Goal: Task Accomplishment & Management: Manage account settings

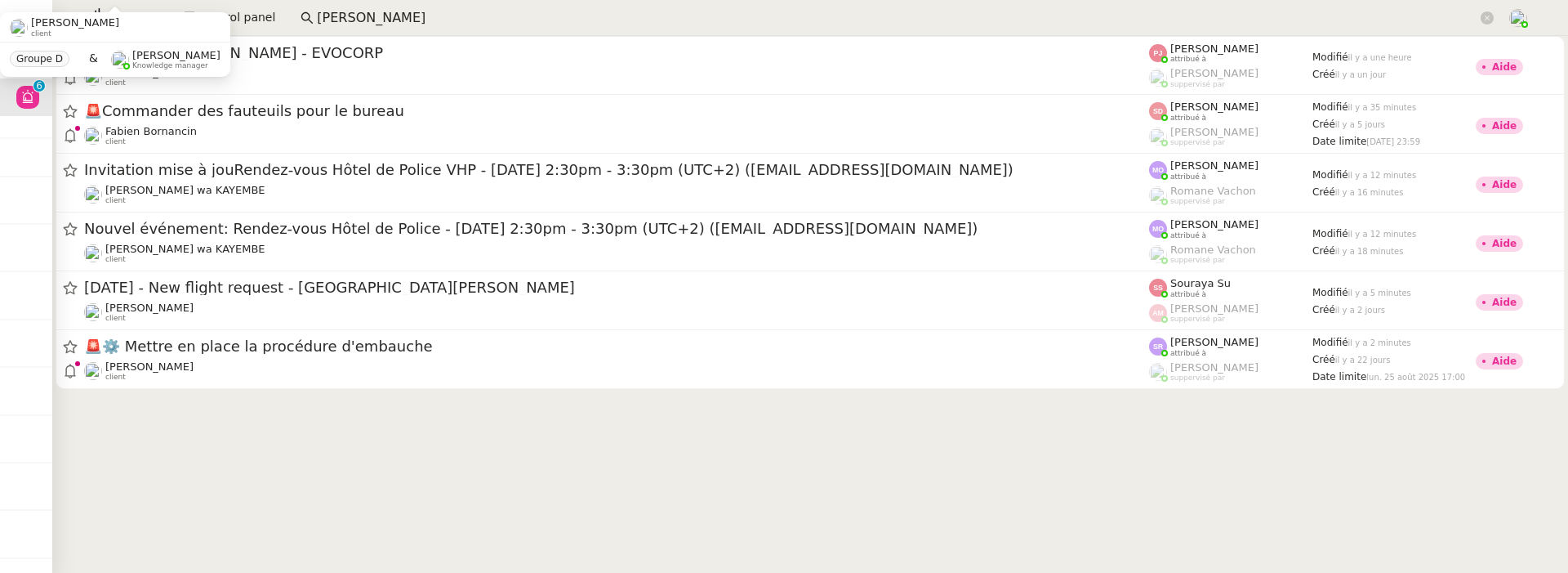
click at [33, 69] on app-partner-group-label "Groupe D" at bounding box center [42, 60] width 66 height 21
click at [395, 475] on cdk-virtual-scroll-viewport "Onboarding Yann Maillot - EVOCORP Florian Parant client Pauline Jennah attribué…" at bounding box center [810, 305] width 1516 height 537
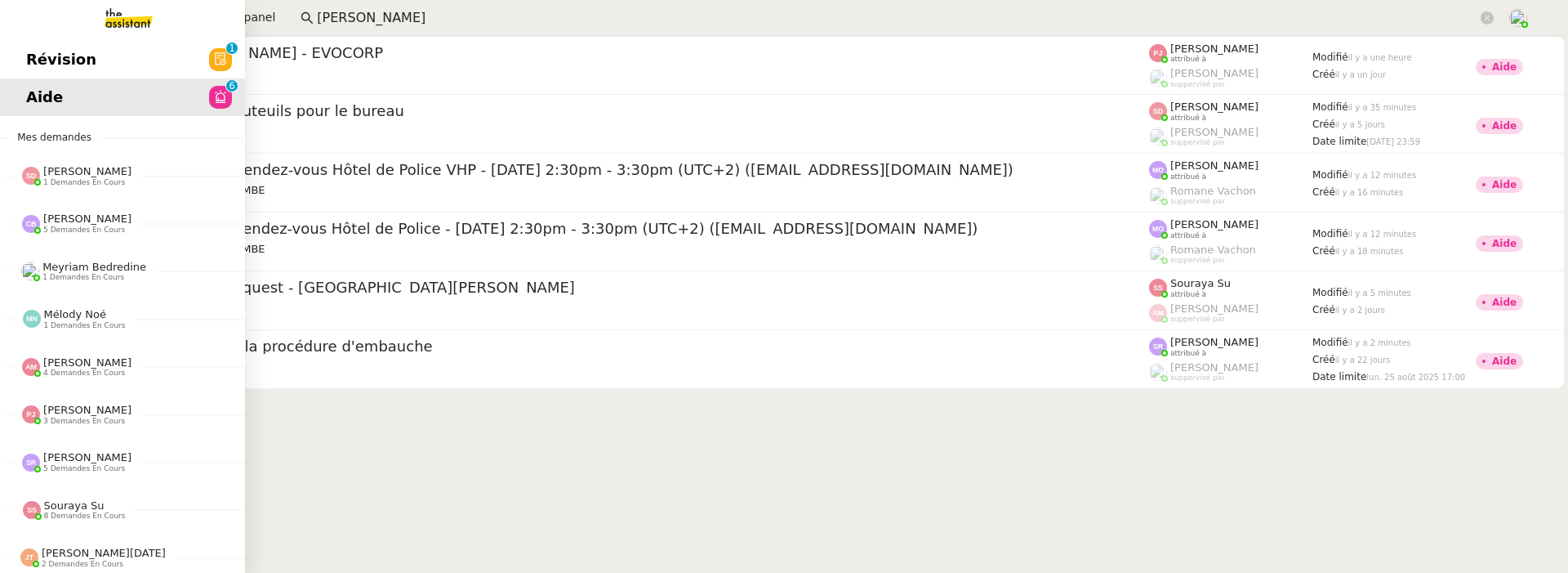
click at [32, 49] on span "Révision" at bounding box center [62, 60] width 70 height 25
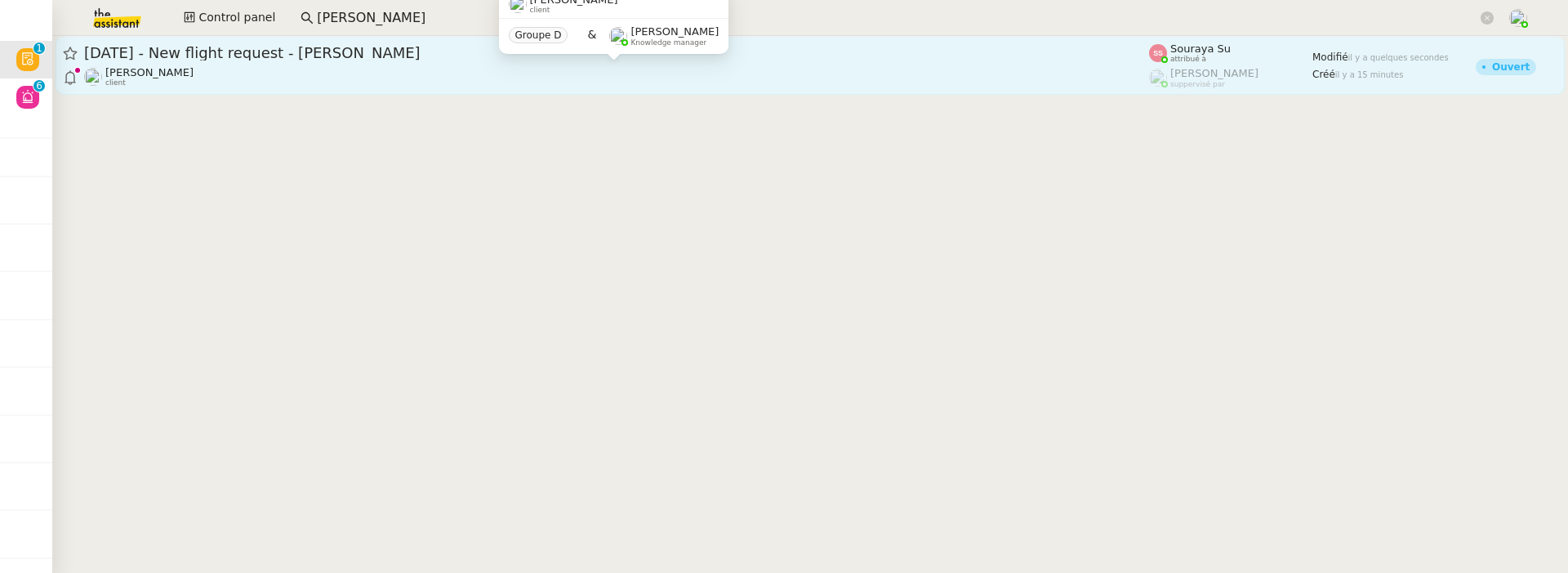
click at [384, 82] on div "[PERSON_NAME] client" at bounding box center [616, 77] width 1065 height 21
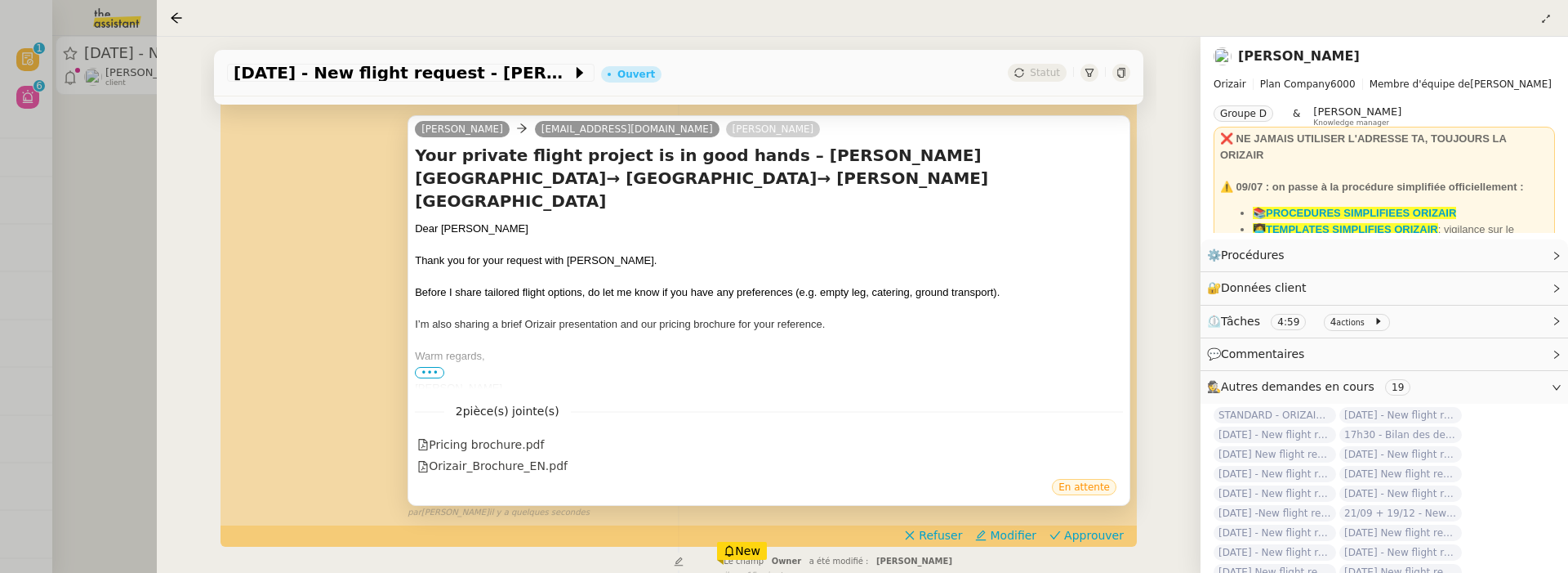
scroll to position [240, 0]
click at [1068, 525] on button "Approuver" at bounding box center [1086, 533] width 87 height 18
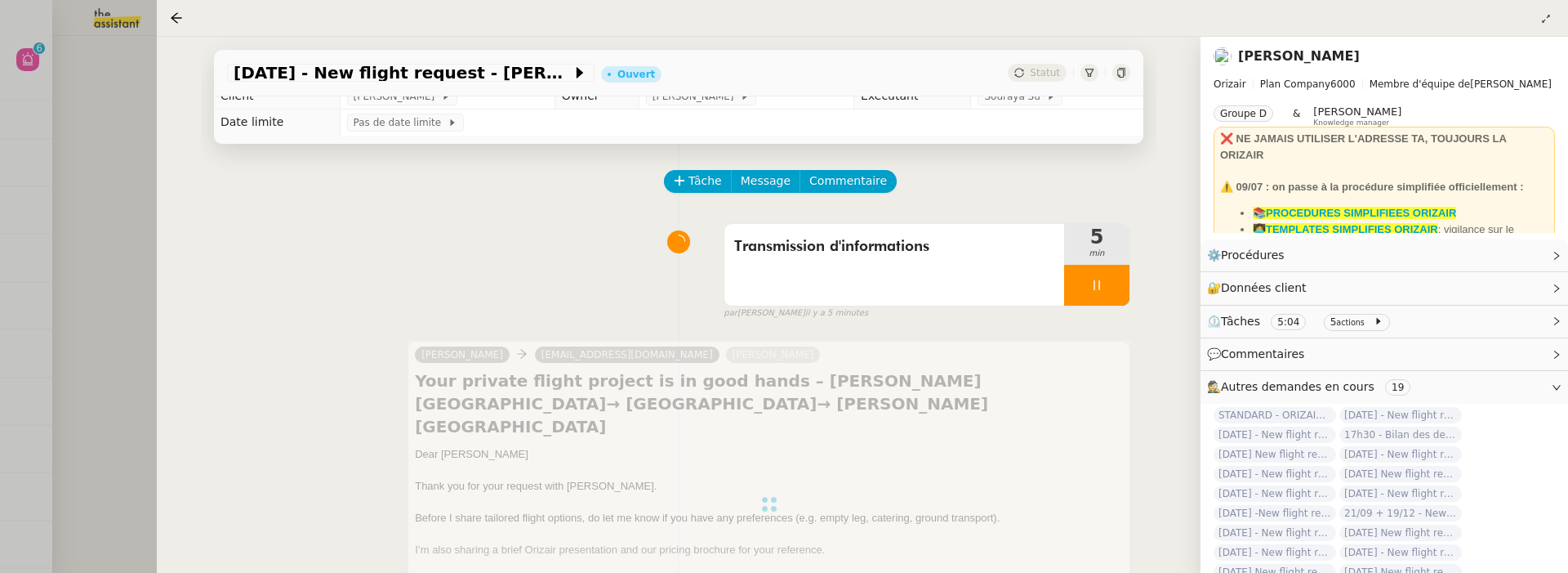
scroll to position [0, 0]
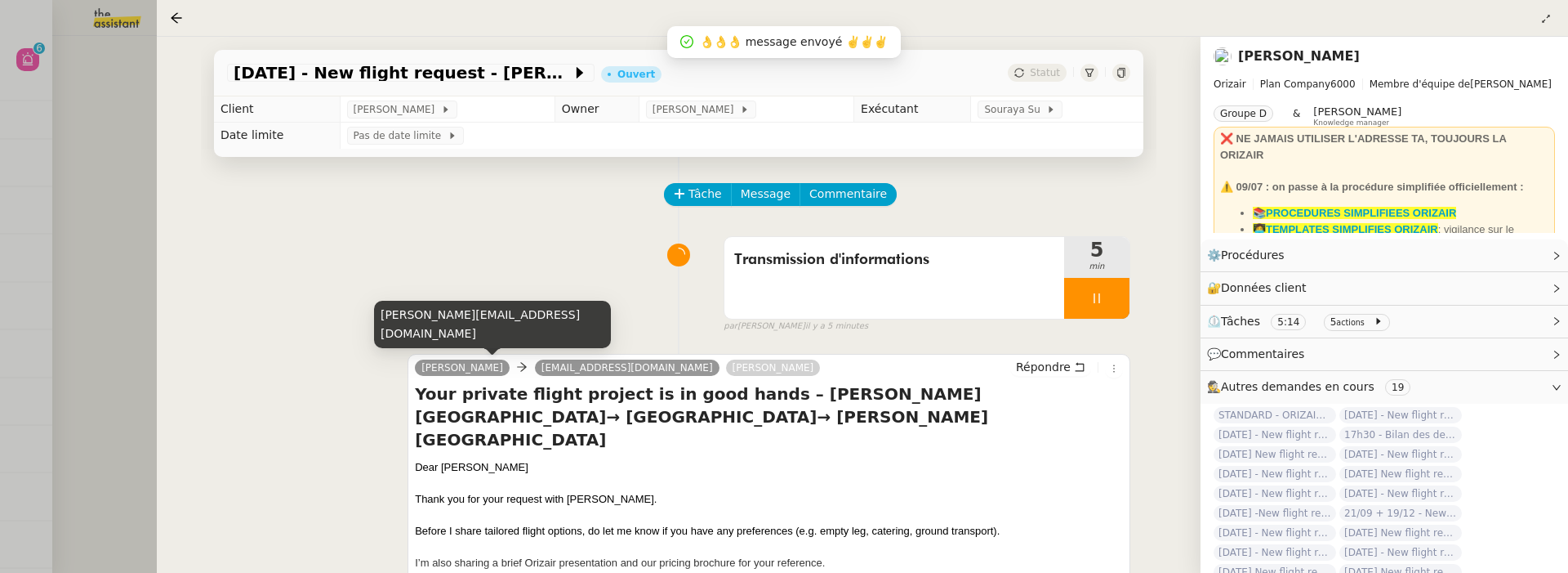
click at [94, 105] on div at bounding box center [784, 286] width 1568 height 573
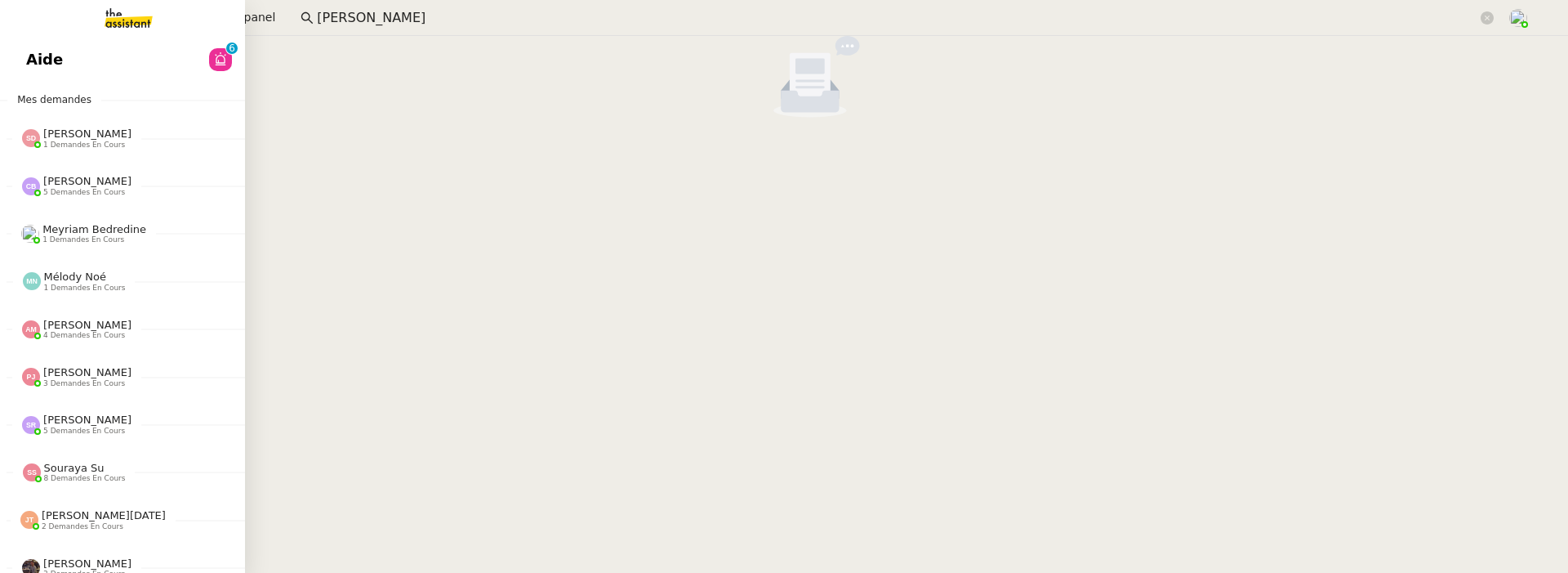
click at [45, 63] on span "Aide" at bounding box center [45, 60] width 37 height 25
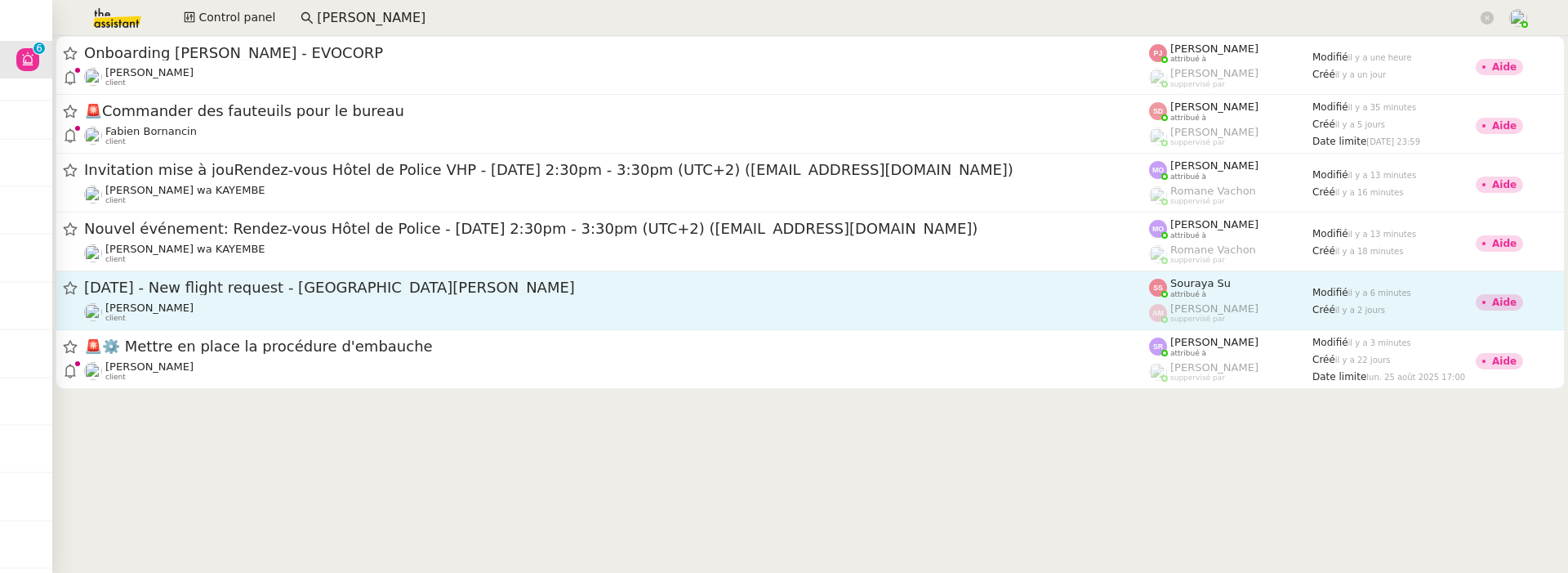
click at [578, 296] on div "[DATE] - New flight request - [GEOGRAPHIC_DATA][PERSON_NAME]" at bounding box center [616, 288] width 1065 height 20
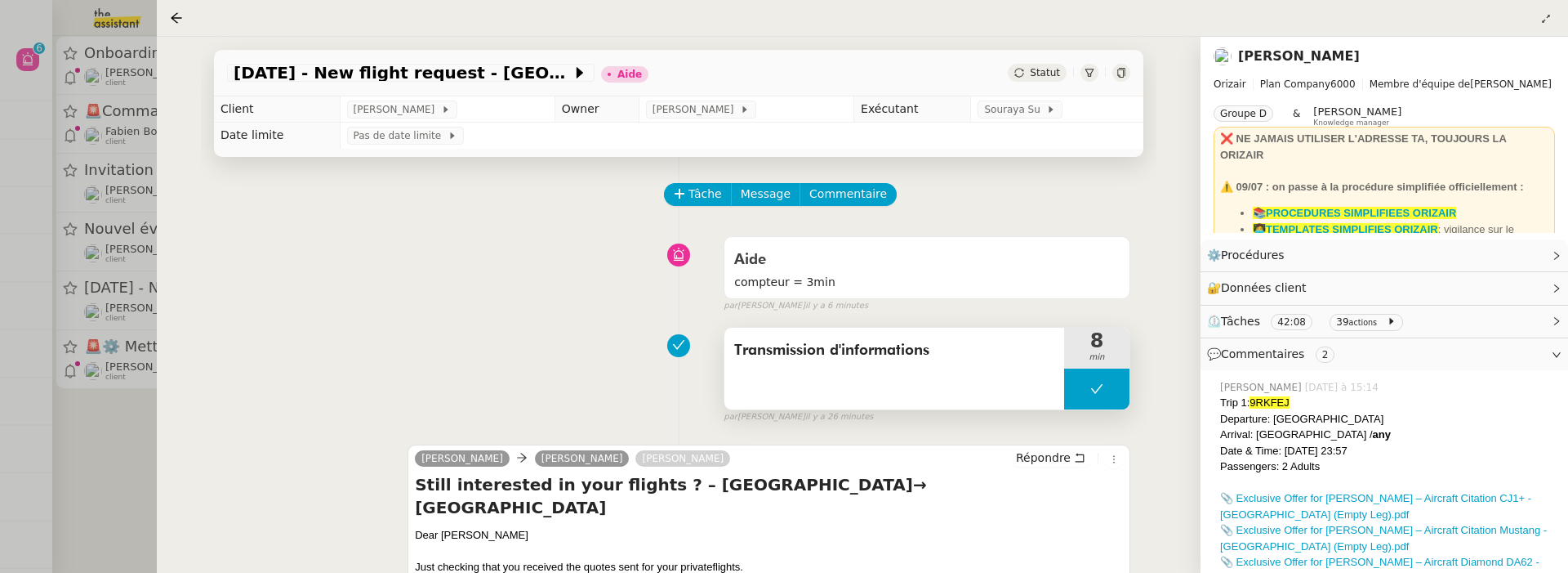
click at [1005, 372] on div "Transmission d'informations" at bounding box center [894, 368] width 339 height 82
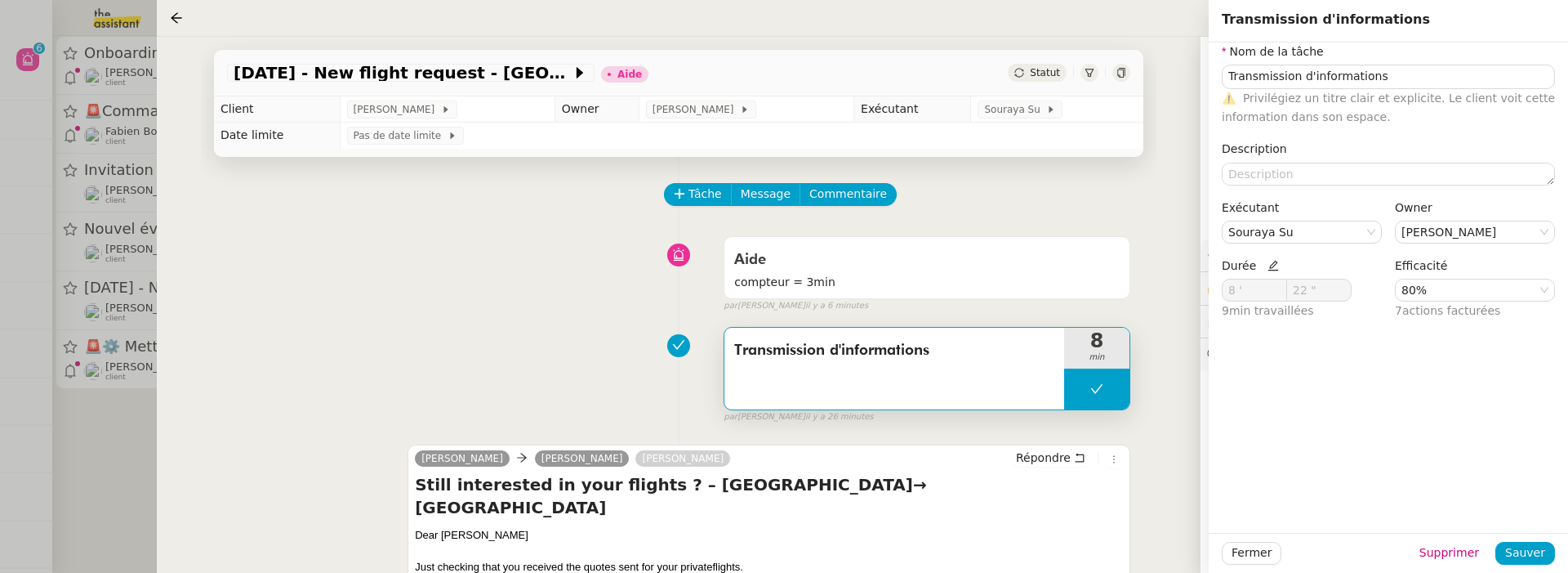
click at [1267, 268] on icon at bounding box center [1273, 265] width 11 height 11
drag, startPoint x: 1248, startPoint y: 290, endPoint x: 1184, endPoint y: 290, distance: 64.0
click at [1184, 290] on app-ticket "16th October 2025 - New flight request - SAKSHAM SAINI Aide Statut Client Louis…" at bounding box center [862, 305] width 1411 height 536
type input "3 '"
click at [1518, 544] on span "Sauver" at bounding box center [1525, 553] width 40 height 18
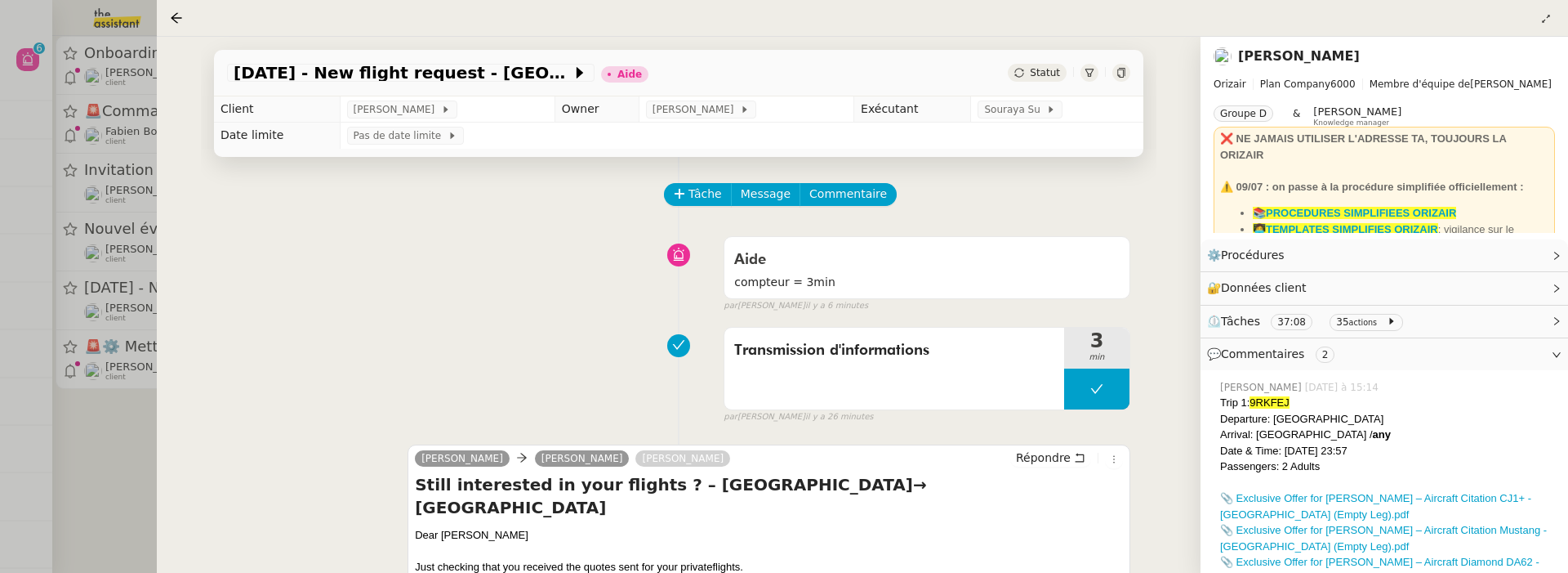
click at [1045, 77] on span "Statut" at bounding box center [1045, 72] width 30 height 11
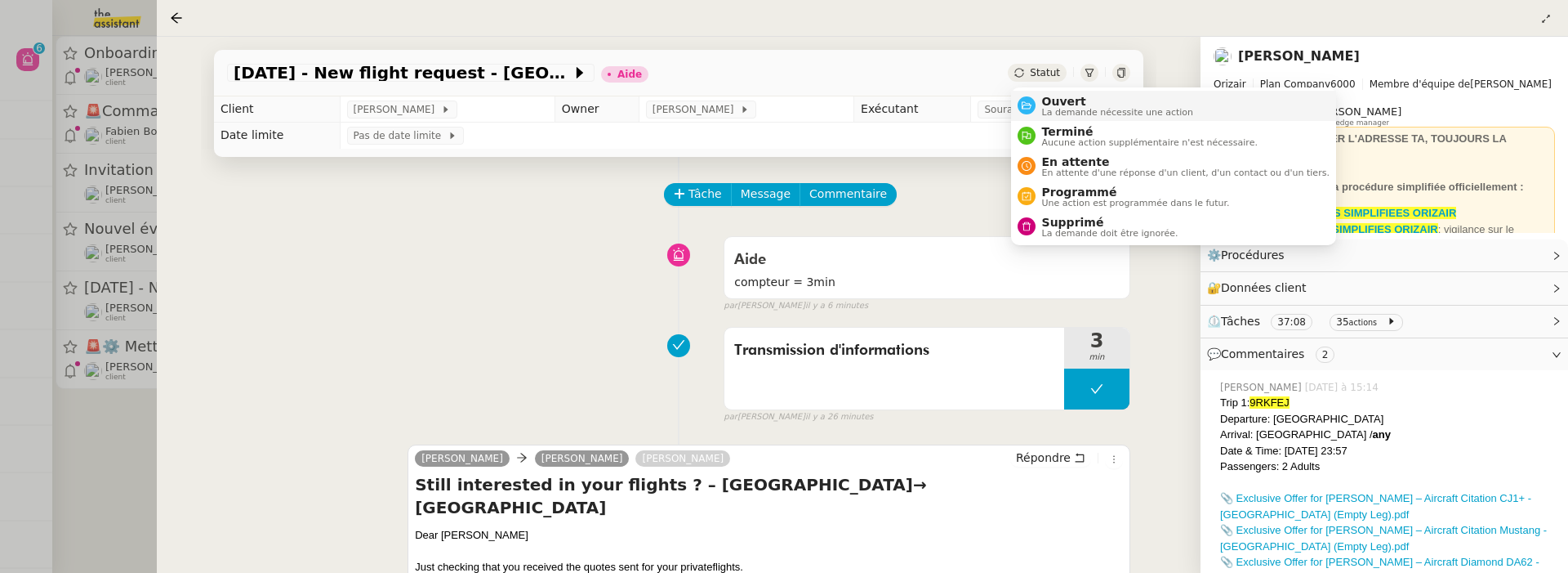
click at [1057, 96] on span "Ouvert" at bounding box center [1118, 101] width 152 height 13
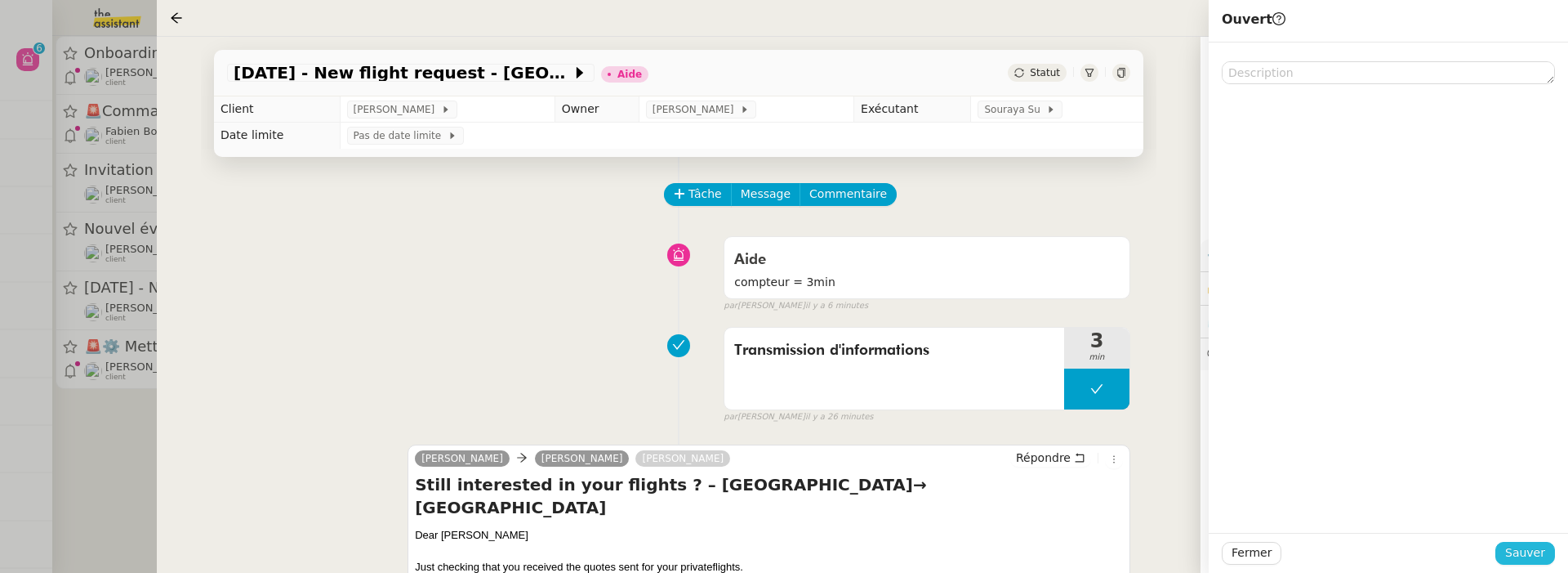
click at [1526, 553] on span "Sauver" at bounding box center [1525, 553] width 40 height 18
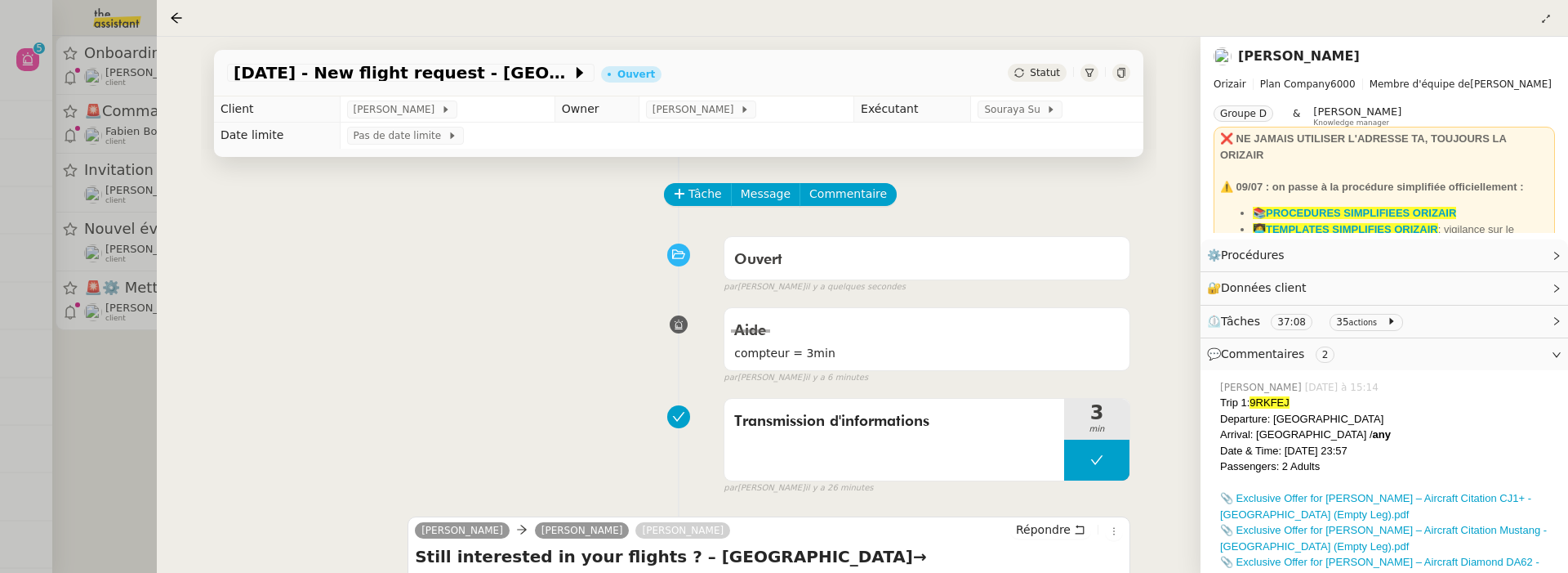
click at [148, 444] on div at bounding box center [784, 286] width 1568 height 573
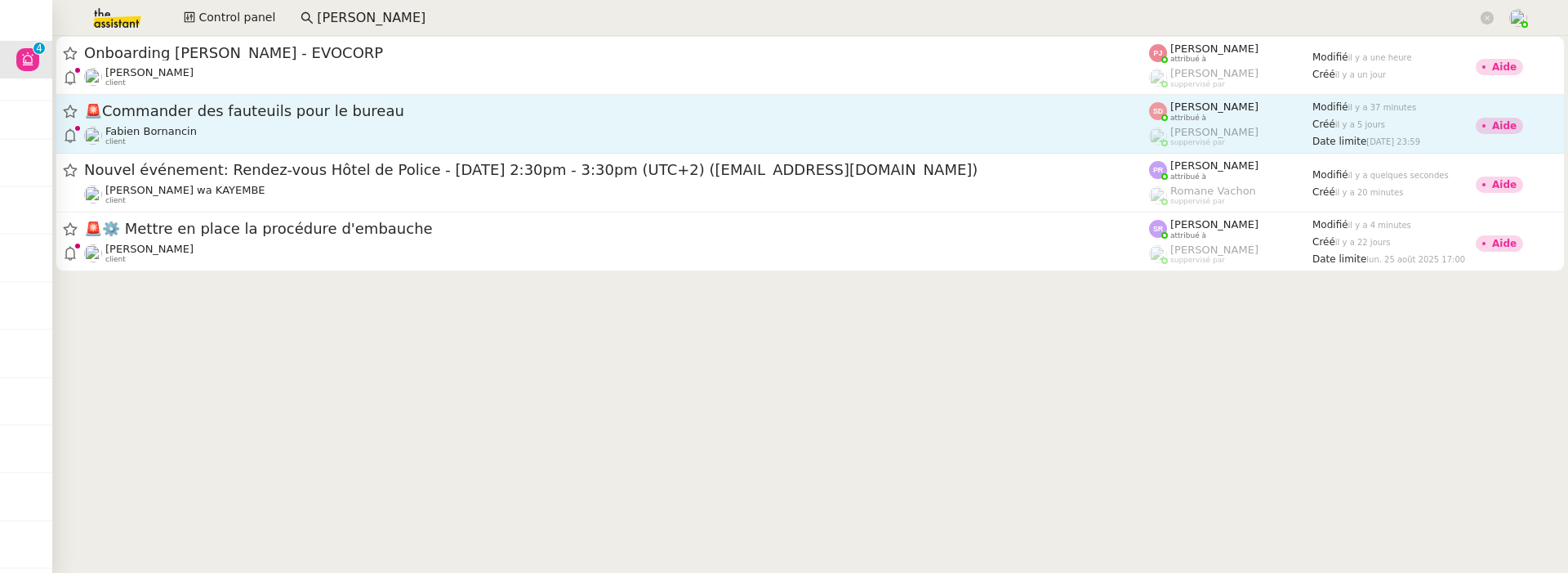
click at [361, 115] on span "🚨 Commander des fauteuils pour le bureau" at bounding box center [616, 111] width 1065 height 15
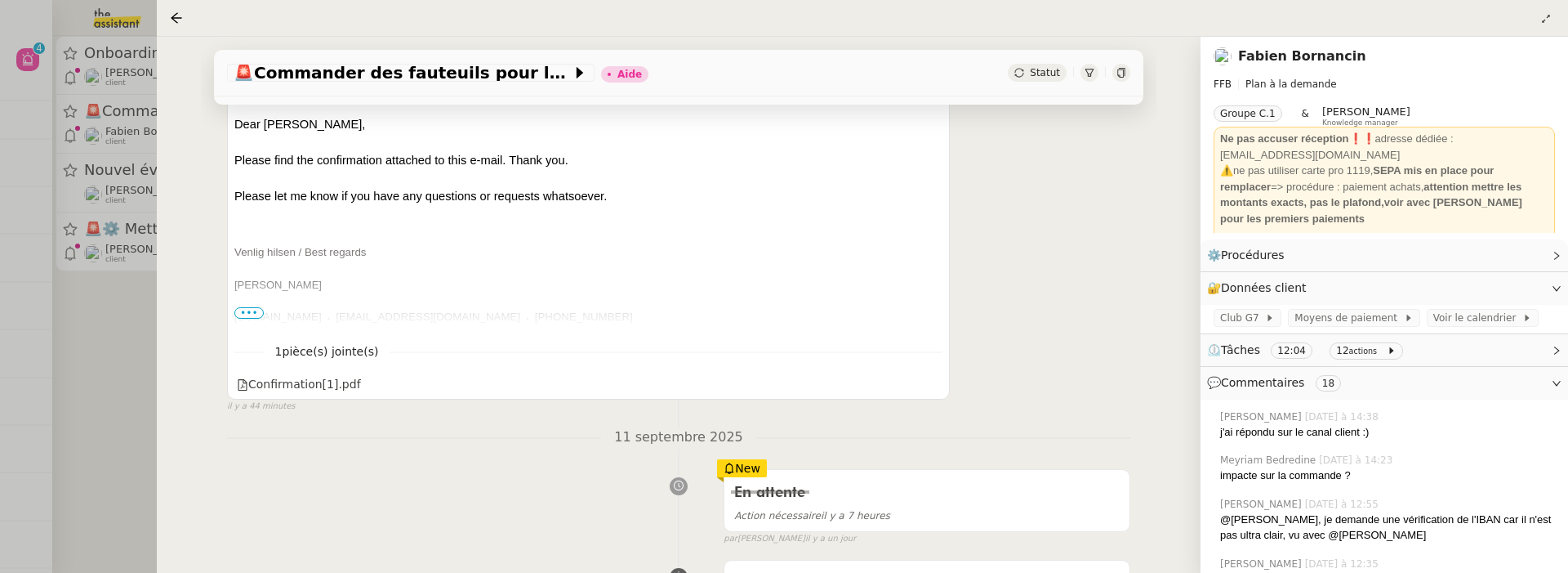
scroll to position [394, 0]
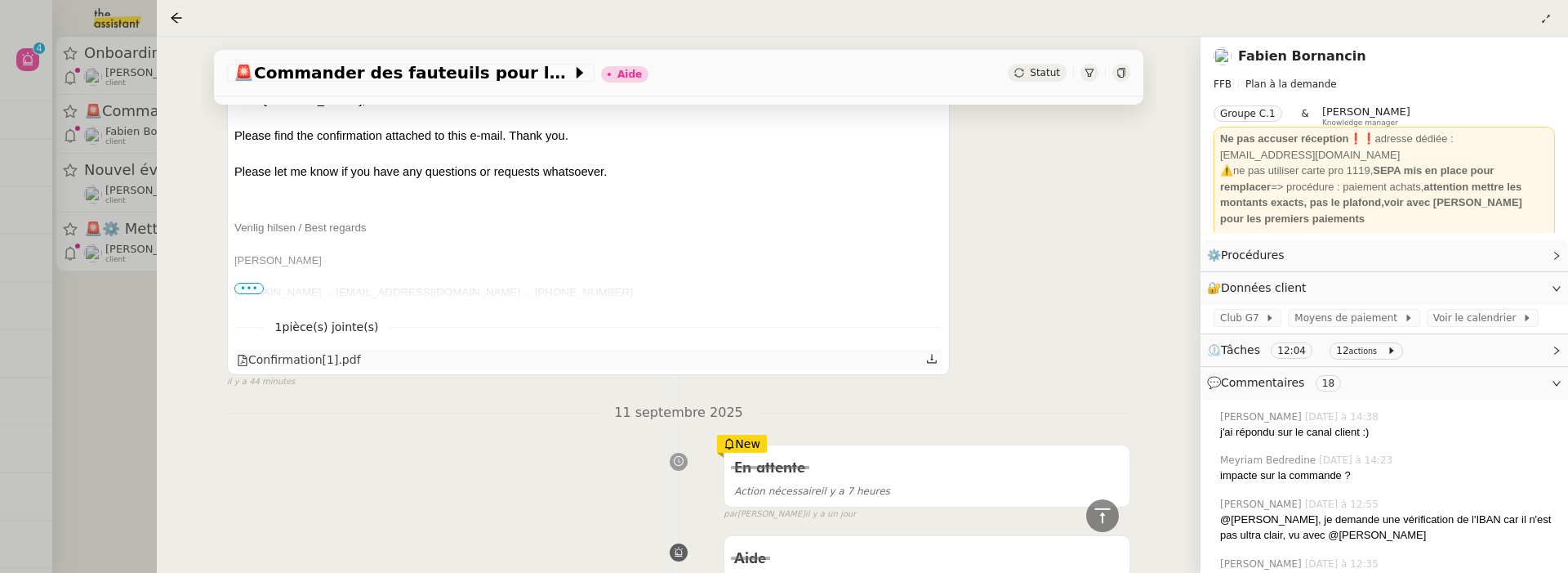
click at [303, 355] on div "Confirmation[1].pdf" at bounding box center [298, 359] width 124 height 18
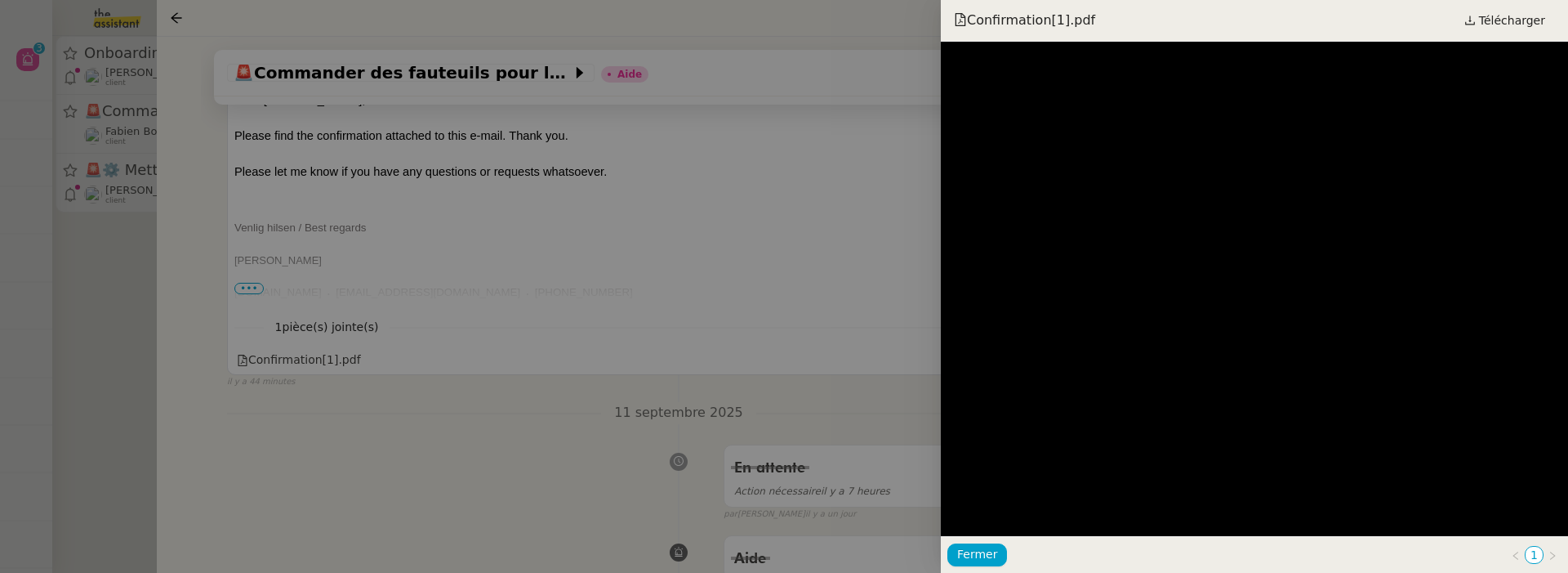
click at [799, 395] on div at bounding box center [784, 286] width 1568 height 573
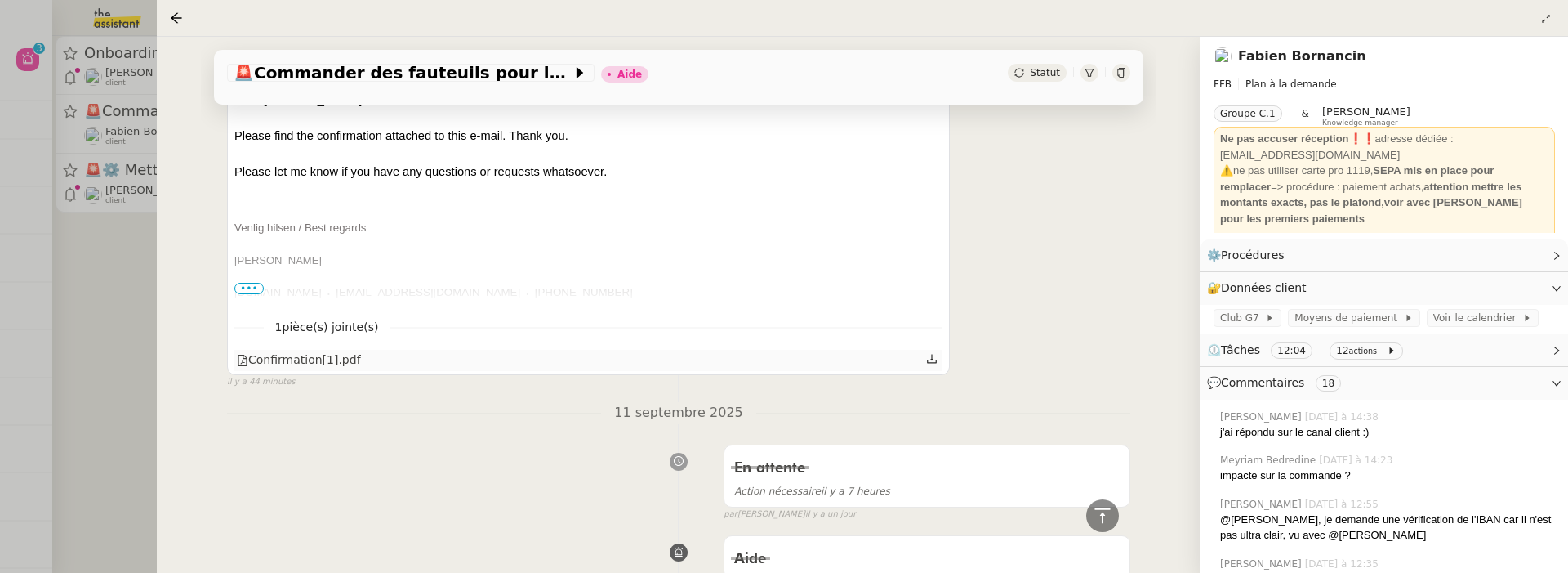
click at [925, 361] on div "Confirmation[1].pdf" at bounding box center [588, 360] width 708 height 21
click at [932, 359] on icon at bounding box center [931, 358] width 11 height 11
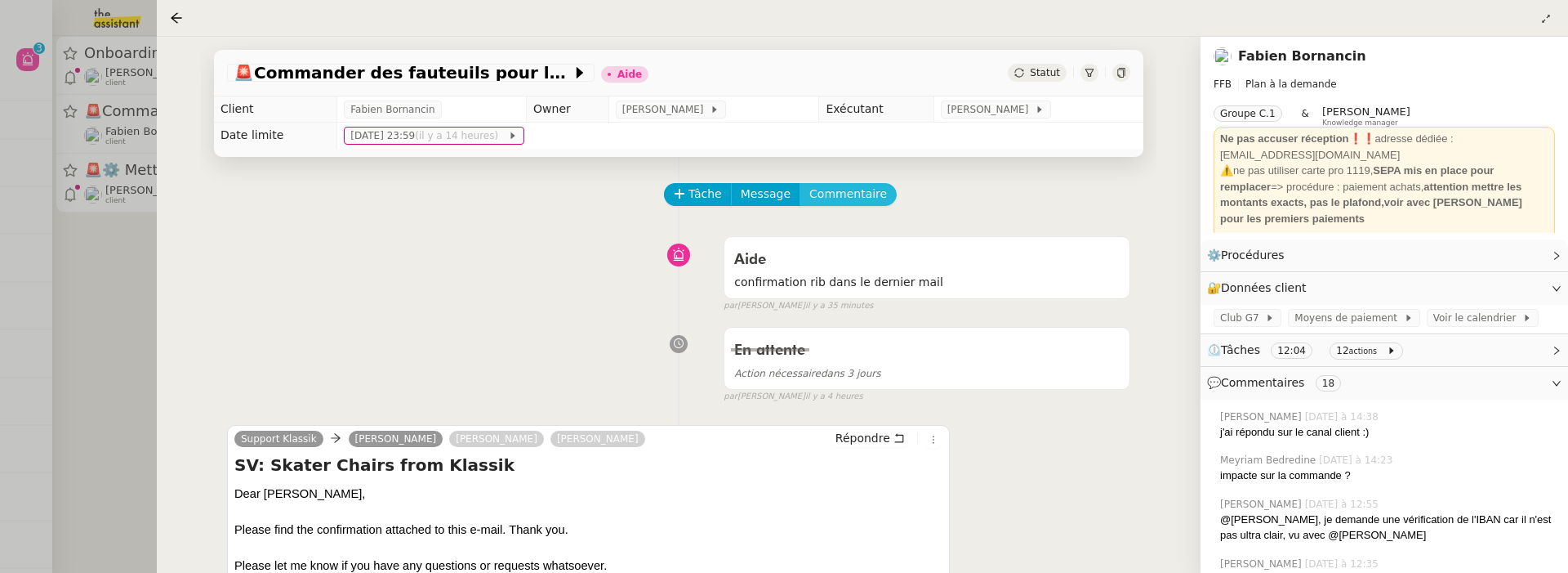
click at [849, 201] on span "Commentaire" at bounding box center [848, 194] width 77 height 18
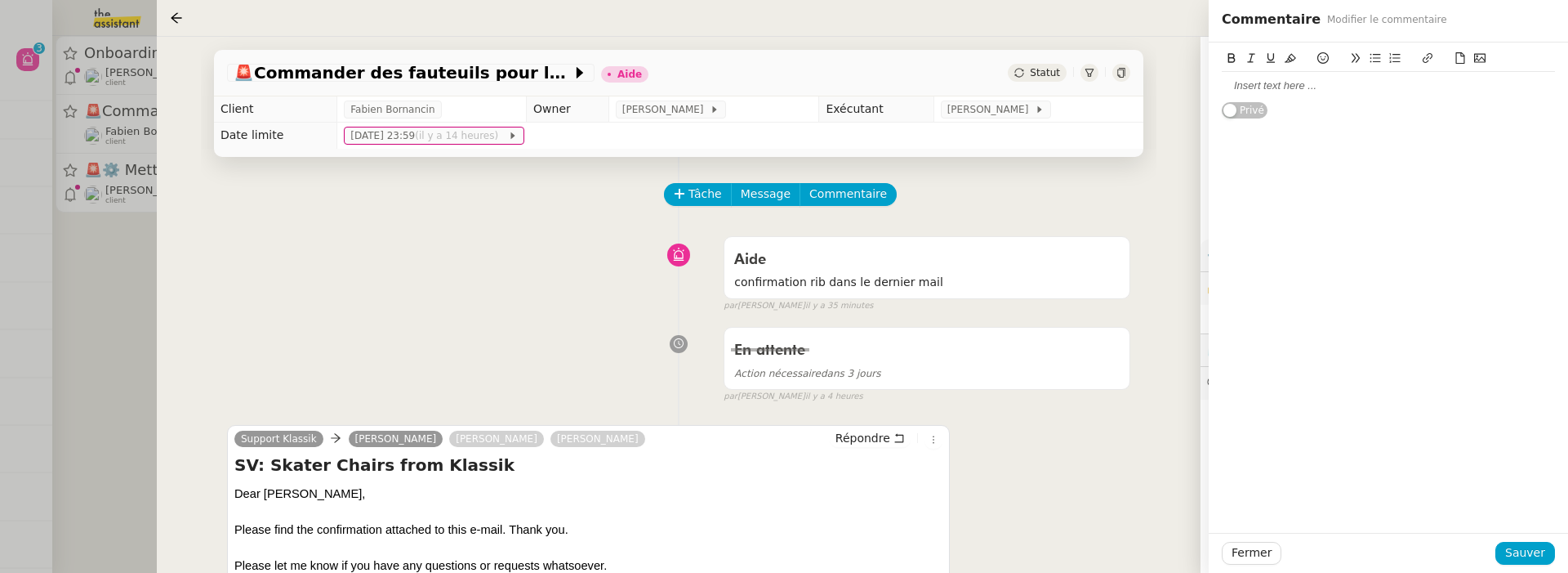
click at [1462, 58] on icon at bounding box center [1460, 57] width 11 height 11
click at [1528, 561] on span "Sauver" at bounding box center [1525, 553] width 40 height 18
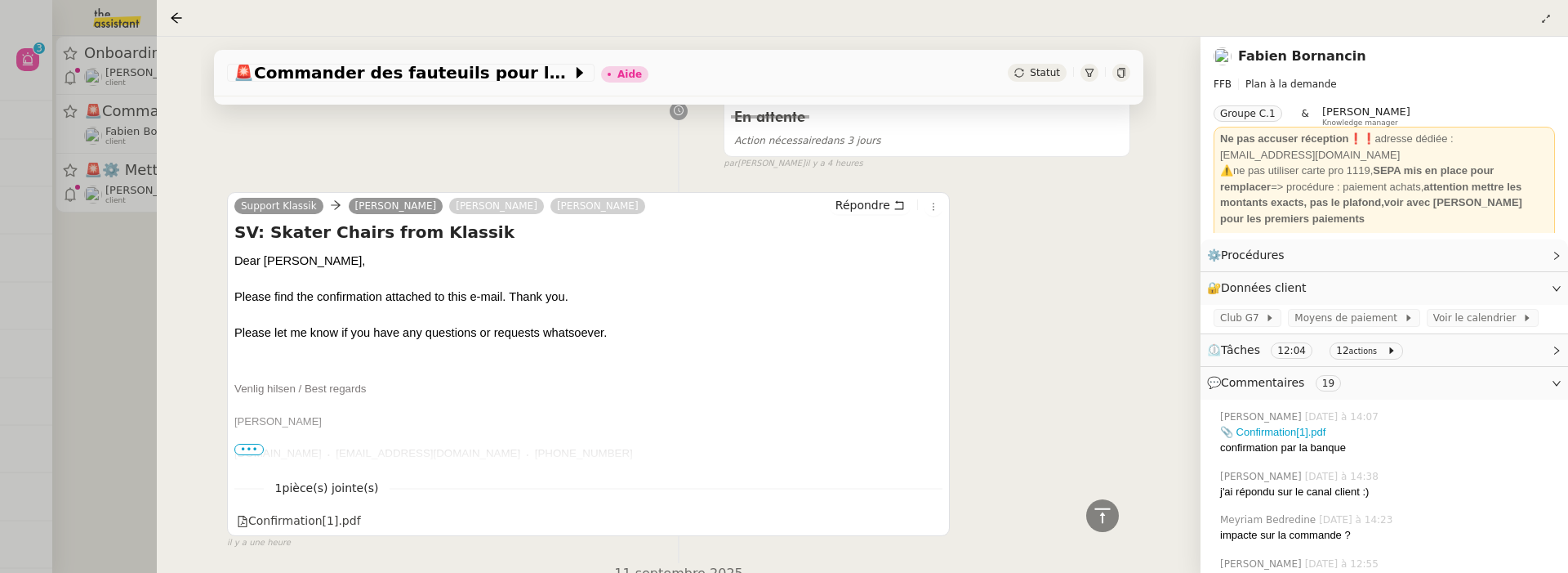
scroll to position [340, 0]
click at [249, 442] on span "•••" at bounding box center [249, 447] width 29 height 11
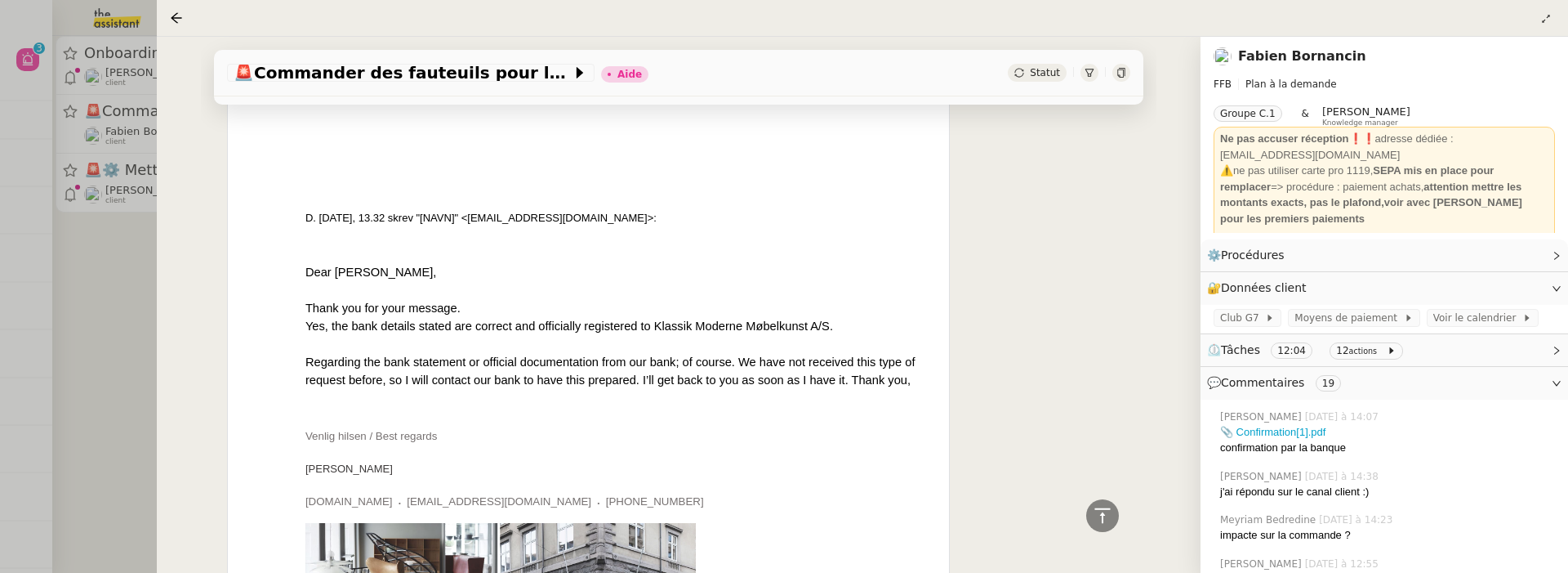
scroll to position [0, 0]
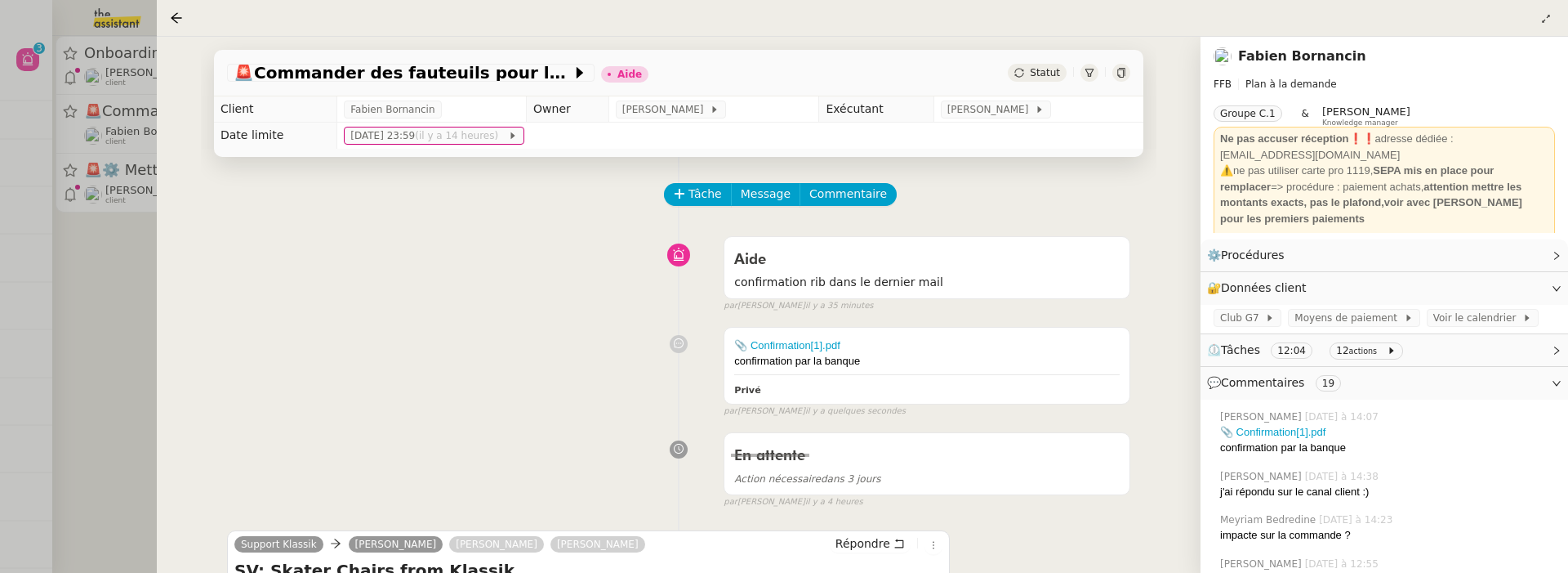
click at [130, 327] on div at bounding box center [784, 286] width 1568 height 573
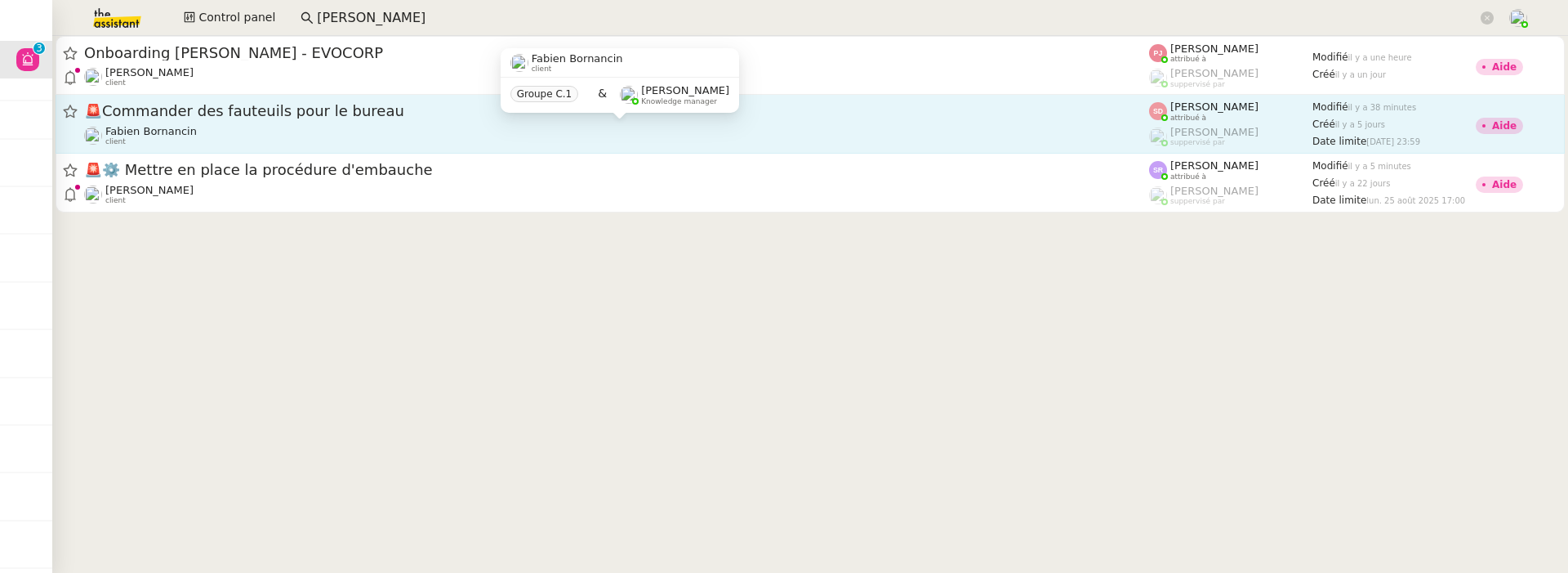
click at [497, 135] on div "[PERSON_NAME] client" at bounding box center [616, 136] width 1065 height 21
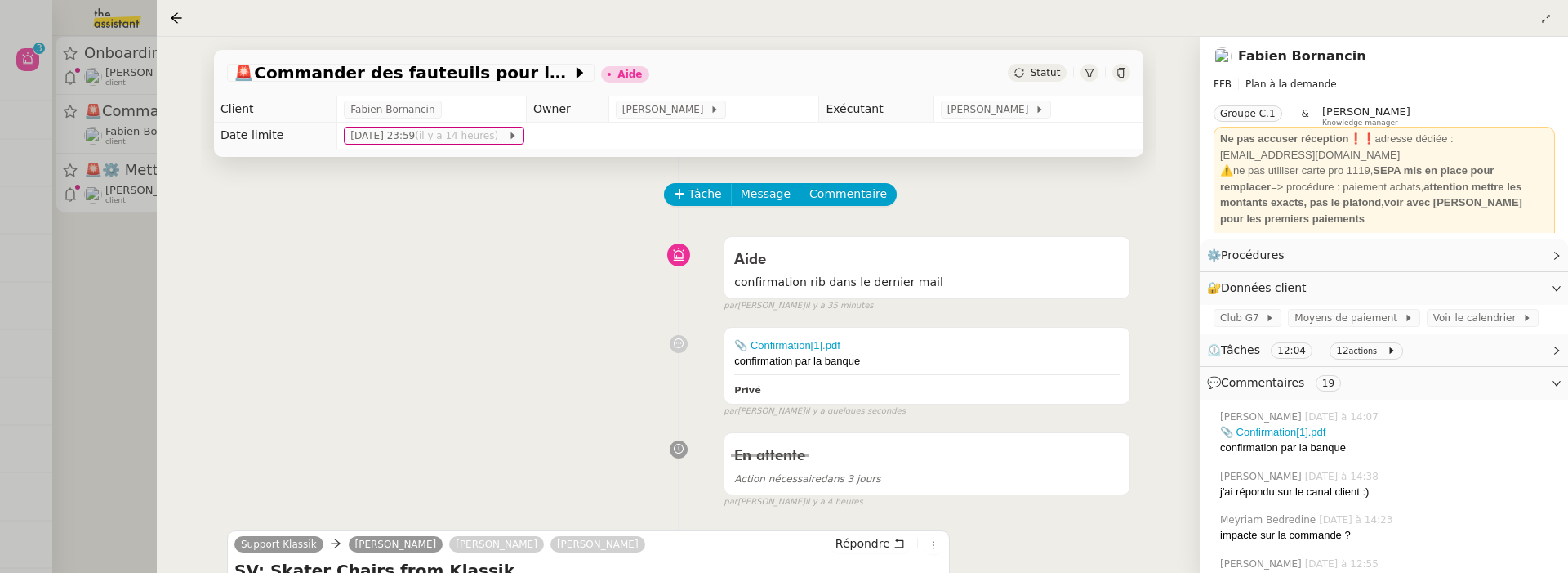
click at [135, 304] on div at bounding box center [784, 286] width 1568 height 573
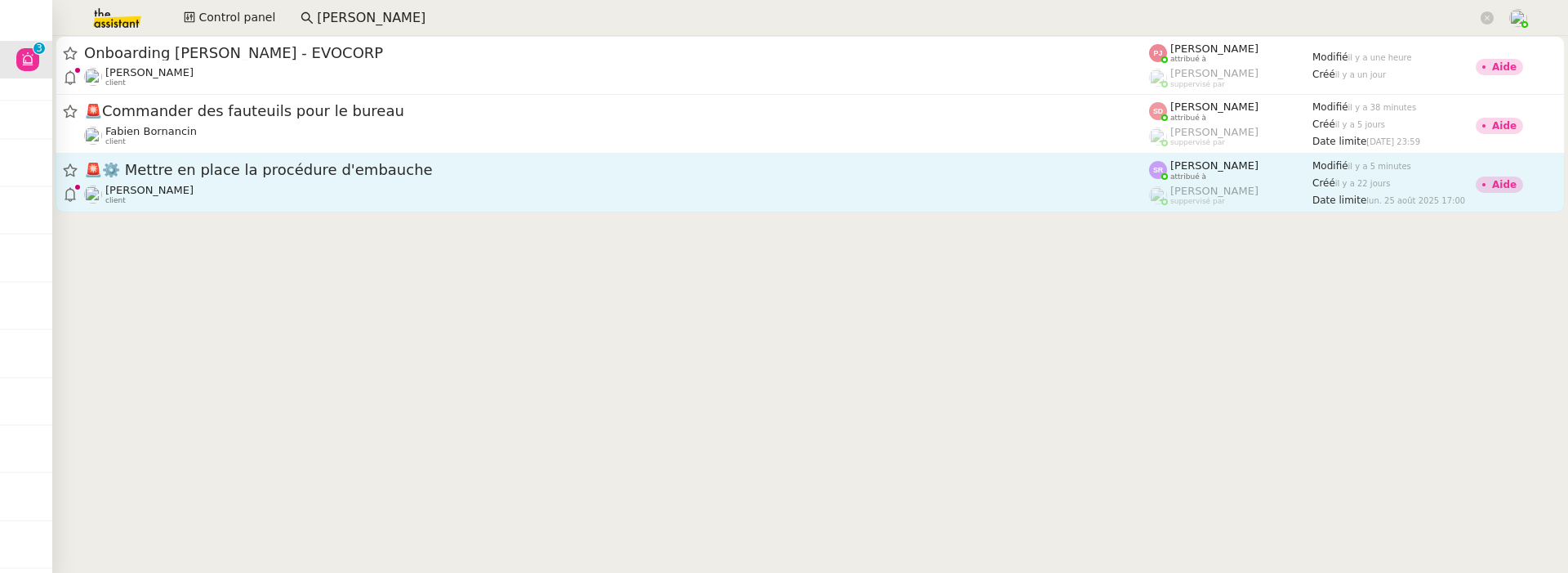
click at [283, 202] on div "Réma Ngaiboye client" at bounding box center [616, 195] width 1065 height 21
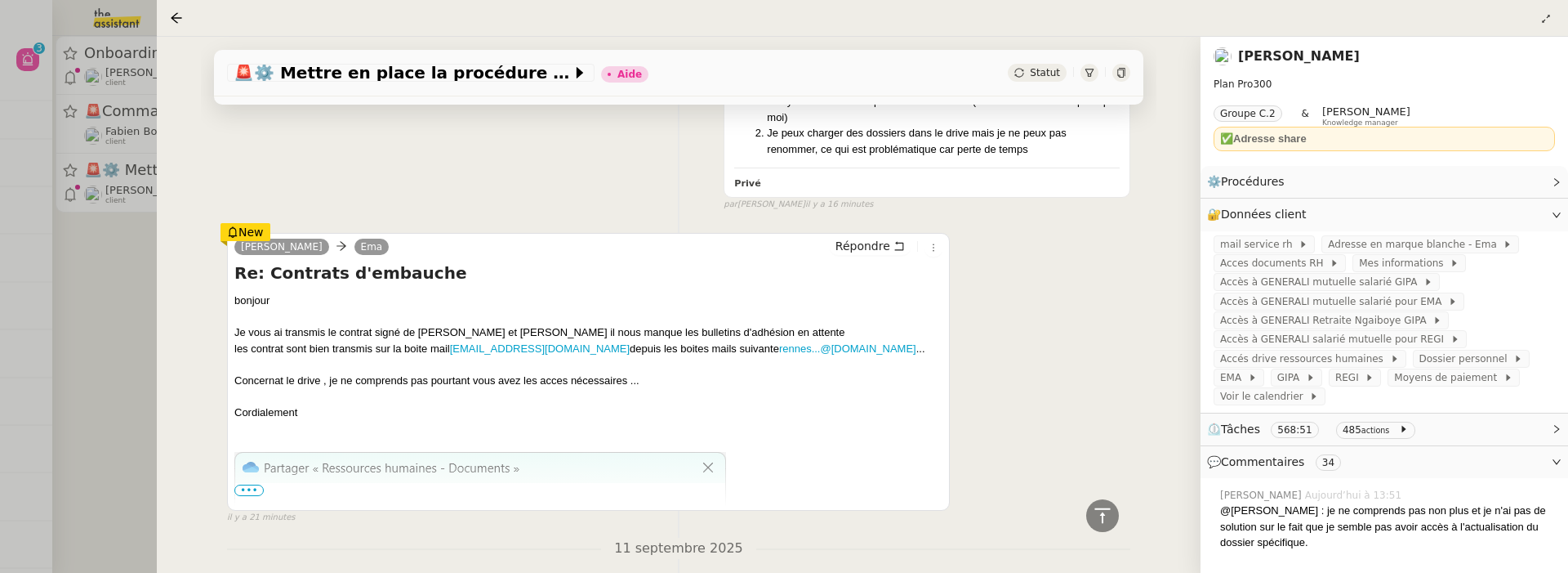
scroll to position [875, 0]
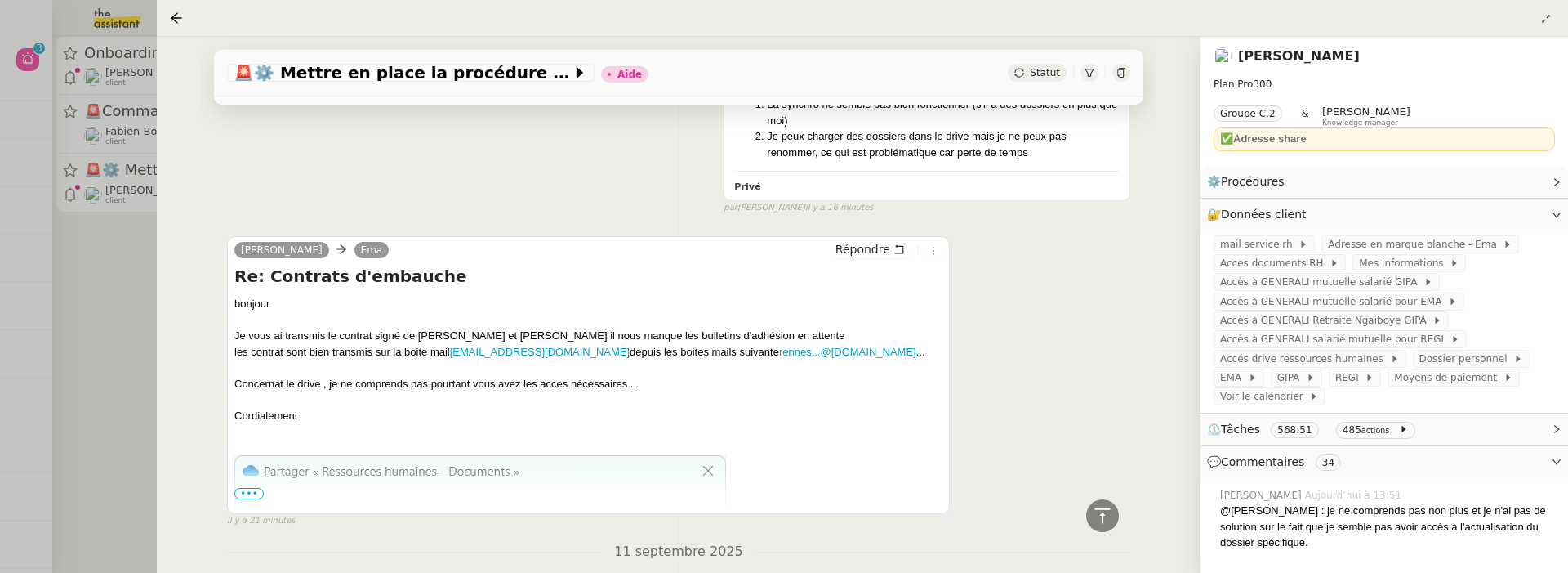
click at [48, 268] on div at bounding box center [784, 286] width 1568 height 573
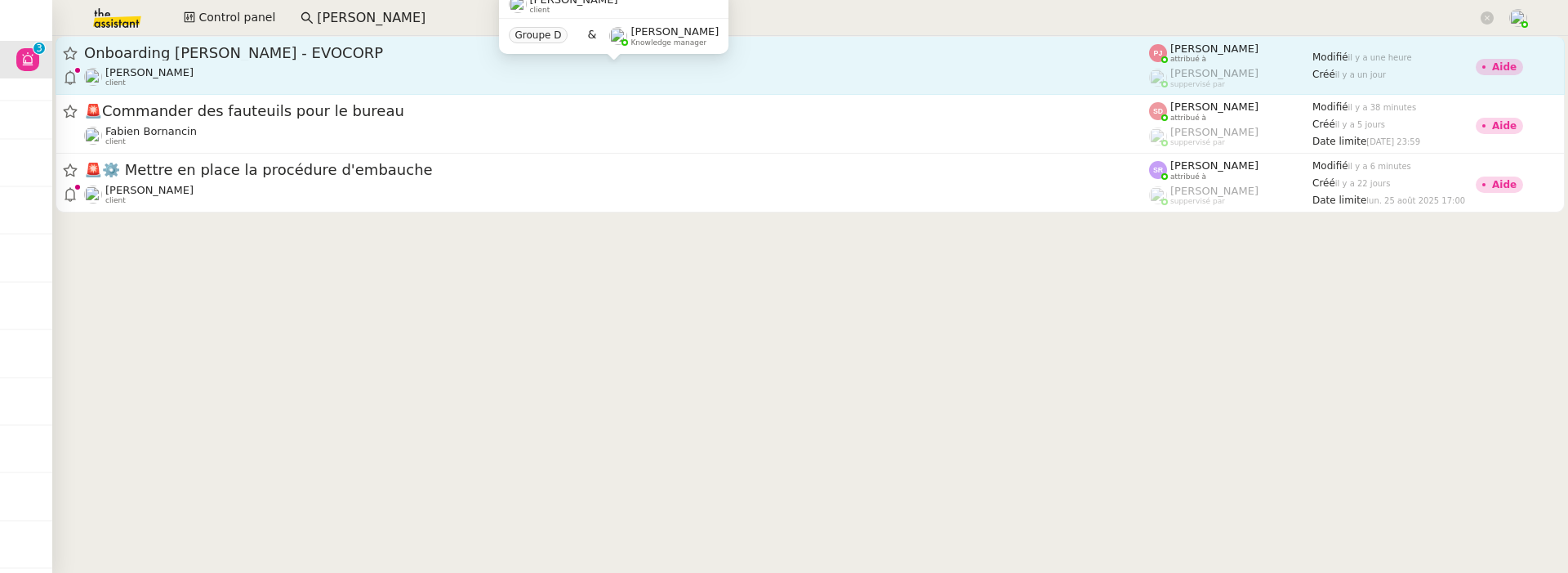
click at [301, 78] on div "Florian Parant client" at bounding box center [616, 77] width 1065 height 21
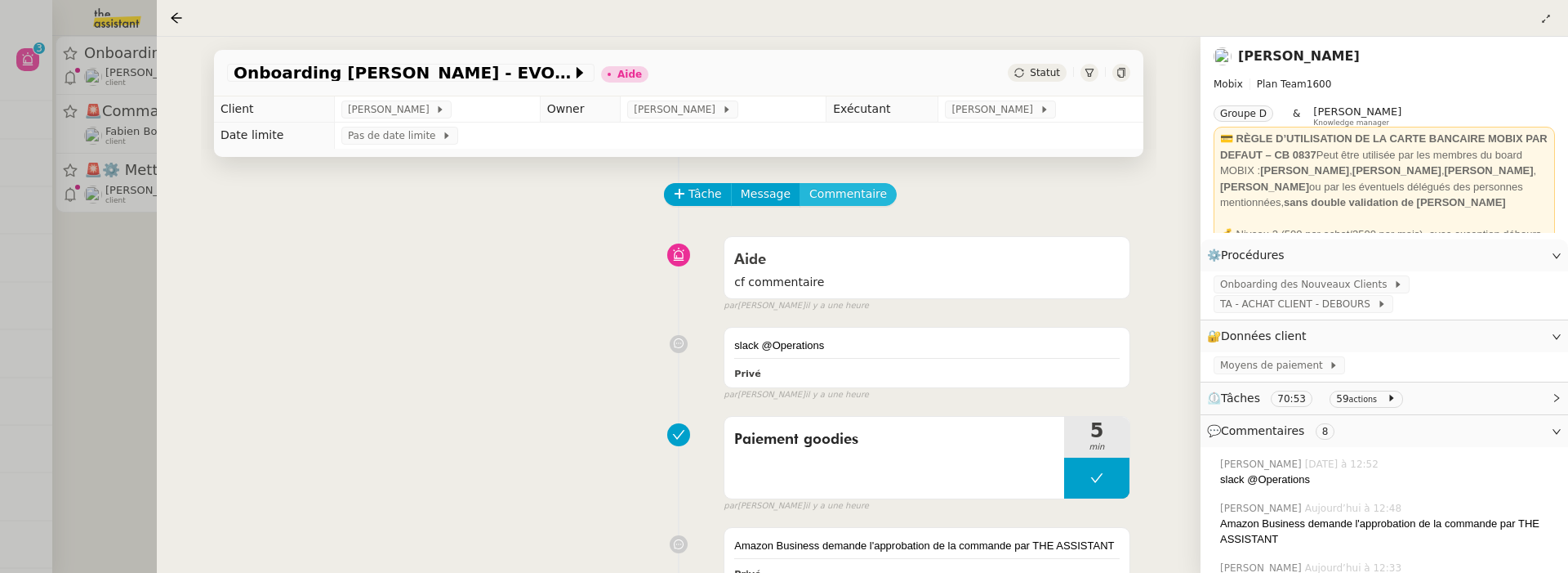
click at [850, 195] on span "Commentaire" at bounding box center [848, 194] width 77 height 18
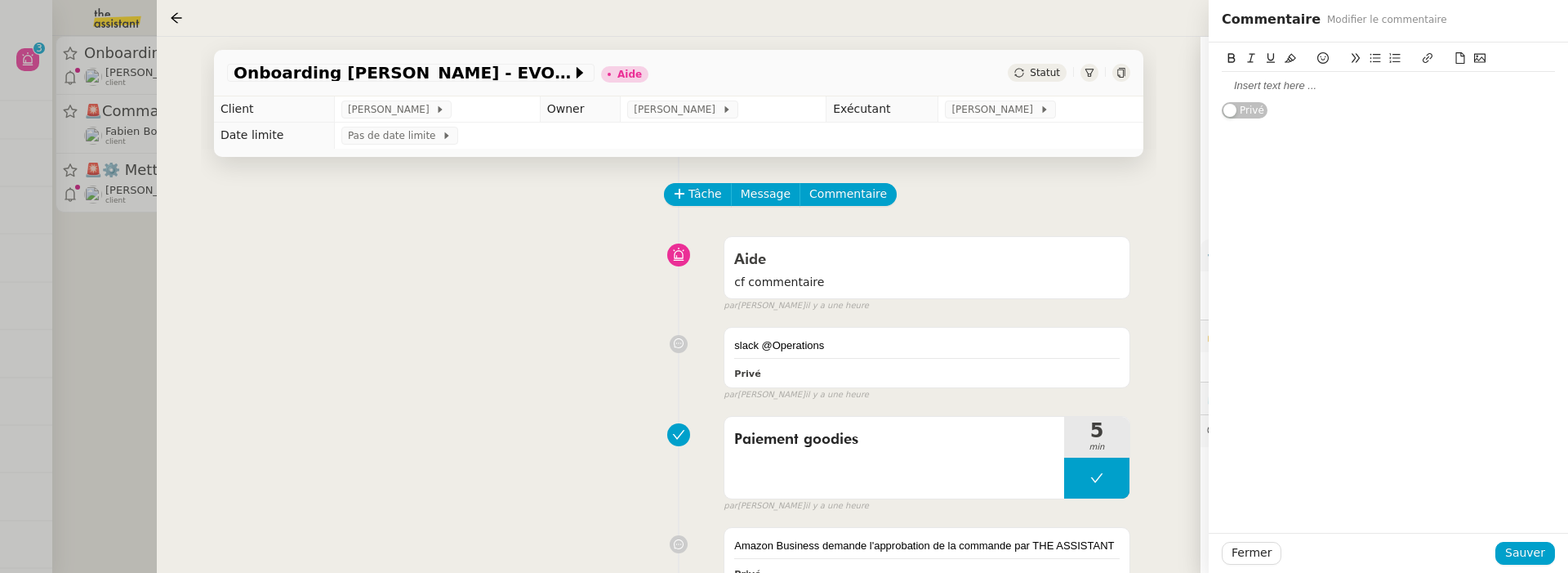
click at [1269, 87] on div at bounding box center [1388, 85] width 333 height 15
click at [1515, 545] on span "Sauver" at bounding box center [1525, 553] width 40 height 18
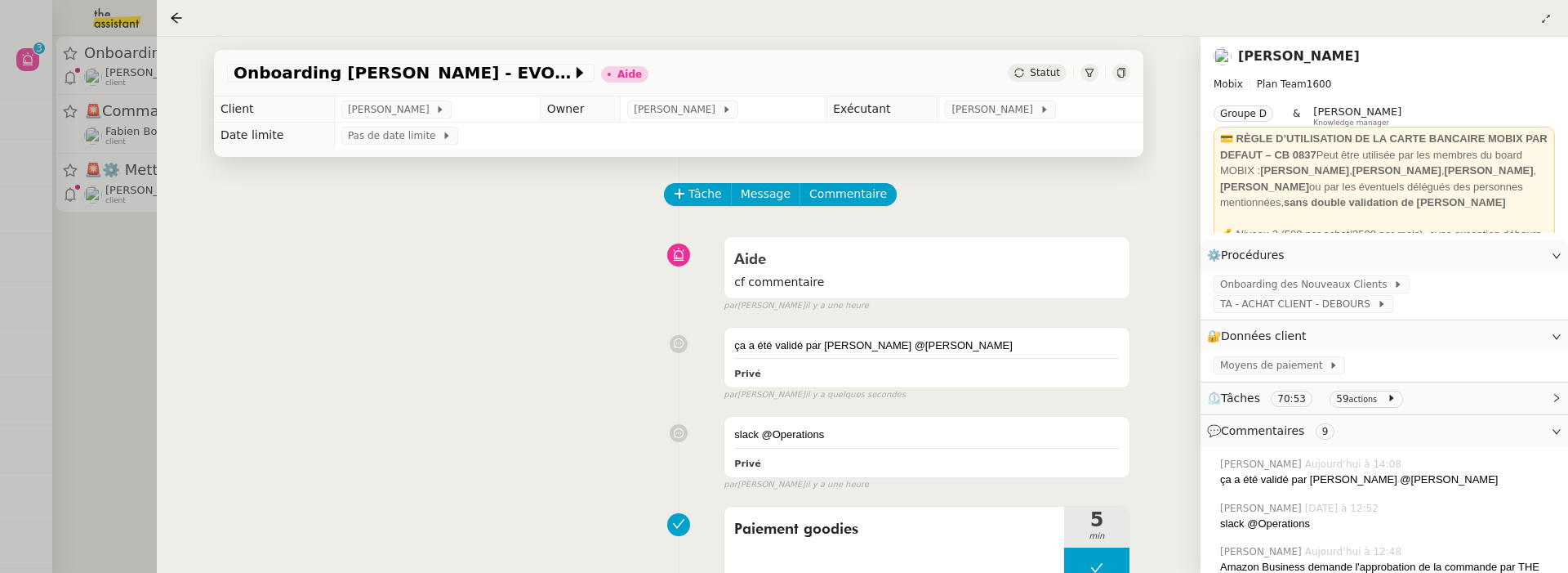
click at [1028, 72] on div "Statut" at bounding box center [1037, 72] width 59 height 18
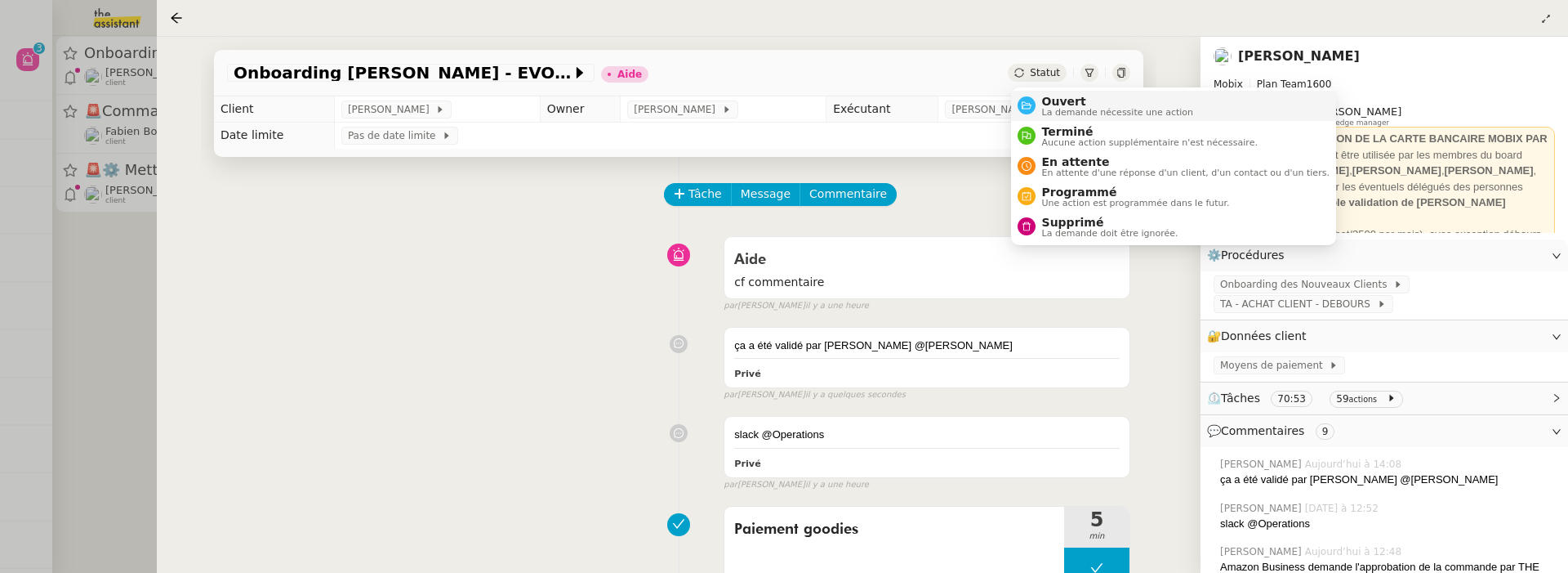
click at [1058, 110] on span "La demande nécessite une action" at bounding box center [1118, 113] width 152 height 9
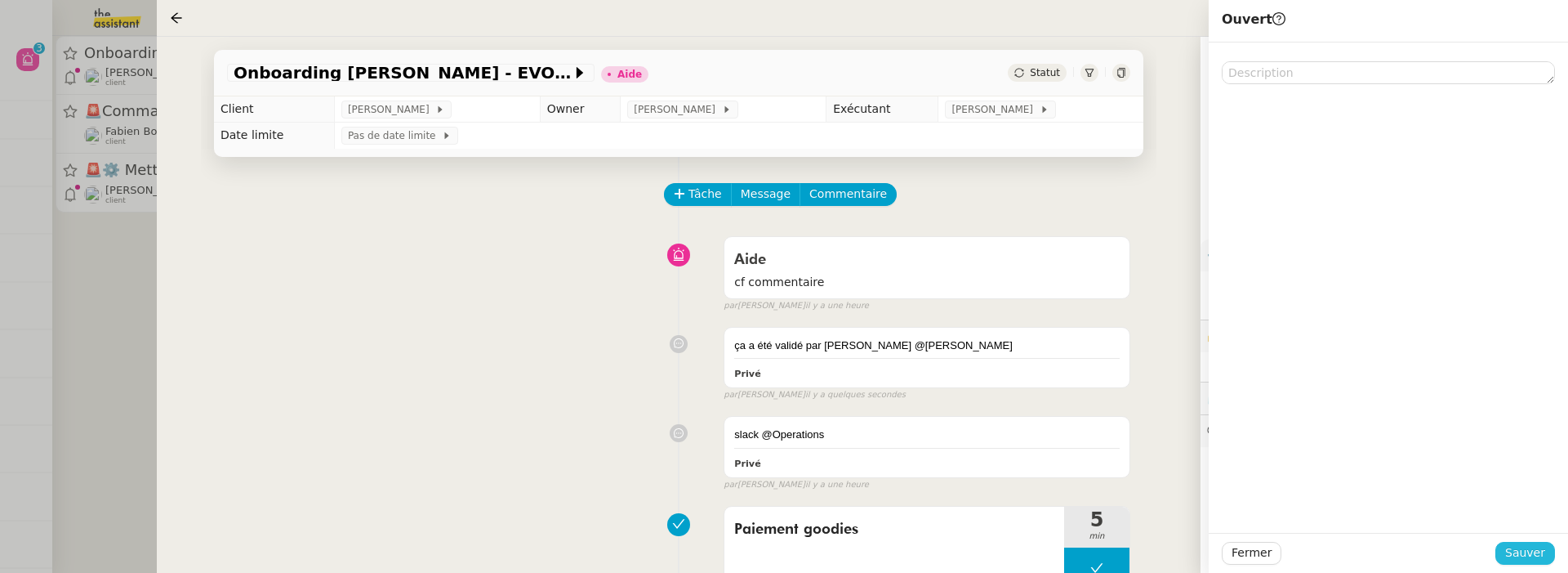
click at [1515, 551] on span "Sauver" at bounding box center [1525, 553] width 40 height 18
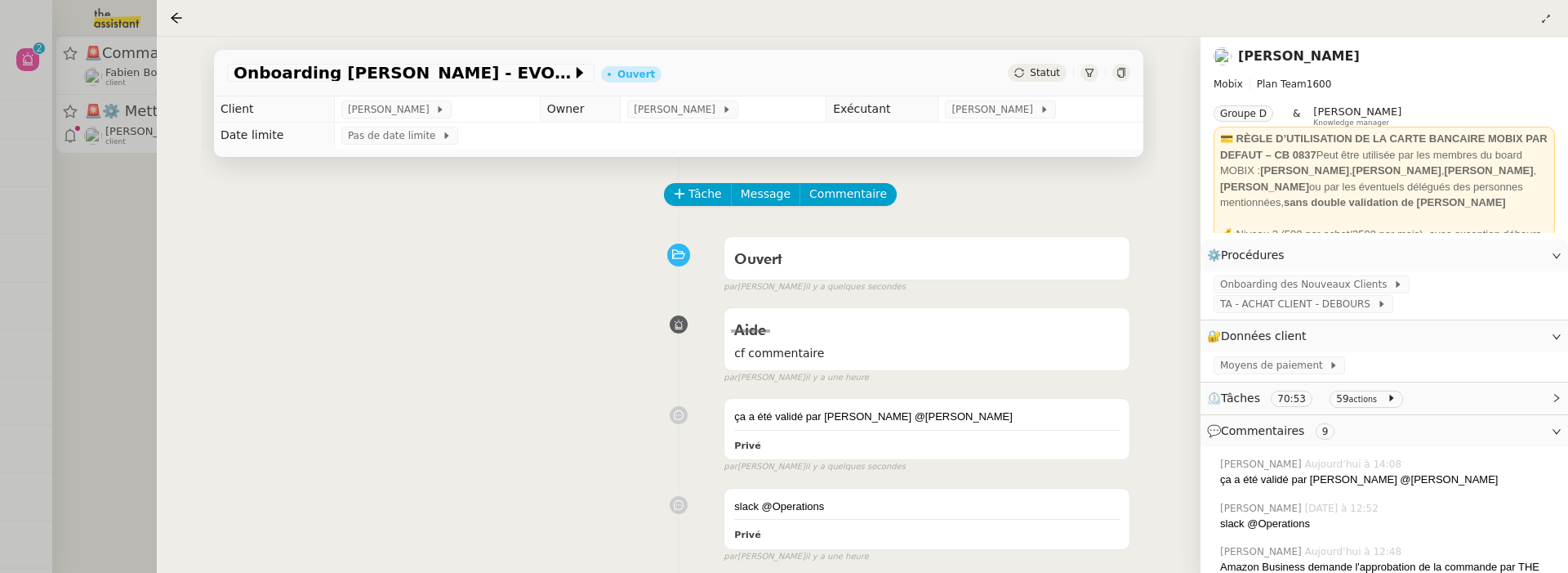
click at [123, 268] on div at bounding box center [784, 286] width 1568 height 573
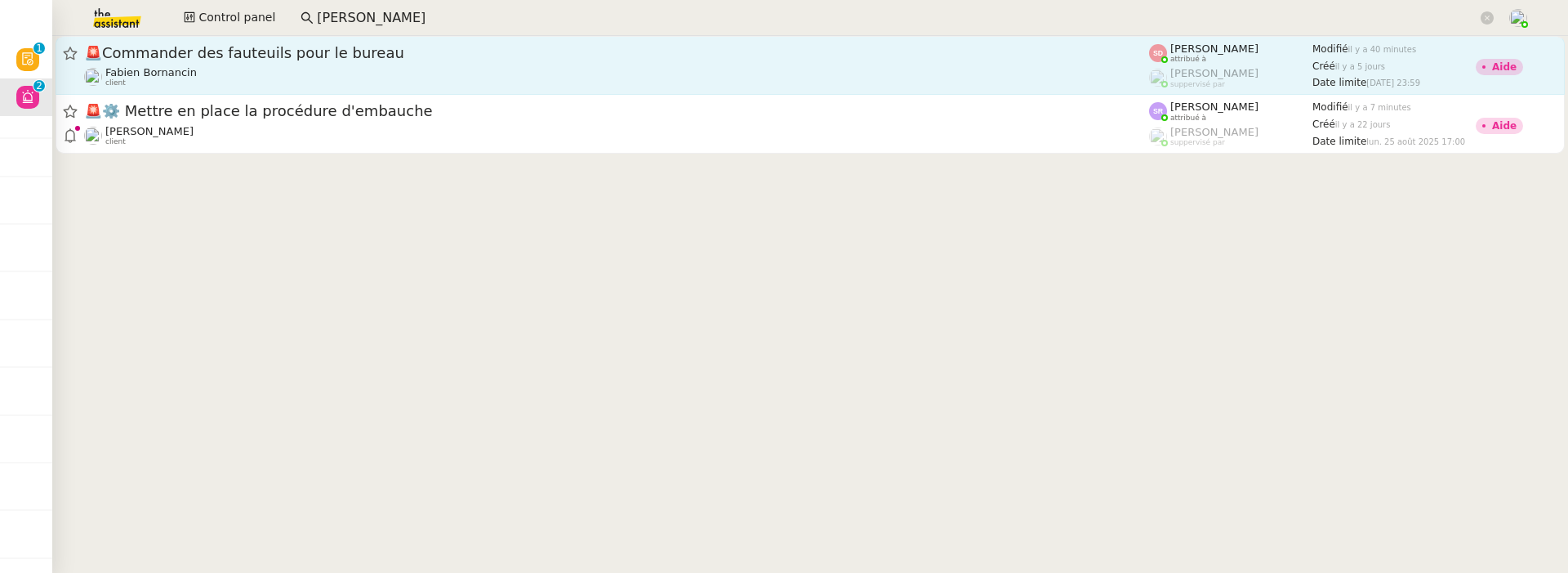
click at [389, 70] on div "[PERSON_NAME] client" at bounding box center [616, 77] width 1065 height 21
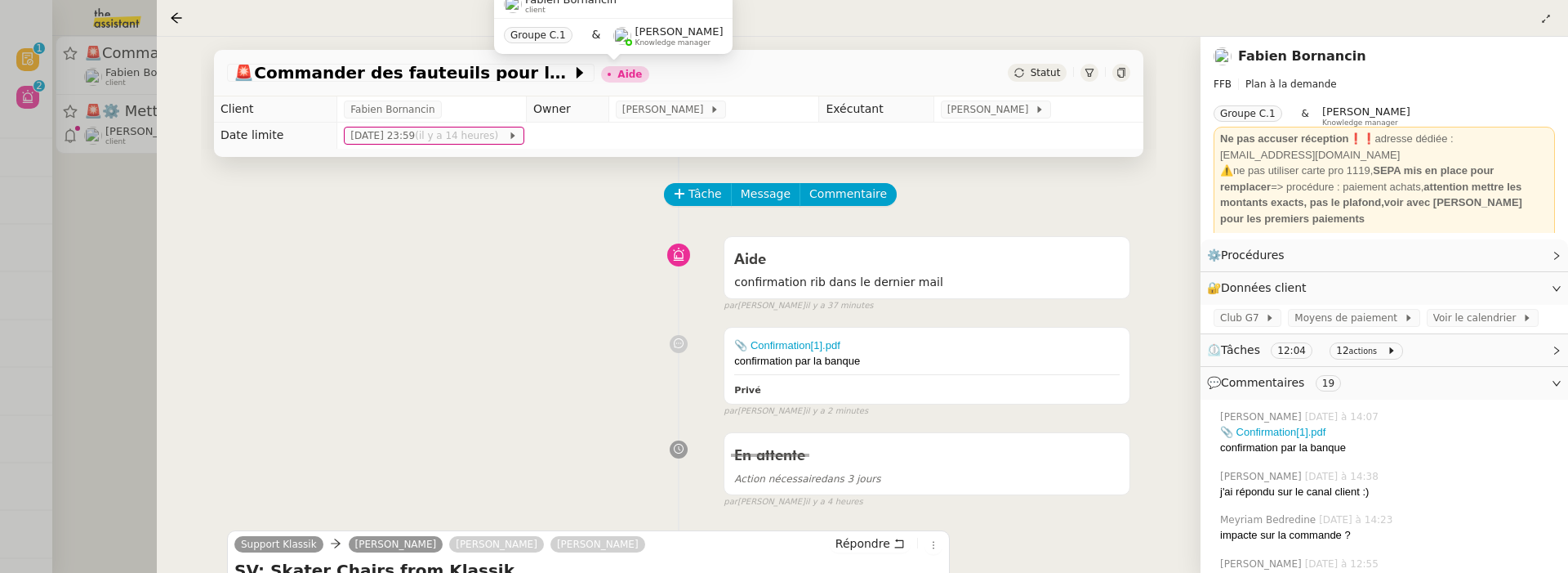
click at [1115, 75] on div at bounding box center [1121, 72] width 18 height 18
click at [168, 25] on nz-page-header at bounding box center [862, 18] width 1411 height 37
click at [172, 23] on icon at bounding box center [176, 18] width 13 height 13
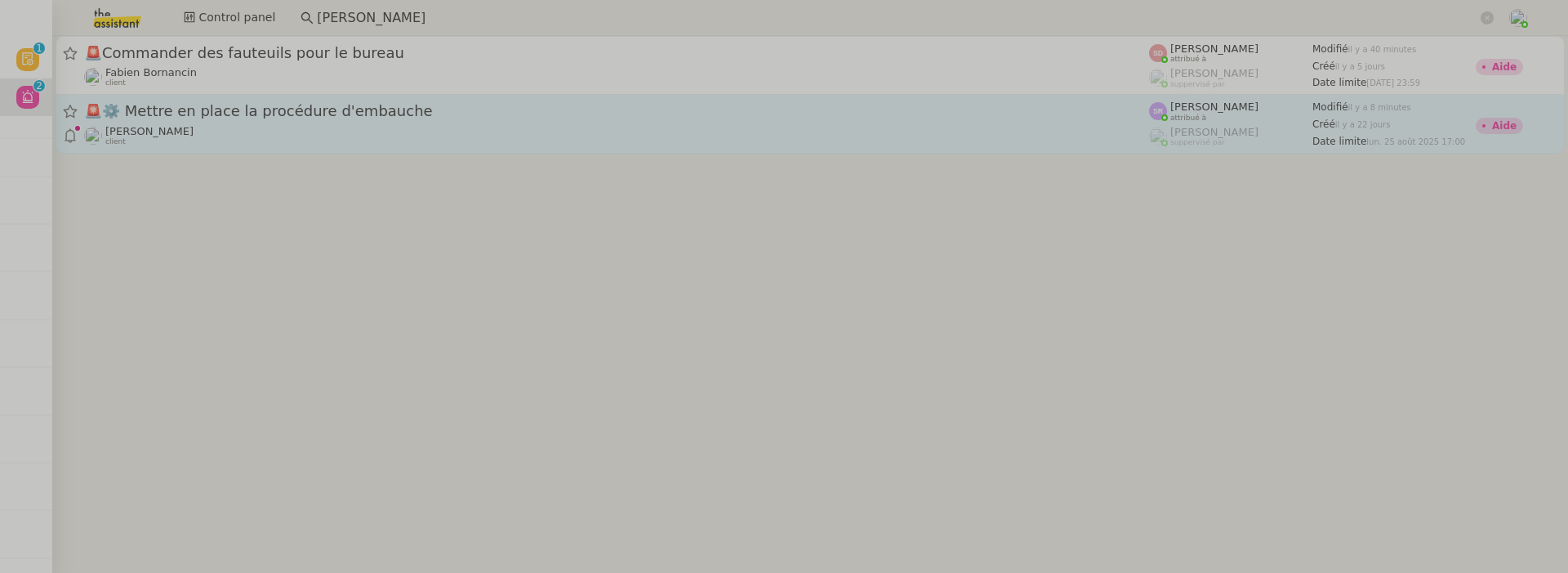
click at [236, 120] on div "🚨 ⚙️ Mettre en place la procédure d'embauche" at bounding box center [616, 111] width 1065 height 20
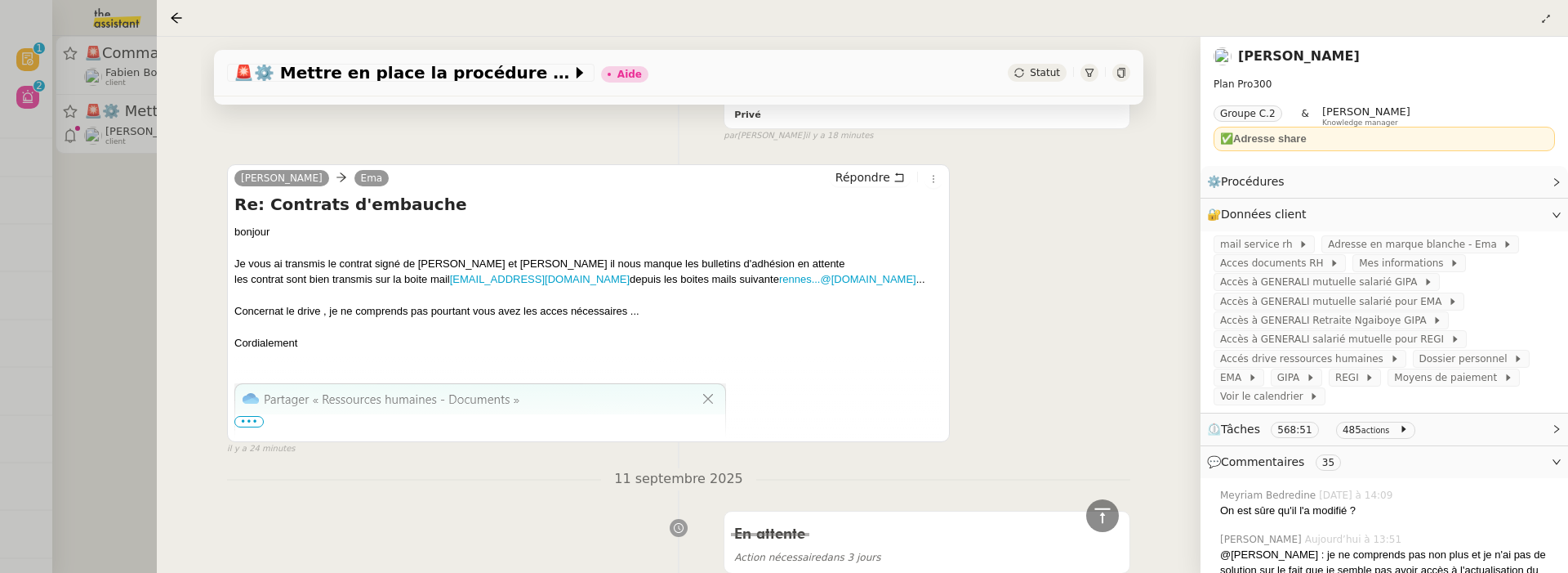
scroll to position [1043, 0]
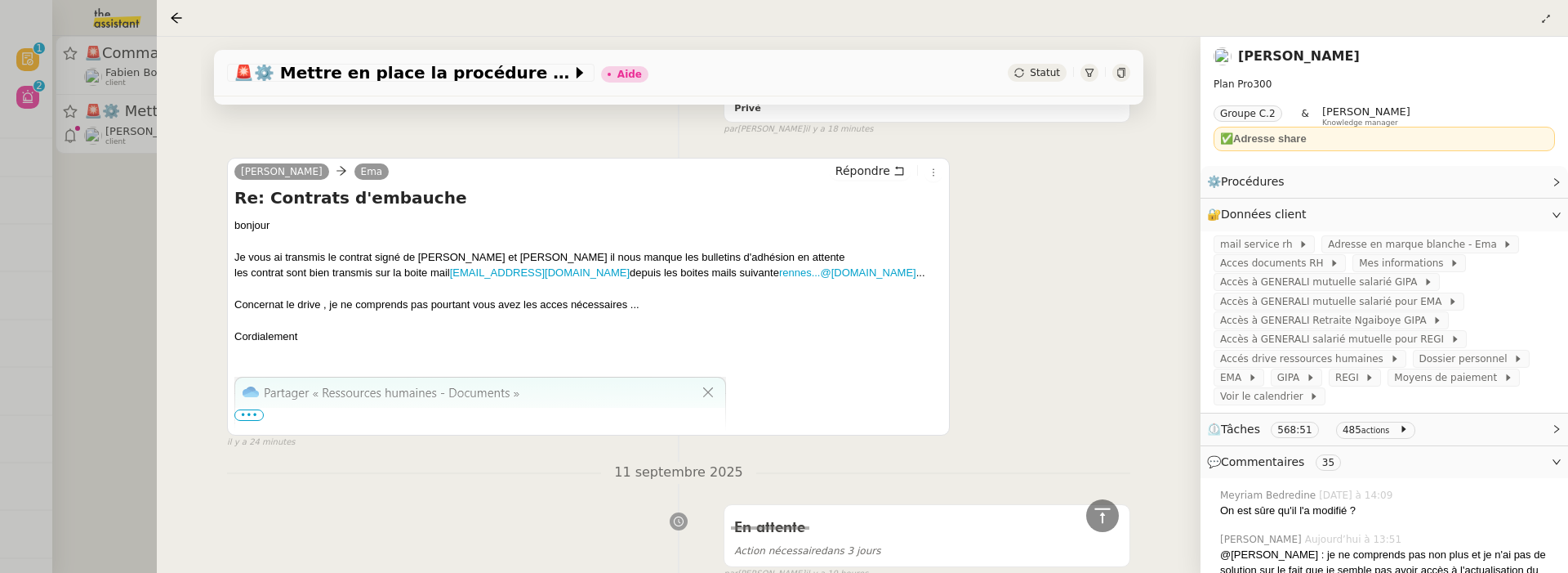
click at [133, 305] on div at bounding box center [784, 286] width 1568 height 573
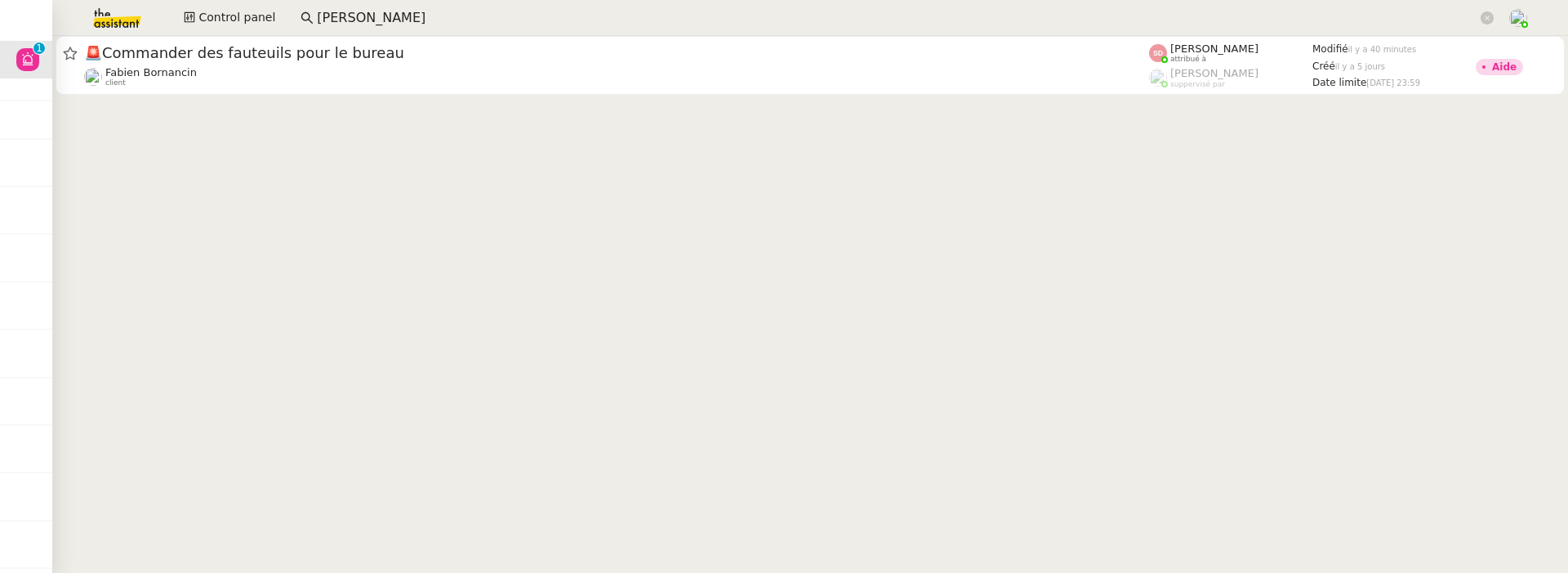
click at [932, 97] on div at bounding box center [810, 67] width 1516 height 62
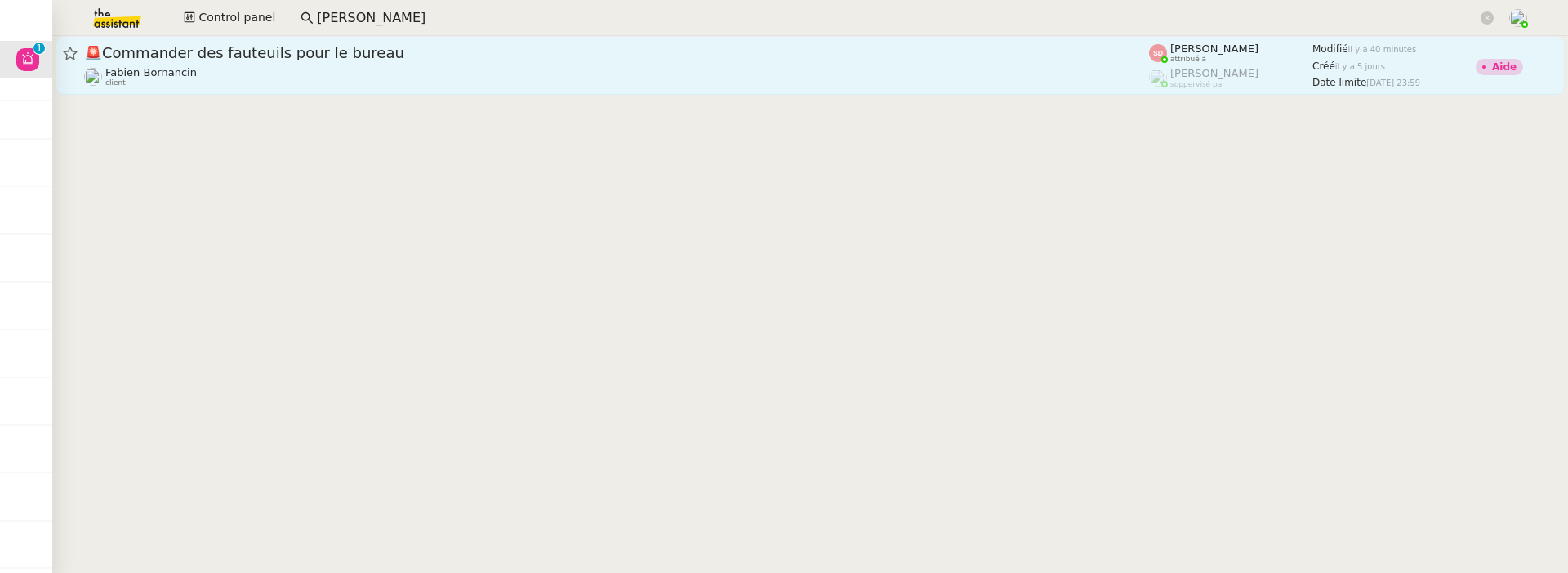
click at [892, 68] on div "[PERSON_NAME] client" at bounding box center [616, 77] width 1065 height 21
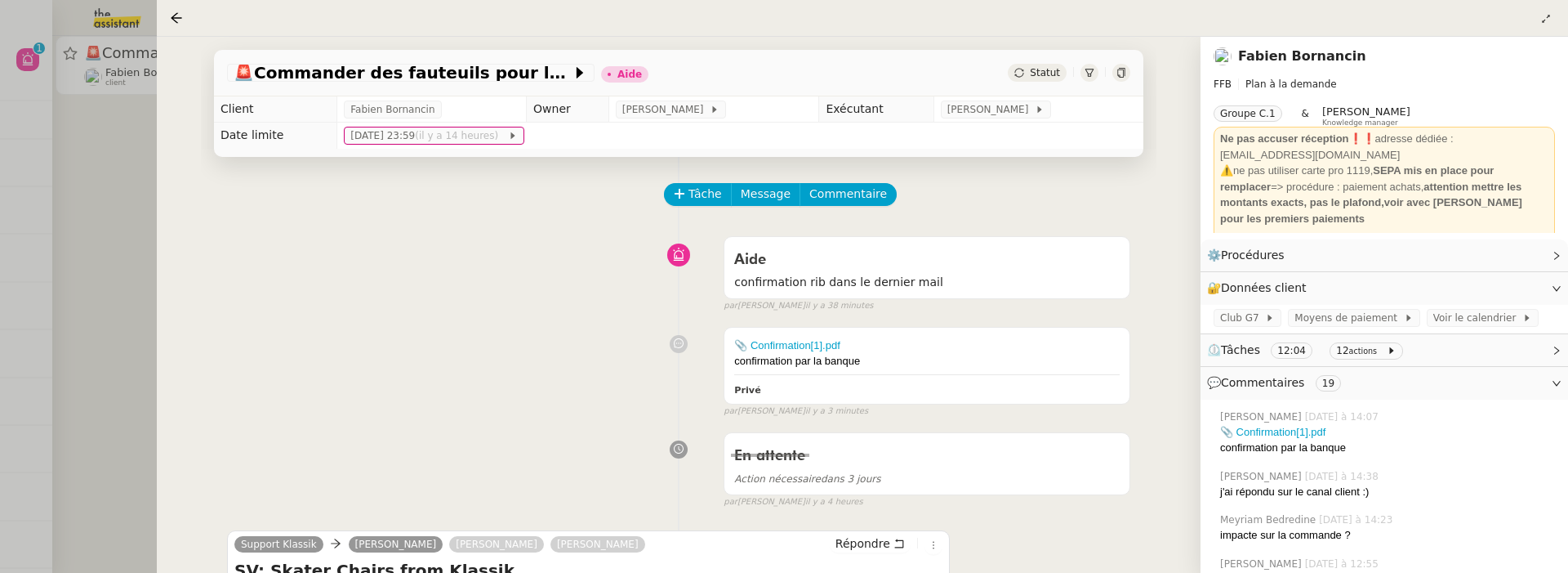
click at [1121, 77] on icon at bounding box center [1120, 72] width 7 height 10
click at [86, 222] on div at bounding box center [784, 286] width 1568 height 573
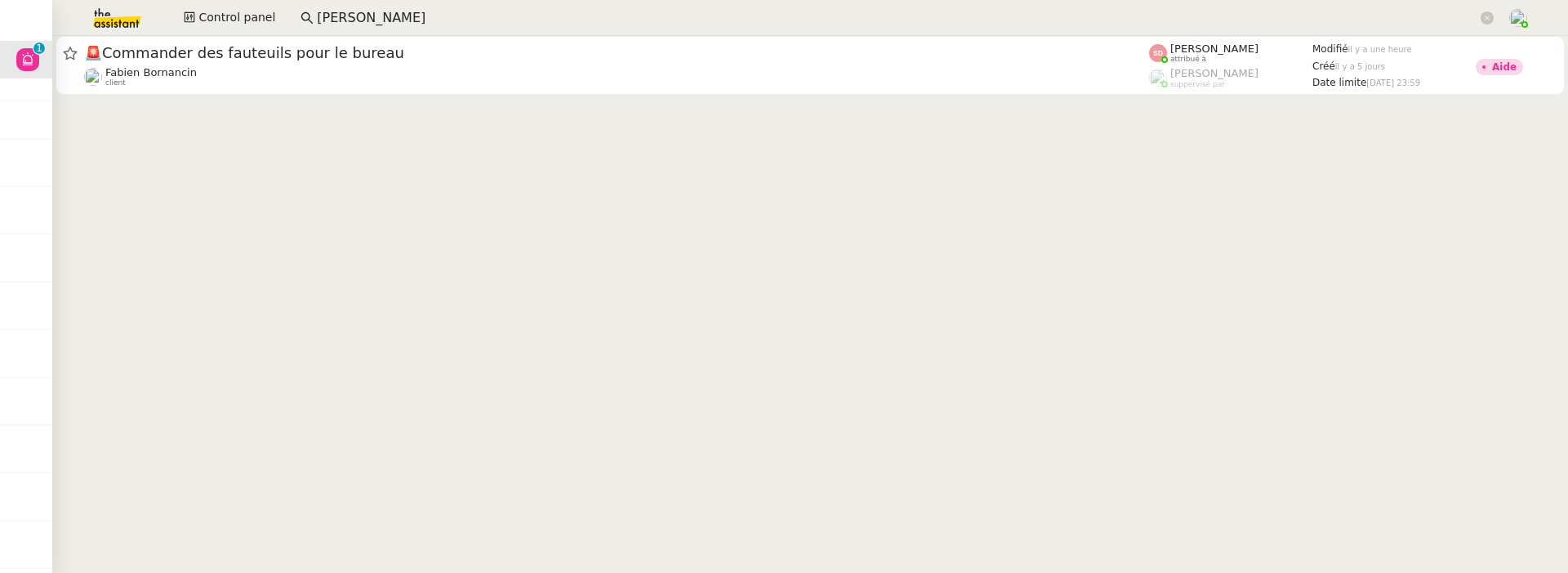
click at [491, 23] on input "thomas de" at bounding box center [897, 18] width 1161 height 22
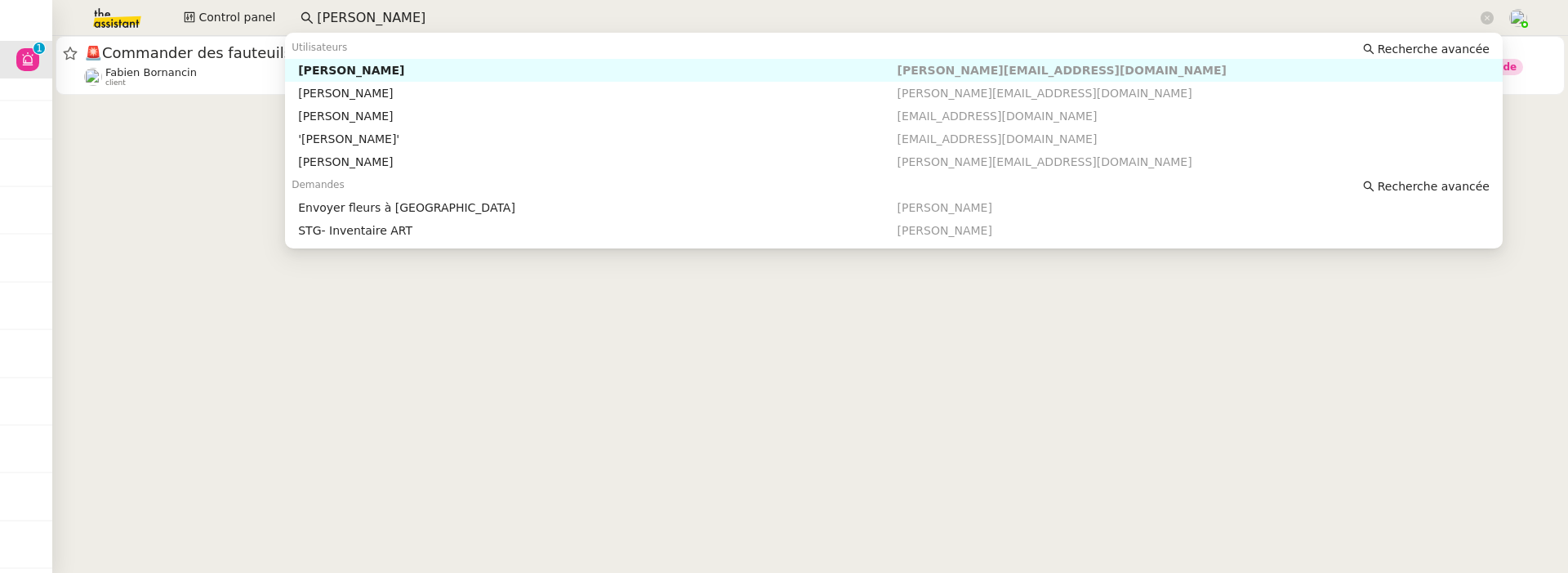
click at [457, 20] on input "thomas de" at bounding box center [897, 18] width 1161 height 22
click at [514, 113] on div "Aymeric Pichegrain" at bounding box center [597, 116] width 599 height 15
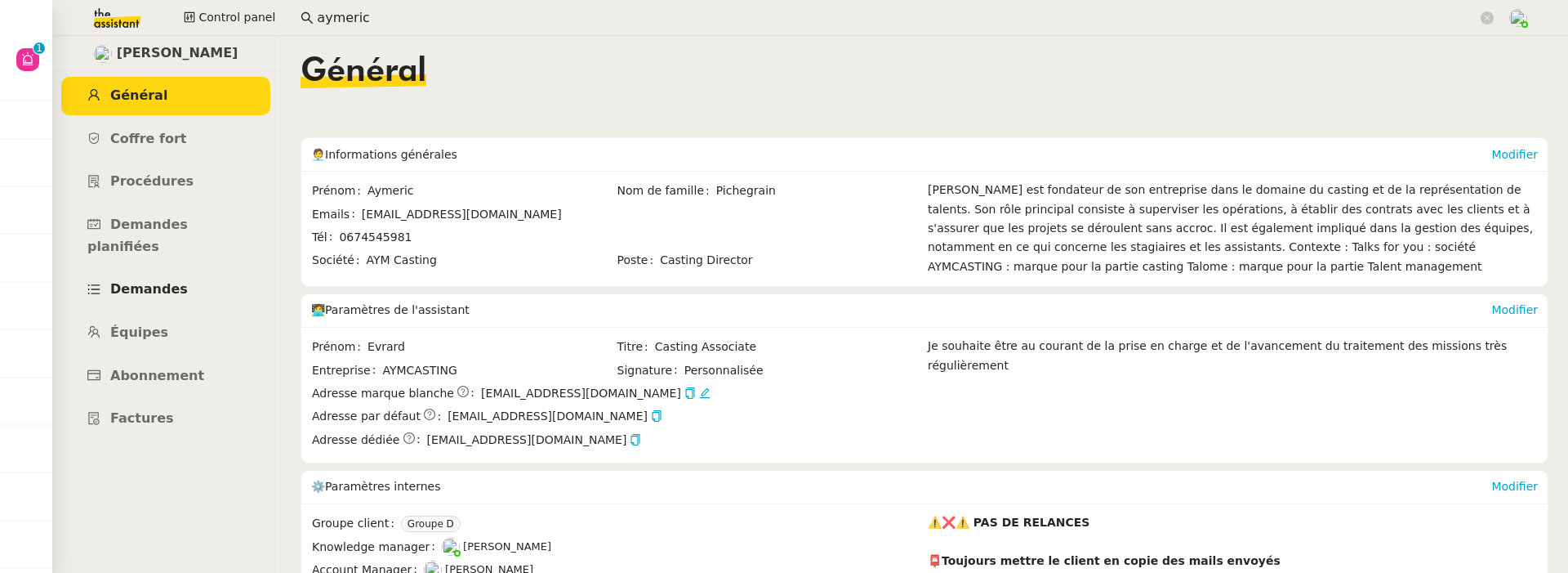
click at [165, 281] on span "Demandes" at bounding box center [149, 289] width 77 height 16
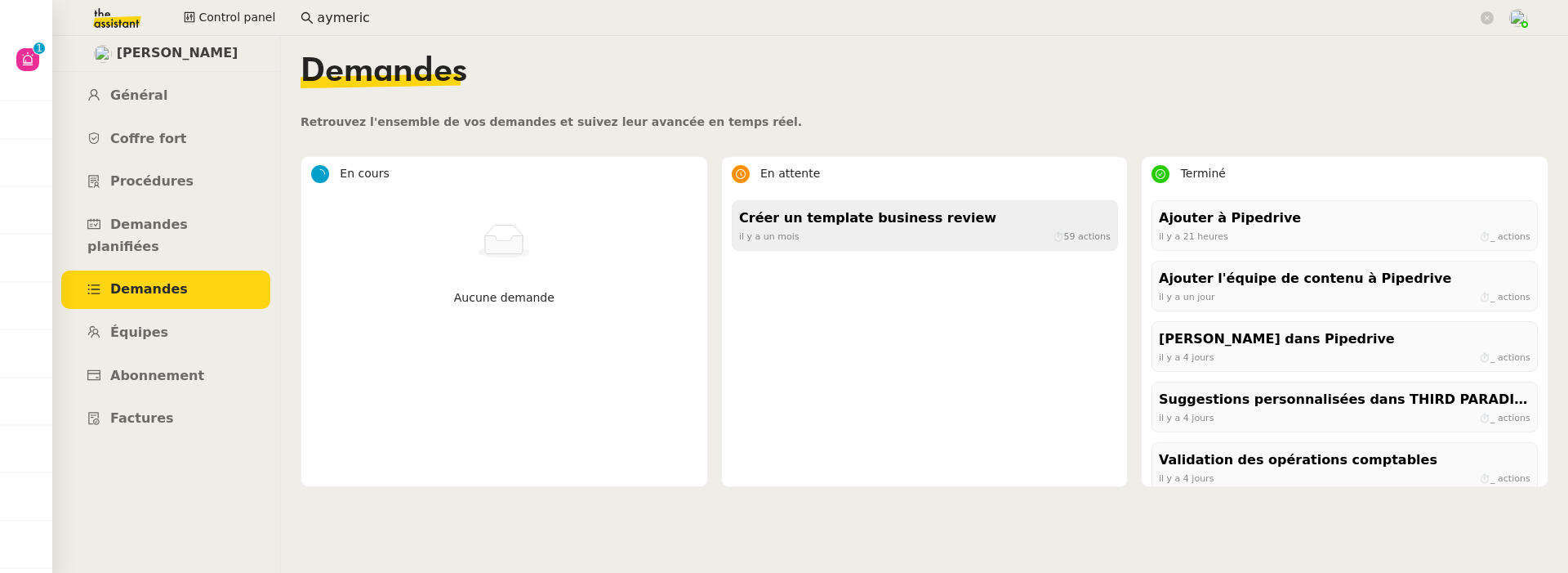
click at [852, 204] on div "Créer un template business review il y a un mois ⏱ 59 actions" at bounding box center [924, 226] width 386 height 51
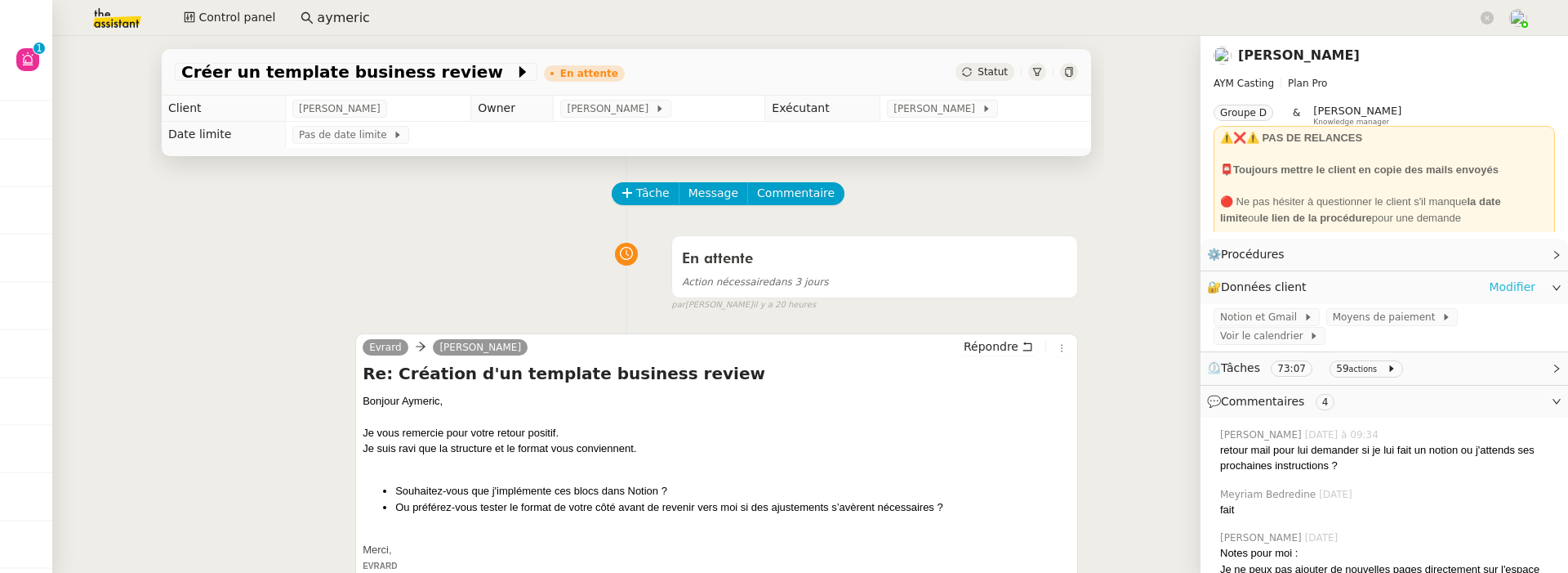
click at [1532, 290] on link "Modifier" at bounding box center [1512, 287] width 47 height 18
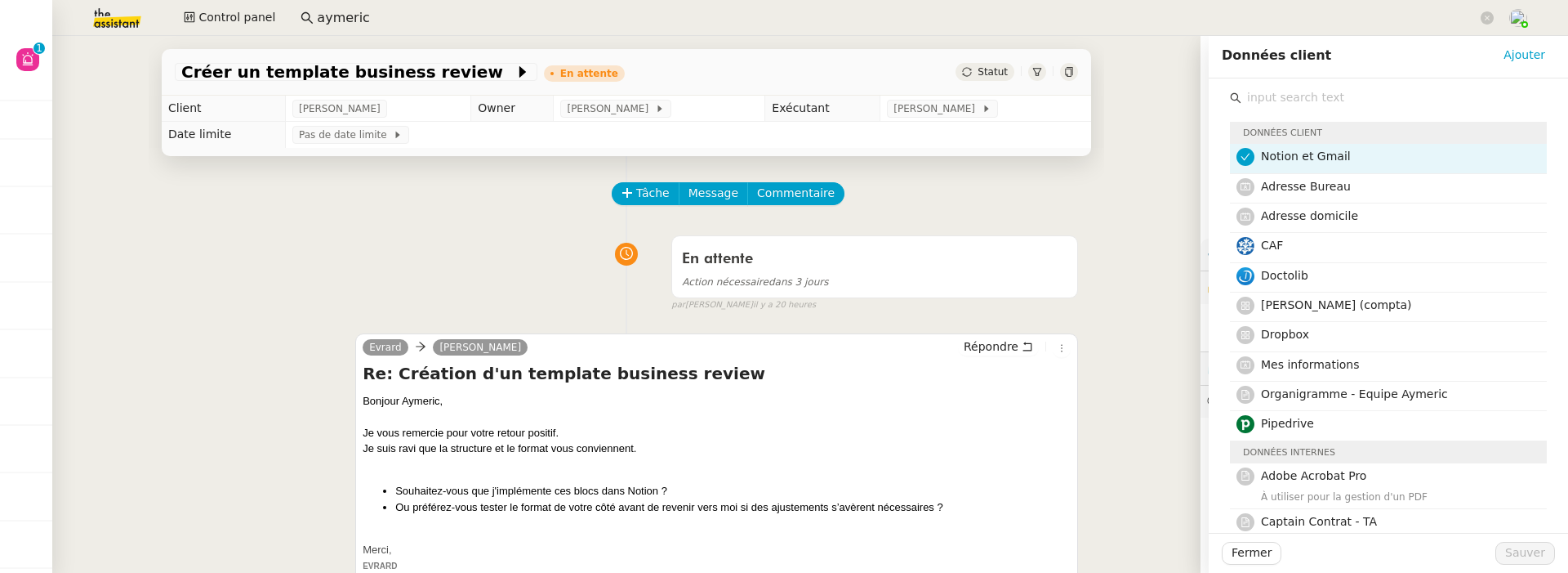
click at [1311, 429] on h4 "Pipedrive" at bounding box center [1399, 423] width 276 height 18
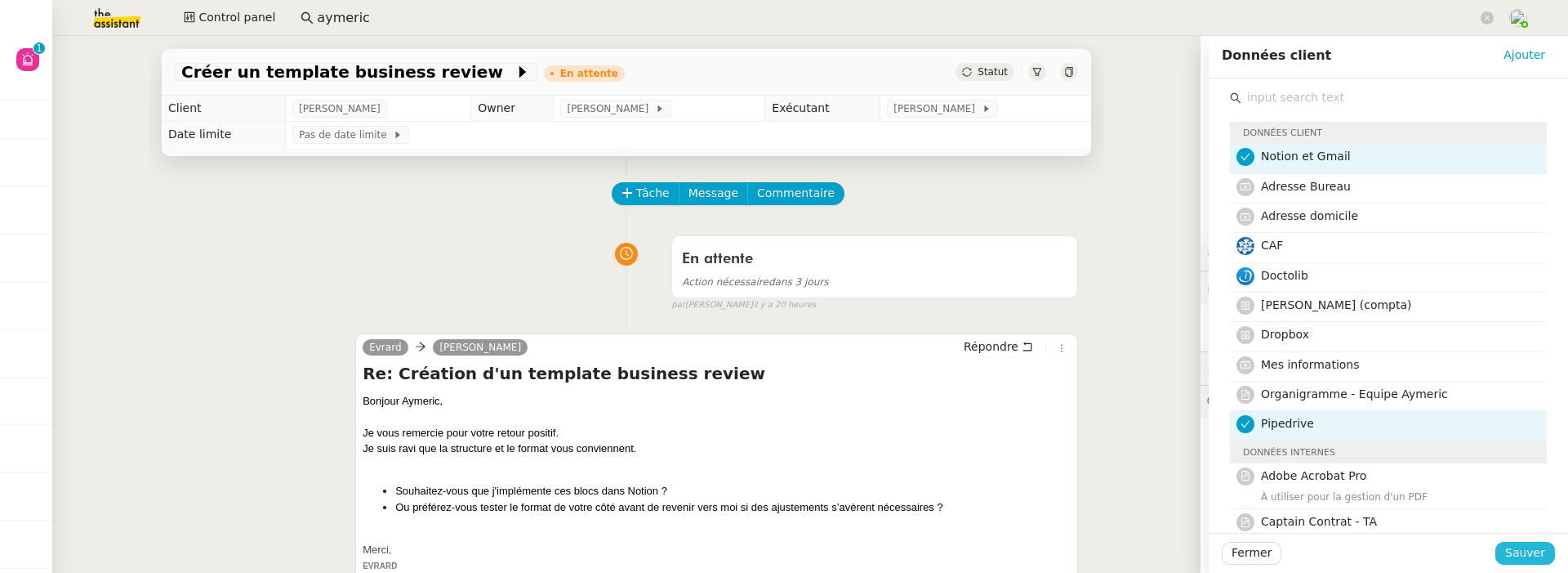
click at [1512, 553] on span "Sauver" at bounding box center [1525, 553] width 40 height 18
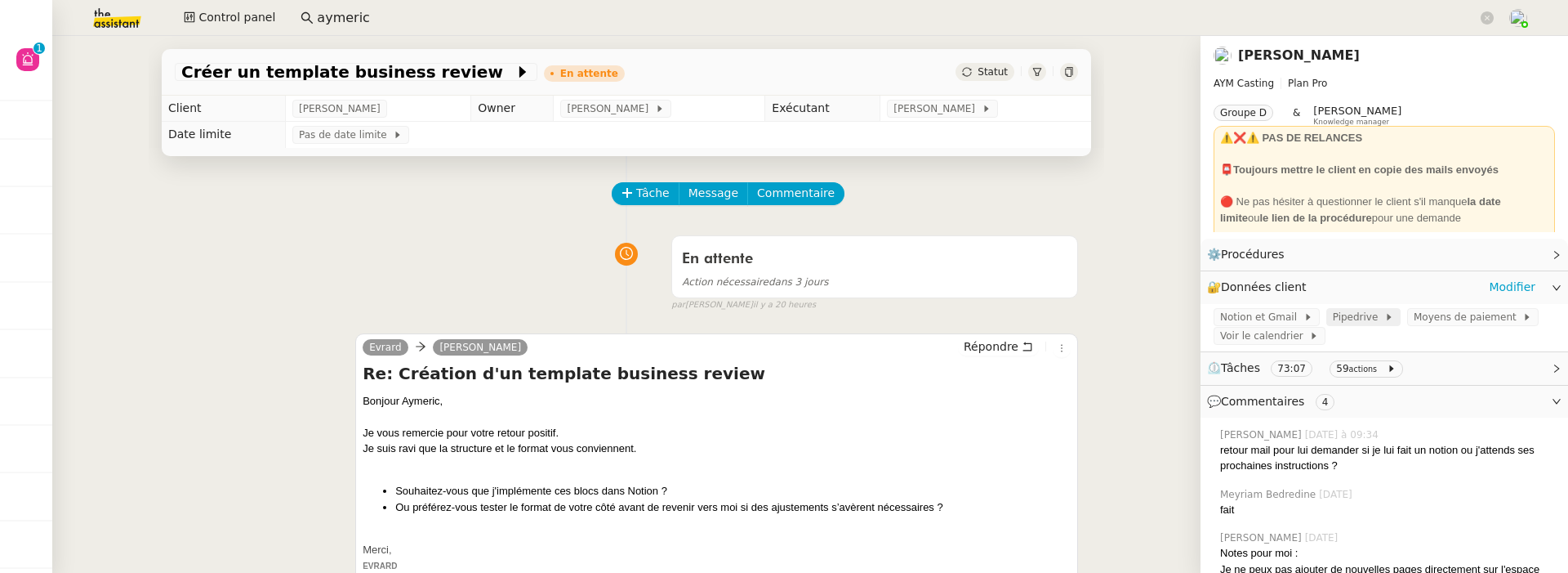
click at [1373, 324] on span "Pipedrive" at bounding box center [1359, 317] width 52 height 17
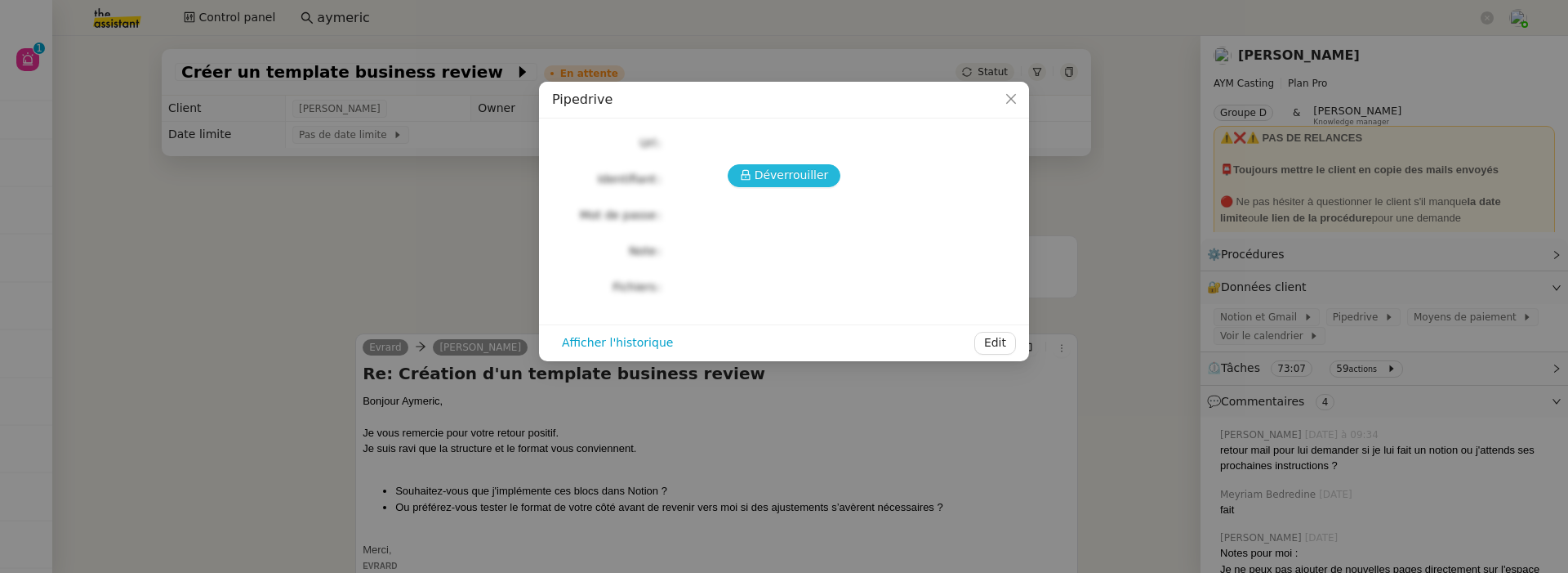
click at [804, 174] on span "Déverrouiller" at bounding box center [791, 175] width 75 height 18
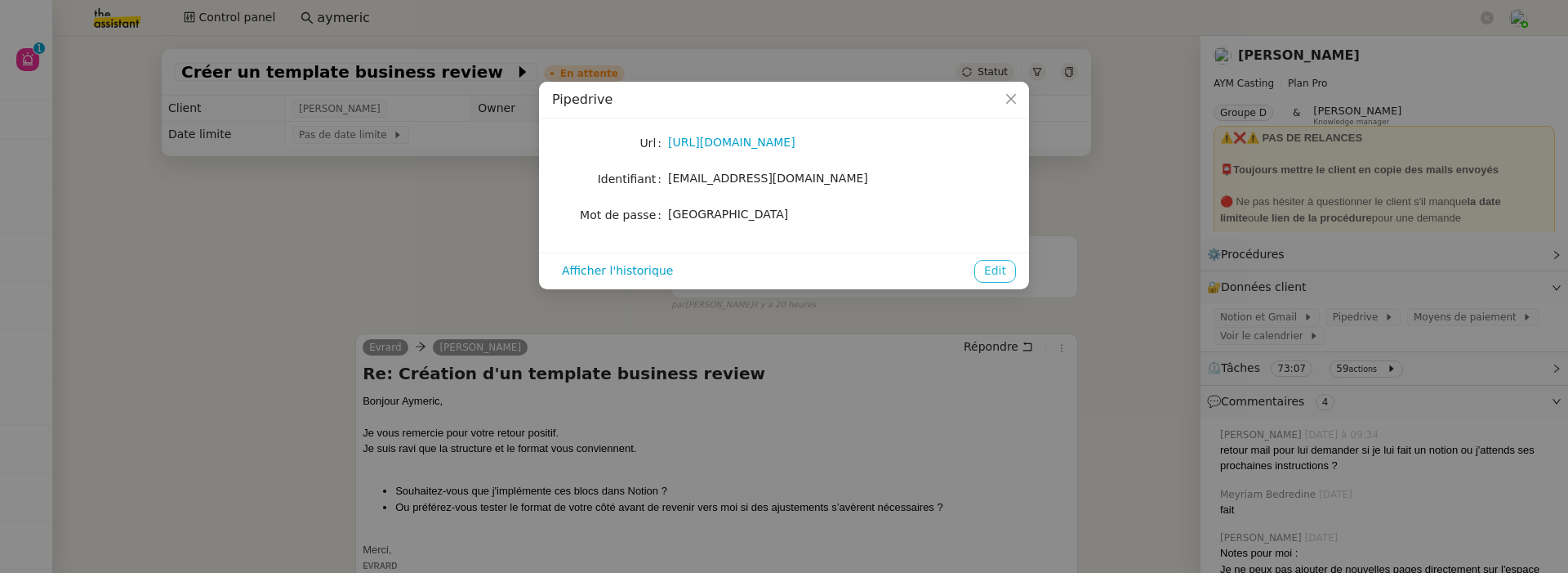
click at [1001, 266] on span "Edit" at bounding box center [995, 270] width 22 height 18
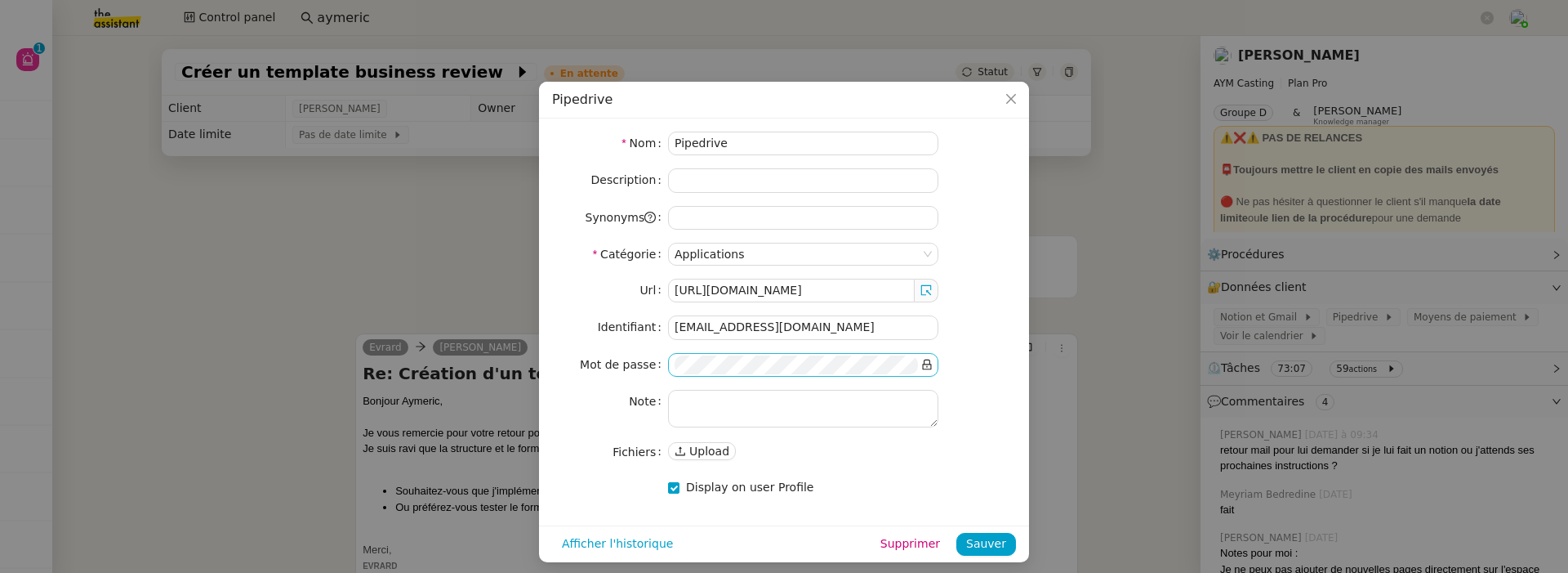
click at [917, 361] on nz-input-group at bounding box center [803, 364] width 270 height 24
click at [931, 361] on icon at bounding box center [926, 364] width 11 height 11
click at [998, 544] on span "Sauver" at bounding box center [987, 543] width 40 height 18
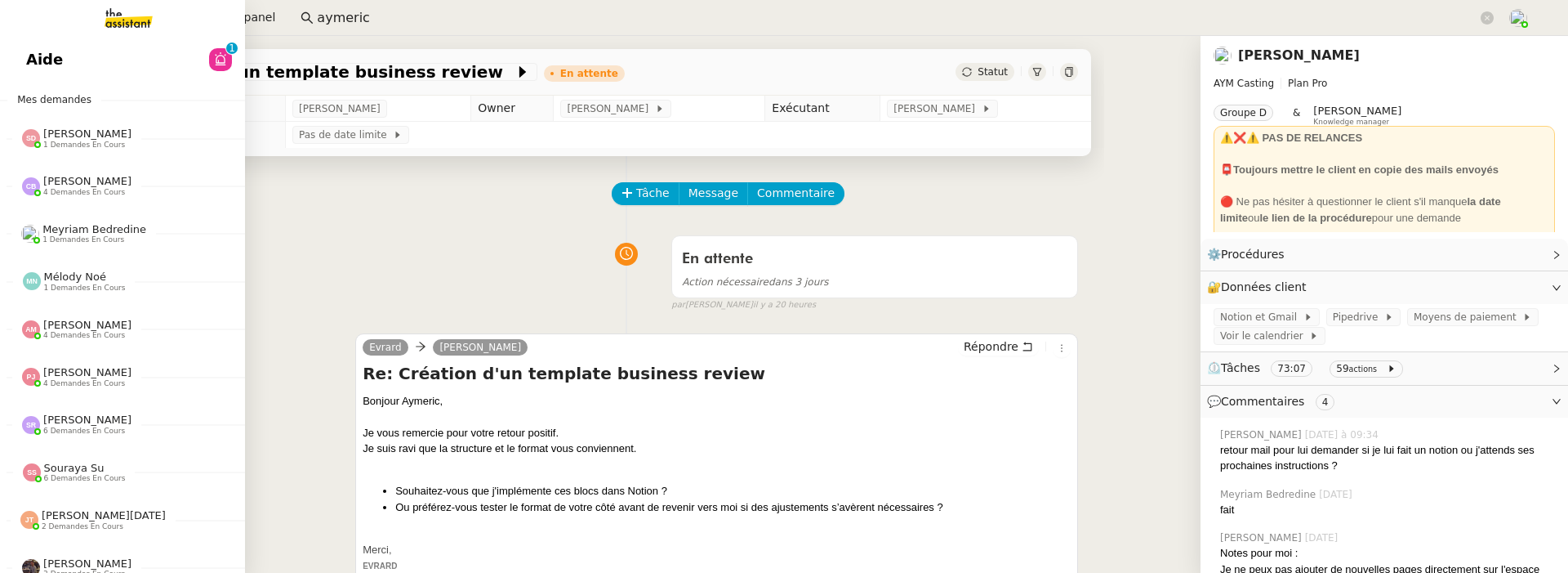
click at [33, 55] on link "Aide 0 1 2 3 4 5 6 7 8 9" at bounding box center [122, 59] width 245 height 38
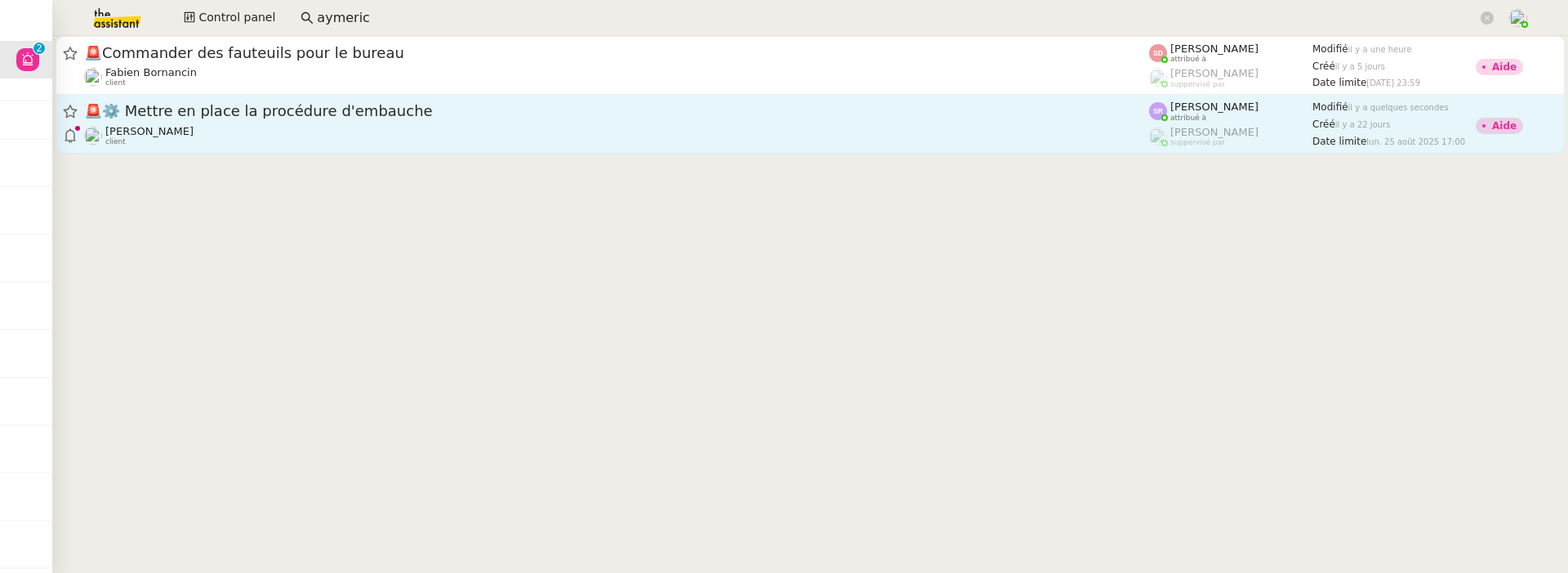
click at [556, 123] on div "🚨 ⚙️ Mettre en place la procédure d'embauche Réma Ngaiboye client" at bounding box center [616, 123] width 1065 height 45
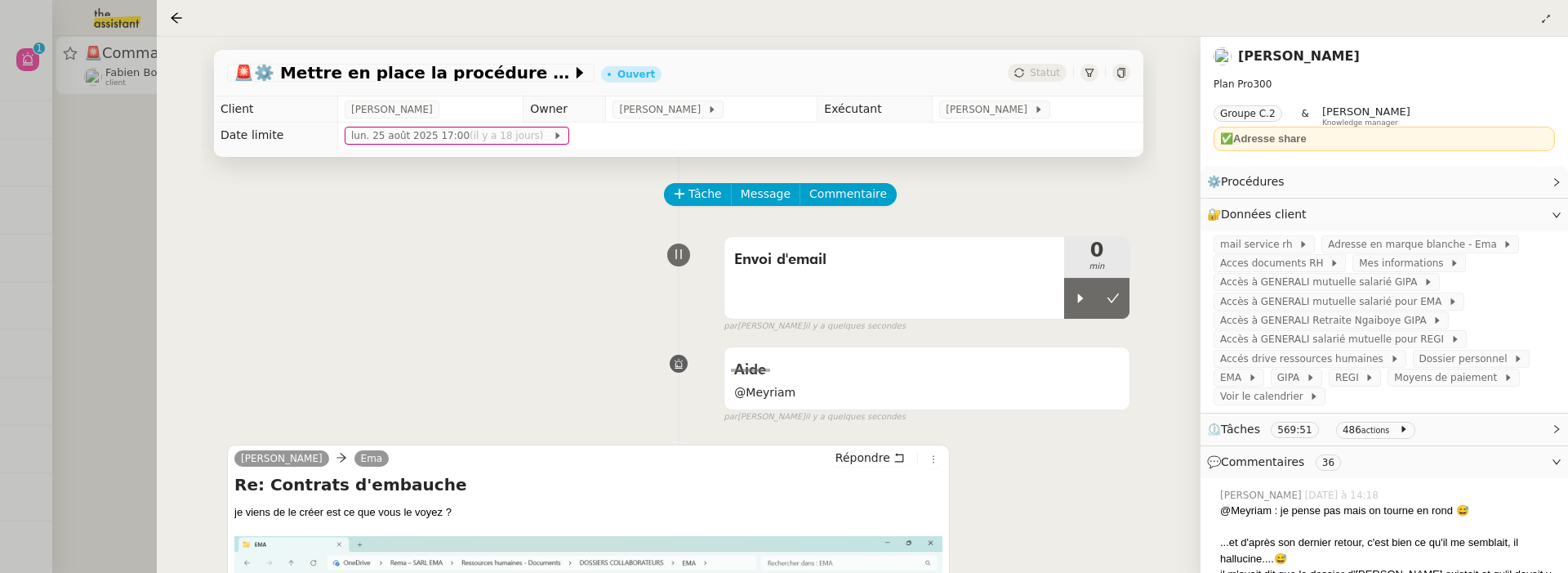
click at [84, 154] on div at bounding box center [784, 286] width 1568 height 573
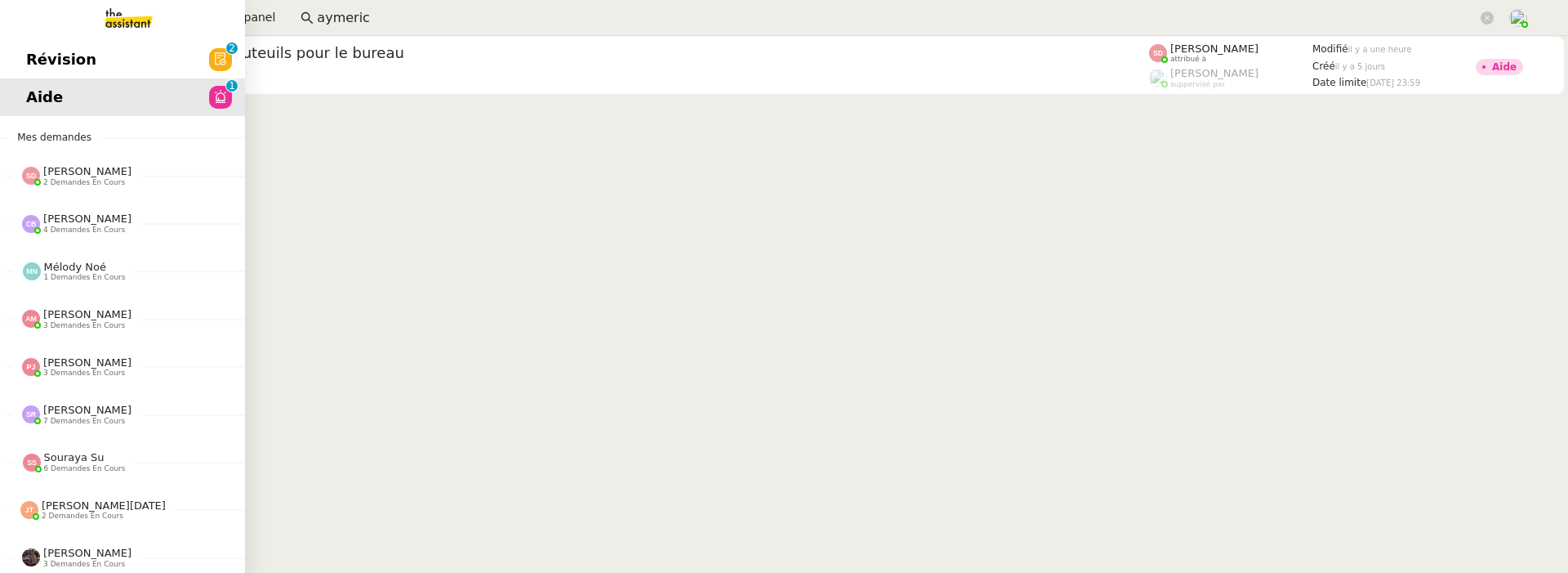
click at [27, 54] on span "Révision" at bounding box center [62, 60] width 70 height 25
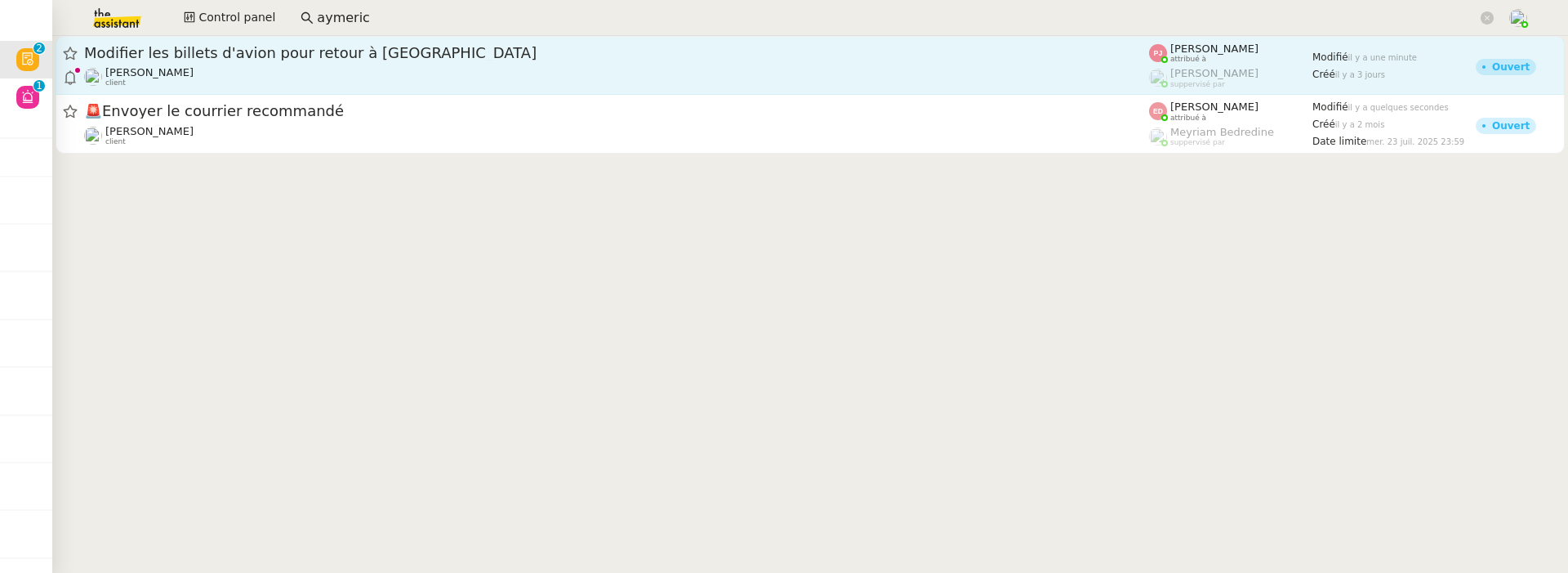
click at [359, 75] on div "Louis Fouché client" at bounding box center [616, 77] width 1065 height 21
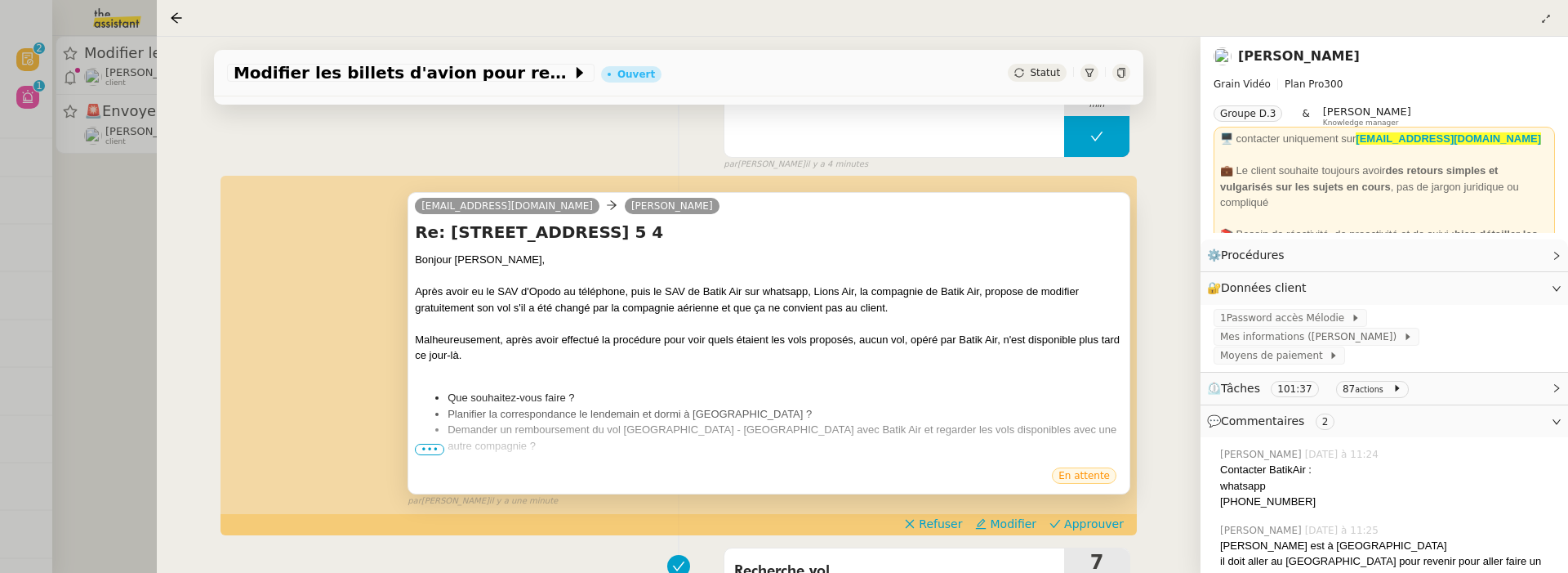
scroll to position [193, 0]
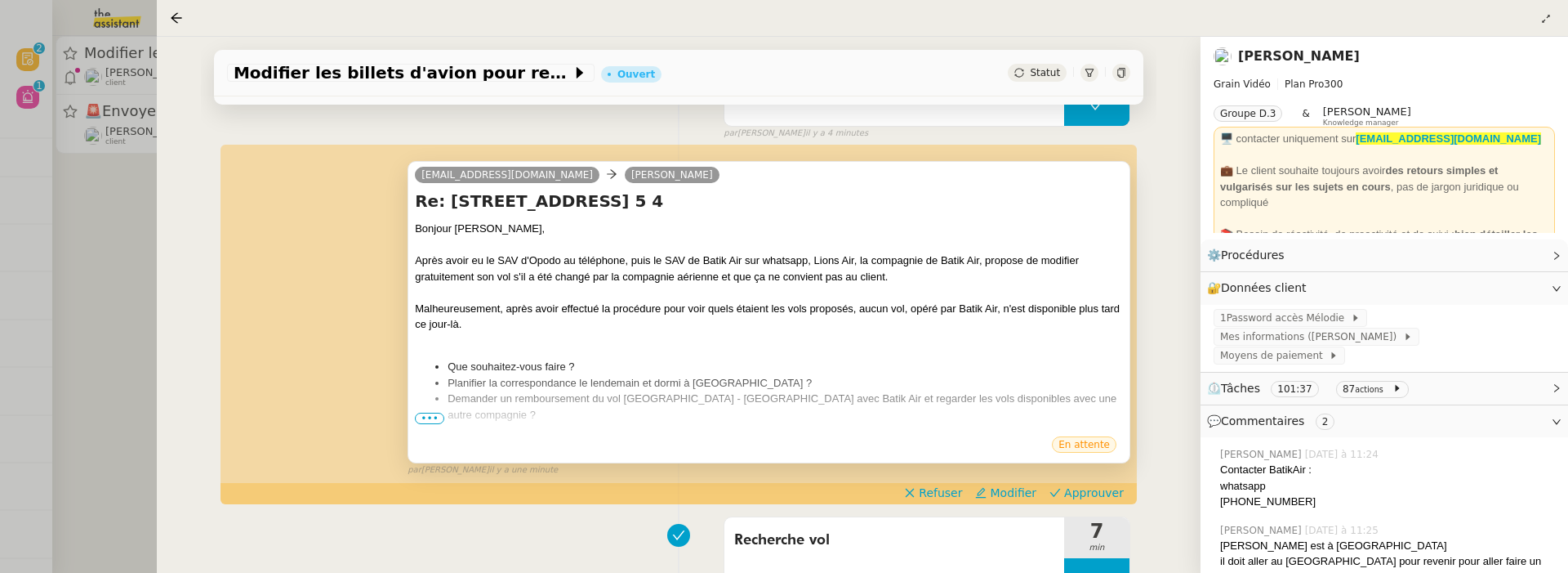
click at [427, 416] on span "•••" at bounding box center [429, 418] width 29 height 11
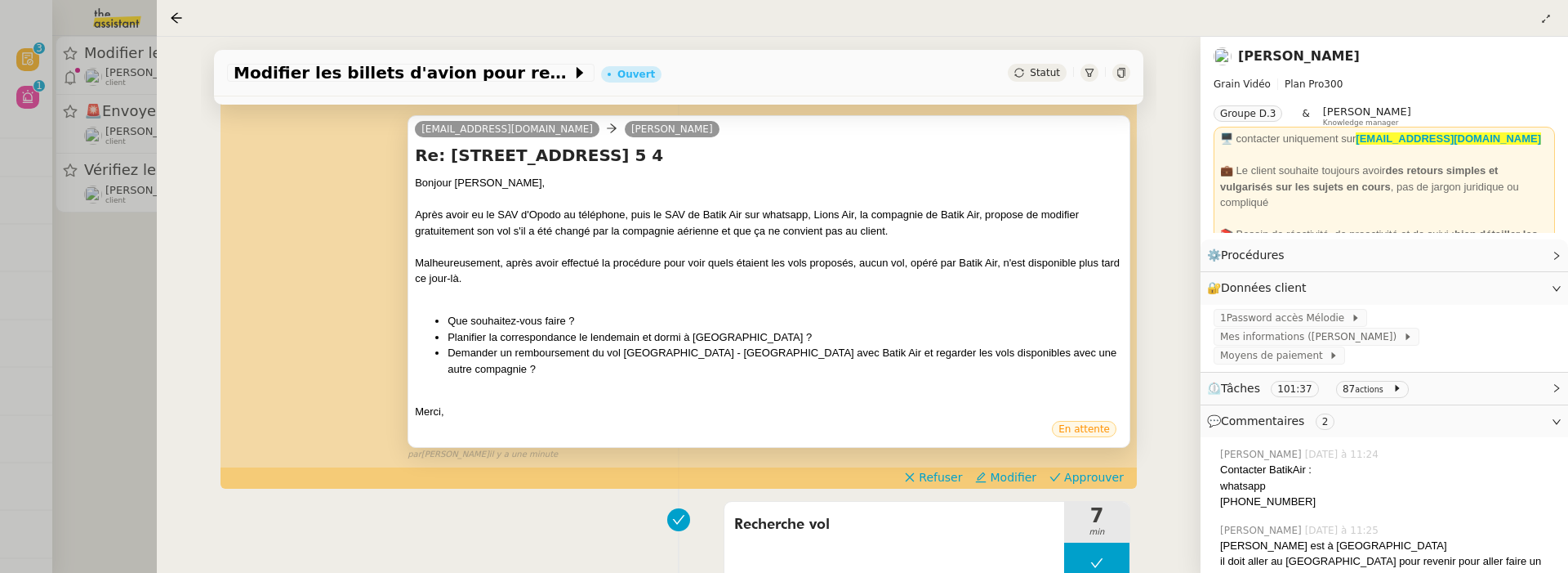
scroll to position [236, 0]
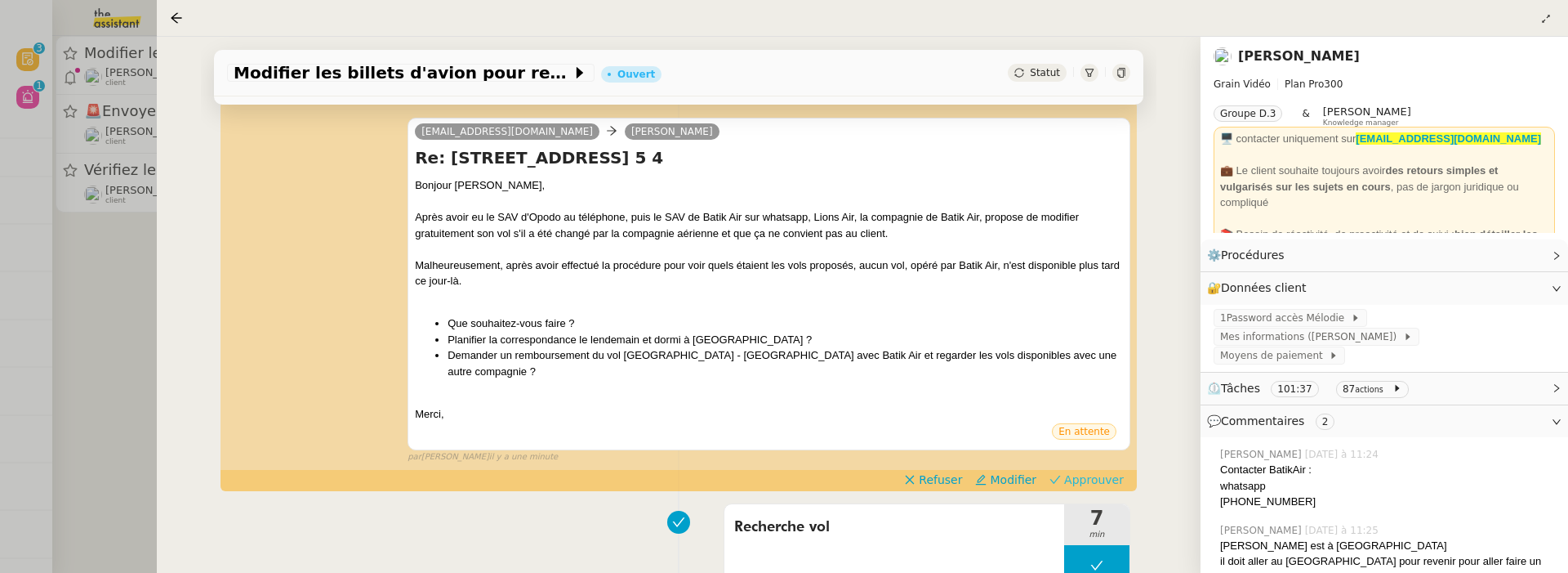
click at [1092, 472] on span "Approuver" at bounding box center [1094, 480] width 60 height 17
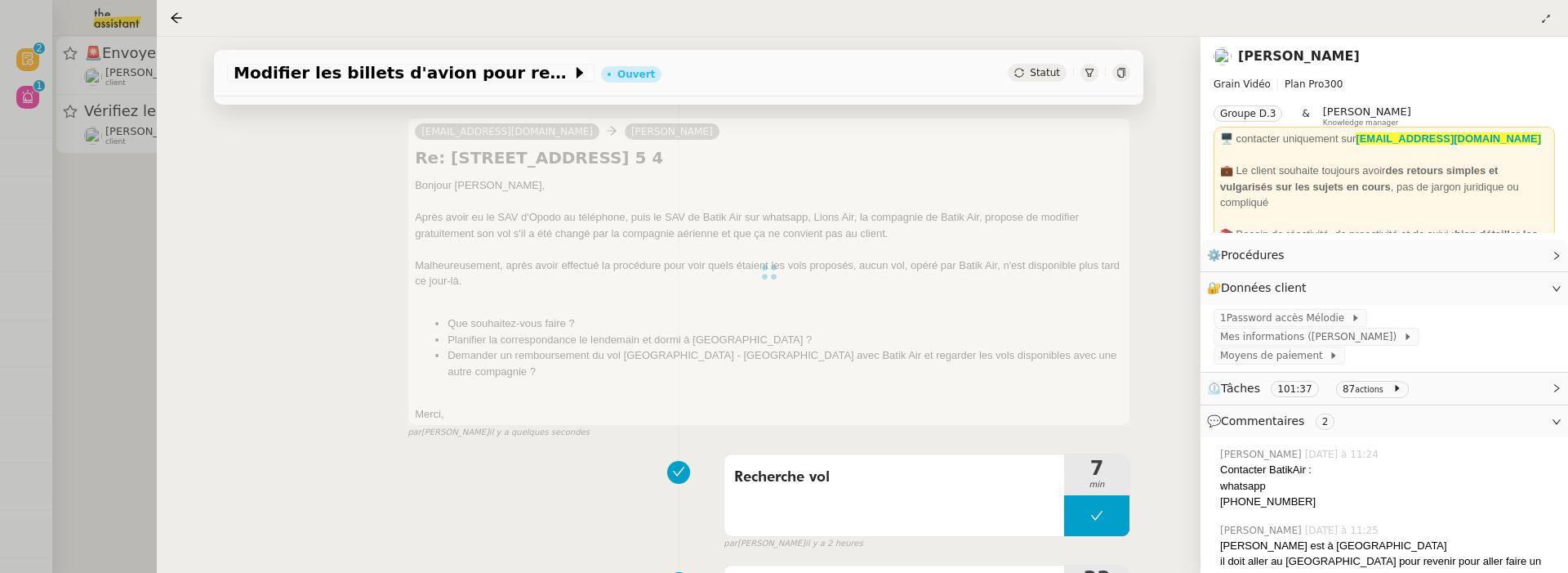
click at [98, 335] on div at bounding box center [784, 286] width 1568 height 573
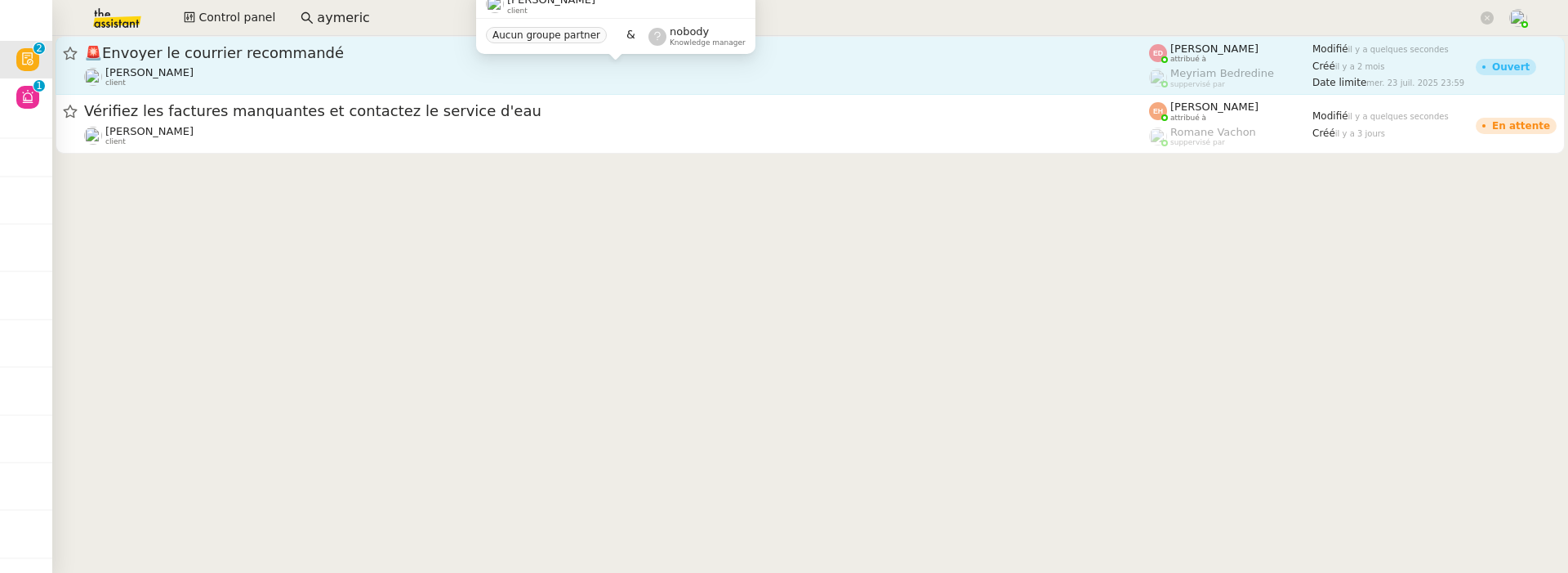
click at [313, 72] on div "Edouard Rudolf client" at bounding box center [616, 77] width 1065 height 21
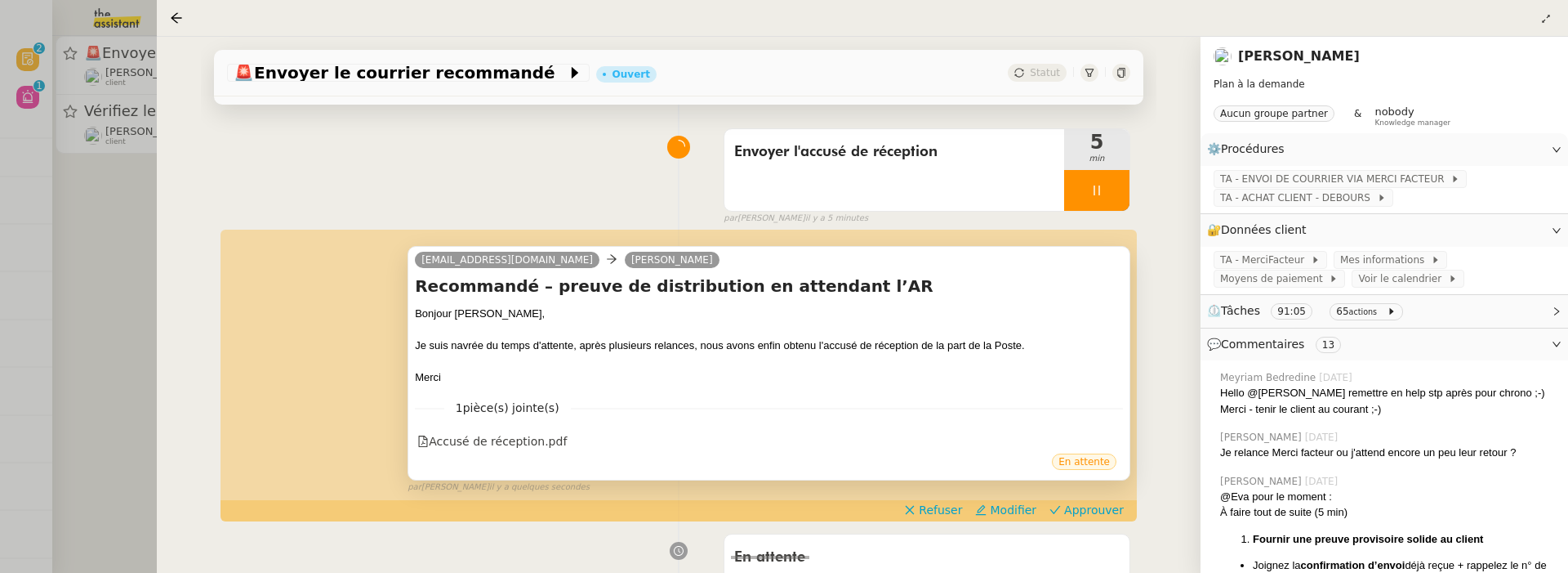
scroll to position [132, 0]
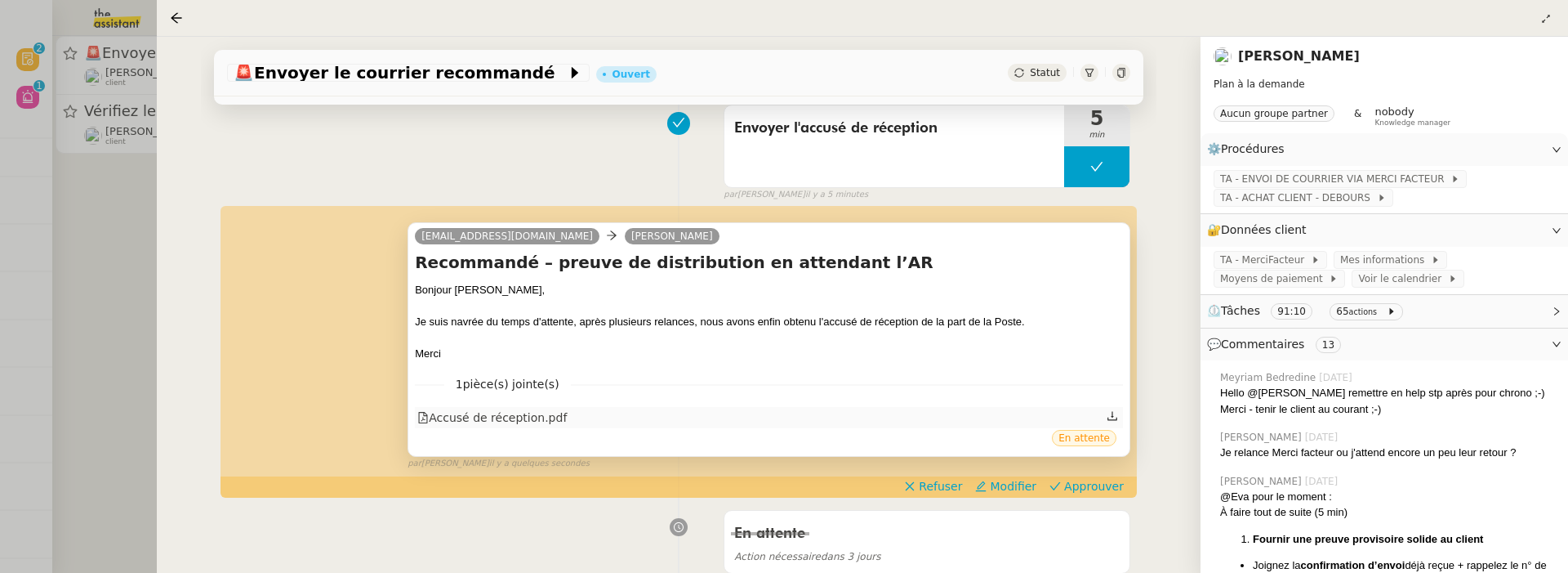
click at [536, 418] on div "Accusé de réception.pdf" at bounding box center [492, 417] width 150 height 18
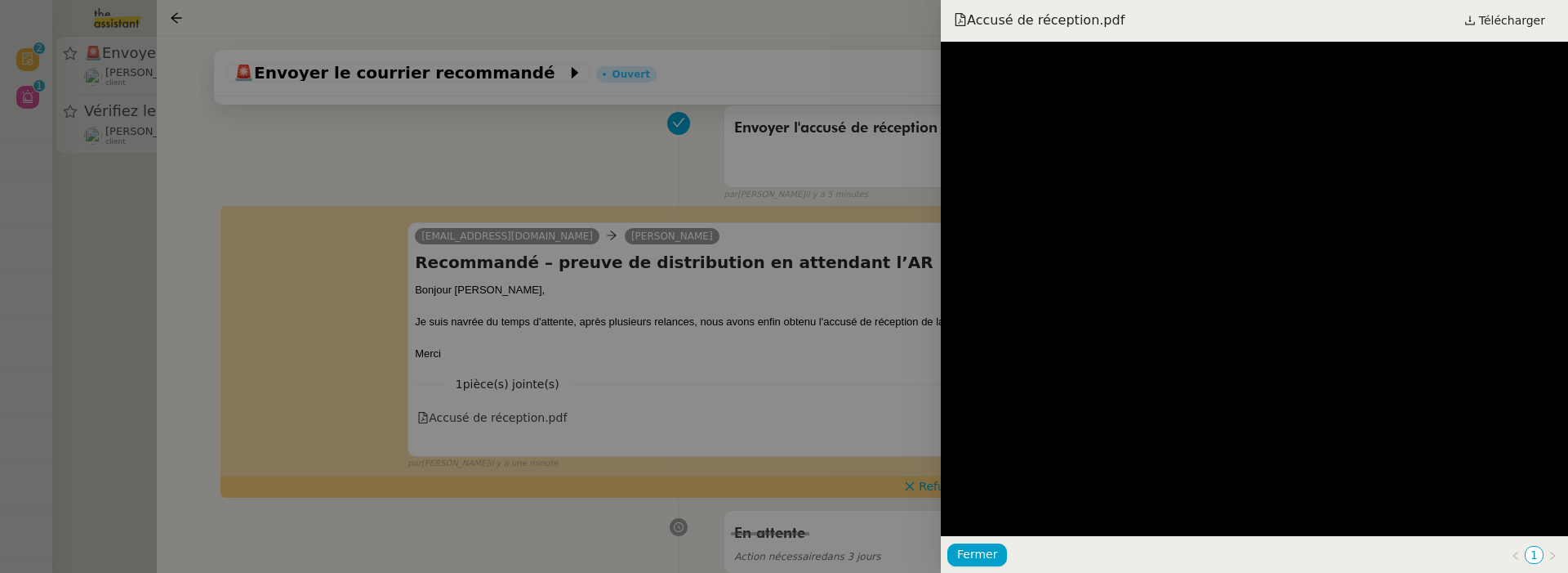
click at [802, 374] on div at bounding box center [784, 286] width 1568 height 573
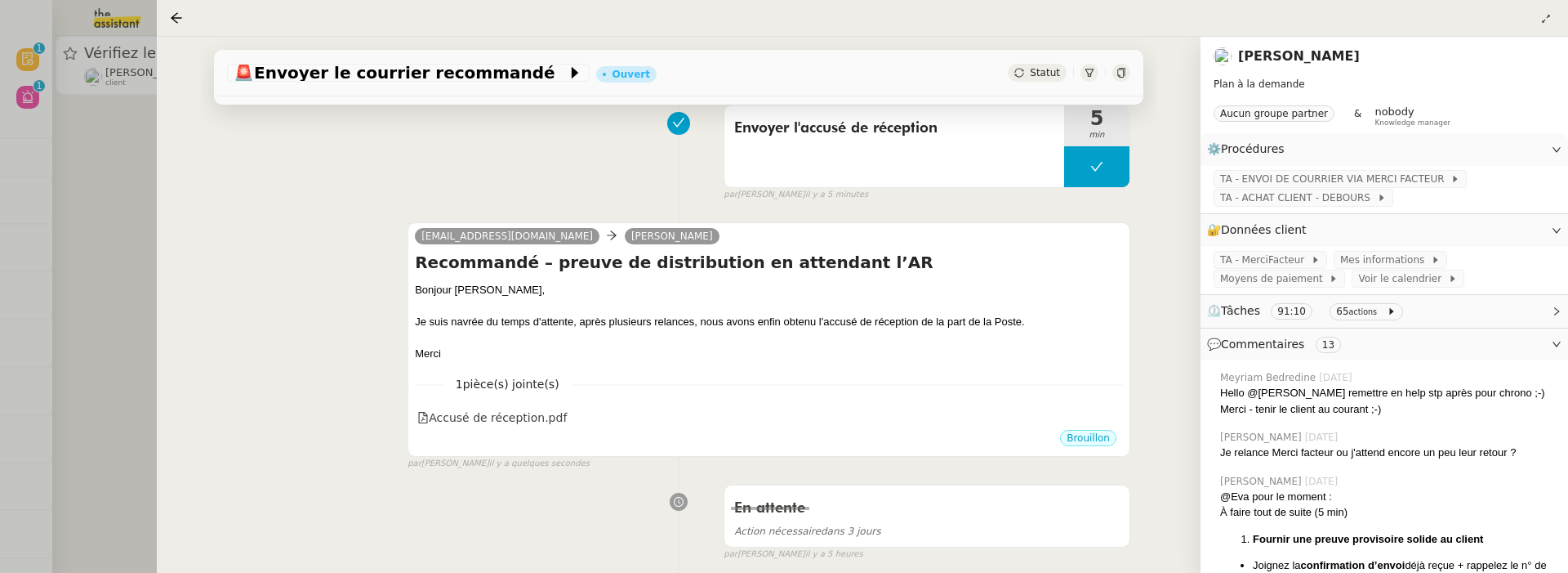
click at [106, 171] on div at bounding box center [784, 286] width 1568 height 573
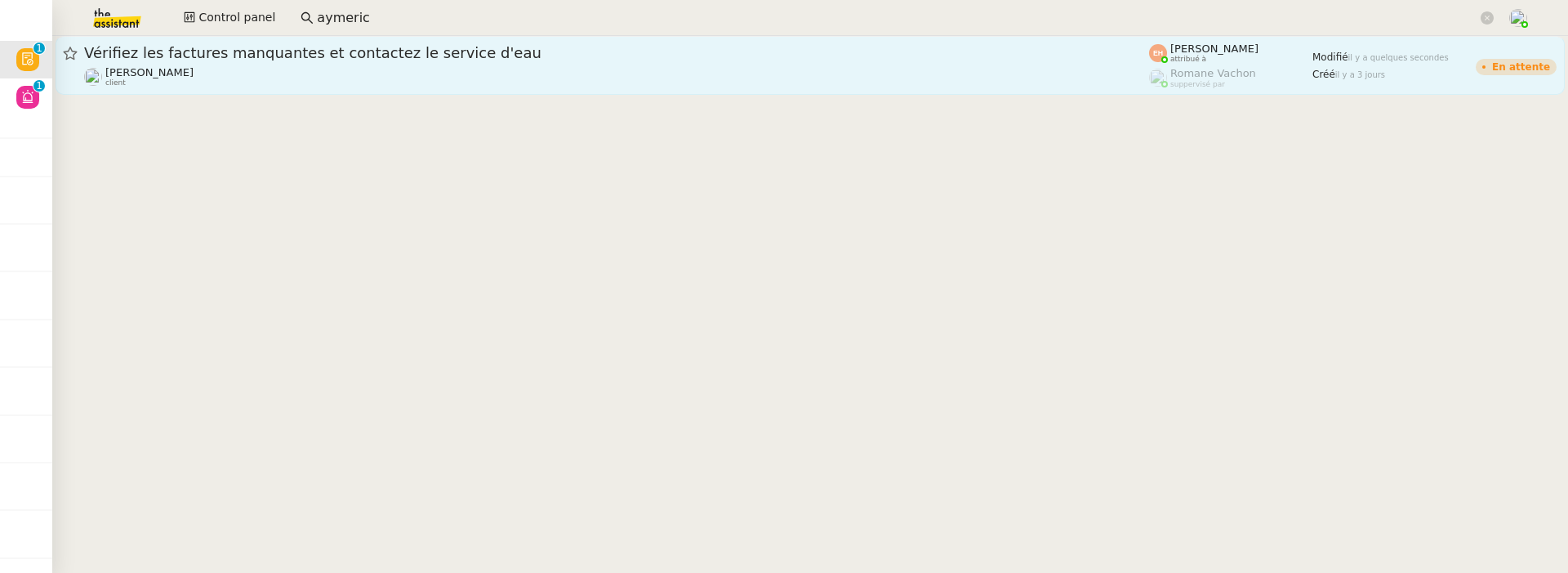
click at [117, 56] on span "Vérifiez les factures manquantes et contactez le service d'eau" at bounding box center [616, 53] width 1065 height 15
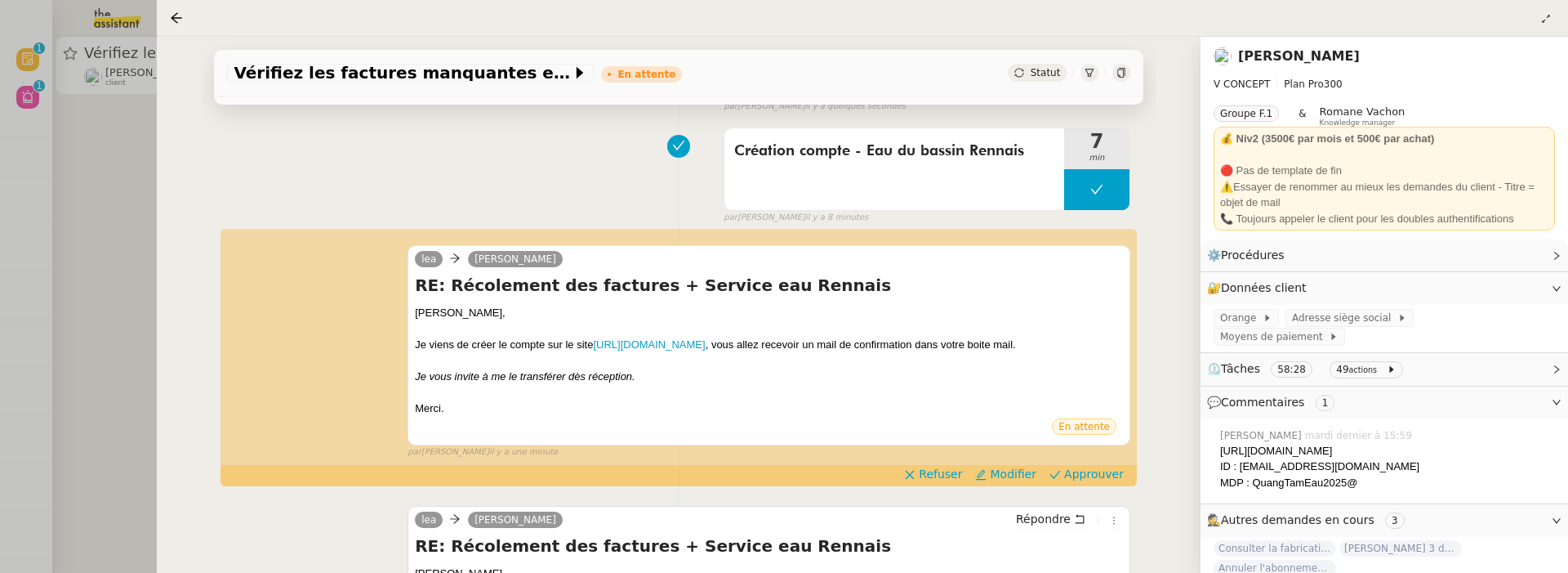
scroll to position [201, 0]
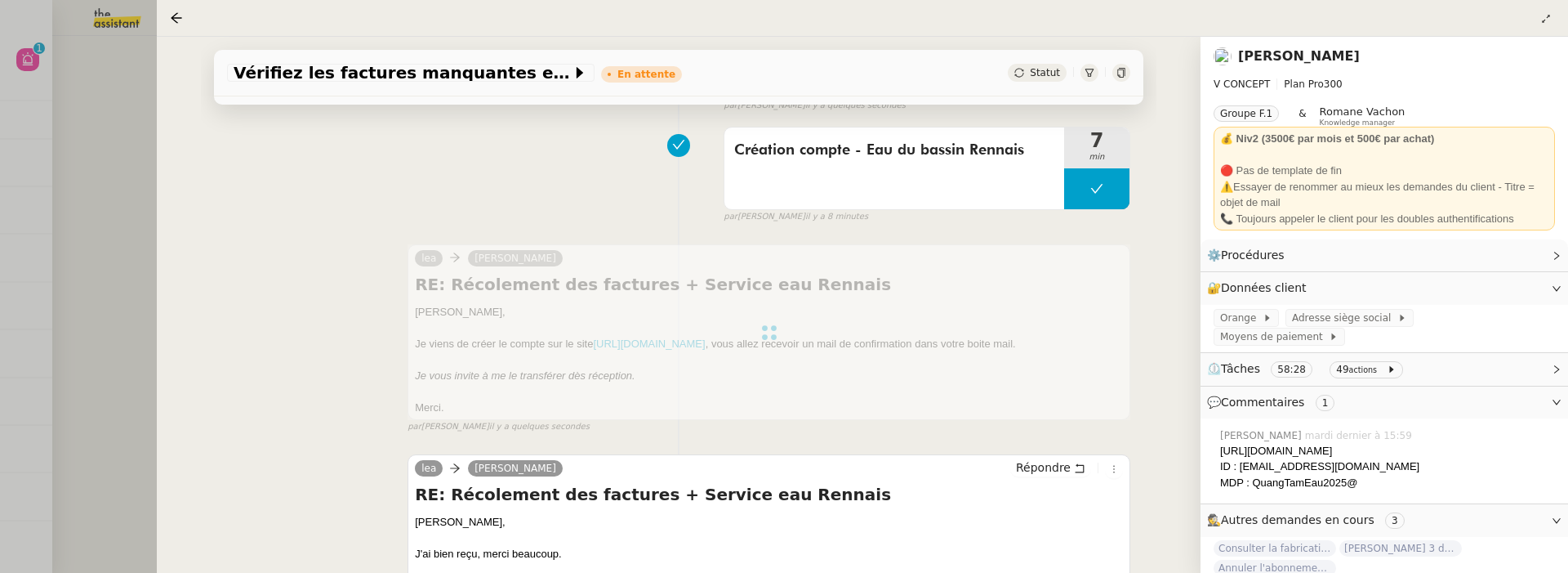
click at [127, 213] on div at bounding box center [784, 286] width 1568 height 573
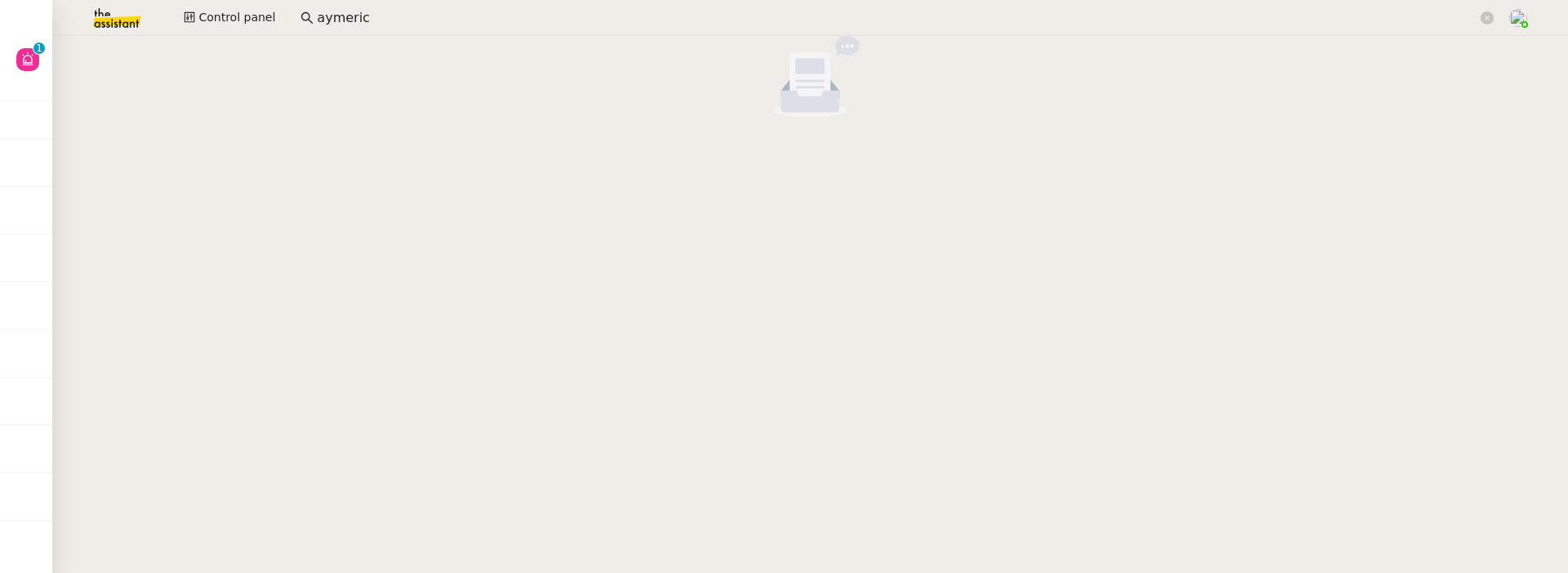
click at [492, 18] on input "aymeric" at bounding box center [897, 18] width 1161 height 22
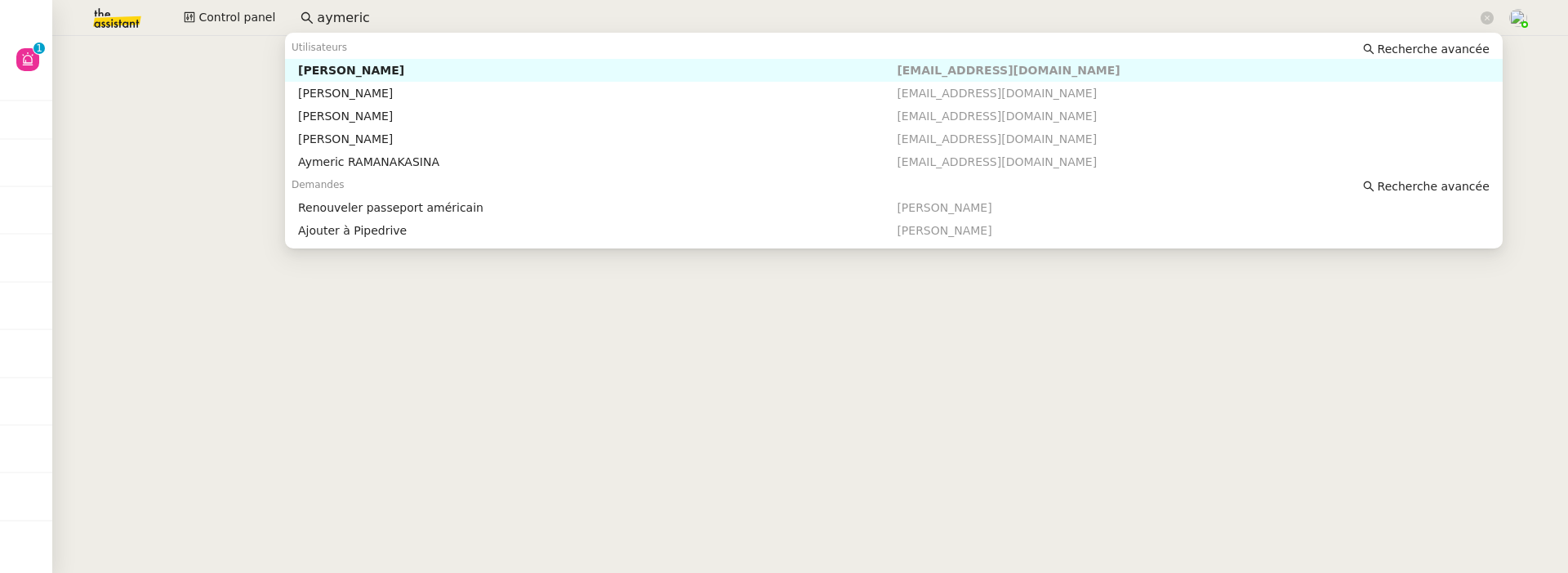
click at [492, 18] on input "aymeric" at bounding box center [897, 18] width 1161 height 22
click at [761, 106] on nz-auto-option "Mégane GROSSET secretariat@ccmt-sas.fr" at bounding box center [893, 116] width 1218 height 23
type input "meg"
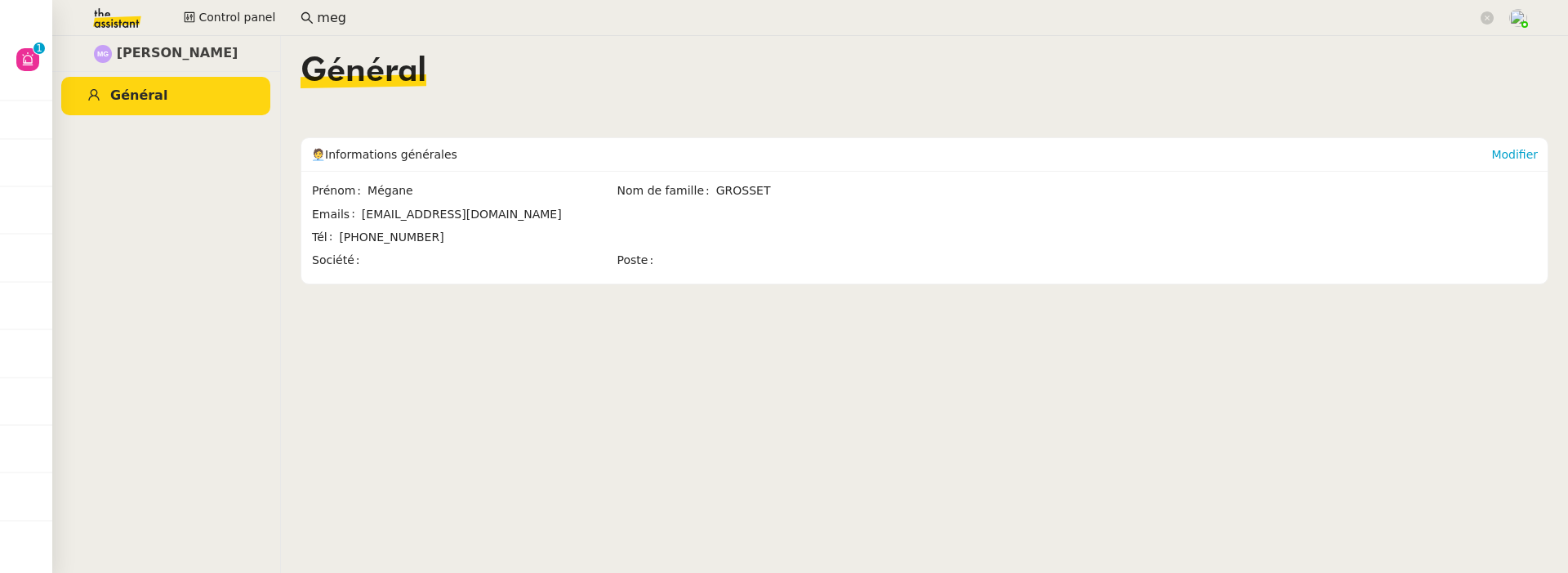
click at [383, 11] on input "meg" at bounding box center [897, 18] width 1161 height 22
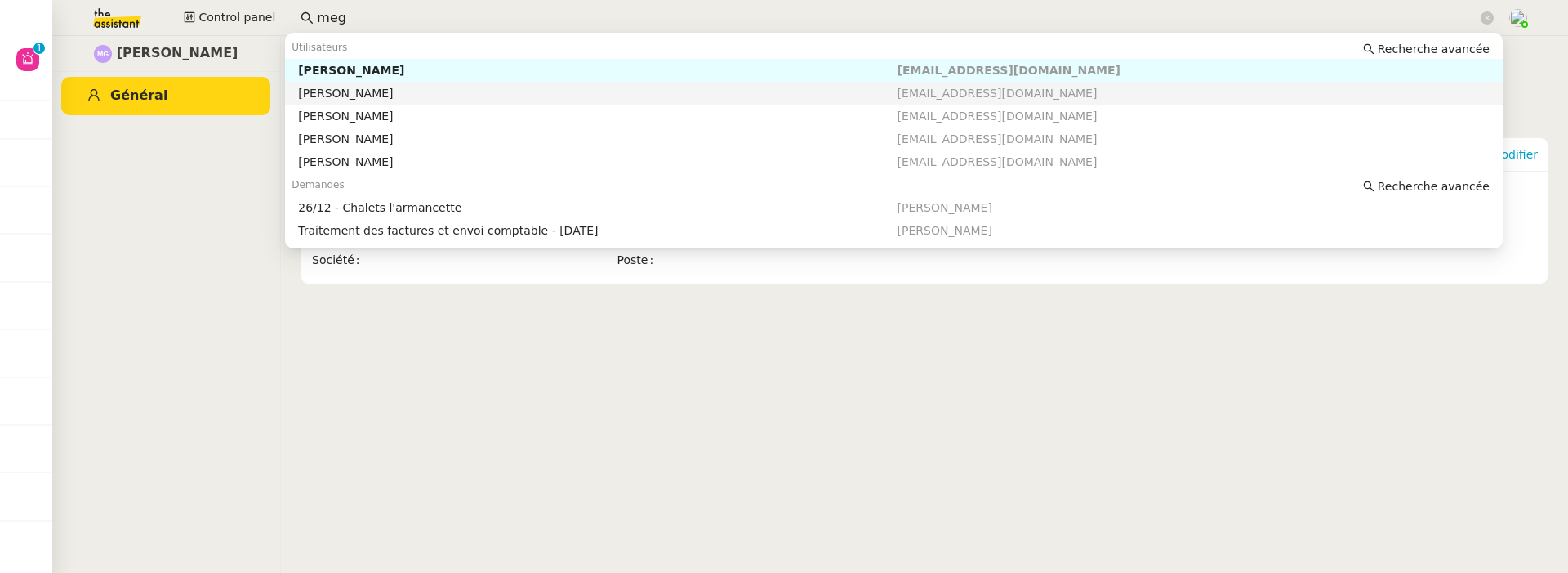
click at [405, 96] on div "Meg" at bounding box center [597, 93] width 599 height 15
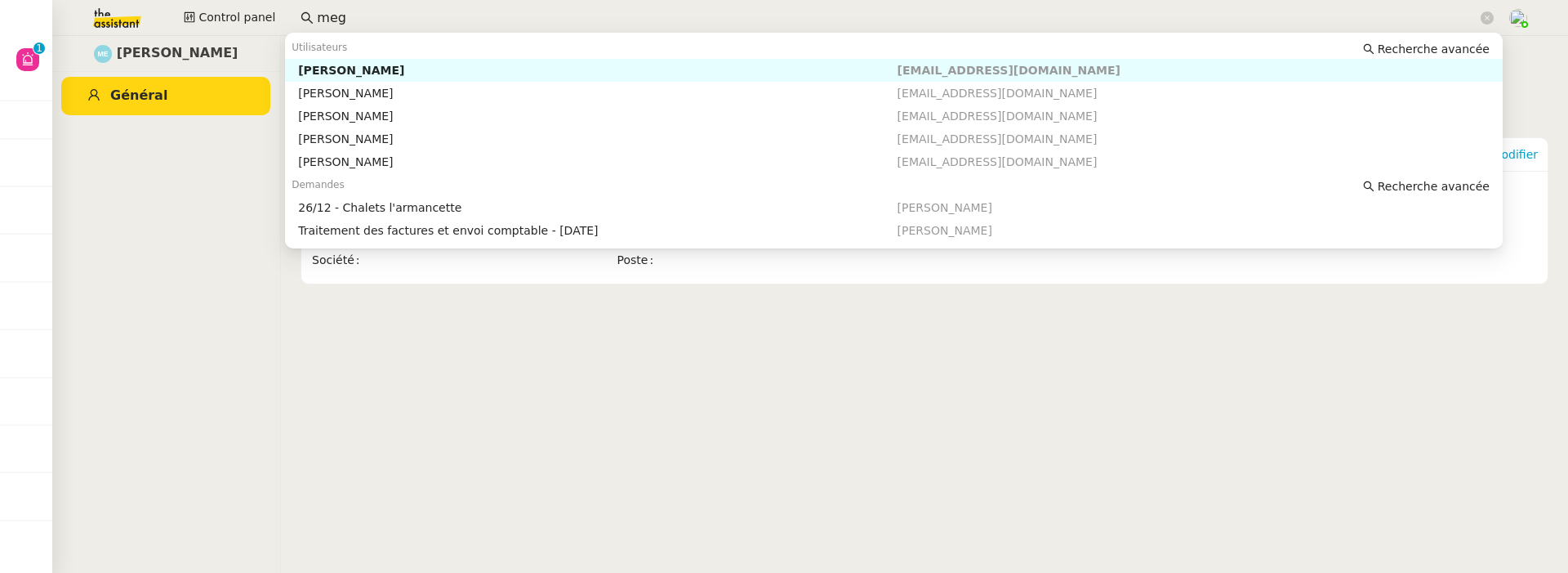
click at [464, 15] on input "meg" at bounding box center [897, 18] width 1161 height 22
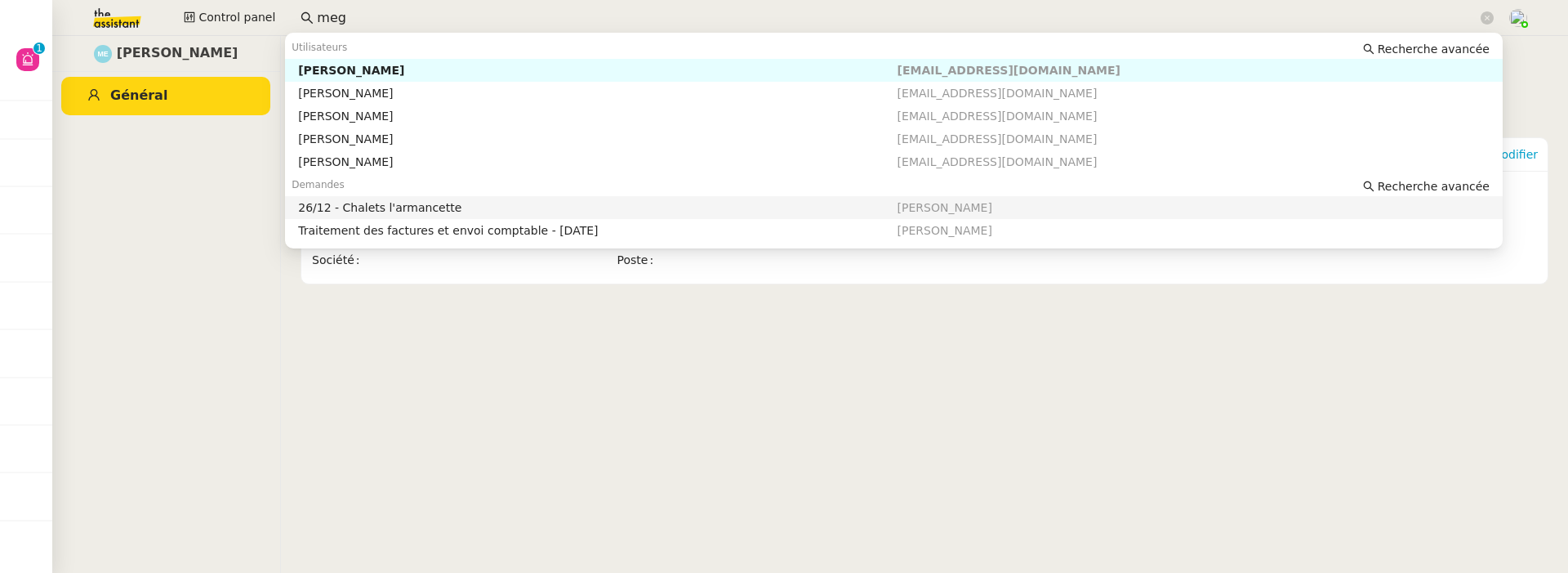
click at [1418, 176] on div "Demandes Recherche avancée" at bounding box center [893, 185] width 1218 height 23
click at [1420, 186] on span "Recherche avancée" at bounding box center [1433, 186] width 112 height 17
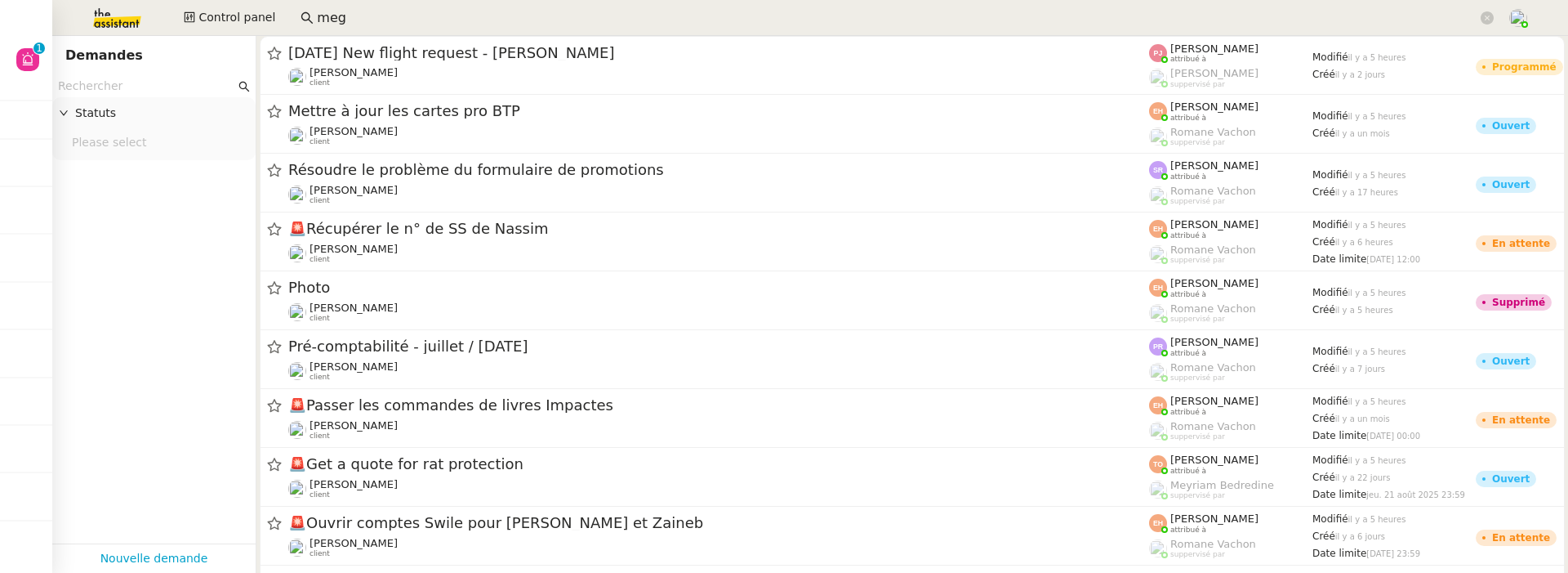
click at [150, 86] on input "text" at bounding box center [147, 85] width 178 height 18
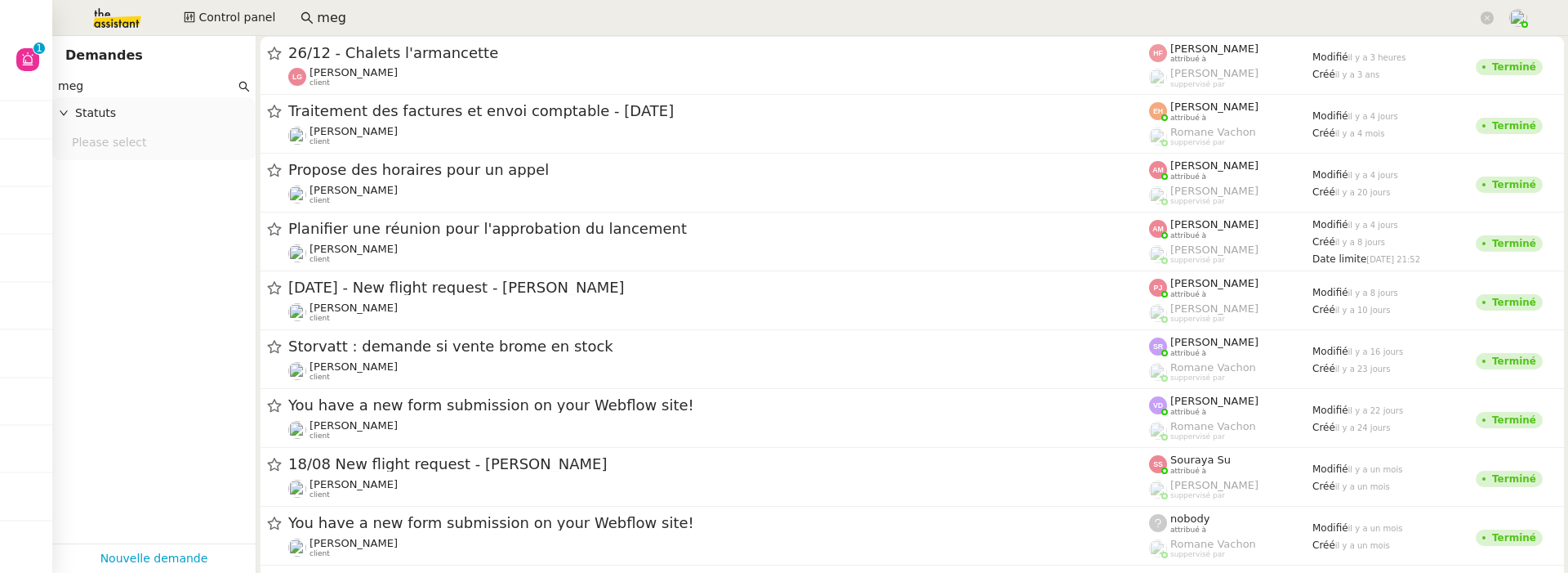
click at [146, 142] on nz-select-top-control "Please select" at bounding box center [154, 143] width 178 height 20
click at [124, 324] on div "Supprimé" at bounding box center [154, 331] width 164 height 15
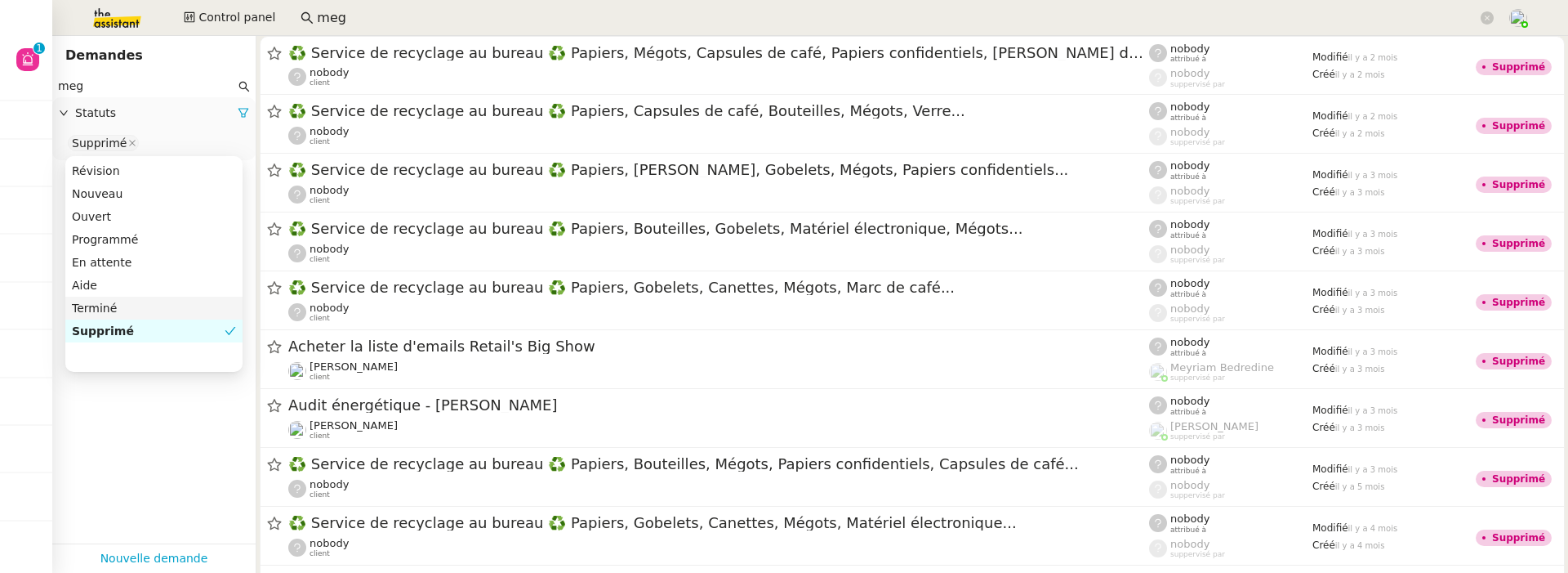
click at [129, 304] on div "Terminé" at bounding box center [154, 308] width 164 height 15
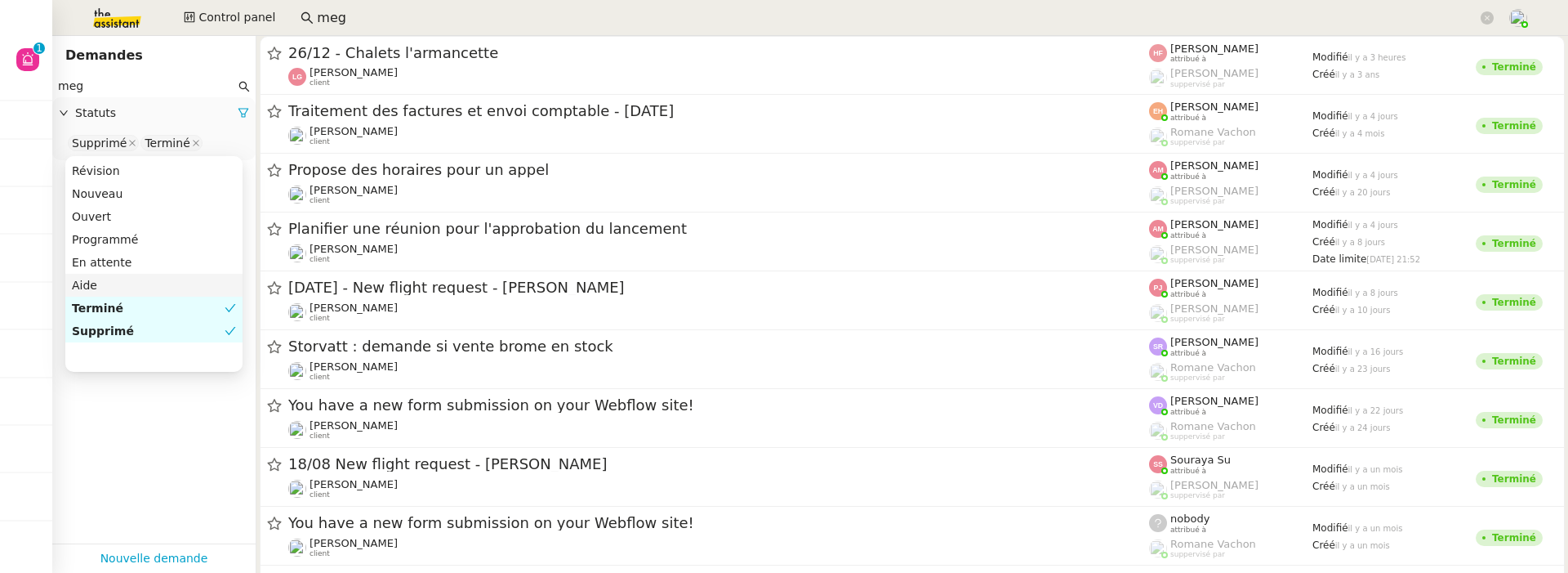
click at [134, 285] on div "Aide" at bounding box center [154, 285] width 164 height 15
click at [141, 270] on nz-option-item "En attente" at bounding box center [154, 281] width 178 height 23
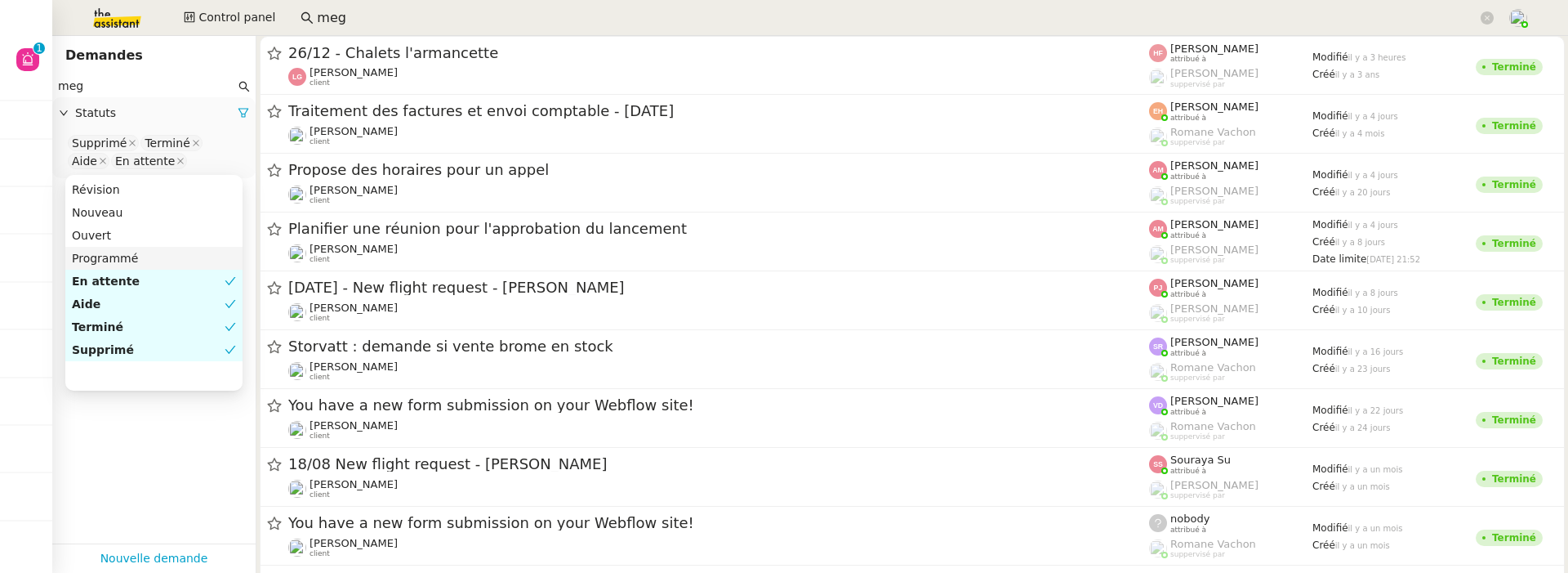
click at [141, 258] on div "Programmé" at bounding box center [154, 258] width 164 height 15
click at [143, 236] on div "Ouvert" at bounding box center [154, 235] width 164 height 15
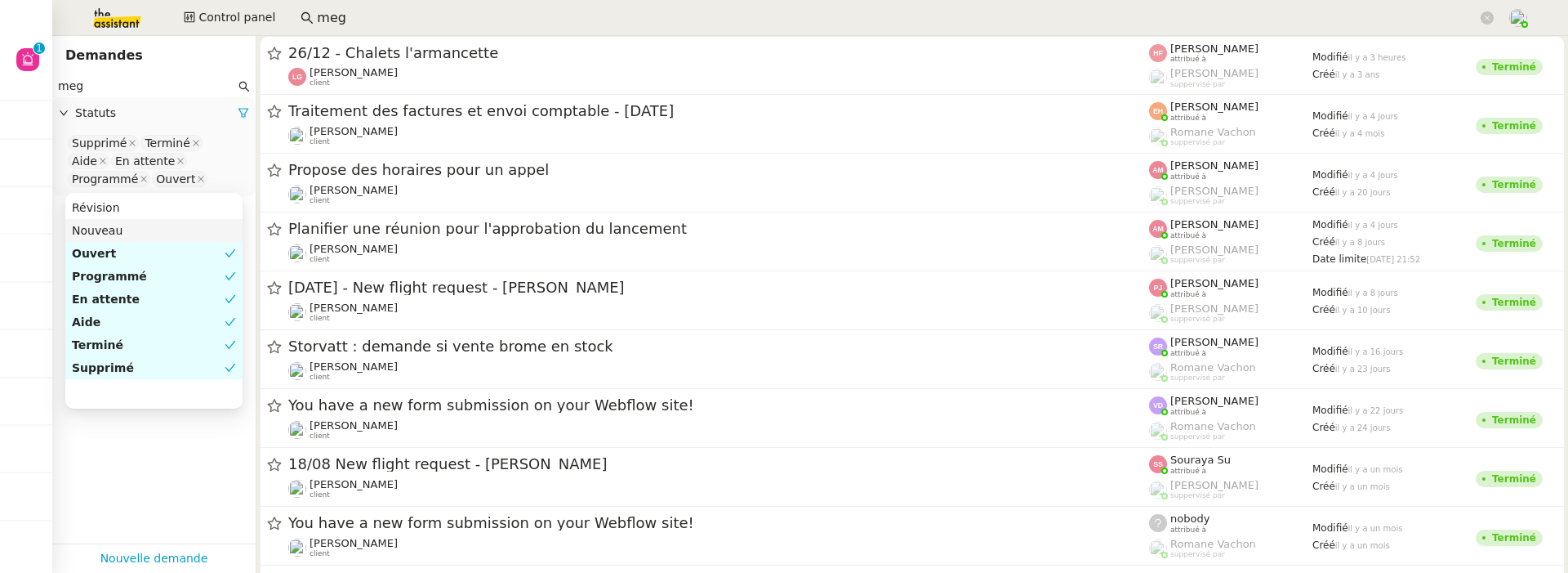
click at [143, 219] on nz-option-item "Nouveau" at bounding box center [154, 231] width 178 height 23
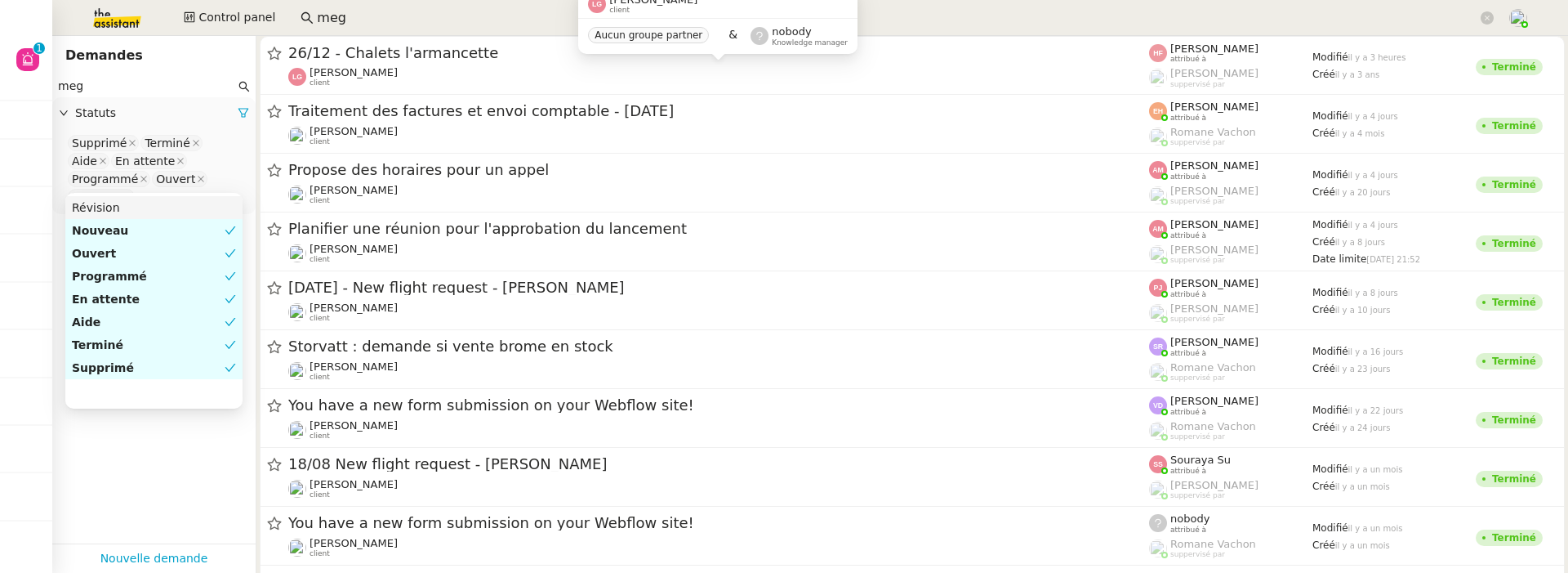
click at [91, 81] on input "meg" at bounding box center [147, 85] width 178 height 18
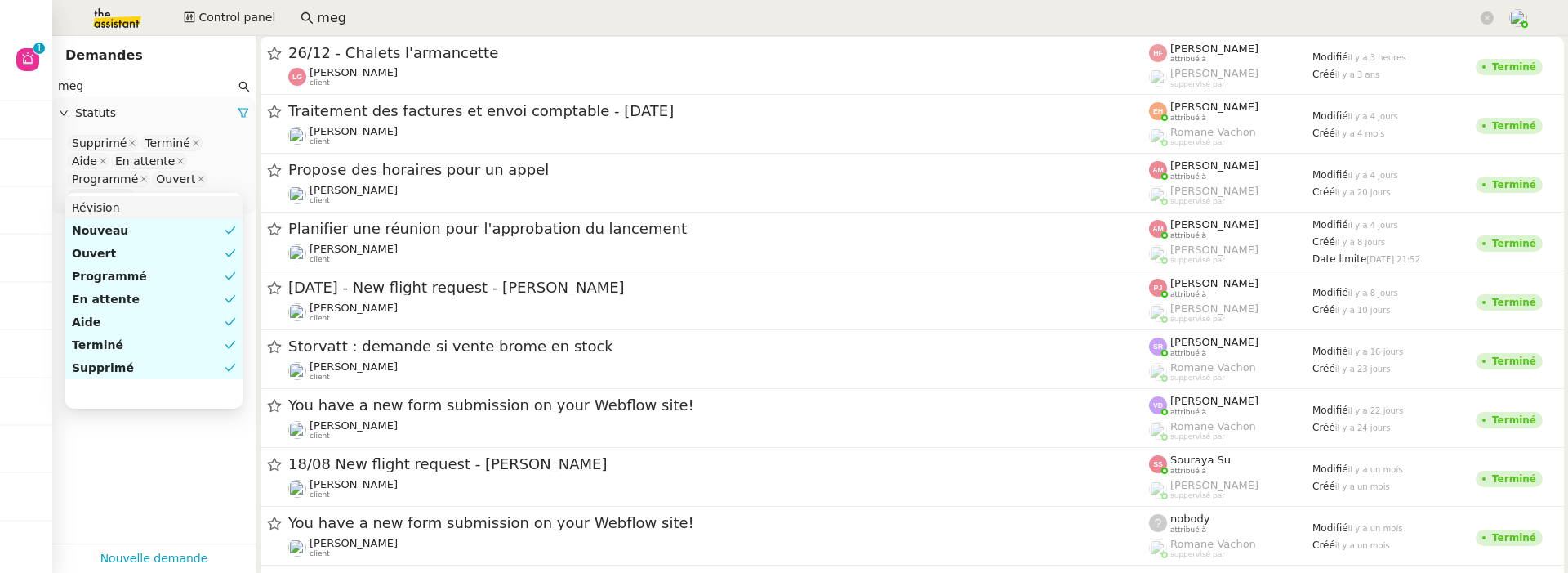
click at [91, 81] on input "meg" at bounding box center [147, 85] width 178 height 18
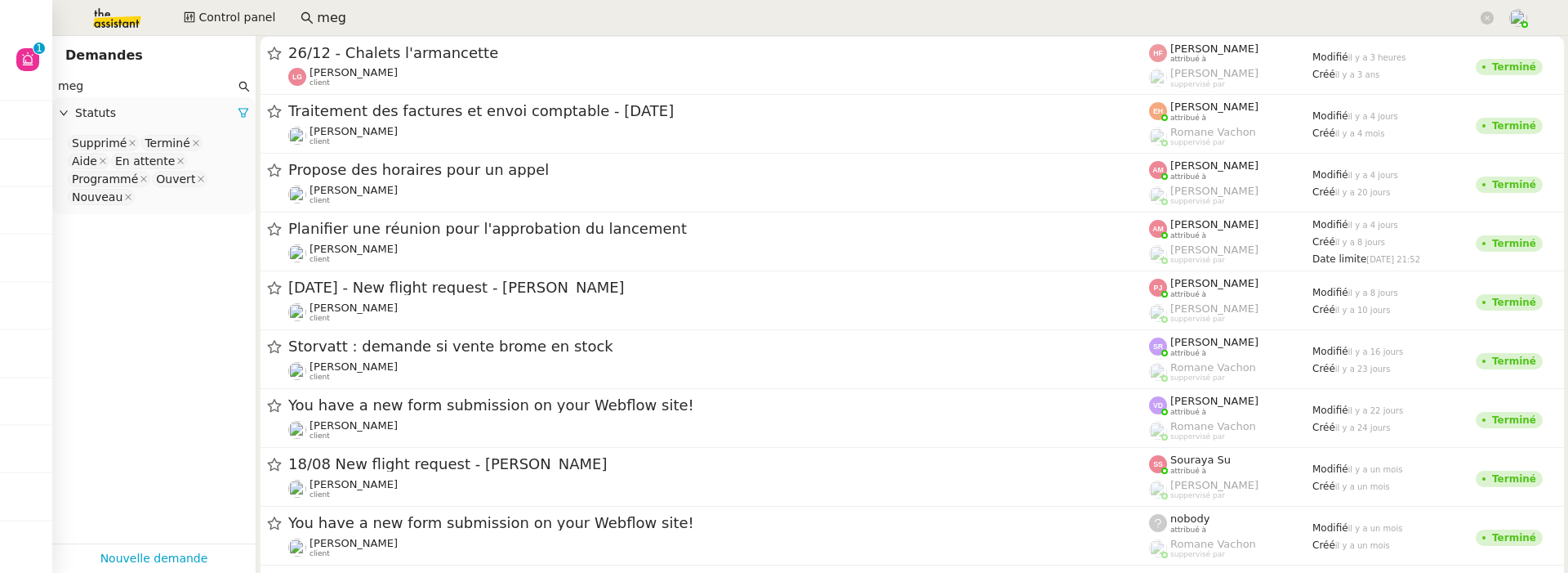
click at [91, 81] on input "meg" at bounding box center [147, 85] width 178 height 18
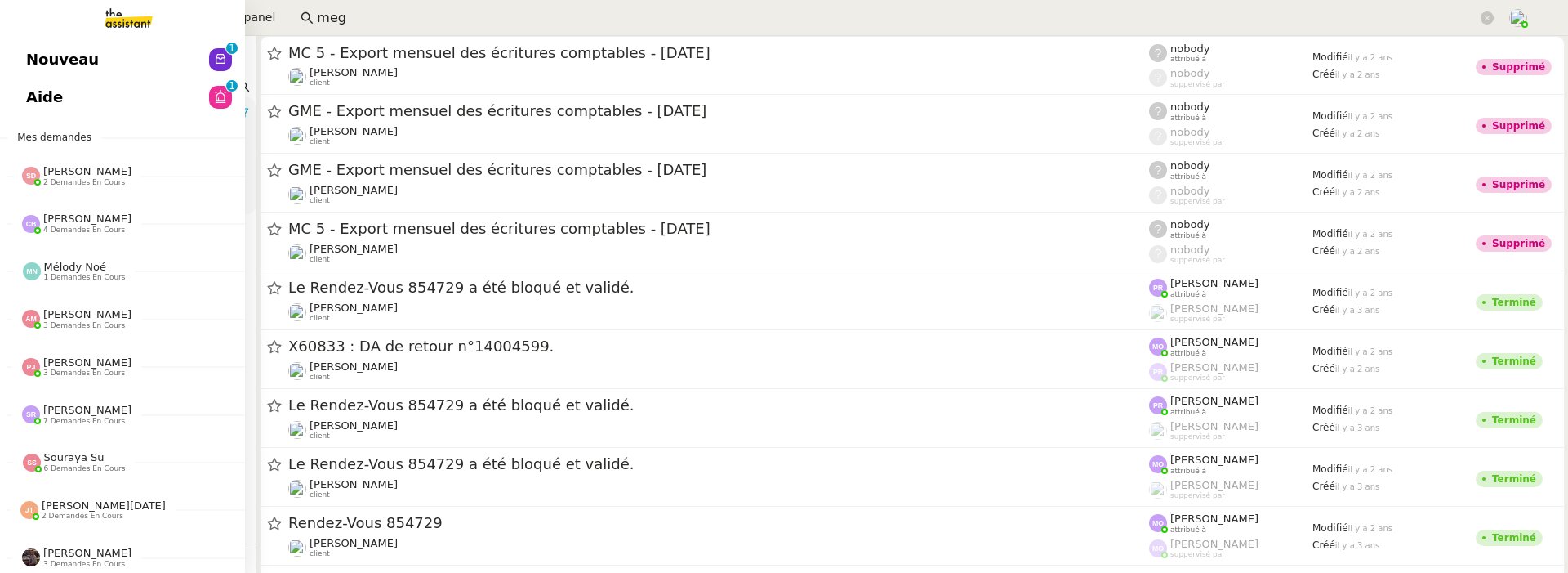
type input "guy messina"
click at [33, 63] on span "Nouveau" at bounding box center [62, 60] width 73 height 25
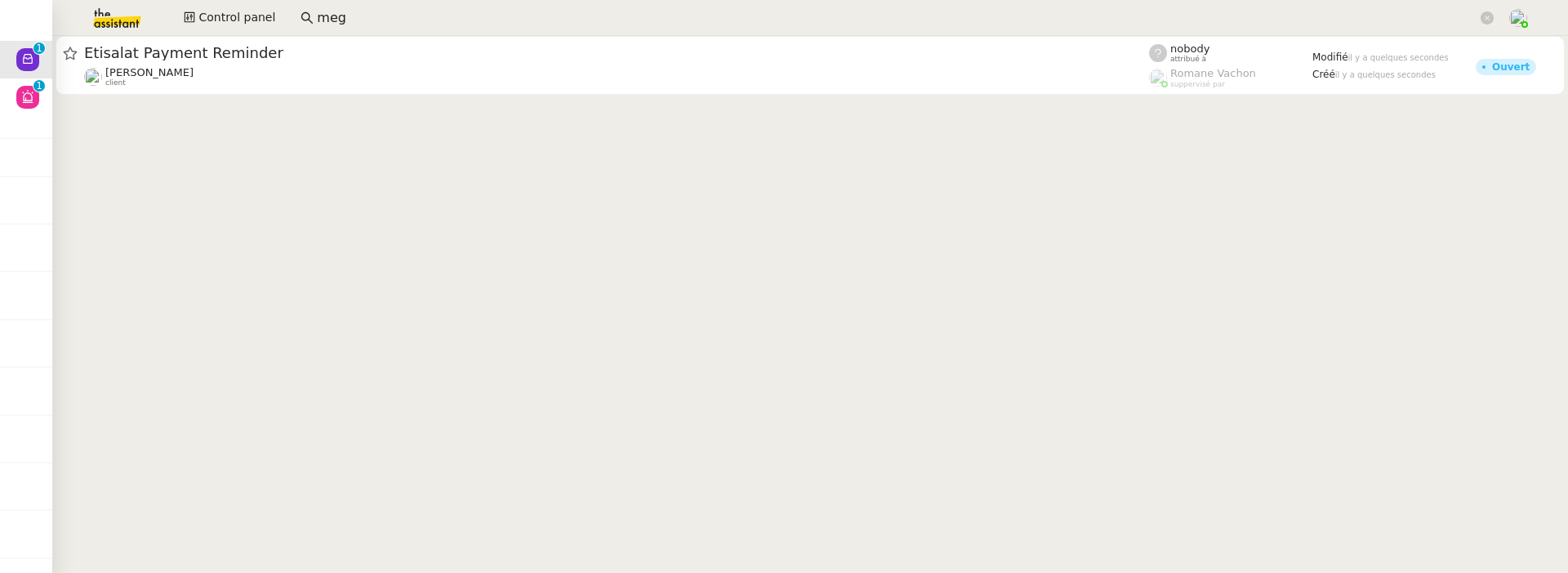
click at [346, 27] on input "meg" at bounding box center [897, 18] width 1161 height 22
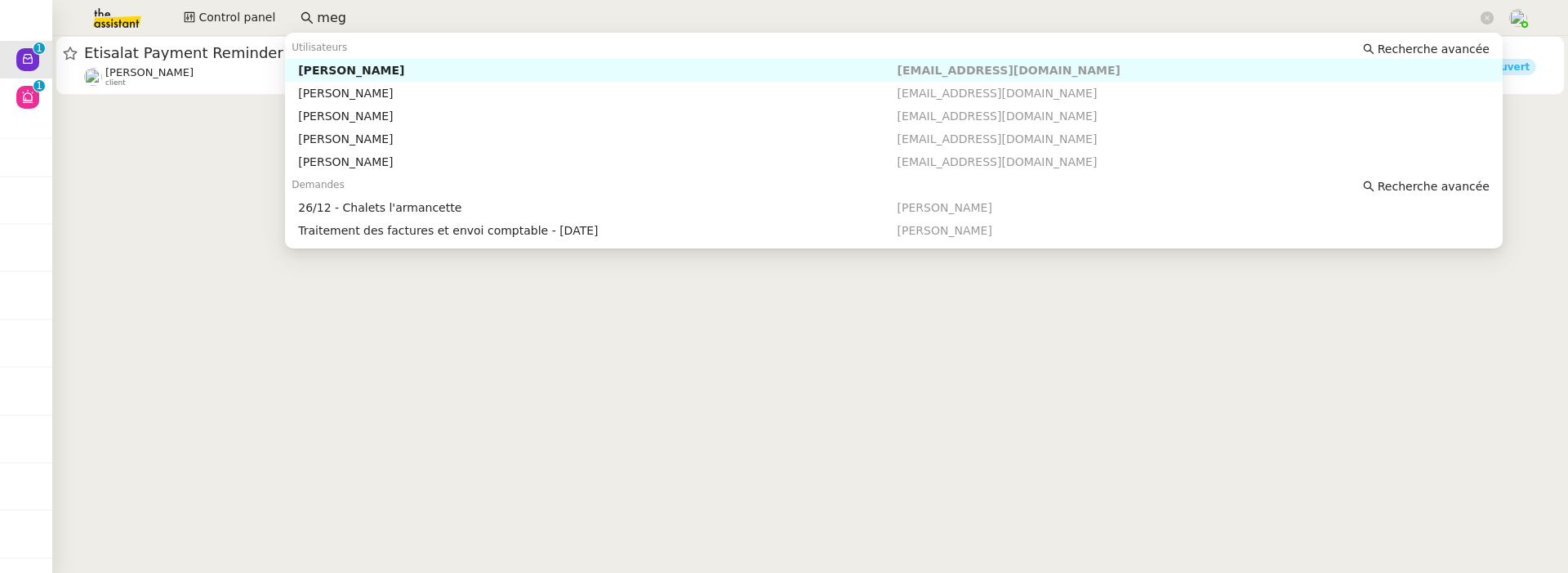
click at [346, 27] on input "meg" at bounding box center [897, 18] width 1161 height 22
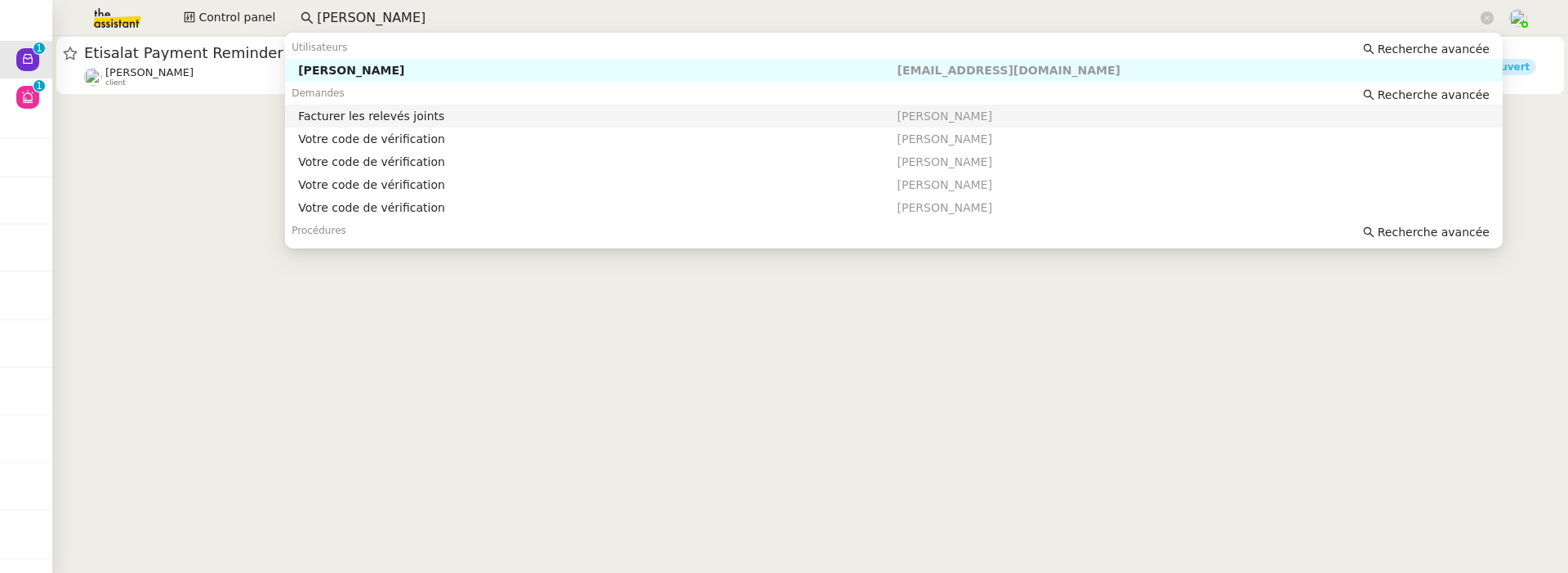
click at [748, 119] on div "Facturer les relevés joints" at bounding box center [597, 116] width 599 height 15
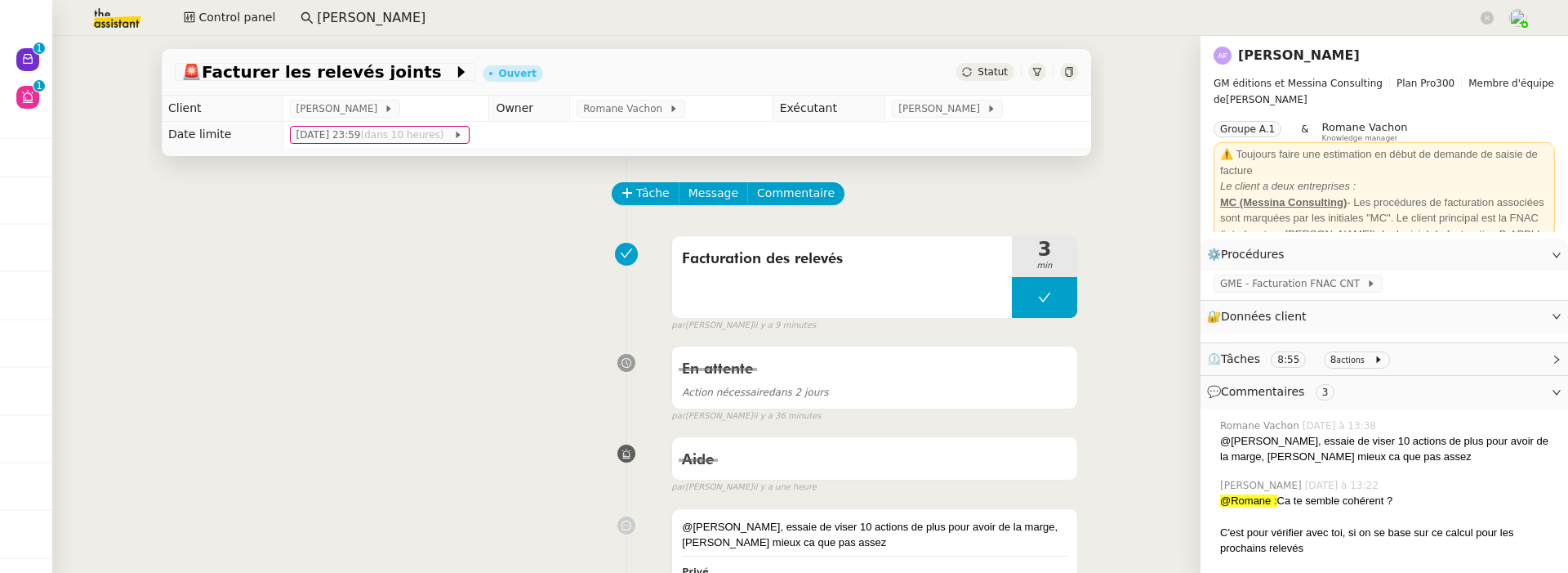
click at [486, 11] on input "appoline filleu" at bounding box center [897, 18] width 1161 height 22
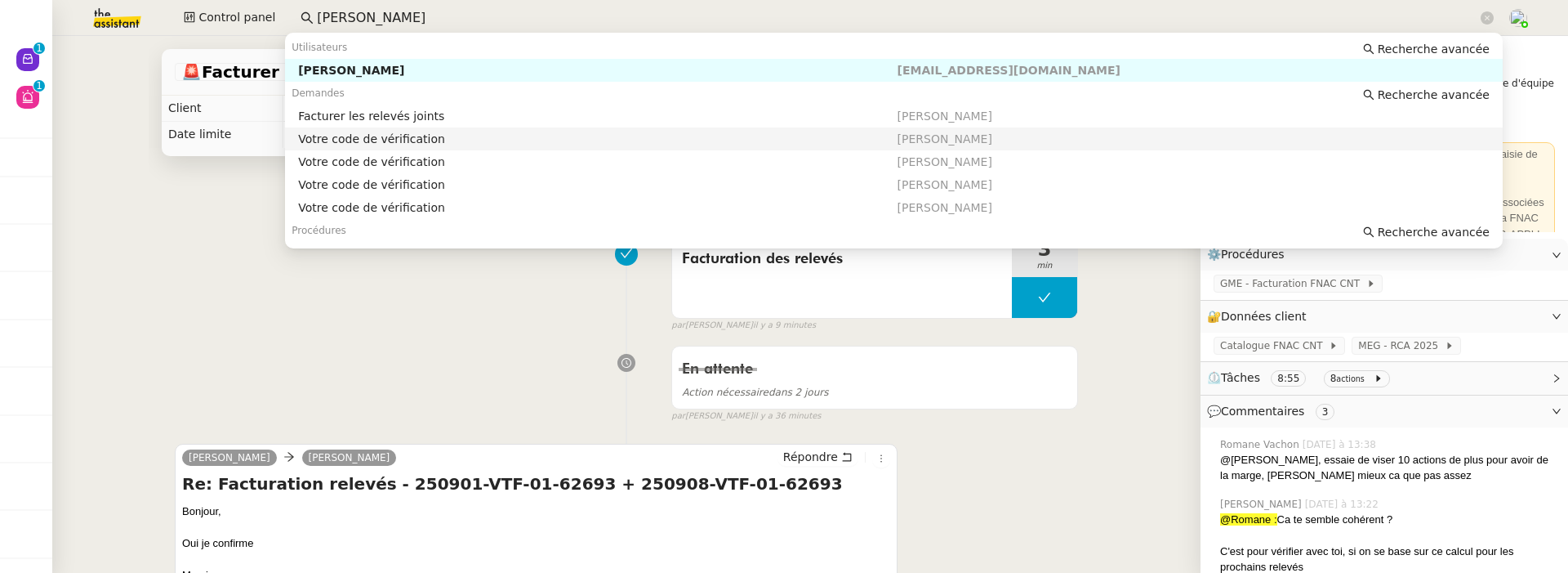
click at [478, 135] on div "Votre code de vérification" at bounding box center [597, 139] width 599 height 15
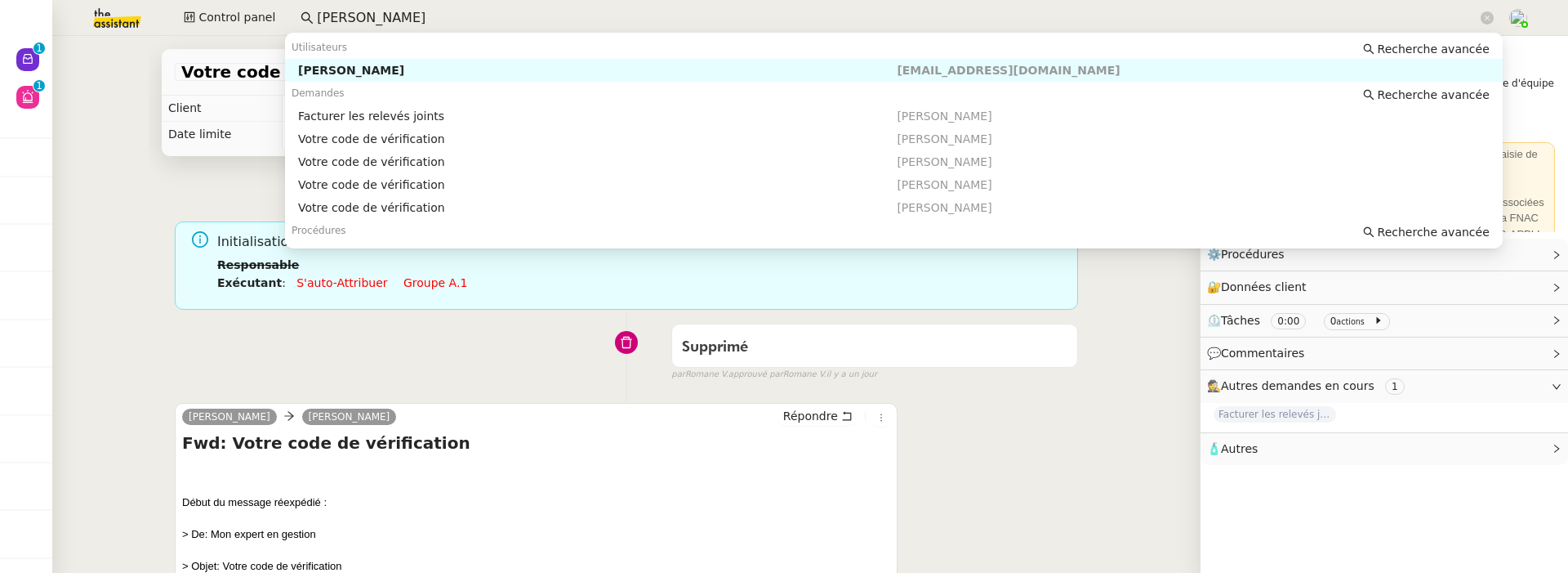
click at [336, 20] on input "appoline filleu" at bounding box center [897, 18] width 1161 height 22
click at [345, 74] on div "[PERSON_NAME]" at bounding box center [597, 70] width 599 height 15
type input "apoline filleu"
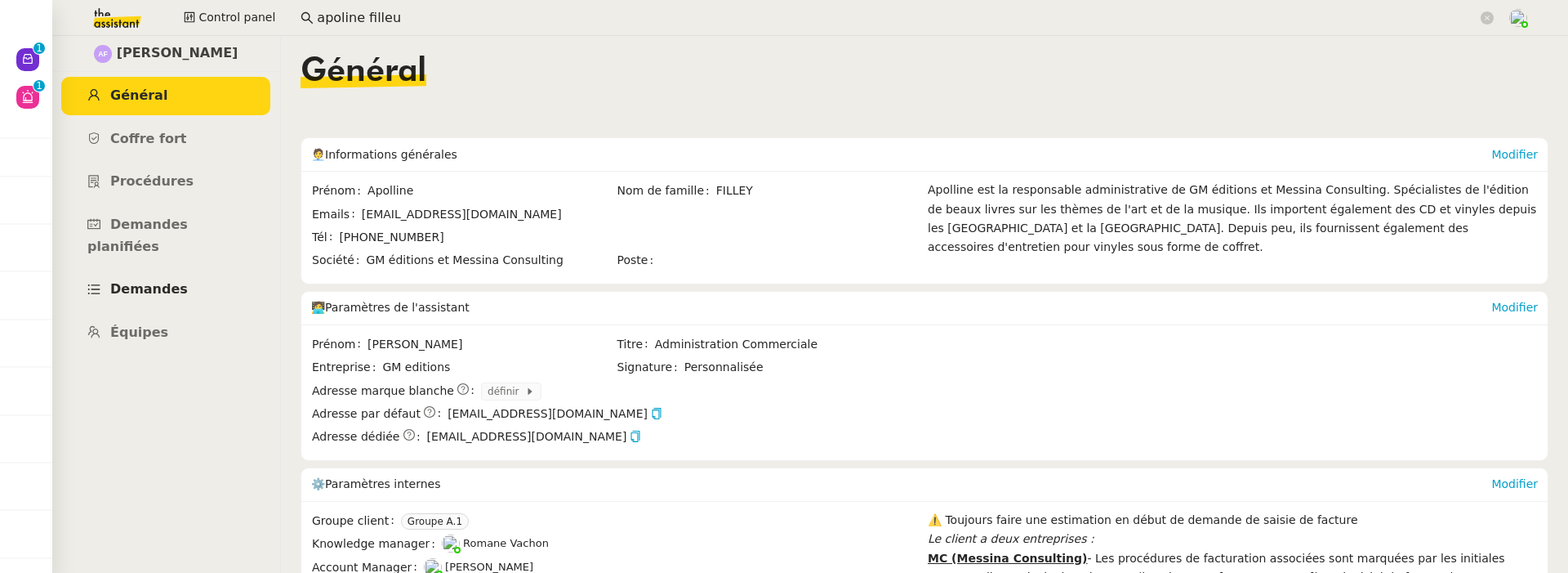
click at [206, 272] on link "Demandes" at bounding box center [166, 290] width 209 height 39
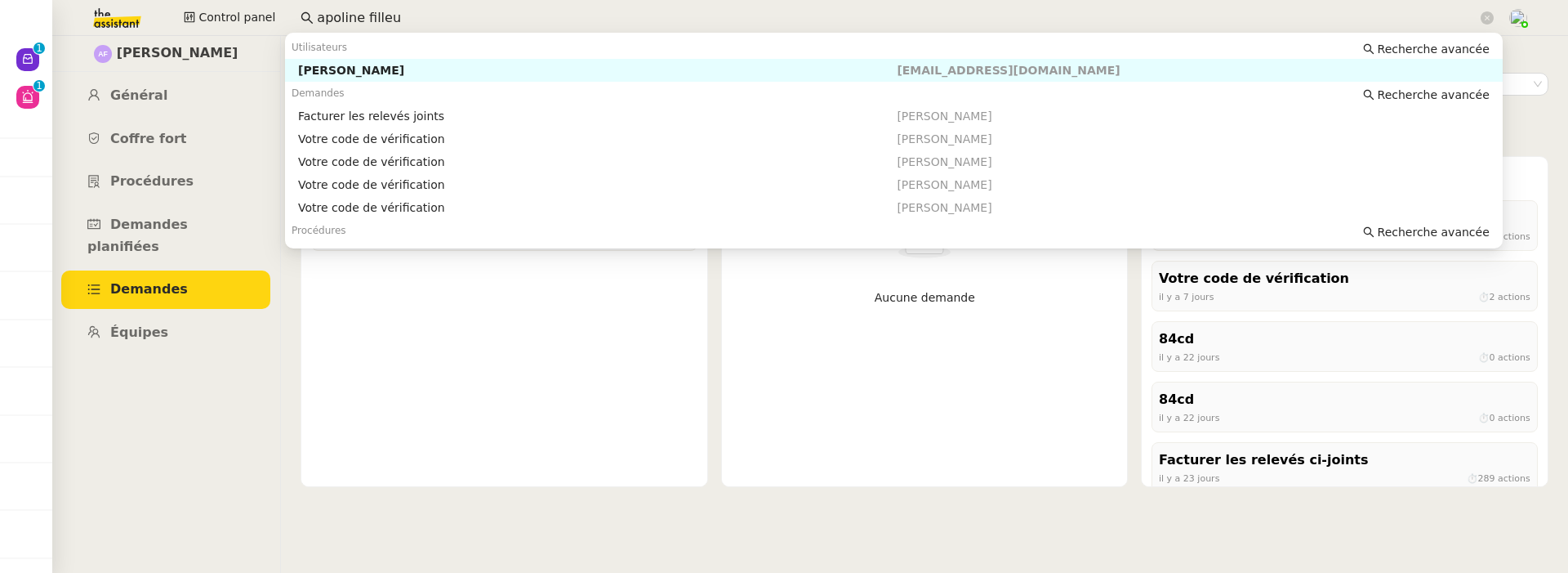
click at [463, 18] on input "apoline filleu" at bounding box center [897, 18] width 1161 height 22
type input "[PERSON_NAME]"
click at [1415, 47] on span "Recherche avancée" at bounding box center [1433, 48] width 112 height 17
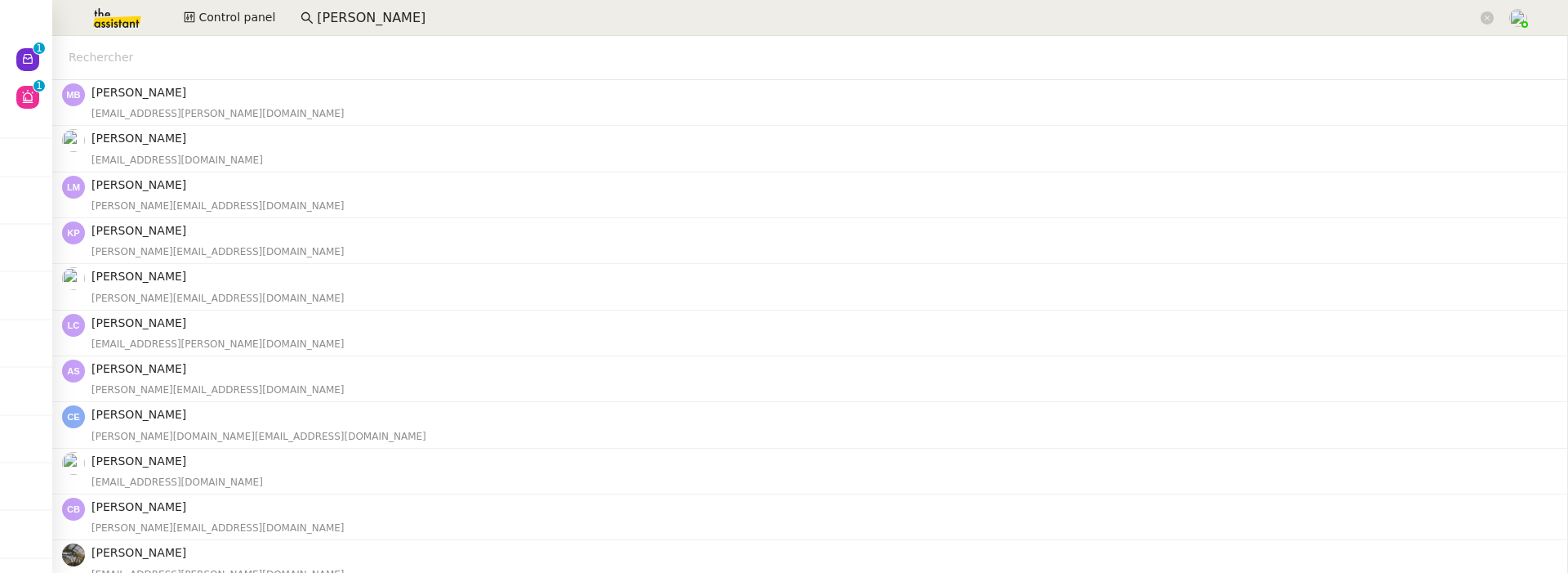
click at [448, 7] on input "[PERSON_NAME]" at bounding box center [897, 18] width 1161 height 22
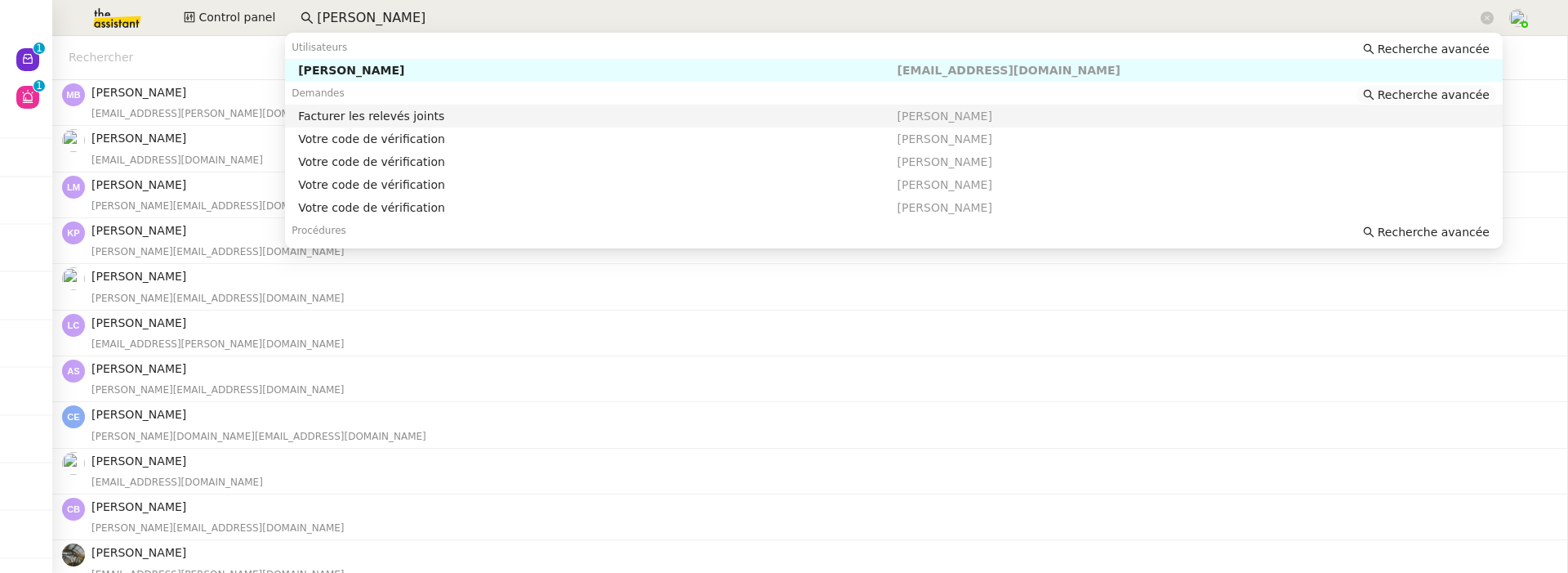
click at [1423, 98] on span "Recherche avancée" at bounding box center [1433, 94] width 112 height 17
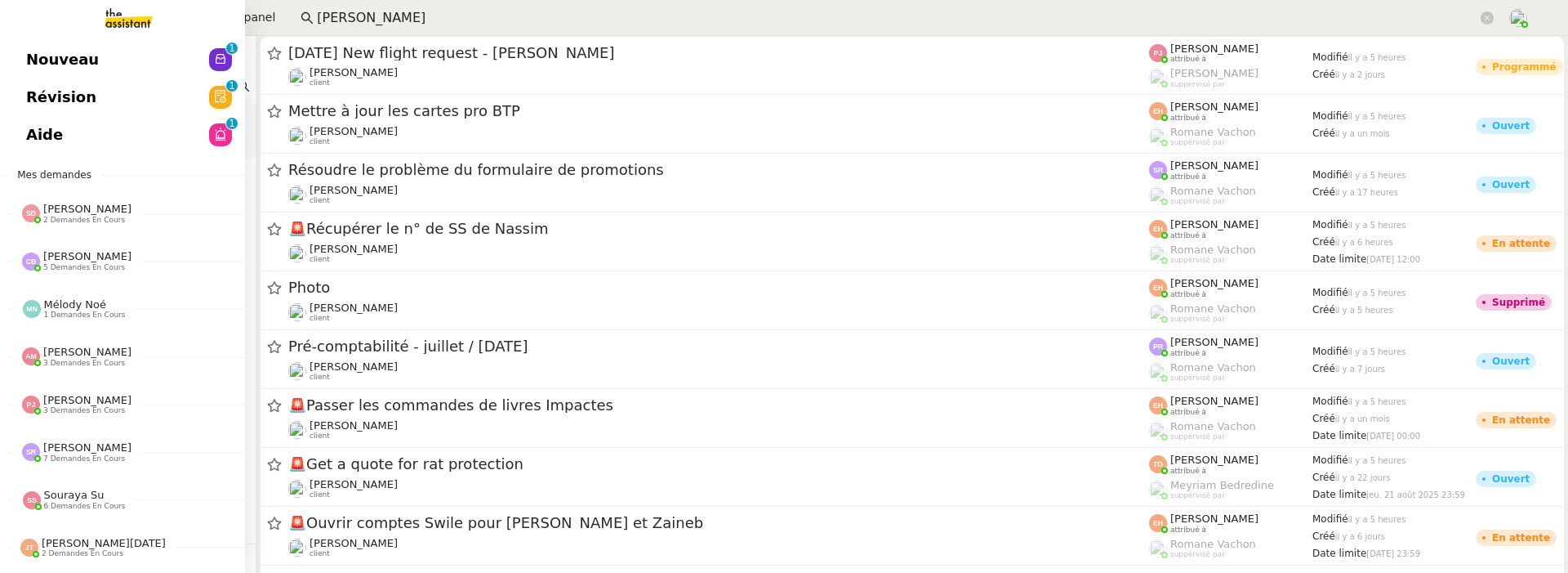
click at [18, 99] on link "Révision 0 1 2 3 4 5 6 7 8 9" at bounding box center [122, 97] width 245 height 38
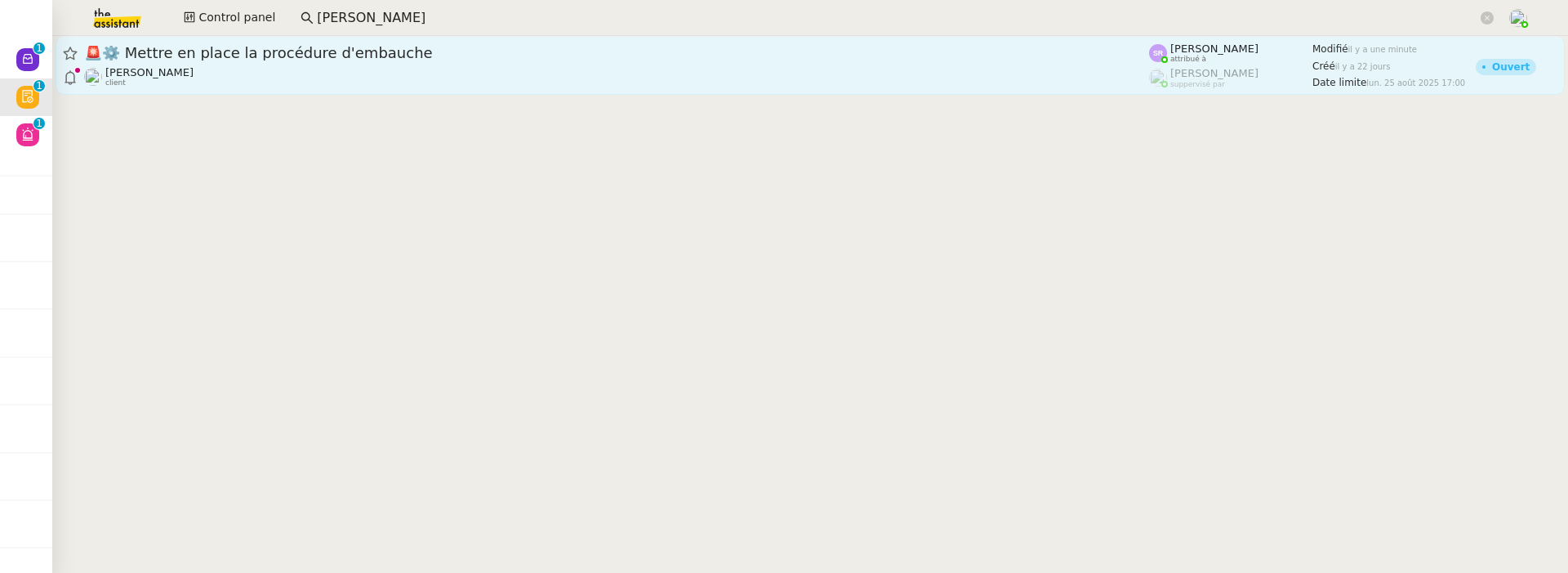
click at [396, 36] on link "🚨 ⚙️ Mettre en place la procédure d'embauche [PERSON_NAME] client [PERSON_NAME]…" at bounding box center [810, 65] width 1509 height 59
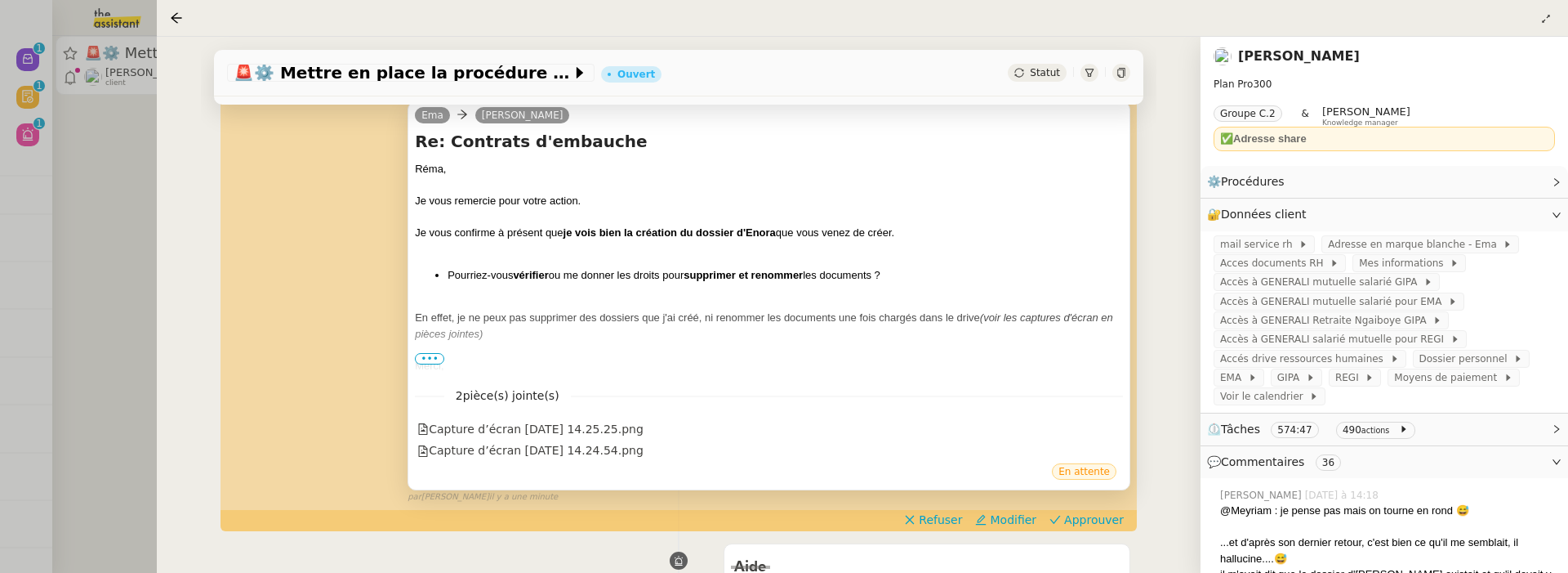
scroll to position [258, 0]
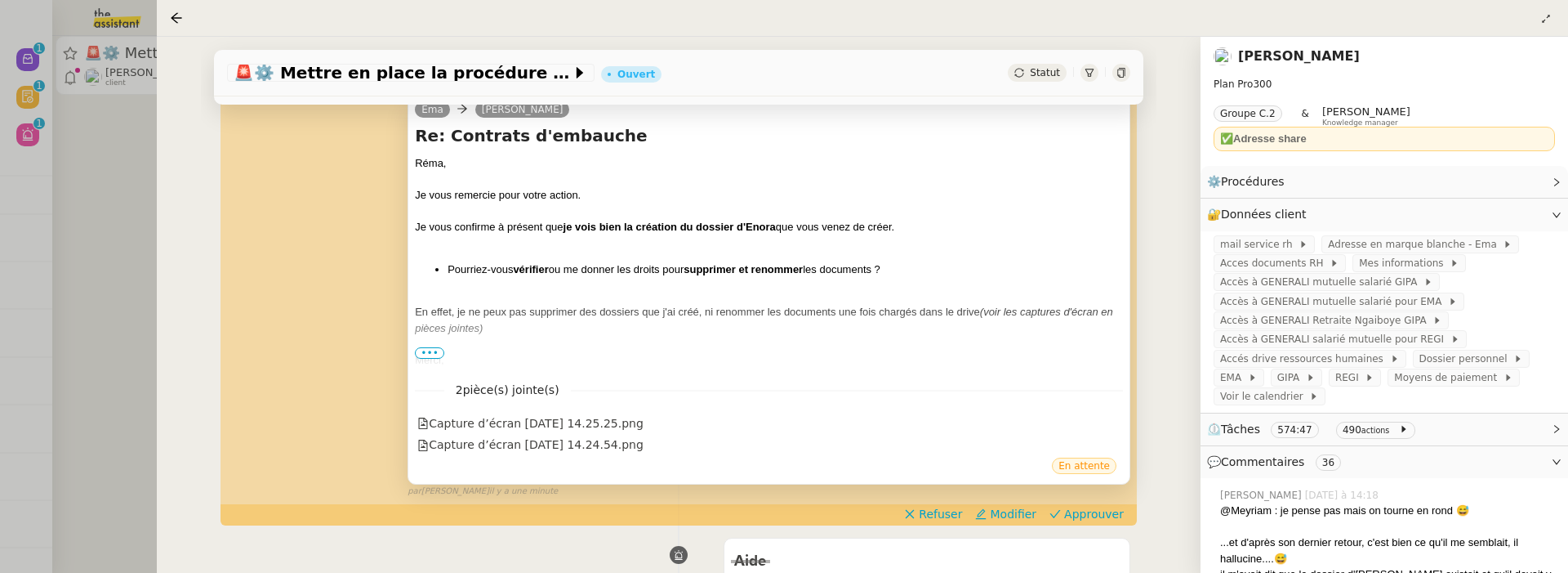
click at [426, 353] on span "•••" at bounding box center [429, 353] width 29 height 11
click at [643, 426] on div "Capture d’écran [DATE] 14.25.25.png" at bounding box center [530, 423] width 226 height 18
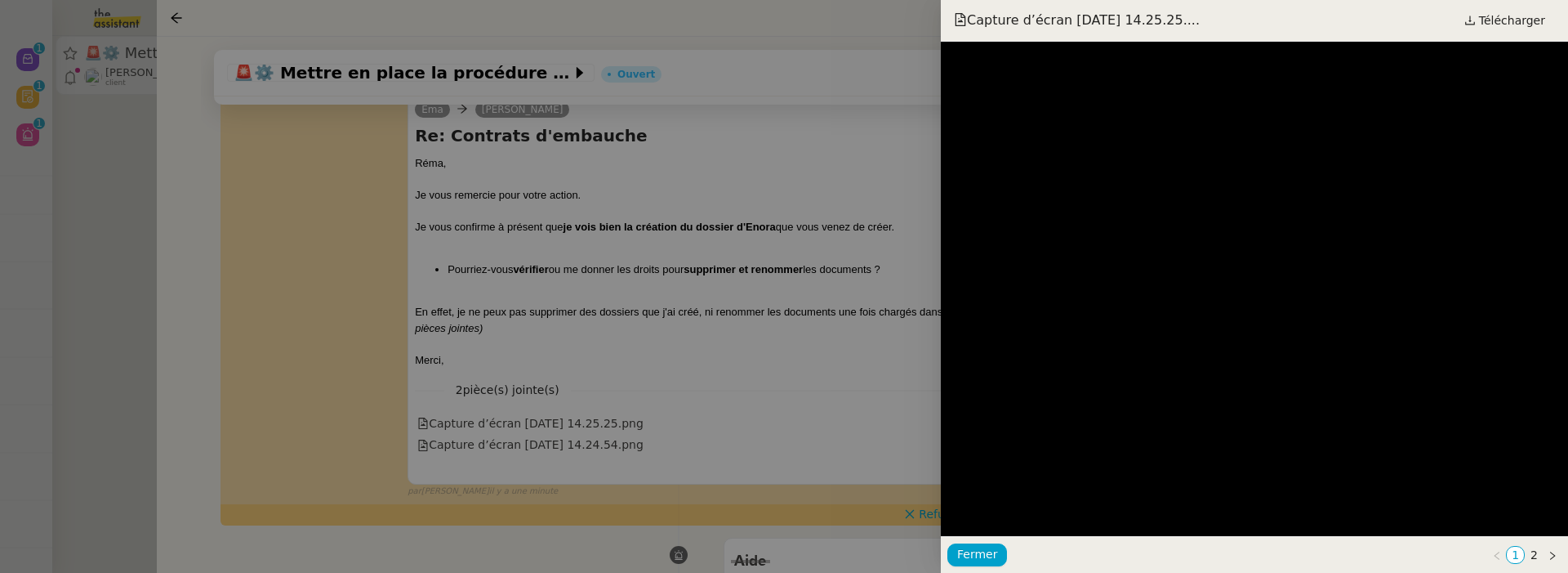
click at [867, 281] on div at bounding box center [784, 286] width 1568 height 573
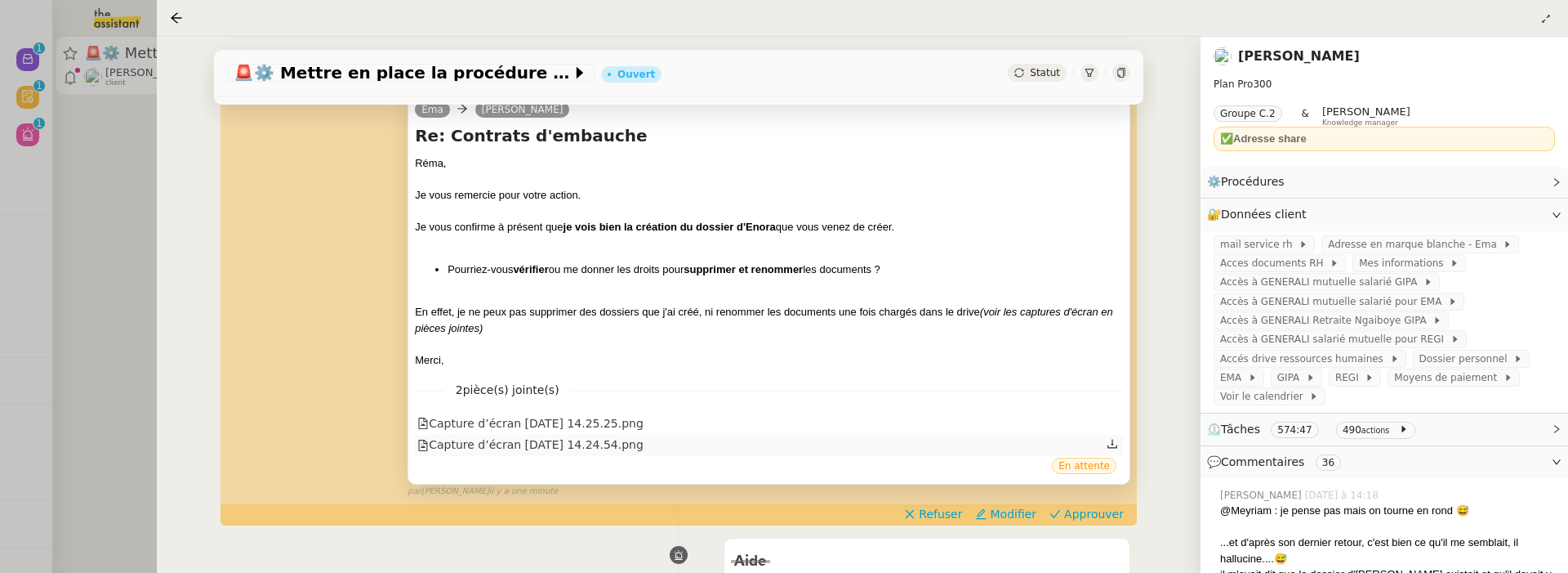
click at [644, 444] on div "Capture d’écran [DATE] 14.24.54.png" at bounding box center [530, 444] width 226 height 18
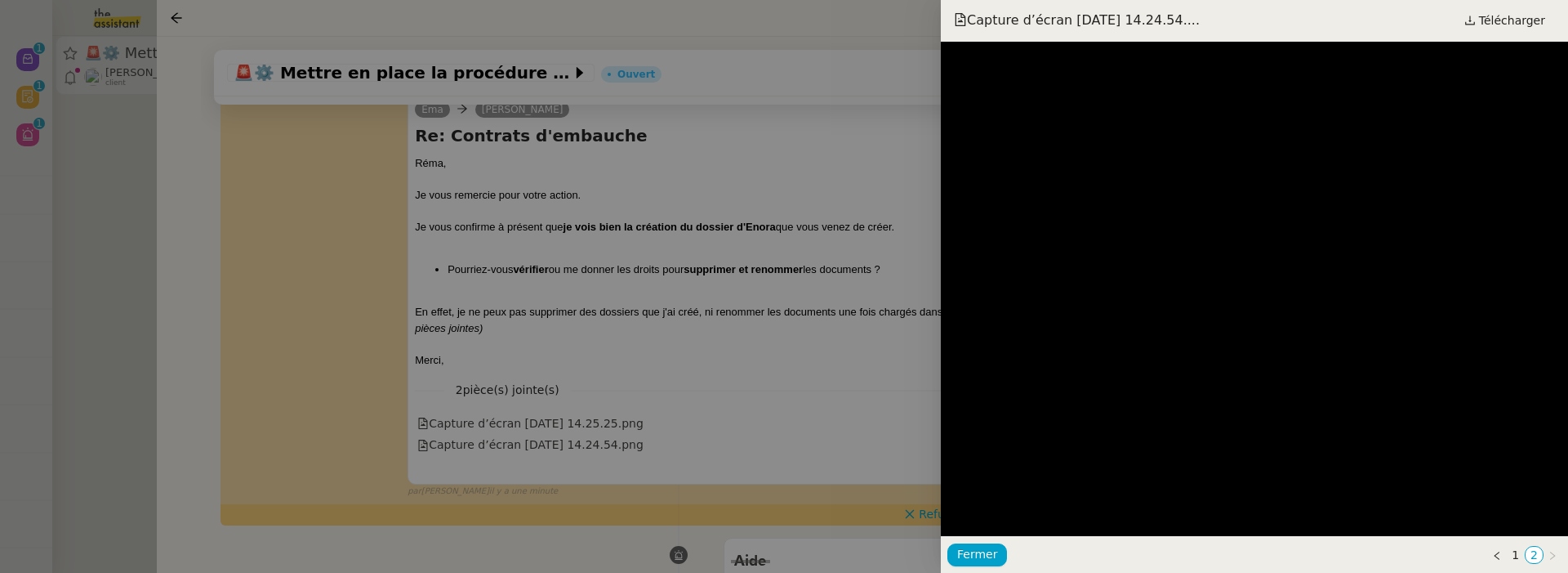
click at [748, 339] on div at bounding box center [784, 286] width 1568 height 573
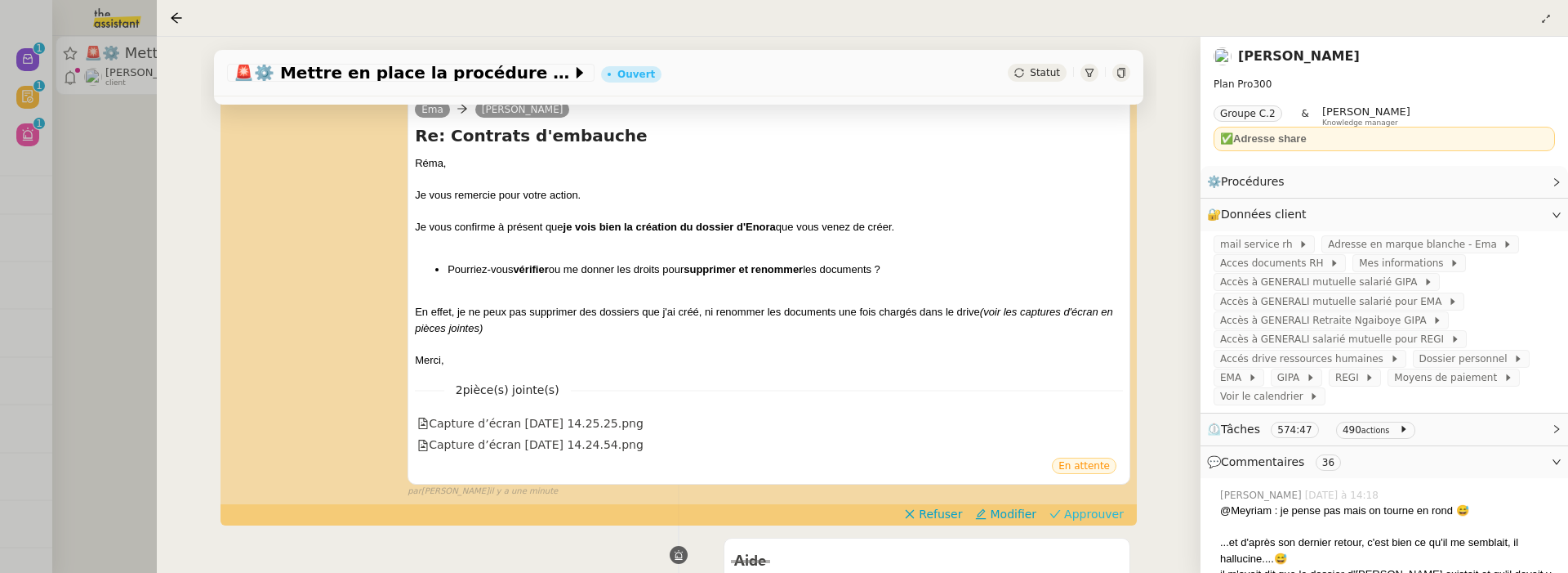
click at [1076, 512] on span "Approuver" at bounding box center [1094, 514] width 60 height 17
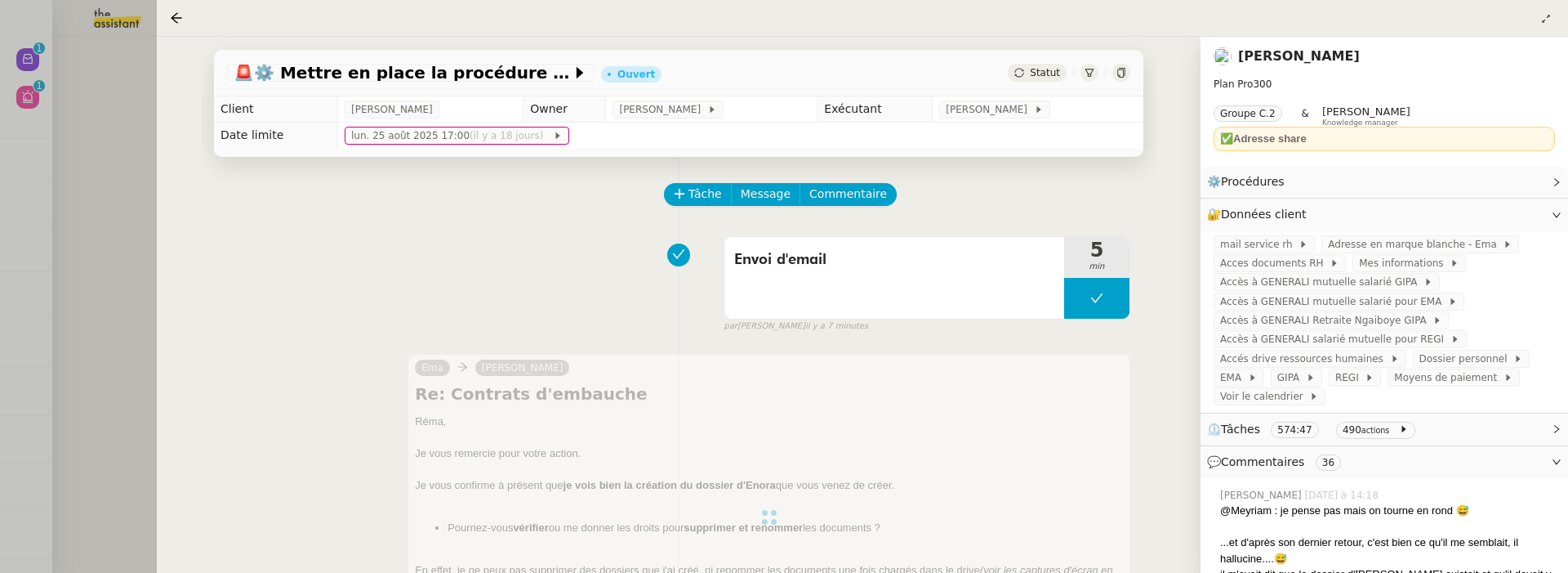
click at [112, 190] on div at bounding box center [784, 286] width 1568 height 573
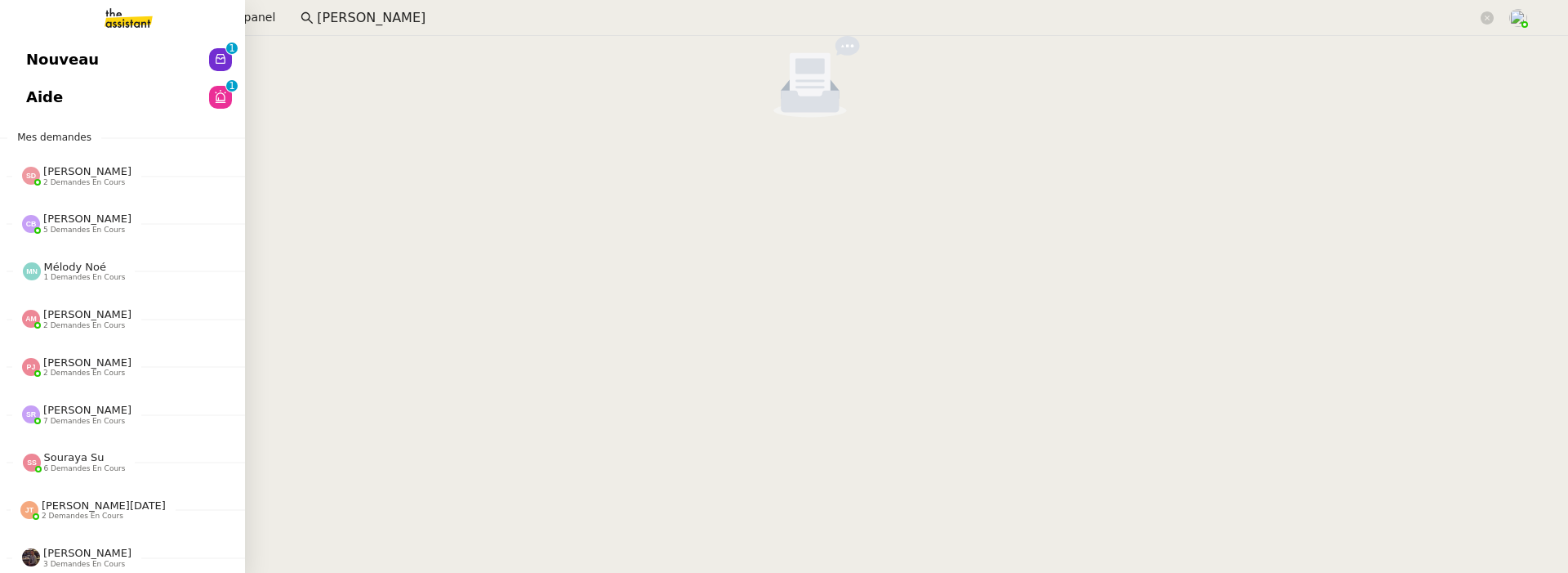
click at [32, 58] on span "Nouveau" at bounding box center [62, 60] width 73 height 25
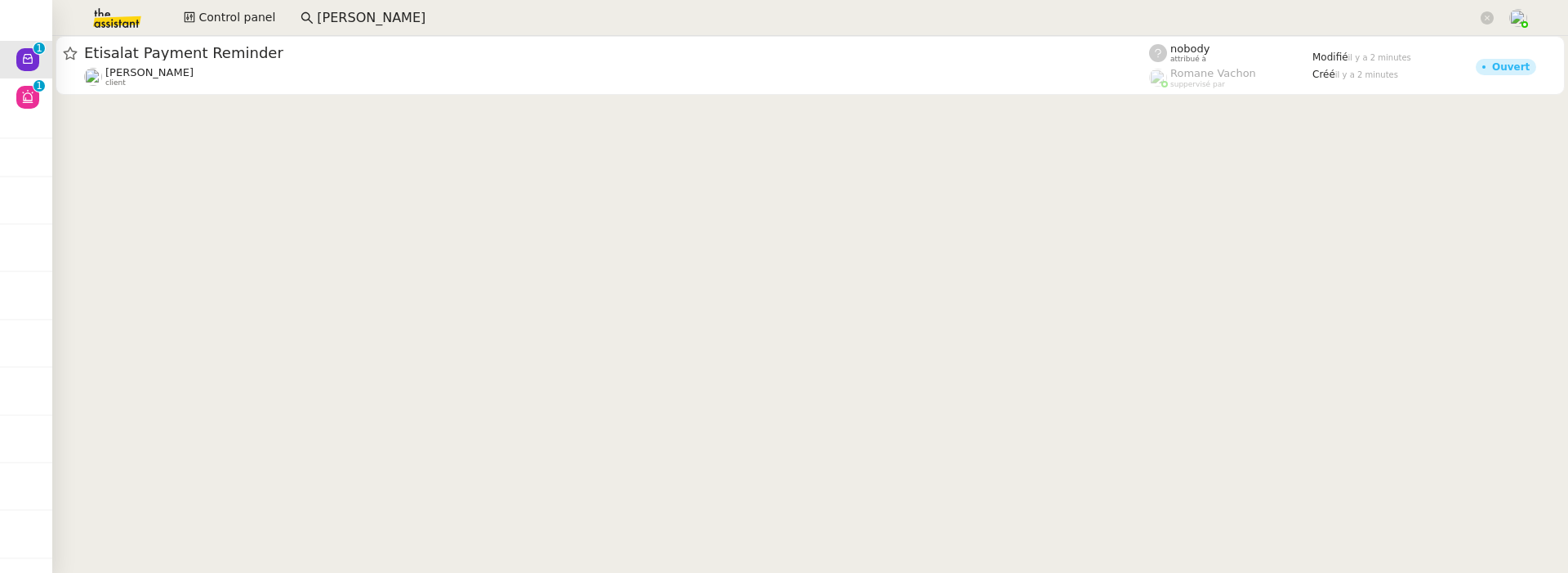
click at [550, 98] on cdk-virtual-scroll-viewport "Etisalat Payment Reminder [PERSON_NAME] client nobody attribué à [PERSON_NAME] …" at bounding box center [810, 305] width 1516 height 537
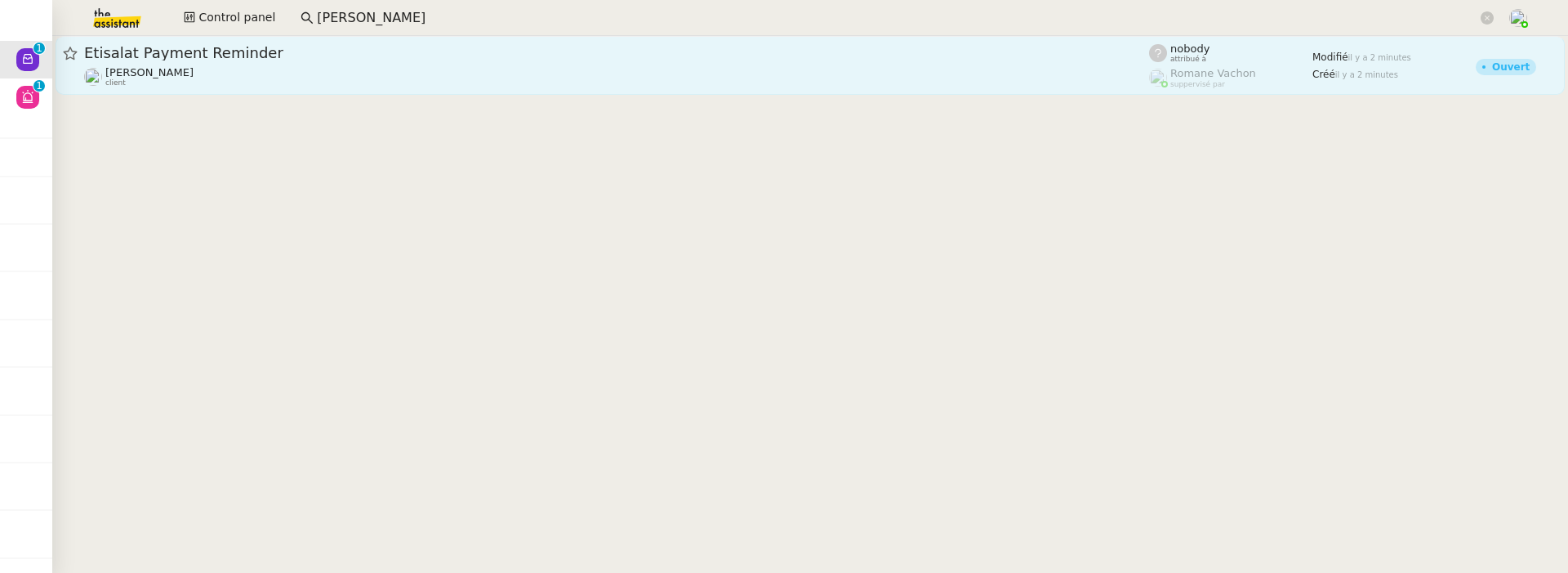
click at [550, 79] on div "[PERSON_NAME] client" at bounding box center [616, 77] width 1065 height 21
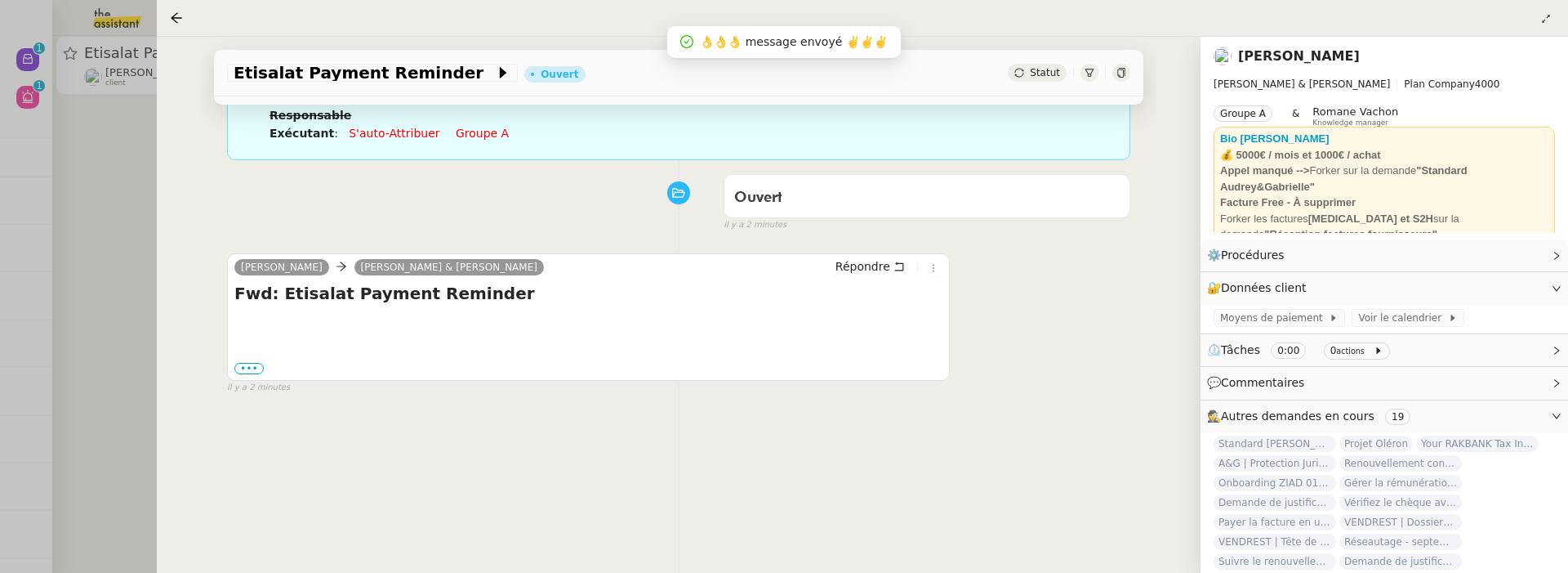
scroll to position [155, 0]
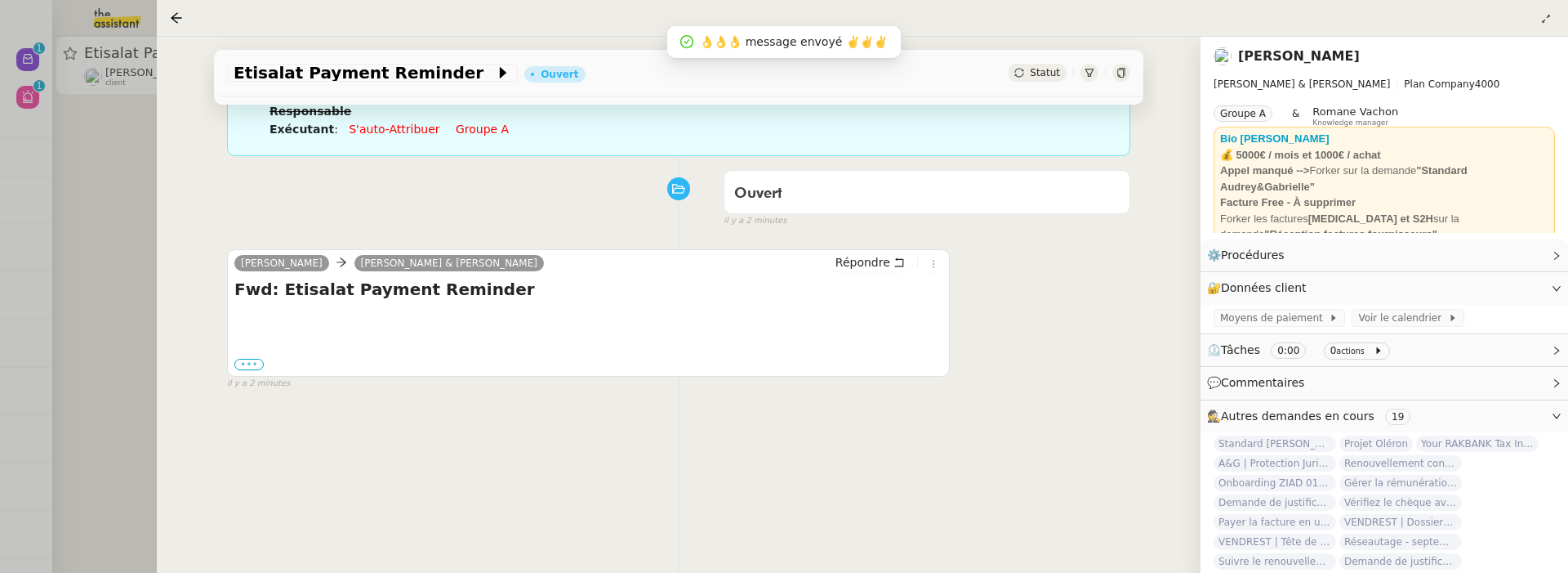
click at [256, 359] on label "•••" at bounding box center [249, 364] width 29 height 11
click at [0, 0] on input "•••" at bounding box center [0, 0] width 0 height 0
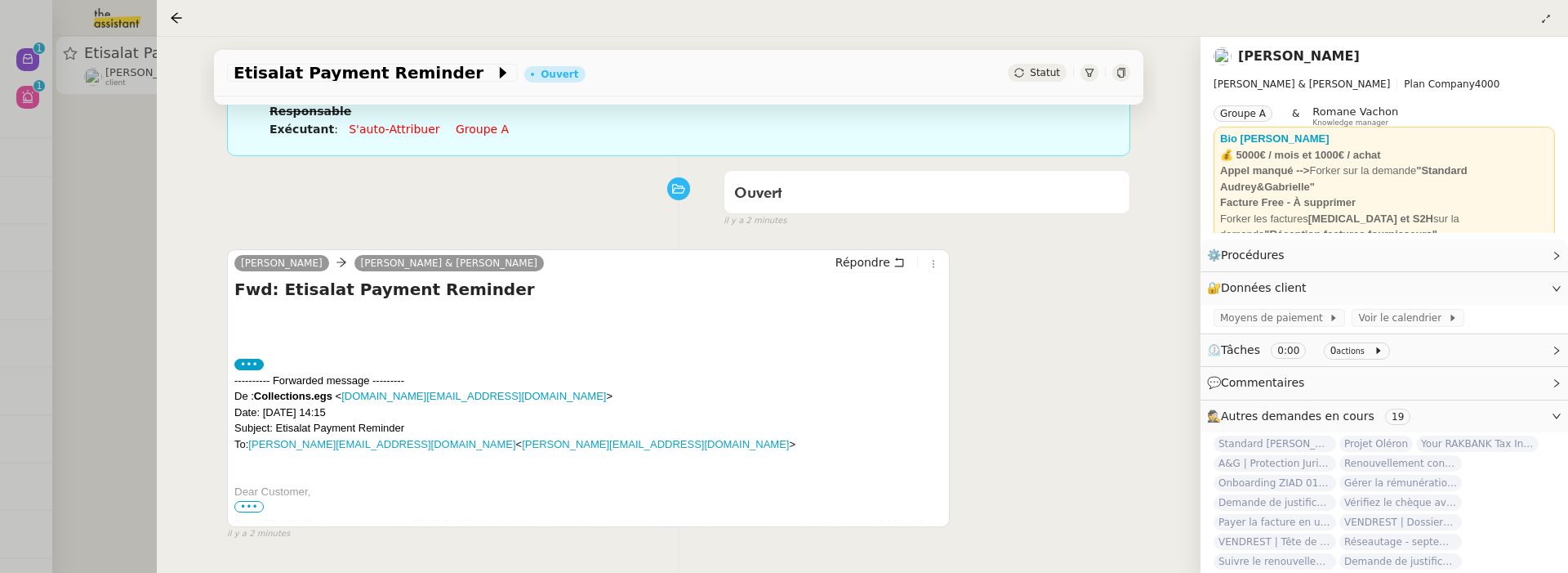
click at [246, 504] on span "•••" at bounding box center [249, 506] width 29 height 11
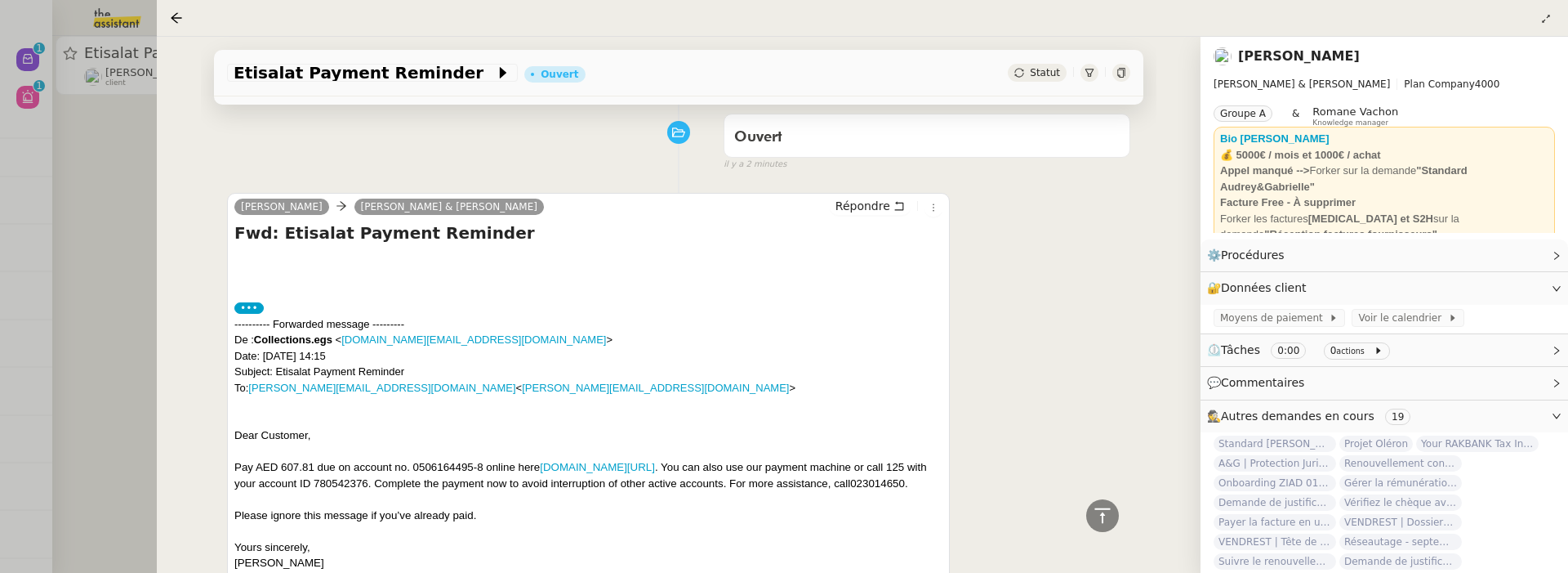
scroll to position [197, 0]
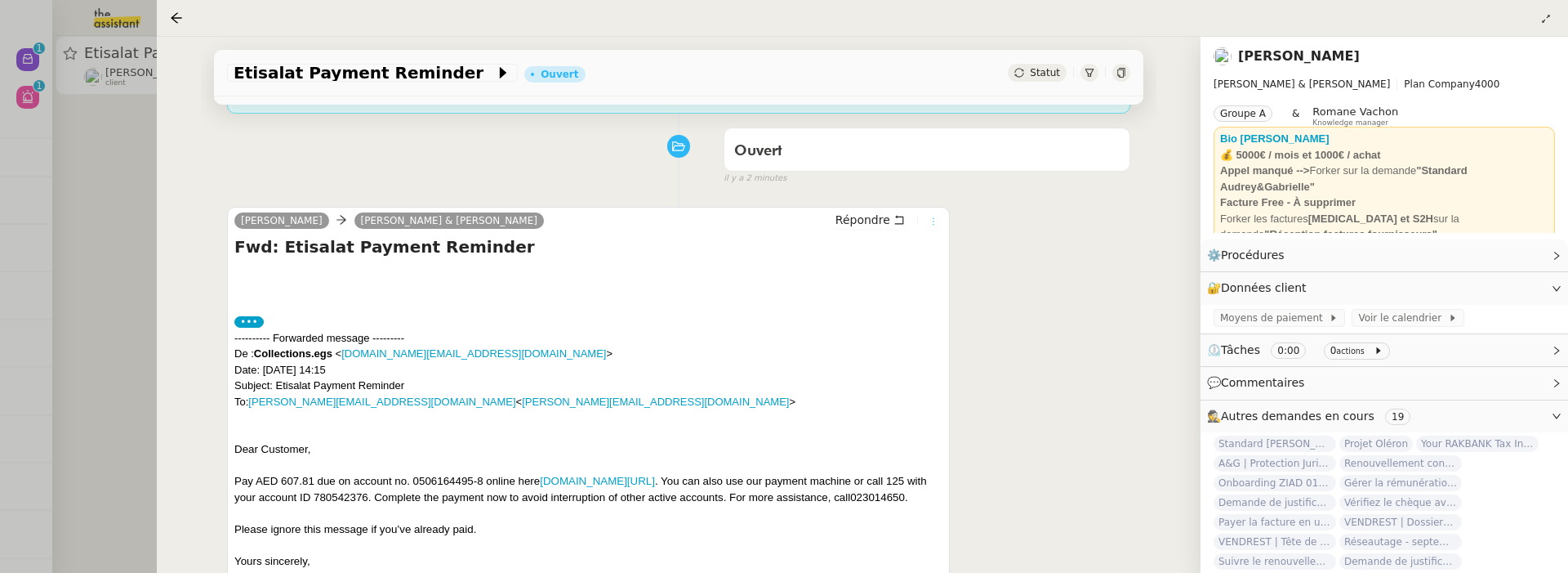
click at [930, 221] on icon at bounding box center [933, 221] width 10 height 10
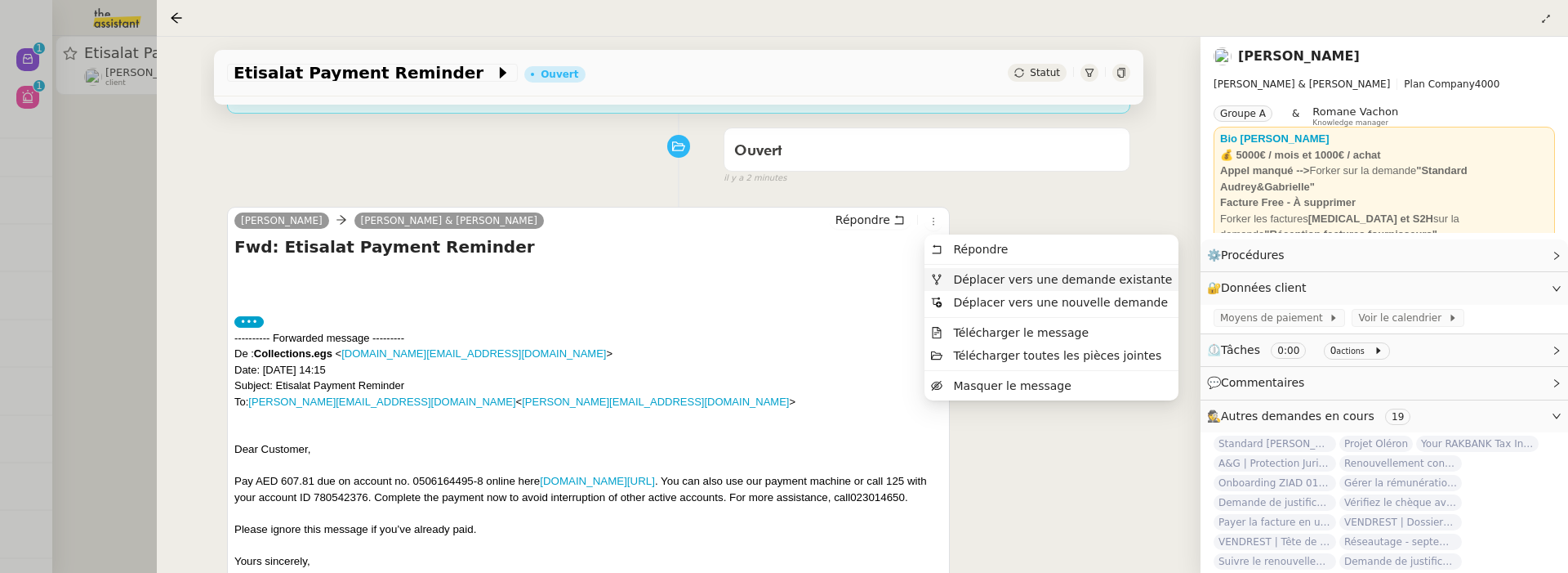
click at [995, 279] on span "Déplacer vers une demande existante" at bounding box center [1062, 279] width 219 height 13
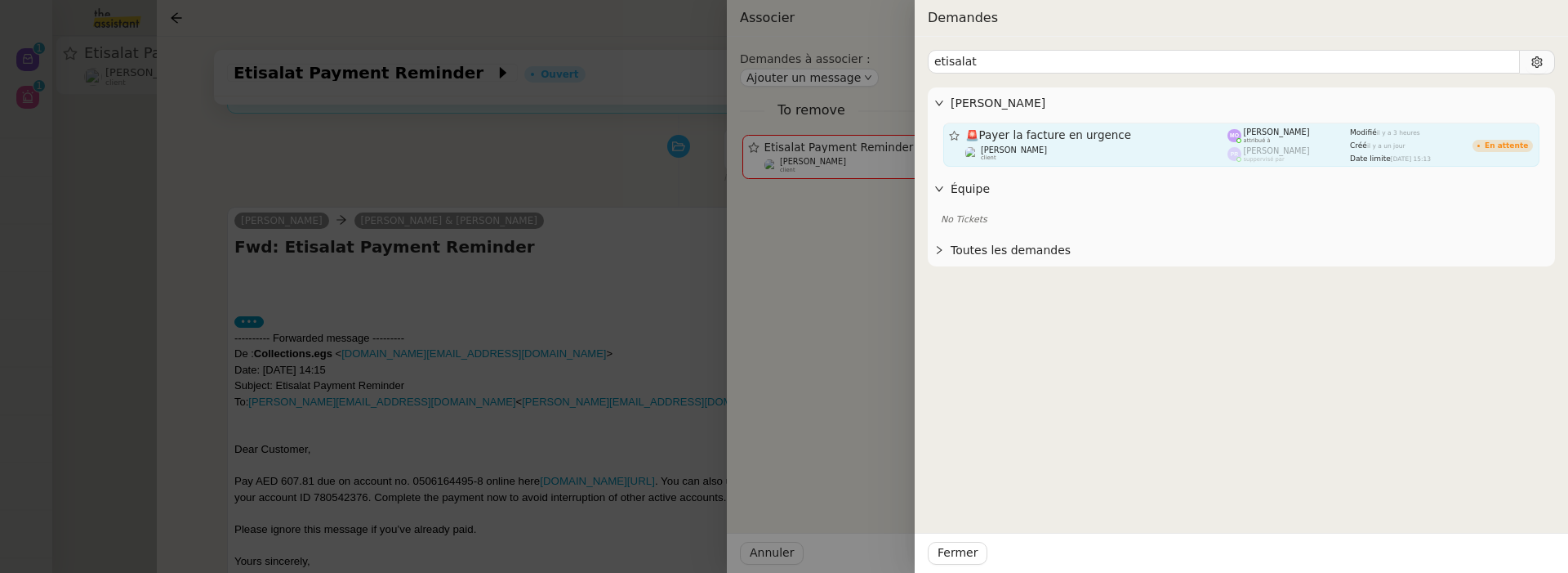
type input "etisalat"
click at [1169, 153] on div "[PERSON_NAME] client" at bounding box center [1097, 153] width 263 height 17
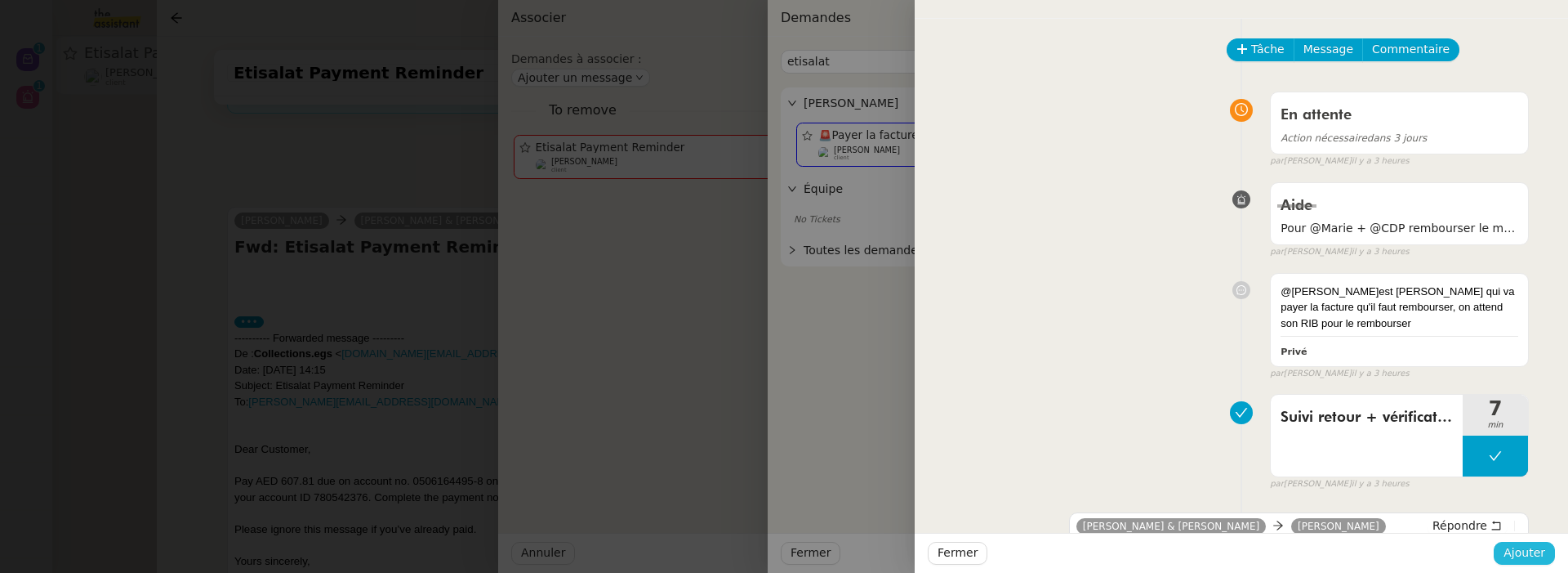
click at [1518, 555] on span "Ajouter" at bounding box center [1524, 553] width 41 height 18
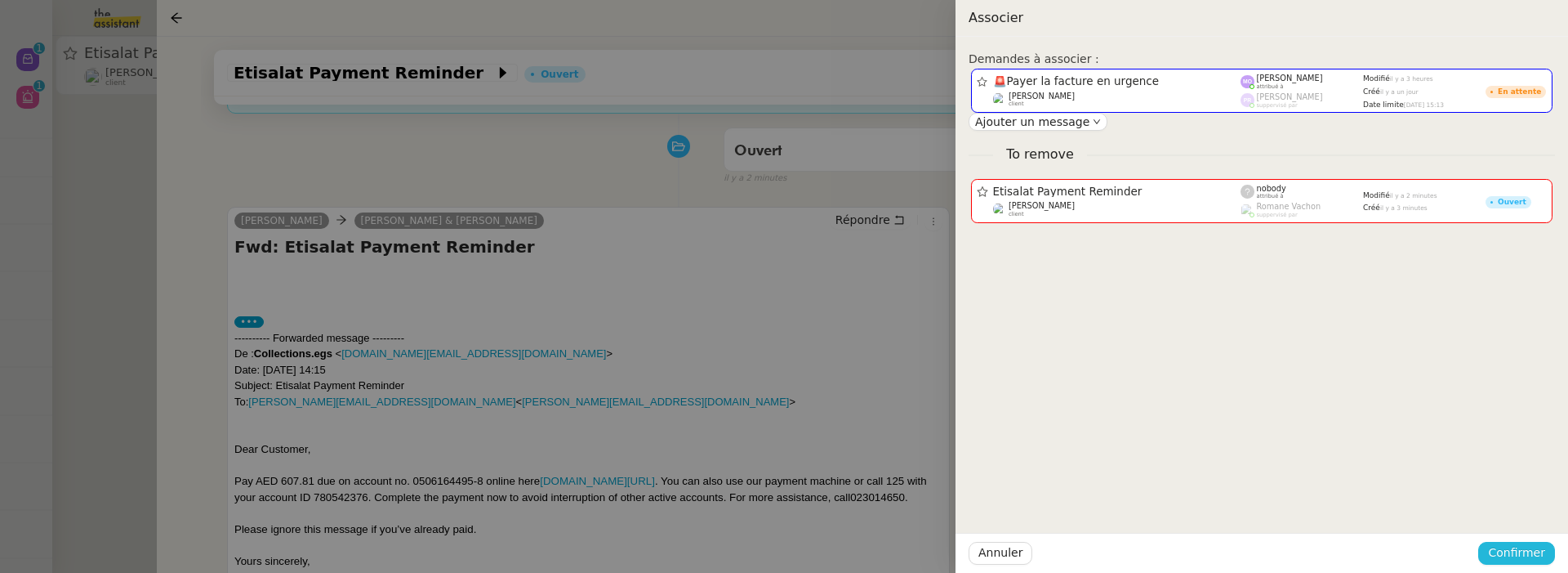
click at [1518, 555] on span "Confirmer" at bounding box center [1516, 553] width 57 height 18
click at [1516, 511] on span "Ajouter" at bounding box center [1517, 510] width 41 height 17
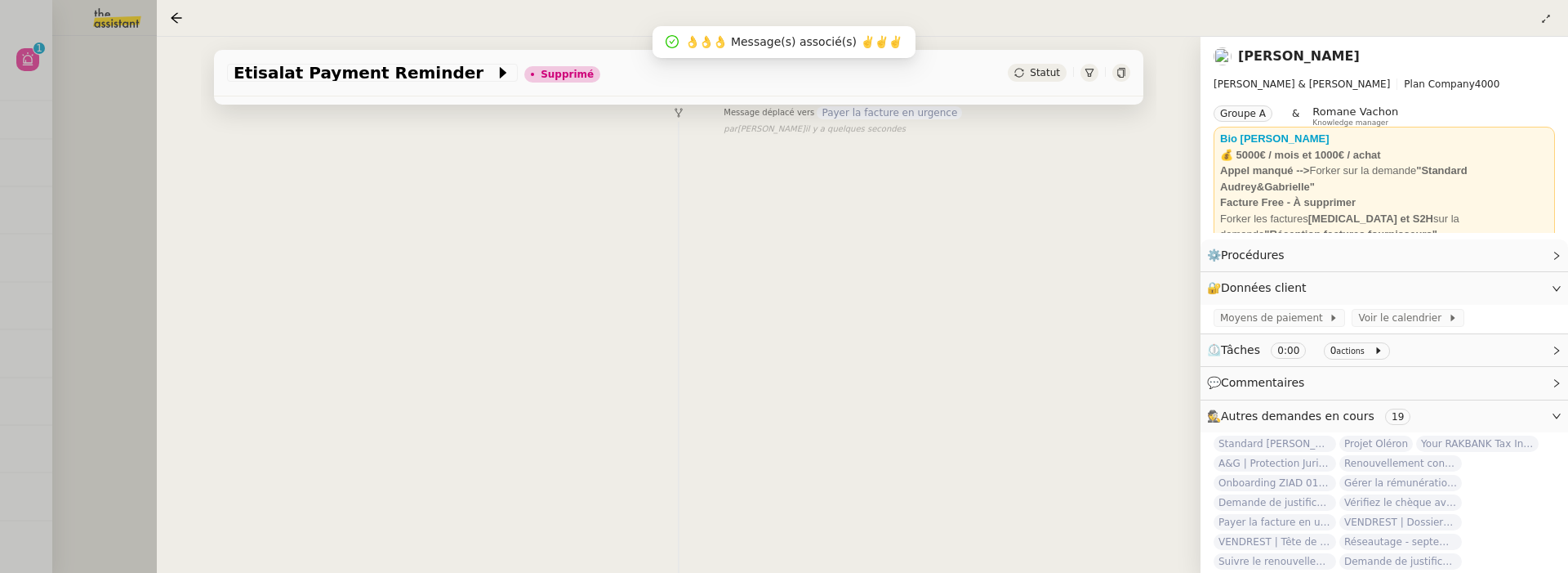
click at [138, 176] on div at bounding box center [784, 286] width 1568 height 573
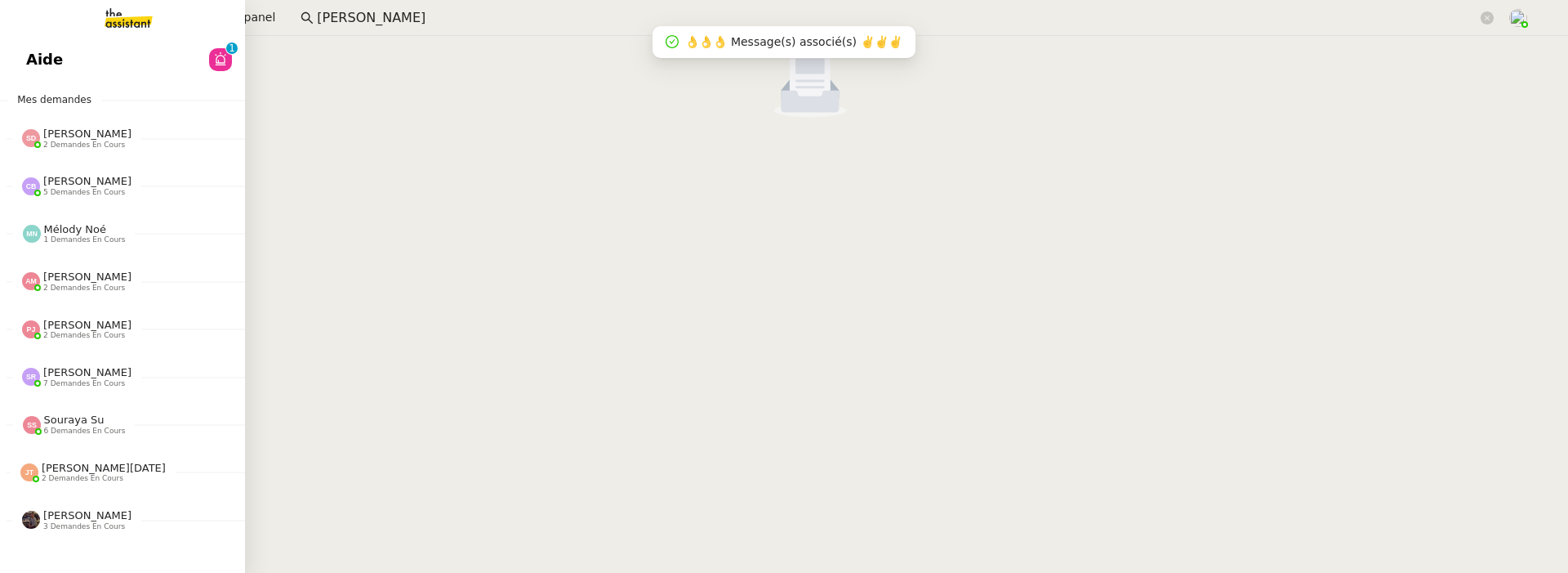
click at [33, 53] on span "Aide" at bounding box center [45, 60] width 37 height 25
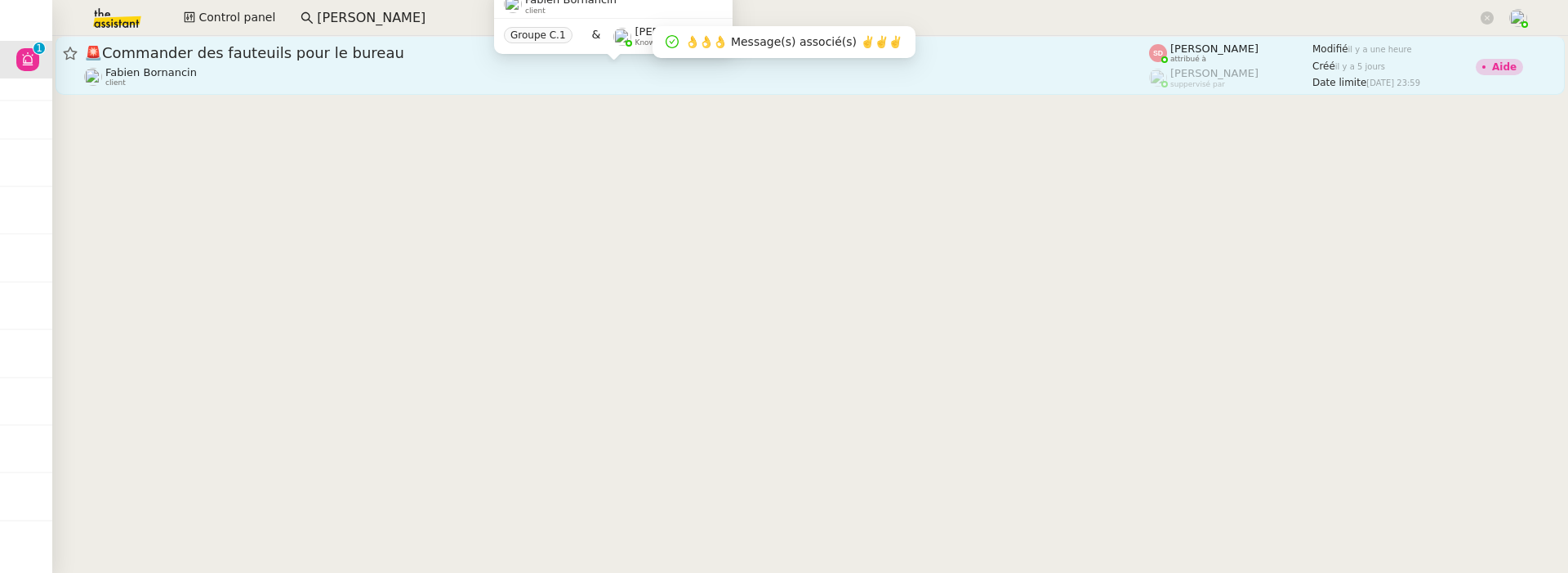
click at [791, 81] on div "[PERSON_NAME] client" at bounding box center [616, 77] width 1065 height 21
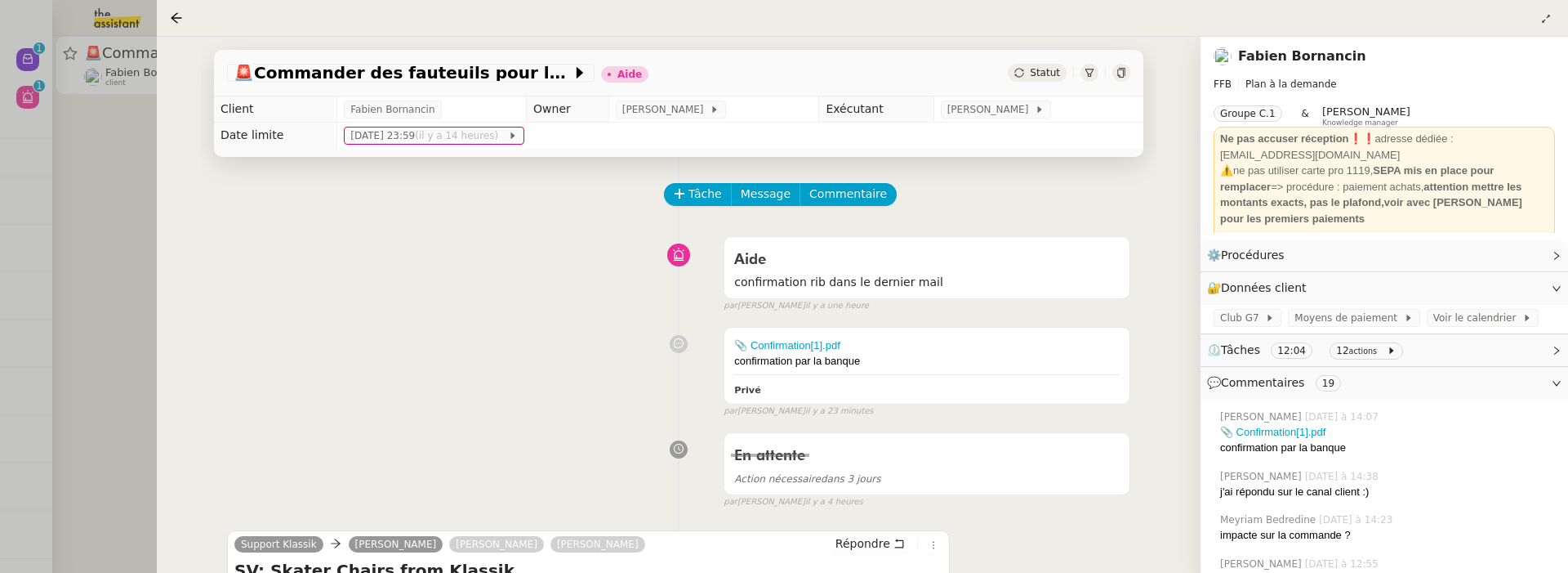
click at [91, 234] on div at bounding box center [784, 286] width 1568 height 573
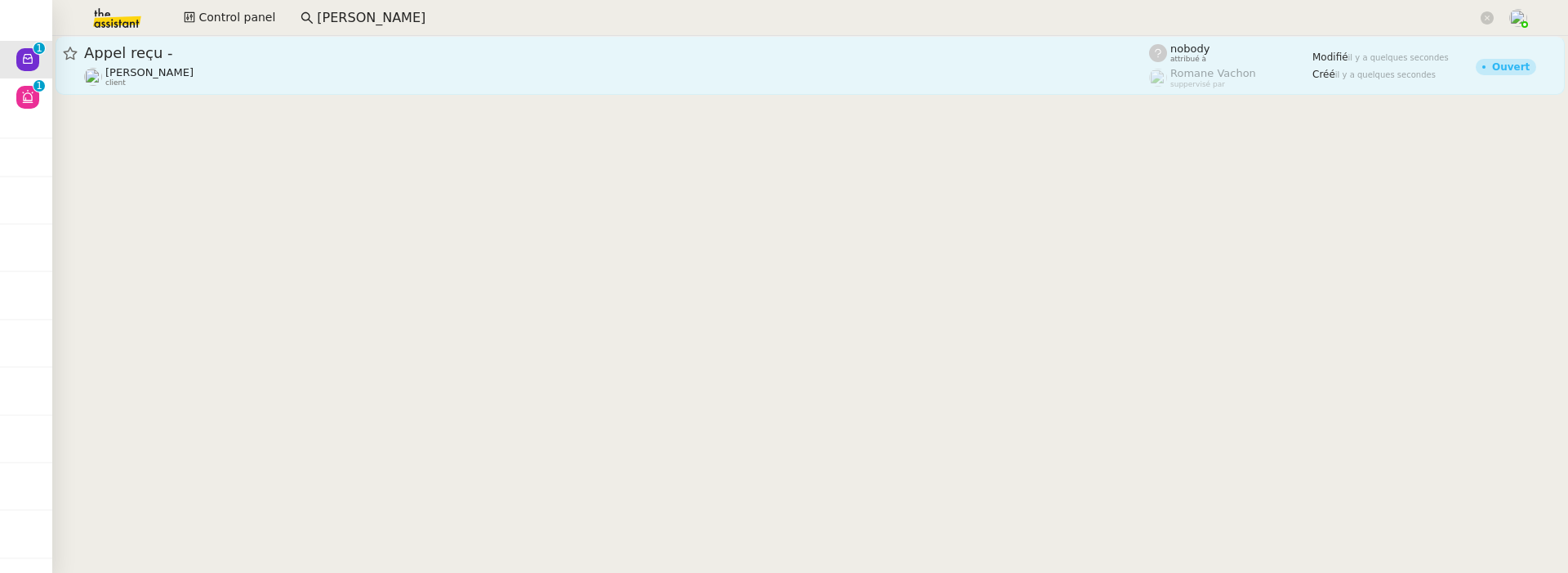
click at [273, 57] on span "Appel reçu -" at bounding box center [616, 53] width 1065 height 15
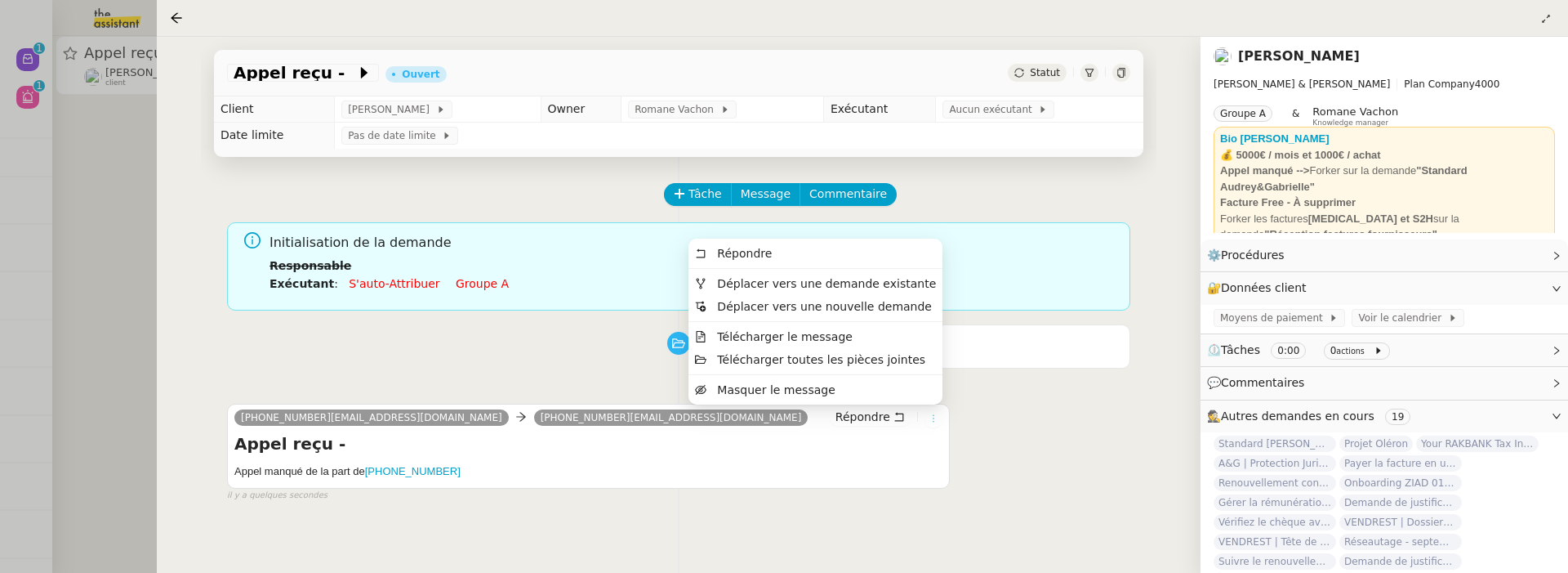
click at [936, 412] on button at bounding box center [933, 418] width 18 height 18
click at [894, 289] on span "Déplacer vers une demande existante" at bounding box center [826, 283] width 219 height 13
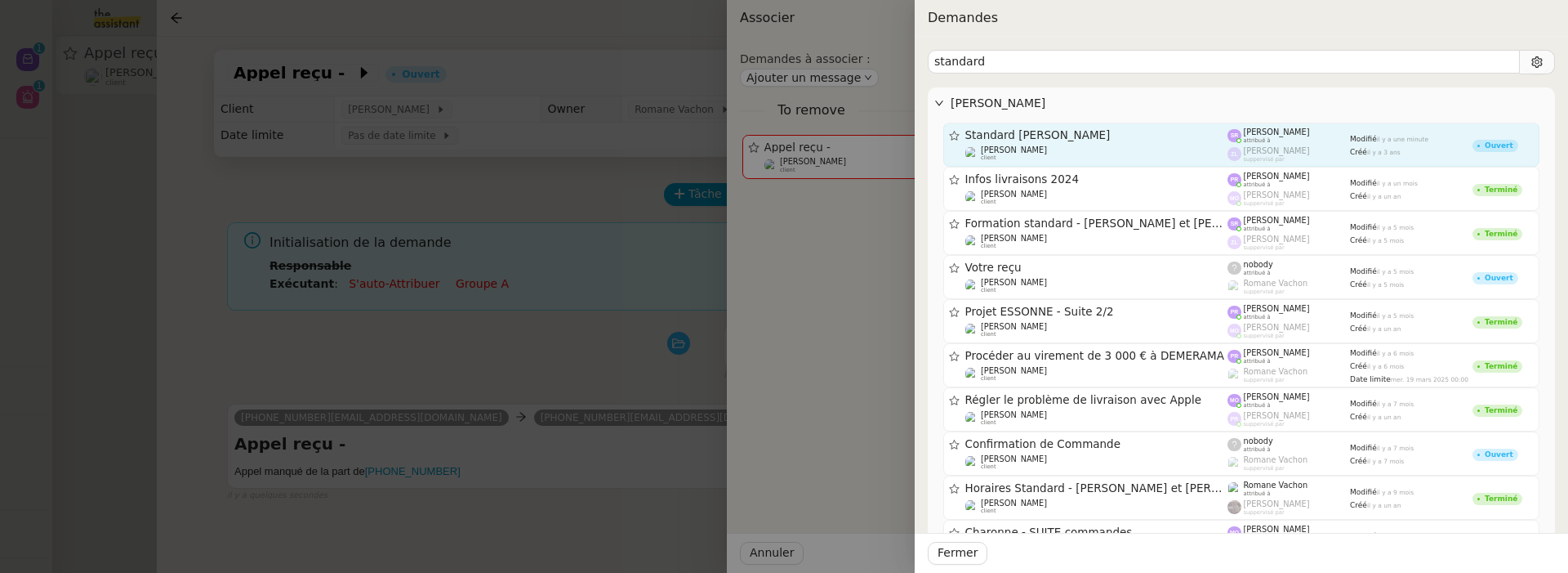
type input "standard"
click at [1105, 143] on div "Standard Audrey&Gabrielle Gabrielle Tavernier client" at bounding box center [1097, 144] width 263 height 33
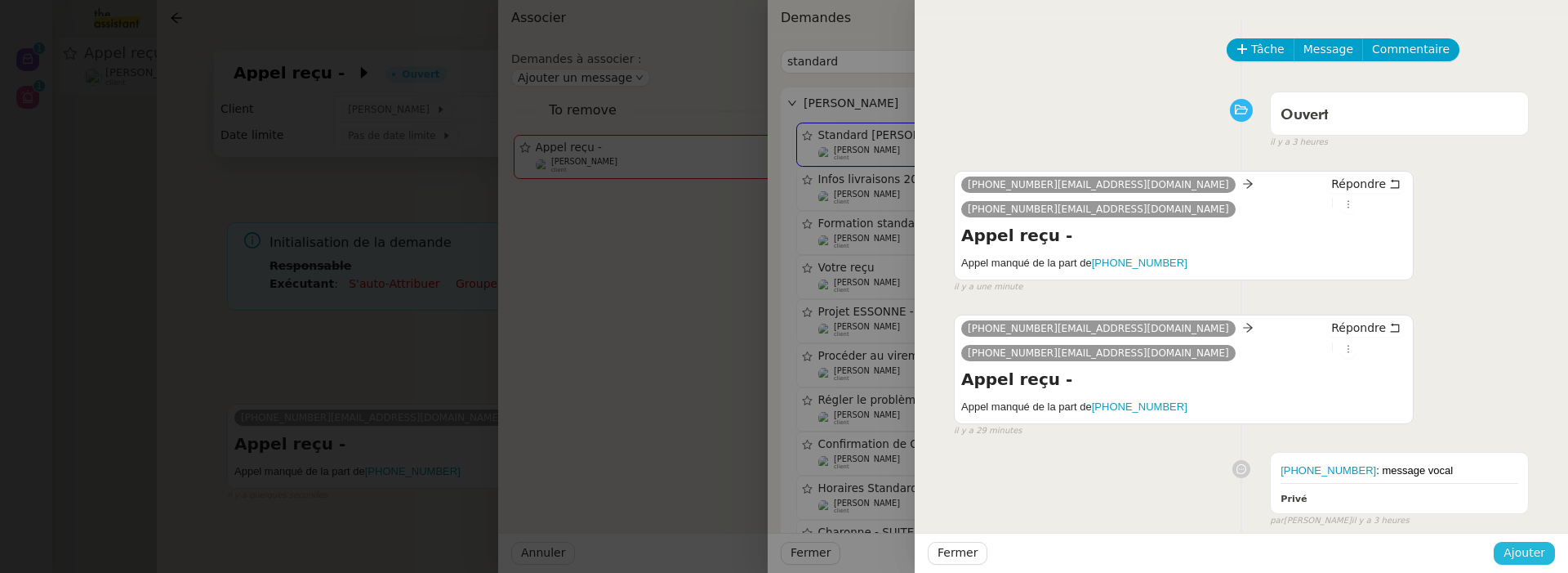
click at [1535, 544] on span "Ajouter" at bounding box center [1524, 553] width 41 height 18
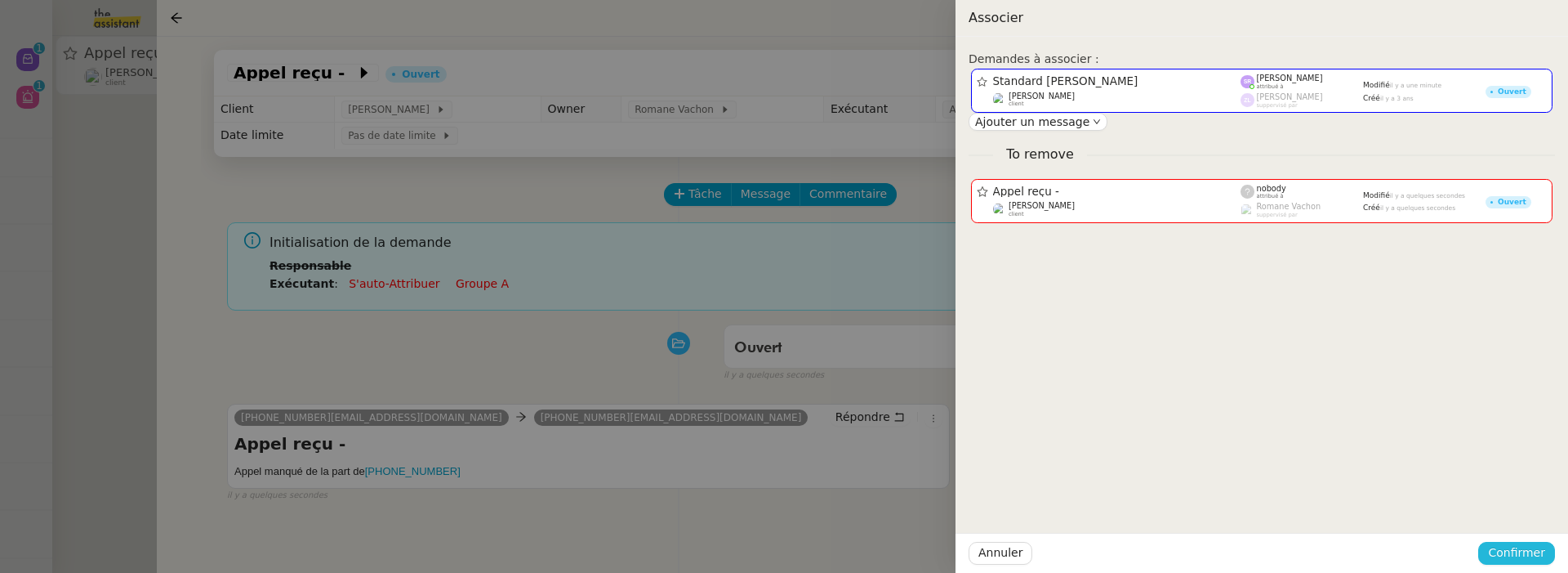
click at [1535, 544] on span "Confirmer" at bounding box center [1516, 553] width 57 height 18
click at [1530, 511] on span "Ajouter" at bounding box center [1517, 510] width 41 height 17
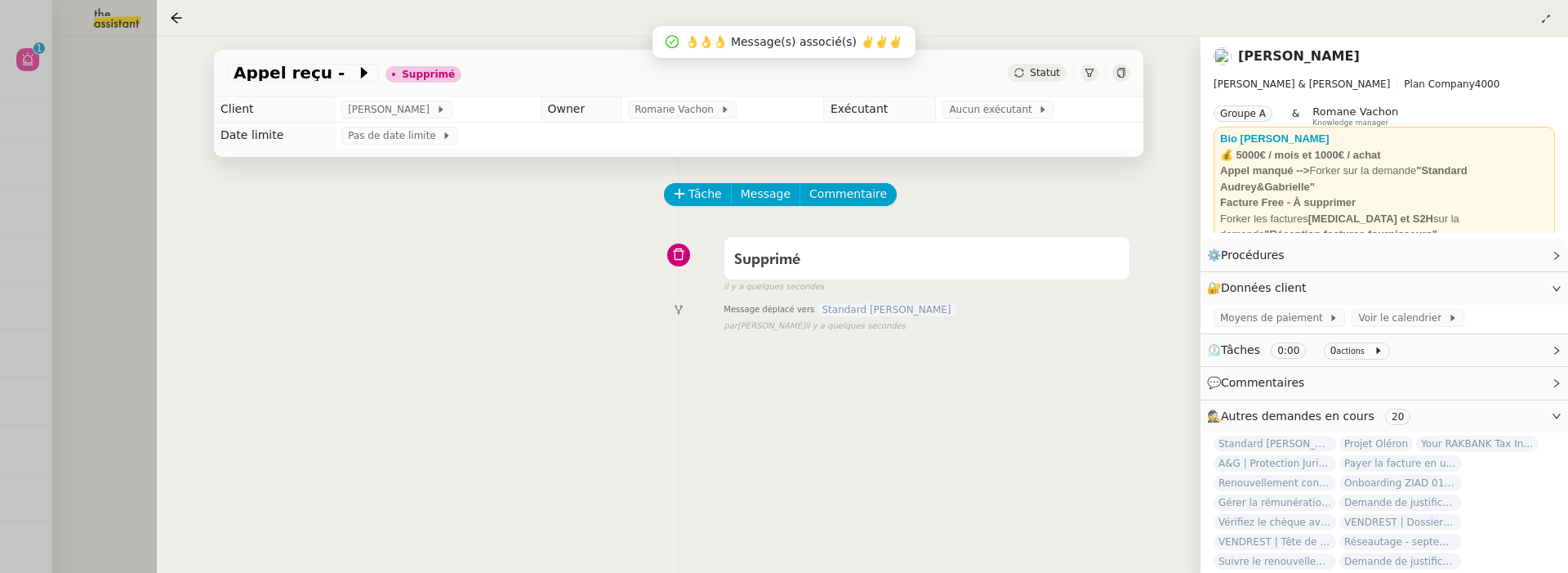
drag, startPoint x: 117, startPoint y: 194, endPoint x: 71, endPoint y: 159, distance: 57.8
click at [117, 194] on div at bounding box center [784, 286] width 1568 height 573
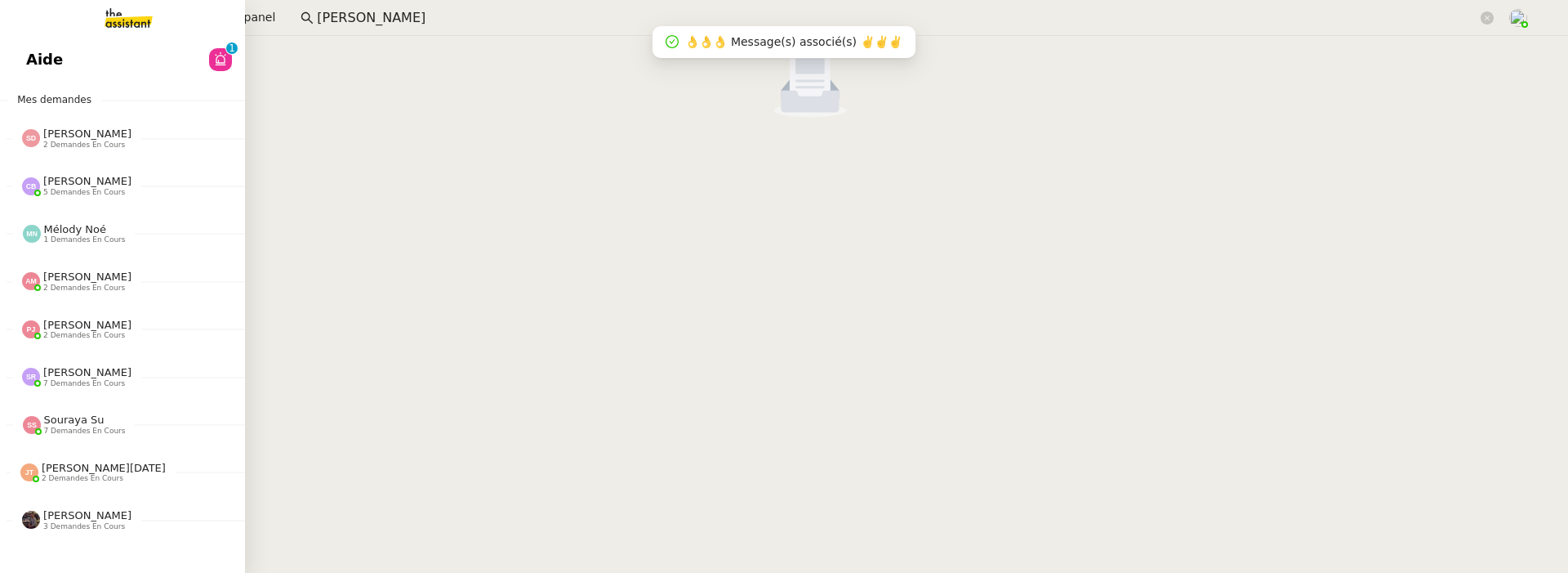
click at [31, 64] on span "Aide" at bounding box center [45, 60] width 37 height 25
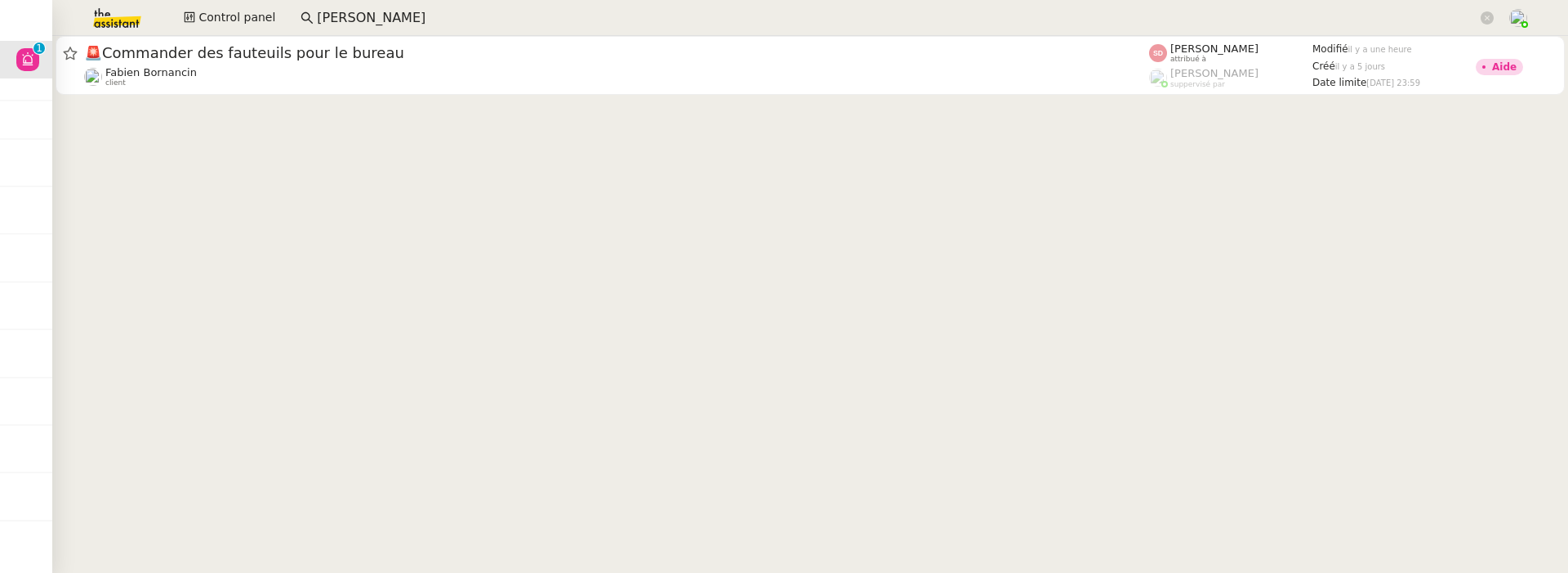
click at [481, 26] on input "apoline filley" at bounding box center [897, 18] width 1161 height 22
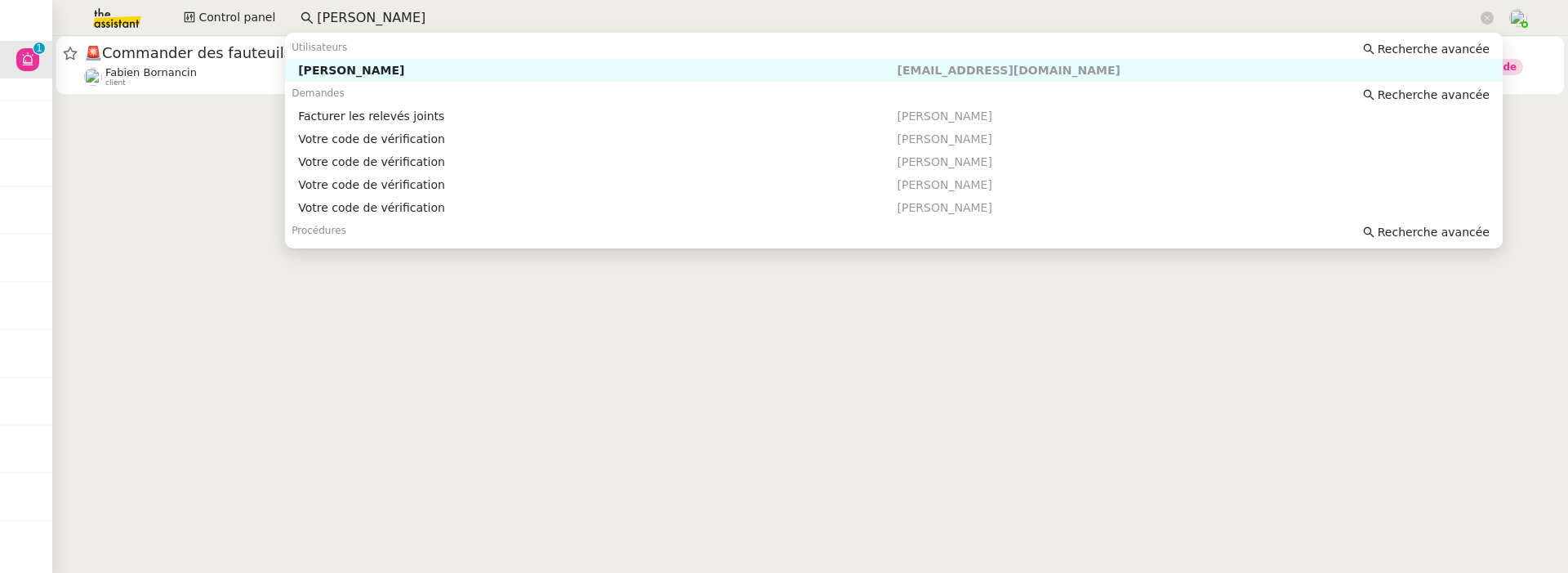
click at [513, 74] on div "Apolline FILLEY" at bounding box center [597, 70] width 599 height 15
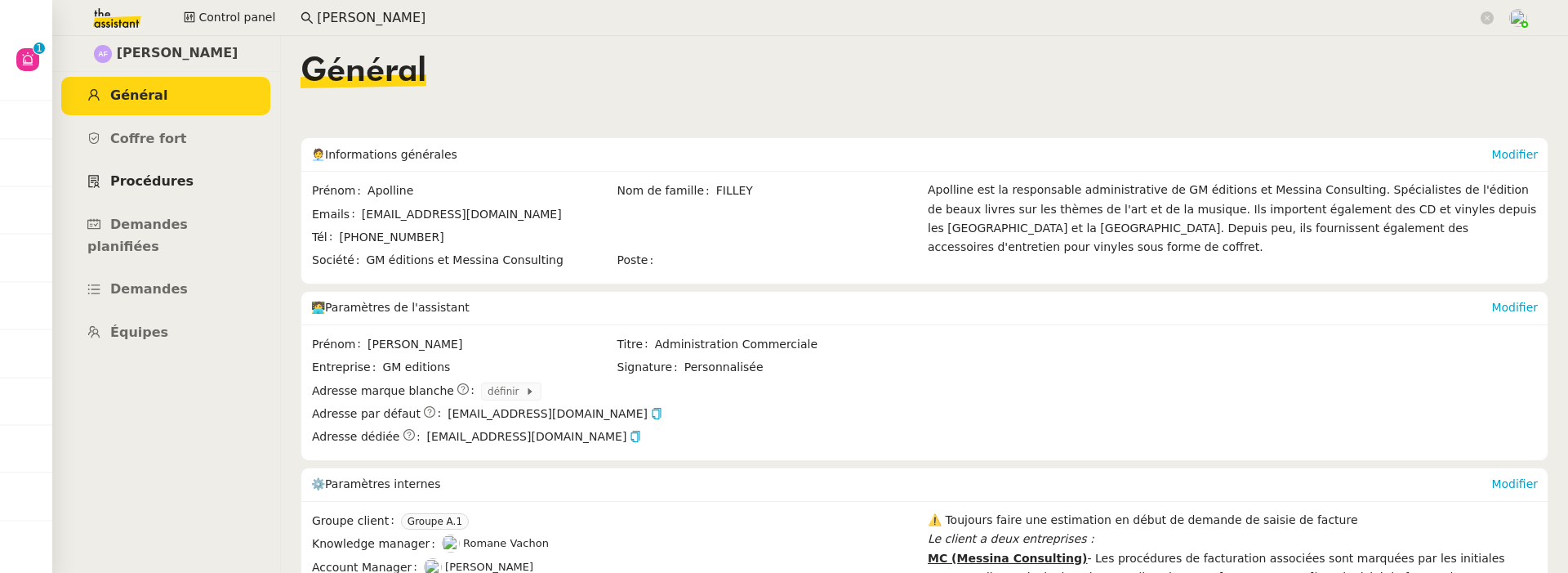
click at [171, 185] on span "Procédures" at bounding box center [151, 181] width 84 height 16
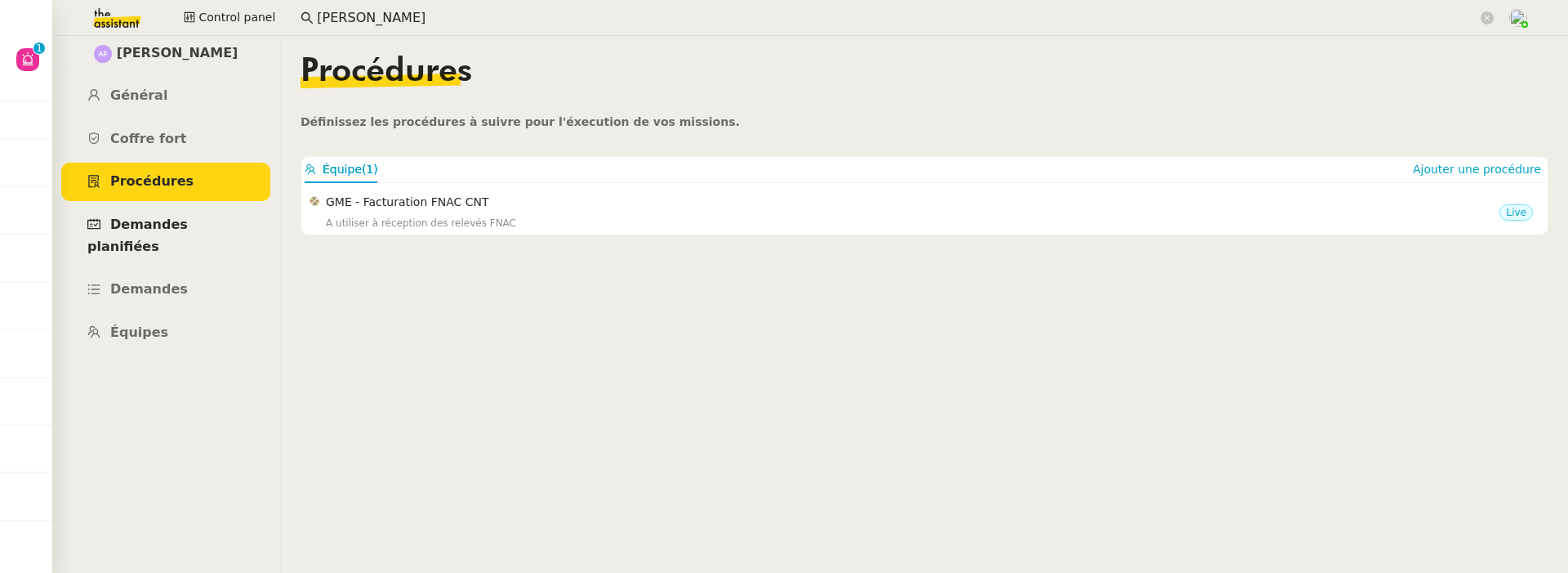
click at [176, 219] on span "Demandes planifiées" at bounding box center [137, 235] width 100 height 38
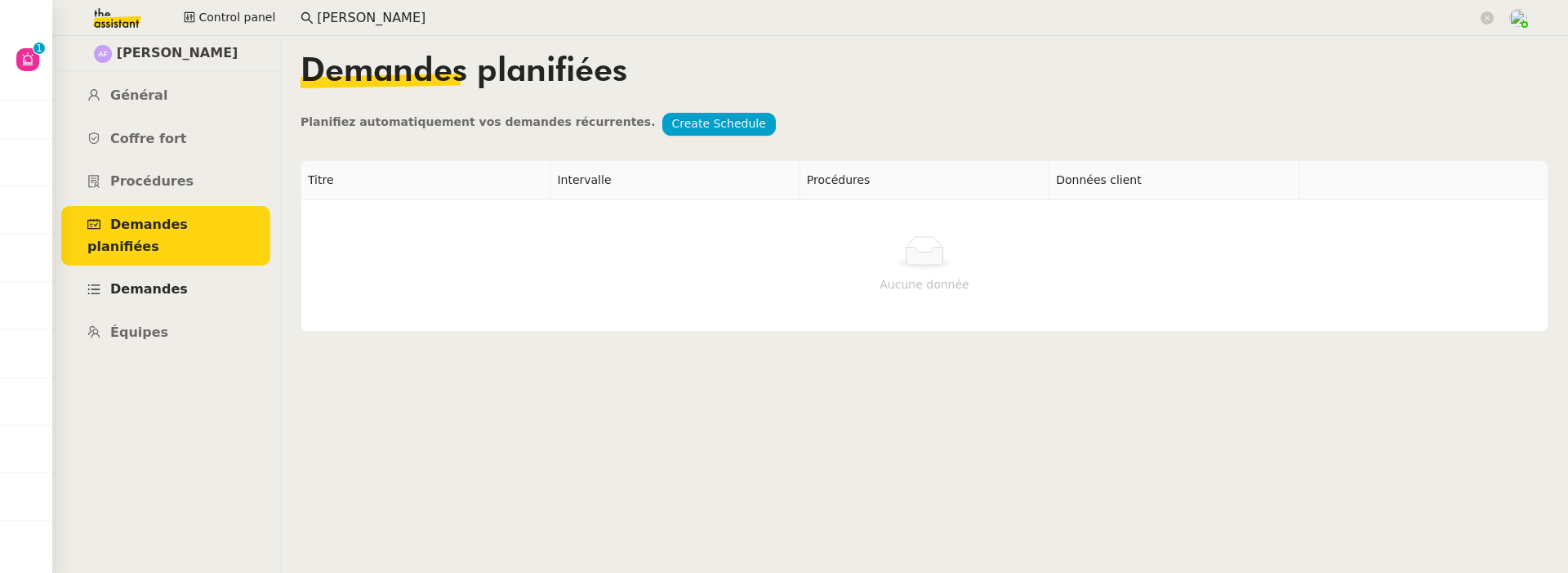
click at [173, 281] on span "Demandes" at bounding box center [149, 289] width 77 height 16
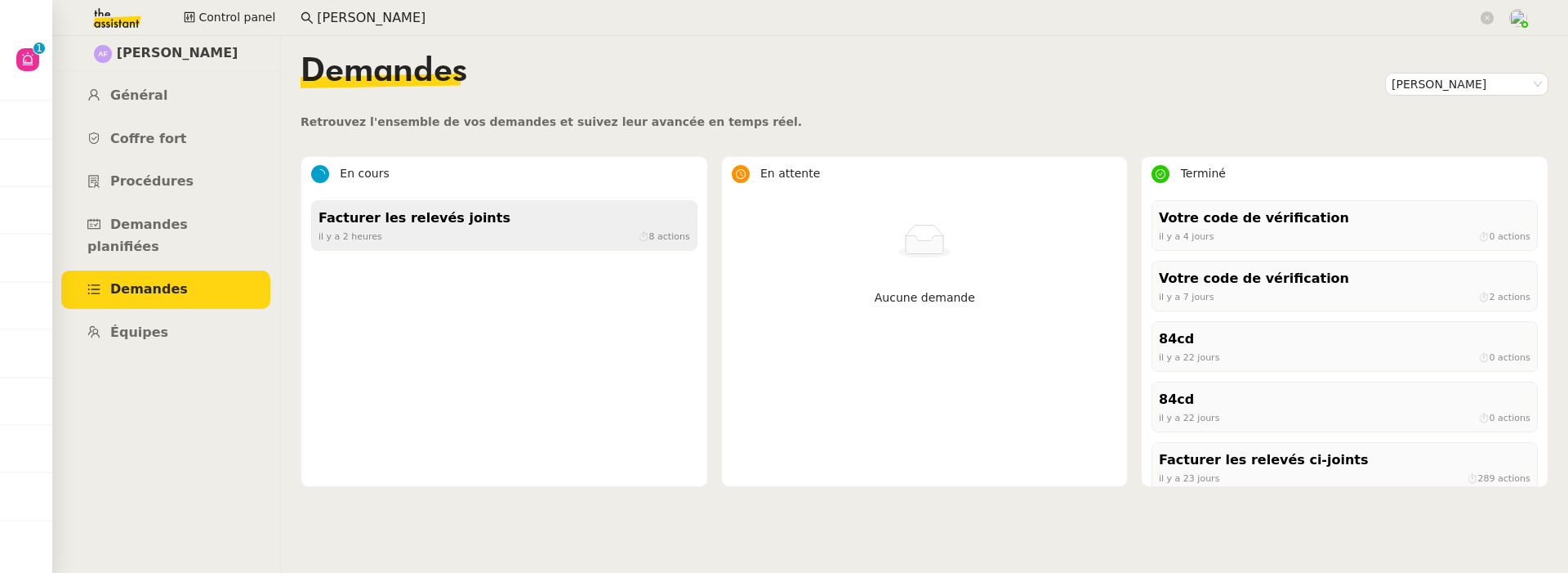
click at [559, 229] on div "il y a 2 heures ⏱ 8 actions" at bounding box center [504, 236] width 372 height 15
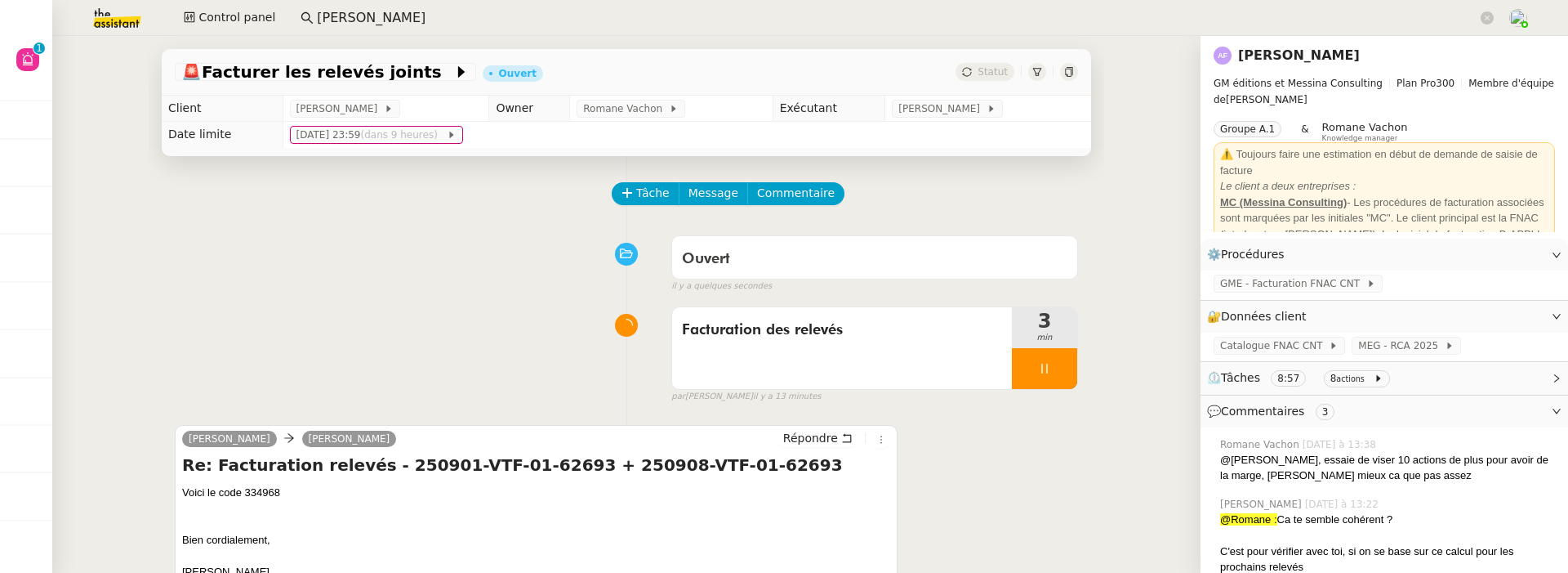
scroll to position [373, 0]
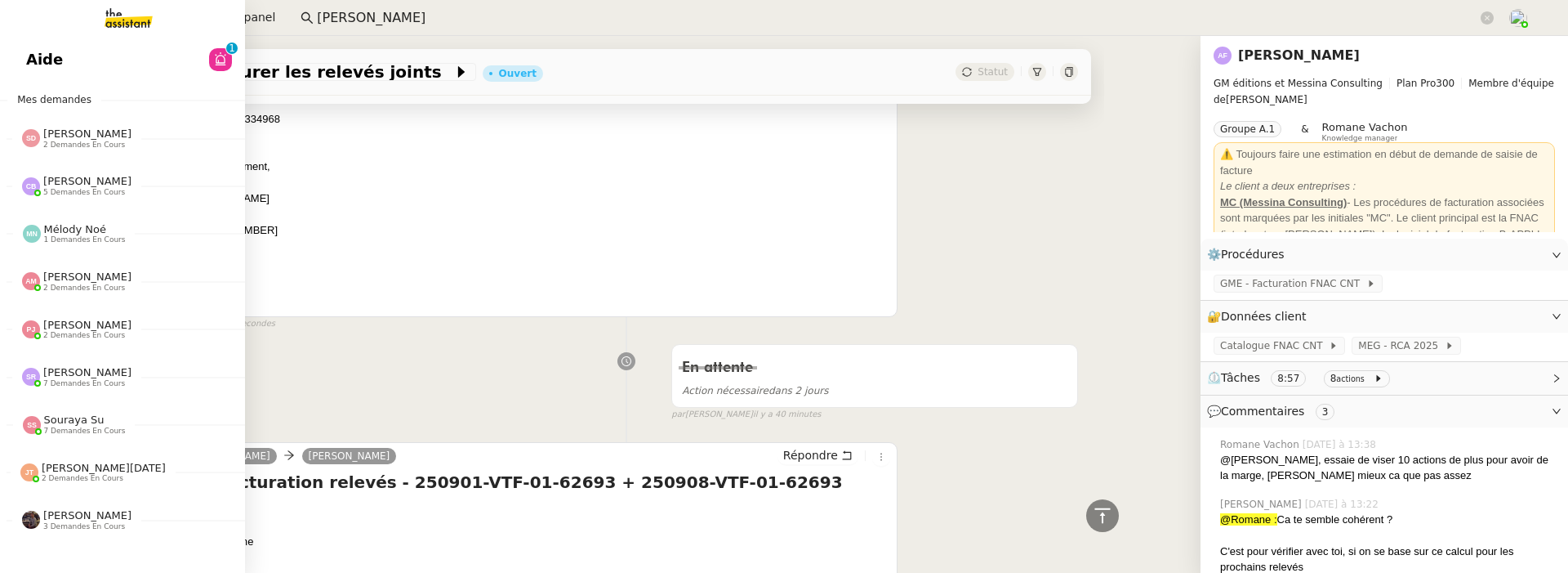
click at [69, 57] on link "Aide 0 1 2 3 4 5 6 7 8 9" at bounding box center [122, 59] width 245 height 38
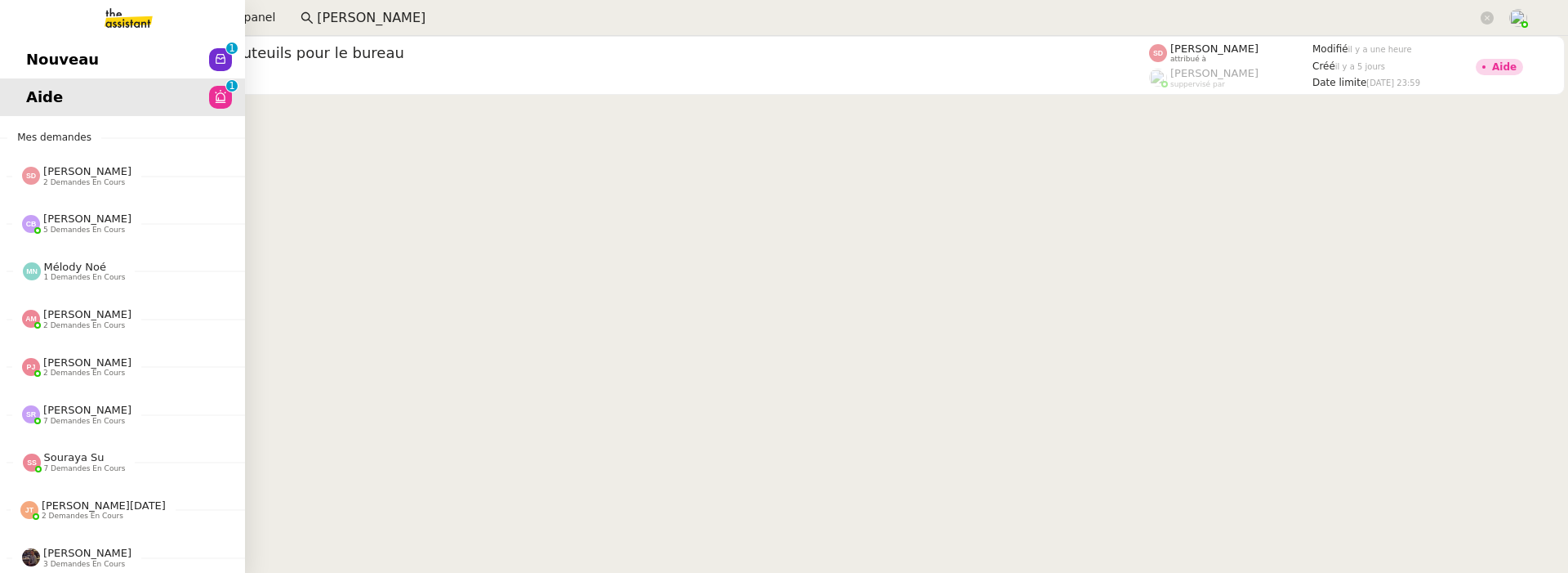
click at [35, 52] on span "Nouveau" at bounding box center [62, 60] width 73 height 25
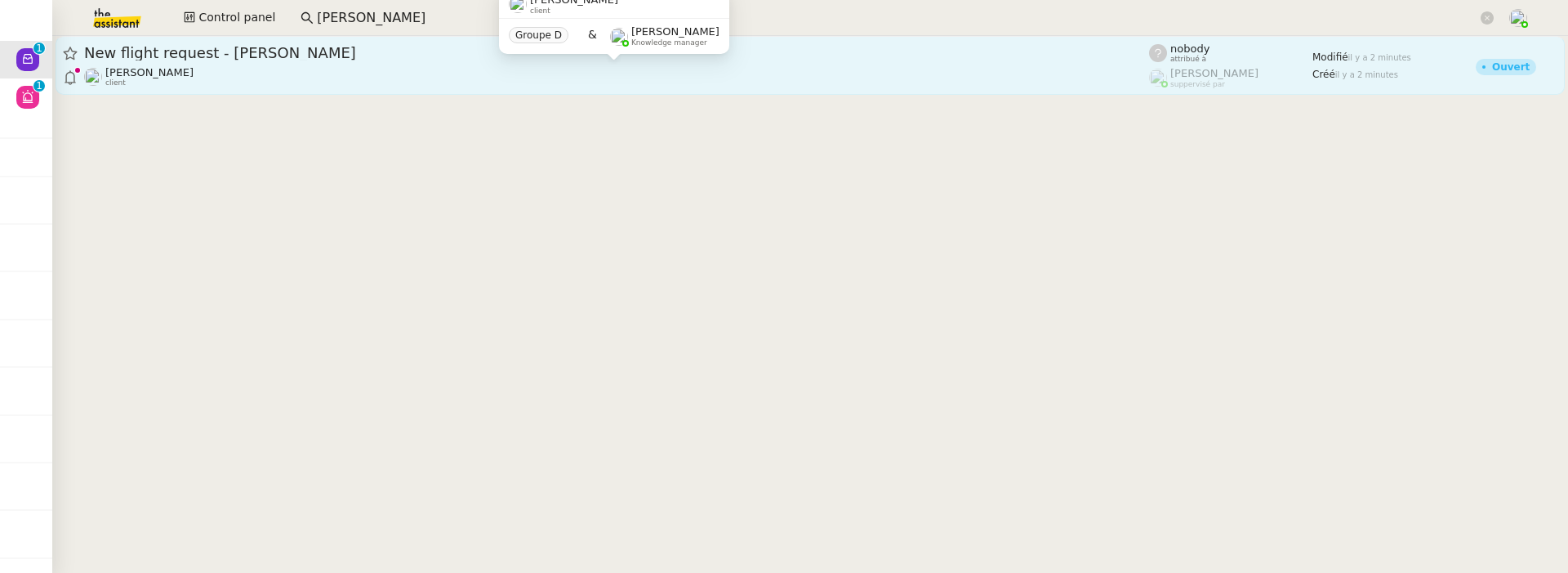
click at [317, 79] on div "Louis Frei client" at bounding box center [616, 77] width 1065 height 21
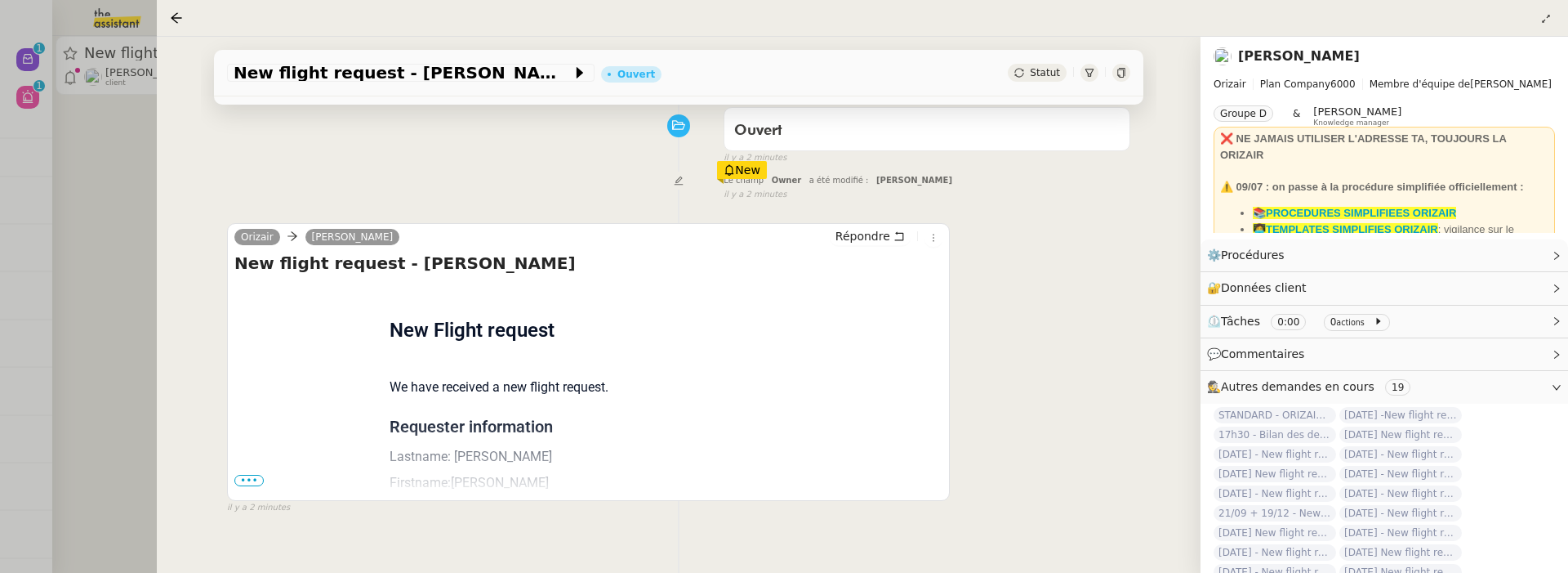
scroll to position [236, 0]
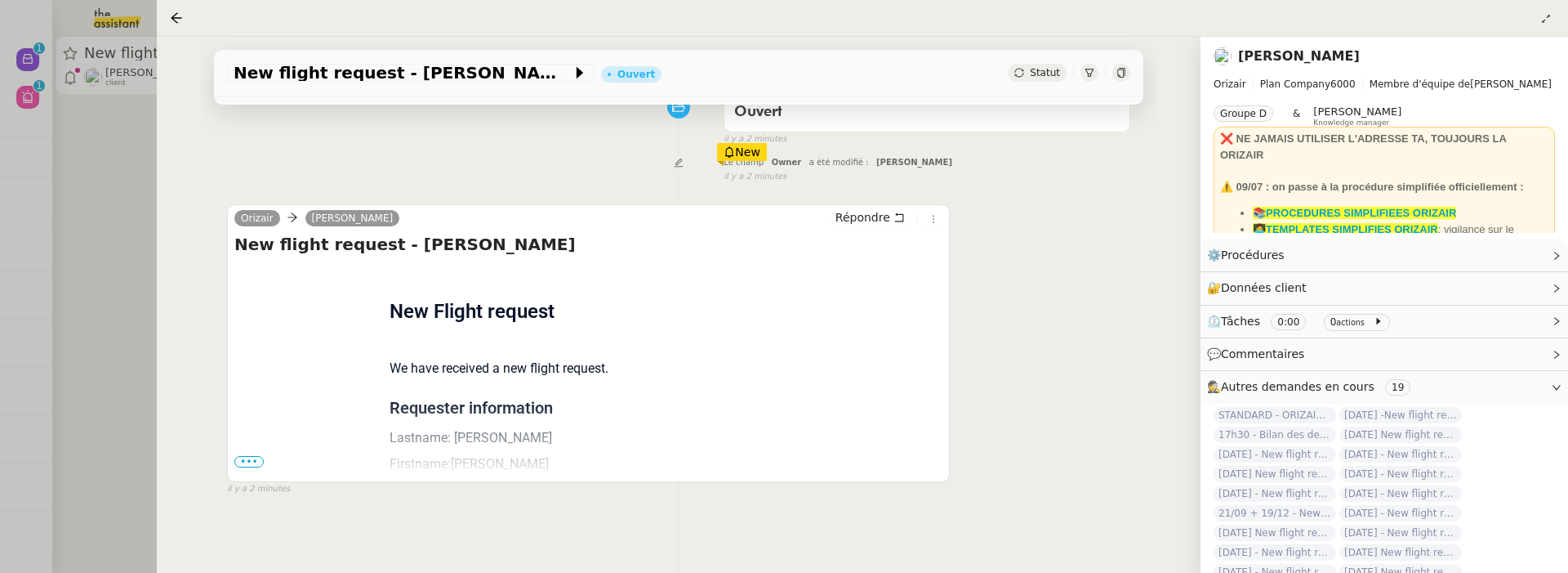
click at [253, 458] on span "•••" at bounding box center [249, 461] width 29 height 11
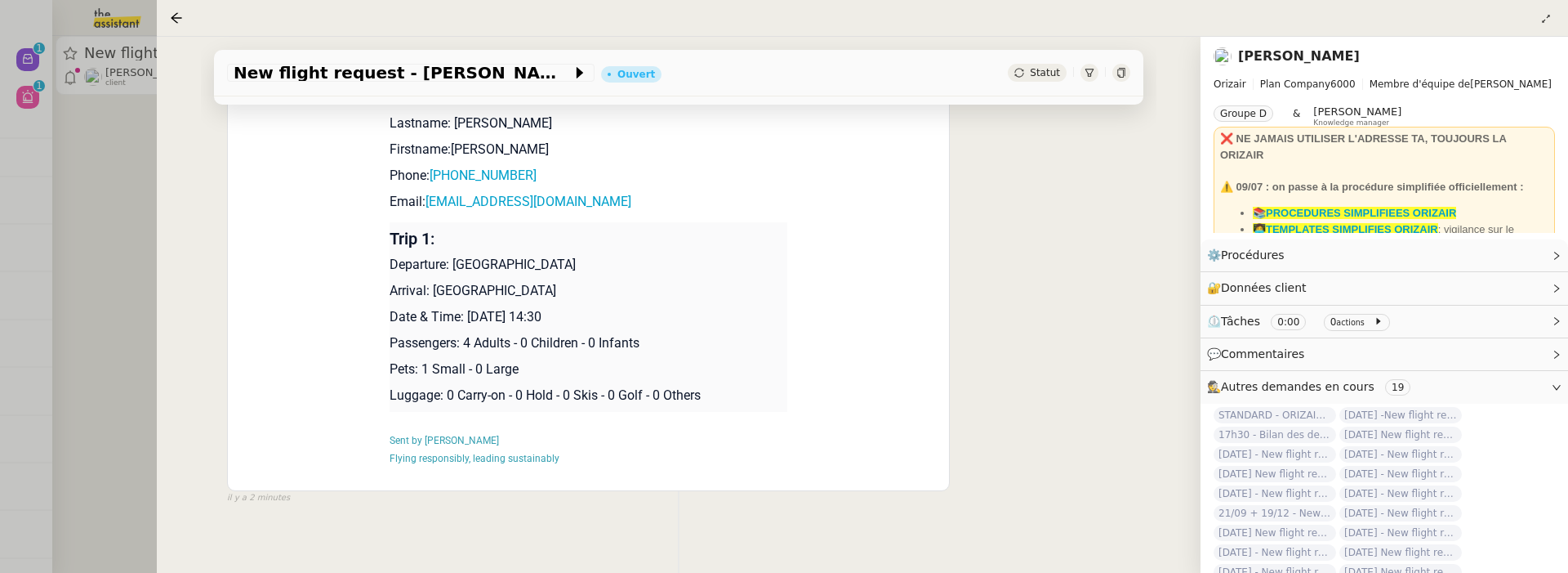
scroll to position [560, 0]
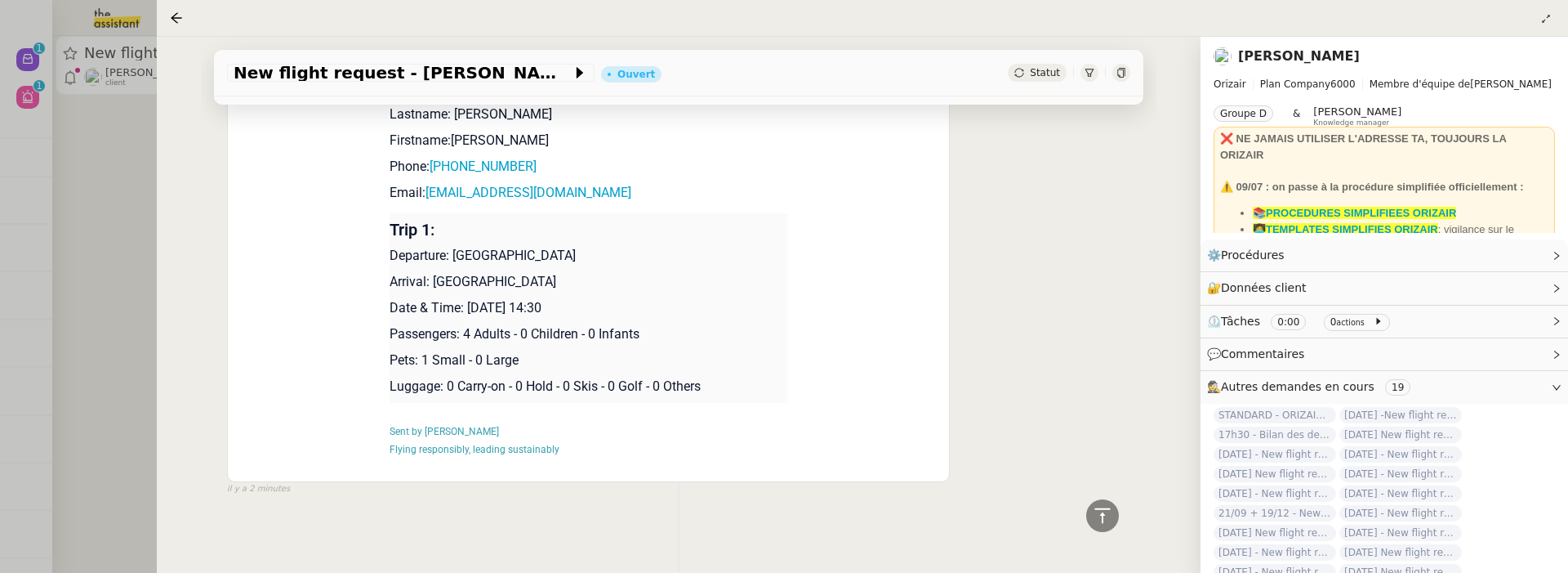
drag, startPoint x: 466, startPoint y: 300, endPoint x: 584, endPoint y: 310, distance: 118.4
click at [584, 310] on p "Date & Time: 27th December 2025 14:30" at bounding box center [588, 308] width 398 height 19
copy p "27th December 2025"
click at [236, 68] on span "New flight request - Jasmiina Turunen" at bounding box center [403, 72] width 338 height 17
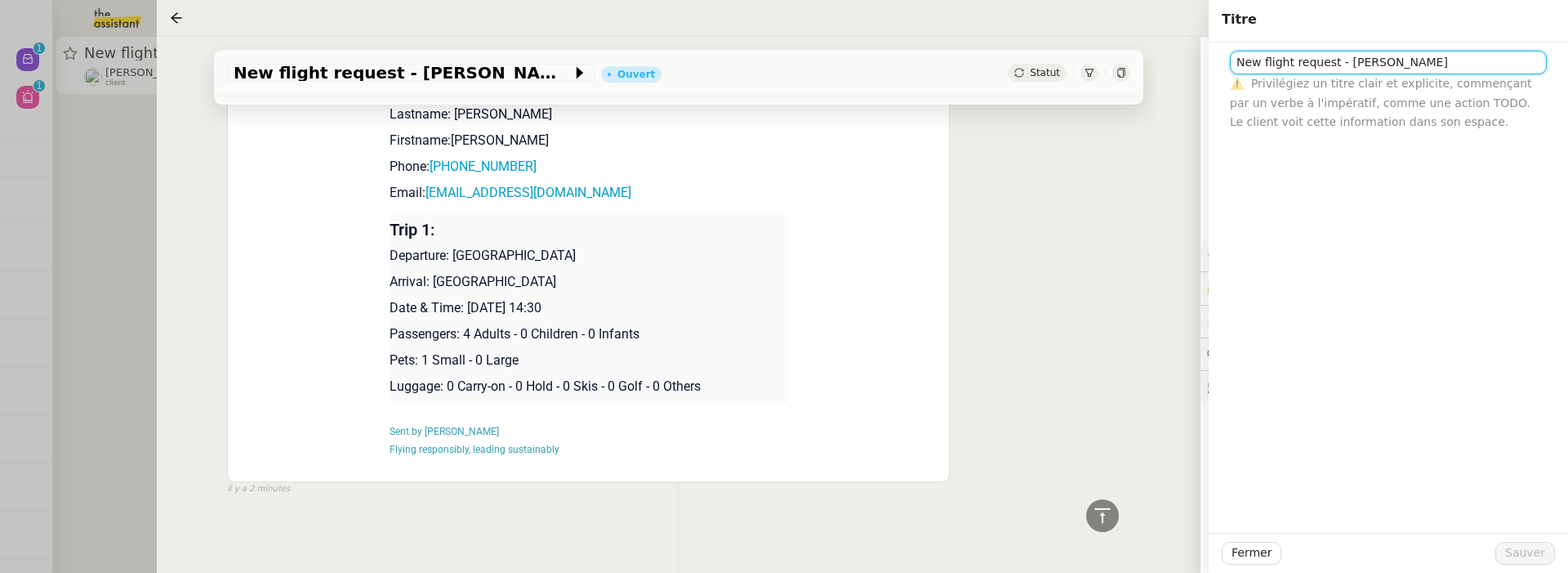
click at [1232, 68] on input "New flight request - Jasmiina Turunen" at bounding box center [1389, 62] width 317 height 24
paste input "27th December 2025"
type input "[DATE] - New flight request - [PERSON_NAME]"
click at [1523, 550] on span "Sauver" at bounding box center [1525, 553] width 40 height 18
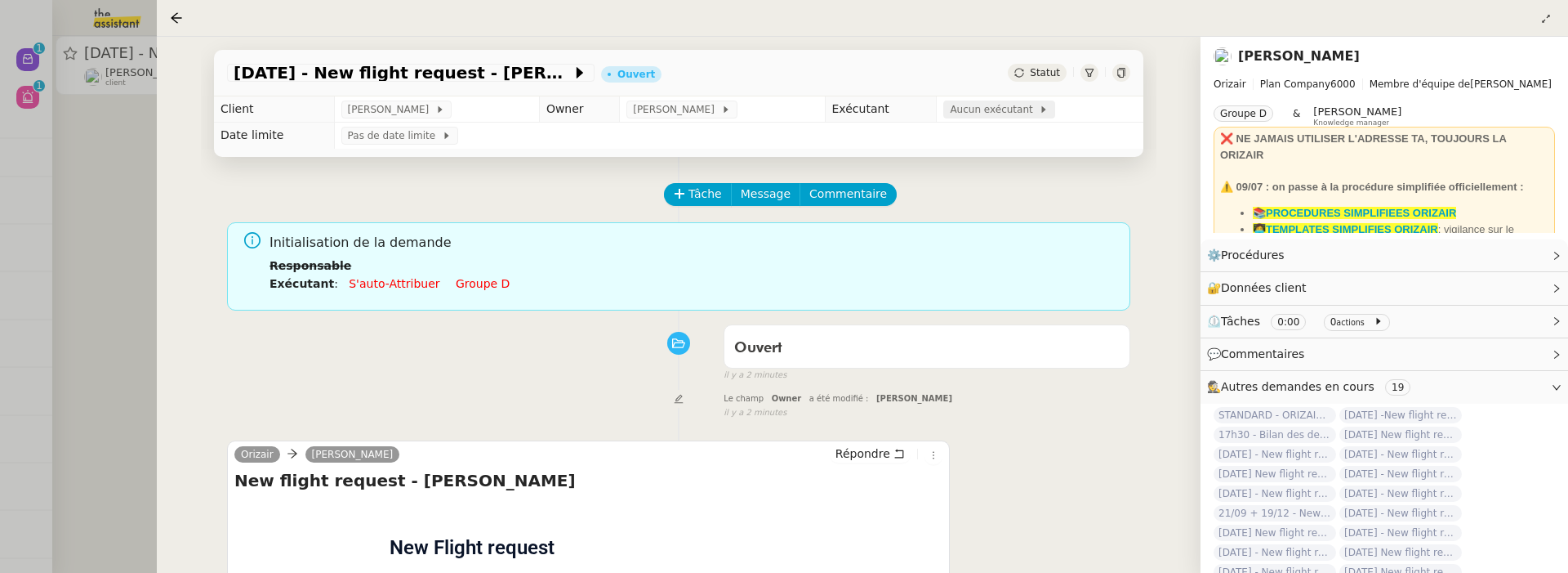
click at [1004, 109] on span "Aucun exécutant" at bounding box center [994, 109] width 89 height 17
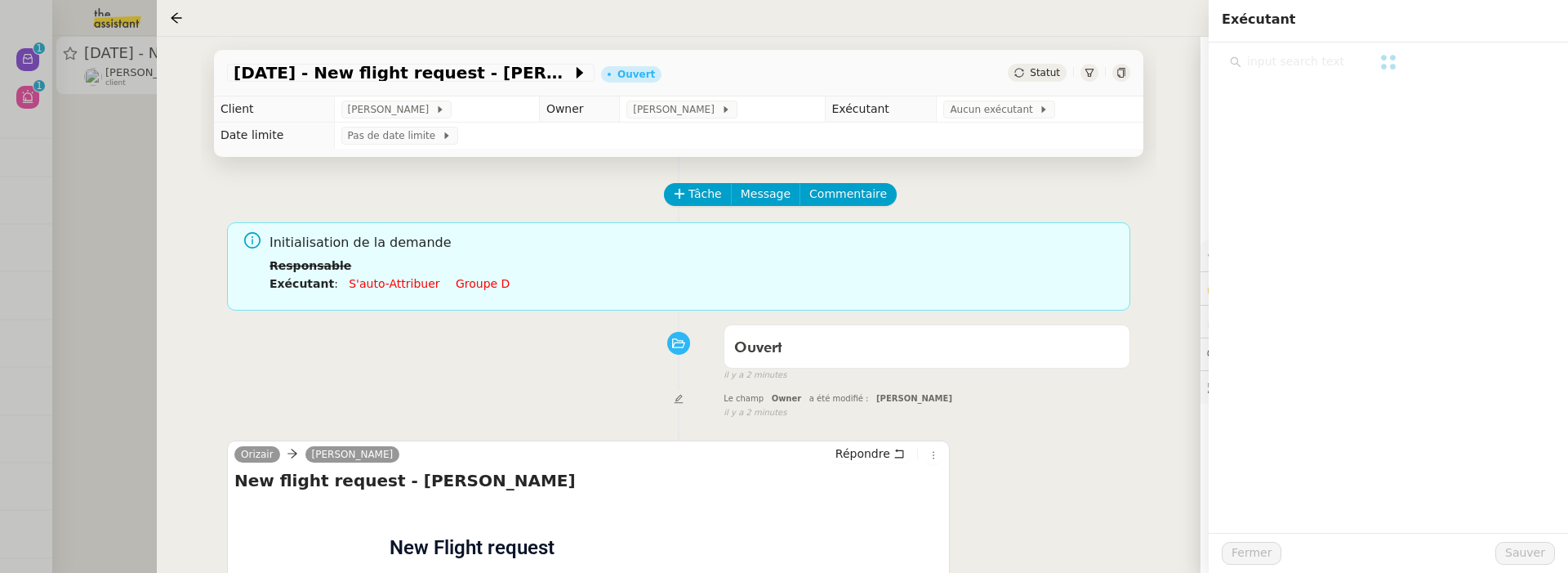
click at [1306, 70] on div at bounding box center [1389, 62] width 317 height 22
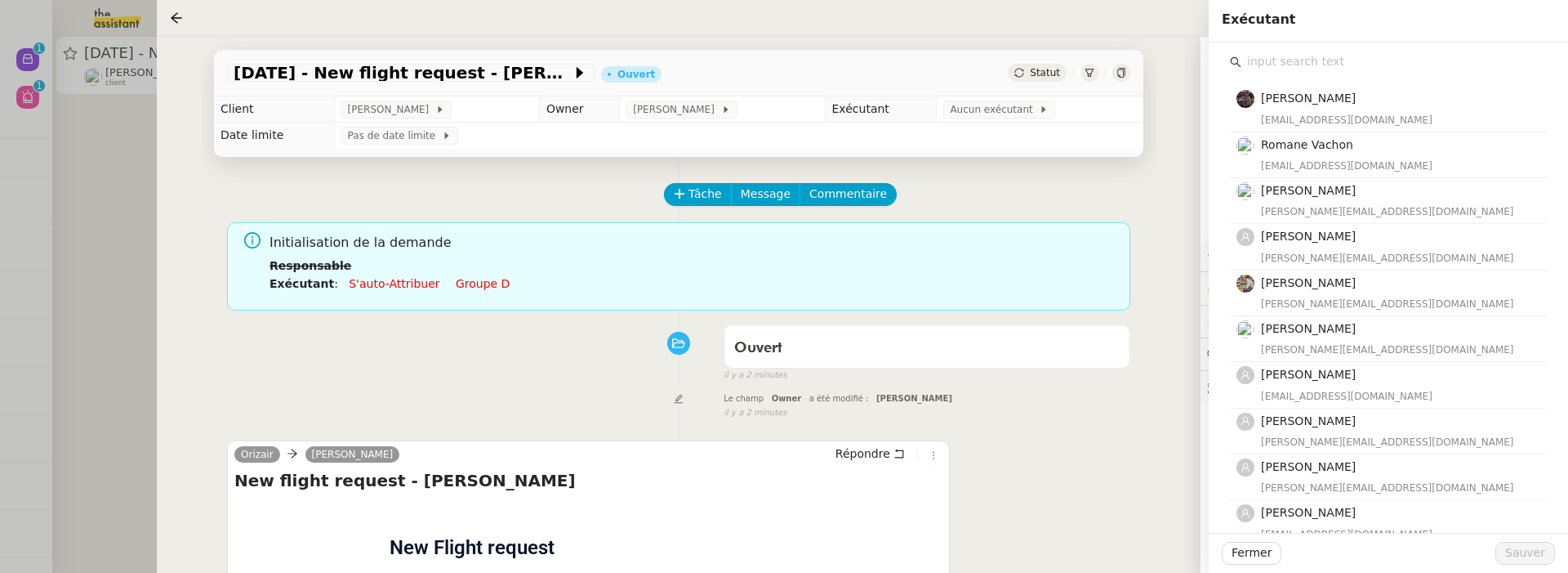
click at [1291, 68] on input "text" at bounding box center [1394, 62] width 305 height 22
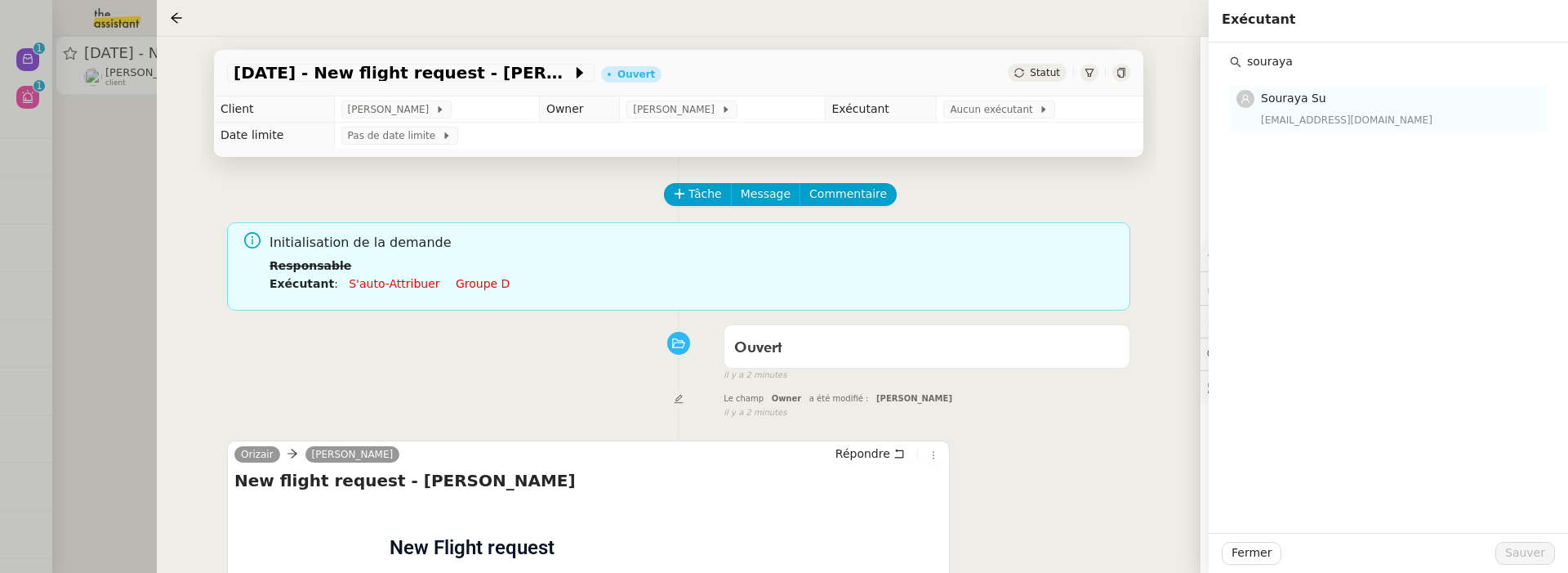
type input "souraya"
click at [1374, 124] on div "[EMAIL_ADDRESS][DOMAIN_NAME]" at bounding box center [1399, 120] width 276 height 17
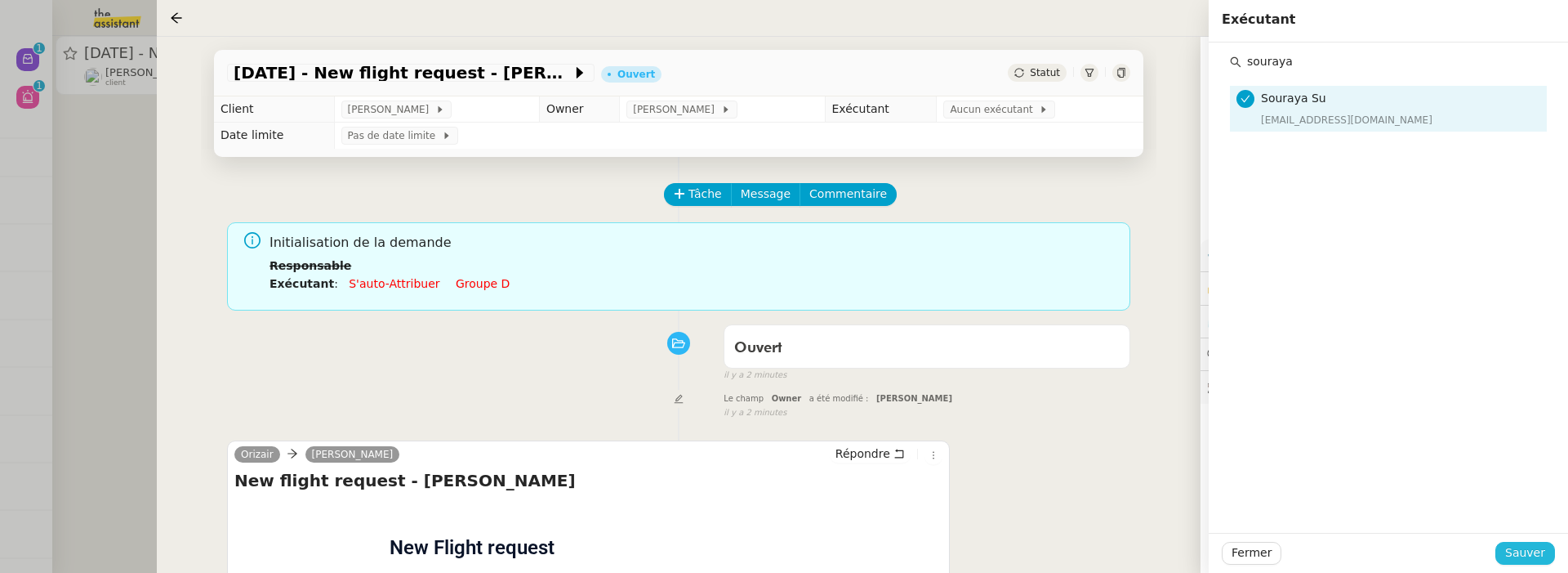
click at [1535, 558] on span "Sauver" at bounding box center [1525, 553] width 40 height 18
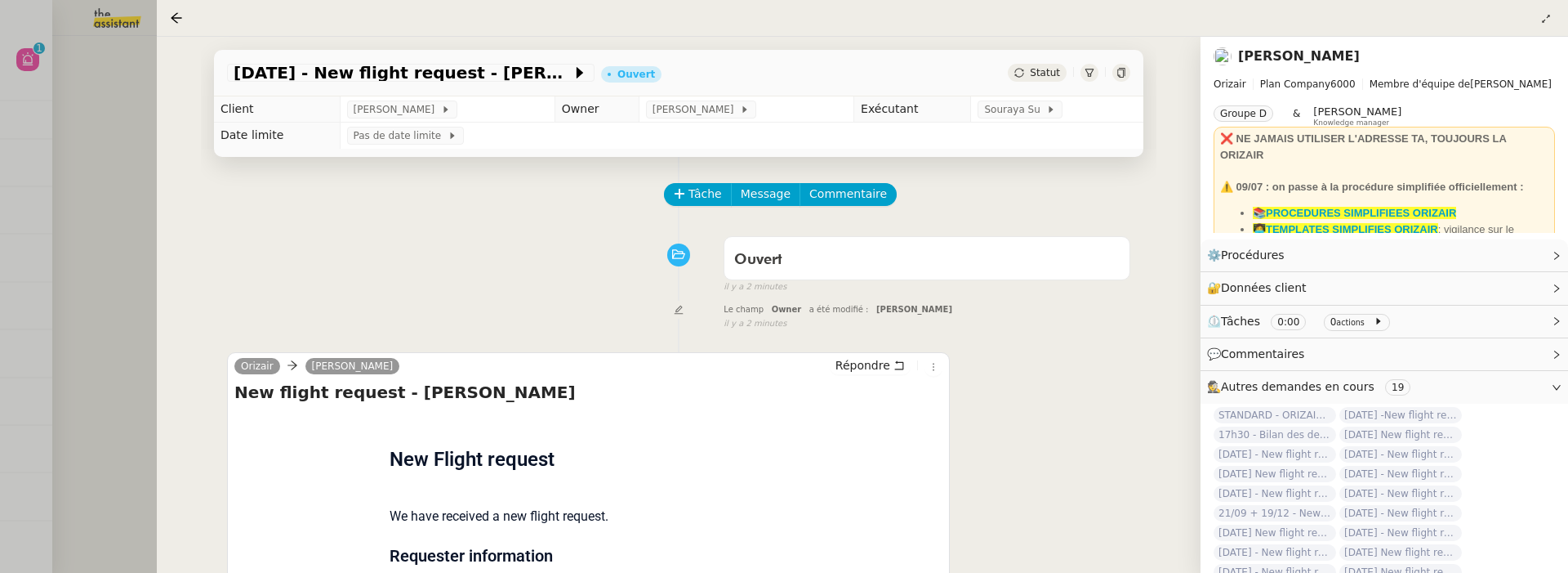
click at [131, 185] on div at bounding box center [784, 286] width 1568 height 573
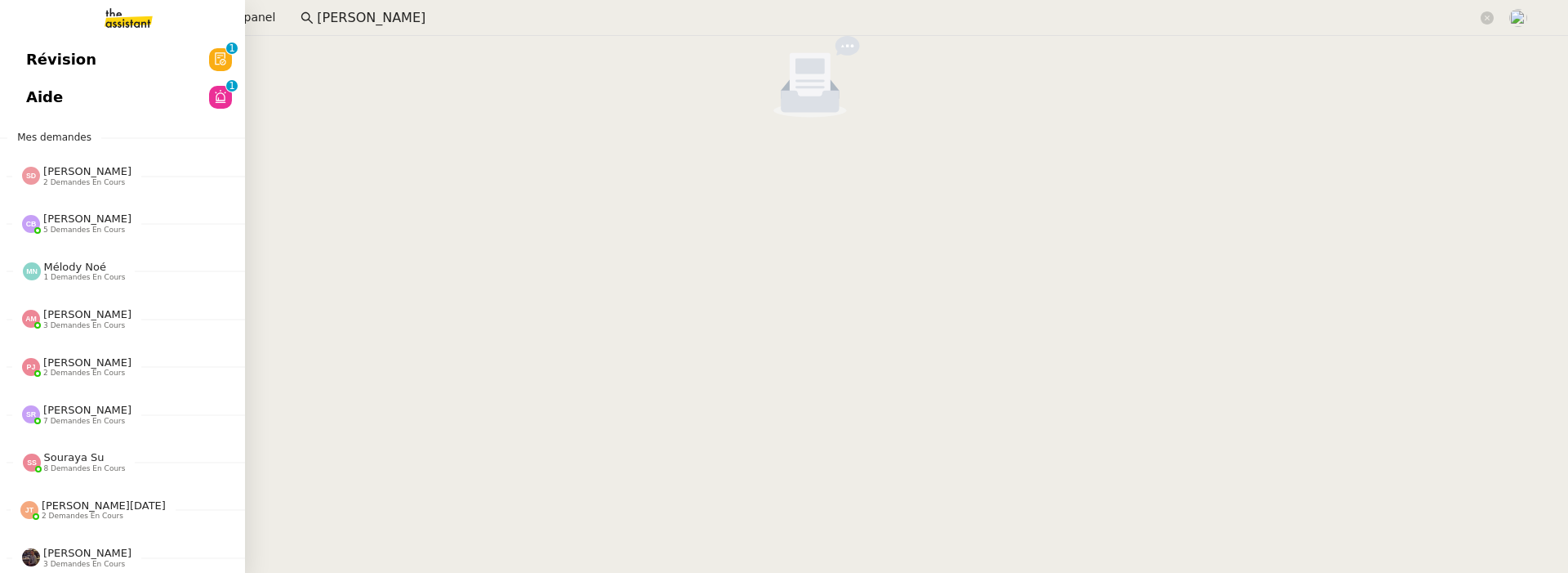
click at [39, 54] on span "Révision" at bounding box center [62, 60] width 70 height 25
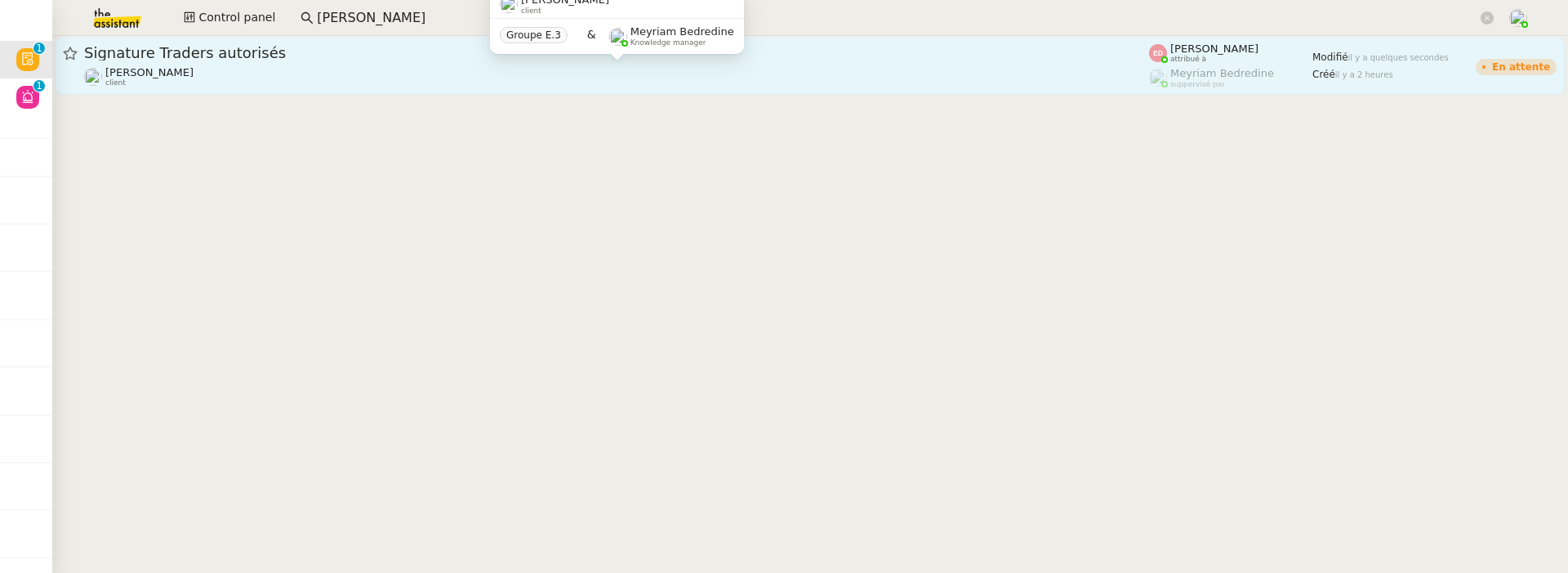
click at [297, 81] on div "Patrick Chotard client" at bounding box center [616, 77] width 1065 height 21
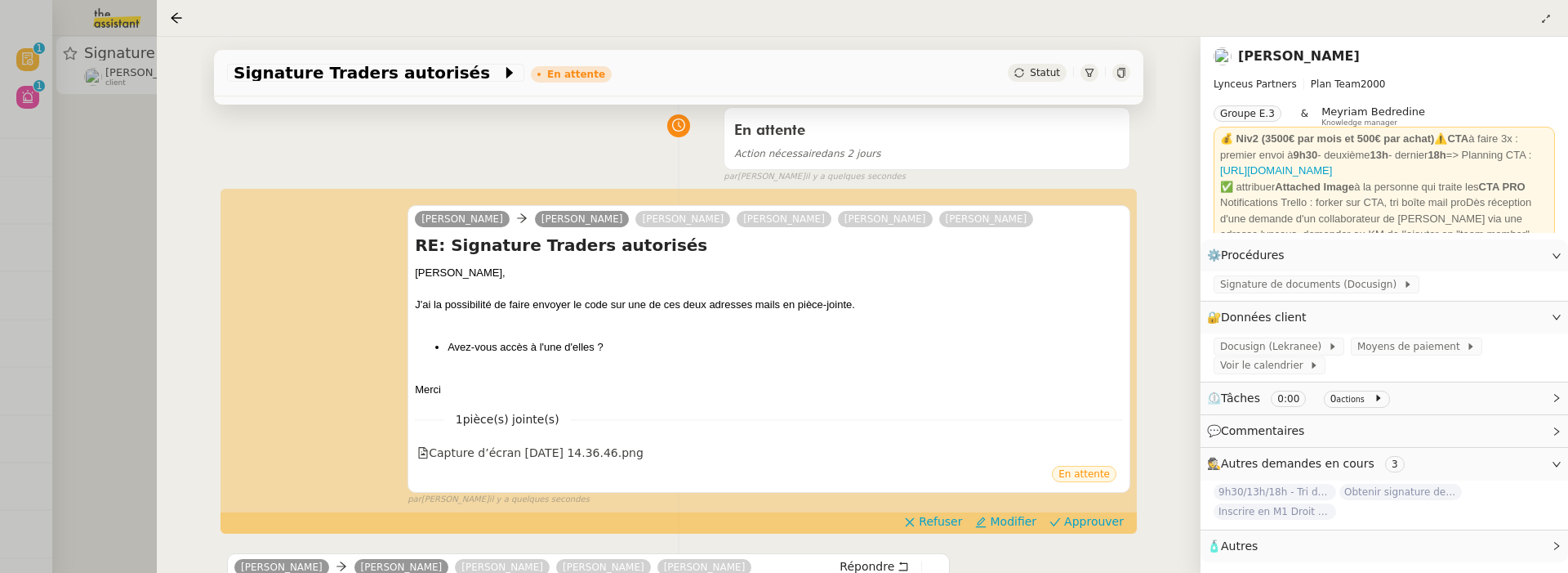
scroll to position [132, 0]
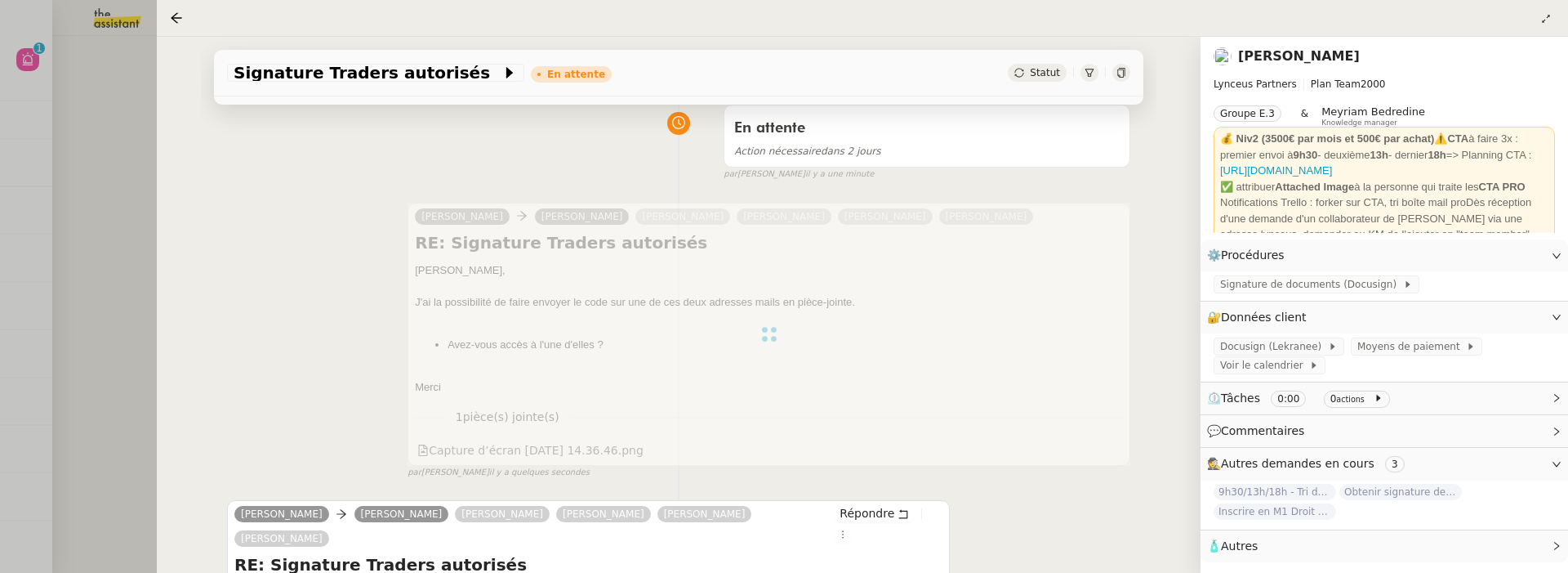
click at [73, 170] on div at bounding box center [784, 286] width 1568 height 573
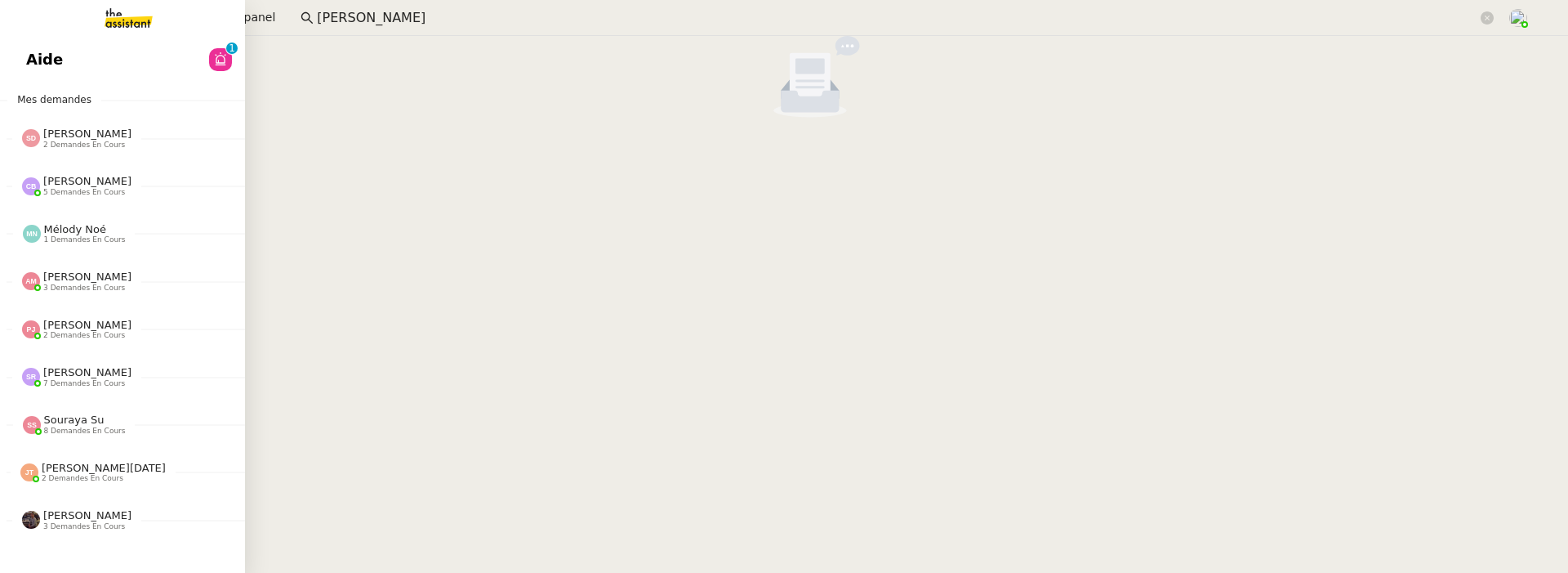
click at [39, 63] on link "Aide 0 1 2 3 4 5 6 7 8 9" at bounding box center [122, 59] width 245 height 38
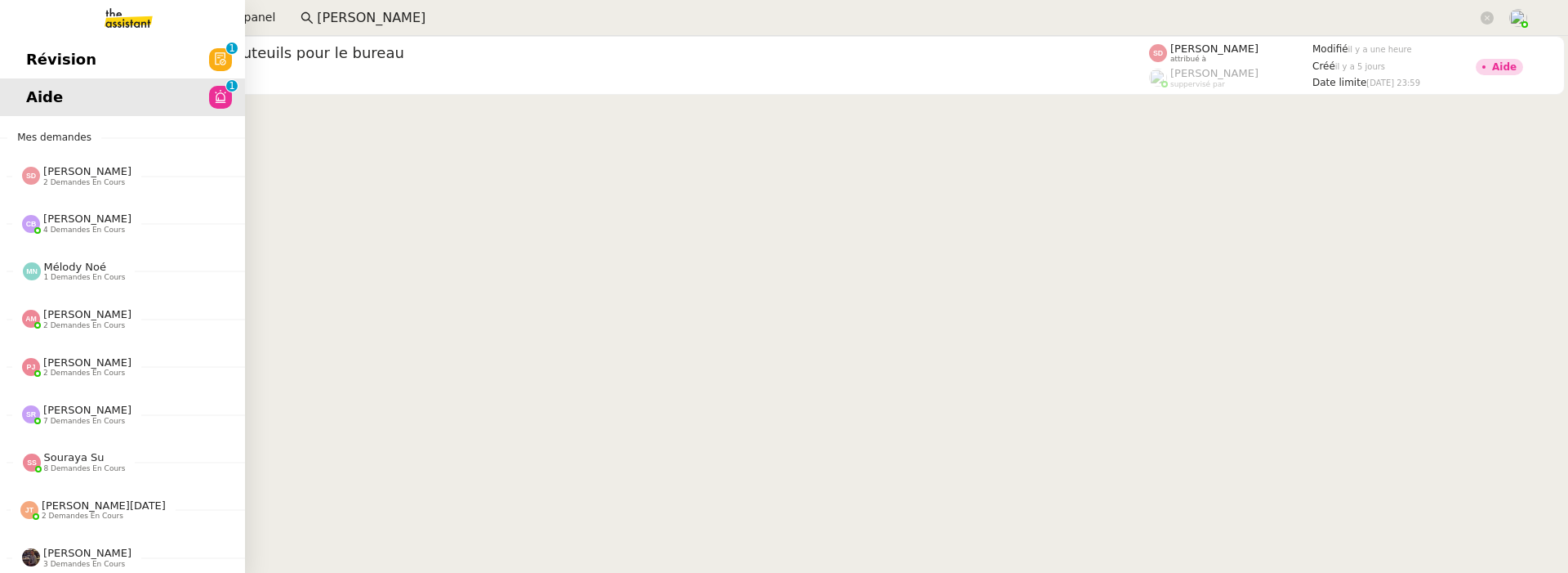
click at [25, 48] on link "Révision 0 1 2 3 4 5 6 7 8 9" at bounding box center [122, 59] width 245 height 38
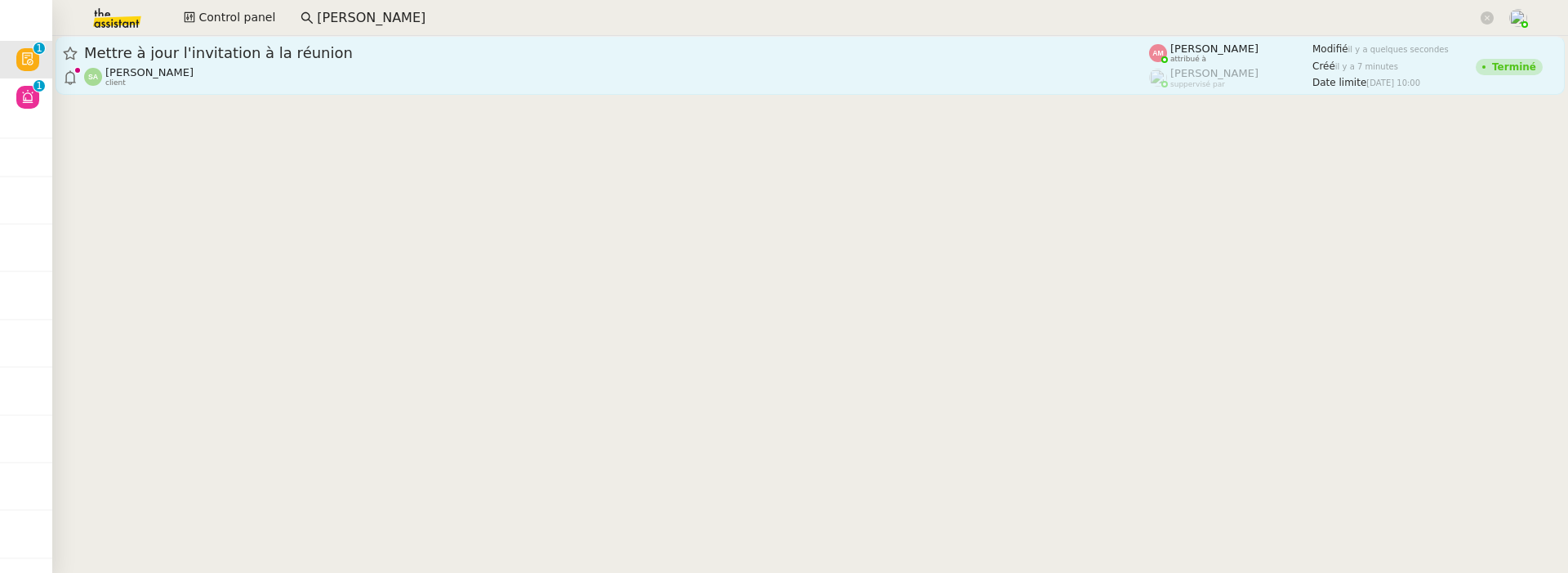
click at [253, 79] on div "Sophie AMORETTI client" at bounding box center [616, 77] width 1065 height 21
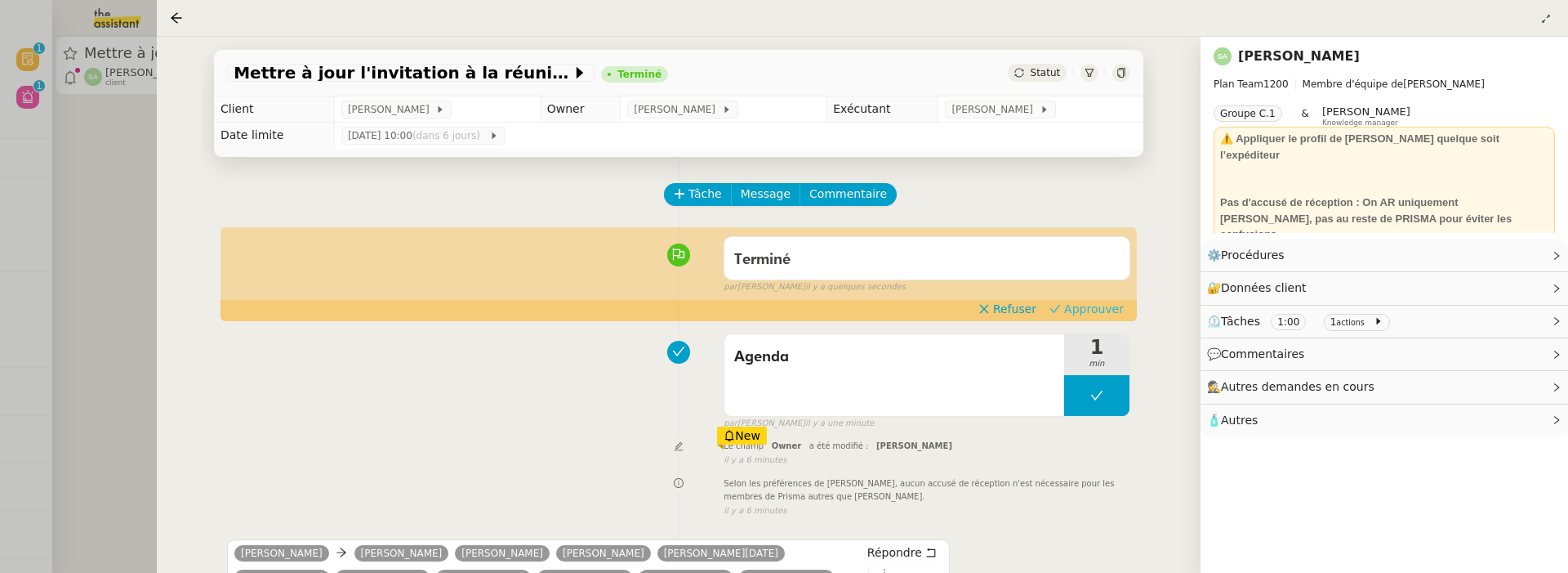
click at [1114, 300] on button "Approuver" at bounding box center [1086, 309] width 87 height 18
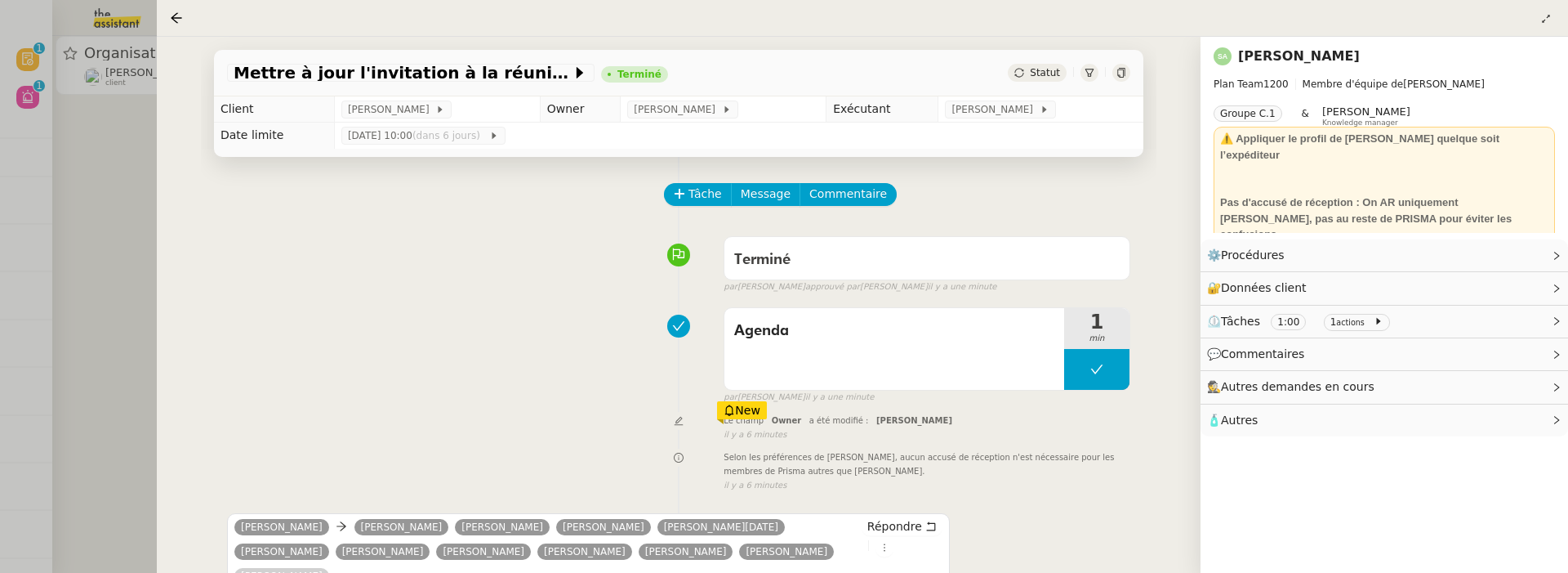
click at [120, 283] on div at bounding box center [784, 286] width 1568 height 573
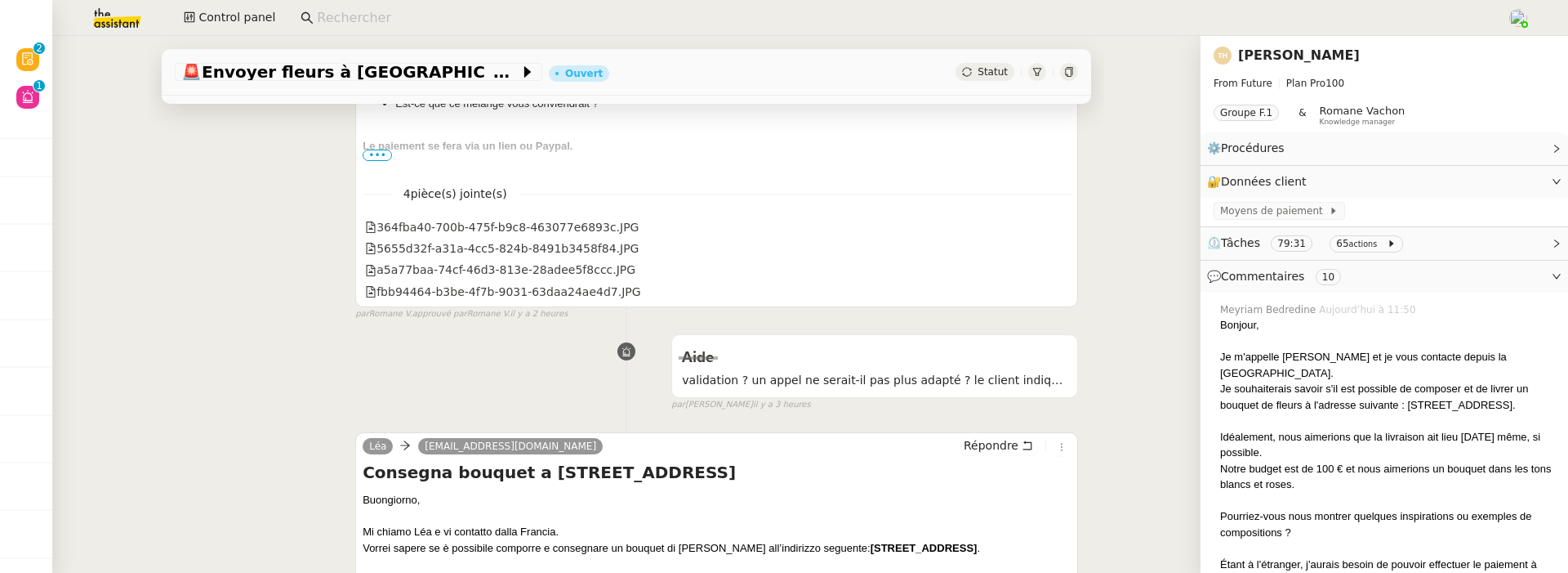
scroll to position [619, 0]
click at [369, 21] on input at bounding box center [903, 18] width 1173 height 22
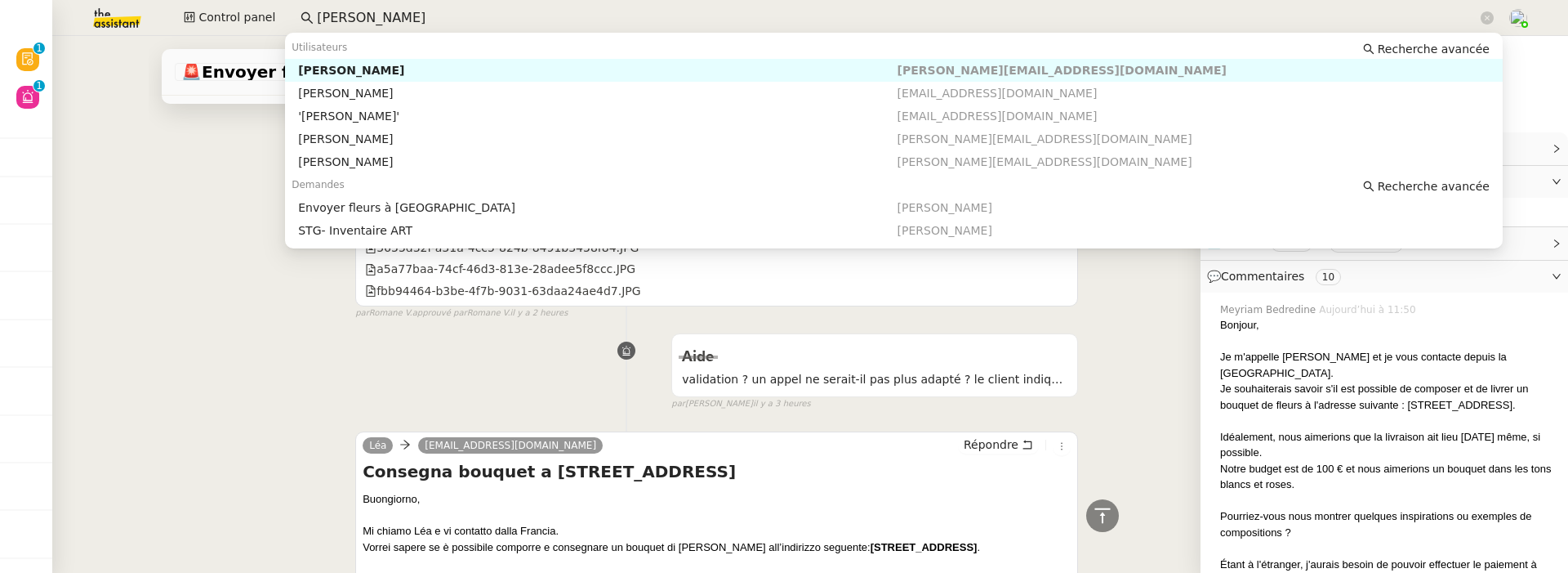
click at [420, 66] on div "[PERSON_NAME]" at bounding box center [597, 70] width 599 height 15
type input "thomas de"
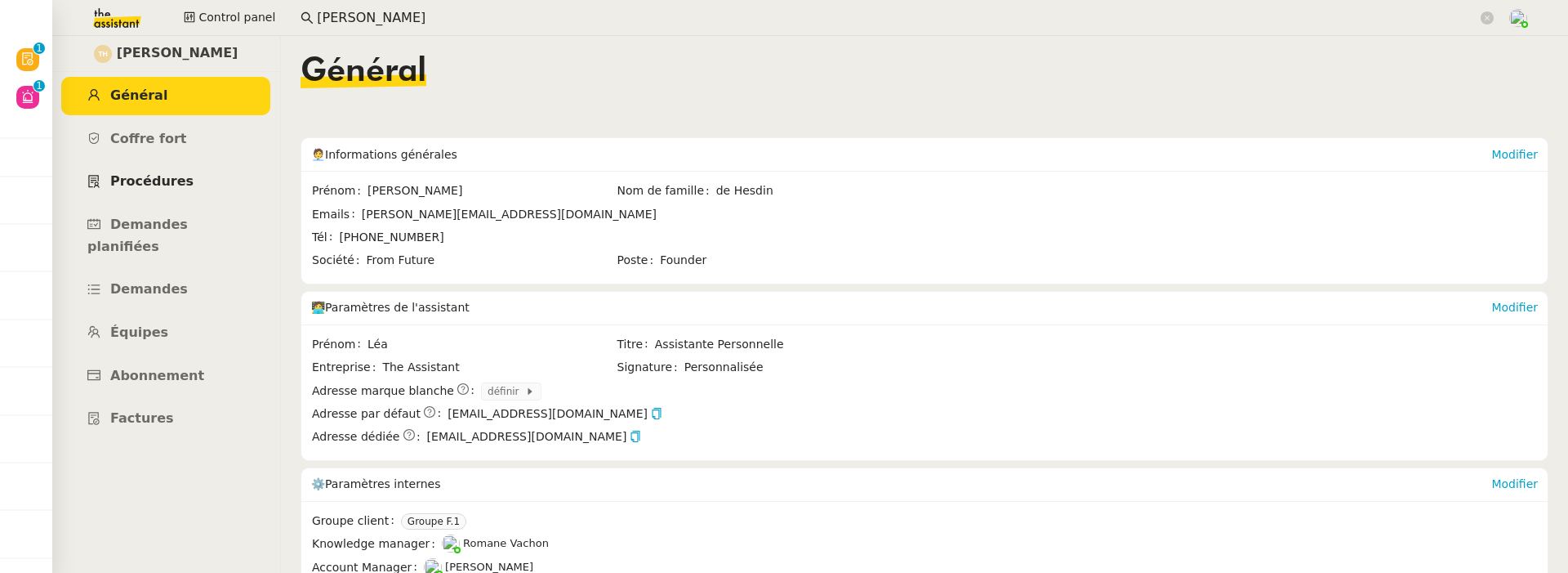
click at [189, 176] on link "Procédures" at bounding box center [166, 182] width 209 height 39
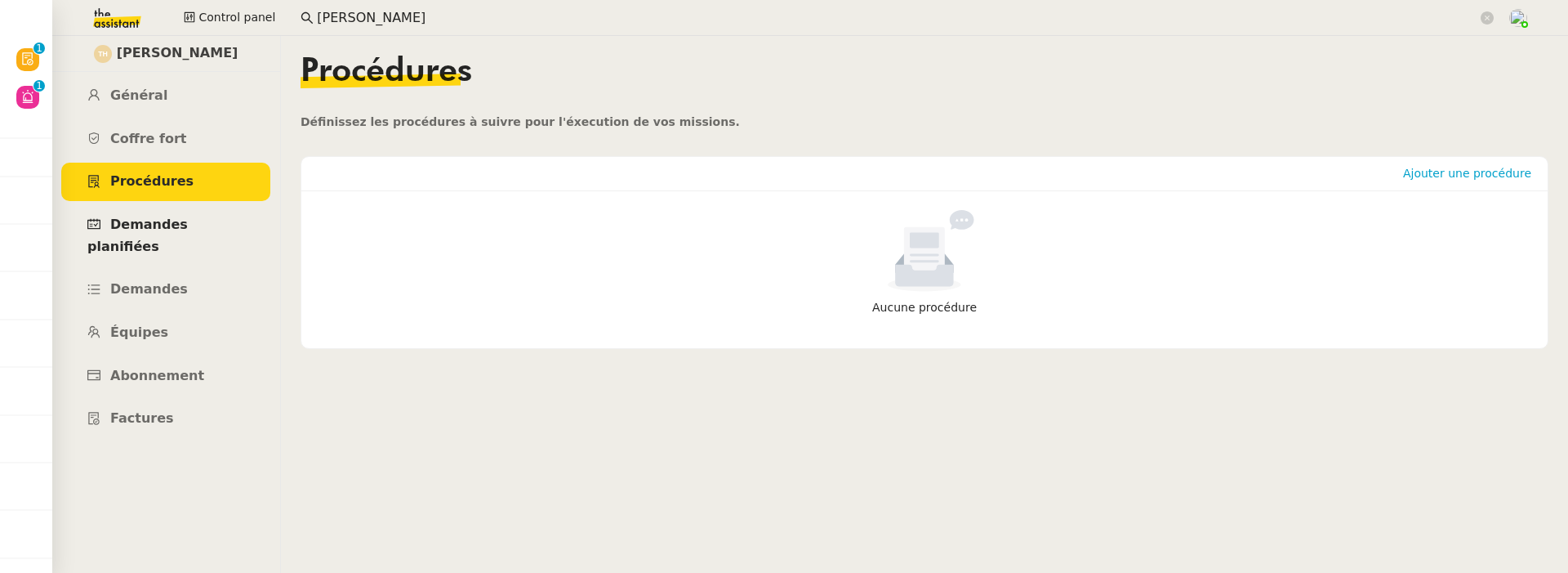
click at [188, 224] on span "Demandes planifiées" at bounding box center [137, 235] width 100 height 38
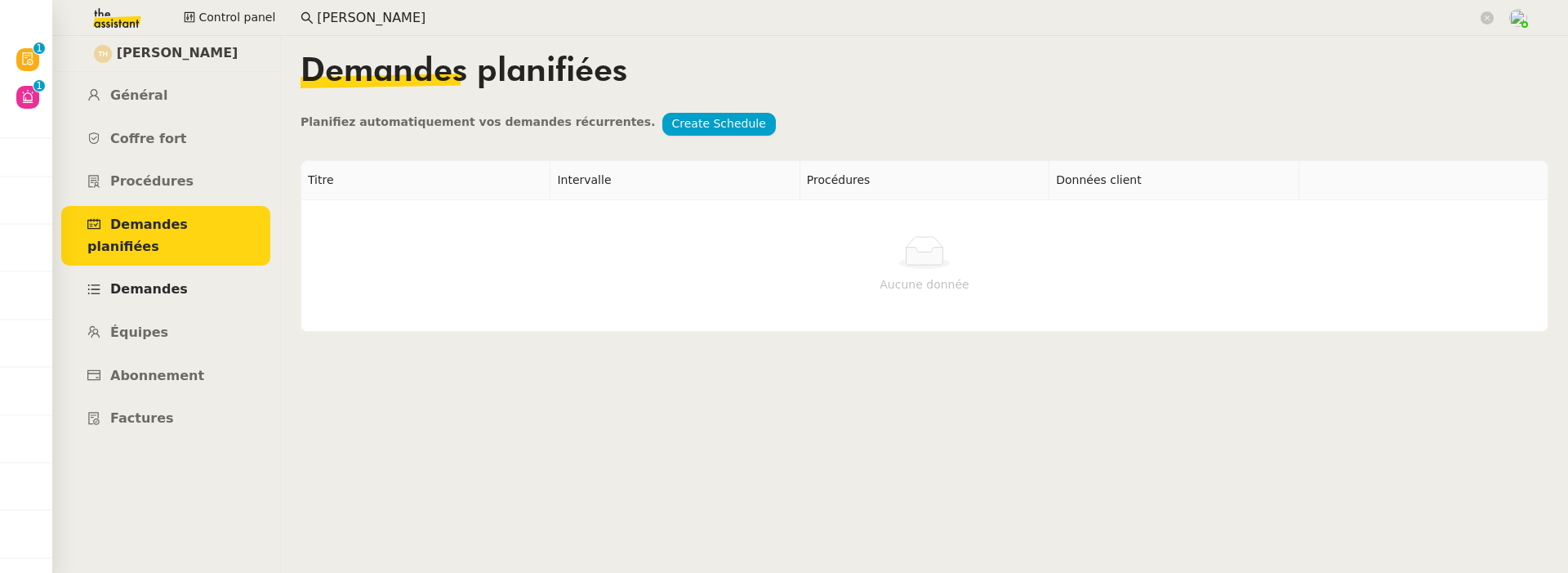
click at [202, 270] on link "Demandes" at bounding box center [166, 290] width 209 height 39
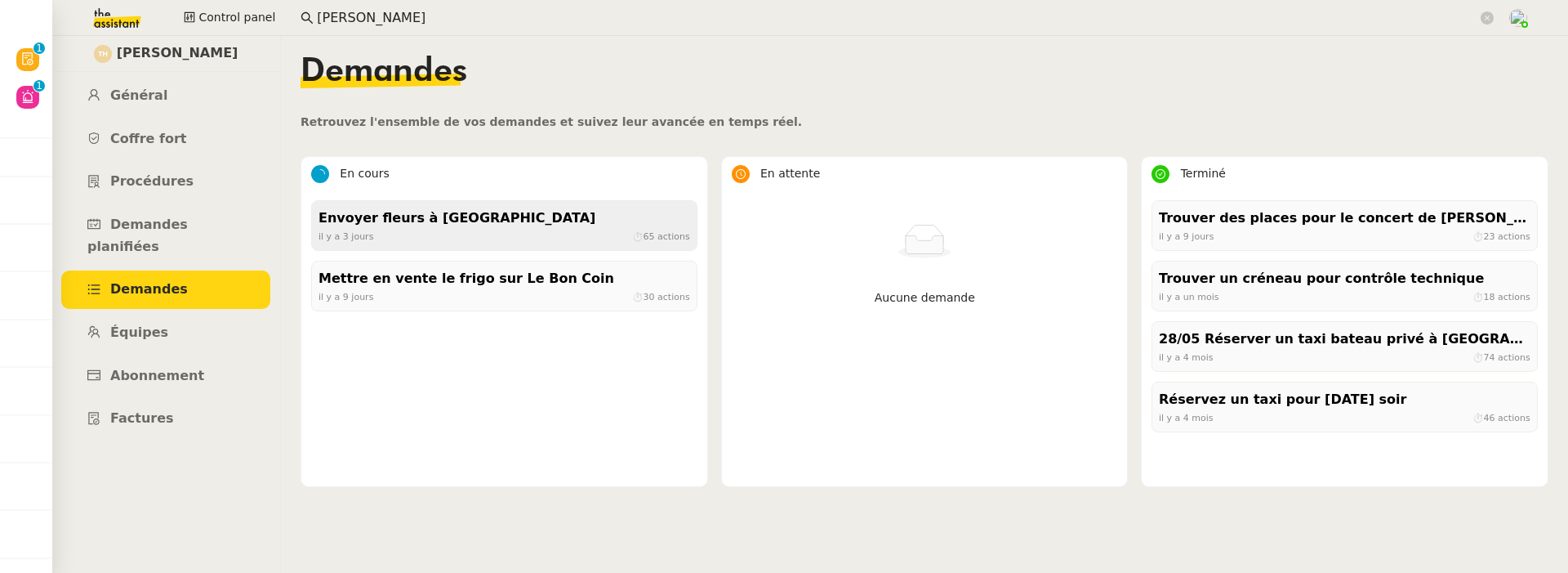
click at [561, 234] on div "il y a 3 jours ⏱ 65 actions" at bounding box center [504, 236] width 372 height 15
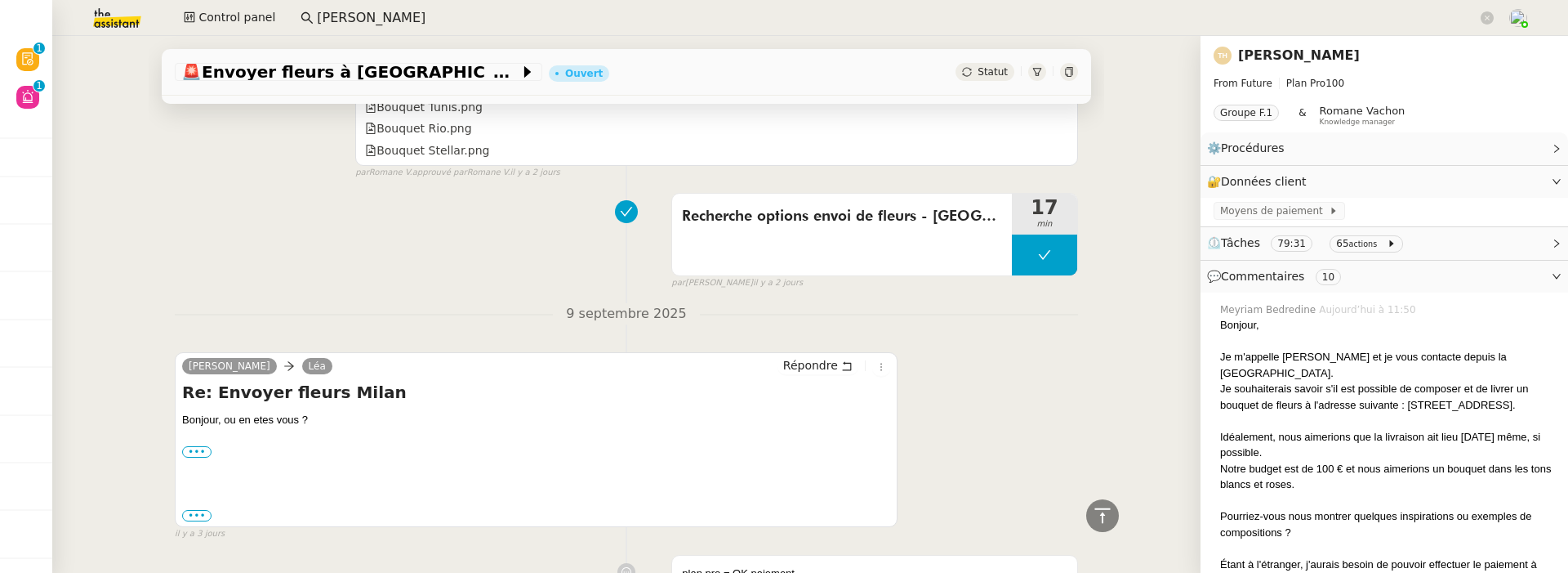
scroll to position [7124, 0]
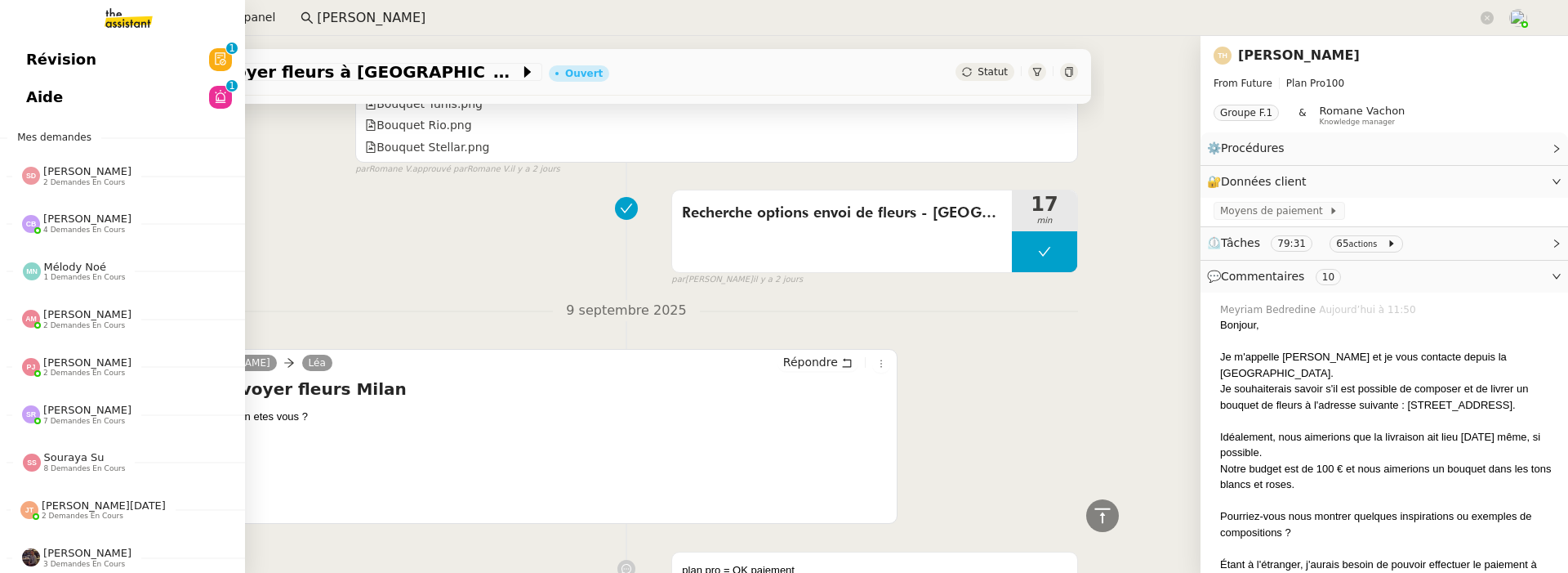
click at [20, 64] on link "Révision 0 1 2 3 4 5 6 7 8 9" at bounding box center [122, 59] width 245 height 38
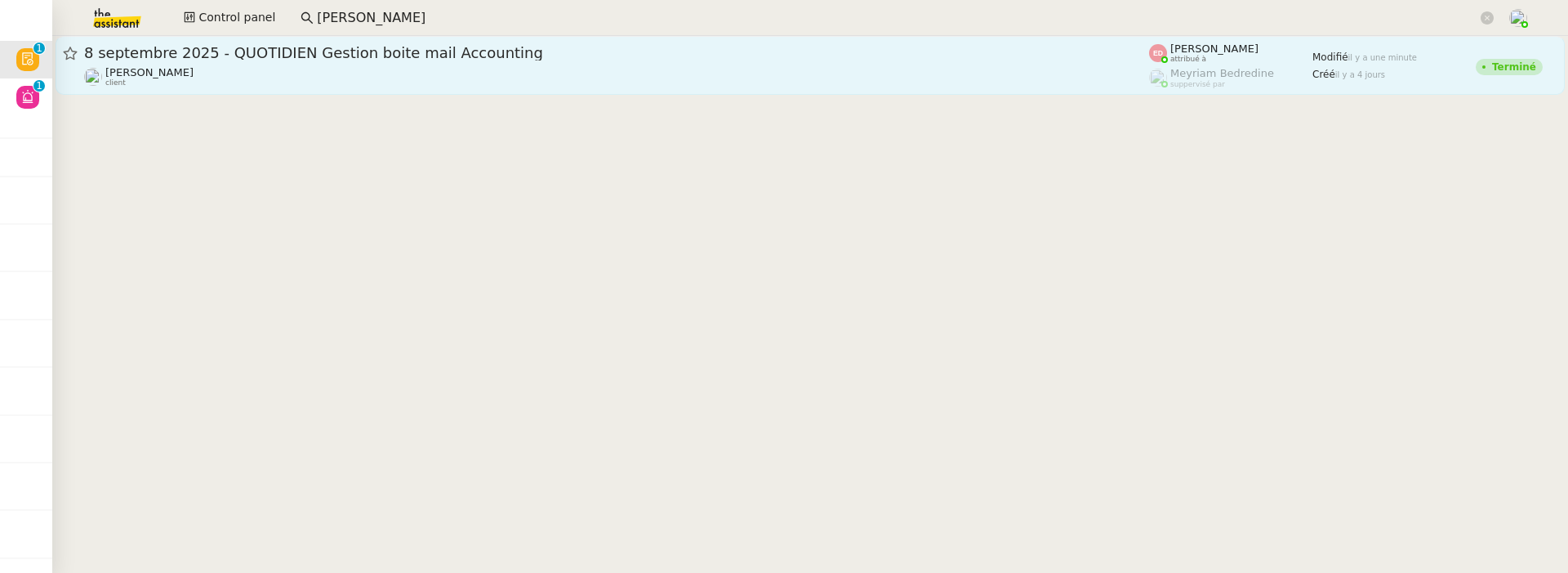
click at [452, 87] on div "Fanny Eyraud client" at bounding box center [616, 77] width 1065 height 21
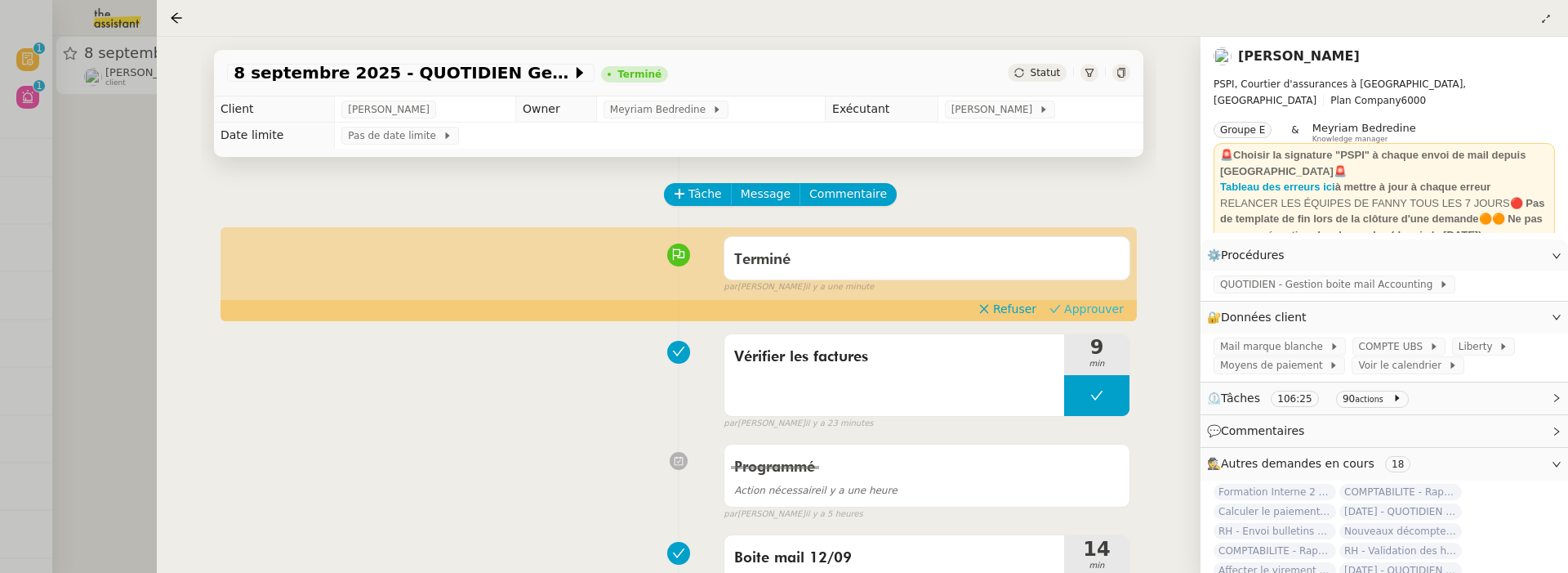
click at [1089, 305] on span "Approuver" at bounding box center [1094, 309] width 60 height 17
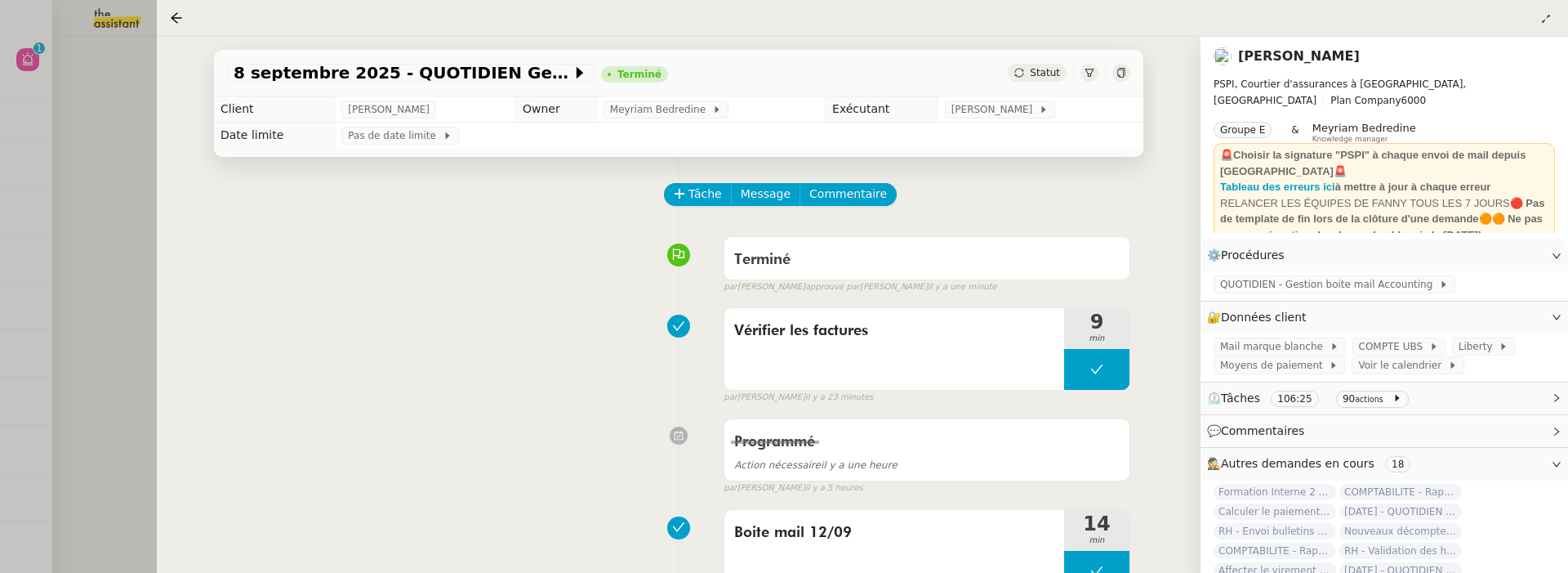
click at [78, 114] on div at bounding box center [784, 286] width 1568 height 573
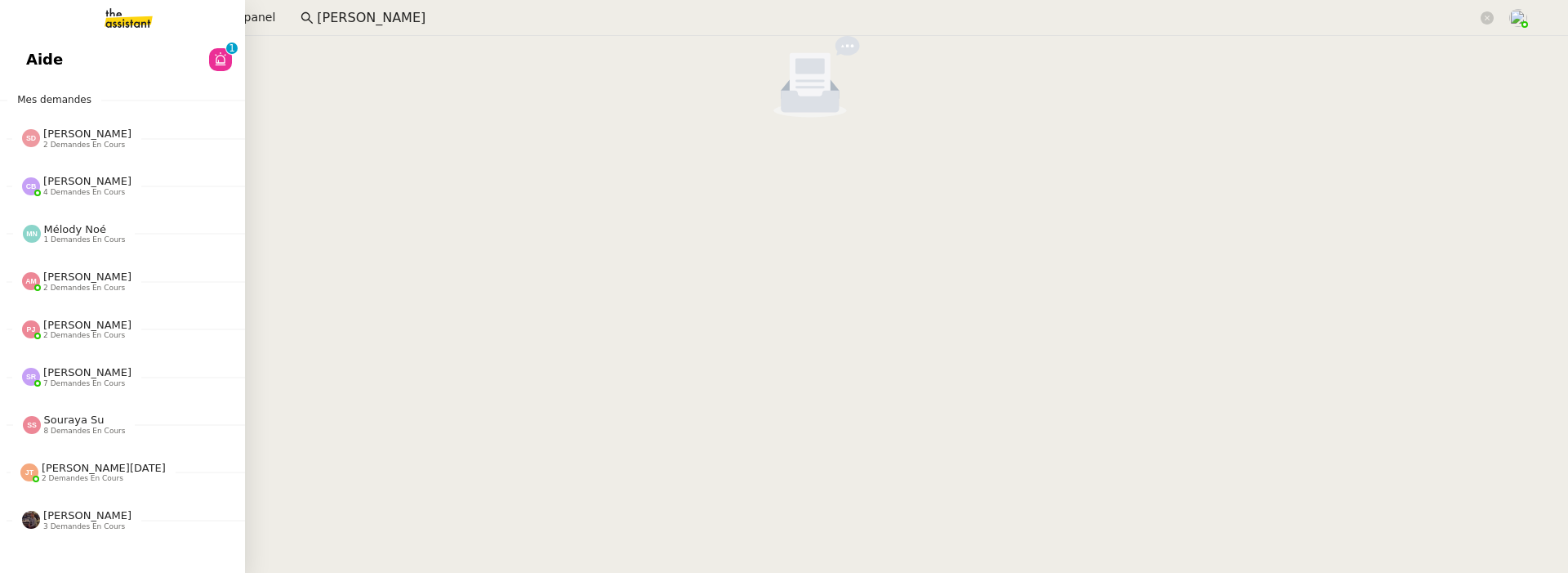
click at [33, 72] on link "Aide 0 1 2 3 4 5 6 7 8 9" at bounding box center [122, 59] width 245 height 38
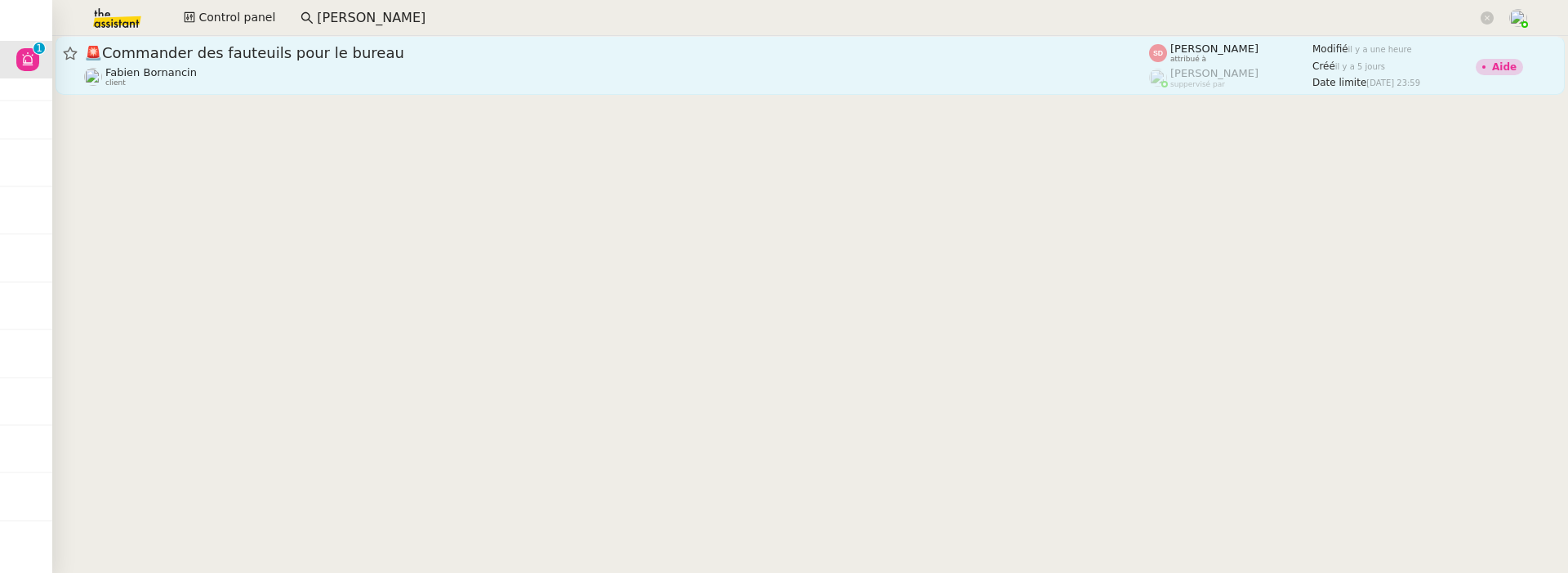
click at [501, 86] on div "[PERSON_NAME] client" at bounding box center [616, 77] width 1065 height 21
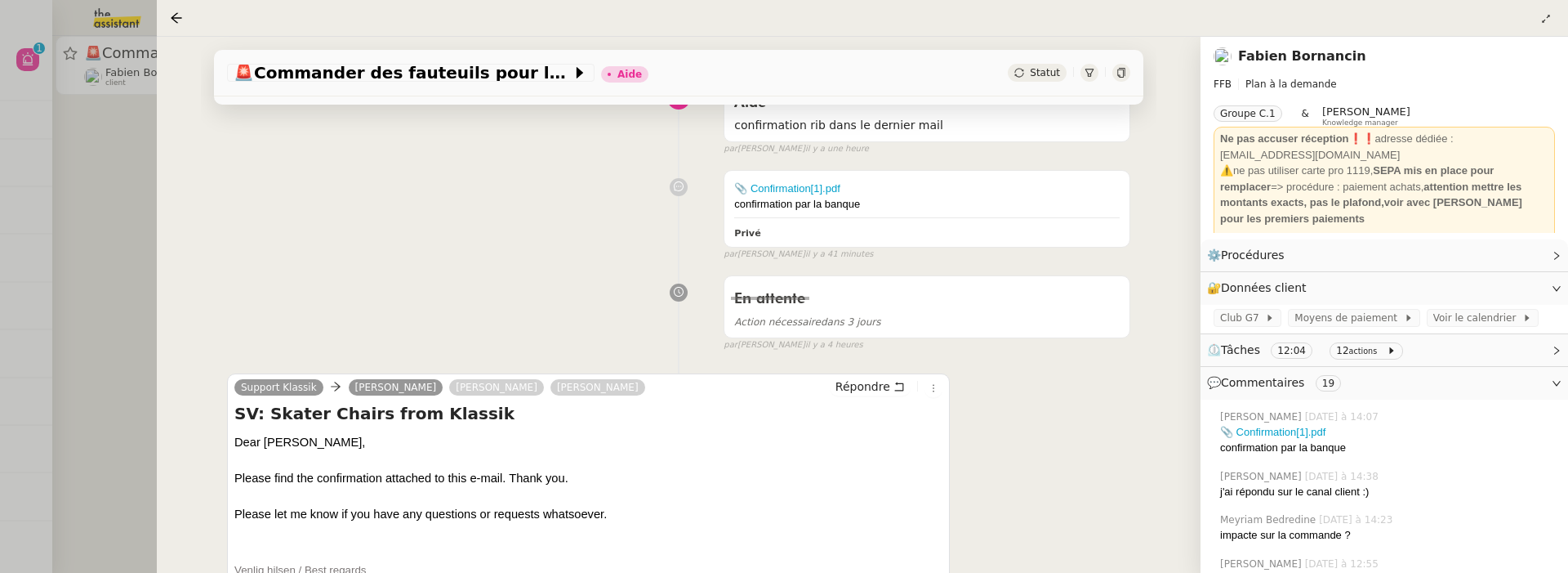
scroll to position [271, 0]
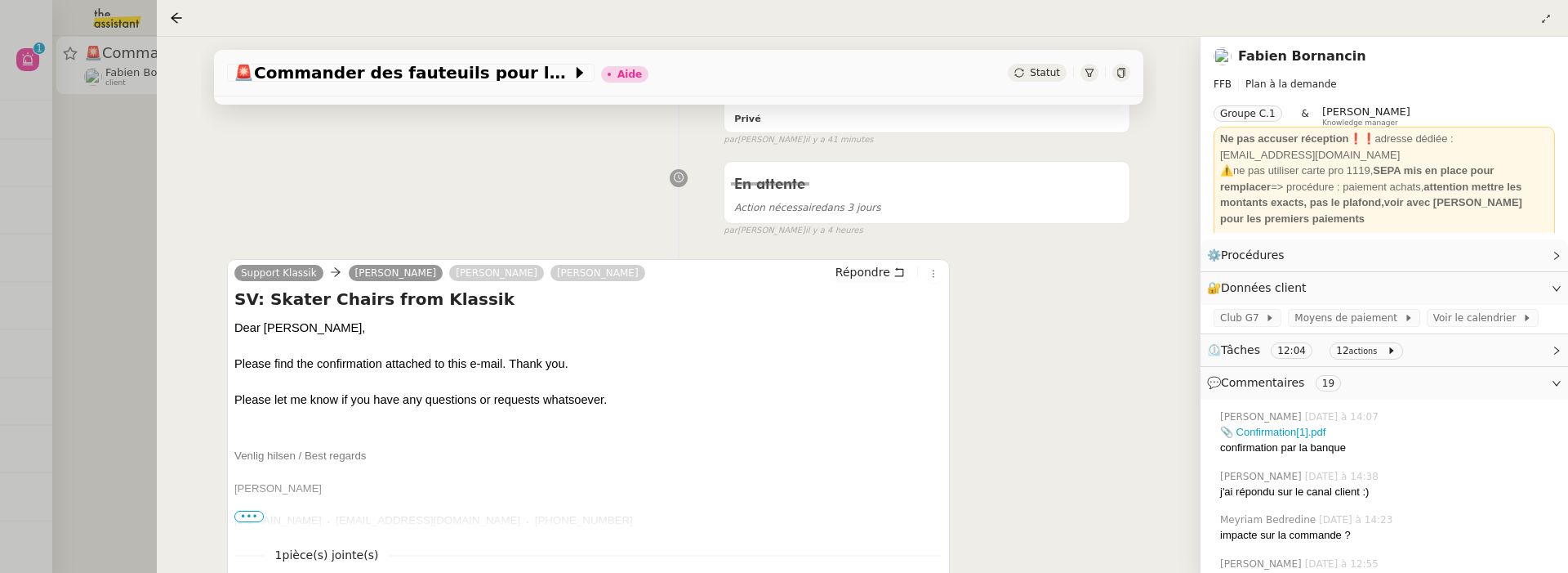
click at [59, 174] on div at bounding box center [784, 286] width 1568 height 573
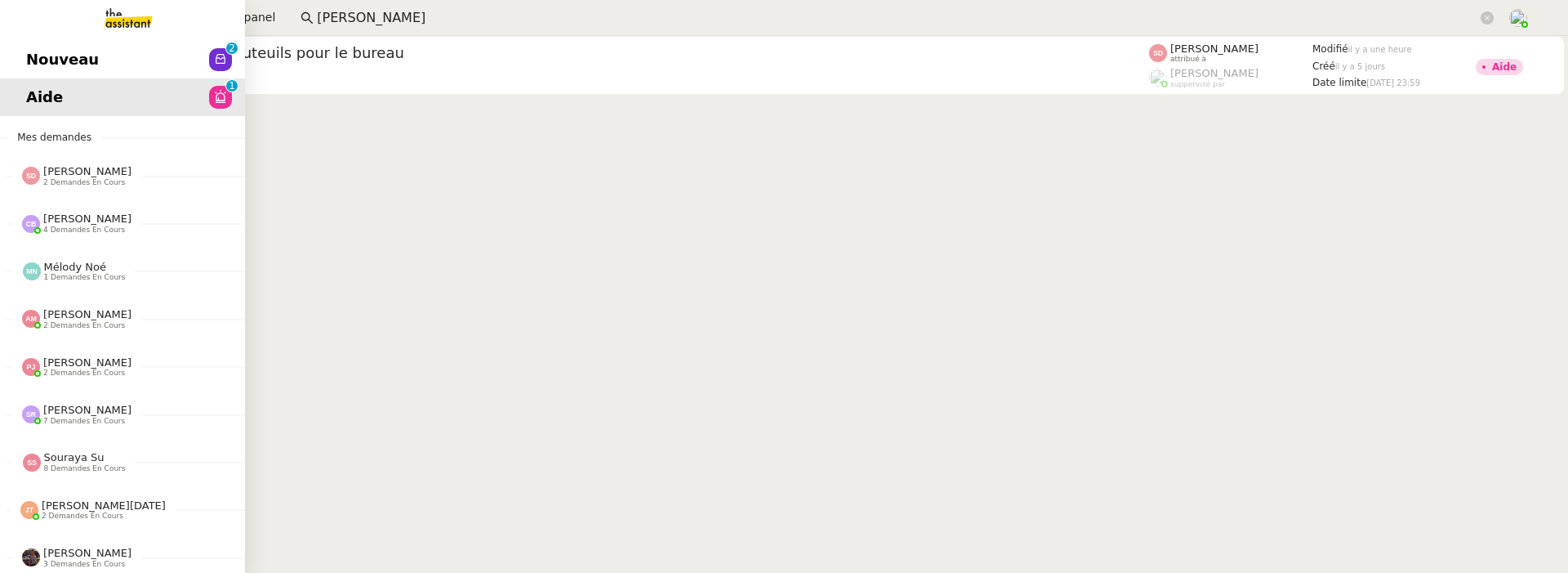
click at [98, 65] on link "Nouveau 0 1 2 3 4 5 6 7 8 9" at bounding box center [122, 59] width 245 height 38
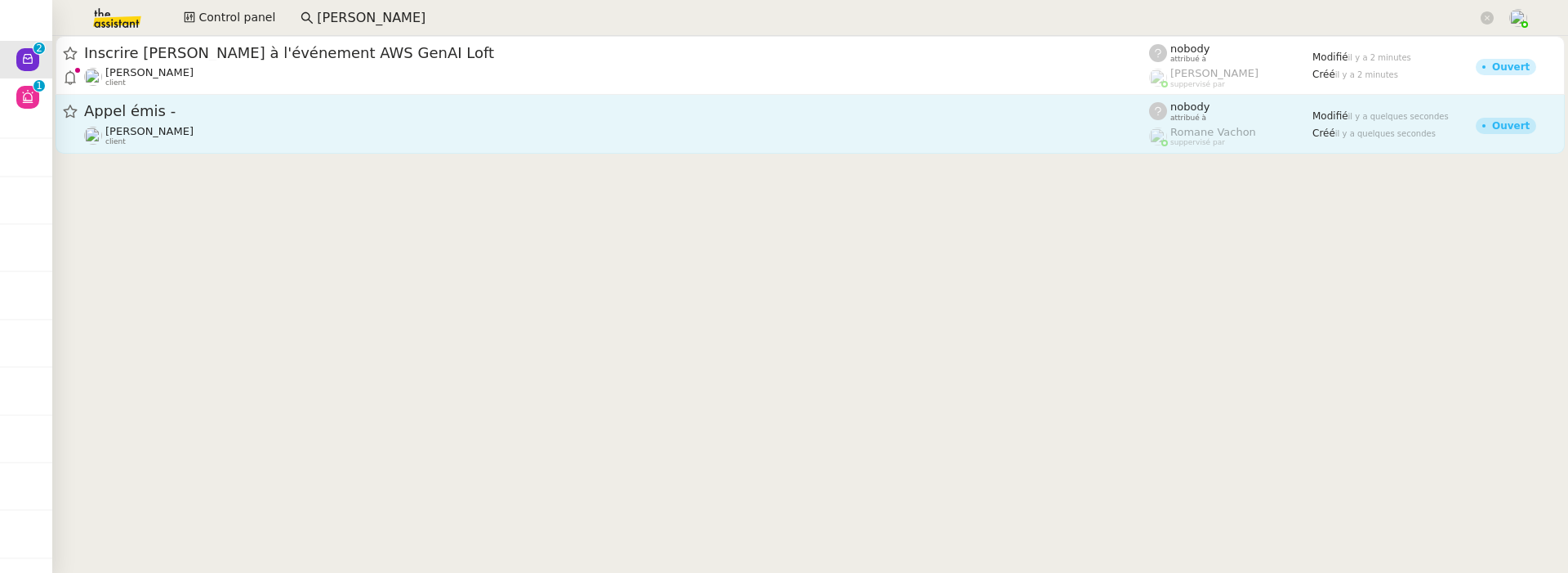
click at [529, 120] on div "Appel émis -" at bounding box center [616, 111] width 1065 height 20
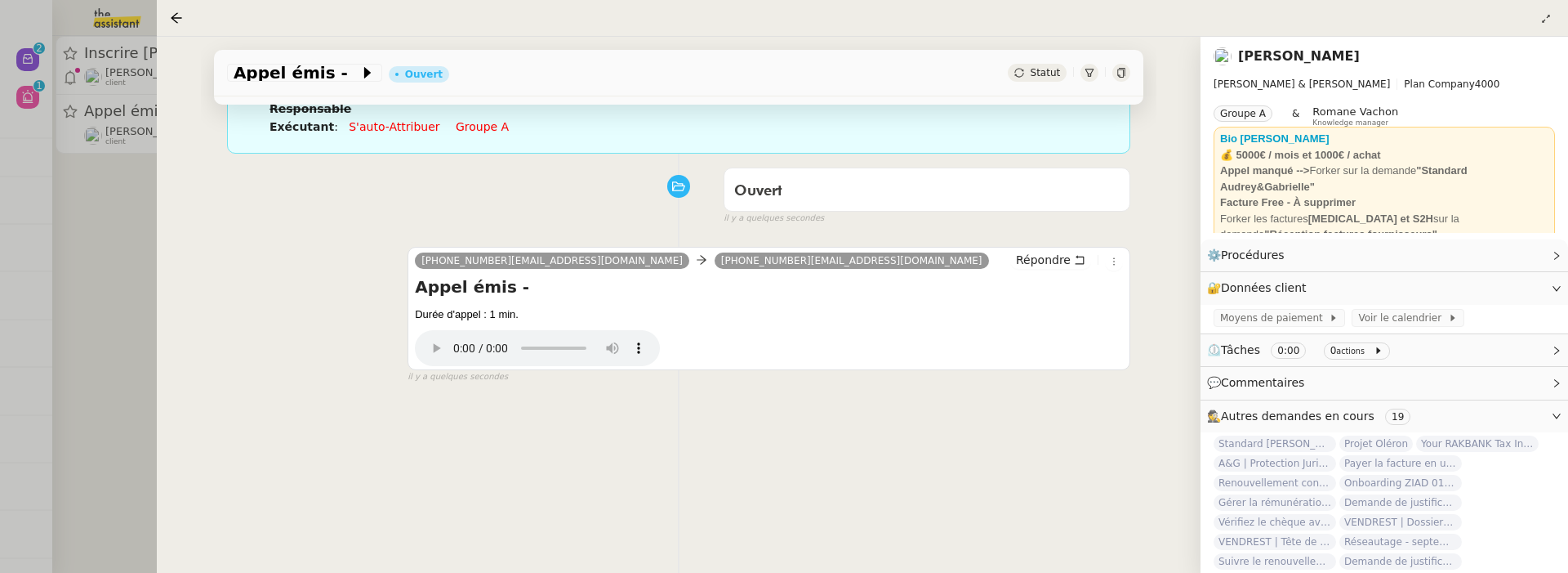
scroll to position [158, 0]
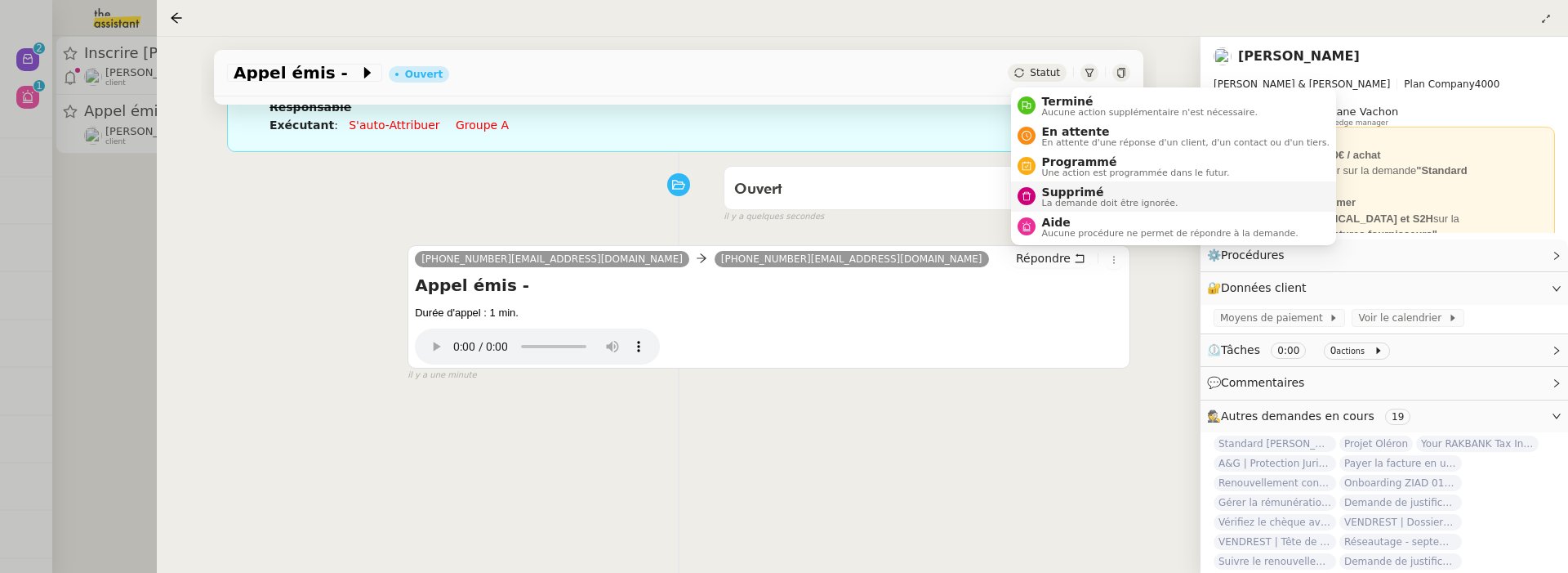
click at [1063, 188] on span "Supprimé" at bounding box center [1110, 192] width 136 height 13
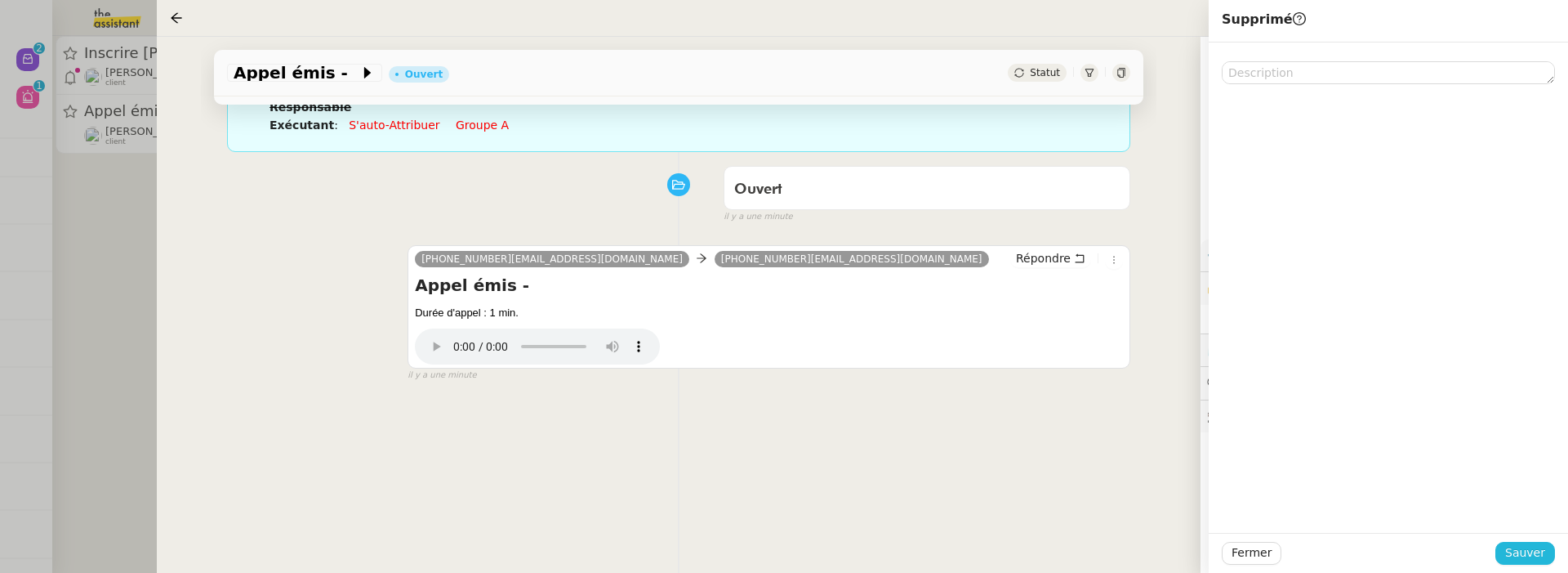
click at [1505, 549] on button "Sauver" at bounding box center [1525, 554] width 60 height 23
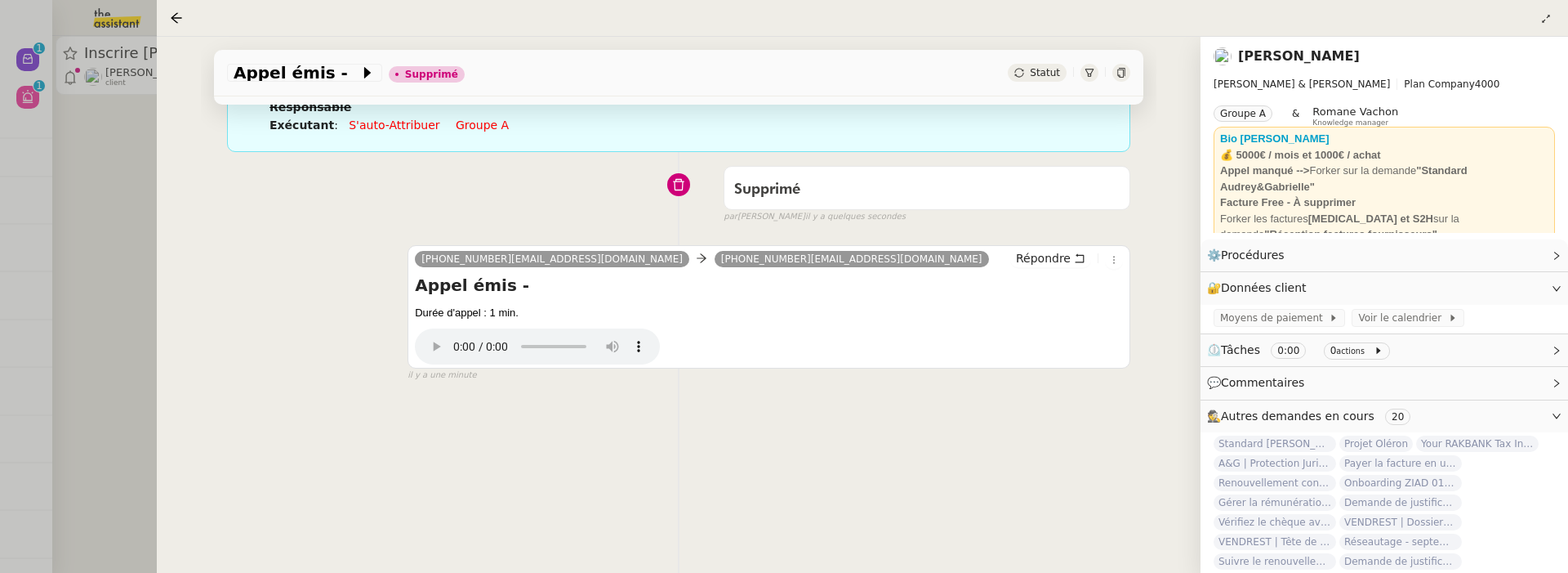
click at [44, 259] on div at bounding box center [784, 286] width 1568 height 573
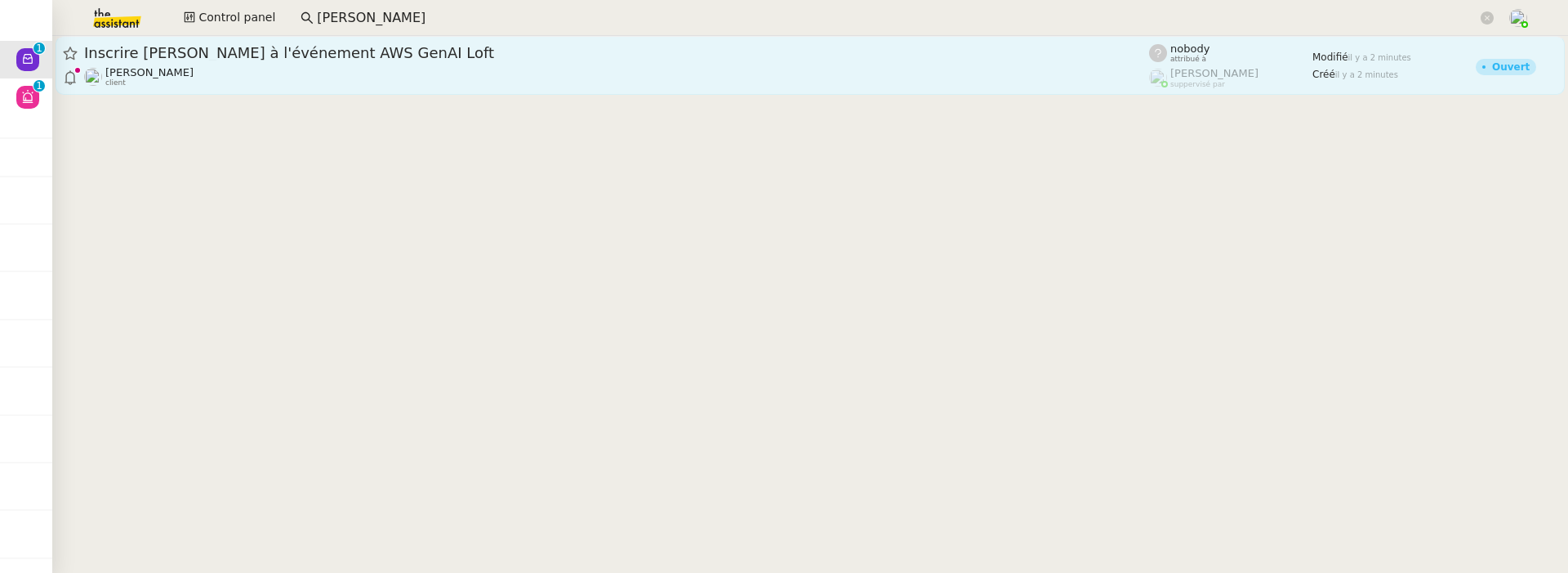
click at [212, 79] on div "David Berrebi client" at bounding box center [616, 77] width 1065 height 21
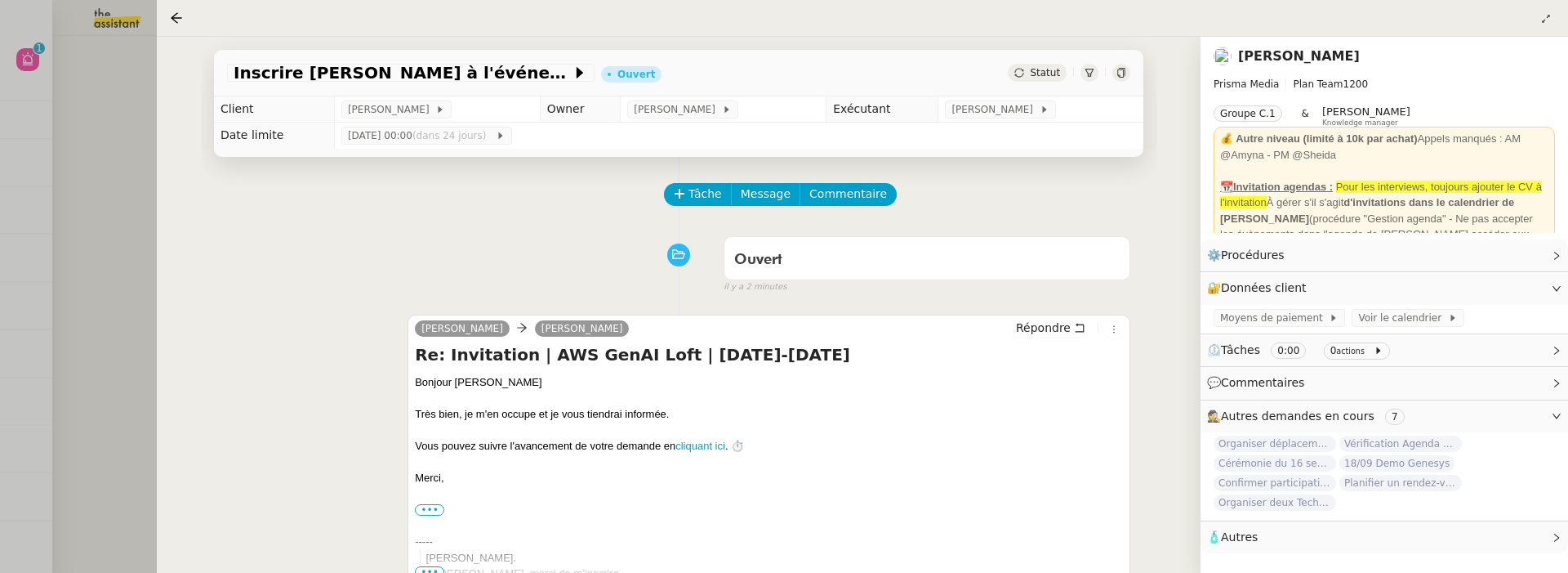
scroll to position [2, 0]
click at [142, 191] on div at bounding box center [784, 286] width 1568 height 573
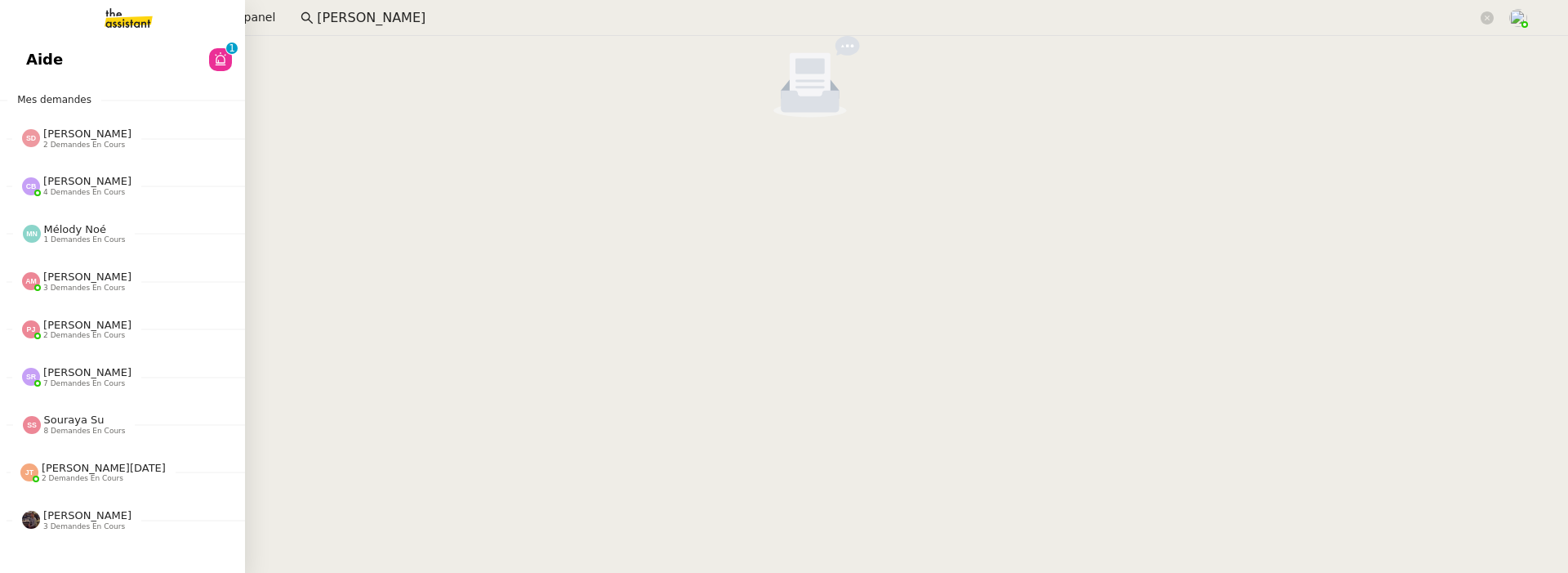
click at [29, 73] on link "Aide 0 1 2 3 4 5 6 7 8 9" at bounding box center [122, 59] width 245 height 38
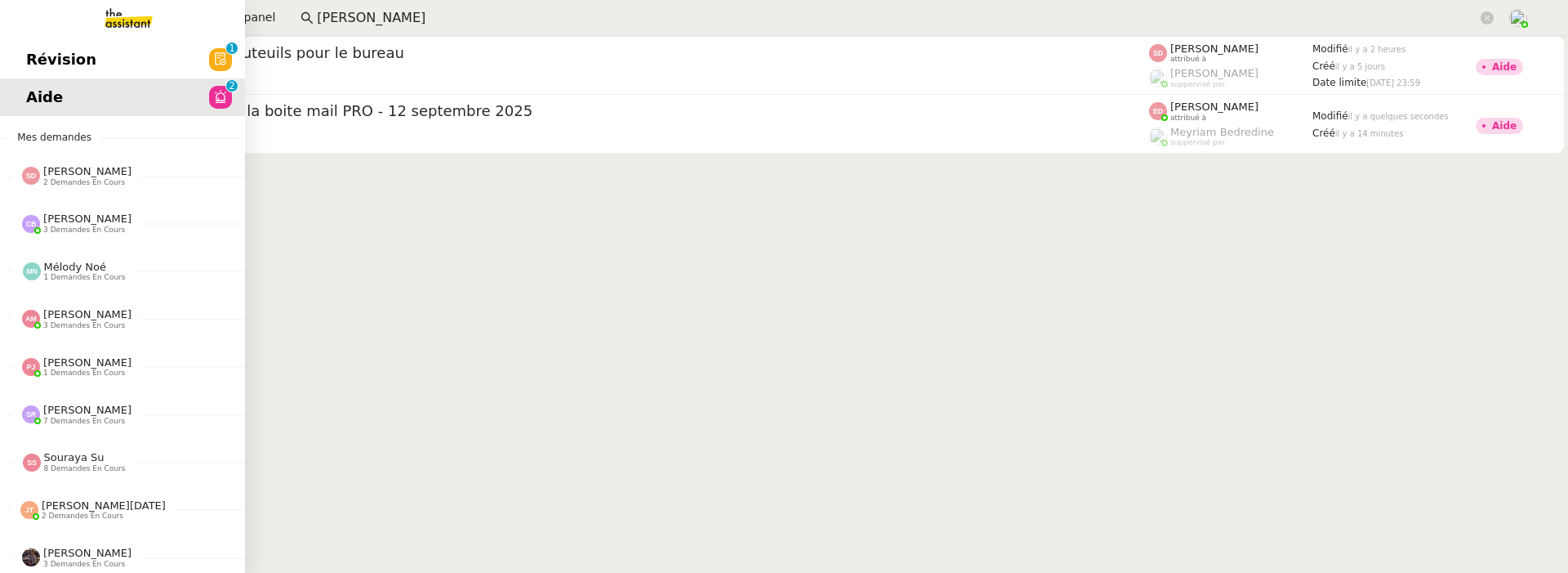
click at [29, 52] on span "Révision" at bounding box center [62, 60] width 70 height 25
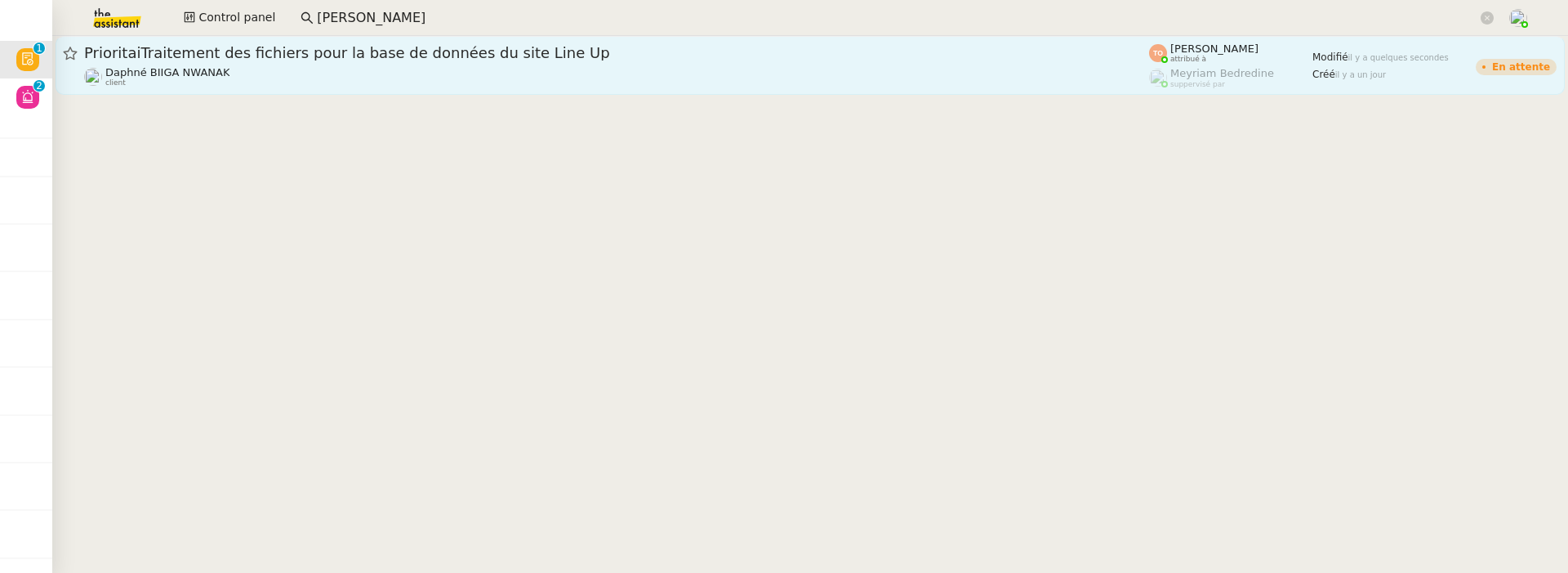
click at [418, 53] on span "PrioritaiTraitement des fichiers pour la base de données du site Line Up" at bounding box center [616, 53] width 1065 height 15
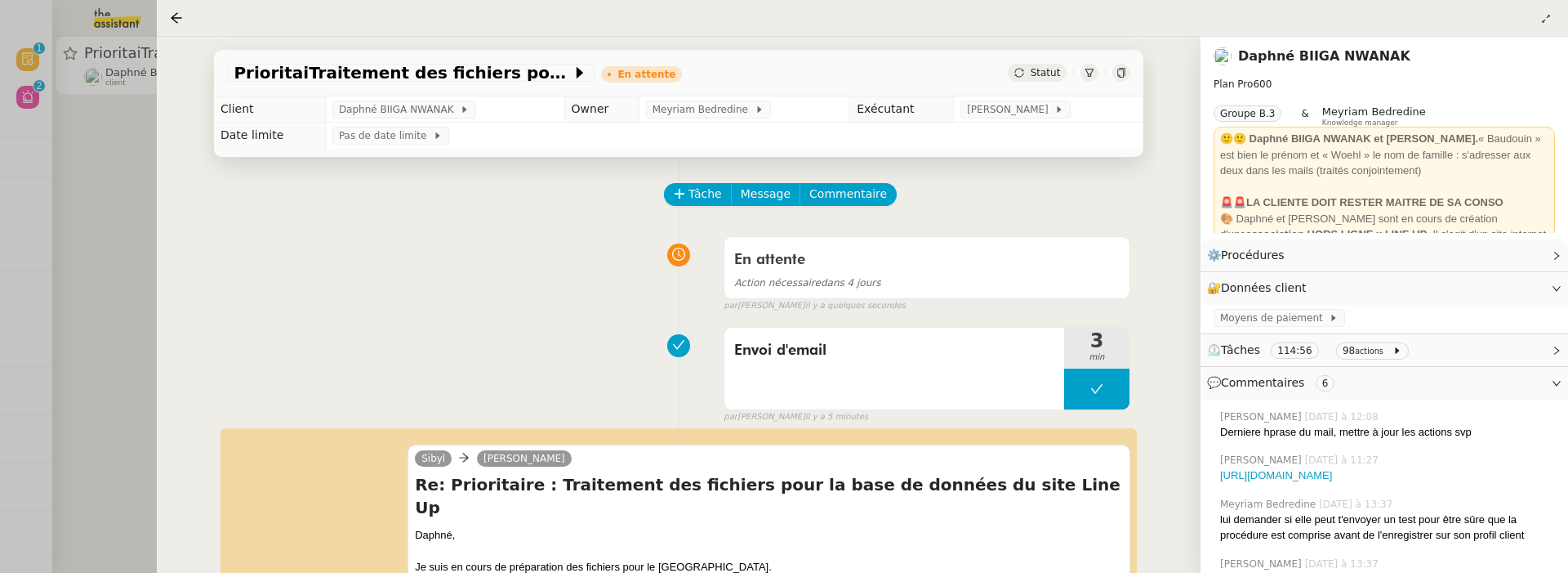
click at [124, 206] on div at bounding box center [784, 286] width 1568 height 573
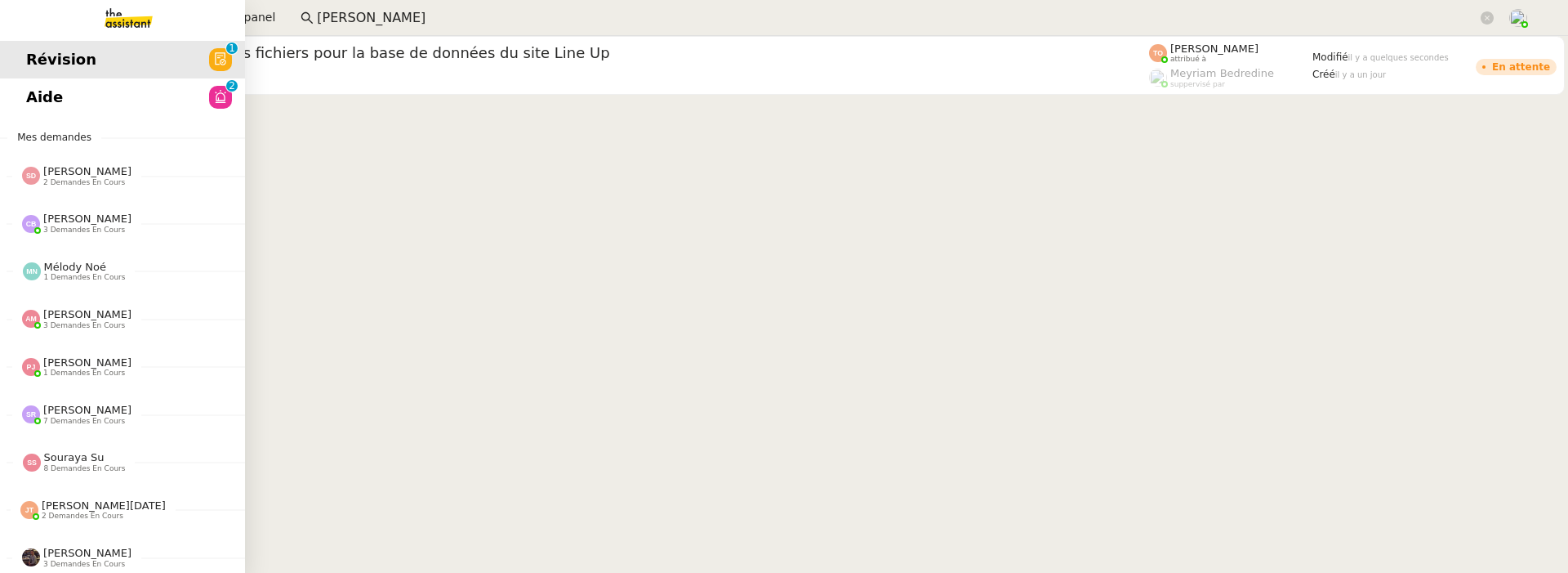
click at [44, 96] on link "Aide 0 1 2 3 4 5 6 7 8 9" at bounding box center [122, 97] width 245 height 38
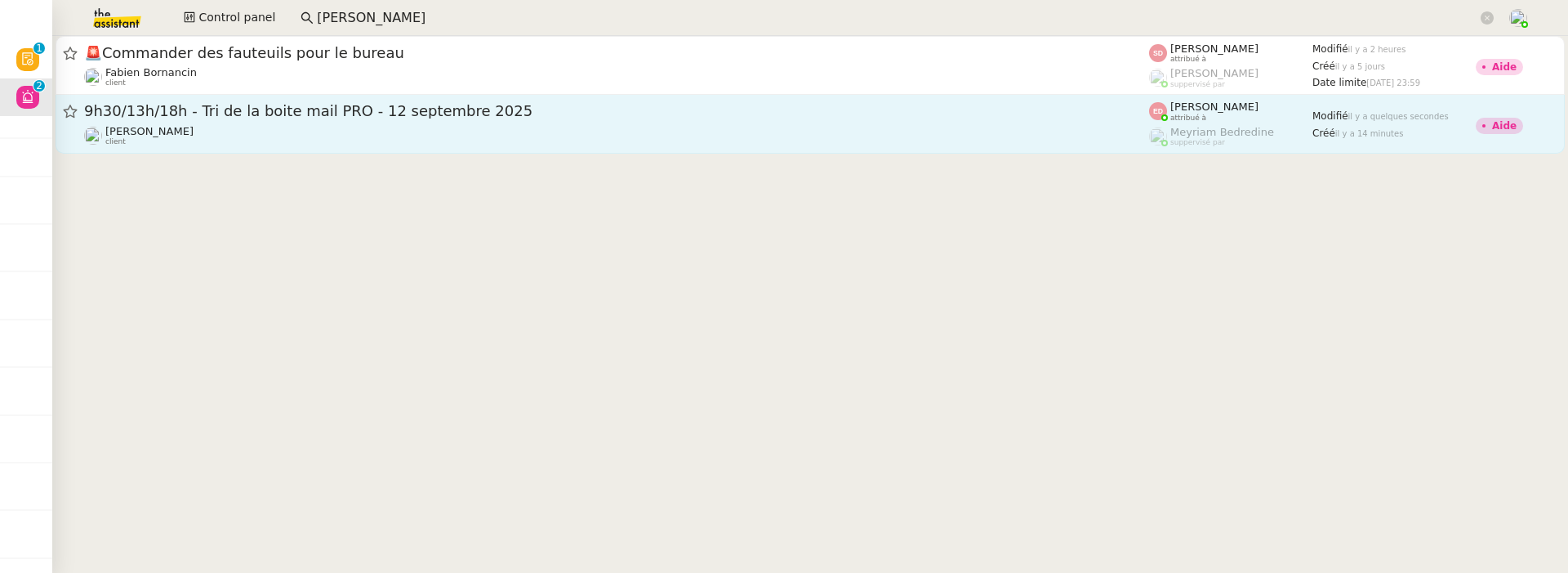
click at [448, 114] on span "9h30/13h/18h - Tri de la boite mail PRO - 12 septembre 2025" at bounding box center [616, 111] width 1065 height 15
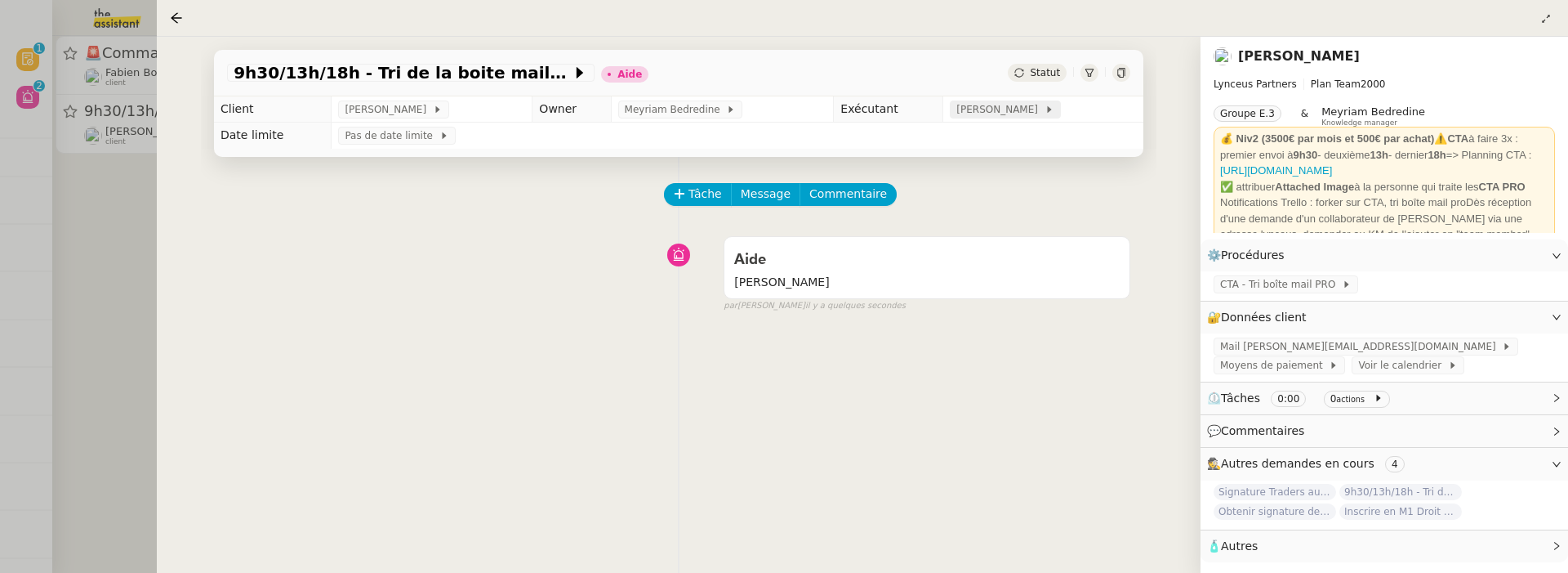
click at [1023, 111] on span "[PERSON_NAME]" at bounding box center [999, 109] width 87 height 17
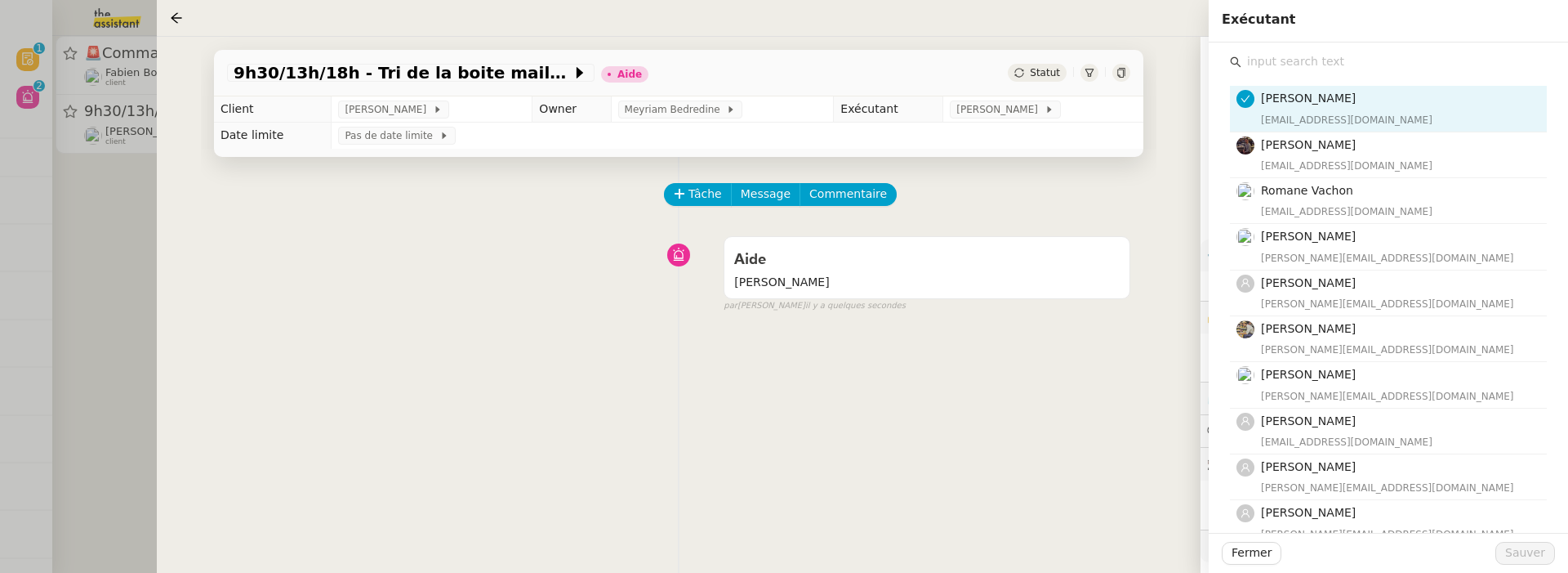
click at [1301, 58] on input "text" at bounding box center [1394, 62] width 305 height 22
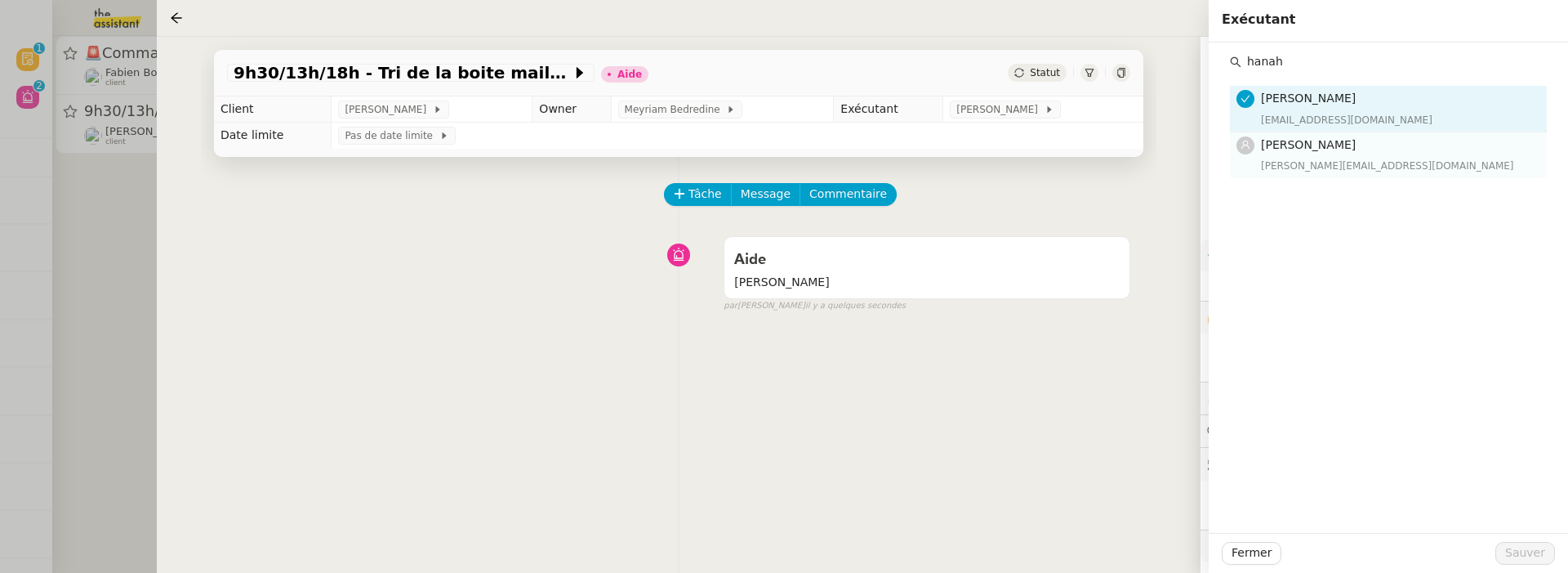
type input "hanah"
click at [1353, 149] on h4 "[PERSON_NAME]" at bounding box center [1399, 144] width 276 height 18
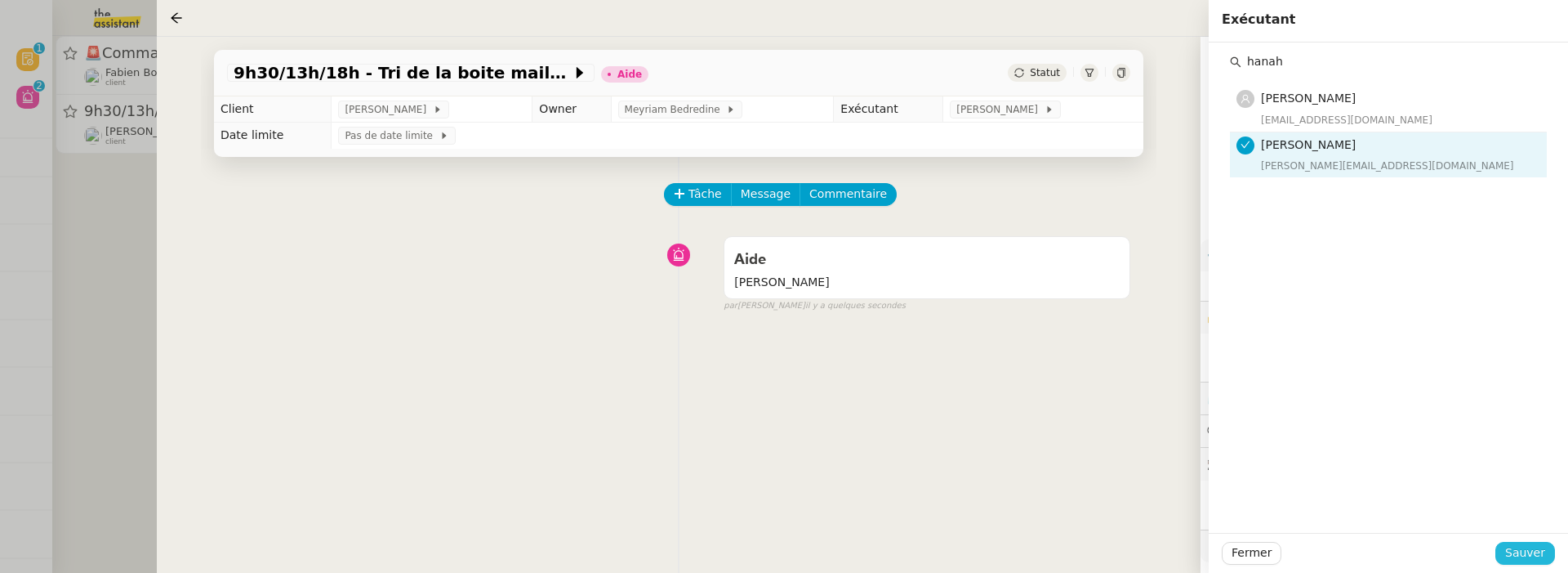
click at [1534, 558] on span "Sauver" at bounding box center [1525, 553] width 40 height 18
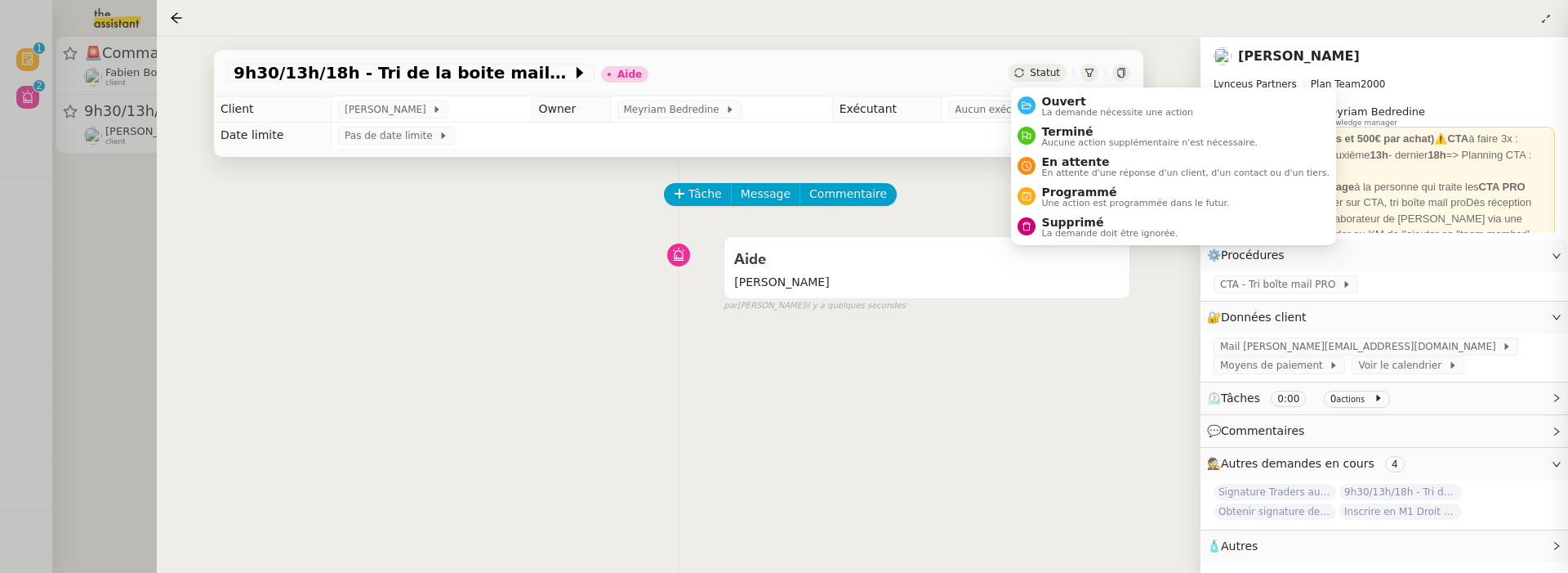
click at [1060, 72] on span "Statut" at bounding box center [1045, 72] width 30 height 11
click at [1067, 95] on span "Ouvert" at bounding box center [1118, 101] width 152 height 13
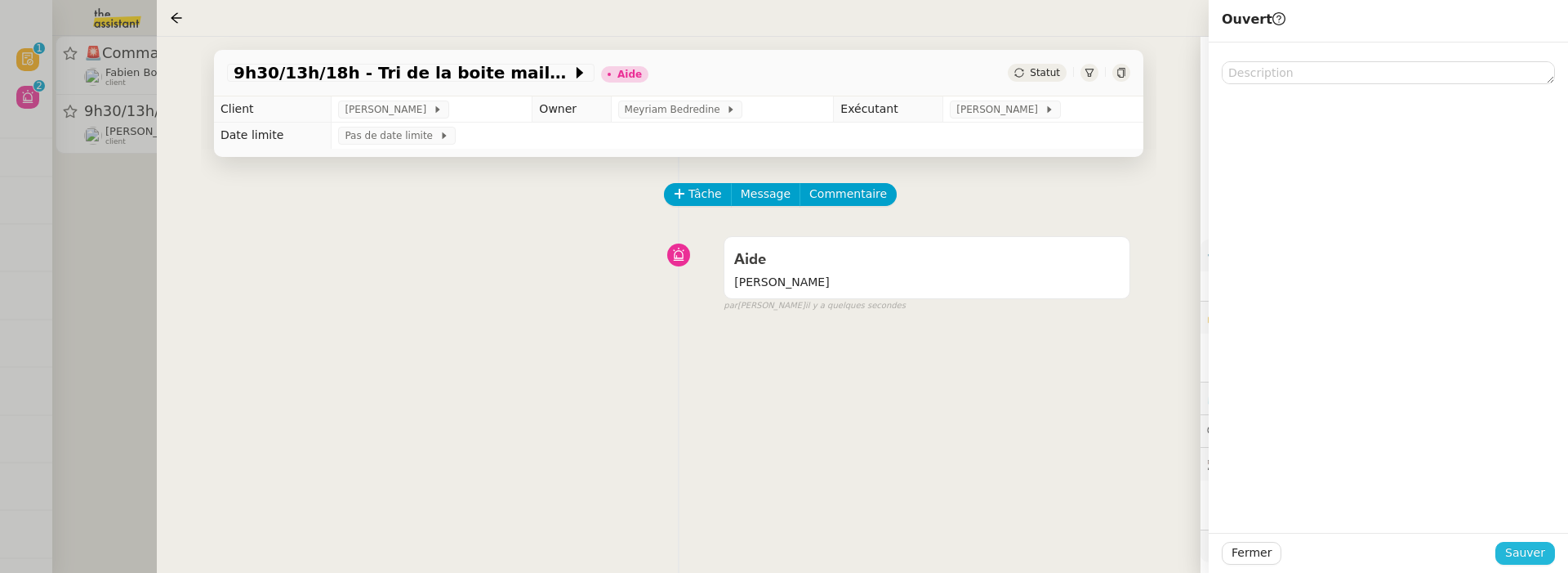
click at [1540, 545] on span "Sauver" at bounding box center [1525, 553] width 40 height 18
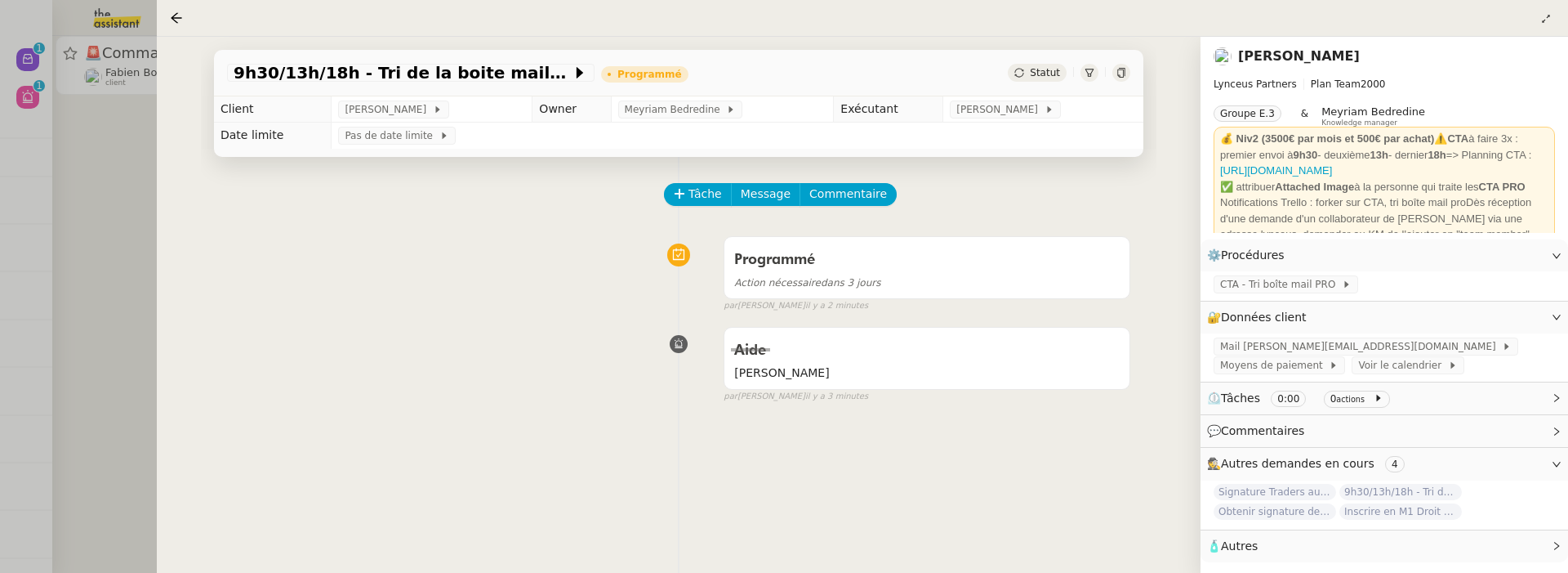
click at [76, 212] on div at bounding box center [784, 286] width 1568 height 573
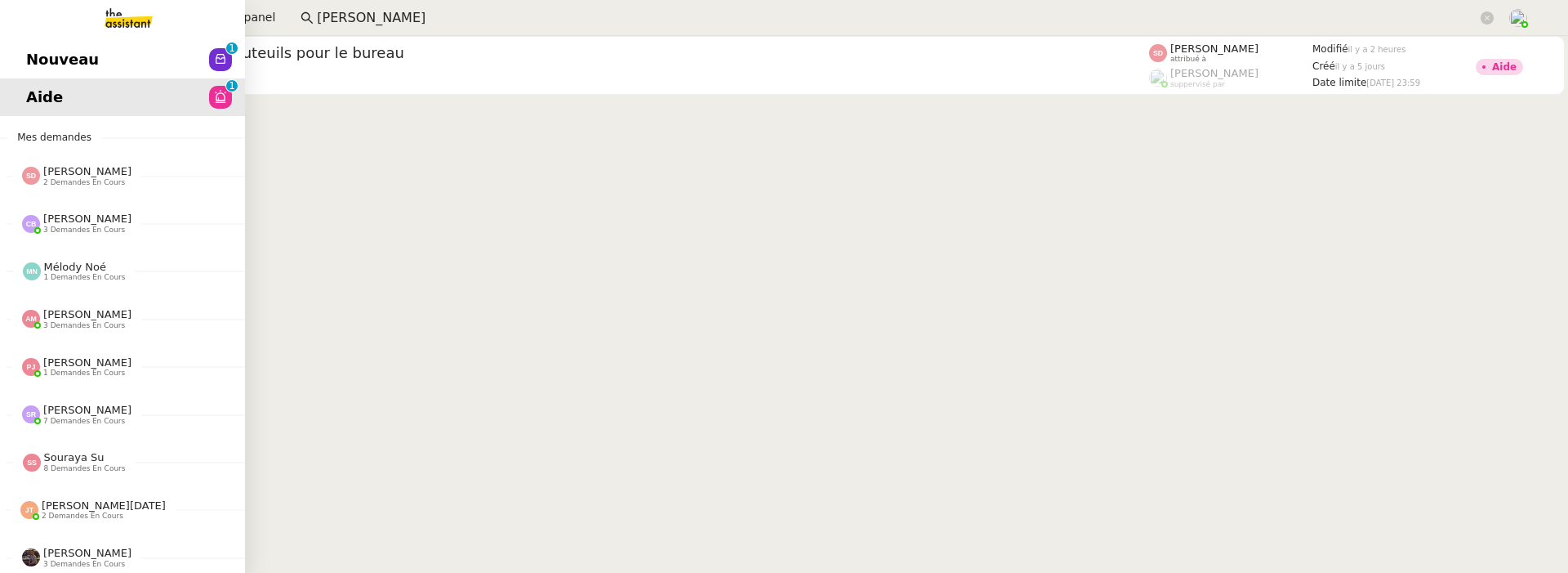
click at [35, 59] on span "Nouveau" at bounding box center [62, 60] width 73 height 25
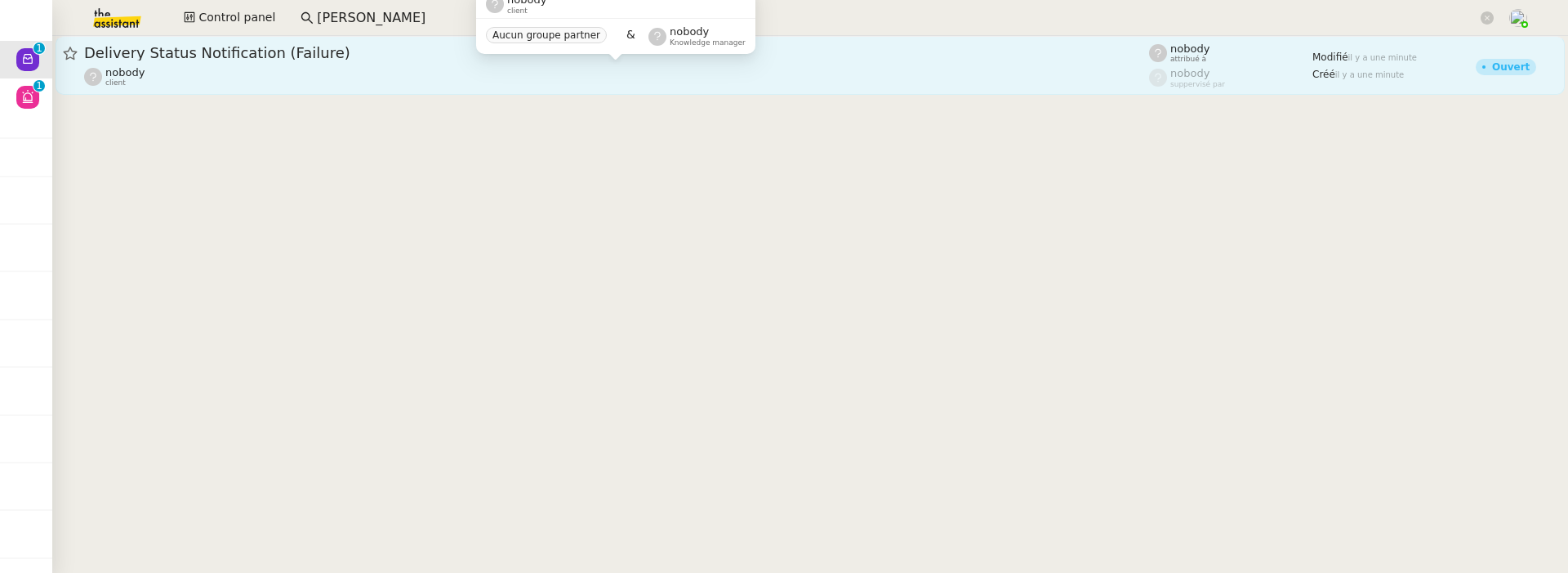
click at [294, 75] on div "nobody client" at bounding box center [616, 77] width 1065 height 21
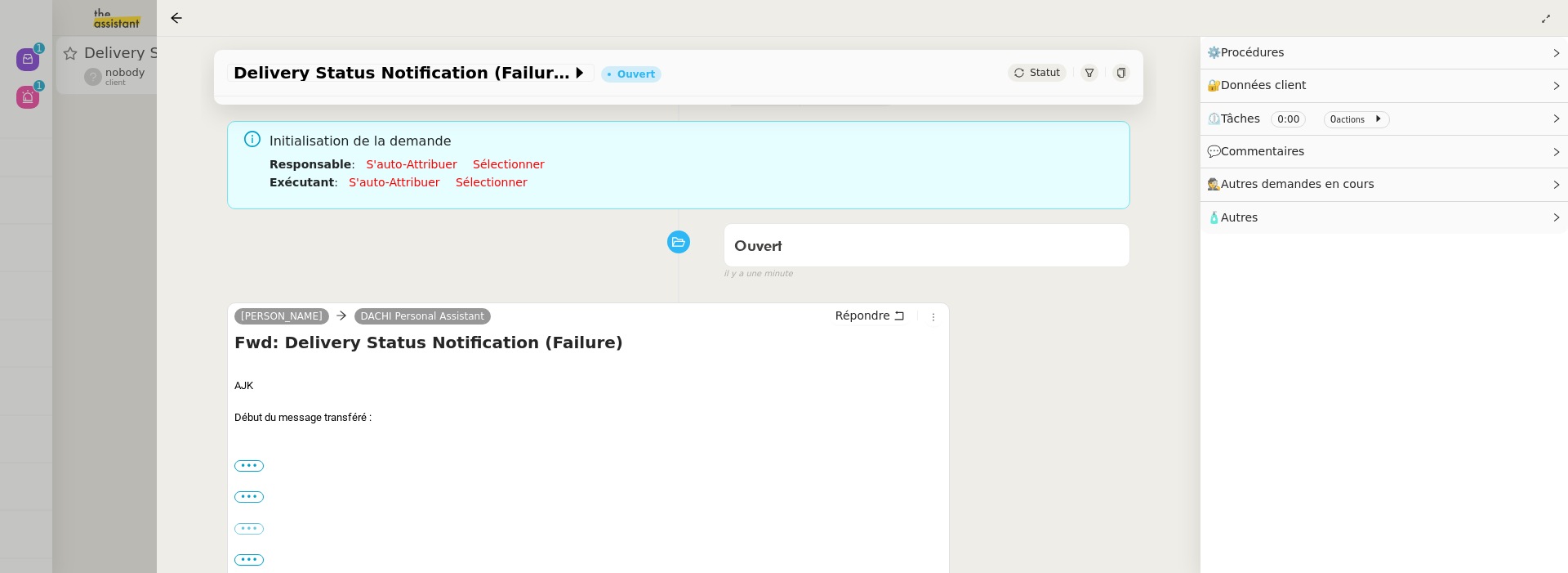
scroll to position [113, 0]
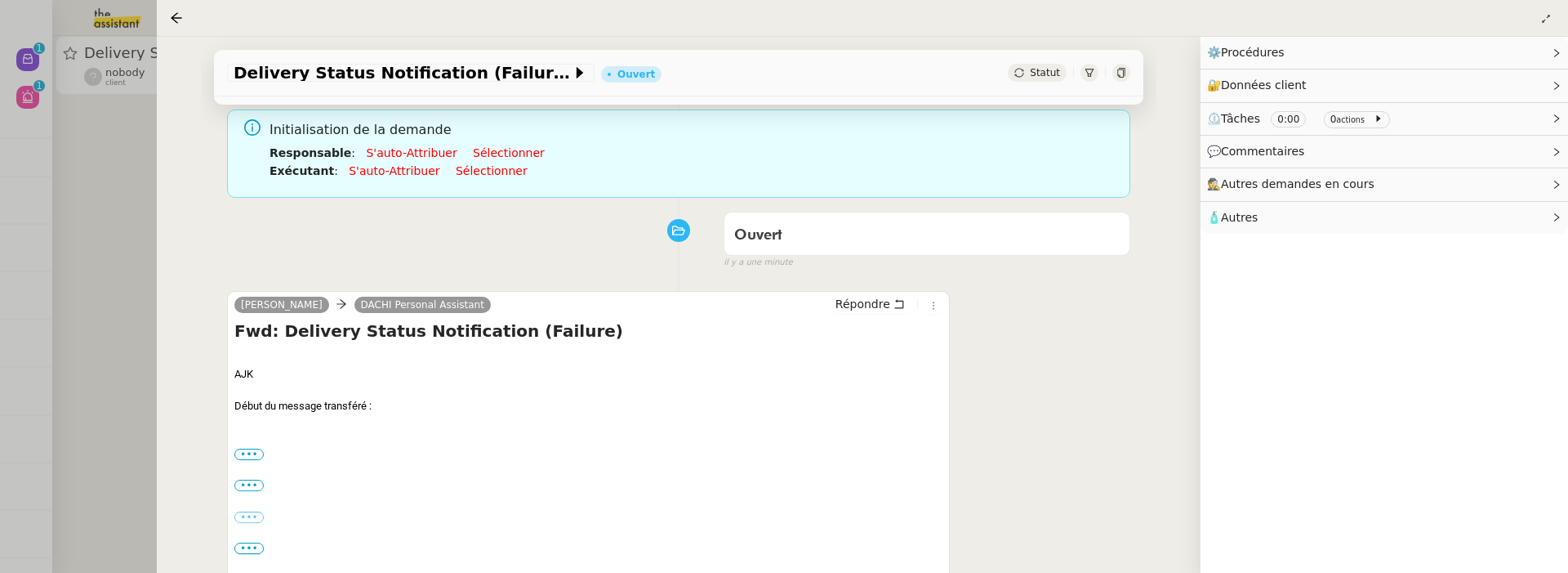
click at [256, 441] on div "AJK Début du message transféré : ••• De: Mail Delivery Subsystem <mailer-daemon…" at bounding box center [588, 469] width 708 height 238
click at [256, 452] on label "•••" at bounding box center [249, 454] width 29 height 11
click at [0, 0] on input "•••" at bounding box center [0, 0] width 0 height 0
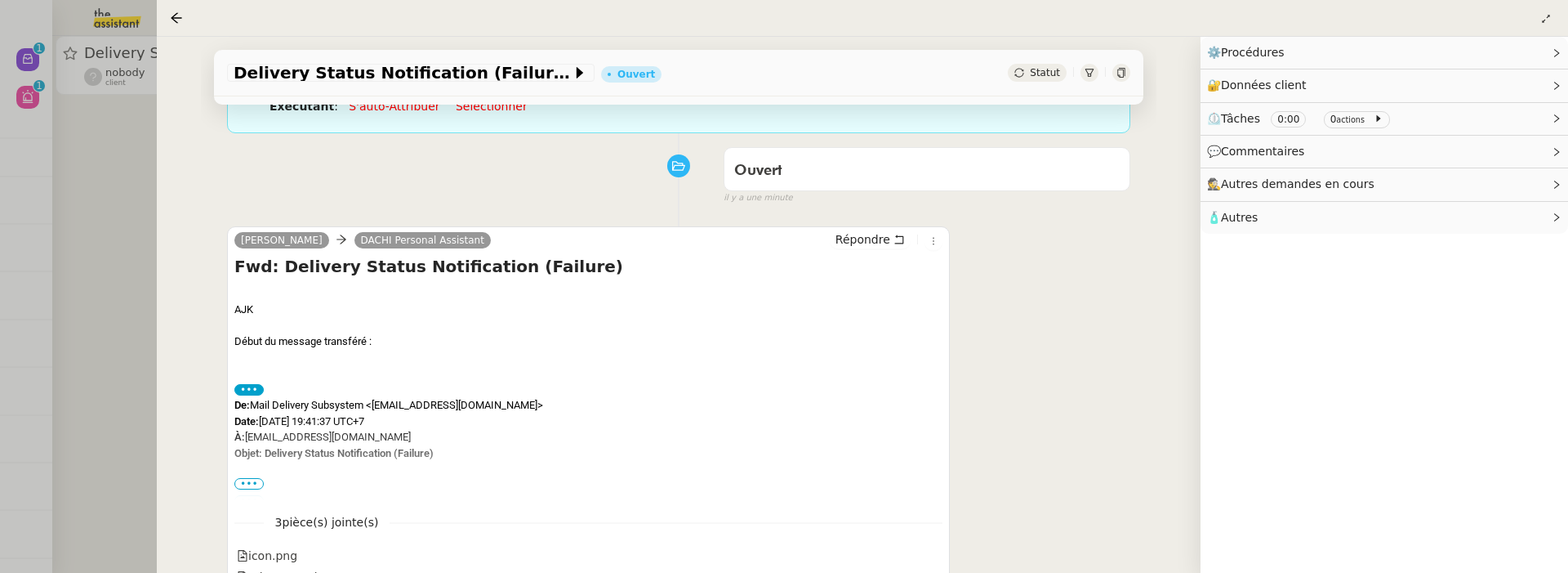
click at [246, 485] on span "•••" at bounding box center [249, 483] width 29 height 11
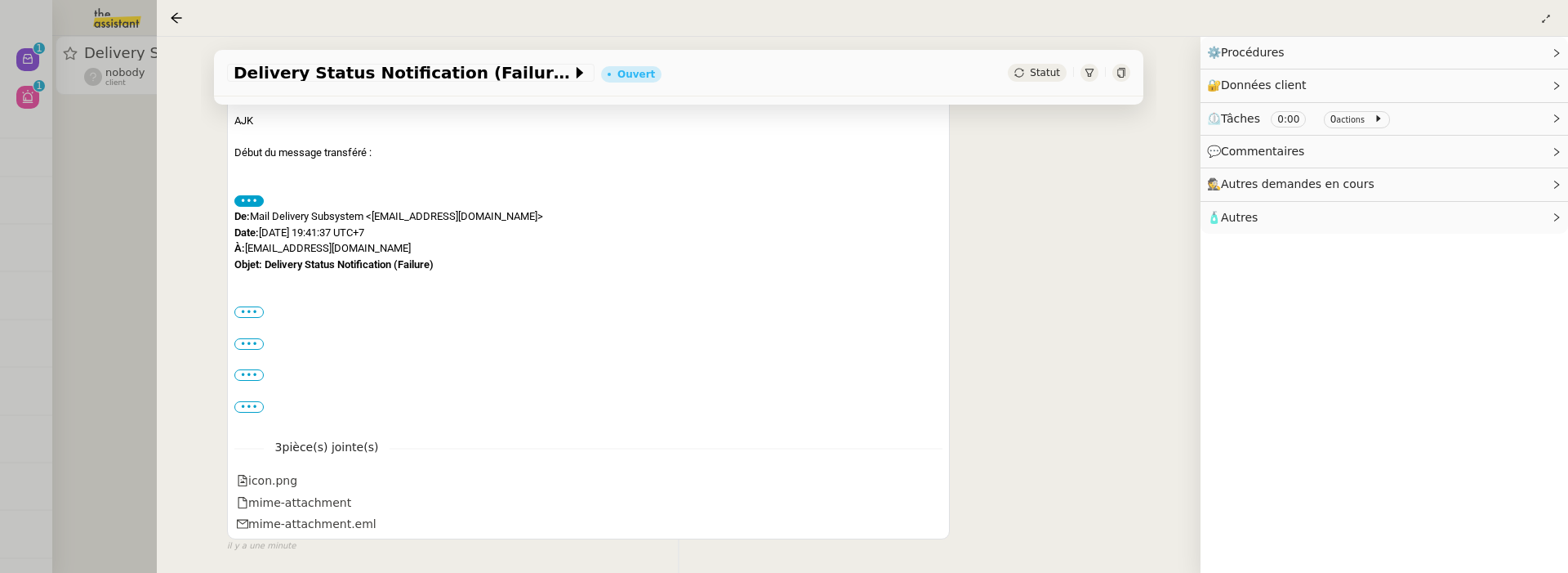
scroll to position [423, 0]
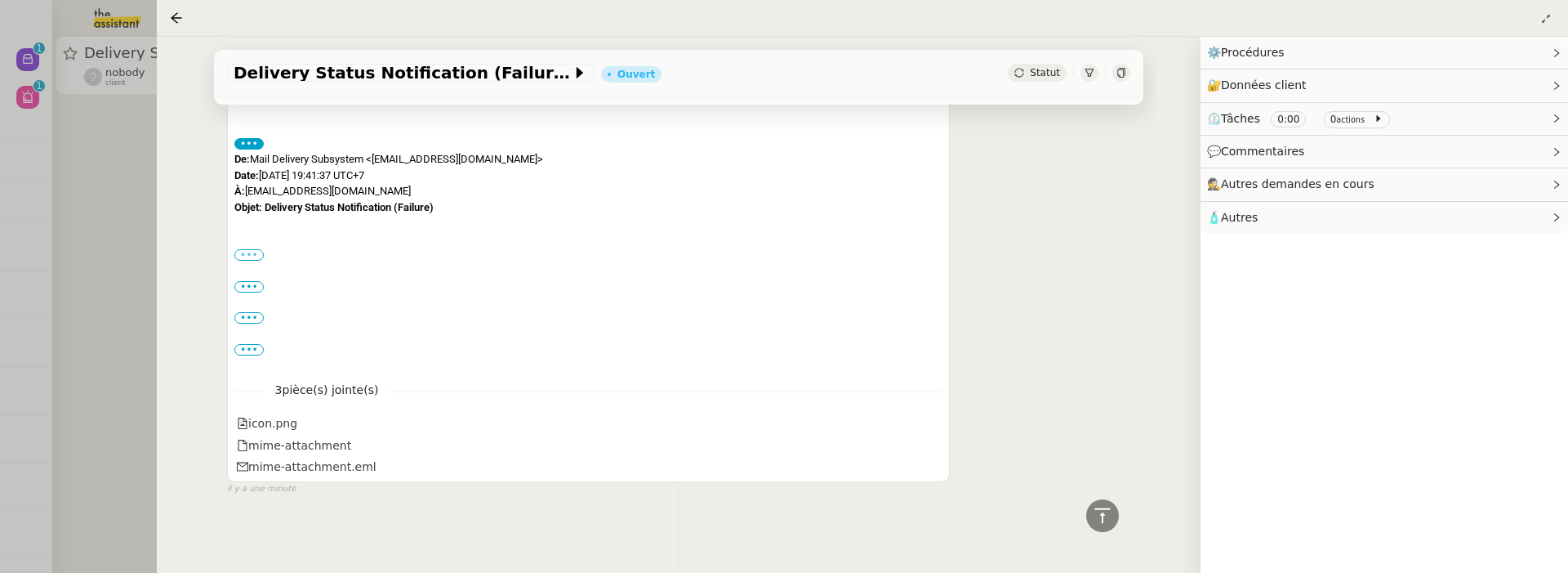
click at [253, 254] on label "•••" at bounding box center [249, 254] width 29 height 11
click at [0, 0] on input "•••" at bounding box center [0, 0] width 0 height 0
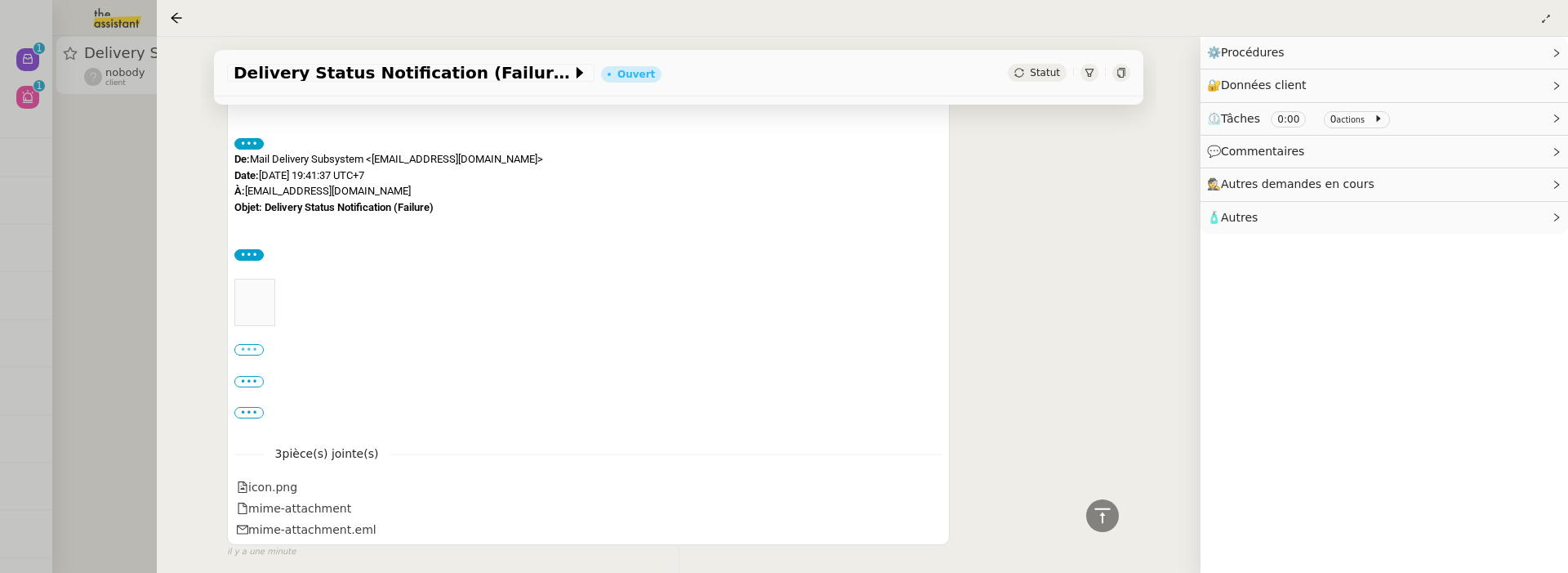
click at [250, 350] on label "•••" at bounding box center [249, 349] width 29 height 11
click at [0, 0] on input "•••" at bounding box center [0, 0] width 0 height 0
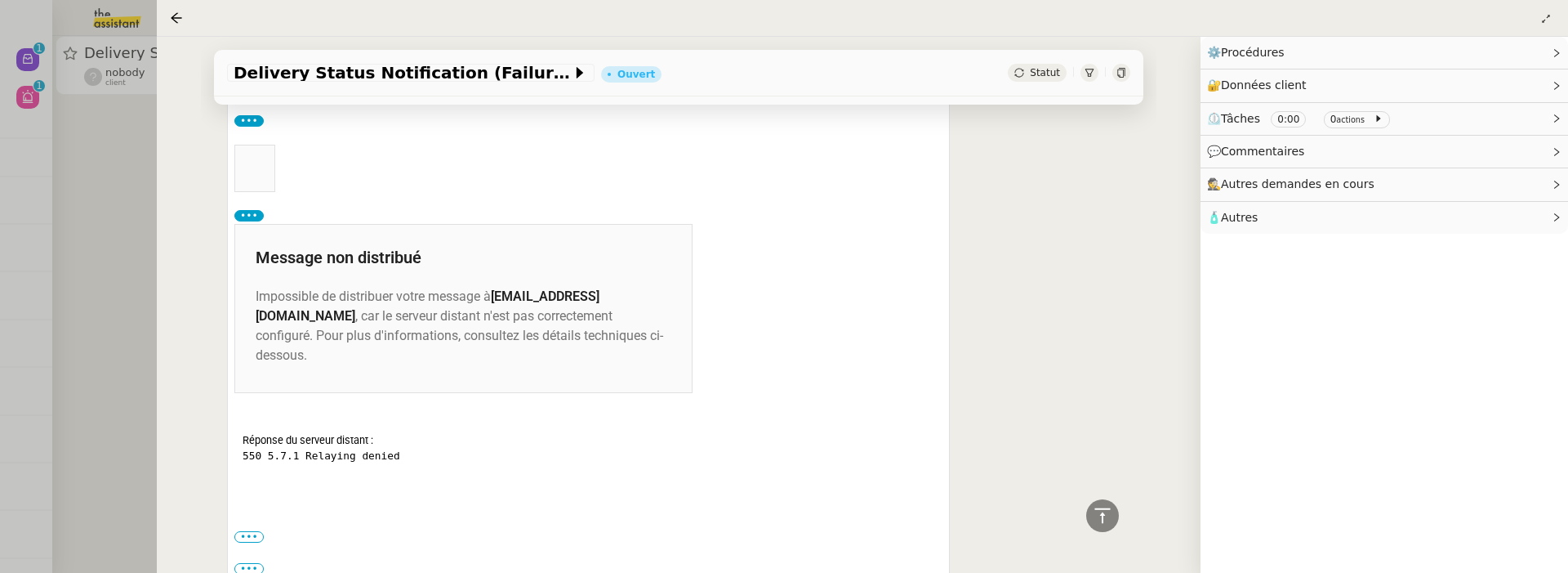
scroll to position [572, 0]
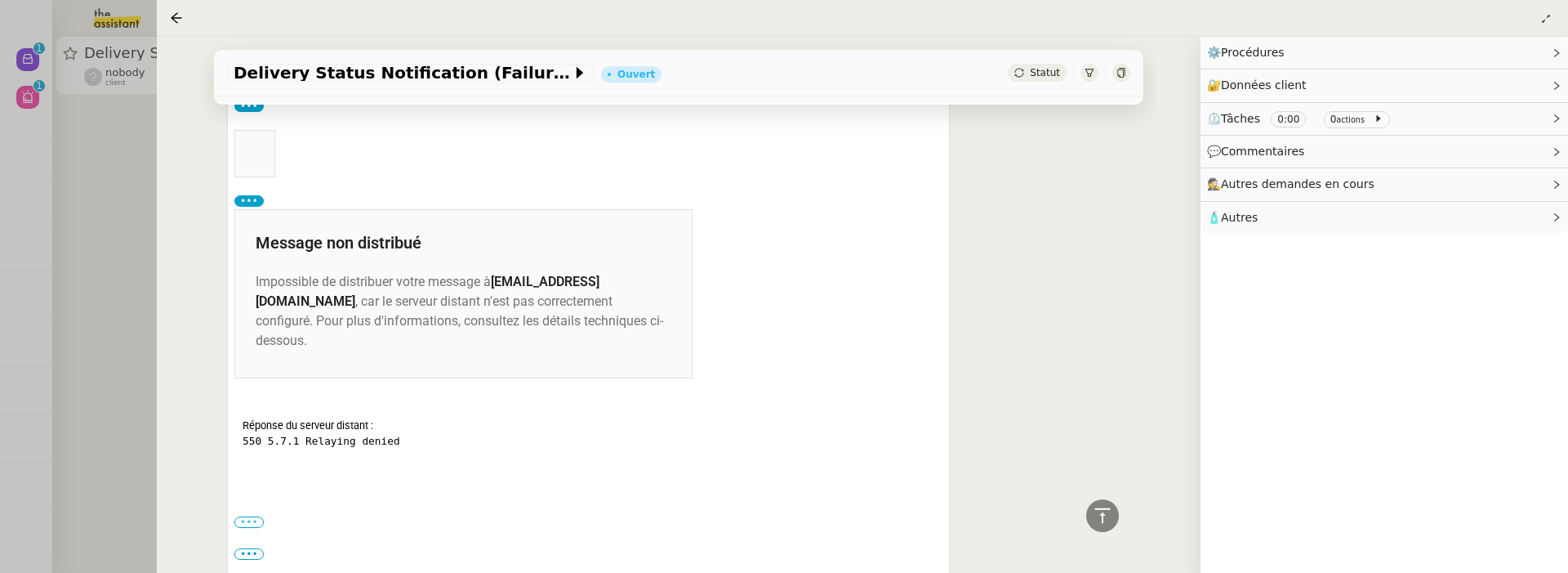
click at [247, 517] on label "•••" at bounding box center [249, 522] width 29 height 11
click at [0, 0] on input "•••" at bounding box center [0, 0] width 0 height 0
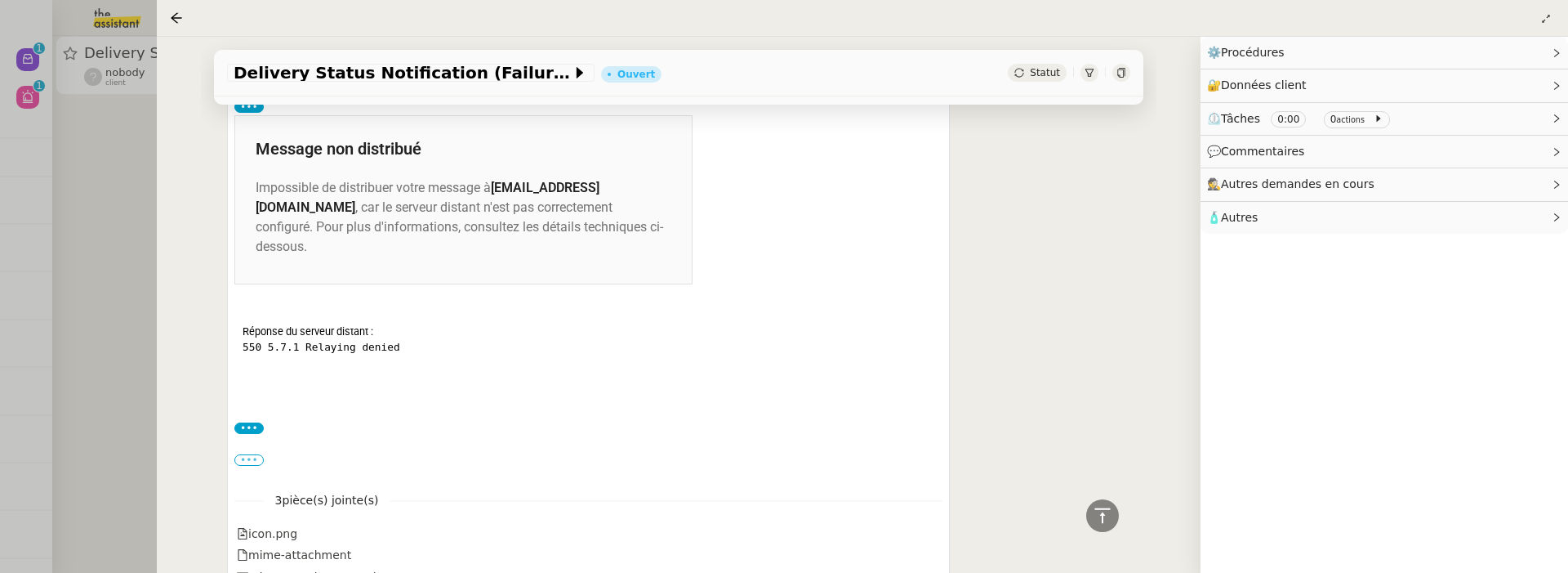
scroll to position [702, 0]
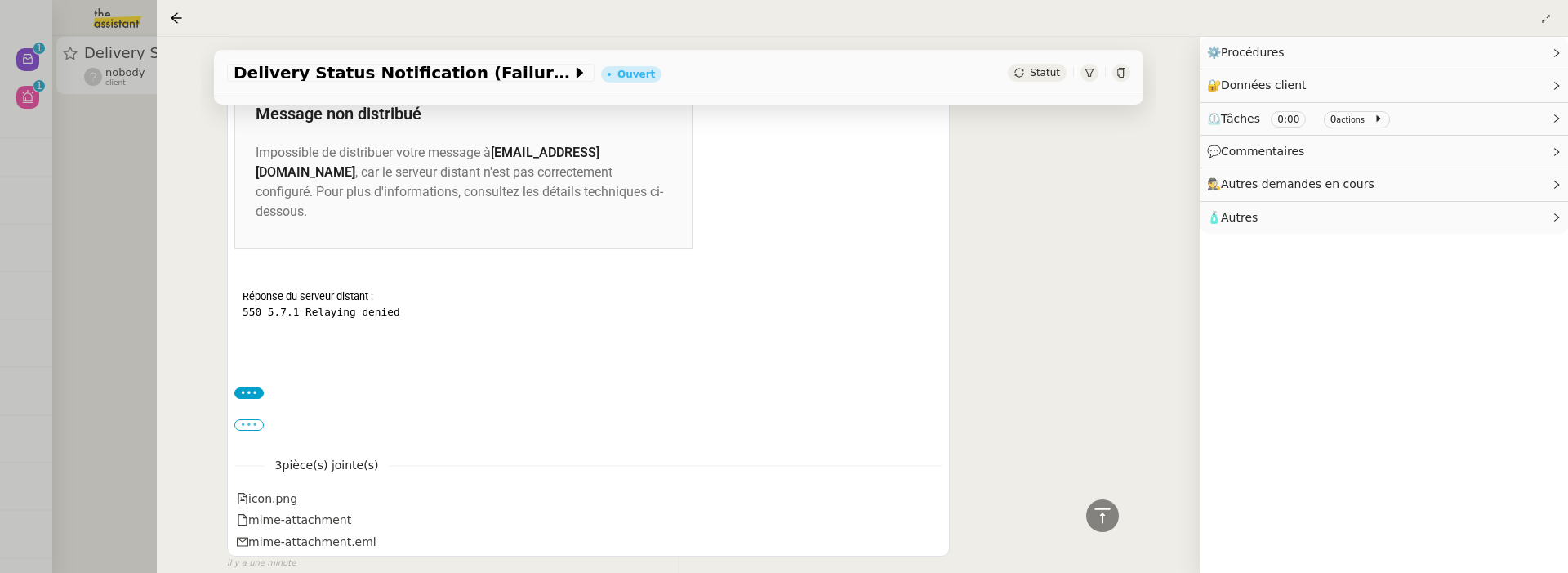
click at [254, 419] on label "•••" at bounding box center [249, 424] width 29 height 11
click at [0, 0] on input "•••" at bounding box center [0, 0] width 0 height 0
click at [246, 385] on div "•••" at bounding box center [588, 393] width 708 height 17
click at [252, 419] on label "•••" at bounding box center [249, 424] width 29 height 11
click at [0, 0] on input "•••" at bounding box center [0, 0] width 0 height 0
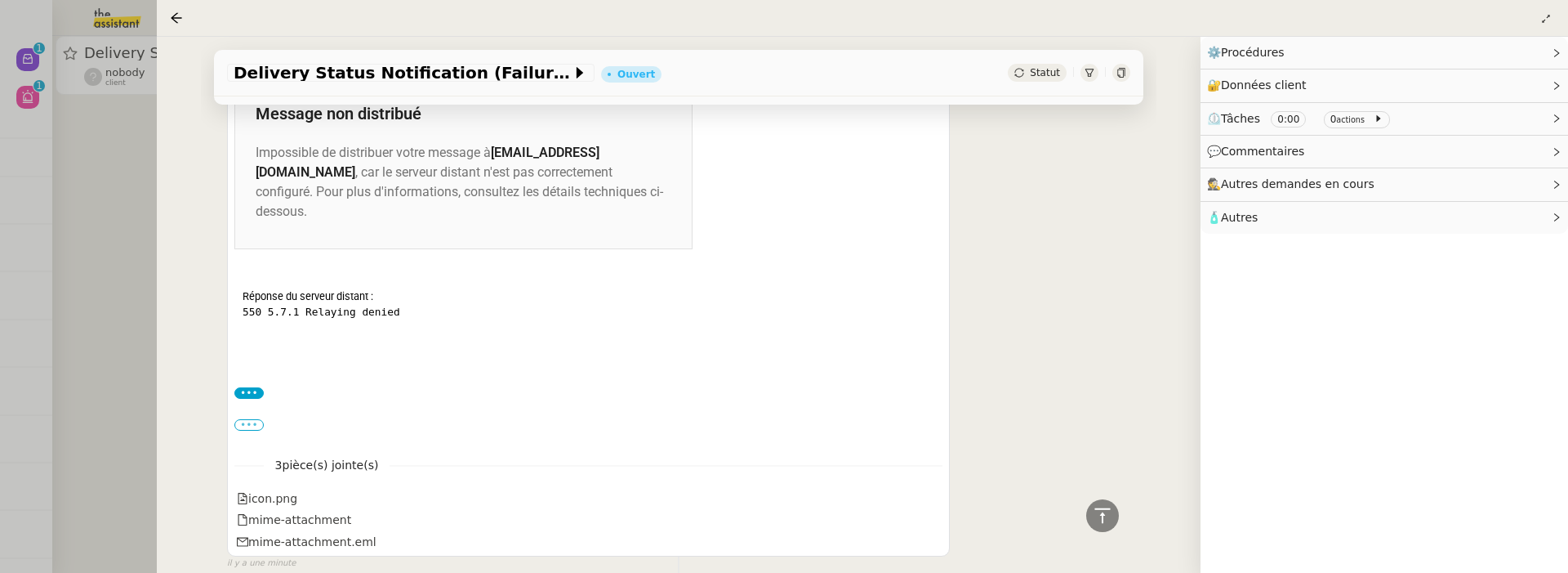
click at [252, 419] on label "•••" at bounding box center [249, 424] width 29 height 11
click at [0, 0] on input "•••" at bounding box center [0, 0] width 0 height 0
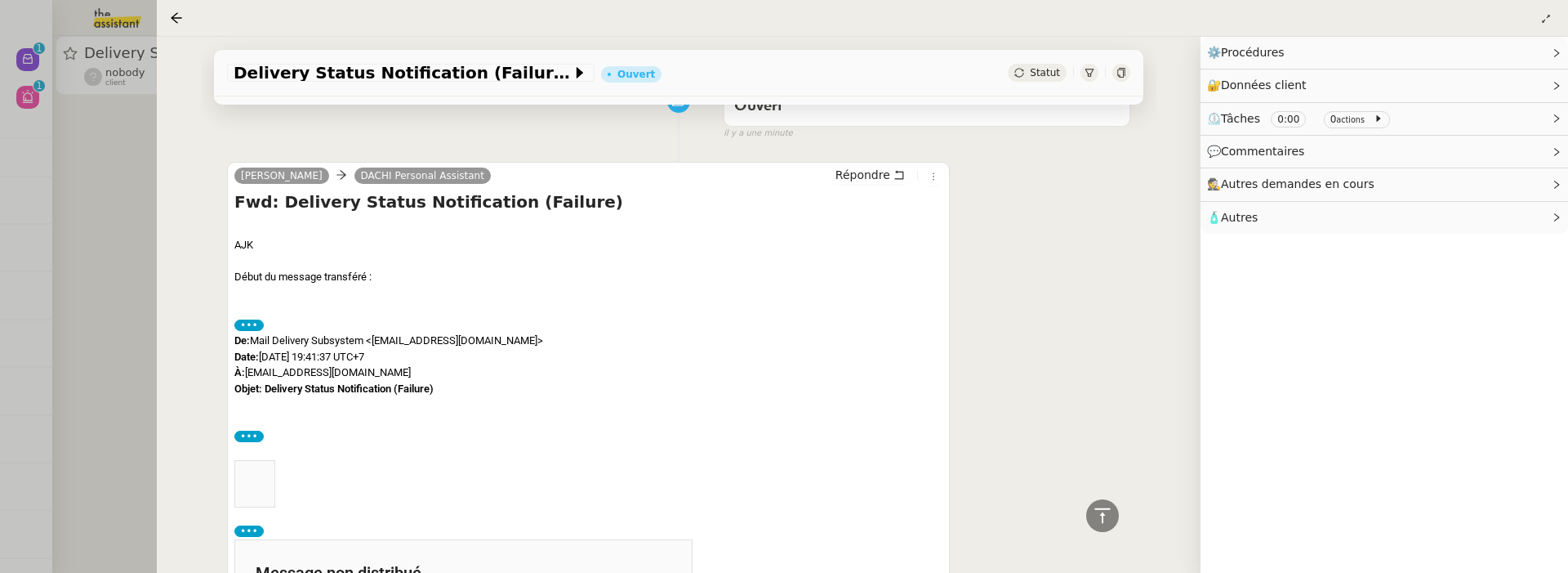
scroll to position [0, 0]
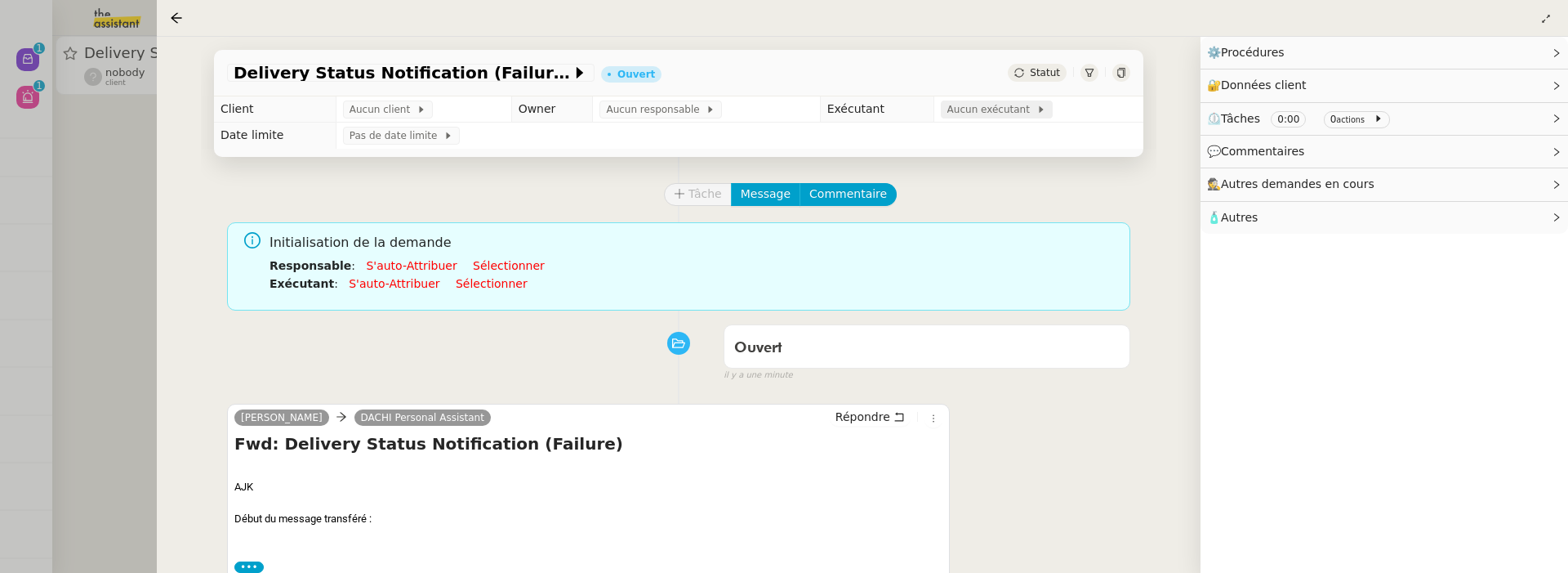
click at [1003, 114] on span "Aucun exécutant" at bounding box center [991, 109] width 89 height 17
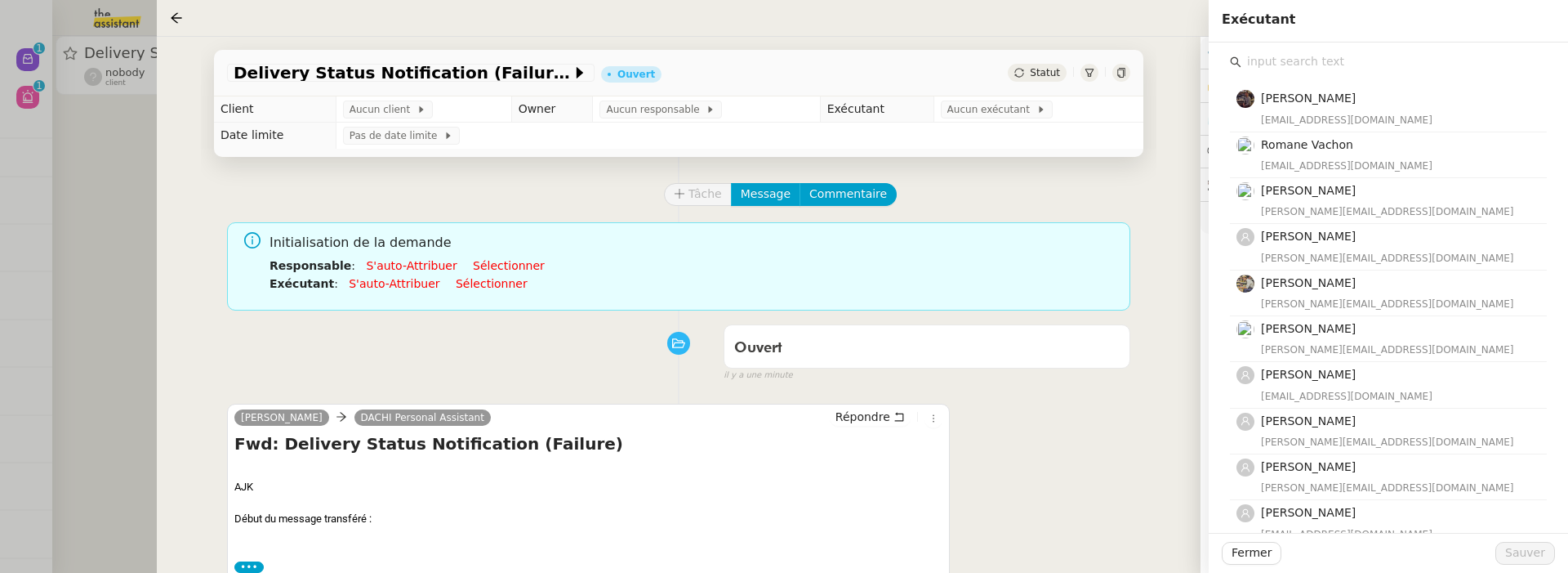
click at [1274, 57] on input "text" at bounding box center [1394, 62] width 305 height 22
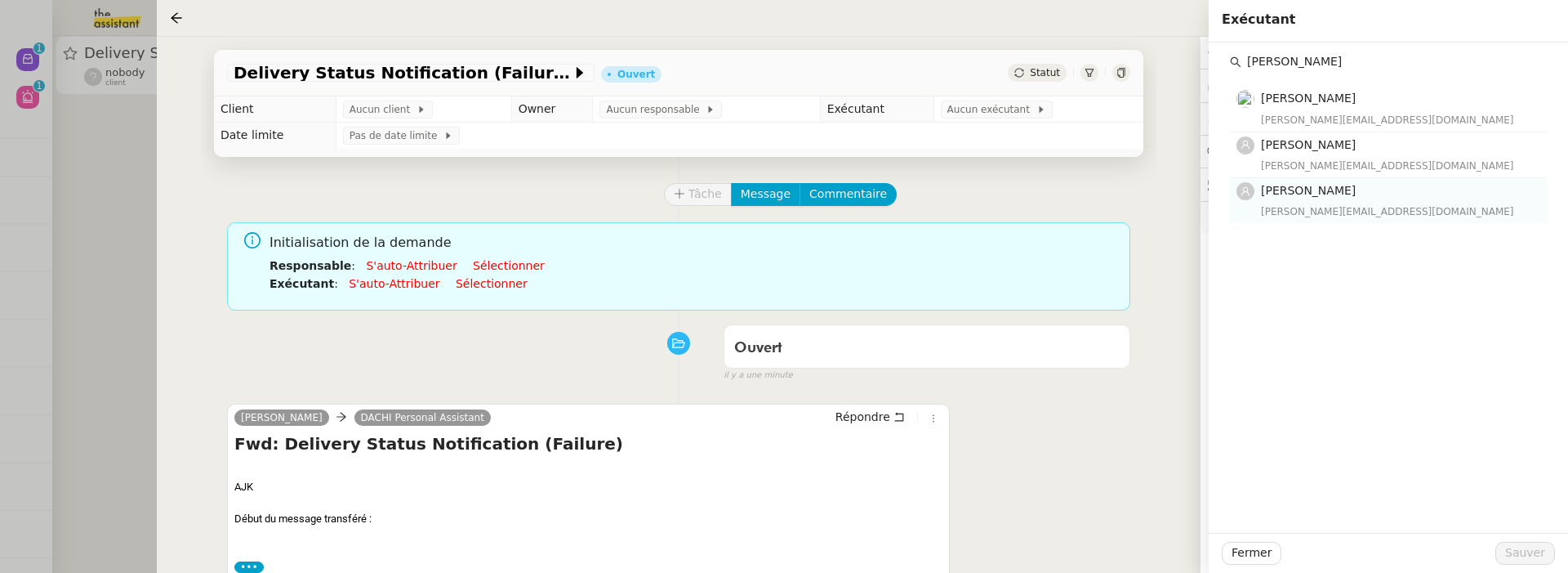
type input "[PERSON_NAME]"
click at [1332, 200] on div "Camille Barthès camilleb@team.theassistant.com" at bounding box center [1399, 201] width 276 height 39
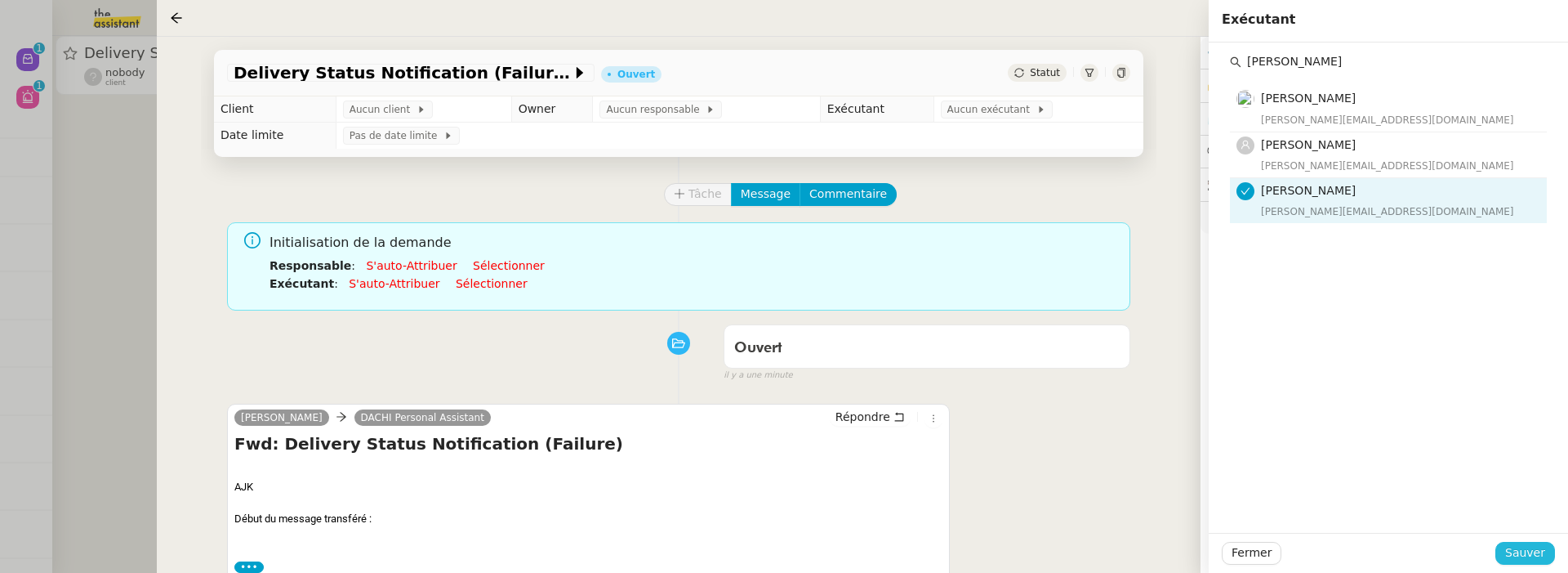
click at [1516, 554] on span "Sauver" at bounding box center [1525, 553] width 40 height 18
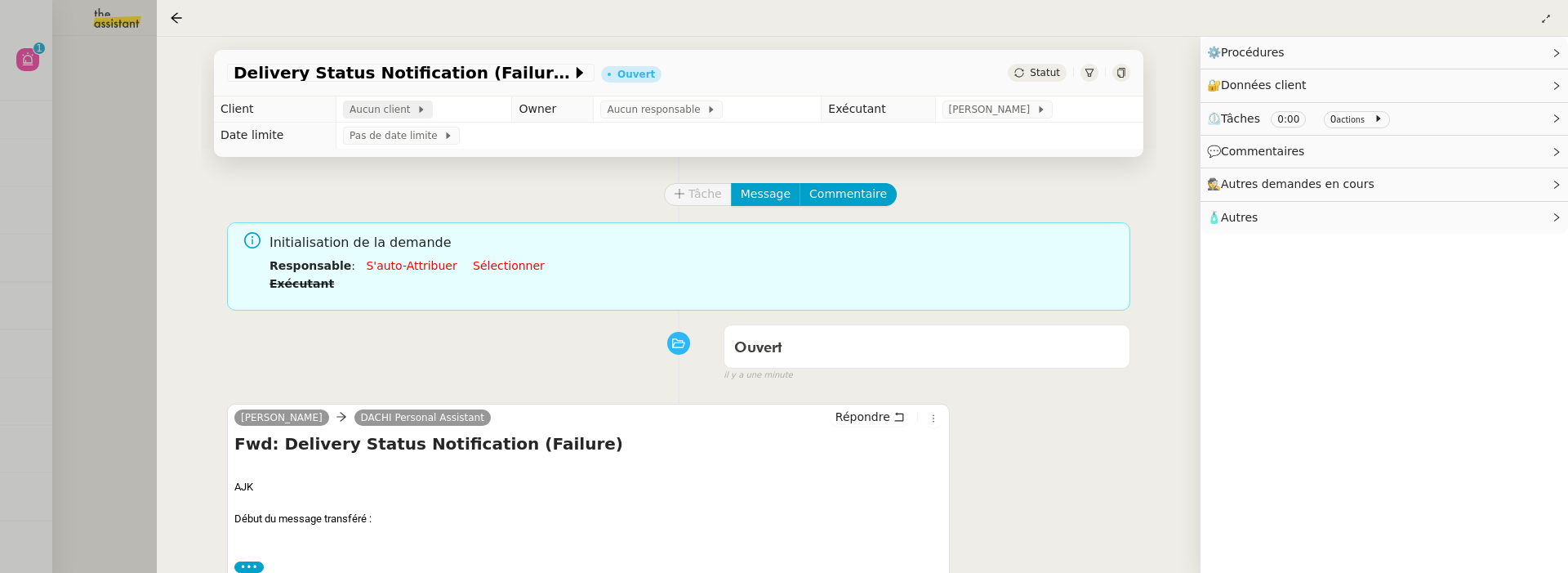
click at [417, 112] on icon at bounding box center [421, 109] width 10 height 10
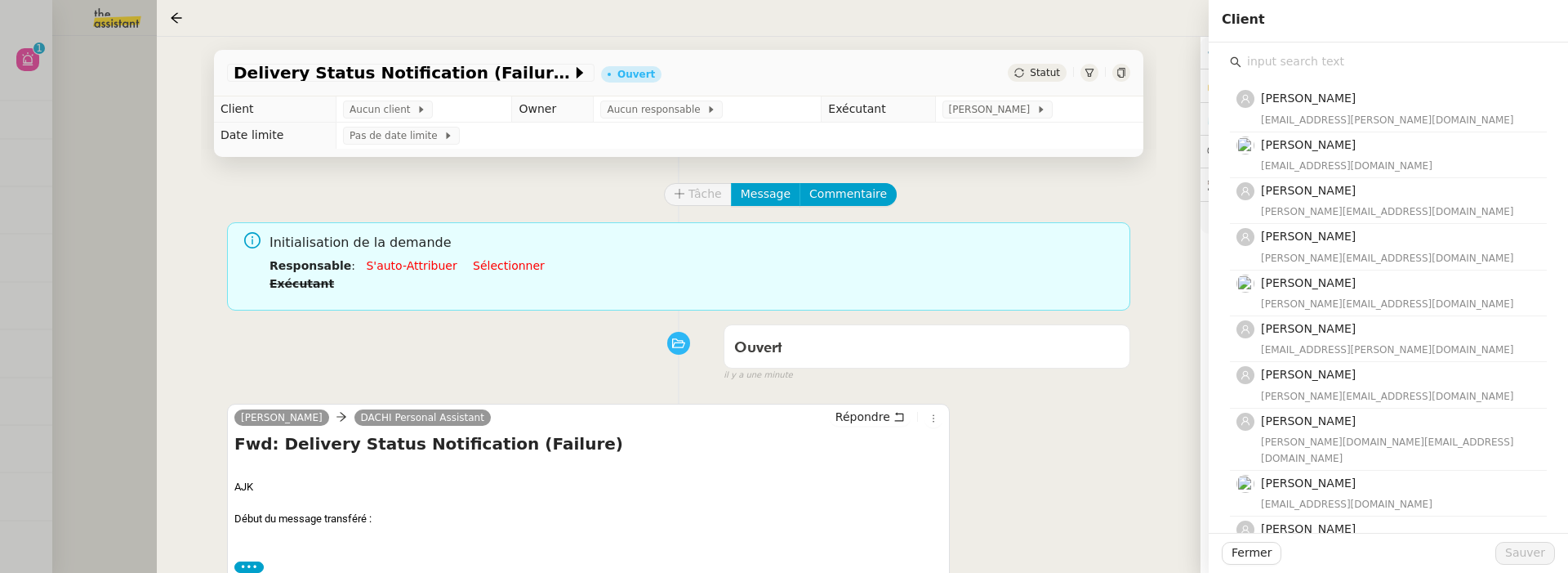
click at [1293, 58] on input "text" at bounding box center [1394, 62] width 305 height 22
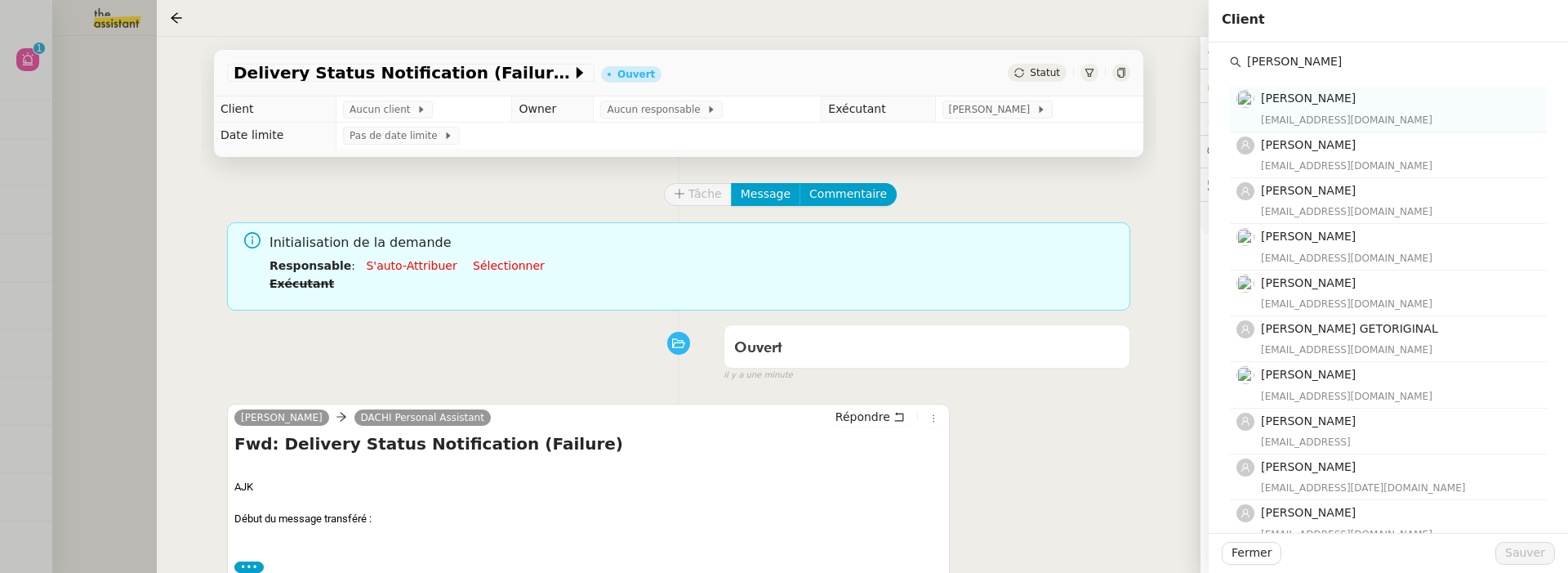
type input "tina"
click at [1362, 117] on div "contact@asianspa.fr" at bounding box center [1399, 120] width 276 height 17
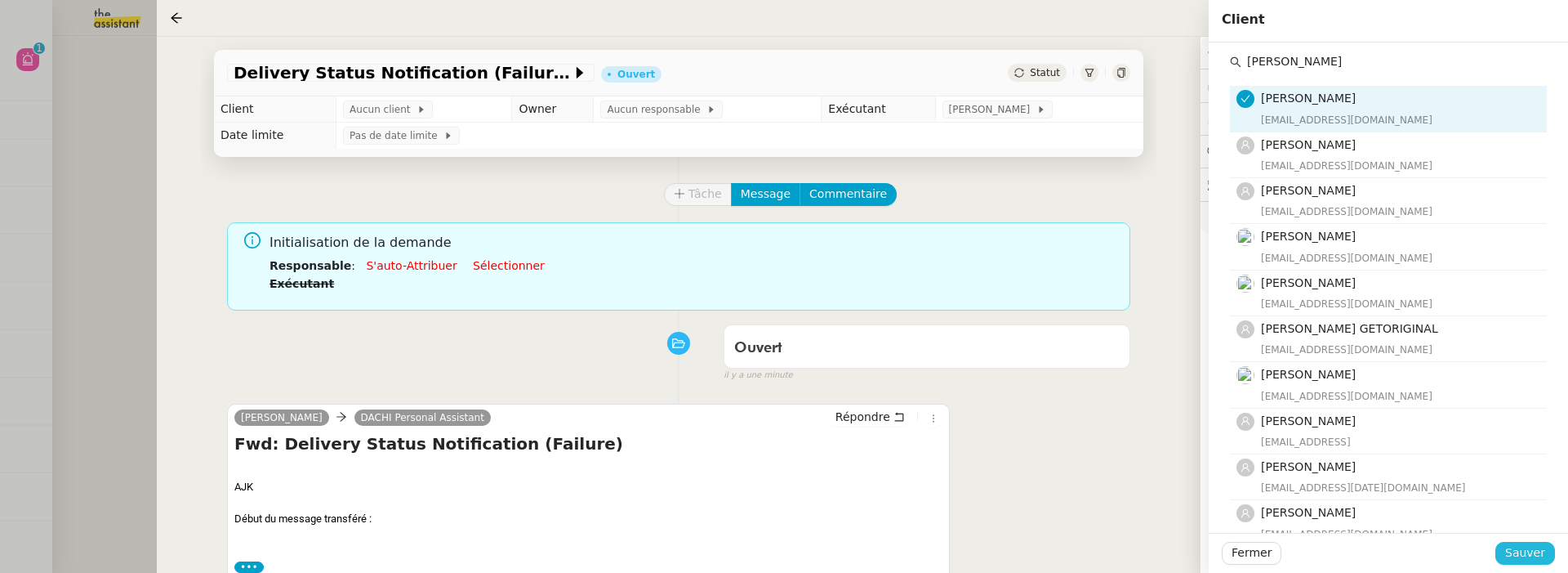
click at [1521, 547] on span "Sauver" at bounding box center [1525, 553] width 40 height 18
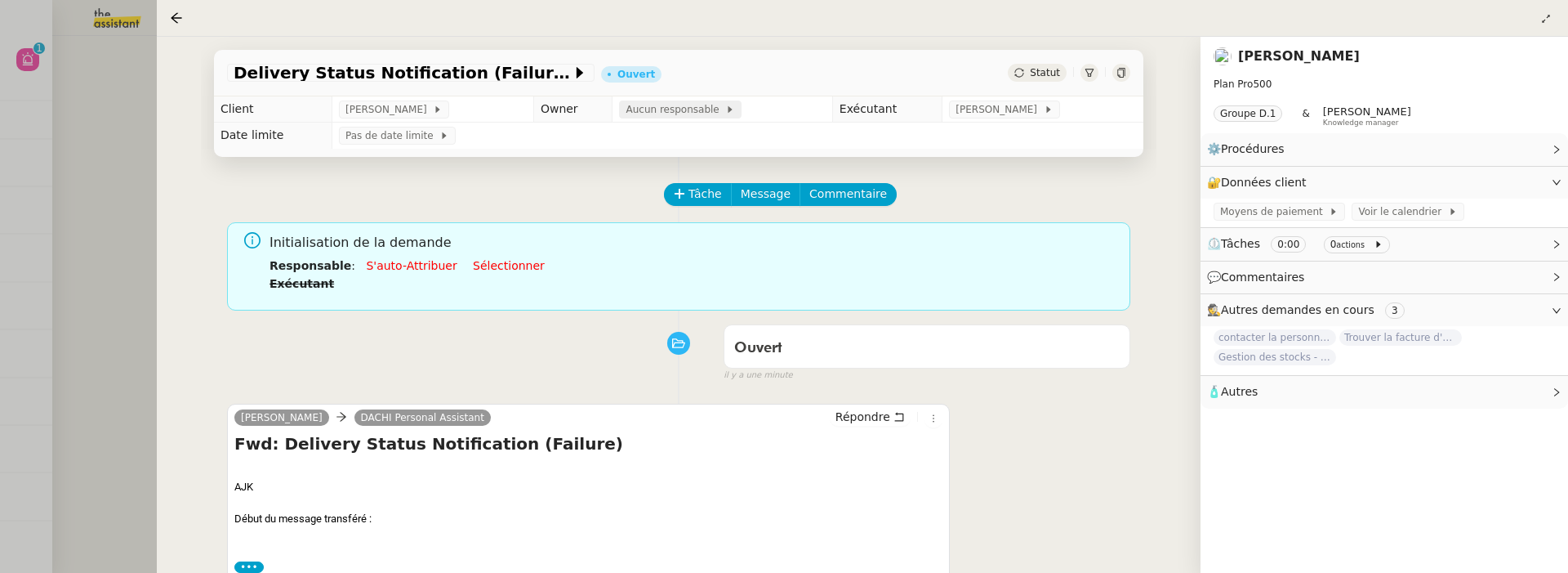
click at [705, 117] on span "Aucun responsable" at bounding box center [675, 109] width 99 height 17
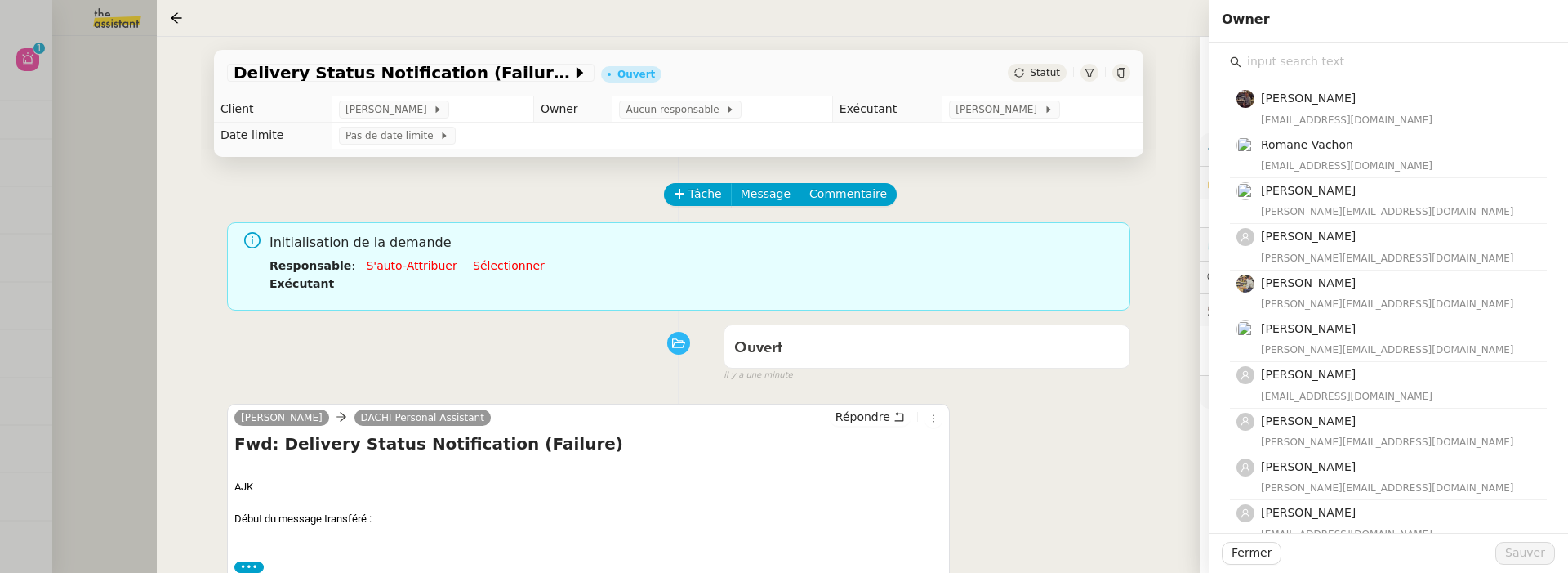
click at [1298, 58] on input "text" at bounding box center [1394, 62] width 305 height 22
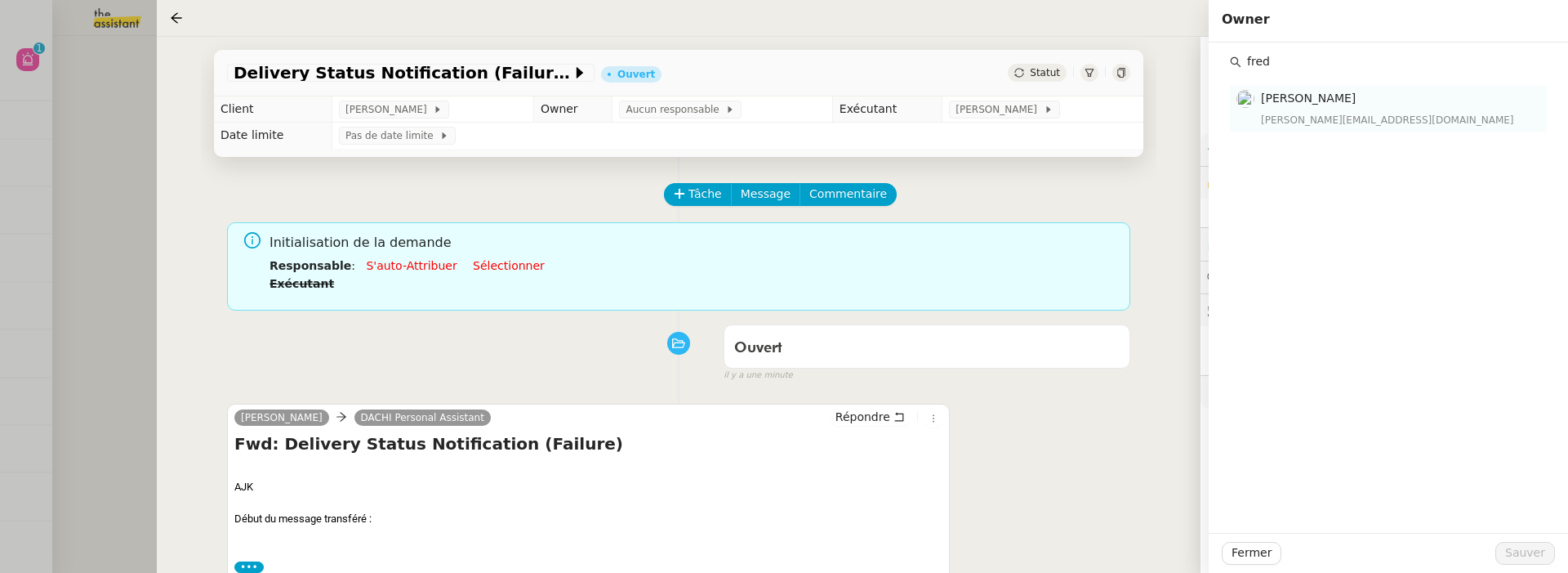
type input "fred"
click at [1309, 110] on div "Frédérique Albert frederique@team.theassistant.com" at bounding box center [1399, 108] width 276 height 39
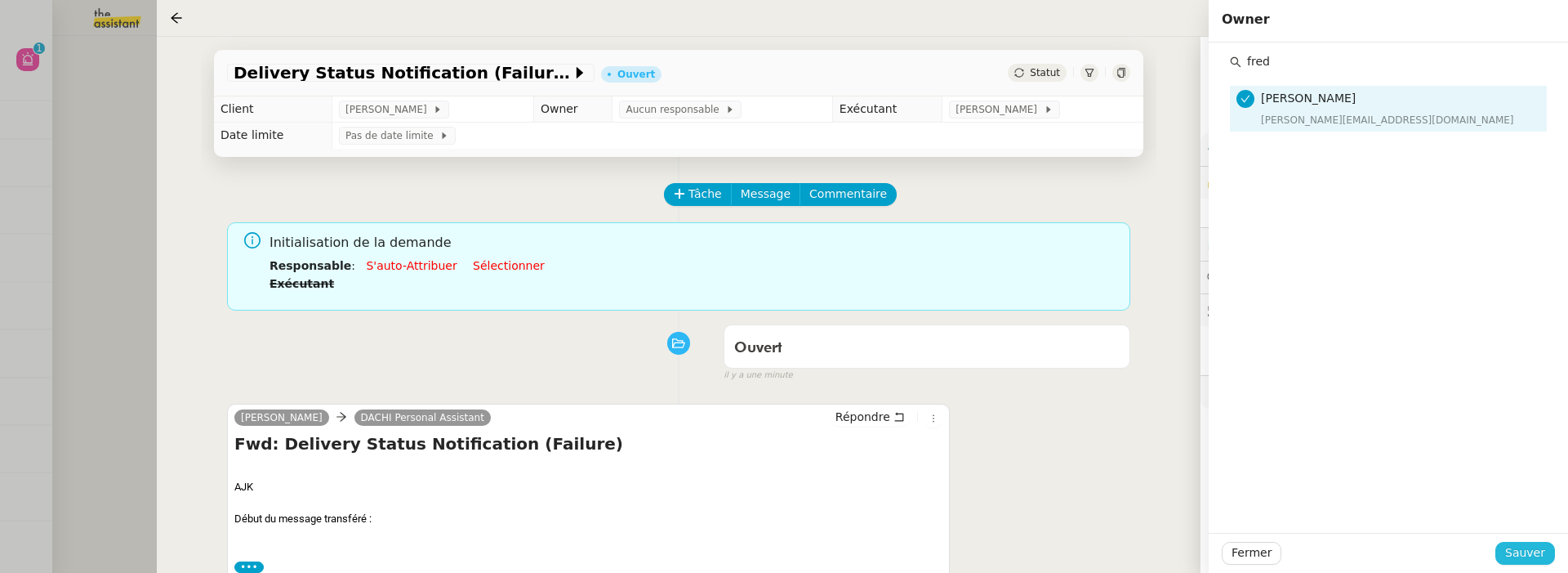
click at [1538, 561] on span "Sauver" at bounding box center [1525, 553] width 40 height 18
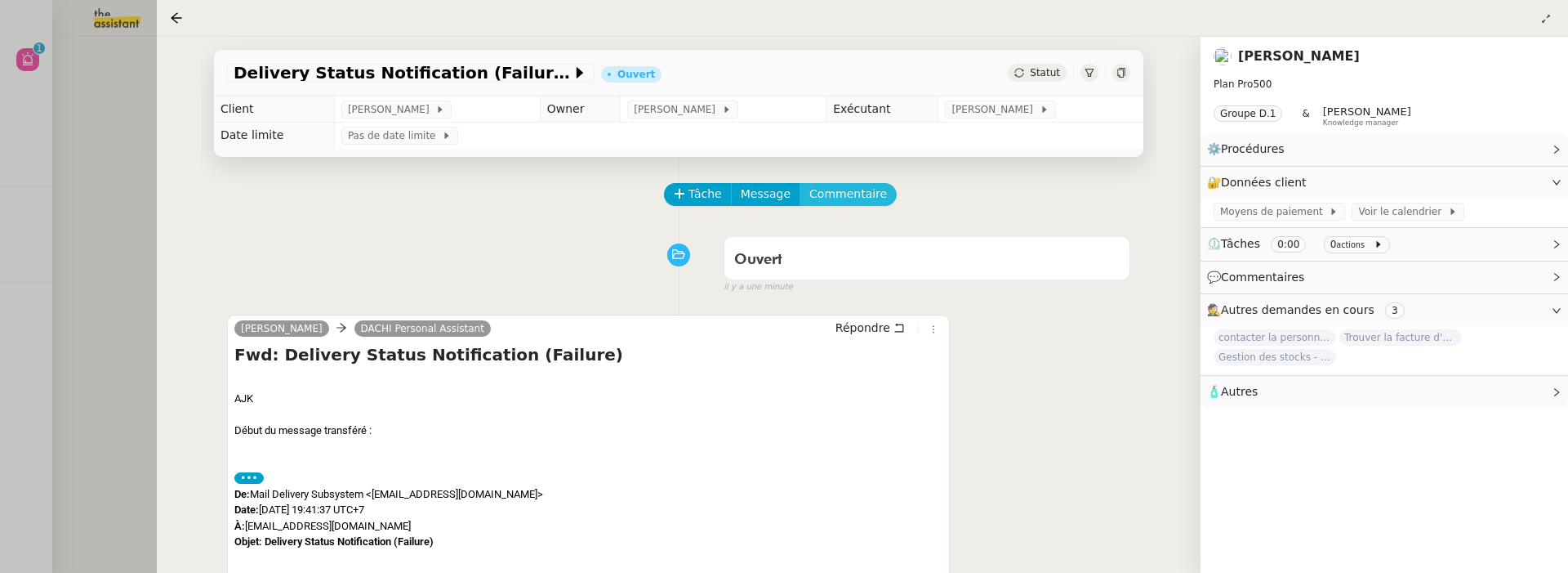
click at [848, 201] on span "Commentaire" at bounding box center [848, 194] width 77 height 18
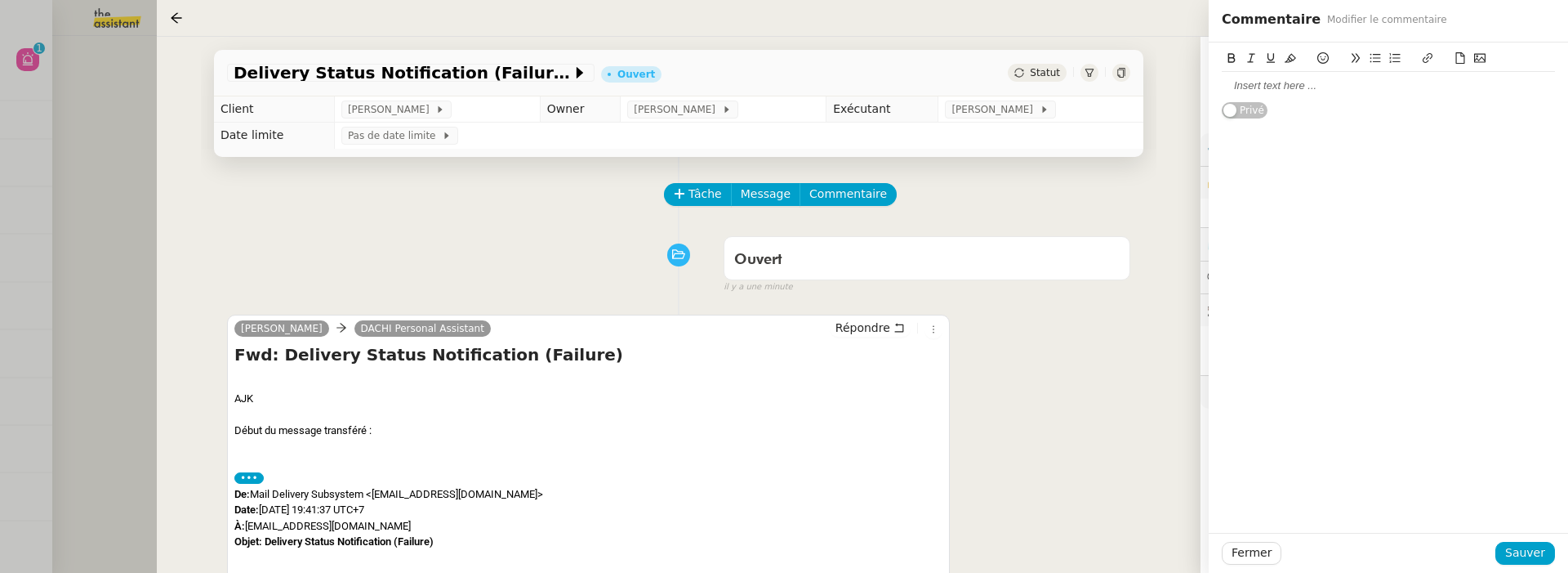
click at [1307, 79] on div at bounding box center [1388, 85] width 333 height 15
click at [1535, 562] on span "Sauver" at bounding box center [1525, 553] width 40 height 18
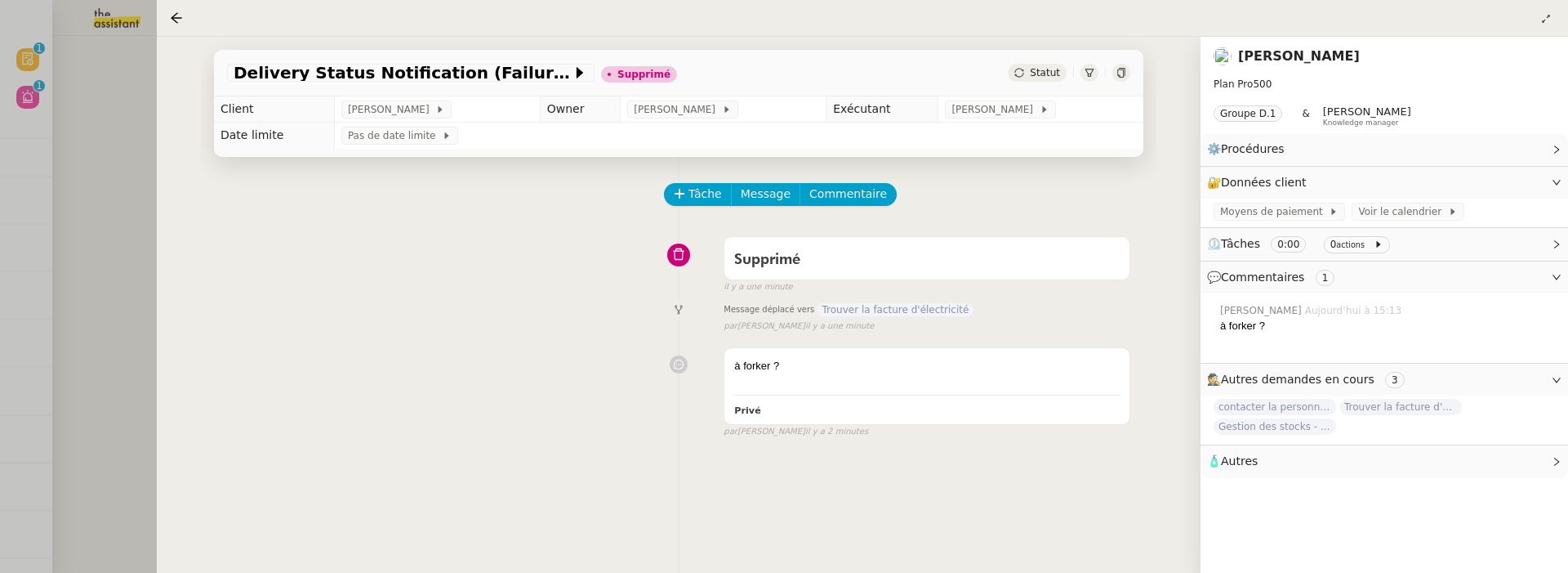
click at [126, 129] on div at bounding box center [784, 286] width 1568 height 573
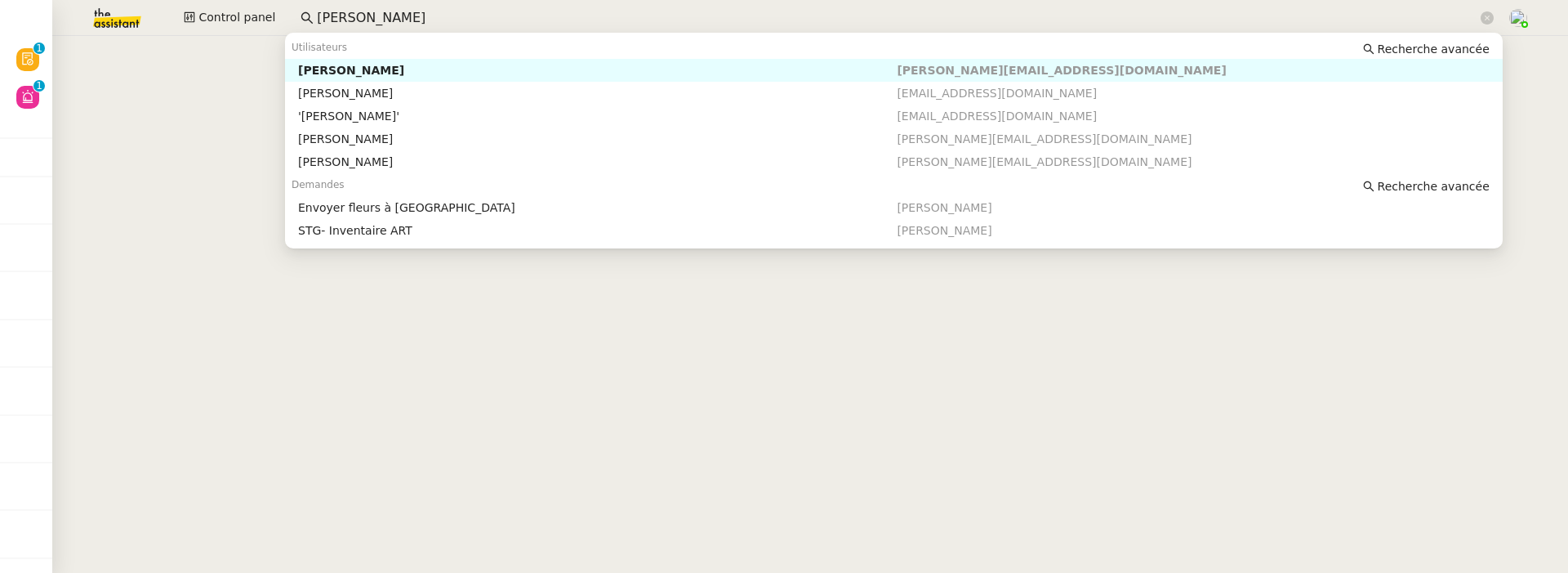
click at [357, 11] on input "thomas de" at bounding box center [897, 18] width 1161 height 22
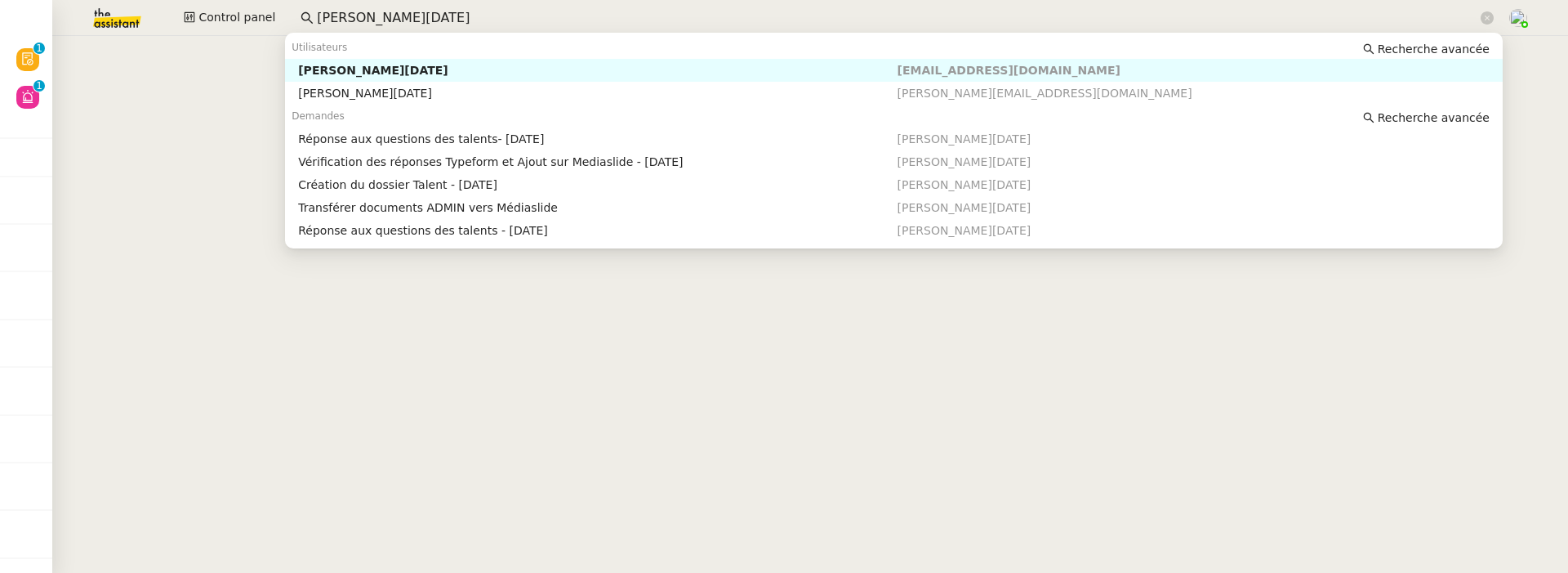
click at [404, 70] on div "Sandra Toussaint" at bounding box center [597, 70] width 599 height 15
type input "sandra toussaint"
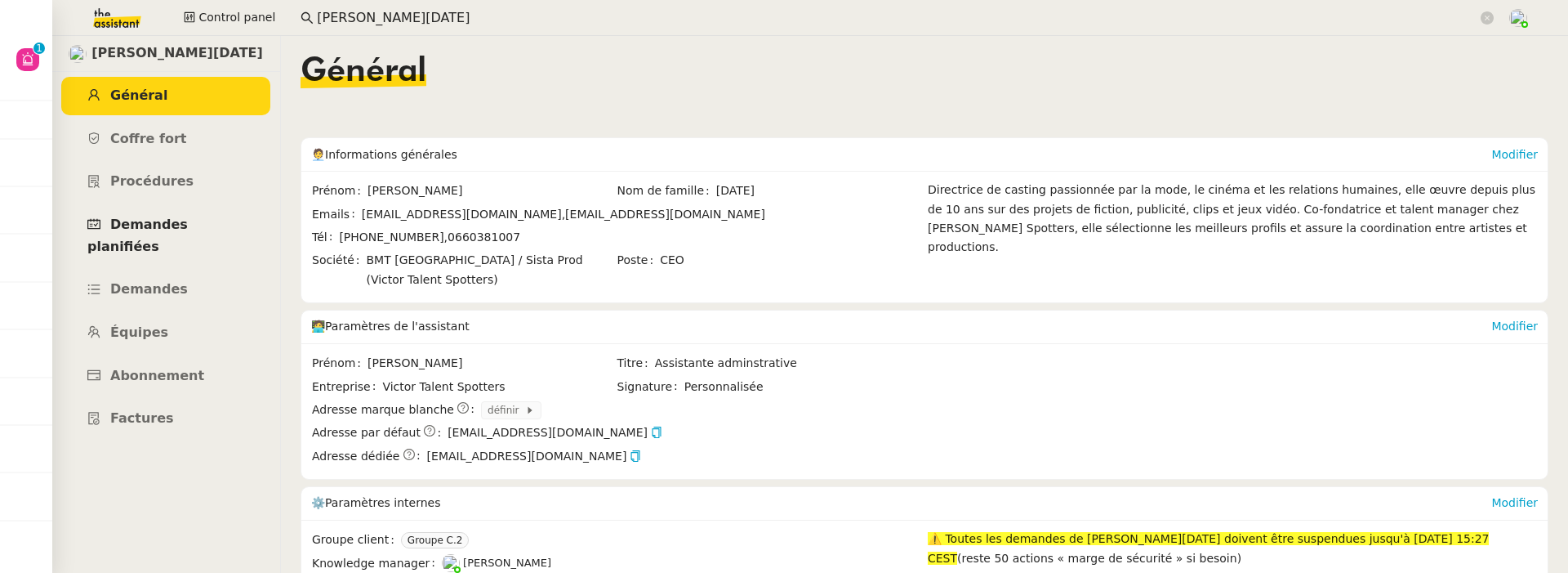
click at [146, 224] on span "Demandes planifiées" at bounding box center [137, 235] width 100 height 38
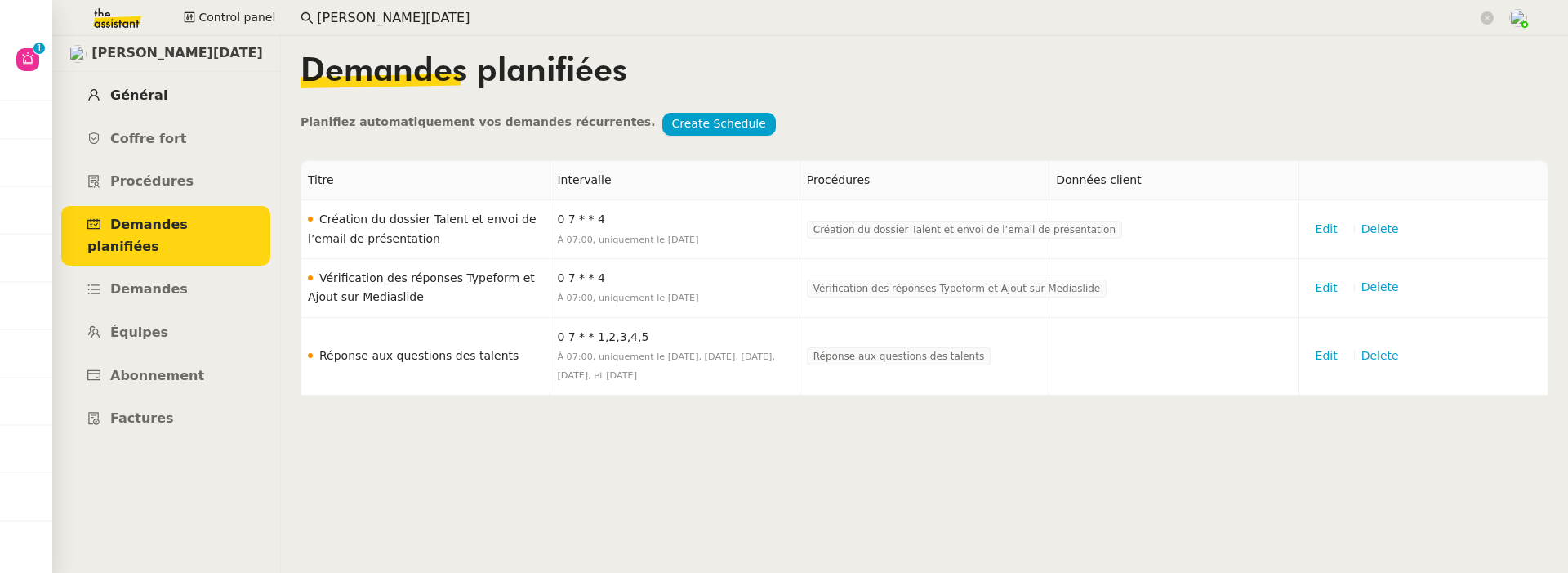
click at [209, 101] on link "Général" at bounding box center [166, 96] width 209 height 39
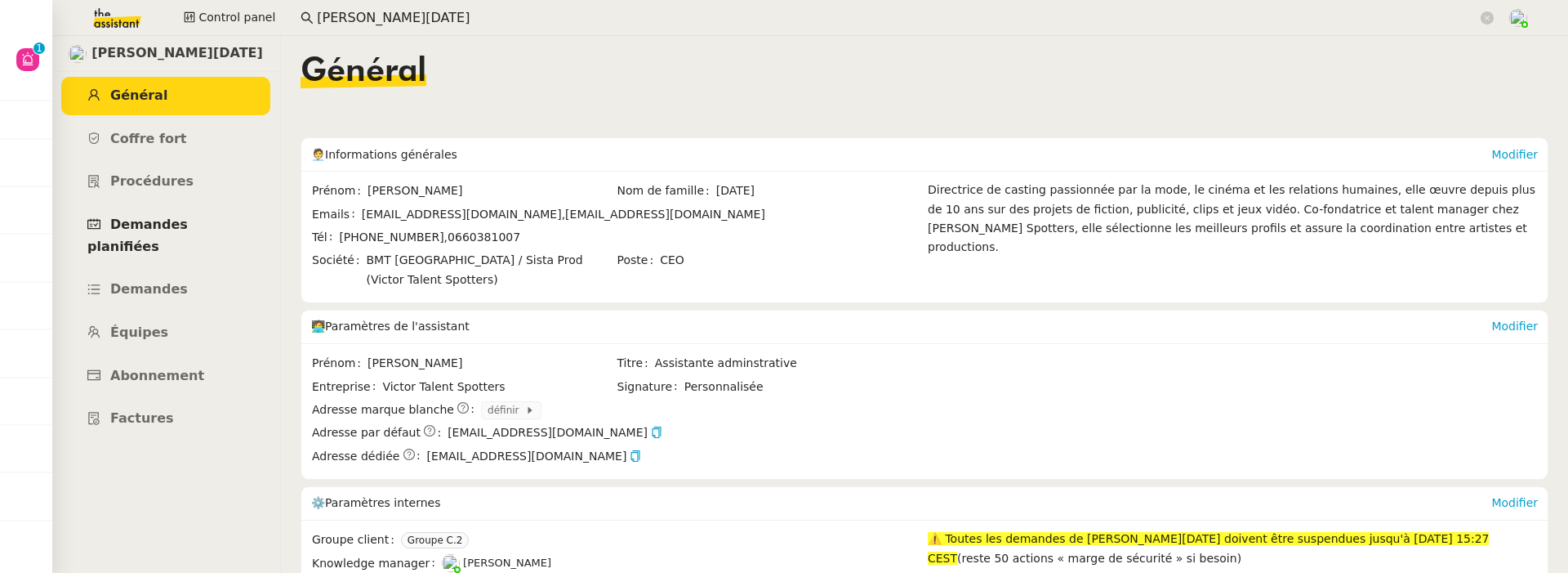
click at [188, 226] on span "Demandes planifiées" at bounding box center [137, 235] width 100 height 38
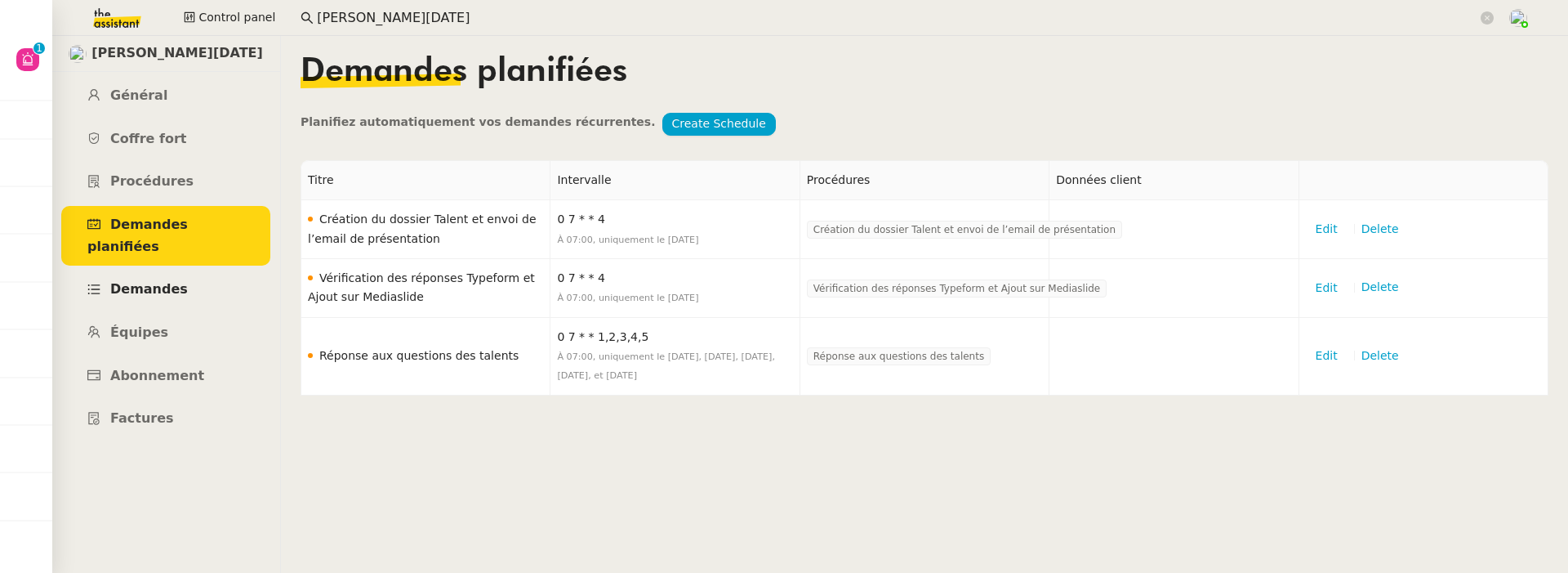
click at [180, 275] on link "Demandes" at bounding box center [166, 290] width 209 height 39
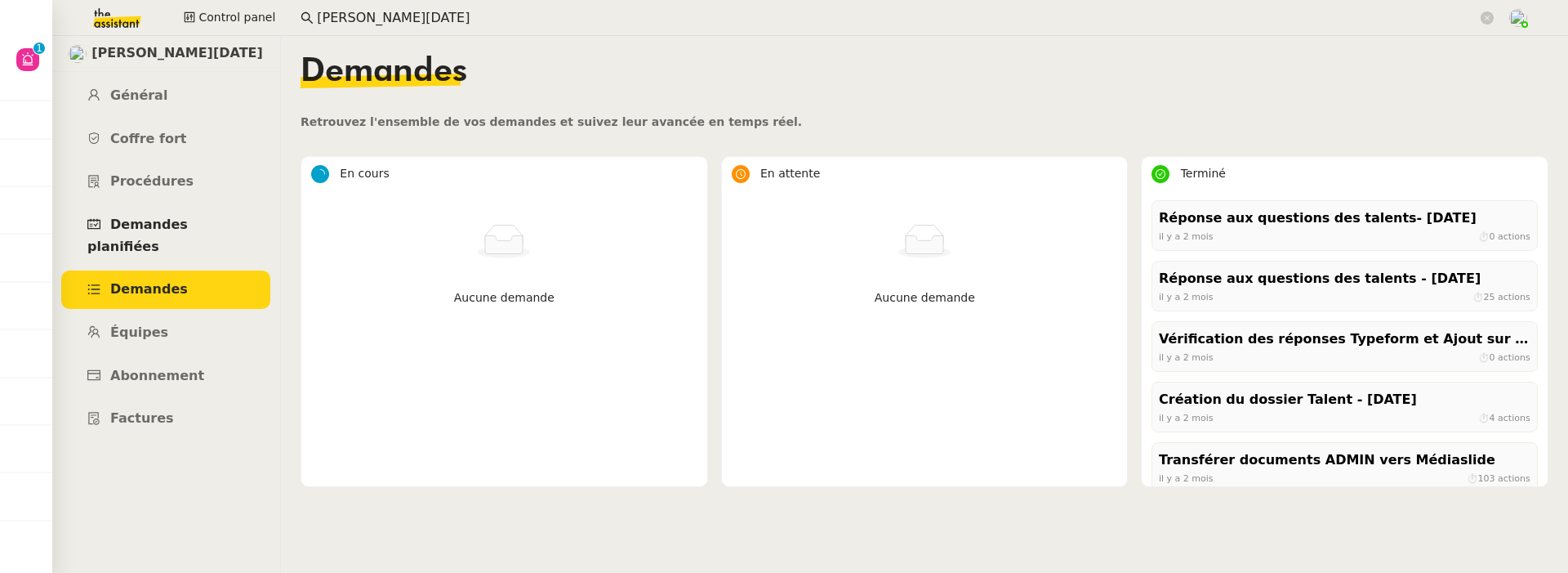
click at [186, 224] on span "Demandes planifiées" at bounding box center [137, 235] width 100 height 38
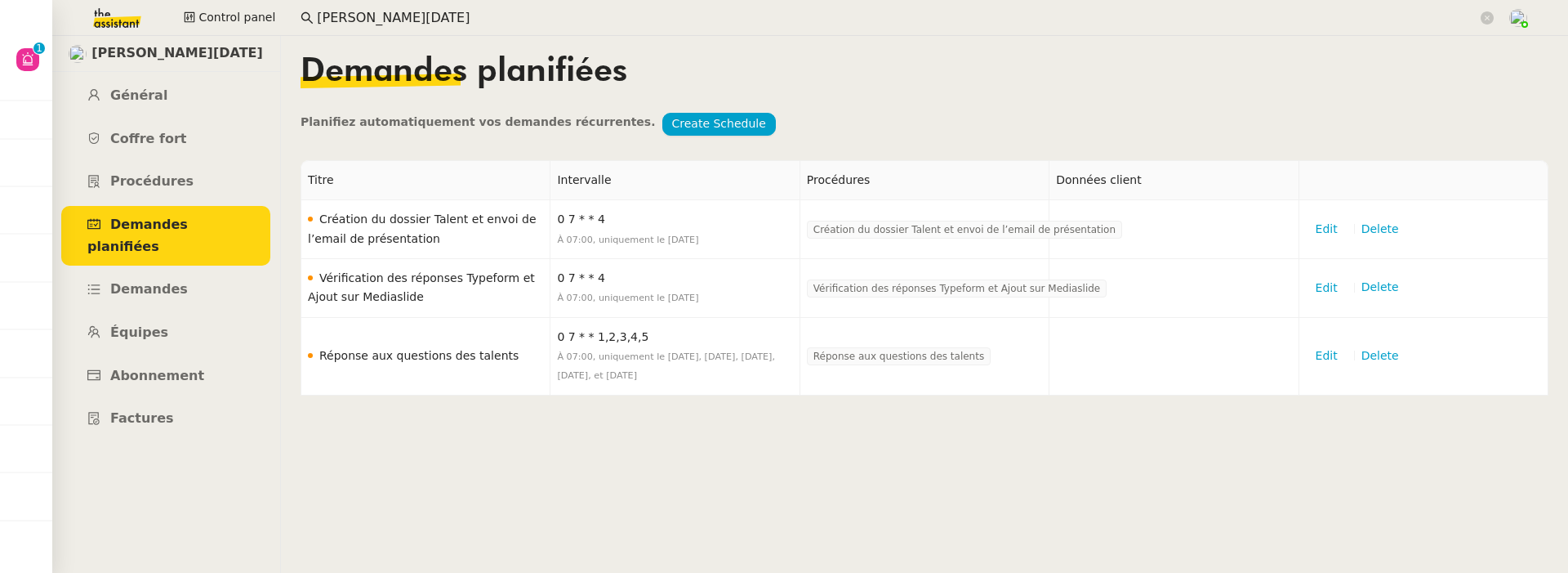
click at [153, 55] on span "Sandra Toussaint" at bounding box center [177, 53] width 171 height 22
click at [120, 18] on img at bounding box center [104, 18] width 127 height 36
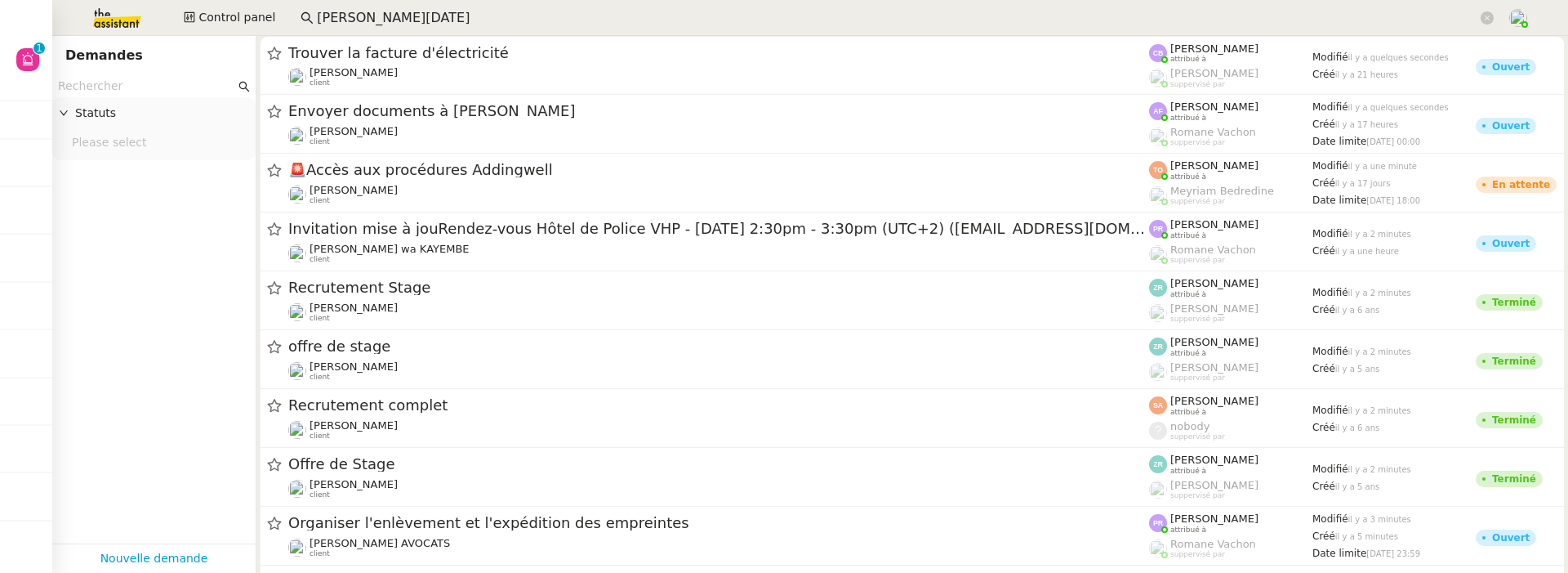
click at [93, 31] on img at bounding box center [104, 18] width 127 height 36
click at [187, 555] on link "Nouvelle demande" at bounding box center [154, 558] width 108 height 18
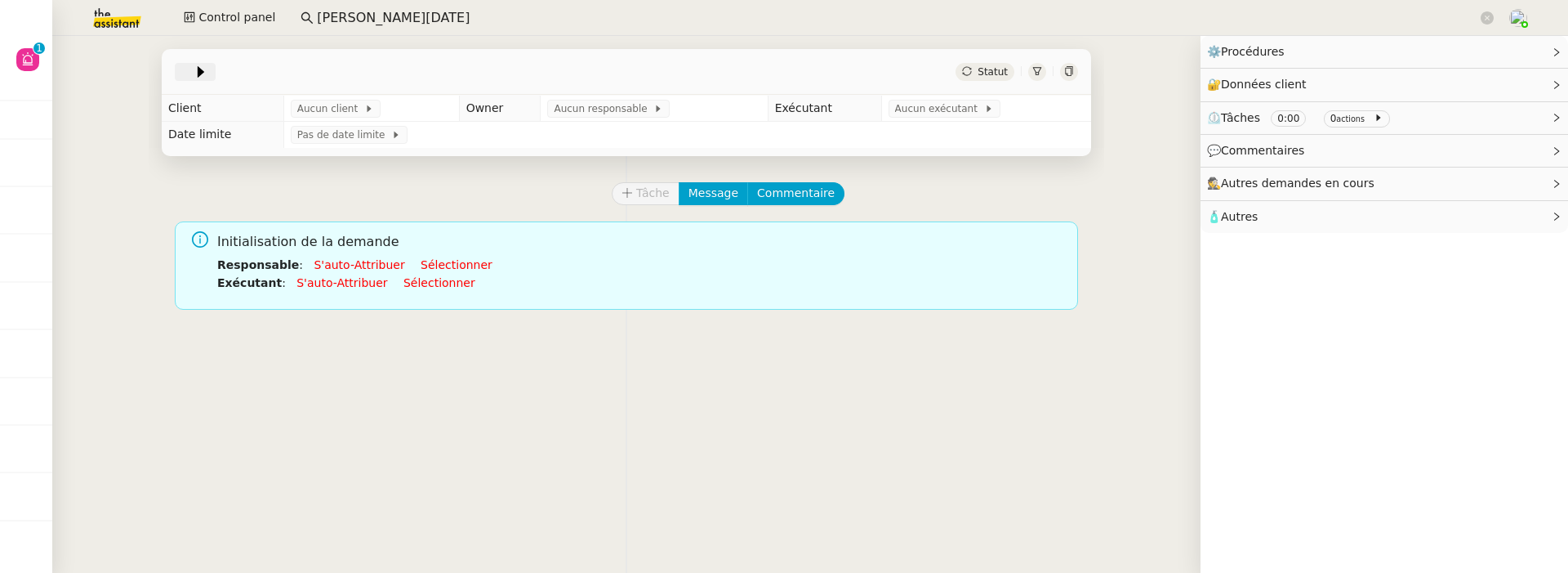
click at [198, 76] on icon at bounding box center [201, 71] width 17 height 17
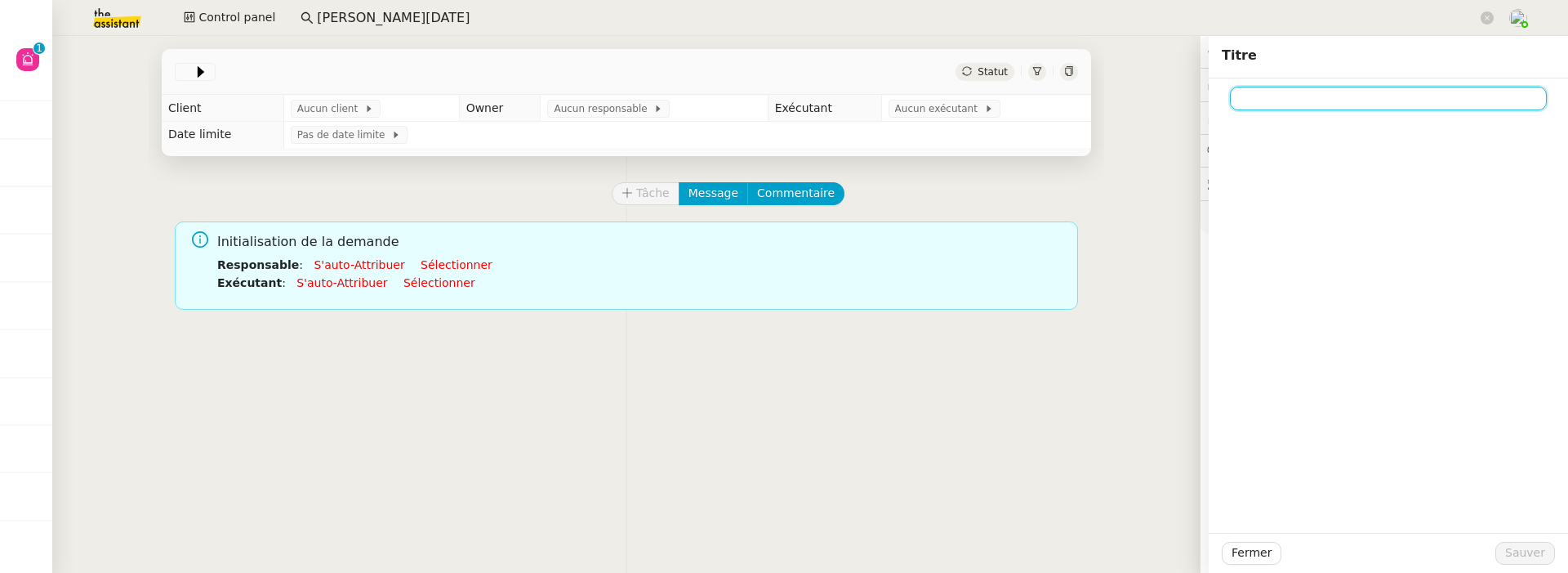
click at [1272, 107] on input at bounding box center [1389, 98] width 317 height 24
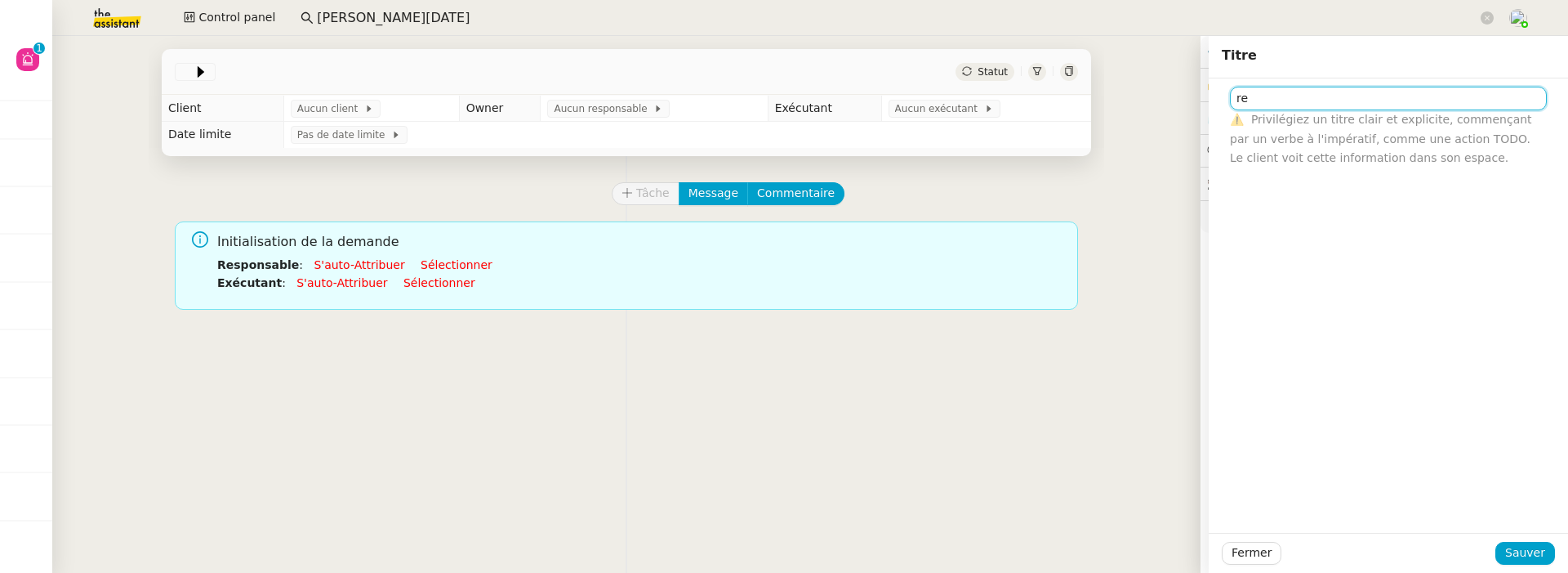
type input "r"
type input "Reprise récurrence"
click at [1539, 556] on span "Sauver" at bounding box center [1525, 553] width 40 height 18
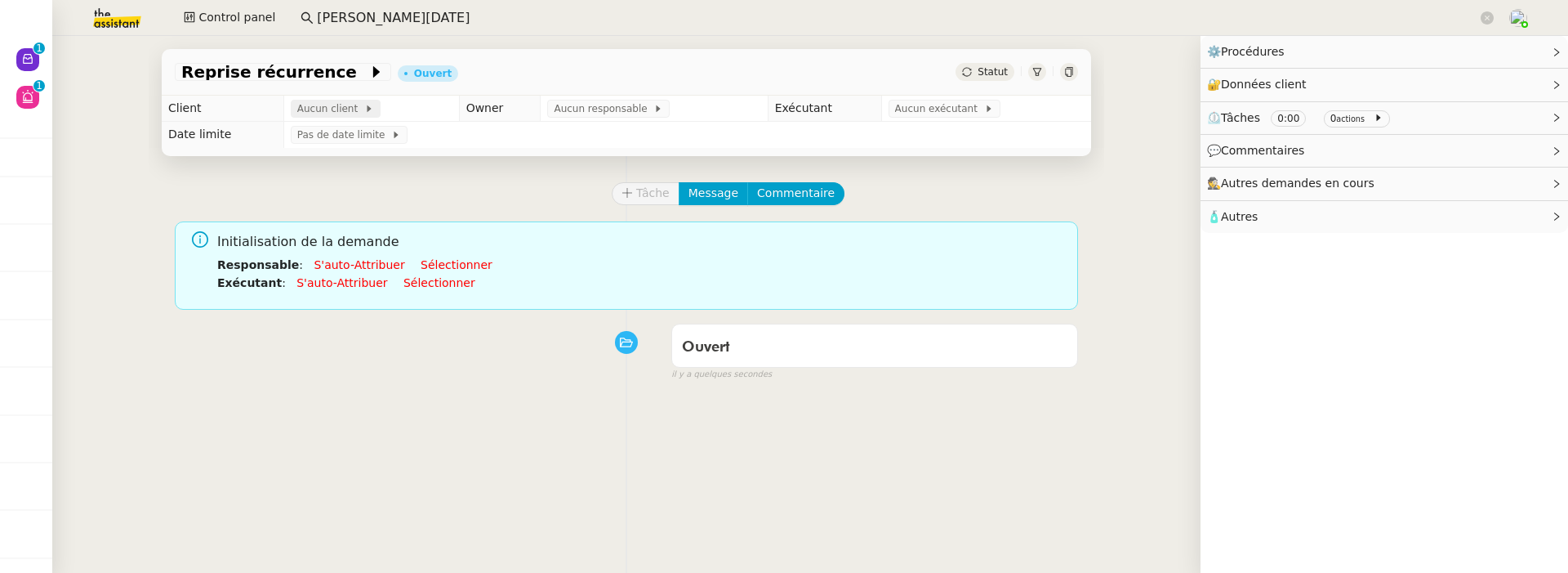
click at [364, 107] on icon at bounding box center [368, 108] width 10 height 10
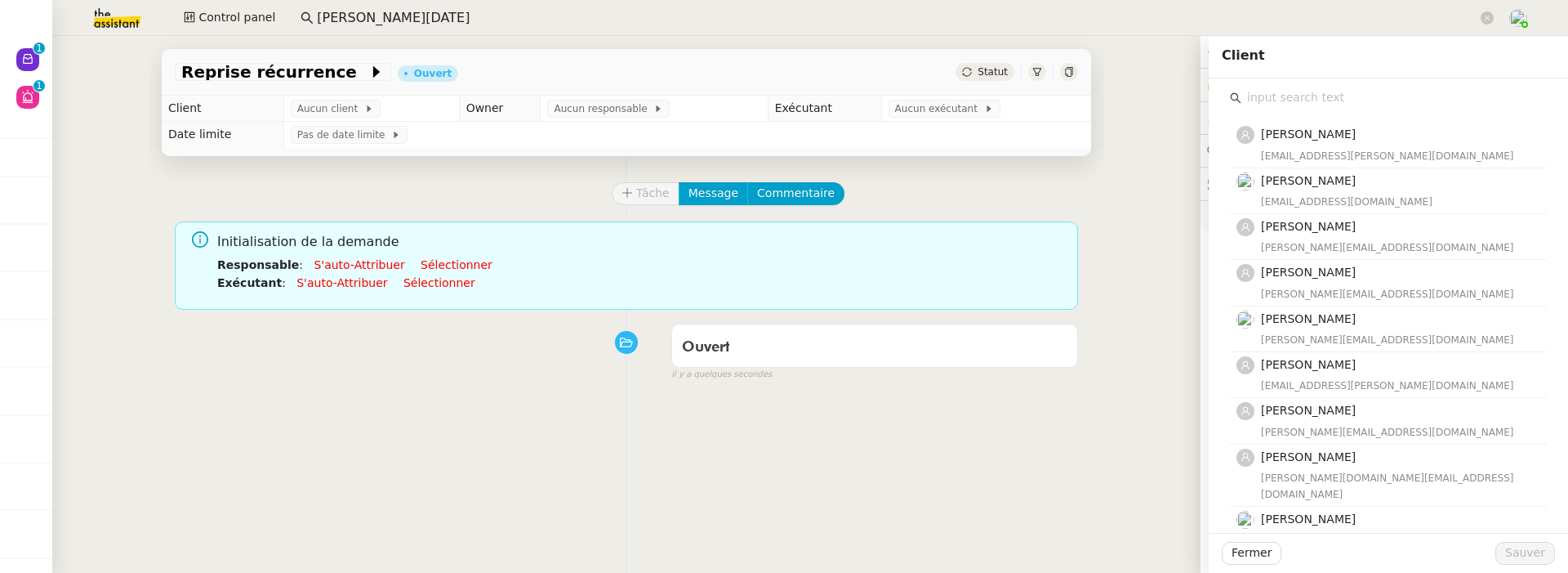
click at [1333, 93] on input "text" at bounding box center [1394, 97] width 305 height 22
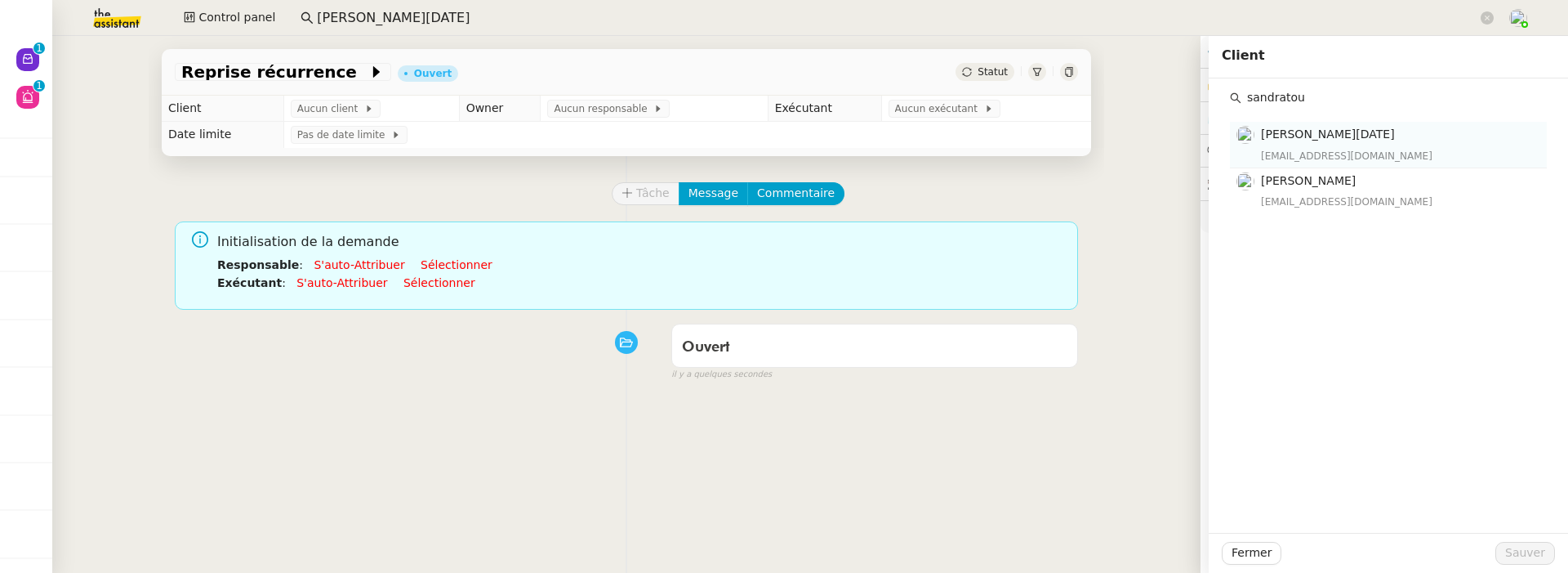
type input "sandratou"
click at [1379, 148] on div "victor.talentspotters@gmail.com" at bounding box center [1399, 156] width 276 height 17
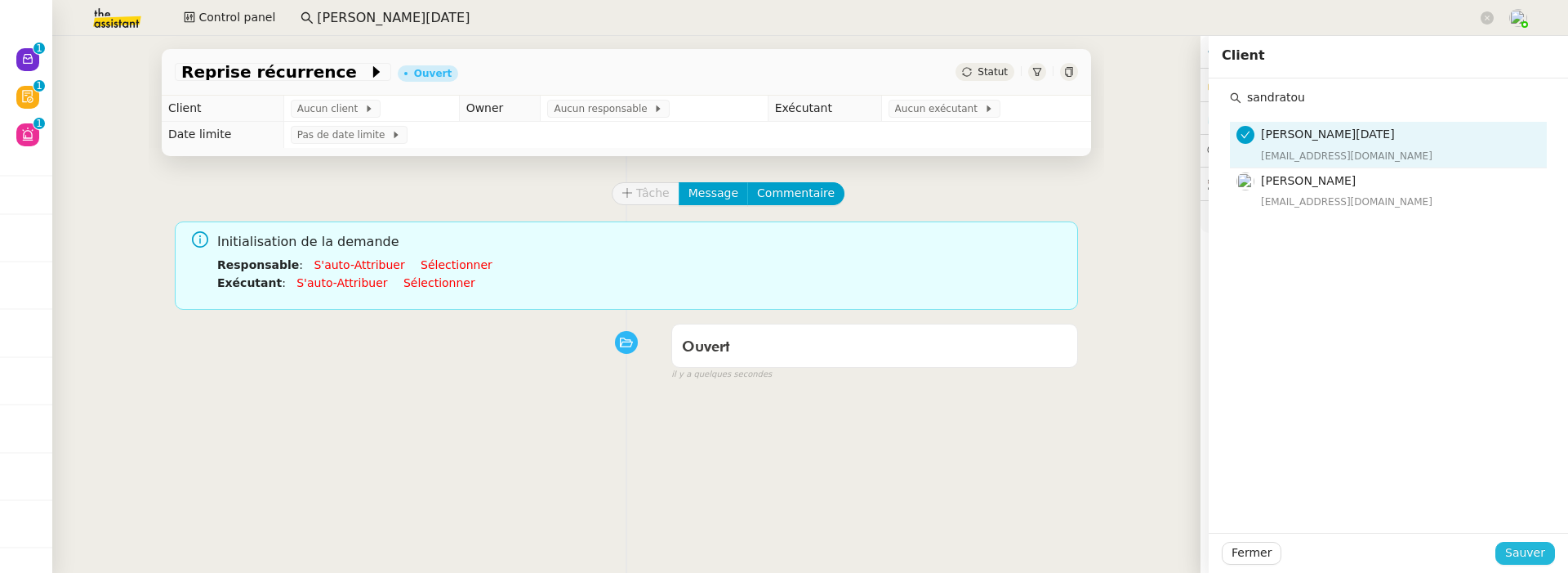
click at [1525, 557] on span "Sauver" at bounding box center [1525, 553] width 40 height 18
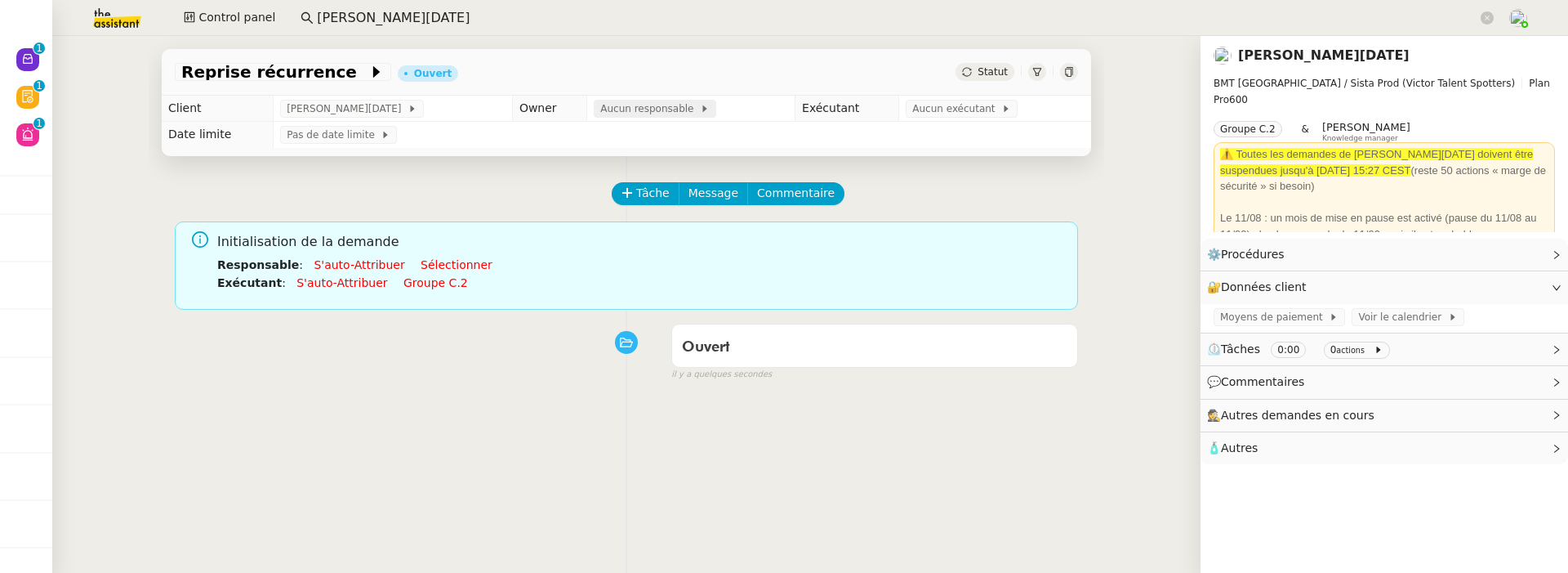
click at [616, 106] on span "Aucun responsable" at bounding box center [650, 108] width 99 height 17
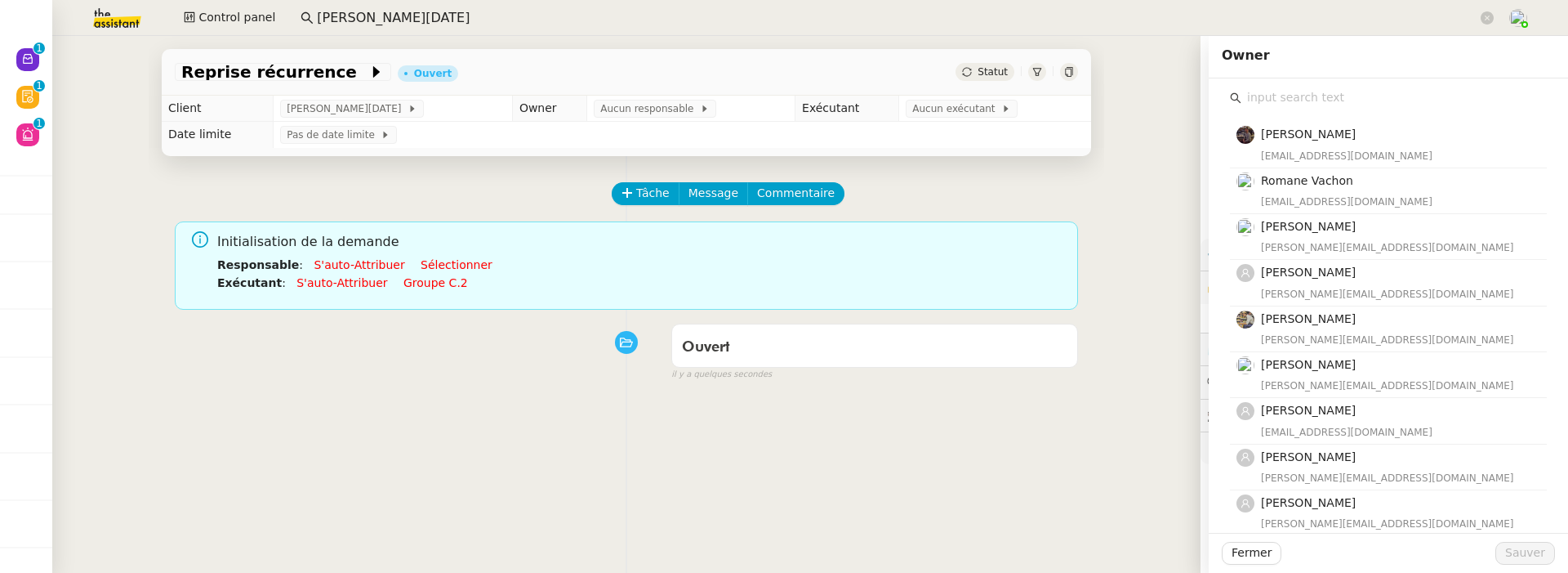
click at [1333, 94] on input "text" at bounding box center [1394, 97] width 305 height 22
click at [1164, 225] on div "Reprise récurrence Ouvert Statut Client Sandra Toussaint Owner Aucun responsabl…" at bounding box center [626, 305] width 1149 height 537
click at [1165, 146] on div "Reprise récurrence Ouvert Statut Client Sandra Toussaint Owner Aucun responsabl…" at bounding box center [626, 305] width 1149 height 537
click at [1234, 551] on span "Fermer" at bounding box center [1251, 553] width 40 height 18
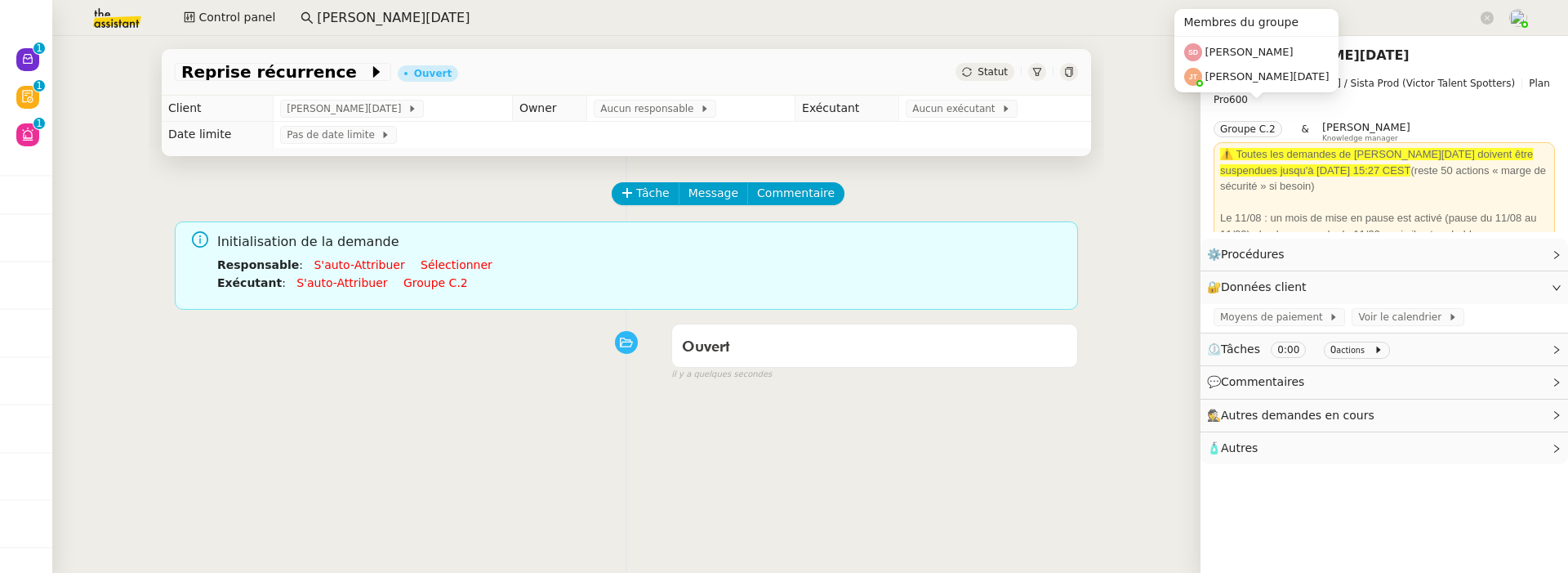
click at [952, 98] on td "Aucun exécutant" at bounding box center [995, 109] width 192 height 26
click at [954, 104] on span "Aucun exécutant" at bounding box center [956, 108] width 89 height 17
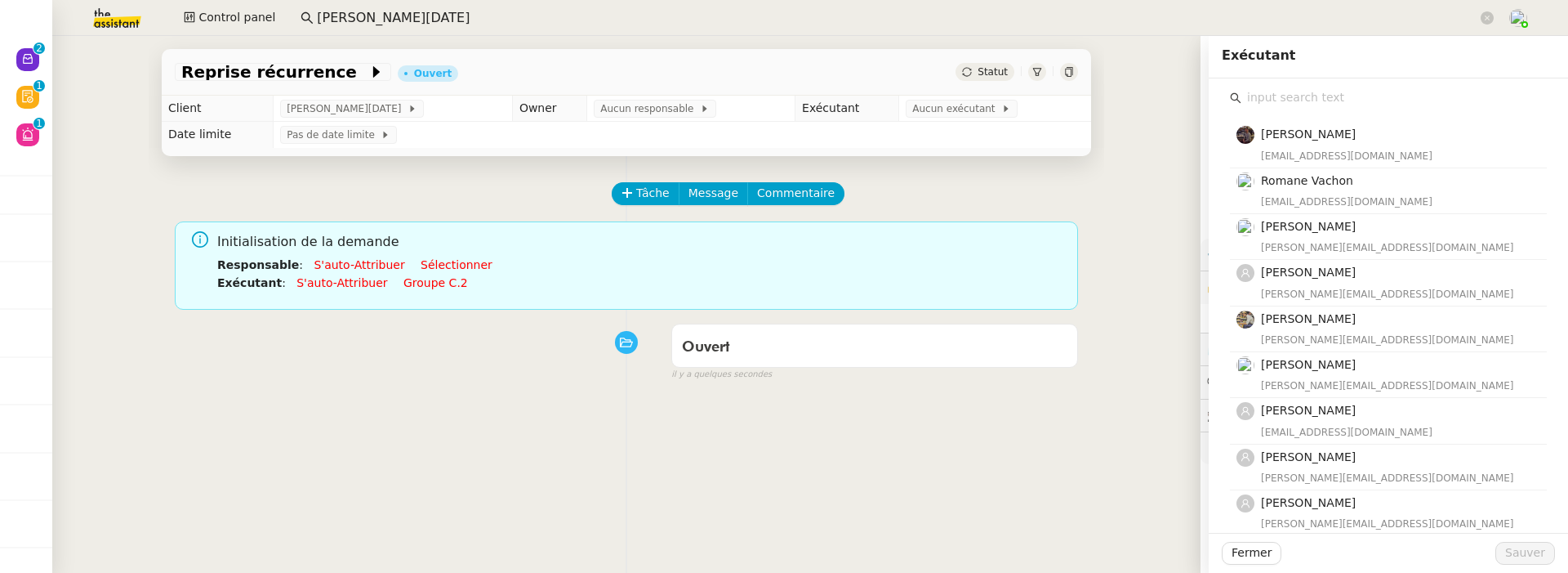
click at [1316, 89] on input "text" at bounding box center [1394, 97] width 305 height 22
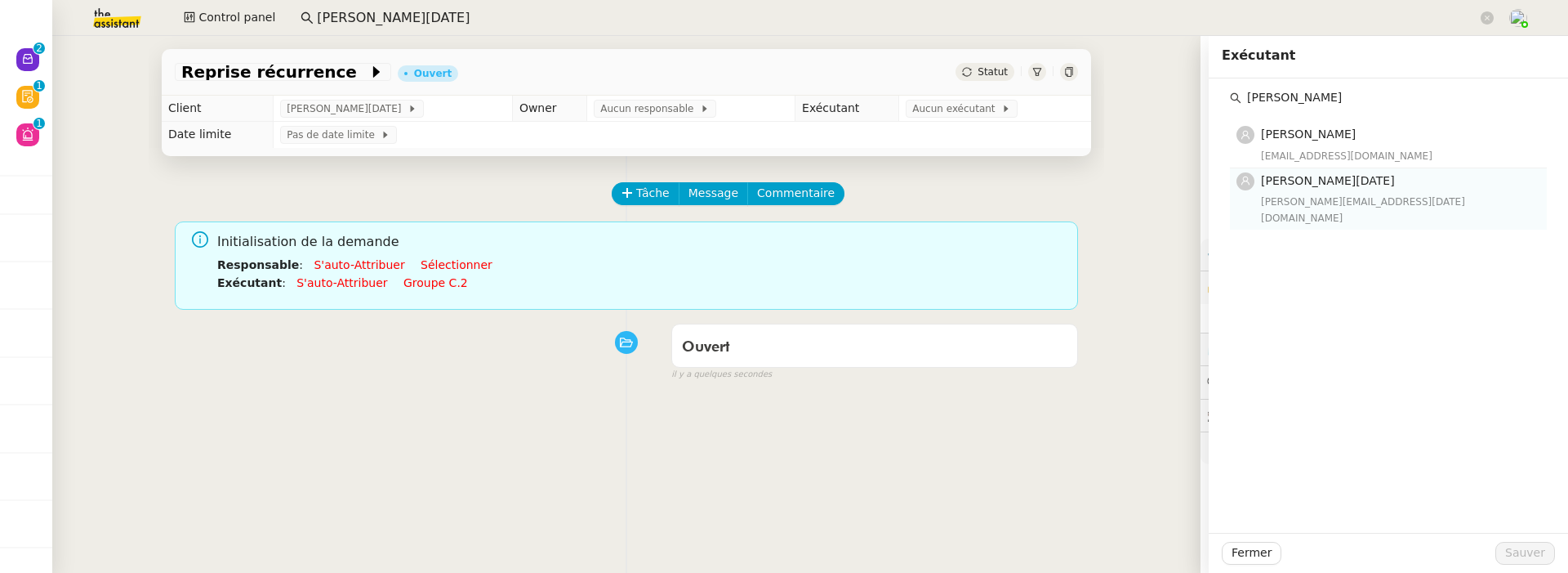
type input "jean"
click at [1340, 199] on div "jean-noel@theassistant.team" at bounding box center [1399, 209] width 276 height 33
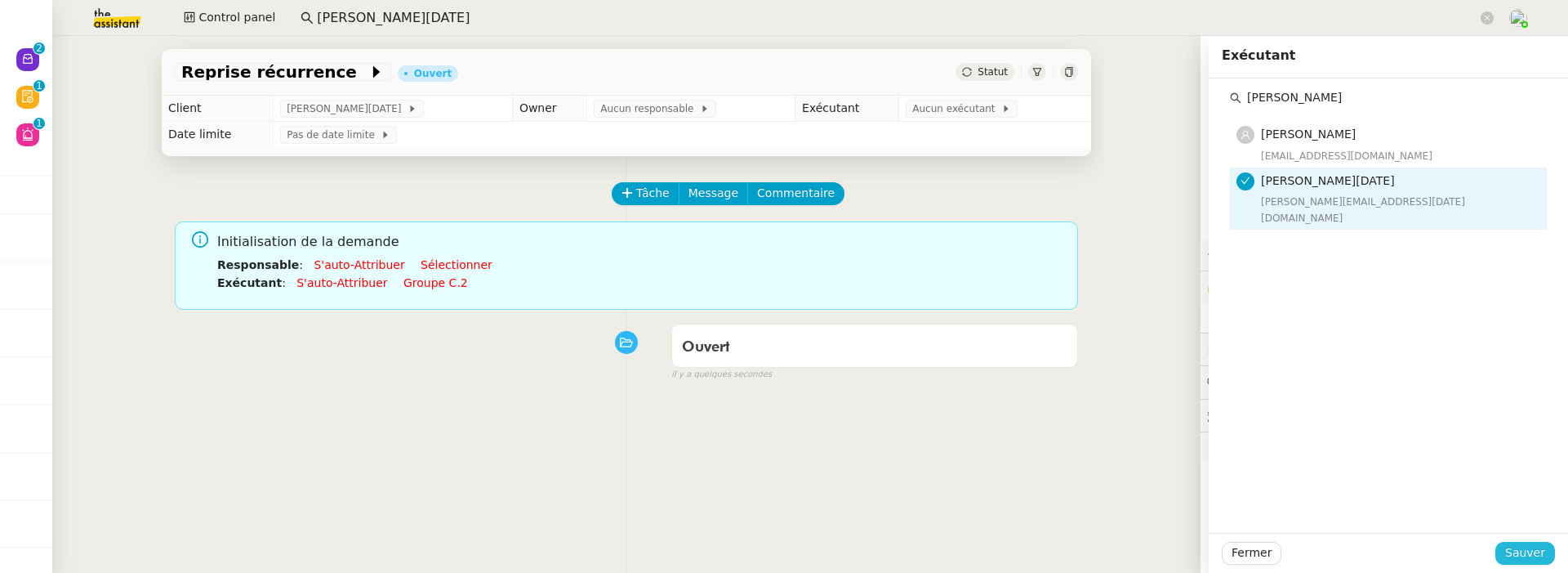
click at [1546, 550] on button "Sauver" at bounding box center [1525, 554] width 60 height 23
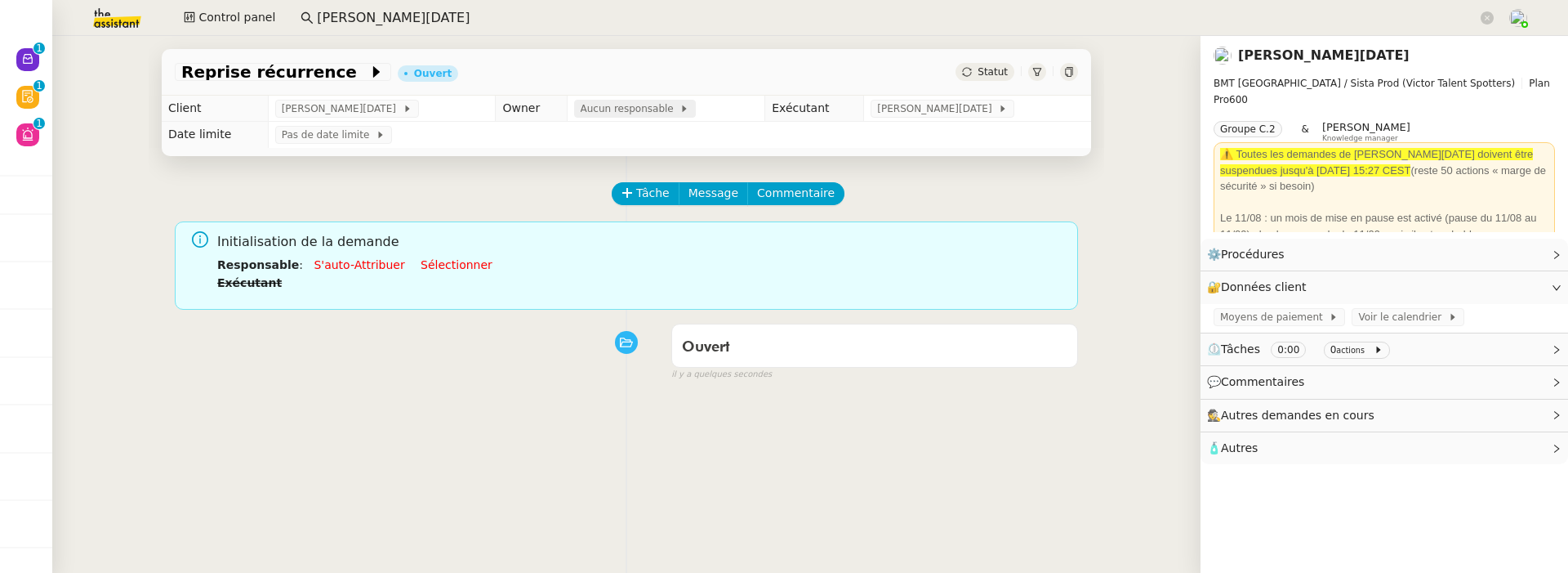
click at [628, 109] on span "Aucun responsable" at bounding box center [630, 108] width 99 height 17
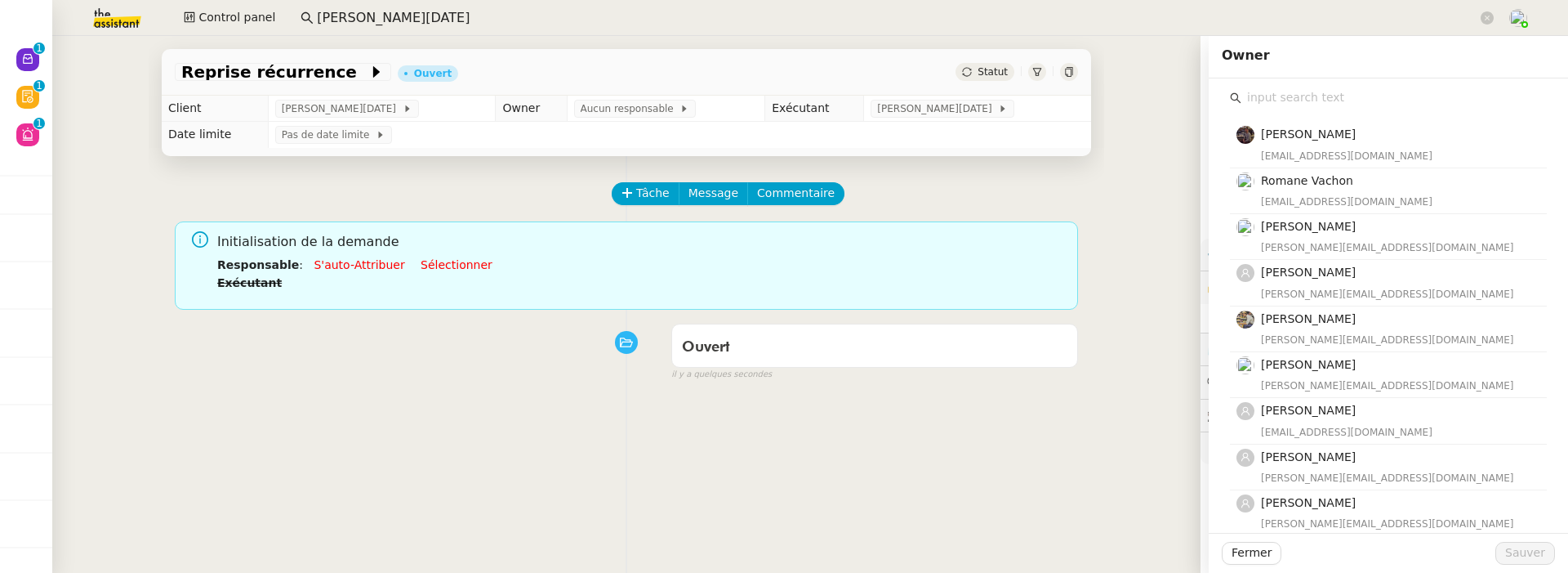
click at [1411, 89] on input "text" at bounding box center [1394, 97] width 305 height 22
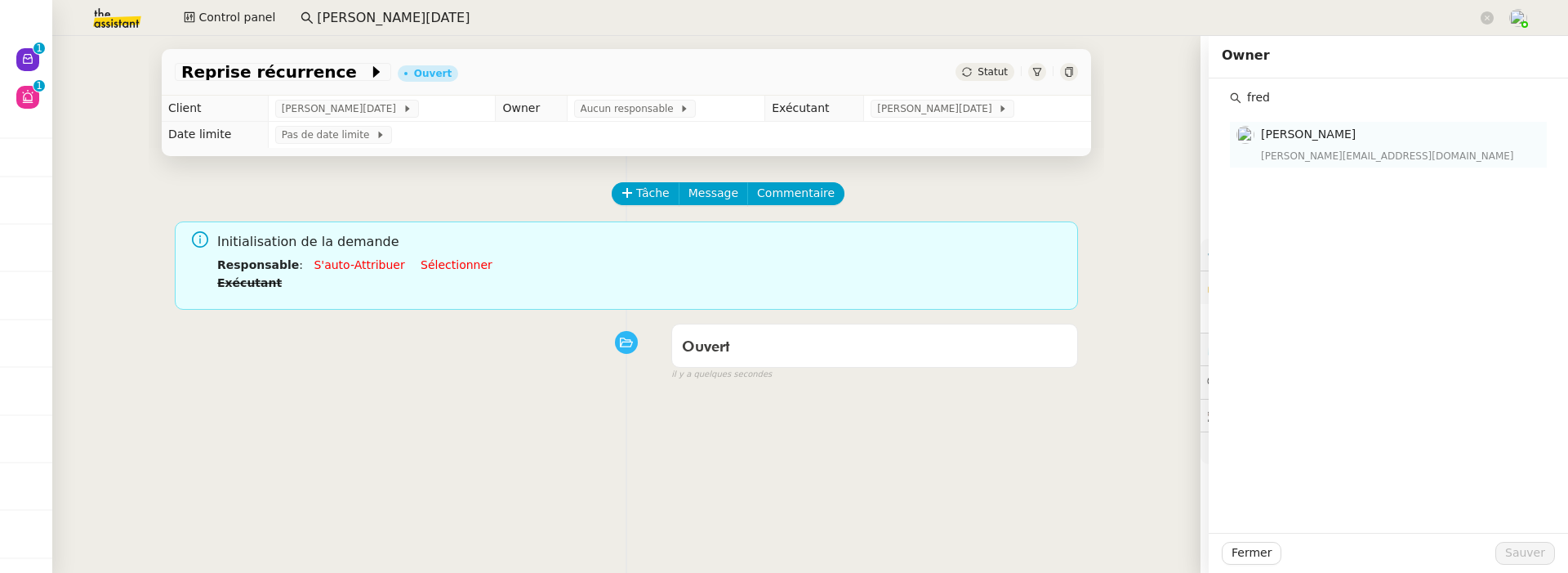
type input "fred"
click at [1396, 136] on h4 "[PERSON_NAME]" at bounding box center [1399, 134] width 276 height 18
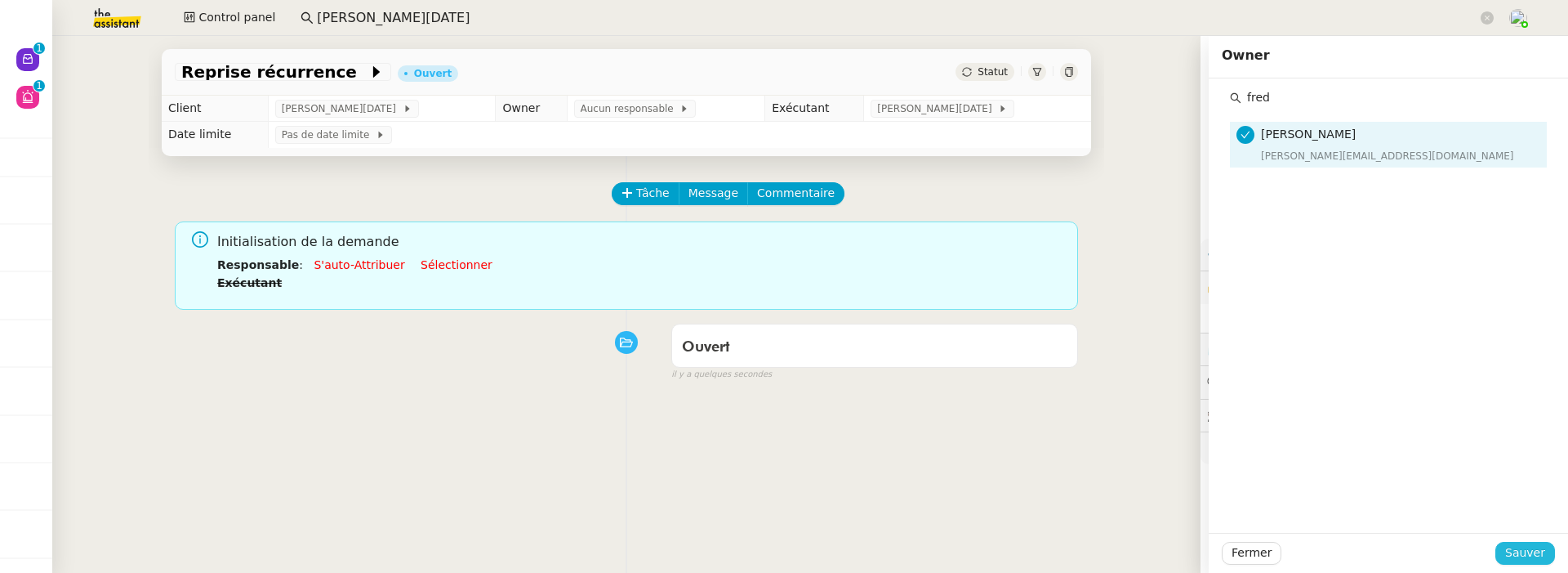
click at [1520, 546] on span "Sauver" at bounding box center [1525, 553] width 40 height 18
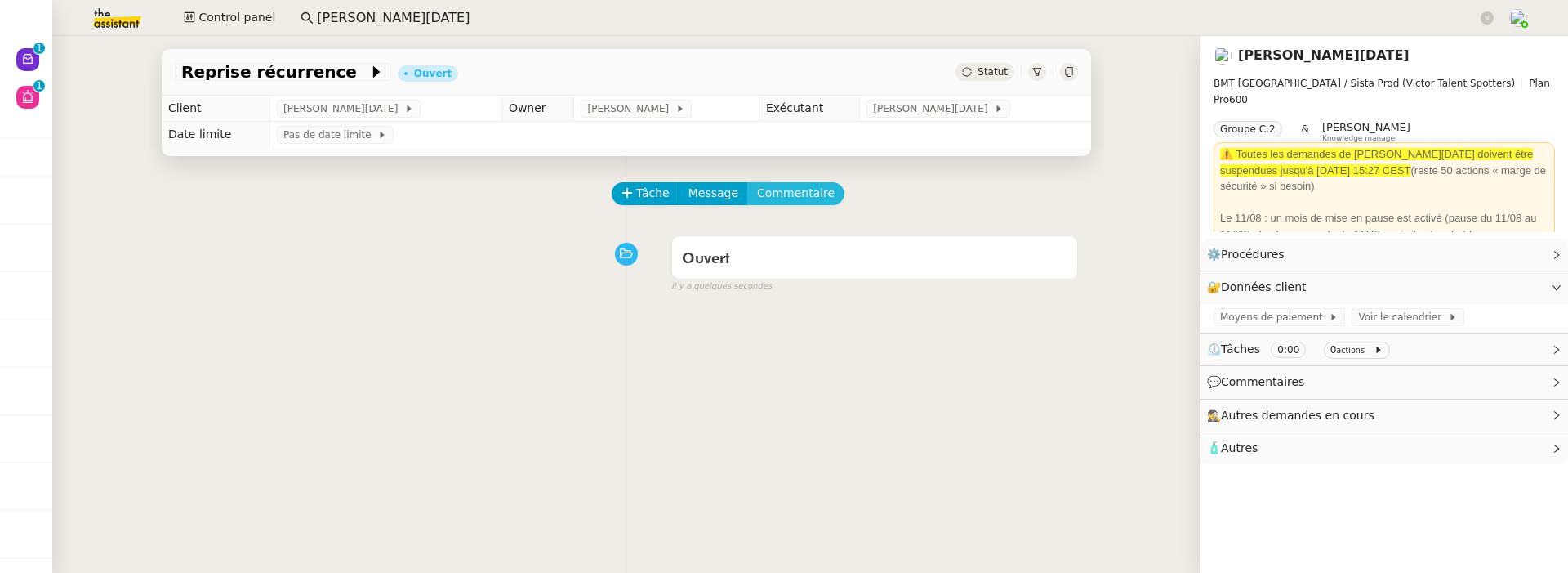
click at [791, 199] on span "Commentaire" at bounding box center [796, 193] width 77 height 18
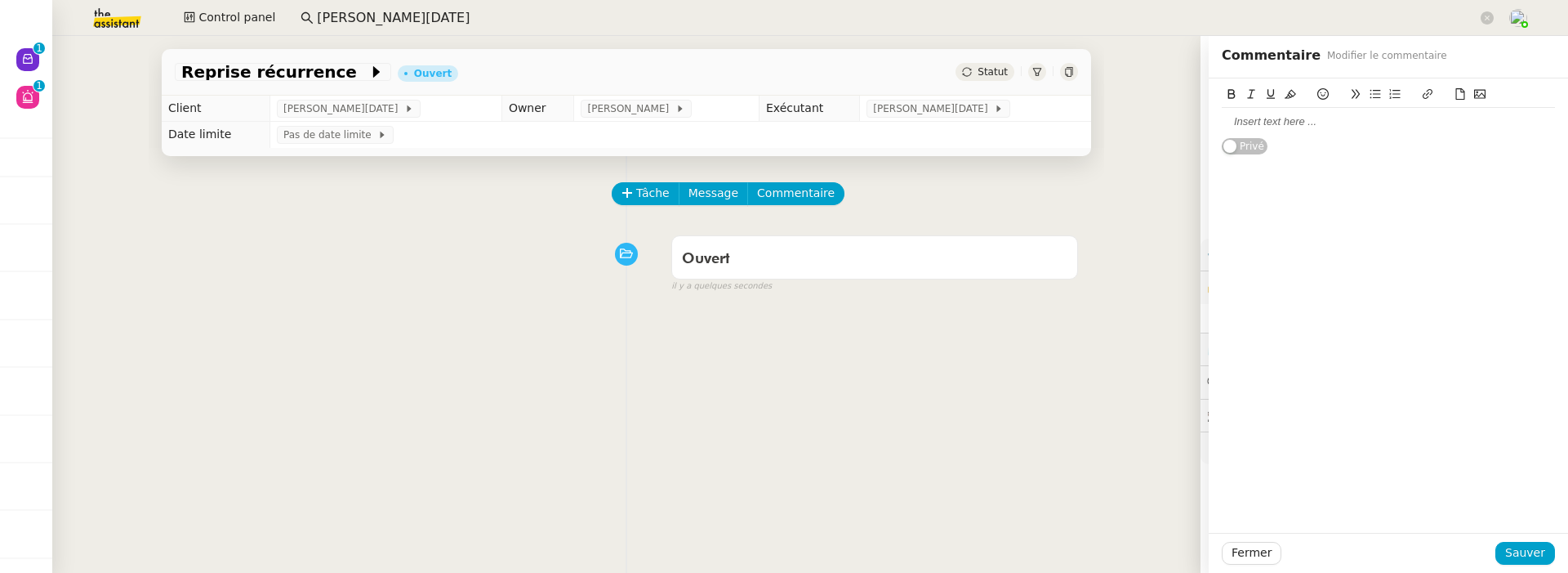
click at [1271, 112] on div at bounding box center [1388, 122] width 333 height 28
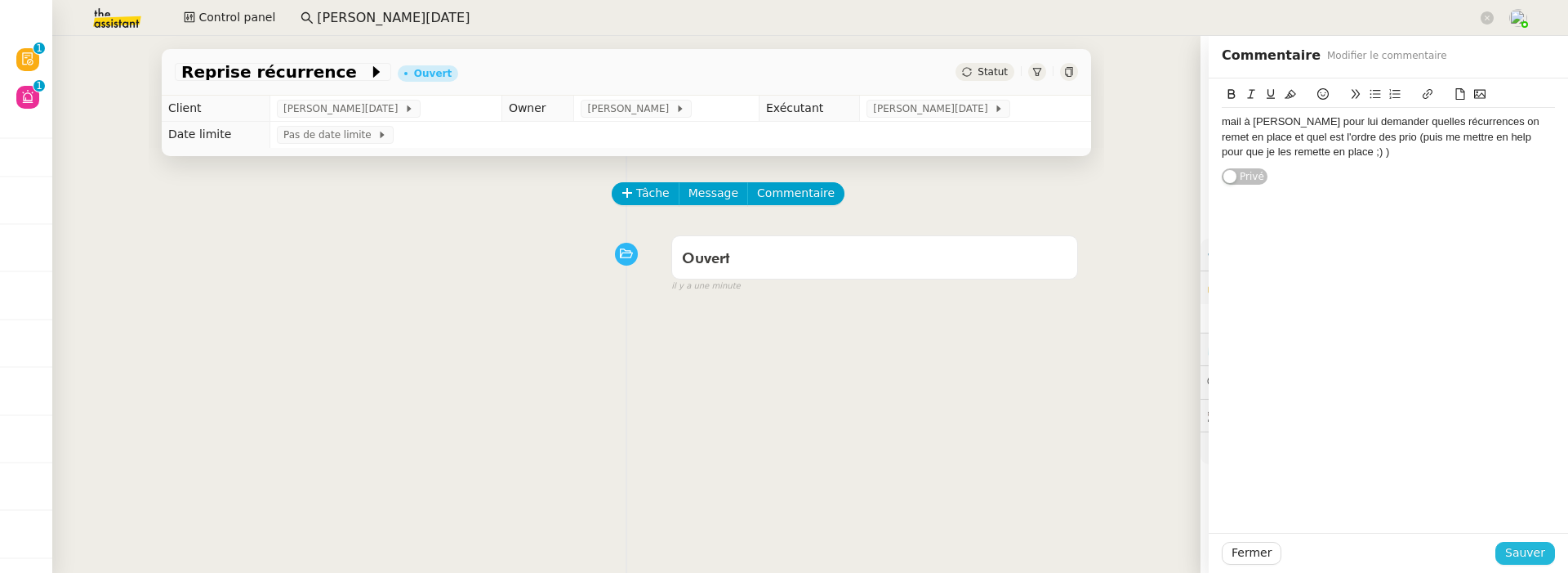
click at [1522, 545] on span "Sauver" at bounding box center [1525, 553] width 40 height 18
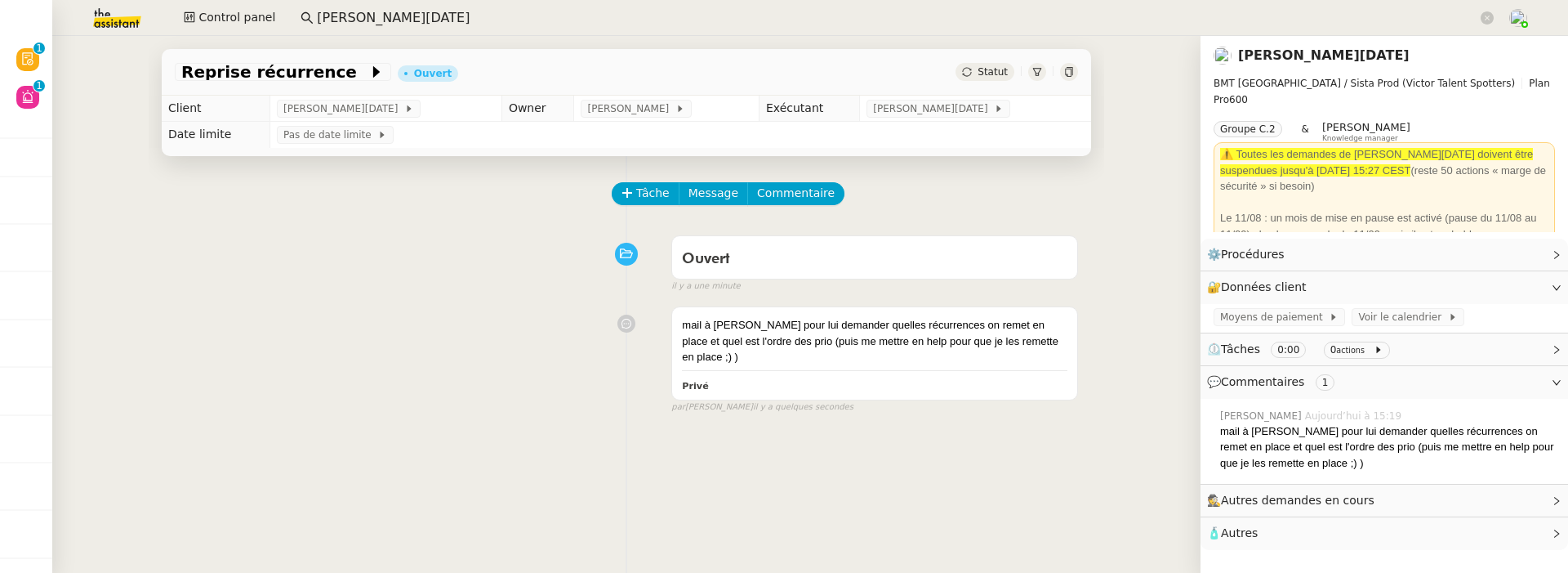
click at [1060, 79] on div "Statut" at bounding box center [1016, 72] width 122 height 18
click at [1069, 74] on icon at bounding box center [1068, 71] width 10 height 10
click at [1278, 57] on link "Sandra Toussaint" at bounding box center [1324, 55] width 171 height 16
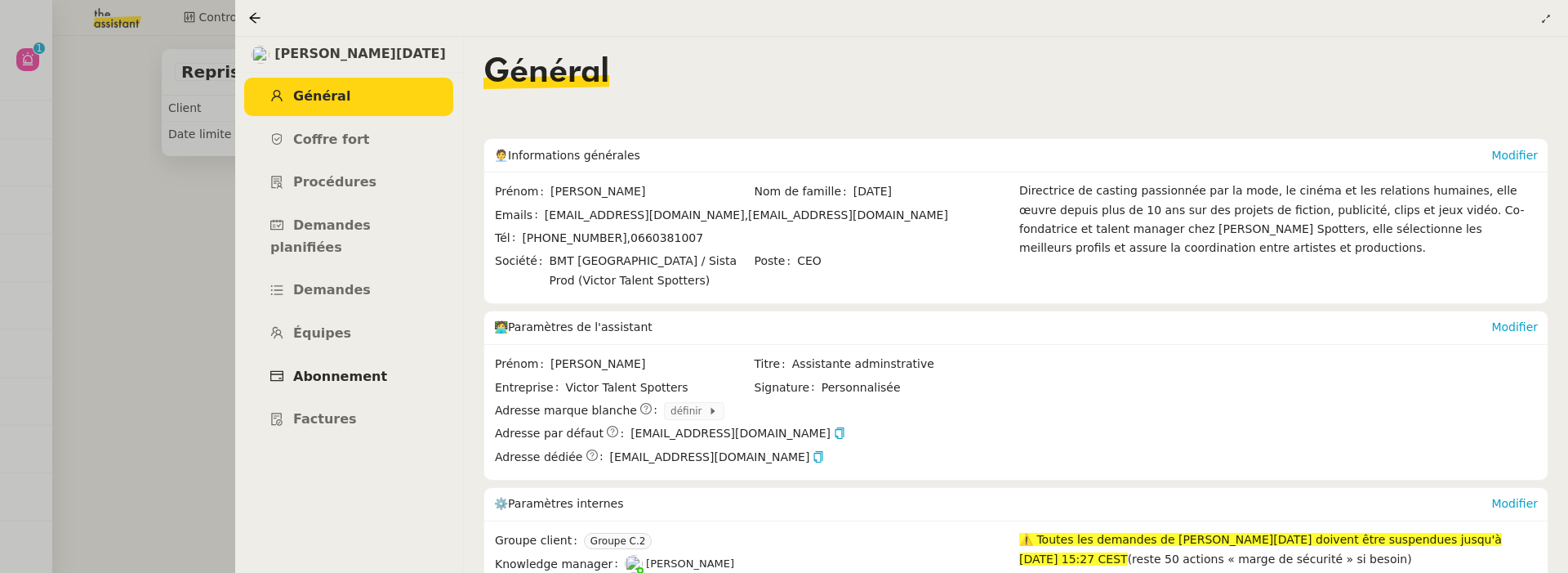
click at [370, 369] on span "Abonnement" at bounding box center [339, 377] width 94 height 16
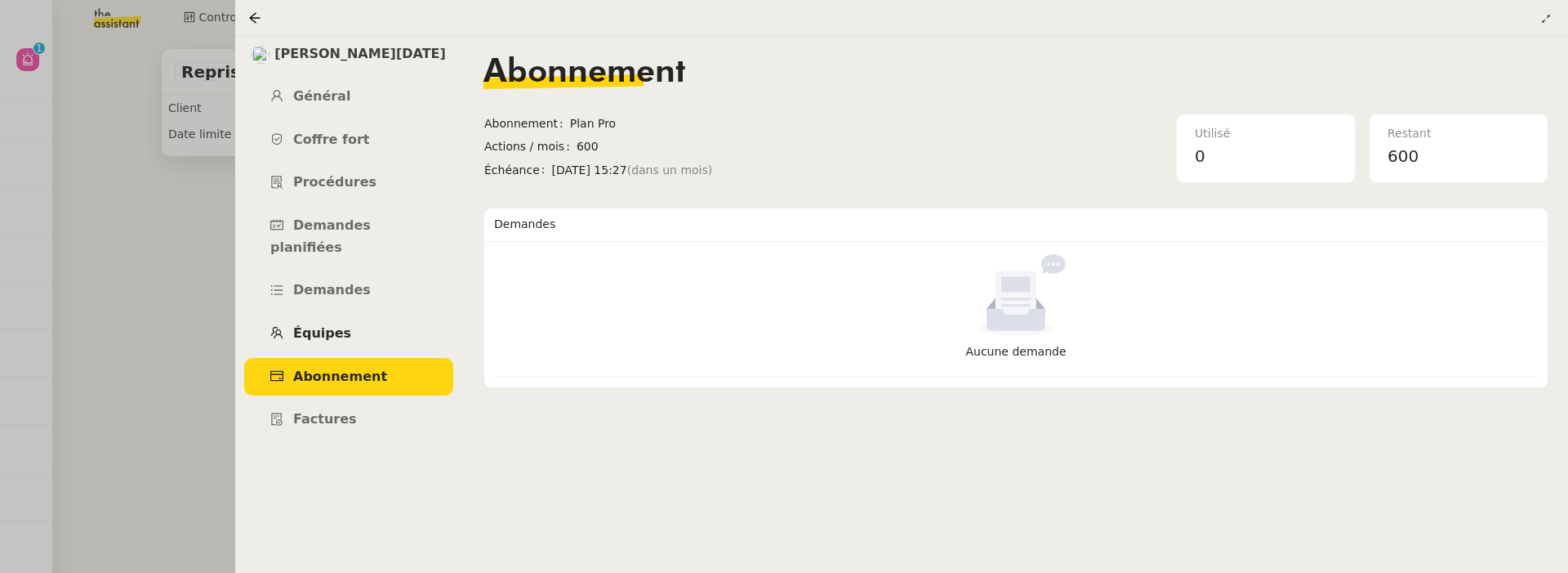
click at [389, 315] on link "Équipes" at bounding box center [349, 334] width 209 height 39
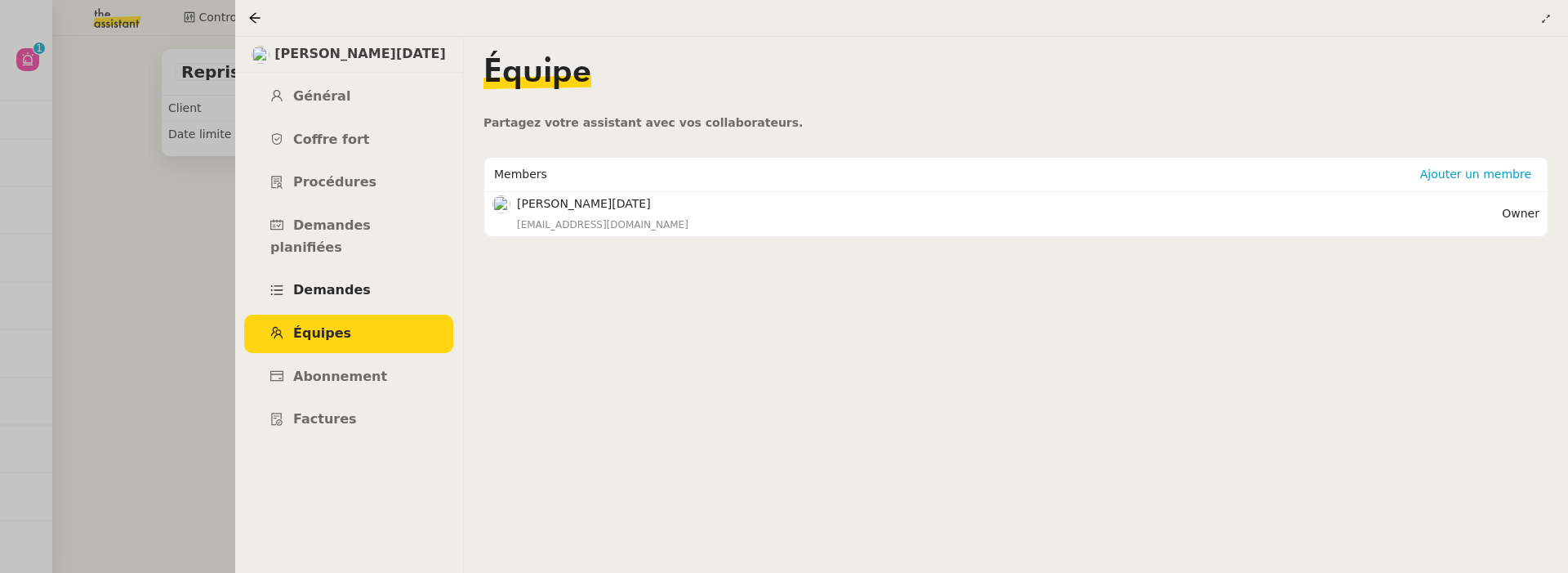
click at [393, 271] on link "Demandes" at bounding box center [349, 290] width 209 height 39
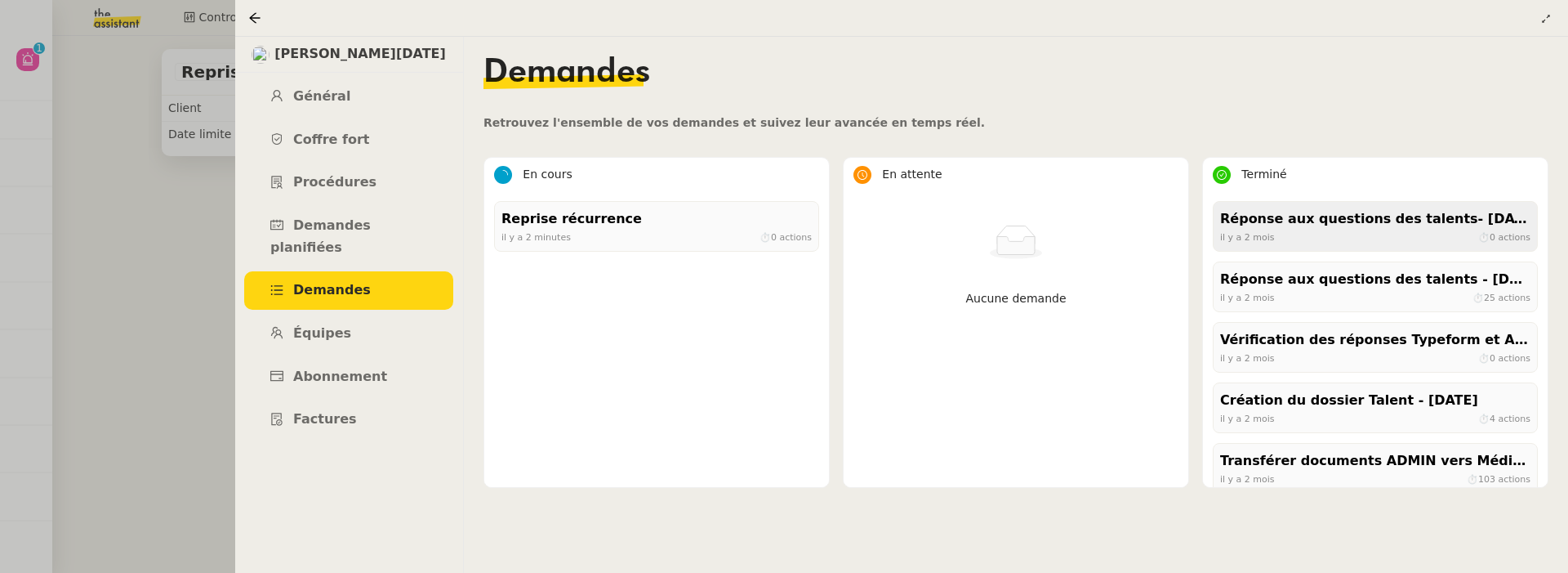
click at [1325, 238] on div "il y a 2 mois ⏱ 0 actions" at bounding box center [1375, 237] width 310 height 15
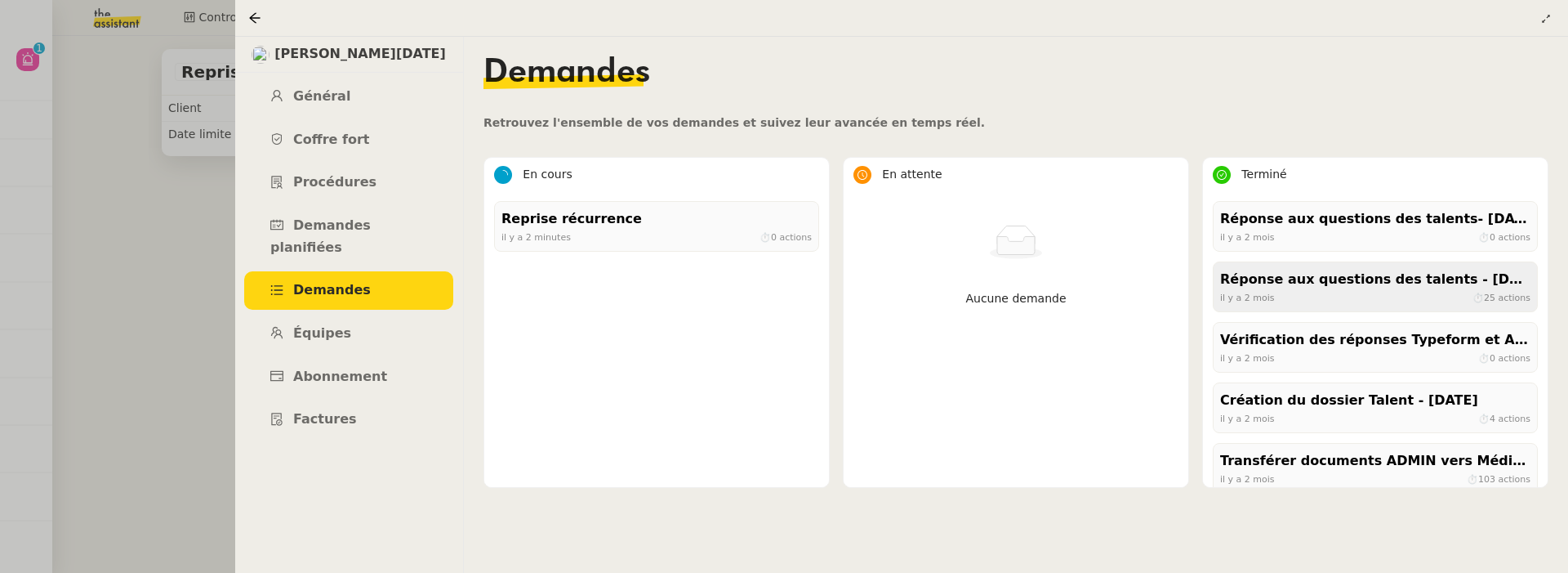
click at [1392, 290] on div "il y a 2 mois ⏱ 25 actions" at bounding box center [1375, 298] width 310 height 15
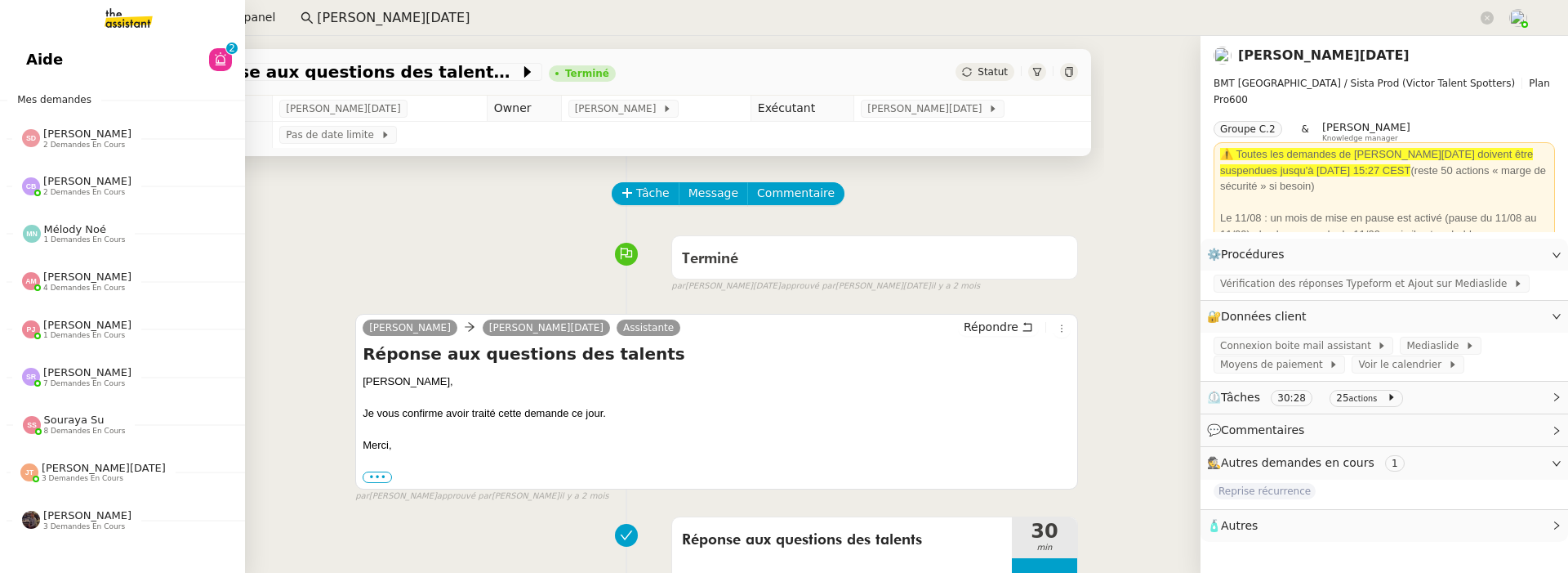
click at [55, 56] on span "Aide" at bounding box center [45, 60] width 37 height 25
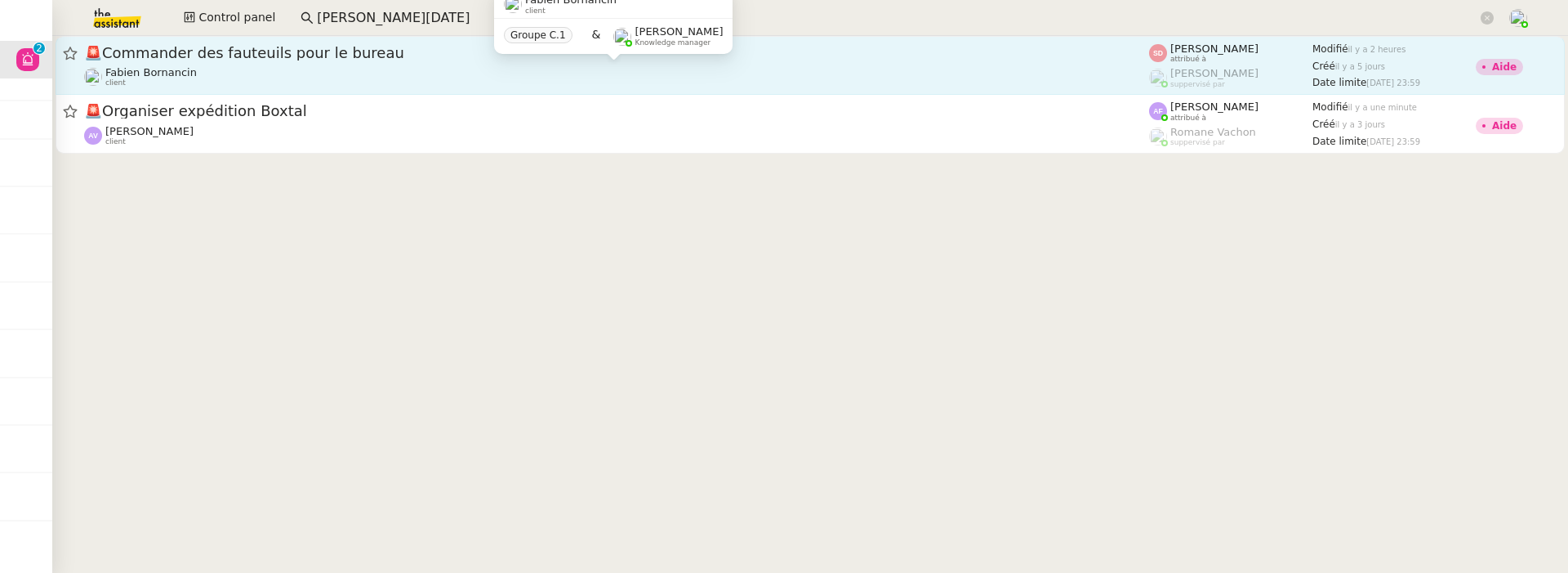
click at [703, 78] on div "[PERSON_NAME] client" at bounding box center [616, 77] width 1065 height 21
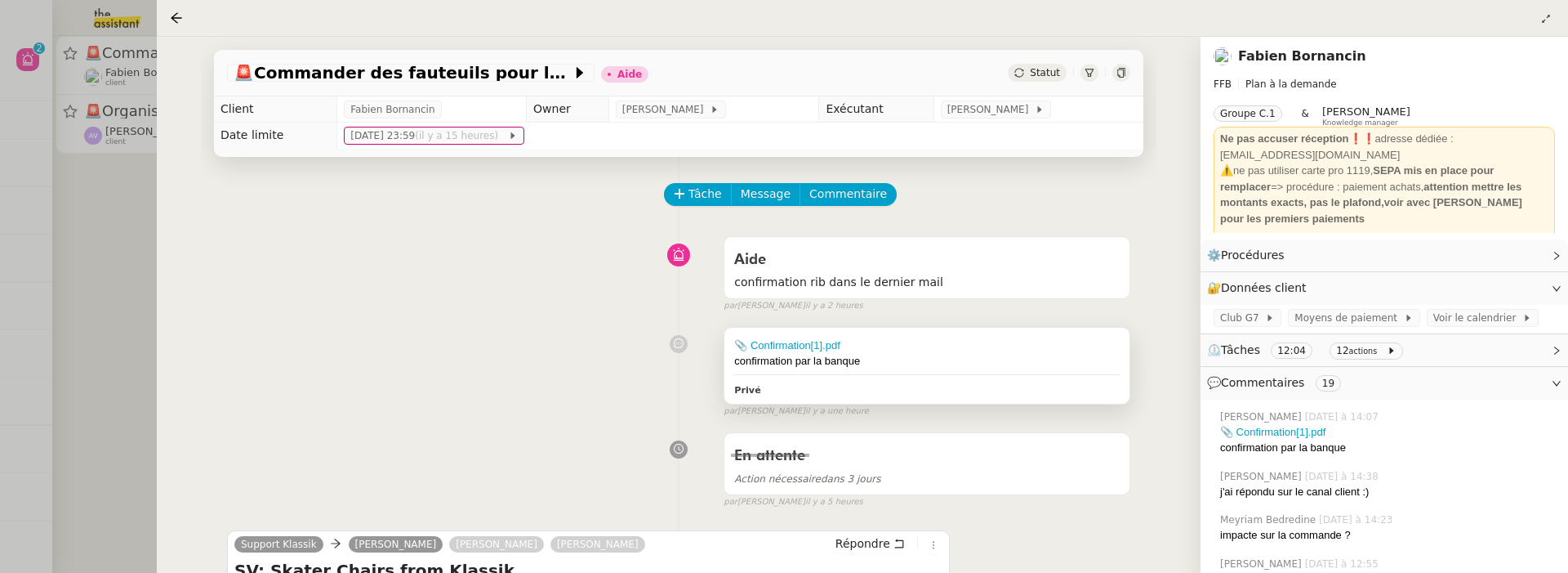
click at [901, 350] on div "📎 Confirmation[1].pdf" at bounding box center [927, 346] width 385 height 17
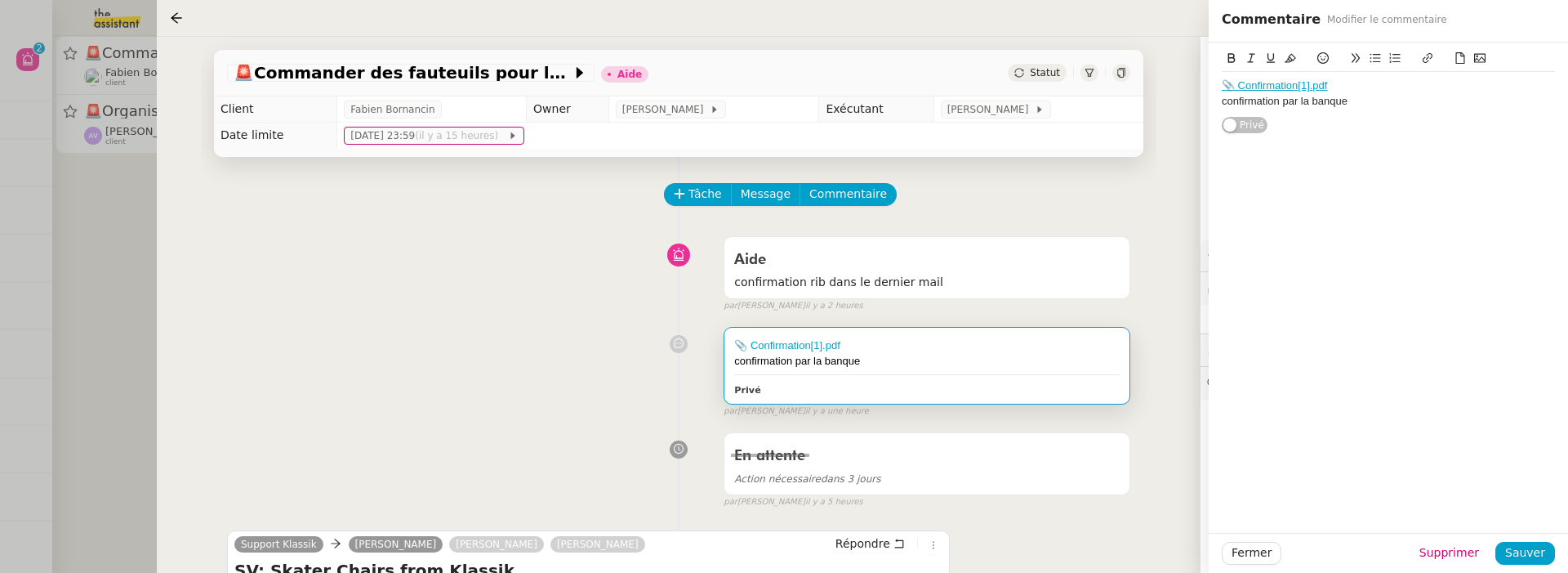
click at [1365, 110] on div "📎 Confirmation[1].pdf confirmation par la banque" at bounding box center [1388, 93] width 333 height 43
click at [1524, 547] on span "Sauver" at bounding box center [1525, 553] width 40 height 18
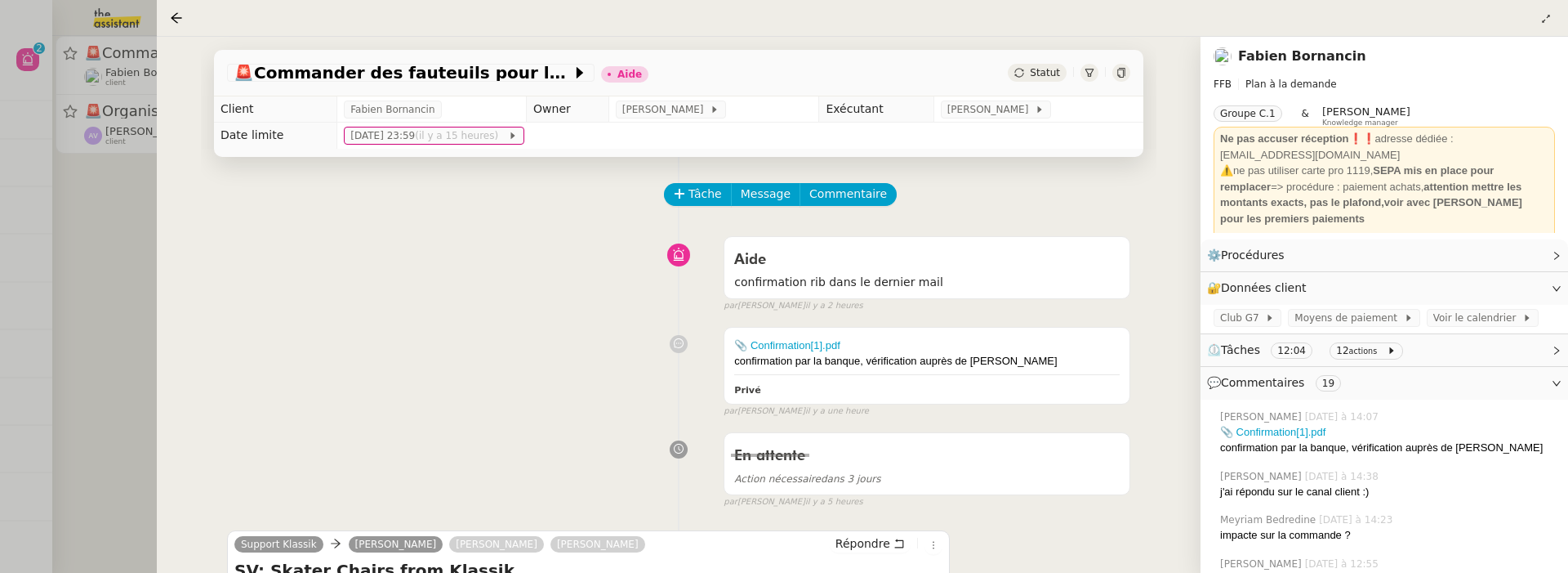
click at [86, 265] on div at bounding box center [784, 286] width 1568 height 573
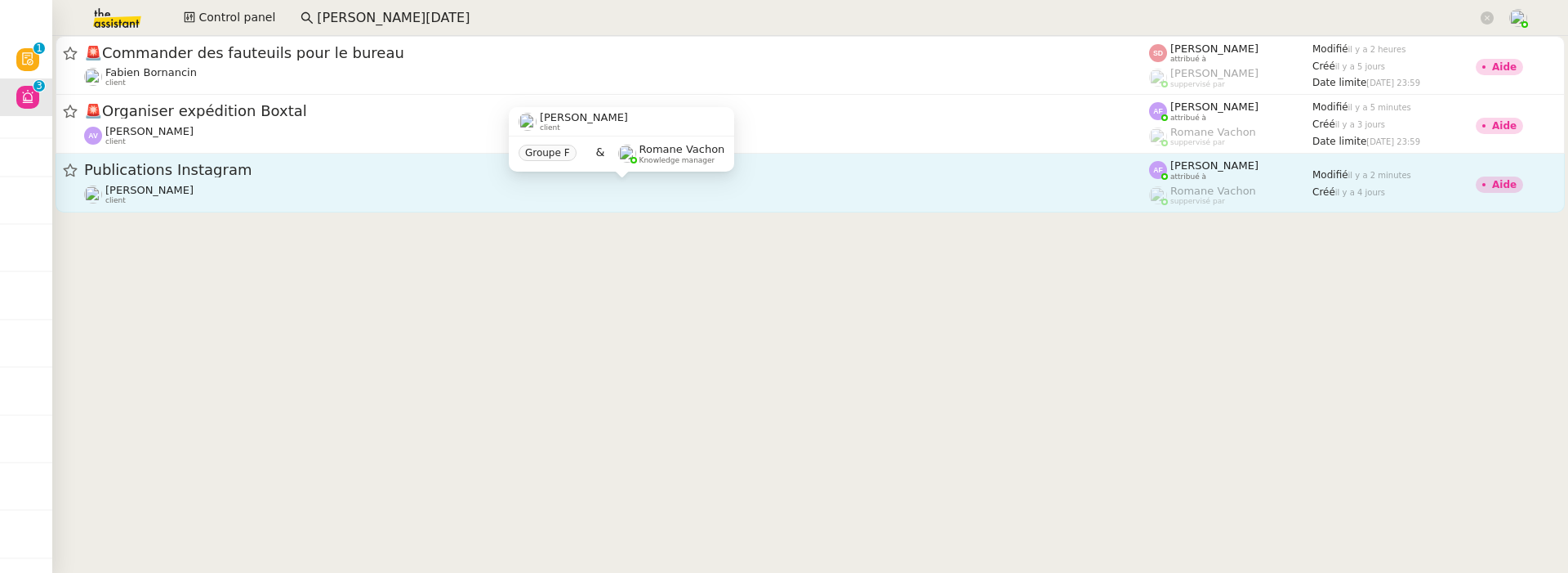
click at [382, 186] on div "Pierre Mergui client" at bounding box center [616, 195] width 1065 height 21
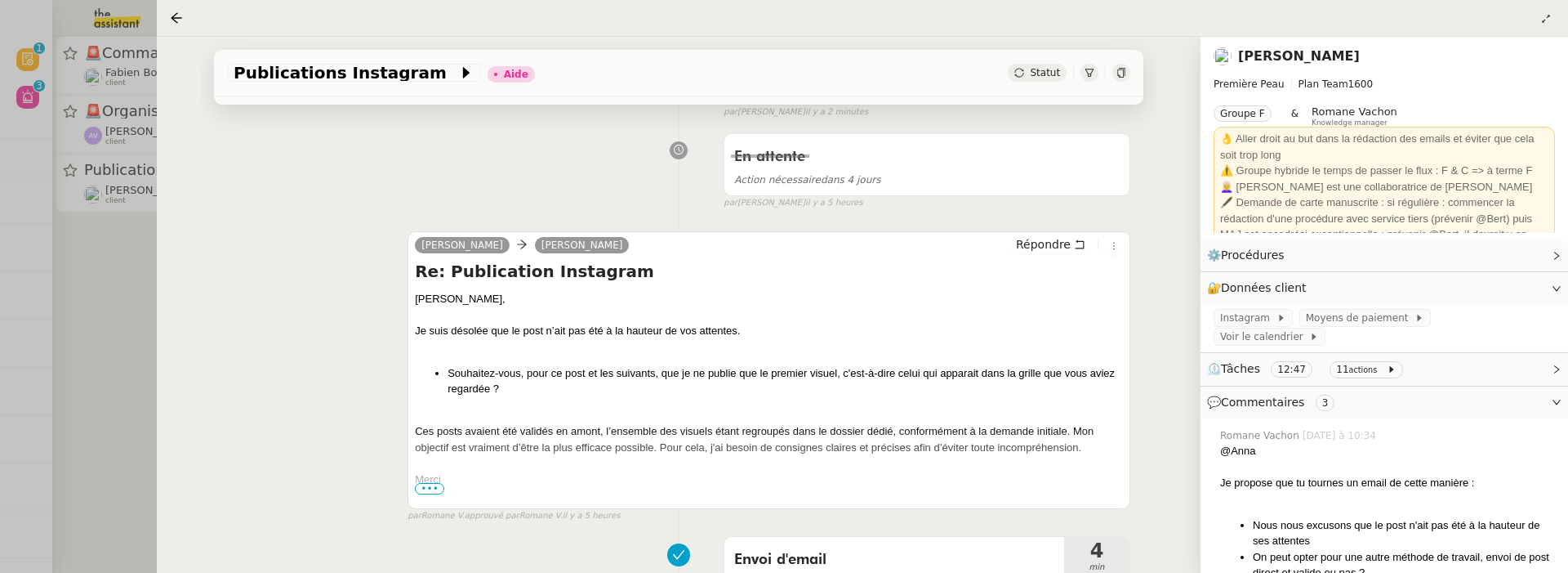
scroll to position [198, 0]
click at [102, 351] on div at bounding box center [784, 286] width 1568 height 573
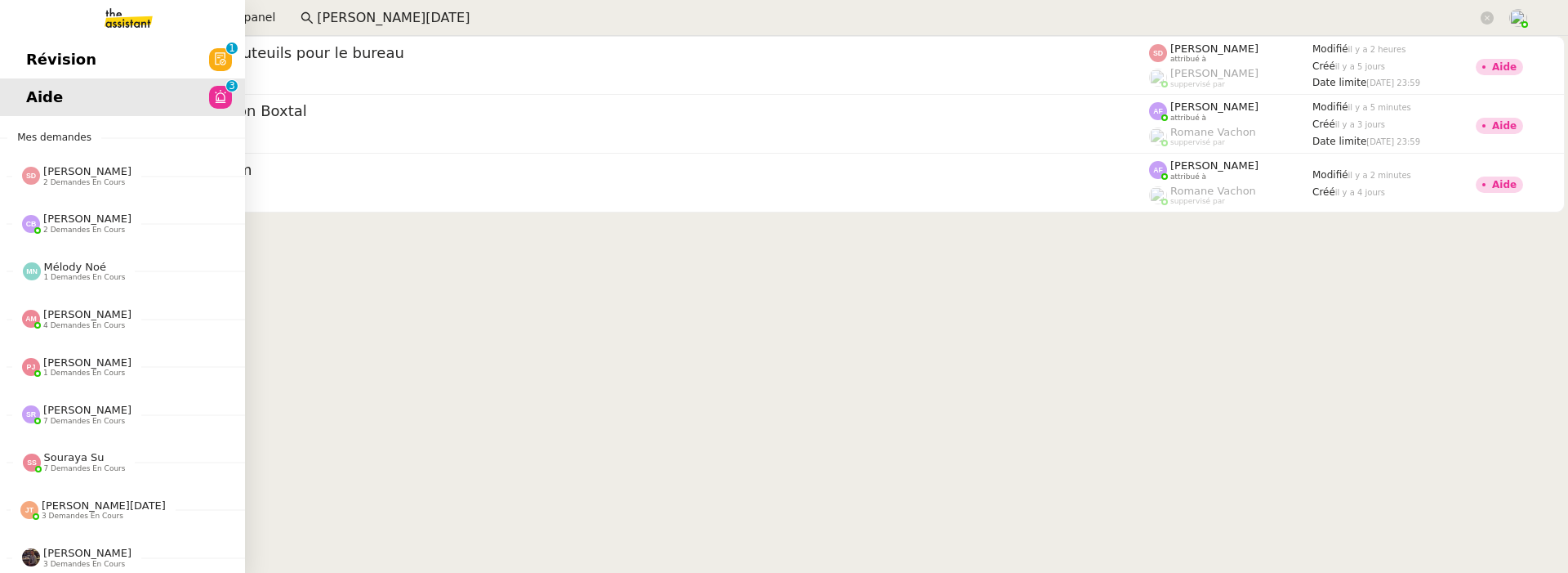
click at [34, 61] on span "Révision" at bounding box center [62, 60] width 70 height 25
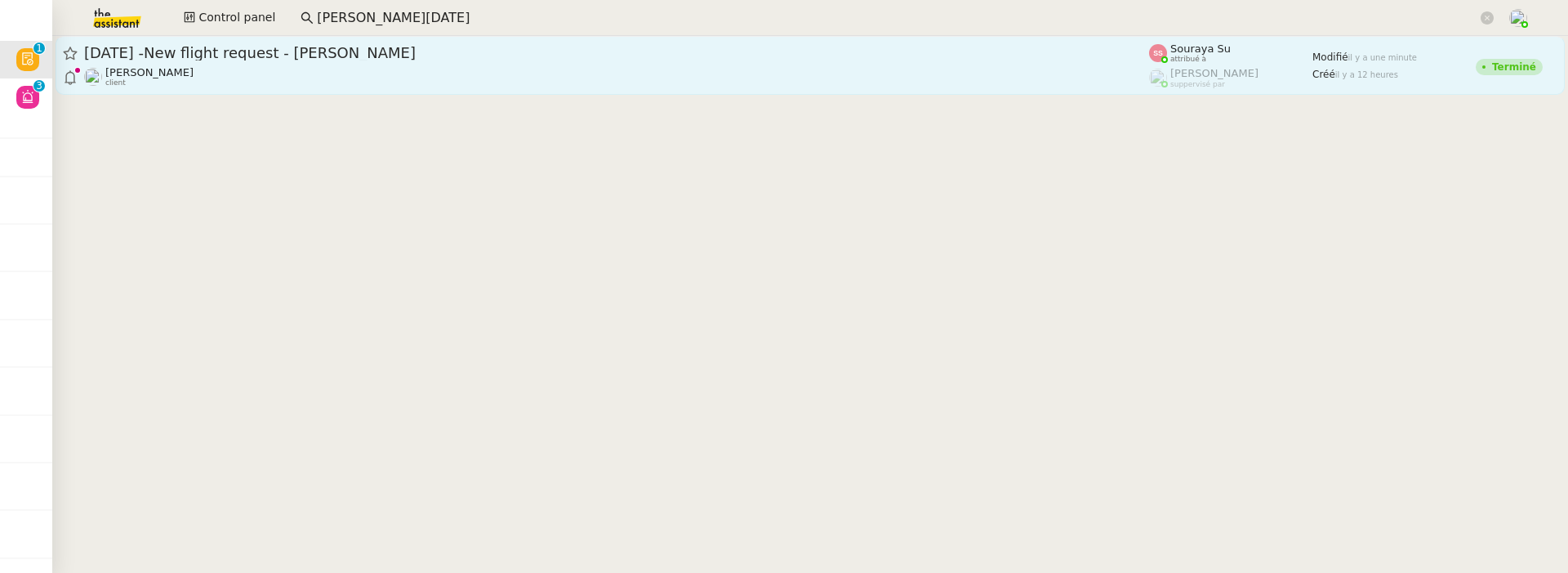
click at [383, 59] on span "[DATE] -New flight request - [PERSON_NAME]" at bounding box center [616, 53] width 1065 height 15
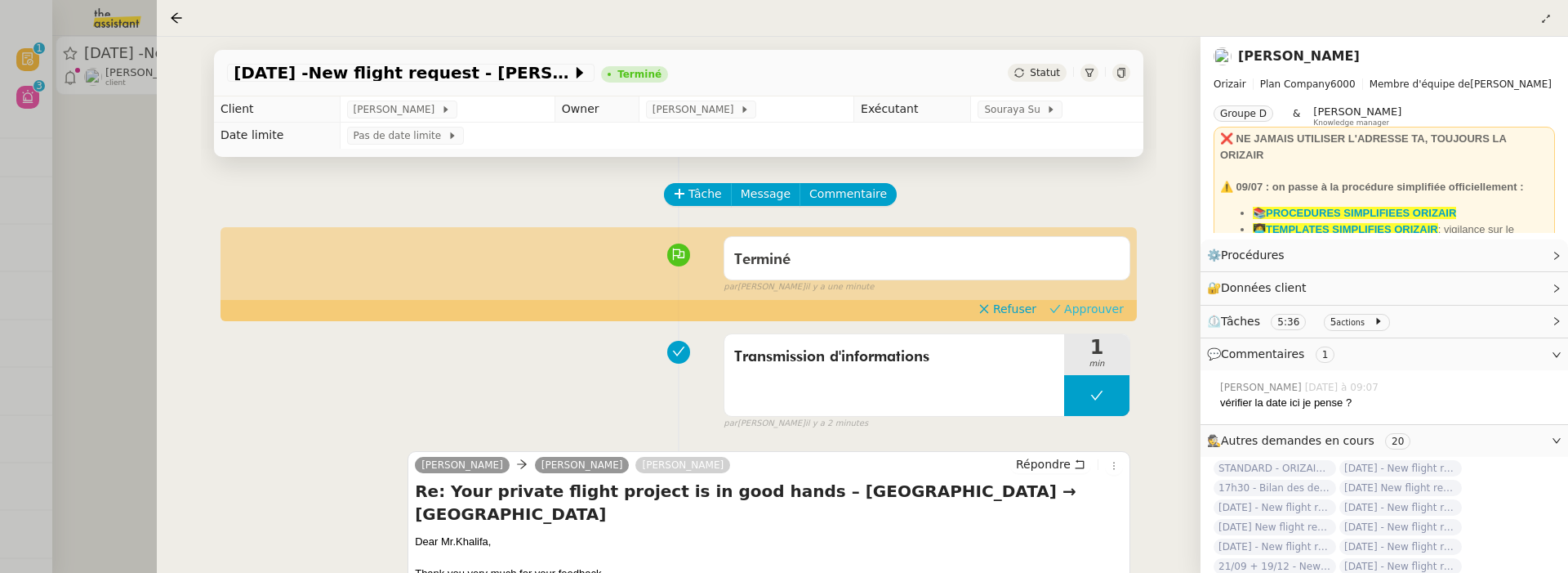
click at [1081, 304] on span "Approuver" at bounding box center [1094, 309] width 60 height 17
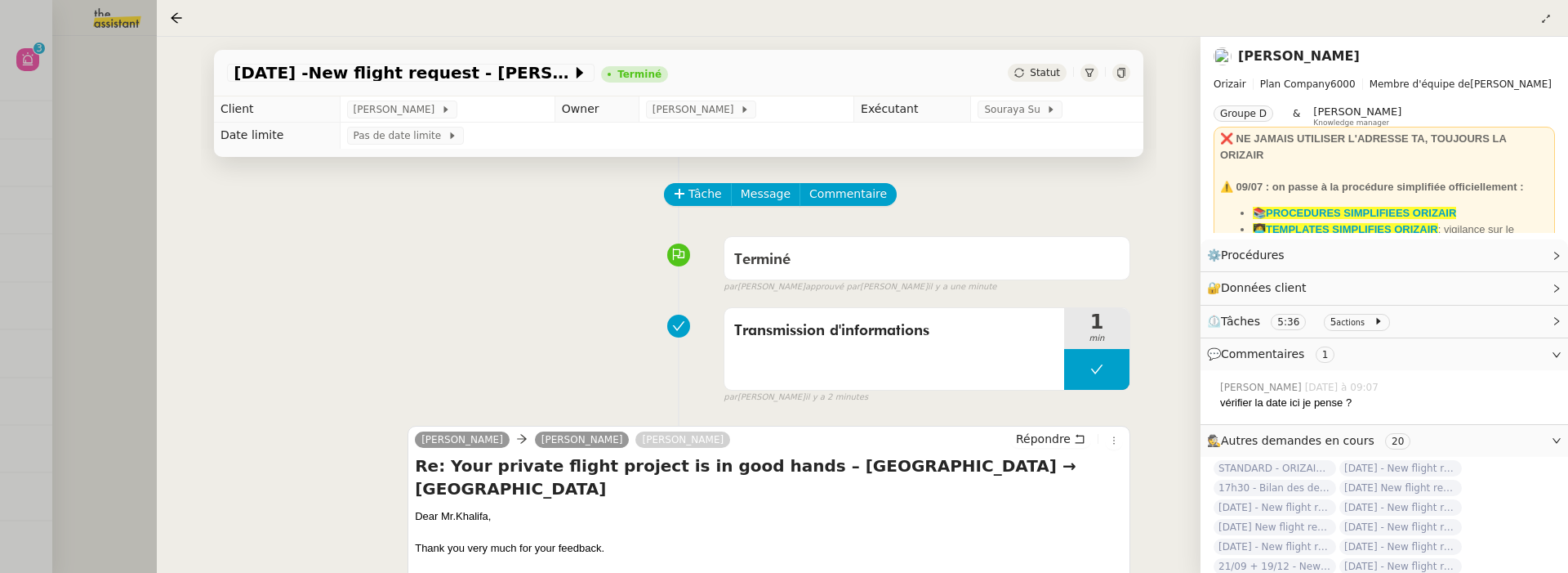
click at [122, 180] on div at bounding box center [784, 286] width 1568 height 573
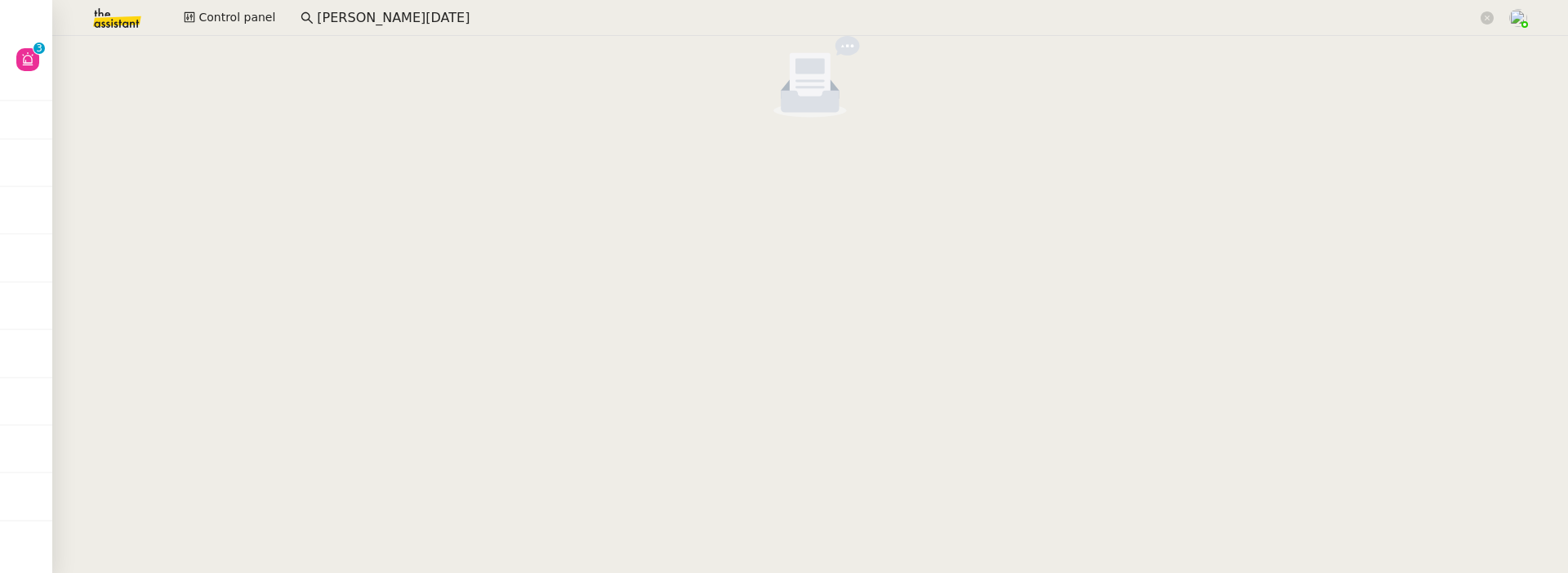
click at [456, 33] on app-search-bar "sandra toussaint" at bounding box center [897, 18] width 1211 height 36
click at [448, 18] on input "sandra toussaint" at bounding box center [897, 18] width 1161 height 22
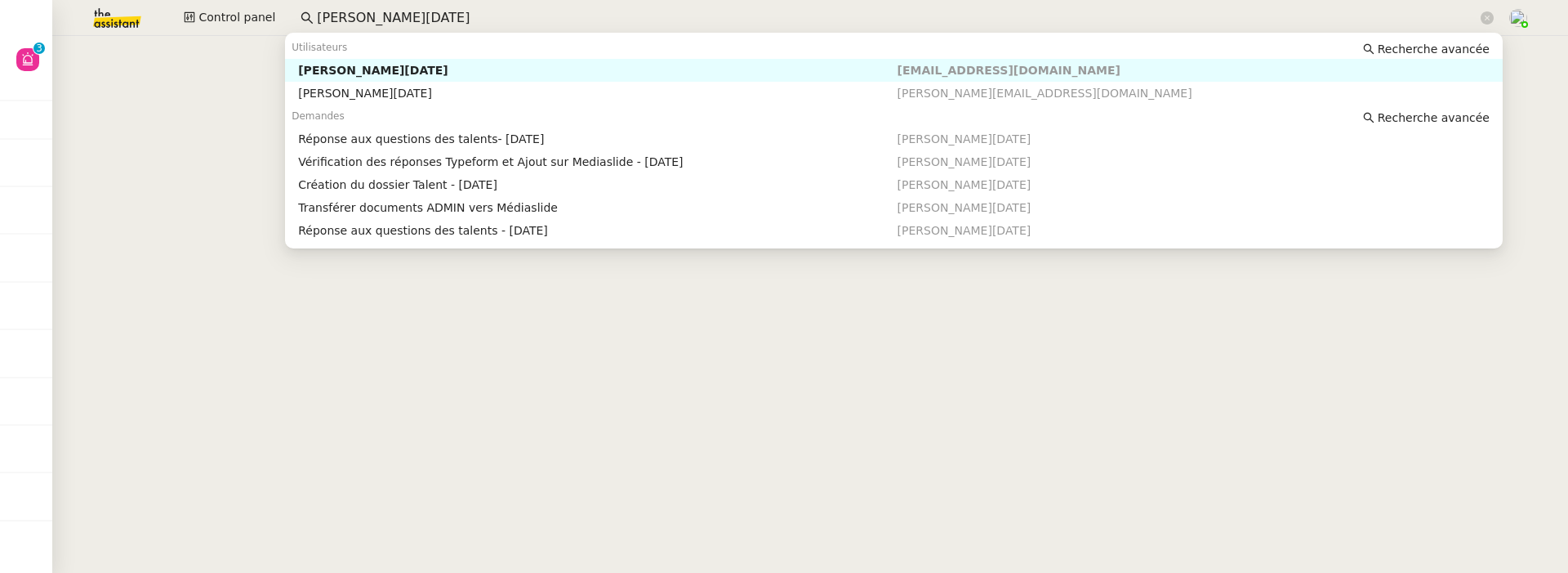
click at [500, 62] on nz-auto-option "Sandra Toussaint victor.talentspotters@gmail.com" at bounding box center [893, 70] width 1218 height 23
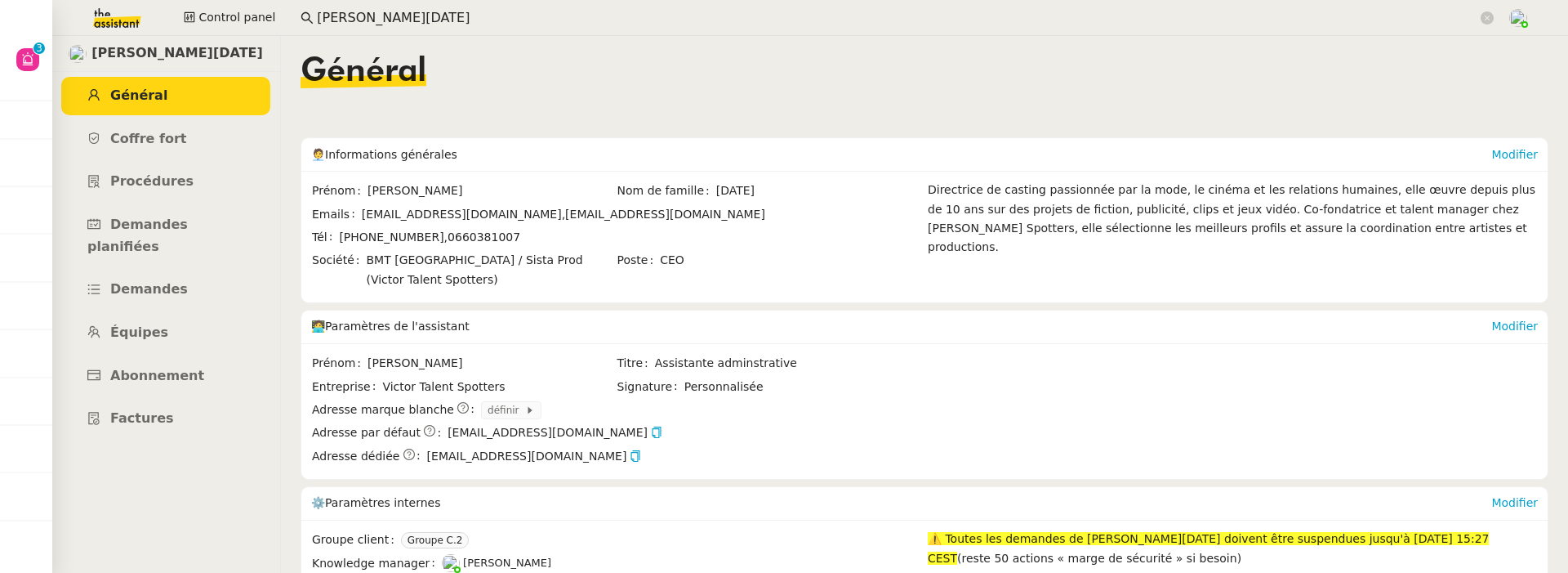
scroll to position [181, 0]
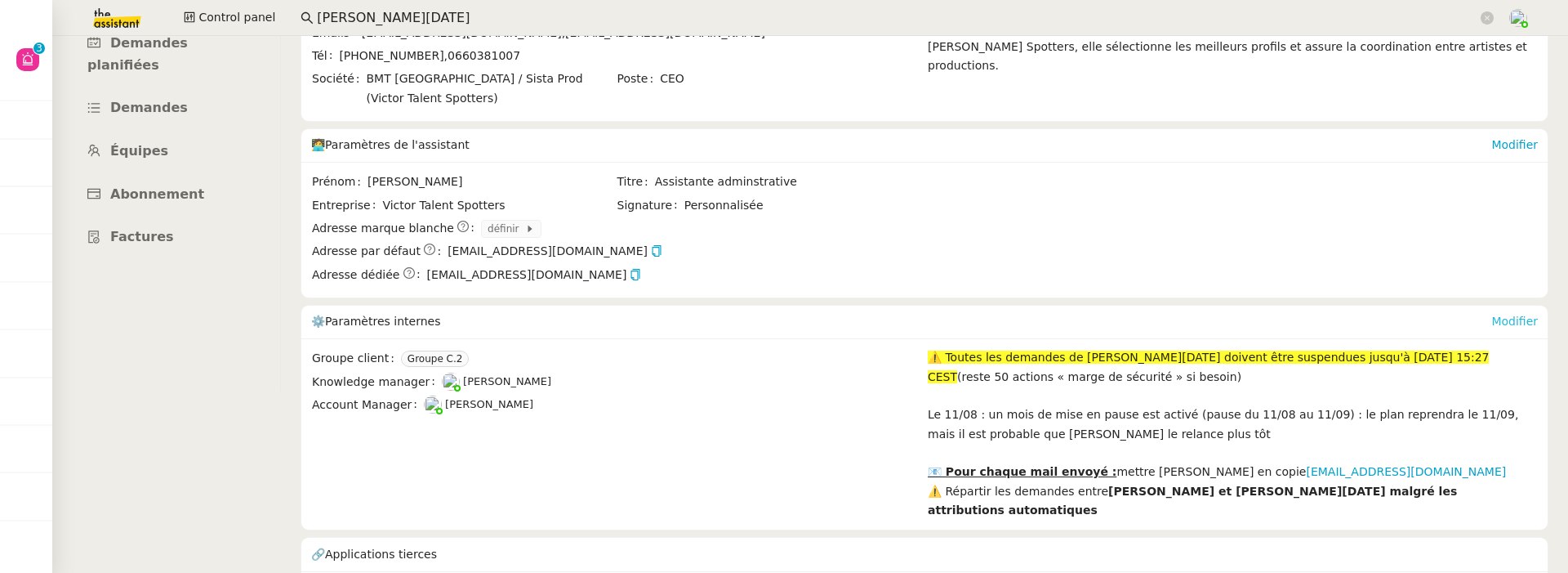
click at [1525, 315] on link "Modifier" at bounding box center [1514, 321] width 47 height 13
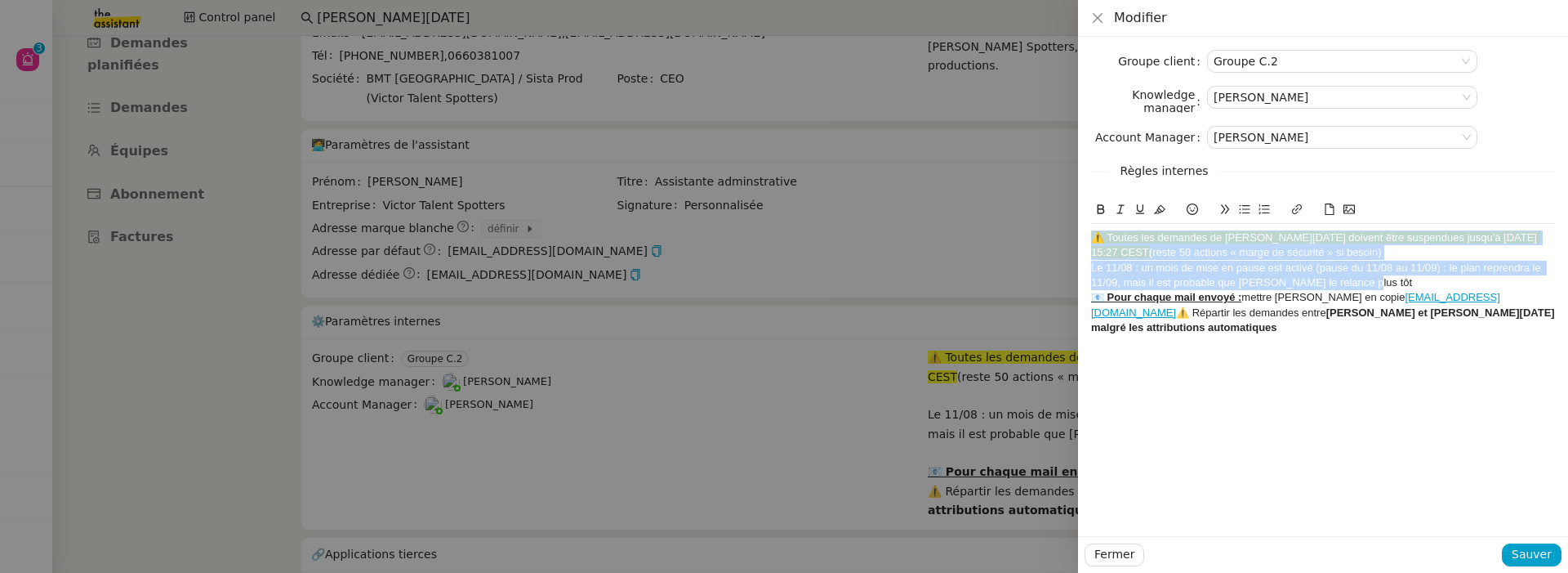
drag, startPoint x: 1387, startPoint y: 282, endPoint x: 1083, endPoint y: 236, distance: 307.5
click at [1083, 235] on div "Groupe client Groupe C.2 Knowledge manager Frédérique Albert Account Manager Ma…" at bounding box center [1323, 286] width 490 height 499
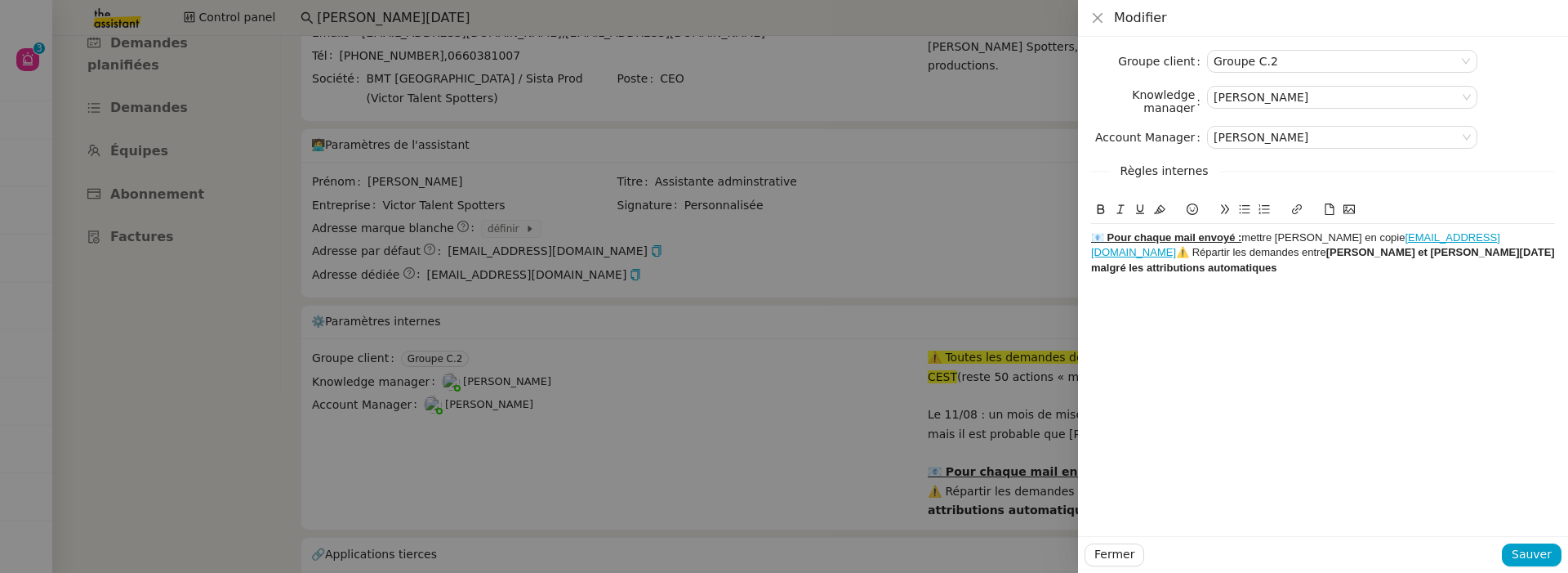
click at [1087, 249] on div "Groupe client Groupe C.2 Knowledge manager Frédérique Albert Account Manager Ma…" at bounding box center [1323, 286] width 490 height 499
click at [1092, 251] on div "📧 Pour chaque mail envoyé : mettre Juliette en copie assistante@victor-talent-s…" at bounding box center [1323, 253] width 463 height 45
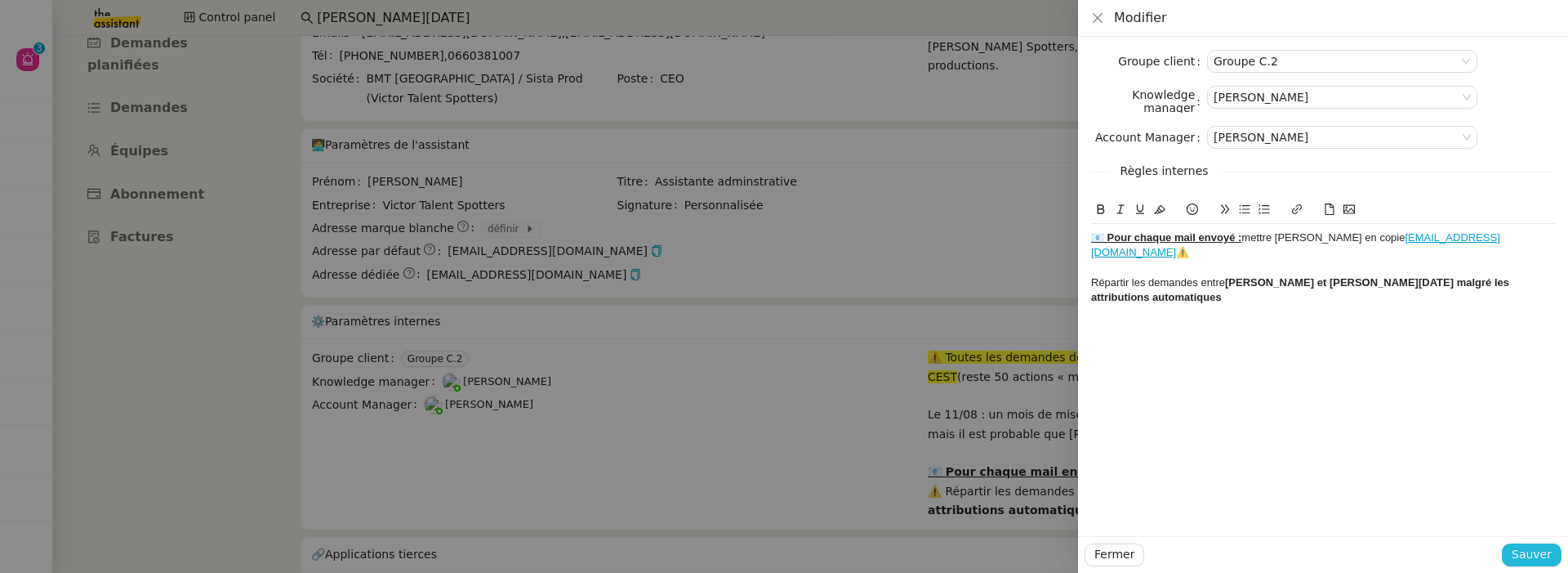
click at [1519, 552] on span "Sauver" at bounding box center [1532, 554] width 40 height 18
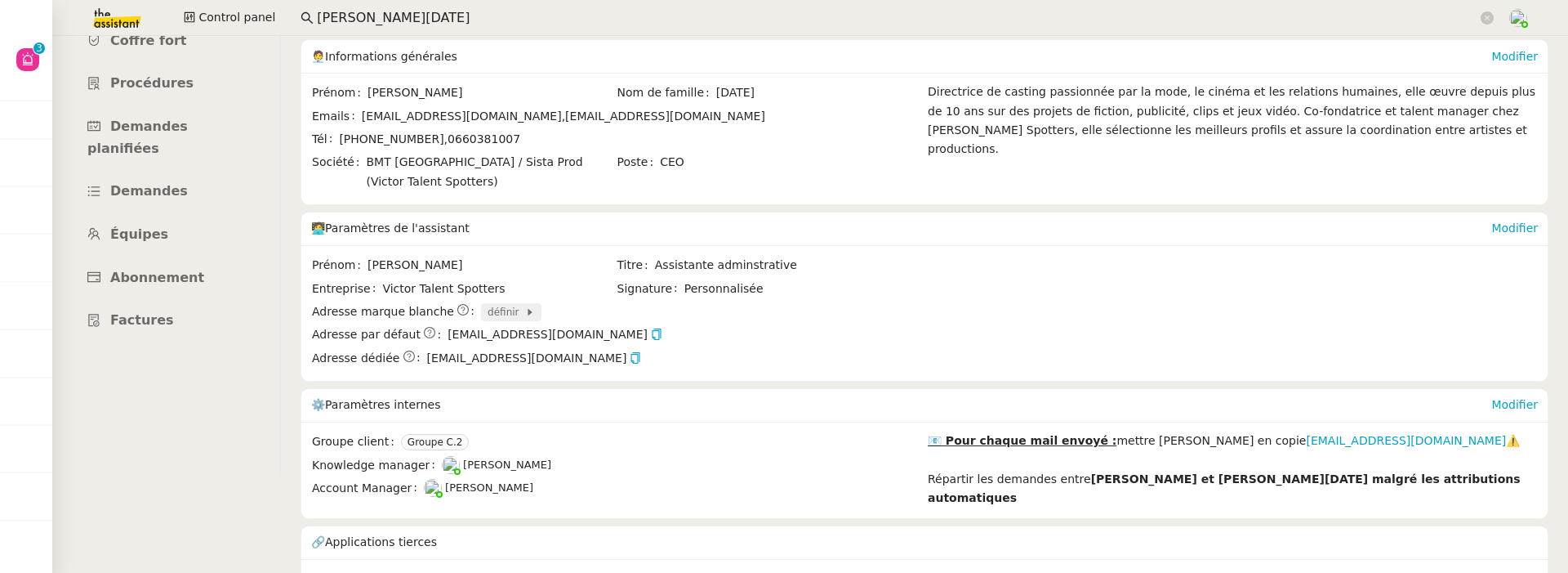
scroll to position [0, 0]
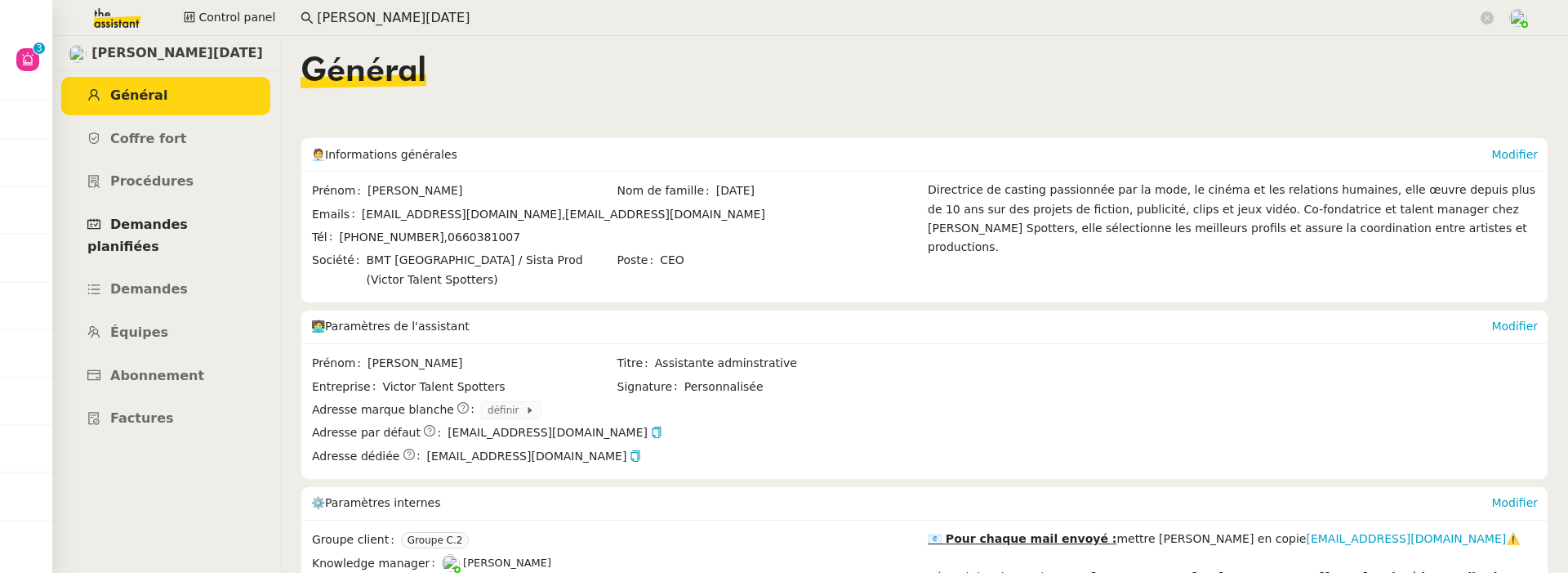
click at [188, 225] on span "Demandes planifiées" at bounding box center [137, 235] width 100 height 38
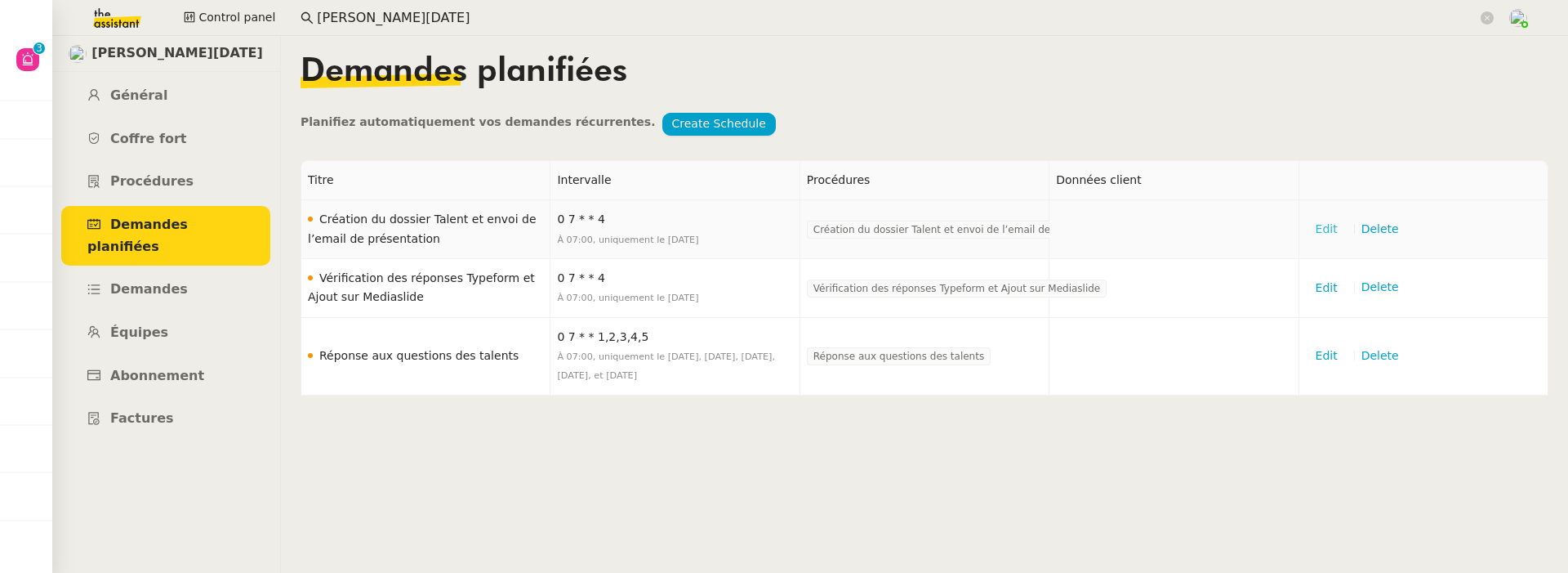
click at [1322, 227] on span "Edit" at bounding box center [1326, 229] width 22 height 18
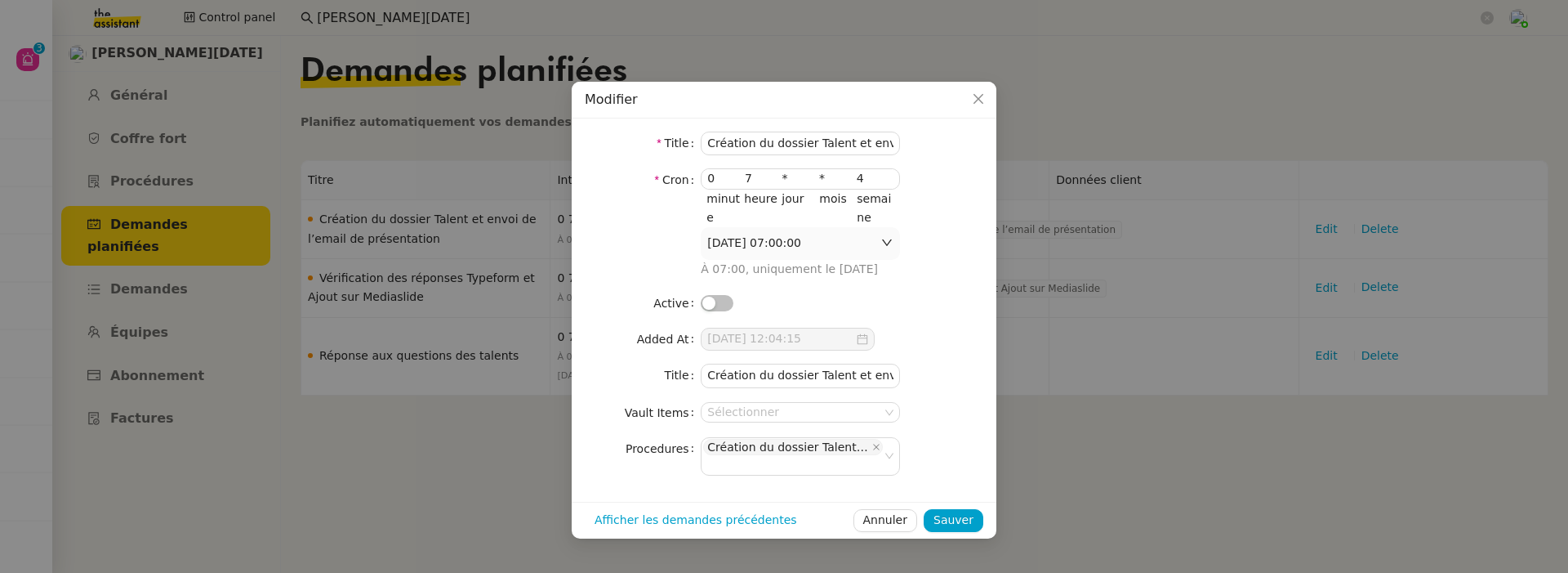
click at [713, 307] on span "button" at bounding box center [709, 303] width 13 height 13
click at [950, 511] on span "Sauver" at bounding box center [953, 519] width 40 height 18
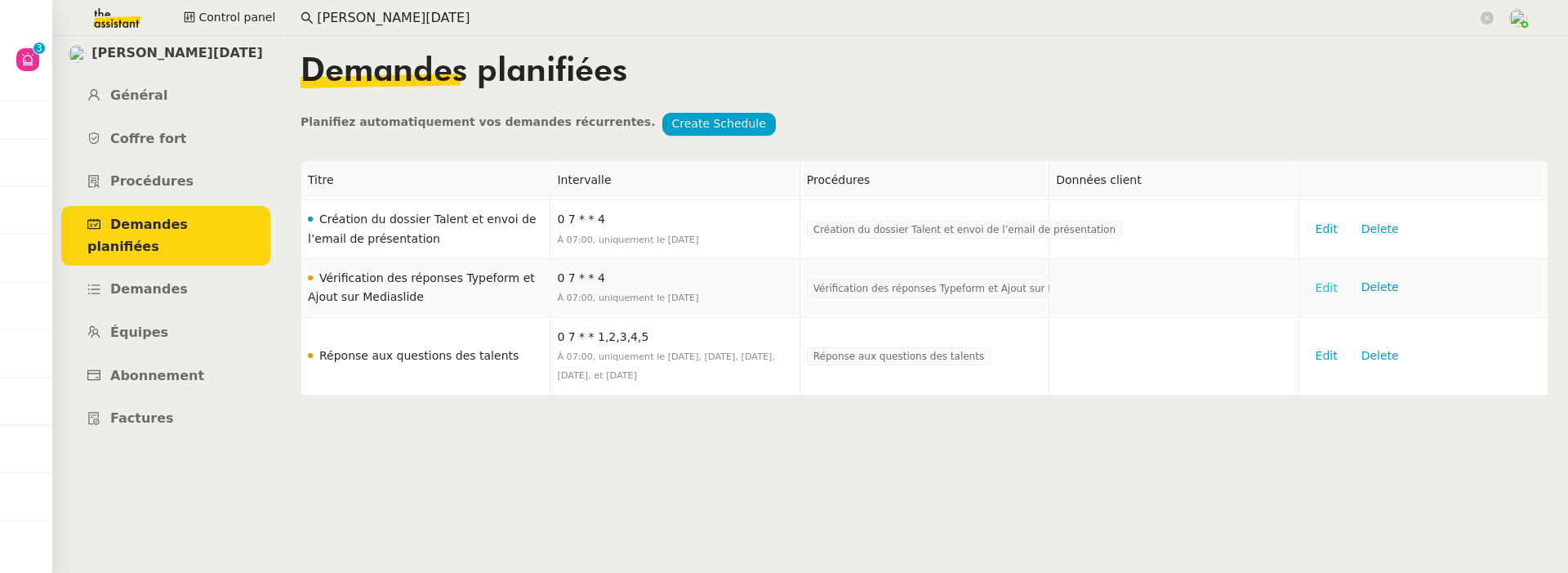
click at [1324, 290] on span "Edit" at bounding box center [1326, 288] width 22 height 18
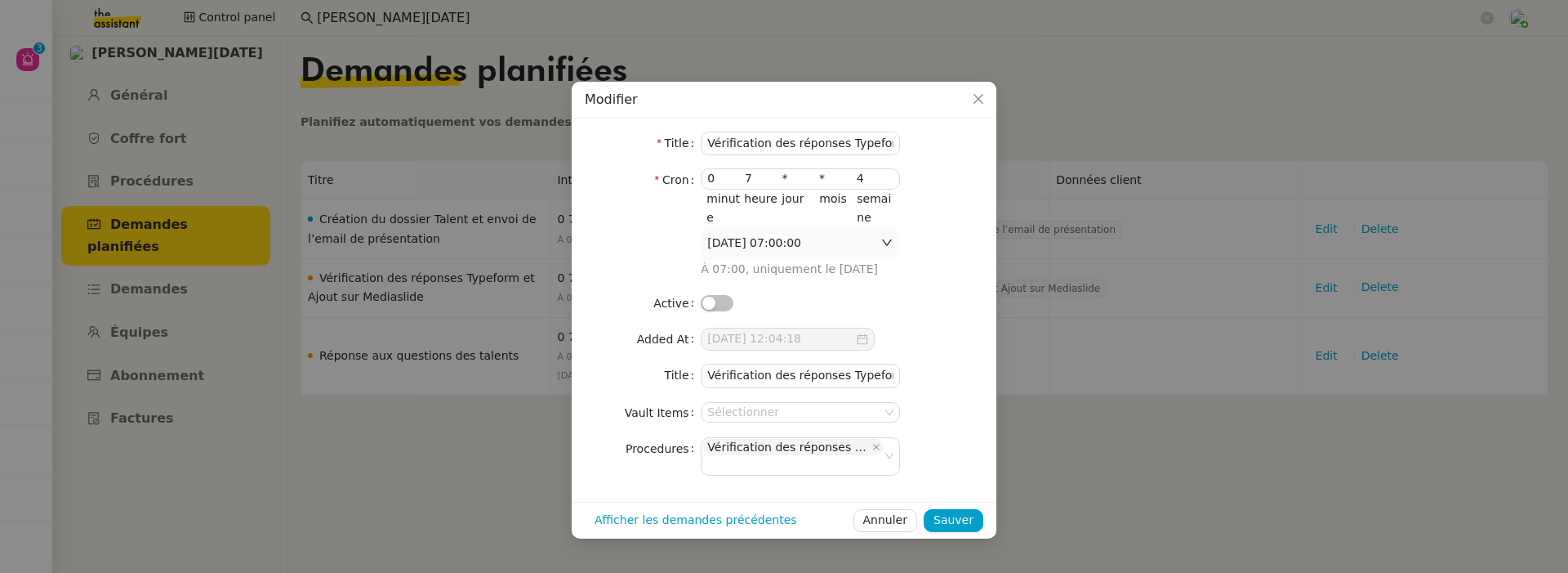
click at [724, 299] on button "button" at bounding box center [717, 303] width 33 height 17
click at [959, 519] on span "Sauver" at bounding box center [953, 519] width 40 height 18
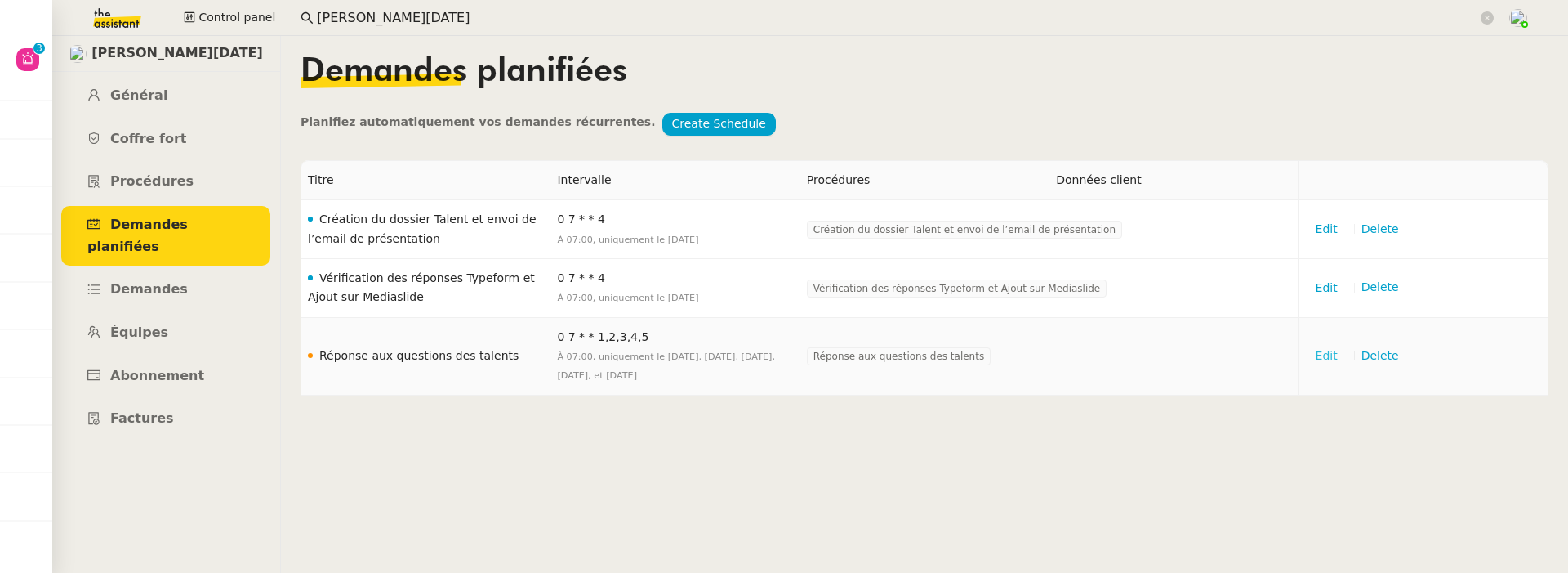
click at [1327, 360] on span "Edit" at bounding box center [1326, 356] width 22 height 18
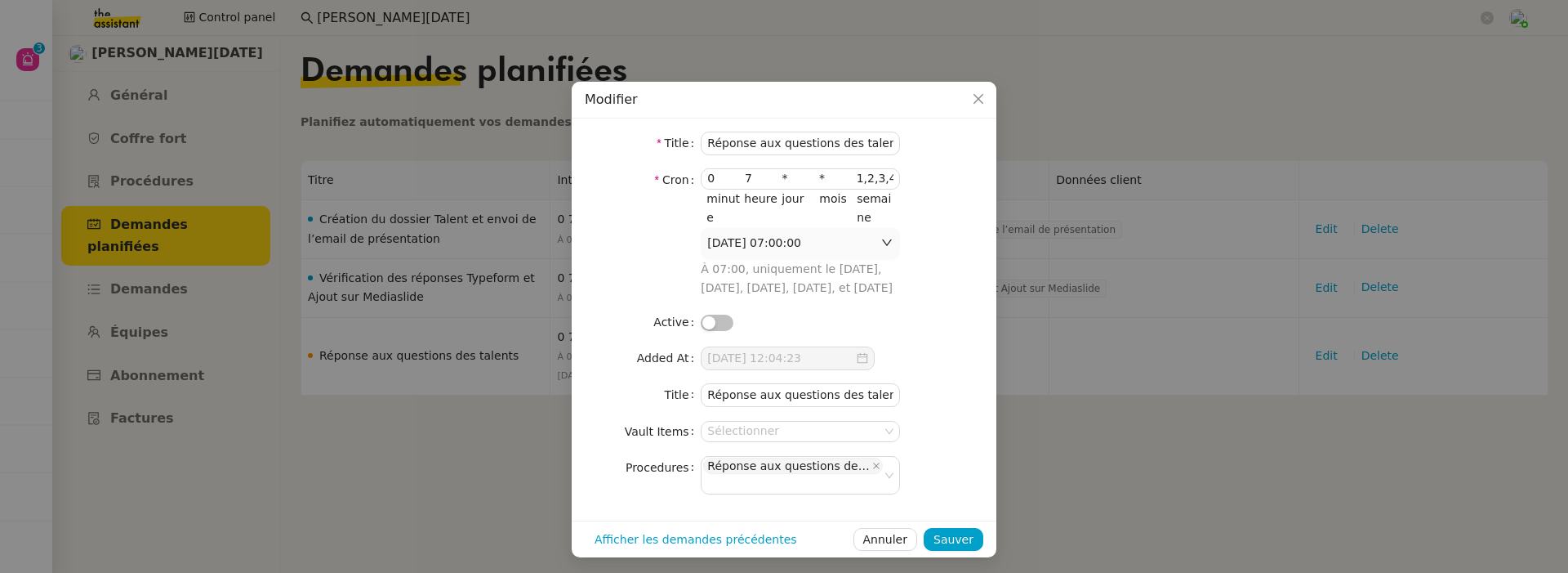
click at [720, 316] on button "button" at bounding box center [717, 323] width 33 height 17
click at [956, 539] on span "Sauver" at bounding box center [953, 540] width 40 height 18
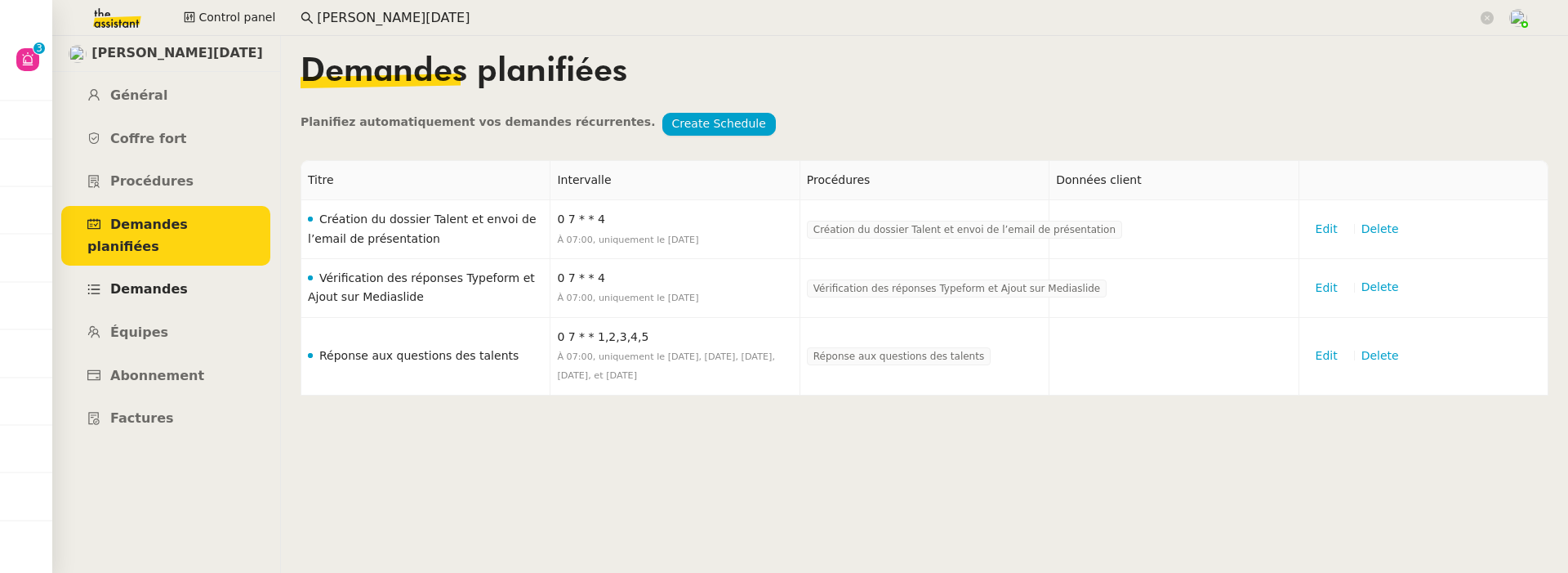
click at [206, 270] on link "Demandes" at bounding box center [166, 290] width 209 height 39
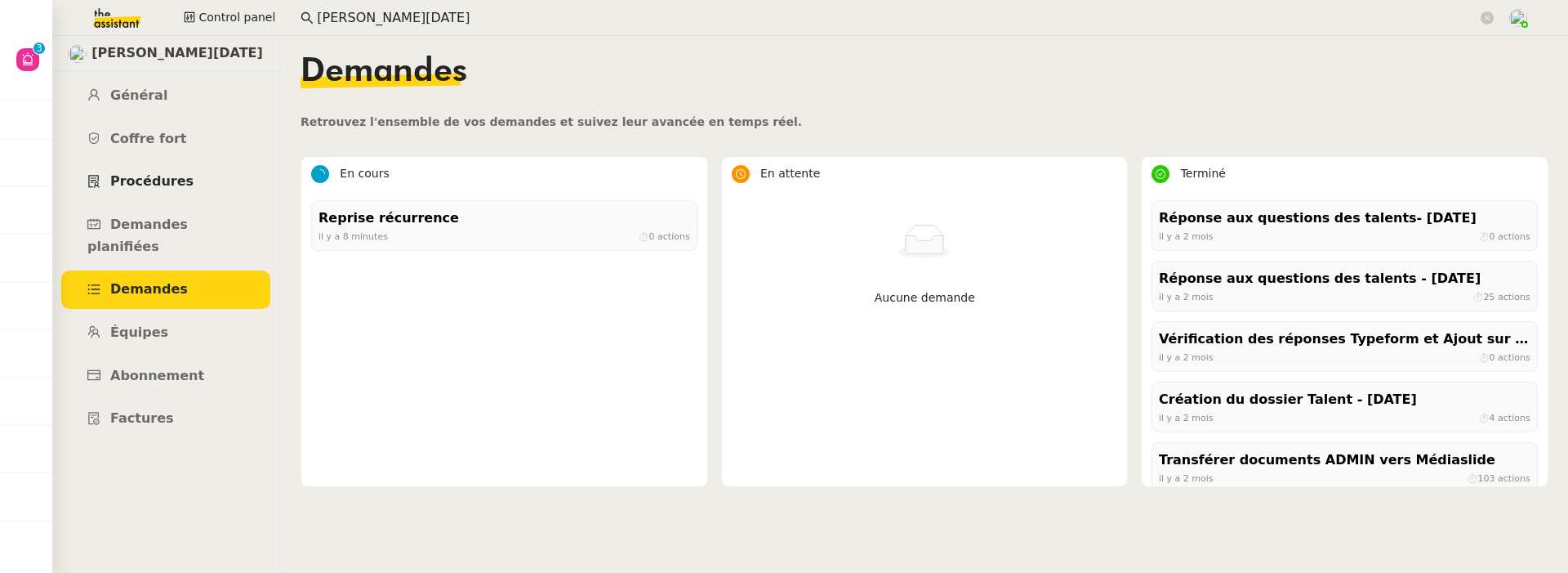
click at [187, 179] on link "Procédures" at bounding box center [166, 182] width 209 height 39
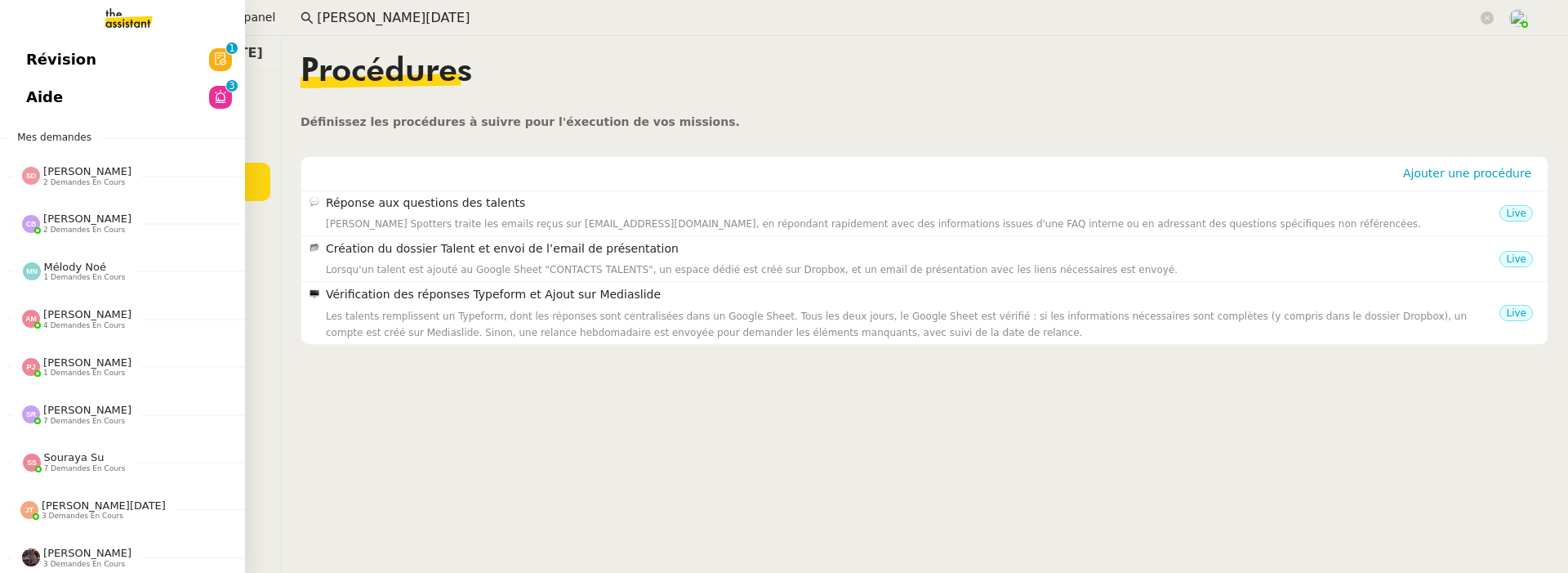
click at [76, 59] on span "Révision" at bounding box center [62, 60] width 70 height 25
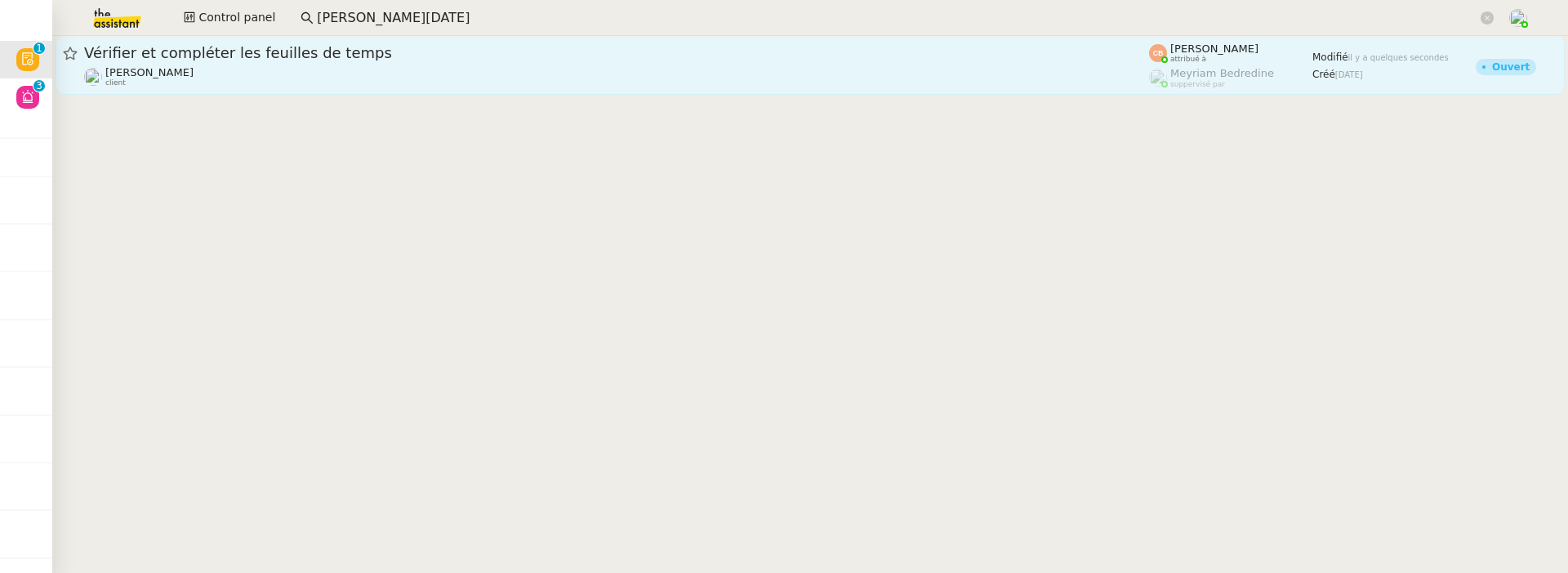
click at [456, 55] on span "Vérifier et compléter les feuilles de temps" at bounding box center [616, 53] width 1065 height 15
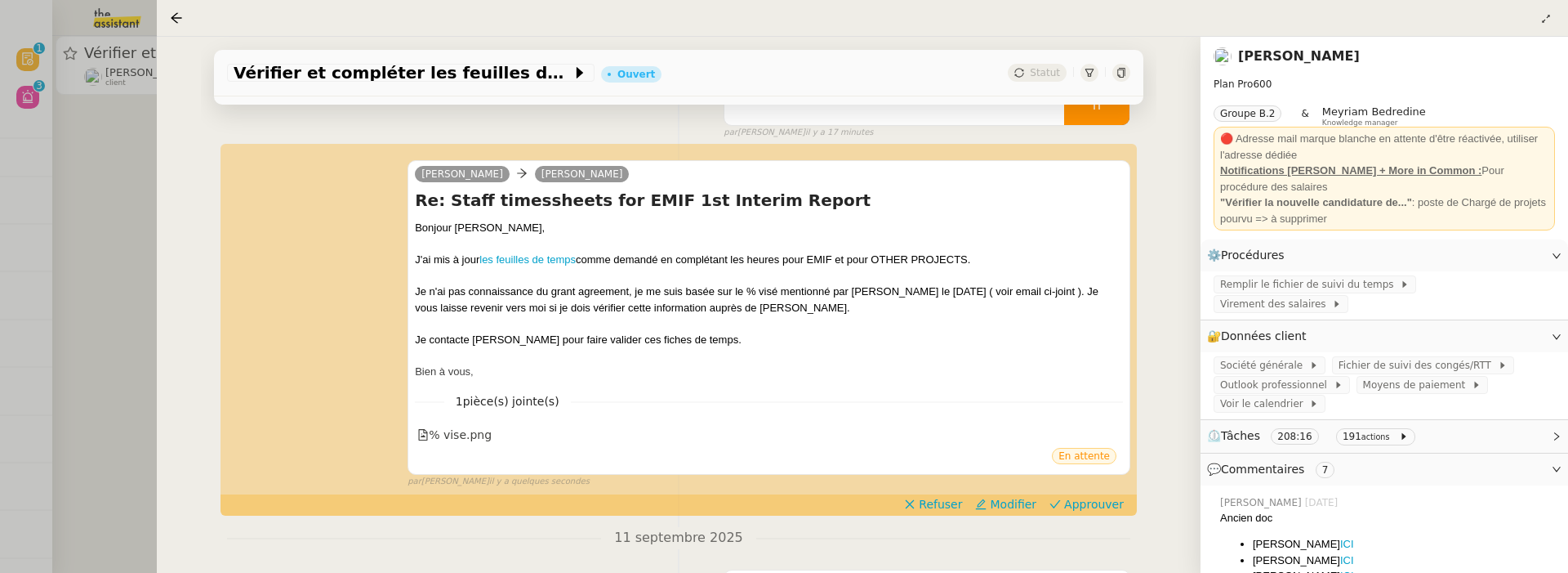
scroll to position [195, 0]
click at [97, 183] on div at bounding box center [784, 286] width 1568 height 573
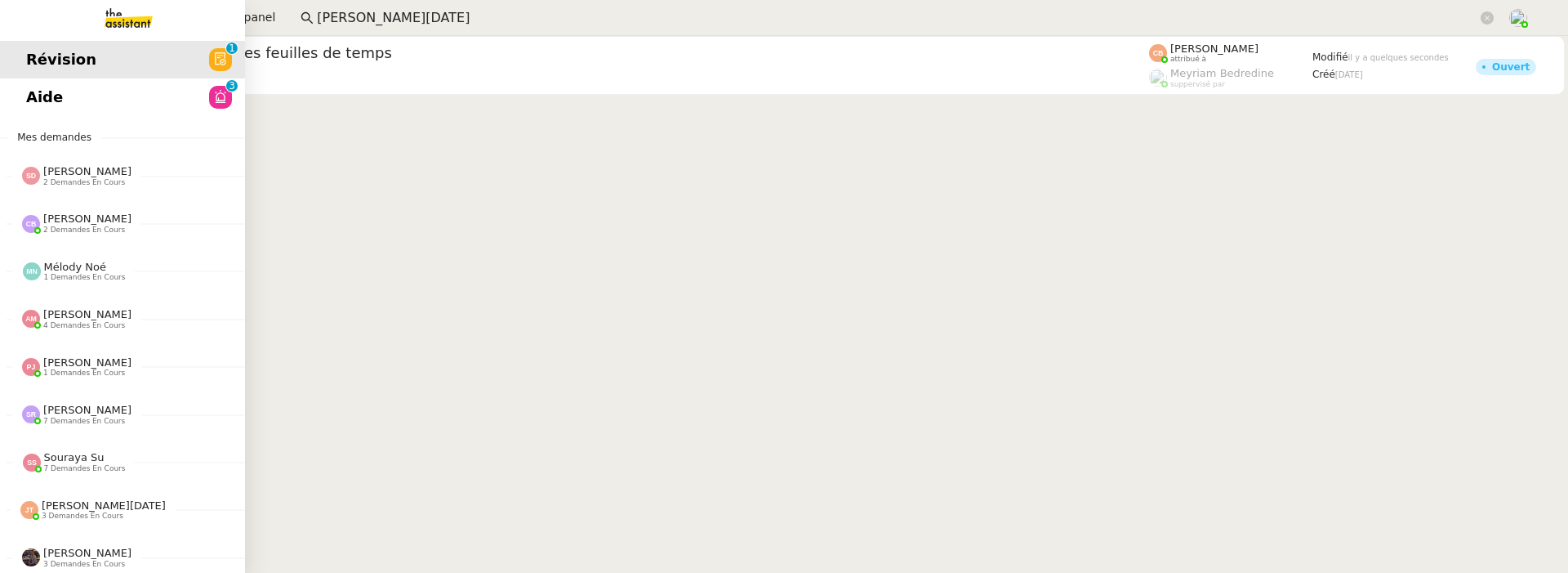
click at [47, 95] on span "Aide" at bounding box center [45, 98] width 37 height 25
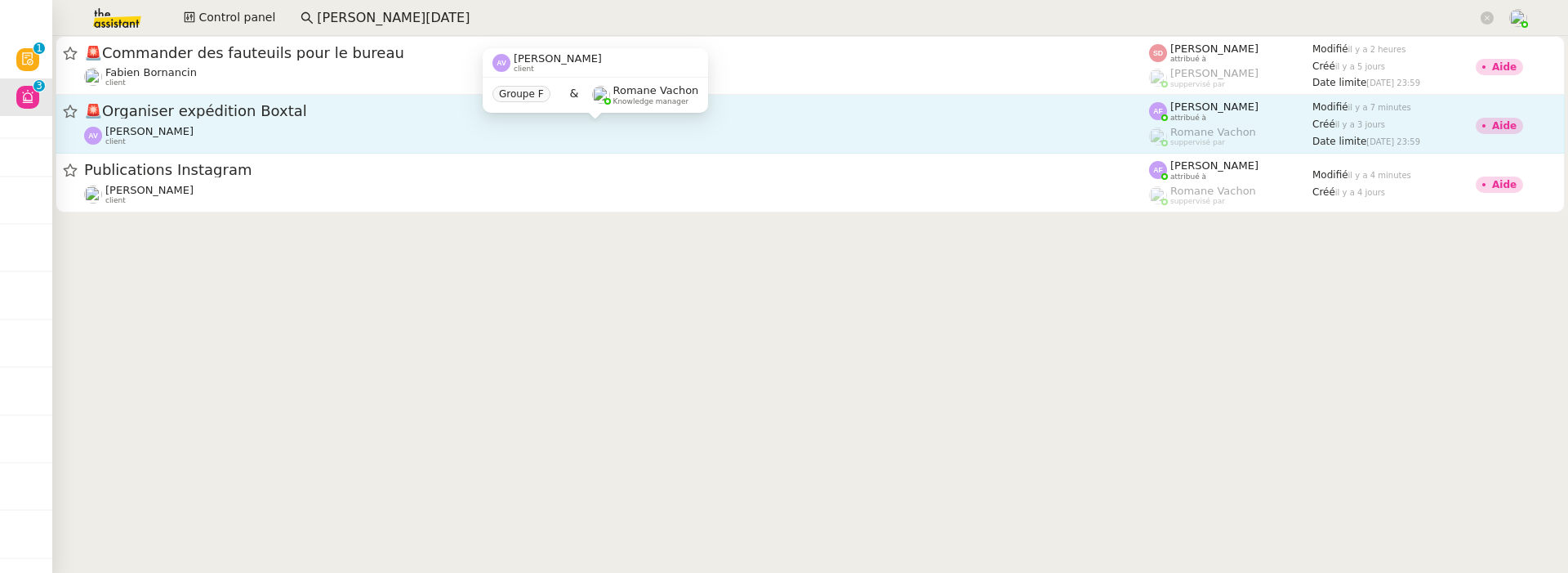
click at [666, 131] on div "Anastasia Vorontsova client" at bounding box center [616, 136] width 1065 height 21
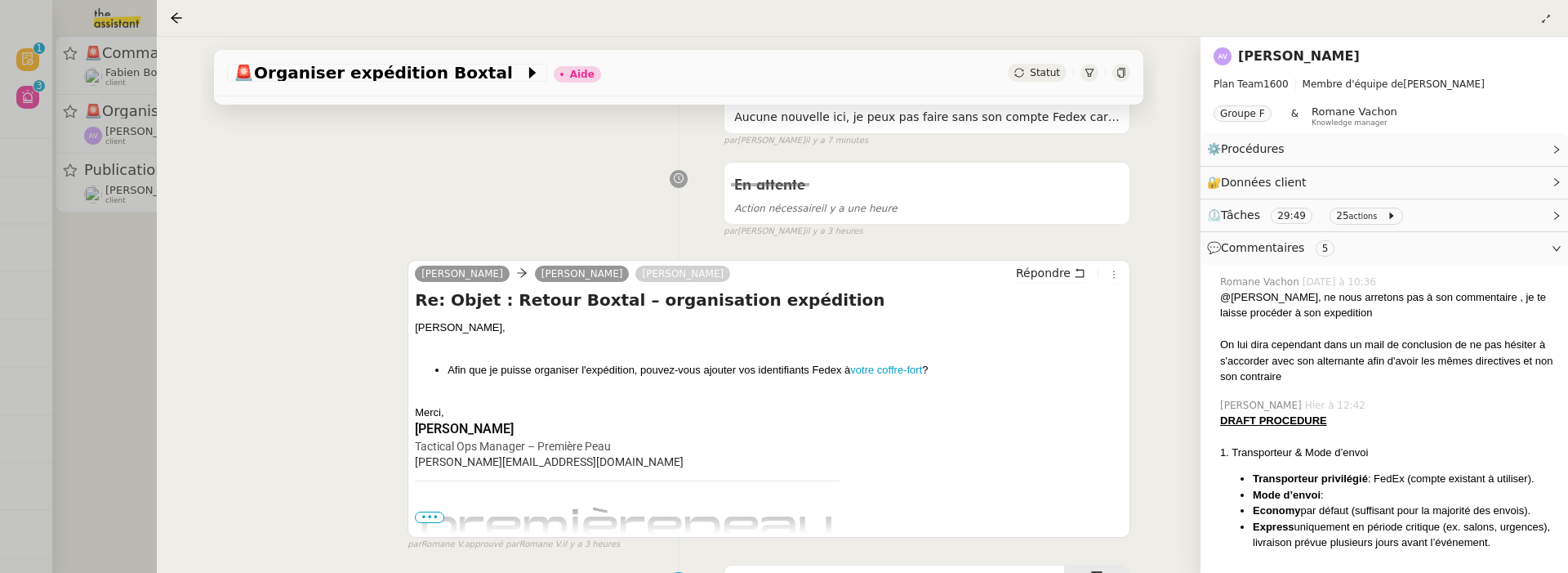
scroll to position [190, 0]
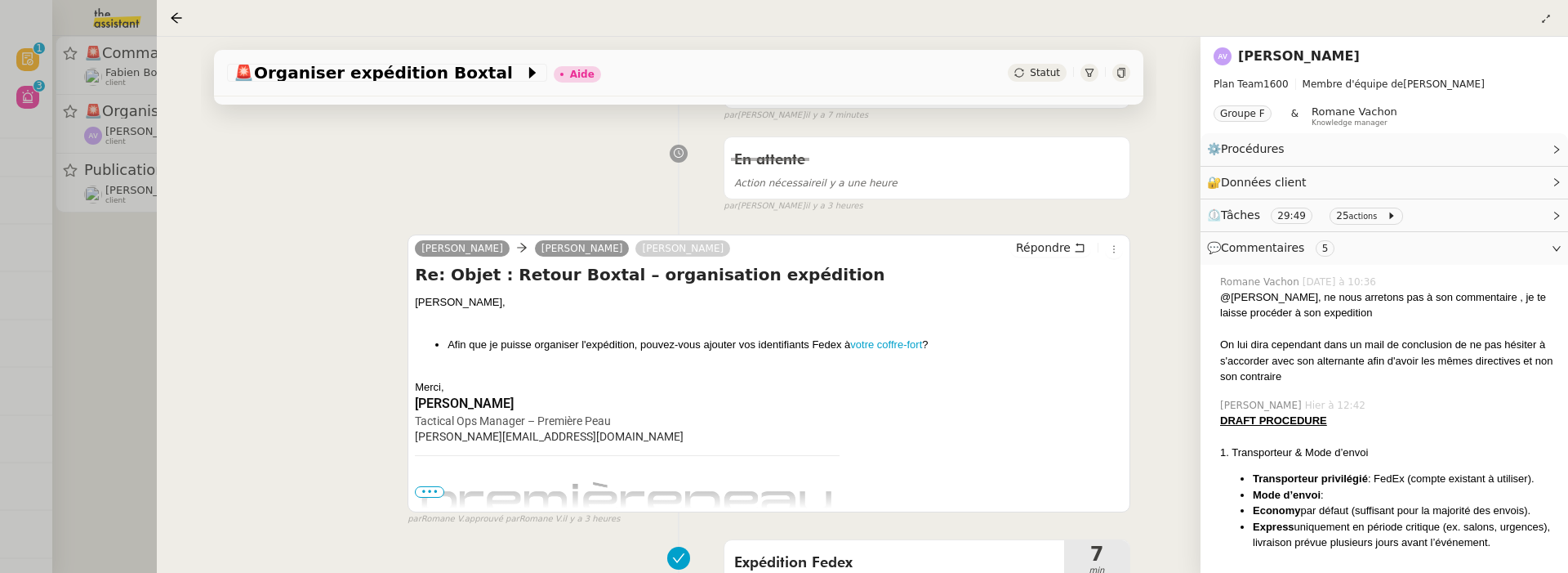
click at [111, 317] on div at bounding box center [784, 286] width 1568 height 573
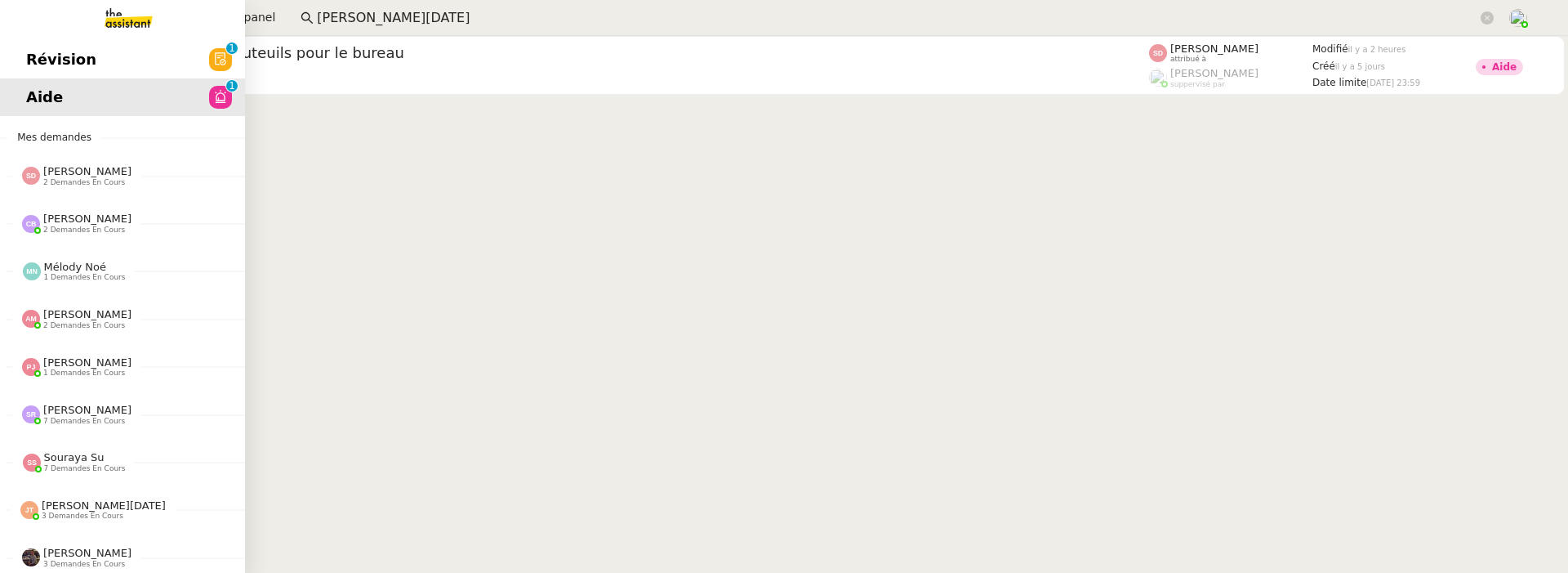
click at [39, 58] on span "Révision" at bounding box center [62, 60] width 70 height 25
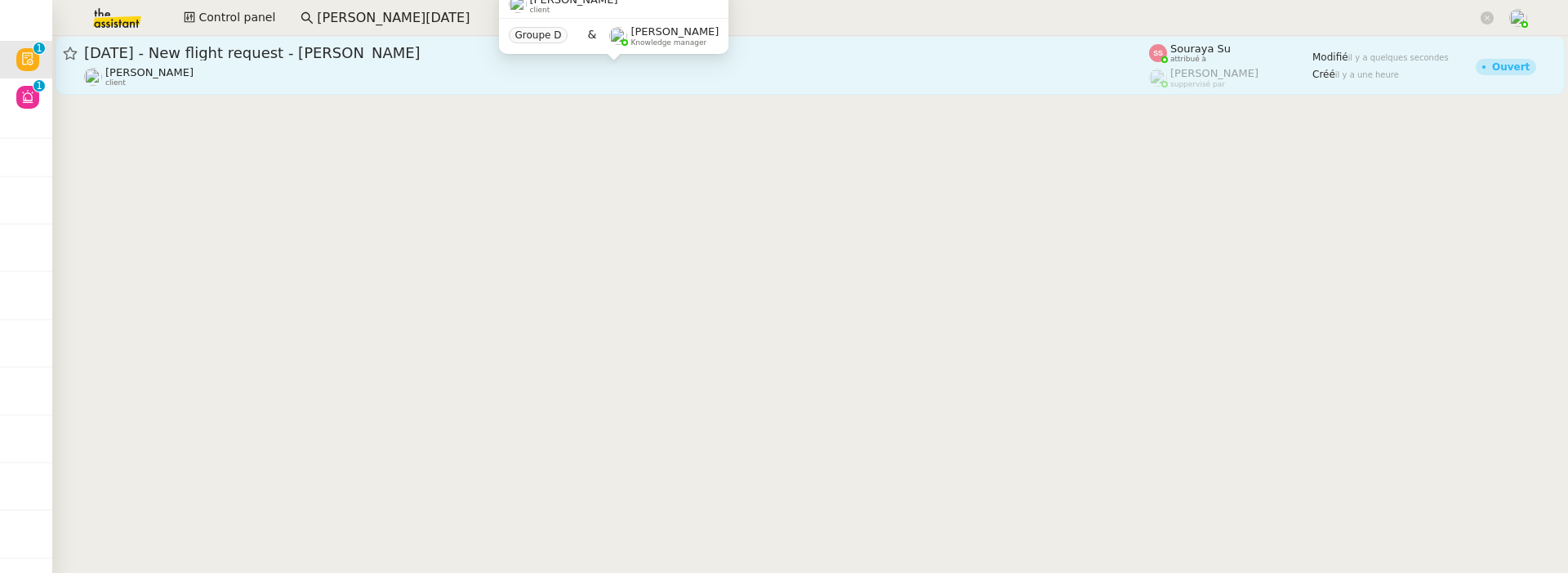
click at [427, 86] on div "[PERSON_NAME] client" at bounding box center [616, 77] width 1065 height 21
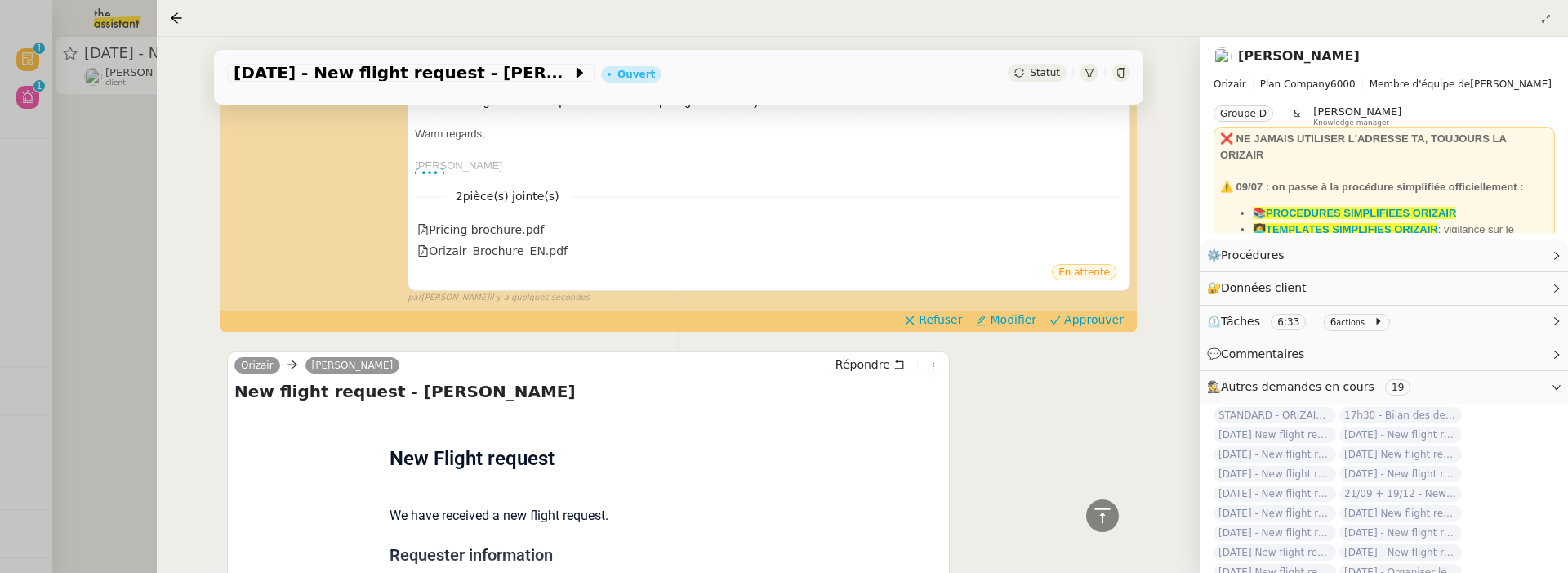
scroll to position [562, 0]
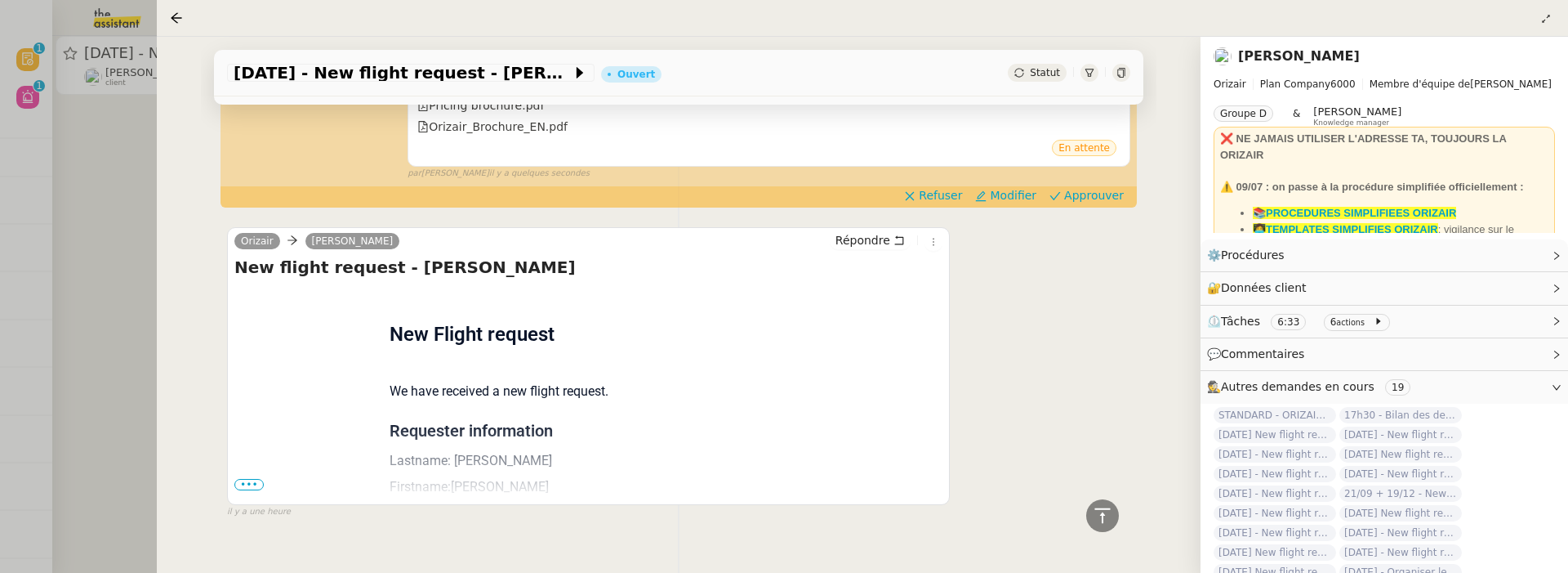
click at [243, 479] on span "•••" at bounding box center [249, 484] width 29 height 11
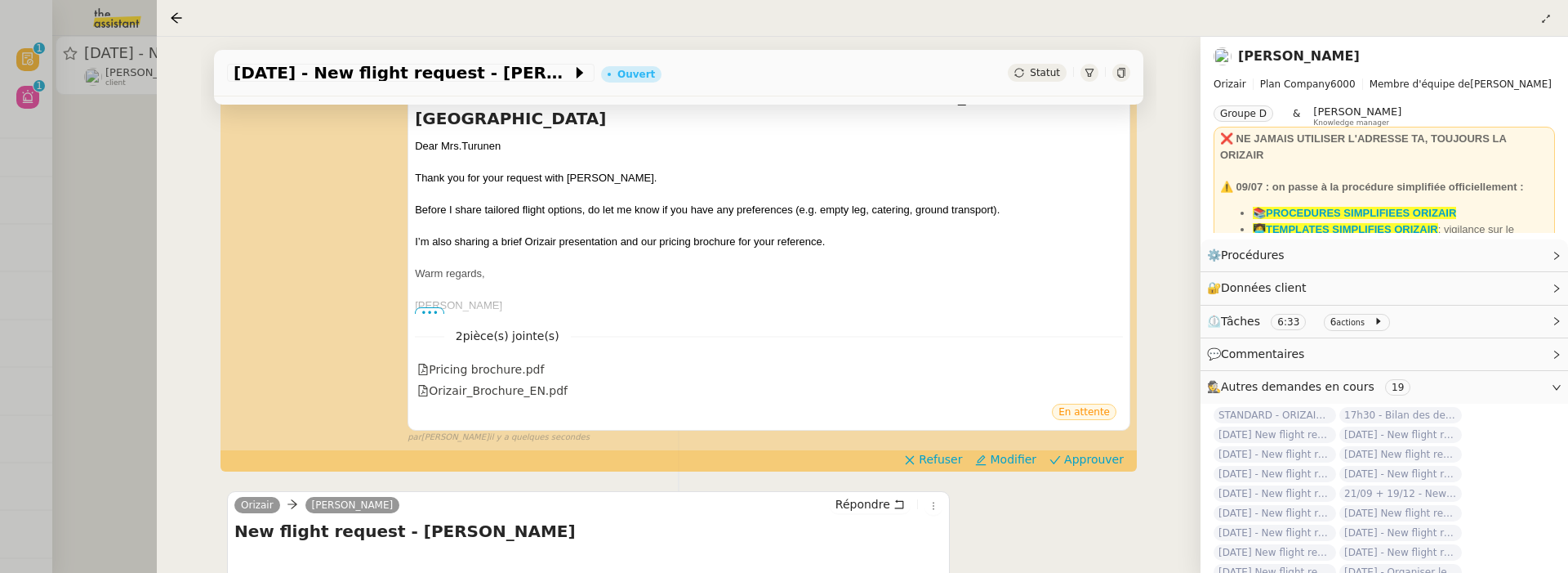
scroll to position [325, 0]
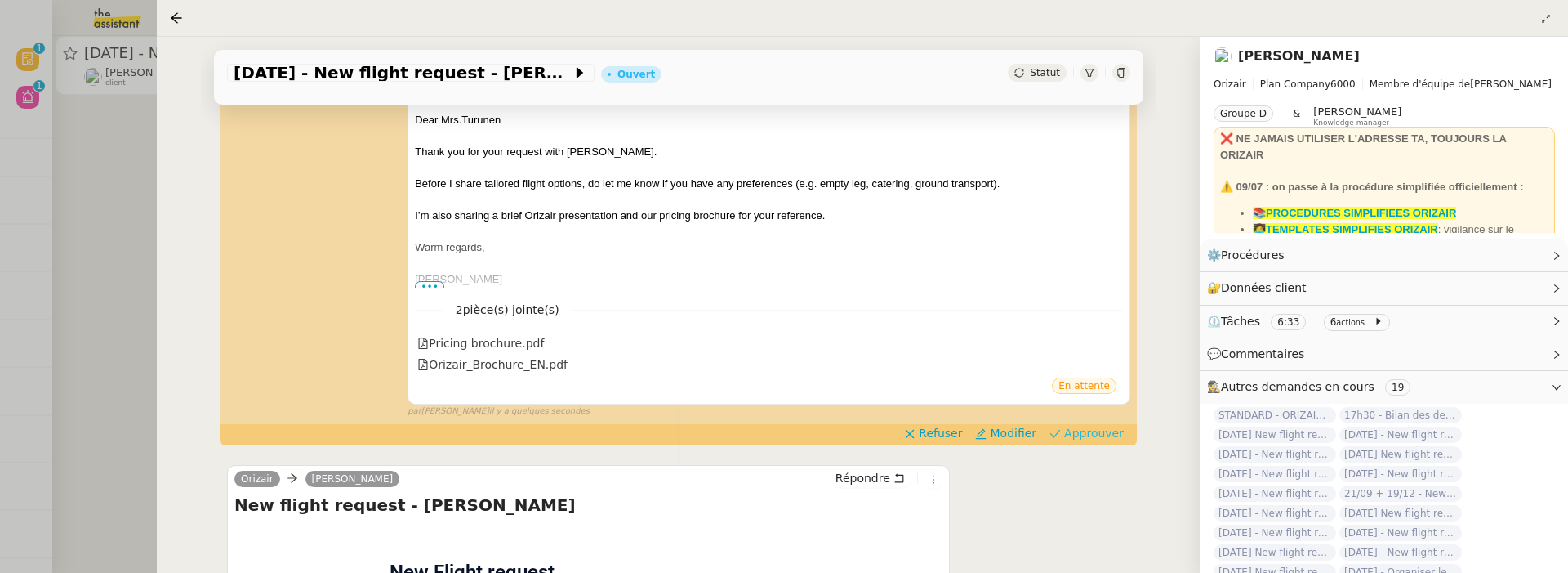
click at [1070, 425] on span "Approuver" at bounding box center [1094, 433] width 60 height 17
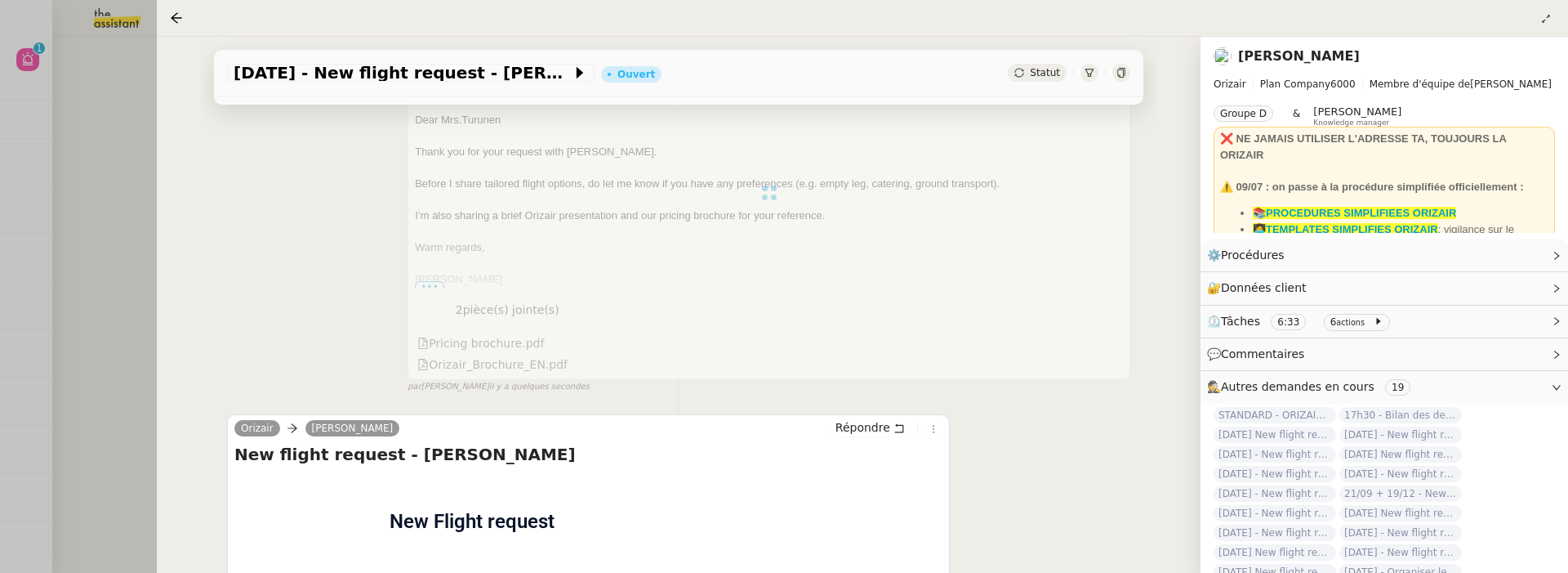
scroll to position [0, 0]
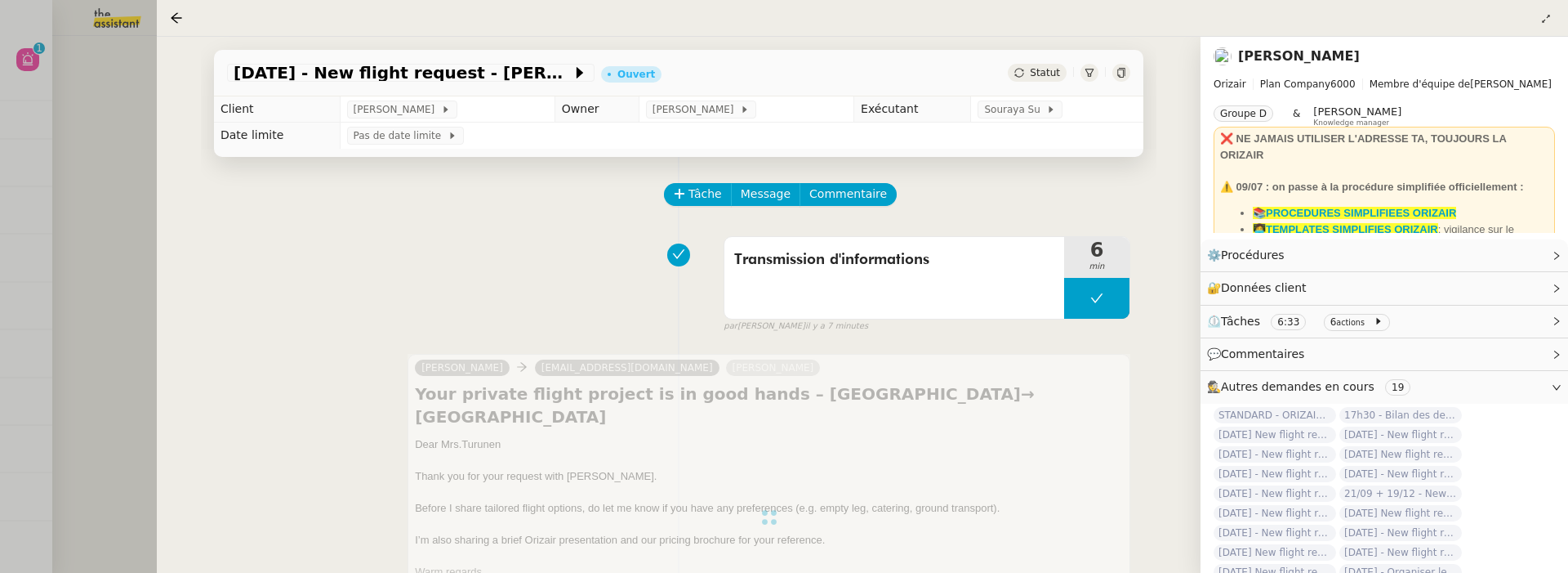
click at [127, 189] on div at bounding box center [784, 286] width 1568 height 573
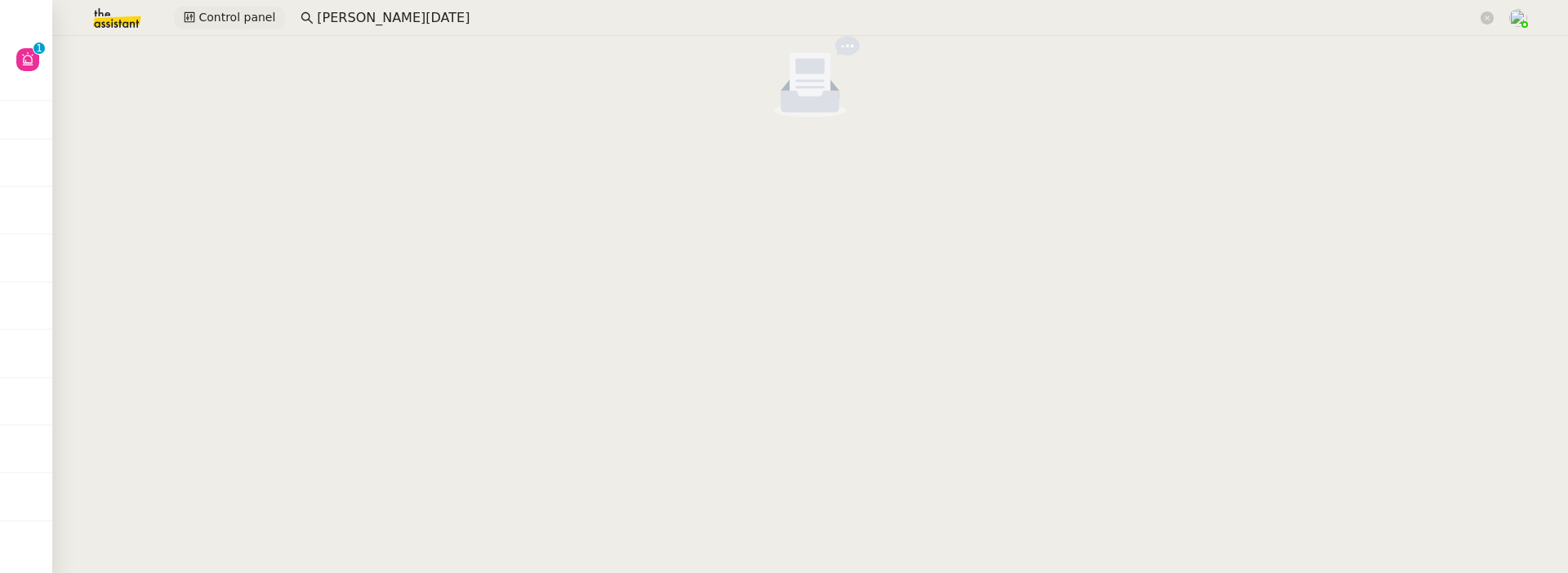
click at [237, 18] on span "Control panel" at bounding box center [237, 17] width 77 height 18
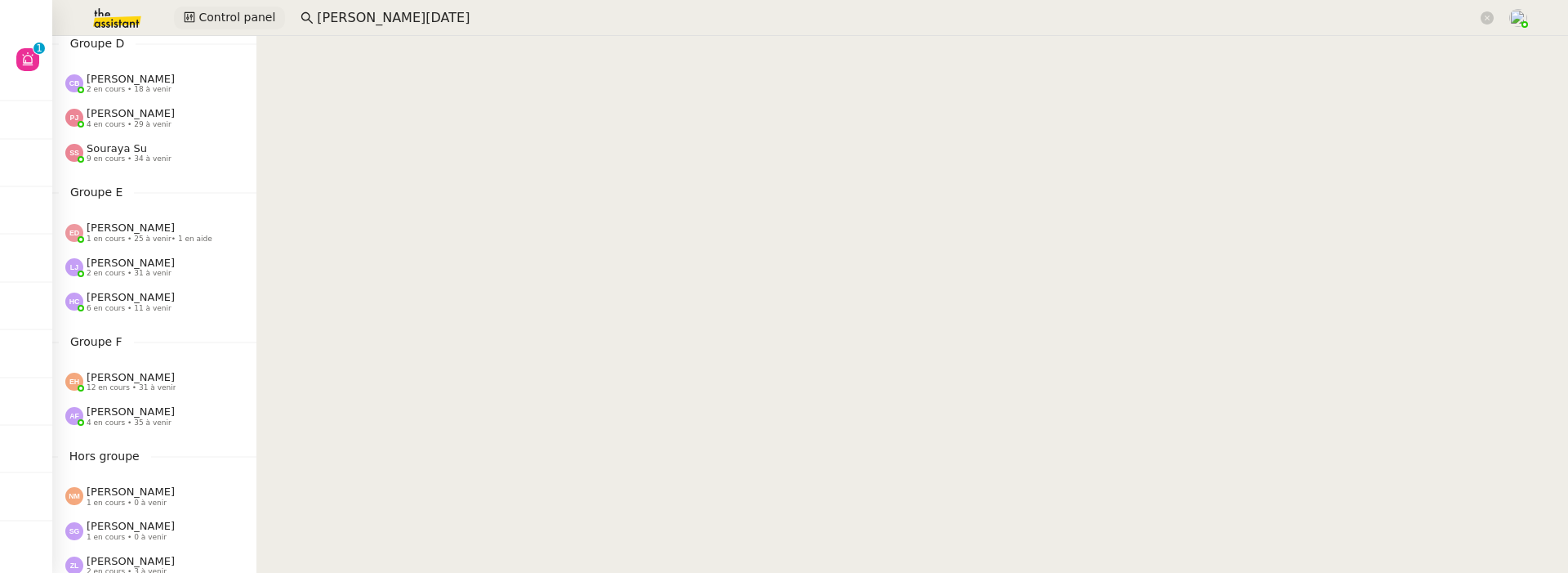
scroll to position [501, 0]
click at [131, 384] on span "12 en cours • 31 à venir" at bounding box center [130, 388] width 89 height 9
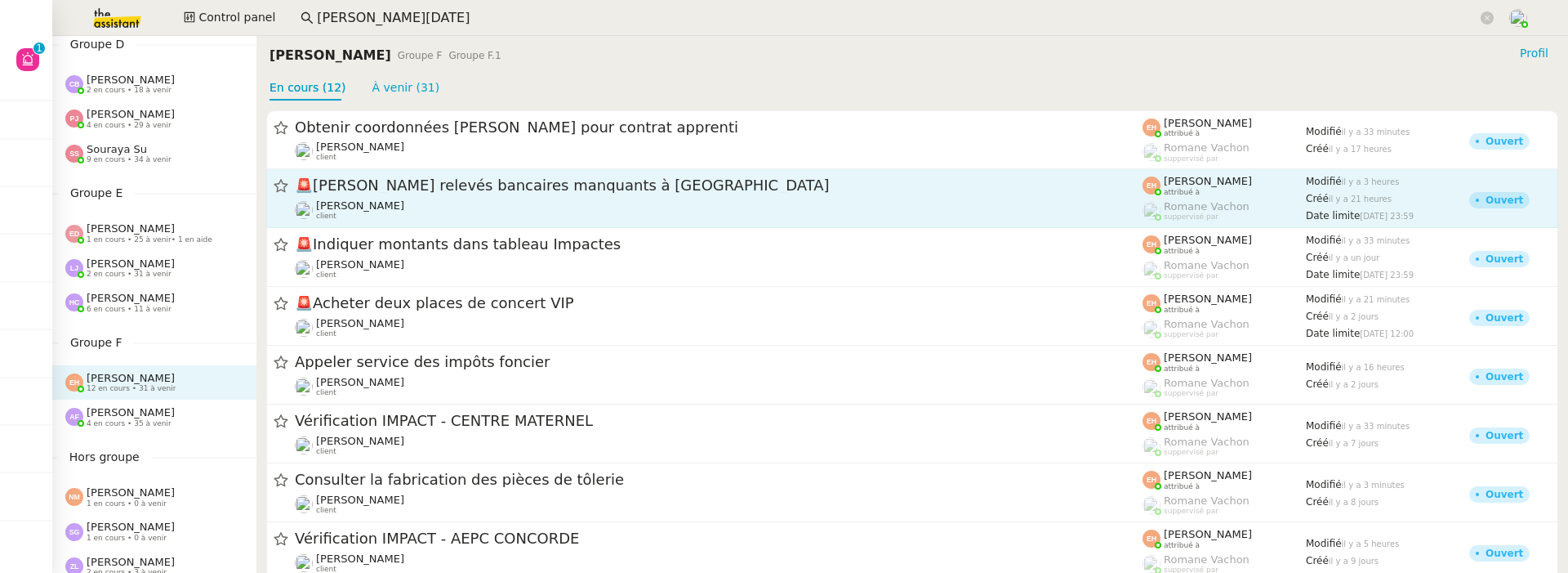
click at [541, 209] on div "Pierre Mergui client" at bounding box center [718, 210] width 848 height 21
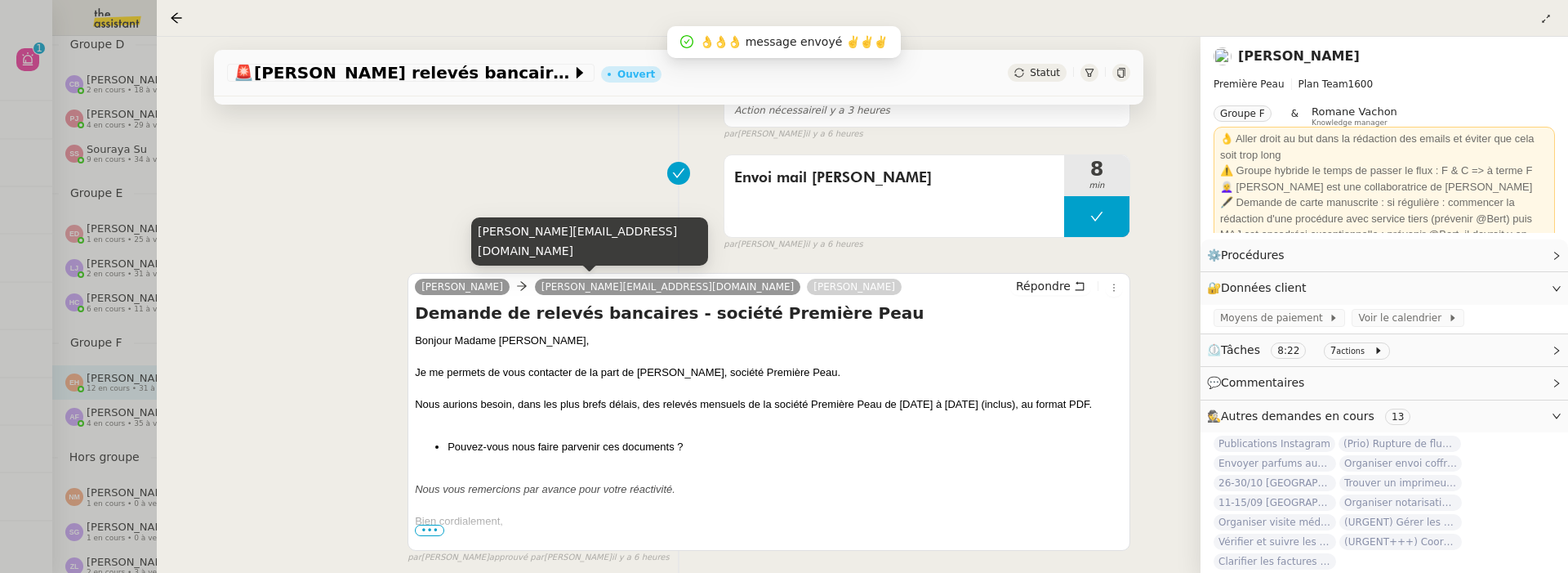
scroll to position [240, 0]
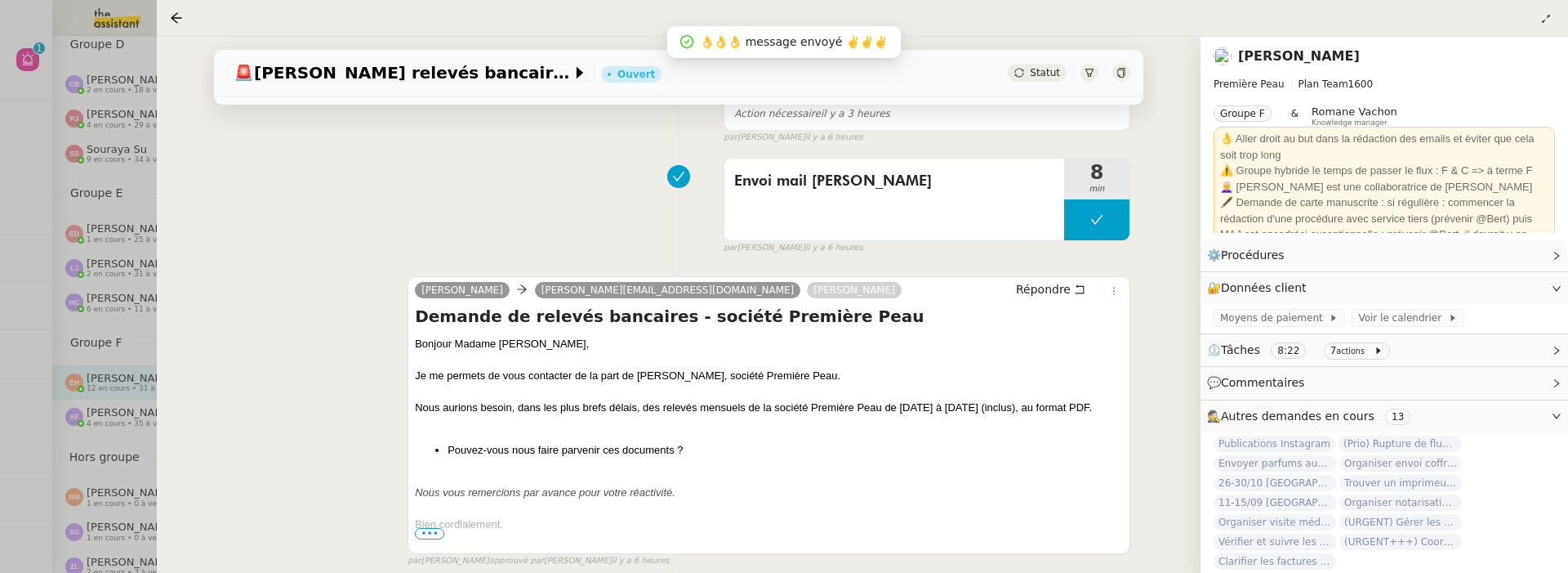
click at [166, 10] on nz-page-header at bounding box center [862, 18] width 1411 height 37
click at [182, 24] on icon at bounding box center [176, 18] width 13 height 13
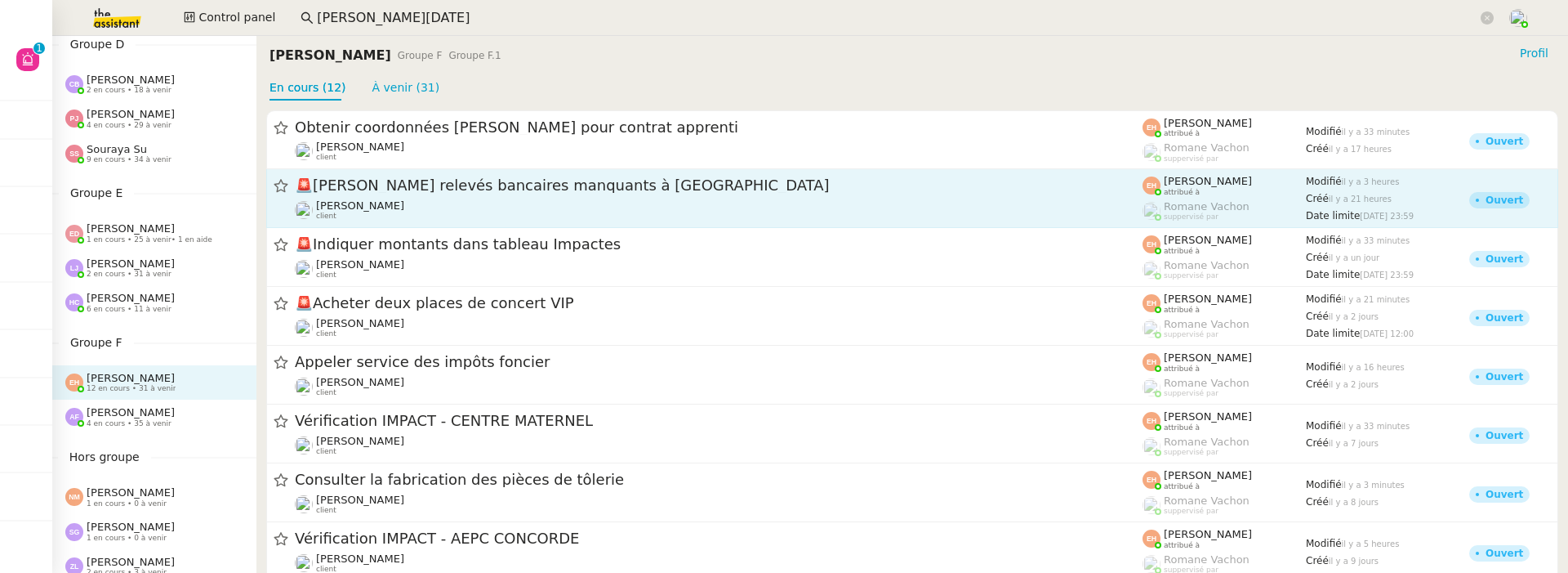
scroll to position [273, 0]
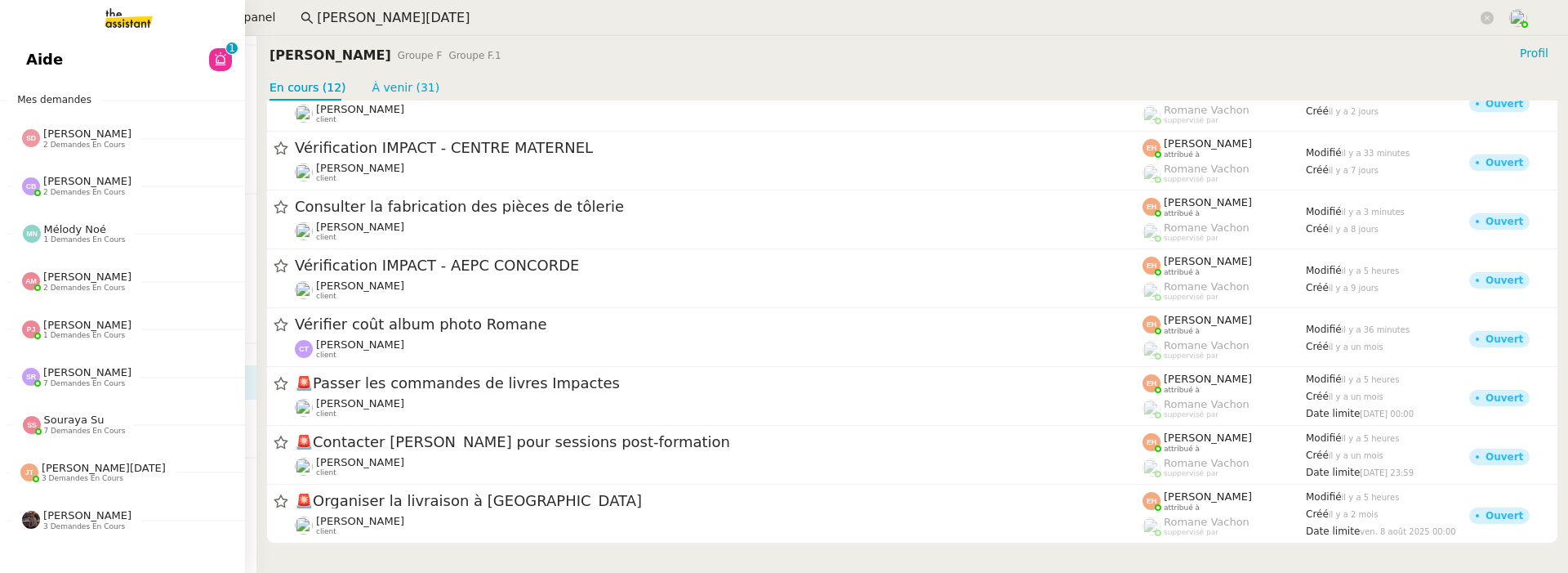
click at [45, 63] on span "Aide" at bounding box center [45, 60] width 37 height 25
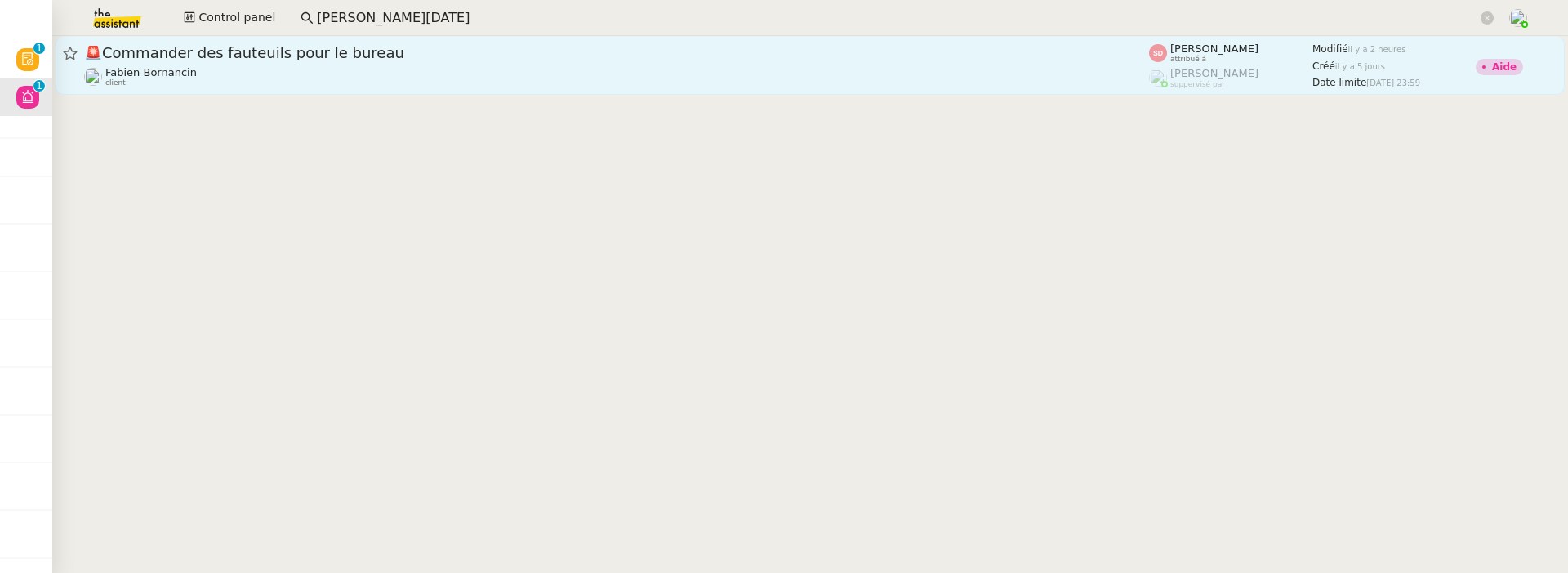
click at [496, 53] on span "🚨 Commander des fauteuils pour le bureau" at bounding box center [616, 53] width 1065 height 15
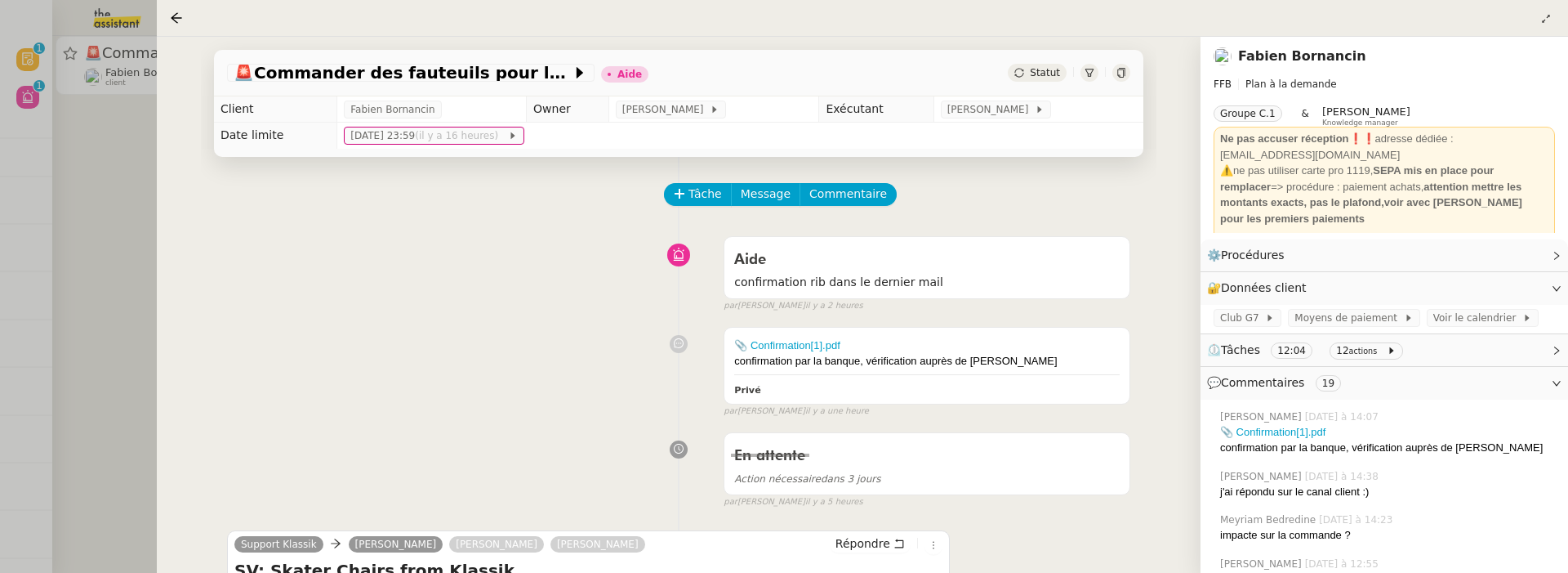
click at [77, 316] on div at bounding box center [784, 286] width 1568 height 573
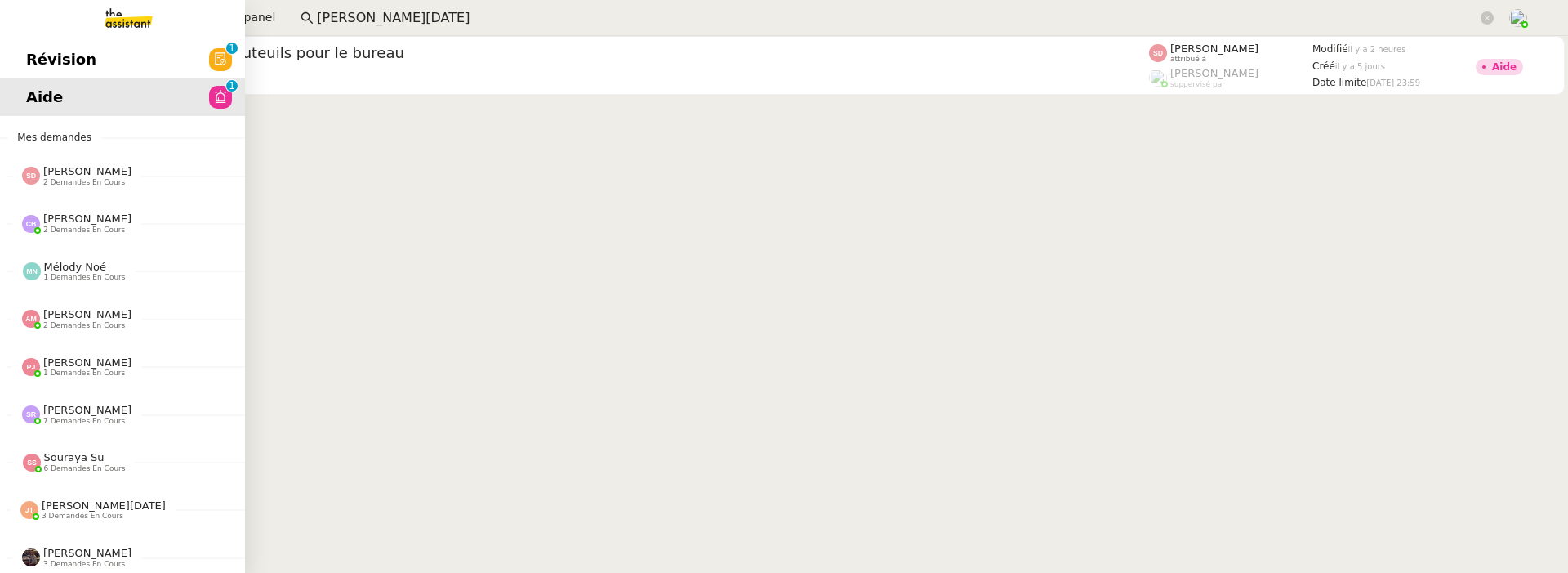
click at [43, 52] on span "Révision" at bounding box center [62, 60] width 70 height 25
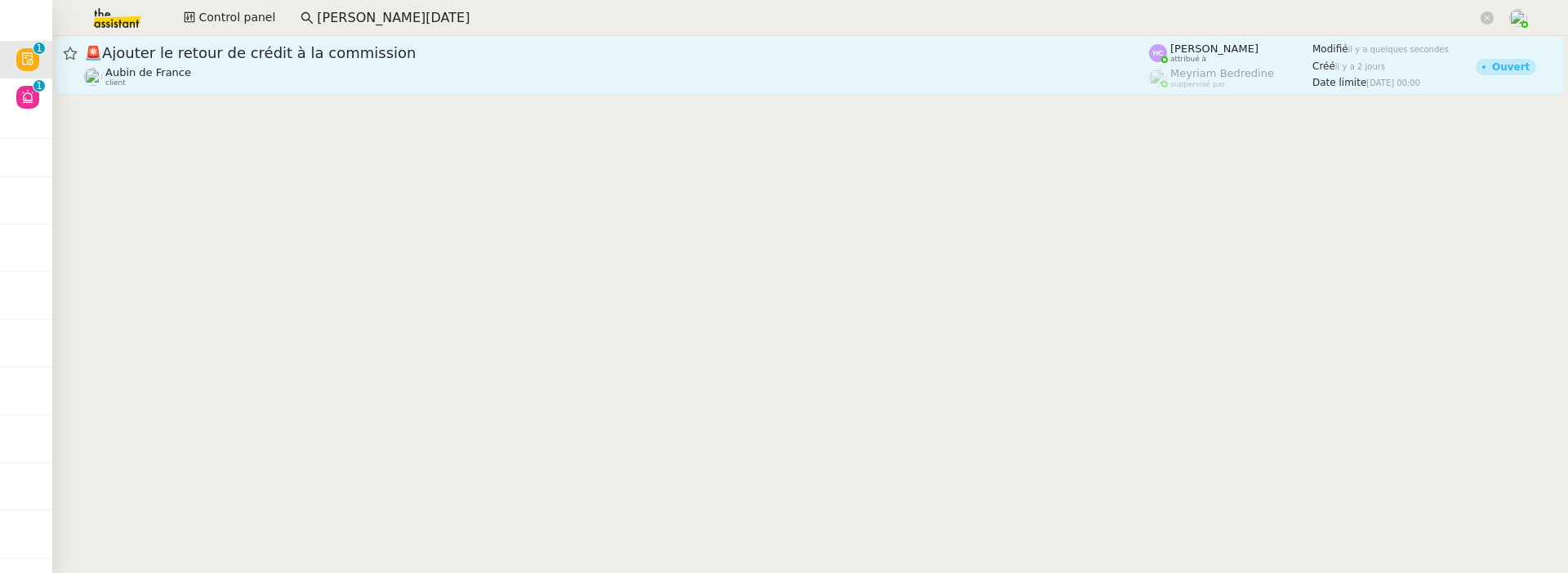
click at [399, 75] on div "Aubin de France client" at bounding box center [616, 77] width 1065 height 21
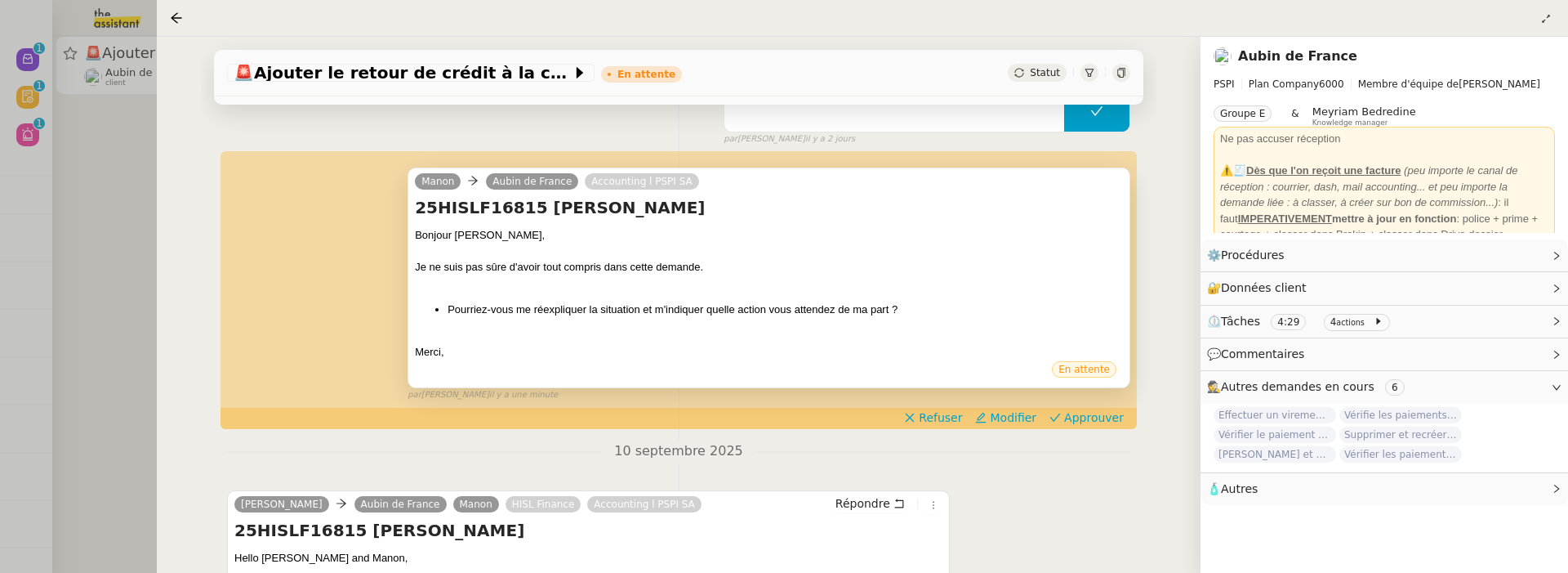
scroll to position [312, 0]
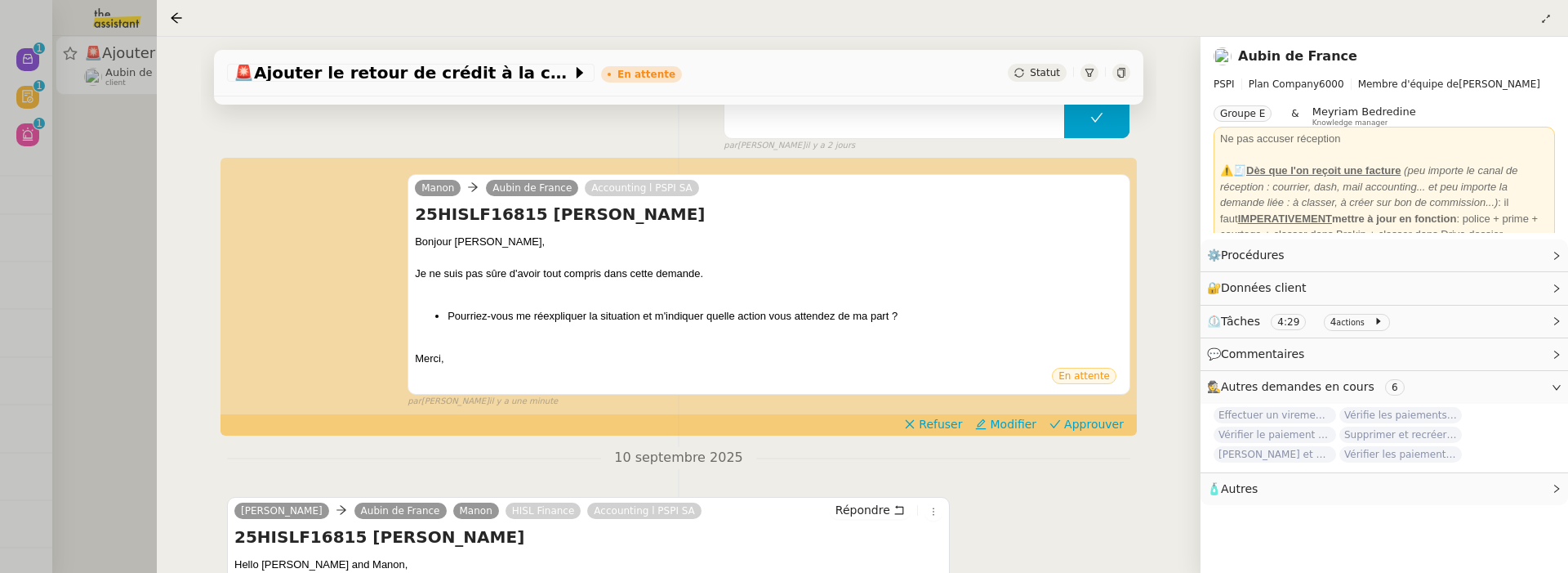
click at [150, 193] on div at bounding box center [784, 286] width 1568 height 573
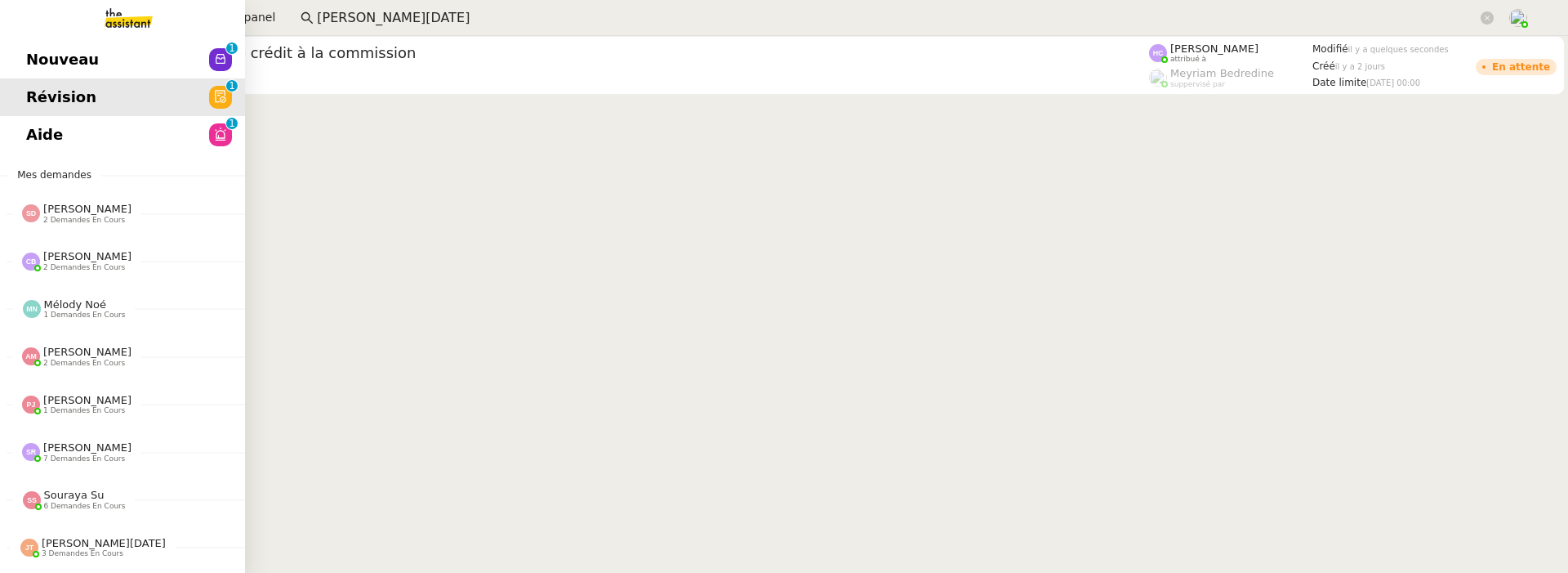
click at [43, 58] on span "Nouveau" at bounding box center [62, 60] width 73 height 25
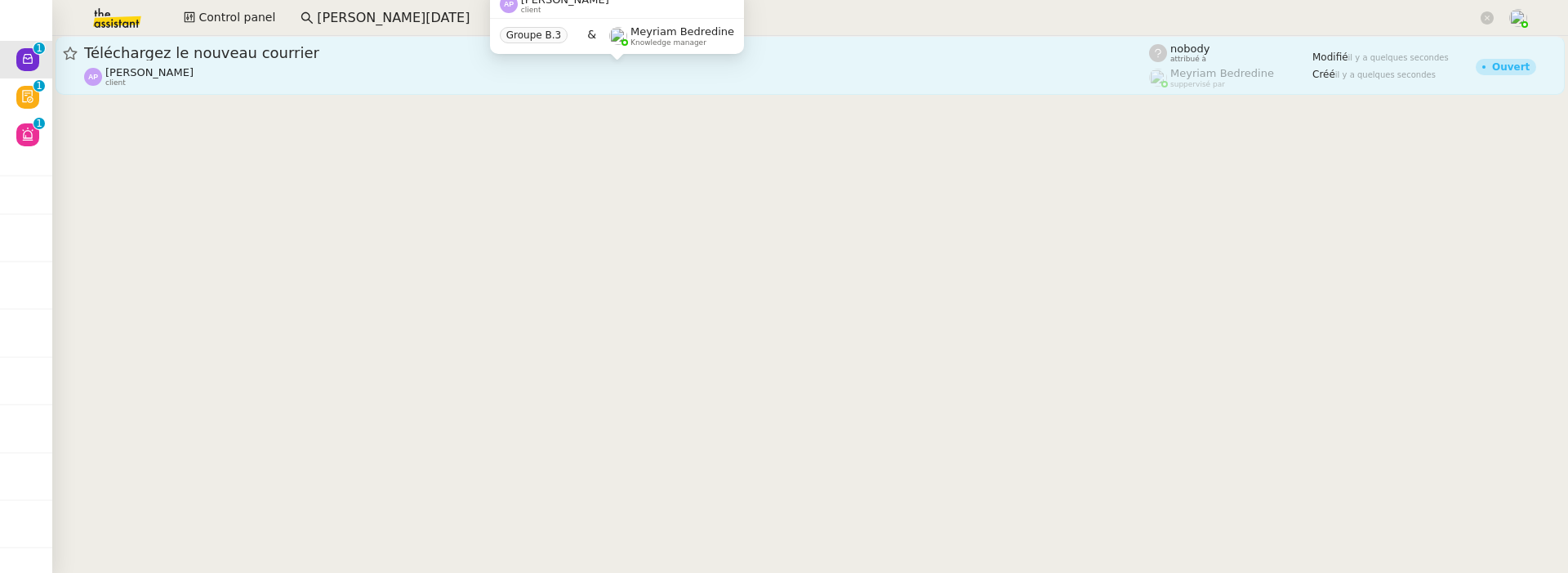
click at [406, 79] on div "Ashley Poniatowski client" at bounding box center [616, 77] width 1065 height 21
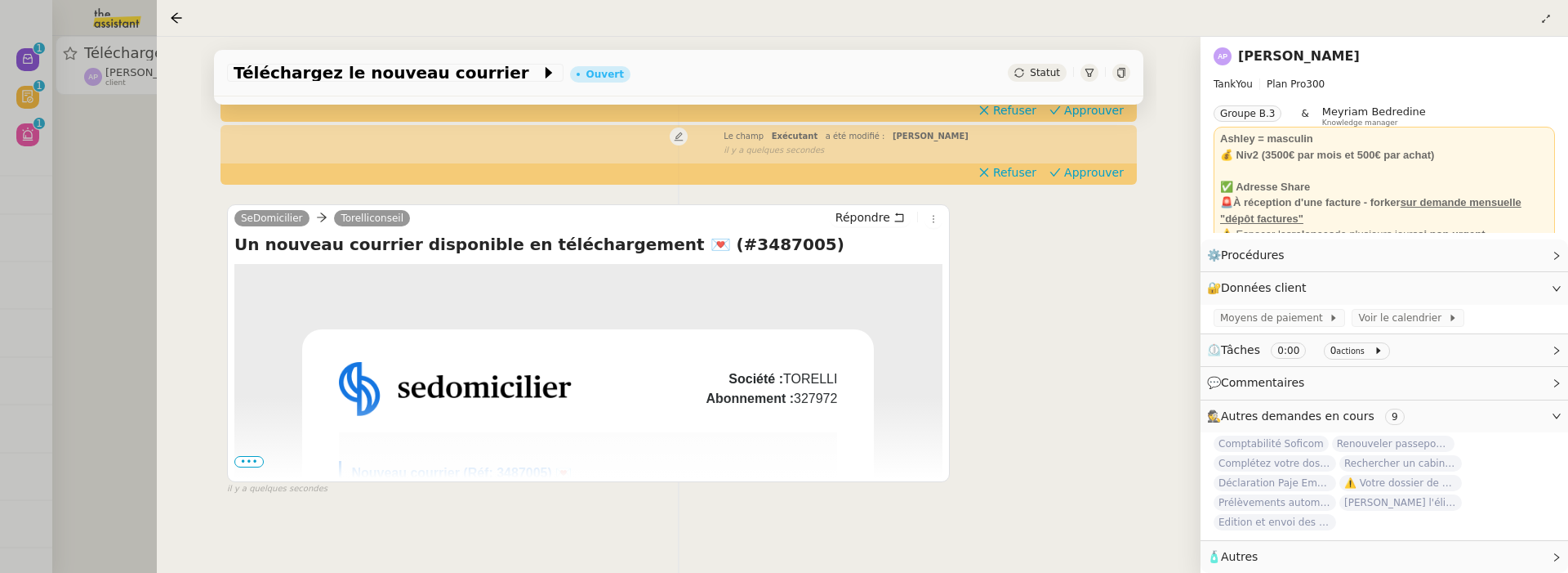
scroll to position [235, 0]
click at [936, 226] on button at bounding box center [933, 220] width 18 height 18
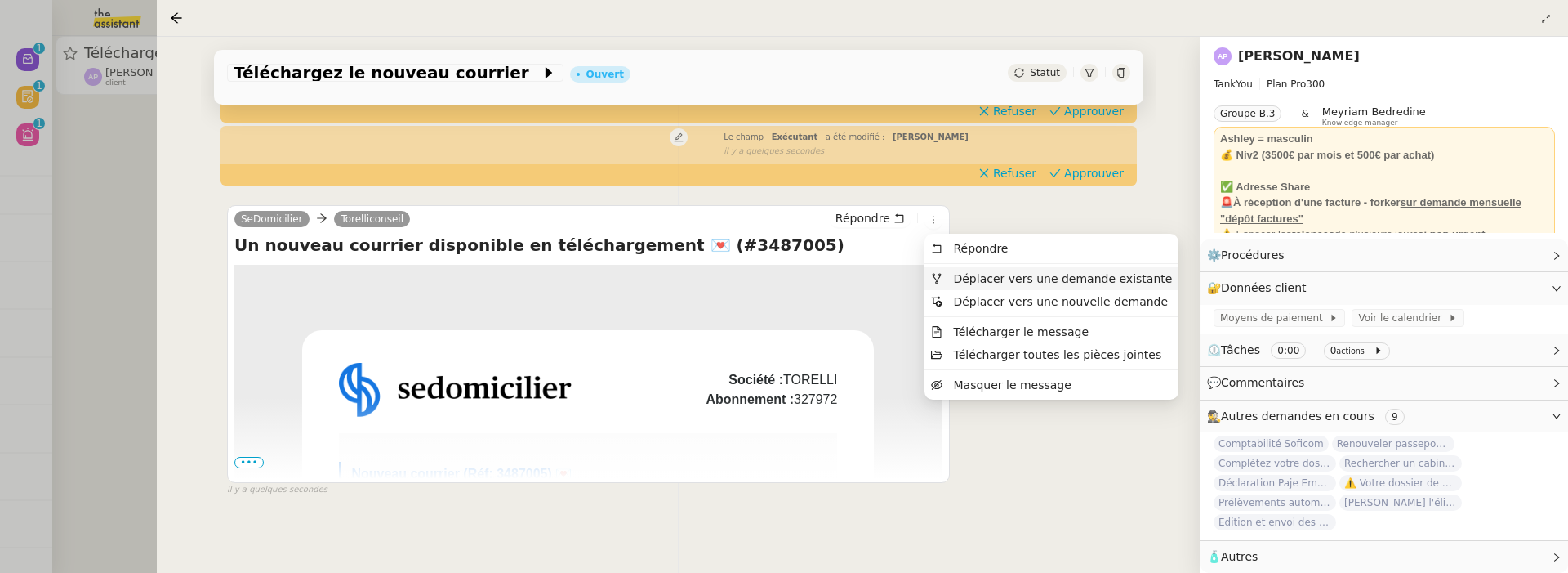
click at [1001, 276] on span "Déplacer vers une demande existante" at bounding box center [1062, 278] width 219 height 13
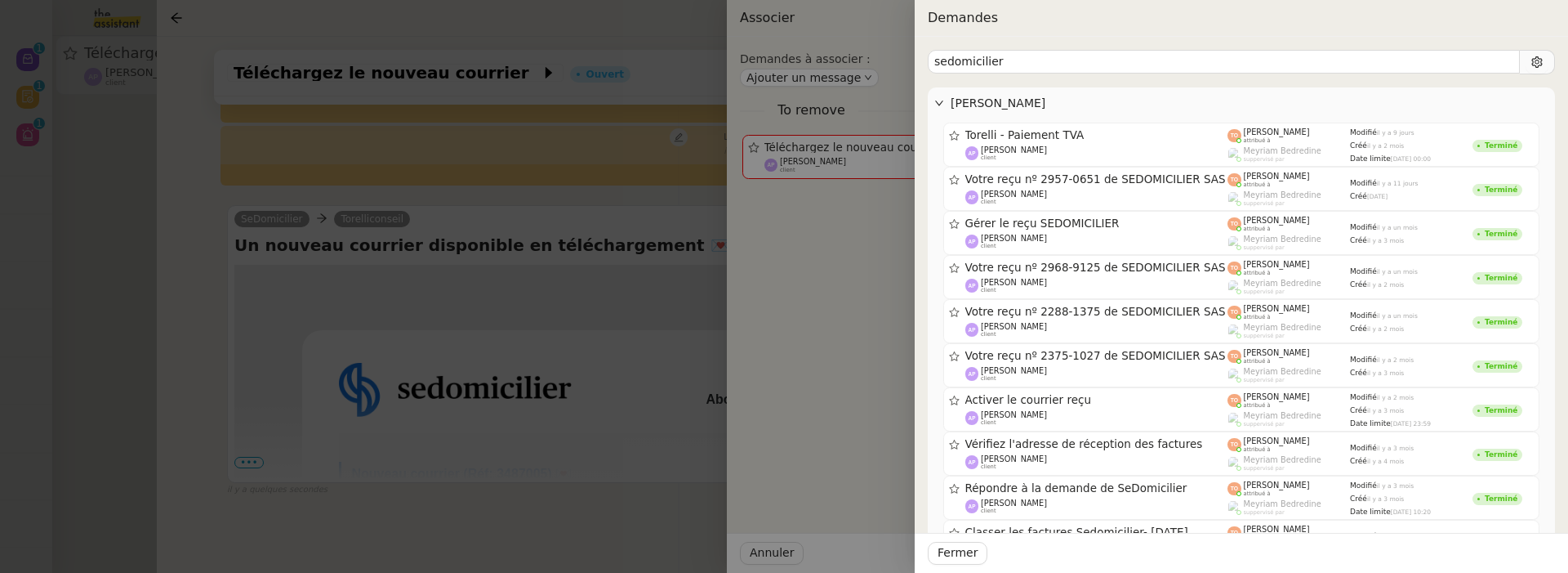
type input "sedomicilier"
click at [609, 267] on div at bounding box center [784, 286] width 1568 height 573
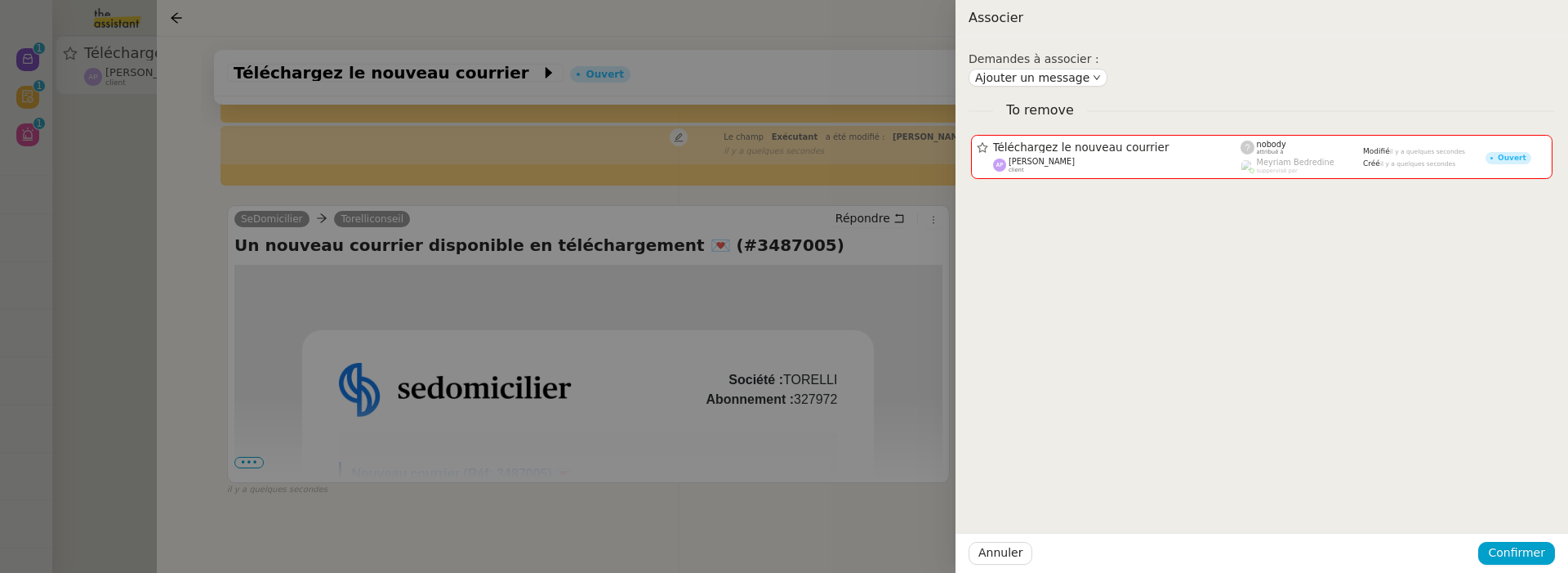
click at [861, 303] on div at bounding box center [784, 286] width 1568 height 573
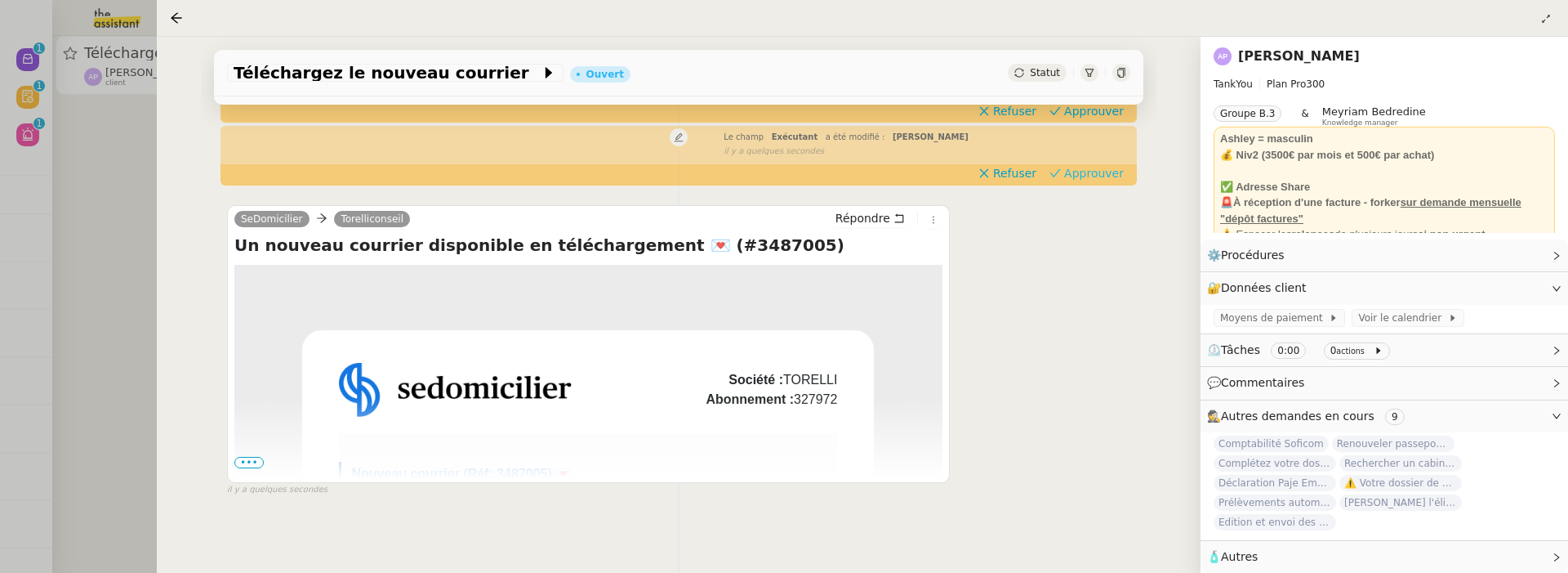
click at [1086, 176] on span "Approuver" at bounding box center [1094, 173] width 60 height 17
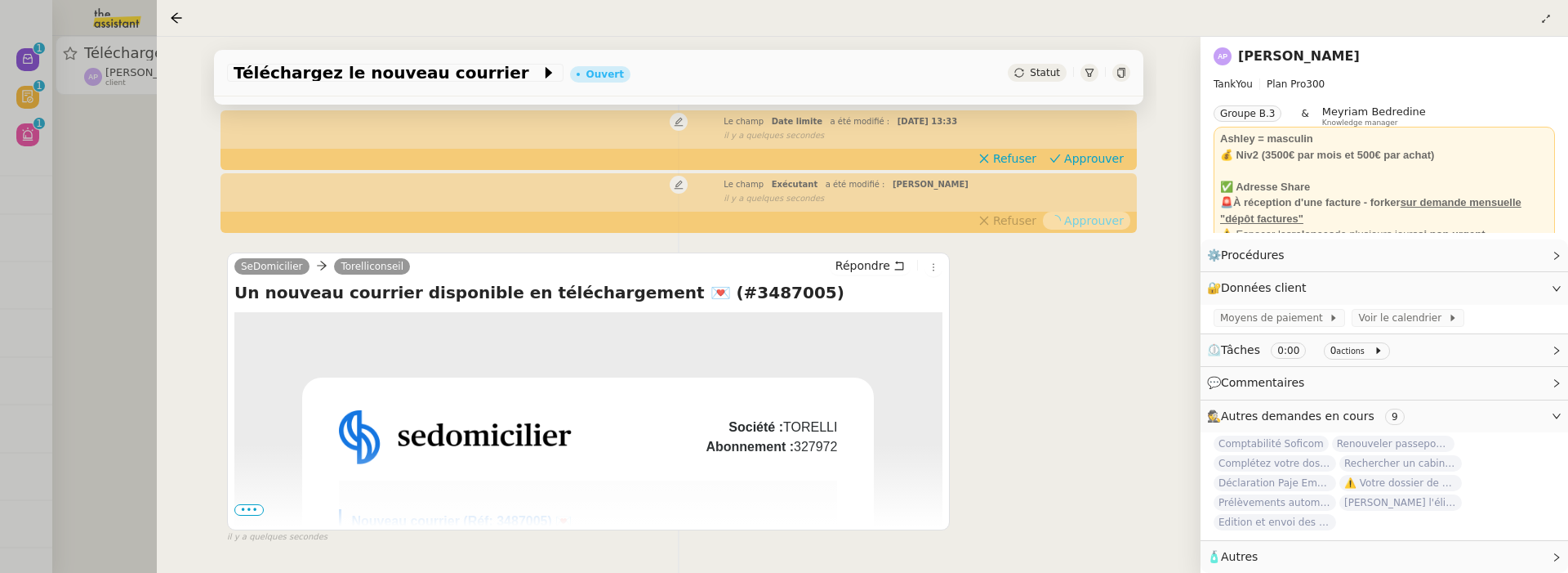
scroll to position [177, 0]
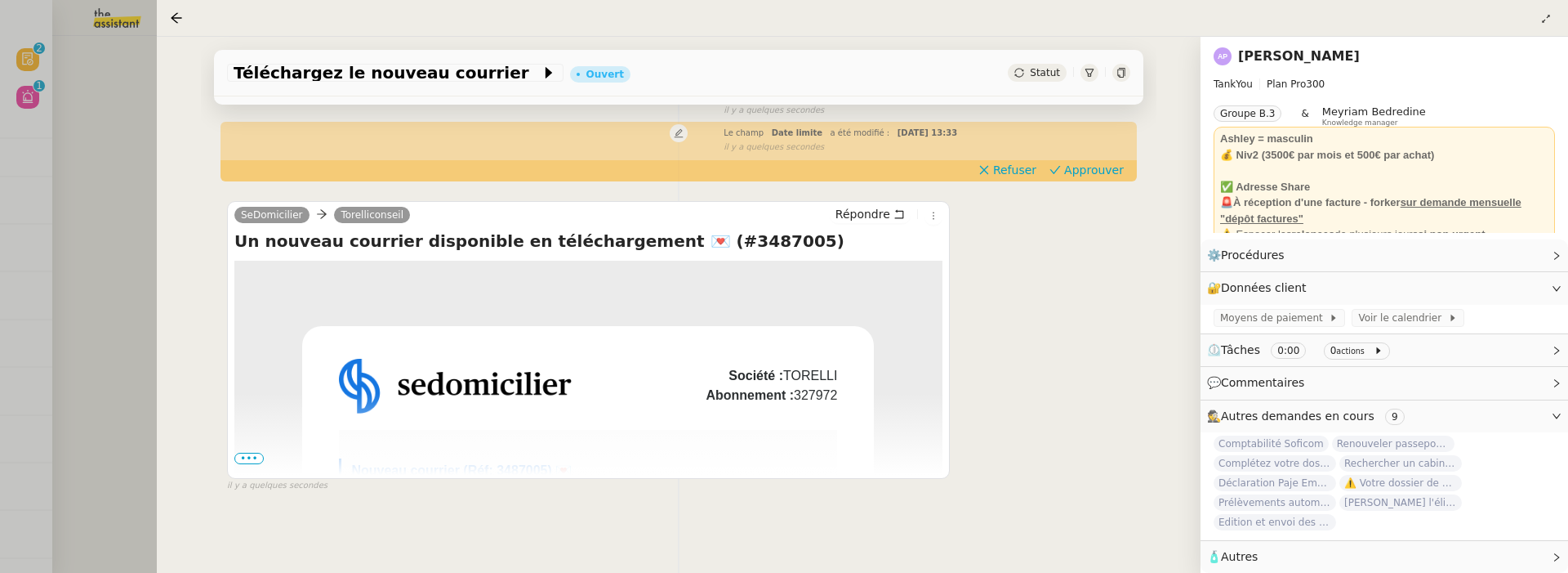
click at [1098, 182] on div "Tâche Message Commentaire Veuillez patienter une erreur s'est produite 👌👌👌 mess…" at bounding box center [678, 267] width 955 height 573
click at [1097, 173] on span "Approuver" at bounding box center [1094, 170] width 60 height 17
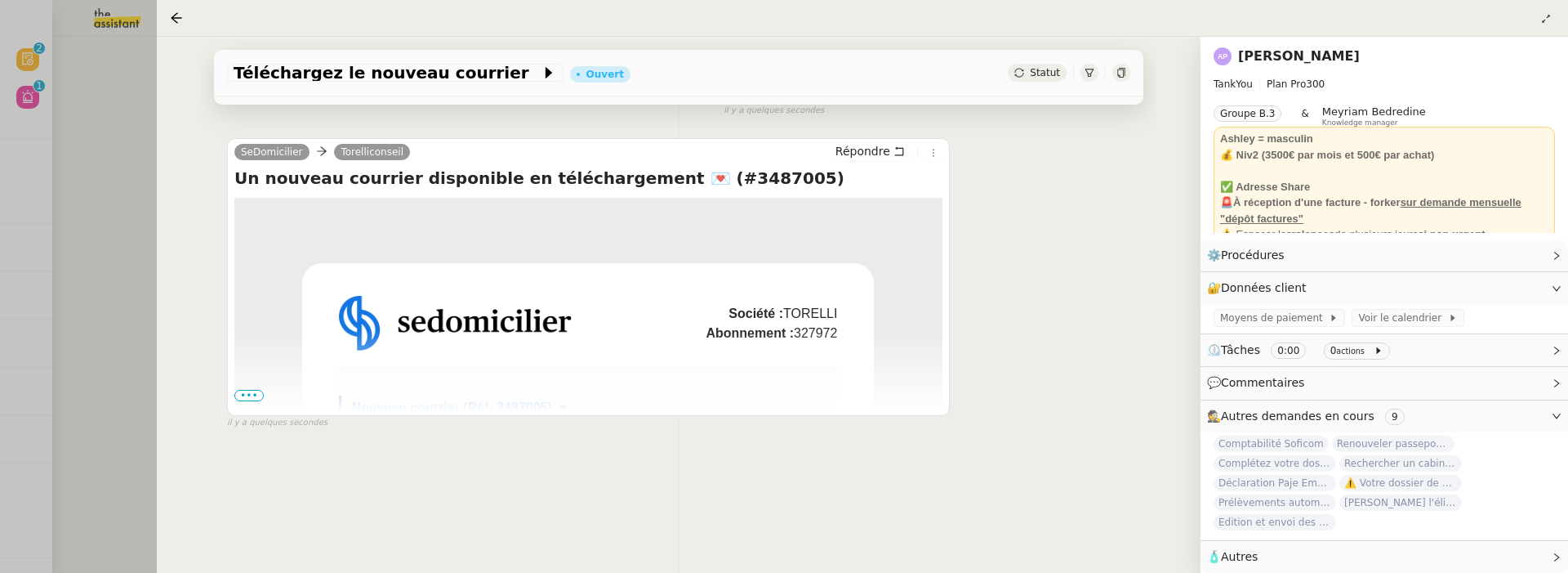
click at [95, 285] on div at bounding box center [784, 286] width 1568 height 573
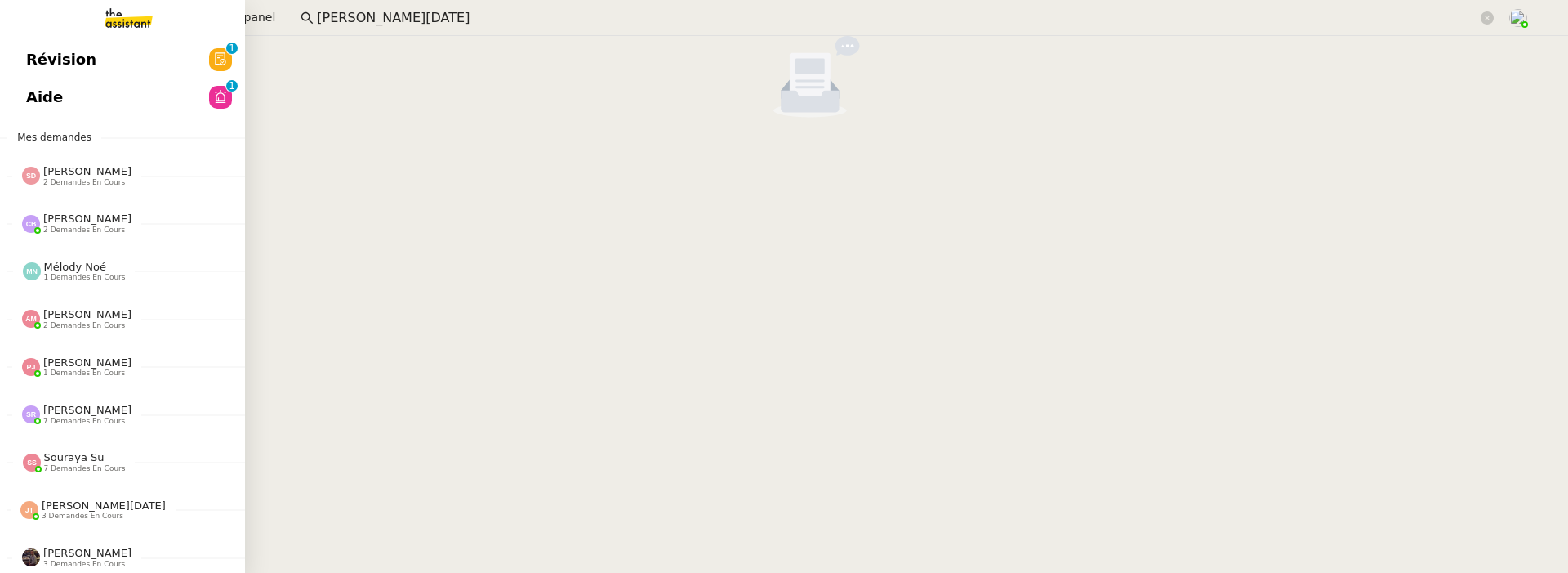
click at [18, 57] on link "Révision 0 1 2 3 4 5 6 7 8 9" at bounding box center [122, 59] width 245 height 38
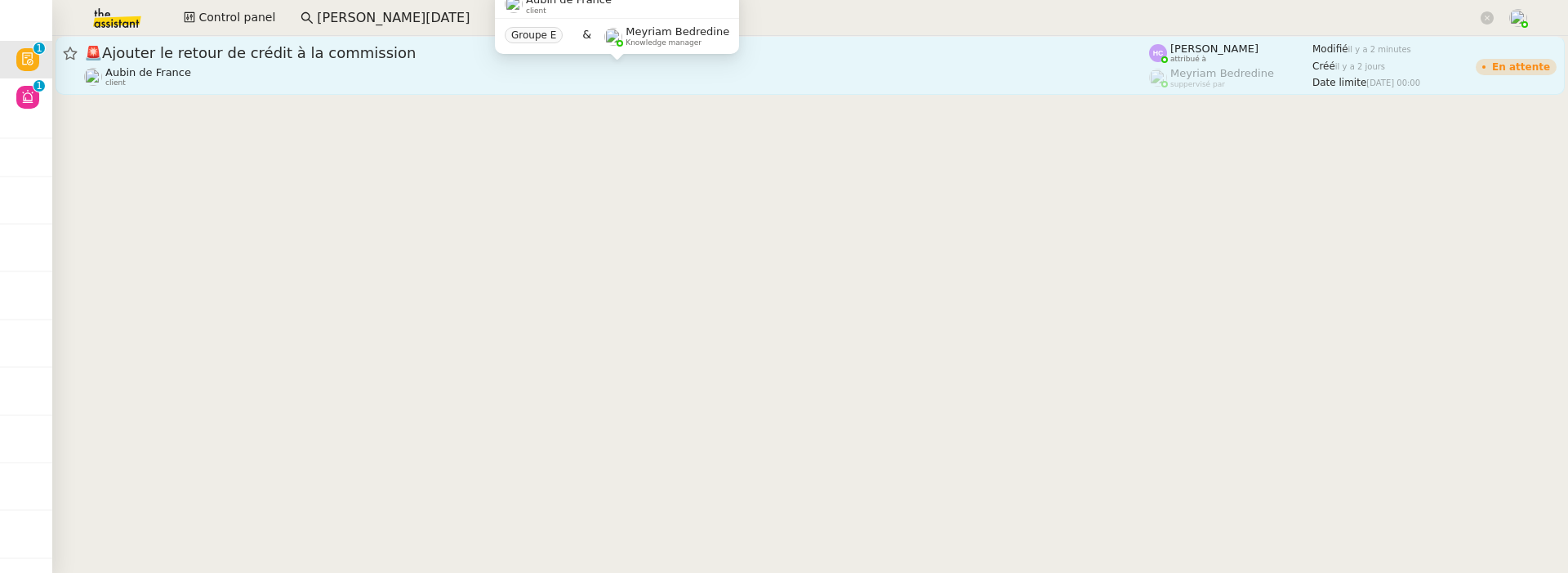
click at [384, 70] on div "Aubin de France client" at bounding box center [616, 77] width 1065 height 21
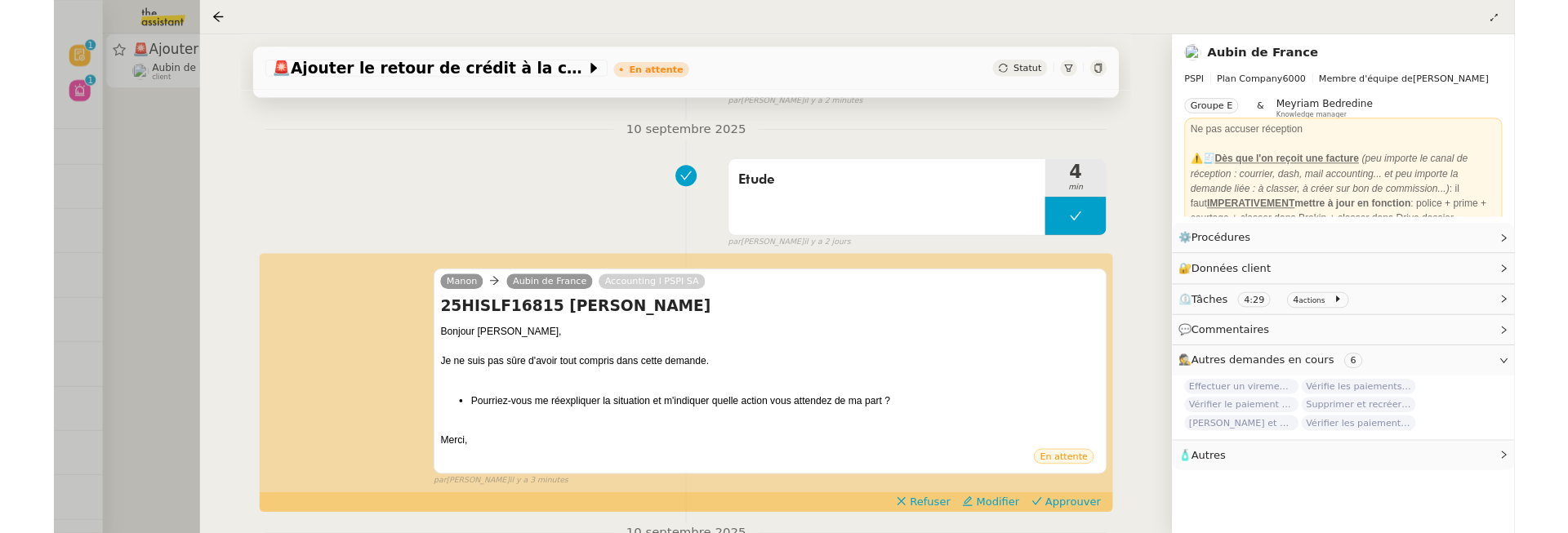
scroll to position [201, 0]
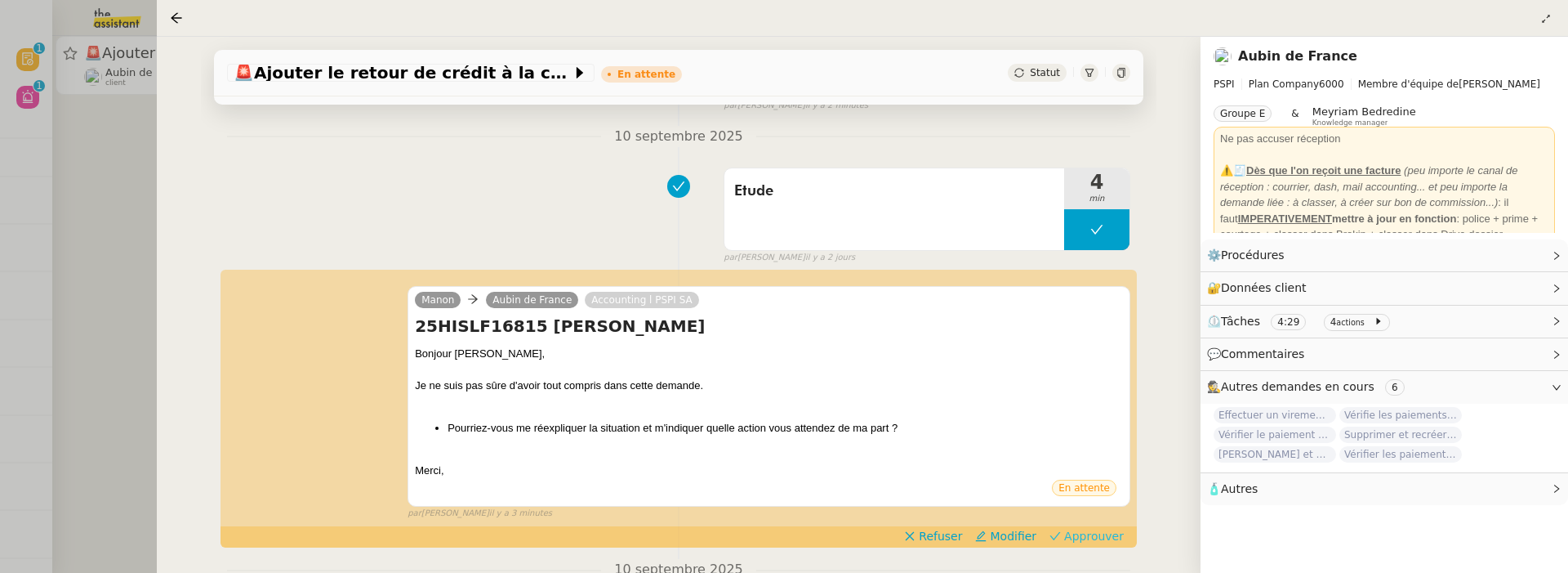
click at [1076, 533] on span "Approuver" at bounding box center [1094, 536] width 60 height 17
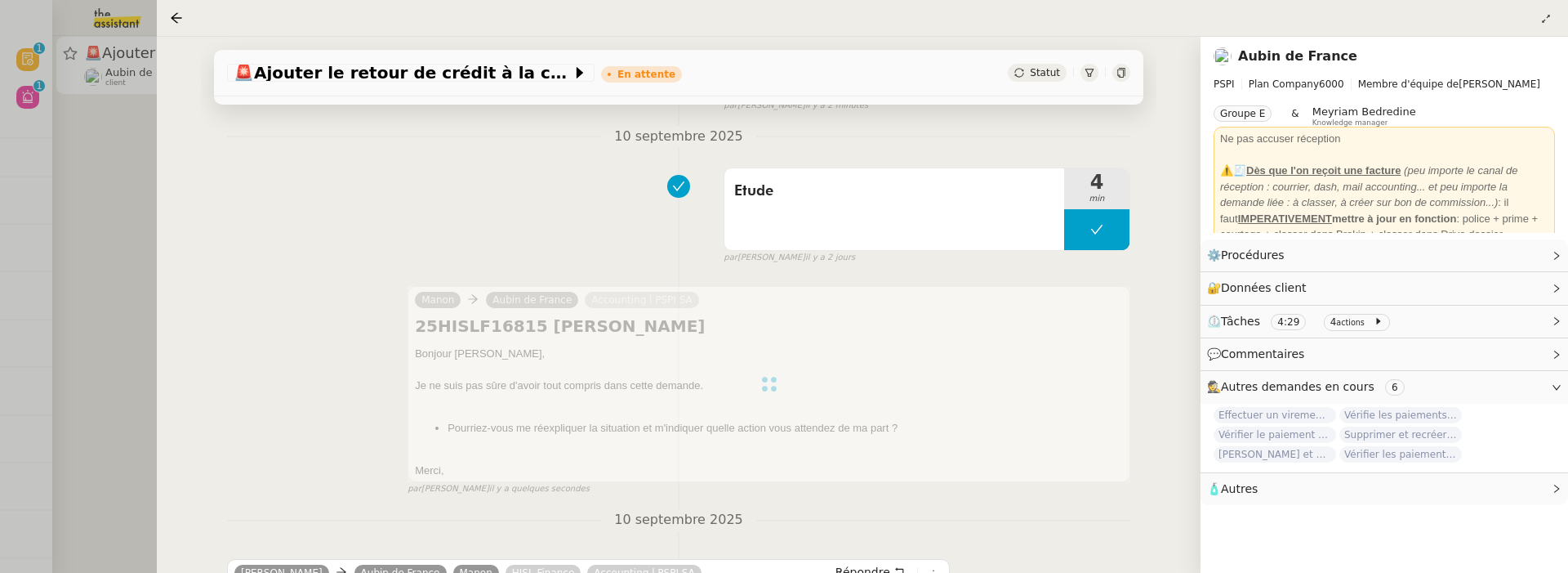
click at [94, 215] on div at bounding box center [784, 286] width 1568 height 573
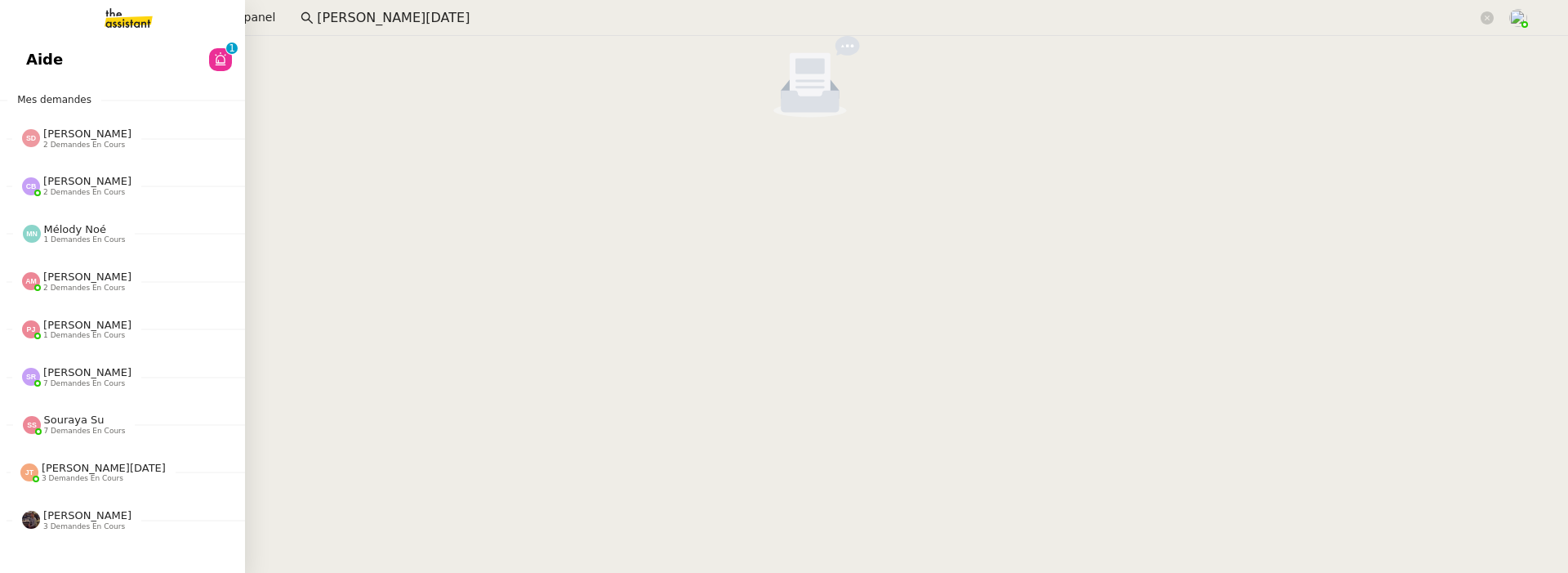
click at [20, 63] on link "Aide 0 1 2 3 4 5 6 7 8 9" at bounding box center [122, 59] width 245 height 38
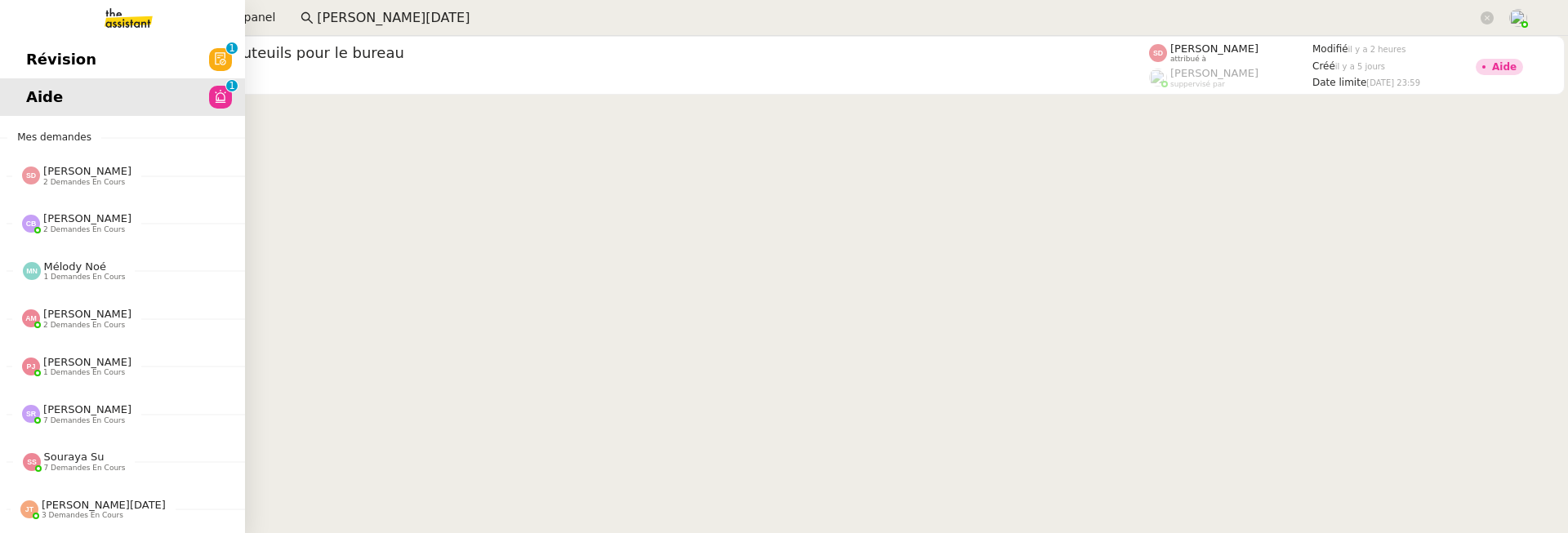
click at [47, 58] on link "Révision 0 1 2 3 4 5 6 7 8 9" at bounding box center [122, 59] width 245 height 38
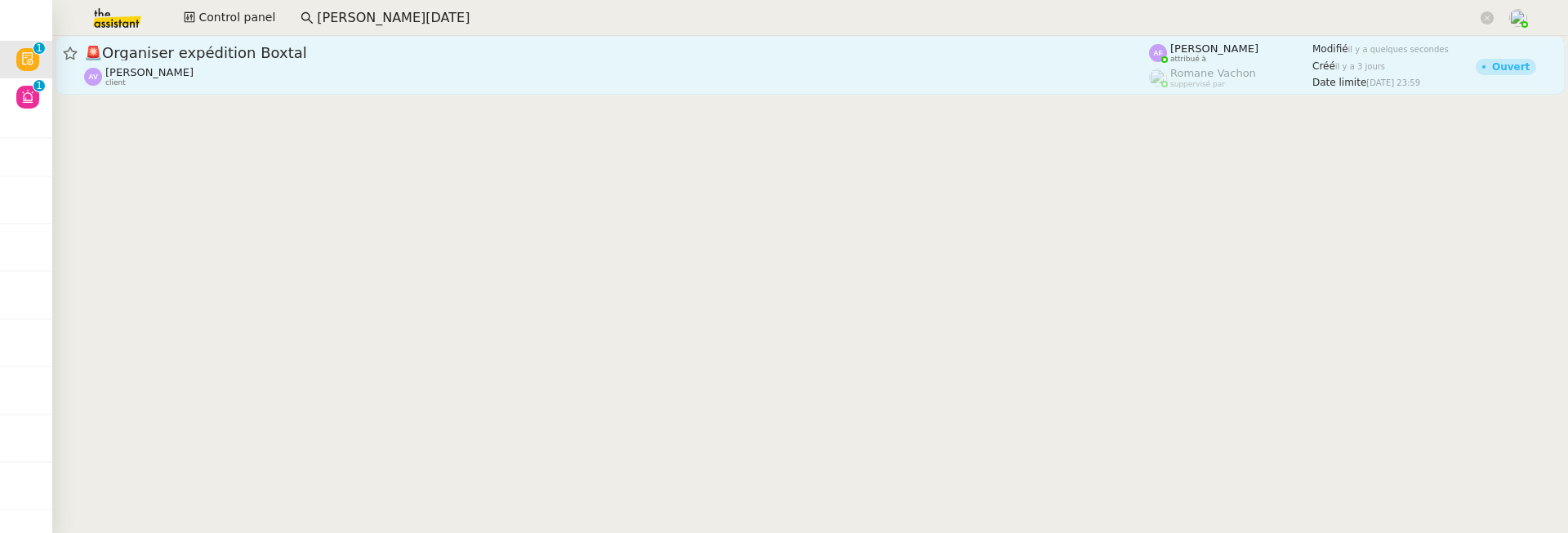
click at [407, 76] on div "Anastasia Vorontsova client" at bounding box center [616, 77] width 1065 height 21
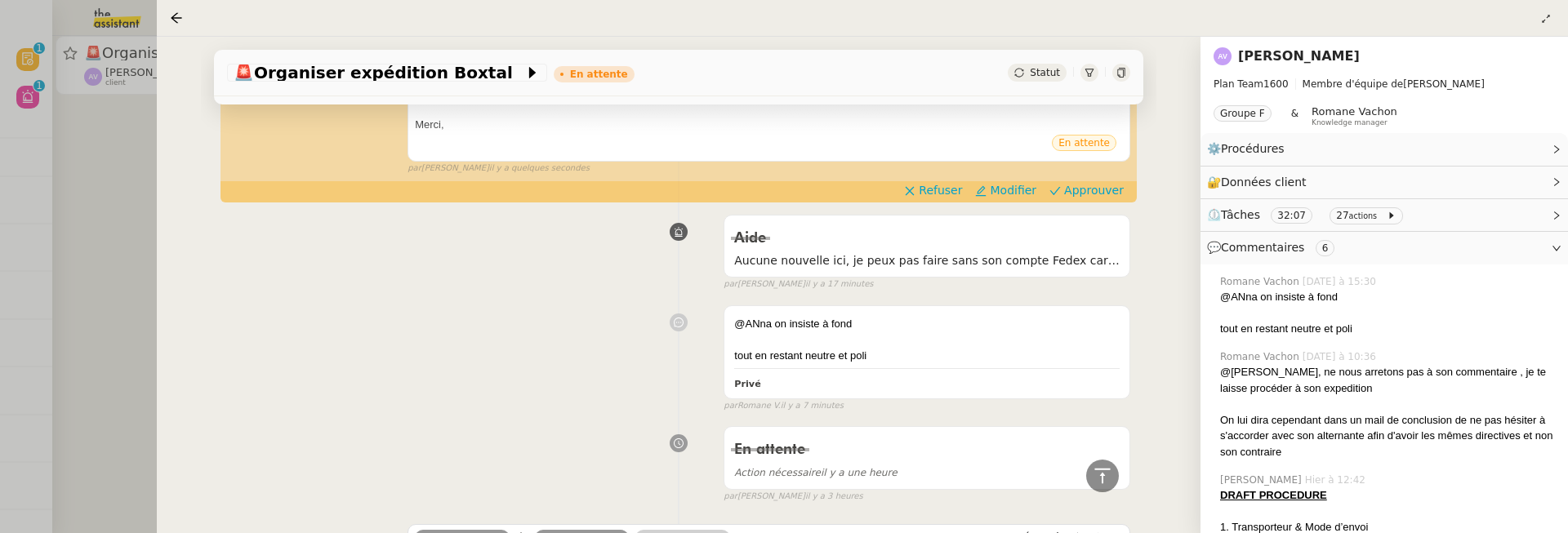
scroll to position [541, 0]
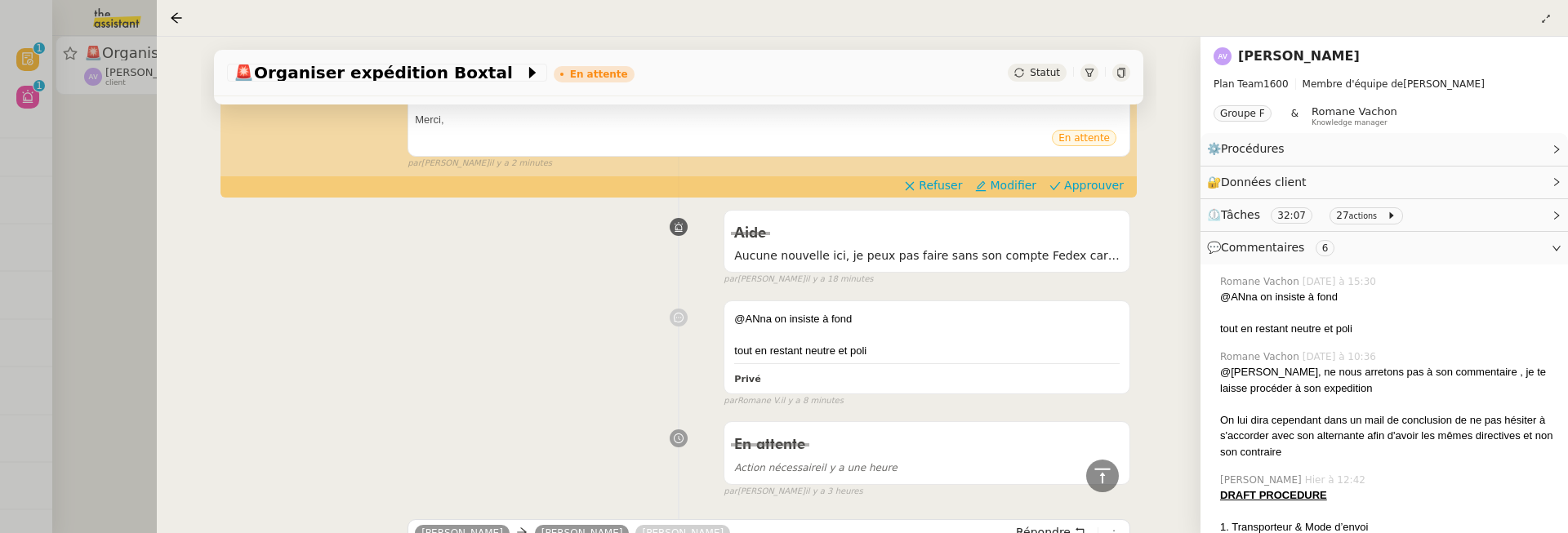
click at [553, 324] on div "@ANna on insiste à fond tout en restant neutre et poli Privé false par Romane V…" at bounding box center [678, 350] width 903 height 114
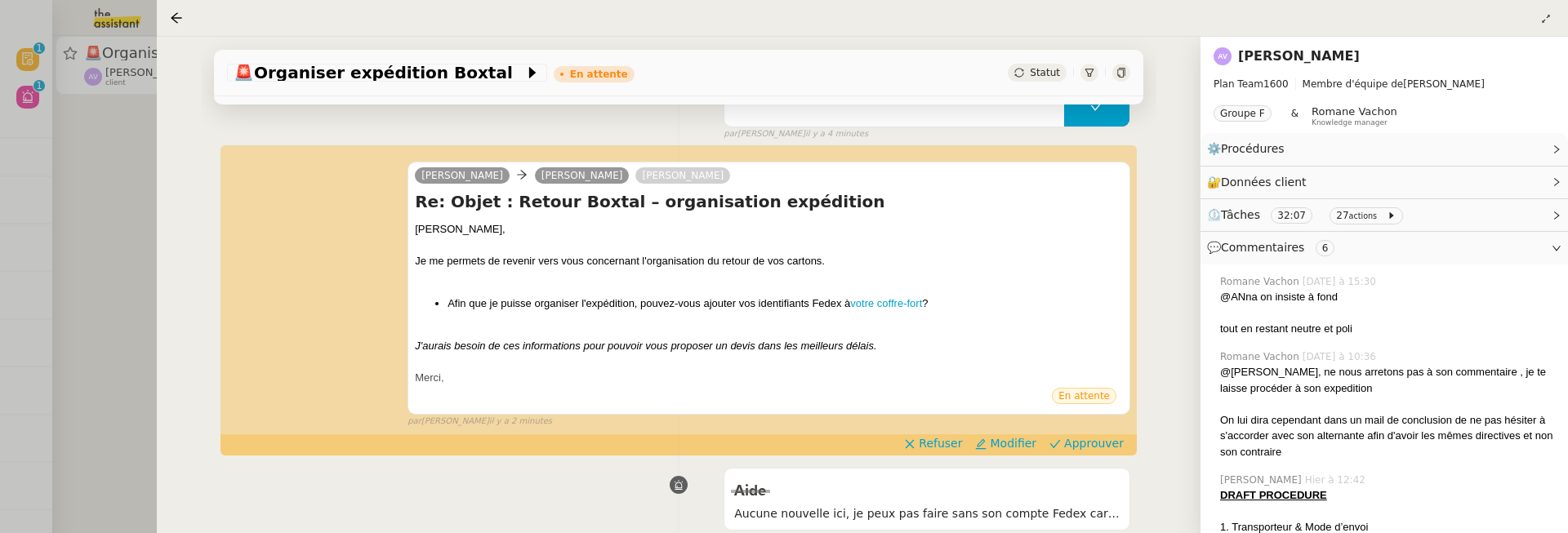
scroll to position [0, 0]
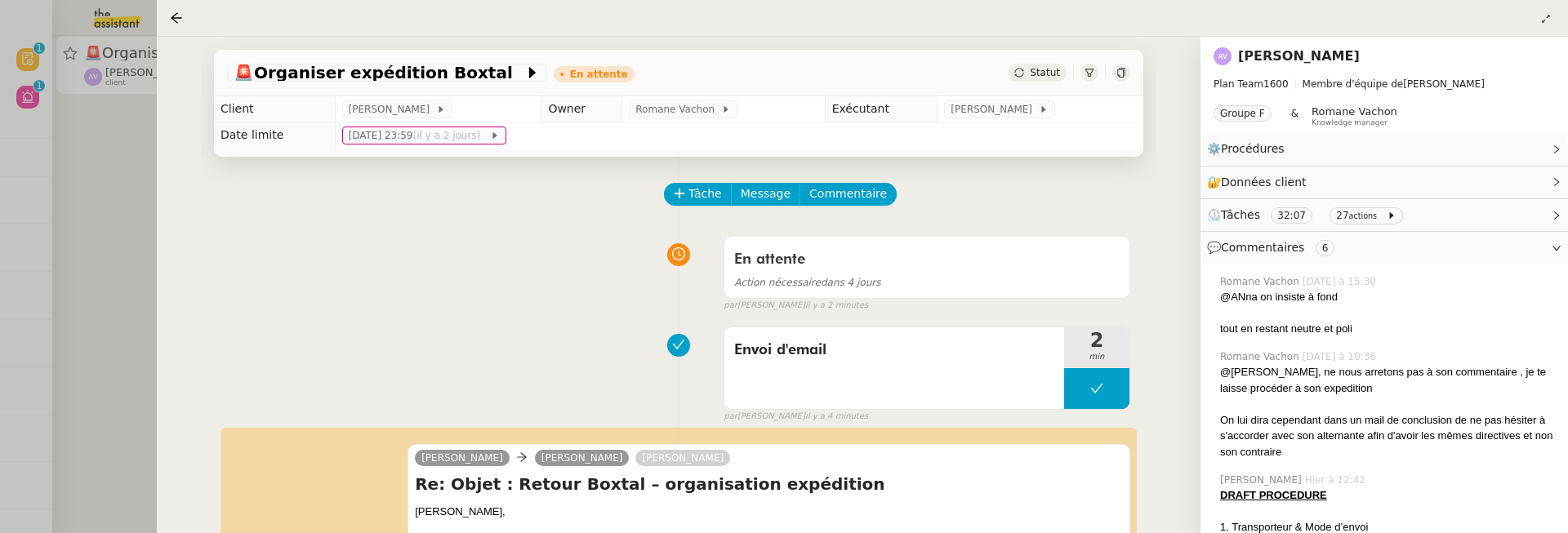
click at [132, 232] on div at bounding box center [784, 266] width 1568 height 533
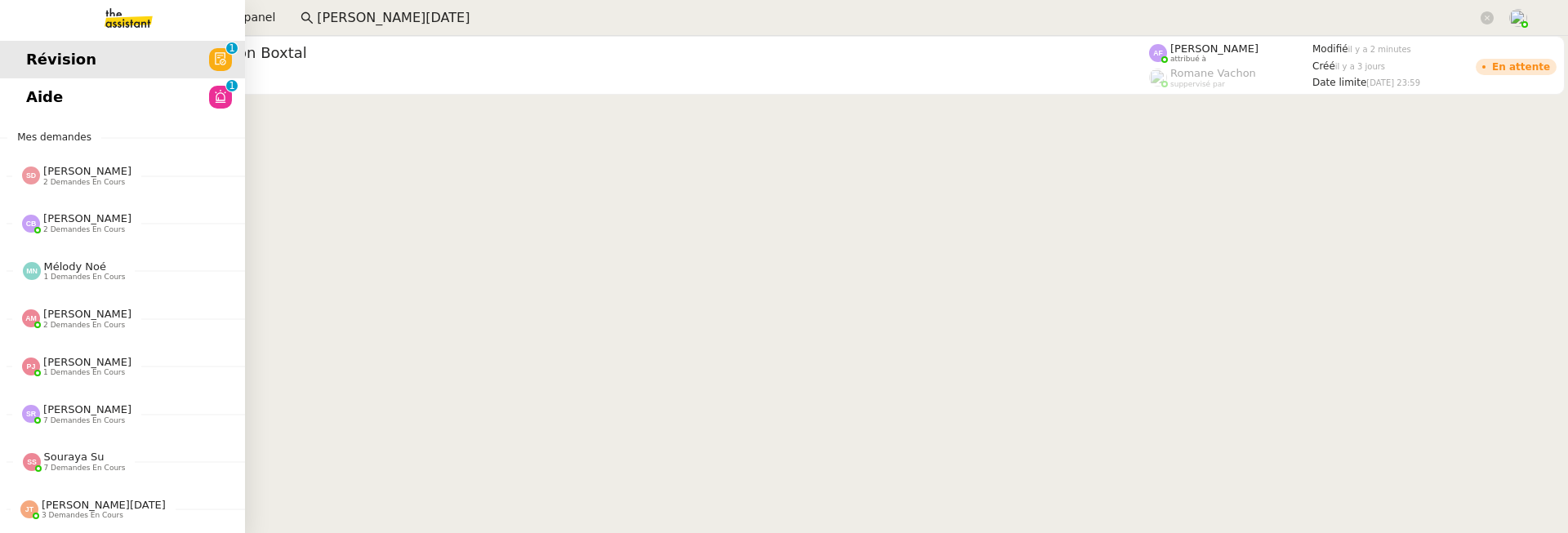
click at [34, 100] on link "Aide 0 1 2 3 4 5 6 7 8 9" at bounding box center [122, 97] width 245 height 38
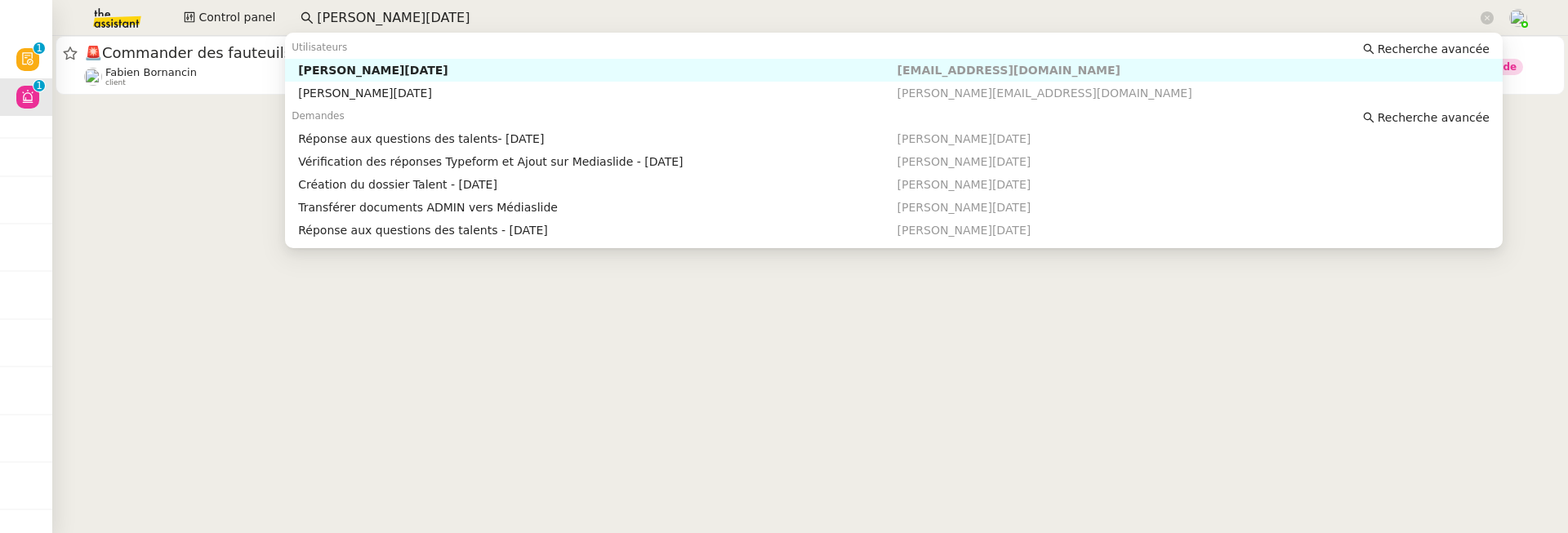
click at [383, 24] on input "sandra toussaint" at bounding box center [897, 18] width 1161 height 22
click at [608, 62] on nz-auto-option "Sandra Toussaint victor.talentspotters@gmail.com" at bounding box center [893, 70] width 1218 height 23
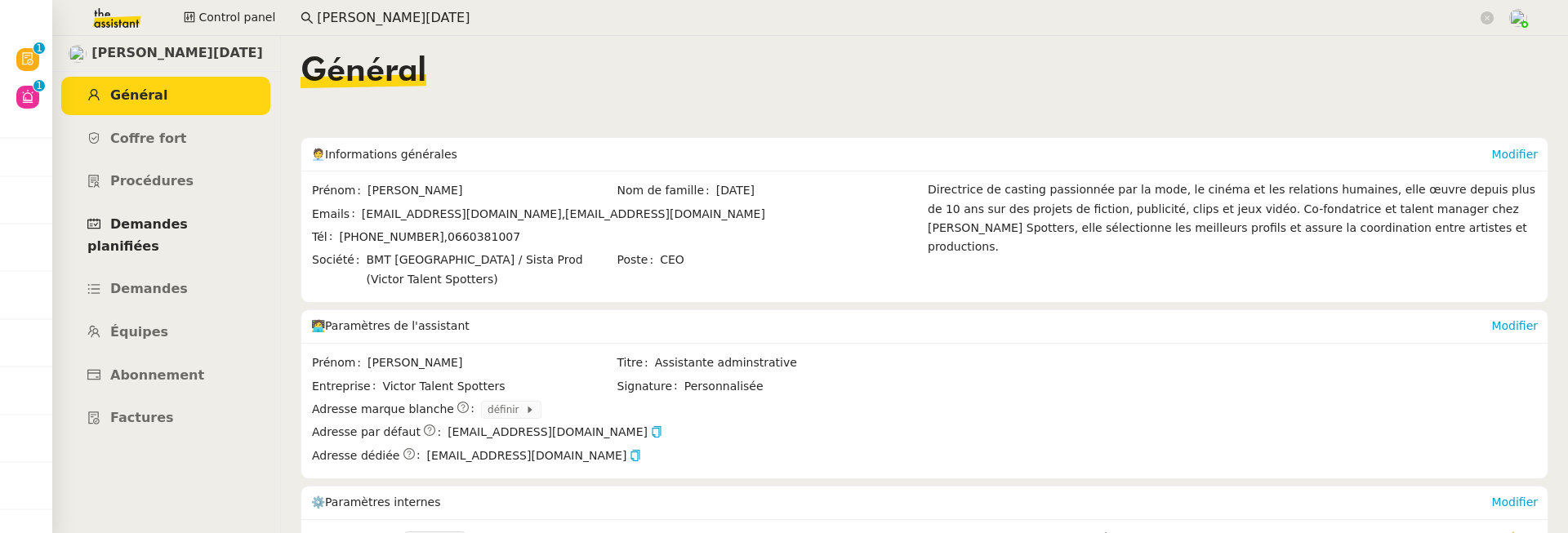
click at [159, 212] on link "Demandes planifiées" at bounding box center [166, 236] width 209 height 60
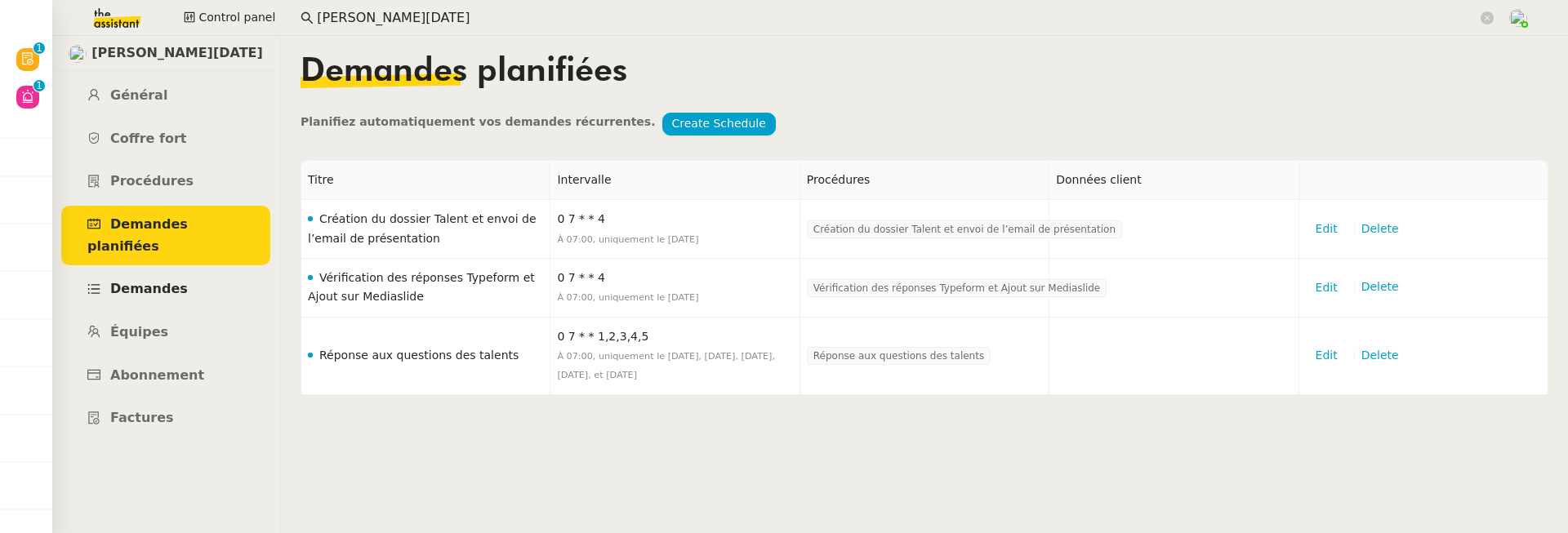
click at [194, 270] on link "Demandes" at bounding box center [166, 289] width 209 height 39
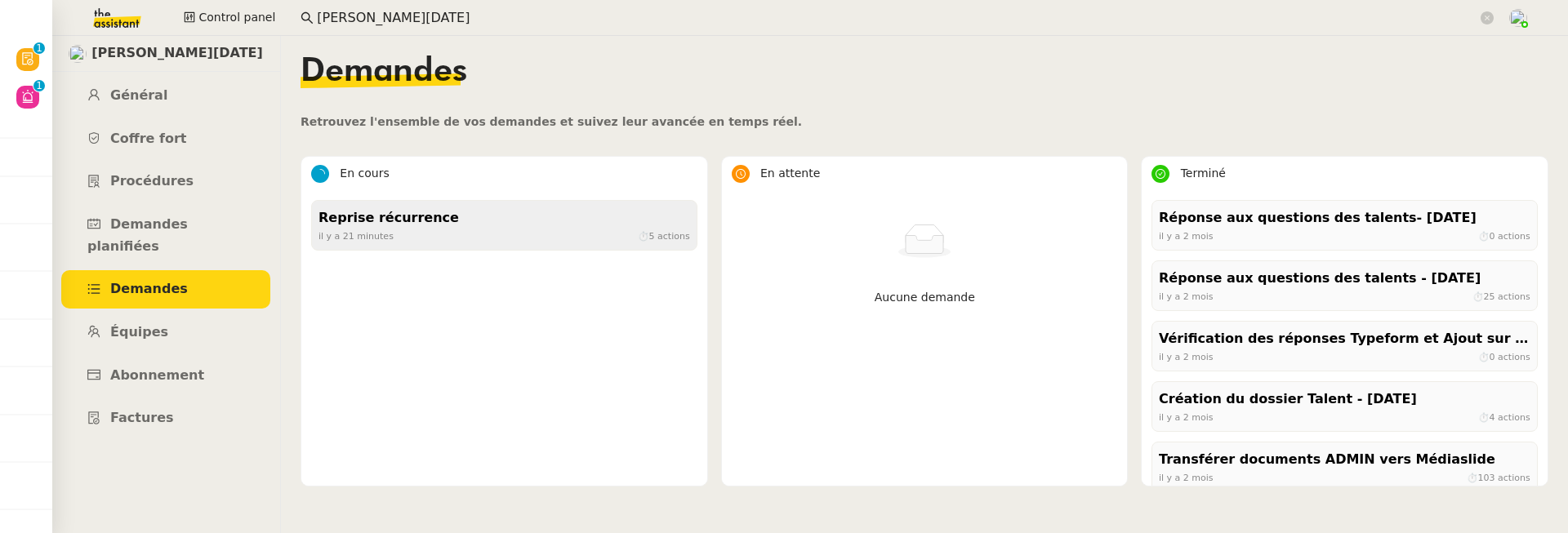
click at [545, 234] on div "il y a 21 minutes ⏱ 5 actions" at bounding box center [504, 236] width 372 height 15
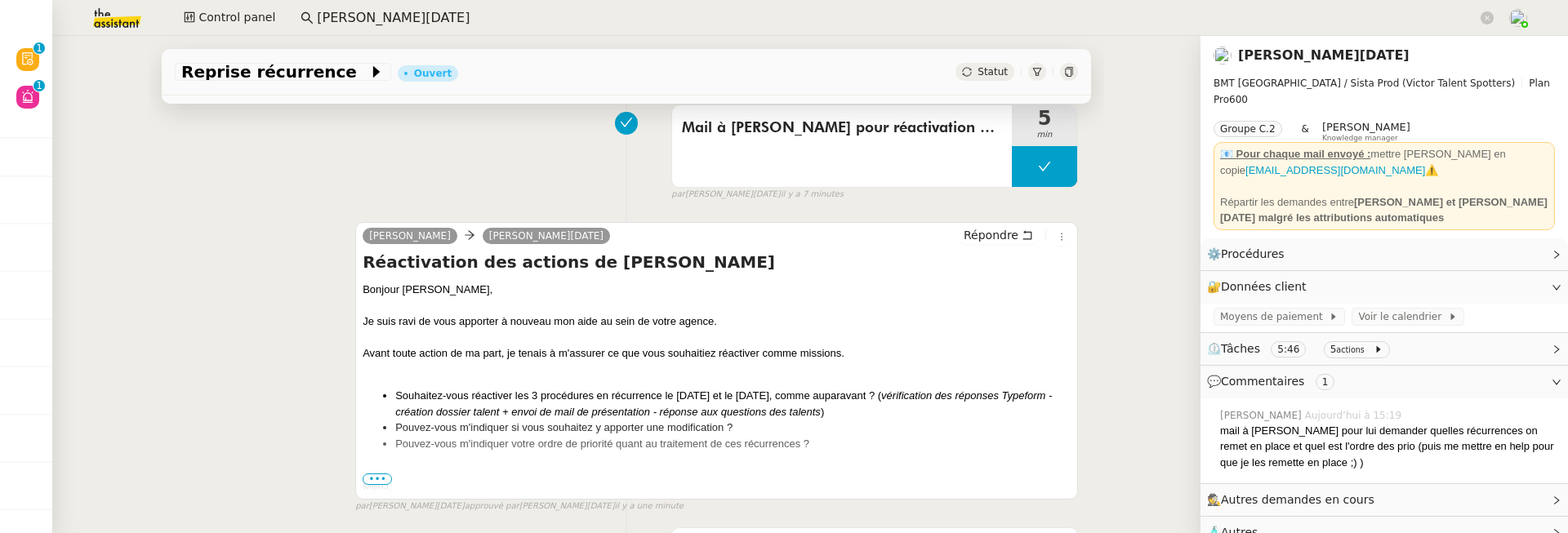
scroll to position [134, 0]
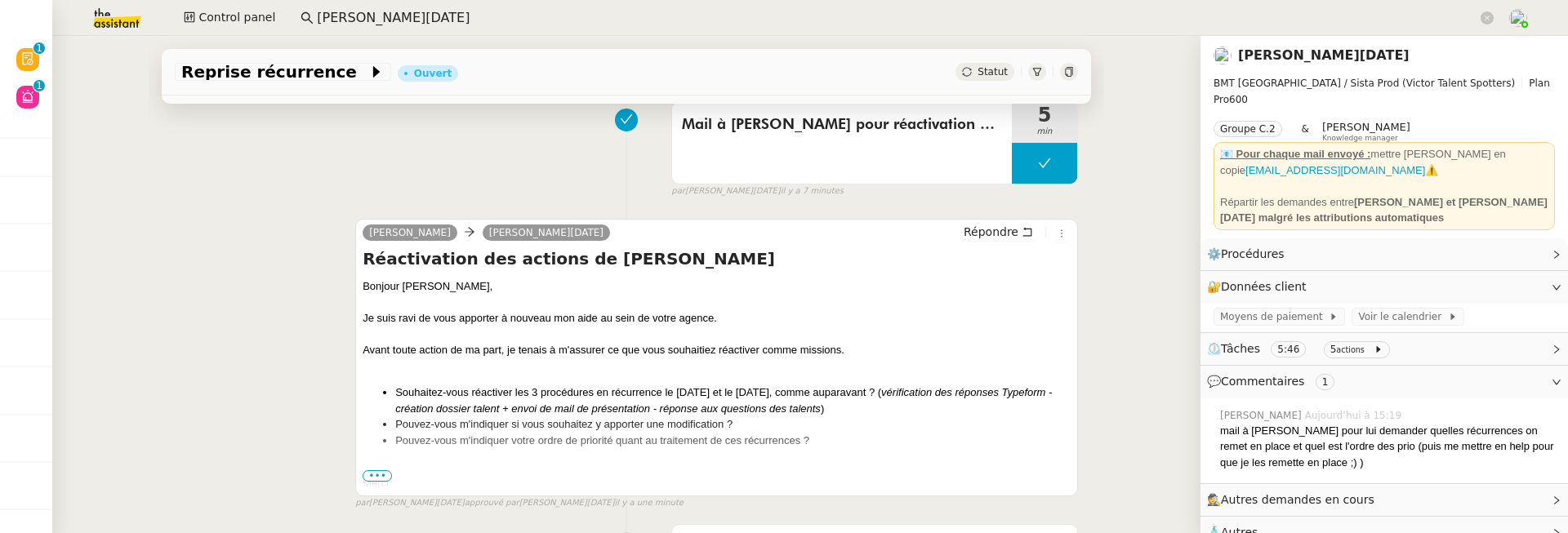
click at [376, 477] on span "•••" at bounding box center [376, 476] width 29 height 11
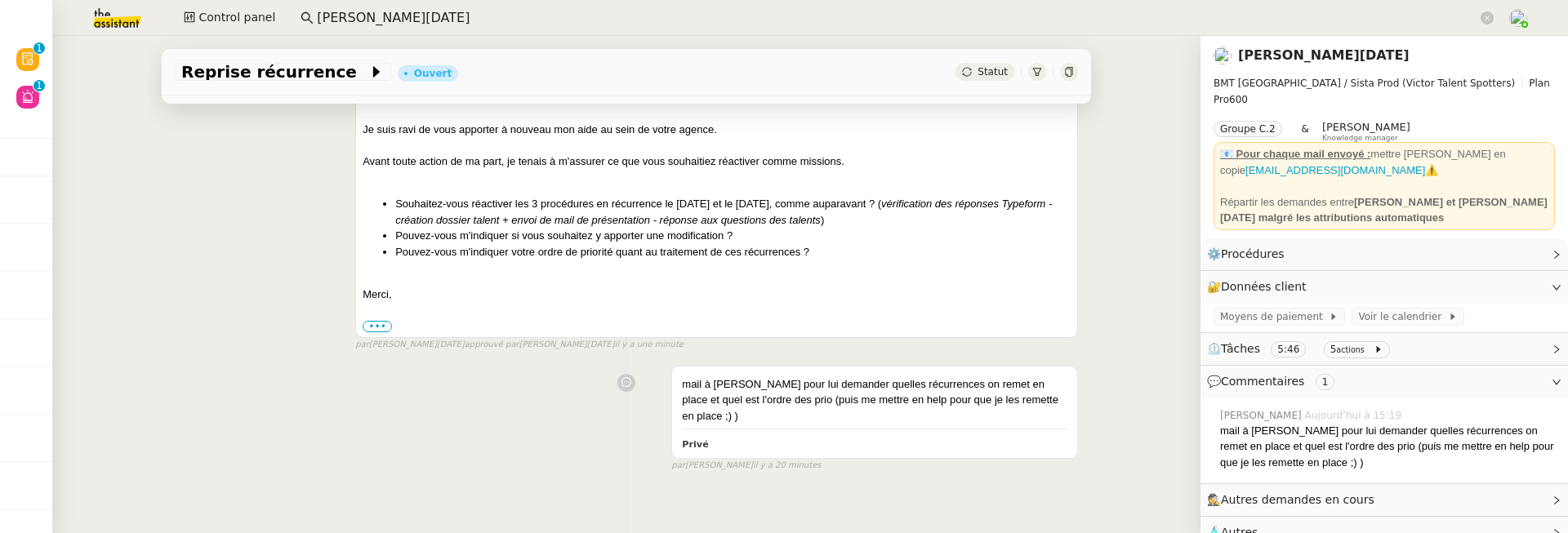
scroll to position [0, 0]
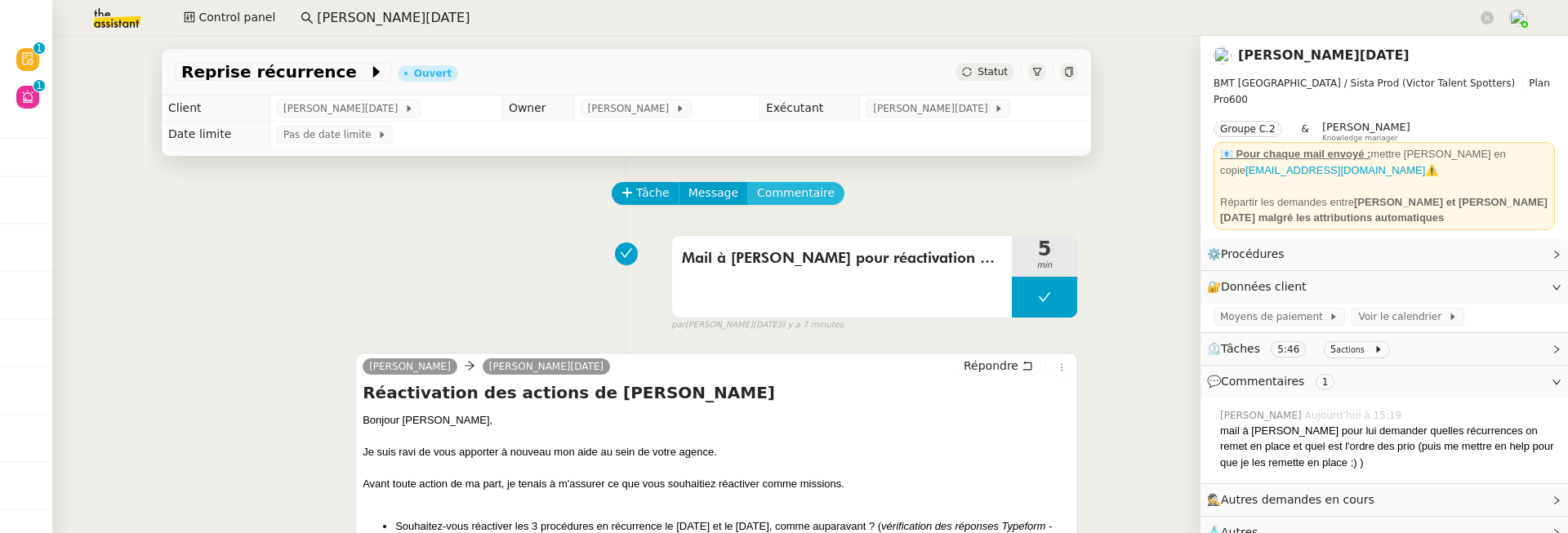
click at [813, 200] on span "Commentaire" at bounding box center [796, 193] width 77 height 18
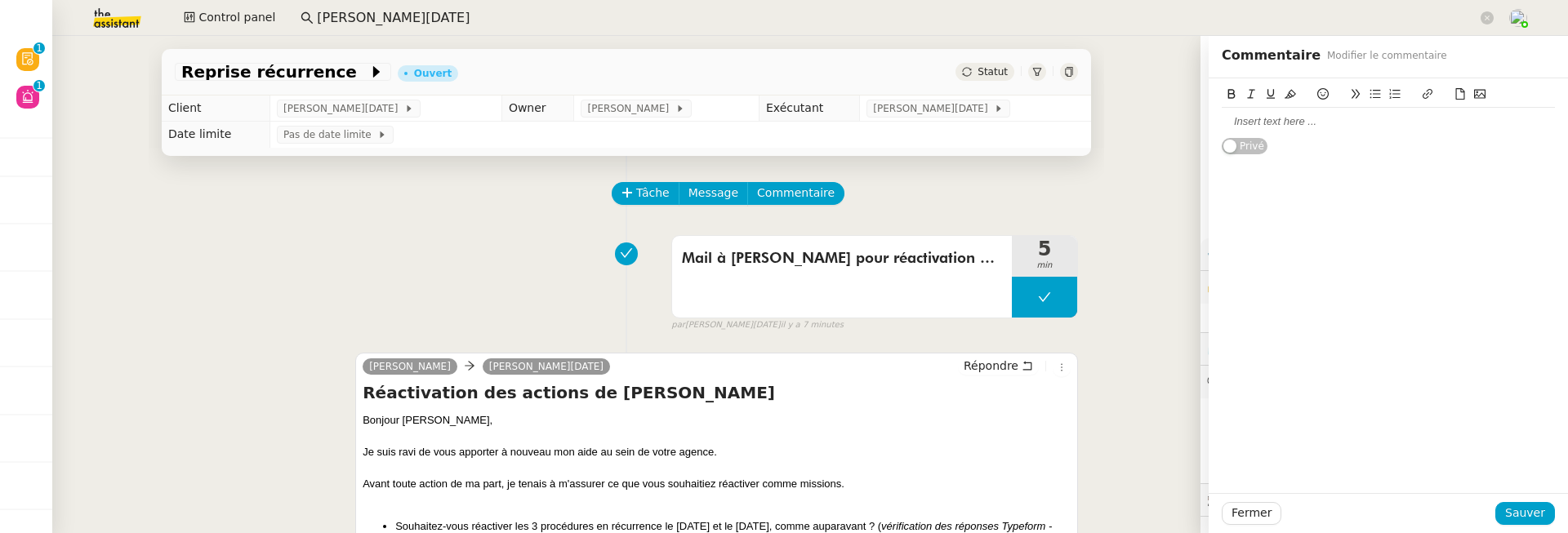
click at [1238, 125] on div at bounding box center [1388, 121] width 333 height 15
click at [1539, 515] on span "Sauver" at bounding box center [1525, 513] width 40 height 18
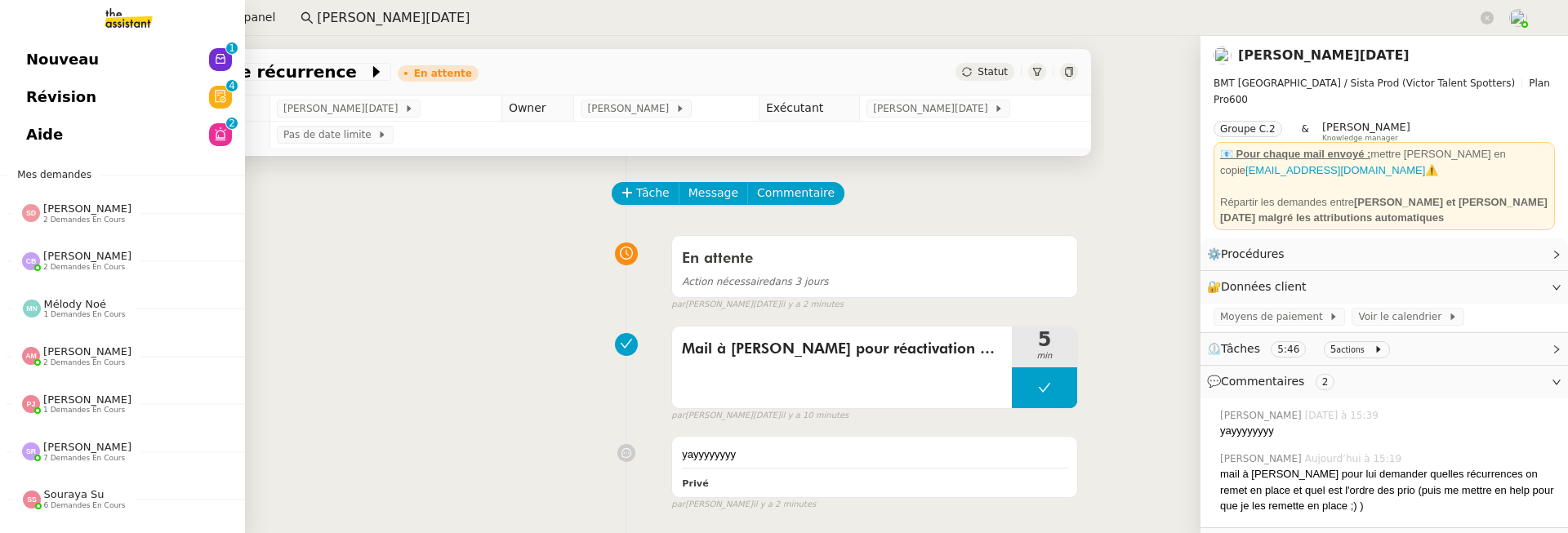
click at [29, 100] on span "Révision" at bounding box center [62, 98] width 70 height 25
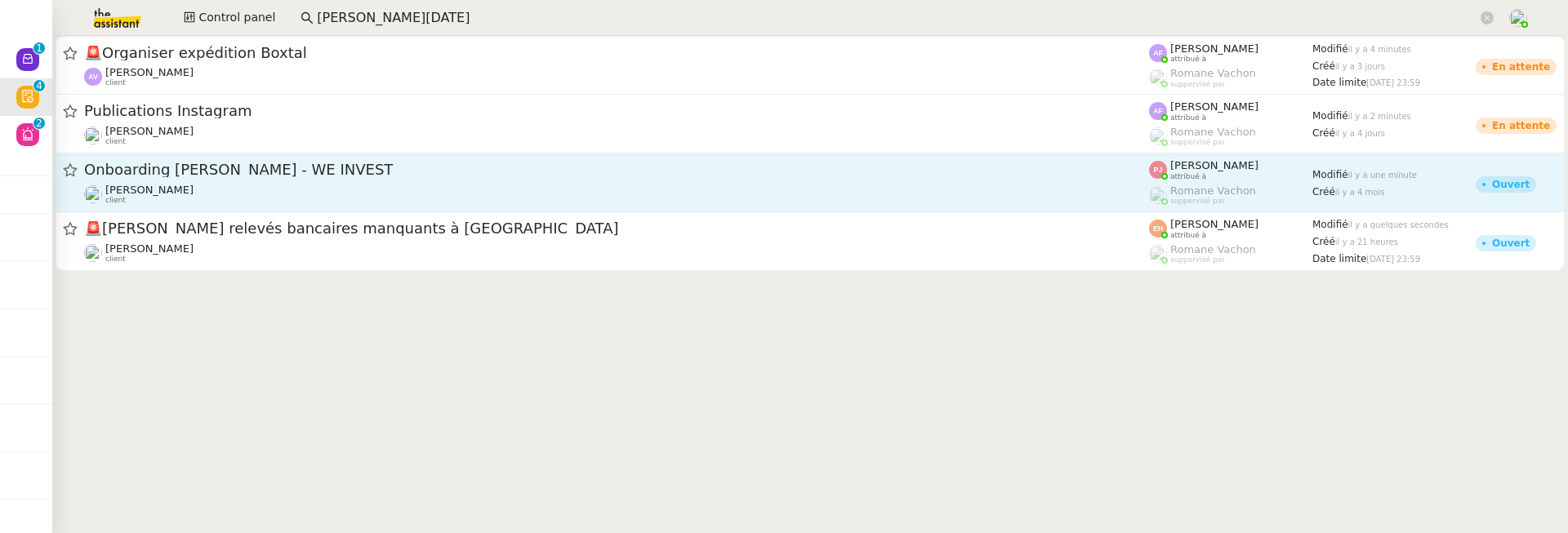
click at [464, 186] on div "Florian Parant client" at bounding box center [616, 194] width 1065 height 21
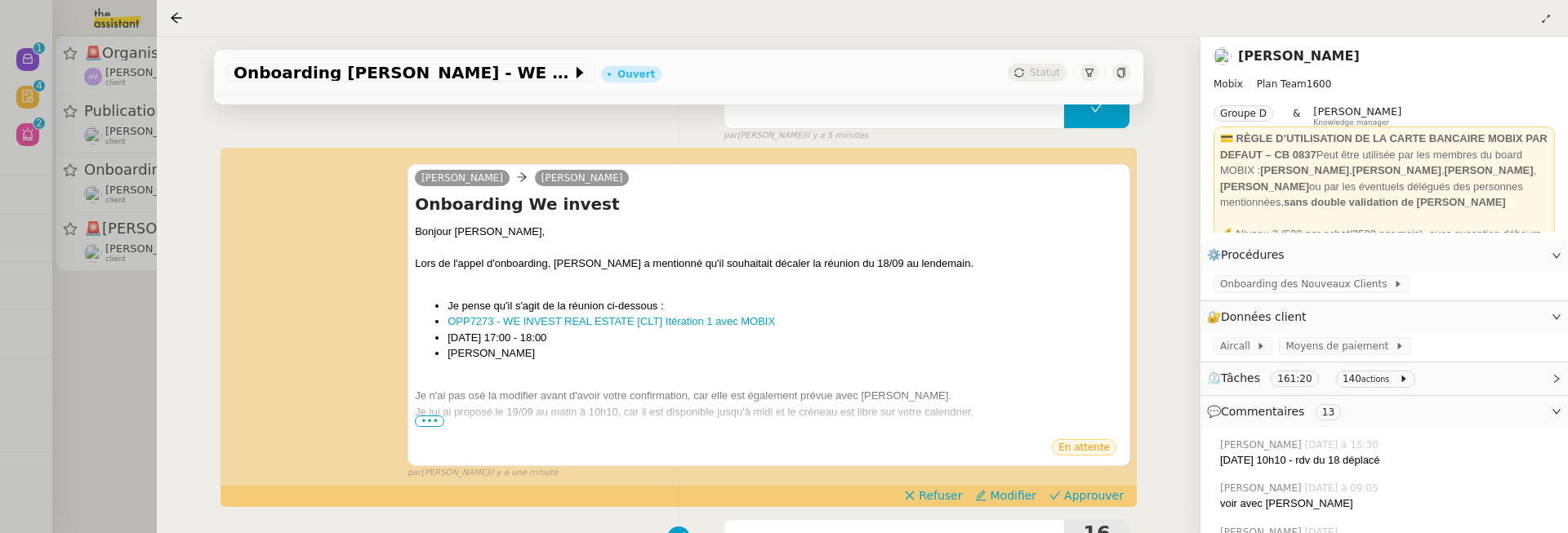
scroll to position [312, 0]
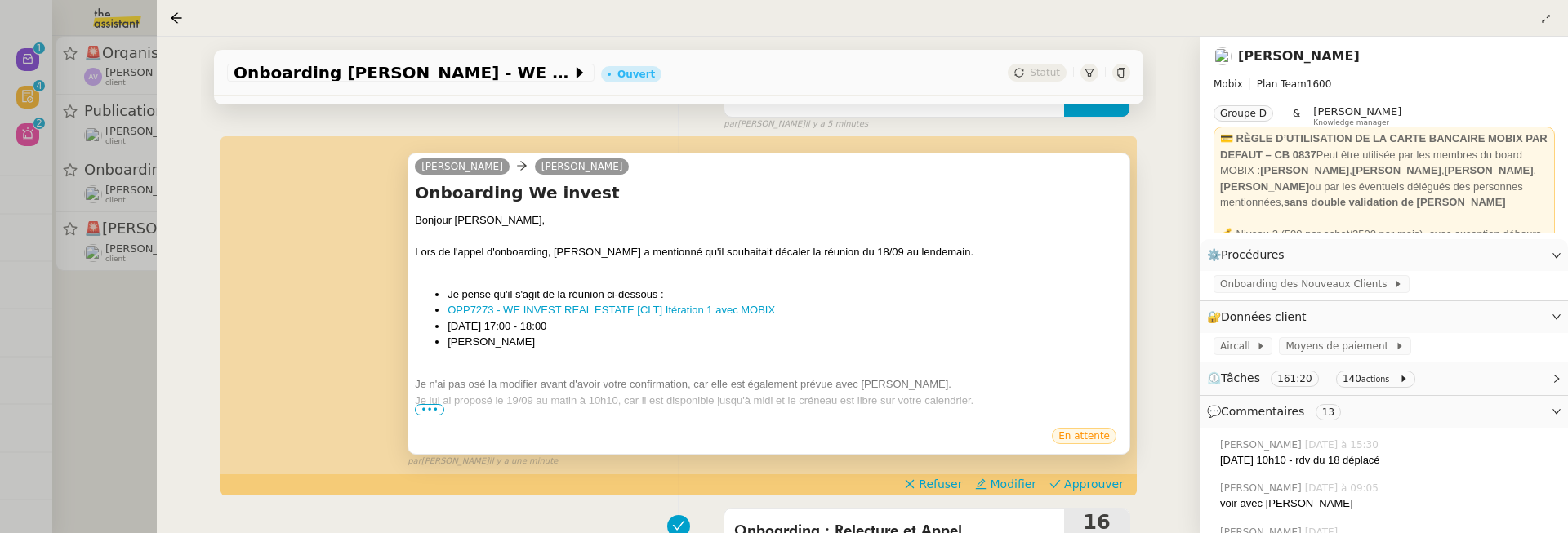
click at [427, 407] on span "•••" at bounding box center [429, 410] width 29 height 11
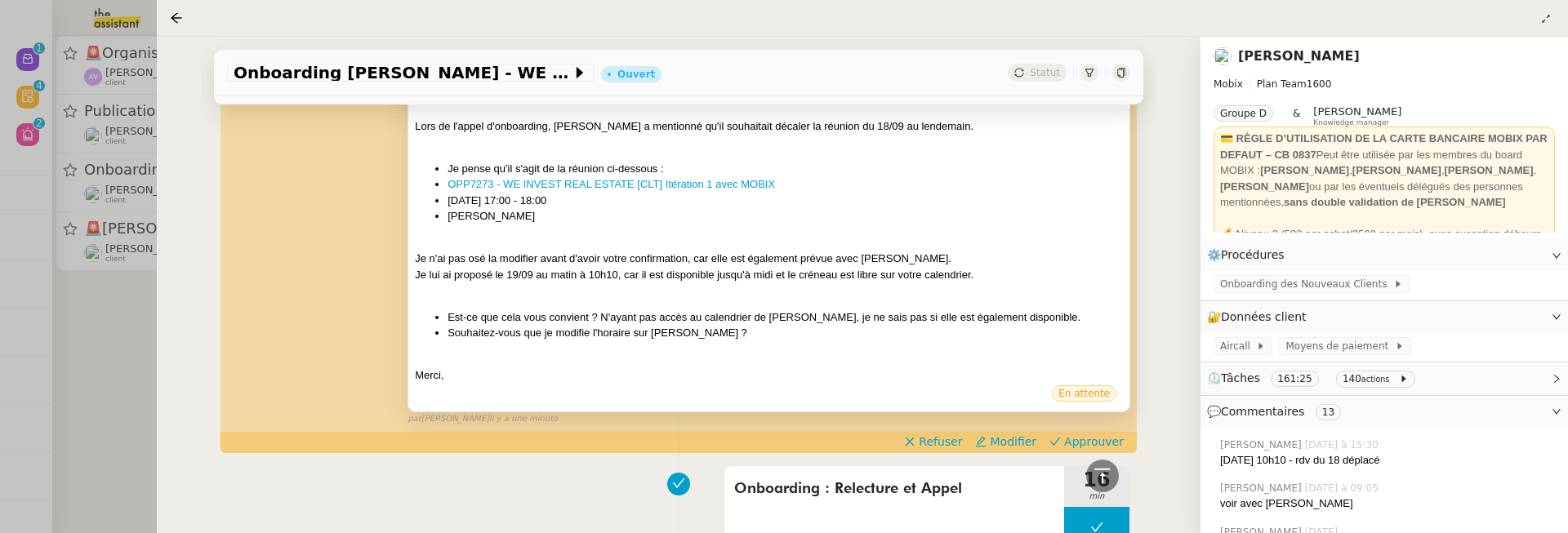
scroll to position [439, 0]
click at [1117, 434] on span "Approuver" at bounding box center [1094, 441] width 60 height 17
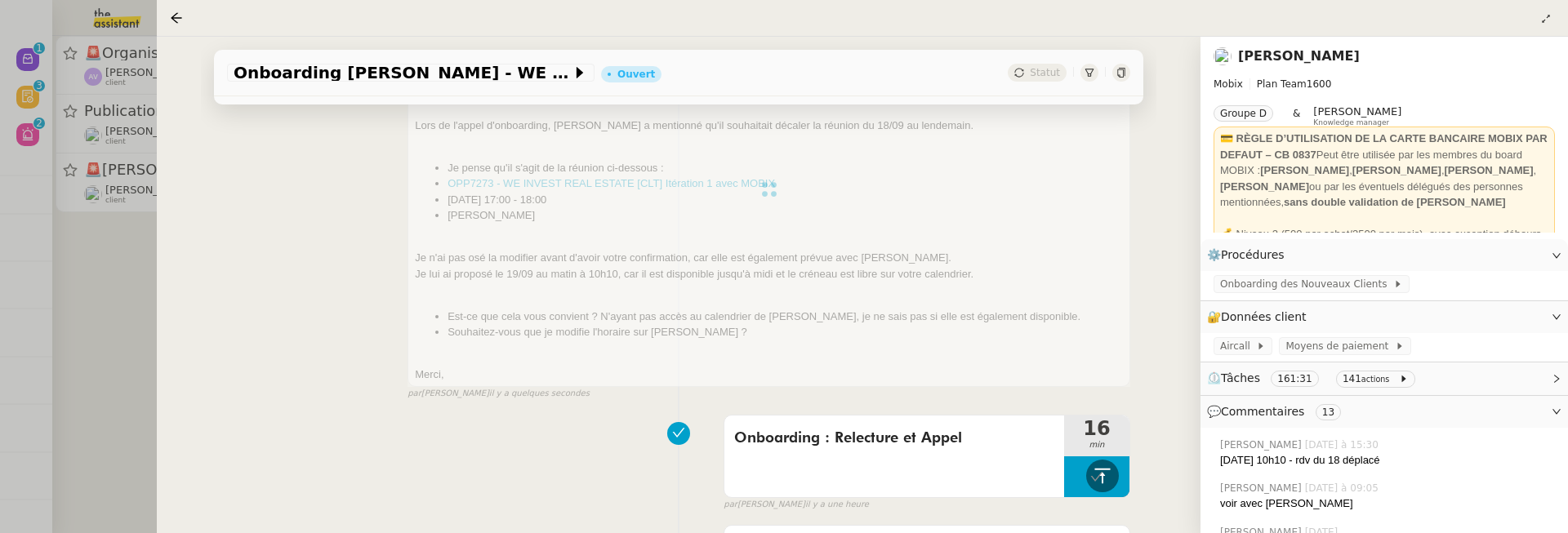
click at [142, 303] on div at bounding box center [784, 266] width 1568 height 533
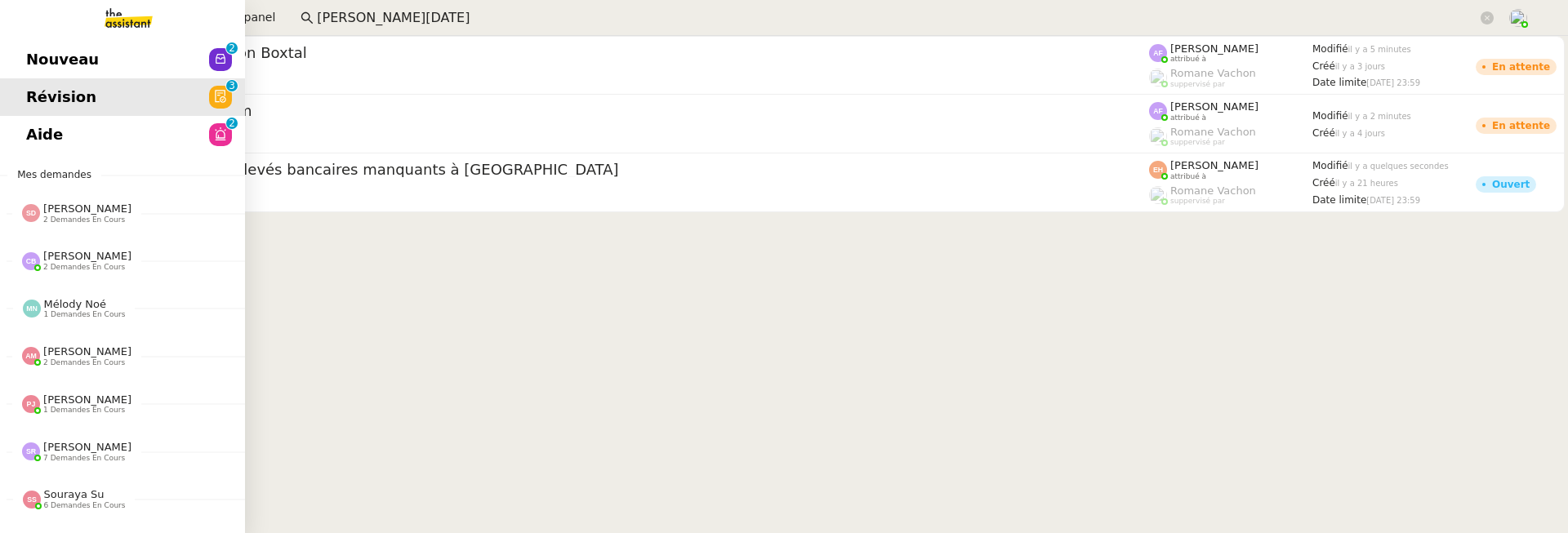
click at [57, 46] on link "Nouveau 0 1 2 3 4 5 6 7 8 9" at bounding box center [122, 59] width 245 height 38
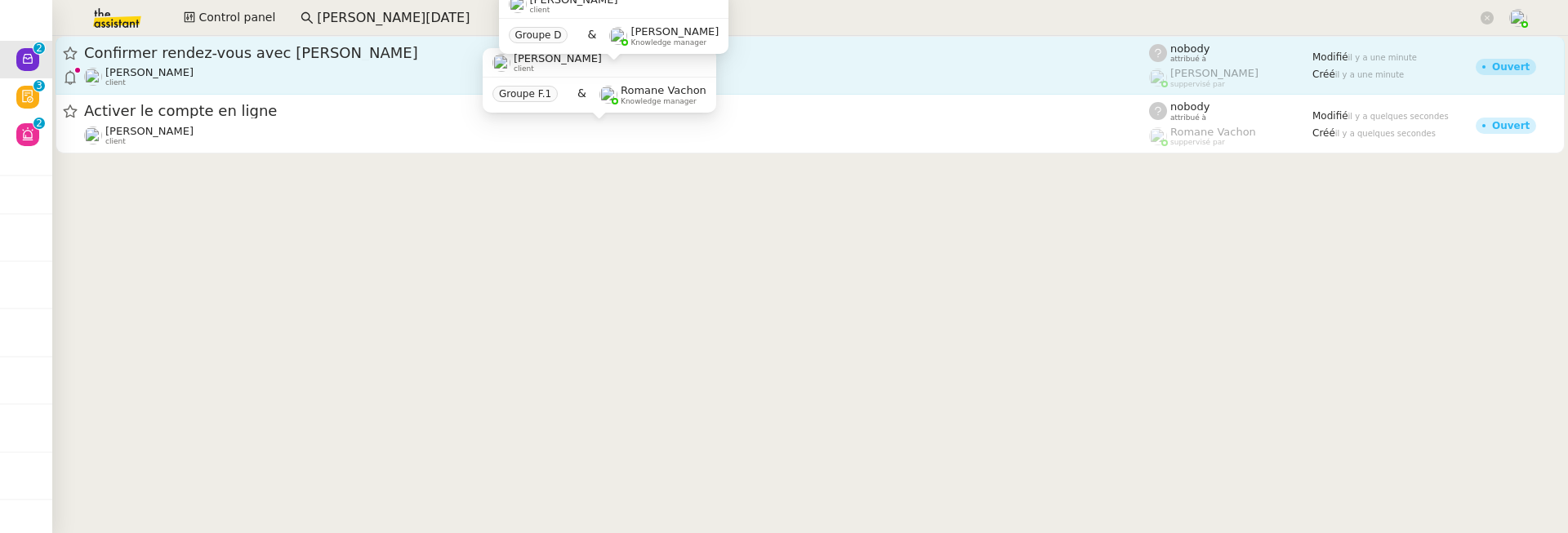
click at [416, 87] on link "Confirmer rendez-vous avec Jonathan Pham Florian Parant client nobody attribué …" at bounding box center [810, 65] width 1509 height 59
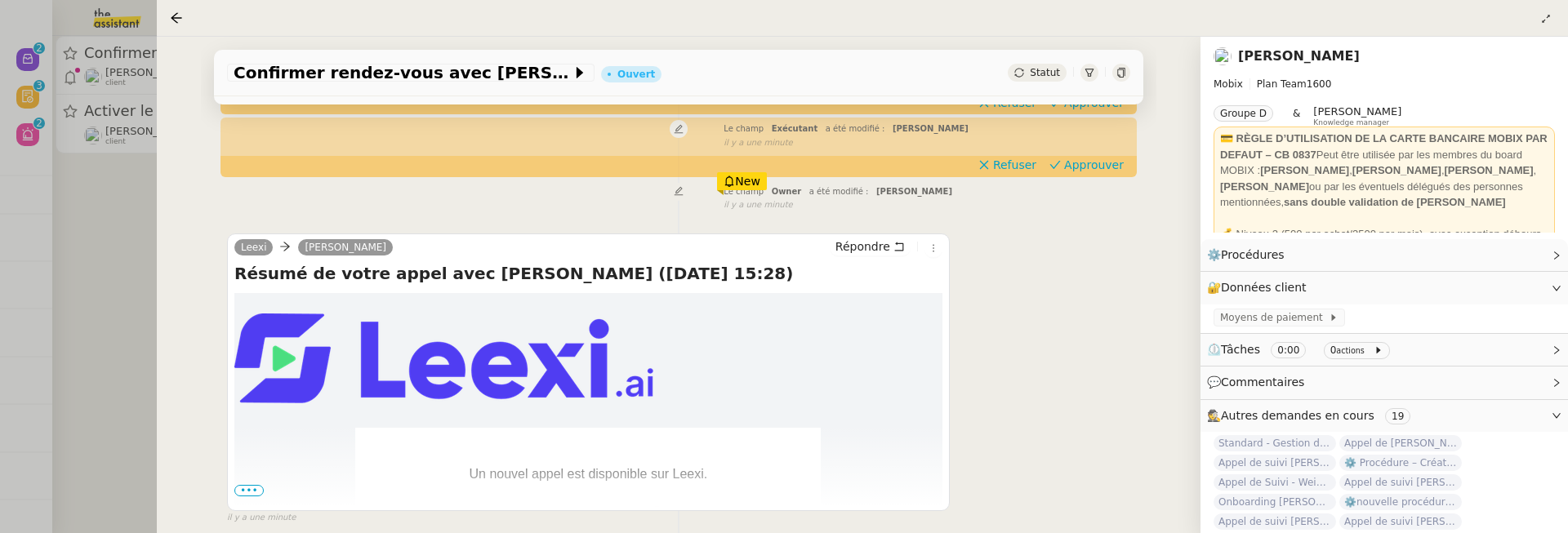
scroll to position [243, 0]
click at [1043, 78] on span "Statut" at bounding box center [1045, 72] width 30 height 11
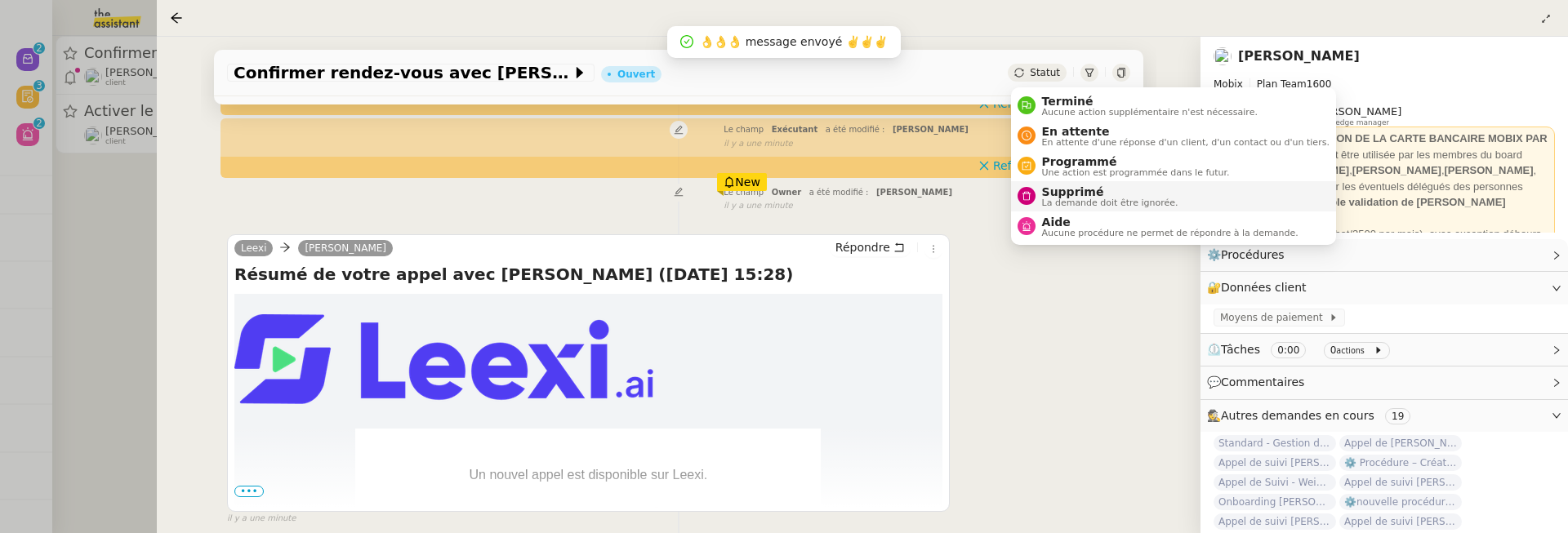
click at [1108, 191] on span "Supprimé" at bounding box center [1110, 192] width 136 height 13
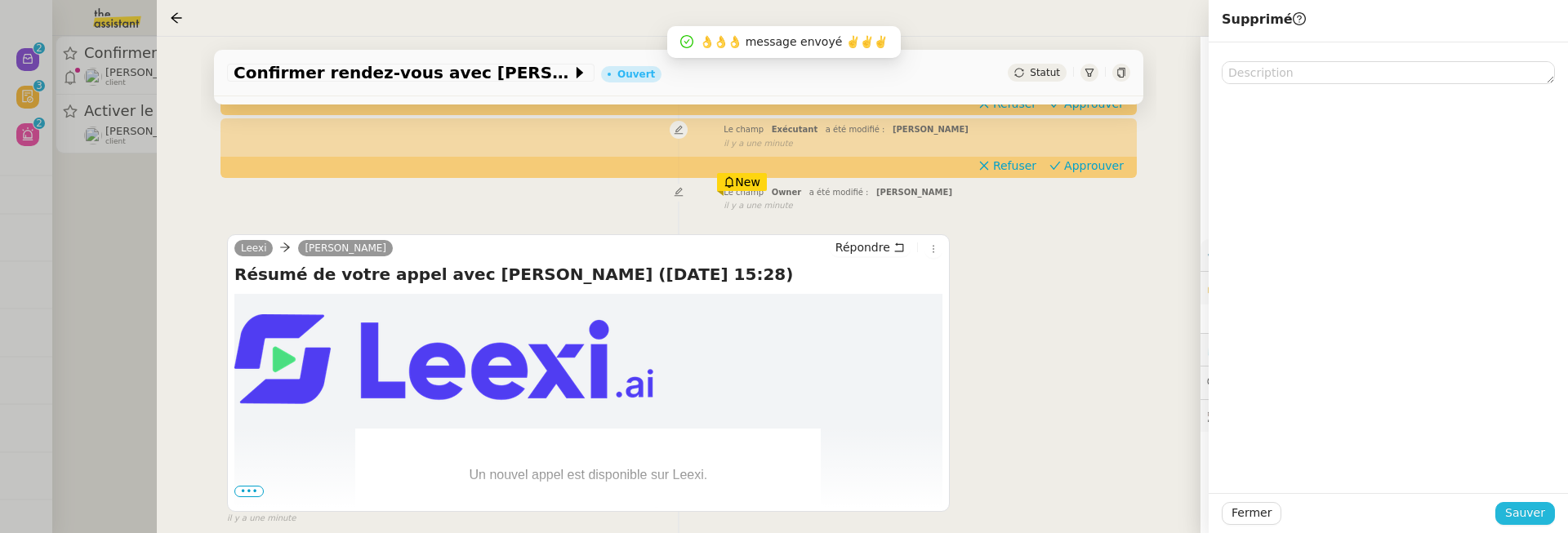
click at [1516, 503] on button "Sauver" at bounding box center [1525, 514] width 60 height 23
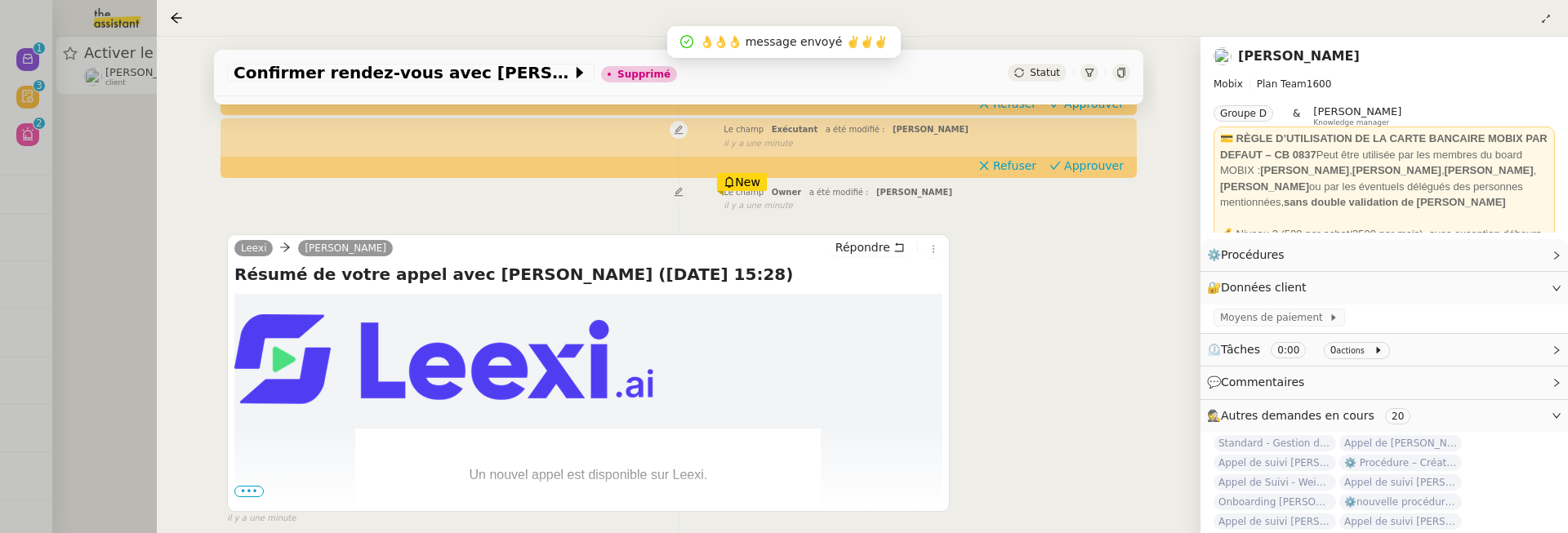
click at [173, 310] on div "Confirmer rendez-vous avec Jonathan Pham Supprimé Statut Client Florian Parant …" at bounding box center [678, 285] width 1044 height 497
click at [121, 281] on div at bounding box center [784, 266] width 1568 height 533
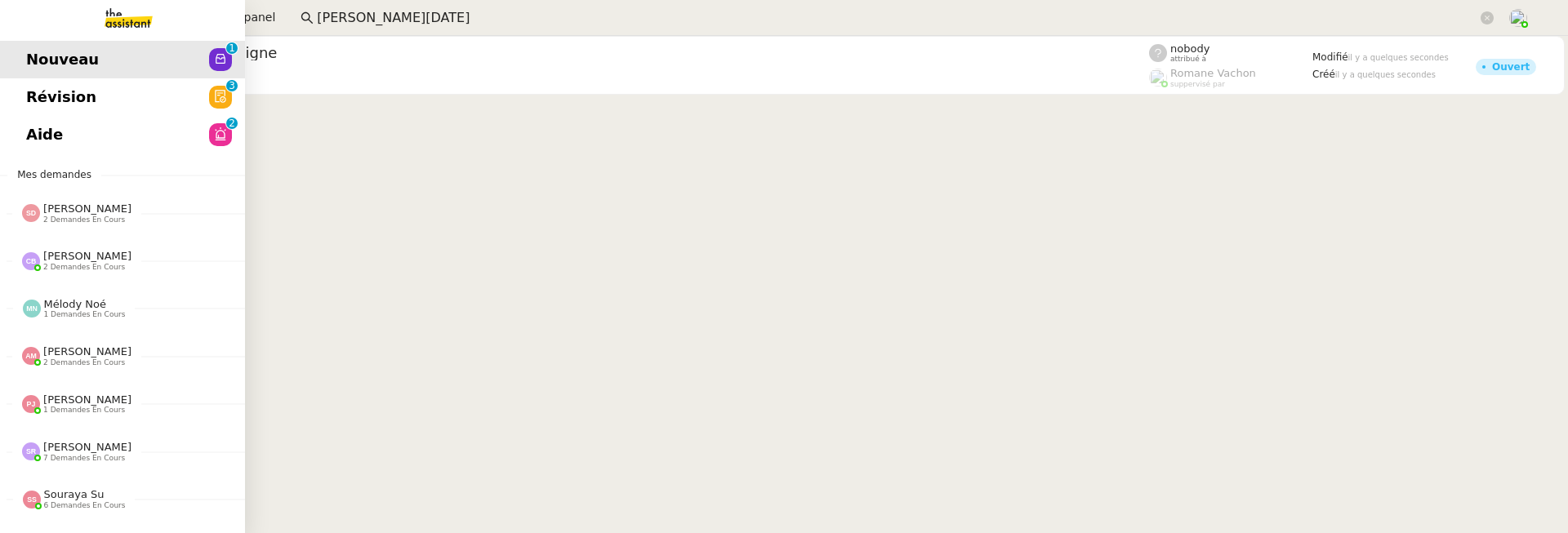
click at [34, 142] on link "Aide 0 1 2 3 4 5 6 7 8 9" at bounding box center [122, 135] width 245 height 38
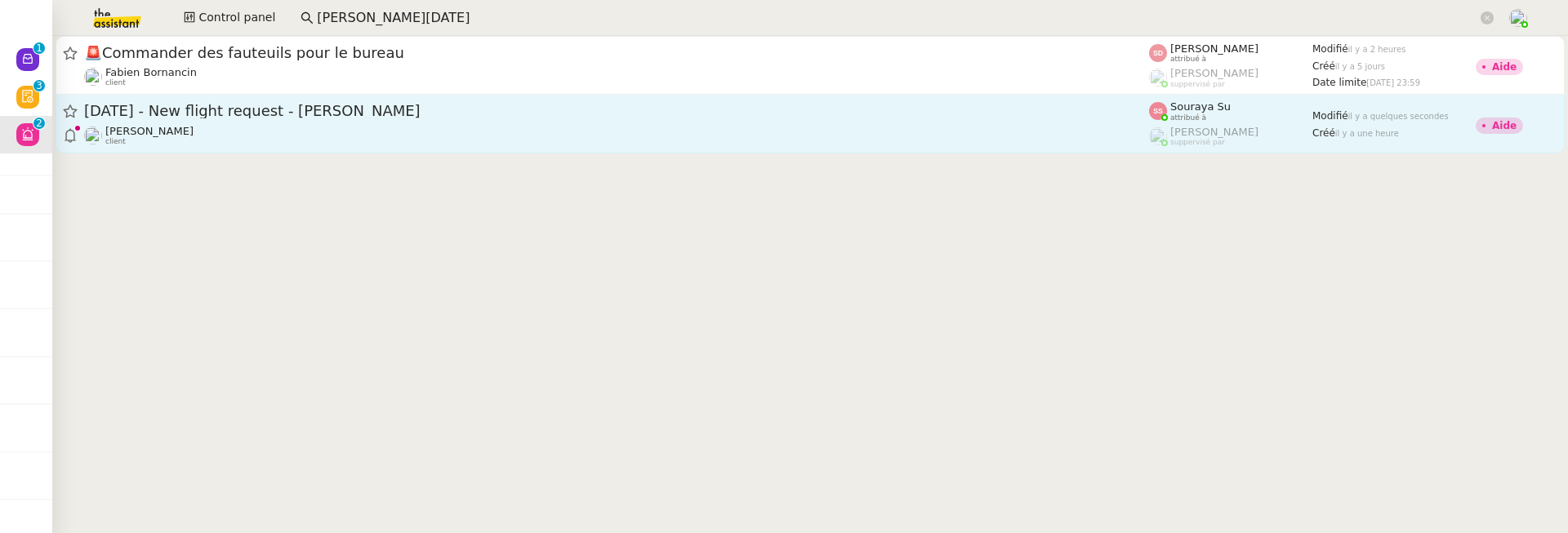
click at [650, 140] on div "[PERSON_NAME] client" at bounding box center [616, 135] width 1065 height 21
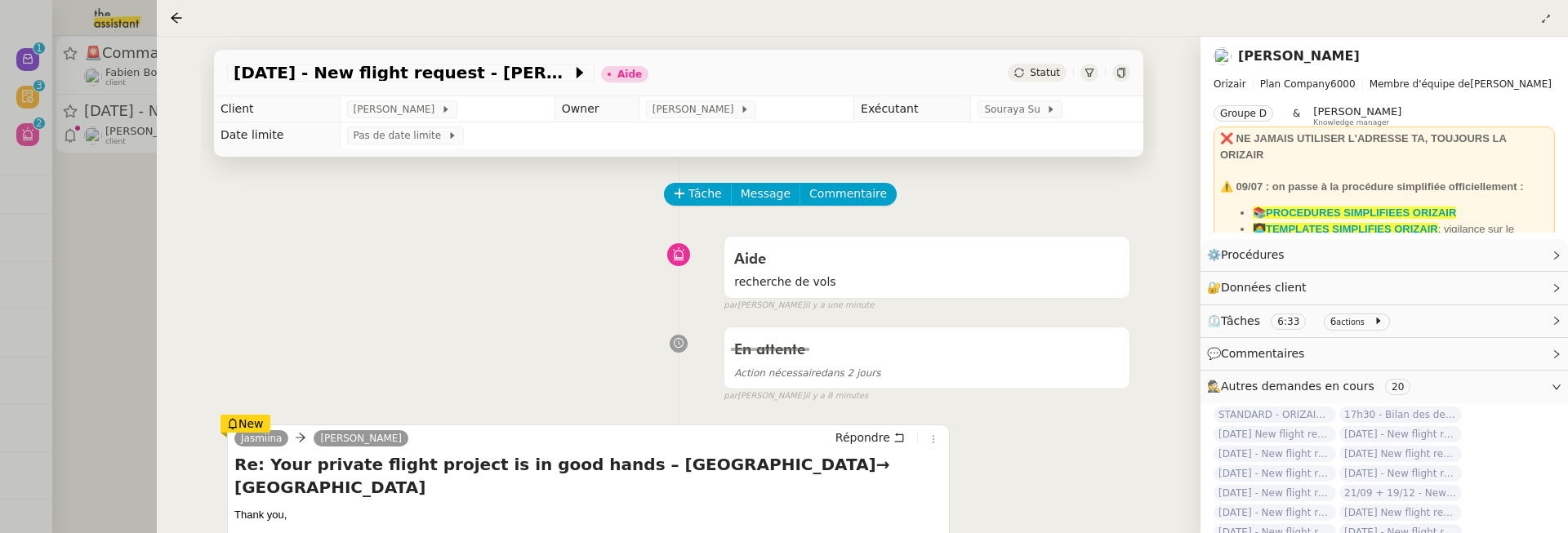
click at [133, 223] on div at bounding box center [784, 266] width 1568 height 533
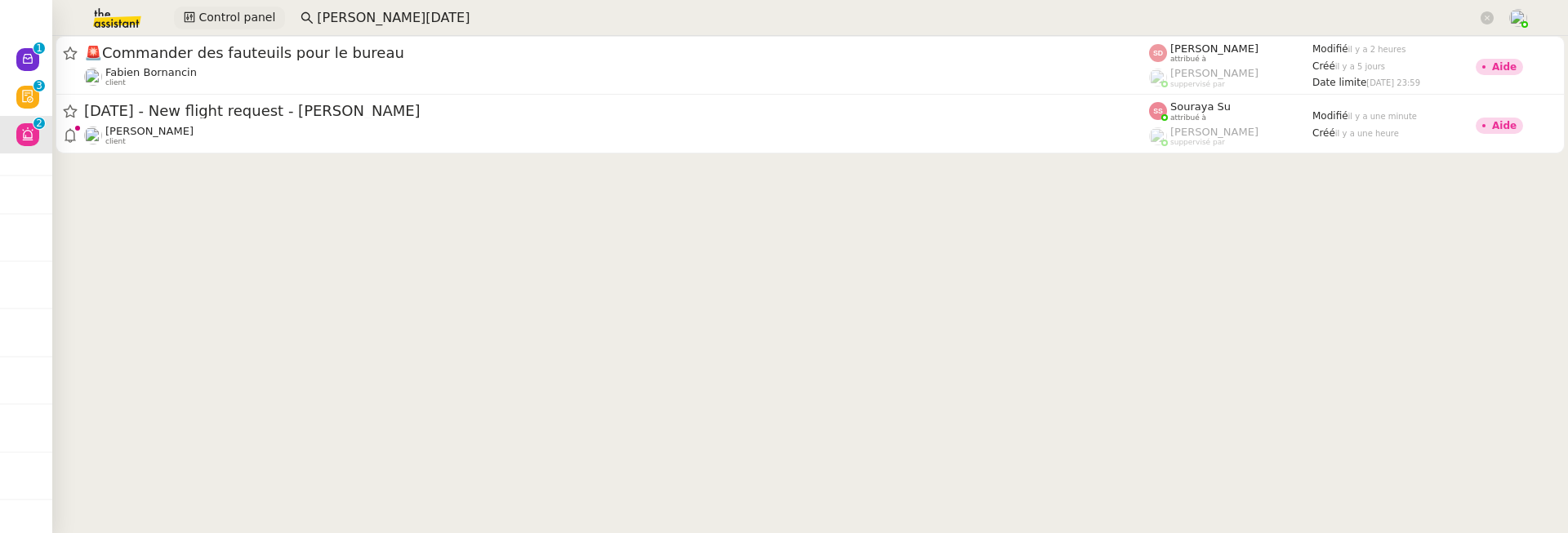
click at [238, 25] on span "Control panel" at bounding box center [237, 17] width 77 height 18
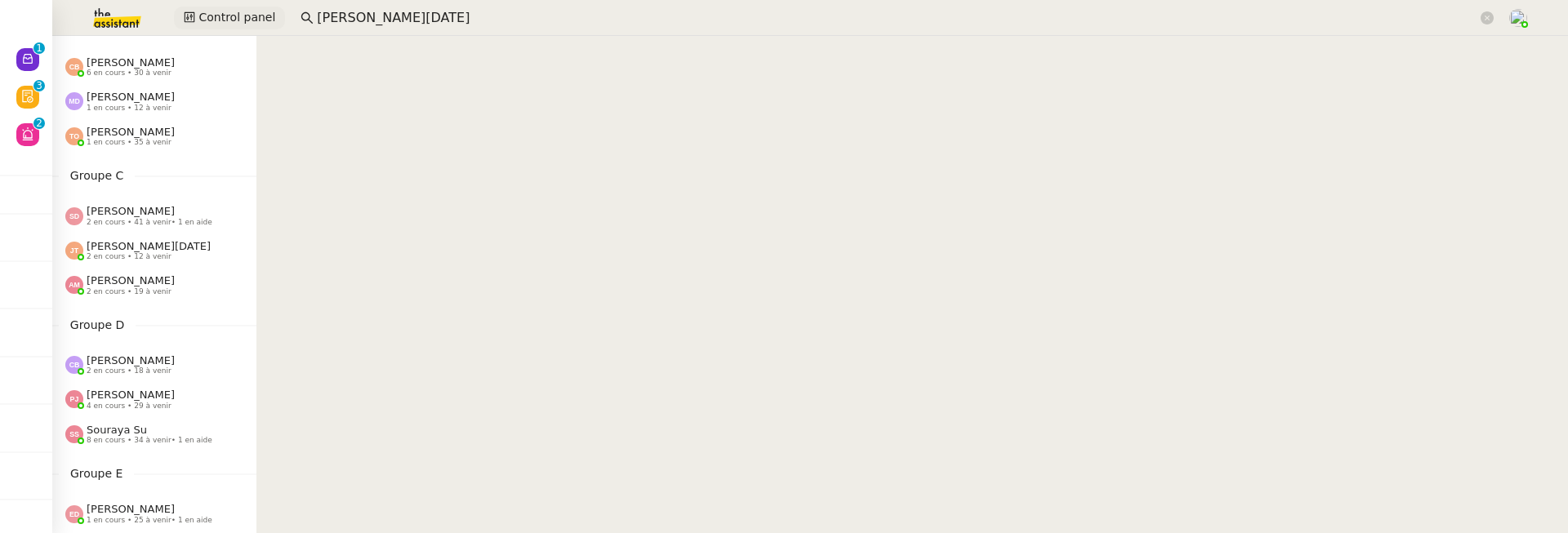
scroll to position [216, 0]
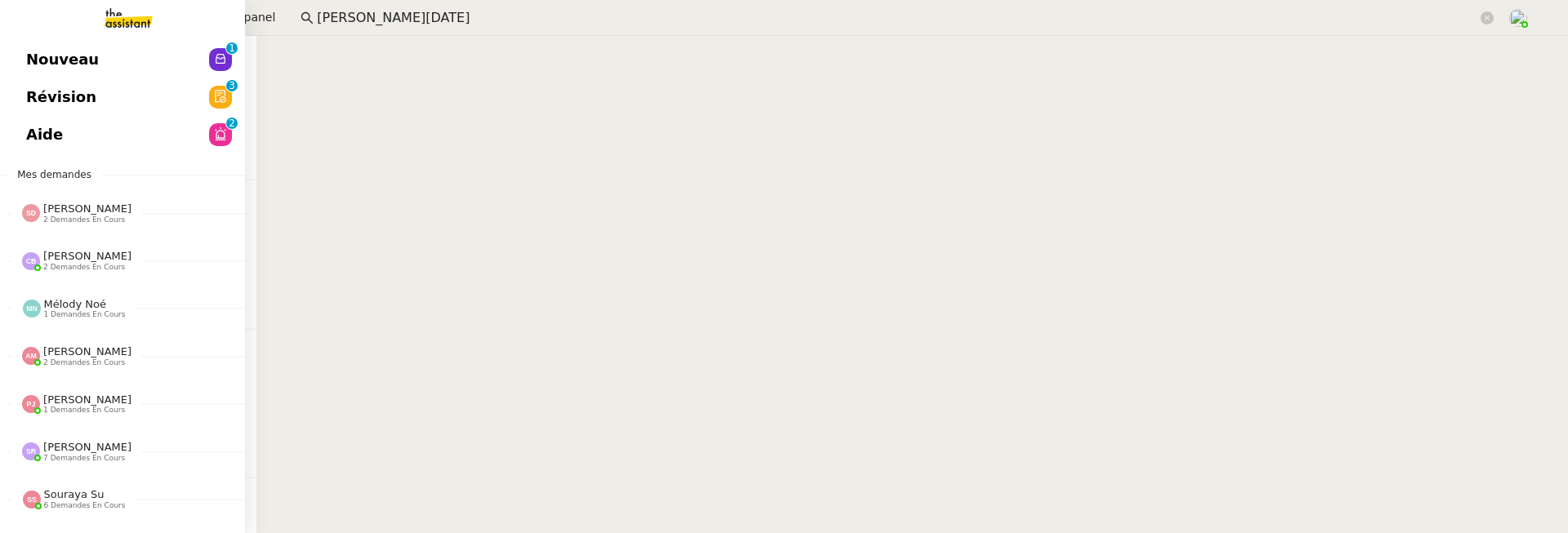
click at [47, 61] on span "Nouveau" at bounding box center [62, 60] width 73 height 25
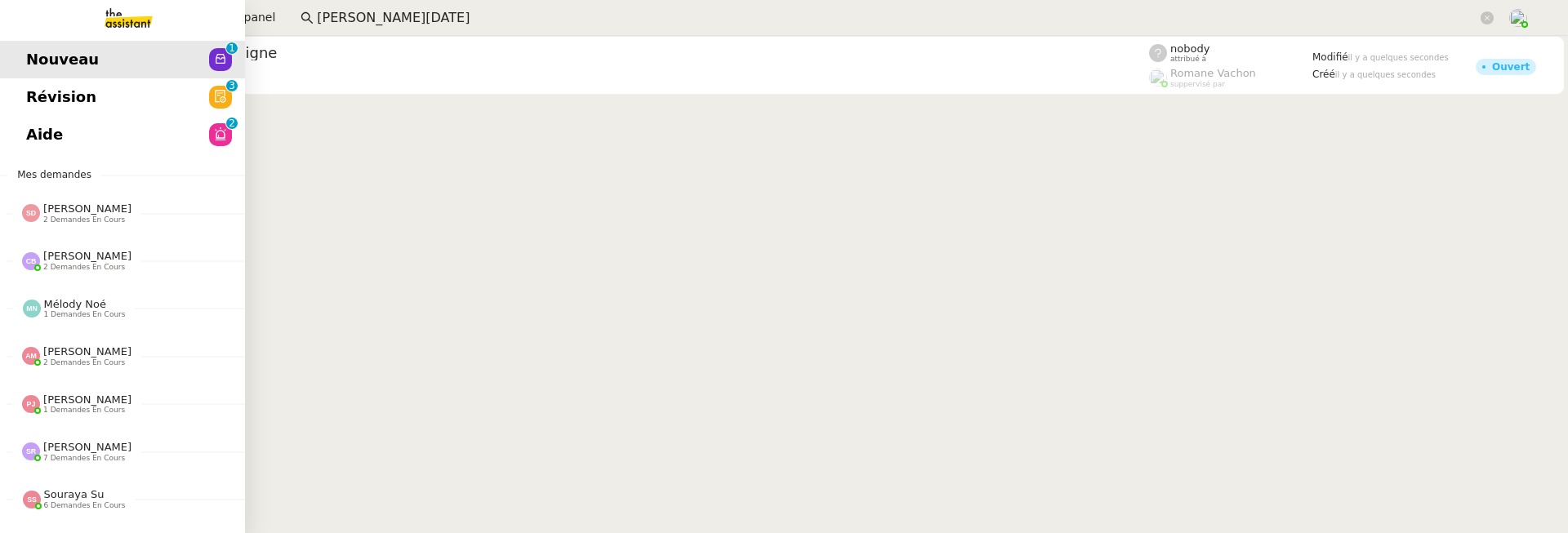
click at [94, 144] on link "Aide 0 1 2 3 4 5 6 7 8 9" at bounding box center [122, 135] width 245 height 38
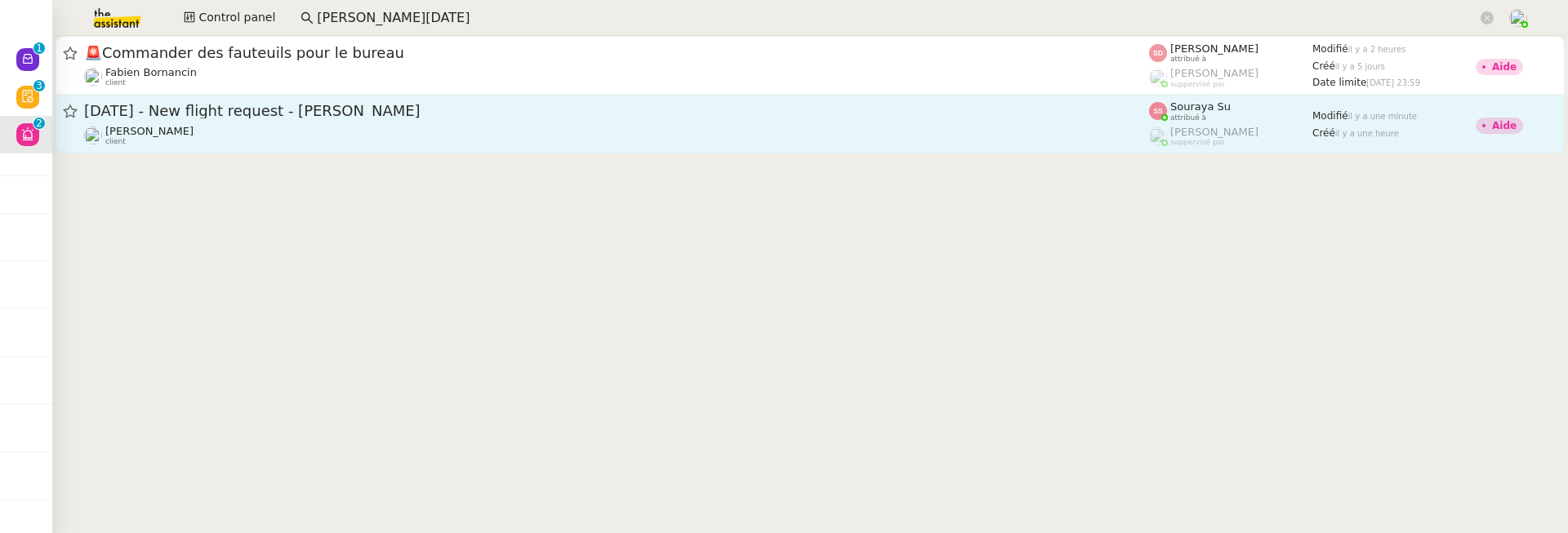
click at [406, 105] on span "[DATE] - New flight request - [PERSON_NAME]" at bounding box center [616, 111] width 1065 height 15
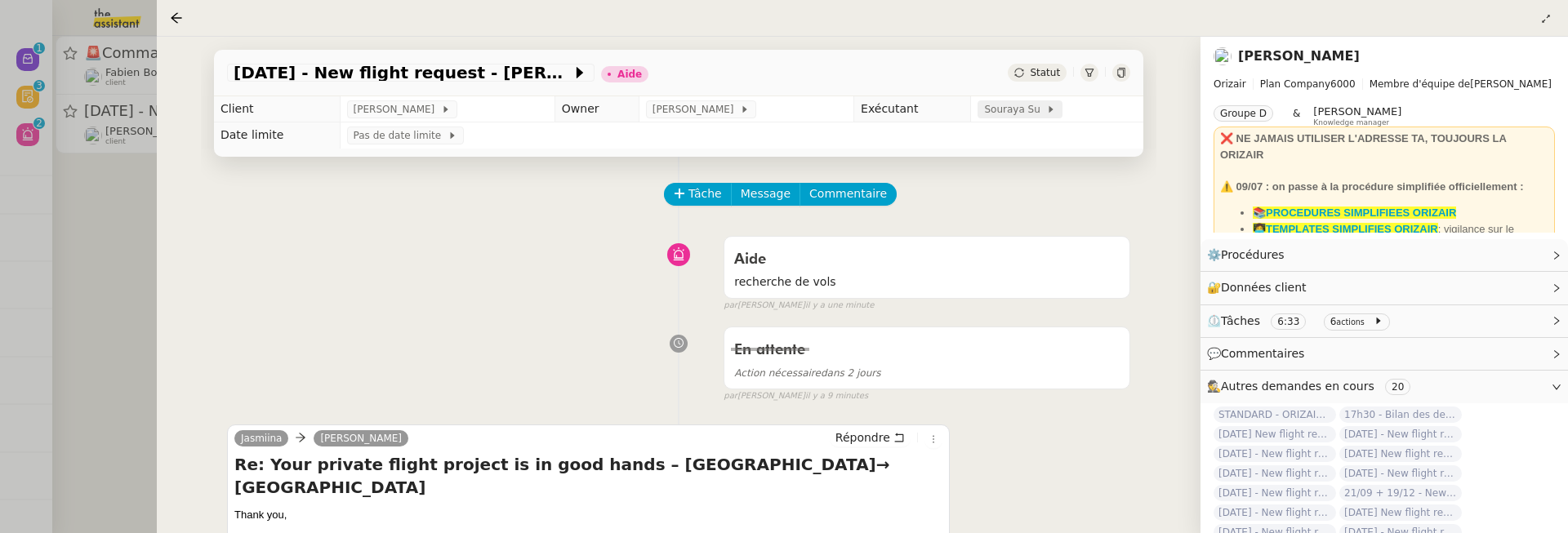
click at [1009, 110] on span "Souraya Su" at bounding box center [1015, 109] width 62 height 17
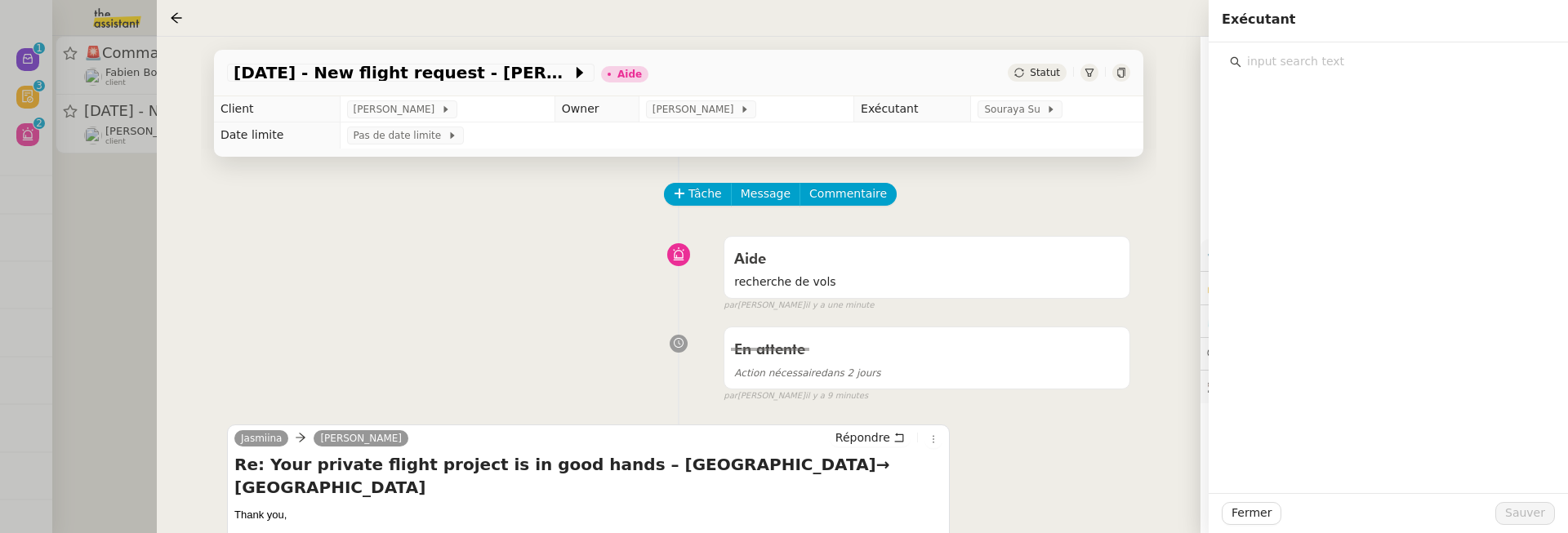
click at [1356, 75] on div at bounding box center [1388, 267] width 360 height 451
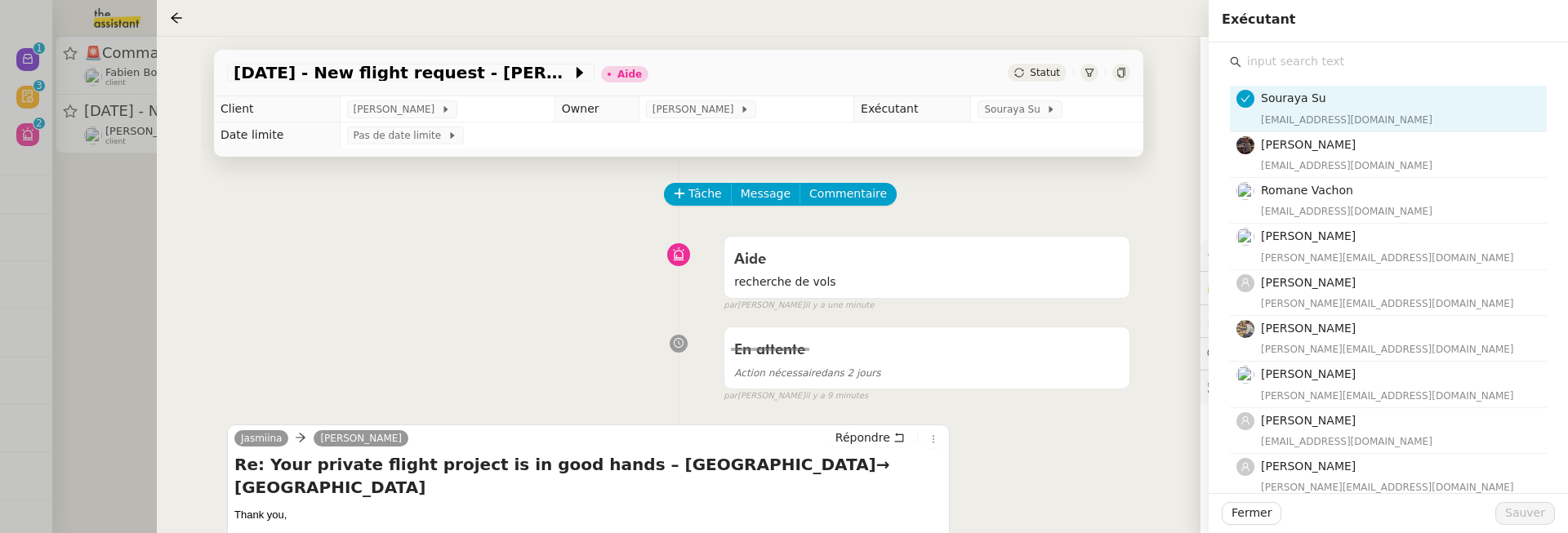
click at [1347, 69] on input "text" at bounding box center [1394, 62] width 305 height 22
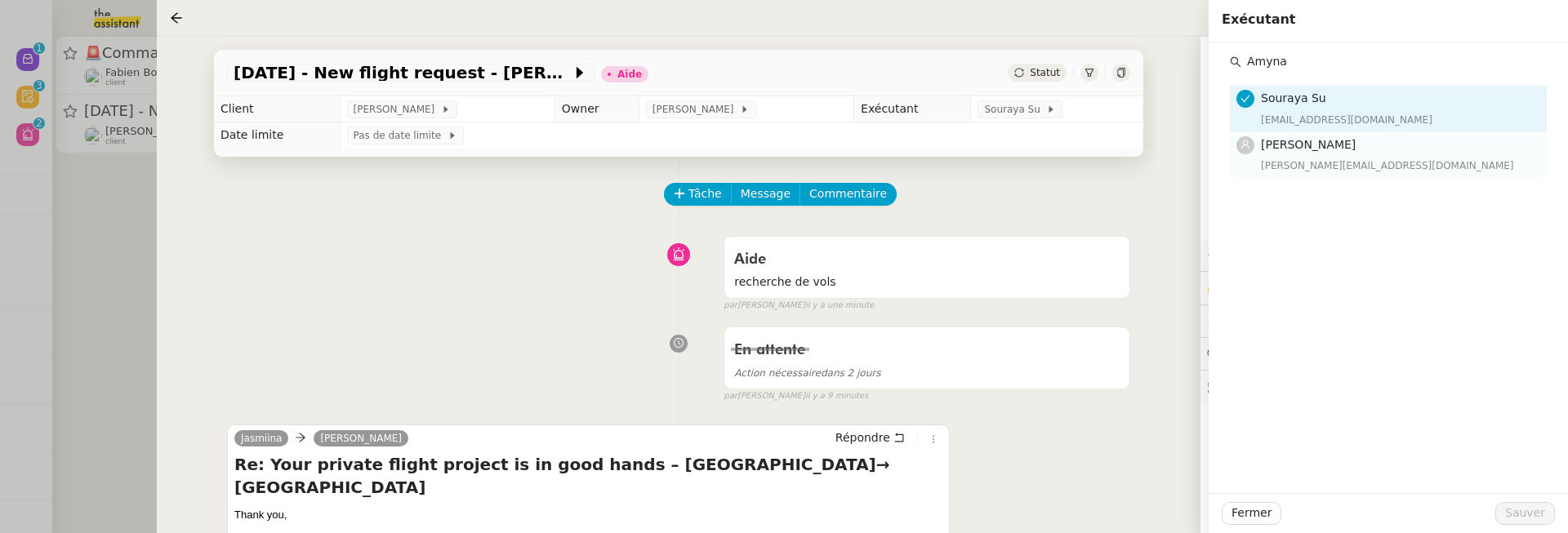
type input "Amyna"
click at [1348, 154] on h4 "[PERSON_NAME]" at bounding box center [1399, 144] width 276 height 18
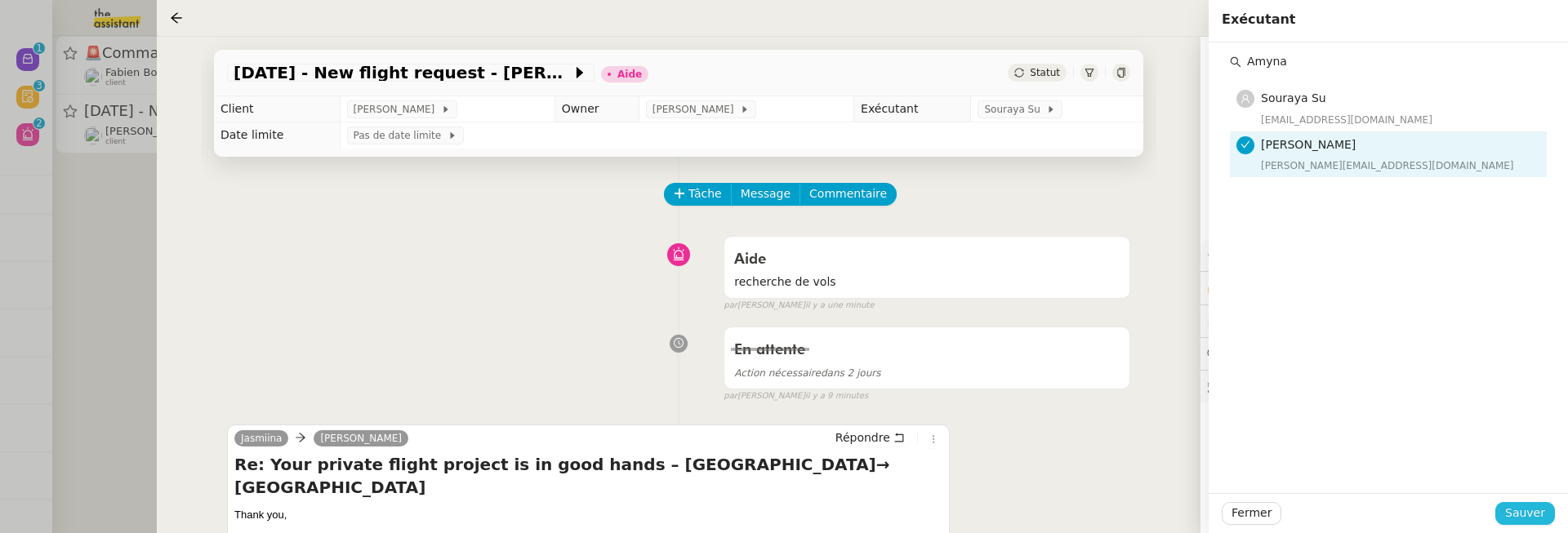
click at [1521, 506] on span "Sauver" at bounding box center [1525, 513] width 40 height 18
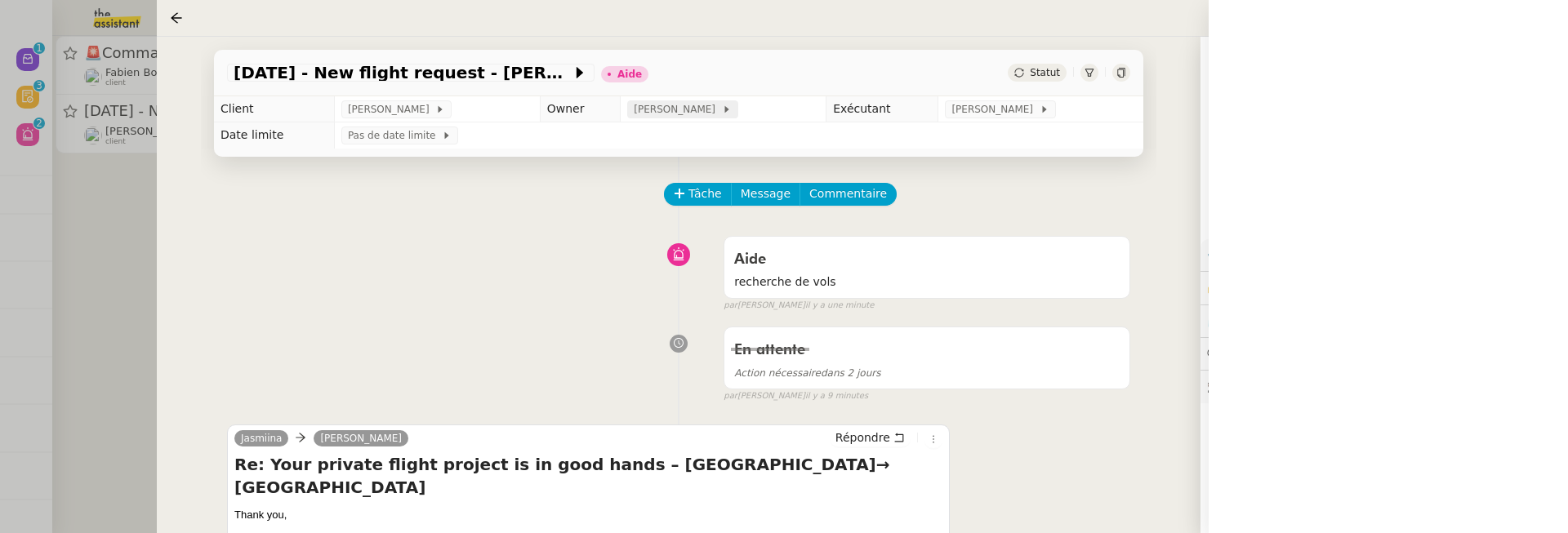
click at [722, 110] on icon at bounding box center [726, 109] width 10 height 10
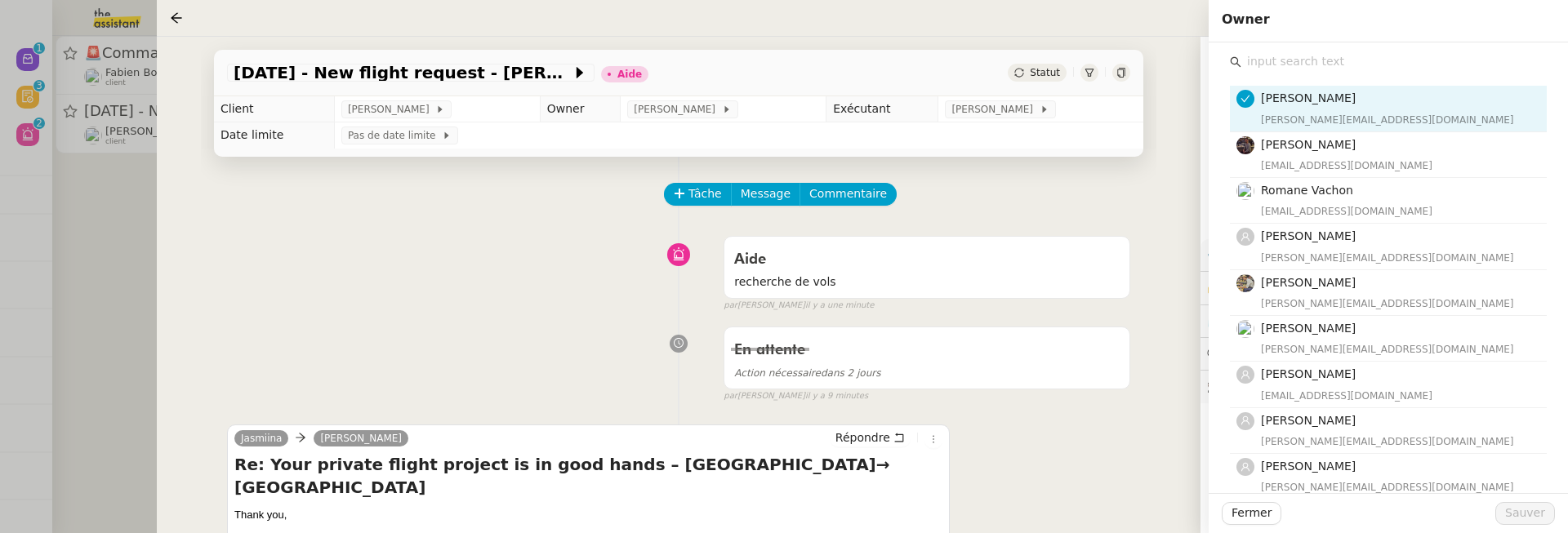
click at [1366, 70] on input "text" at bounding box center [1394, 62] width 305 height 22
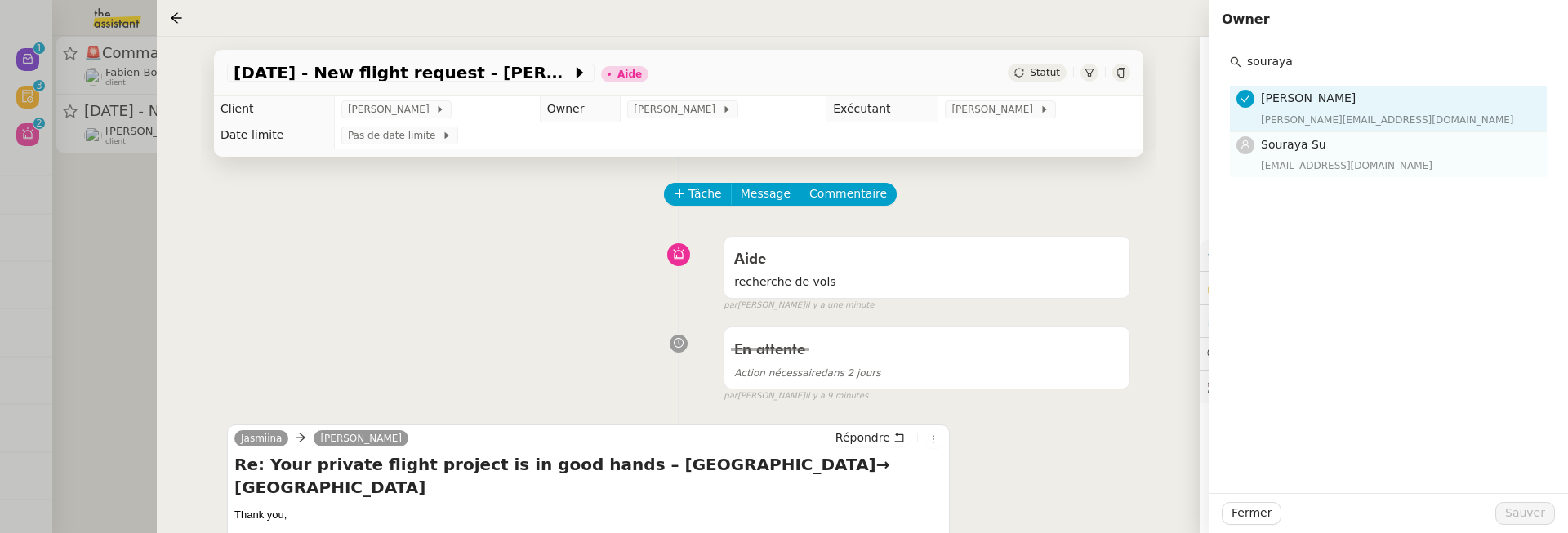
type input "souraya"
click at [1374, 175] on nz-list-item "Souraya Su souraya@team.theassistant.com" at bounding box center [1389, 154] width 317 height 45
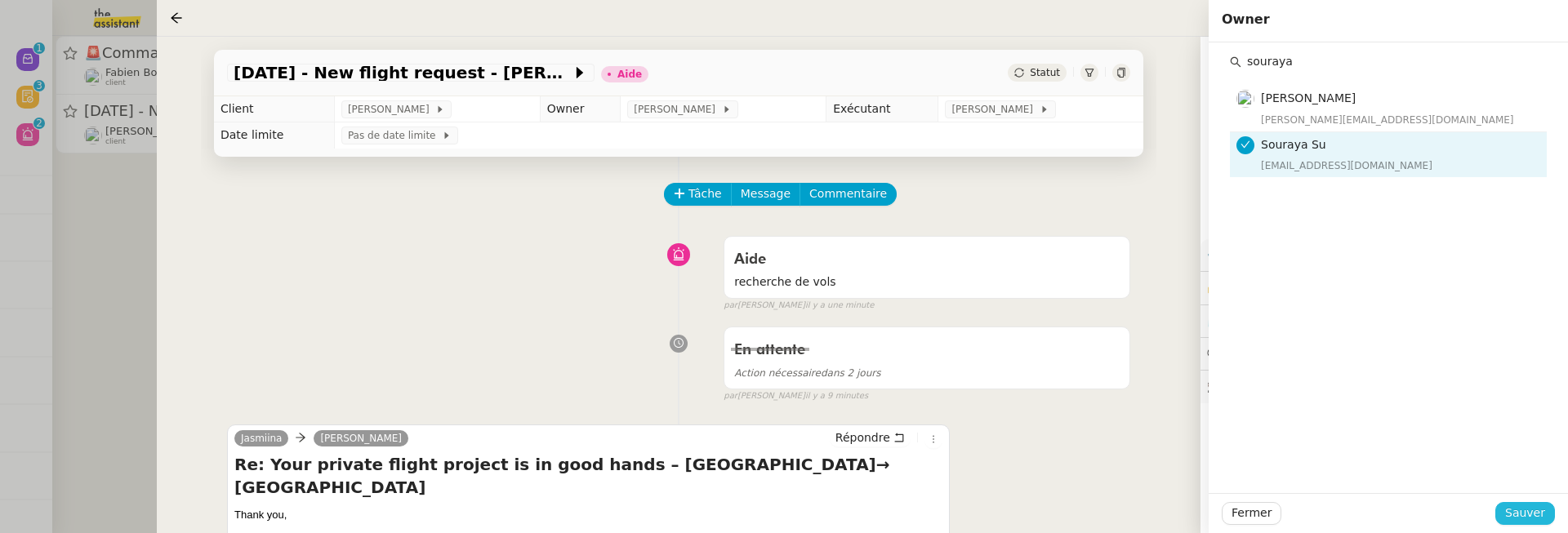
click at [1545, 509] on span "Sauver" at bounding box center [1525, 513] width 40 height 18
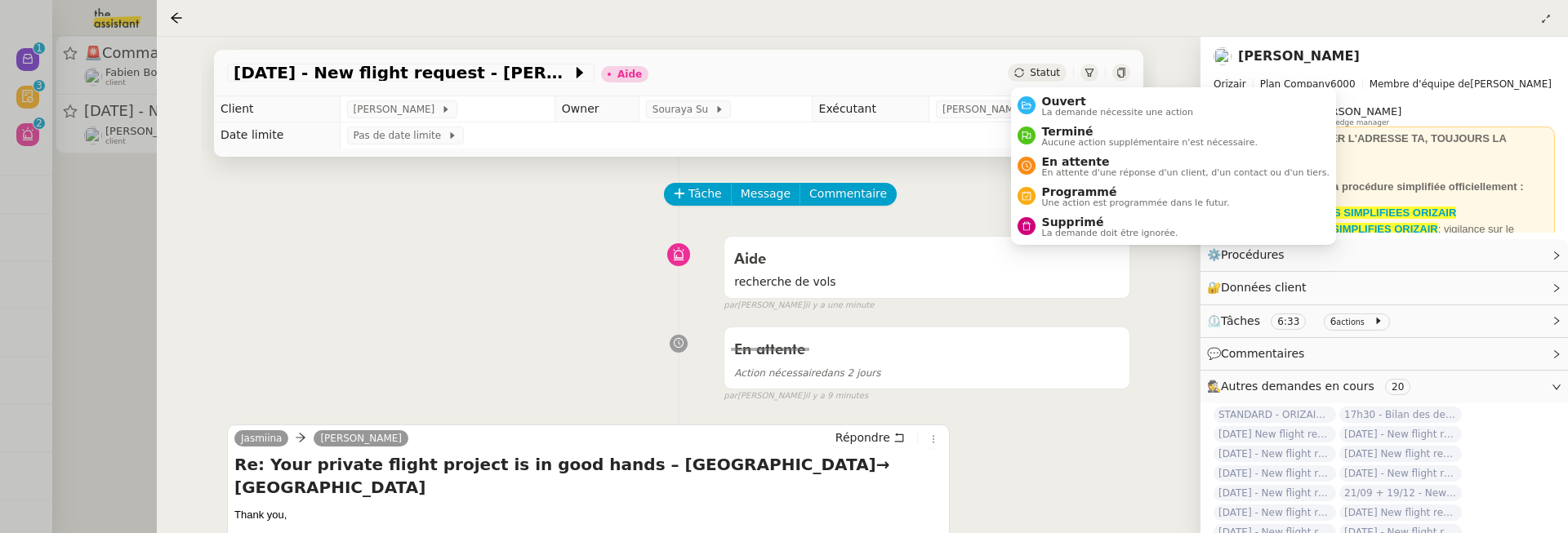
click at [1046, 78] on span "Statut" at bounding box center [1045, 72] width 30 height 11
click at [1077, 109] on span "La demande nécessite une action" at bounding box center [1118, 113] width 152 height 9
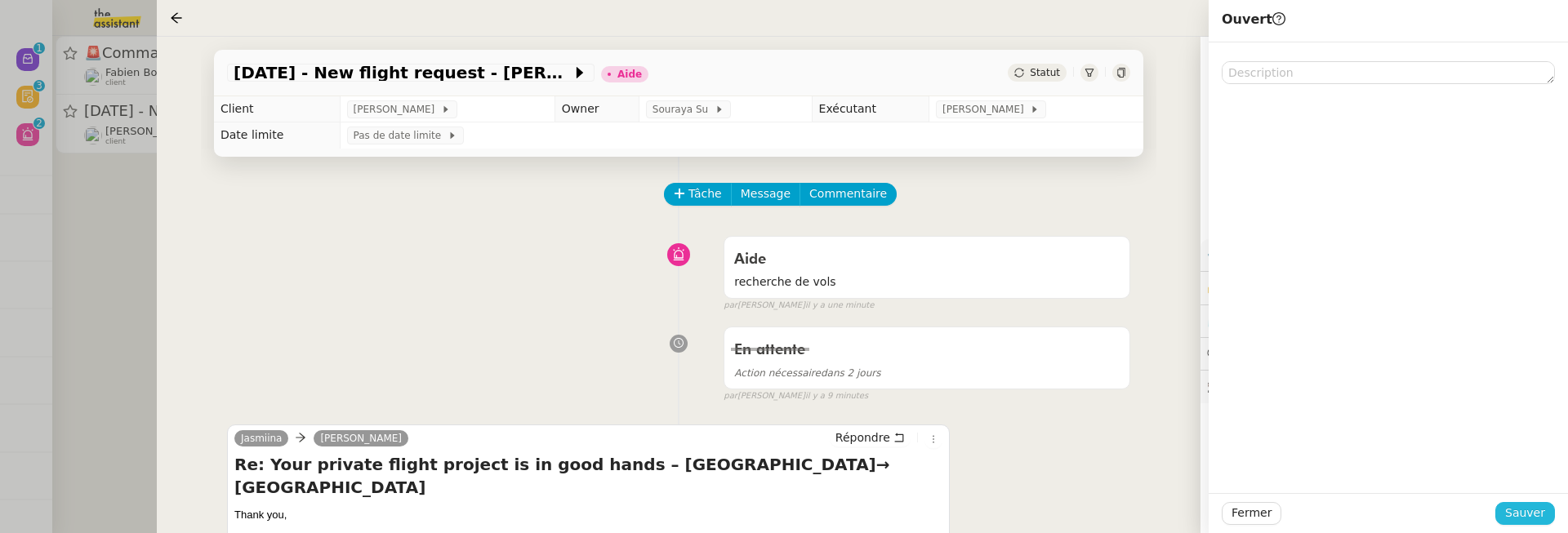
click at [1550, 517] on button "Sauver" at bounding box center [1525, 514] width 60 height 23
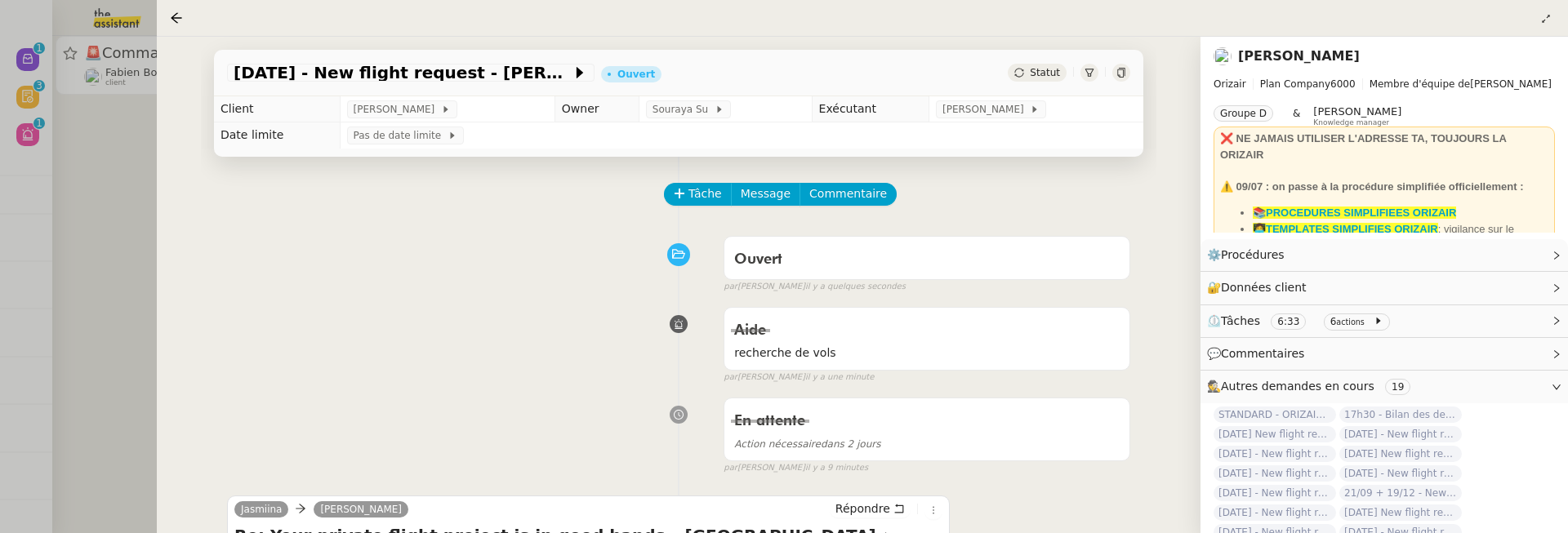
click at [130, 222] on div at bounding box center [784, 266] width 1568 height 533
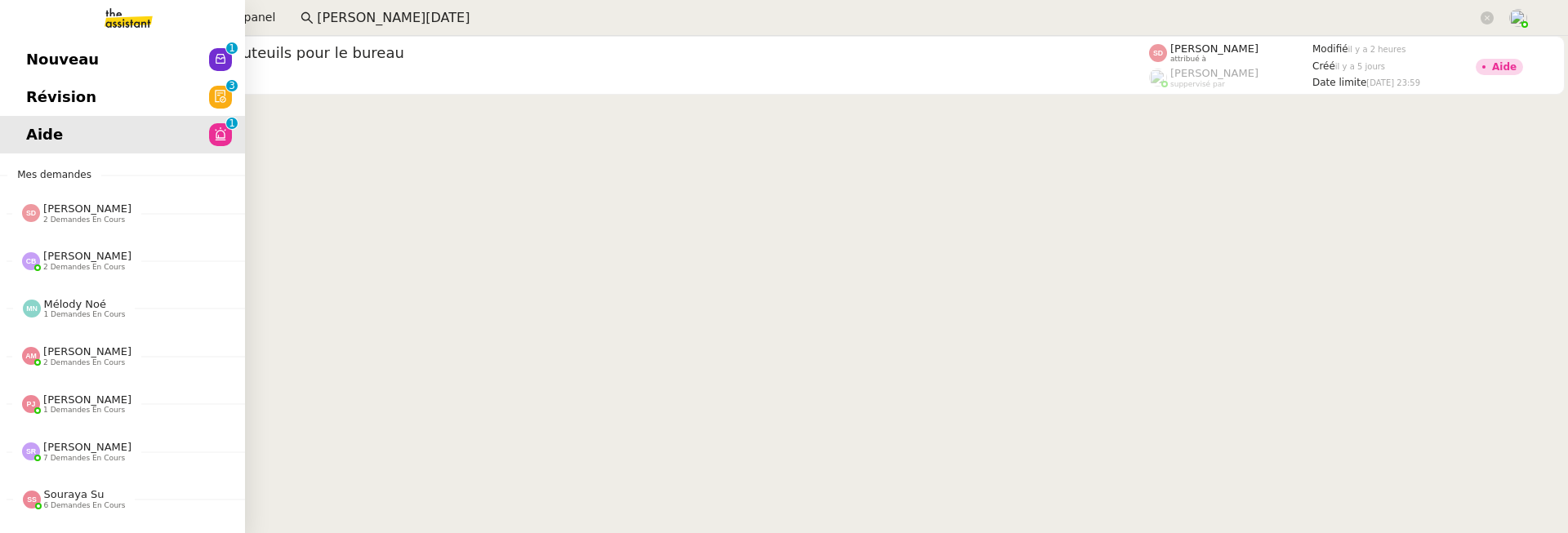
click at [41, 99] on span "Révision" at bounding box center [62, 98] width 70 height 25
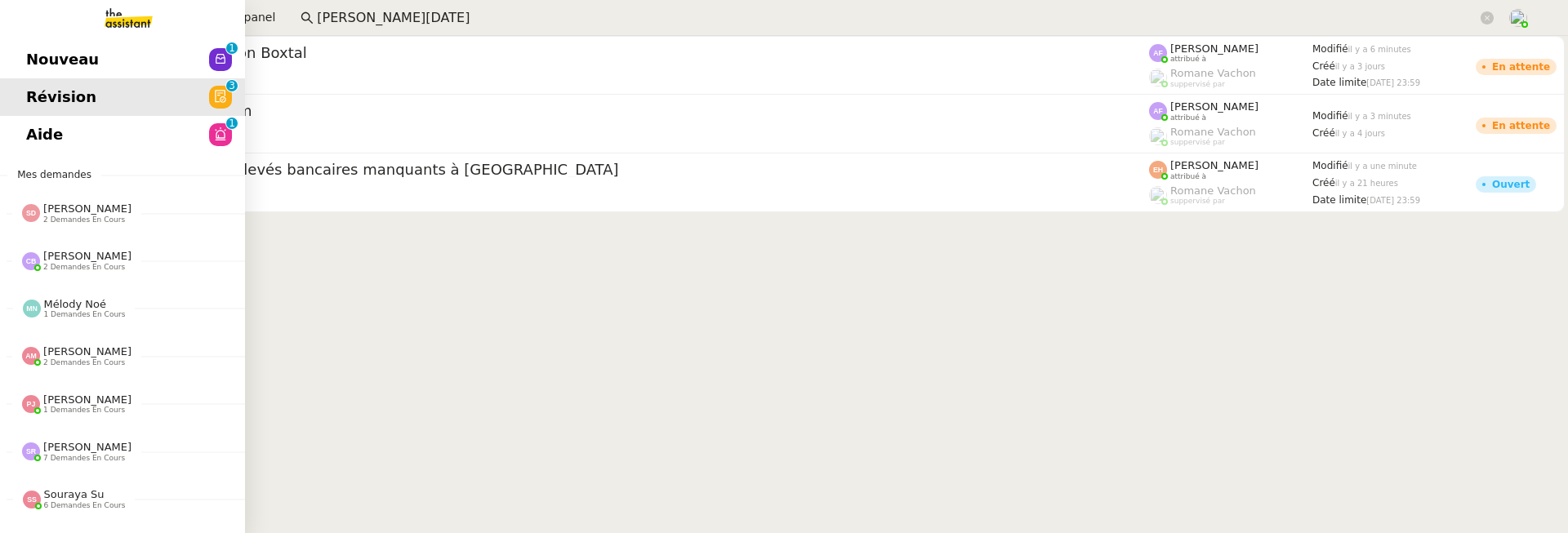
click at [44, 61] on span "Nouveau" at bounding box center [62, 60] width 73 height 25
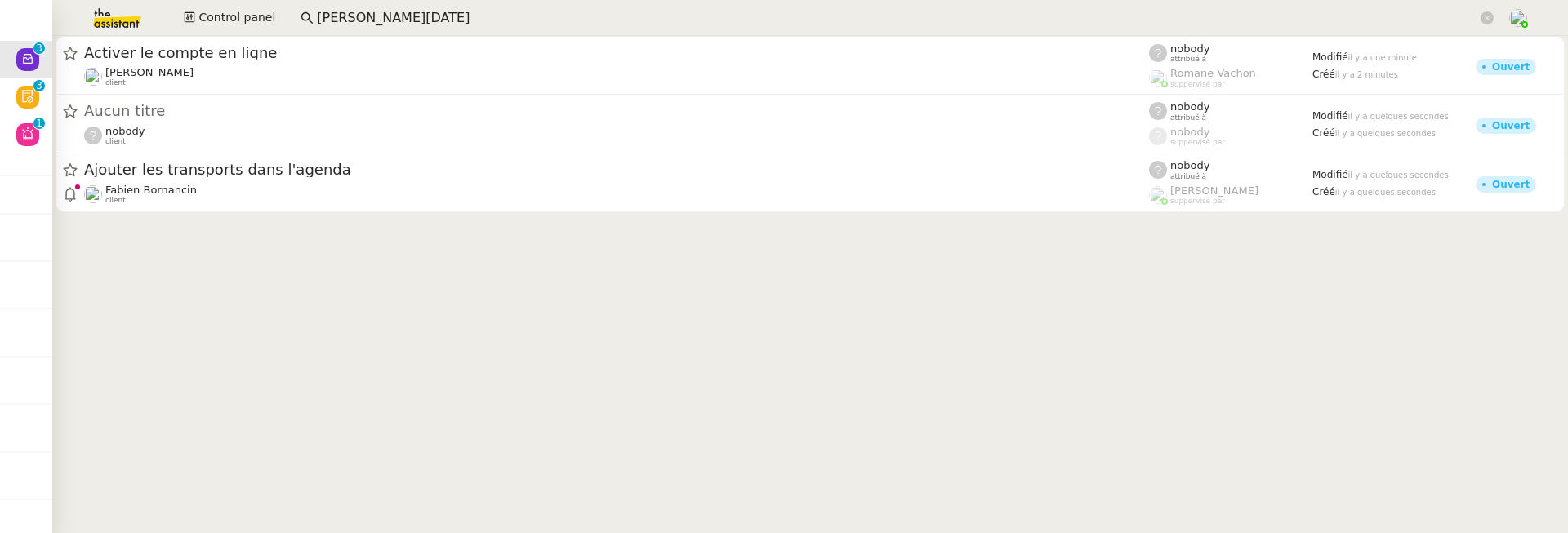
click at [390, 213] on div at bounding box center [810, 129] width 1516 height 186
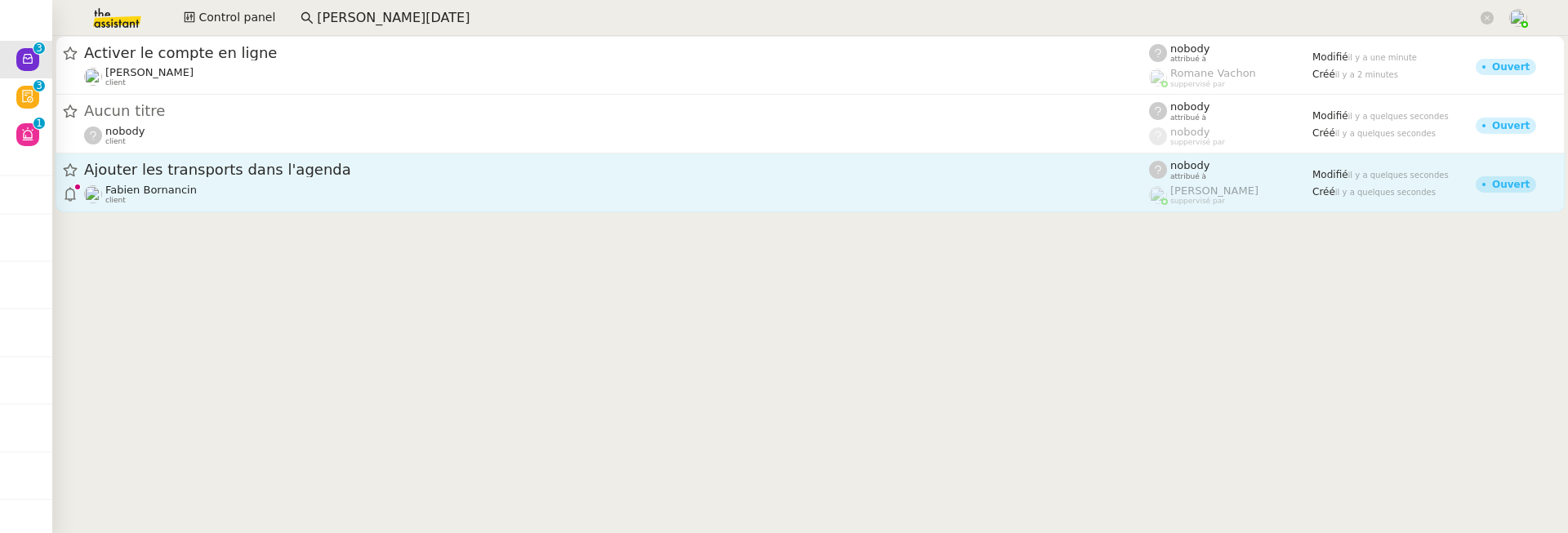
click at [409, 187] on div "[PERSON_NAME] client" at bounding box center [616, 194] width 1065 height 21
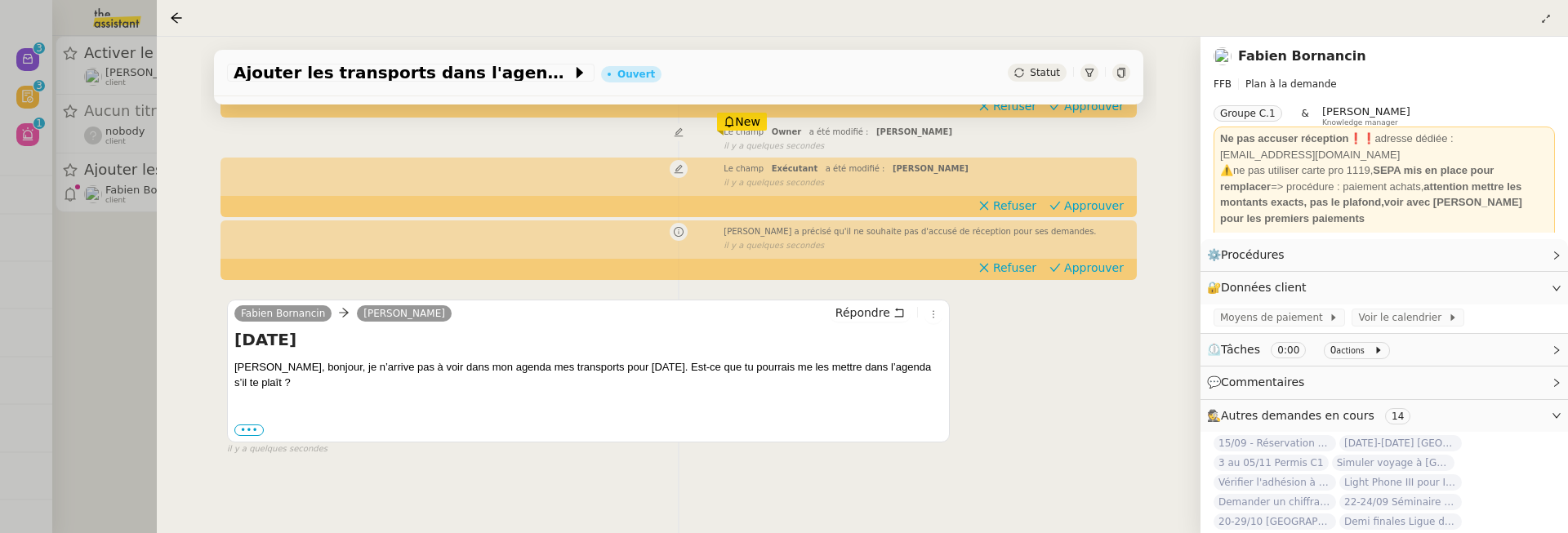
scroll to position [178, 0]
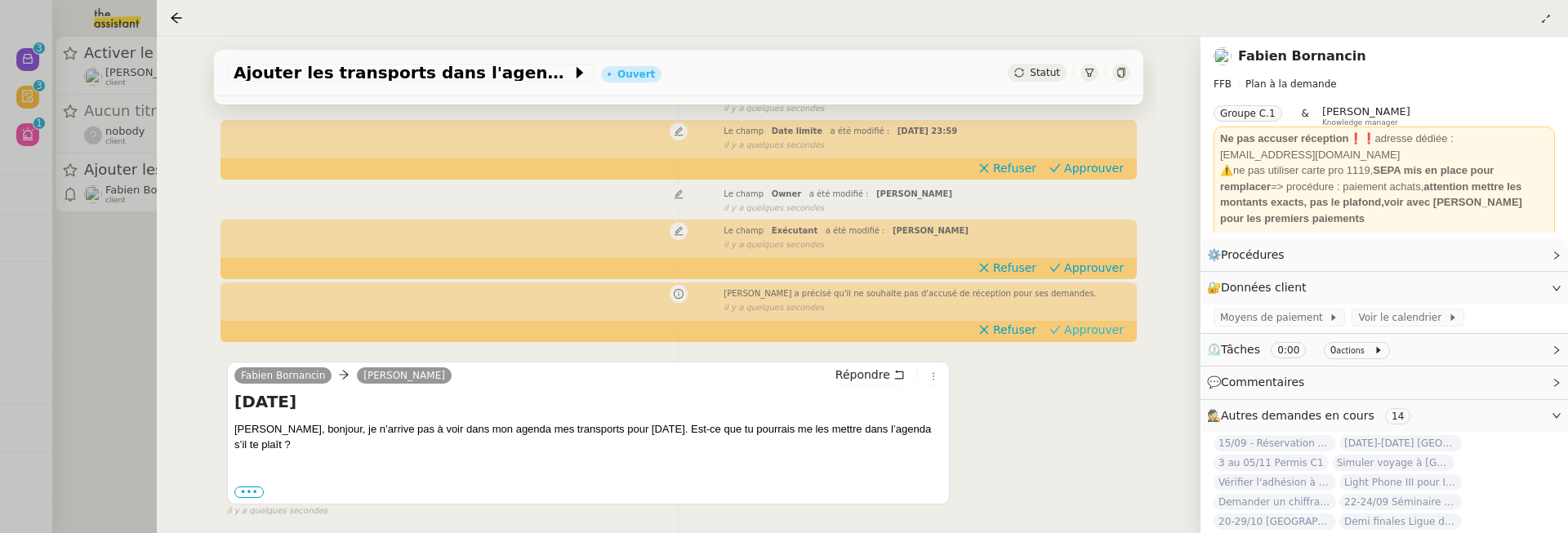
click at [1112, 326] on span "Approuver" at bounding box center [1094, 330] width 60 height 17
click at [1100, 271] on span "Approuver" at bounding box center [1094, 267] width 60 height 17
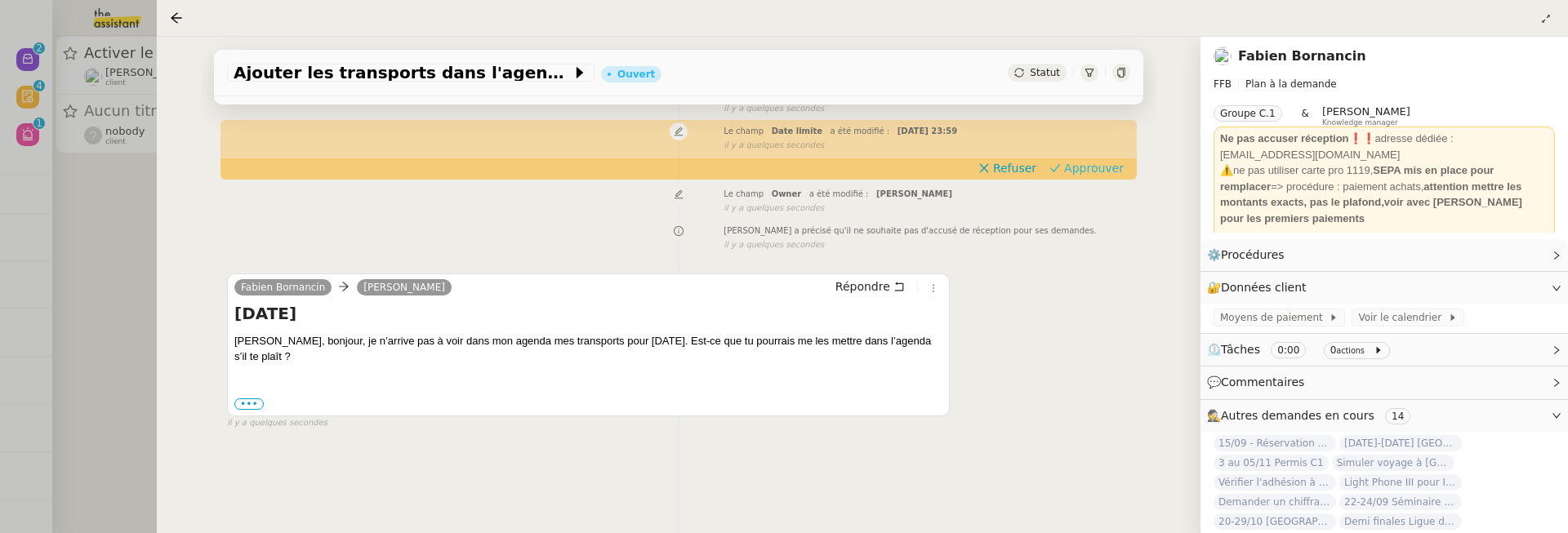
click at [1103, 160] on span "Approuver" at bounding box center [1094, 168] width 60 height 17
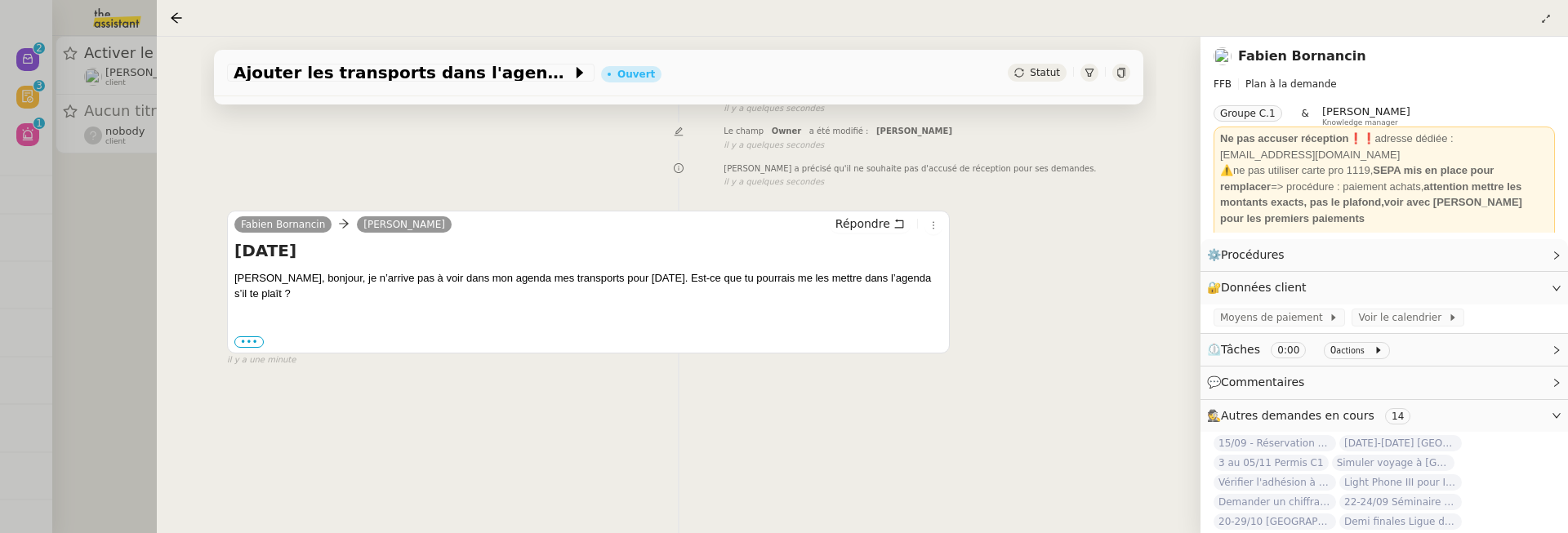
scroll to position [0, 0]
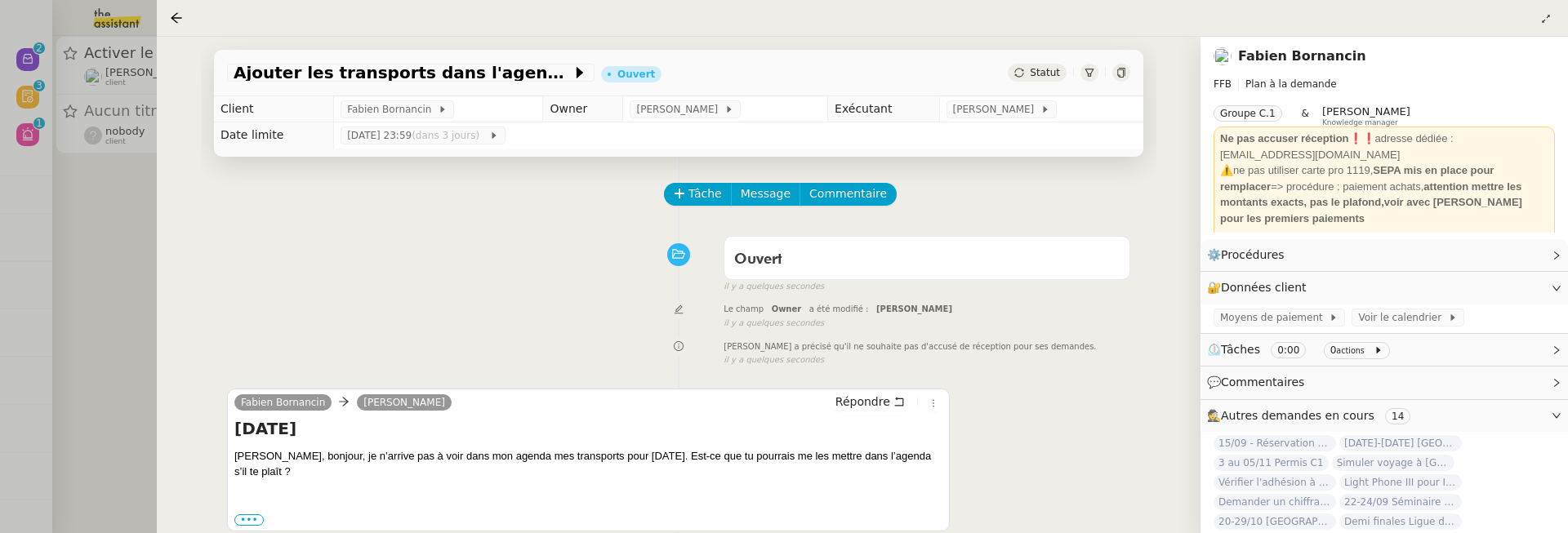
click at [1127, 69] on div at bounding box center [1121, 72] width 18 height 18
click at [98, 254] on div at bounding box center [784, 266] width 1568 height 533
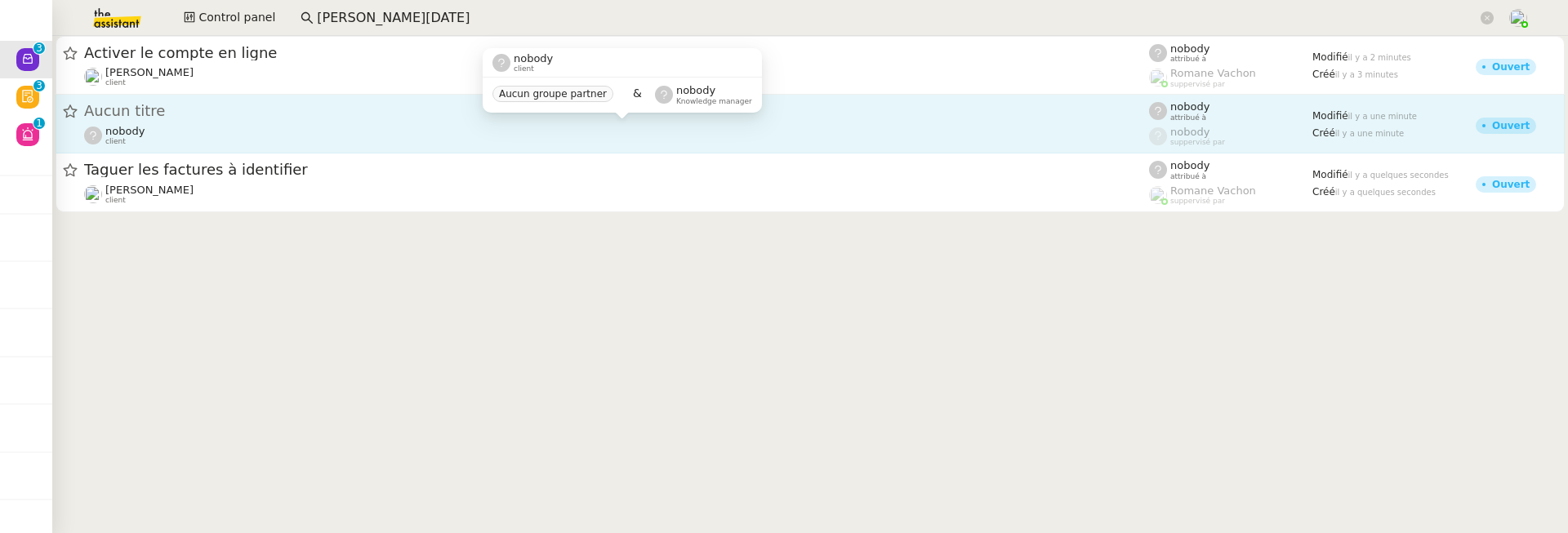
click at [374, 125] on div "nobody client" at bounding box center [616, 135] width 1065 height 21
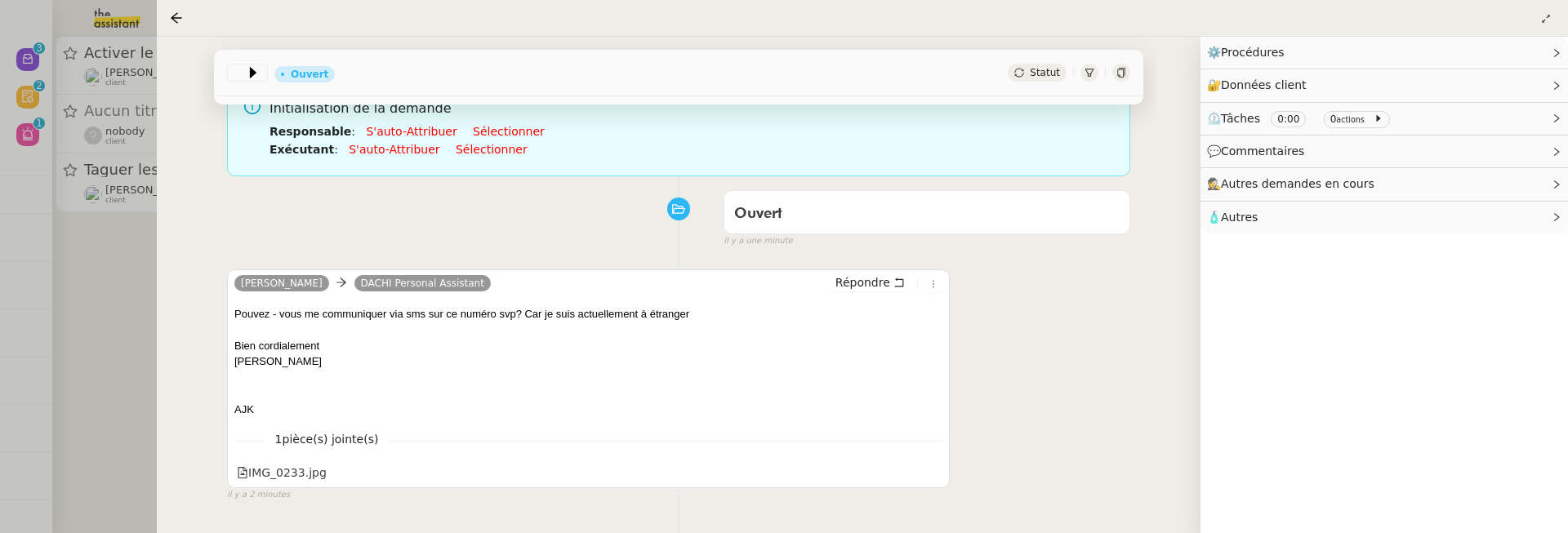
scroll to position [138, 0]
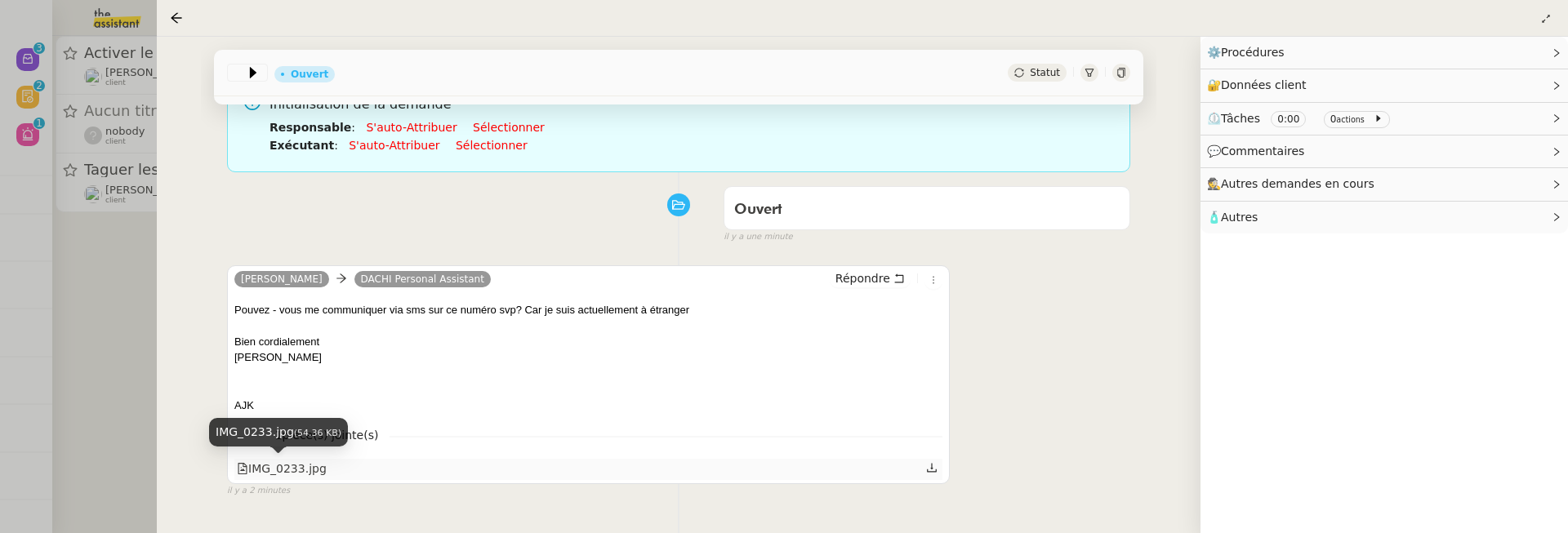
click at [270, 469] on div "IMG_0233.jpg" at bounding box center [281, 469] width 90 height 18
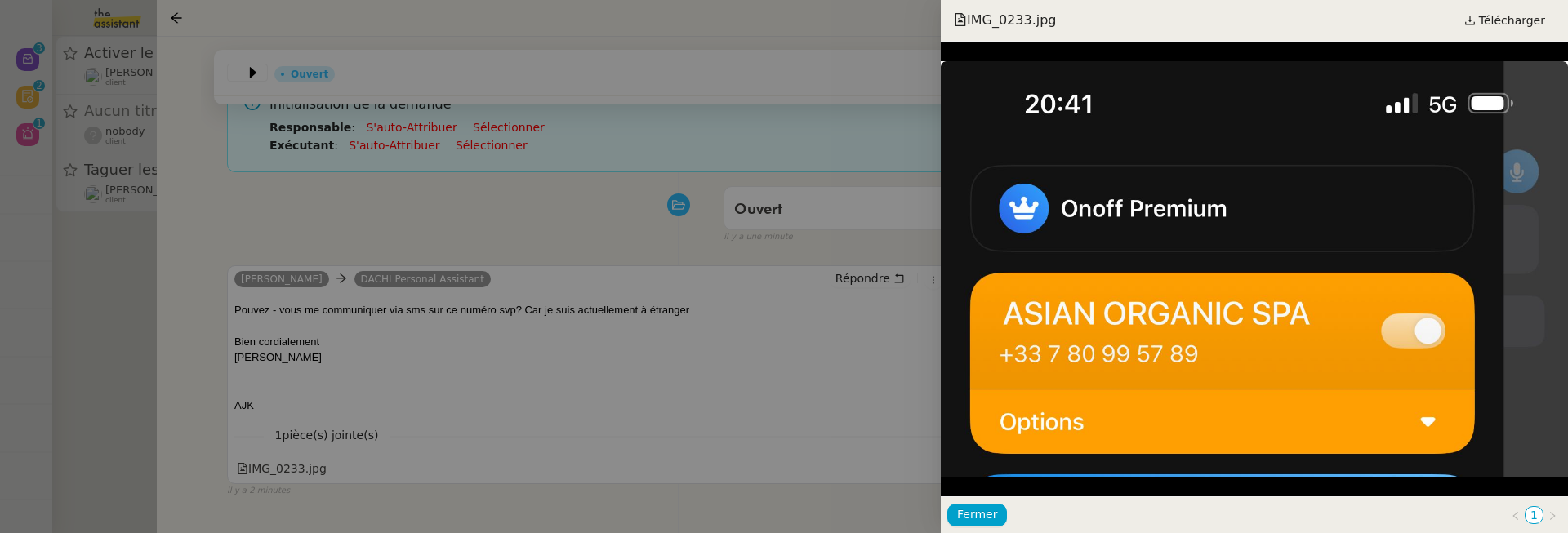
click at [479, 416] on div at bounding box center [784, 266] width 1568 height 533
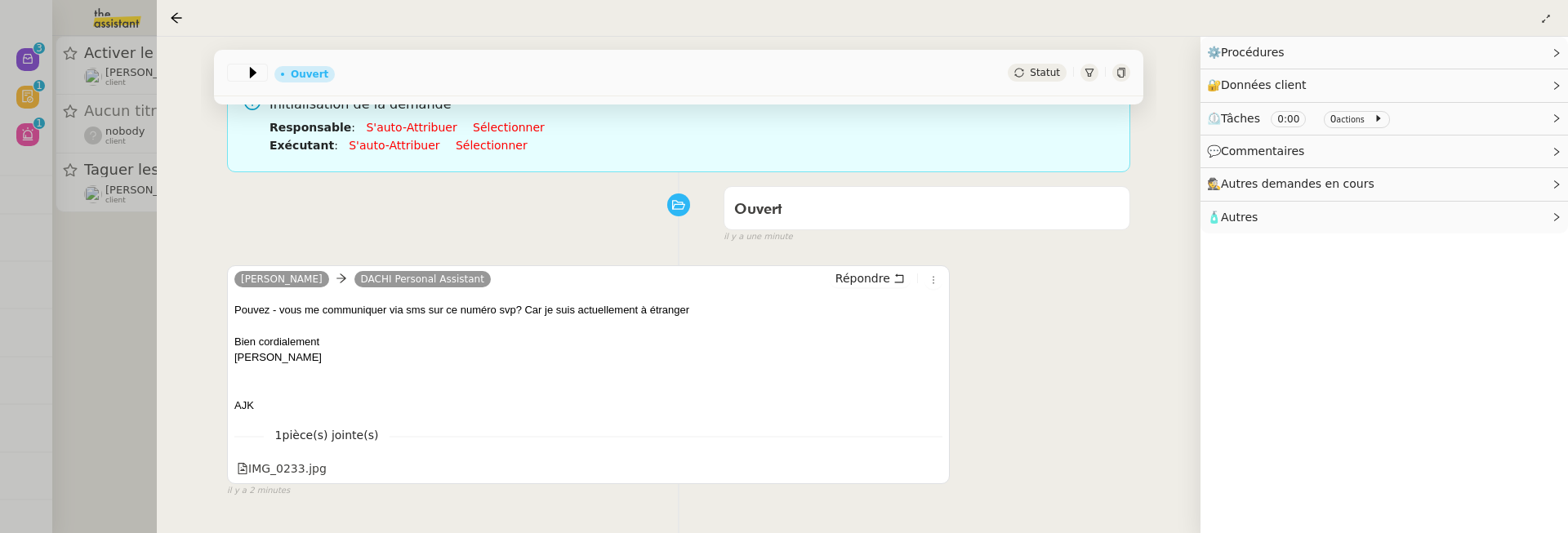
scroll to position [0, 0]
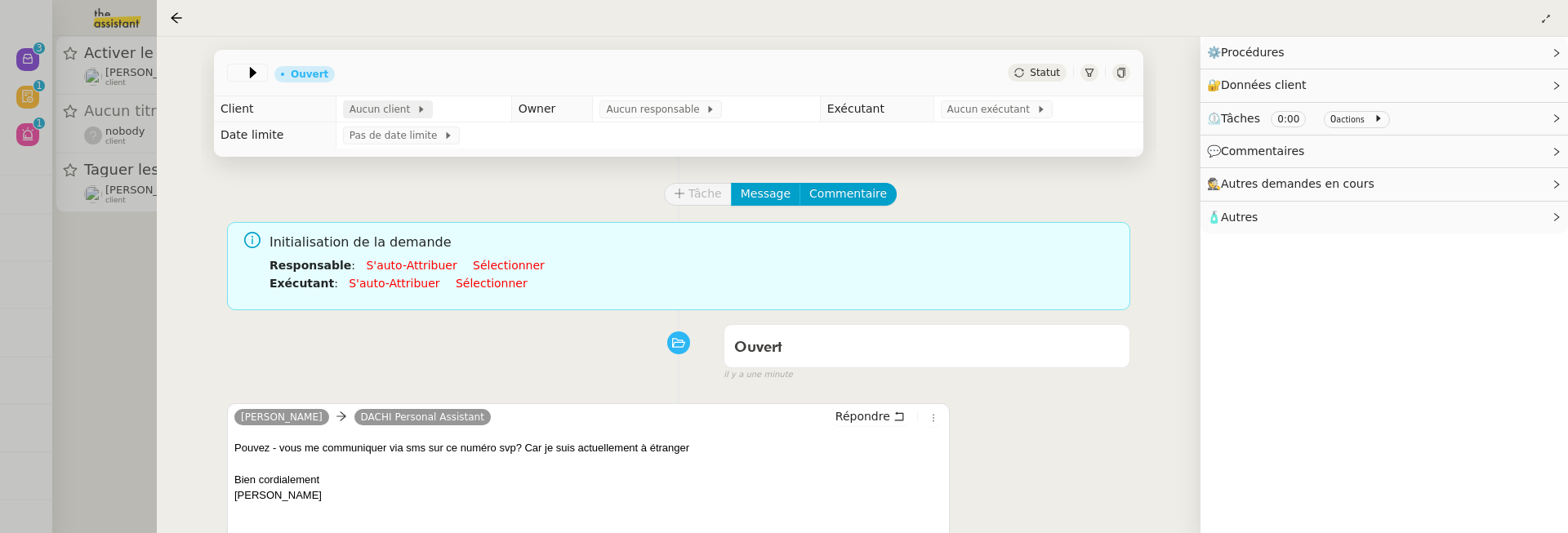
click at [410, 105] on span at bounding box center [412, 109] width 6 height 11
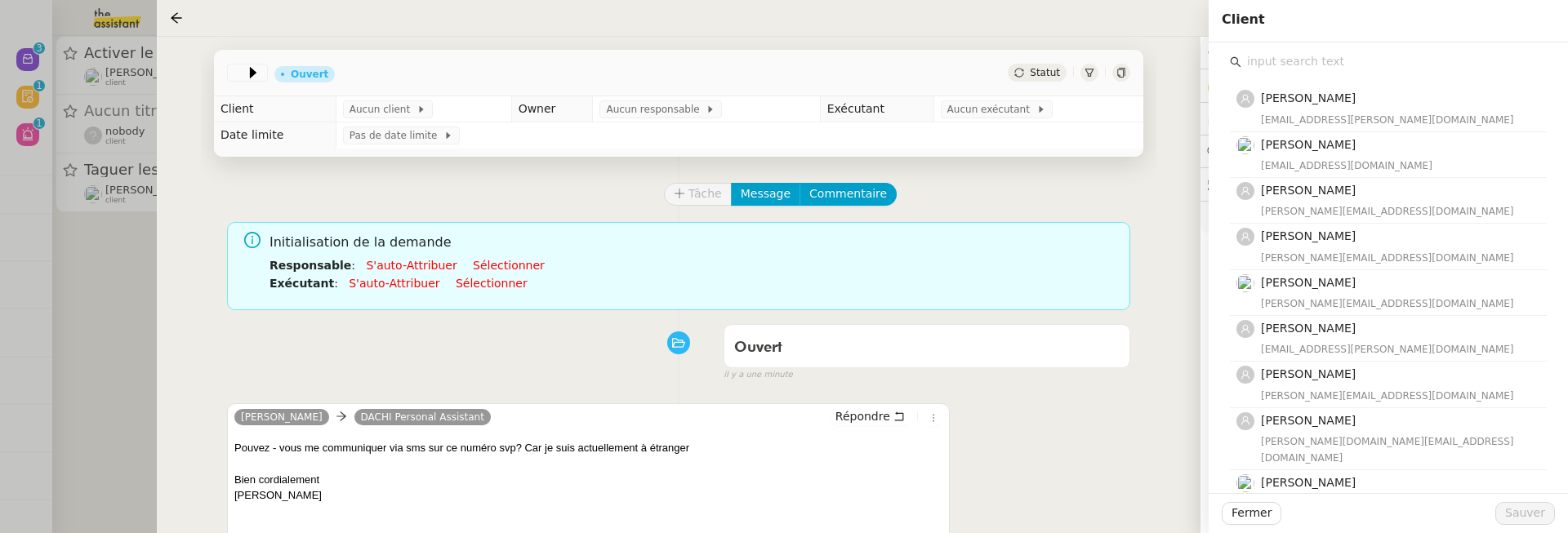
click at [1276, 64] on input "text" at bounding box center [1394, 62] width 305 height 22
click at [967, 415] on div "Tina Atitsawit DACHI Personal Assistant Répondre Pouvez - vous me communiquer v…" at bounding box center [678, 512] width 903 height 247
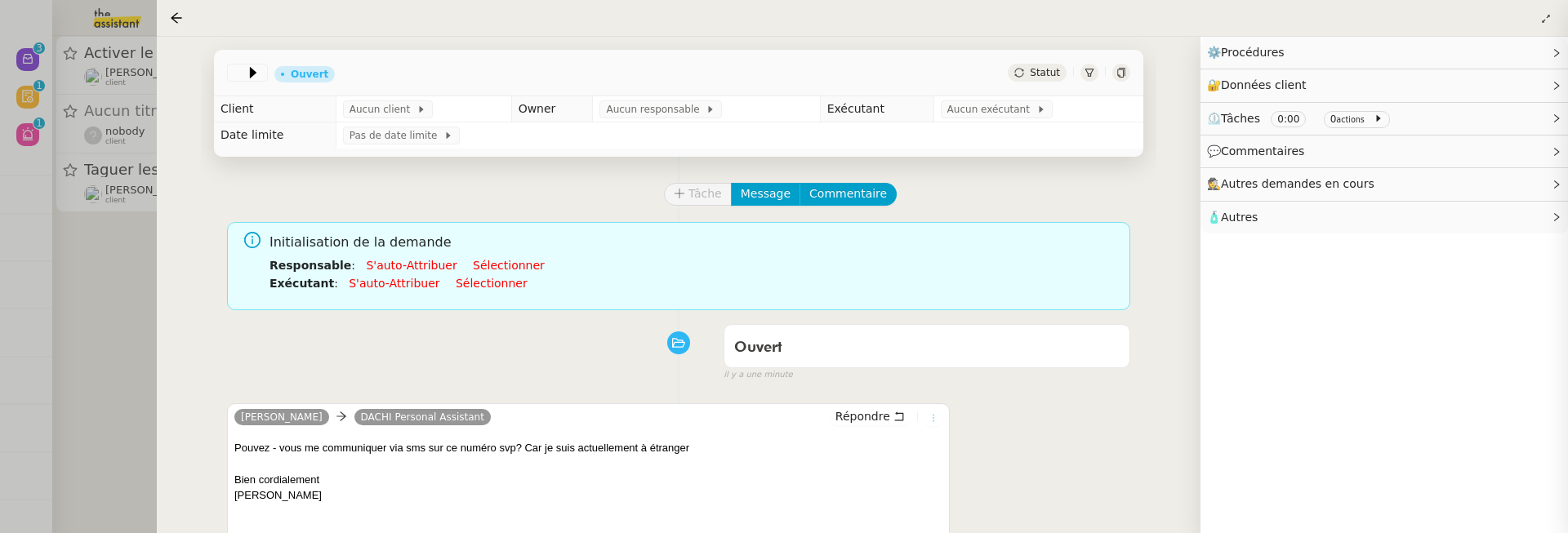
click at [925, 413] on icon at bounding box center [933, 418] width 18 height 10
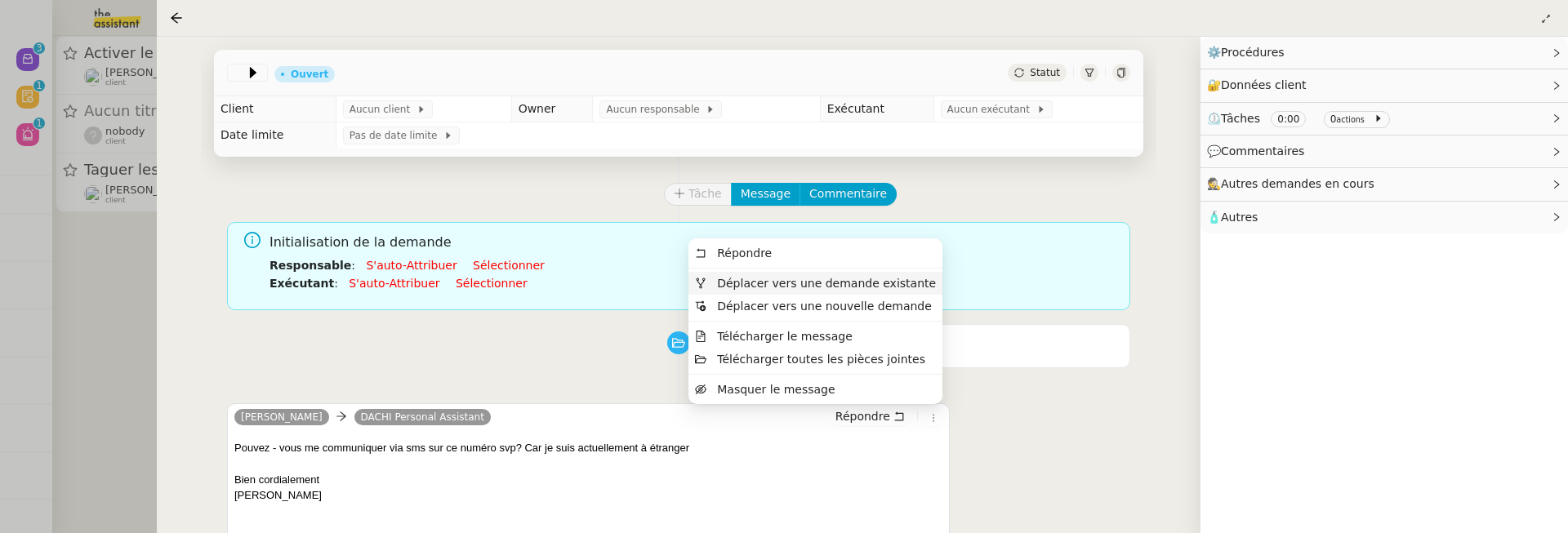
click at [863, 290] on span "Déplacer vers une demande existante" at bounding box center [815, 283] width 241 height 15
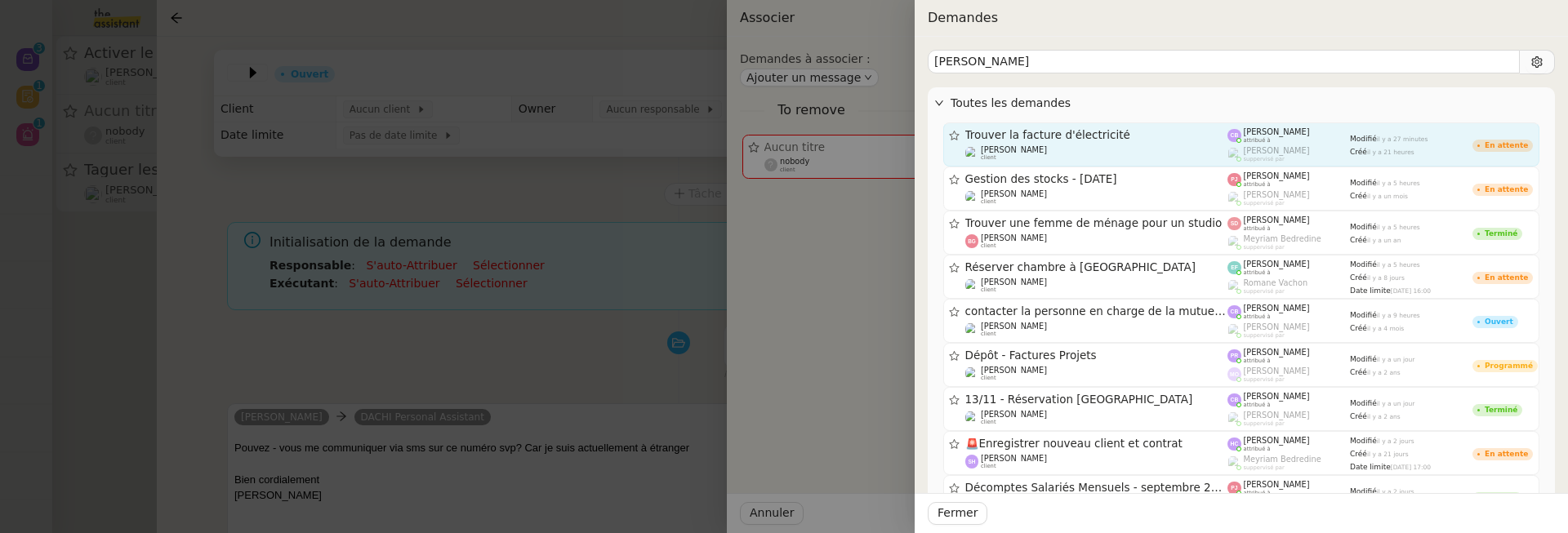
type input "tina"
click at [1109, 137] on span "Trouver la facture d'électricité" at bounding box center [1097, 135] width 263 height 11
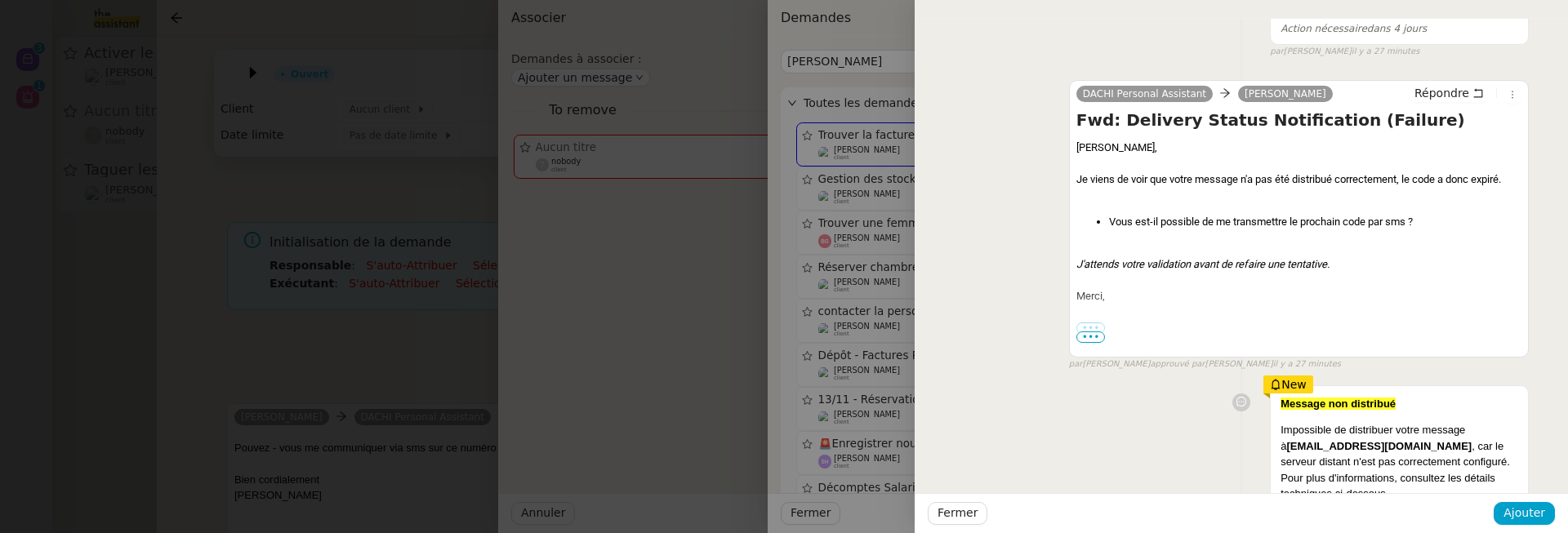
scroll to position [201, 0]
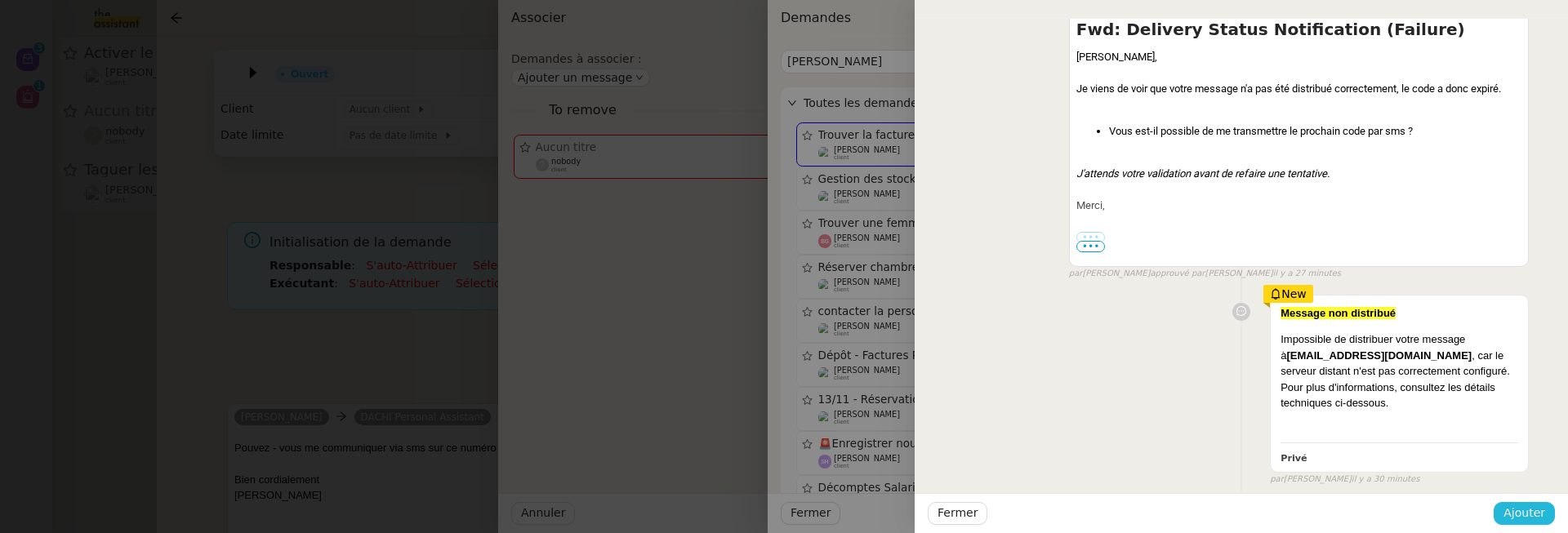
click at [1528, 522] on span "Ajouter" at bounding box center [1524, 513] width 41 height 18
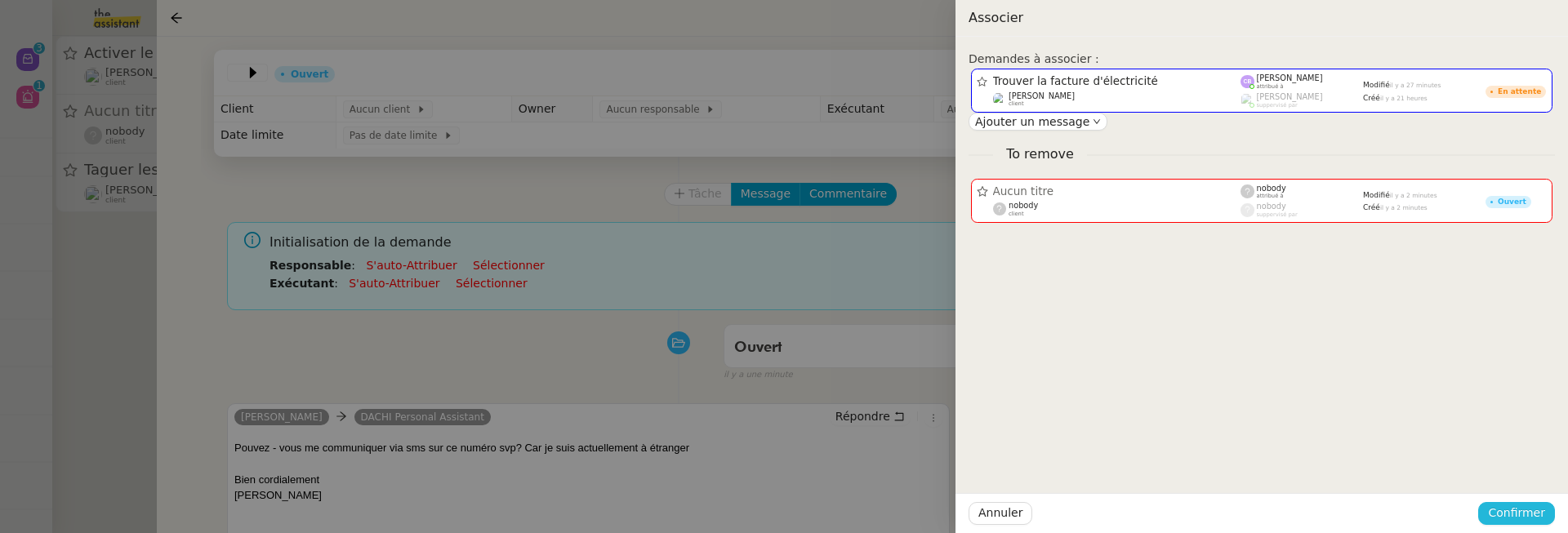
click at [1528, 521] on span "Confirmer" at bounding box center [1516, 513] width 57 height 18
click at [1528, 471] on span "Ajouter" at bounding box center [1517, 471] width 41 height 17
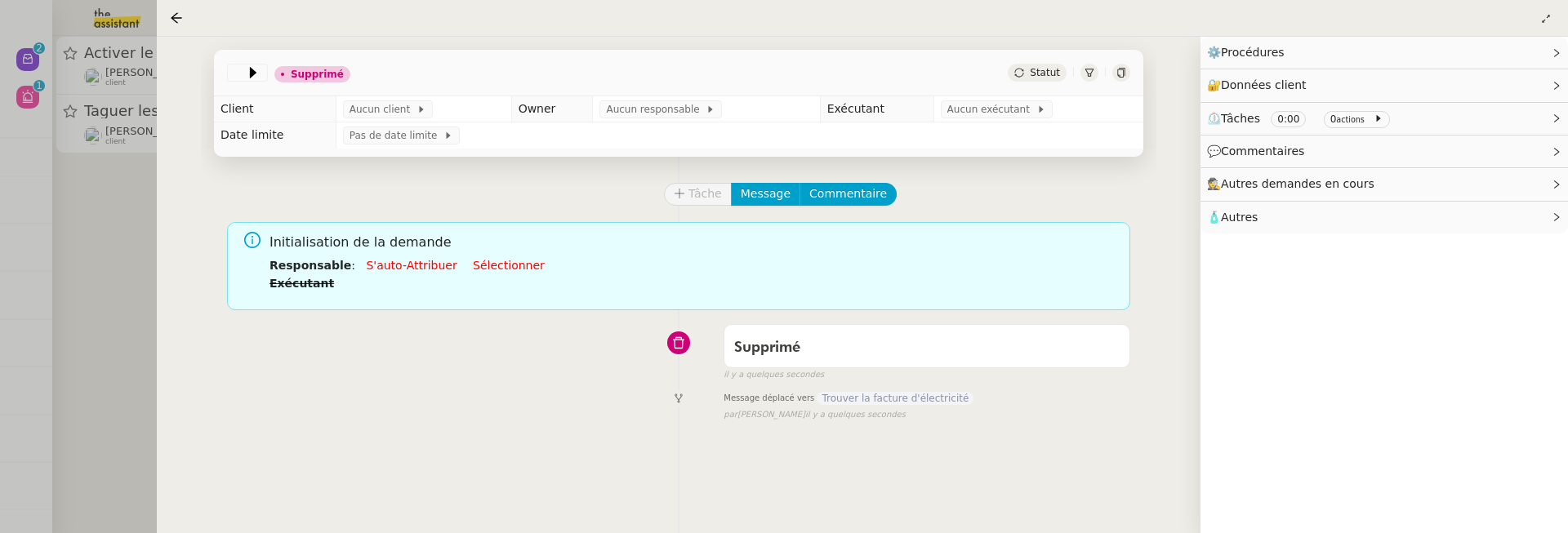
click at [147, 307] on div at bounding box center [784, 266] width 1568 height 533
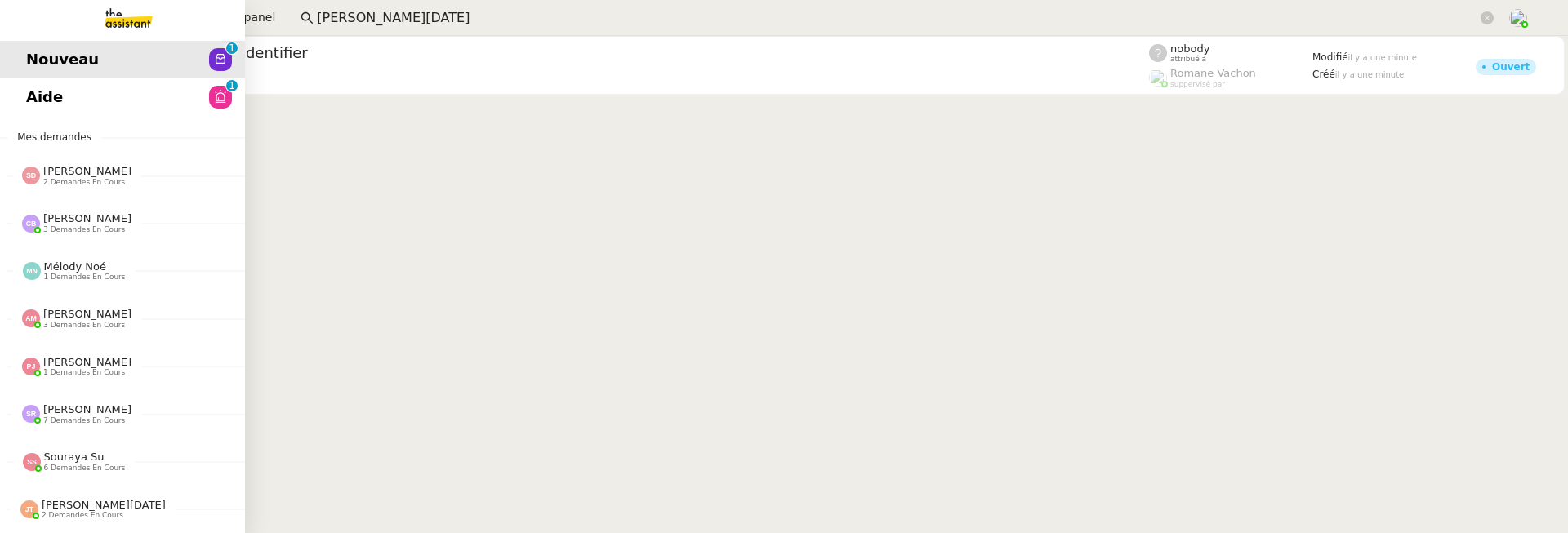
click at [40, 100] on link "Aide 0 1 2 3 4 5 6 7 8 9" at bounding box center [122, 97] width 245 height 38
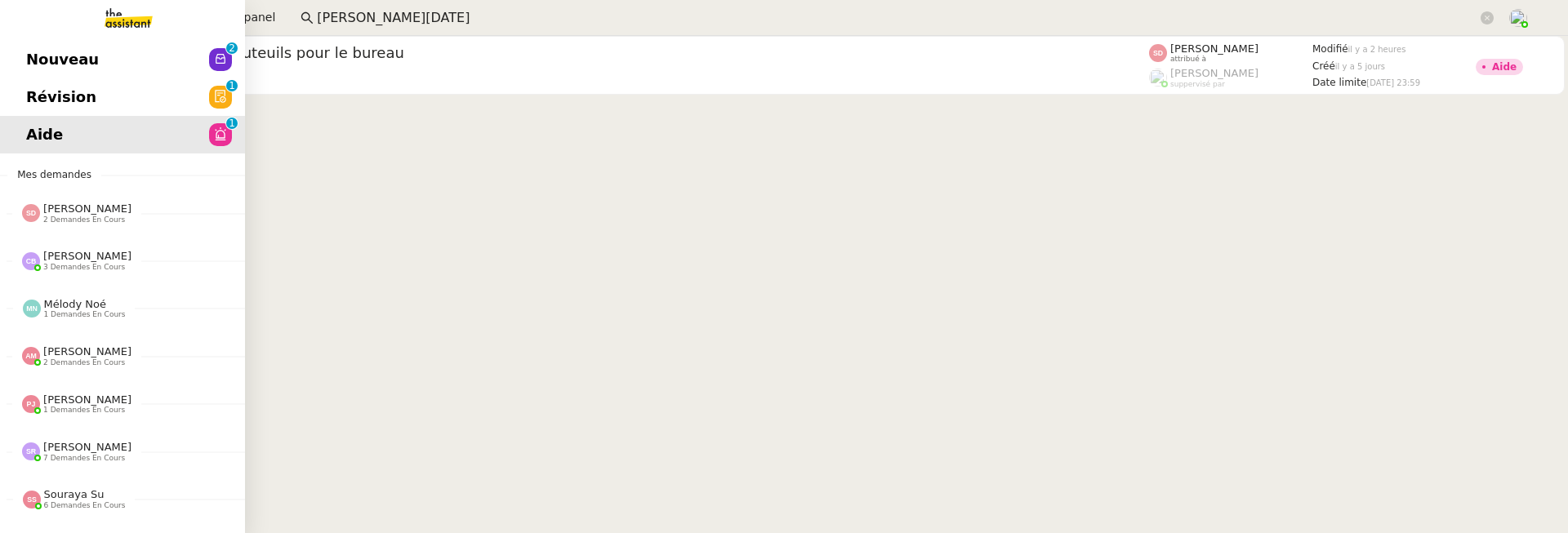
click at [18, 110] on link "Révision 0 1 2 3 4 5 6 7 8 9" at bounding box center [122, 97] width 245 height 38
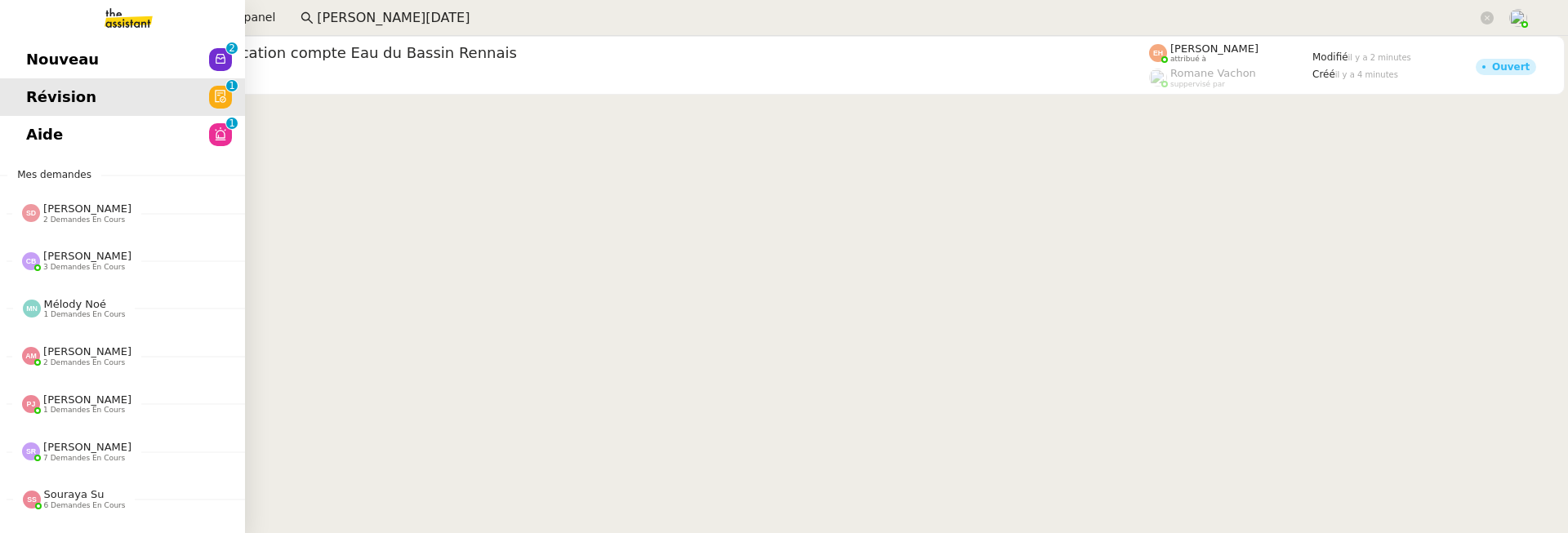
click at [55, 120] on link "Aide 0 1 2 3 4 5 6 7 8 9" at bounding box center [122, 135] width 245 height 38
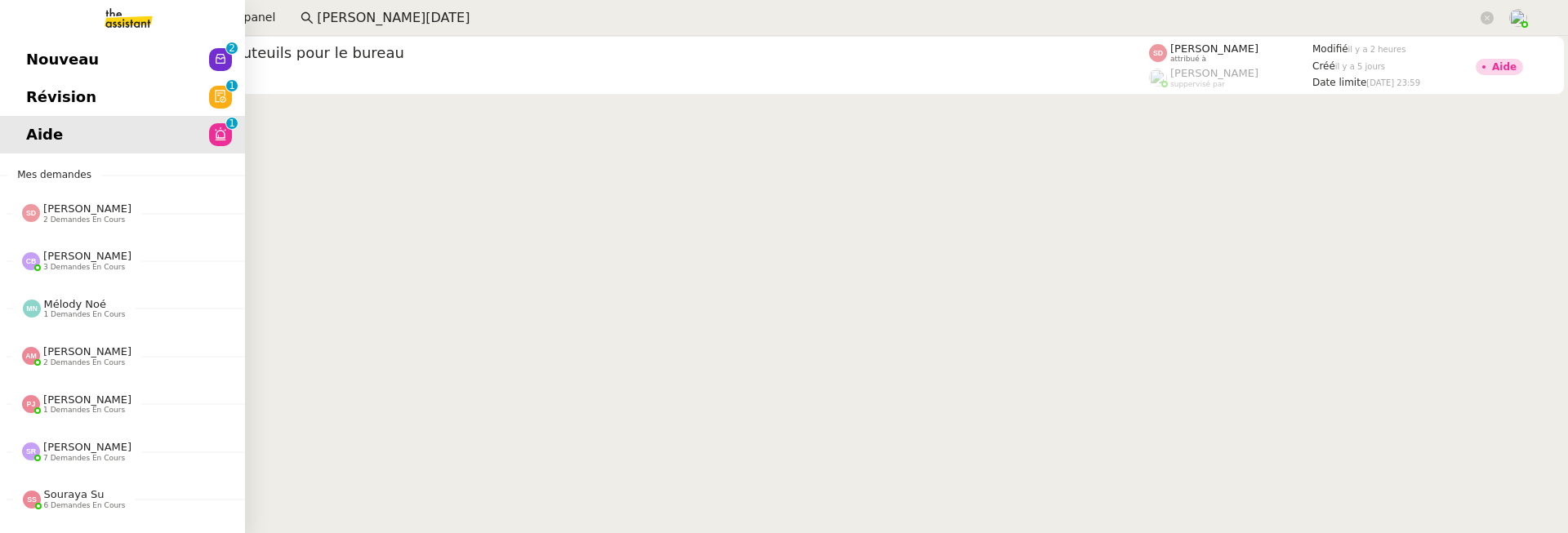
click at [98, 98] on link "Révision 0 1 2 3 4 5 6 7 8 9" at bounding box center [122, 97] width 245 height 38
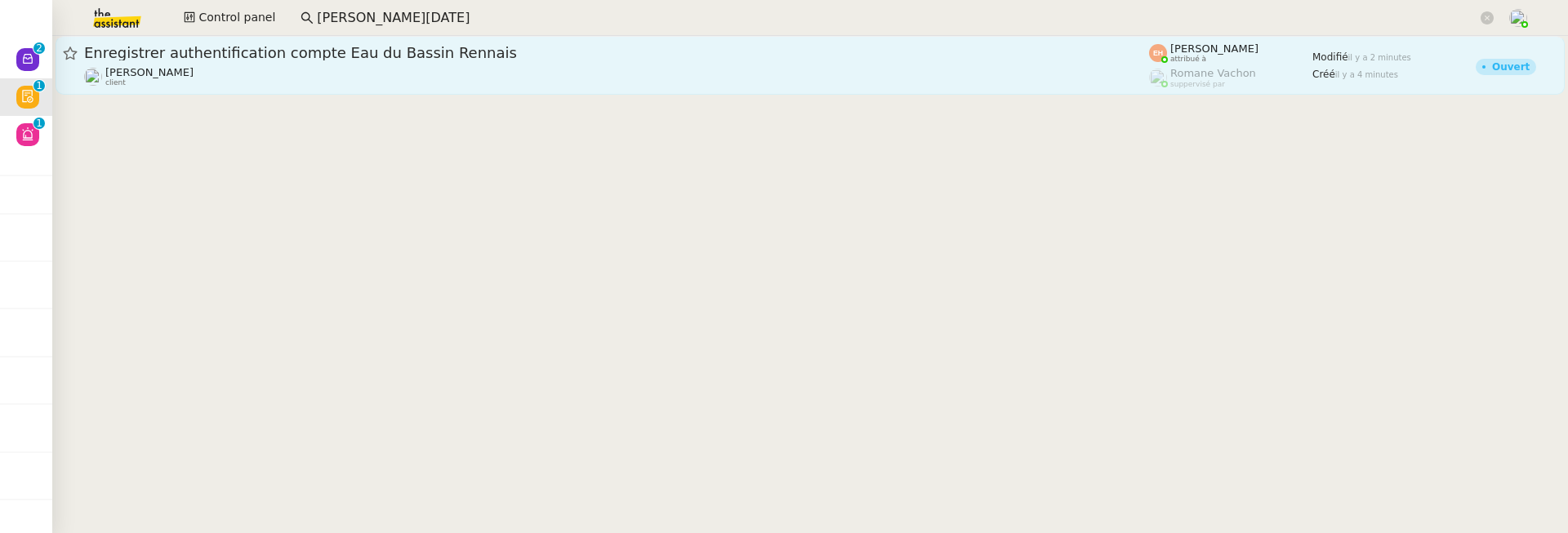
click at [406, 54] on span "Enregistrer authentification compte Eau du Bassin Rennais" at bounding box center [616, 53] width 1065 height 15
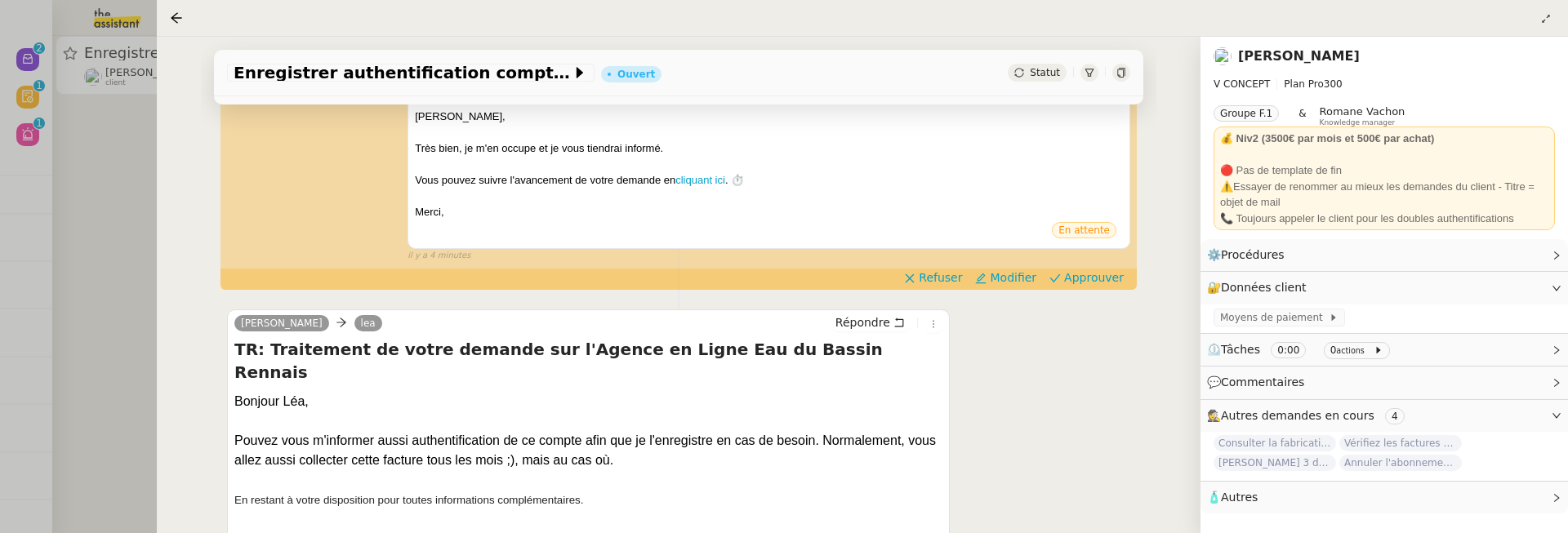
scroll to position [282, 0]
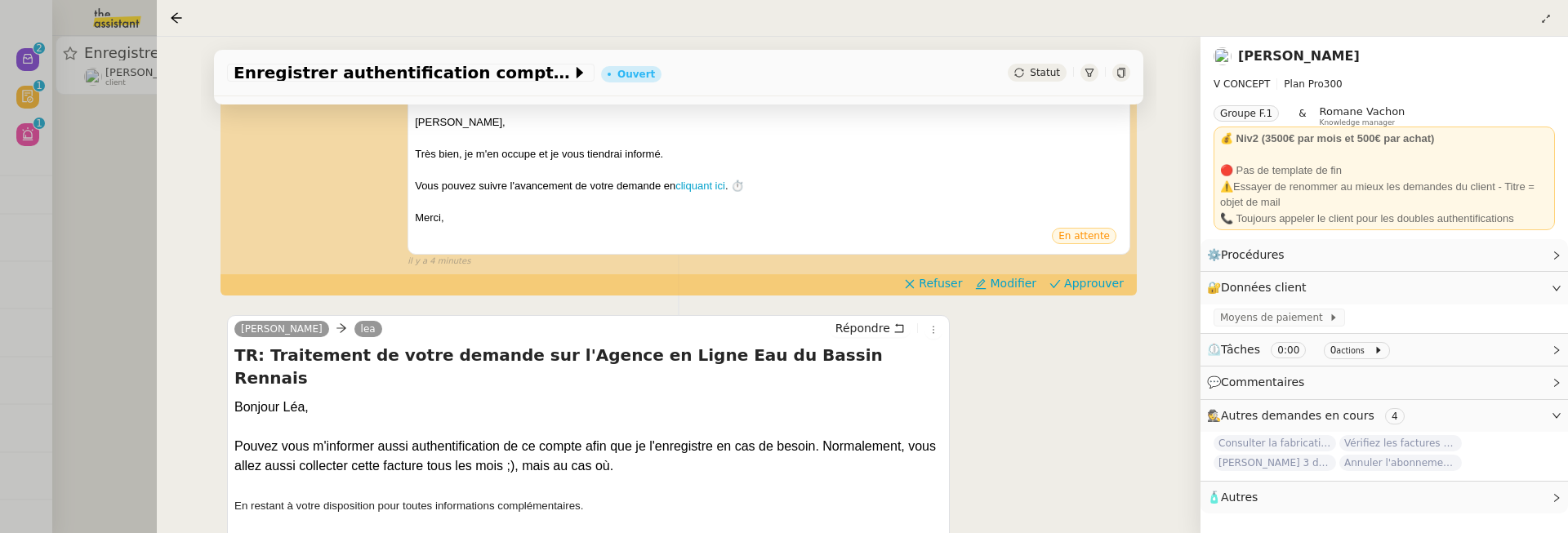
click at [86, 183] on div at bounding box center [784, 266] width 1568 height 533
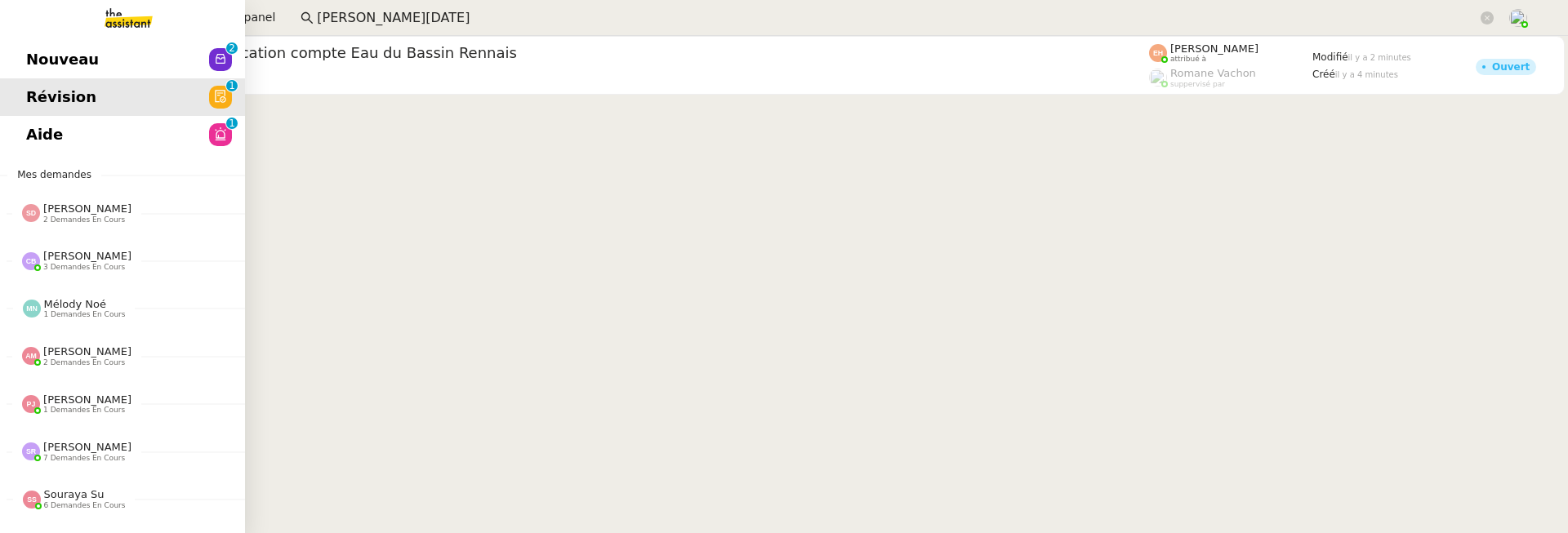
click at [48, 63] on span "Nouveau" at bounding box center [62, 60] width 73 height 25
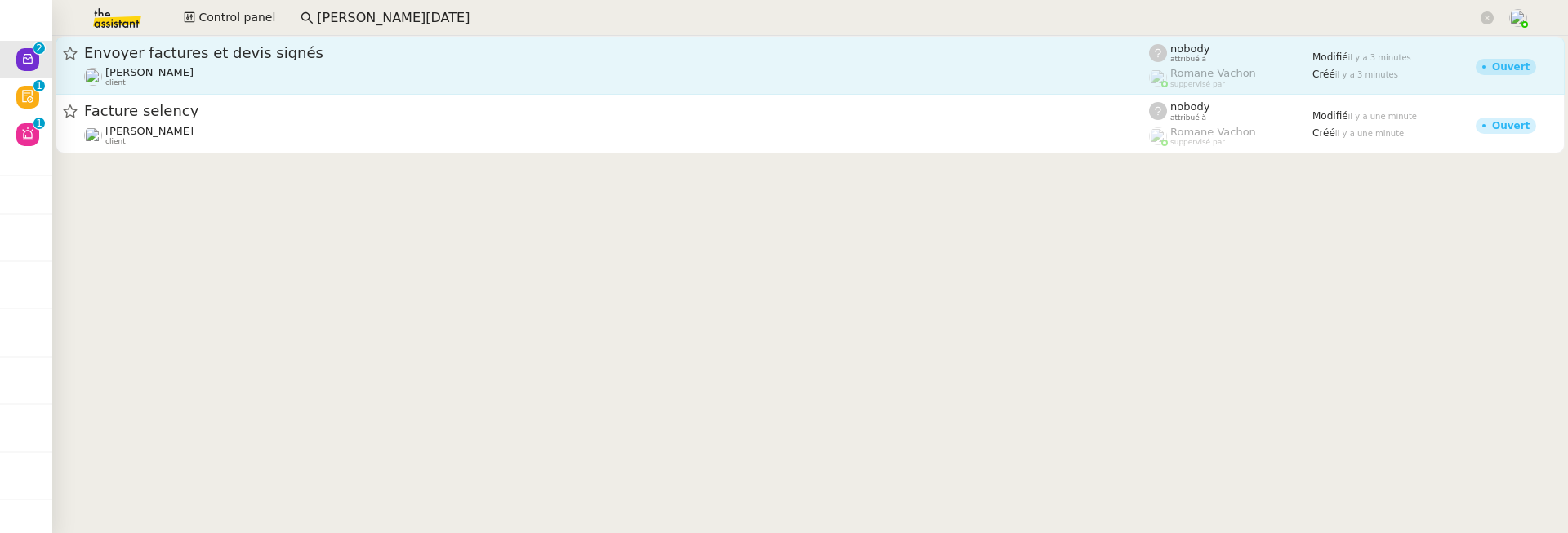
click at [389, 87] on link "Envoyer factures et devis signés Gabrielle Tavernier client nobody attribué à R…" at bounding box center [810, 65] width 1509 height 59
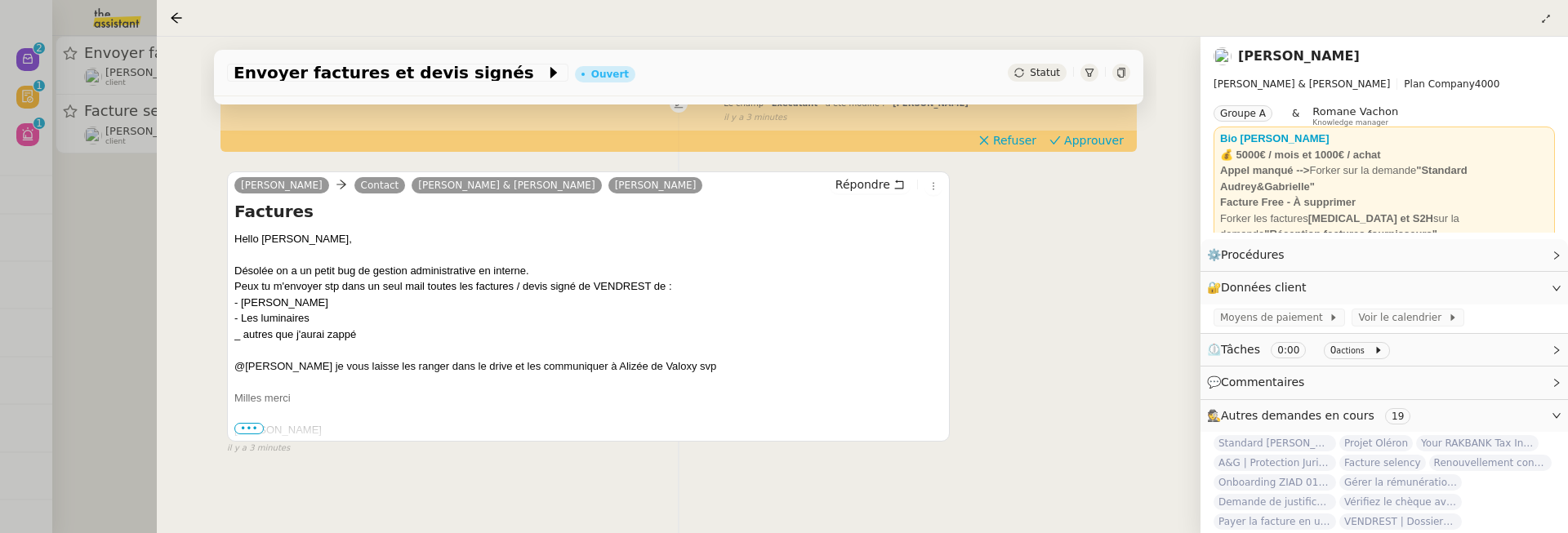
scroll to position [201, 0]
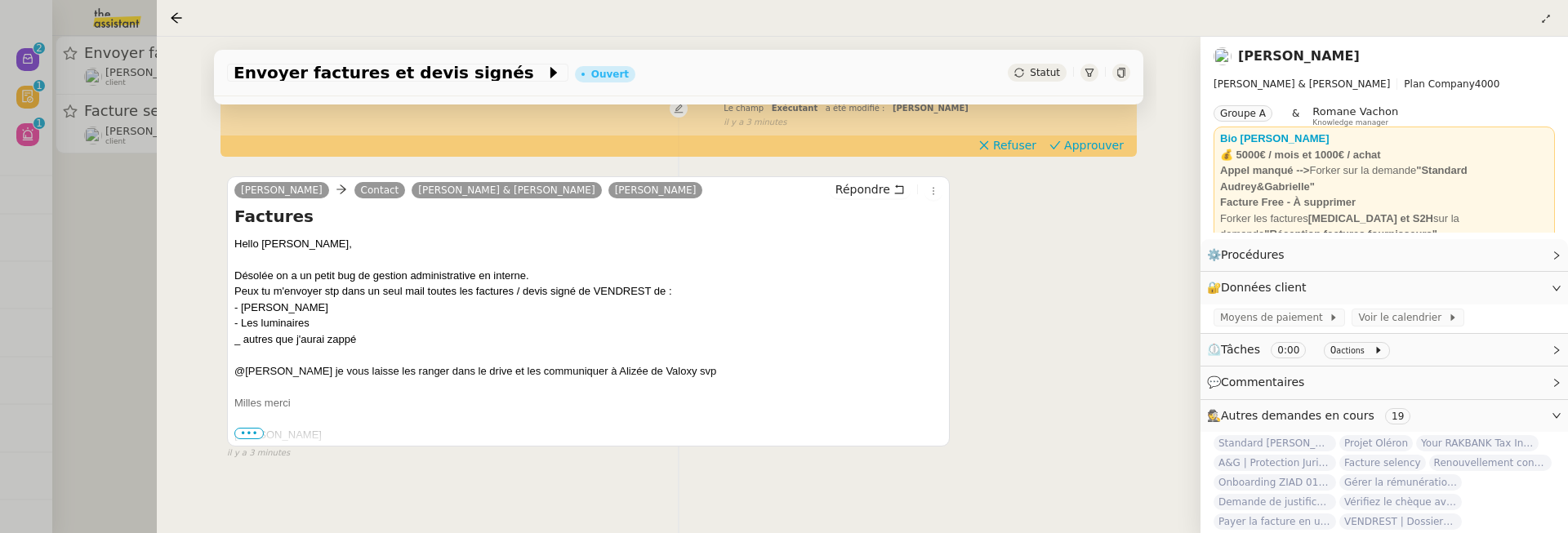
click at [132, 262] on div at bounding box center [784, 266] width 1568 height 533
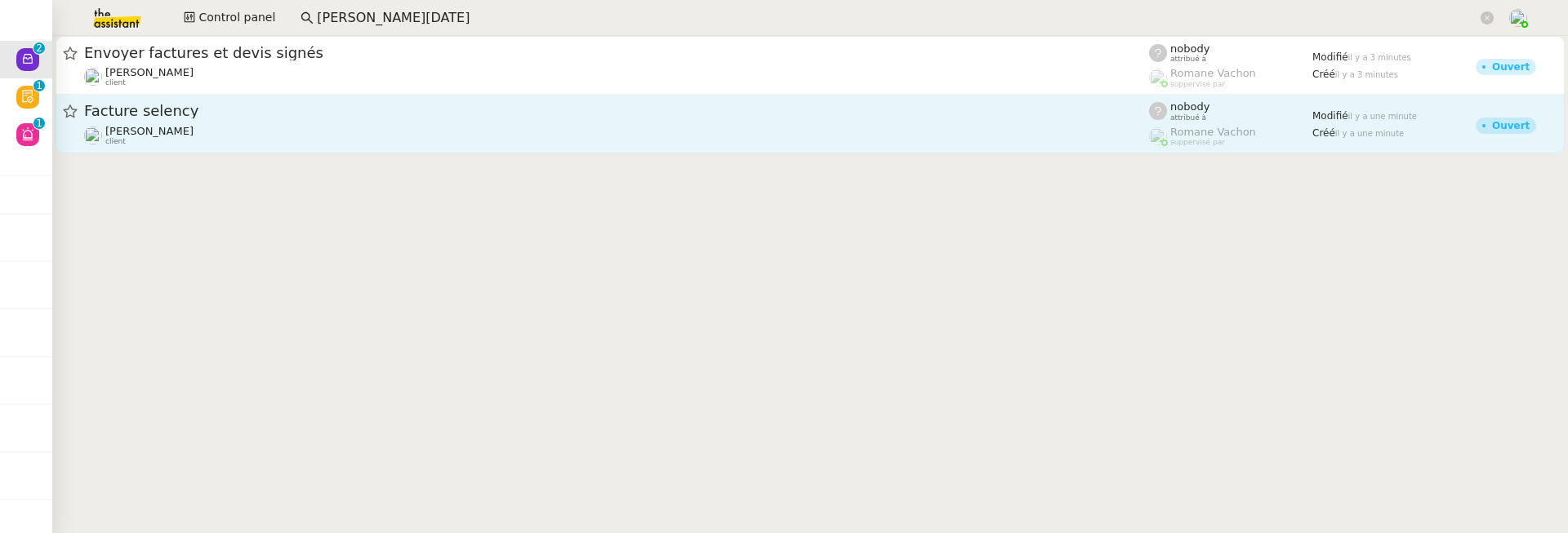
click at [250, 96] on link "Facture selency Gabrielle Tavernier client nobody attribué à Romane Vachon supp…" at bounding box center [810, 124] width 1509 height 59
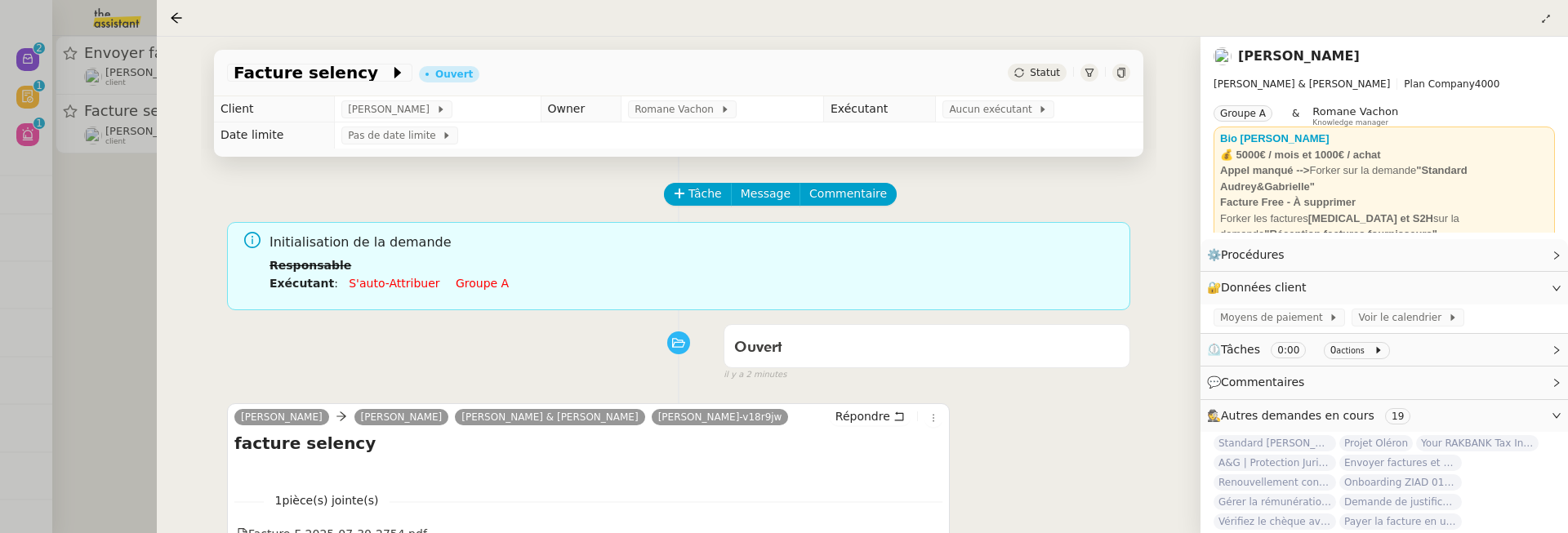
click at [100, 252] on div at bounding box center [784, 266] width 1568 height 533
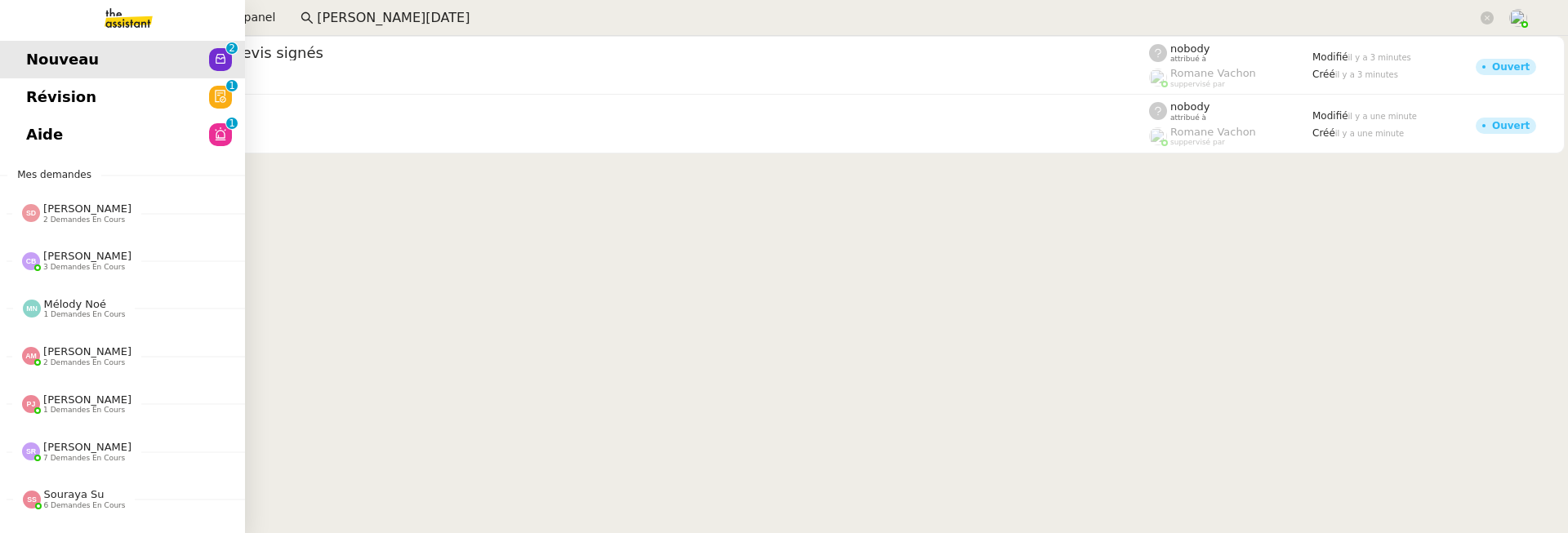
click at [24, 120] on link "Aide 0 1 2 3 4 5 6 7 8 9" at bounding box center [122, 135] width 245 height 38
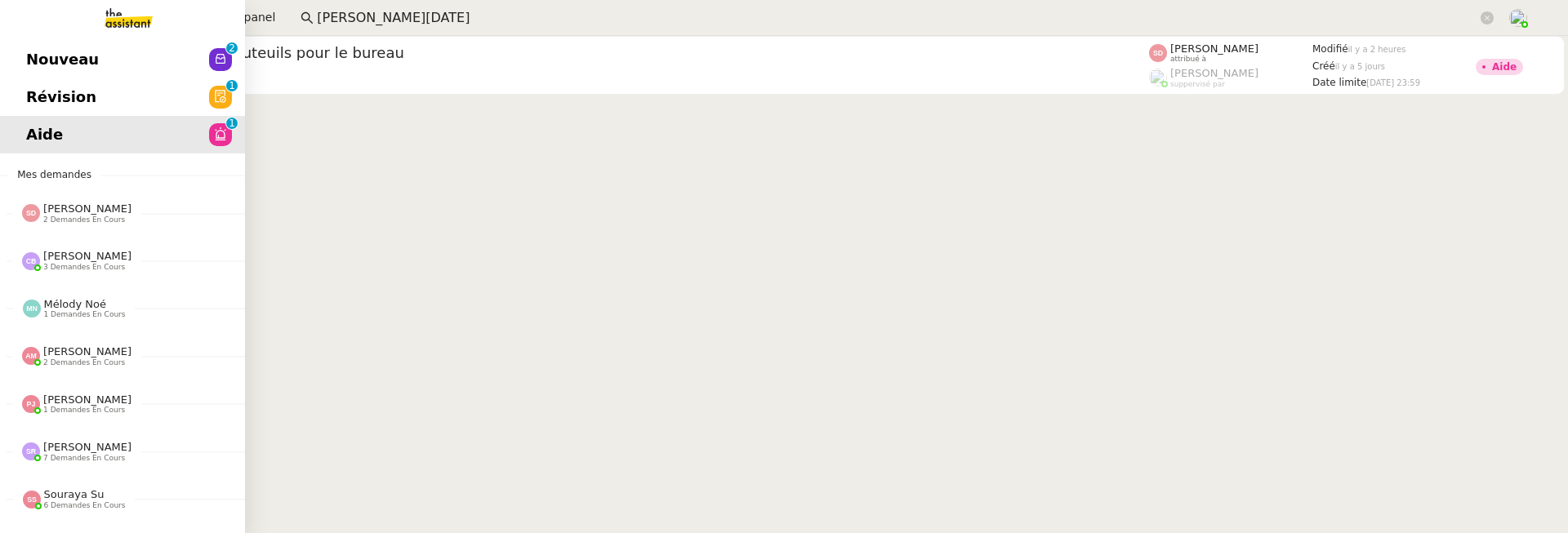
click at [4, 62] on link "Nouveau 0 1 2 3 4 5 6 7 8 9" at bounding box center [122, 59] width 245 height 38
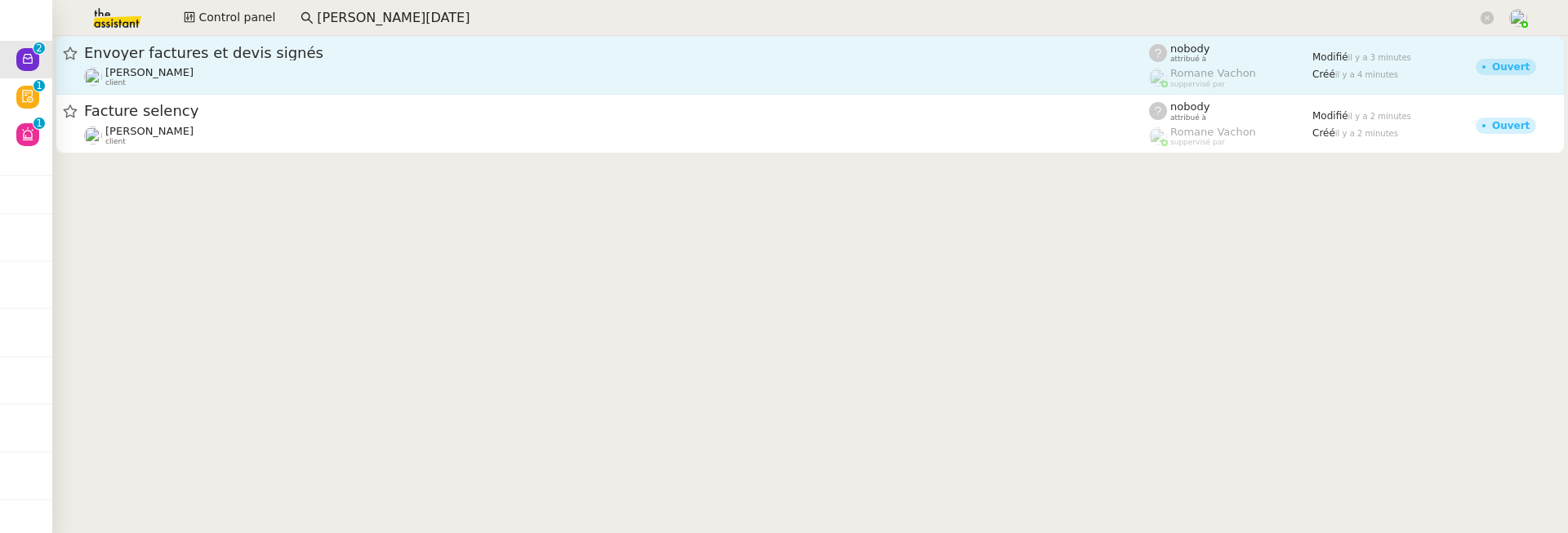
click at [1065, 85] on div "Gabrielle Tavernier client" at bounding box center [616, 77] width 1065 height 21
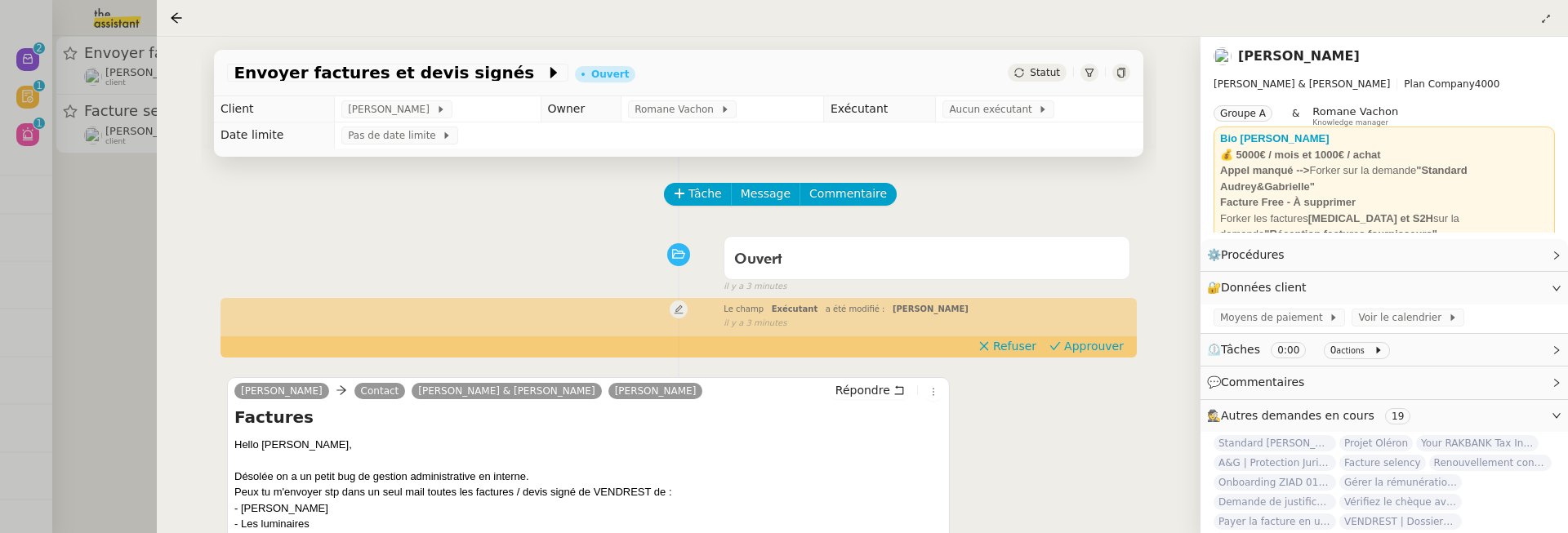
click at [109, 224] on div at bounding box center [784, 266] width 1568 height 533
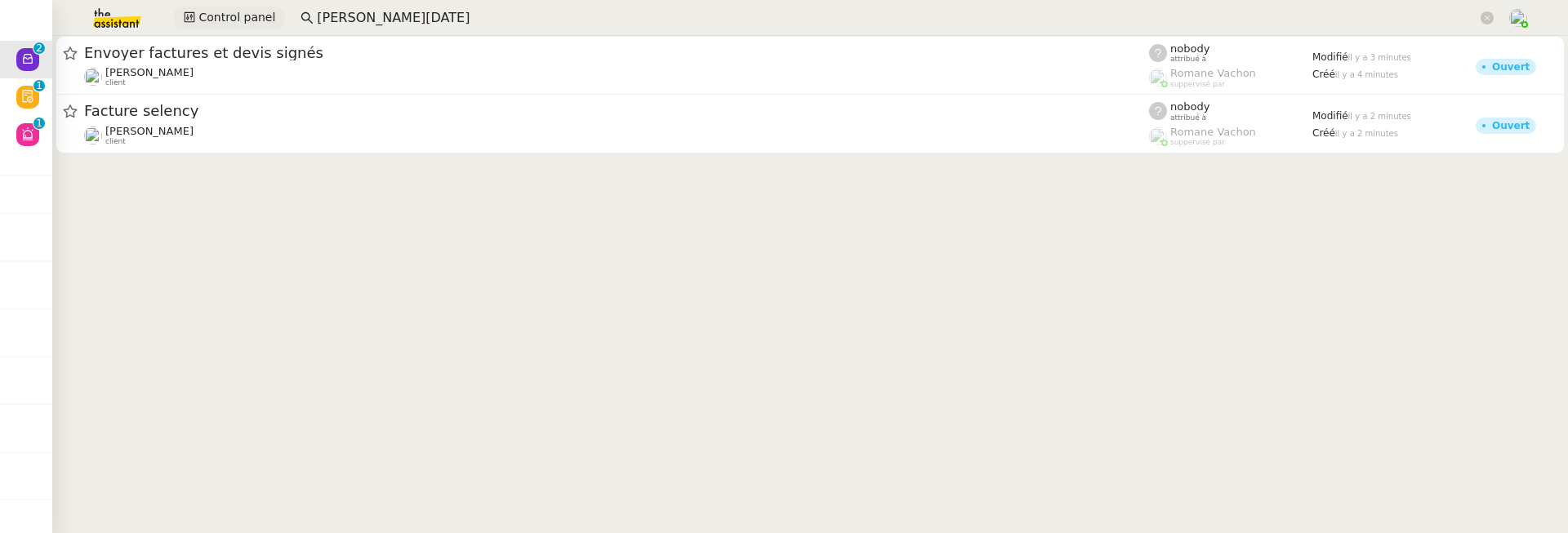
click at [250, 29] on button "Control panel" at bounding box center [230, 18] width 111 height 23
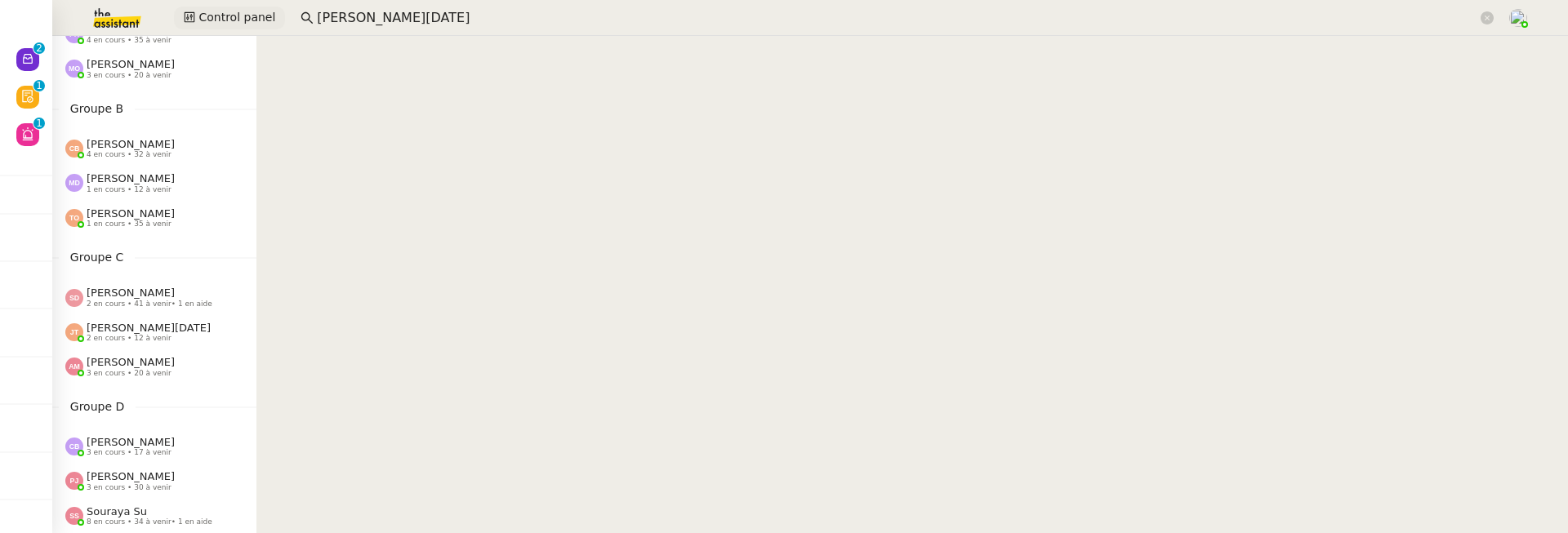
scroll to position [152, 0]
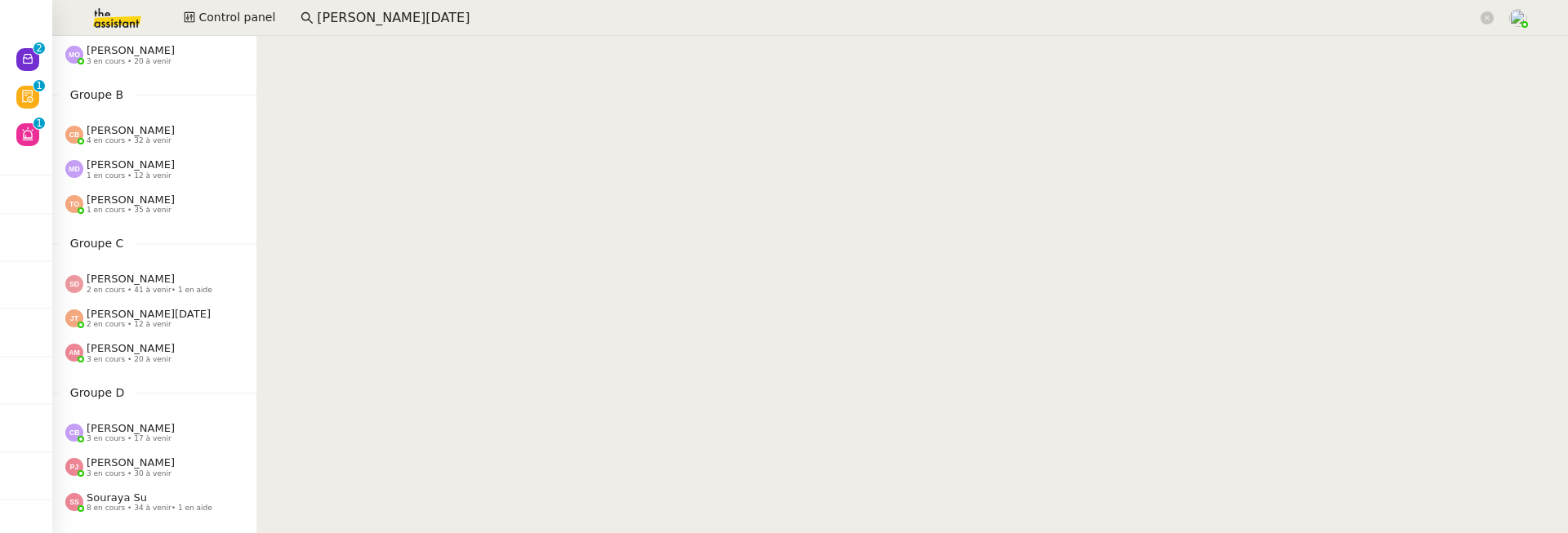
click at [165, 289] on span "2 en cours • 41 à venir • 1 en aide" at bounding box center [149, 290] width 126 height 9
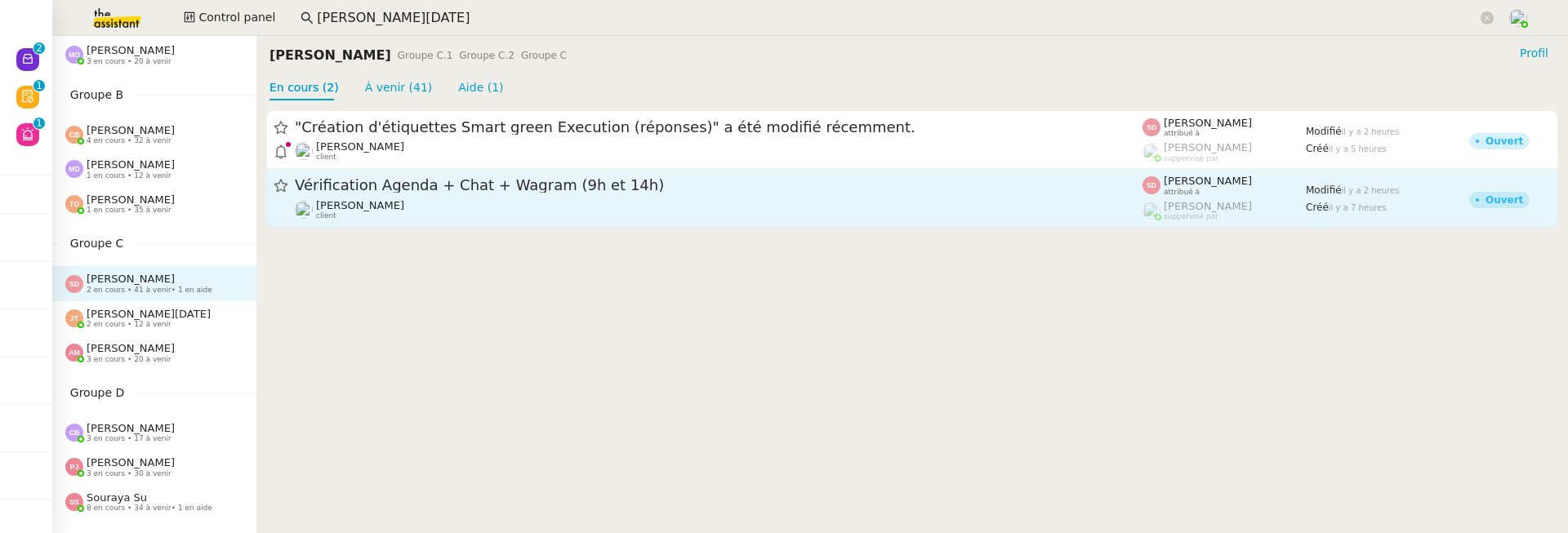
click at [610, 180] on span "Vérification Agenda + Chat + Wagram (9h et 14h)" at bounding box center [718, 186] width 848 height 15
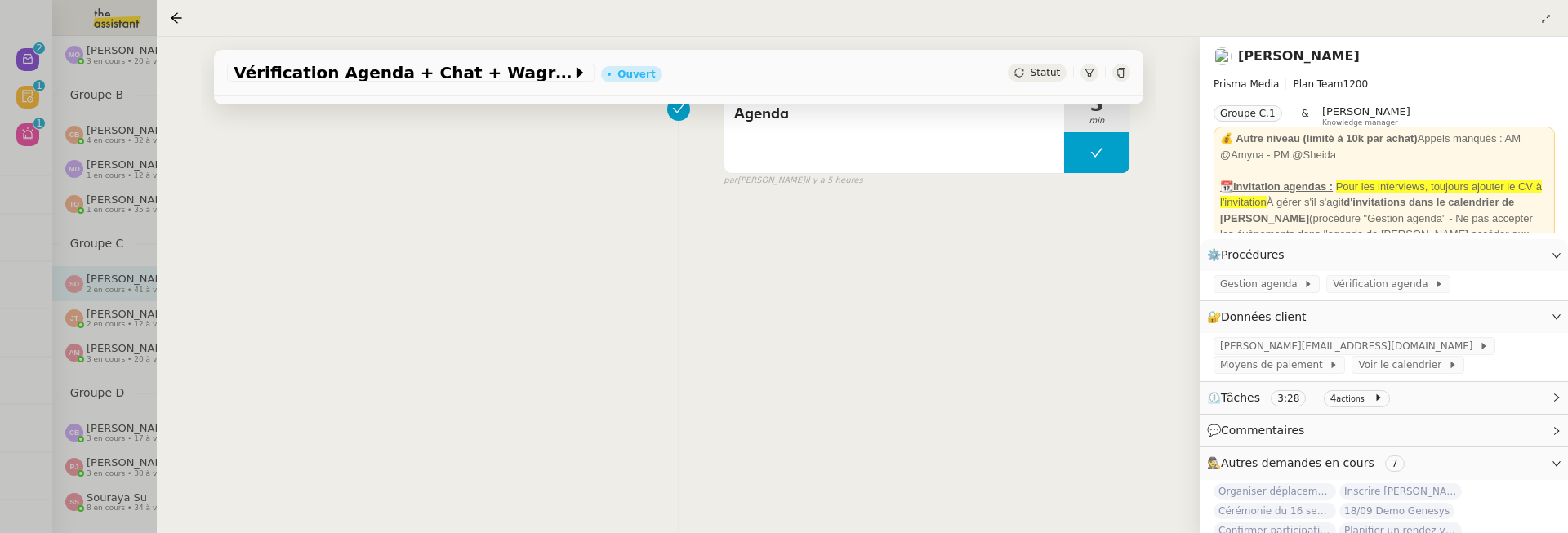
scroll to position [172, 0]
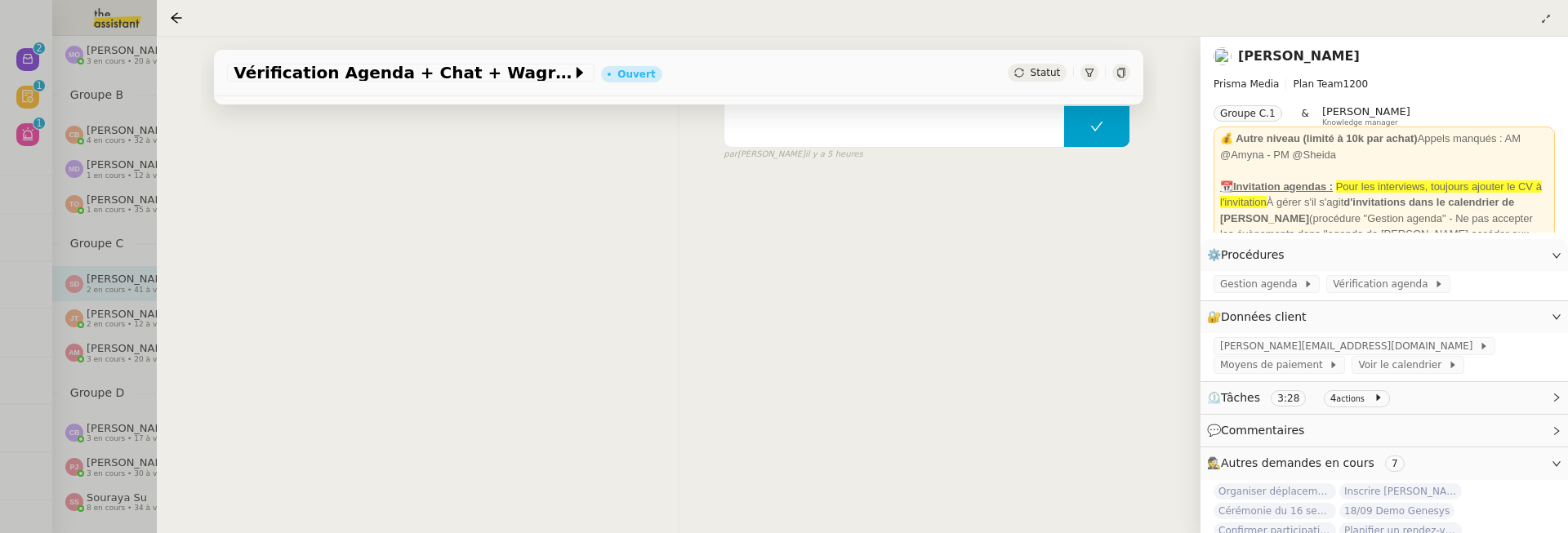
click at [178, 6] on div at bounding box center [862, 18] width 1385 height 23
click at [176, 14] on icon at bounding box center [176, 18] width 13 height 13
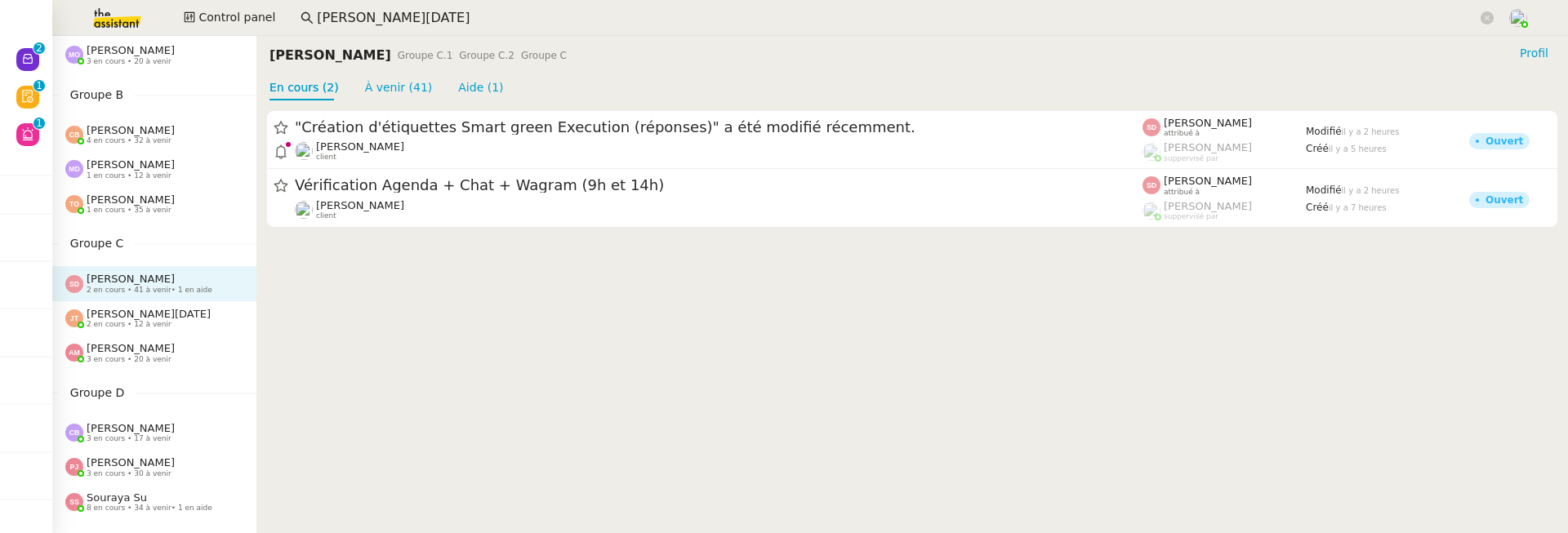
click at [174, 345] on div "Amyna Mehrez 3 en cours • 20 à venir" at bounding box center [160, 353] width 191 height 21
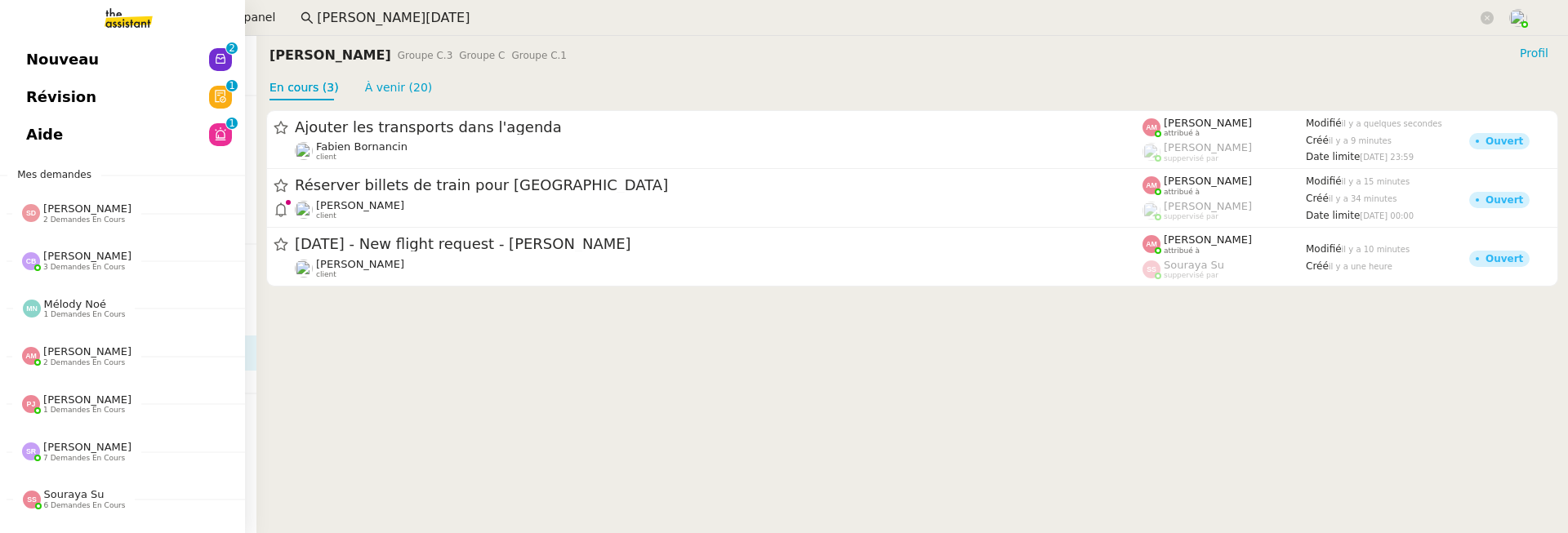
click at [28, 62] on span "Nouveau" at bounding box center [62, 60] width 73 height 25
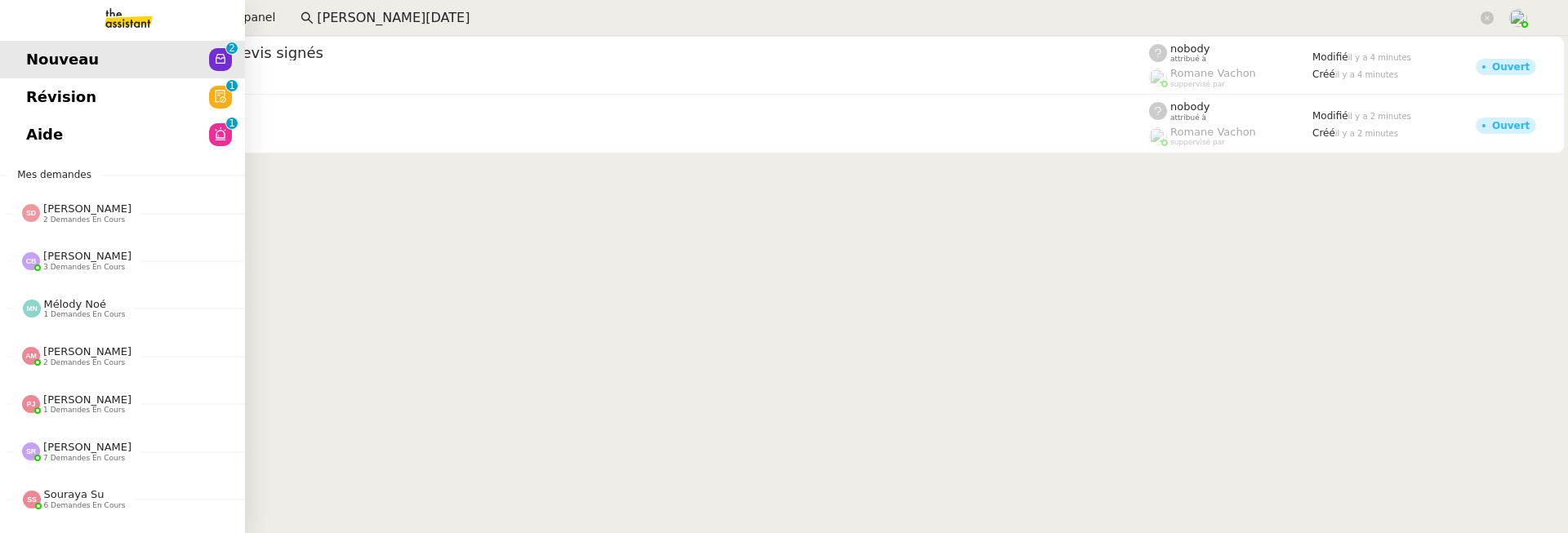
click at [29, 106] on span "Révision" at bounding box center [62, 98] width 70 height 25
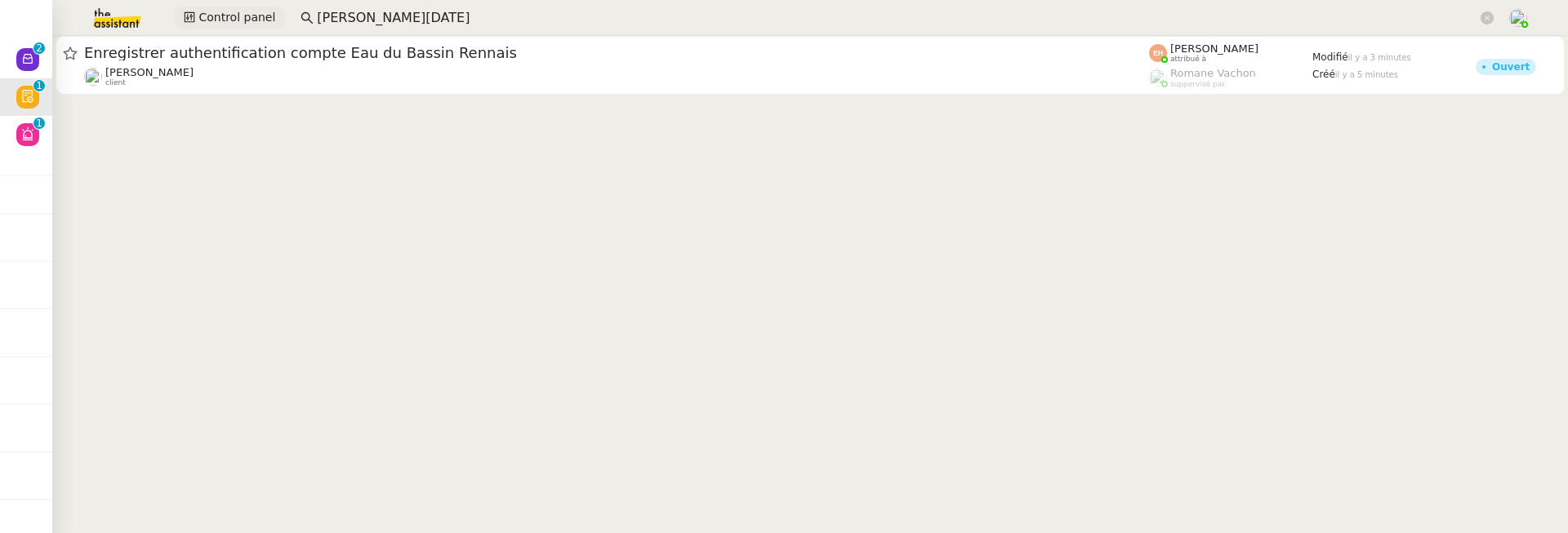
click at [222, 17] on span "Control panel" at bounding box center [237, 17] width 77 height 18
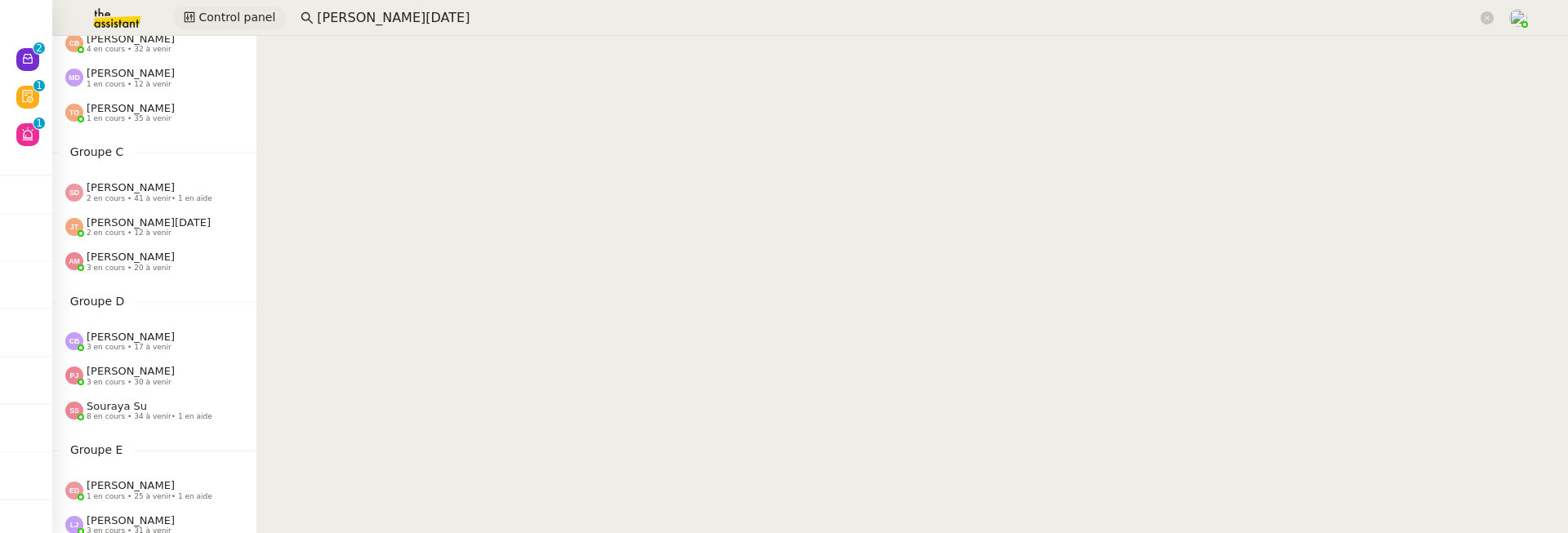
scroll to position [246, 0]
click at [142, 235] on div "Jean-Noël De Tinguy 2 en cours • 12 à venir" at bounding box center [154, 223] width 204 height 34
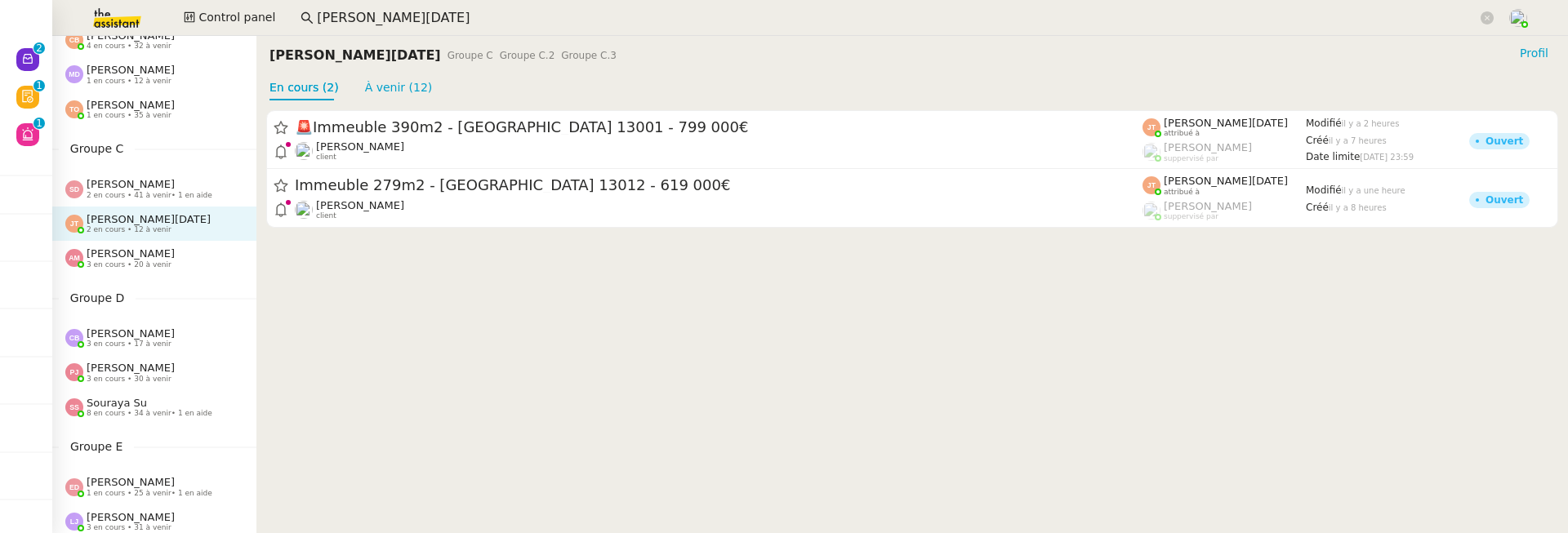
click at [123, 235] on div "Jean-Noël De Tinguy 2 en cours • 12 à venir" at bounding box center [154, 223] width 204 height 34
click at [124, 252] on span "[PERSON_NAME]" at bounding box center [130, 253] width 88 height 12
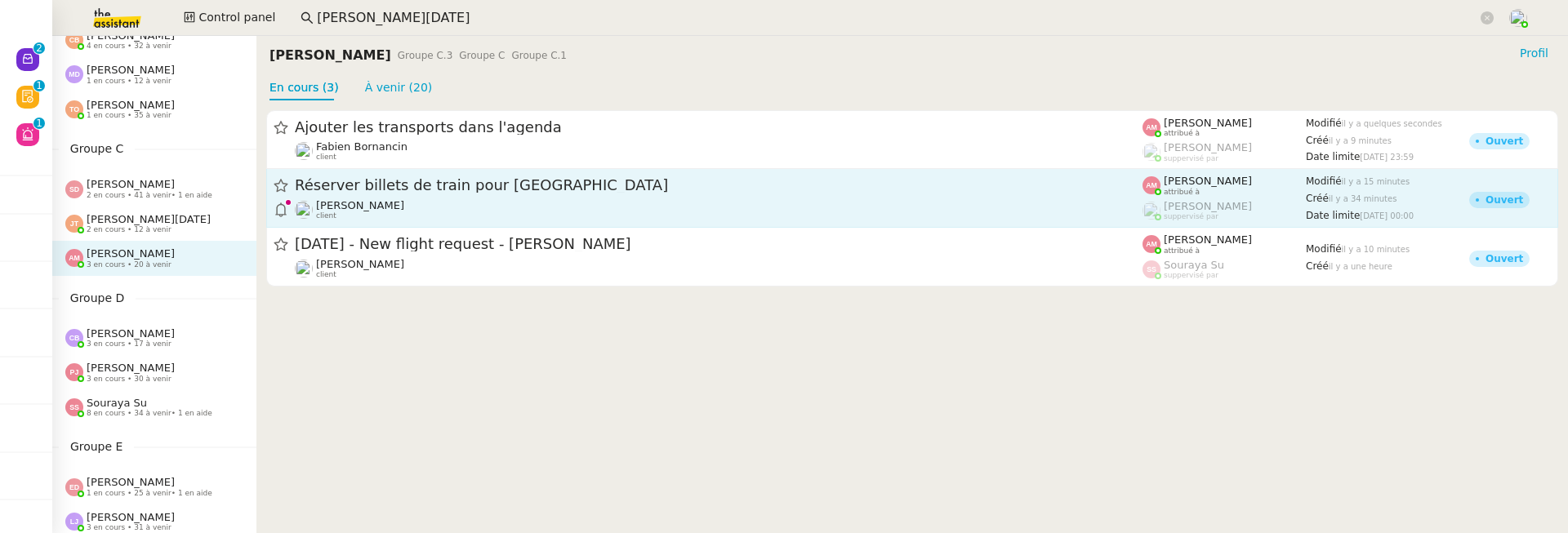
click at [427, 187] on span "Réserver billets de train pour [GEOGRAPHIC_DATA]" at bounding box center [718, 186] width 848 height 15
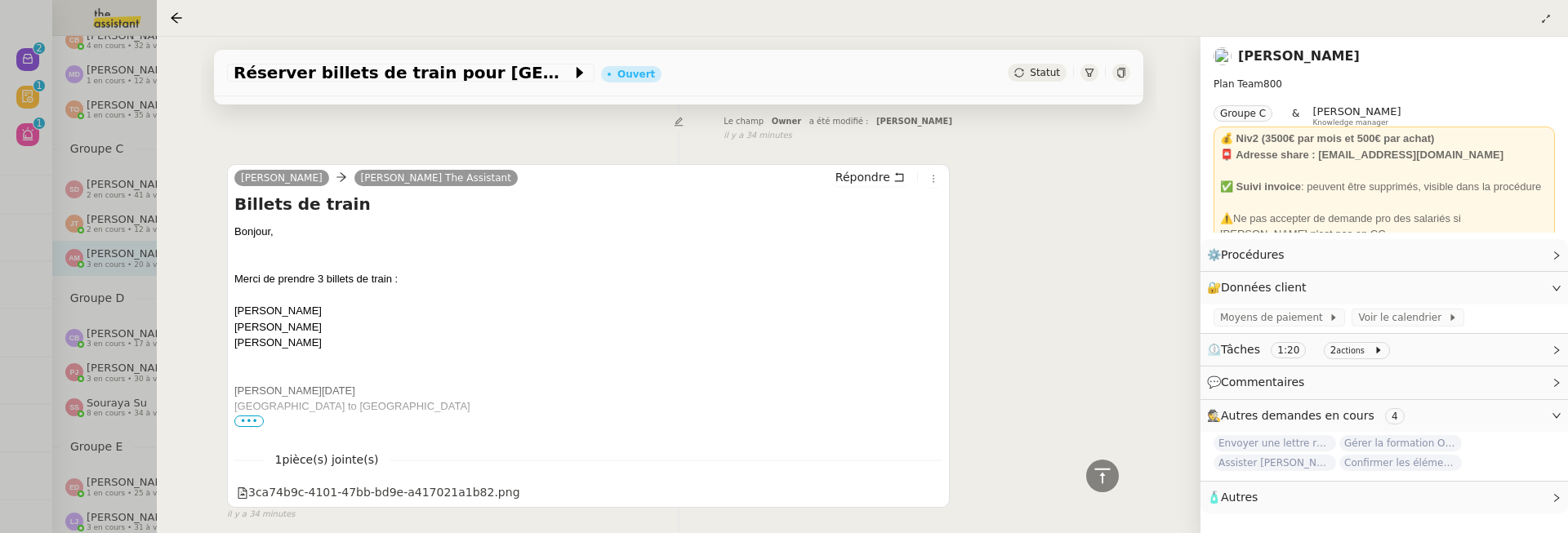
scroll to position [1193, 0]
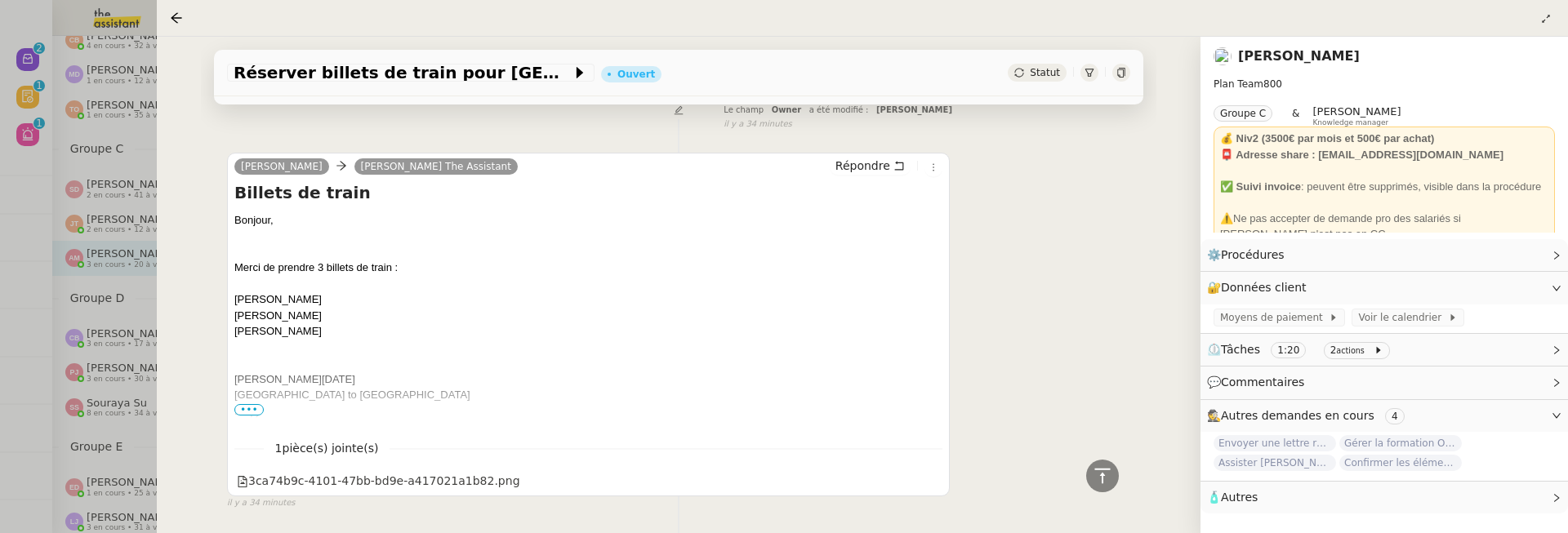
click at [246, 405] on span "•••" at bounding box center [249, 410] width 29 height 11
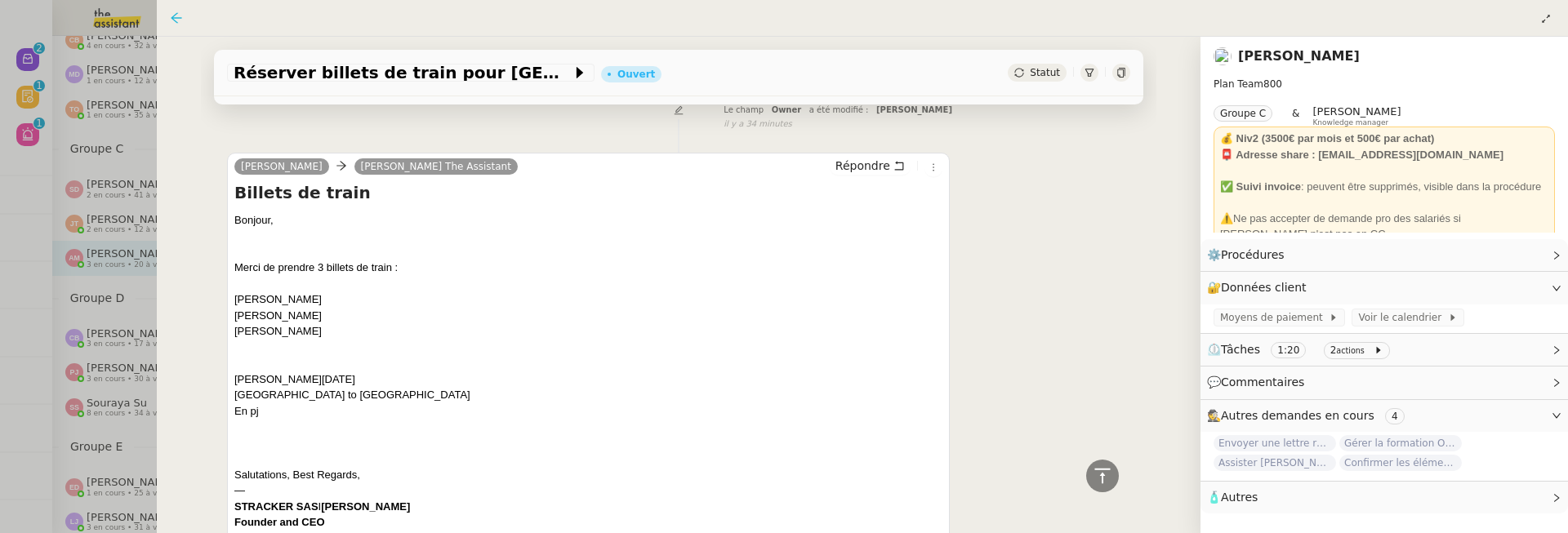
click at [174, 18] on icon at bounding box center [176, 18] width 13 height 13
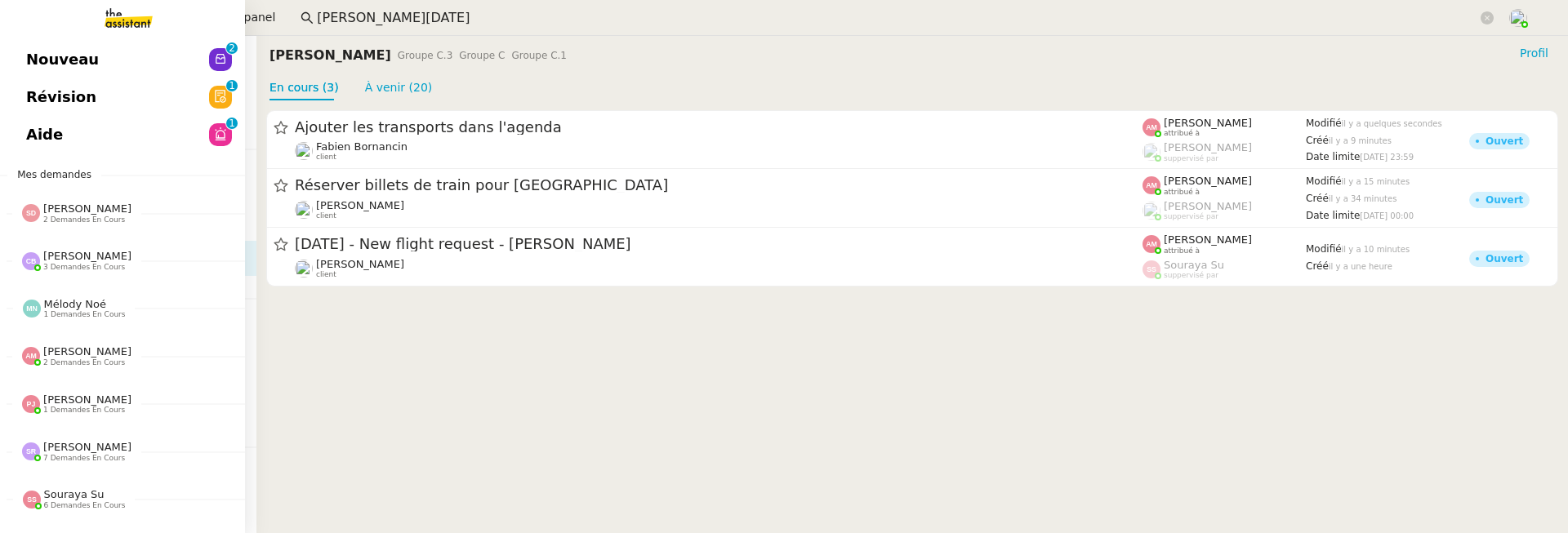
click at [4, 97] on link "Révision 0 1 2 3 4 5 6 7 8 9" at bounding box center [122, 97] width 245 height 38
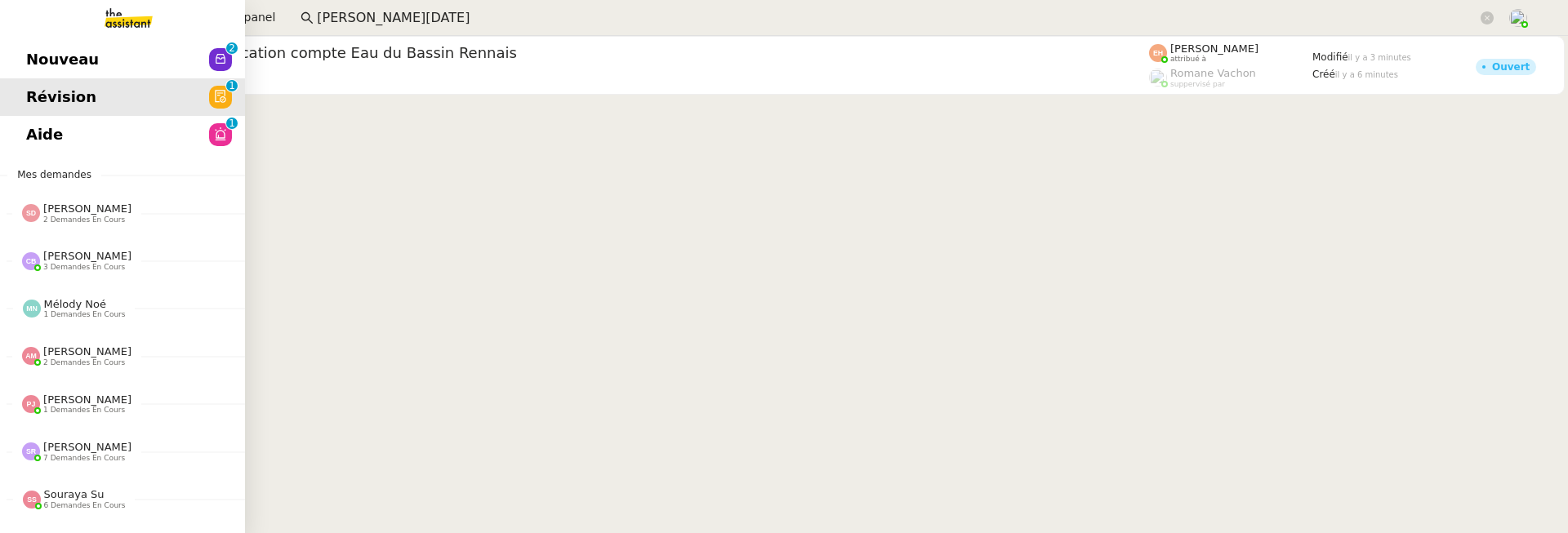
click at [64, 61] on span "Nouveau" at bounding box center [62, 60] width 73 height 25
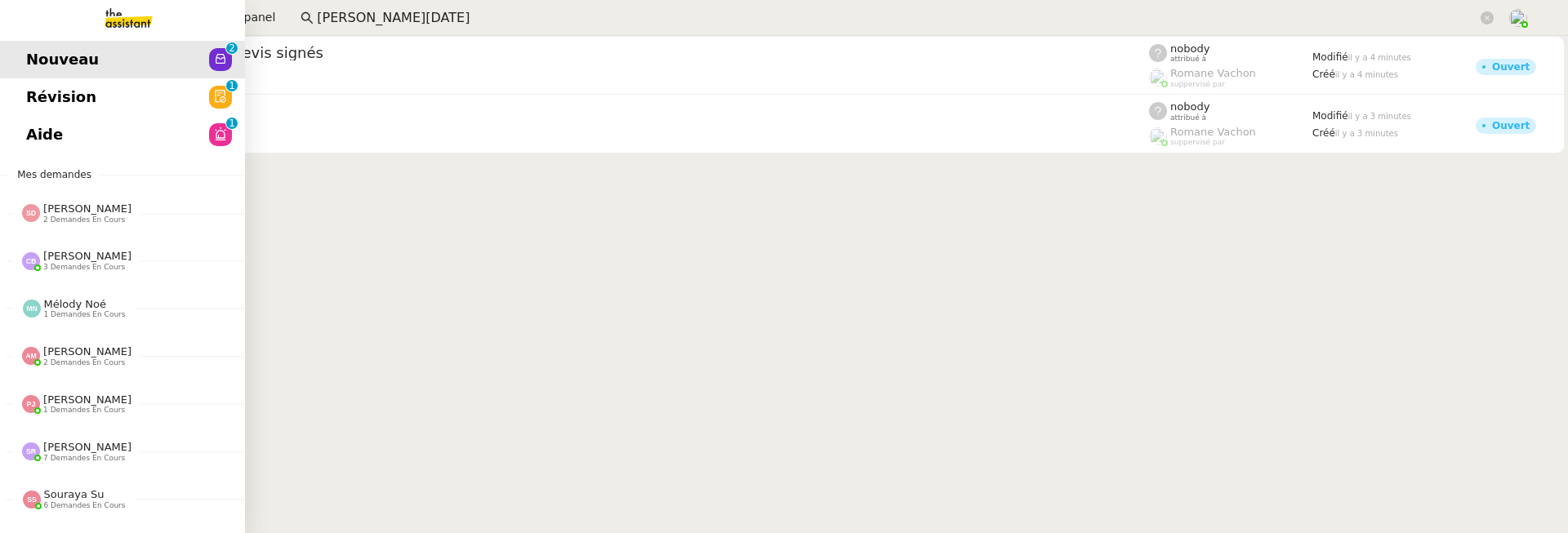
click at [17, 125] on link "Aide 0 1 2 3 4 5 6 7 8 9" at bounding box center [122, 135] width 245 height 38
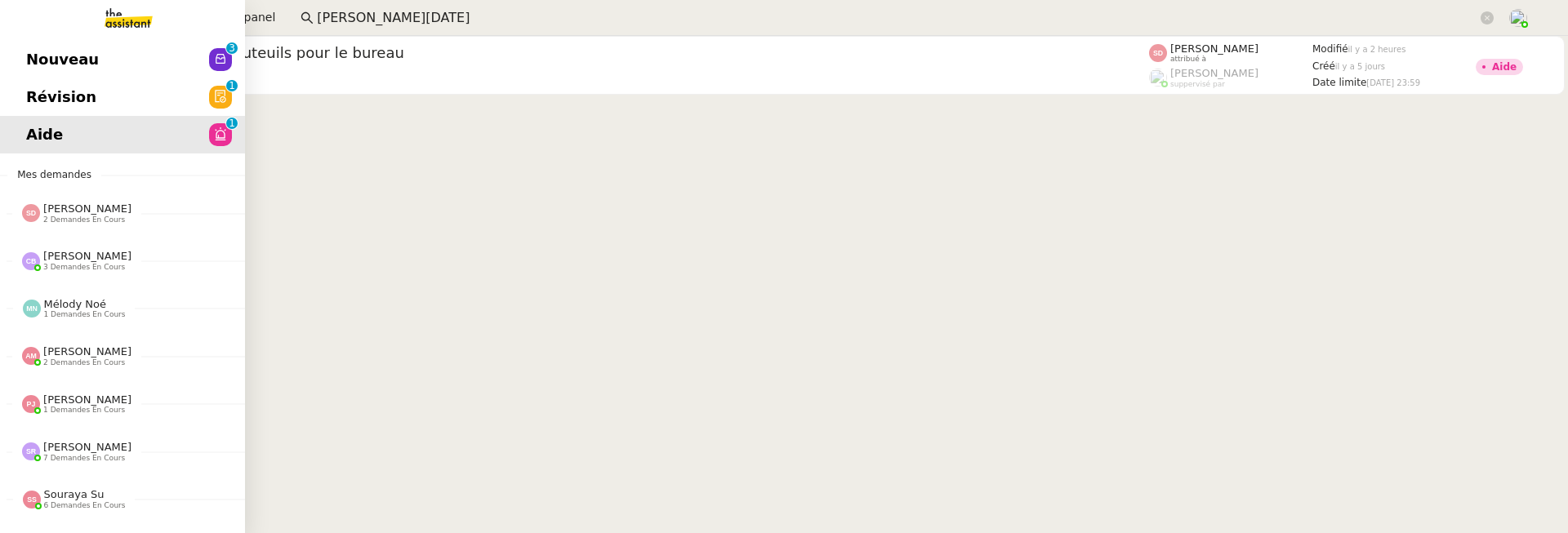
click at [9, 87] on link "Révision 0 1 2 3 4 5 6 7 8 9" at bounding box center [122, 97] width 245 height 38
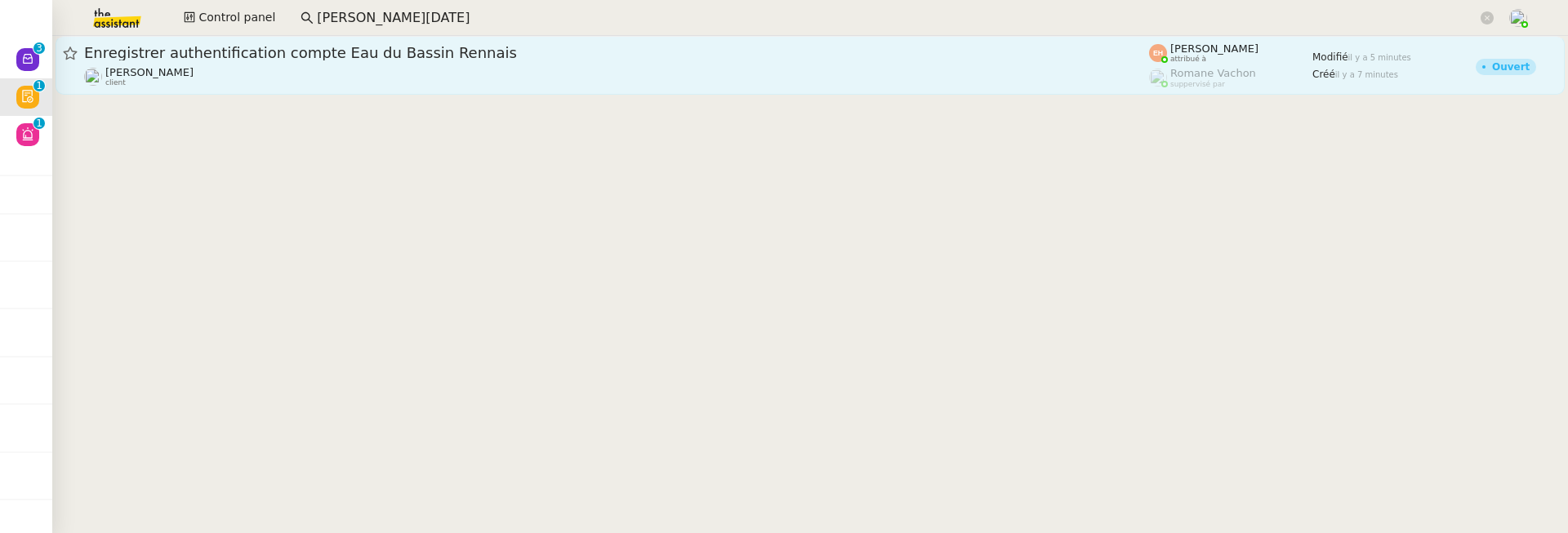
click at [511, 60] on span "Enregistrer authentification compte Eau du Bassin Rennais" at bounding box center [616, 53] width 1065 height 15
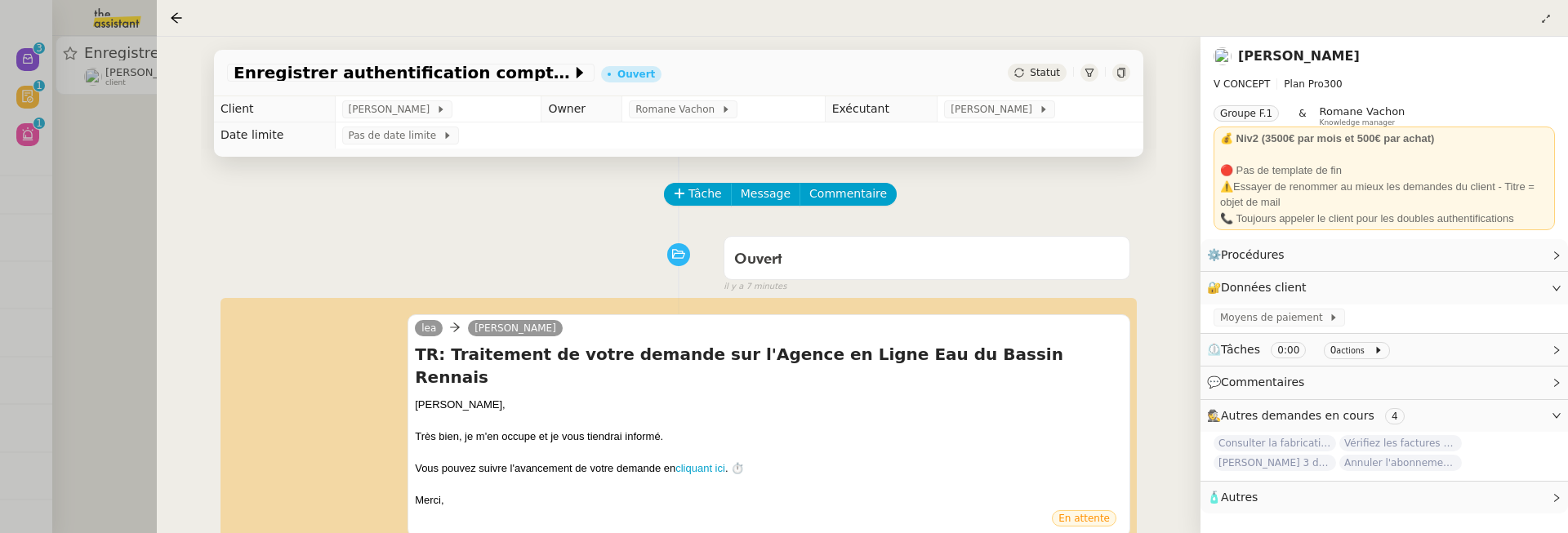
click at [132, 186] on div at bounding box center [784, 266] width 1568 height 533
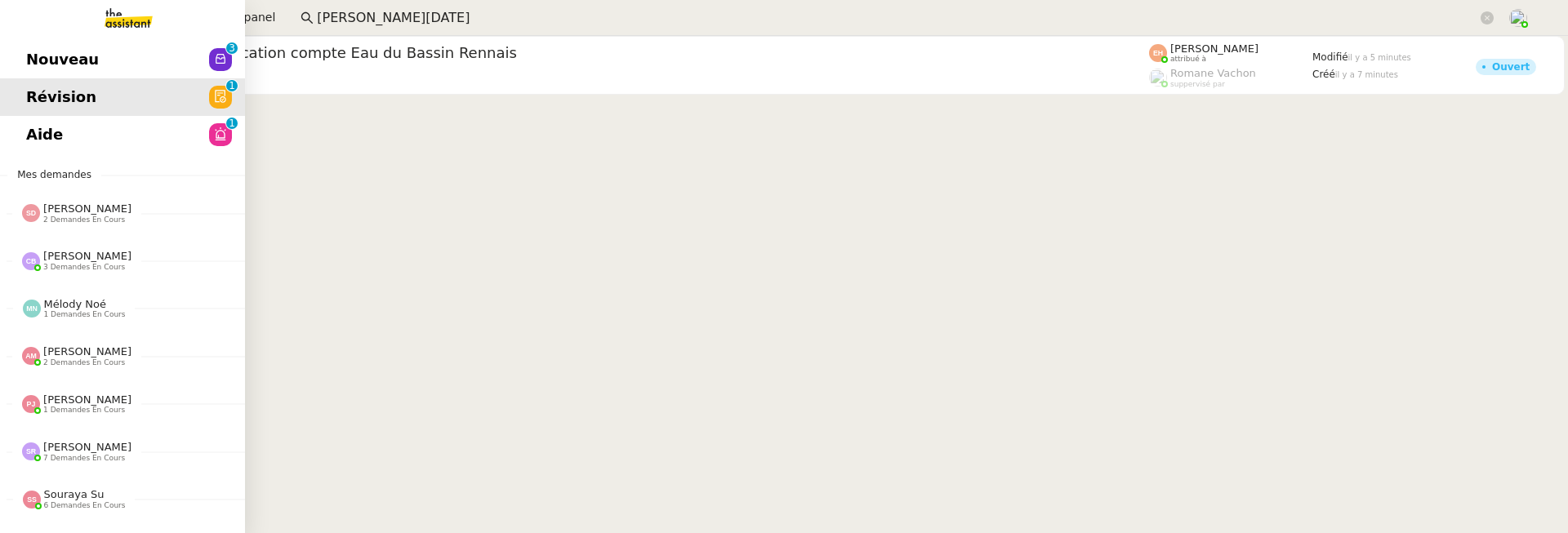
click at [27, 70] on span "Nouveau" at bounding box center [62, 60] width 73 height 25
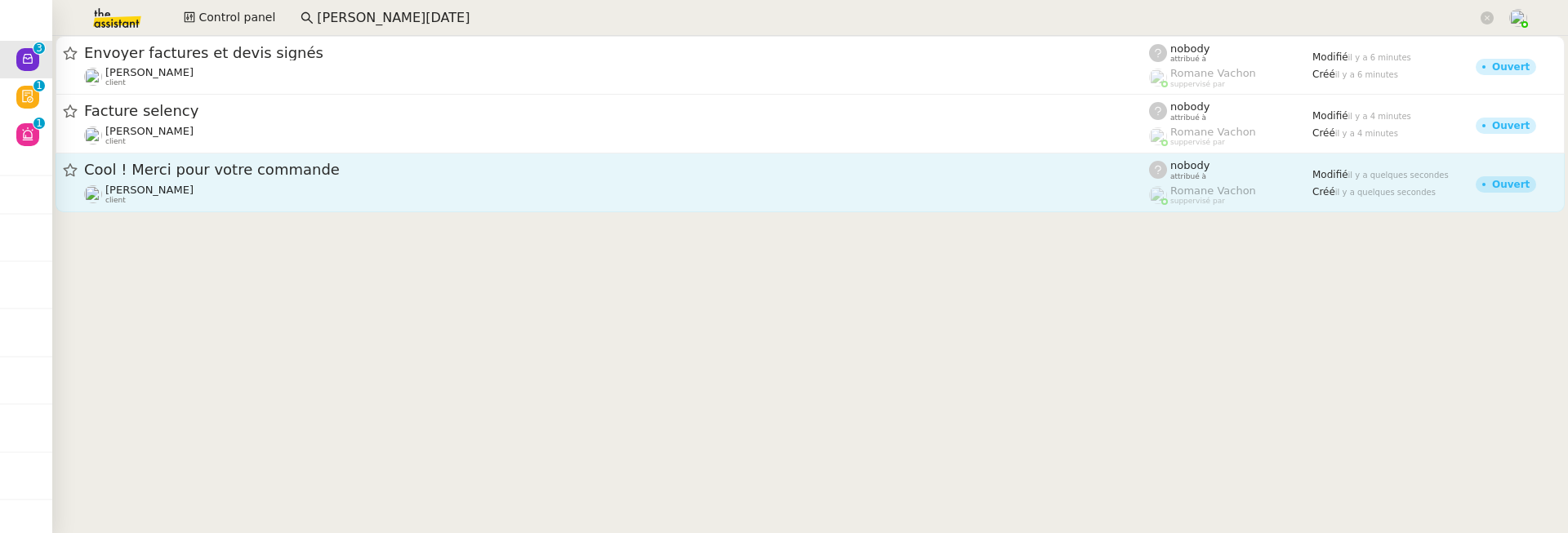
click at [498, 193] on div "Gabrielle Tavernier client" at bounding box center [616, 194] width 1065 height 21
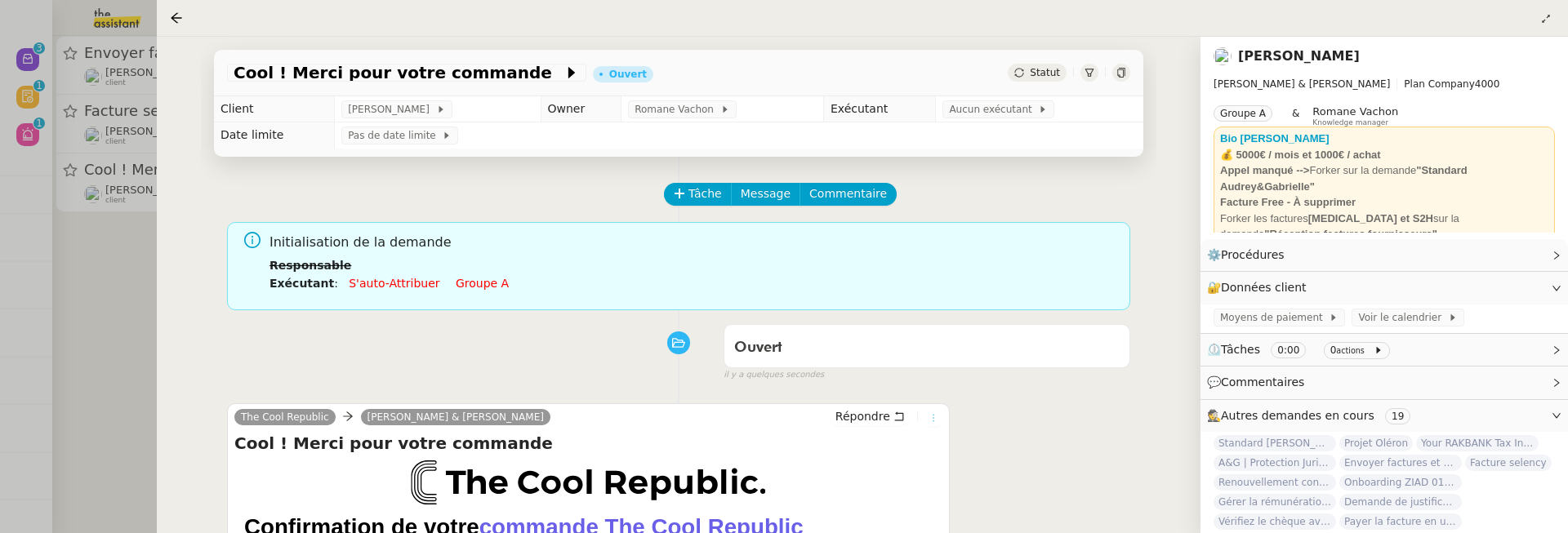
click at [932, 418] on icon at bounding box center [933, 418] width 10 height 10
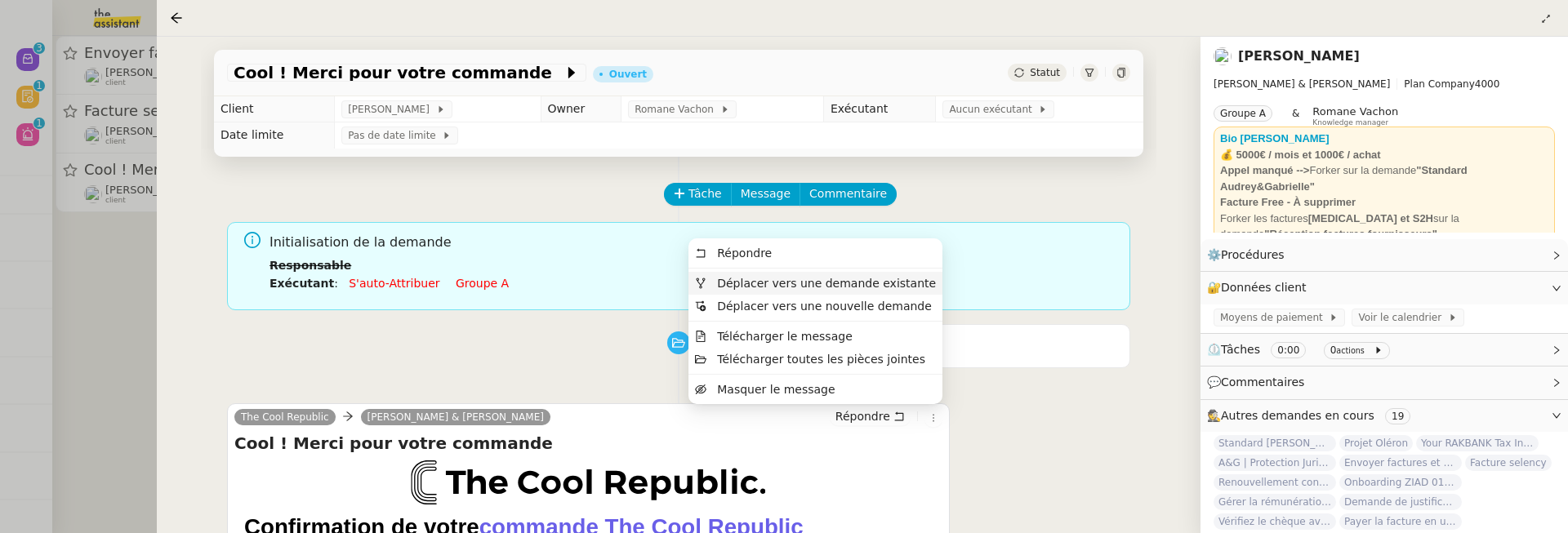
click at [907, 280] on span "Déplacer vers une demande existante" at bounding box center [826, 283] width 219 height 13
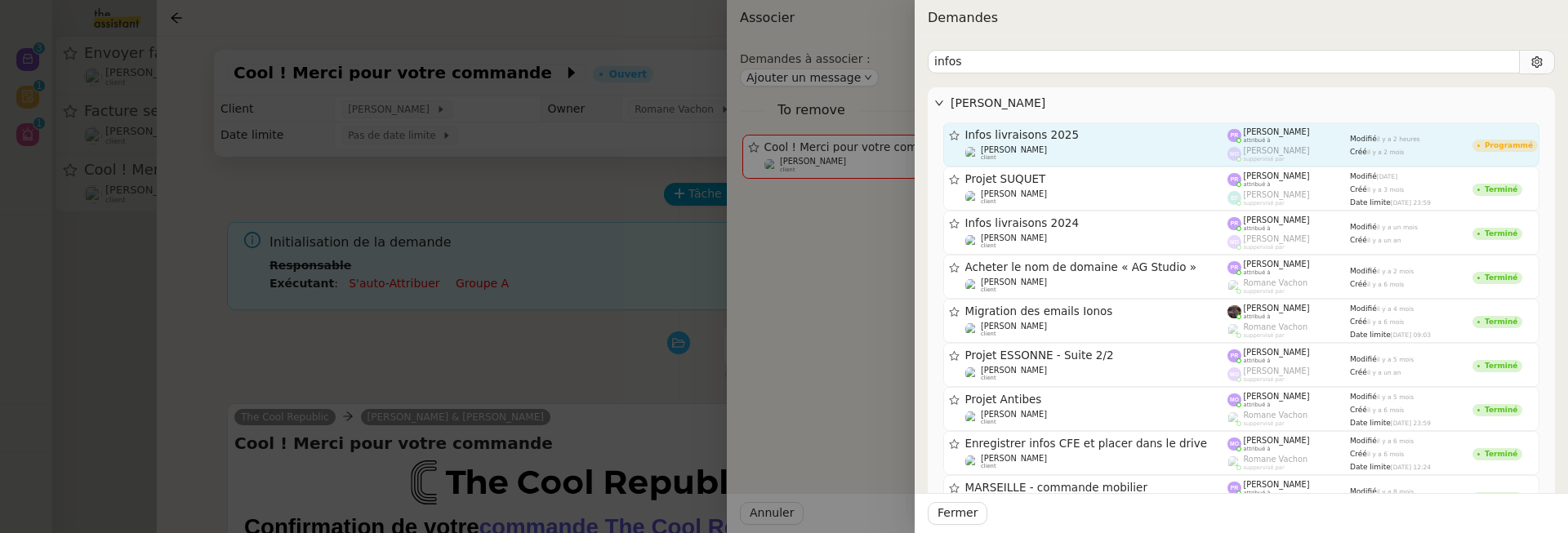
type input "infos"
click at [1151, 134] on span "Infos livraisons 2025" at bounding box center [1097, 135] width 263 height 11
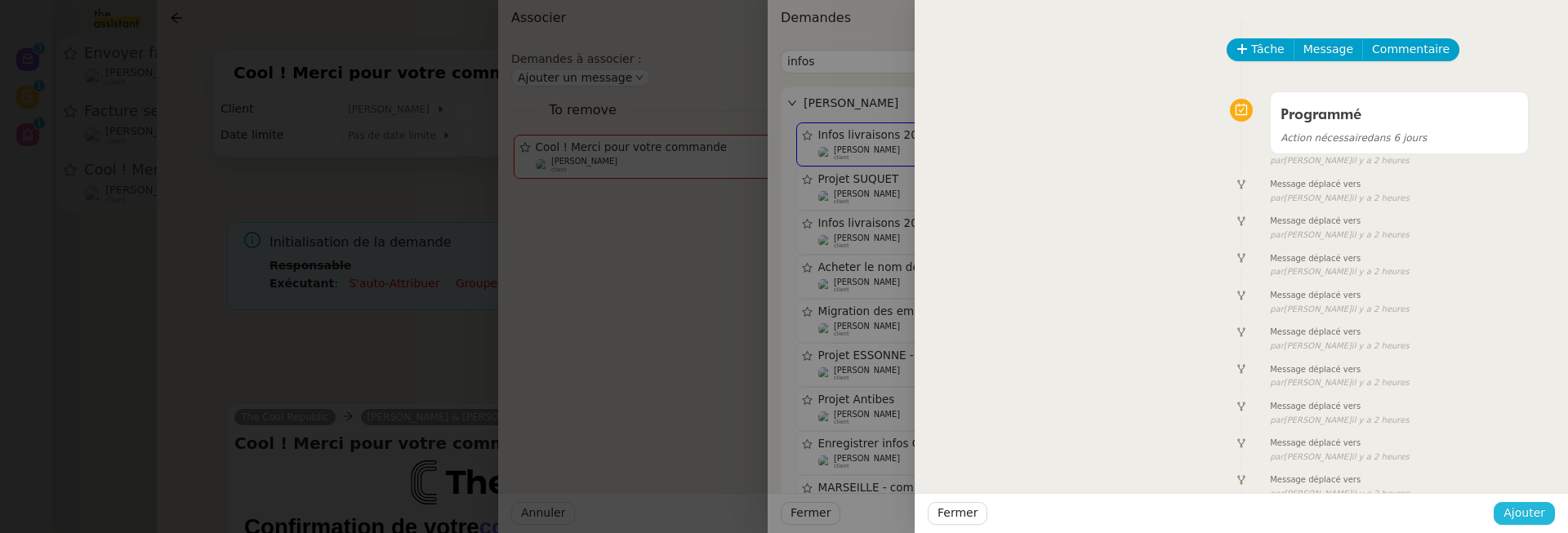
click at [1514, 501] on div "Fermer Ajouter" at bounding box center [1241, 514] width 653 height 40
click at [1520, 512] on span "Ajouter" at bounding box center [1524, 513] width 41 height 18
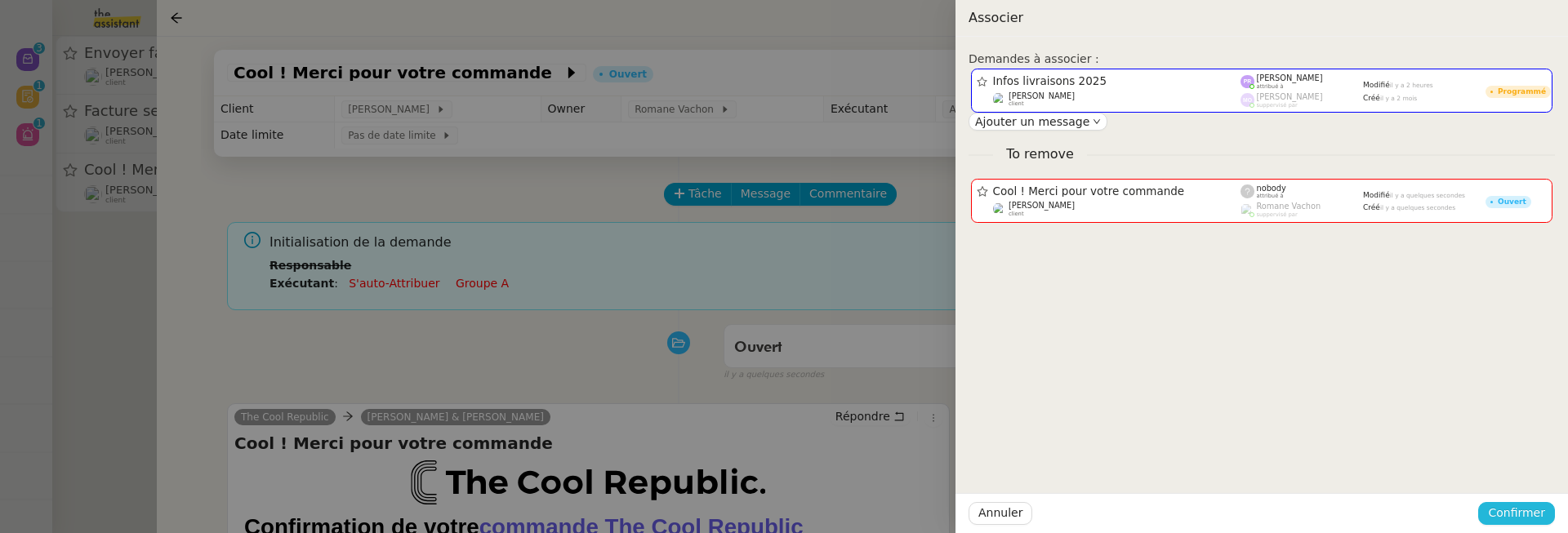
click at [1523, 522] on span "Confirmer" at bounding box center [1516, 513] width 57 height 18
click at [1526, 475] on span "Ajouter" at bounding box center [1517, 471] width 41 height 17
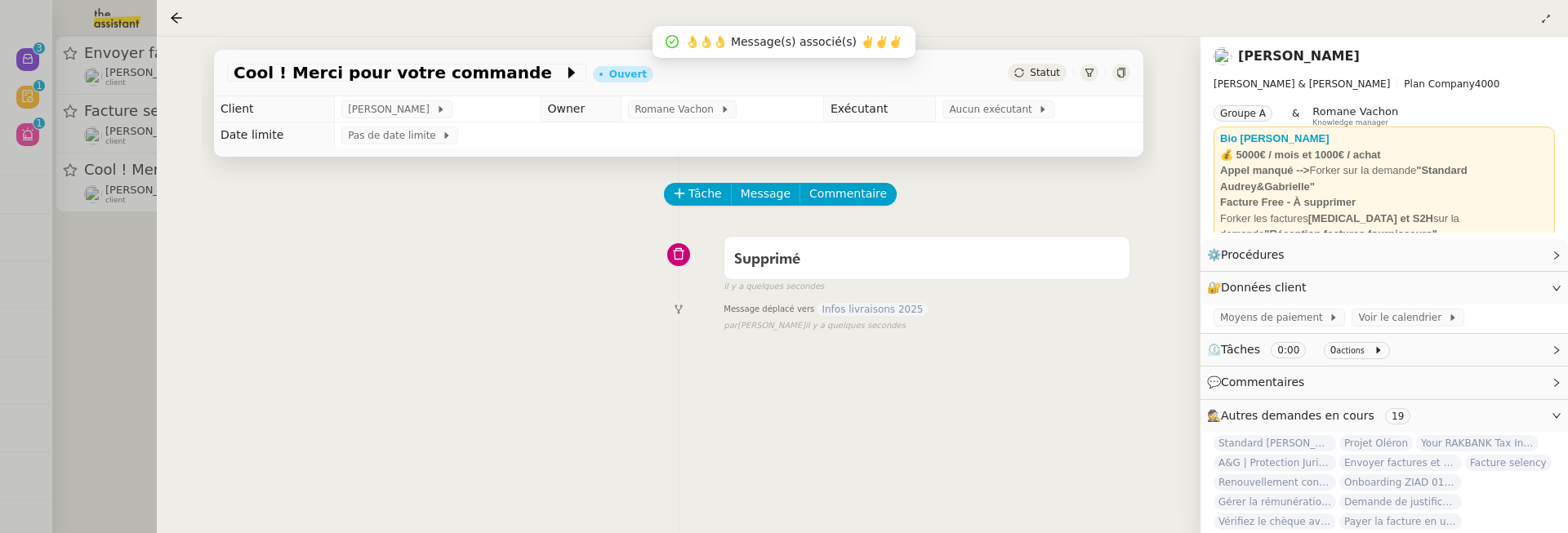
click at [120, 286] on div at bounding box center [784, 266] width 1568 height 533
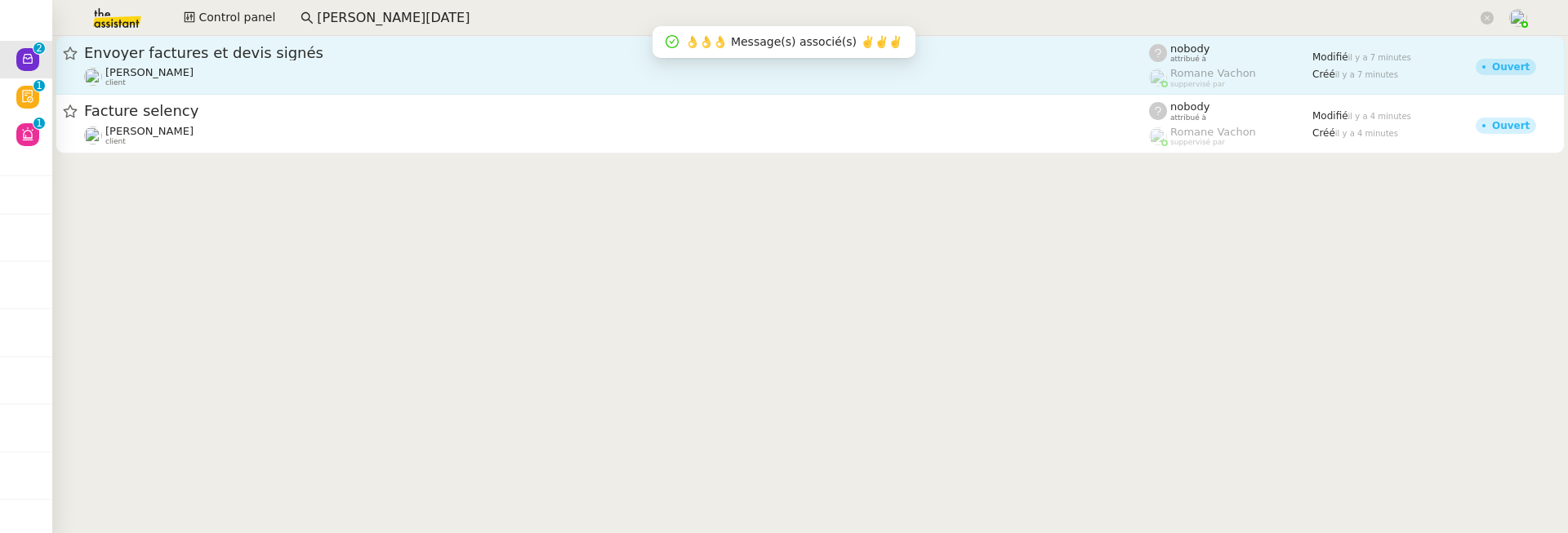
click at [302, 51] on span "Envoyer factures et devis signés" at bounding box center [616, 53] width 1065 height 15
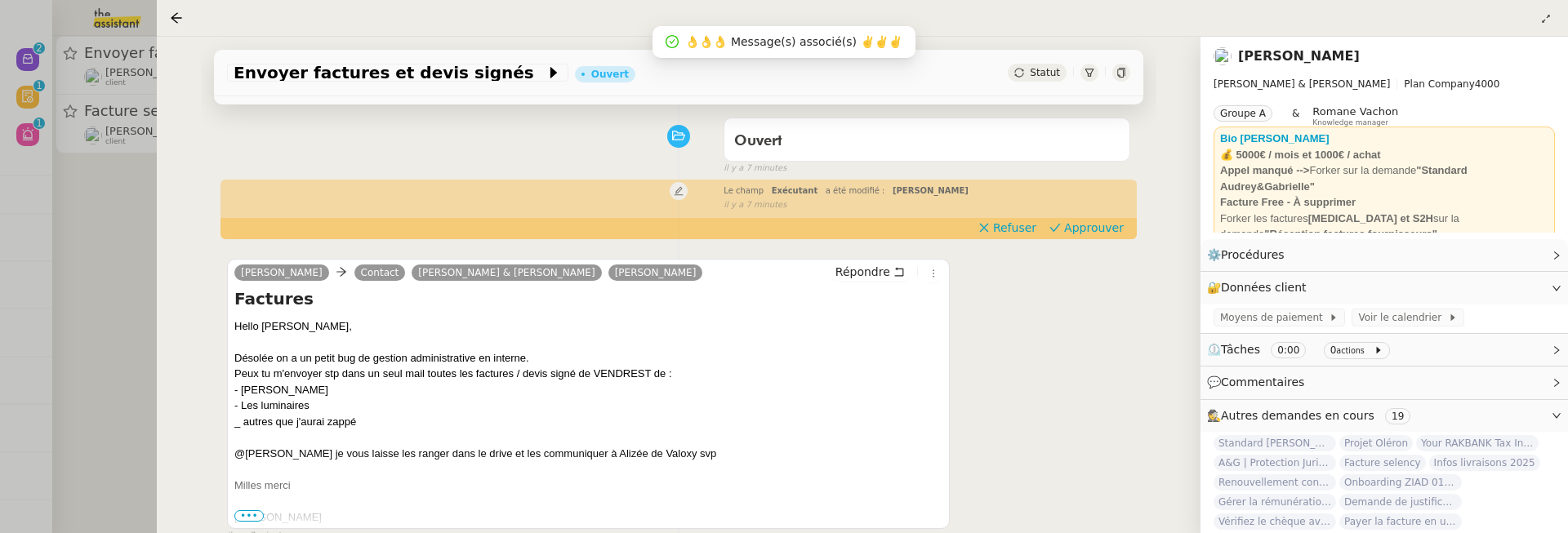
scroll to position [209, 0]
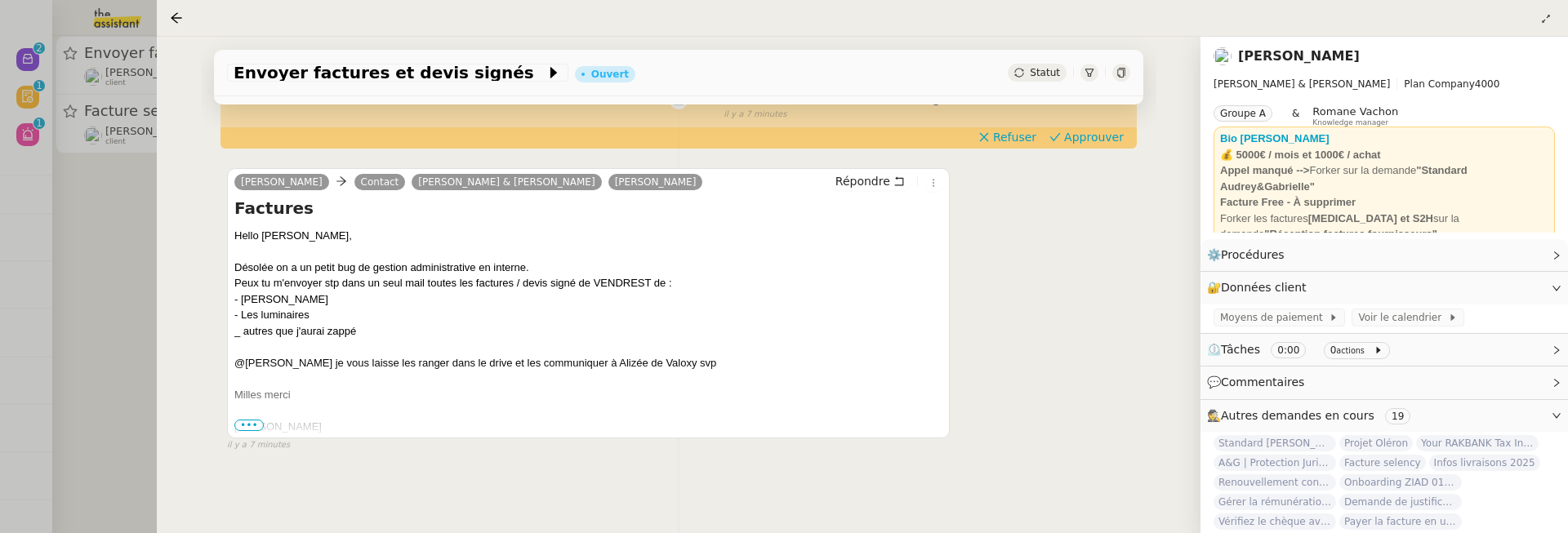
click at [114, 277] on div at bounding box center [784, 266] width 1568 height 533
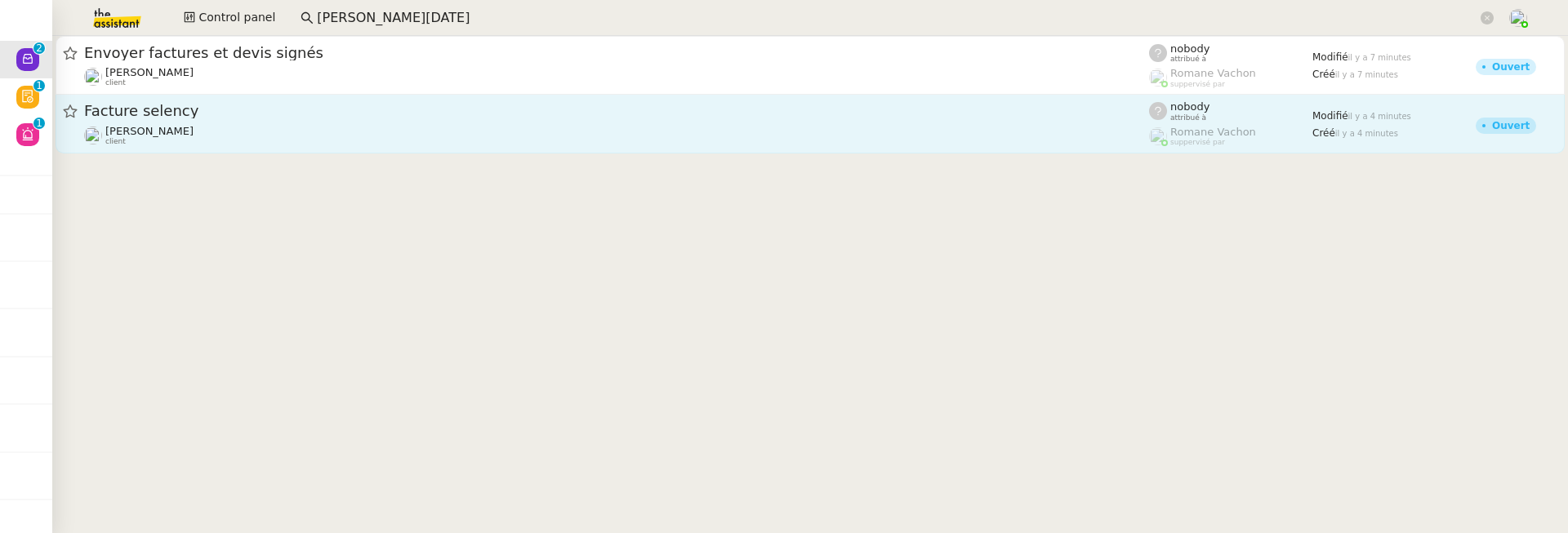
click at [287, 137] on div "Gabrielle Tavernier client" at bounding box center [616, 135] width 1065 height 21
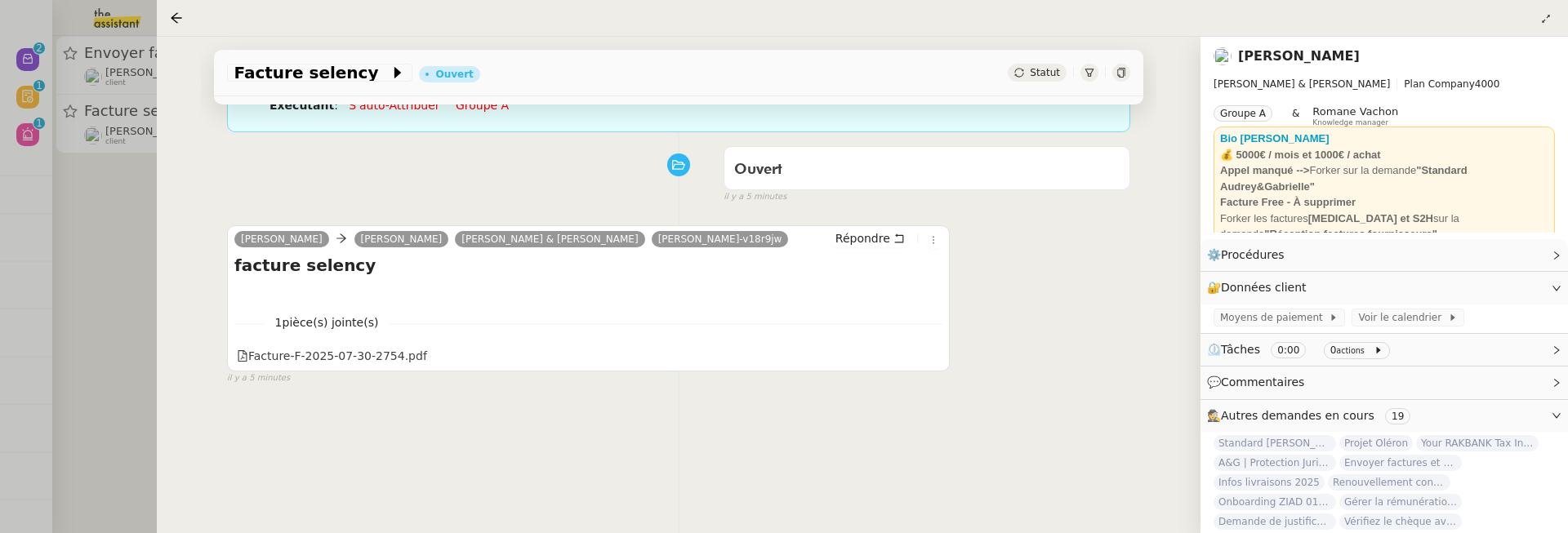
scroll to position [181, 0]
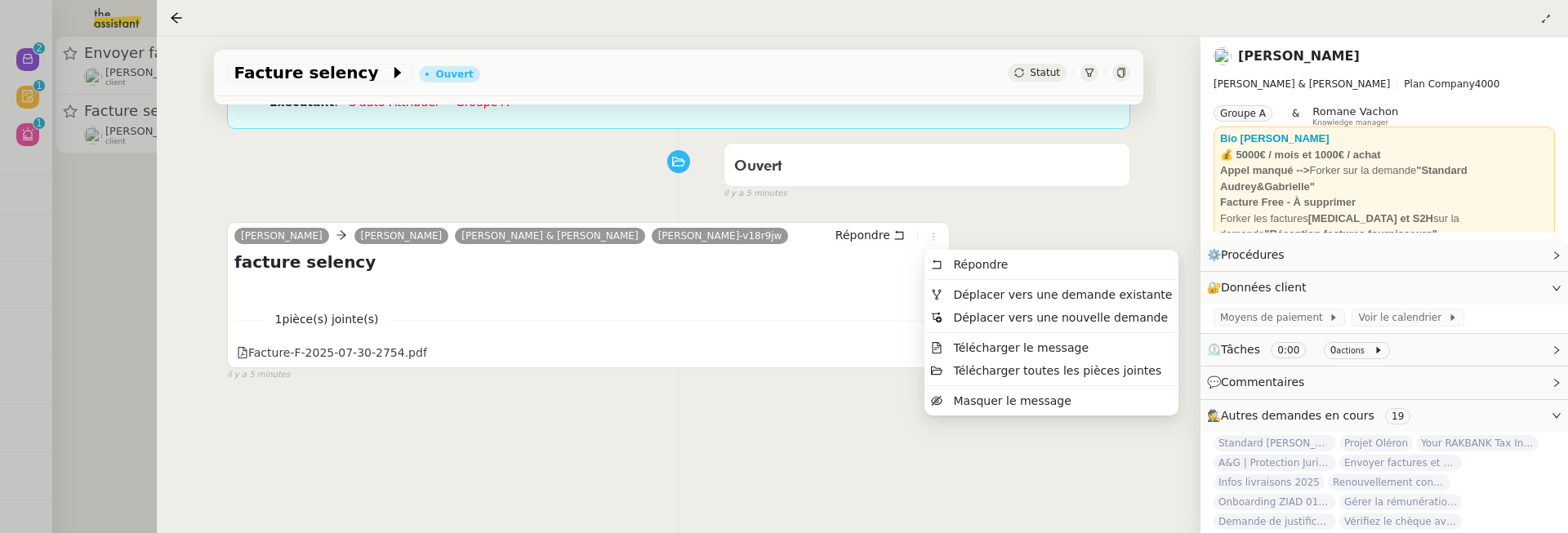
click at [936, 241] on button at bounding box center [933, 237] width 18 height 18
click at [977, 290] on span "Déplacer vers une demande existante" at bounding box center [1062, 295] width 219 height 13
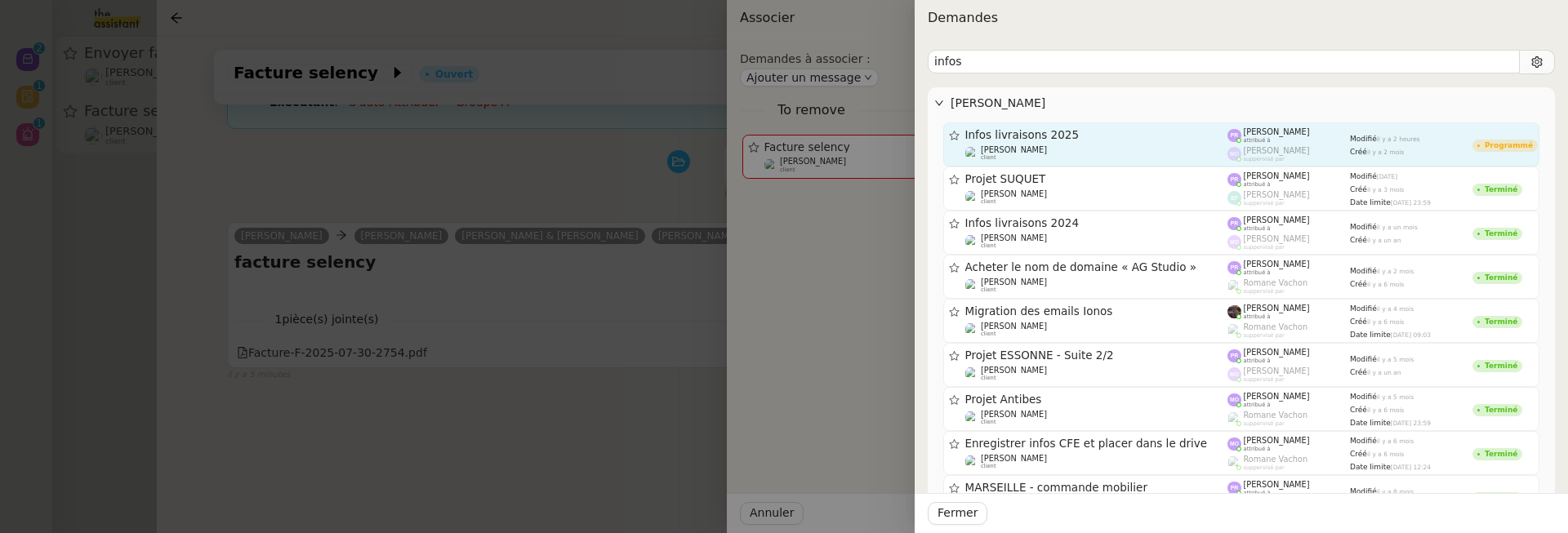
type input "infos"
click at [1148, 154] on div "Gabrielle Tavernier client" at bounding box center [1097, 153] width 263 height 17
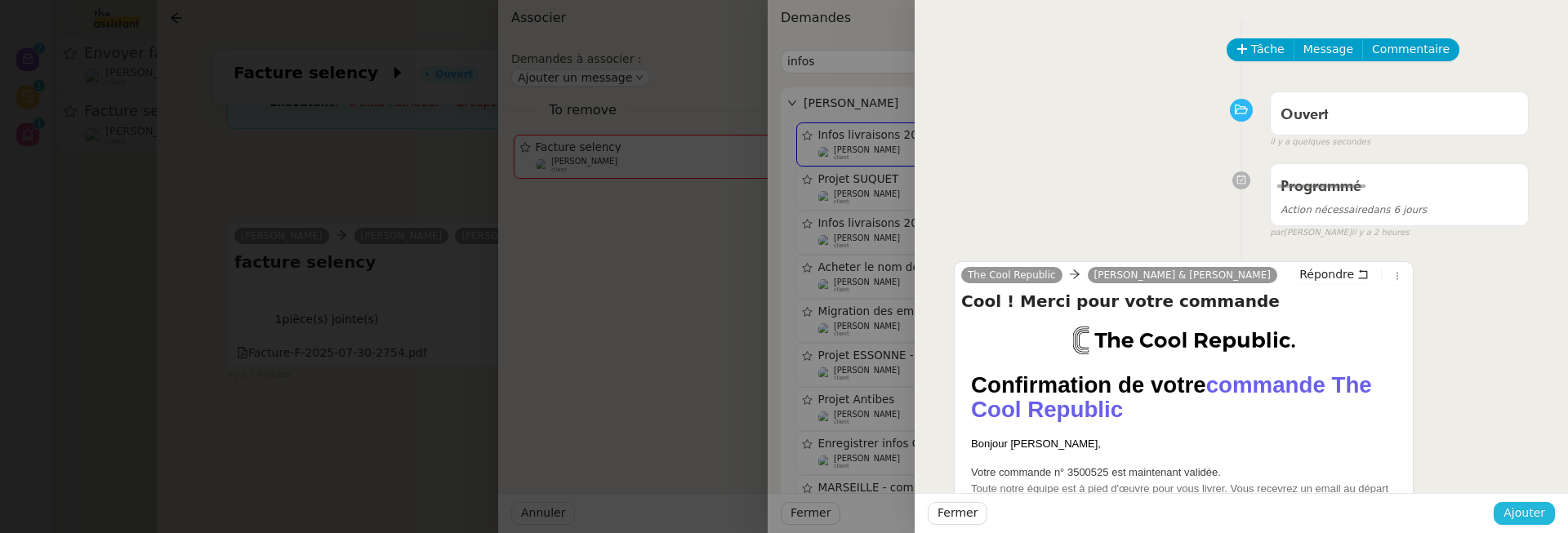
click at [1521, 516] on span "Ajouter" at bounding box center [1524, 513] width 41 height 18
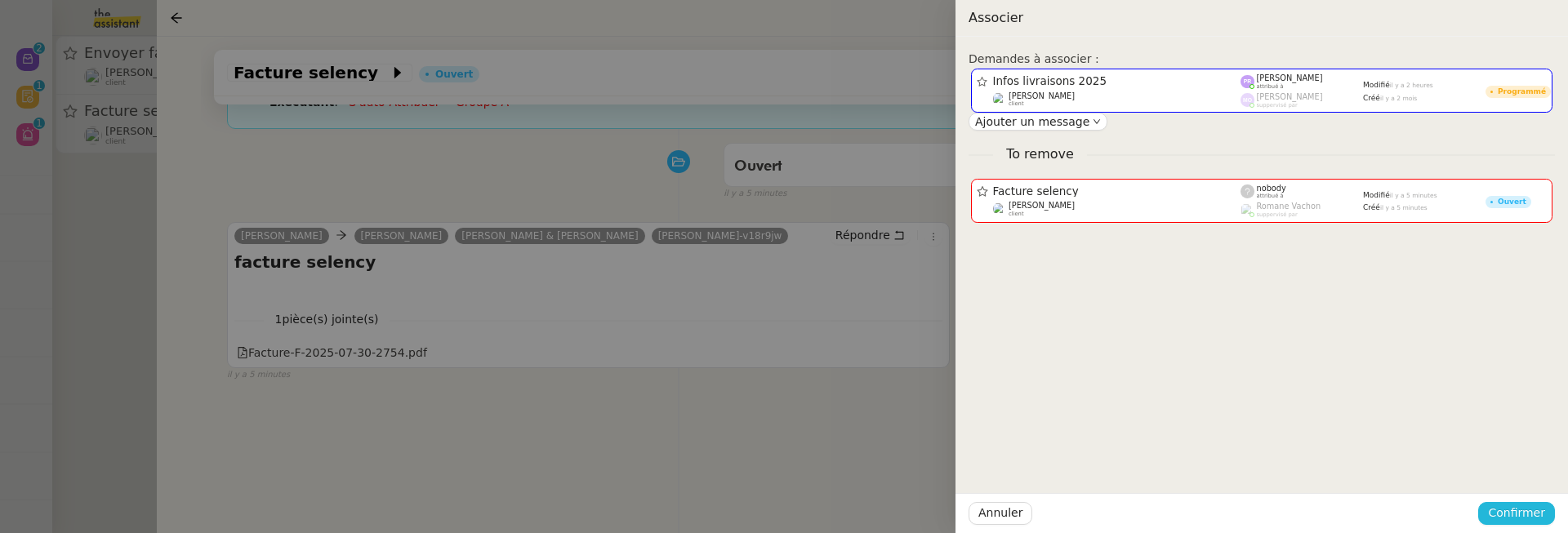
click at [1521, 516] on span "Confirmer" at bounding box center [1516, 513] width 57 height 18
click at [1526, 471] on span "Ajouter" at bounding box center [1517, 471] width 41 height 17
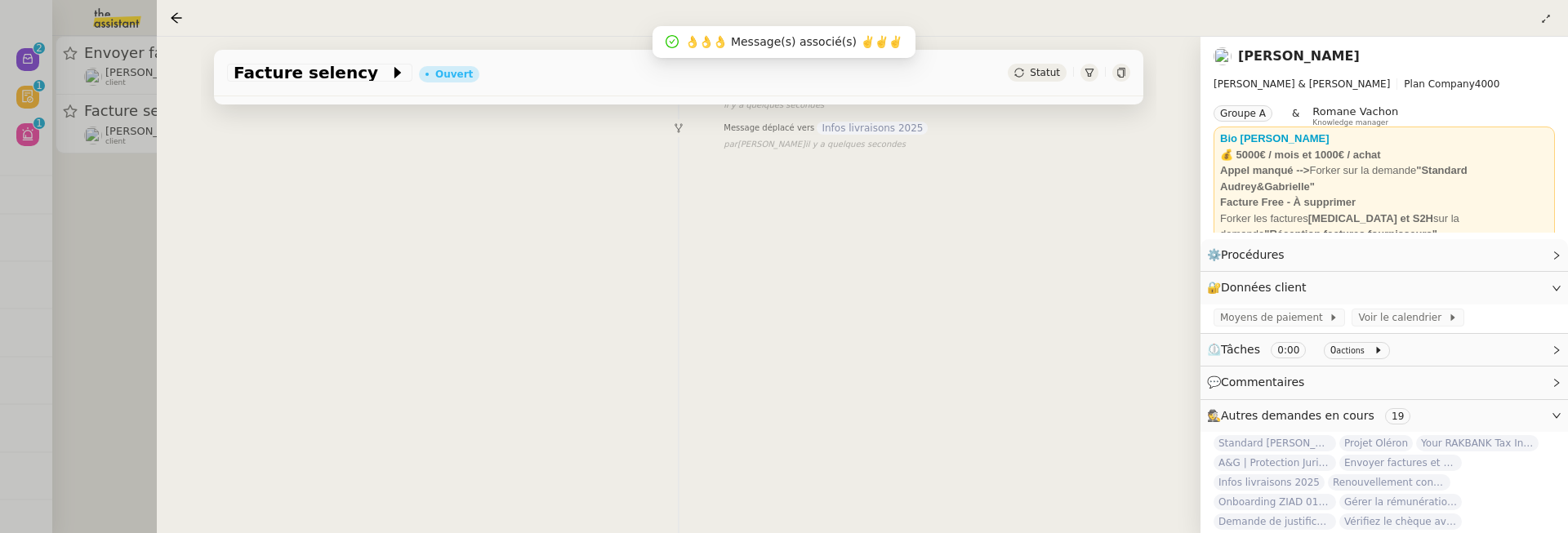
click at [109, 309] on div at bounding box center [784, 266] width 1568 height 533
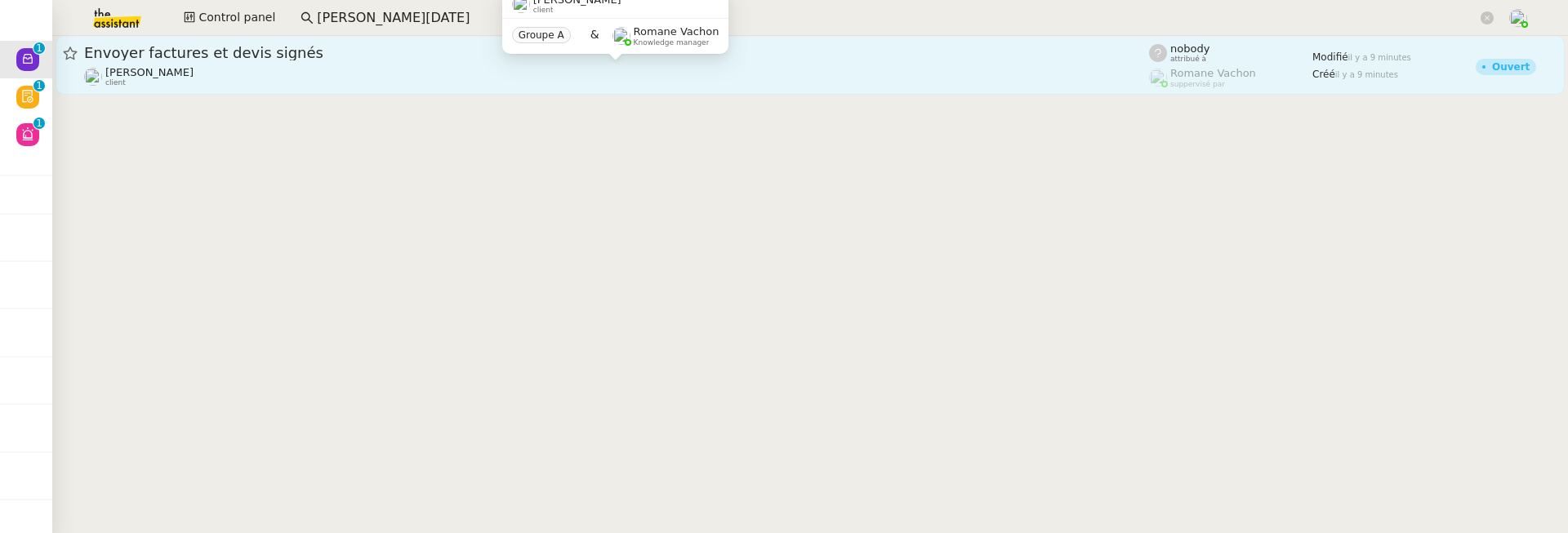
click at [369, 66] on div "Gabrielle Tavernier client" at bounding box center [616, 77] width 1065 height 21
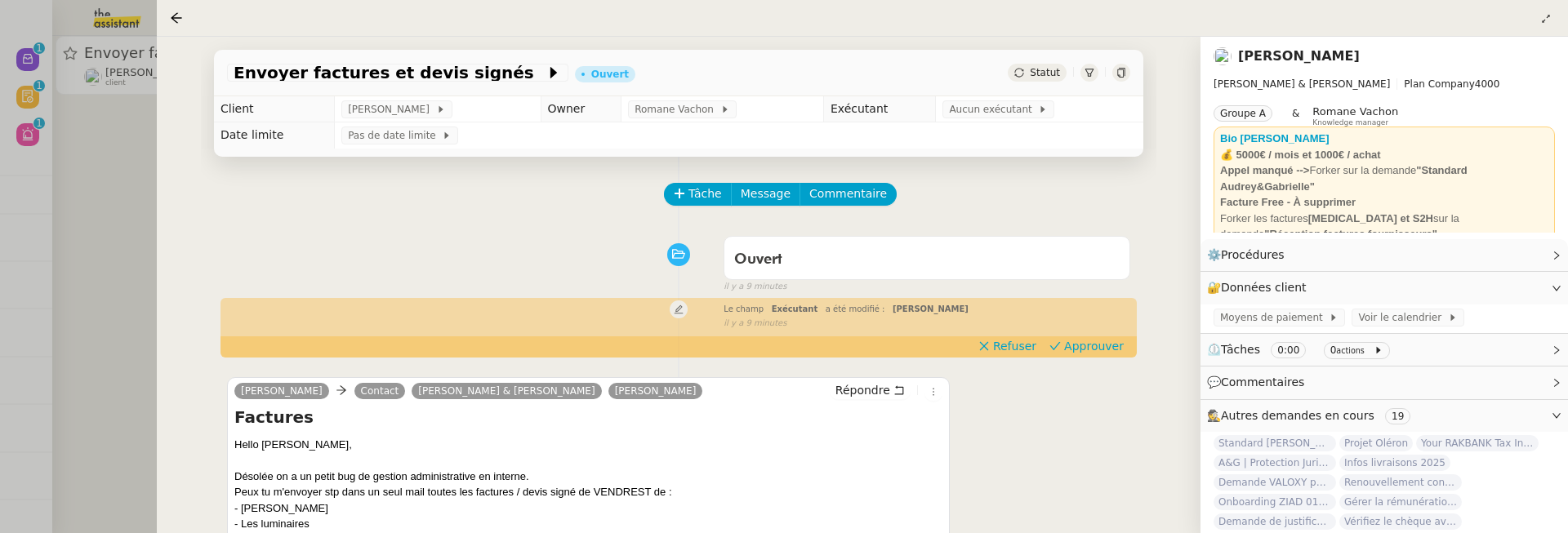
click at [123, 159] on div at bounding box center [784, 266] width 1568 height 533
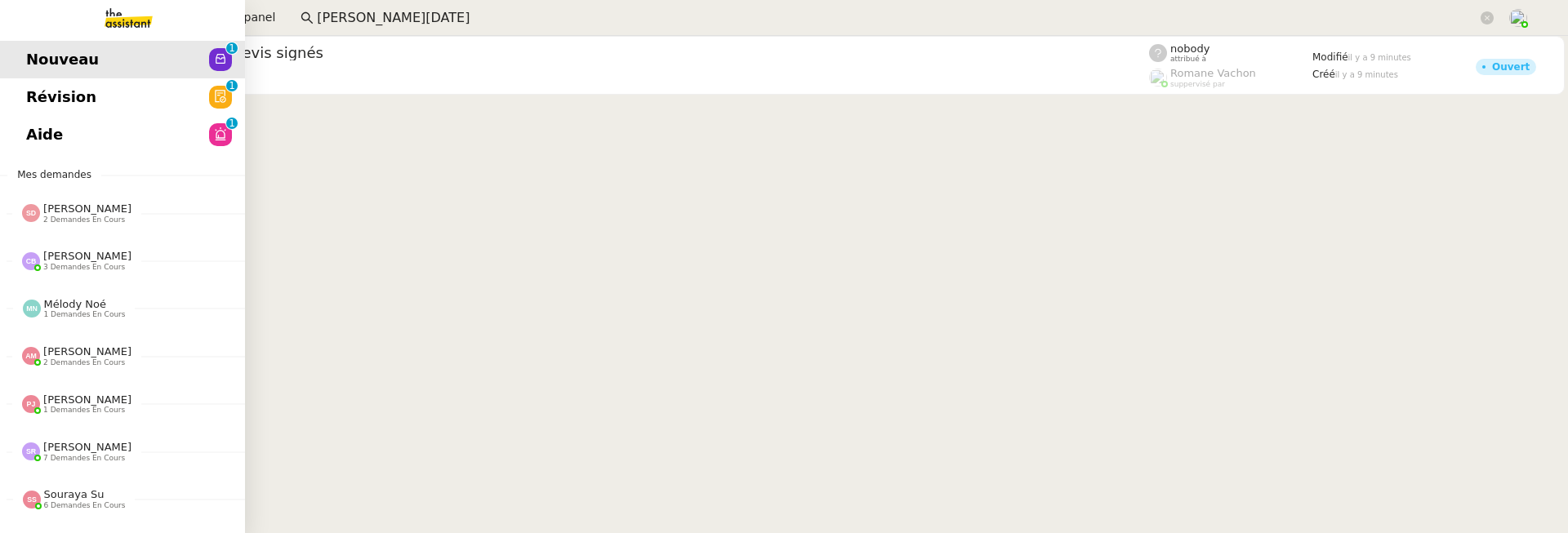
click at [24, 92] on link "Révision 0 1 2 3 4 5 6 7 8 9" at bounding box center [122, 97] width 245 height 38
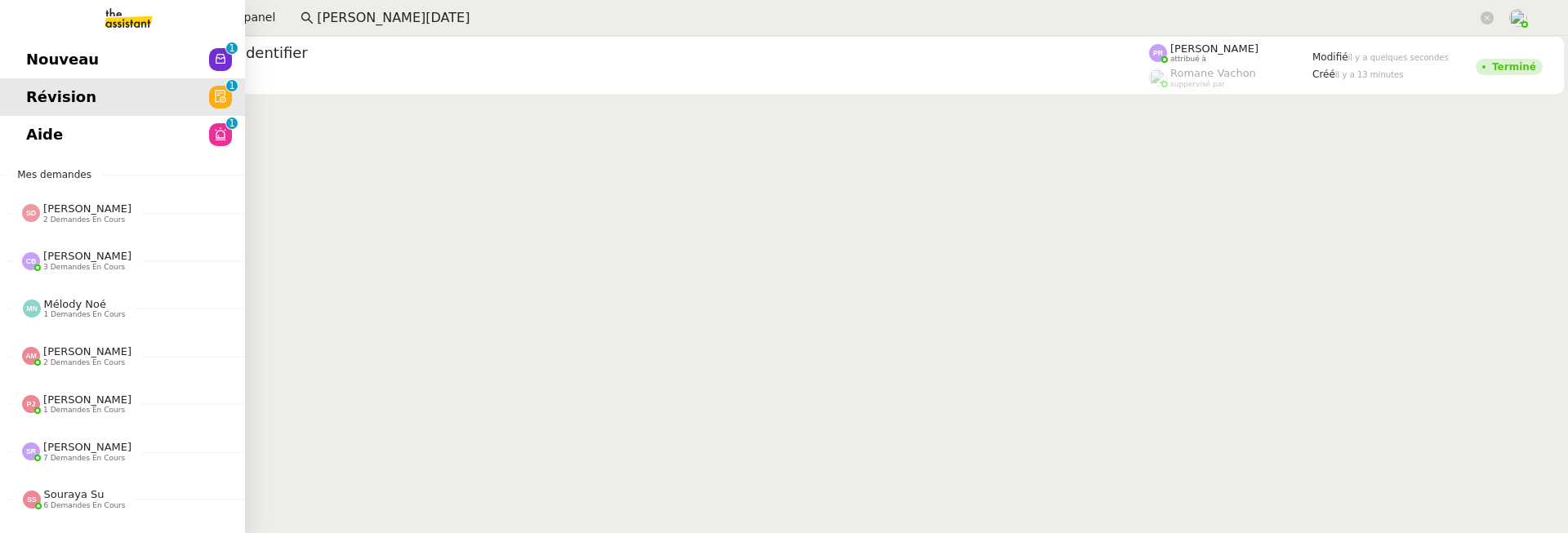
click at [70, 143] on link "Aide 0 1 2 3 4 5 6 7 8 9" at bounding box center [122, 135] width 245 height 38
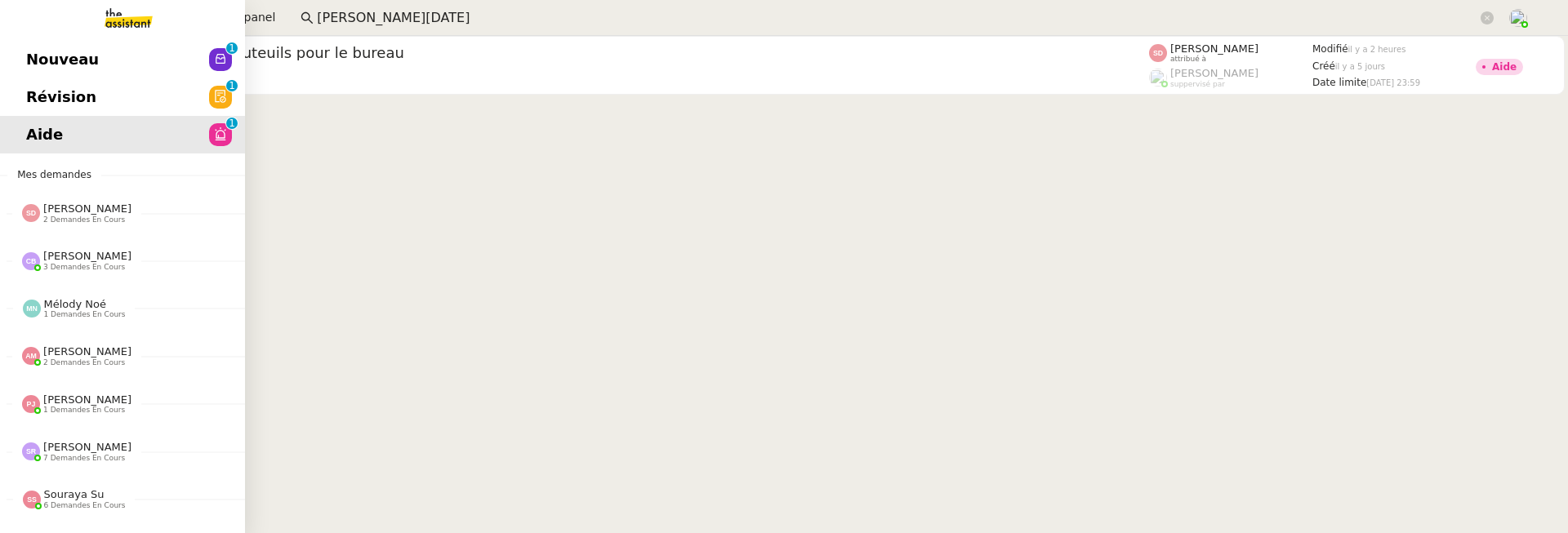
click at [34, 64] on span "Nouveau" at bounding box center [62, 60] width 73 height 25
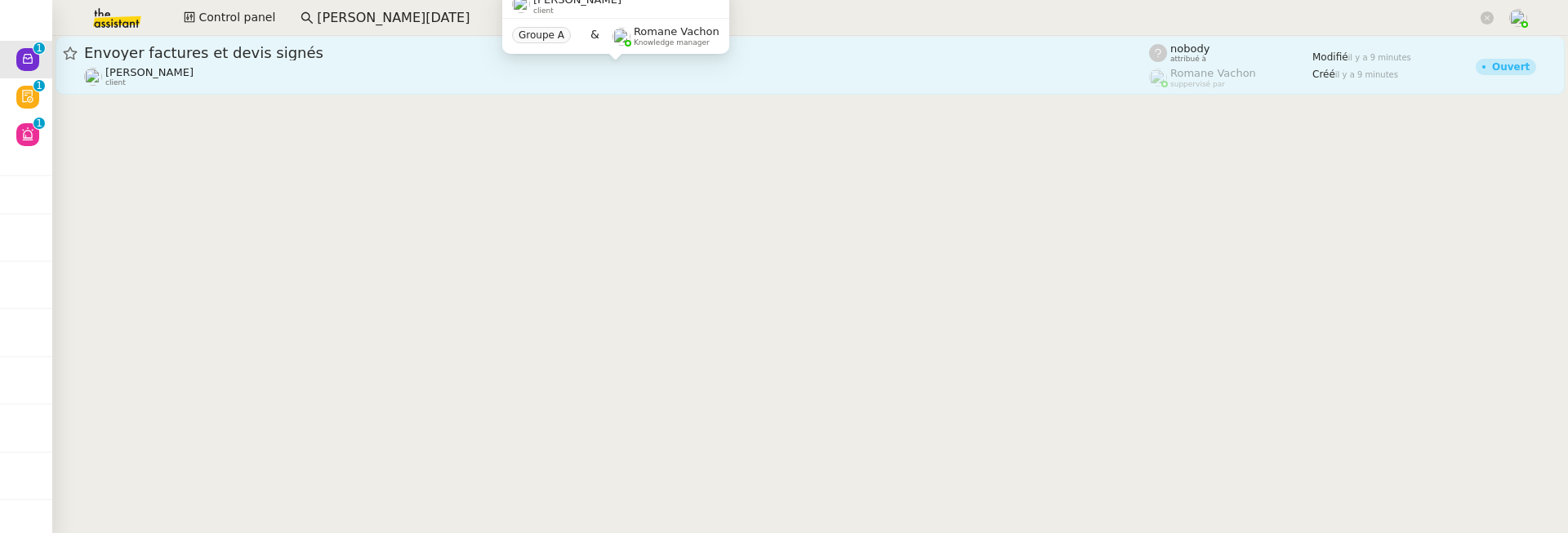
click at [360, 81] on div "Gabrielle Tavernier client" at bounding box center [616, 77] width 1065 height 21
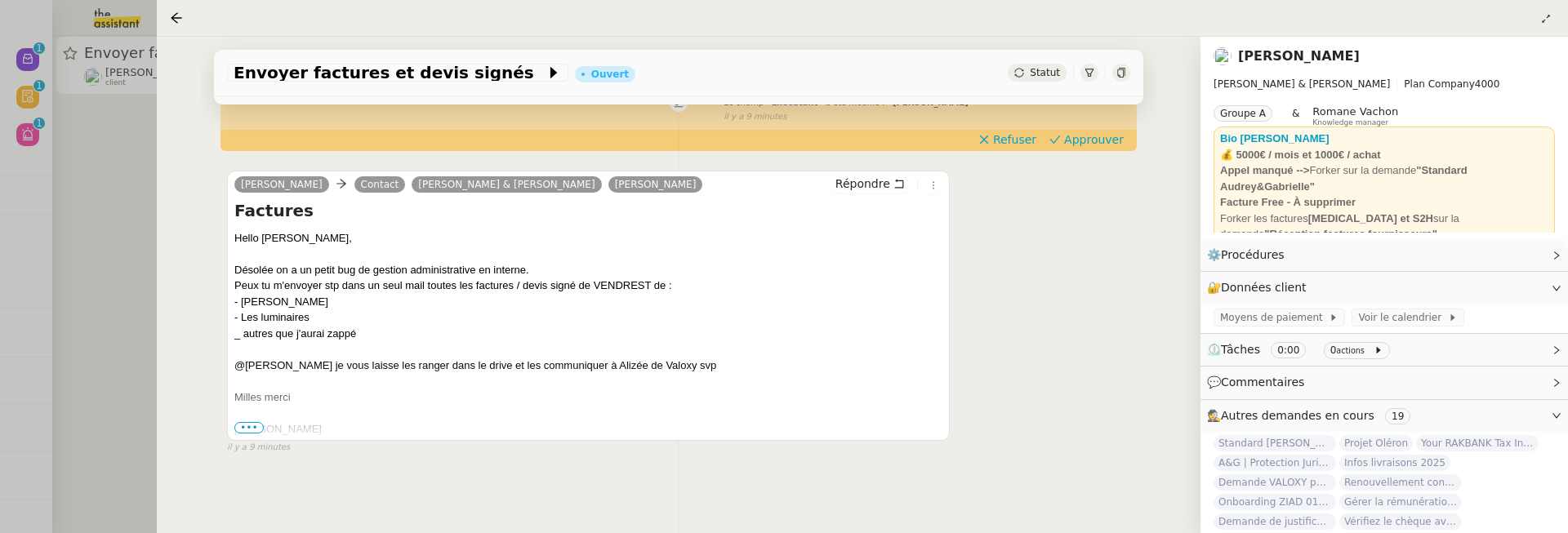
scroll to position [209, 0]
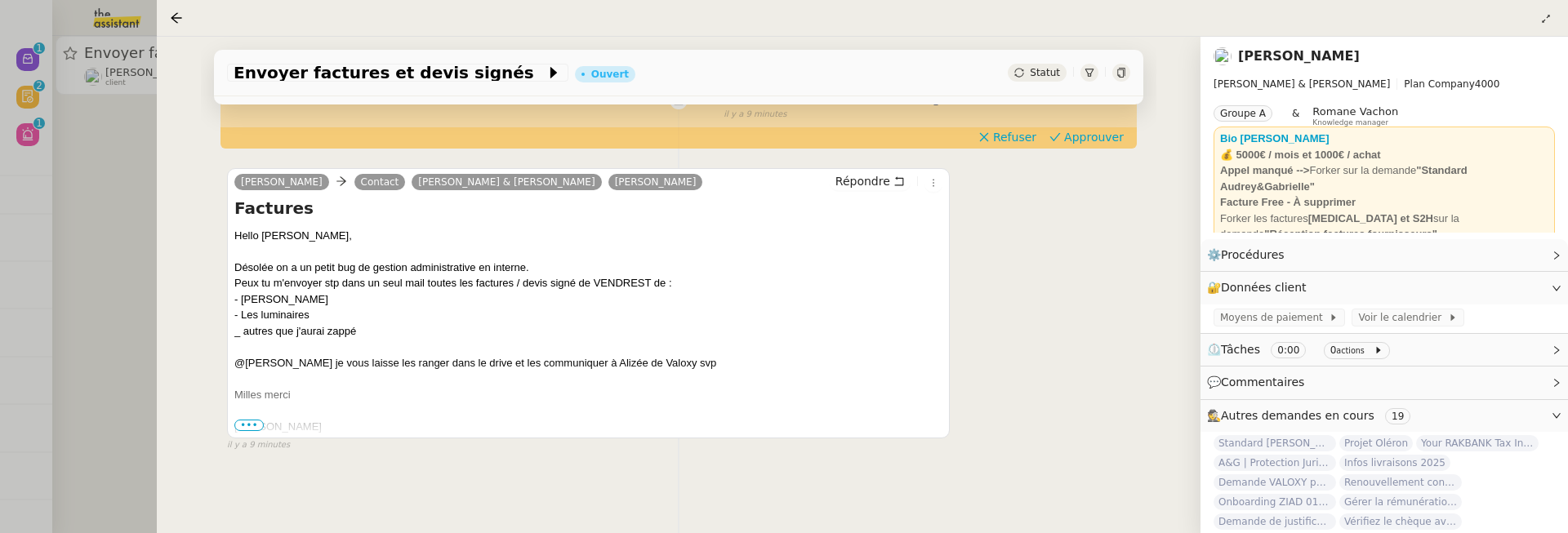
click at [166, 325] on div "Envoyer factures et devis signés Ouvert Statut Client Gabrielle Tavernier Owner…" at bounding box center [678, 285] width 1044 height 497
click at [44, 120] on div at bounding box center [784, 266] width 1568 height 533
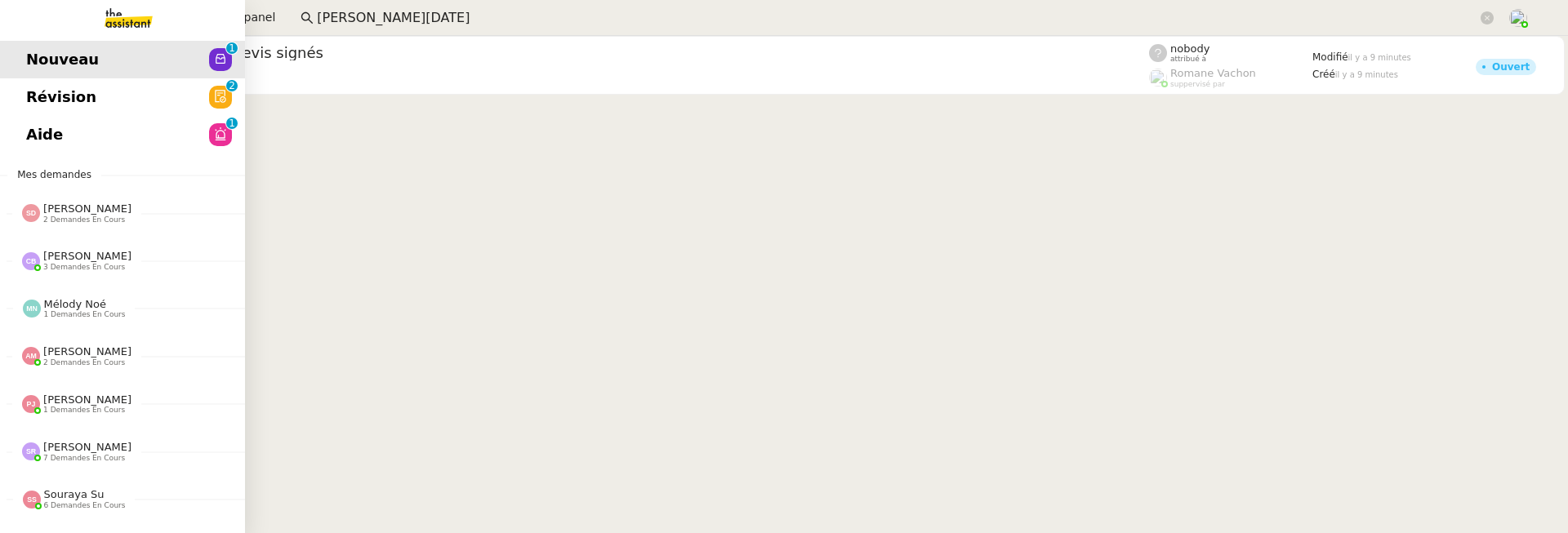
click at [18, 90] on link "Révision 0 1 2 3 4 5 6 7 8 9" at bounding box center [122, 97] width 245 height 38
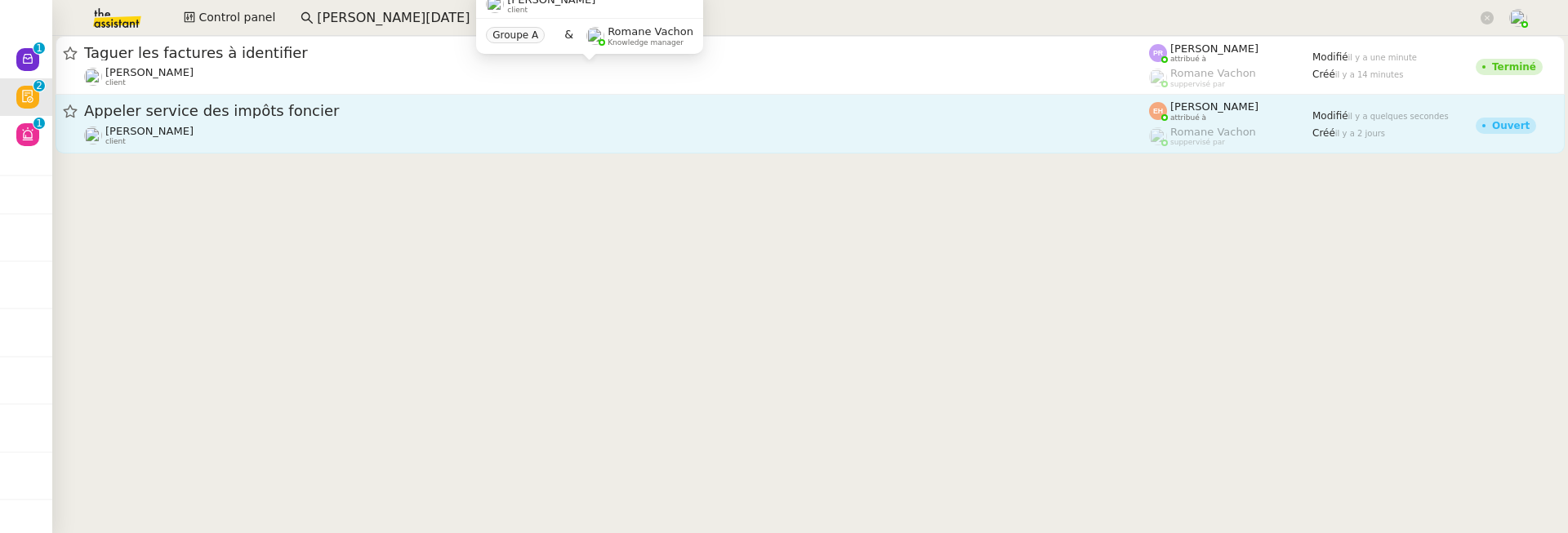
click at [416, 117] on span "Appeler service des impôts foncier" at bounding box center [616, 111] width 1065 height 15
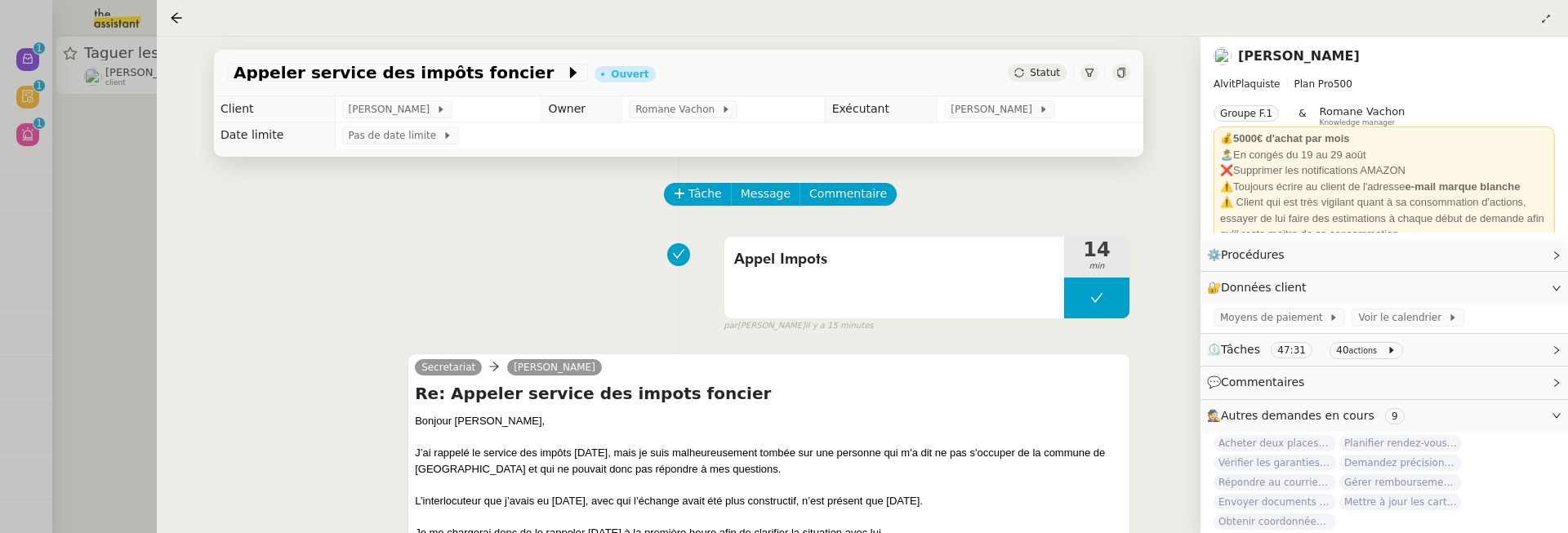
click at [88, 162] on div at bounding box center [784, 266] width 1568 height 533
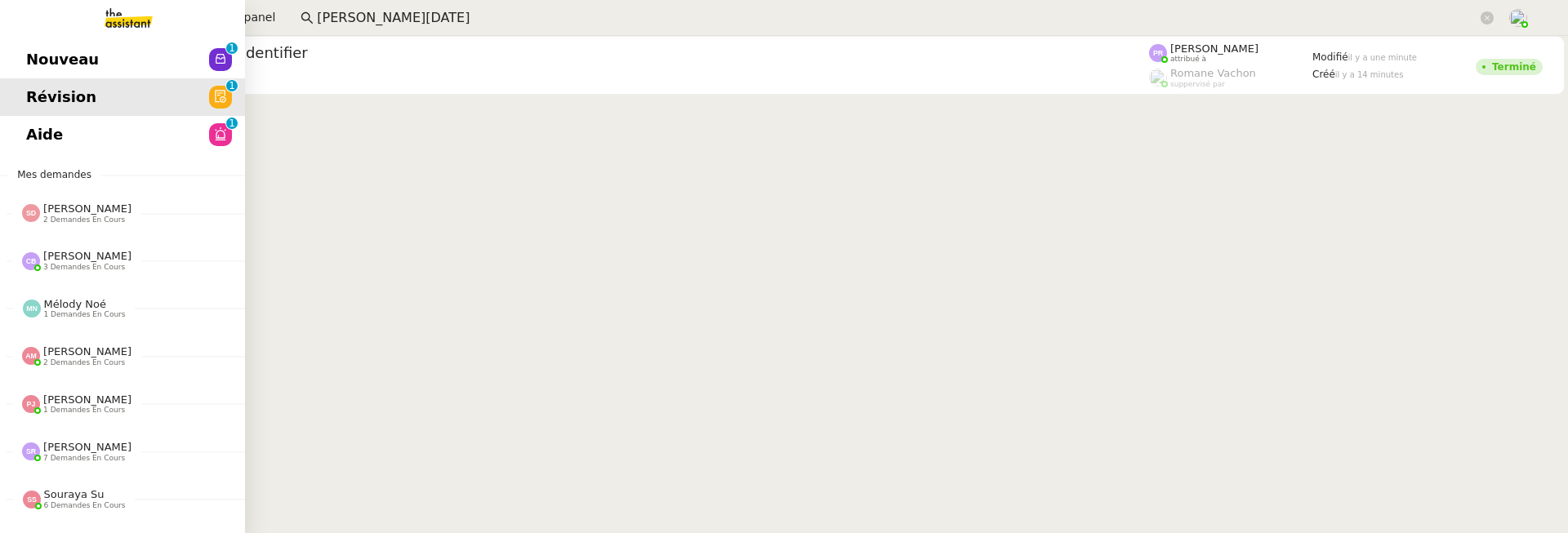
click at [39, 68] on span "Nouveau" at bounding box center [62, 60] width 73 height 25
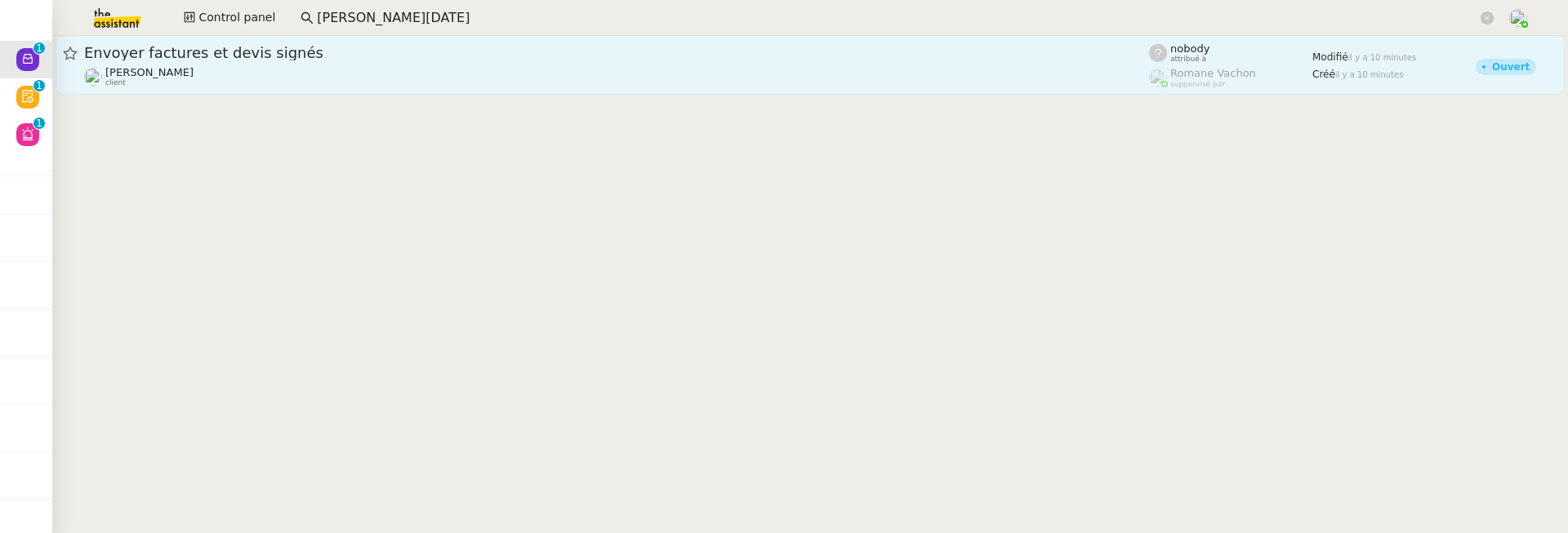
click at [280, 66] on div "Gabrielle Tavernier client" at bounding box center [616, 77] width 1065 height 21
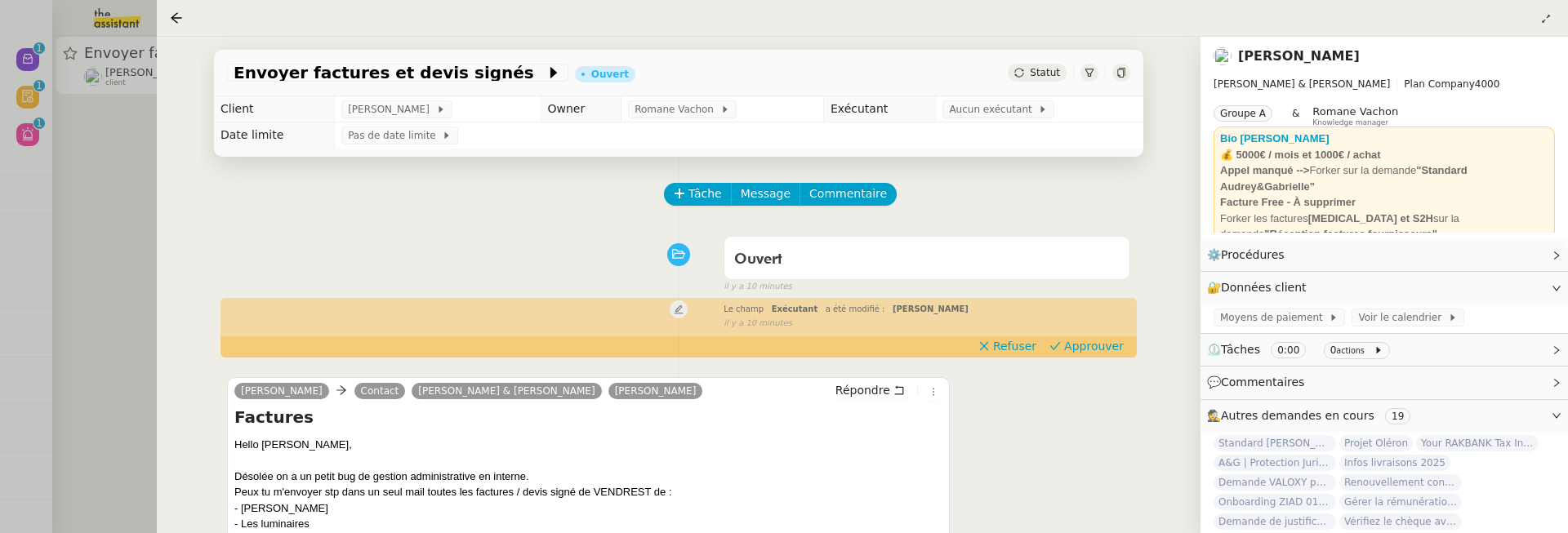
click at [178, 253] on div "Envoyer factures et devis signés Ouvert Statut Client Gabrielle Tavernier Owner…" at bounding box center [678, 285] width 1044 height 497
click at [128, 243] on div at bounding box center [784, 266] width 1568 height 533
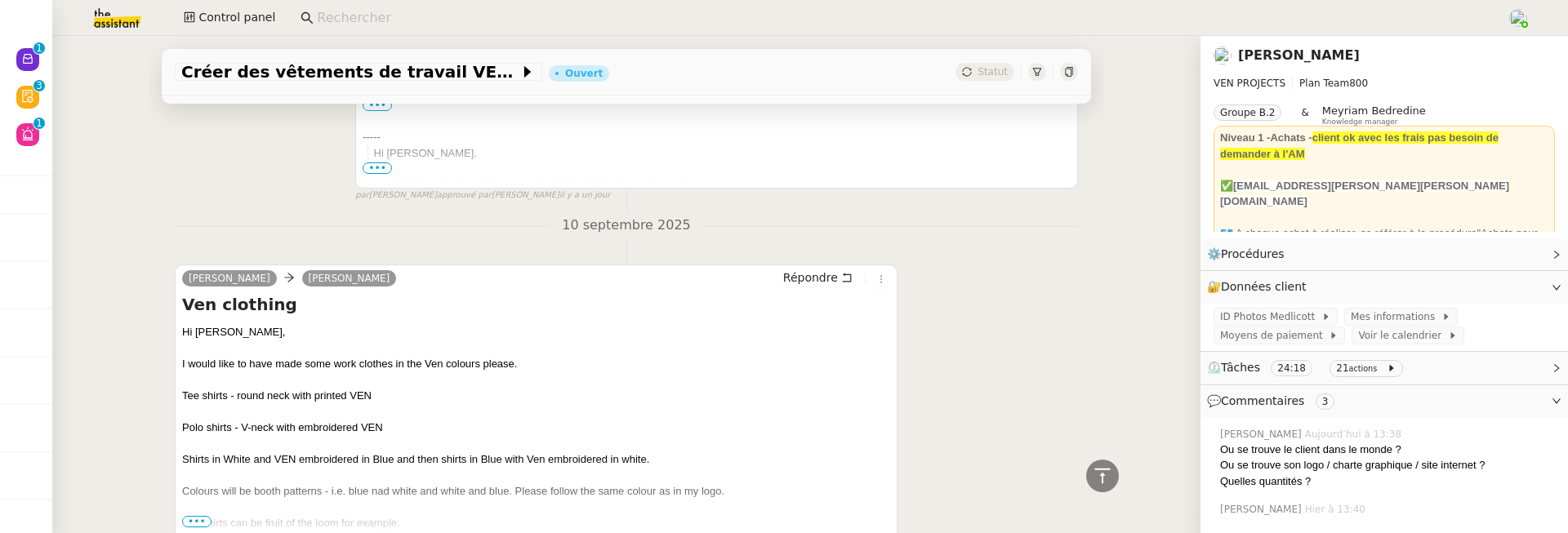
scroll to position [1193, 0]
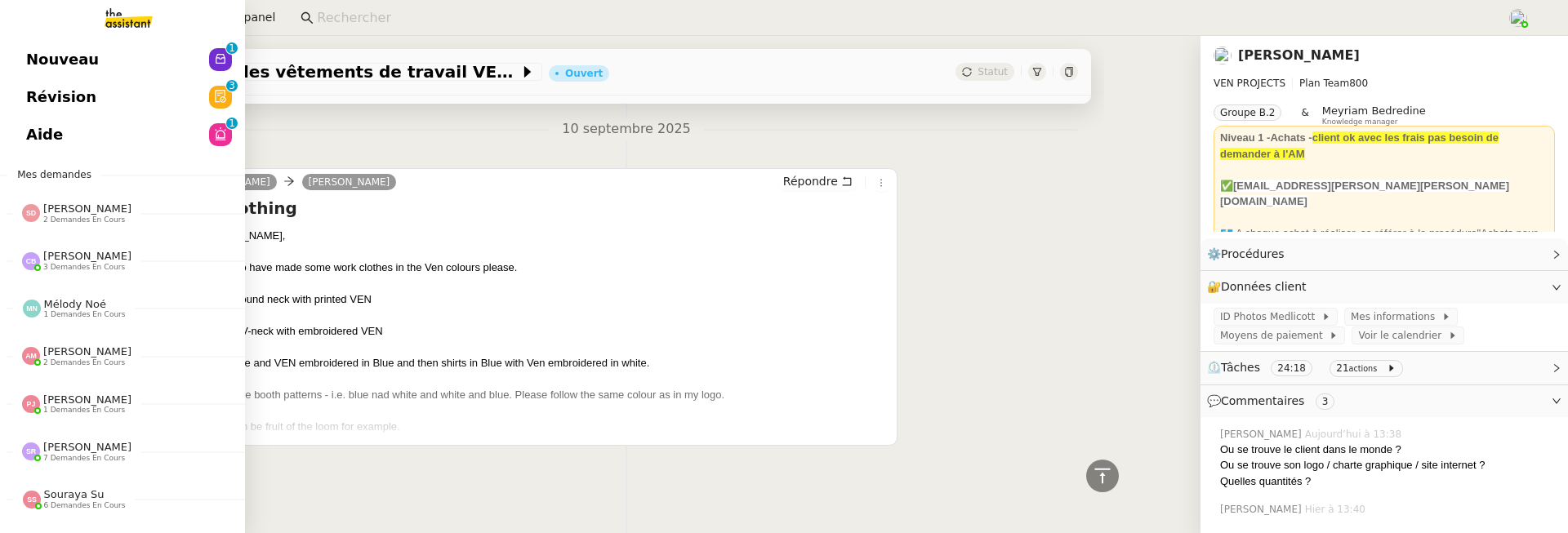
click at [34, 63] on span "Nouveau" at bounding box center [62, 60] width 73 height 25
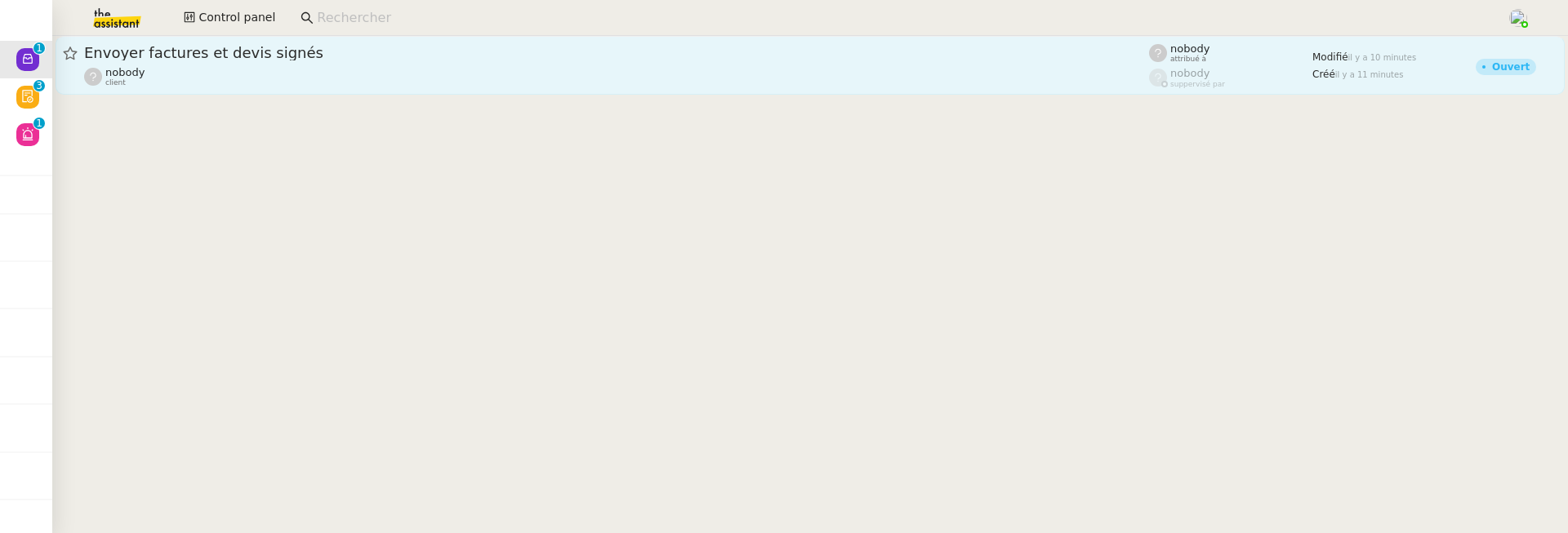
click at [325, 62] on div "Envoyer factures et devis signés" at bounding box center [616, 53] width 1065 height 19
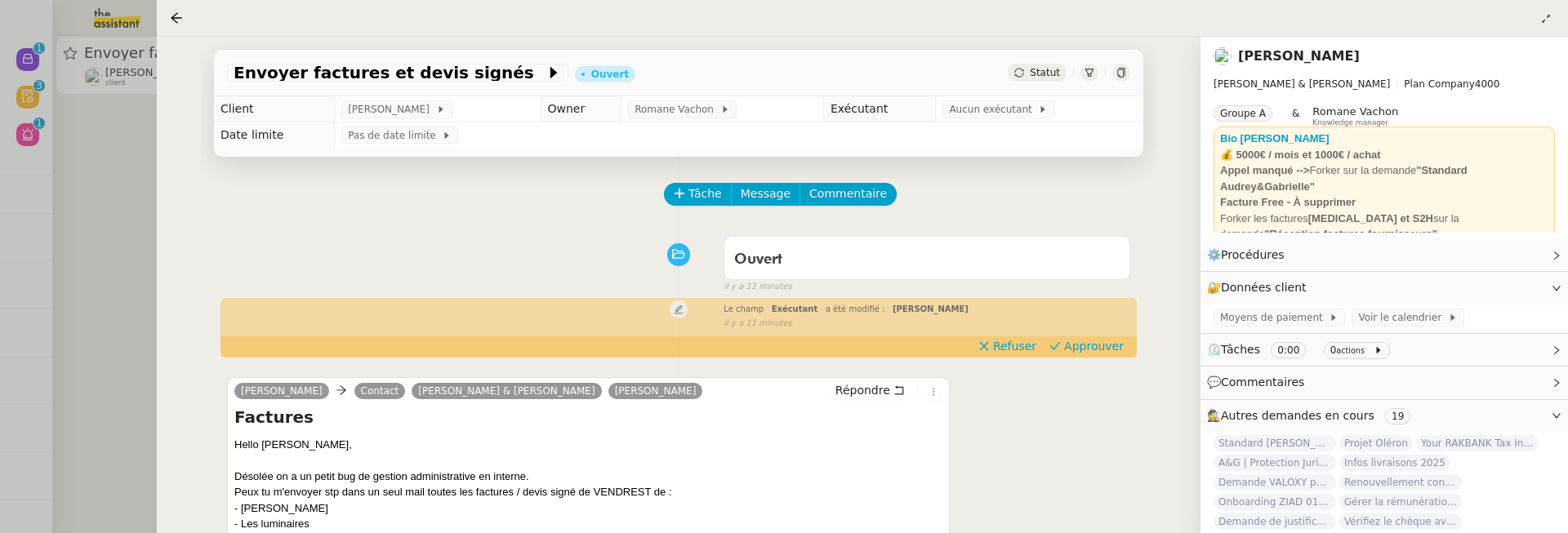
scroll to position [145, 0]
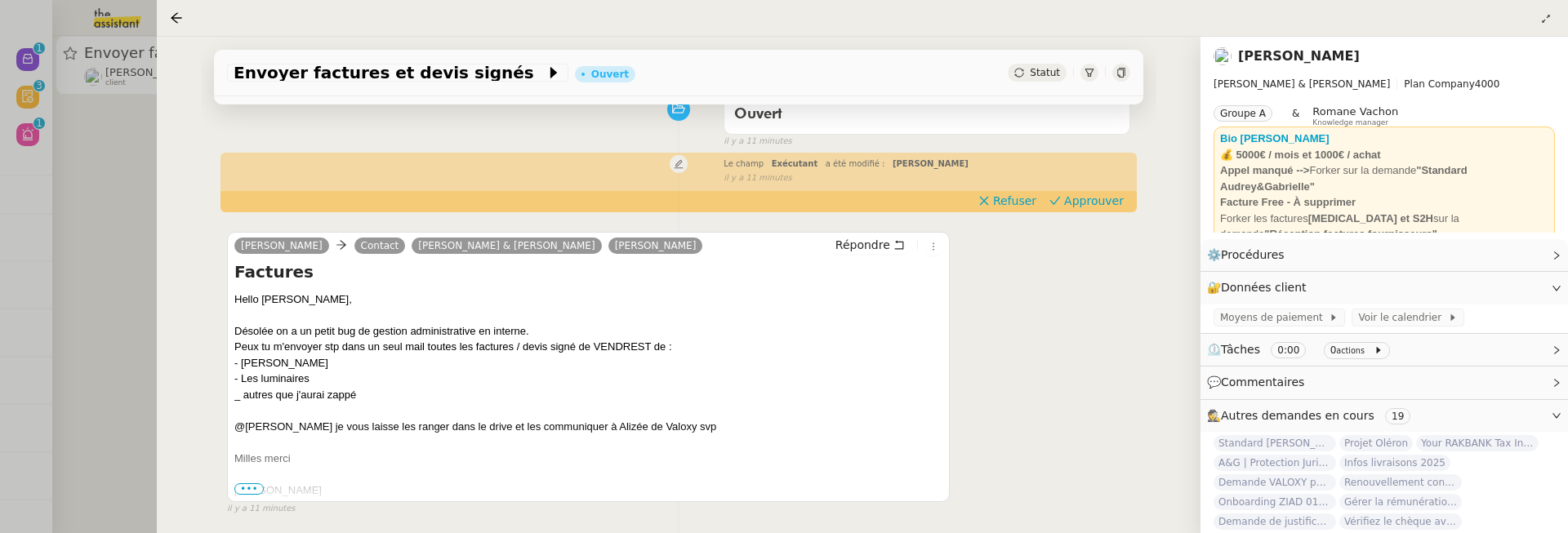
click at [136, 193] on div at bounding box center [784, 266] width 1568 height 533
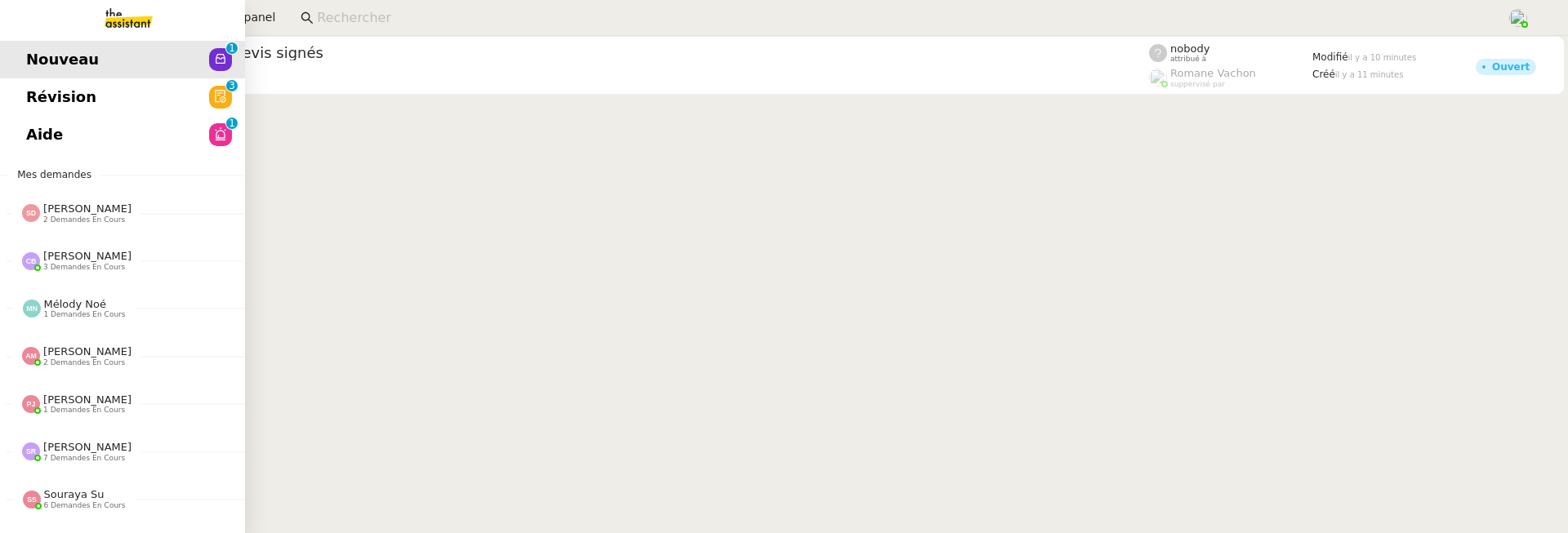
click at [121, 103] on link "Révision 0 1 2 3 4 5 6 7 8 9" at bounding box center [122, 97] width 245 height 38
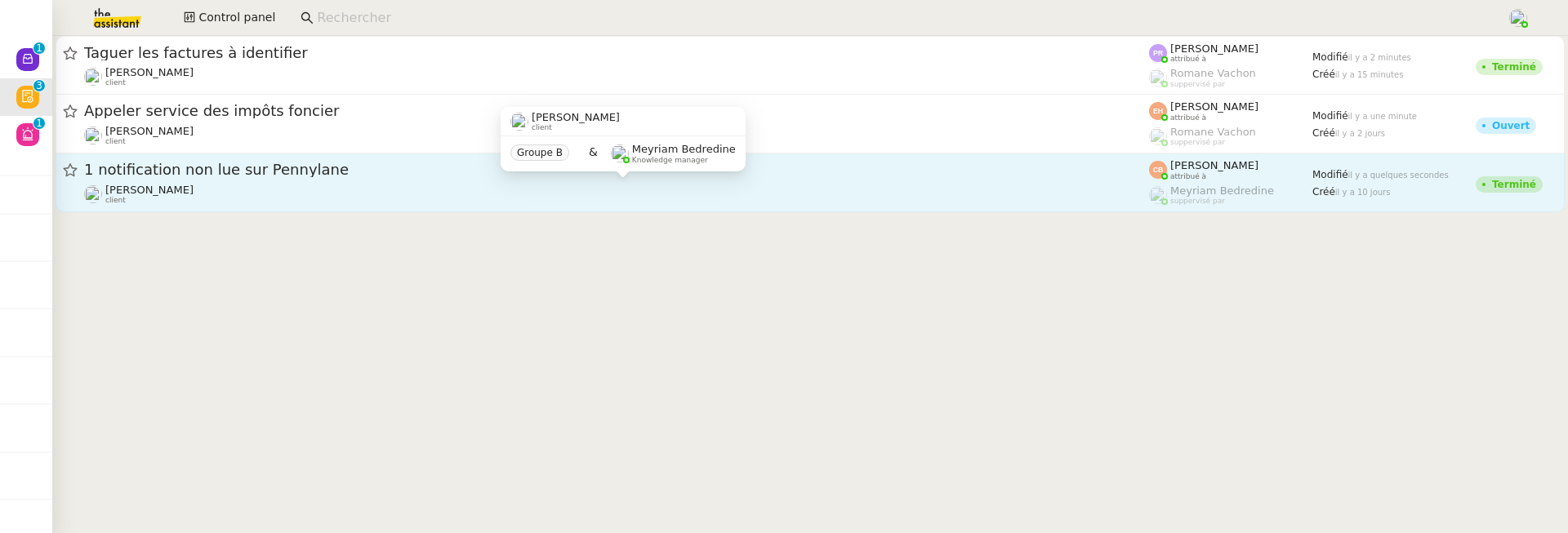
click at [483, 196] on div "[PERSON_NAME] client" at bounding box center [616, 194] width 1065 height 21
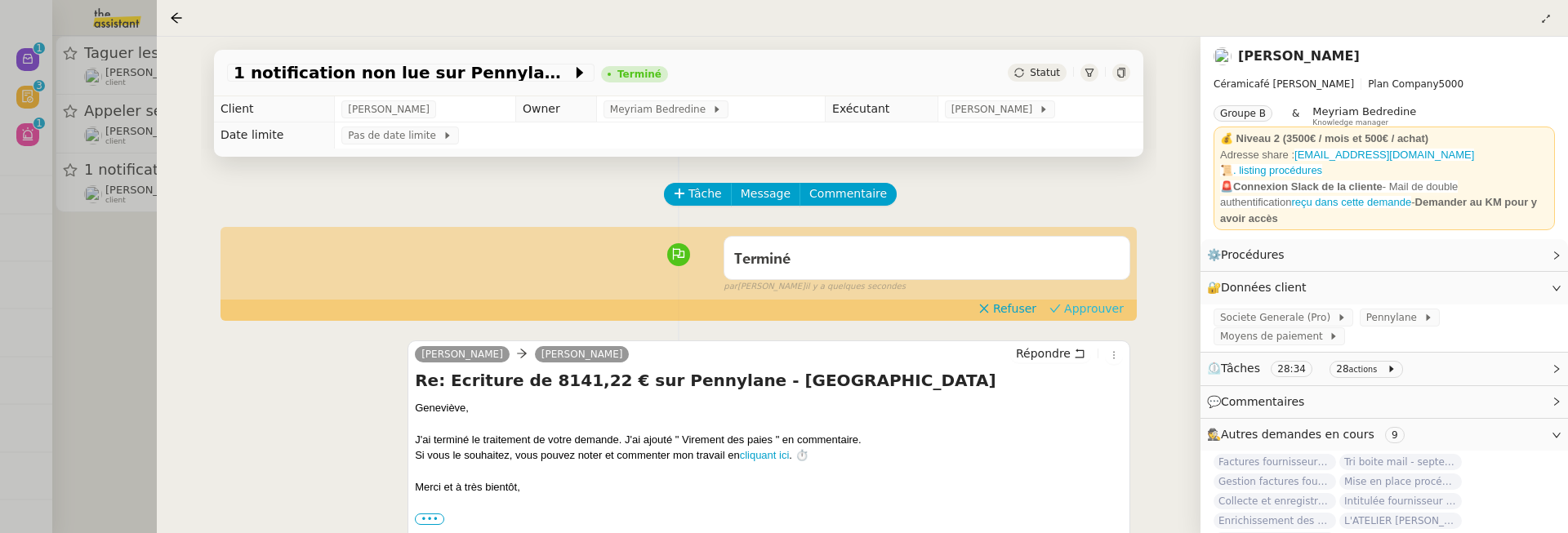
click at [1105, 316] on span "Approuver" at bounding box center [1094, 309] width 60 height 17
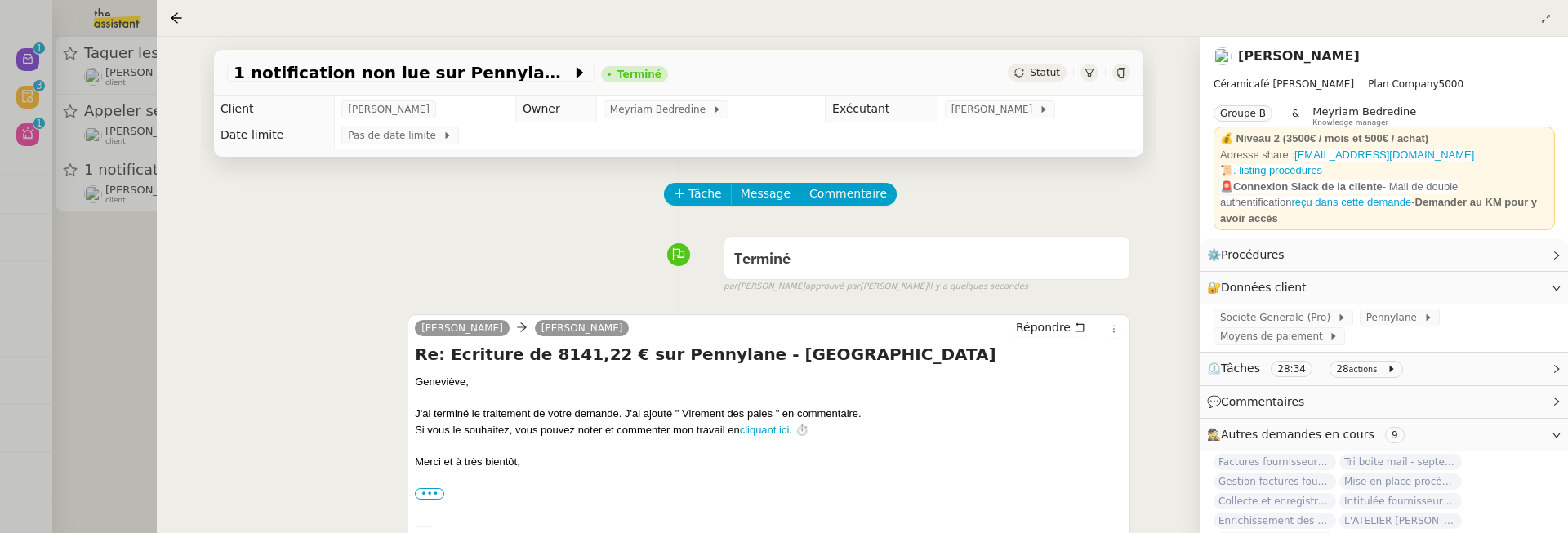
click at [109, 308] on div at bounding box center [784, 266] width 1568 height 533
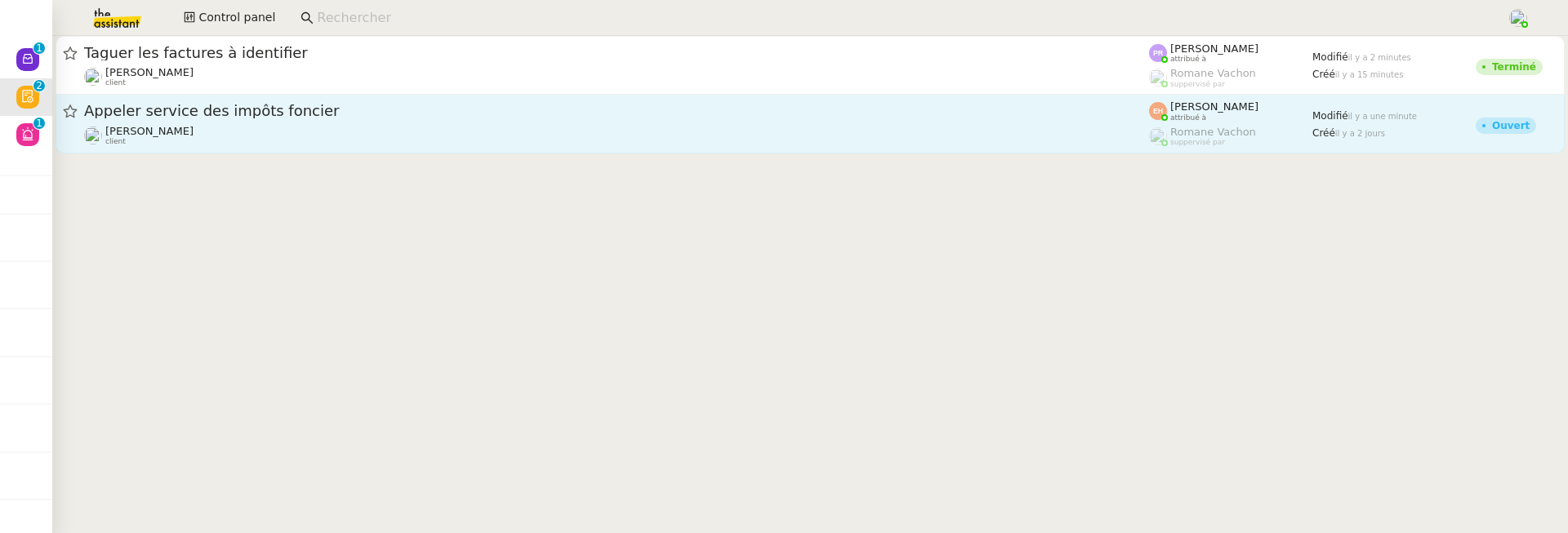
click at [319, 112] on span "Appeler service des impôts foncier" at bounding box center [616, 111] width 1065 height 15
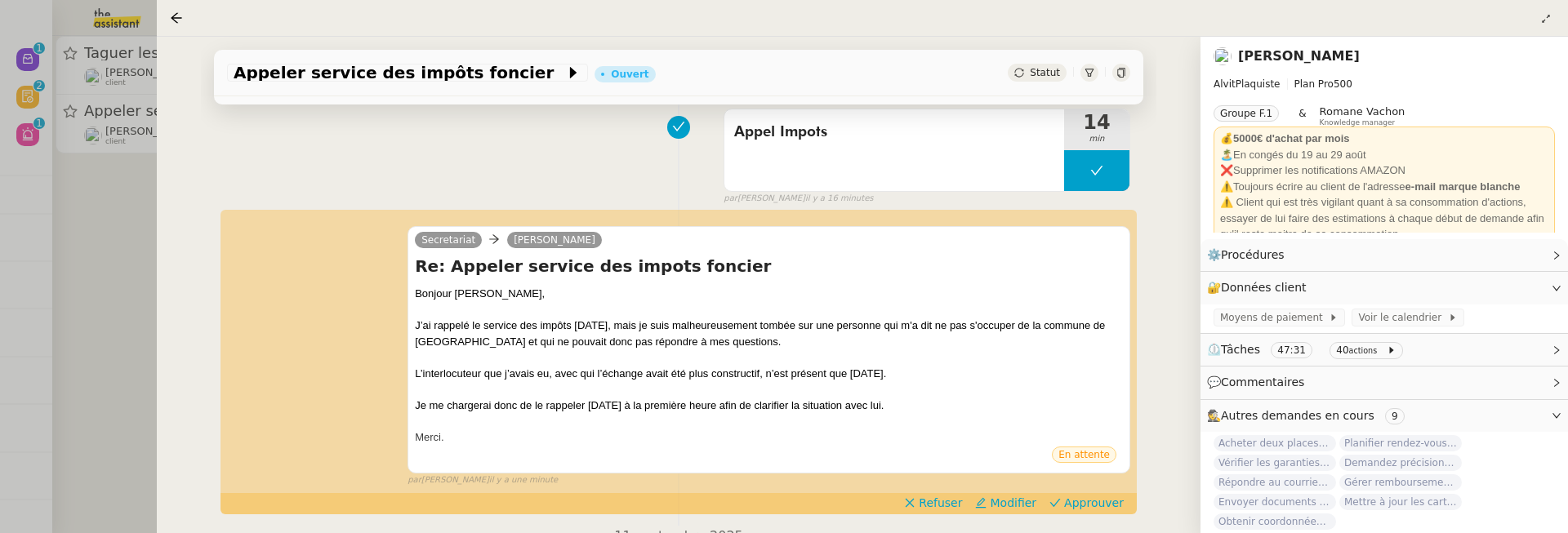
scroll to position [131, 0]
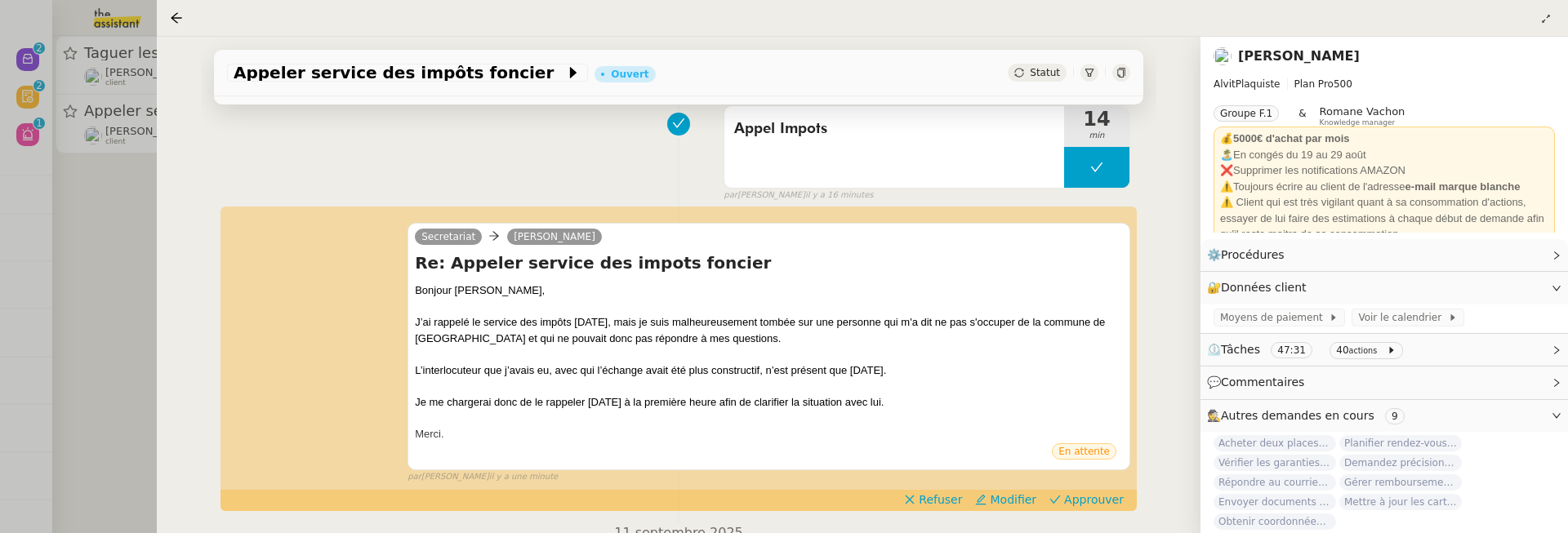
click at [120, 287] on div at bounding box center [784, 266] width 1568 height 533
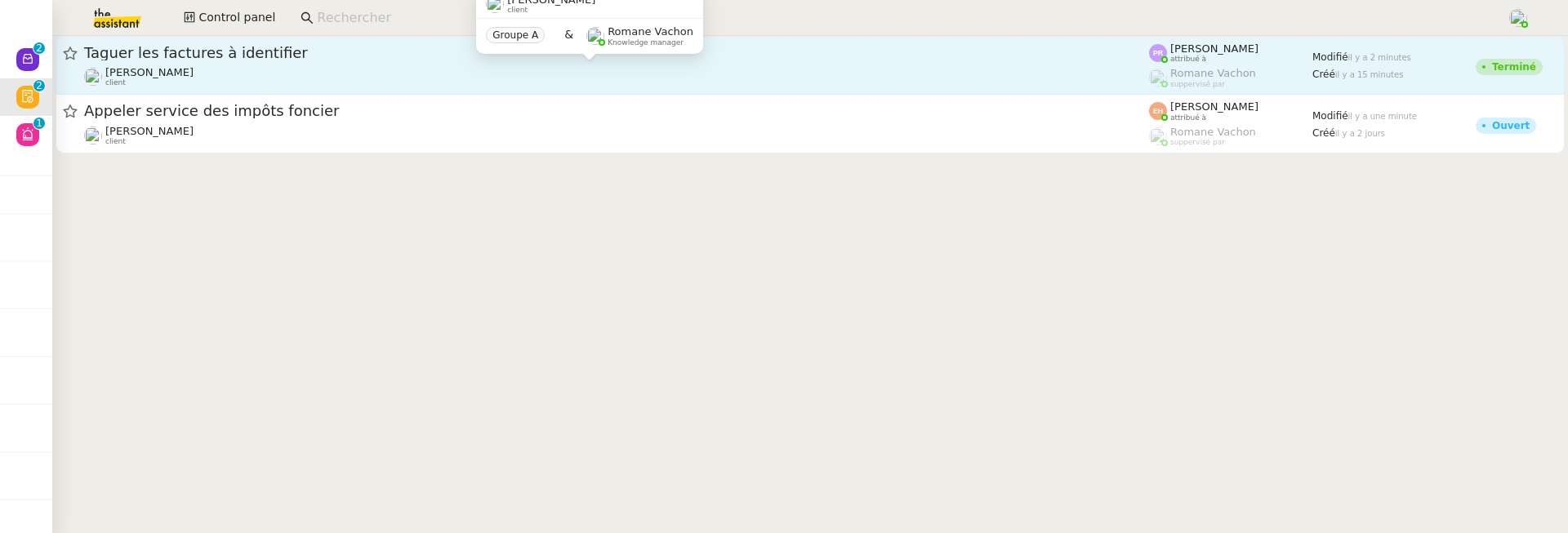
click at [266, 66] on div "Segolène Labinsky client" at bounding box center [616, 77] width 1065 height 21
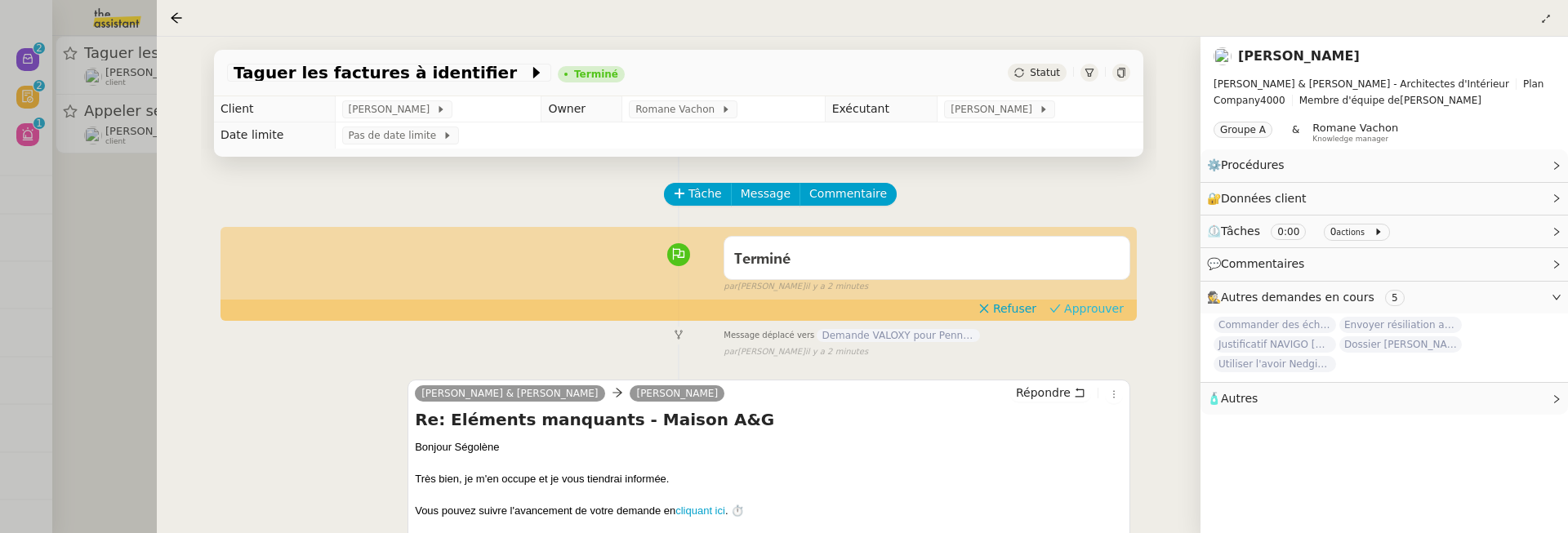
click at [1079, 314] on span "Approuver" at bounding box center [1094, 309] width 60 height 17
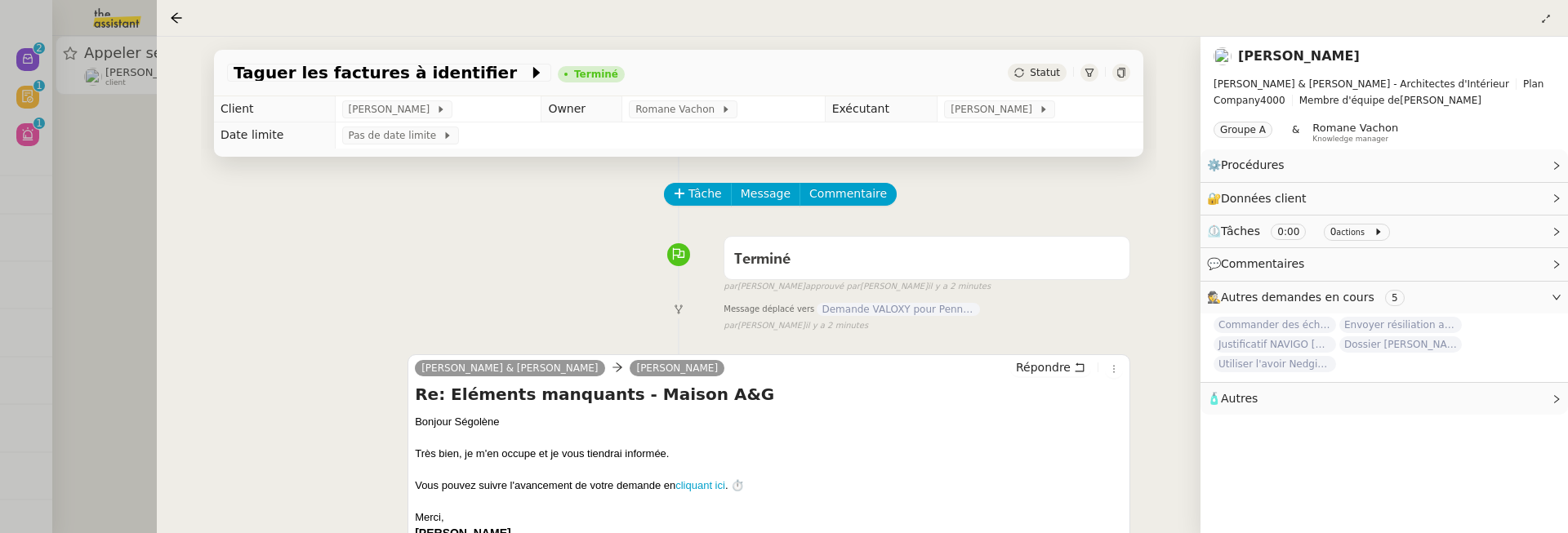
click at [116, 216] on div at bounding box center [784, 266] width 1568 height 533
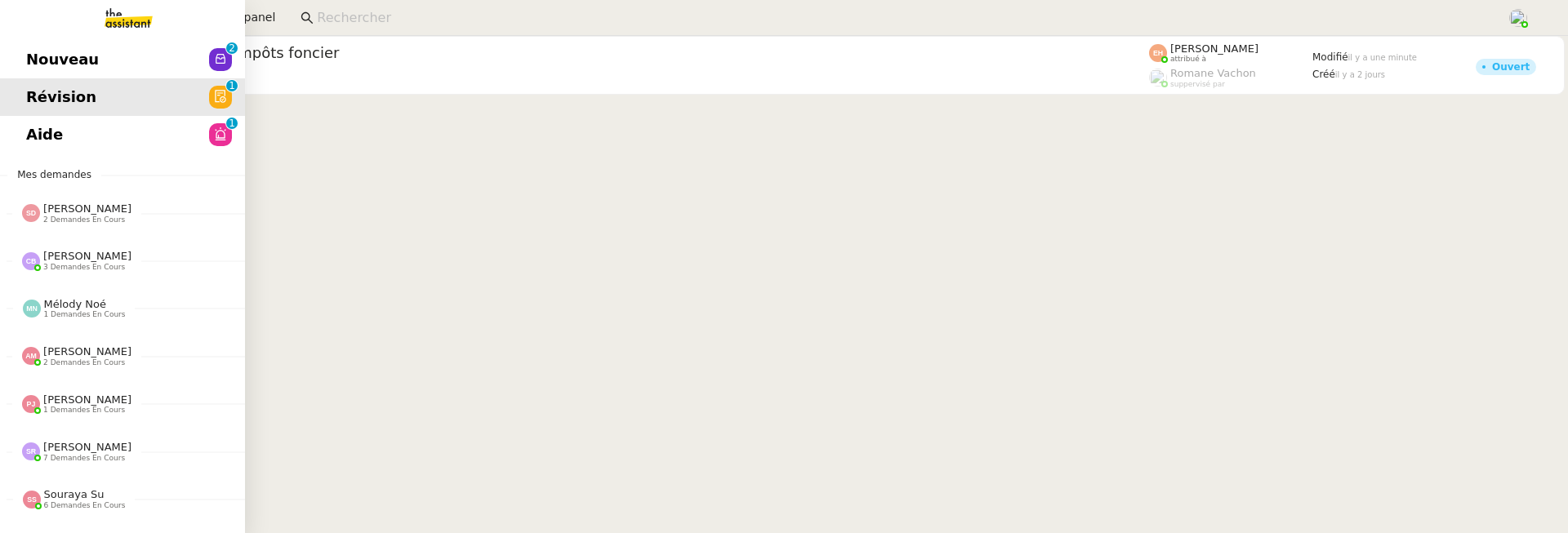
click at [45, 47] on span "Nouveau" at bounding box center [62, 60] width 73 height 25
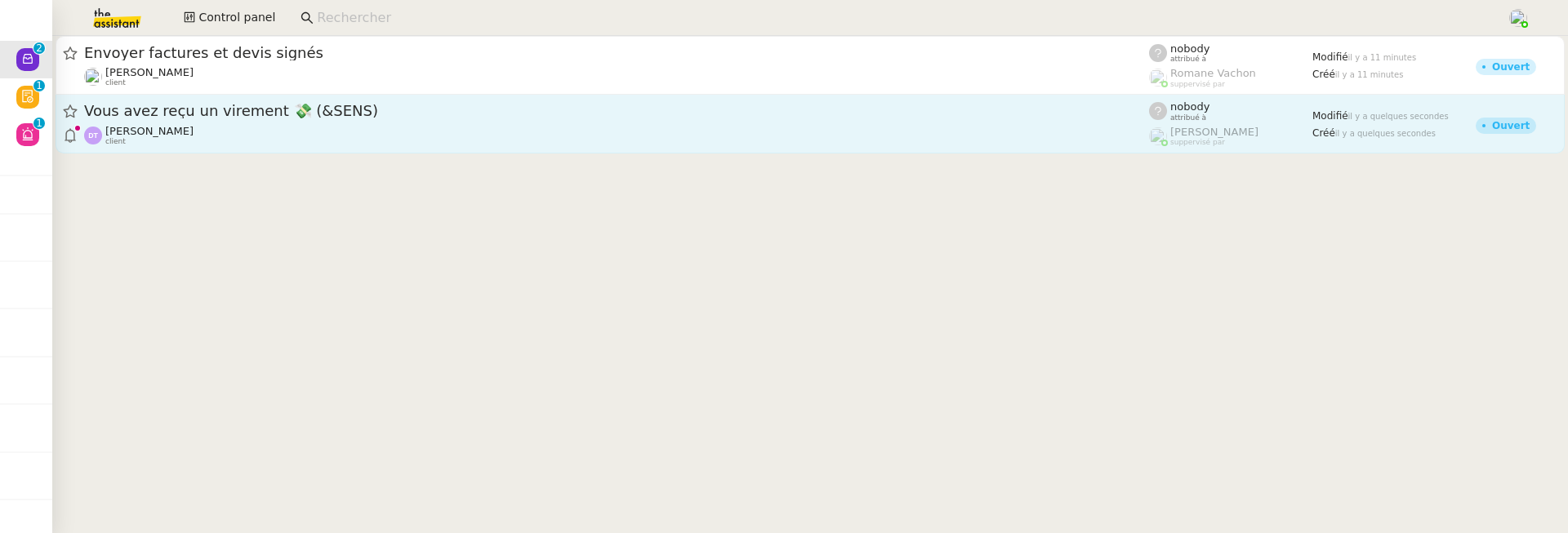
click at [658, 140] on div "Diane Taieb client" at bounding box center [616, 135] width 1065 height 21
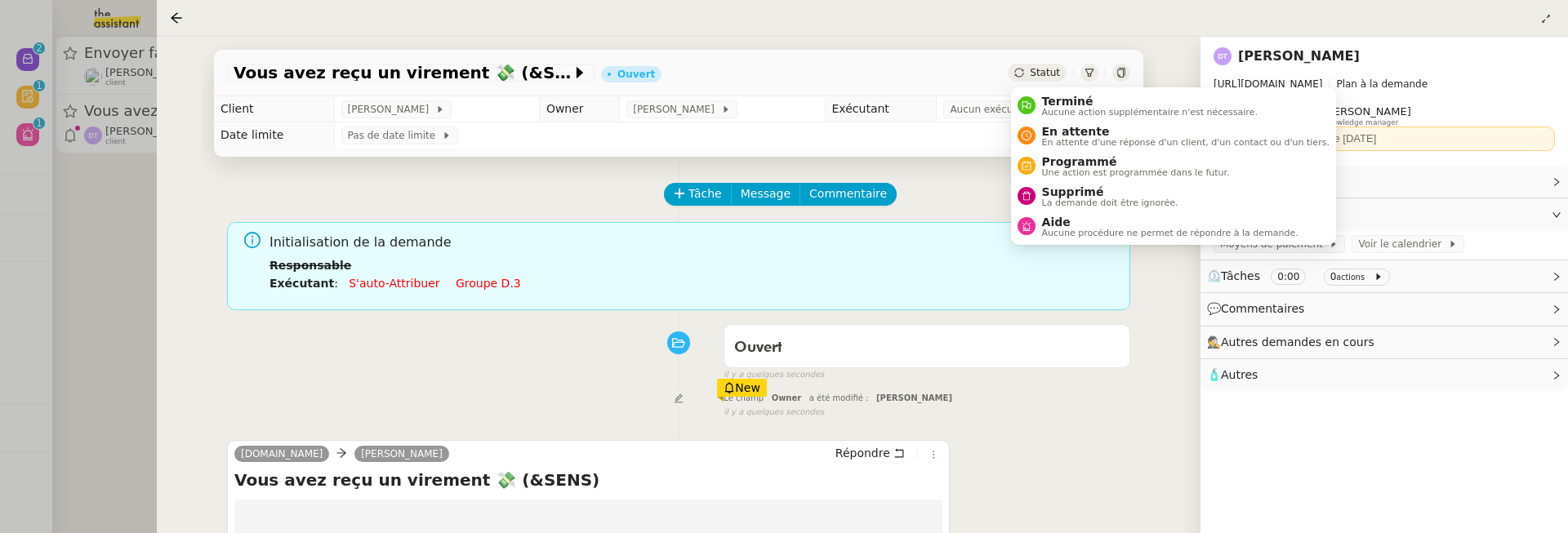
click at [1049, 72] on span "Statut" at bounding box center [1045, 72] width 30 height 11
click at [1098, 201] on span "La demande doit être ignorée." at bounding box center [1110, 203] width 136 height 9
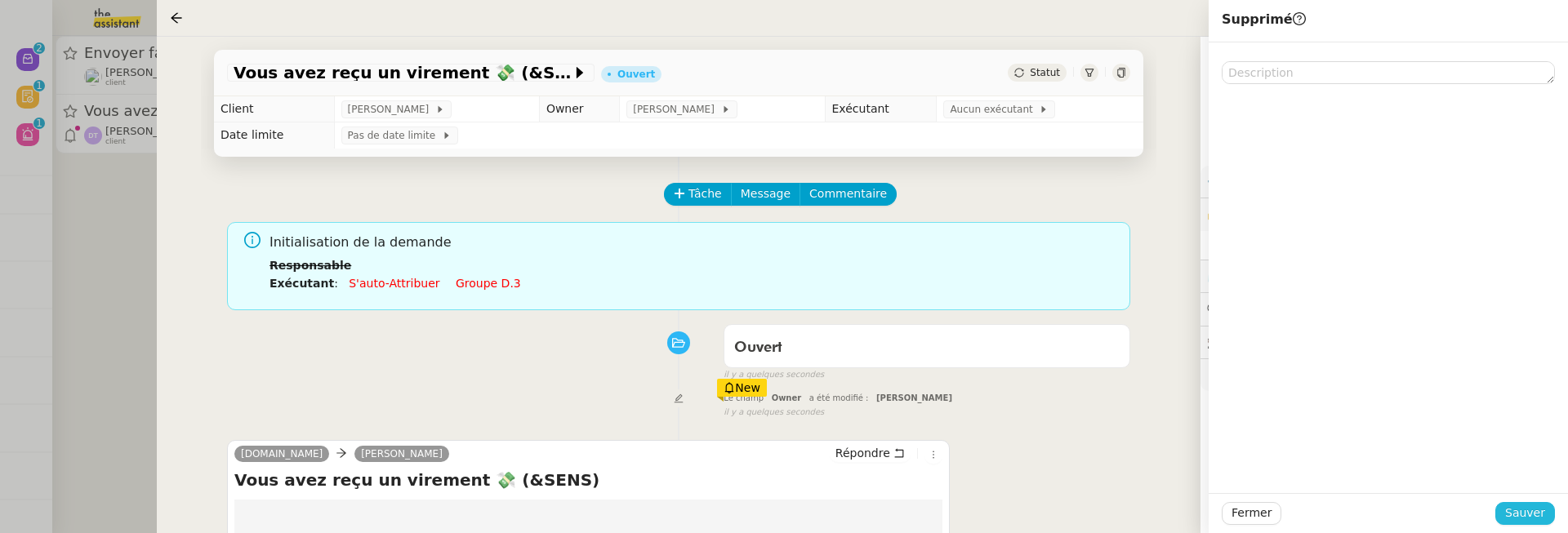
click at [1532, 511] on span "Sauver" at bounding box center [1525, 513] width 40 height 18
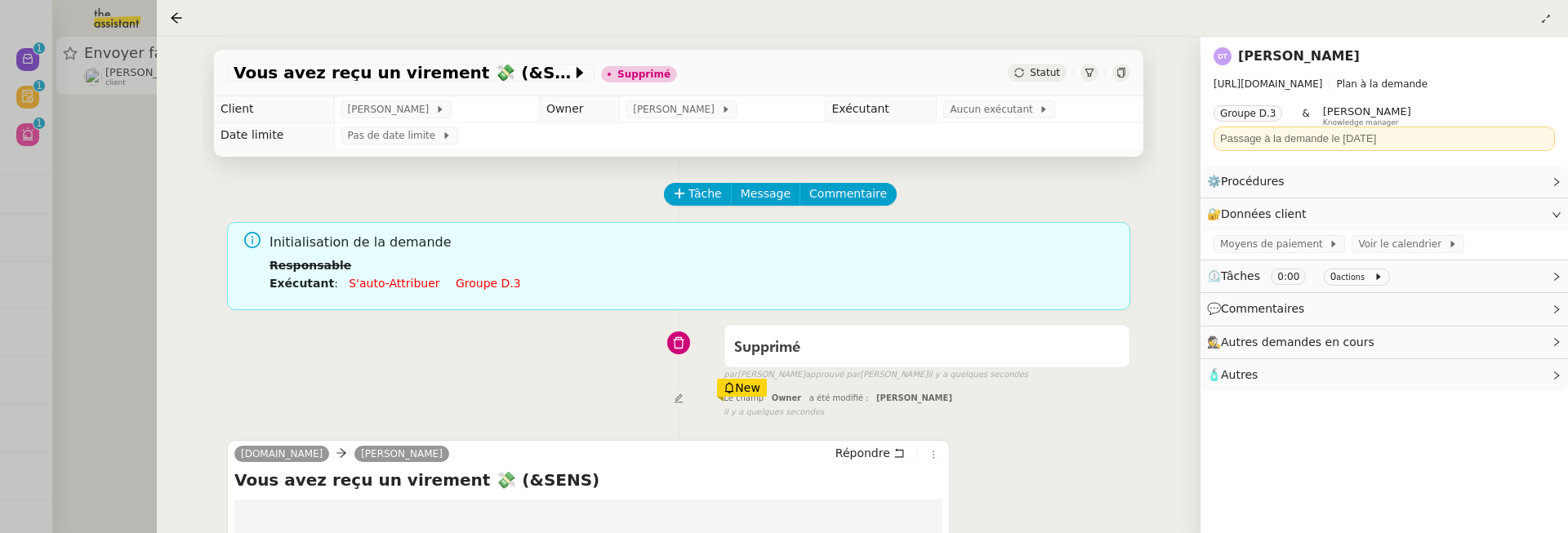
click at [100, 258] on div at bounding box center [784, 266] width 1568 height 533
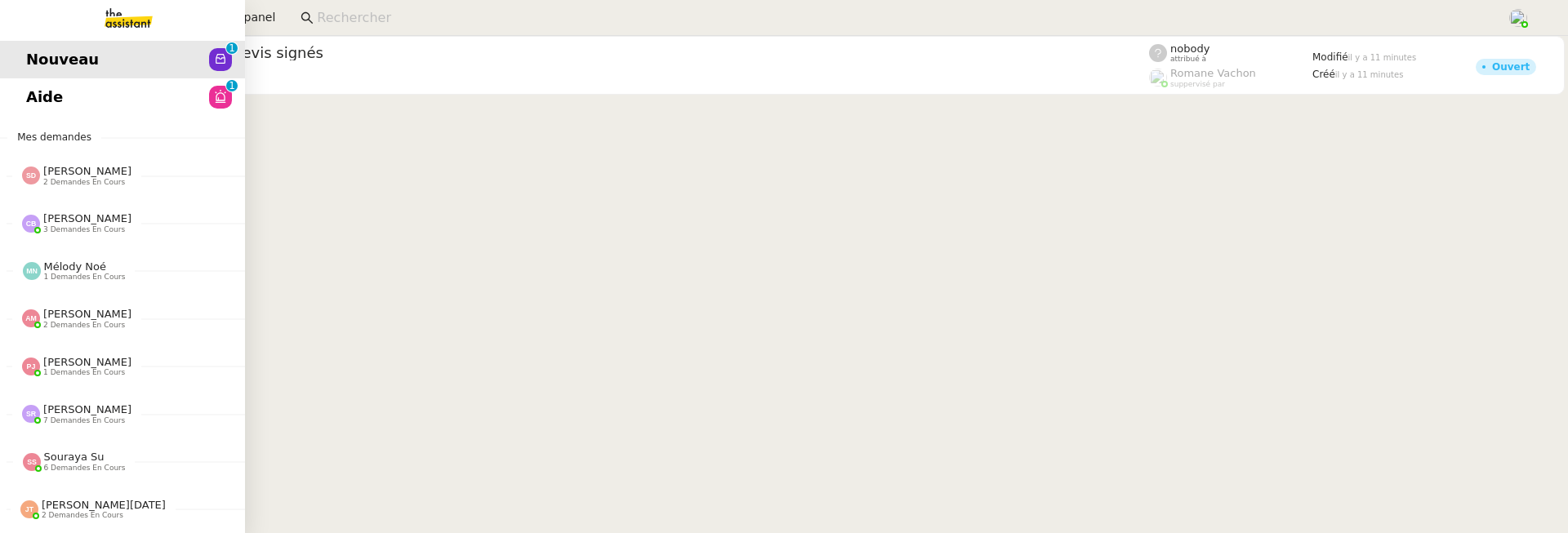
click at [33, 86] on span "Aide" at bounding box center [45, 98] width 37 height 25
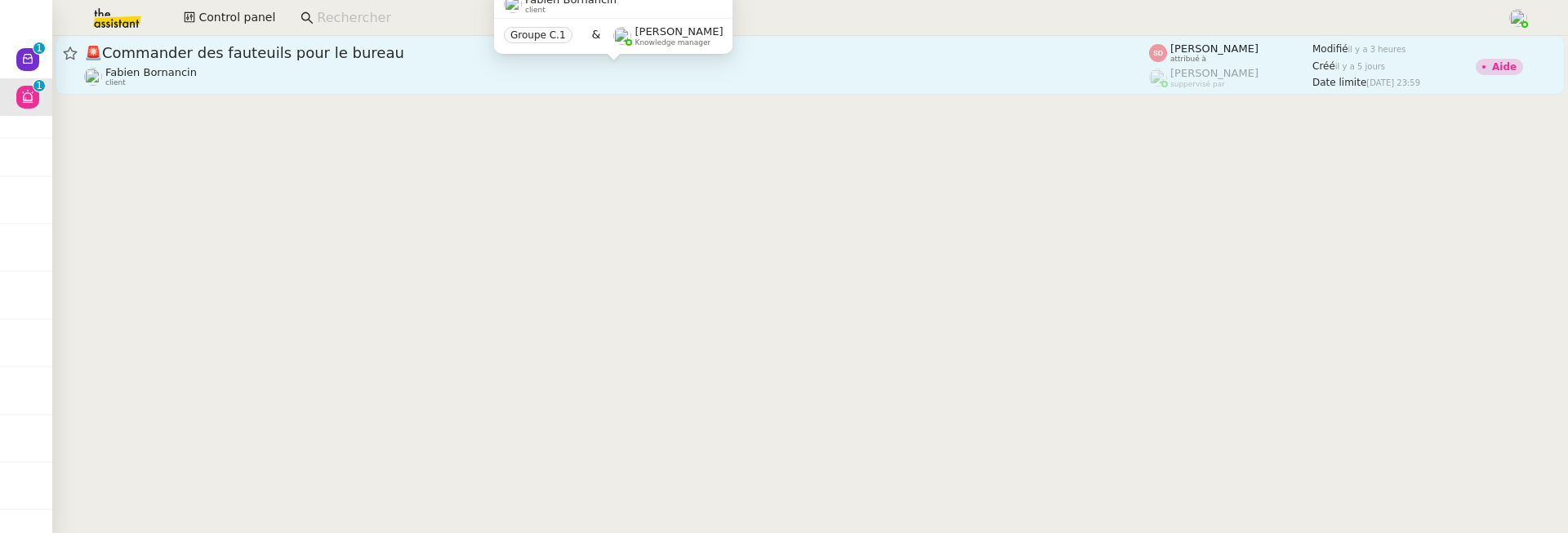
click at [433, 75] on div "Fabien Bornancin client" at bounding box center [616, 77] width 1065 height 21
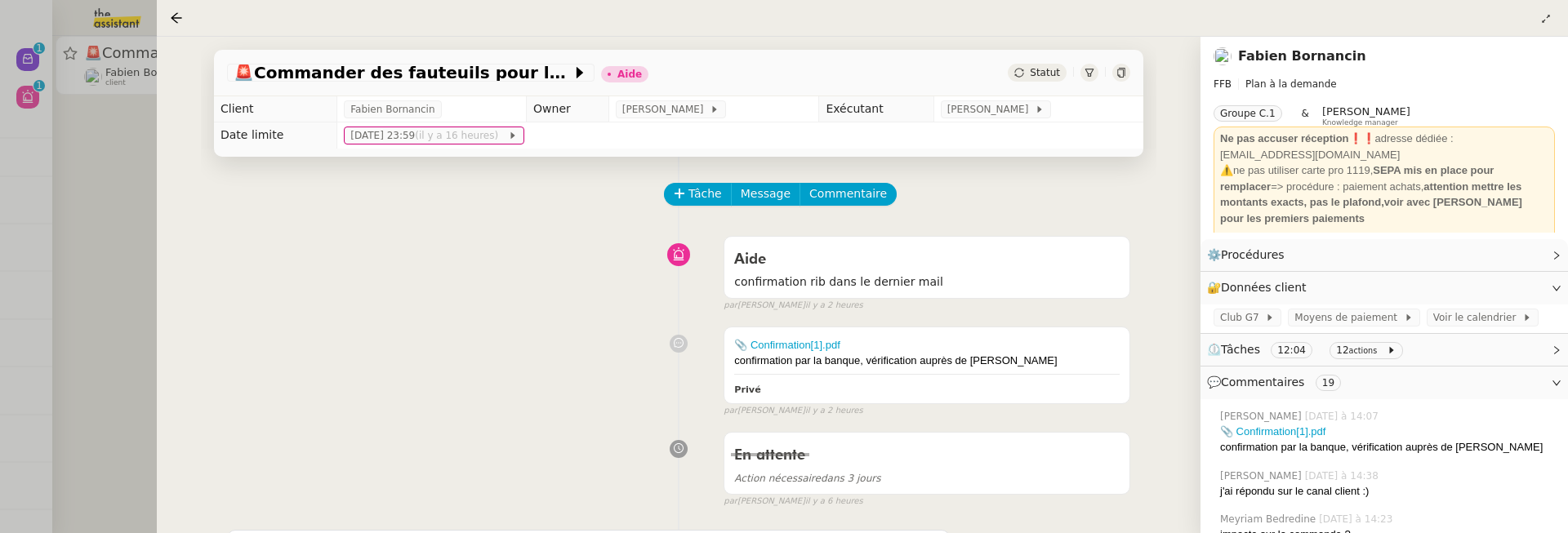
click at [117, 224] on div at bounding box center [784, 266] width 1568 height 533
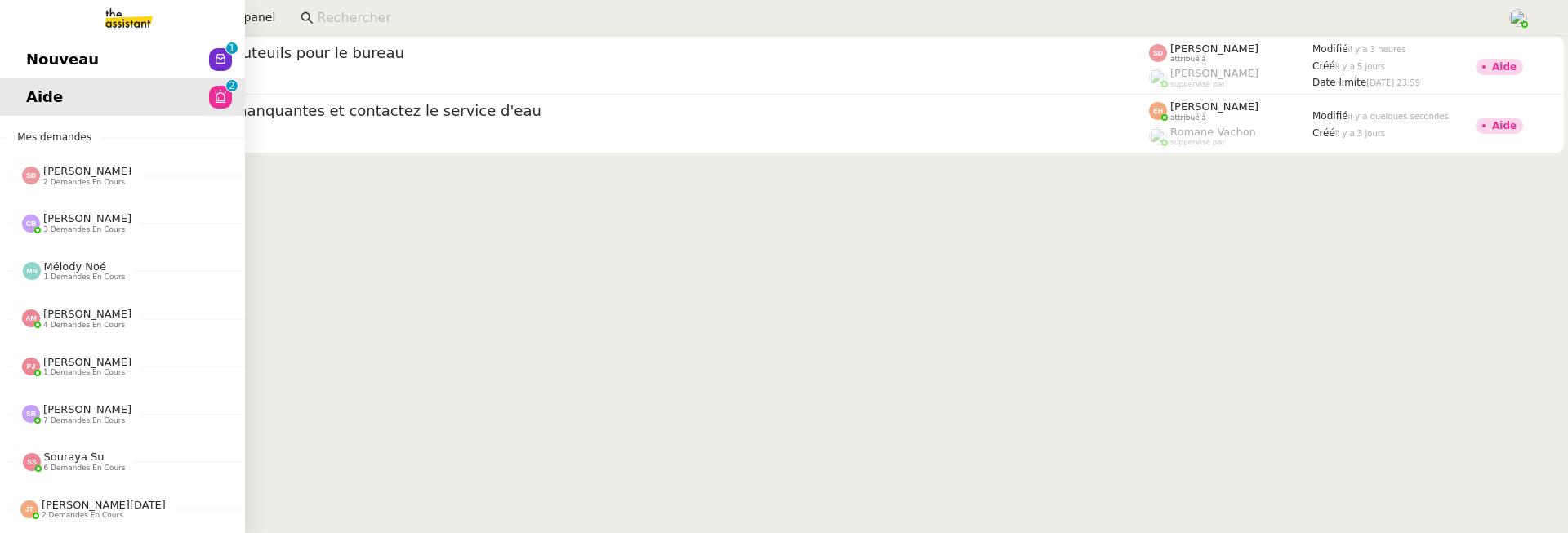
click at [47, 70] on span "Nouveau" at bounding box center [62, 60] width 73 height 25
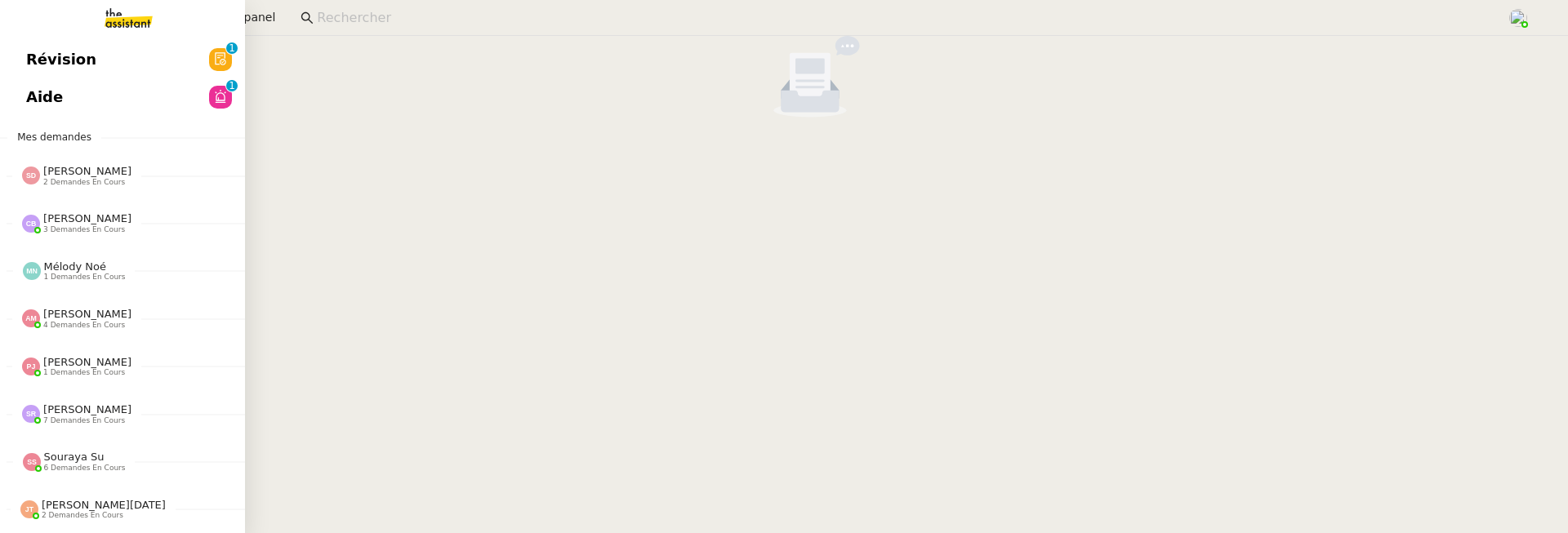
click at [47, 99] on span "Aide" at bounding box center [45, 98] width 37 height 25
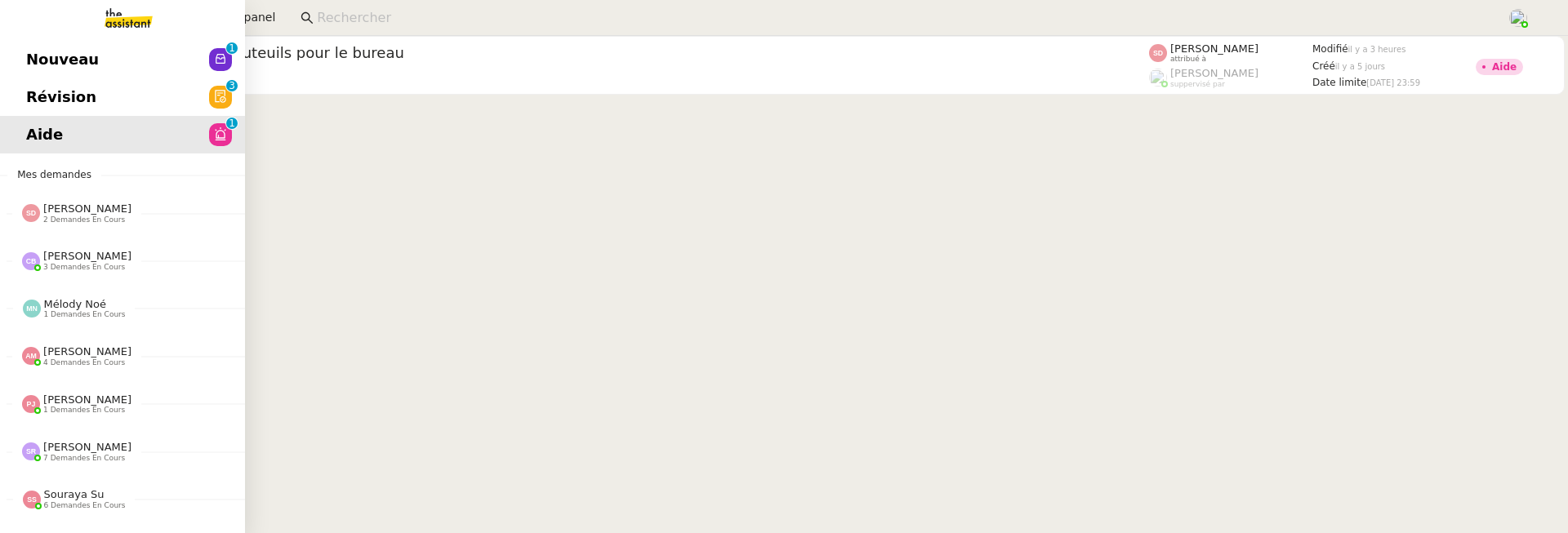
click at [46, 100] on span "Révision" at bounding box center [62, 98] width 70 height 25
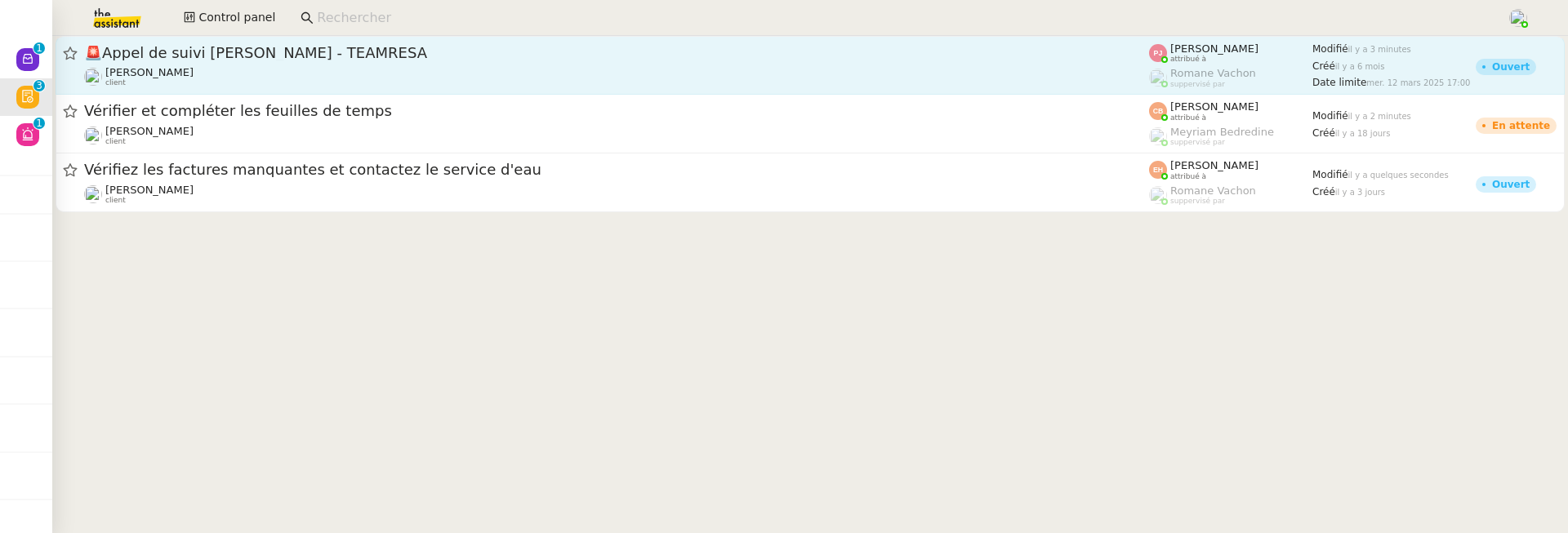
click at [463, 93] on link "🚨 Appel de suivi Simon Rabaud - TEAMRESA Florian Parant client Pauline Jennah a…" at bounding box center [810, 65] width 1509 height 59
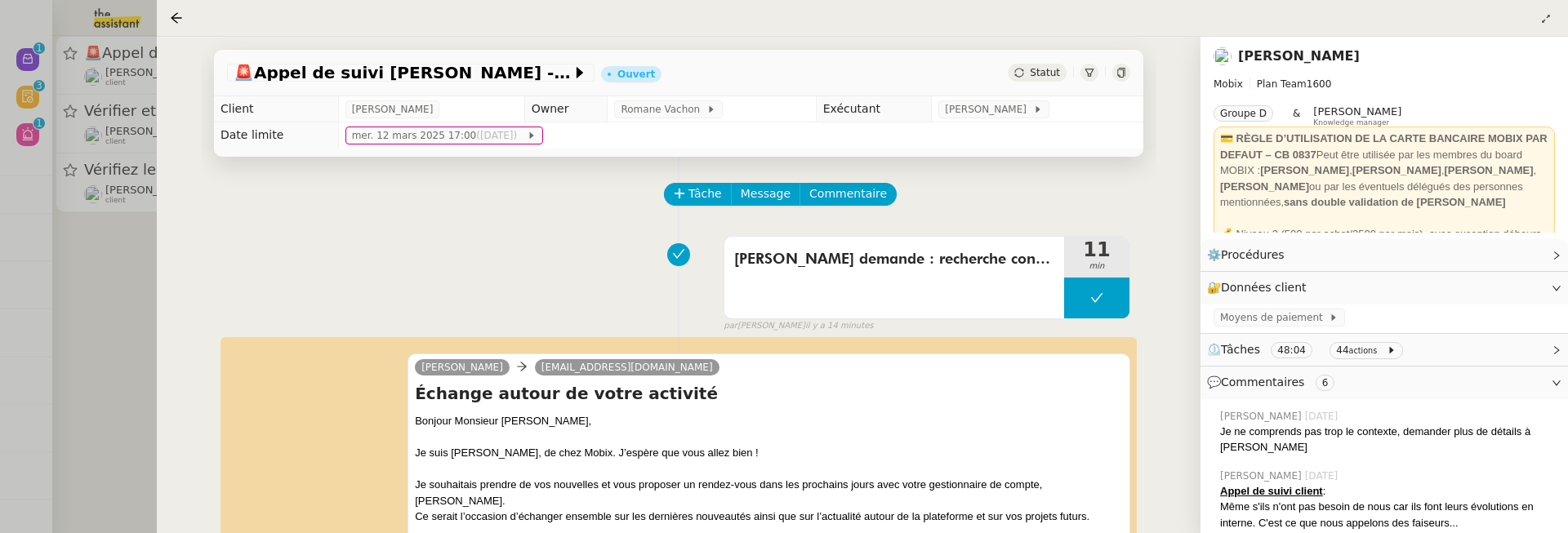
scroll to position [234, 0]
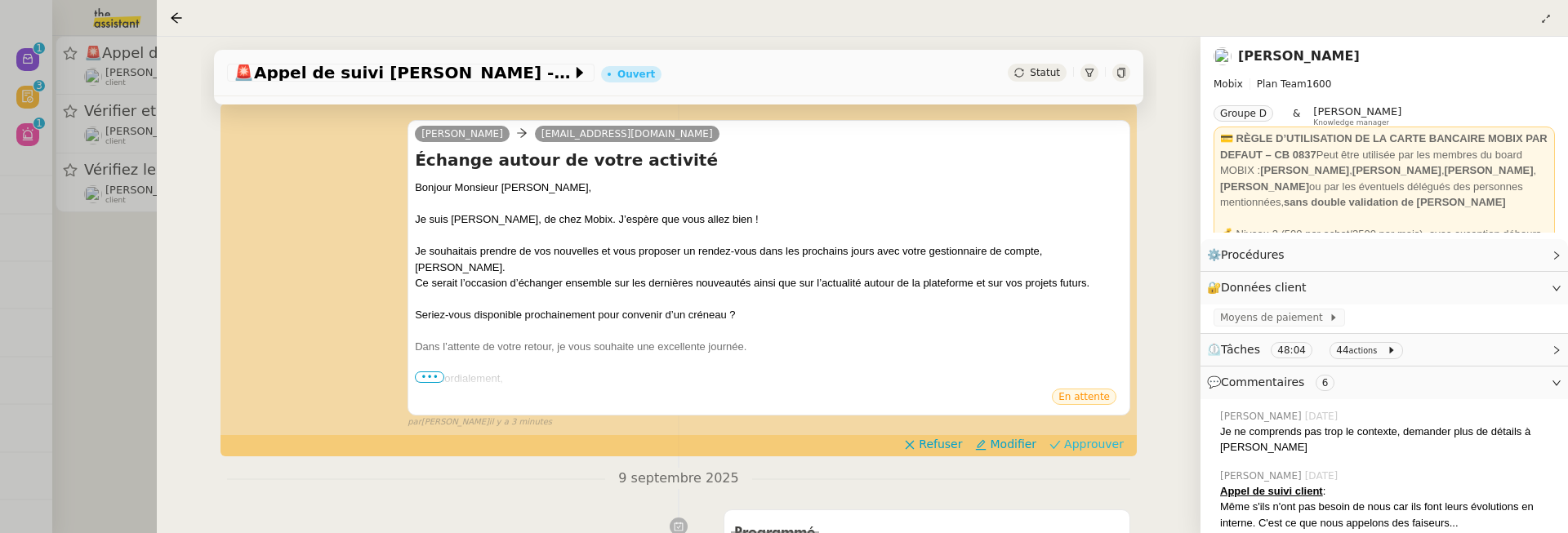
click at [1108, 436] on span "Approuver" at bounding box center [1094, 444] width 60 height 17
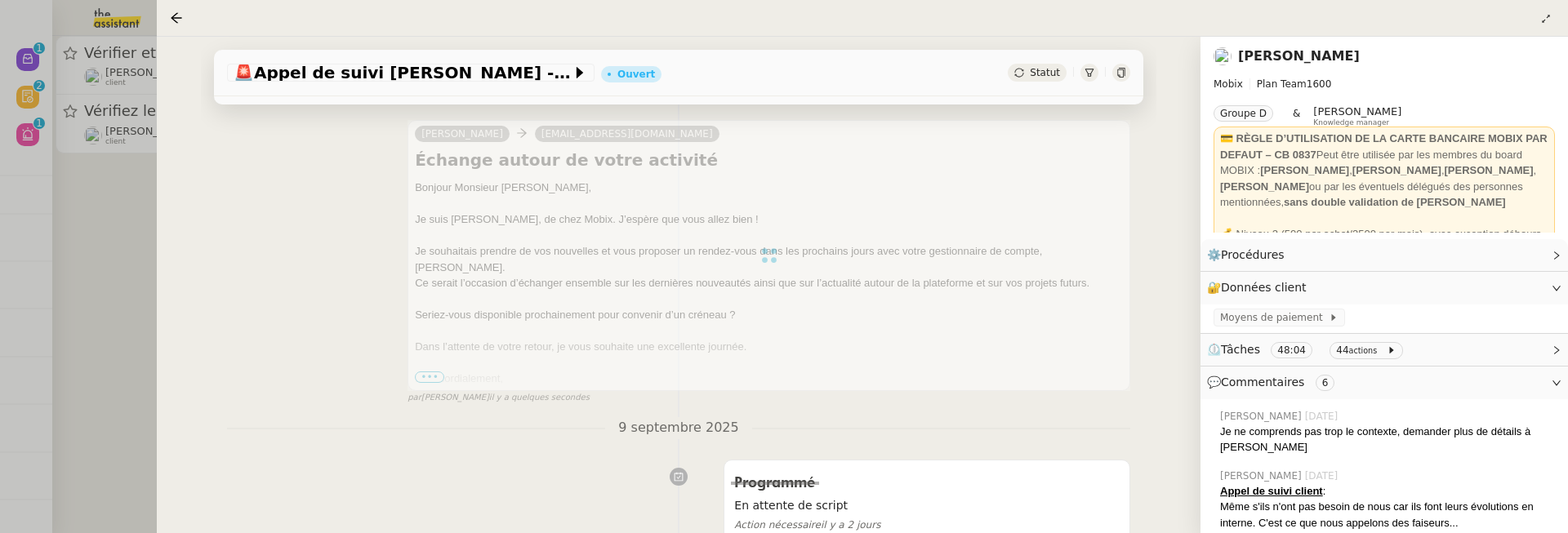
click at [114, 265] on div at bounding box center [784, 266] width 1568 height 533
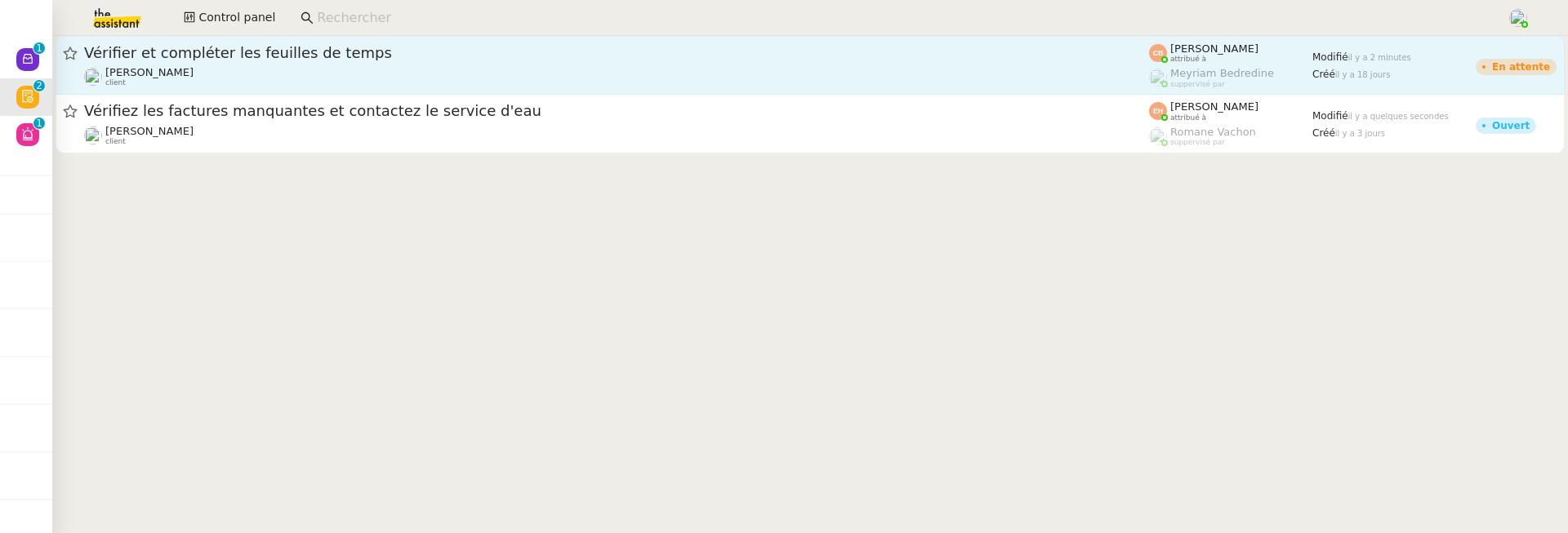
click at [294, 83] on div "Laurence de Nervaux client" at bounding box center [616, 77] width 1065 height 21
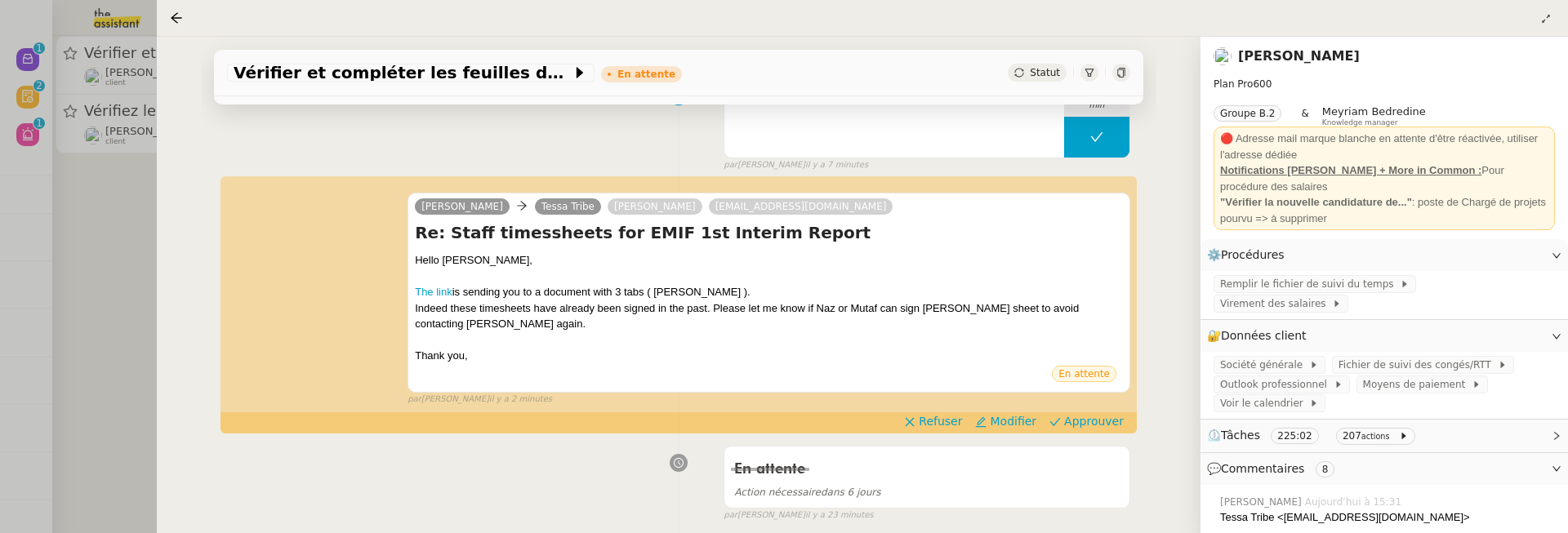
scroll to position [259, 0]
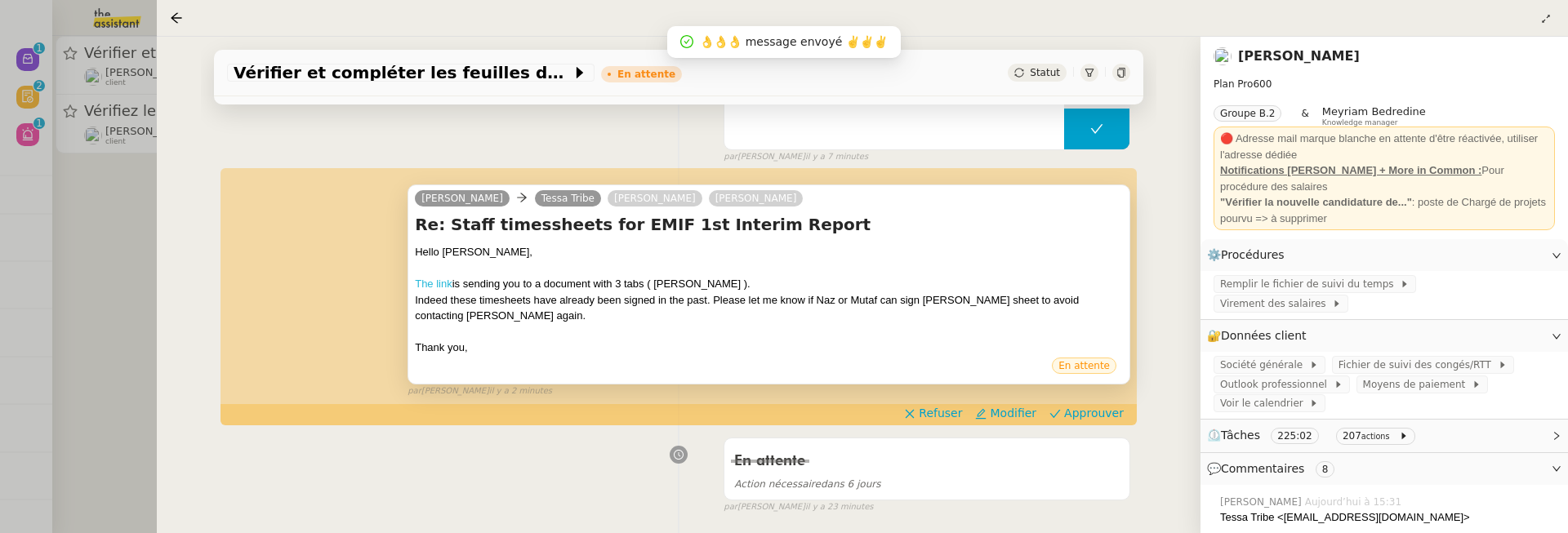
click at [432, 283] on link "The link" at bounding box center [434, 284] width 38 height 12
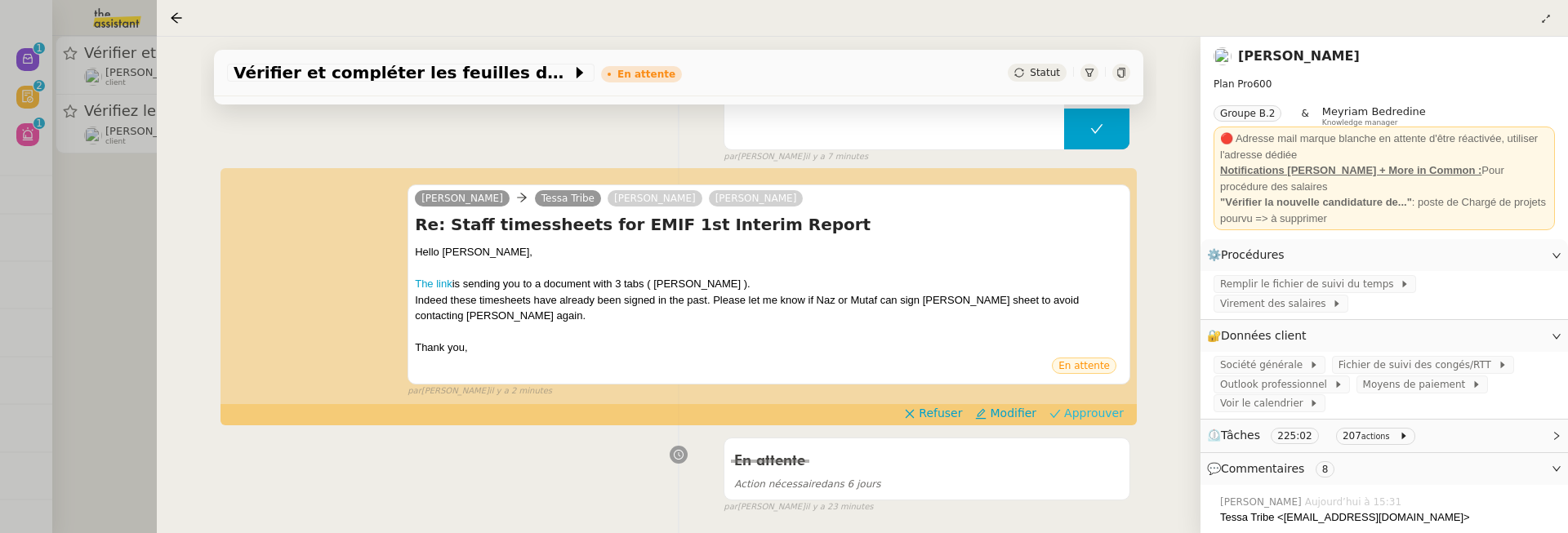
click at [1092, 405] on span "Approuver" at bounding box center [1094, 413] width 60 height 17
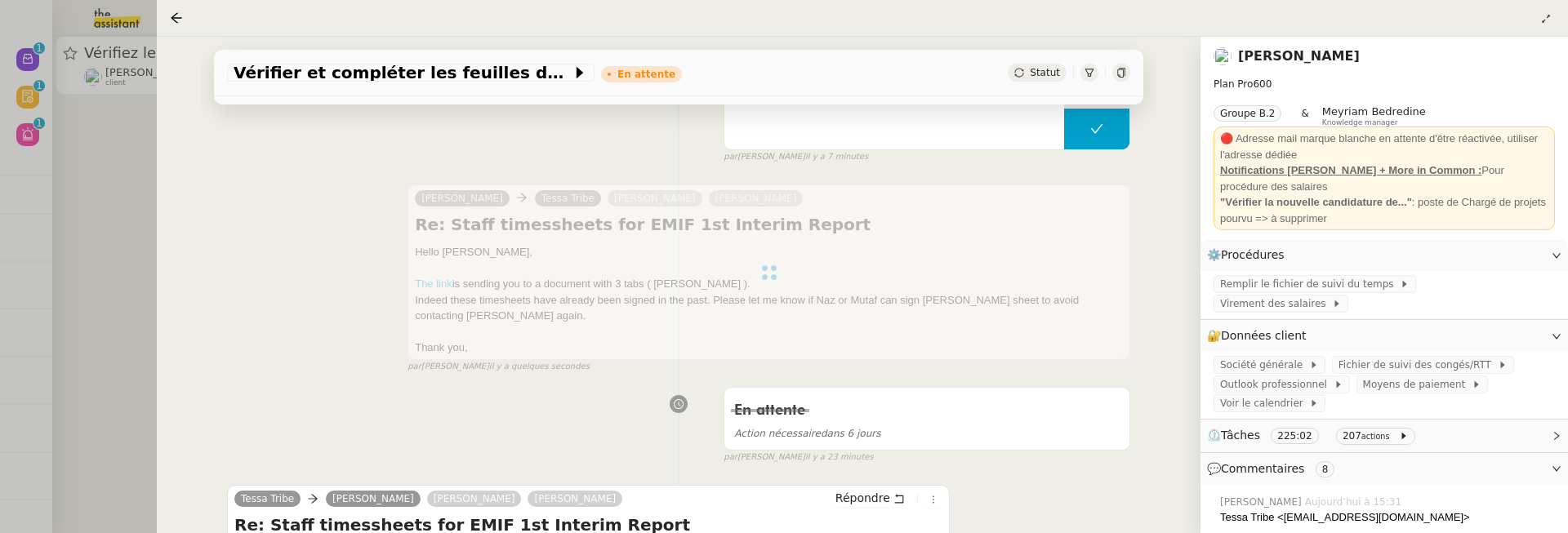
click at [121, 128] on div at bounding box center [784, 266] width 1568 height 533
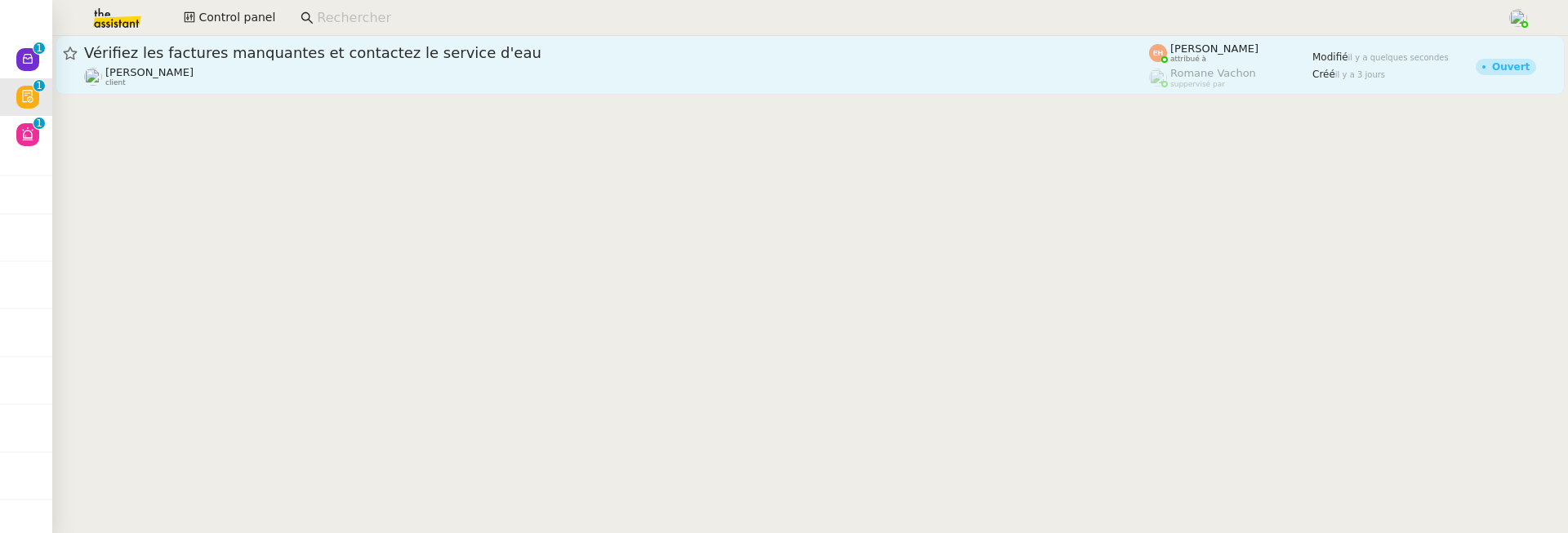
click at [265, 62] on div "Vérifiez les factures manquantes et contactez le service d'eau" at bounding box center [616, 53] width 1065 height 19
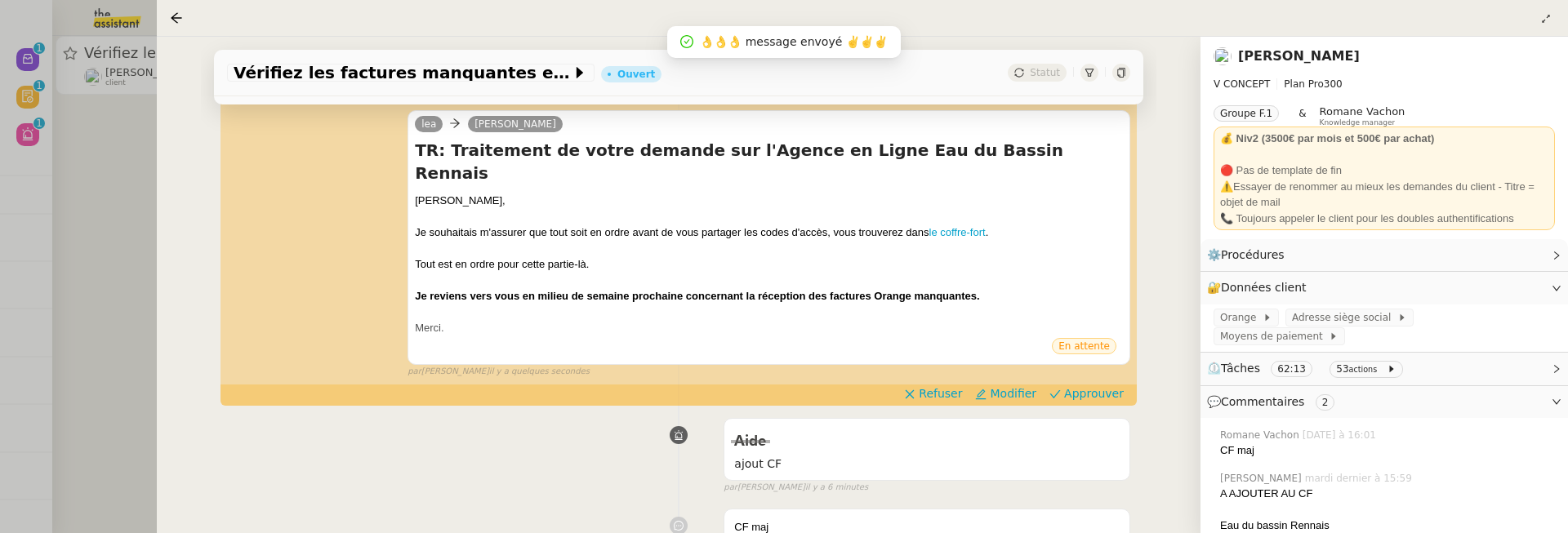
scroll to position [250, 0]
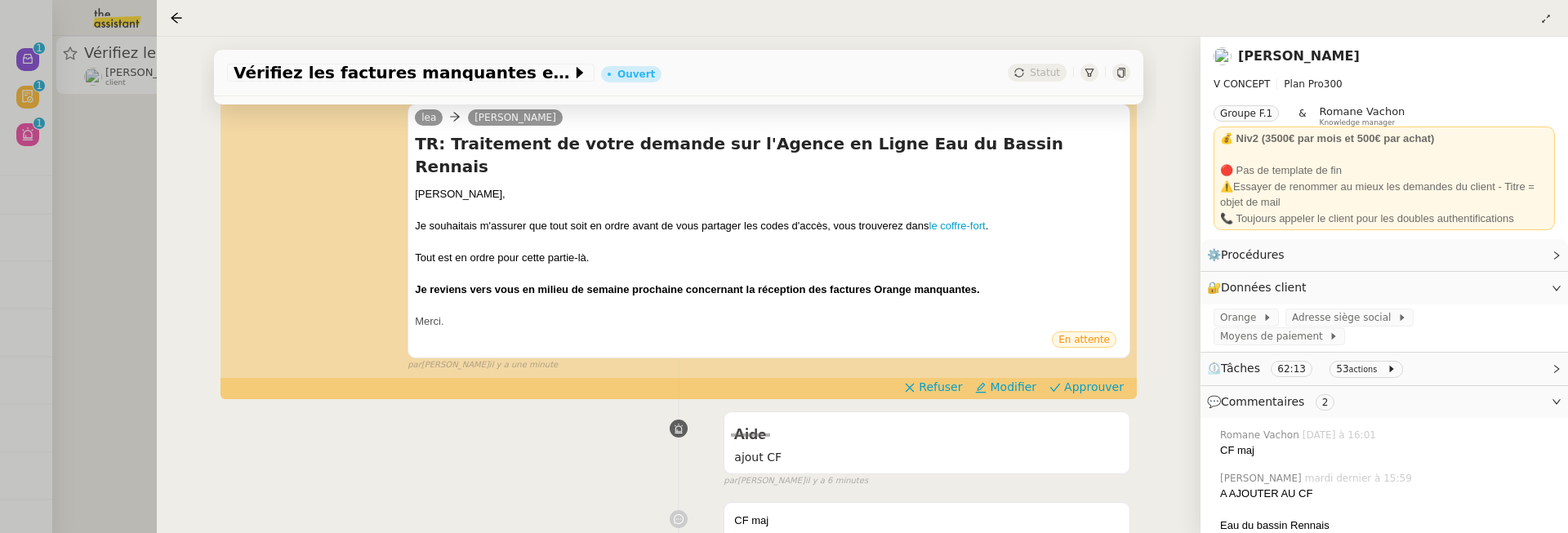
click at [125, 182] on div at bounding box center [784, 266] width 1568 height 533
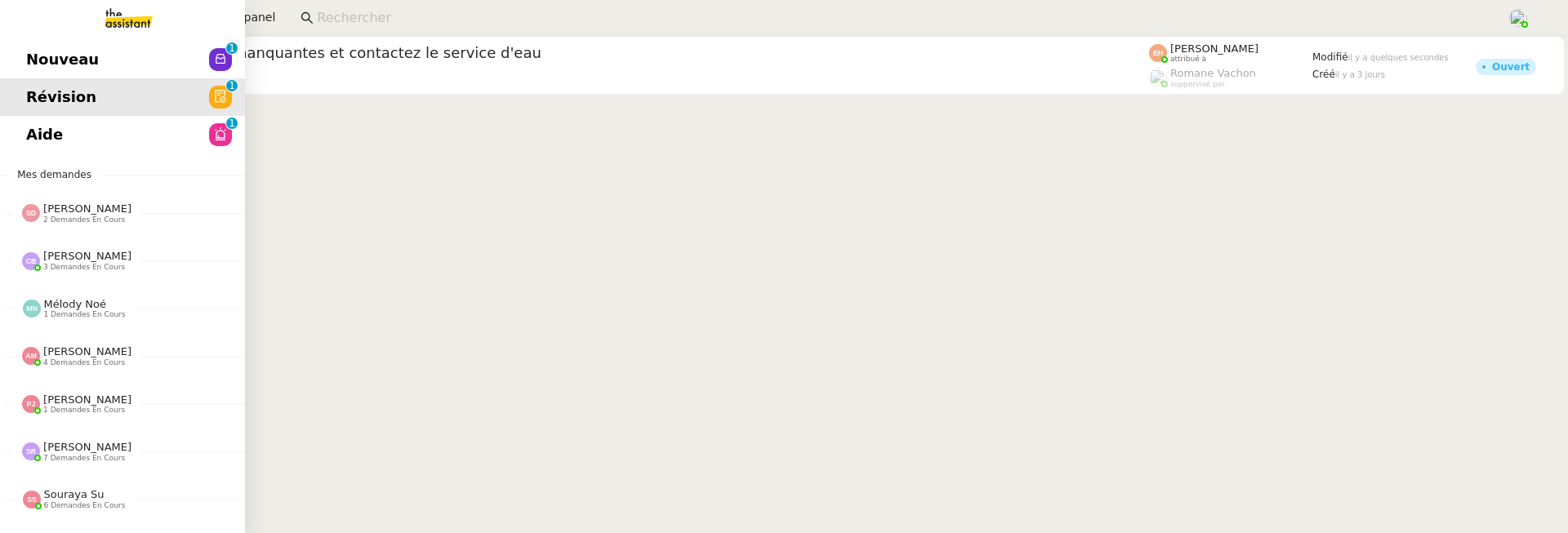
click at [31, 63] on span "Nouveau" at bounding box center [62, 60] width 73 height 25
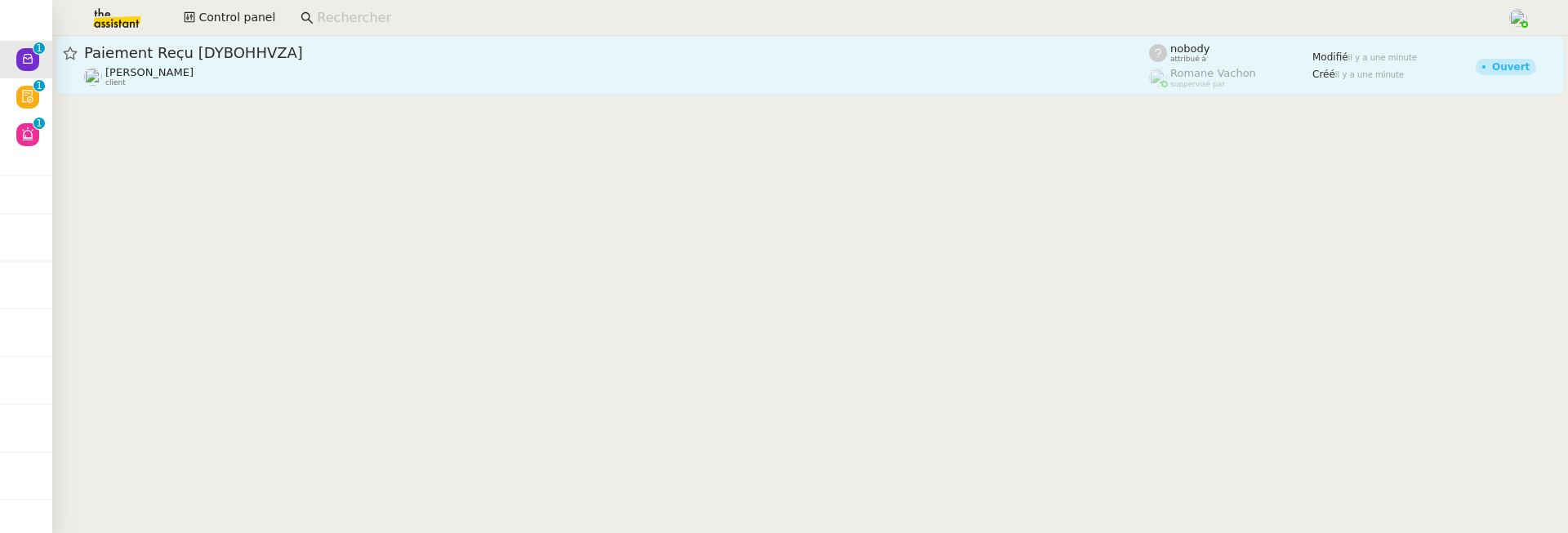
click at [416, 86] on div "Gabrielle Tavernier client" at bounding box center [616, 77] width 1065 height 21
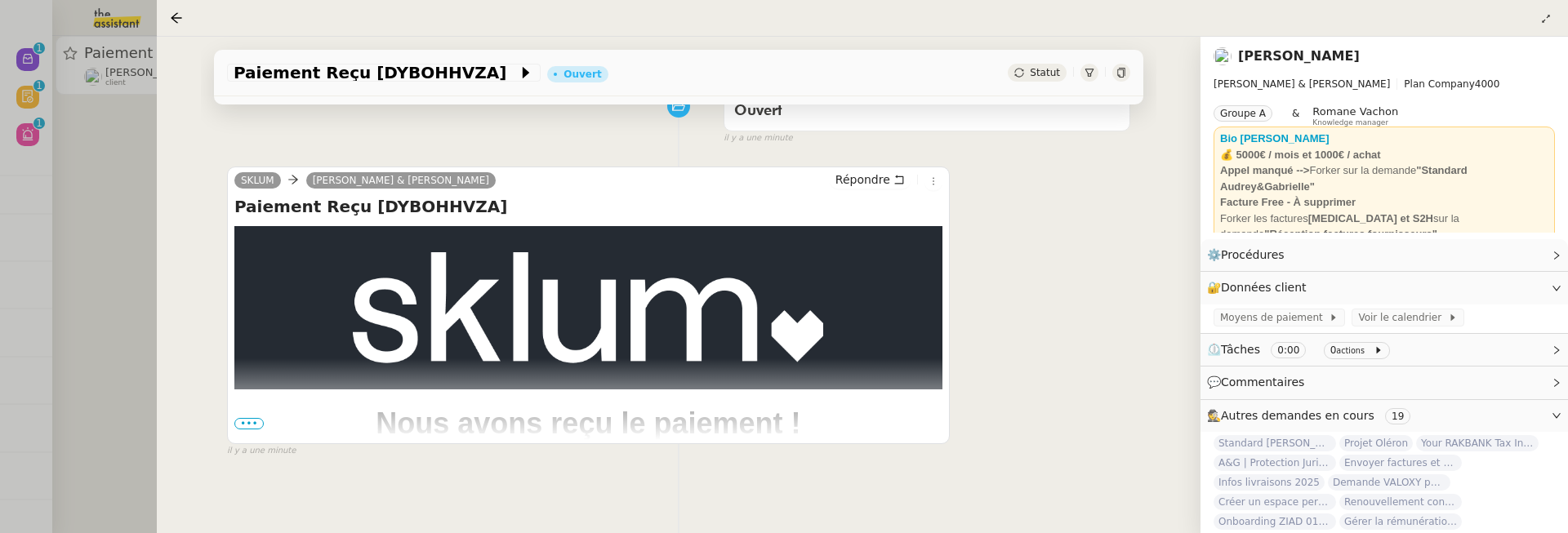
scroll to position [238, 0]
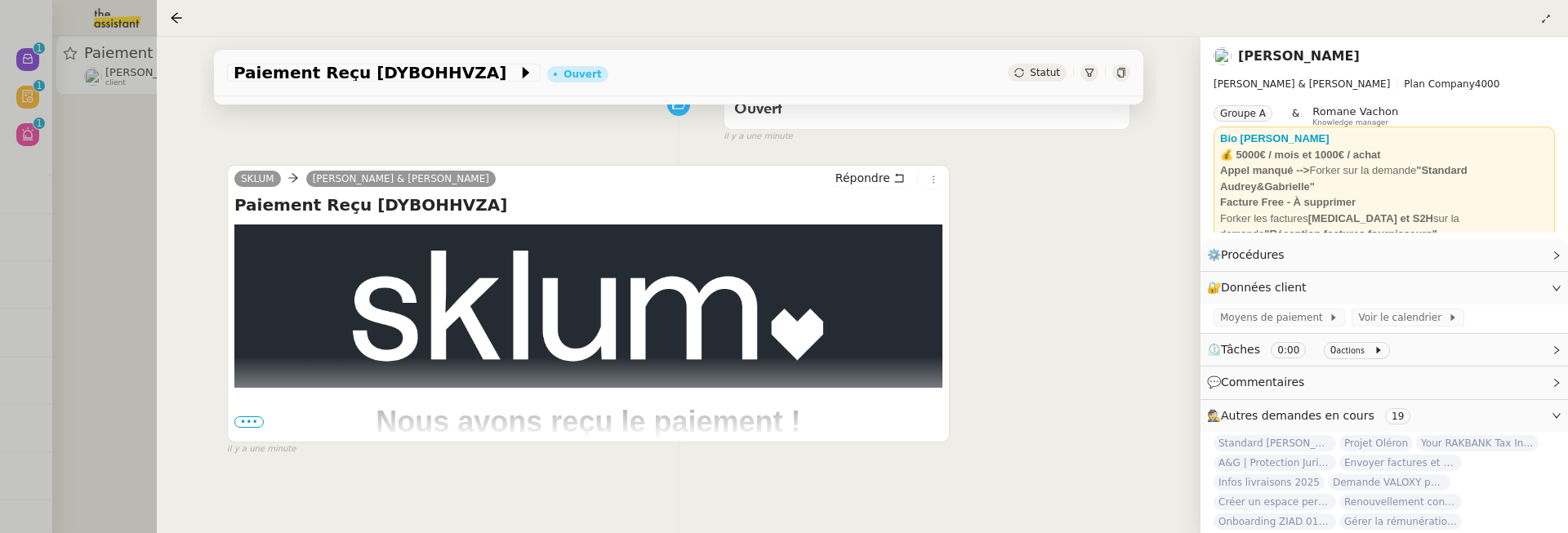
click at [110, 167] on div at bounding box center [784, 266] width 1568 height 533
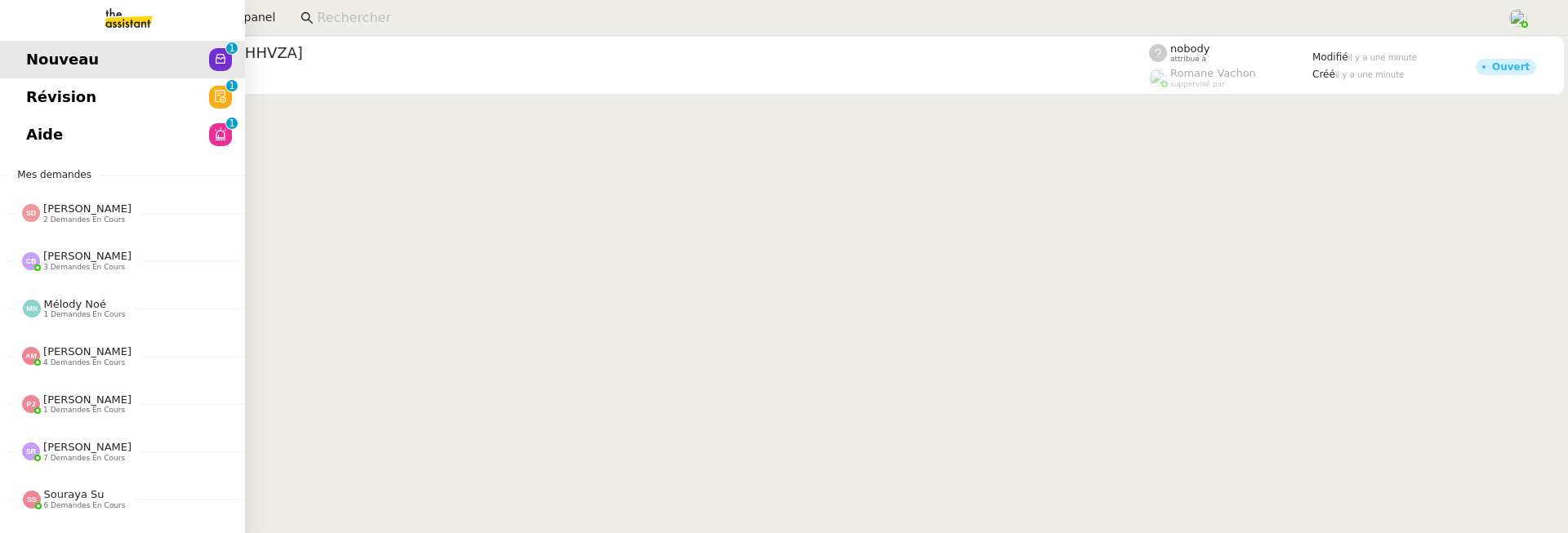
click at [40, 141] on link "Aide 0 1 2 3 4 5 6 7 8 9" at bounding box center [122, 135] width 245 height 38
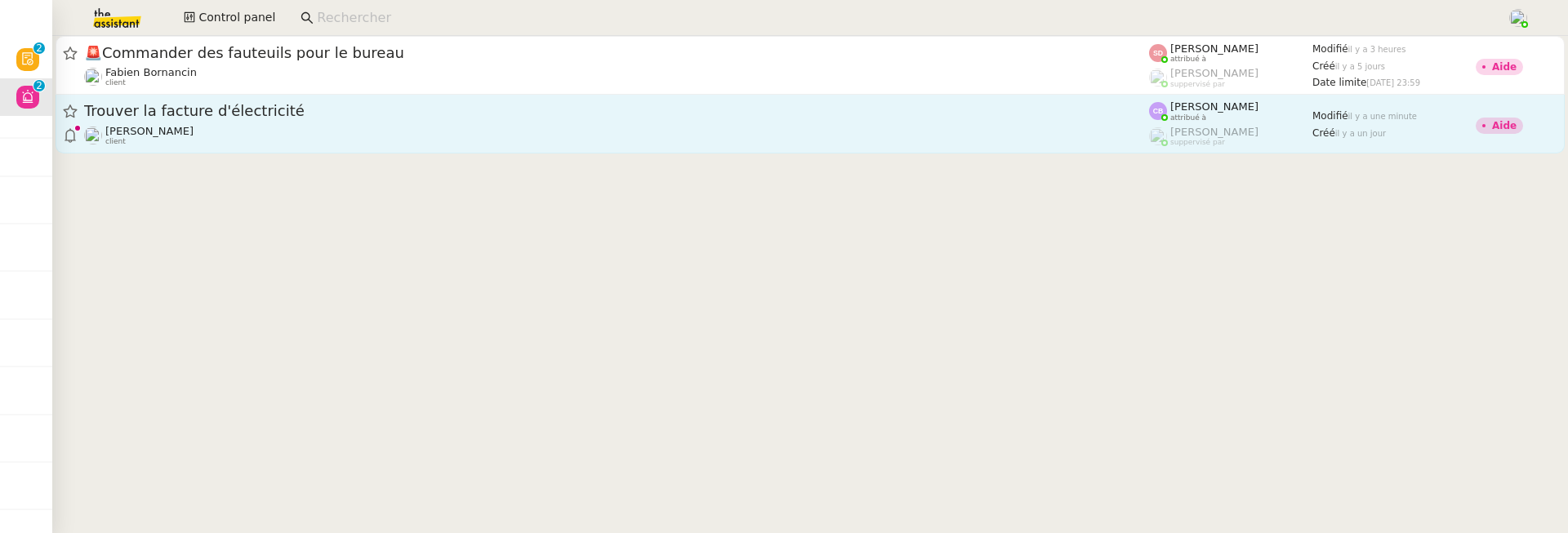
click at [388, 151] on link "Trouver la facture d'électricité Tina KHAMVENE client Camille Barthès attribué …" at bounding box center [810, 124] width 1509 height 59
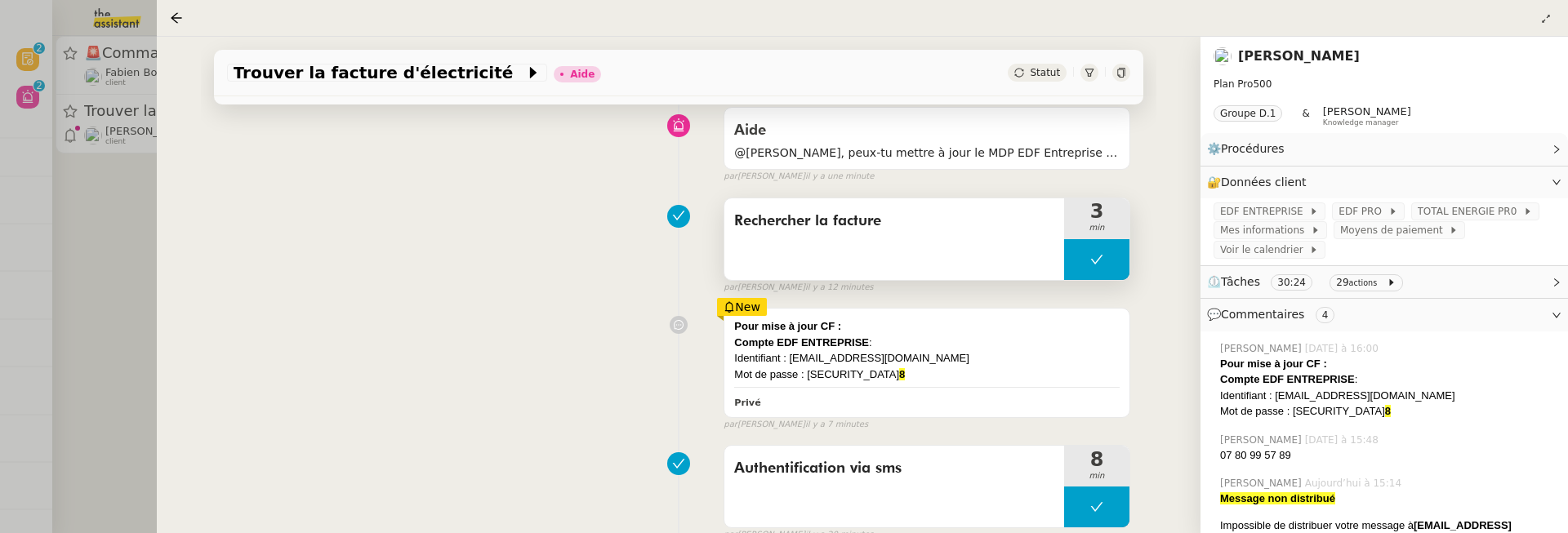
scroll to position [131, 0]
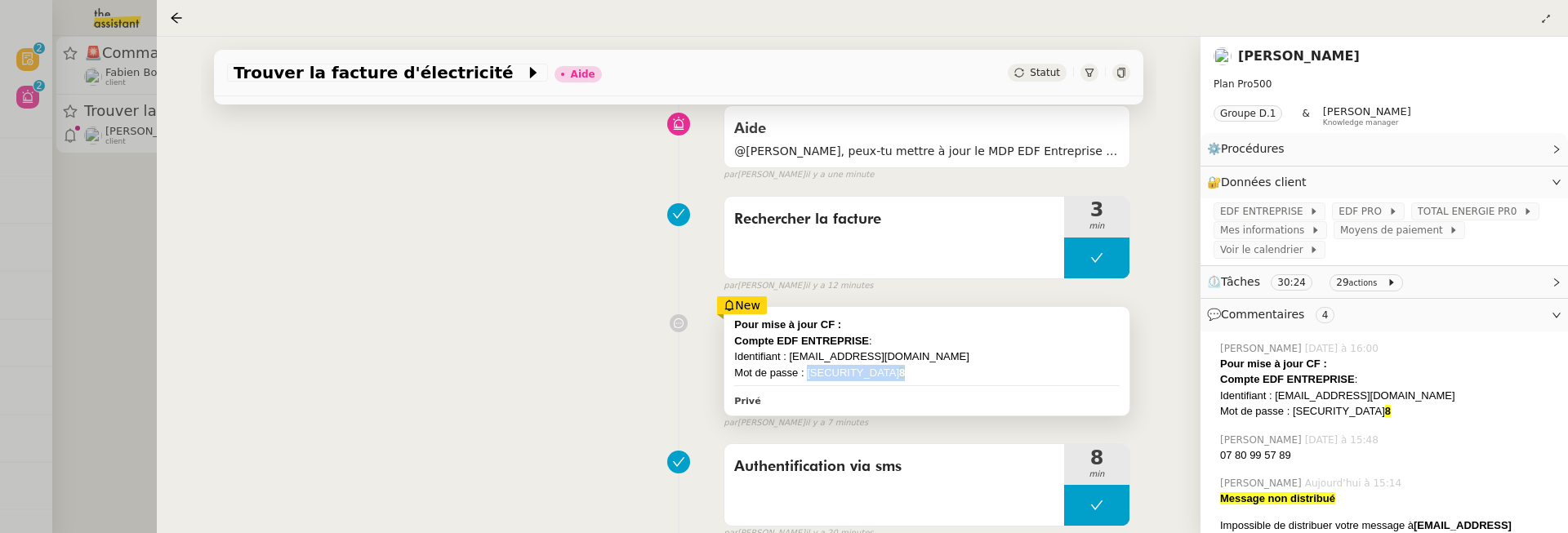
drag, startPoint x: 875, startPoint y: 369, endPoint x: 808, endPoint y: 376, distance: 67.4
click at [808, 376] on div "Mot de passe : @sianSPA1 8" at bounding box center [927, 373] width 385 height 17
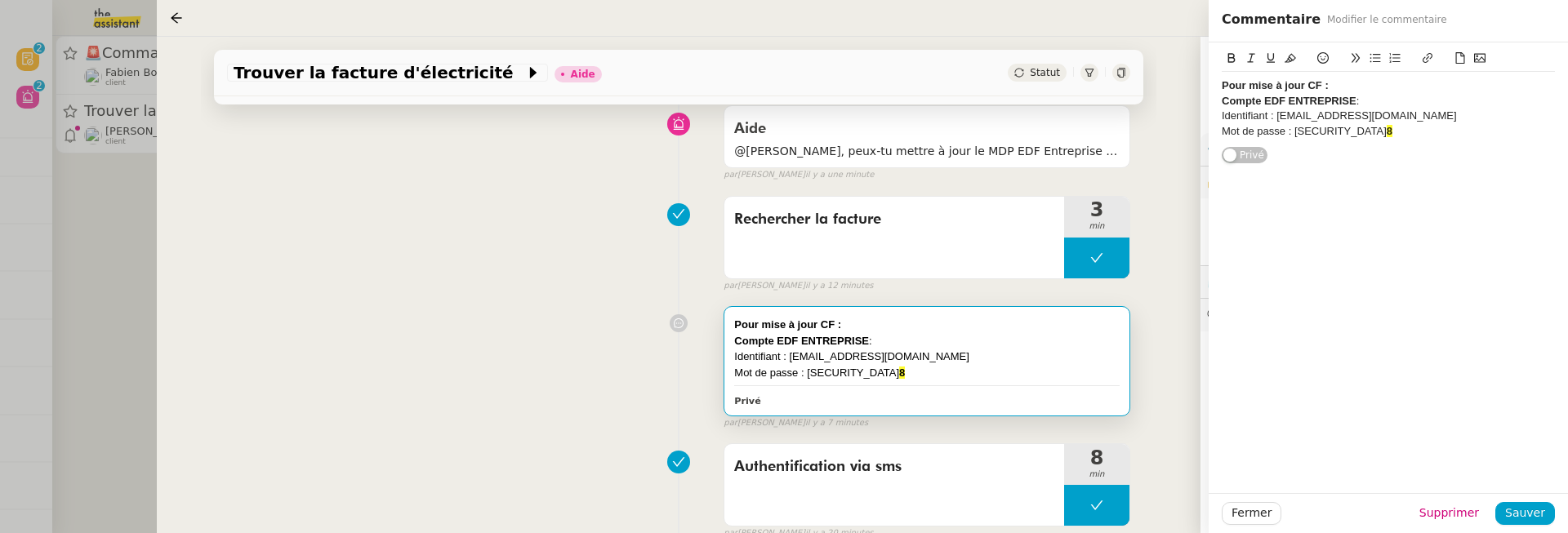
click at [1161, 369] on div "Trouver la facture d'électricité Aide Statut Client Tina KHAMVENE Owner Frédéri…" at bounding box center [678, 285] width 1044 height 497
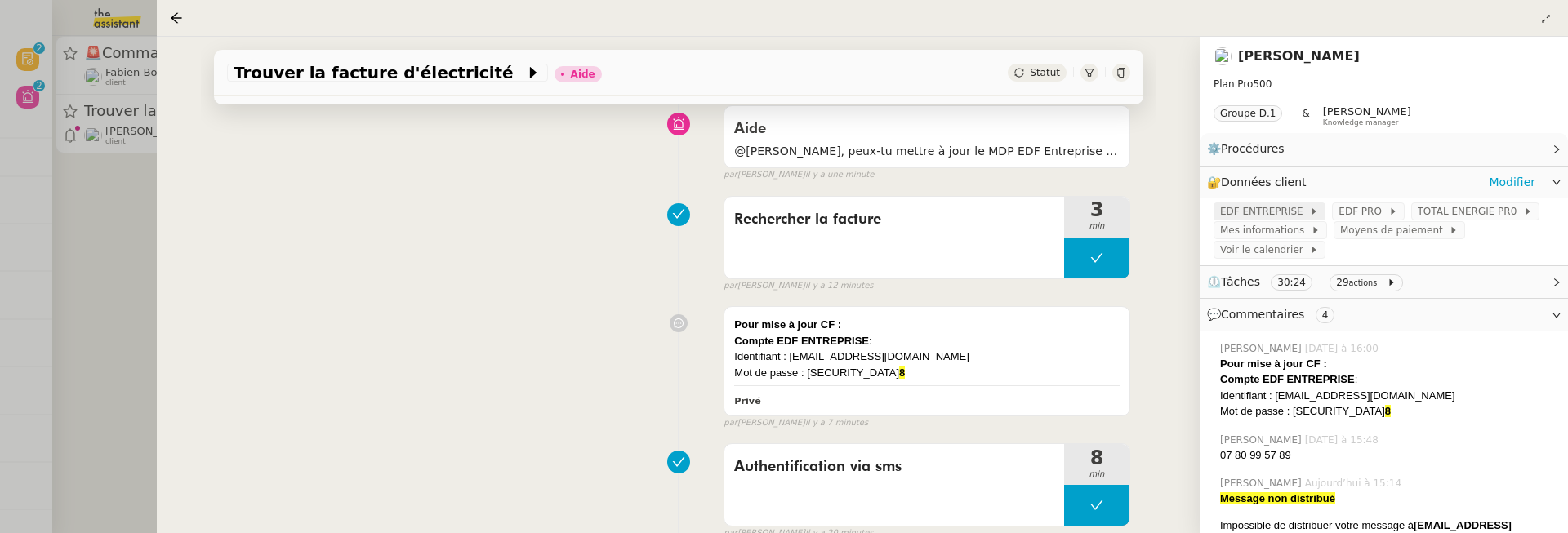
click at [1291, 208] on span "EDF ENTREPRISE" at bounding box center [1264, 211] width 89 height 17
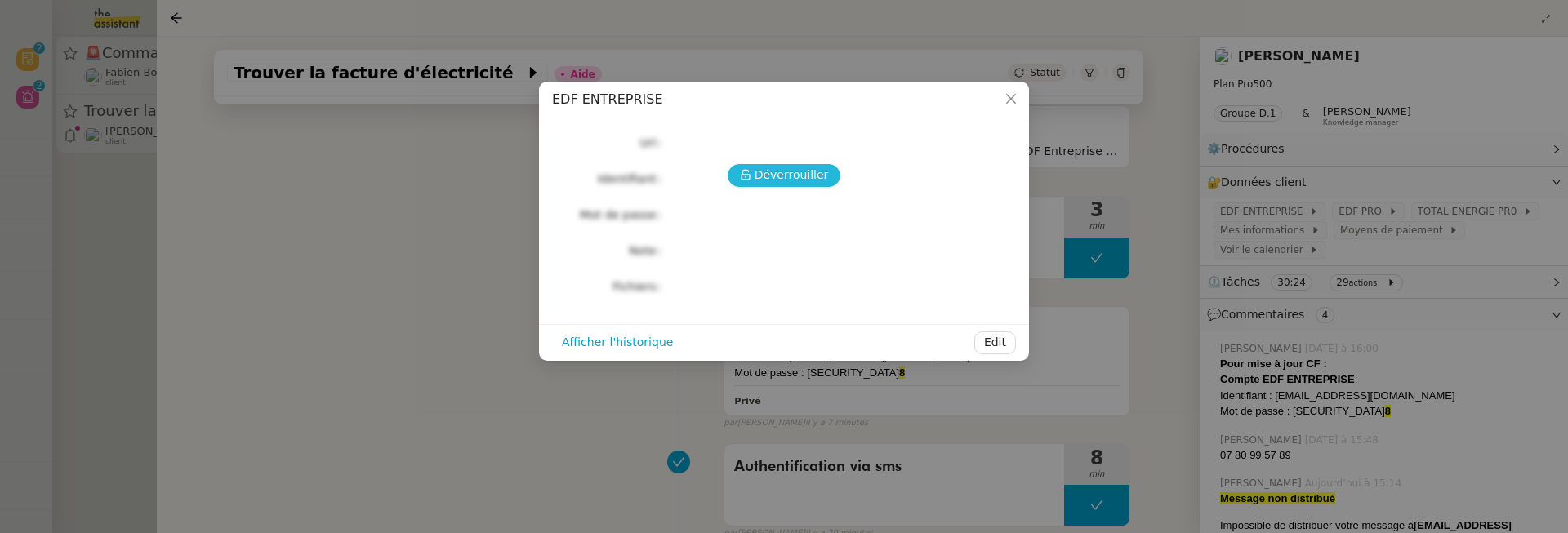
click at [795, 179] on span "Déverrouiller" at bounding box center [791, 175] width 75 height 18
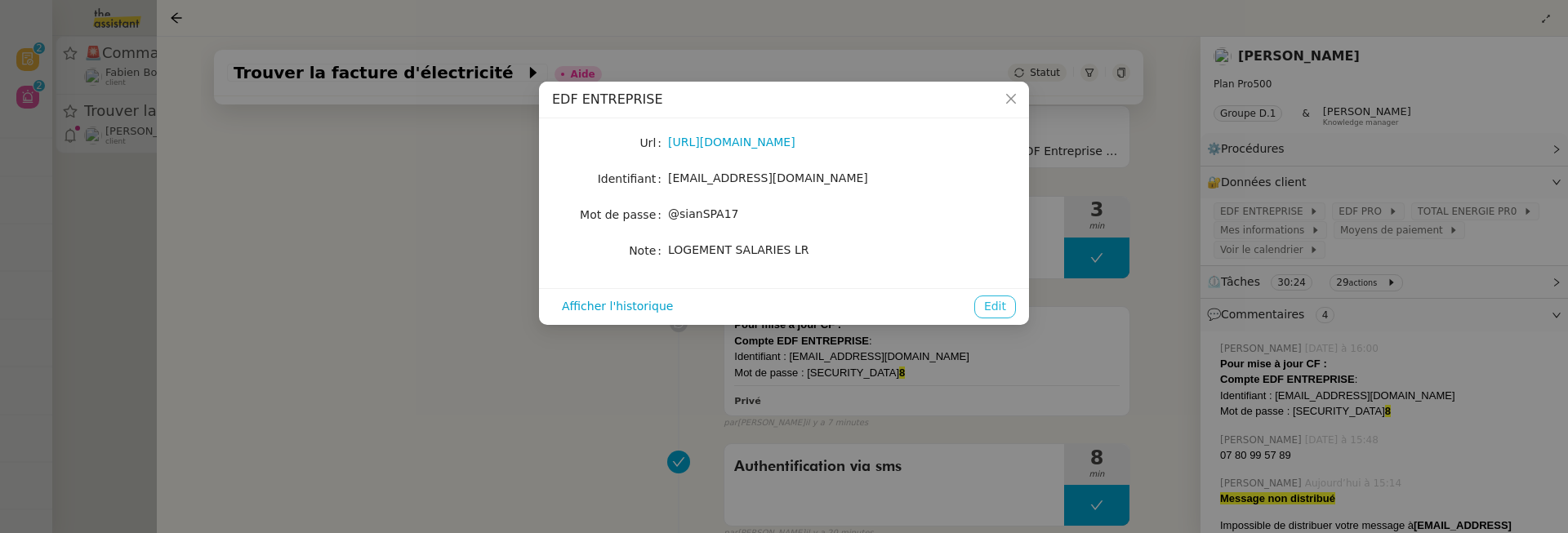
click at [986, 299] on span "Edit" at bounding box center [995, 306] width 22 height 18
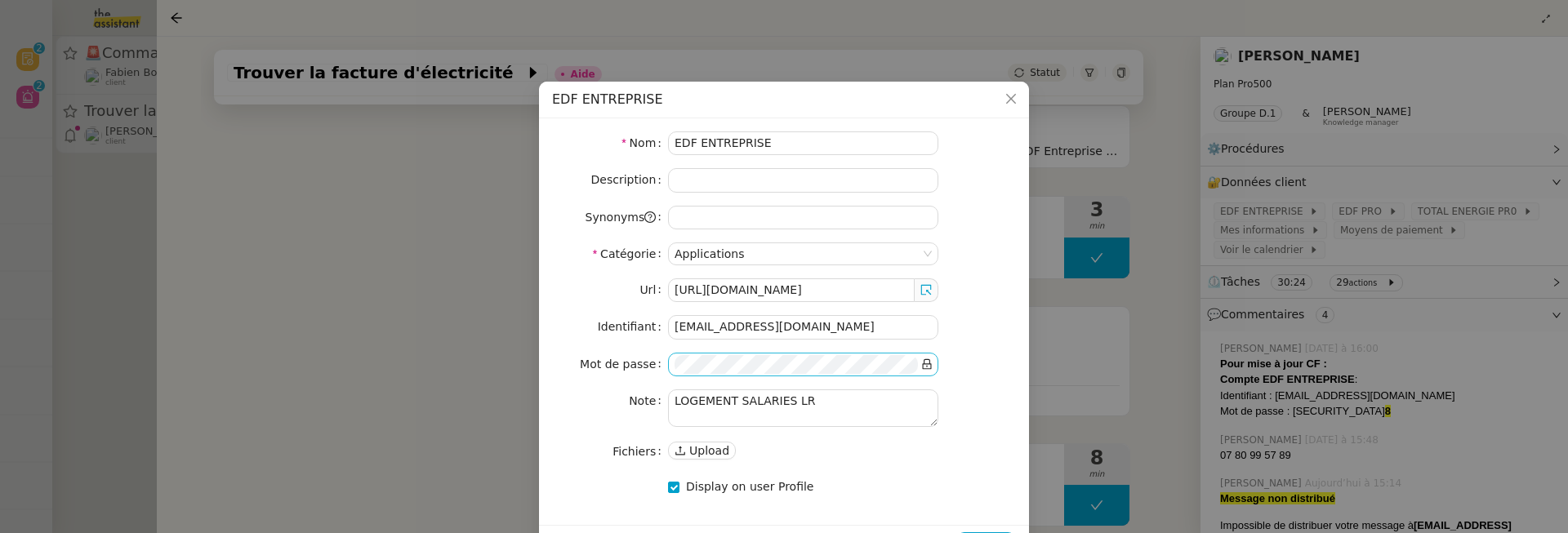
click at [930, 361] on icon at bounding box center [926, 364] width 11 height 11
click at [589, 361] on nz-form-item "Mot de passe" at bounding box center [784, 364] width 463 height 24
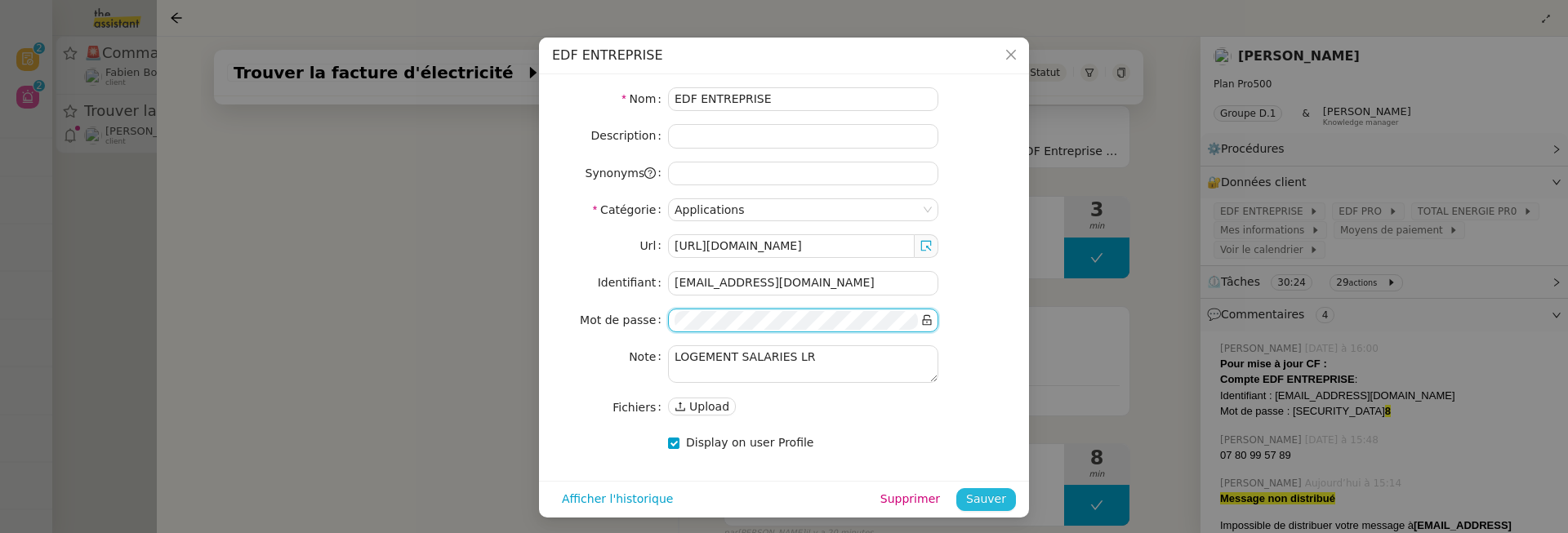
click at [981, 492] on span "Sauver" at bounding box center [987, 499] width 40 height 18
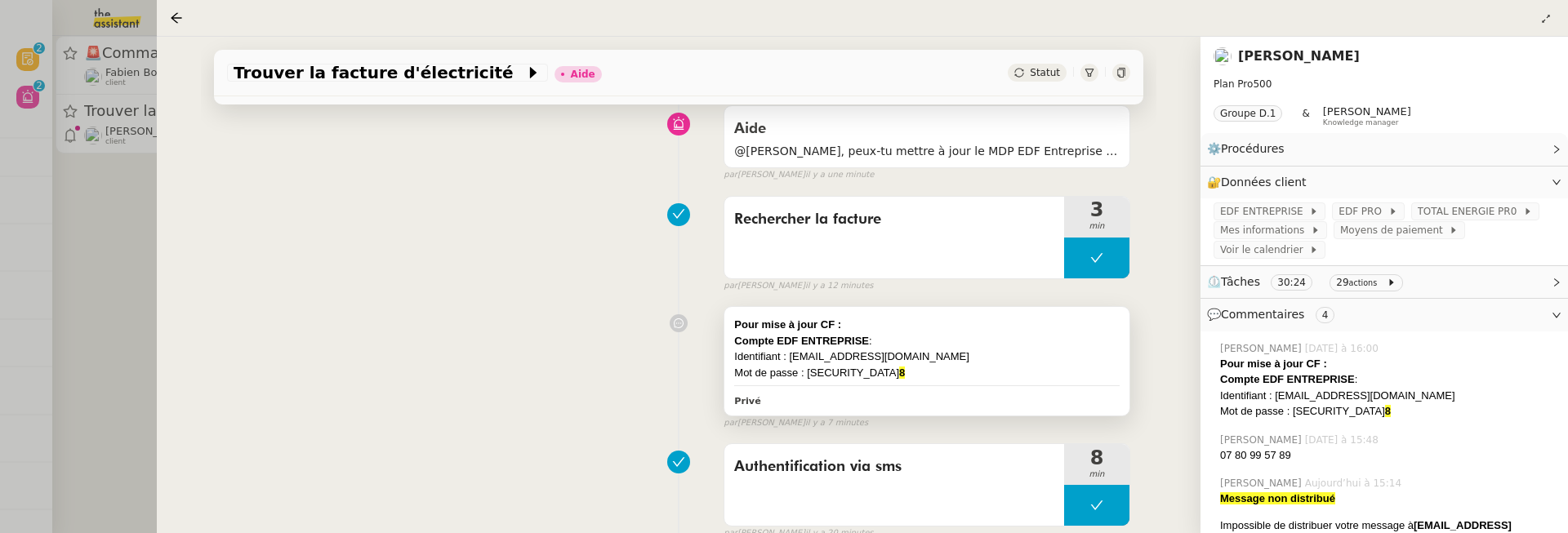
scroll to position [0, 0]
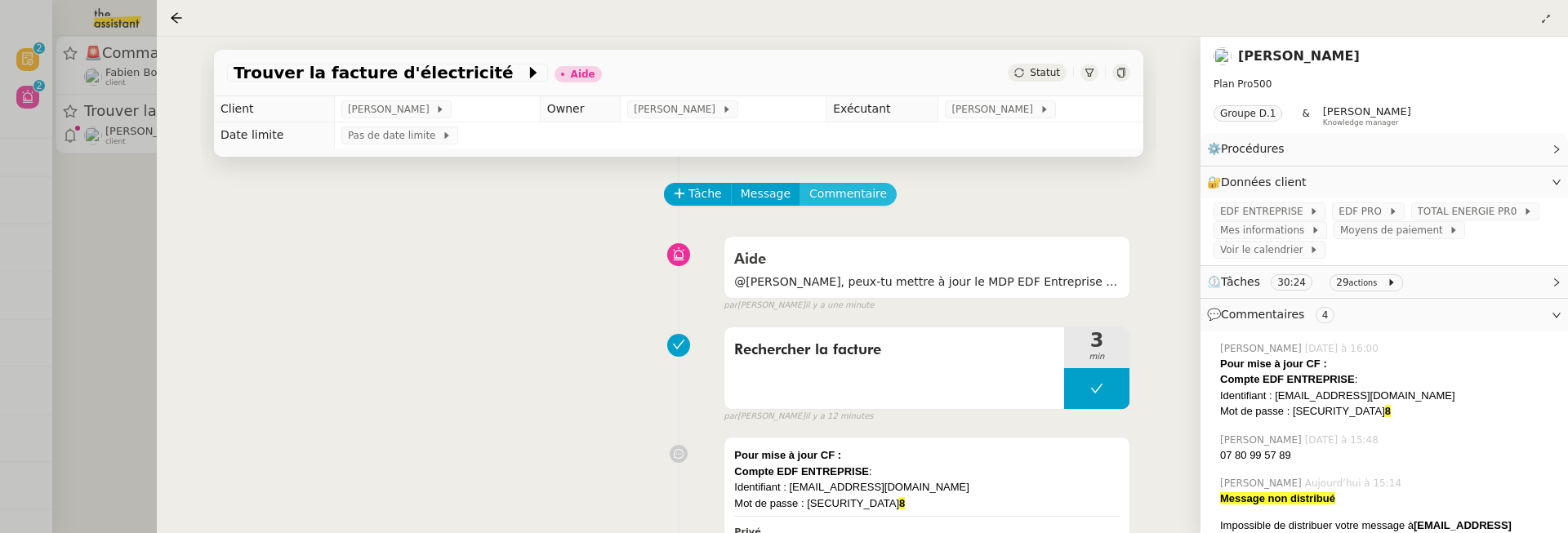
click at [854, 192] on span "Commentaire" at bounding box center [848, 193] width 77 height 18
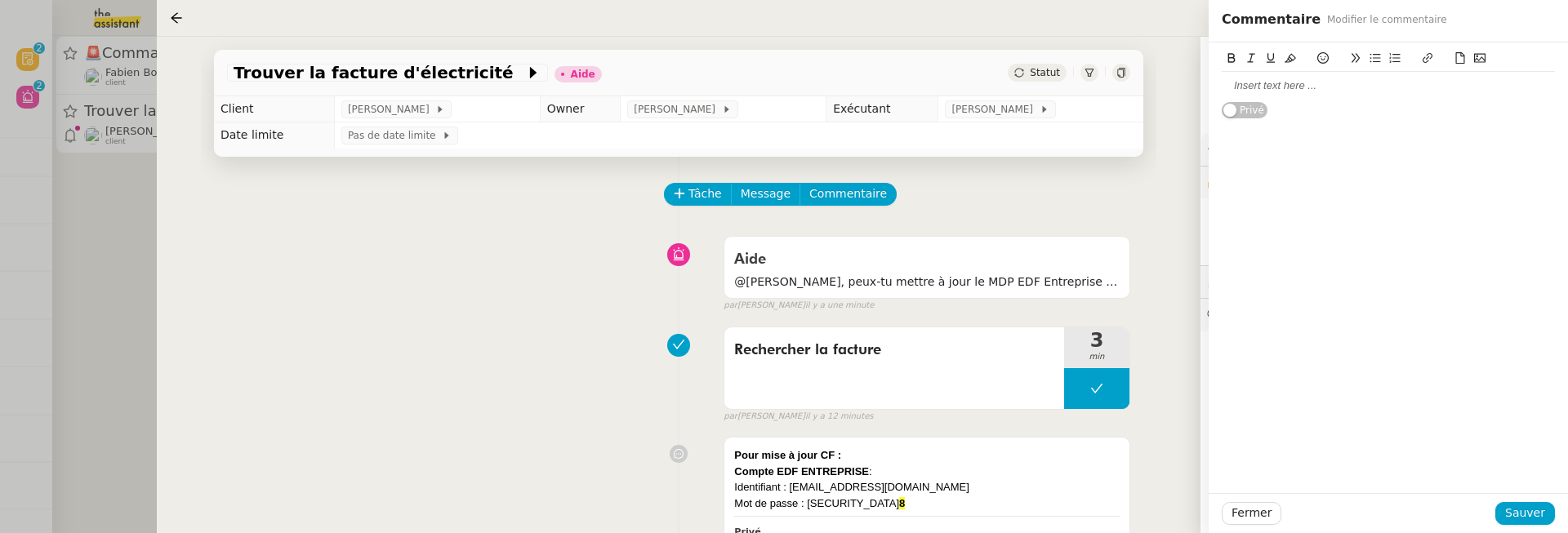
click at [1327, 95] on div at bounding box center [1388, 86] width 333 height 28
click at [1522, 517] on span "Sauver" at bounding box center [1525, 513] width 40 height 18
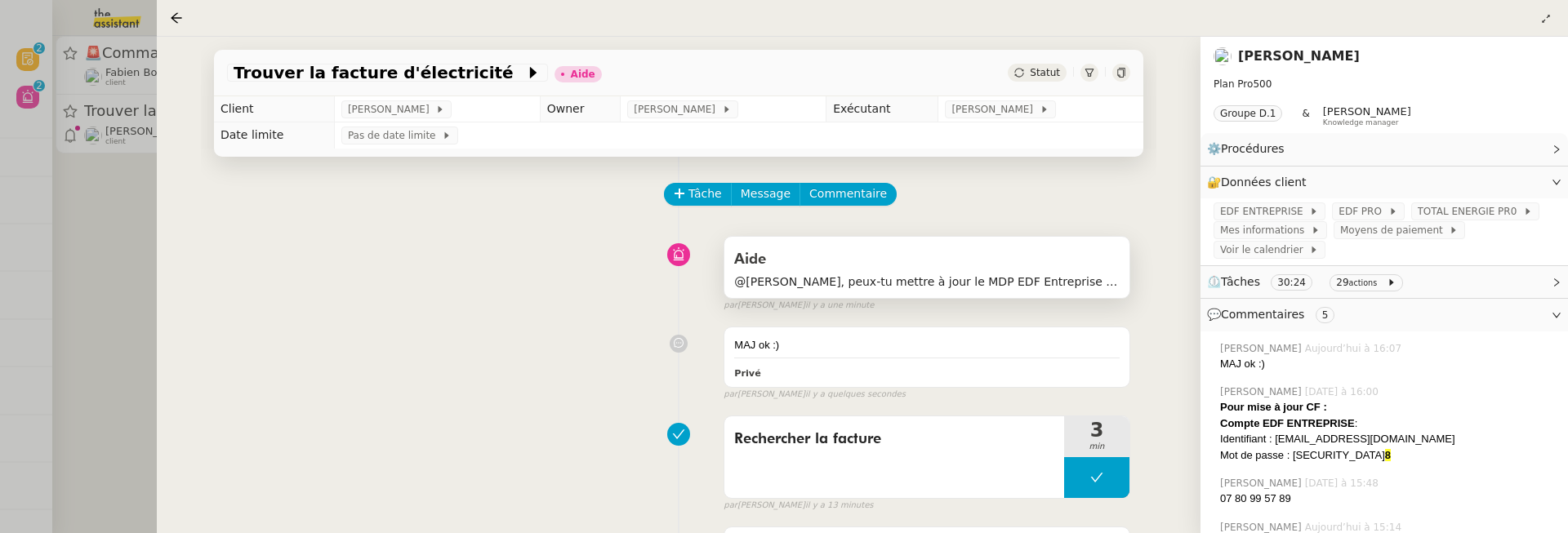
click at [1088, 269] on div "Aide" at bounding box center [927, 259] width 385 height 26
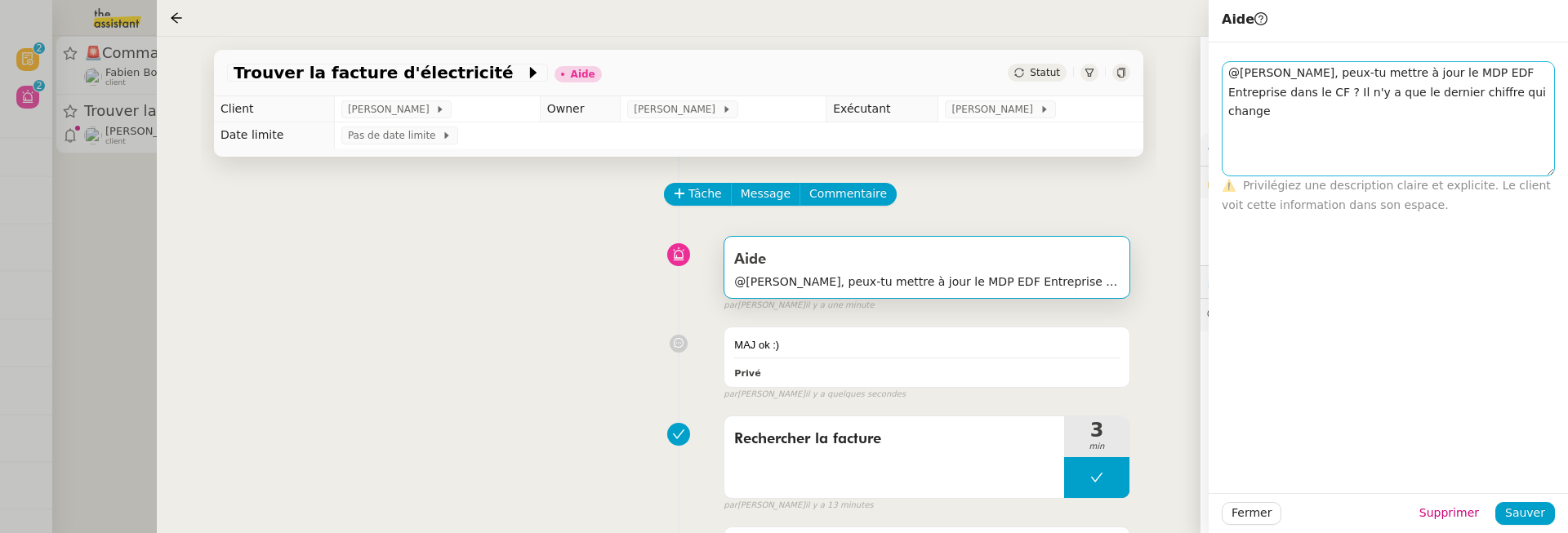
drag, startPoint x: 1548, startPoint y: 82, endPoint x: 1548, endPoint y: 174, distance: 92.0
click at [1548, 174] on textarea "@Frédérique, peux-tu mettre à jour le MDP EDF Entreprise dans le CF ? Il n'y a …" at bounding box center [1388, 119] width 333 height 115
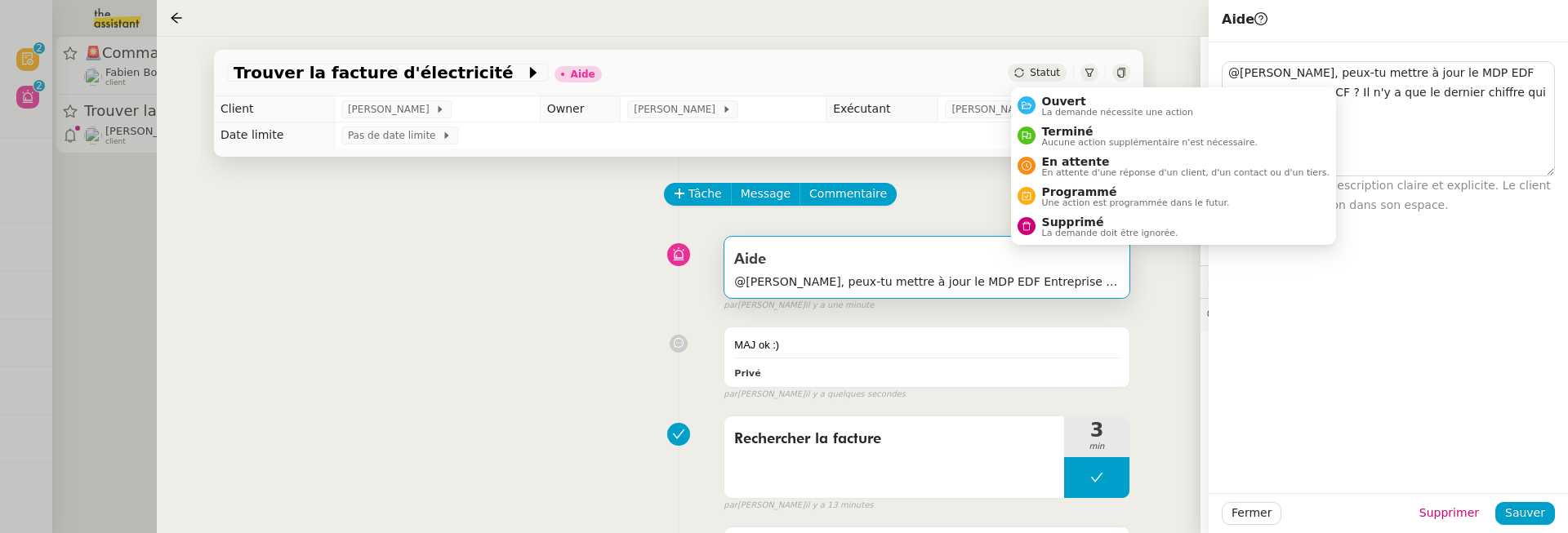
click at [1030, 73] on div "Statut" at bounding box center [1037, 72] width 59 height 18
click at [1049, 103] on span "Ouvert" at bounding box center [1118, 101] width 152 height 13
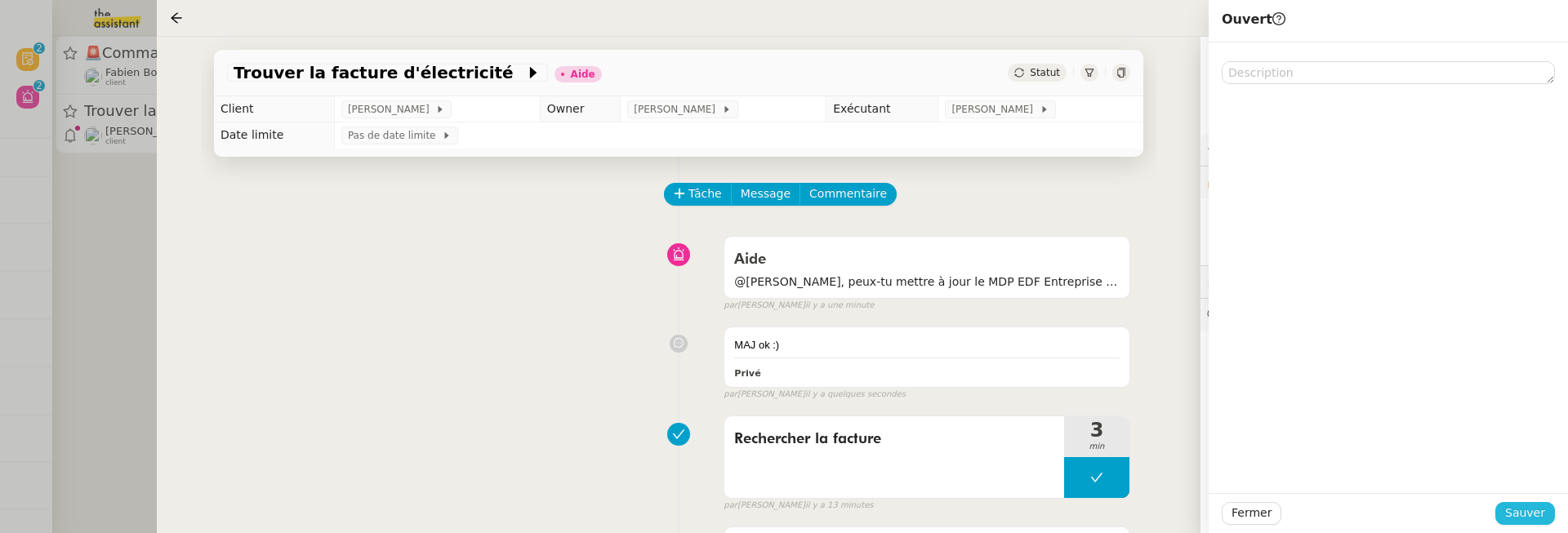
click at [1534, 514] on span "Sauver" at bounding box center [1525, 513] width 40 height 18
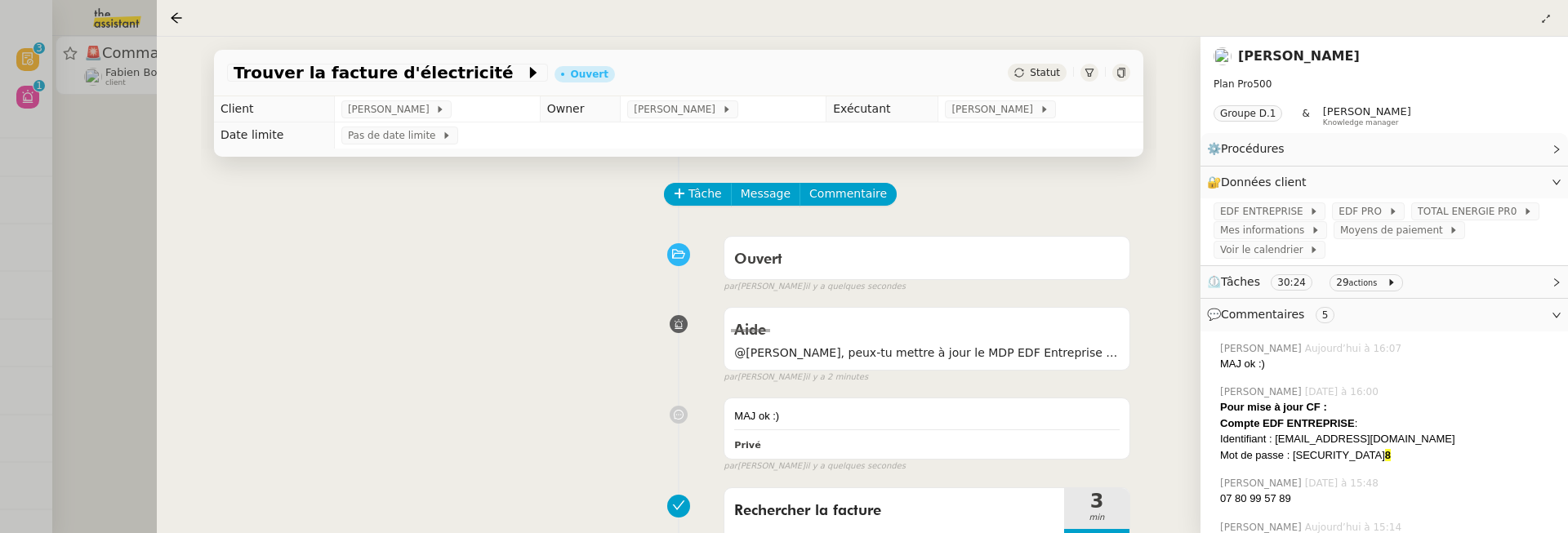
click at [137, 191] on div at bounding box center [784, 266] width 1568 height 533
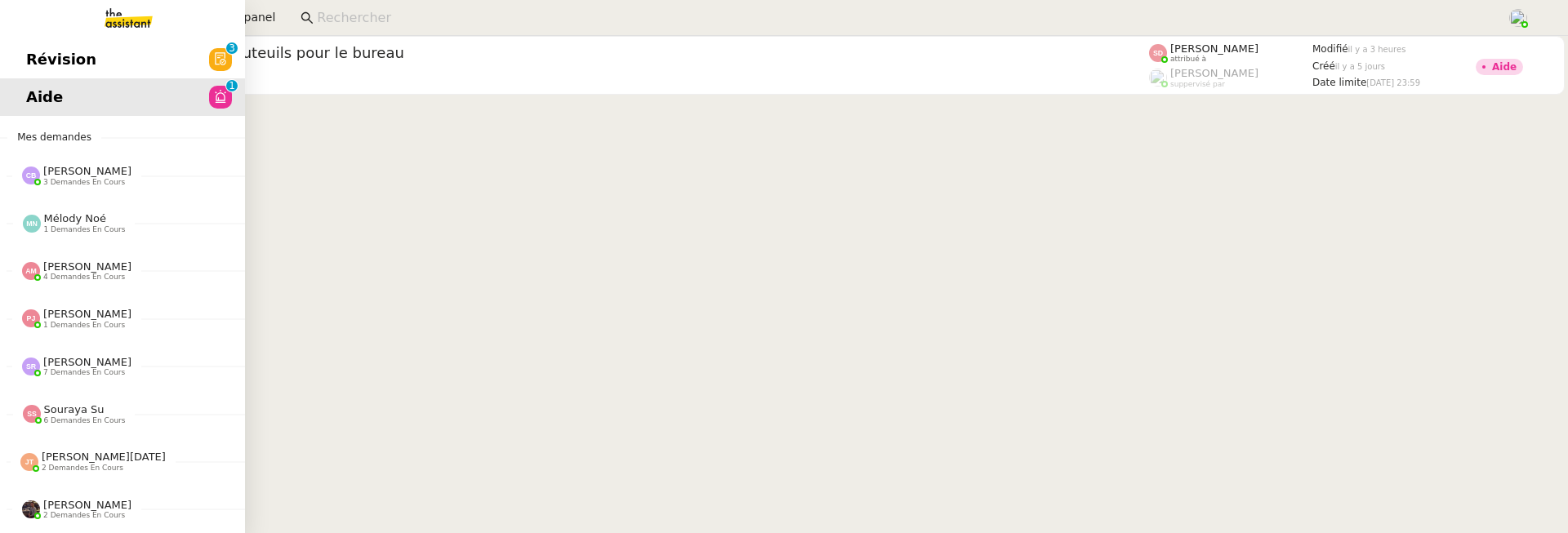
click at [19, 69] on link "Révision 0 1 2 3 4 5 6 7 8 9" at bounding box center [122, 59] width 245 height 38
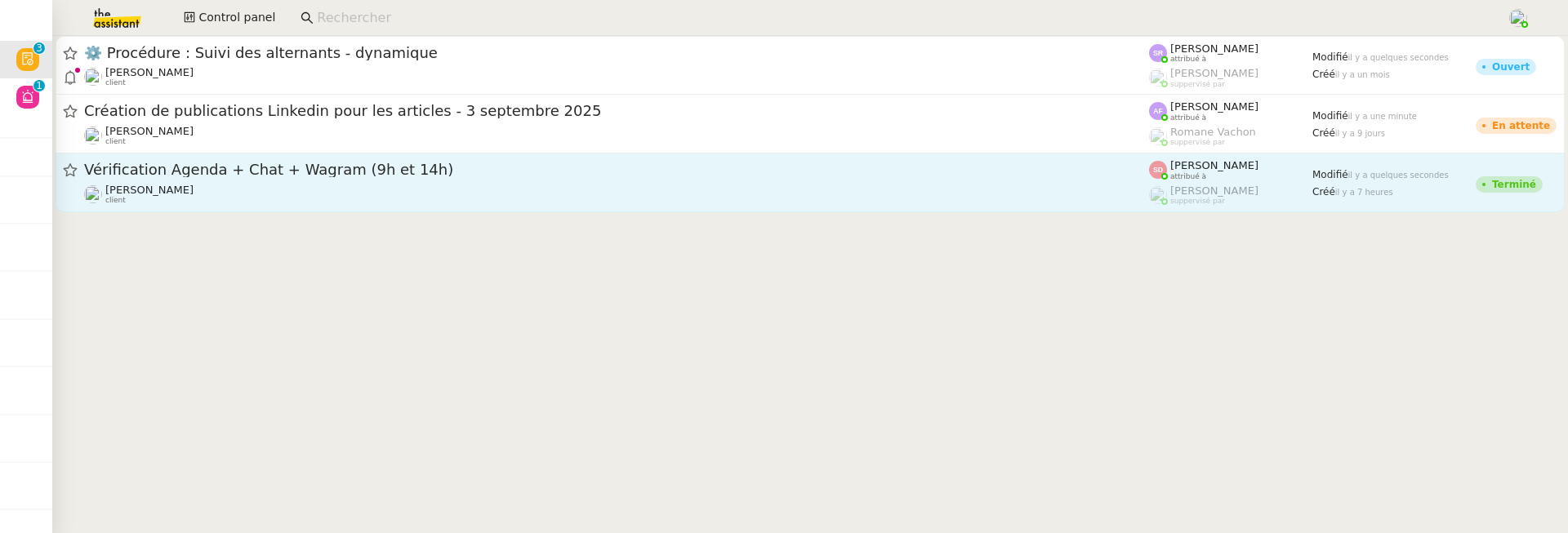
click at [380, 207] on link "Vérification Agenda + Chat + Wagram (9h et 14h) David Berrebi client Sheida Del…" at bounding box center [810, 183] width 1509 height 59
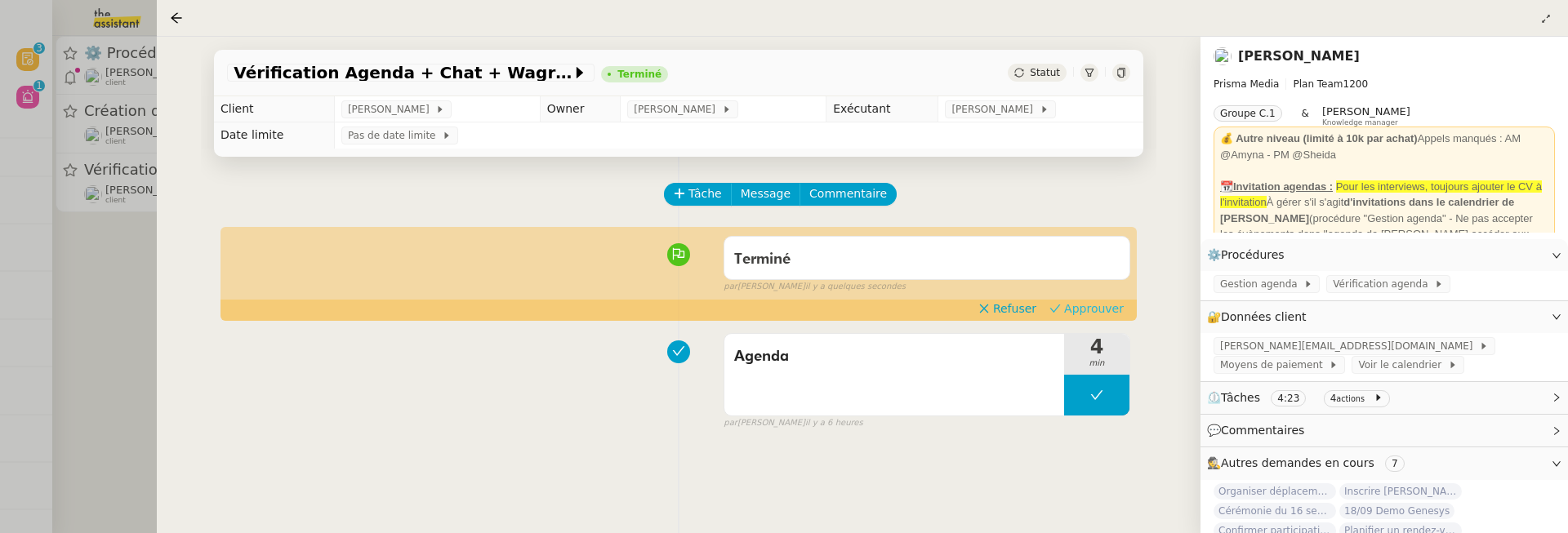
click at [1104, 306] on span "Approuver" at bounding box center [1094, 309] width 60 height 17
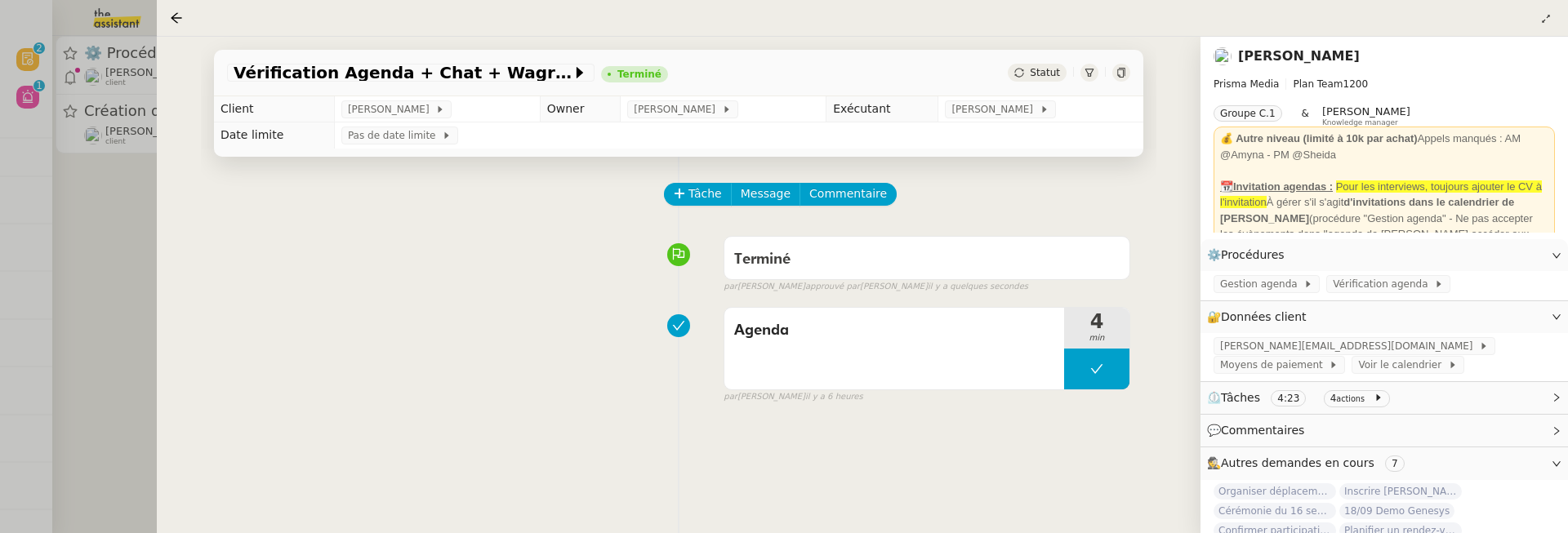
click at [120, 264] on div at bounding box center [784, 266] width 1568 height 533
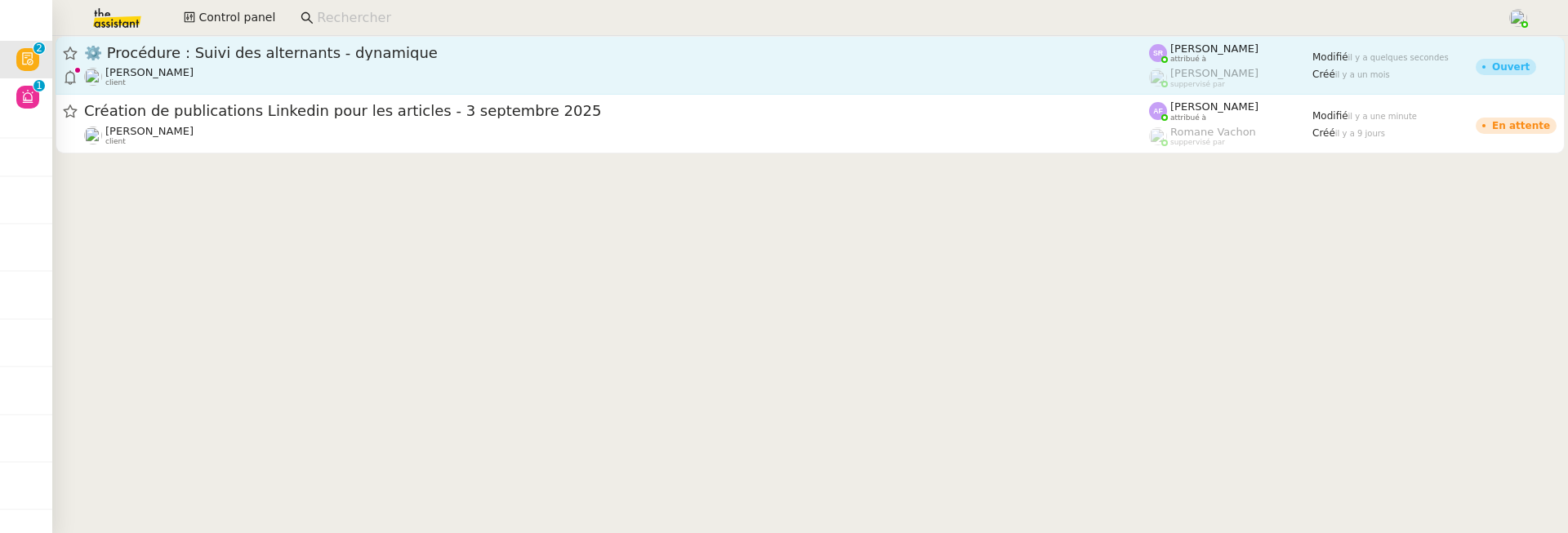
click at [397, 70] on div "Réma Ngaiboye client" at bounding box center [616, 77] width 1065 height 21
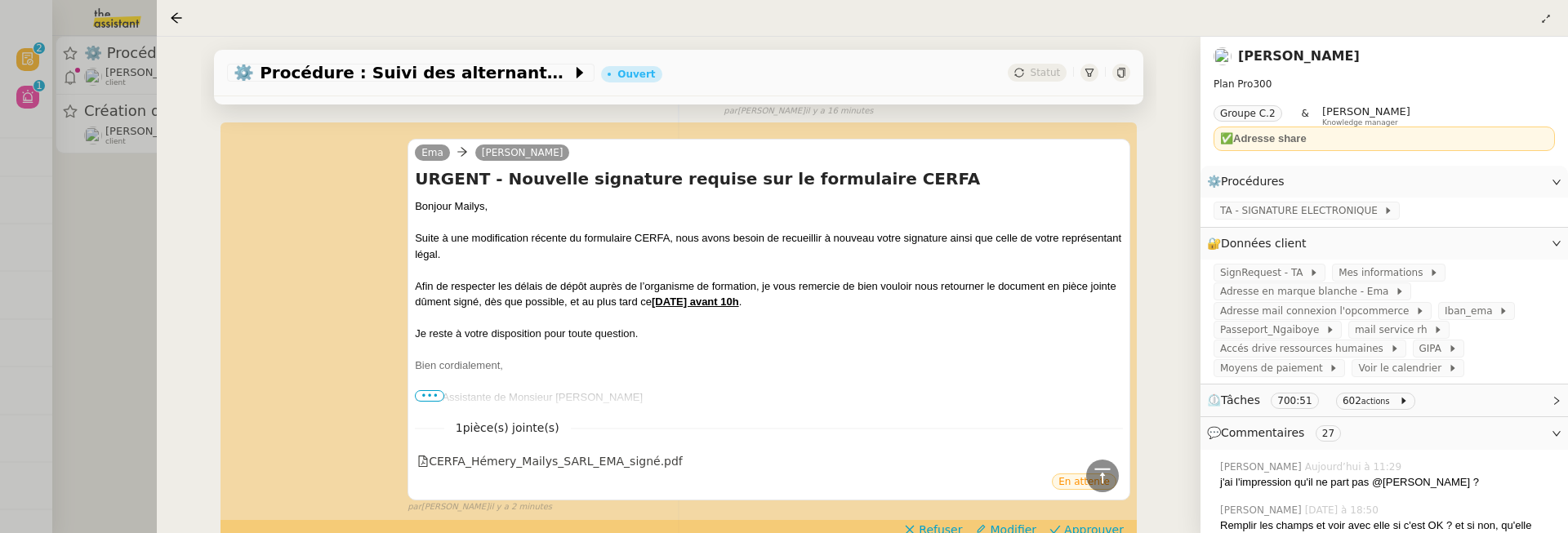
scroll to position [562, 0]
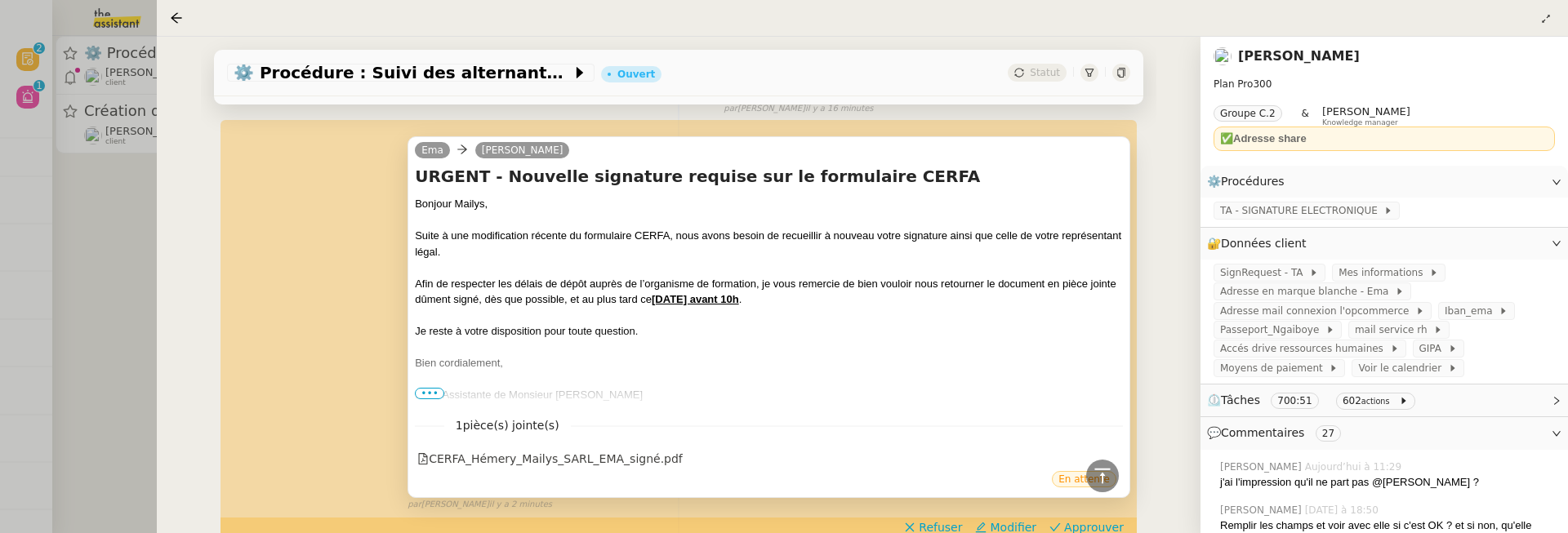
click at [427, 392] on span "•••" at bounding box center [429, 393] width 29 height 11
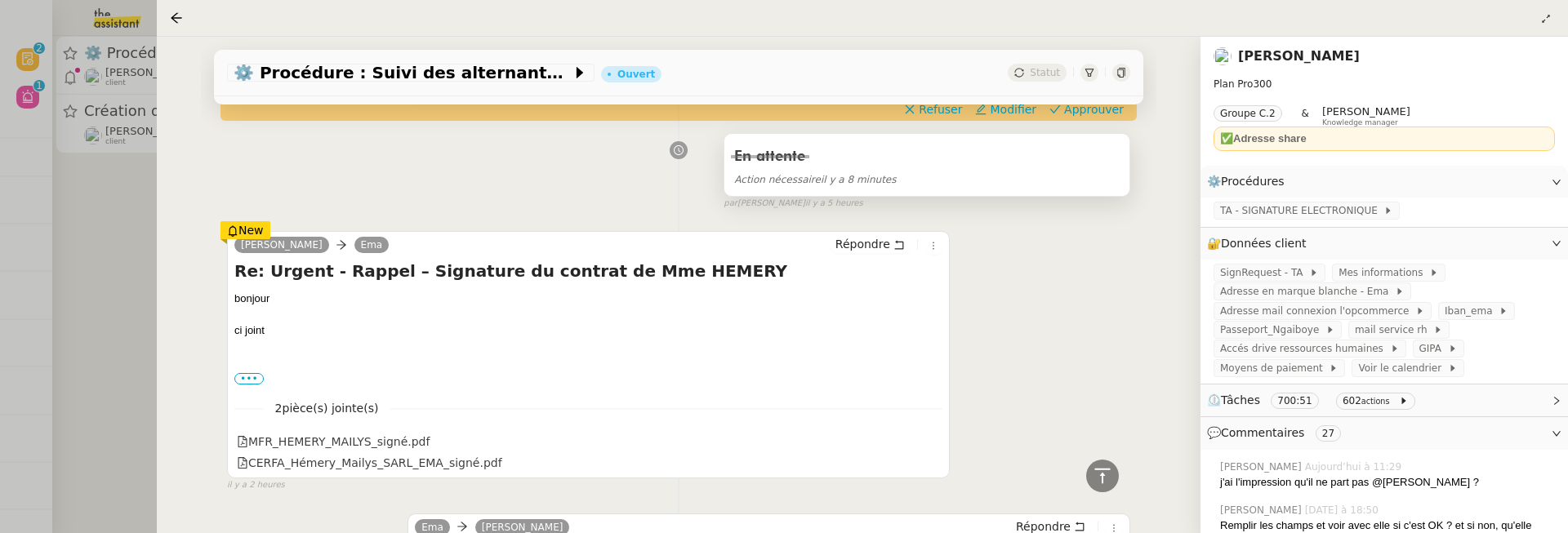
scroll to position [877, 0]
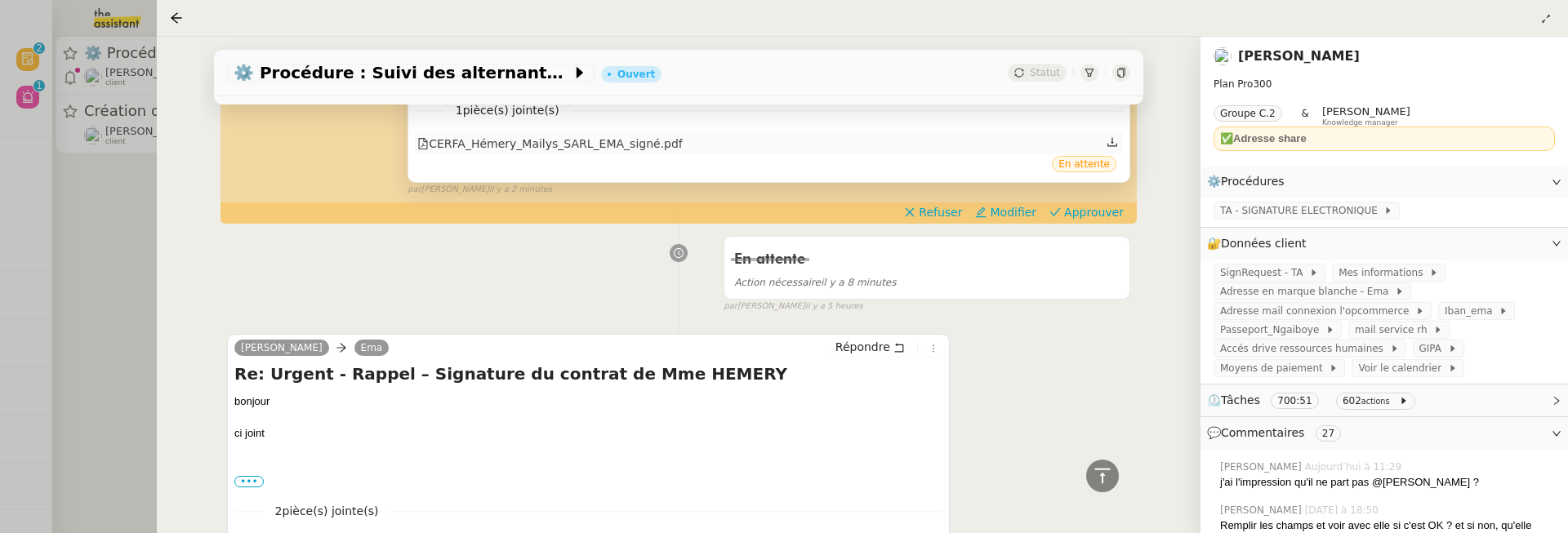
click at [632, 139] on div "CERFA_Hémery_Mailys_SARL_EMA_signé.pdf" at bounding box center [551, 143] width 266 height 18
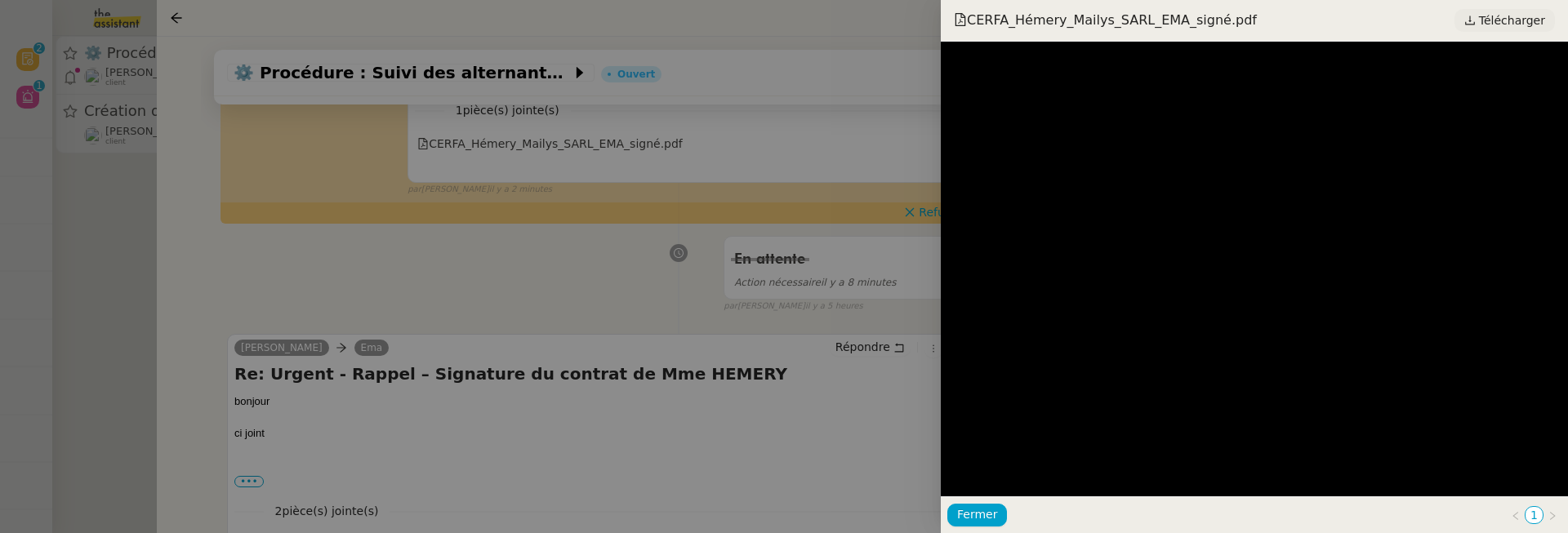
click at [1499, 28] on span "Télécharger" at bounding box center [1512, 20] width 66 height 21
click at [857, 323] on div at bounding box center [784, 266] width 1568 height 533
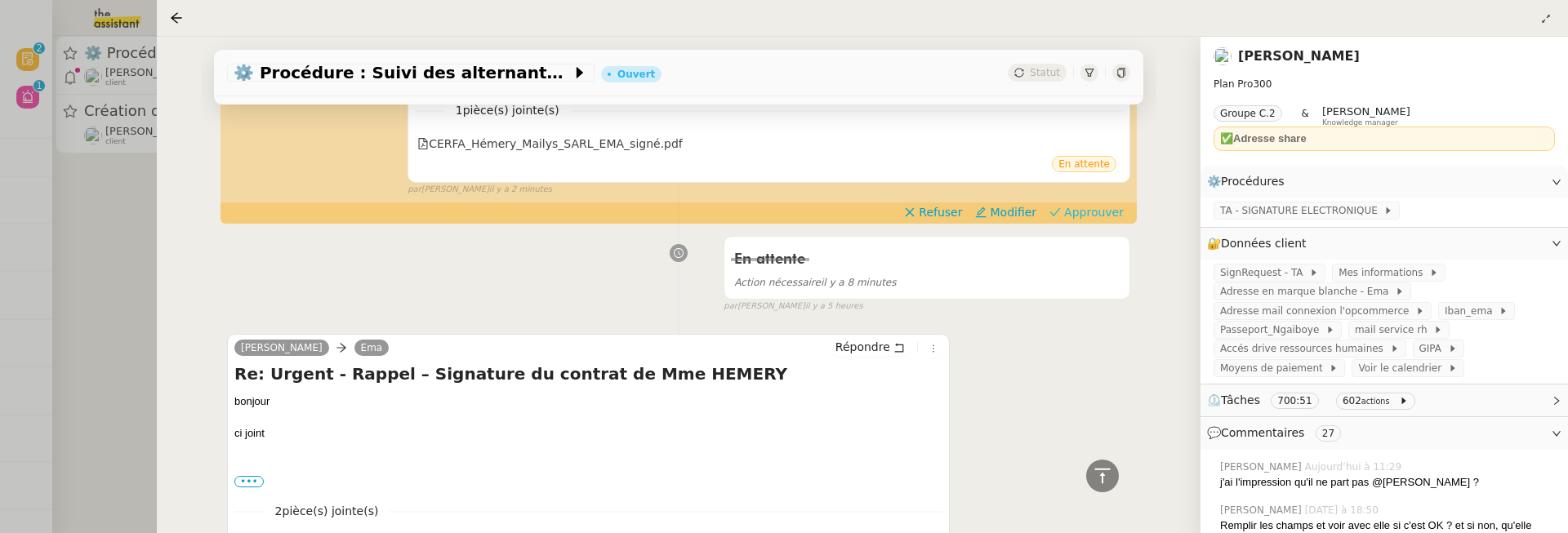
click at [1119, 210] on span "Approuver" at bounding box center [1094, 212] width 60 height 17
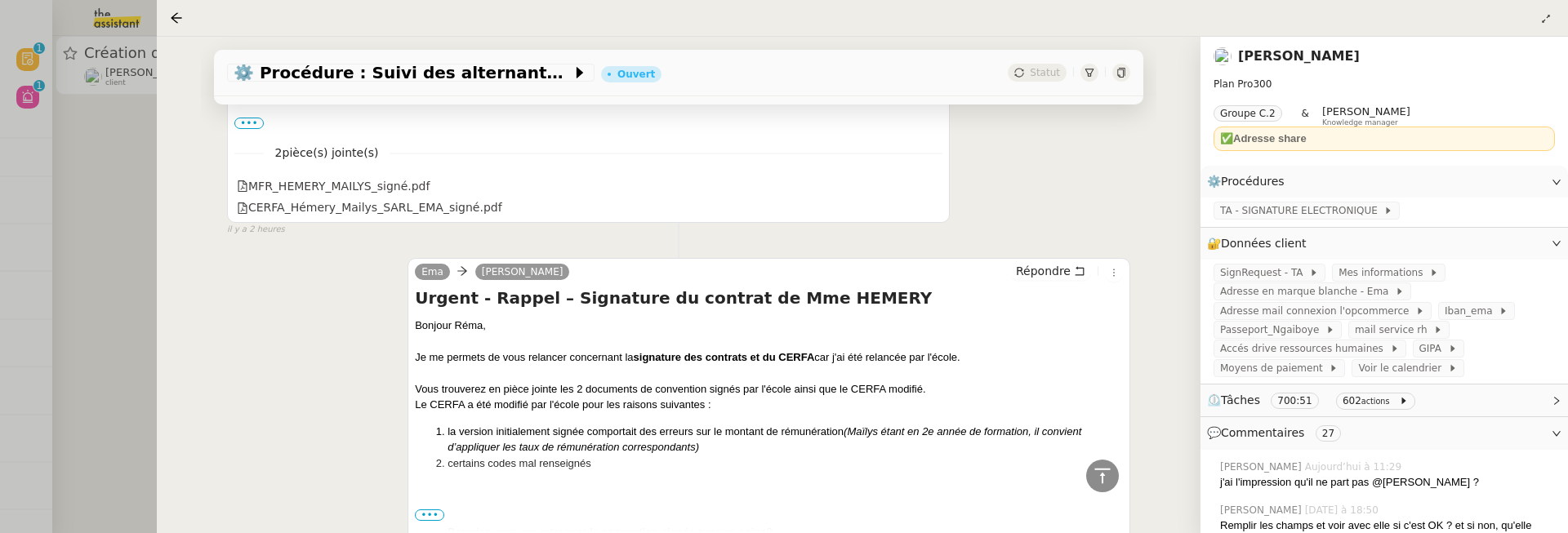
scroll to position [1385, 0]
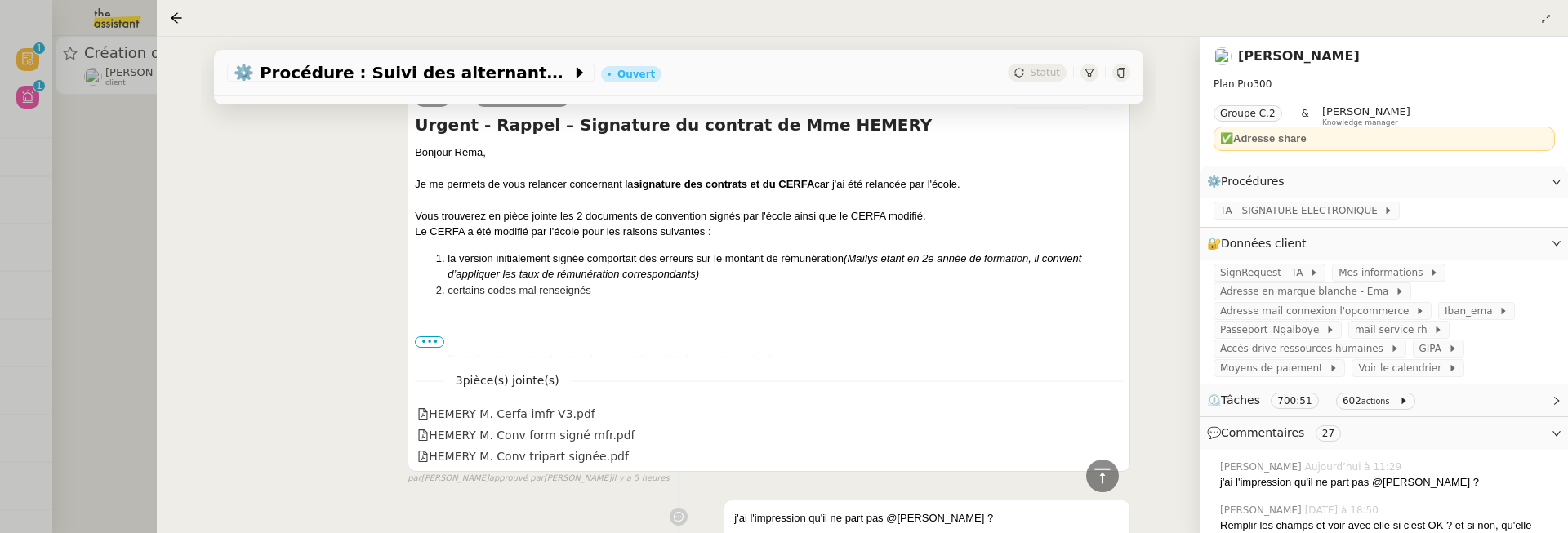
click at [73, 223] on div at bounding box center [784, 266] width 1568 height 533
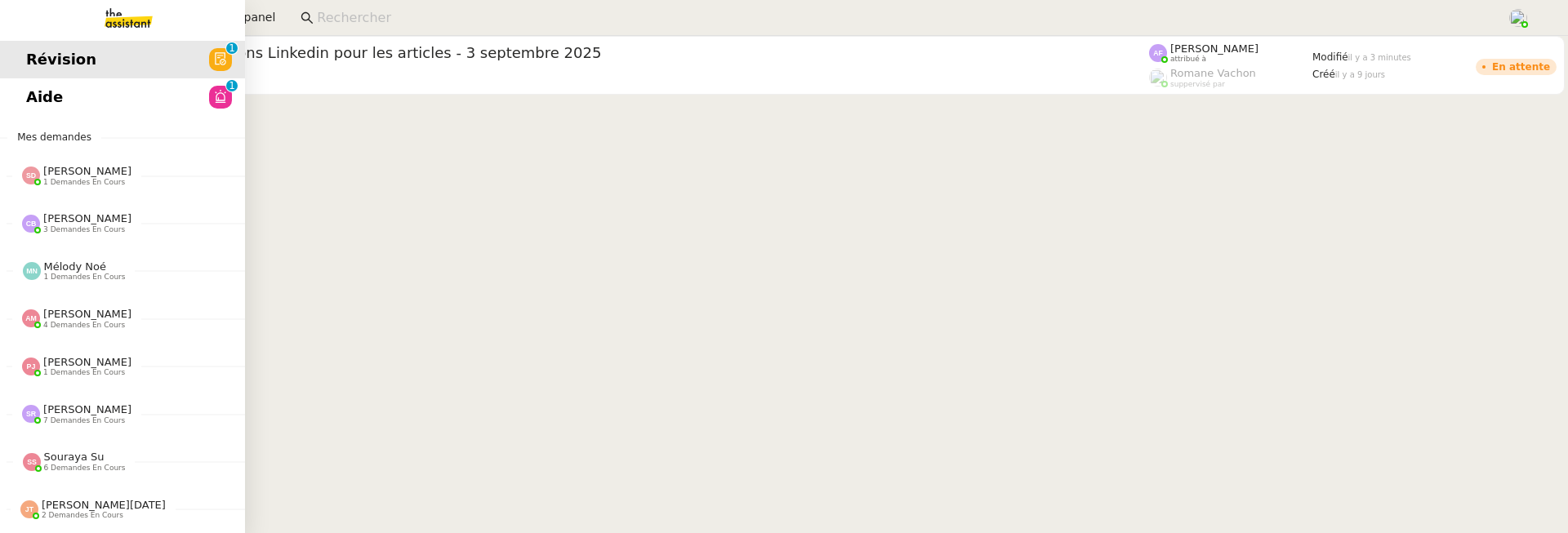
click at [25, 96] on link "Aide 0 1 2 3 4 5 6 7 8 9" at bounding box center [122, 97] width 245 height 38
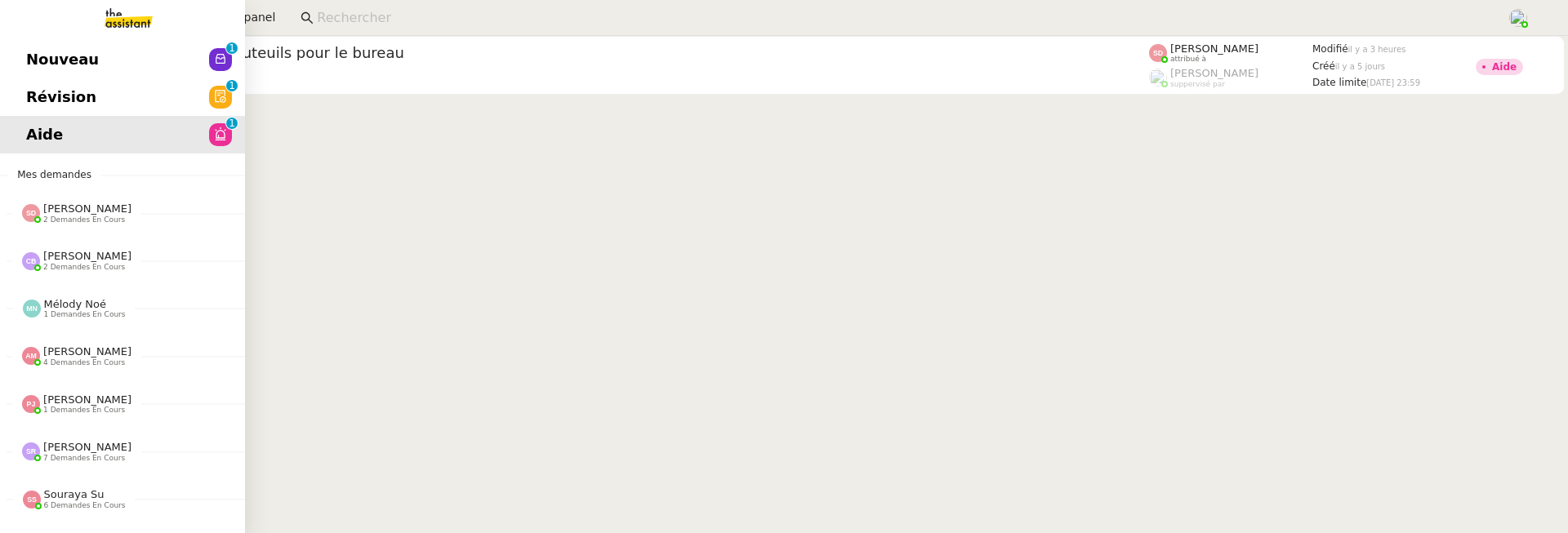
click at [33, 60] on span "Nouveau" at bounding box center [62, 60] width 73 height 25
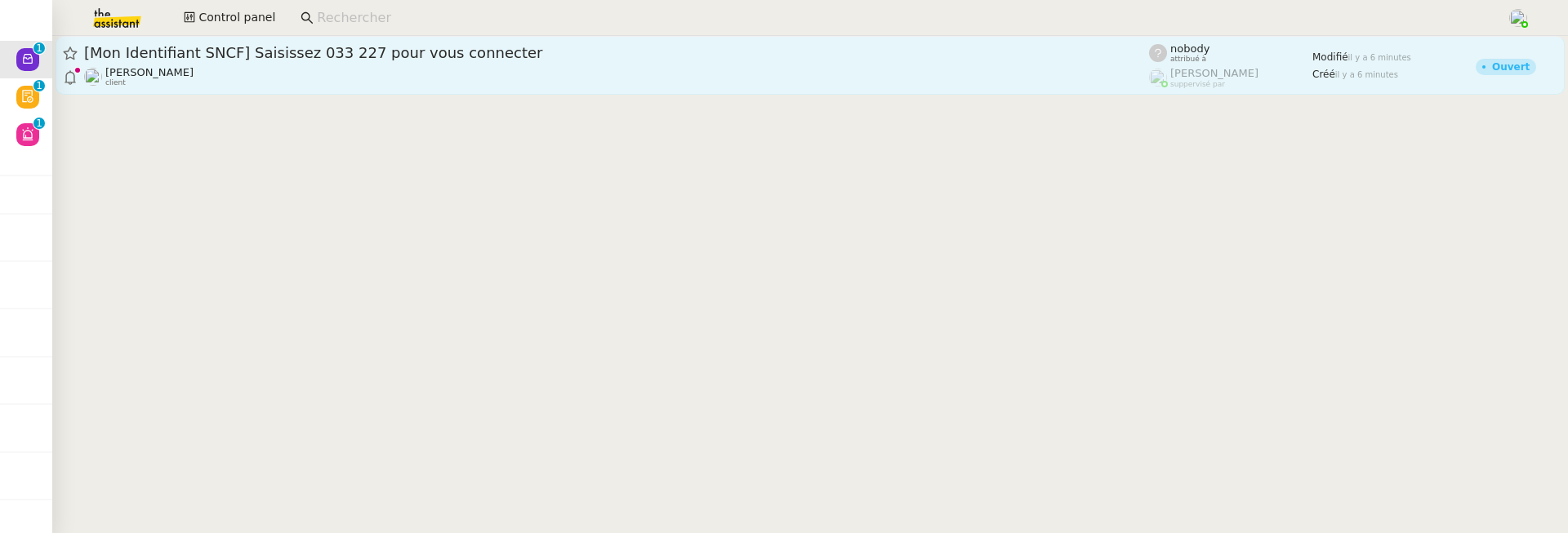
click at [277, 43] on div "[Mon Identifiant SNCF] Saisissez 033 227 pour vous connecter" at bounding box center [616, 53] width 1065 height 19
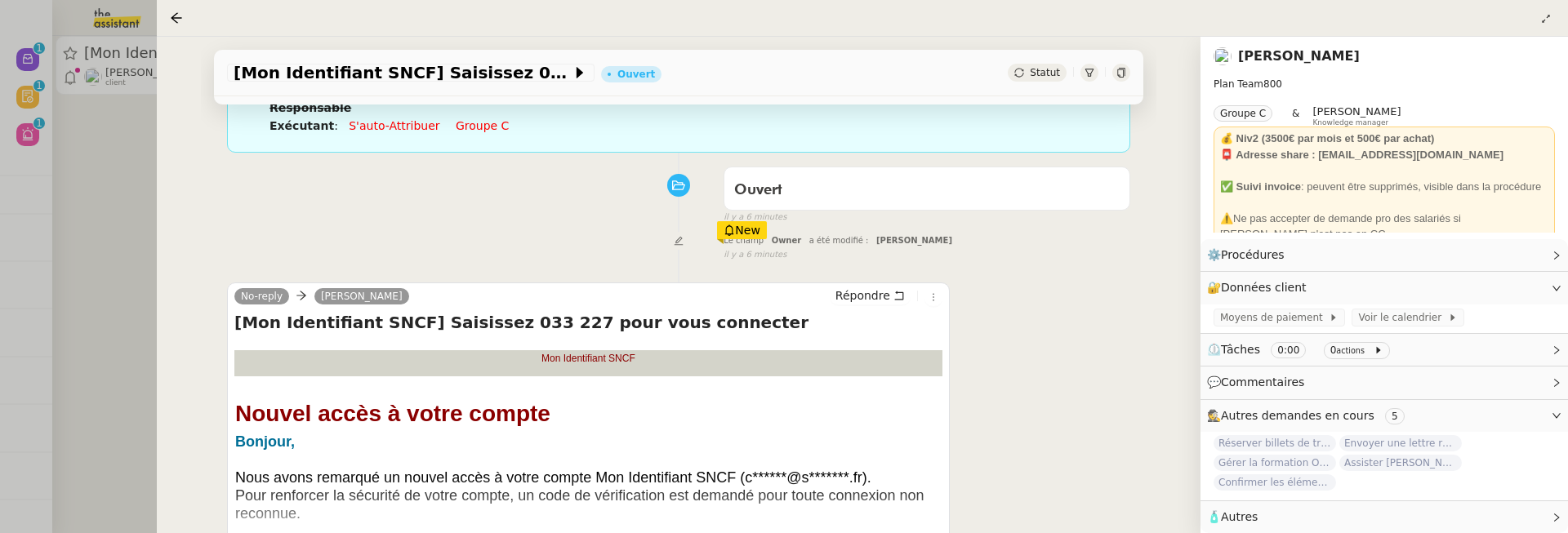
scroll to position [221, 0]
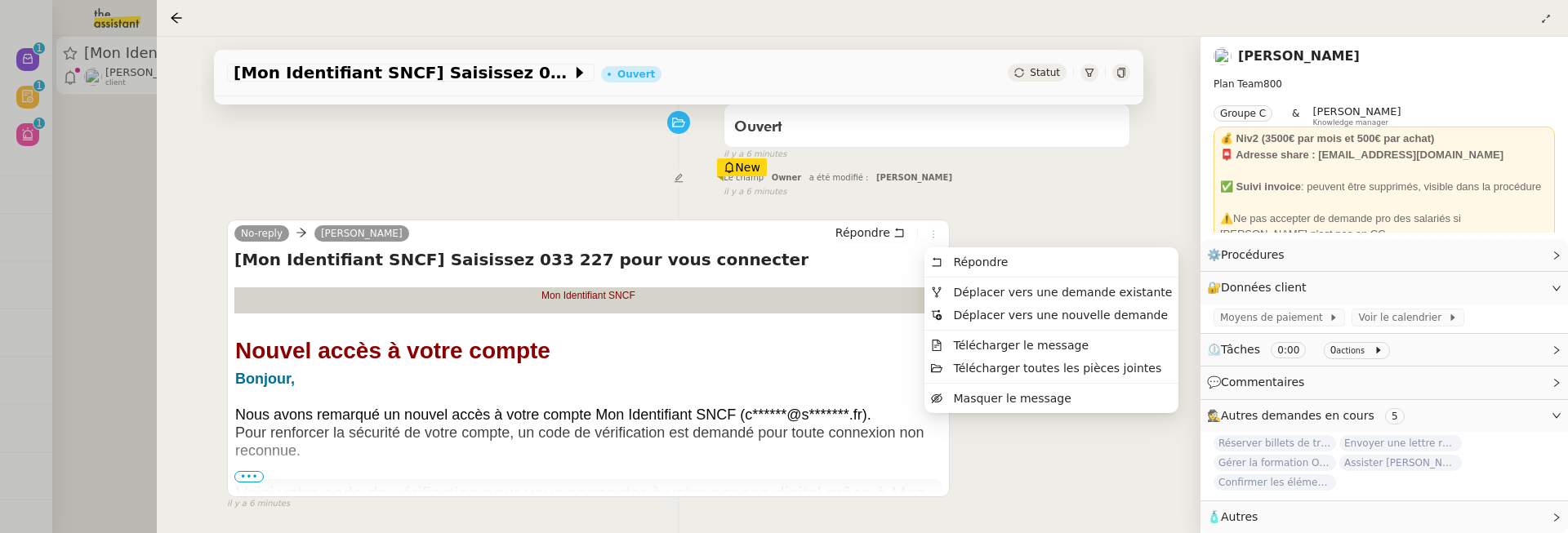
click at [935, 232] on icon at bounding box center [933, 234] width 10 height 10
click at [962, 285] on span "Déplacer vers une demande existante" at bounding box center [1052, 292] width 241 height 15
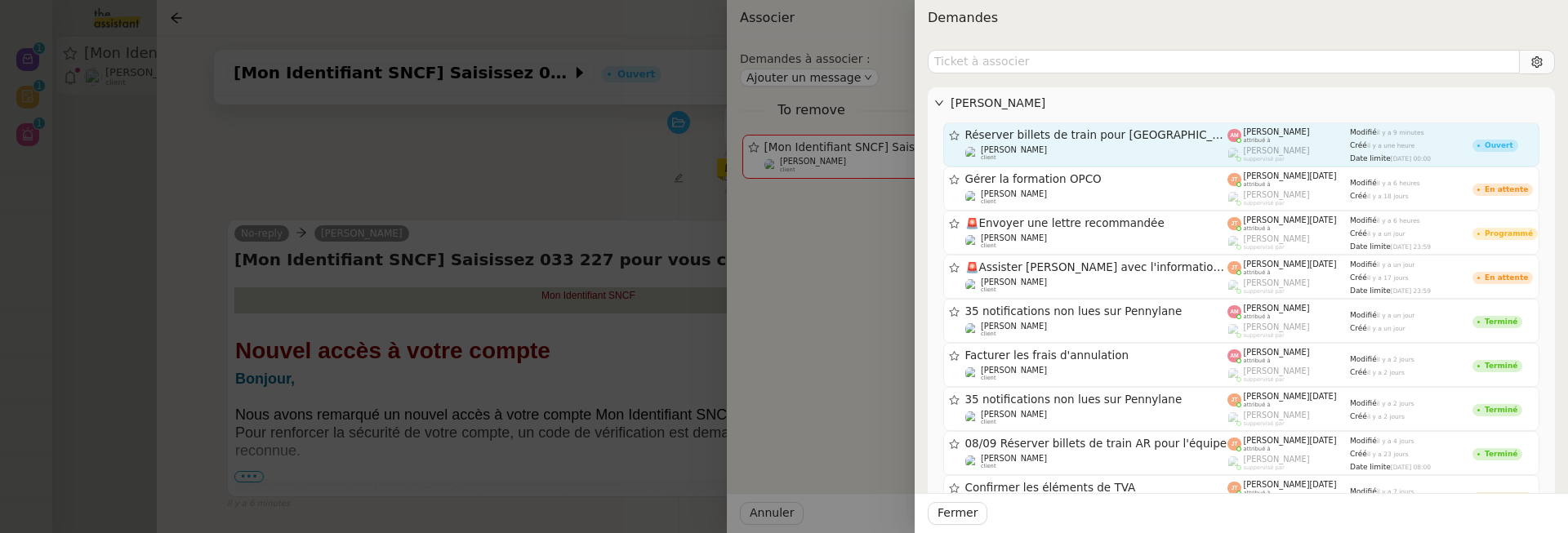
click at [1092, 155] on div "Axel BANDIAKY client" at bounding box center [1097, 153] width 263 height 17
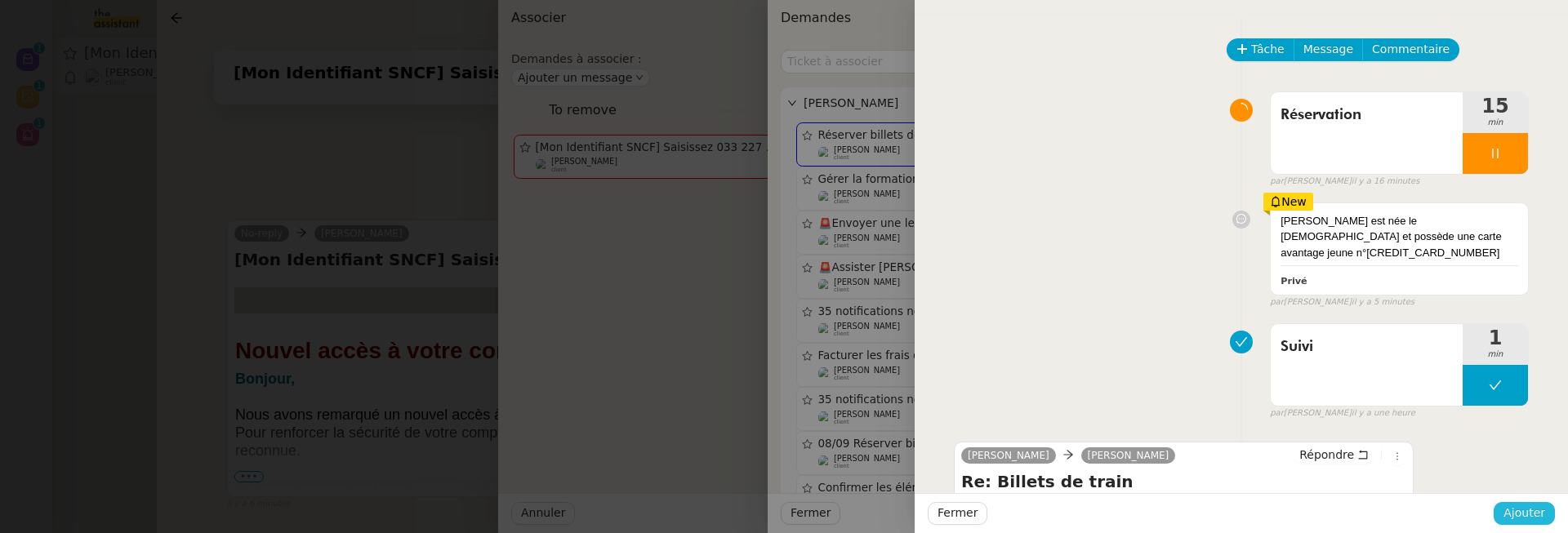
scroll to position [209, 0]
click at [1515, 512] on span "Ajouter" at bounding box center [1524, 513] width 41 height 18
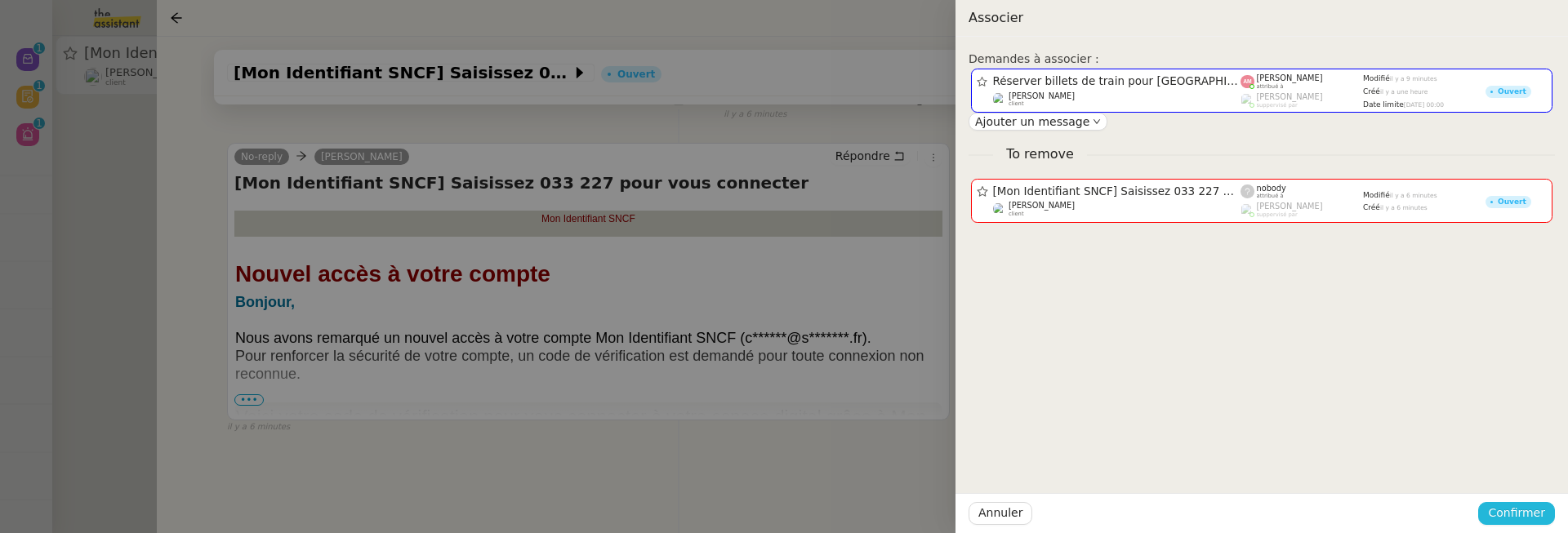
click at [1515, 512] on span "Confirmer" at bounding box center [1516, 513] width 57 height 18
click at [1515, 476] on span "Ajouter" at bounding box center [1517, 471] width 41 height 17
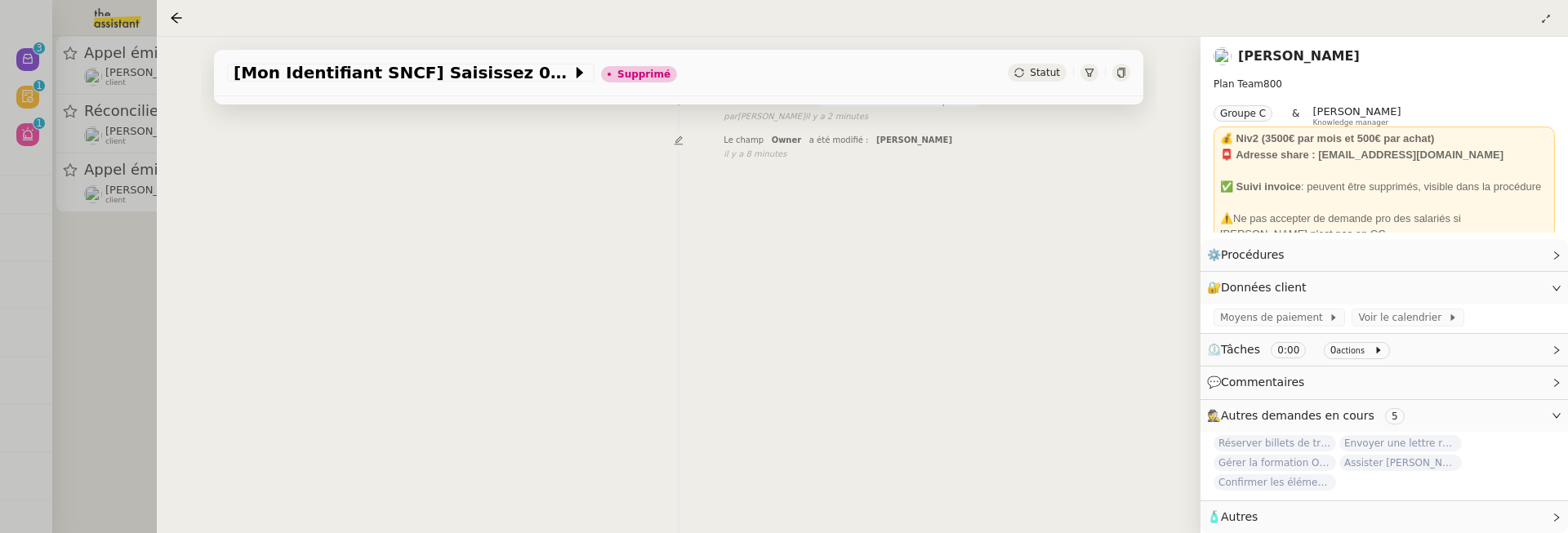
click at [102, 332] on div at bounding box center [784, 266] width 1568 height 533
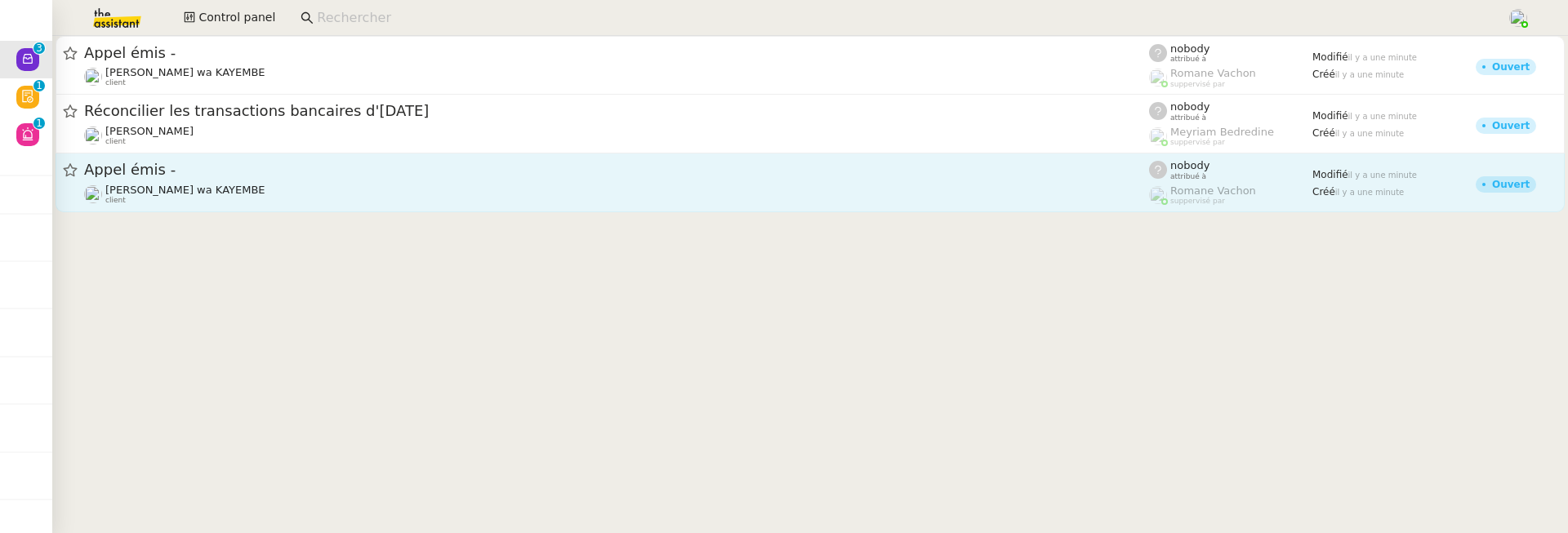
click at [339, 160] on div "Appel émis -" at bounding box center [616, 170] width 1065 height 20
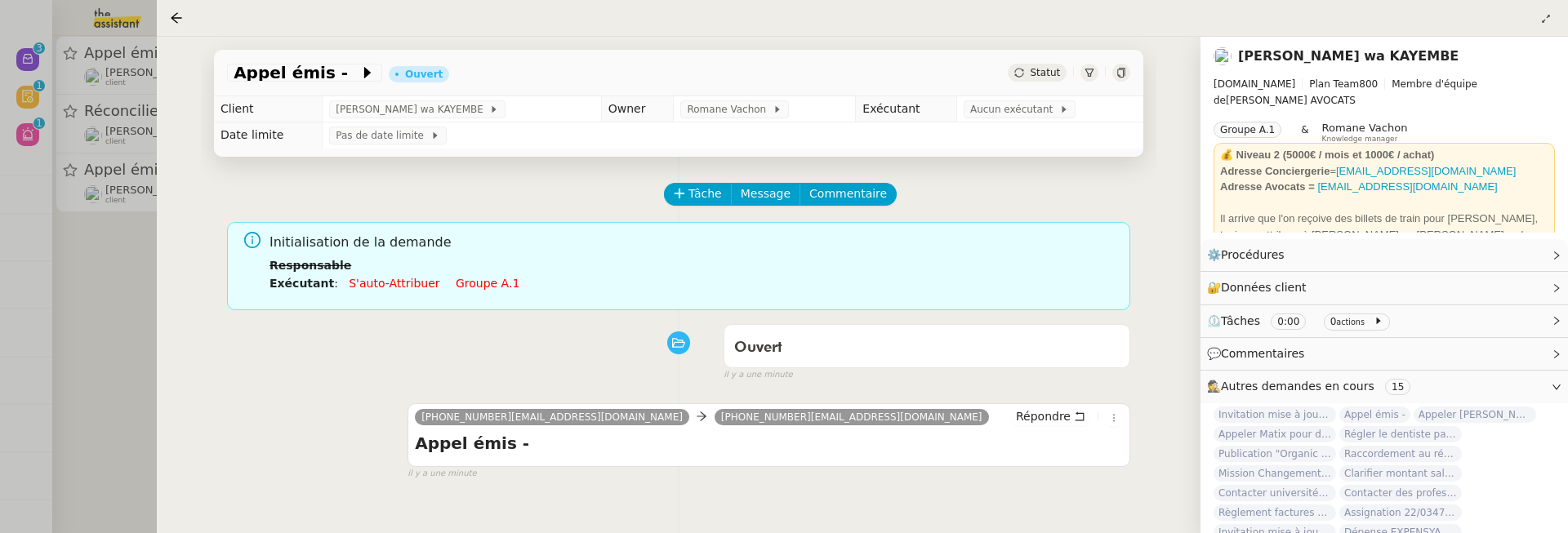
click at [114, 313] on div at bounding box center [784, 266] width 1568 height 533
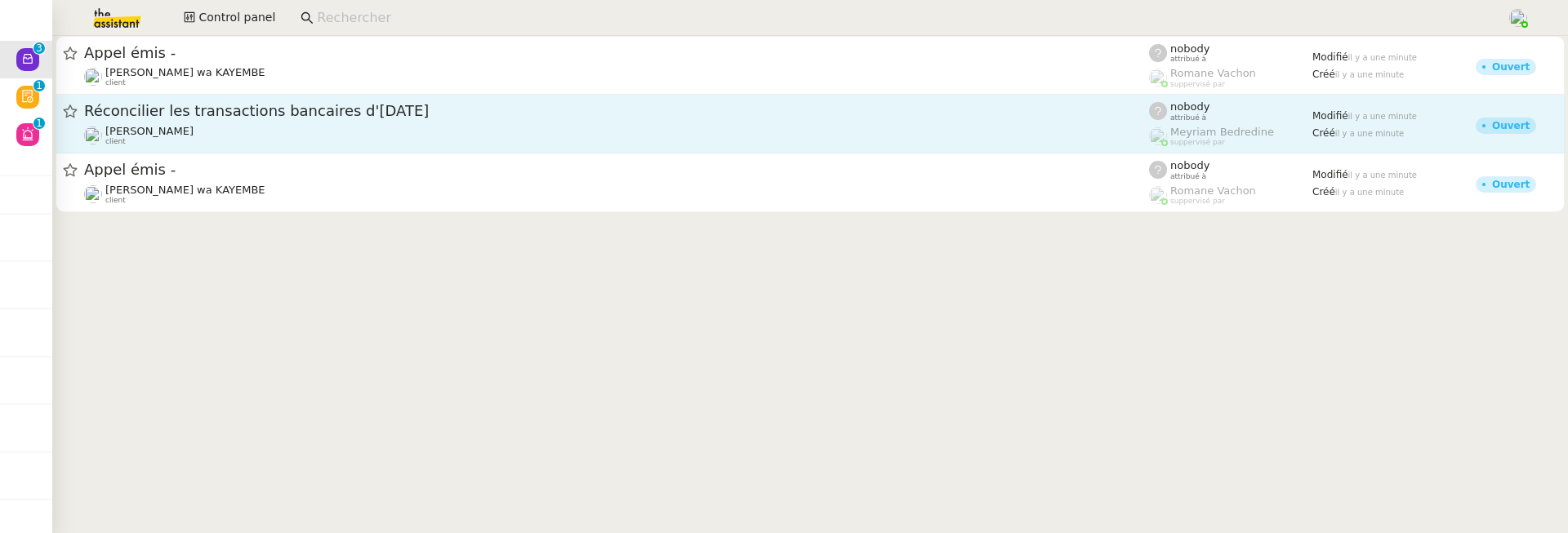
click at [303, 147] on link "Réconcilier les transactions bancaires d'août 2025 Laurence de Nervaux client n…" at bounding box center [810, 124] width 1509 height 59
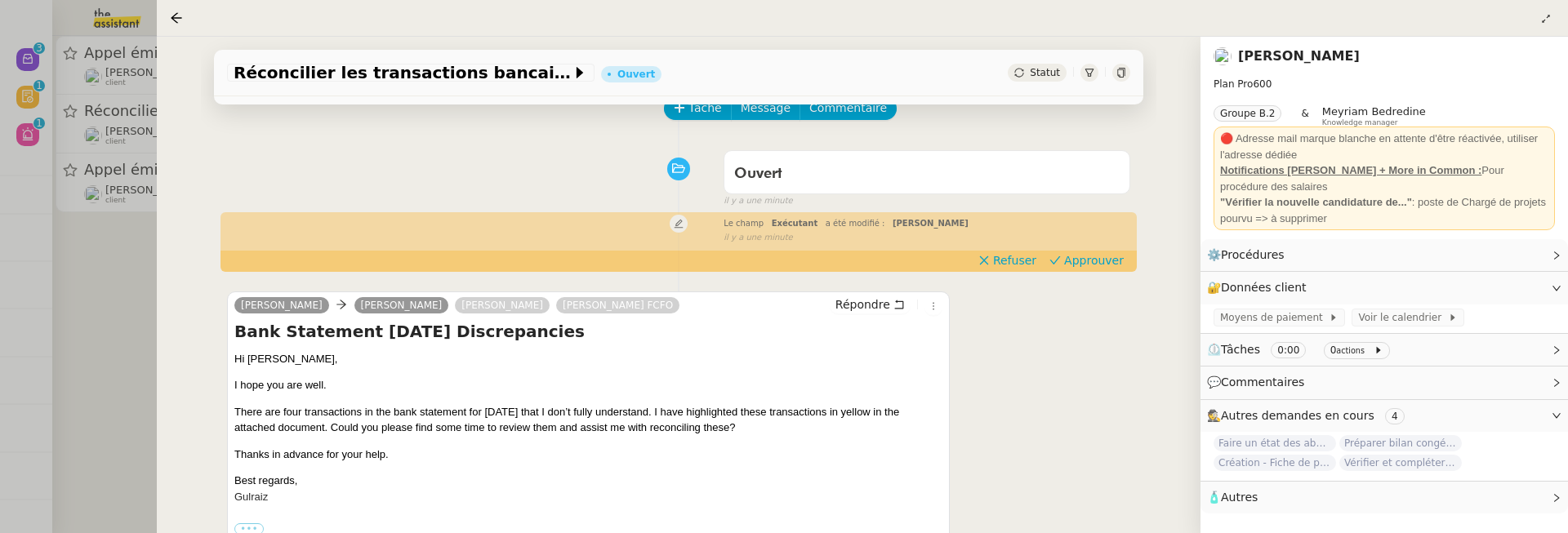
scroll to position [92, 0]
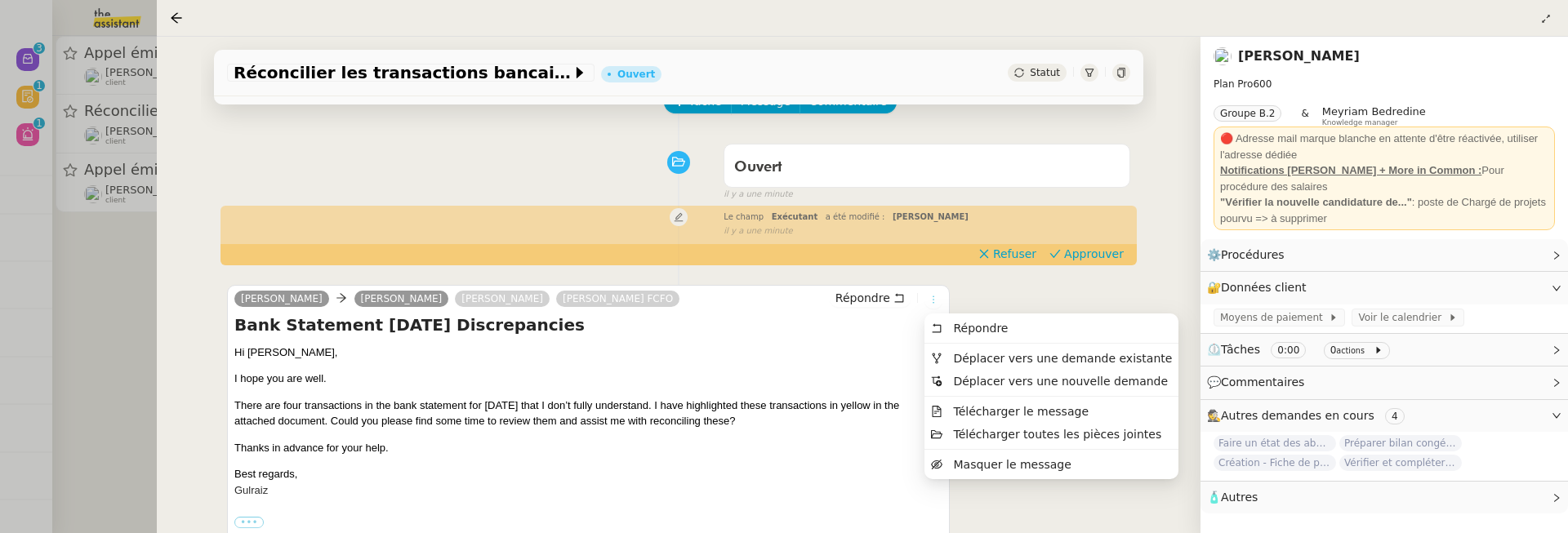
click at [932, 296] on icon at bounding box center [933, 299] width 10 height 10
click at [1002, 361] on span "Déplacer vers une demande existante" at bounding box center [1062, 358] width 219 height 13
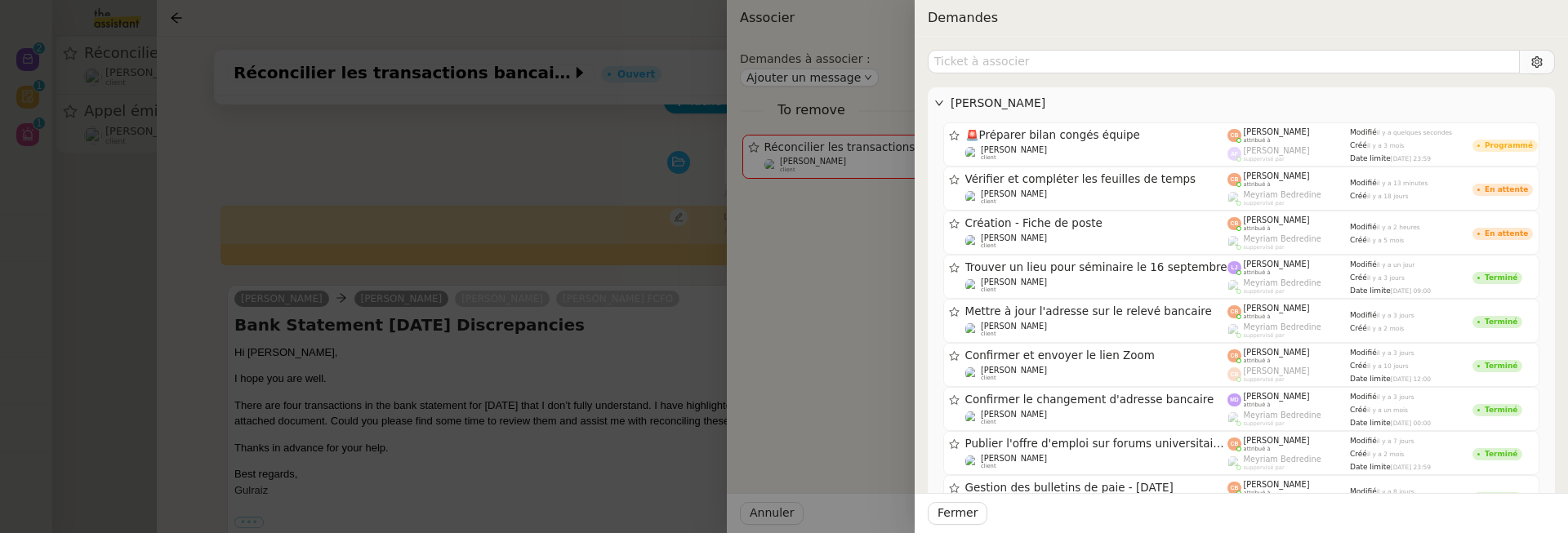
click at [711, 347] on div at bounding box center [784, 266] width 1568 height 533
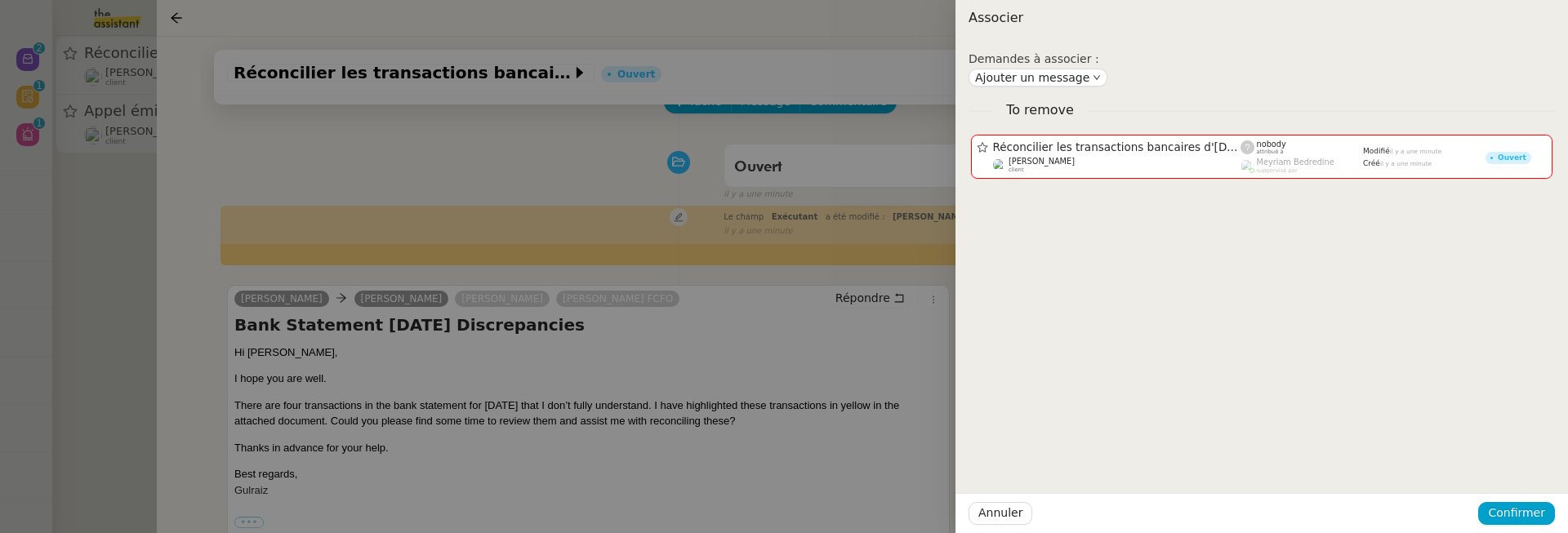
click at [701, 347] on div at bounding box center [784, 266] width 1568 height 533
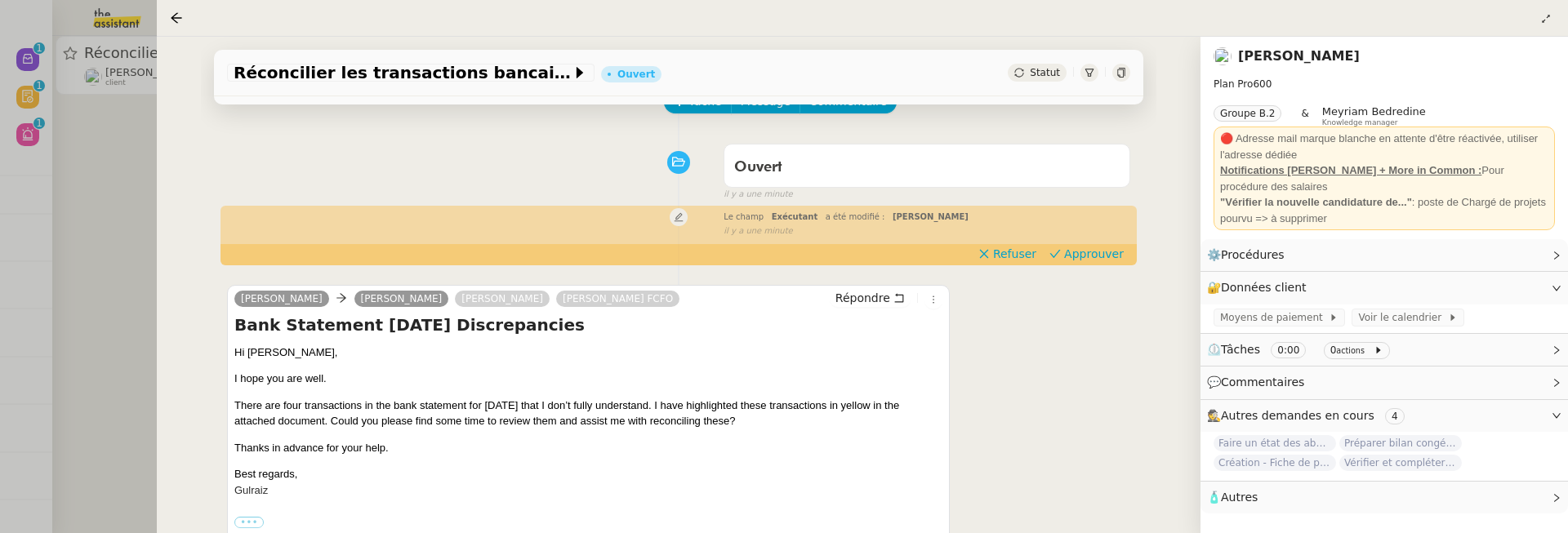
scroll to position [0, 0]
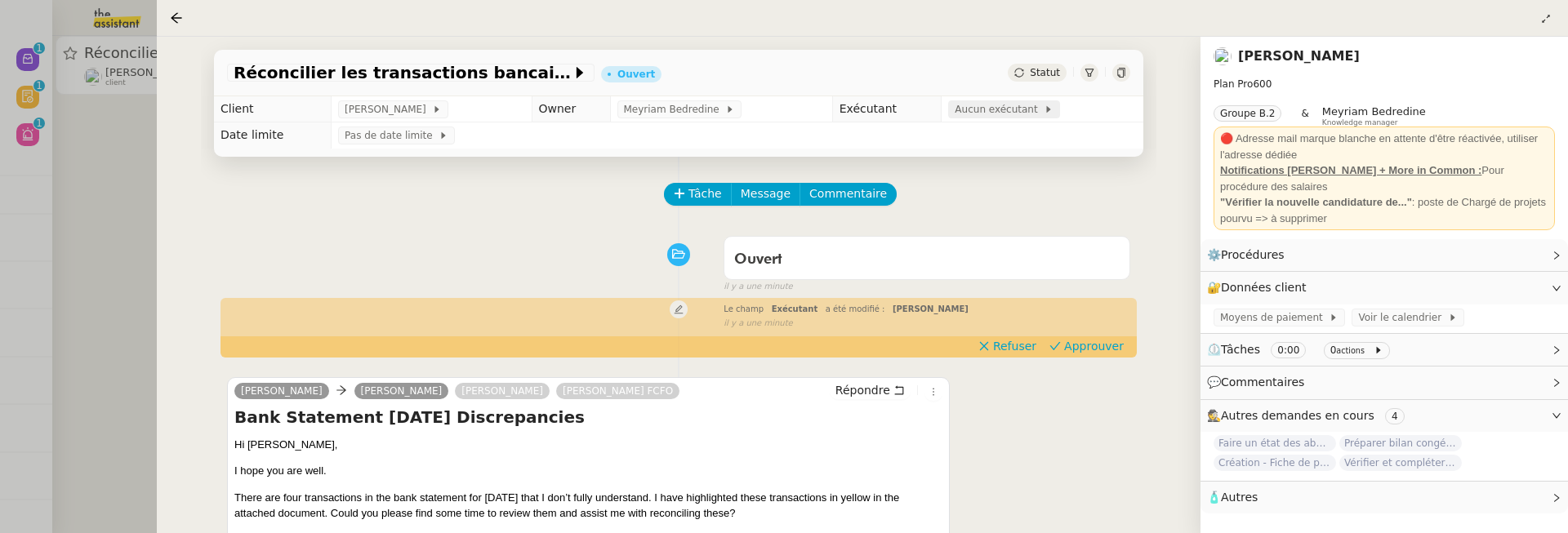
click at [1021, 105] on span "Aucun exécutant" at bounding box center [999, 109] width 89 height 17
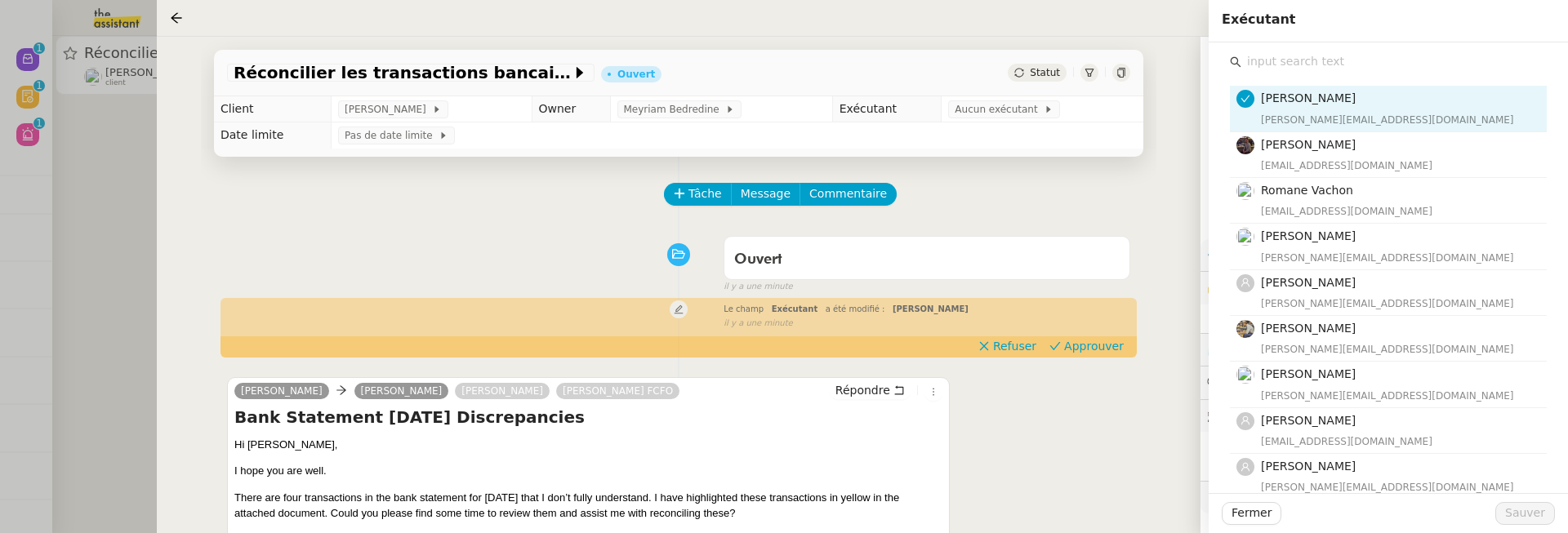
click at [1316, 63] on input "text" at bounding box center [1394, 62] width 305 height 22
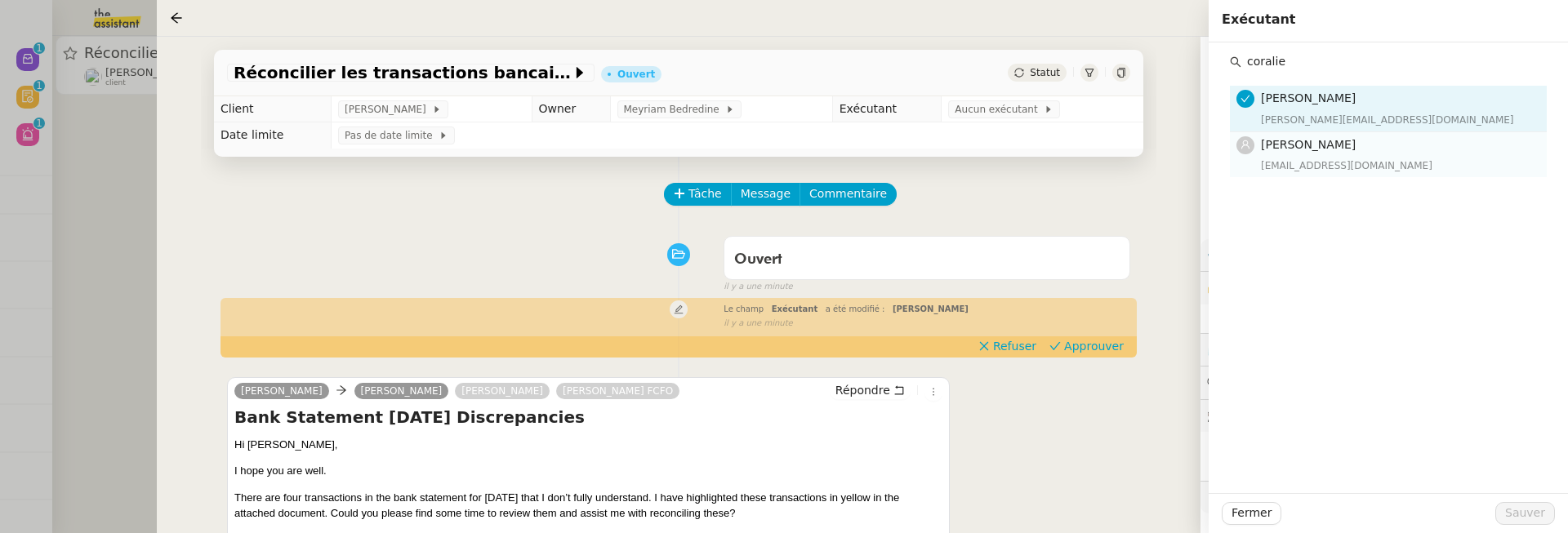
type input "coralie"
click at [1351, 132] on nz-list-item "Coralie Bordas coralie@team.theassistant.com" at bounding box center [1389, 154] width 317 height 45
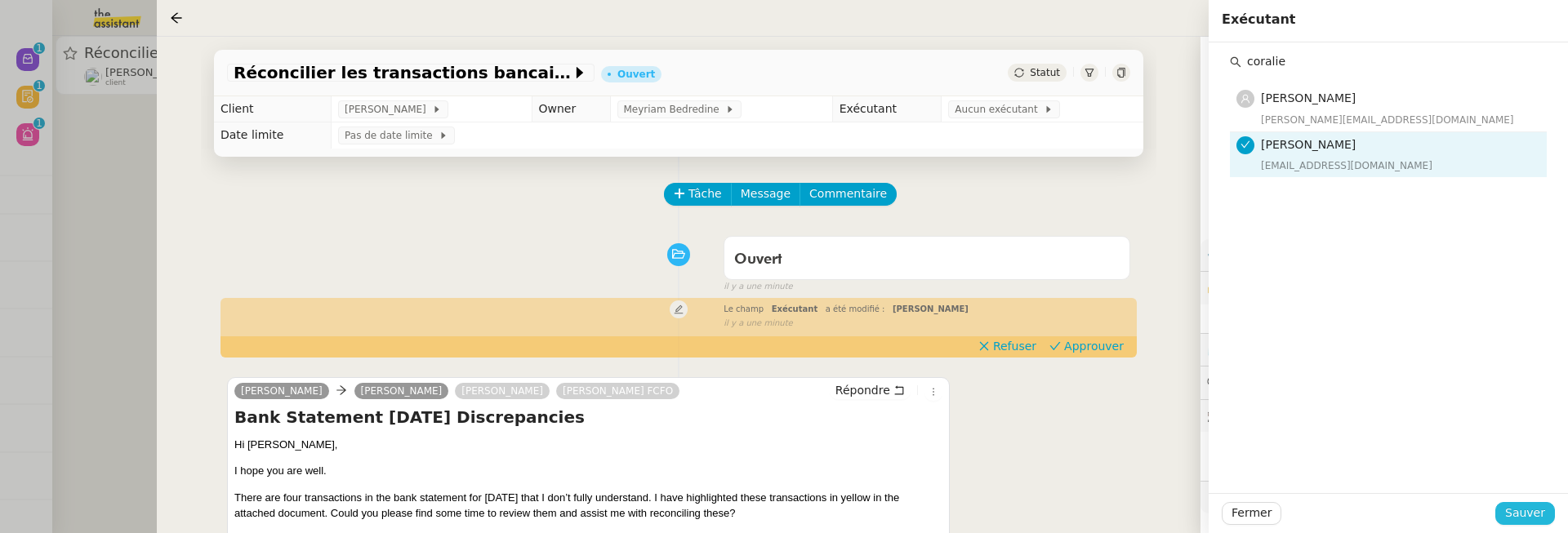
click at [1528, 514] on span "Sauver" at bounding box center [1525, 513] width 40 height 18
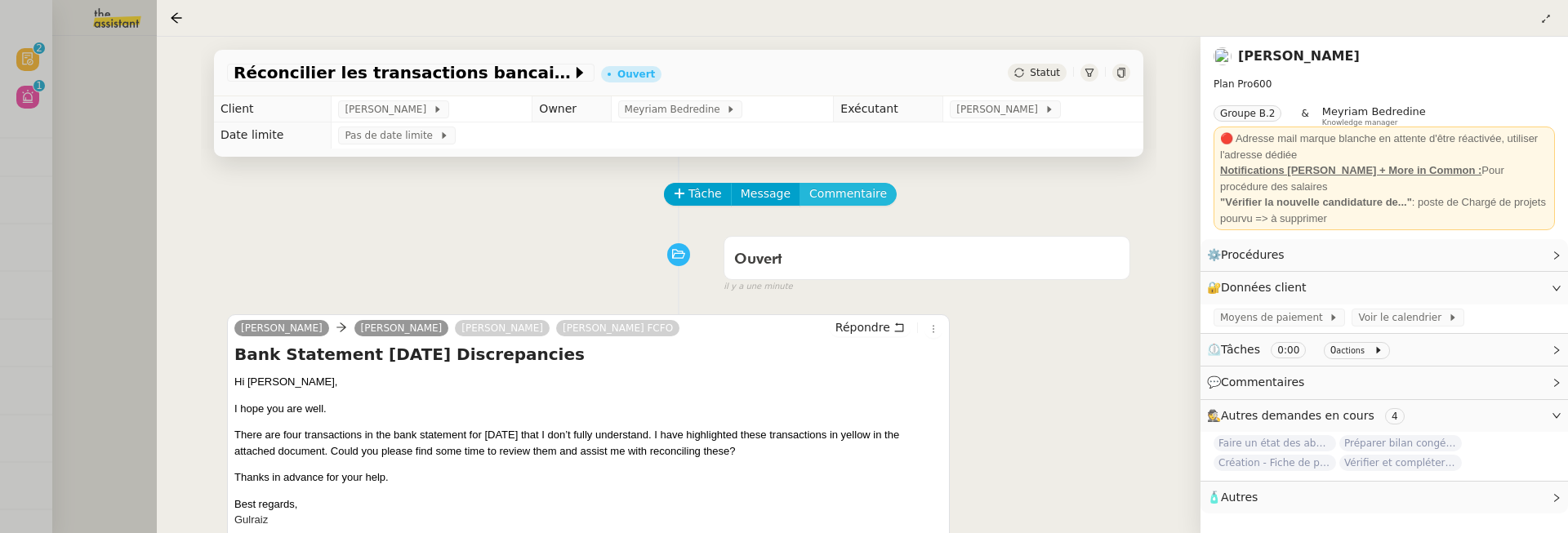
click at [863, 197] on span "Commentaire" at bounding box center [848, 193] width 77 height 18
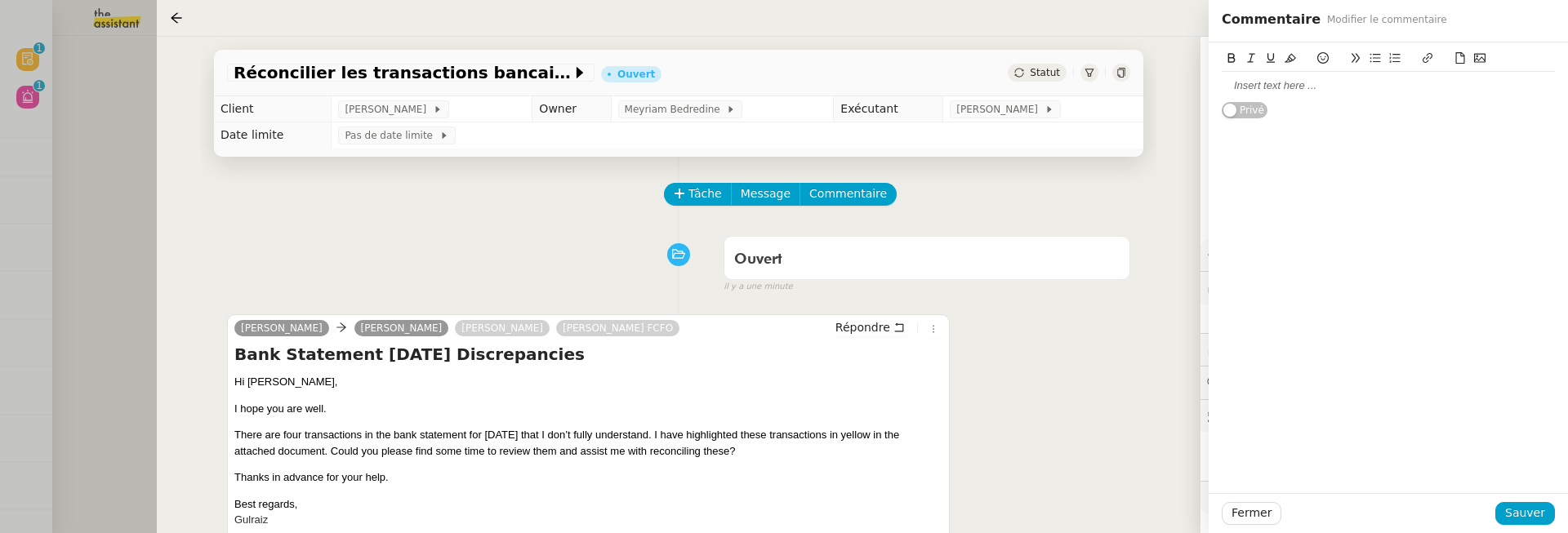
click at [1280, 92] on div at bounding box center [1388, 85] width 333 height 15
click at [1536, 511] on span "Sauver" at bounding box center [1525, 513] width 40 height 18
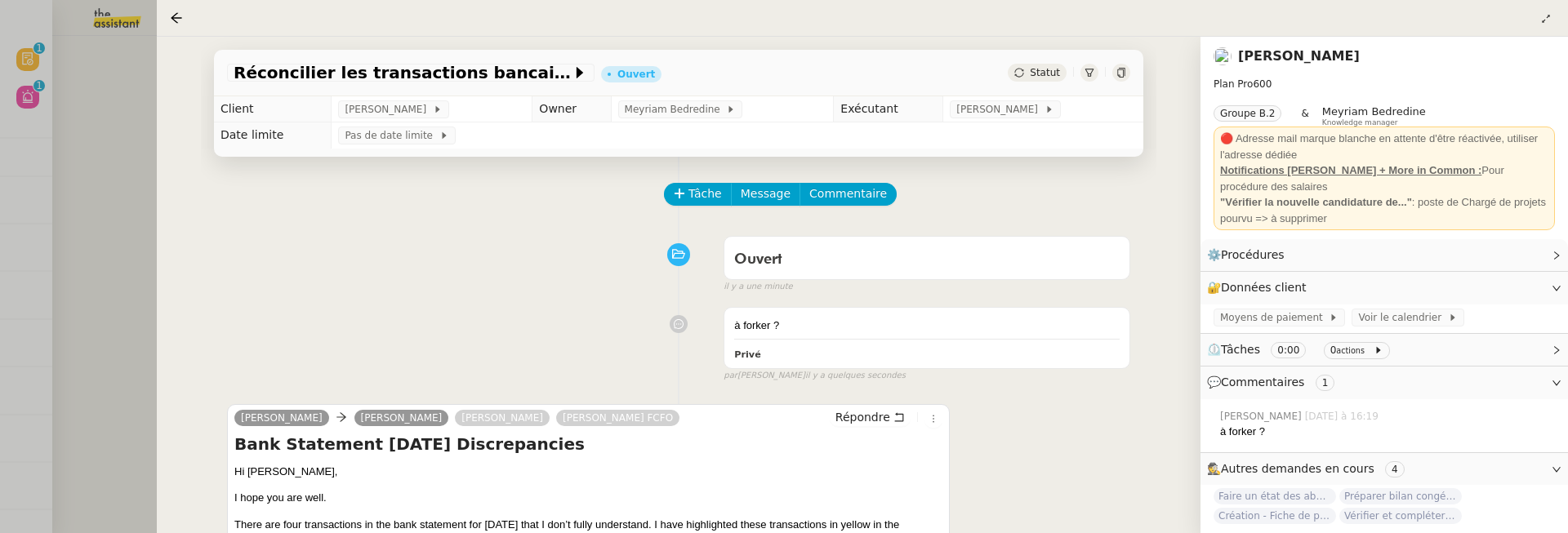
click at [83, 169] on div at bounding box center [784, 266] width 1568 height 533
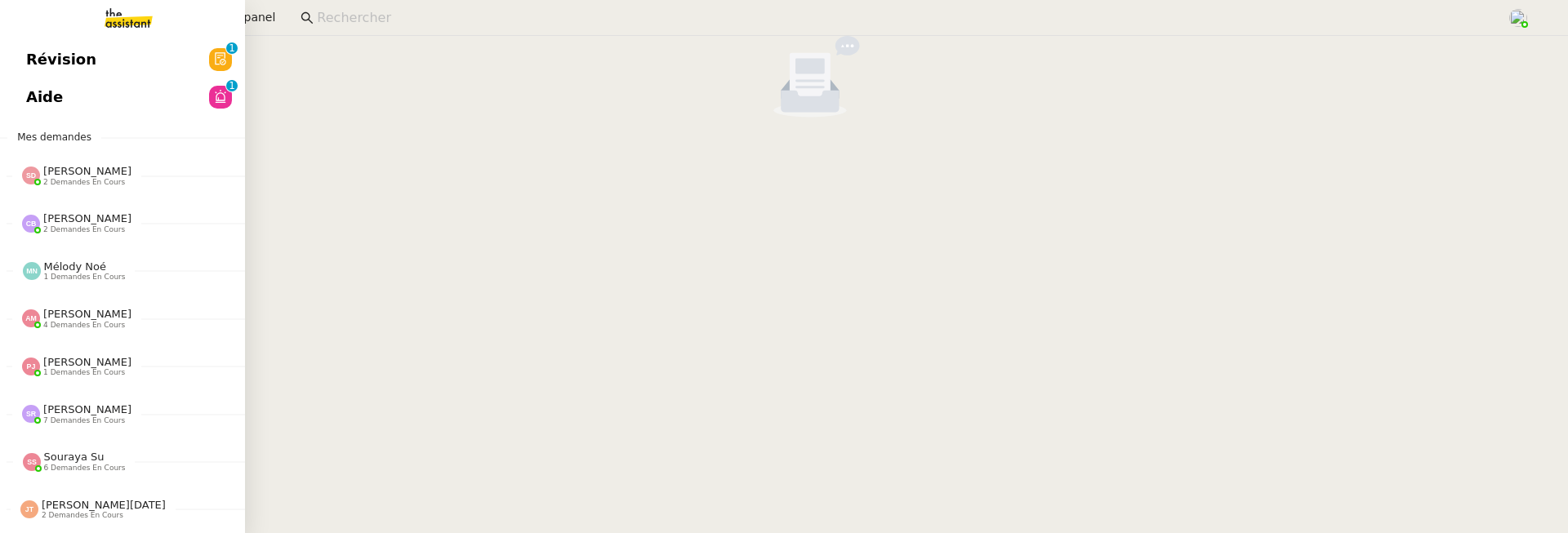
click at [38, 69] on span "Révision" at bounding box center [62, 60] width 70 height 25
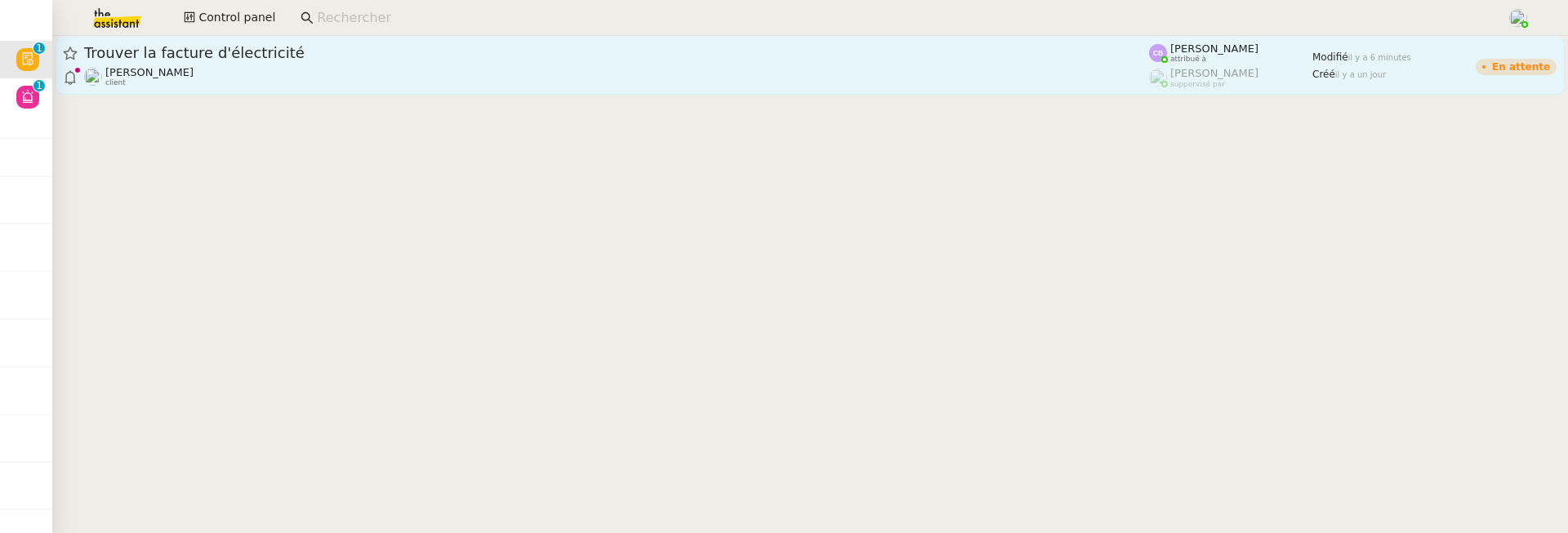
click at [286, 64] on div "Trouver la facture d'électricité Tina KHAMVENE client" at bounding box center [616, 65] width 1065 height 44
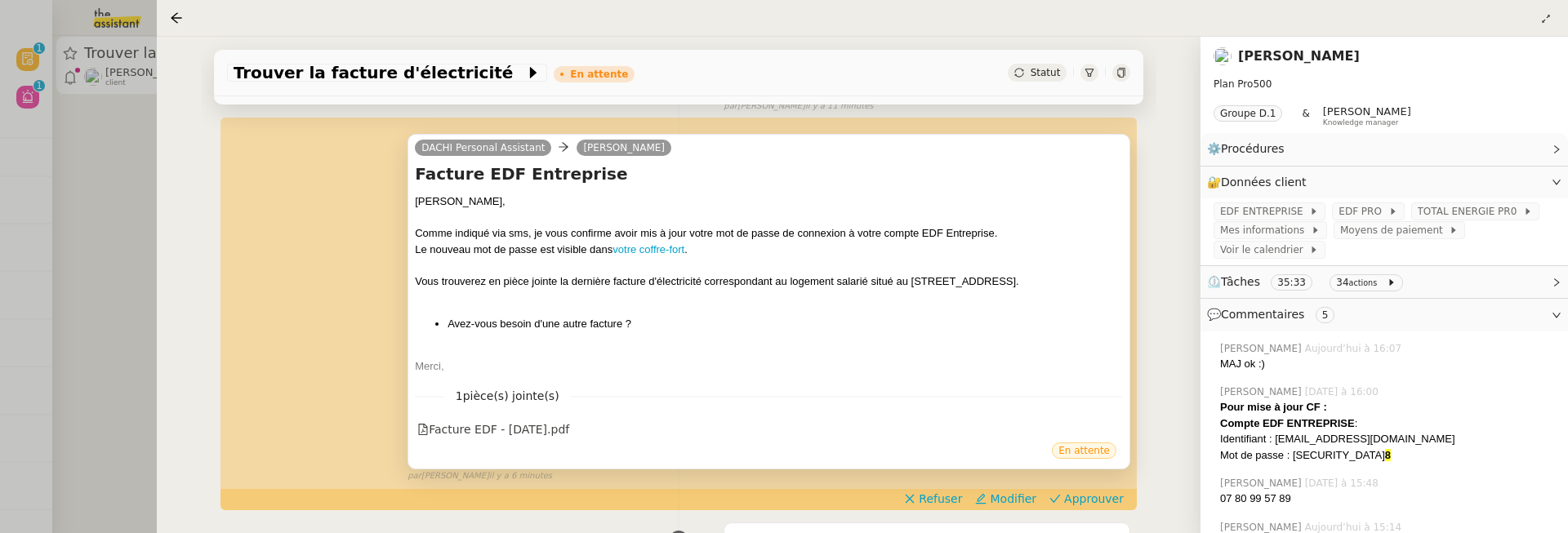
scroll to position [349, 0]
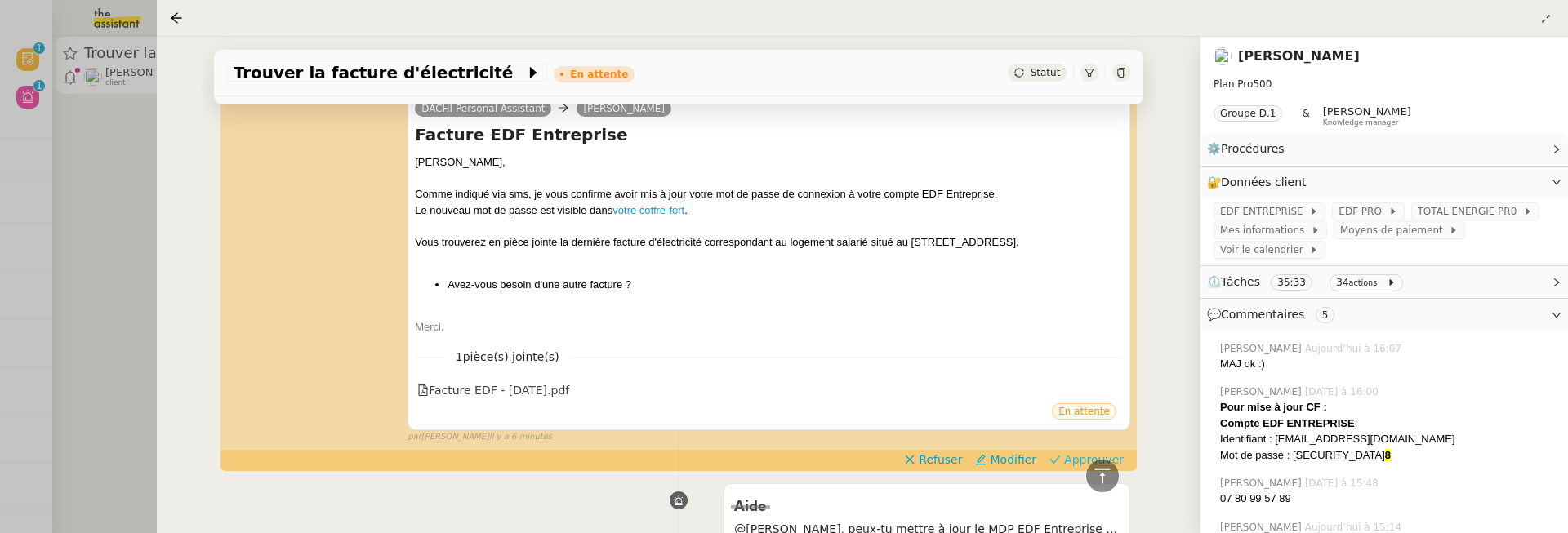
click at [1069, 460] on span "Approuver" at bounding box center [1094, 460] width 60 height 17
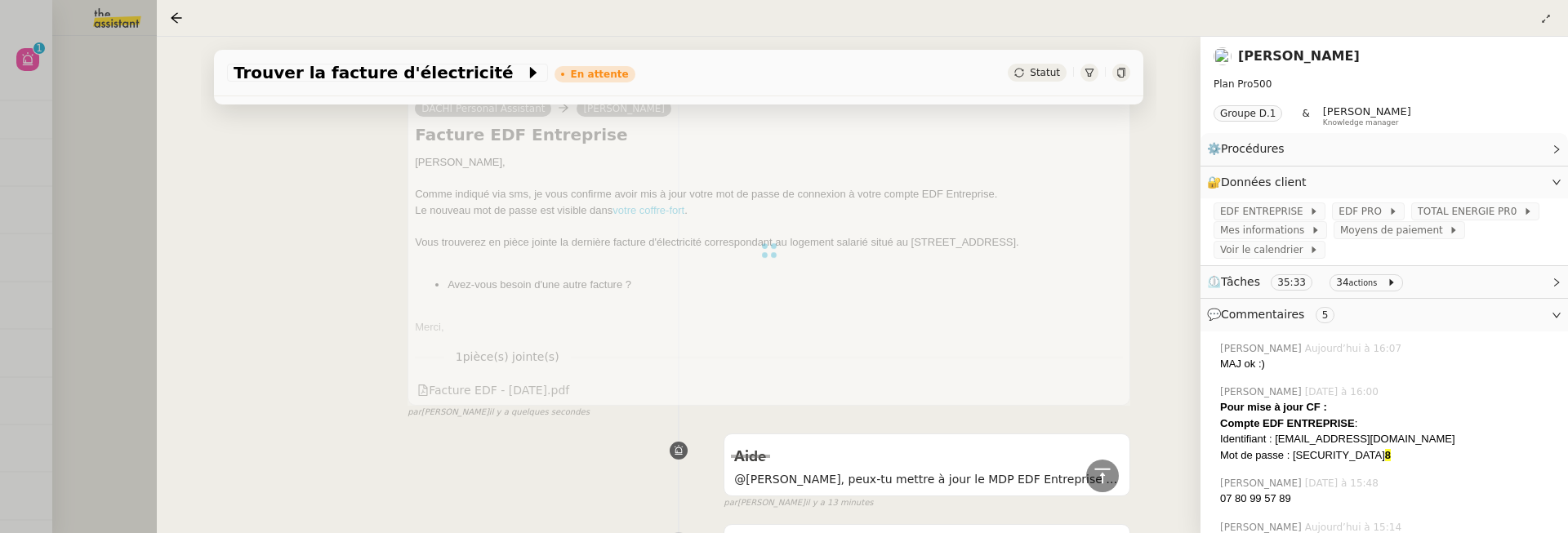
click at [536, 385] on div at bounding box center [769, 251] width 723 height 311
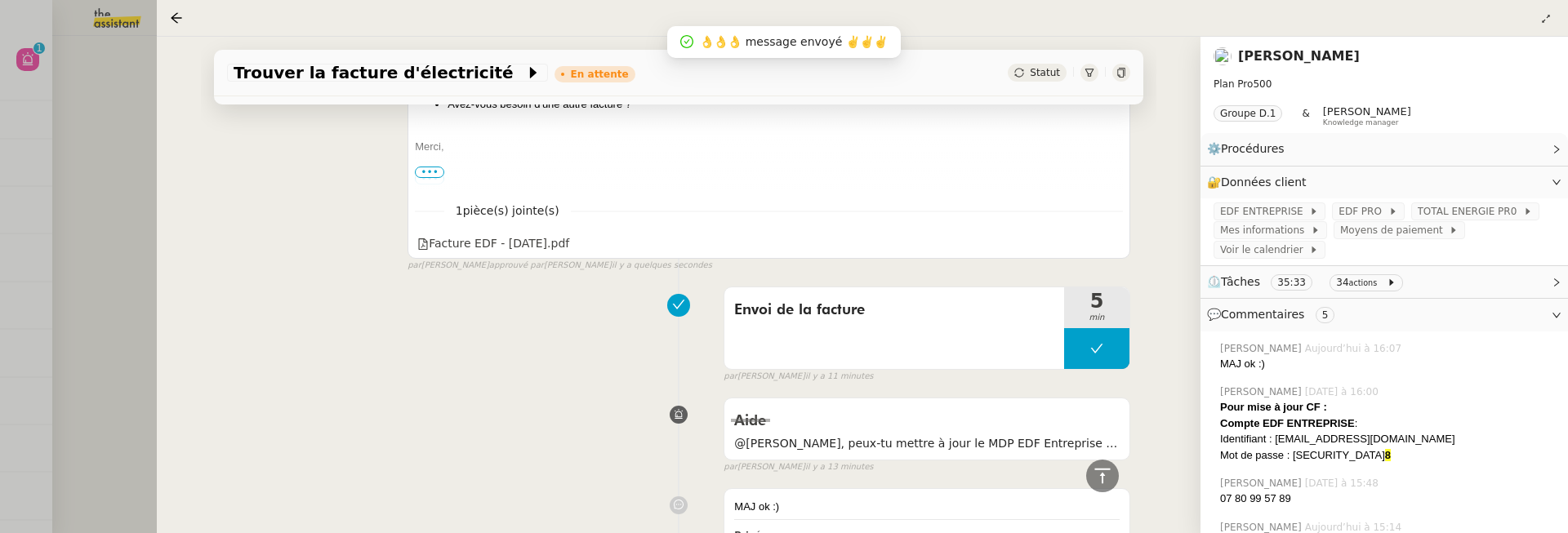
scroll to position [410, 0]
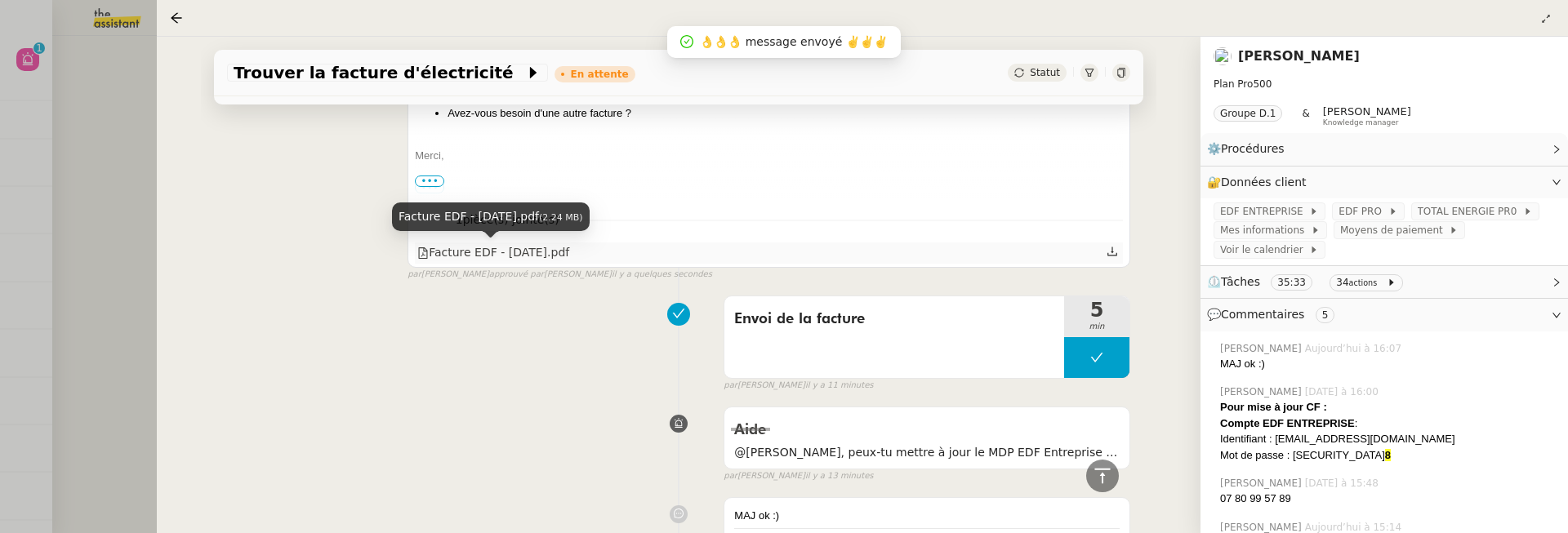
click at [557, 252] on div "Facture EDF - 27-08-2025.pdf" at bounding box center [493, 252] width 152 height 18
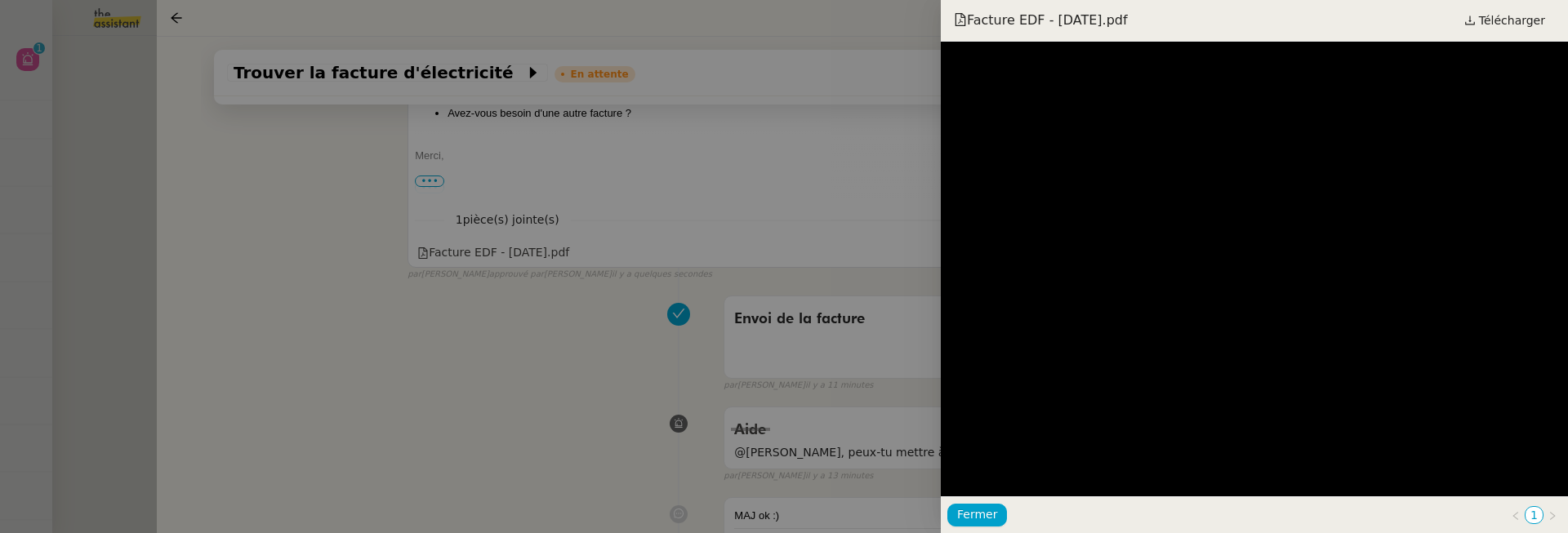
click at [507, 413] on div at bounding box center [784, 266] width 1568 height 533
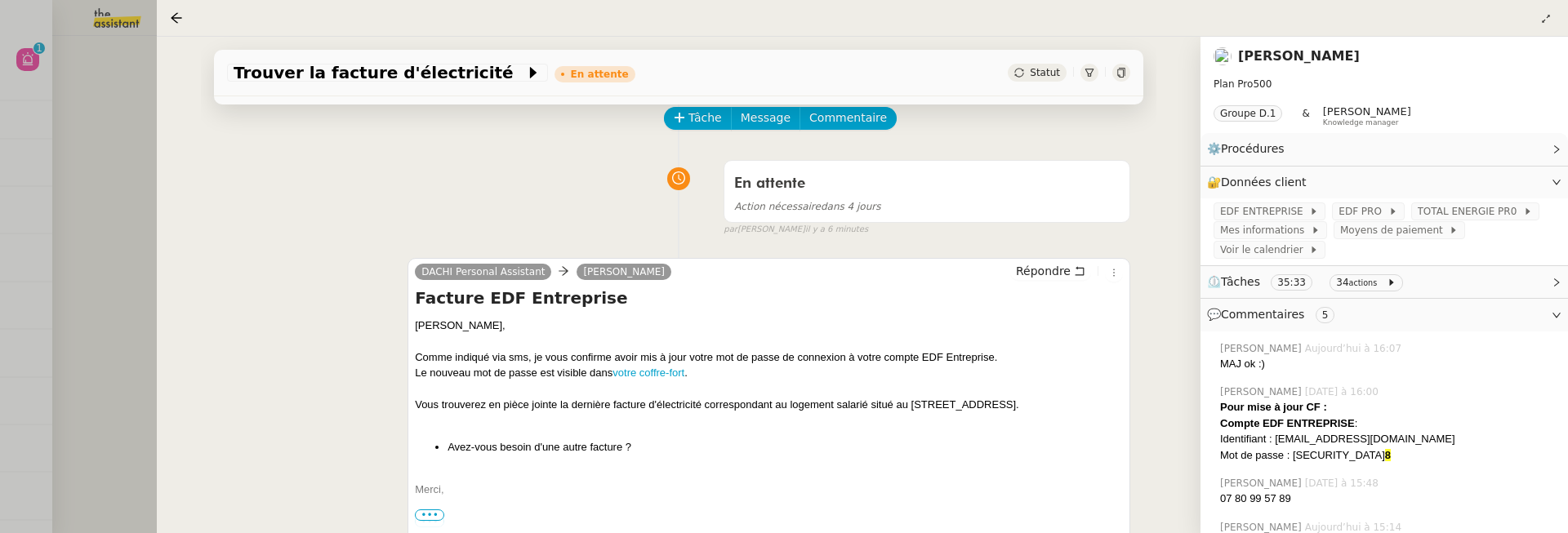
scroll to position [75, 0]
click at [112, 189] on div at bounding box center [784, 266] width 1568 height 533
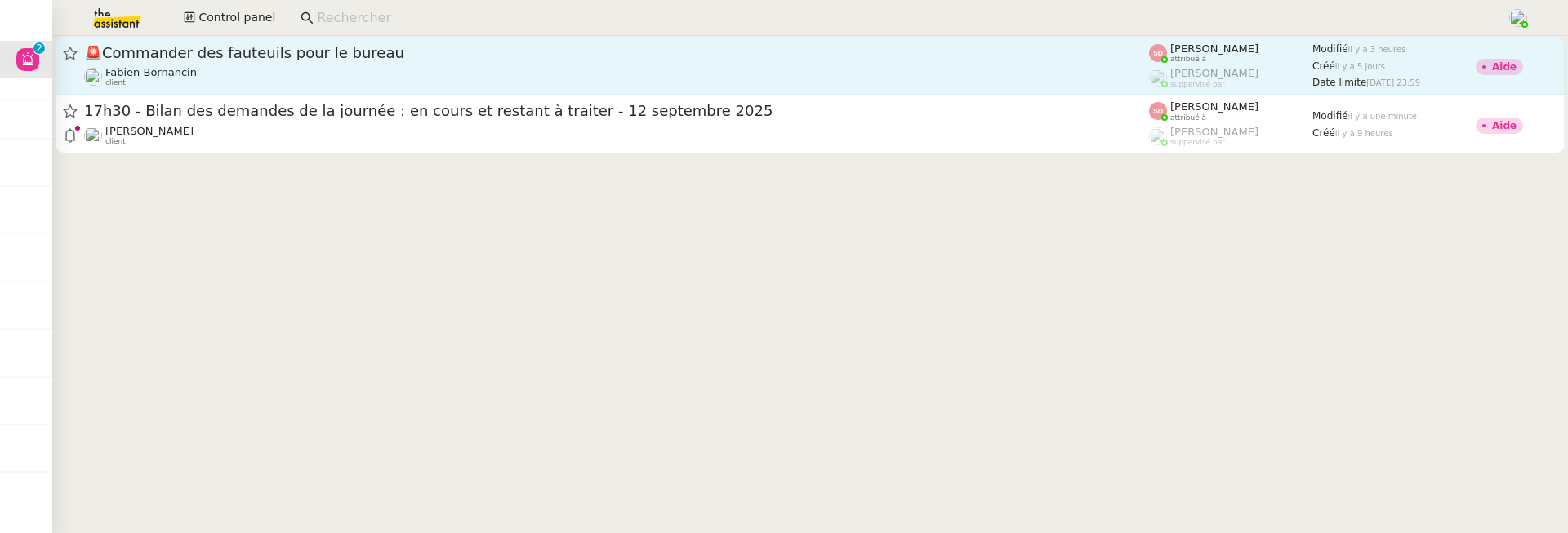
click at [325, 59] on span "🚨 Commander des fauteuils pour le bureau" at bounding box center [616, 53] width 1065 height 15
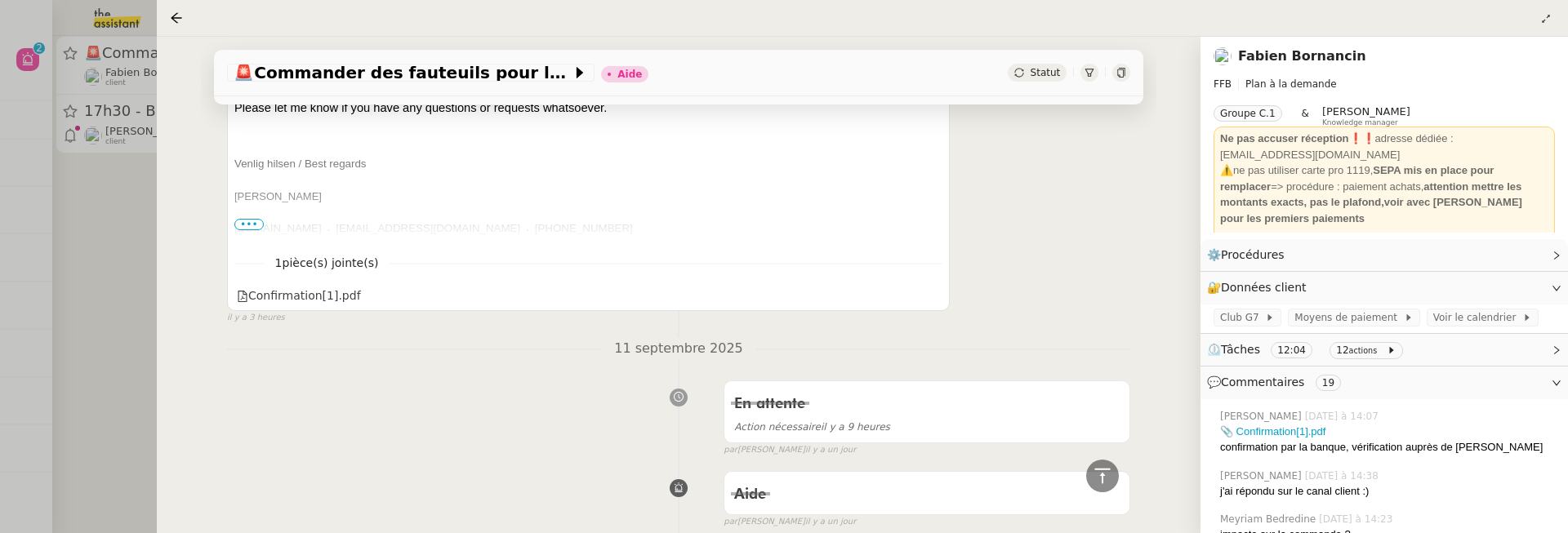
scroll to position [605, 0]
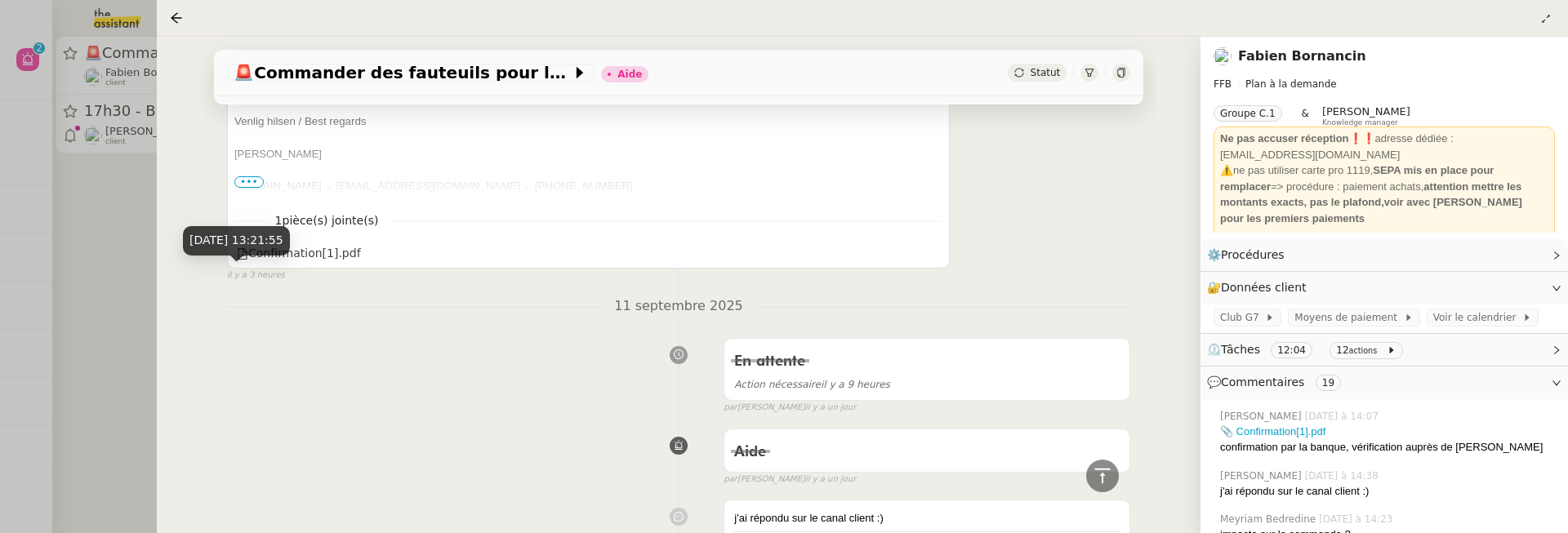
click at [285, 258] on div "12 sept. 2025, 13:21:55" at bounding box center [237, 246] width 107 height 40
click at [355, 246] on div "Confirmation[1].pdf" at bounding box center [588, 254] width 708 height 21
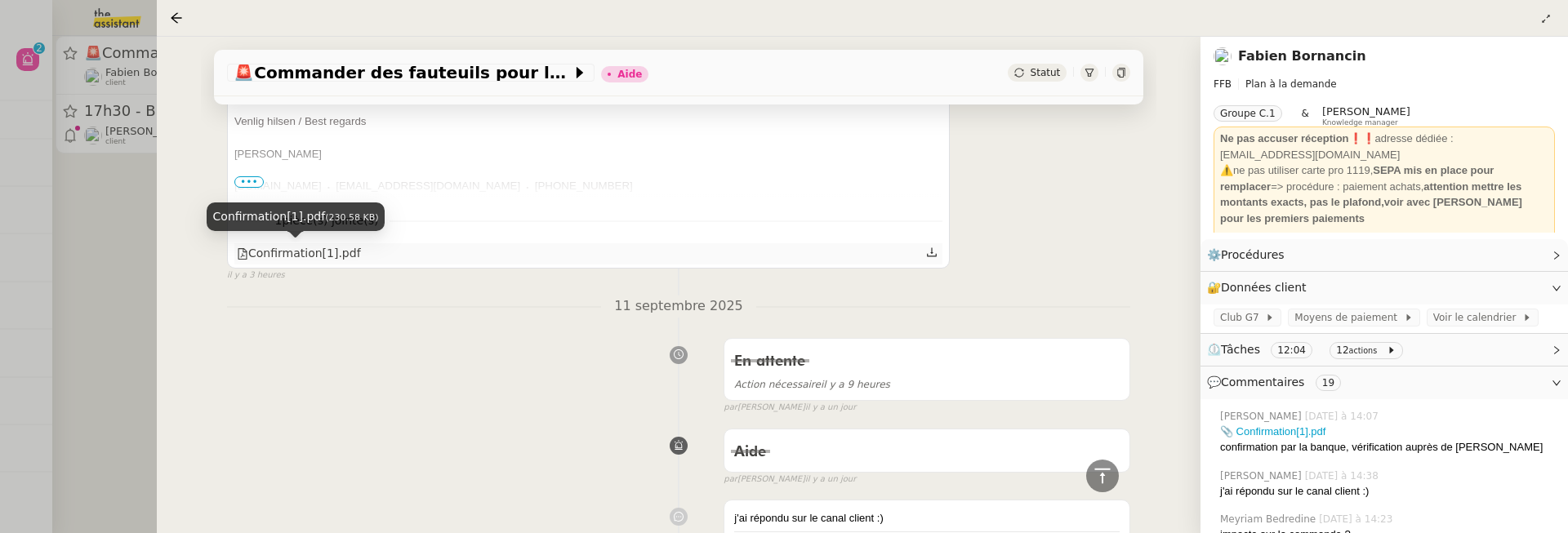
click at [353, 247] on div "Confirmation[1].pdf" at bounding box center [298, 253] width 124 height 18
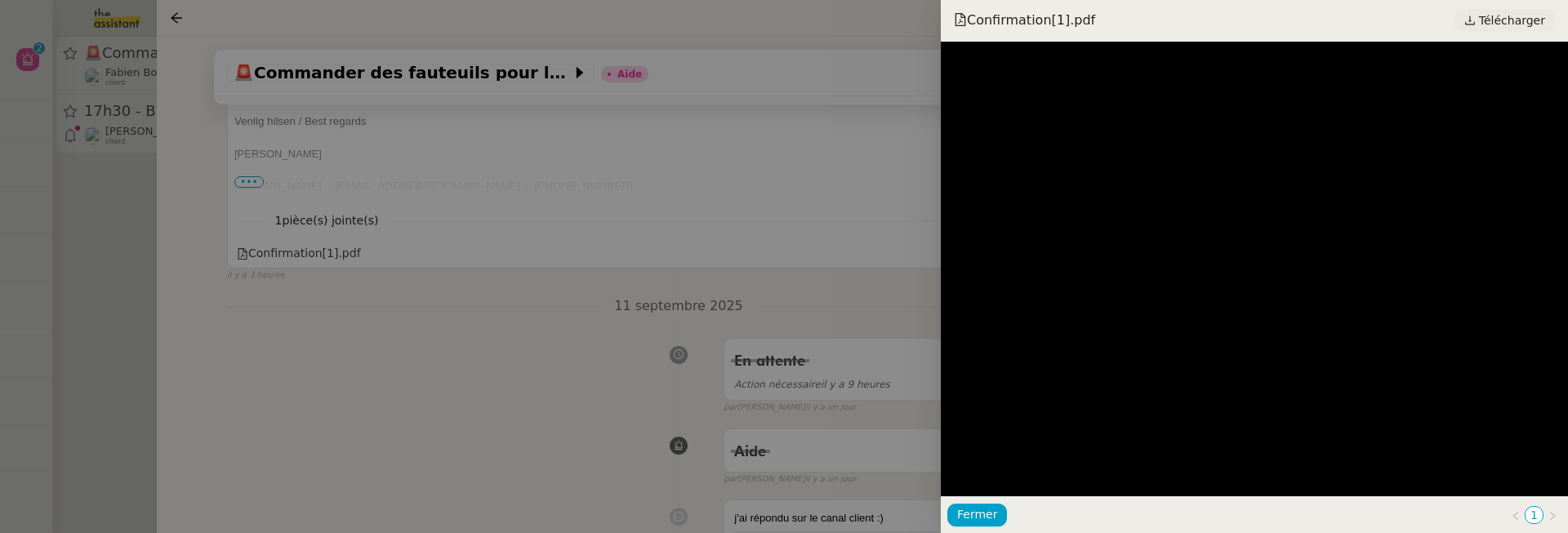
click at [1505, 23] on span "Télécharger" at bounding box center [1512, 20] width 66 height 21
click at [886, 282] on div at bounding box center [784, 266] width 1568 height 533
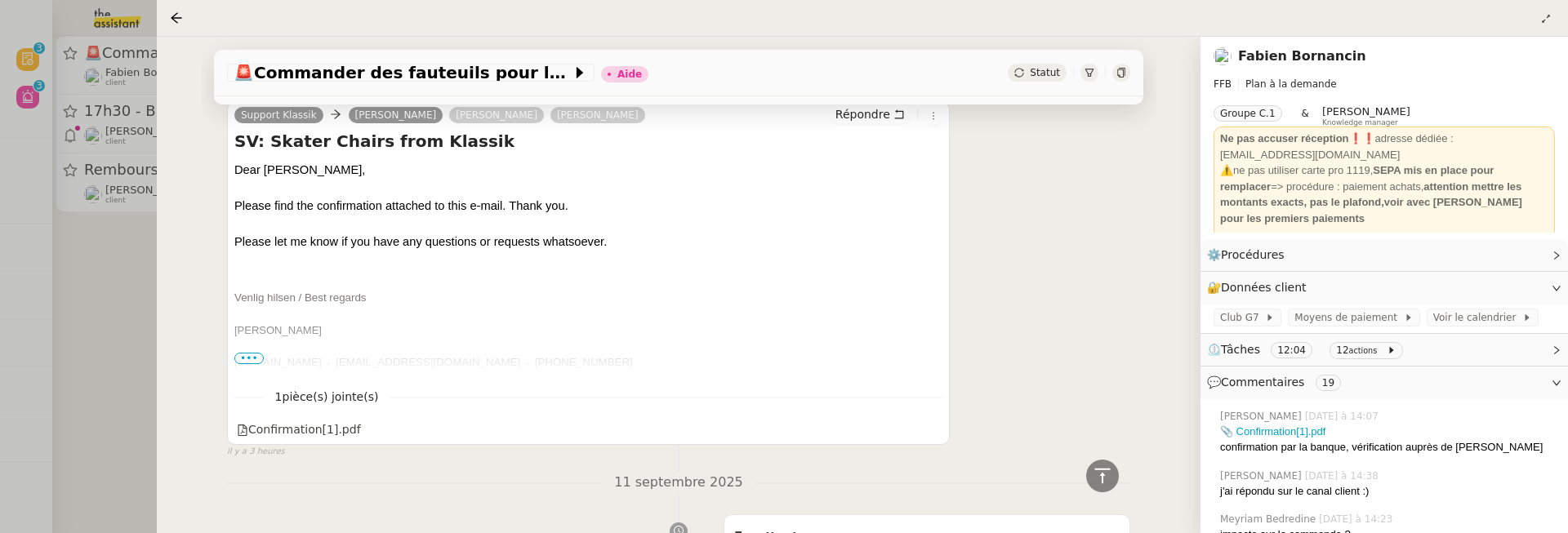
scroll to position [428, 0]
click at [252, 354] on span "•••" at bounding box center [249, 359] width 29 height 11
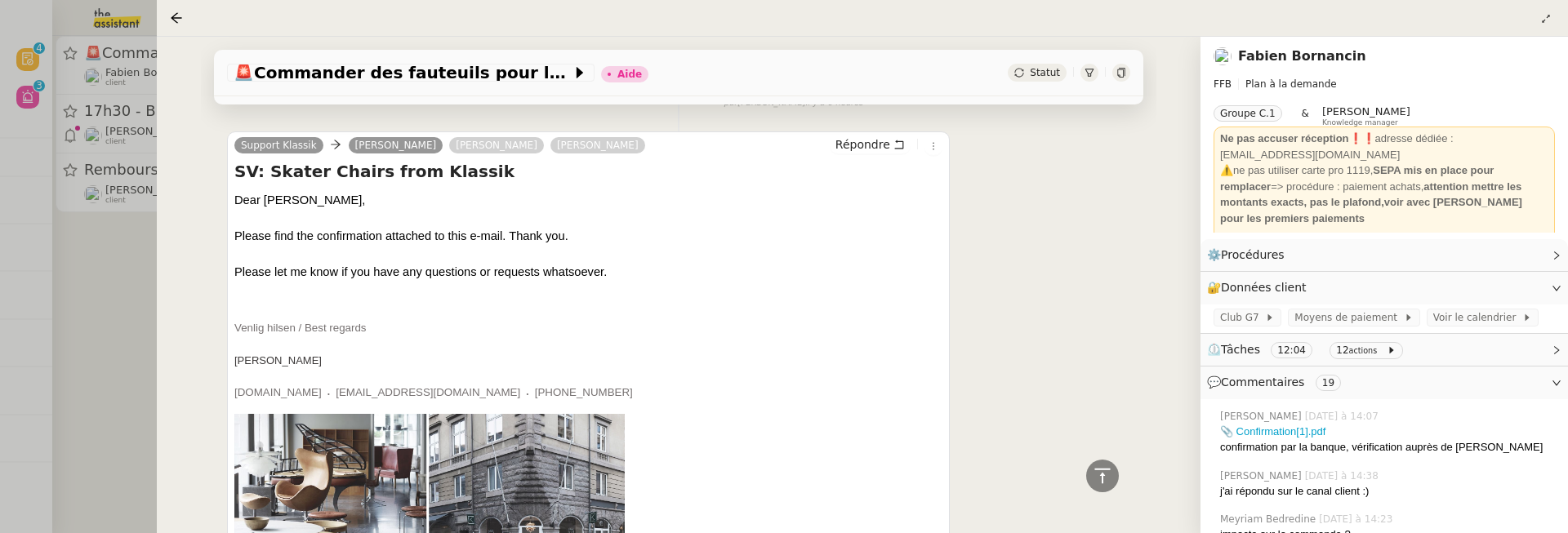
scroll to position [0, 0]
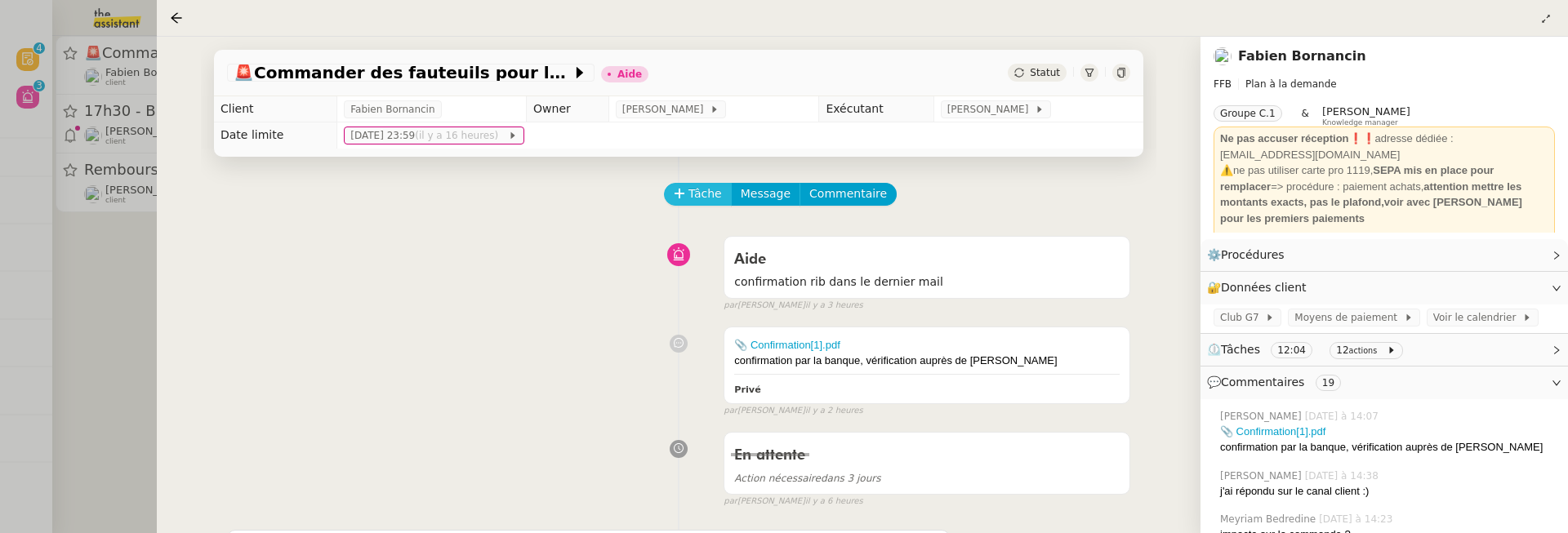
click at [703, 197] on span "Tâche" at bounding box center [705, 193] width 33 height 18
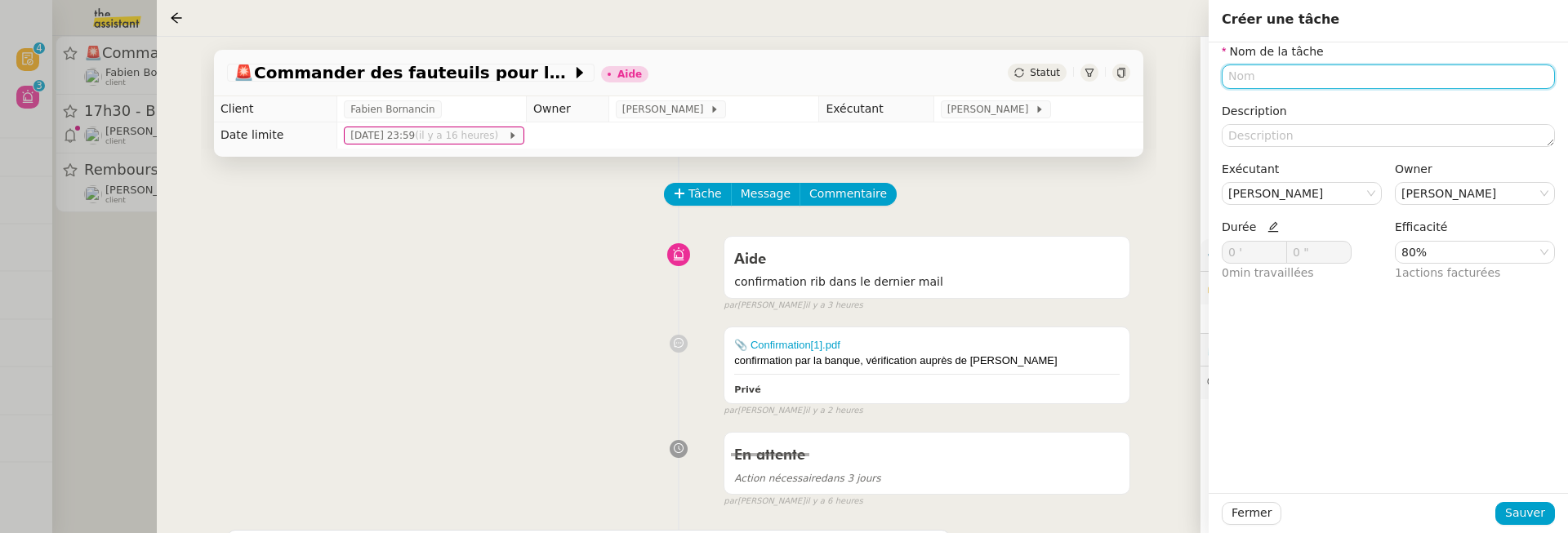
click at [1271, 80] on input "text" at bounding box center [1388, 76] width 333 height 24
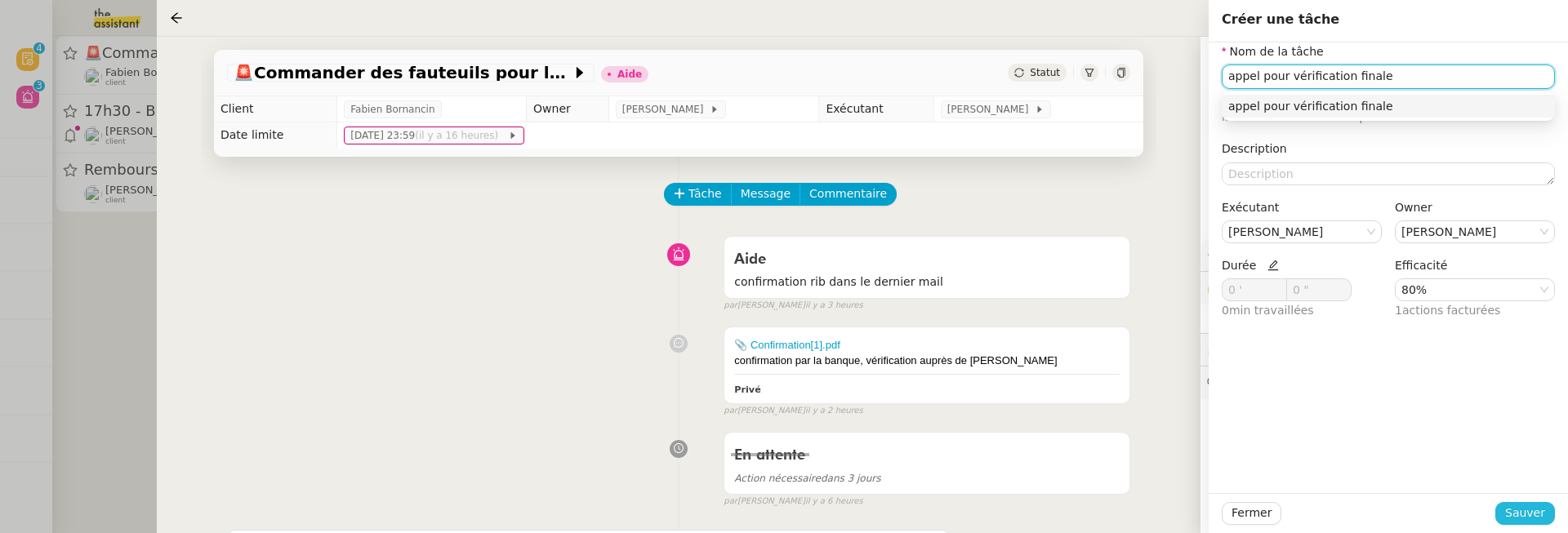
type input "appel pour vérification finale"
click at [1535, 504] on span "Sauver" at bounding box center [1525, 513] width 40 height 18
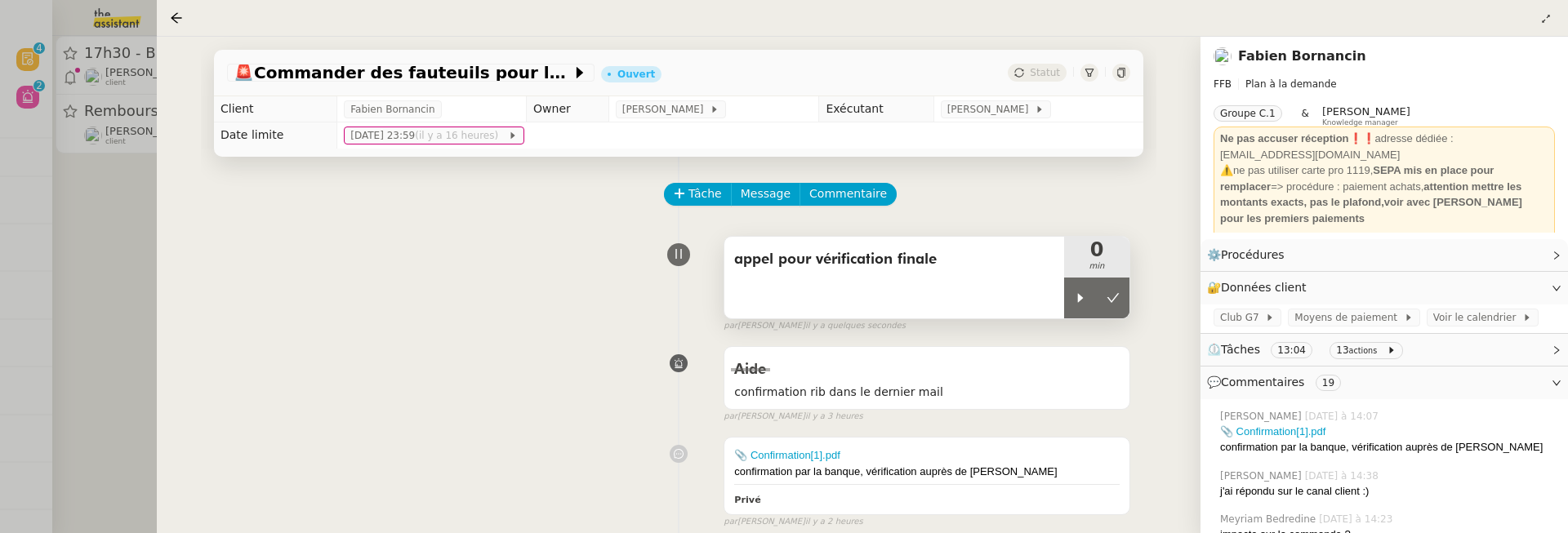
click at [924, 266] on span "appel pour vérification finale" at bounding box center [894, 259] width 320 height 25
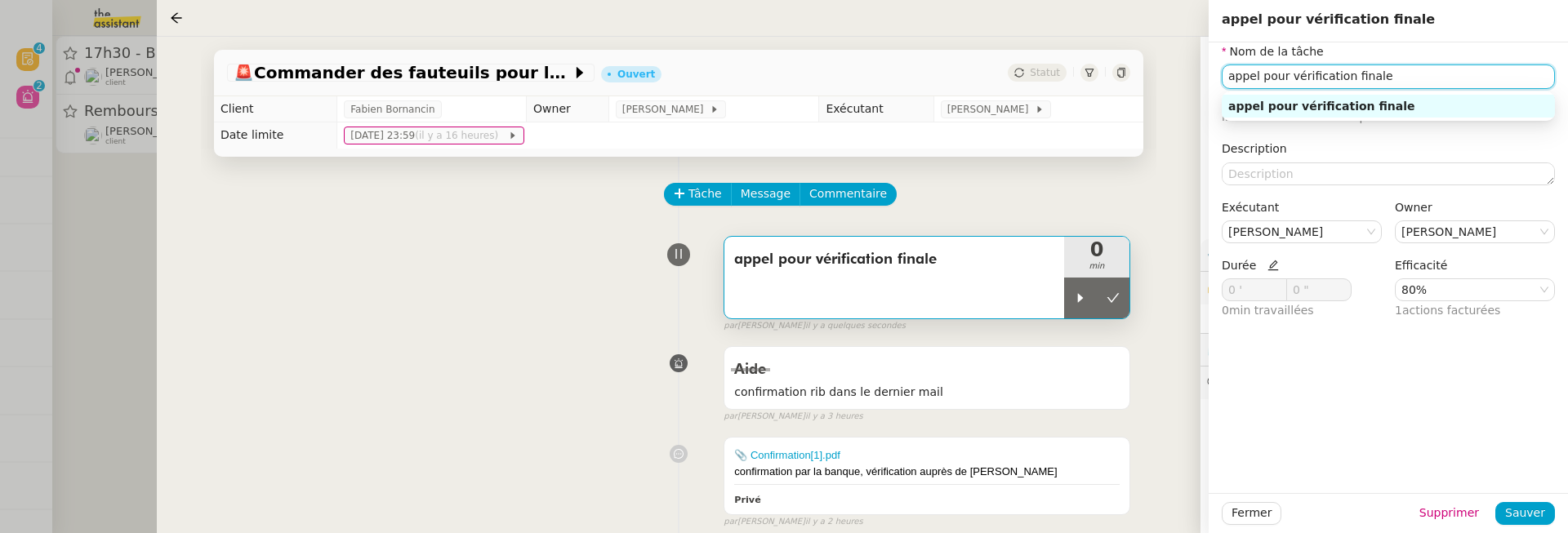
click at [1406, 76] on input "appel pour vérification finale" at bounding box center [1388, 76] width 333 height 24
type input "appel pour vérification finale avant virement"
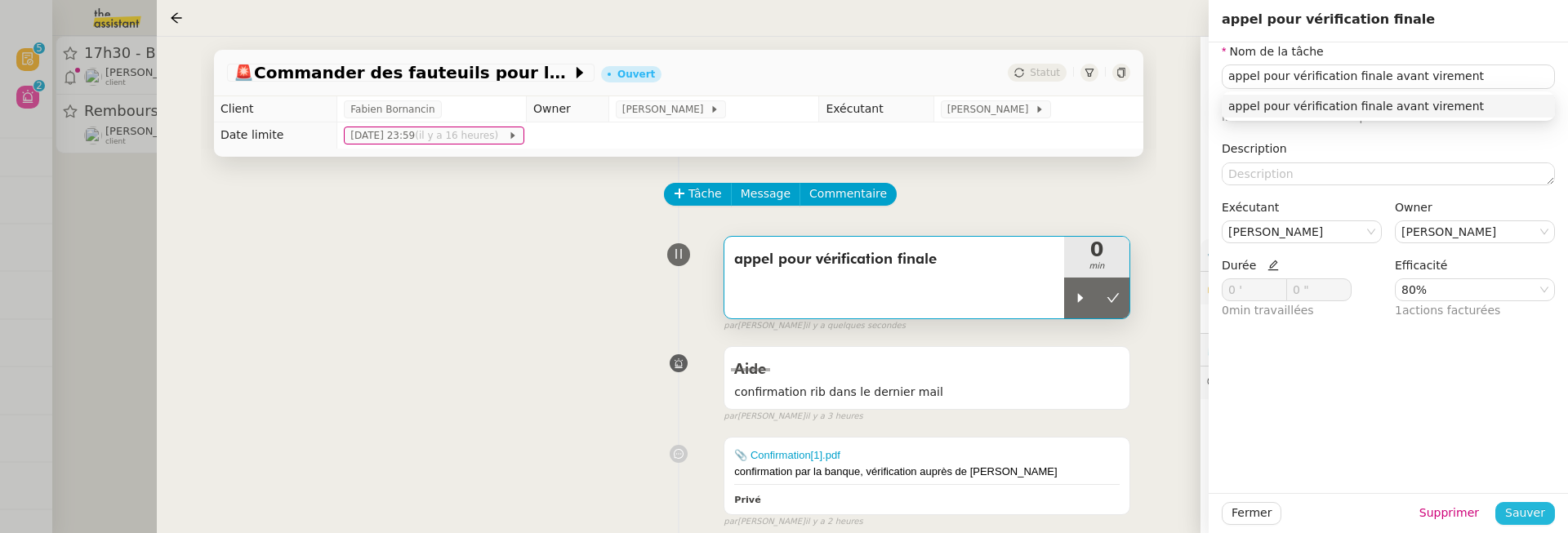
click at [1543, 514] on span "Sauver" at bounding box center [1525, 513] width 40 height 18
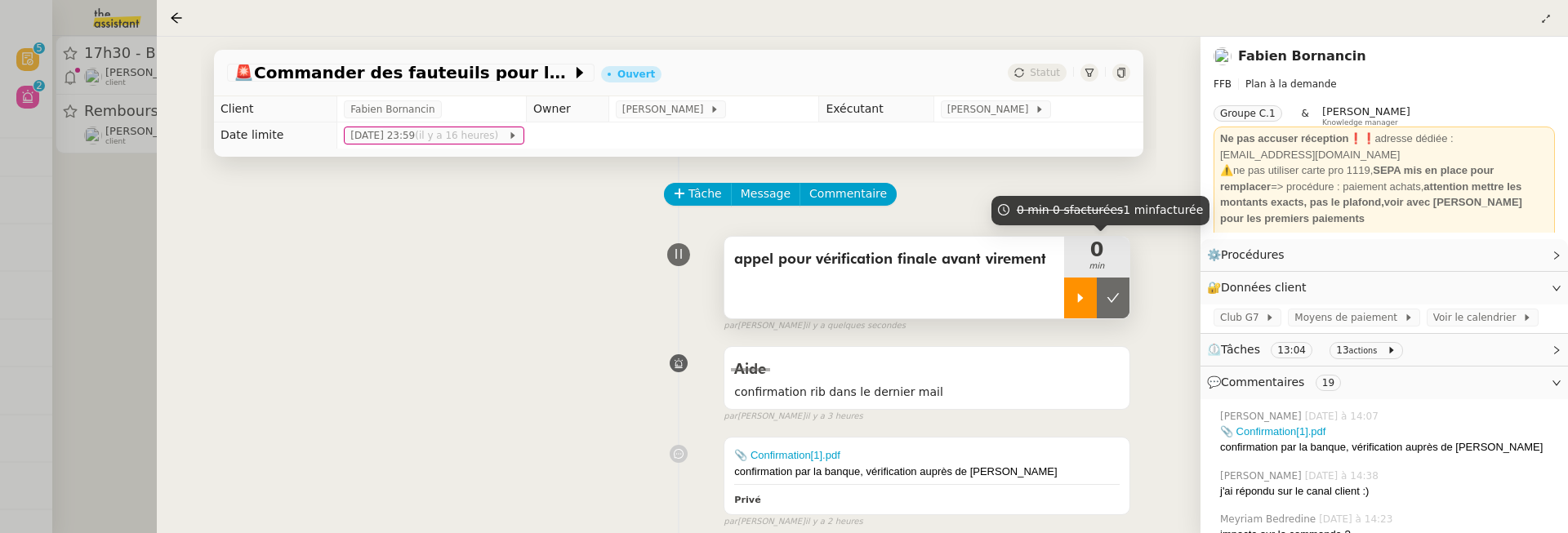
click at [1082, 309] on div at bounding box center [1080, 298] width 33 height 40
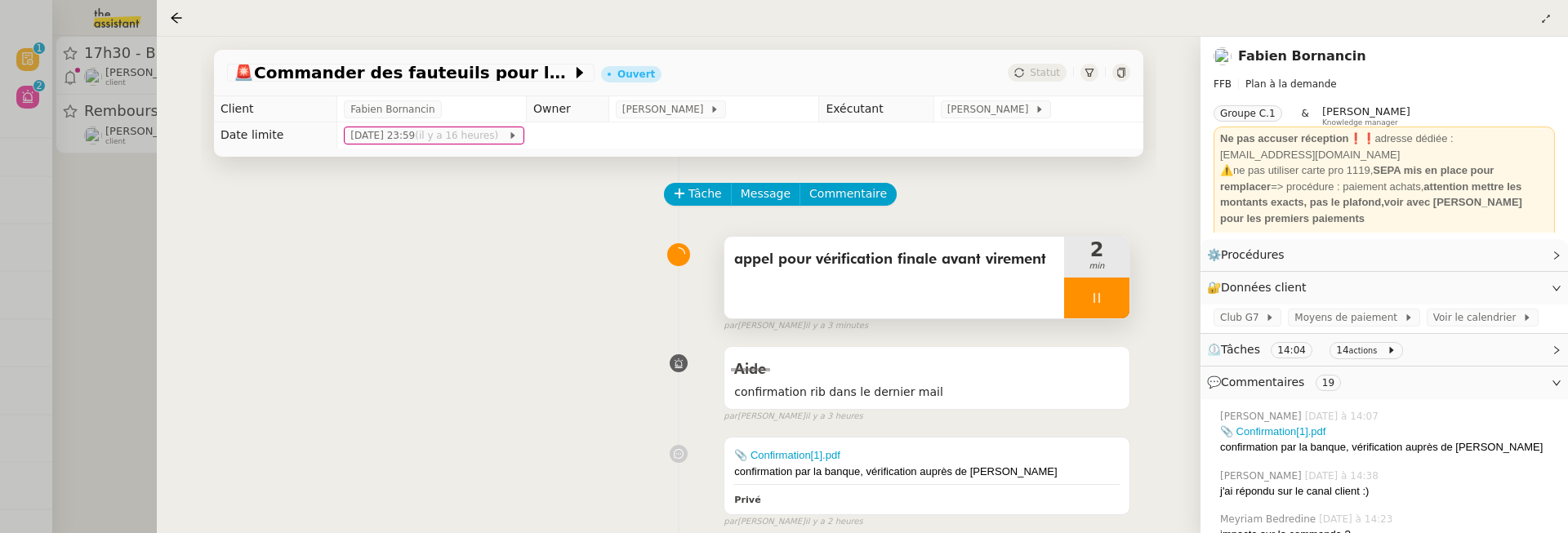
click at [1105, 298] on div at bounding box center [1097, 298] width 65 height 40
click at [1115, 302] on icon at bounding box center [1112, 298] width 13 height 13
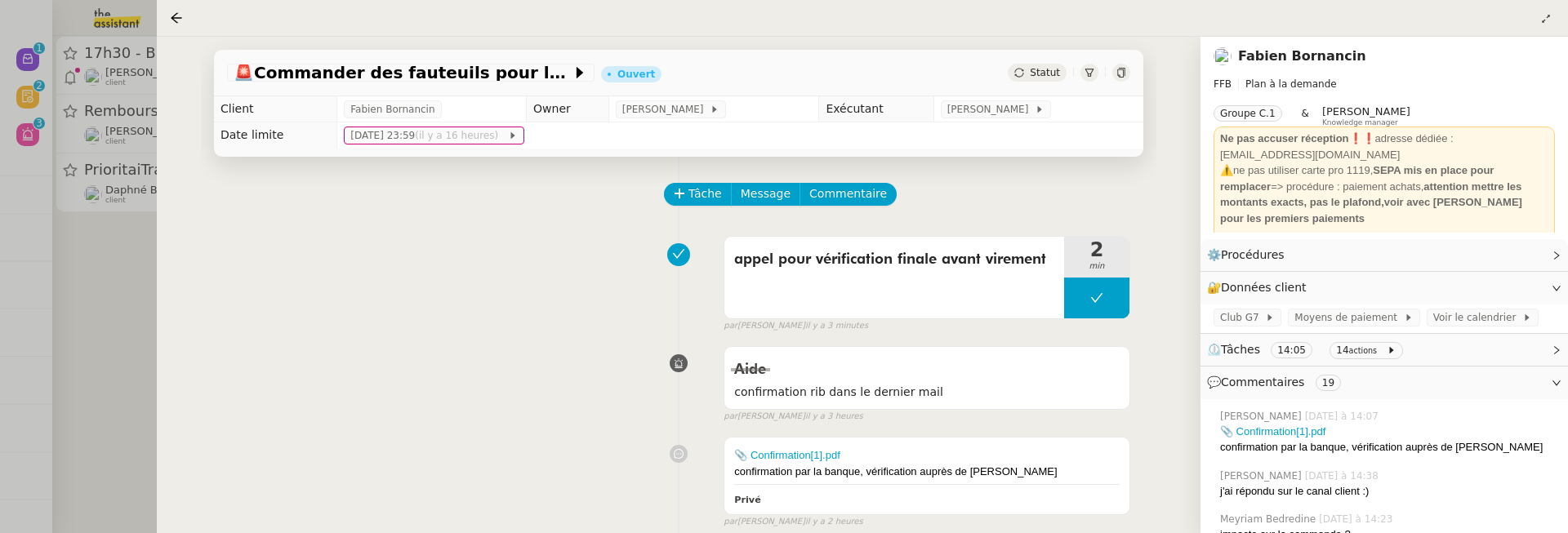
click at [1039, 72] on span "Statut" at bounding box center [1045, 72] width 30 height 11
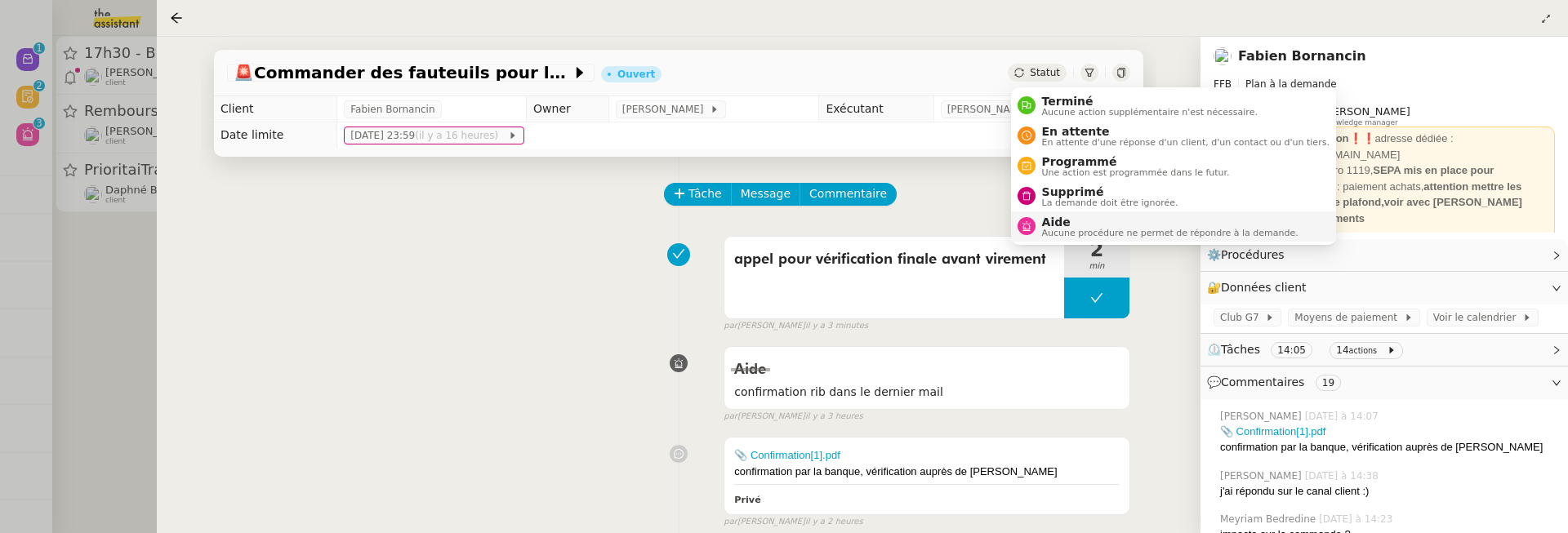
click at [1067, 223] on span "Aide" at bounding box center [1171, 222] width 257 height 13
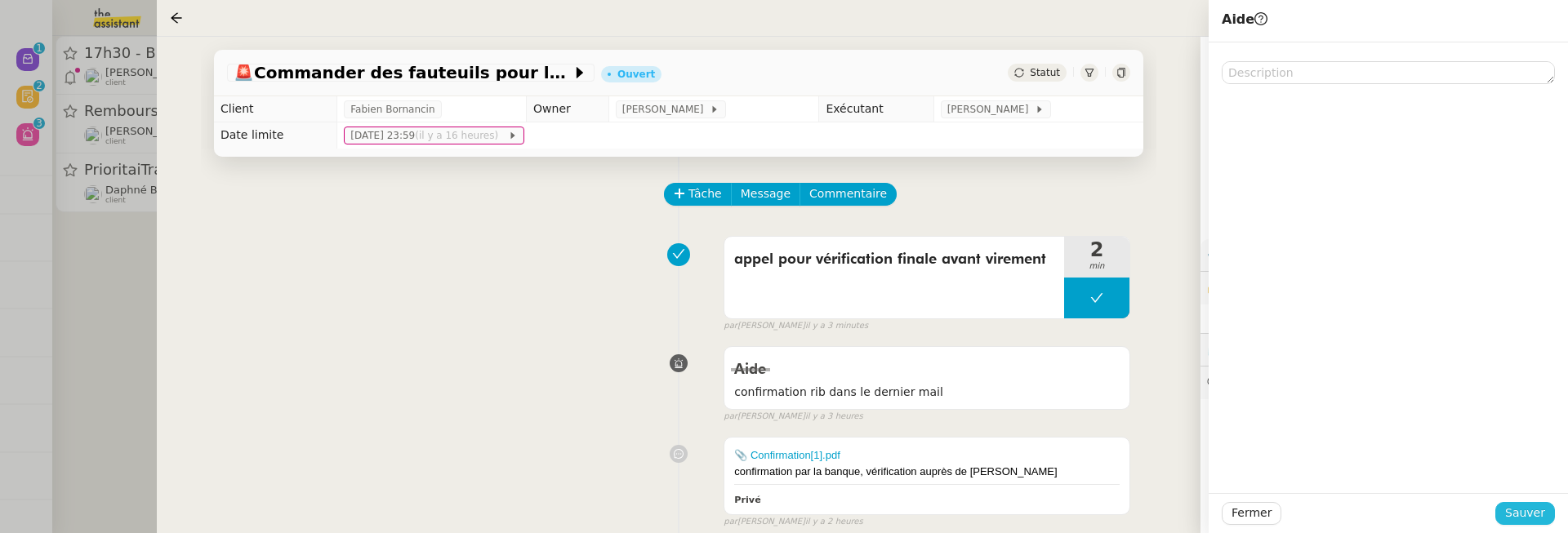
click at [1544, 508] on span "Sauver" at bounding box center [1525, 513] width 40 height 18
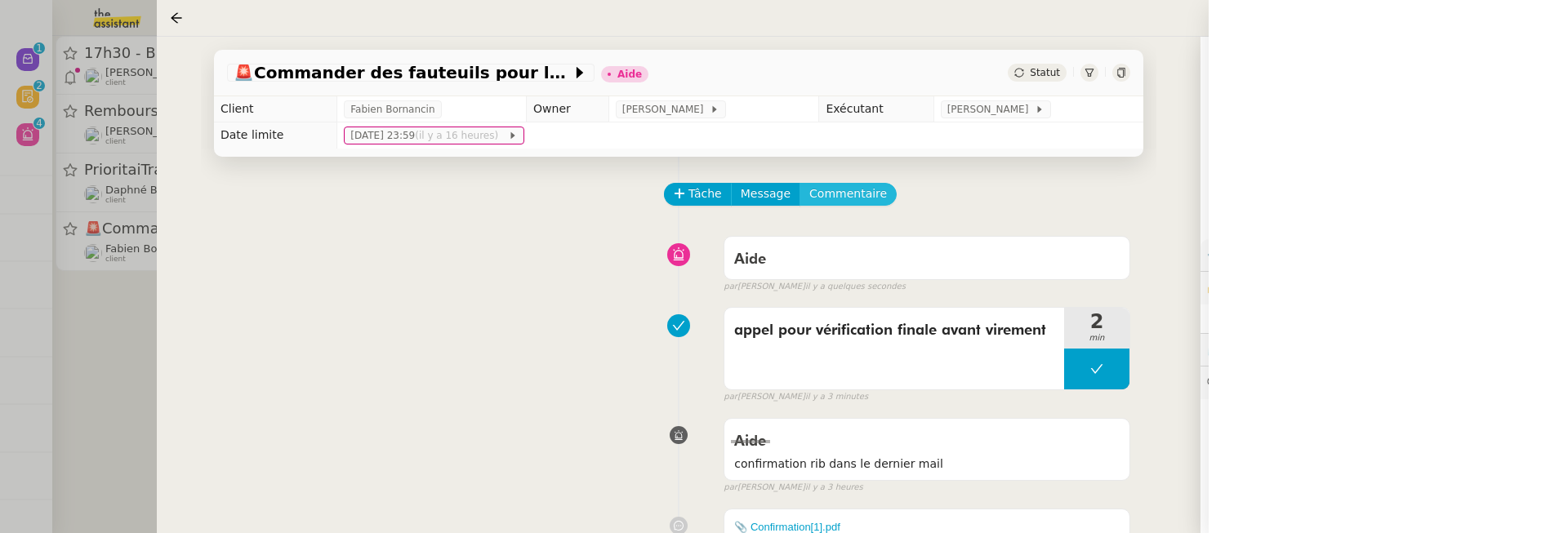
click at [850, 196] on span "Commentaire" at bounding box center [848, 193] width 77 height 18
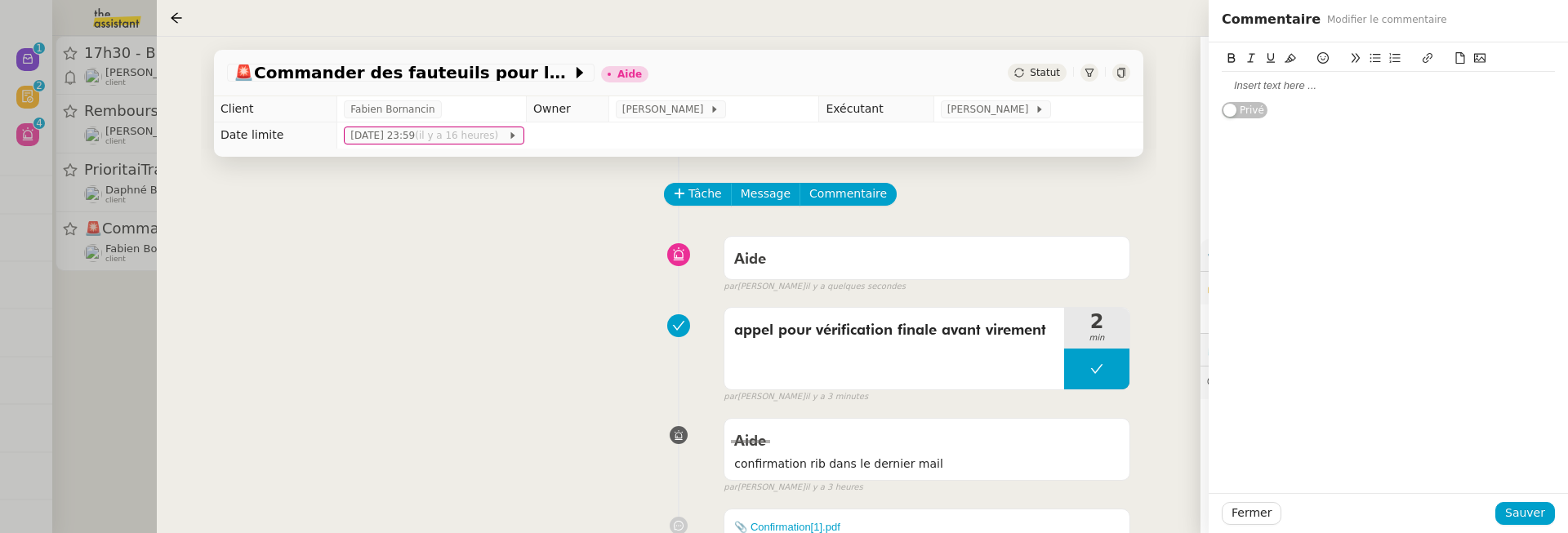
click at [1258, 96] on div at bounding box center [1388, 86] width 333 height 28
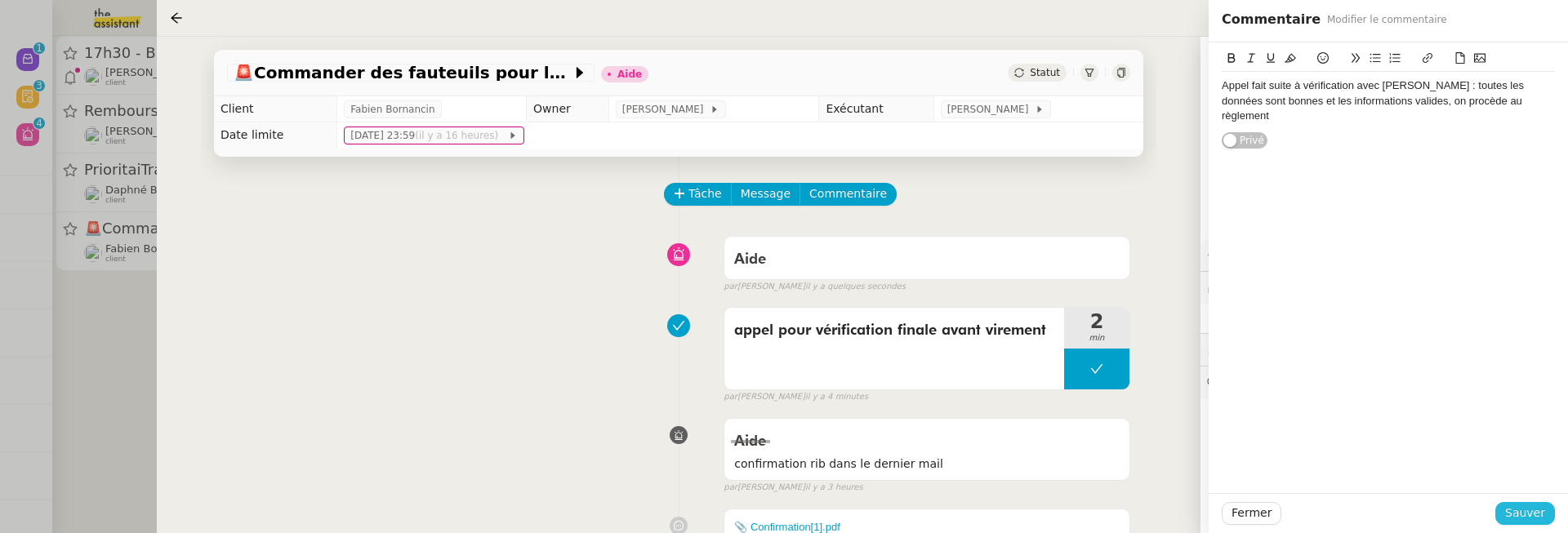
click at [1526, 515] on span "Sauver" at bounding box center [1525, 513] width 40 height 18
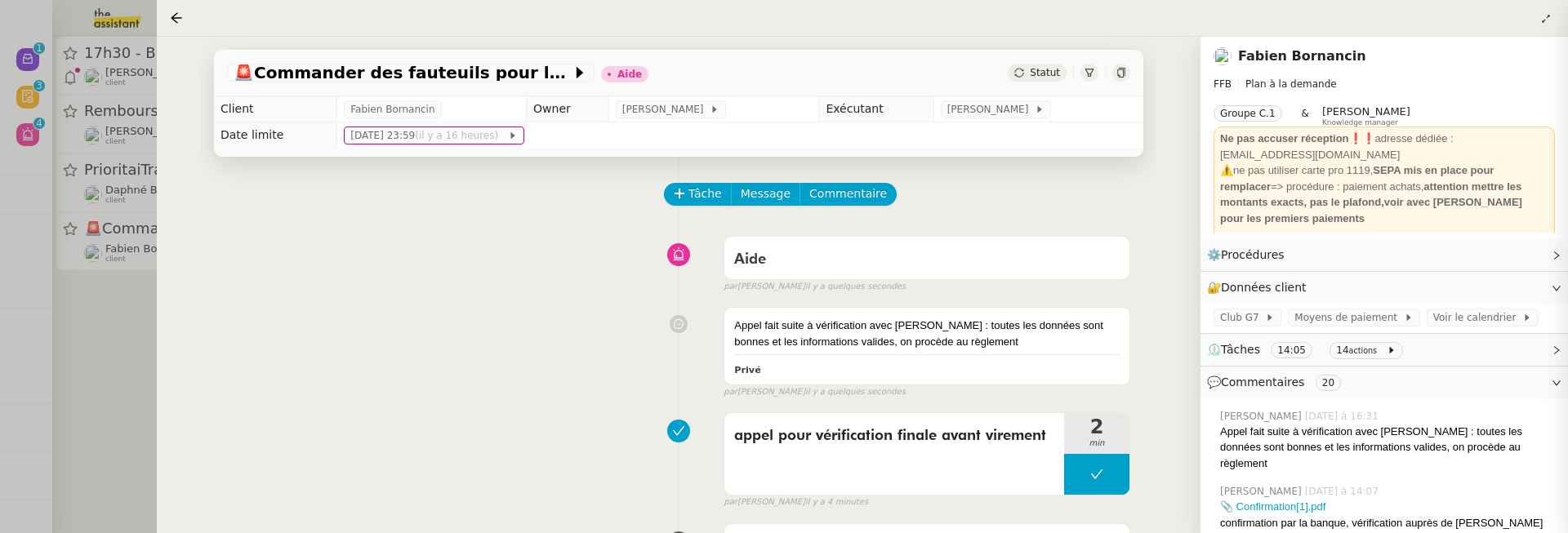
click at [153, 369] on div at bounding box center [784, 266] width 1568 height 533
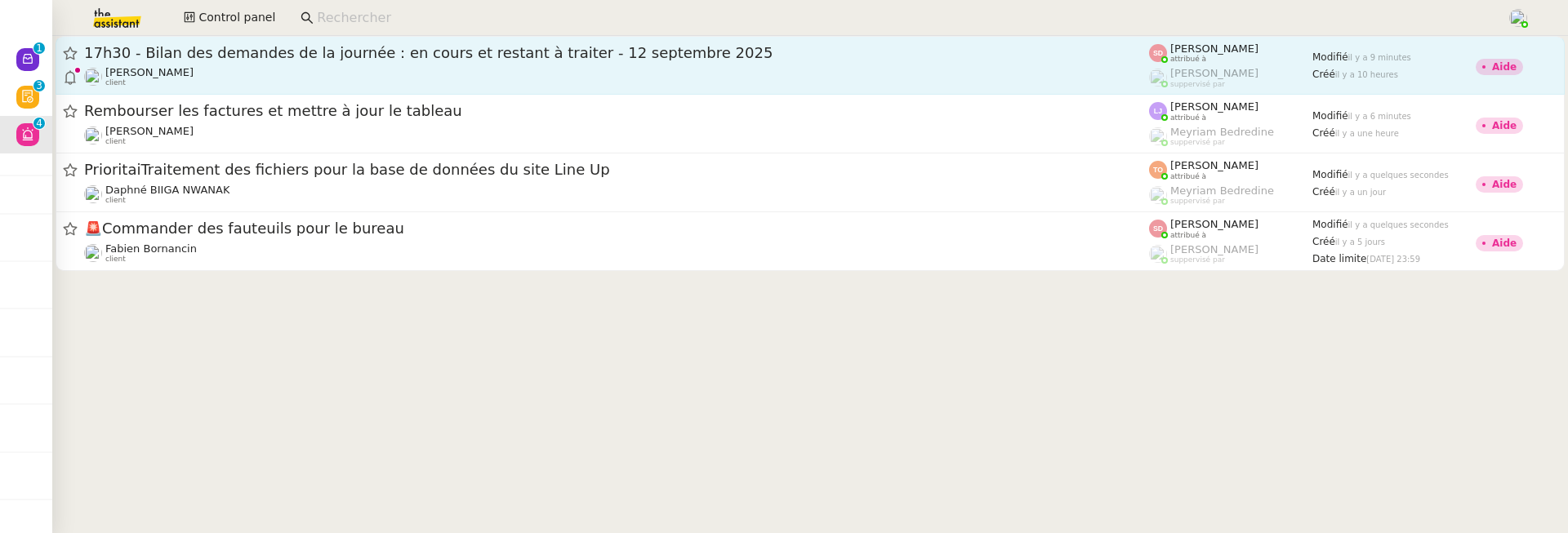
click at [317, 63] on div "17h30 - Bilan des demandes de la journée : en cours et restant à traiter - 12 s…" at bounding box center [616, 65] width 1065 height 44
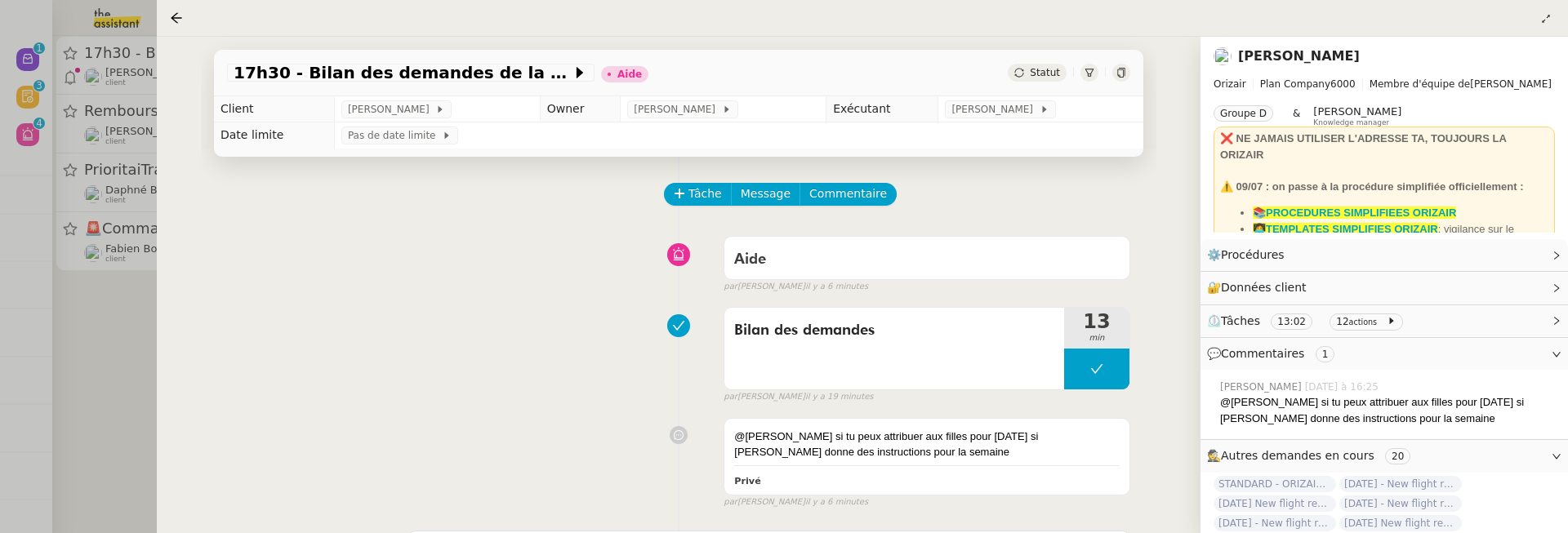
click at [1013, 99] on td "[PERSON_NAME]" at bounding box center [1040, 110] width 205 height 26
click at [1013, 115] on span "[PERSON_NAME]" at bounding box center [995, 109] width 87 height 17
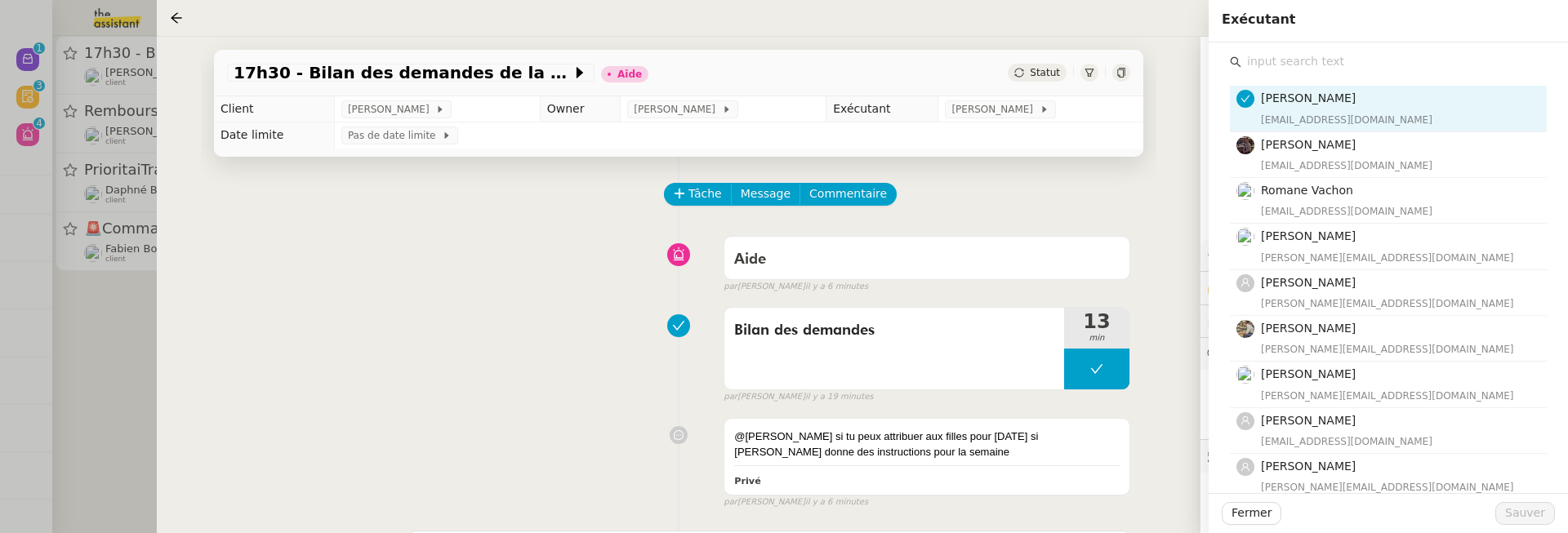
click at [1289, 69] on input "text" at bounding box center [1394, 62] width 305 height 22
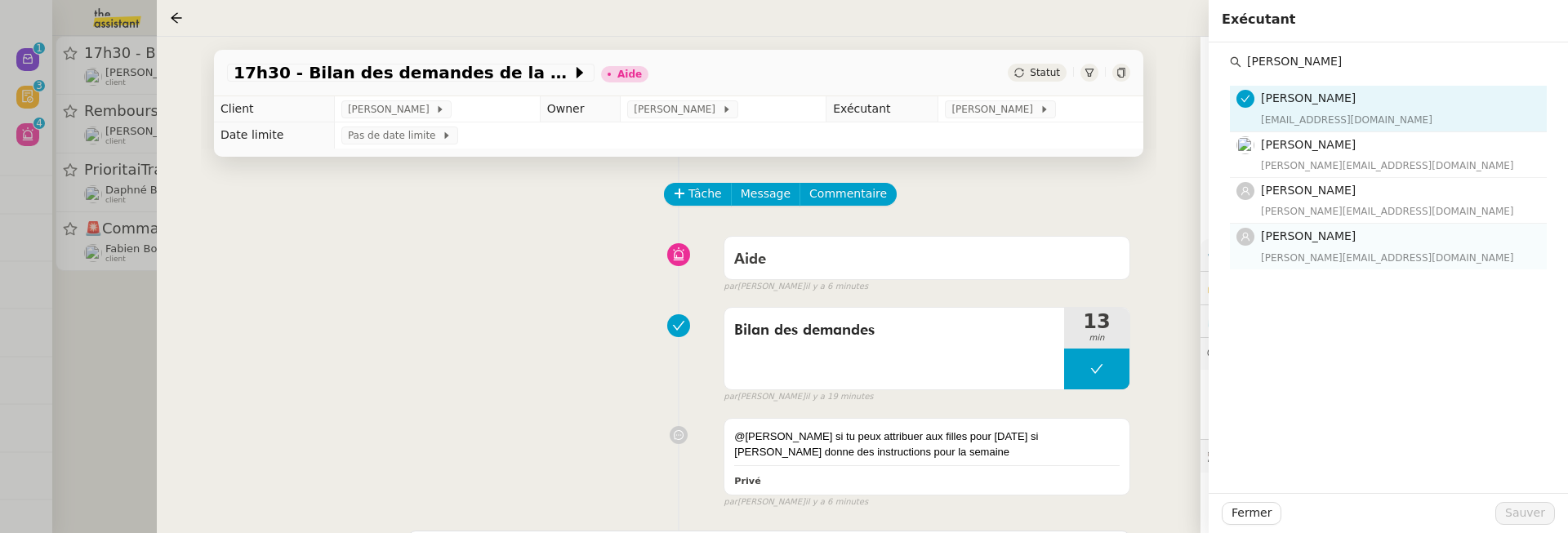
type input "[PERSON_NAME]"
click at [1331, 266] on nz-list-item "Camille Barthès camilleb@team.theassistant.com" at bounding box center [1389, 245] width 317 height 45
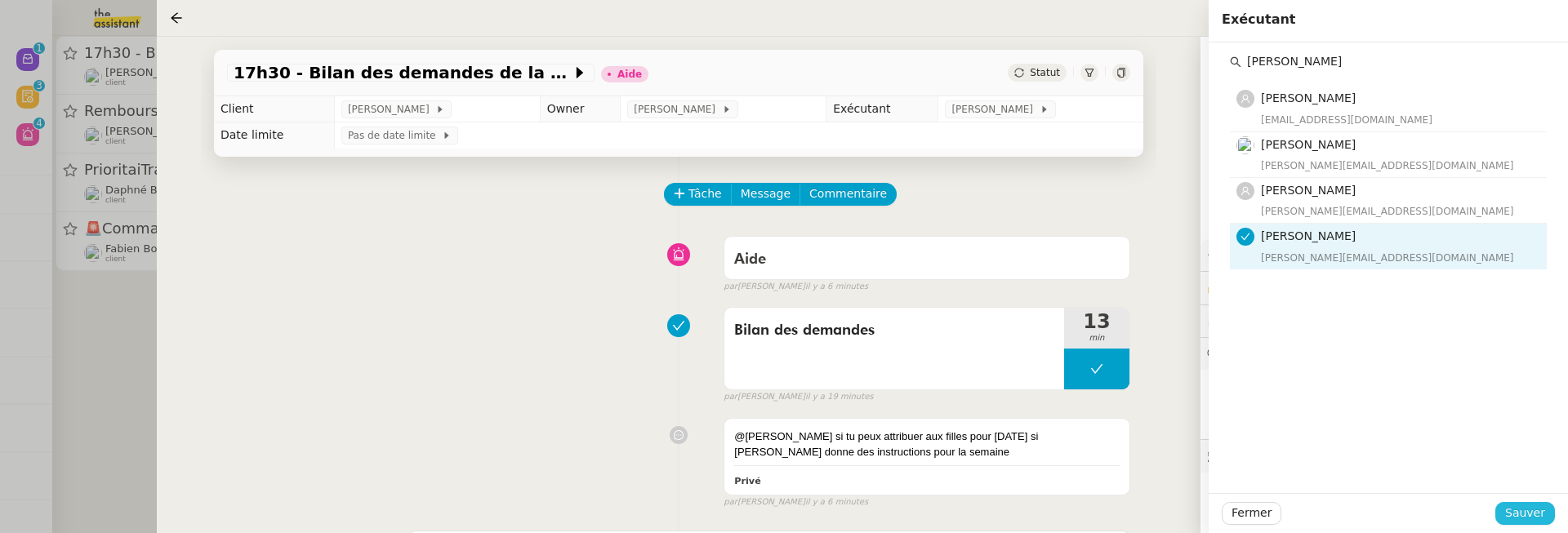
click at [1519, 523] on button "Sauver" at bounding box center [1525, 514] width 60 height 23
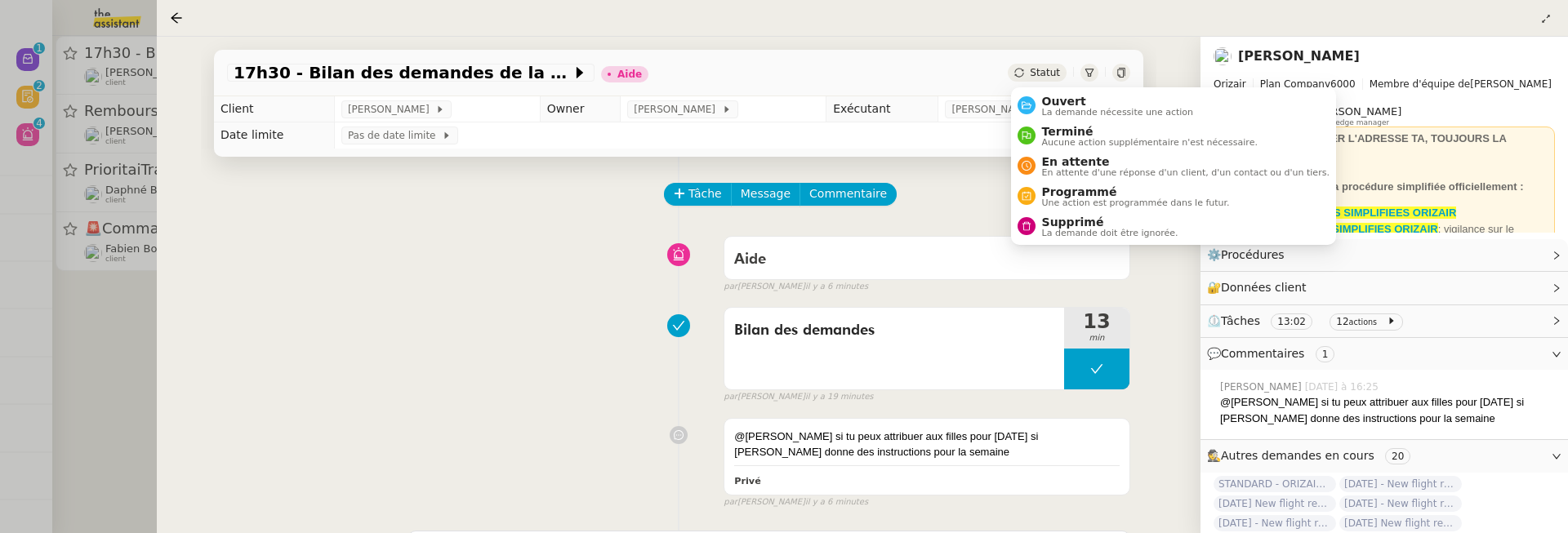
click at [1035, 75] on span "Statut" at bounding box center [1045, 72] width 30 height 11
click at [1061, 92] on li "Ouvert La demande nécessite une action" at bounding box center [1174, 106] width 325 height 30
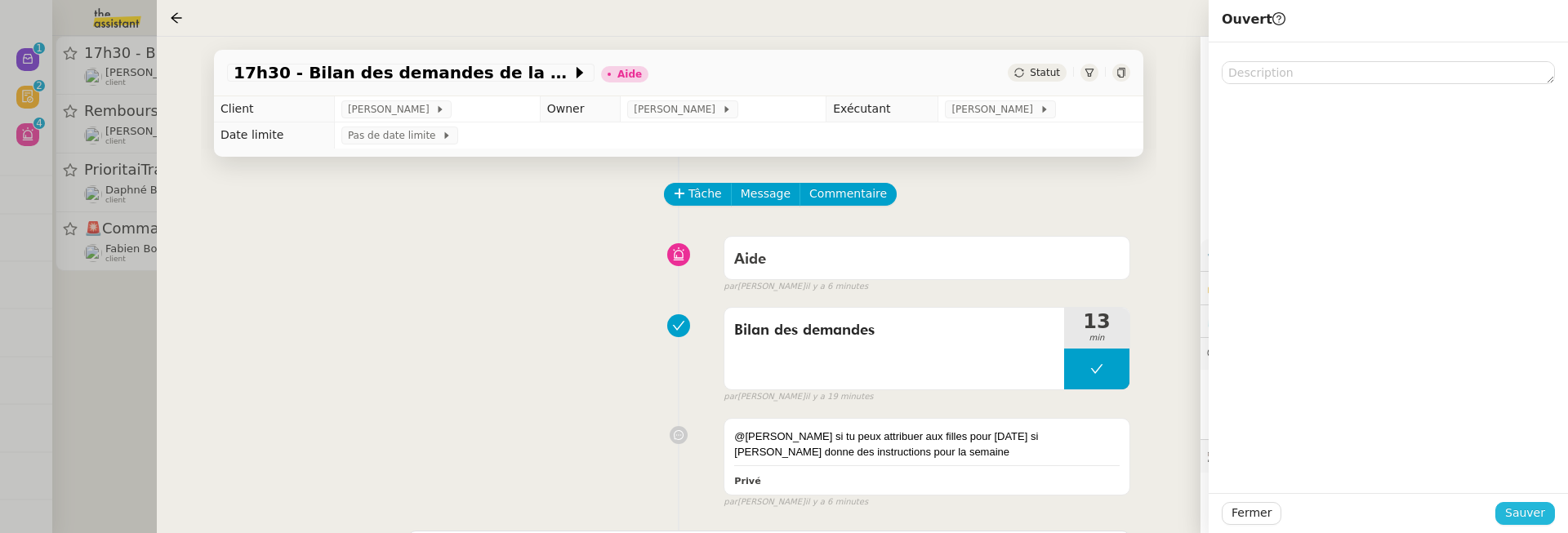
click at [1518, 513] on span "Sauver" at bounding box center [1525, 513] width 40 height 18
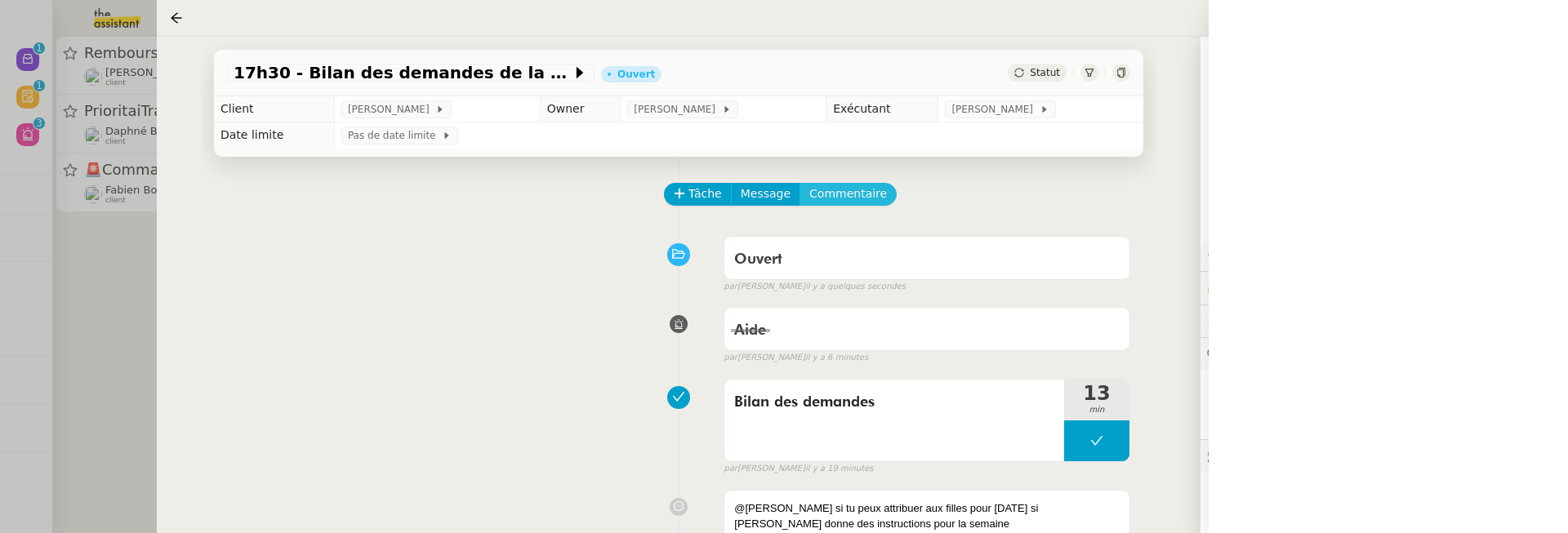
click at [839, 202] on span "Commentaire" at bounding box center [848, 193] width 77 height 18
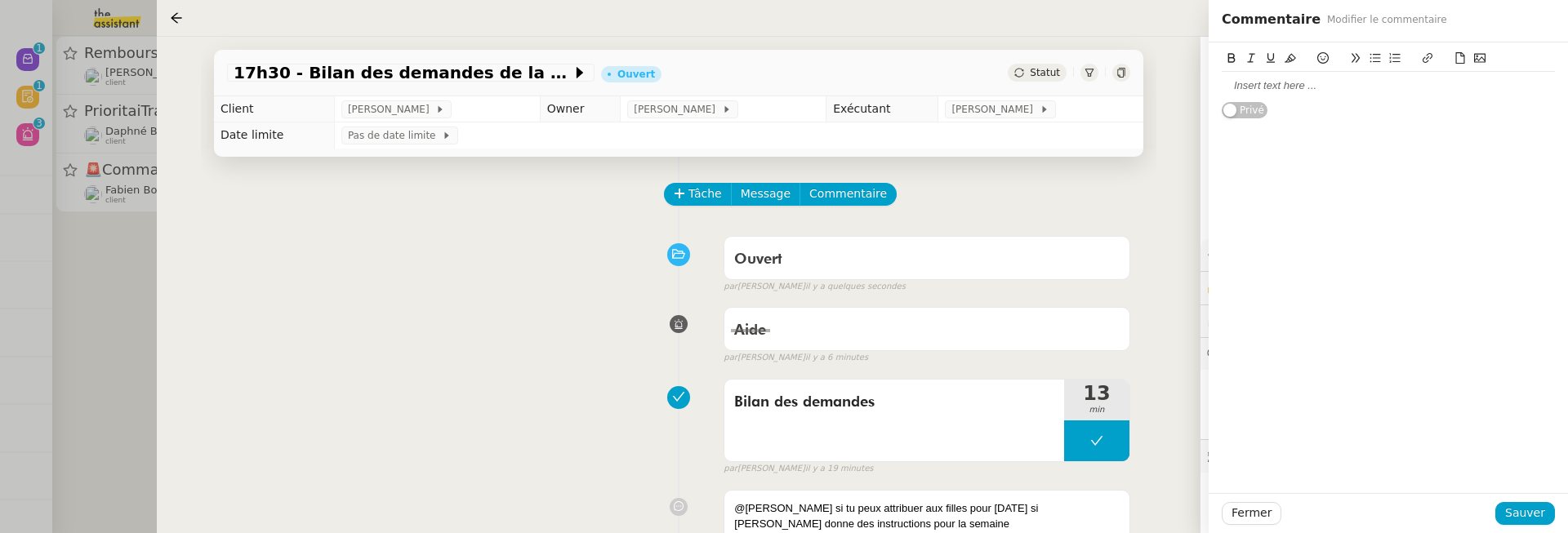
click at [1264, 98] on div at bounding box center [1388, 86] width 333 height 28
click at [1525, 514] on span "Sauver" at bounding box center [1525, 513] width 40 height 18
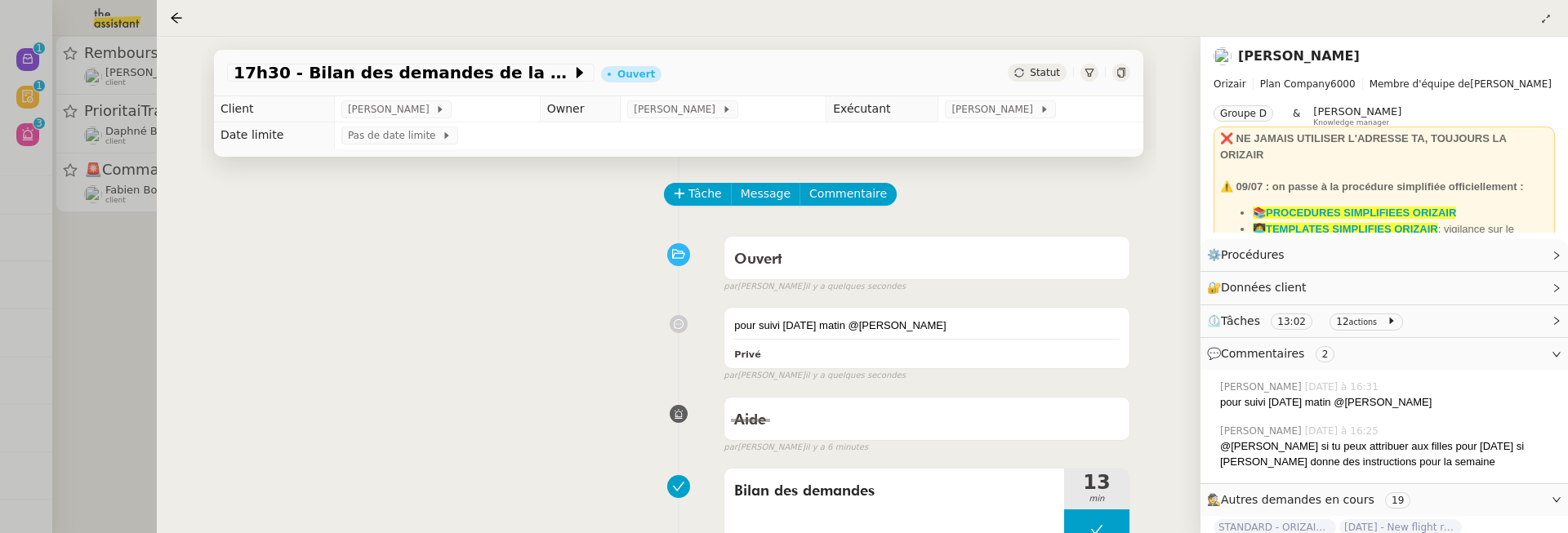
click at [135, 285] on div at bounding box center [784, 266] width 1568 height 533
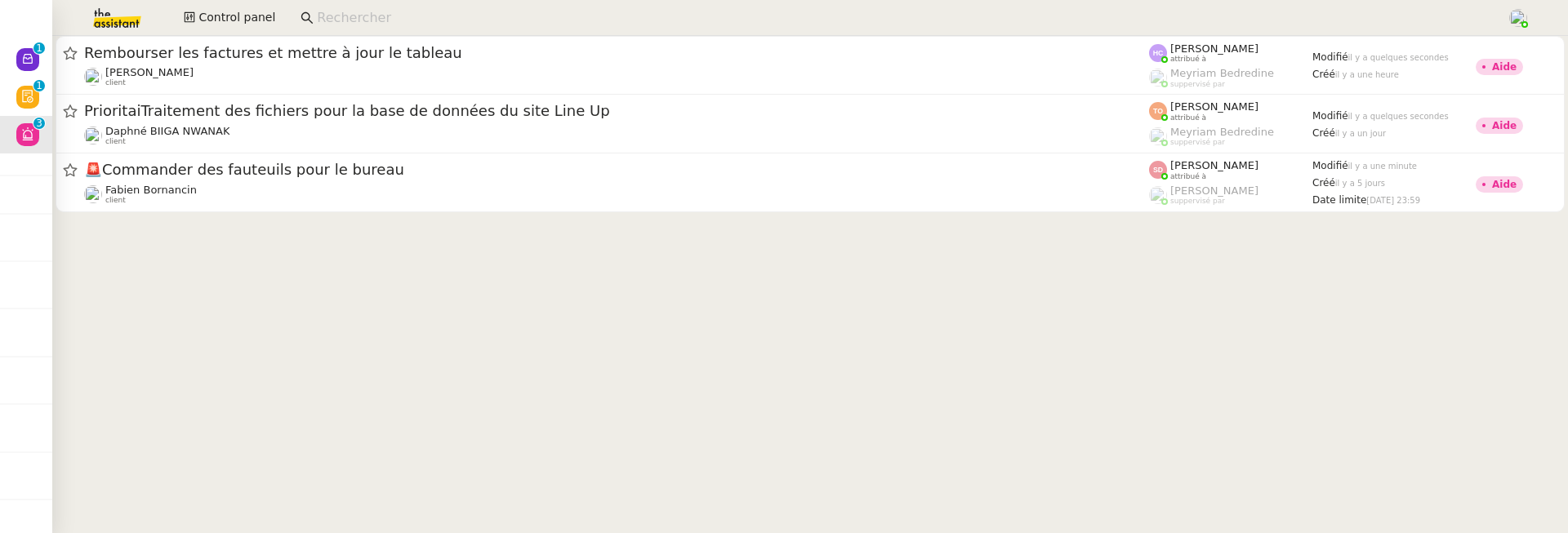
click at [318, 168] on span "🚨 Commander des fauteuils pour le bureau" at bounding box center [616, 170] width 1065 height 15
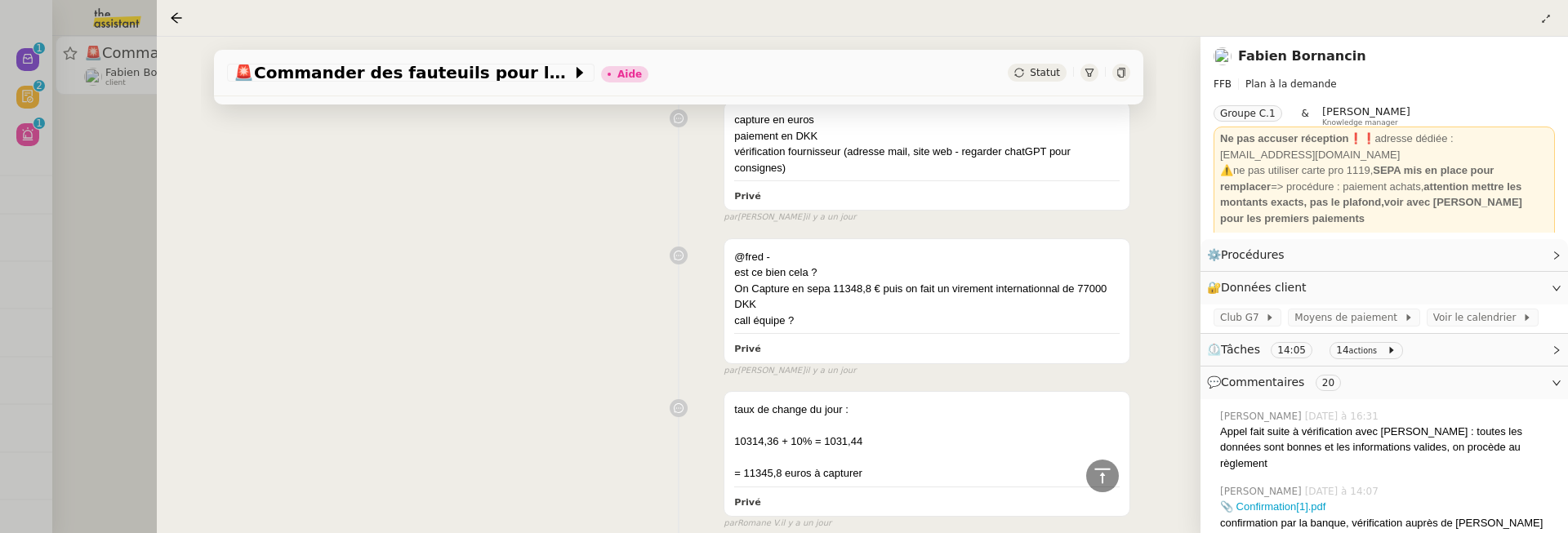
scroll to position [4447, 0]
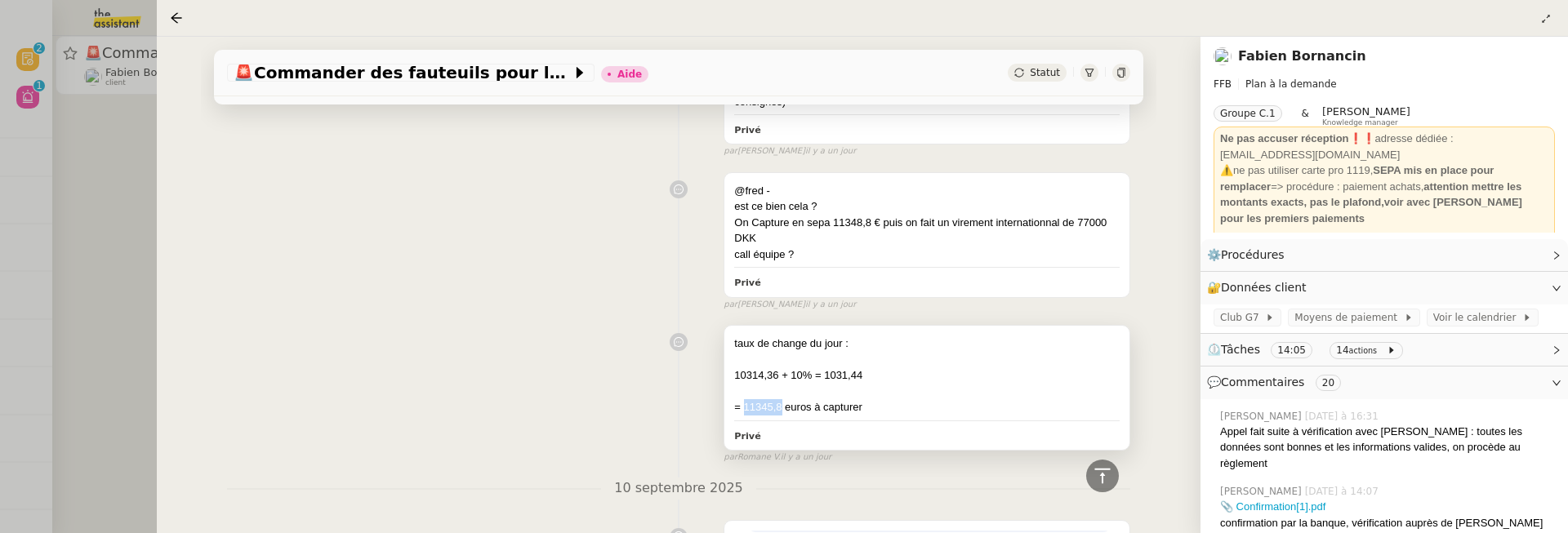
drag, startPoint x: 781, startPoint y: 383, endPoint x: 745, endPoint y: 381, distance: 36.1
click at [745, 399] on div "= 11345,8 euros à capturer" at bounding box center [927, 407] width 385 height 17
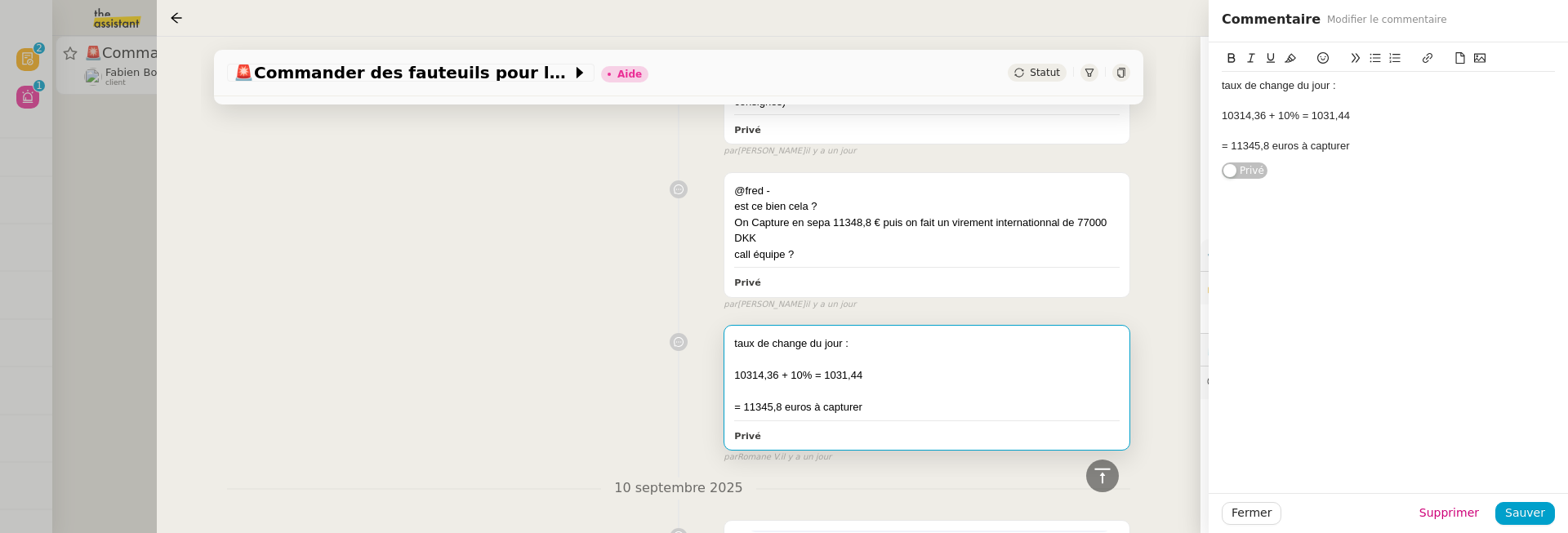
click at [563, 249] on div "@fred - est ce bien cela ? On Capture en sepa 11348,8 € puis on fait un viremen…" at bounding box center [678, 238] width 903 height 146
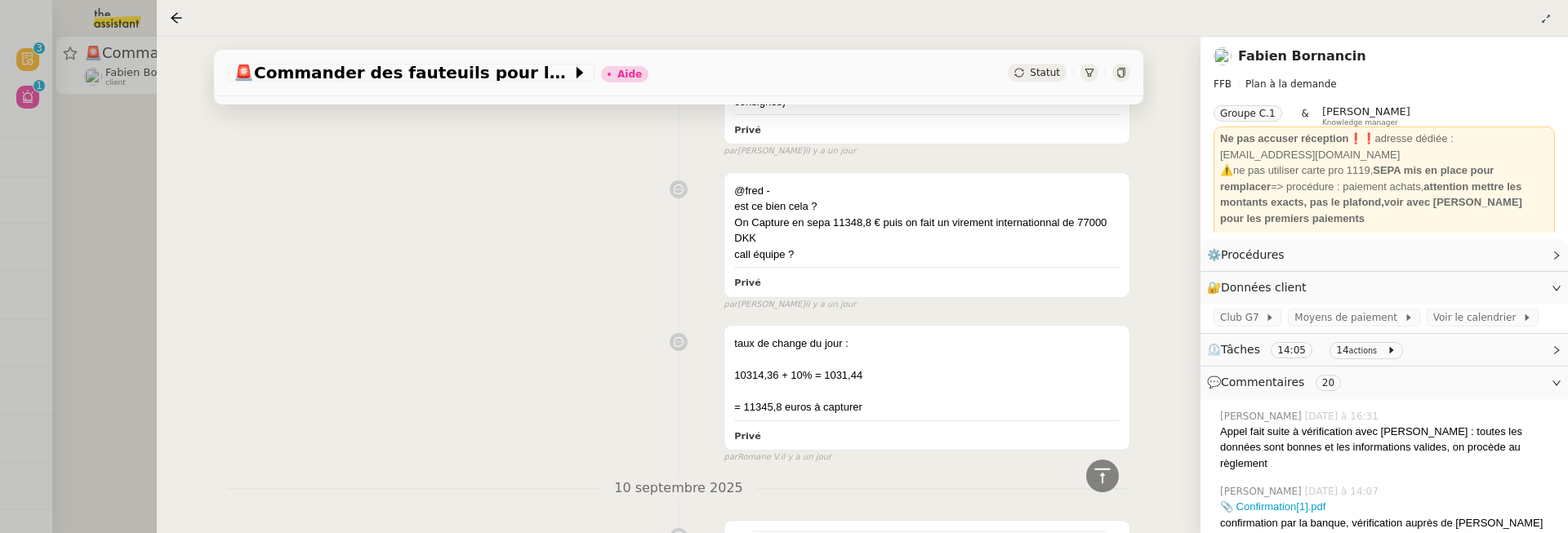
click at [1281, 54] on link "Fabien Bornancin" at bounding box center [1302, 56] width 128 height 16
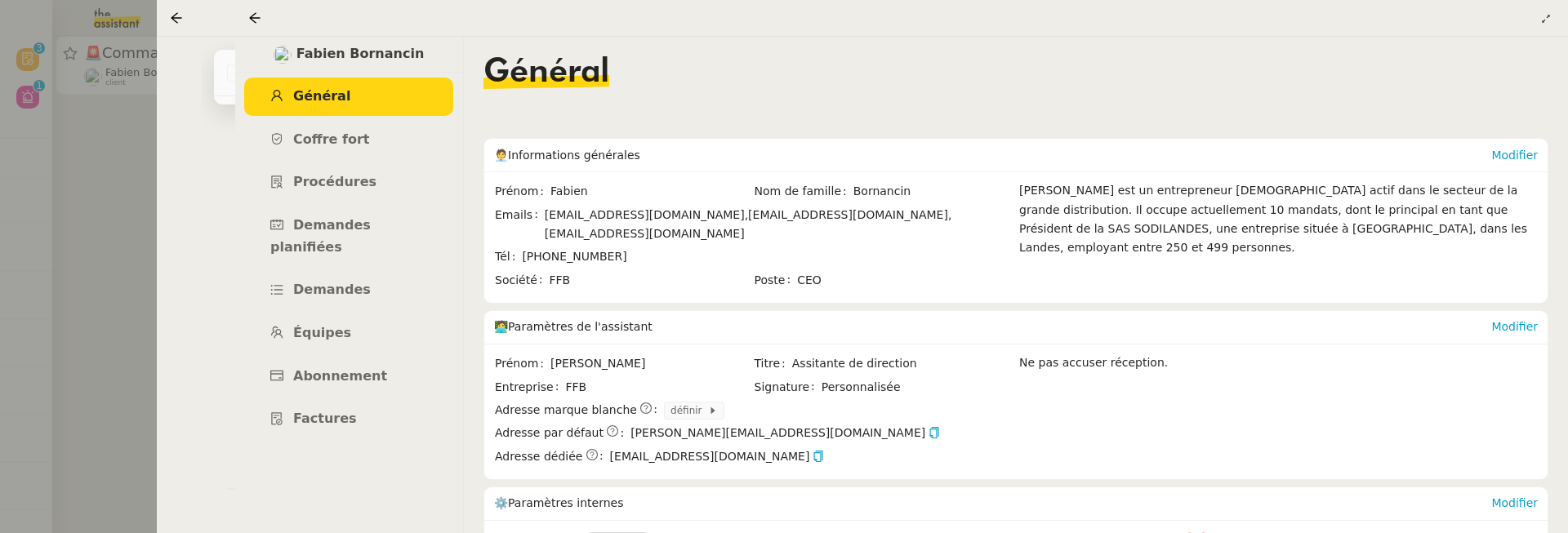
scroll to position [361, 0]
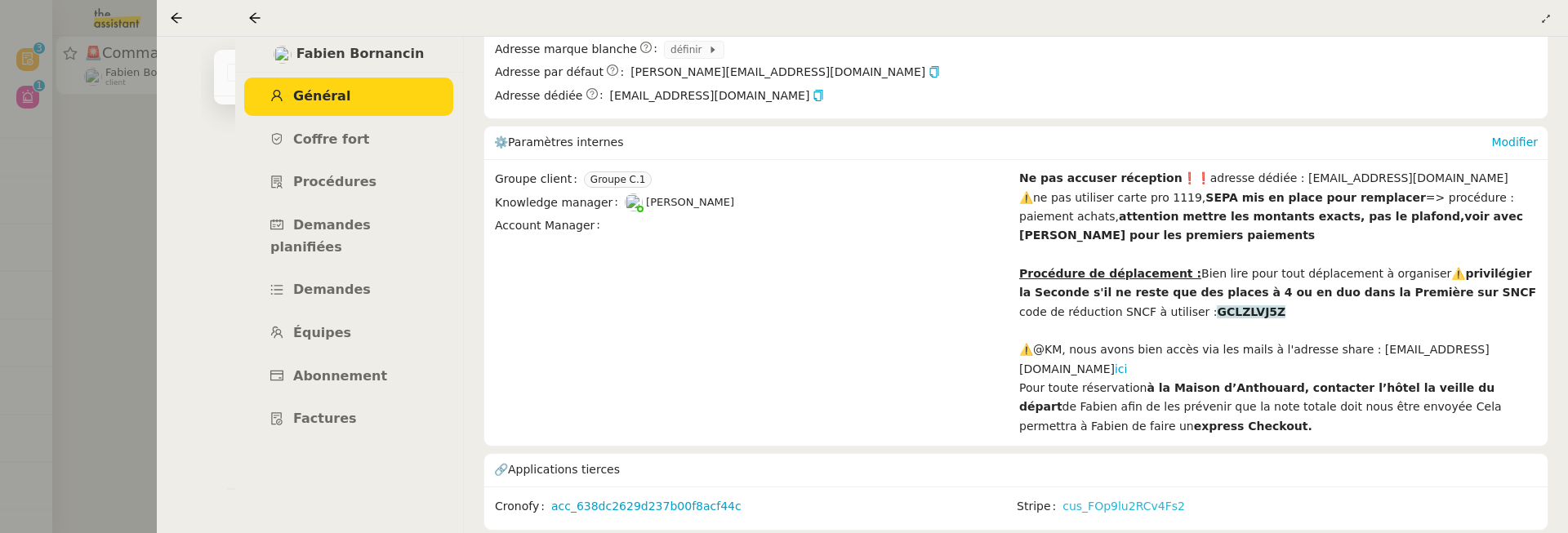
click at [1092, 498] on link "cus_FOp9lu2RCv4Fs2" at bounding box center [1123, 507] width 122 height 18
click at [257, 25] on div at bounding box center [258, 18] width 19 height 19
click at [255, 18] on icon at bounding box center [254, 18] width 13 height 13
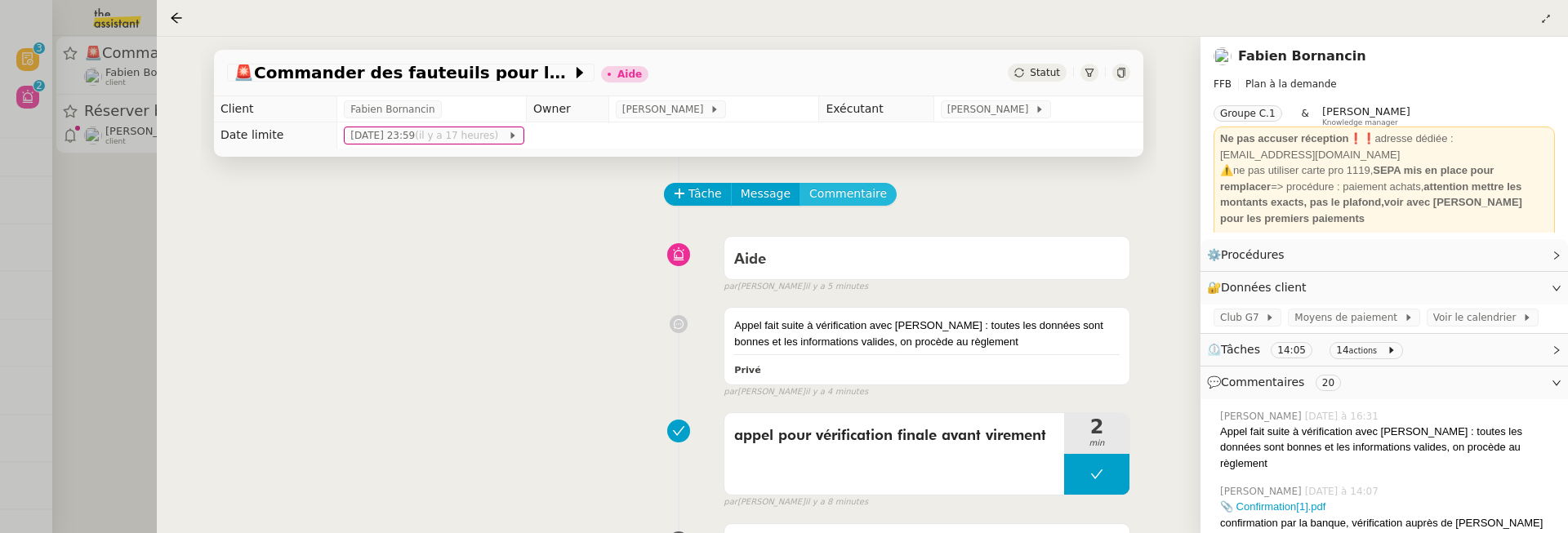
click at [848, 197] on span "Commentaire" at bounding box center [848, 193] width 77 height 18
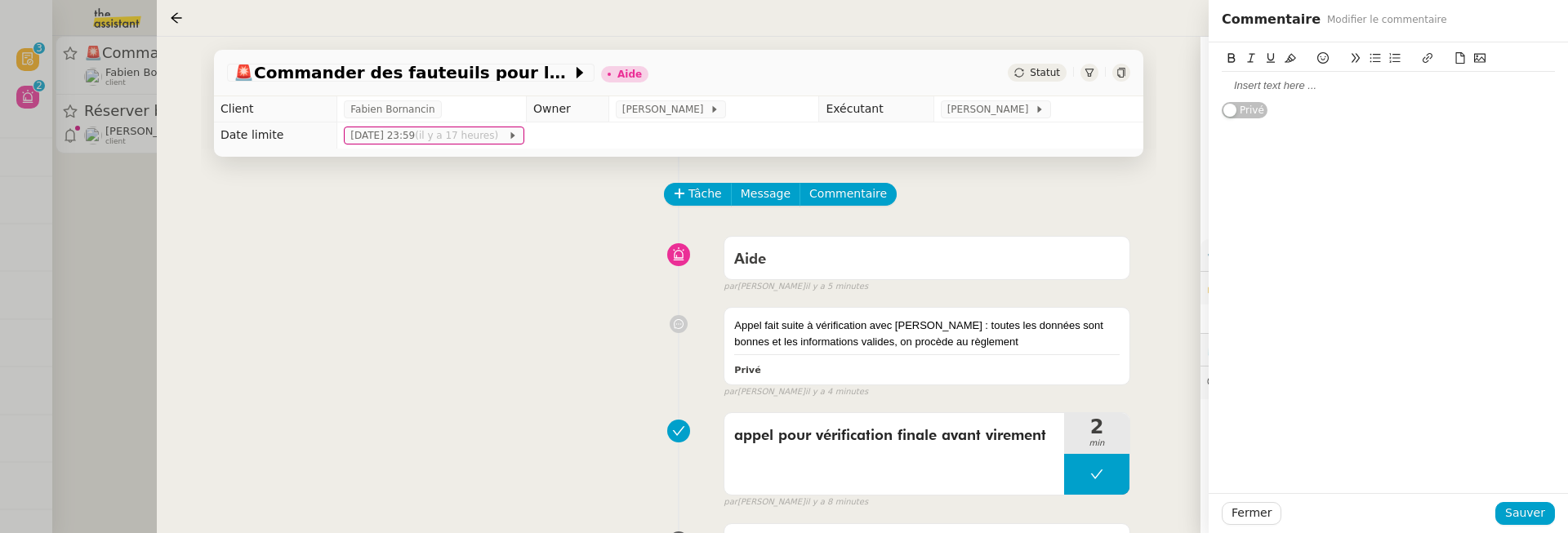
click at [1310, 91] on div at bounding box center [1388, 85] width 333 height 15
click at [1425, 102] on div "10K : pi_3S6Y4TAWGtG7Qmtb2hb5oHEx" at bounding box center [1388, 101] width 333 height 15
click at [1527, 509] on span "Sauver" at bounding box center [1525, 513] width 40 height 18
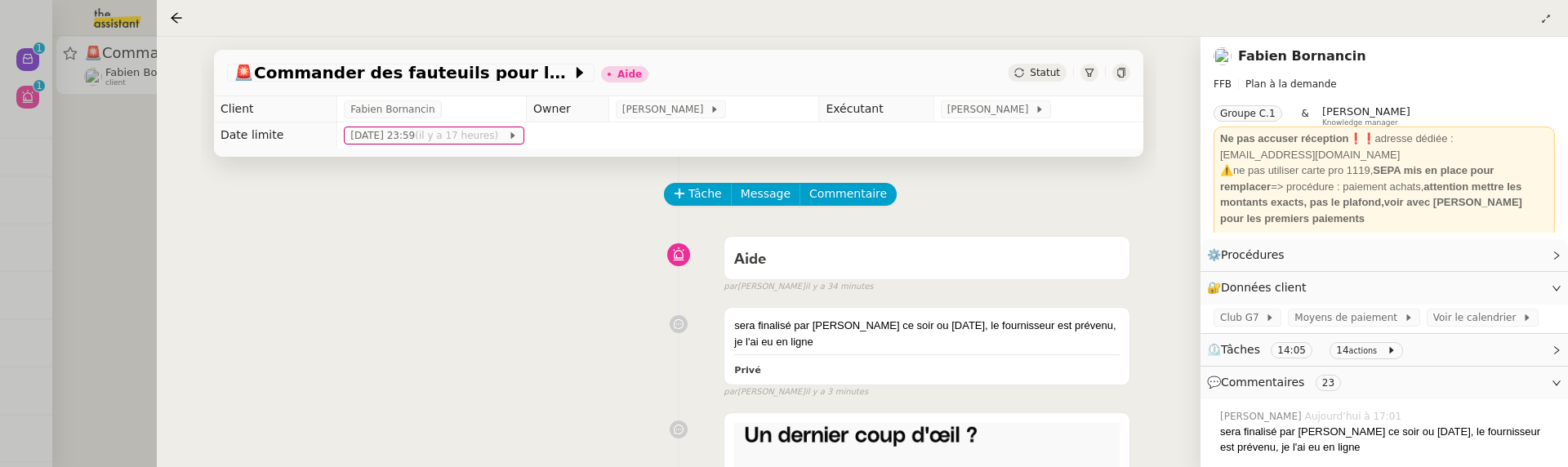
click at [35, 40] on div at bounding box center [784, 233] width 1568 height 467
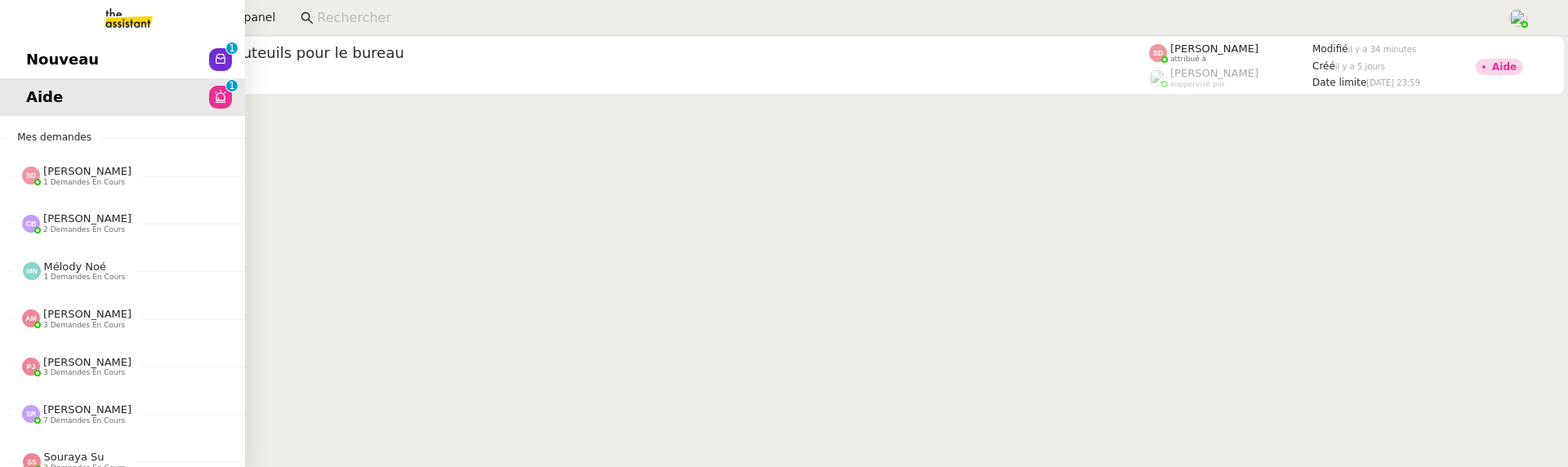
click at [27, 57] on link "Nouveau 0 1 2 3 4 5 6 7 8 9" at bounding box center [122, 59] width 245 height 38
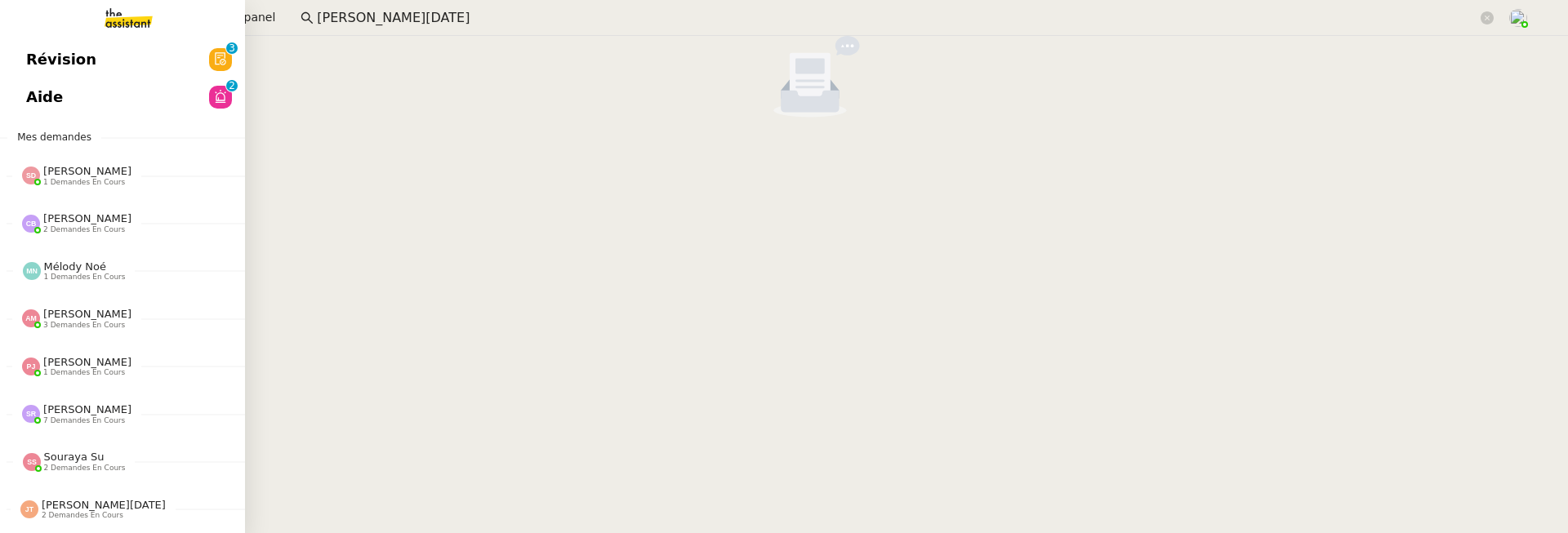
click at [38, 102] on link "Aide 0 1 2 3 4 5 6 7 8 9" at bounding box center [122, 97] width 245 height 38
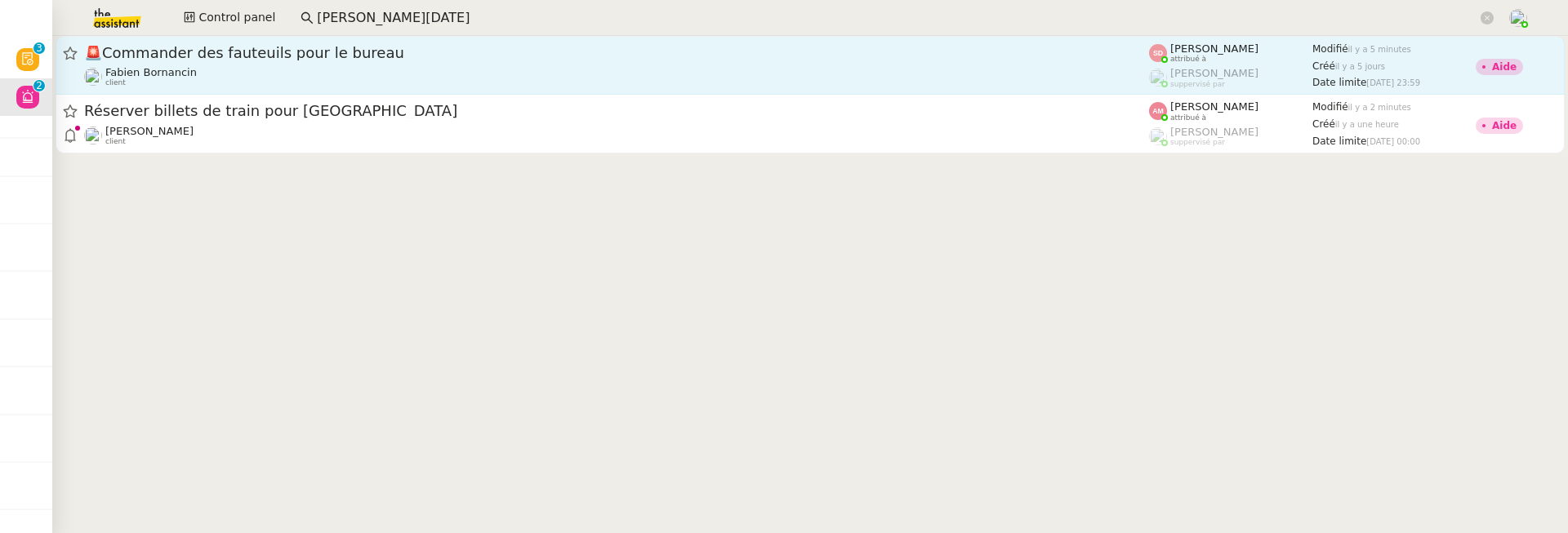
click at [325, 79] on div "[PERSON_NAME] client" at bounding box center [616, 77] width 1065 height 21
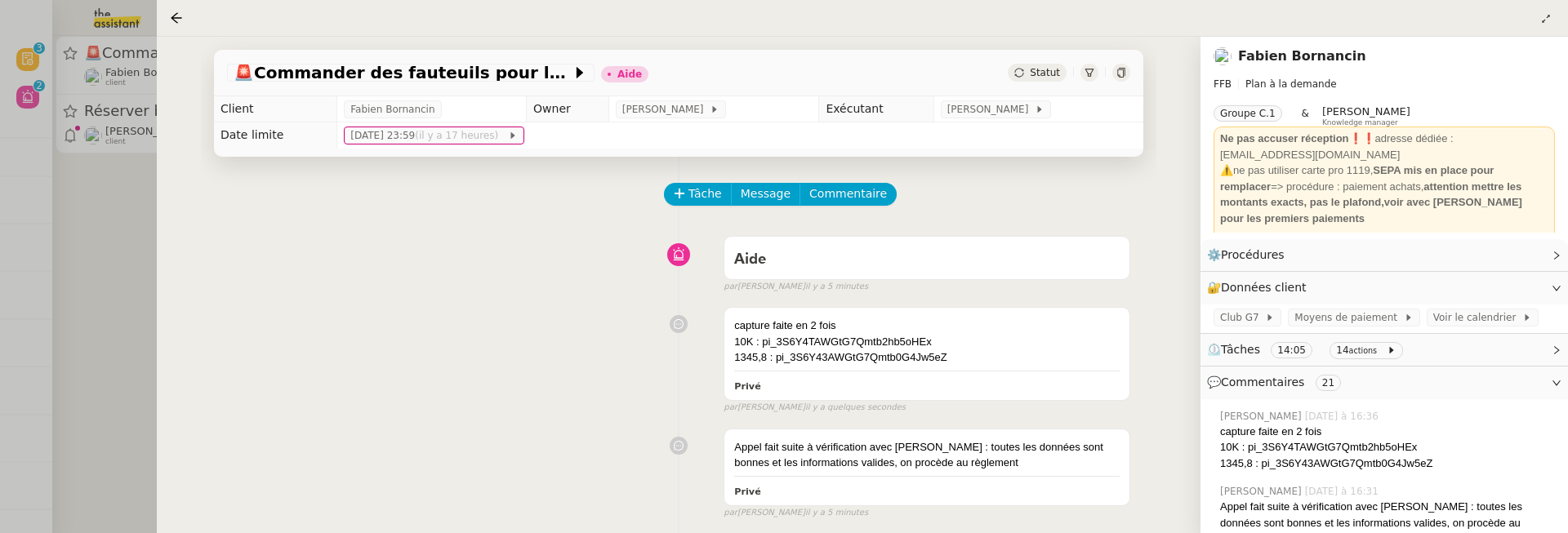
click at [110, 227] on div at bounding box center [784, 266] width 1568 height 533
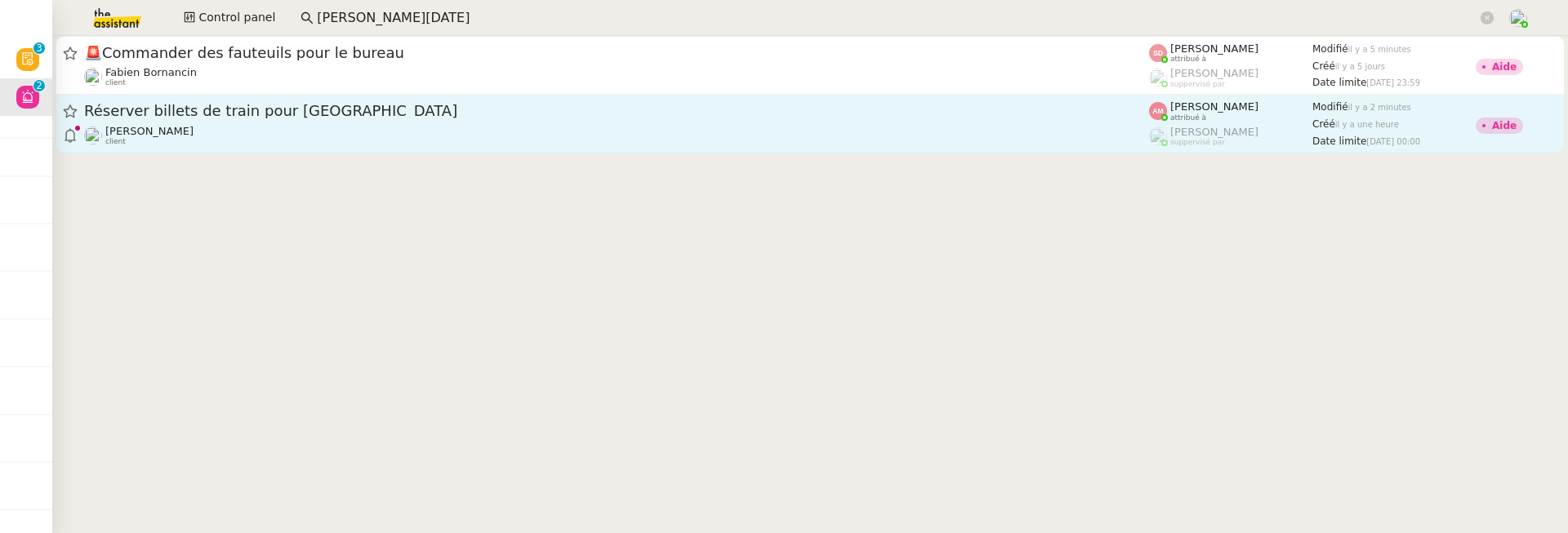
click at [269, 134] on div "[PERSON_NAME] client" at bounding box center [616, 135] width 1065 height 21
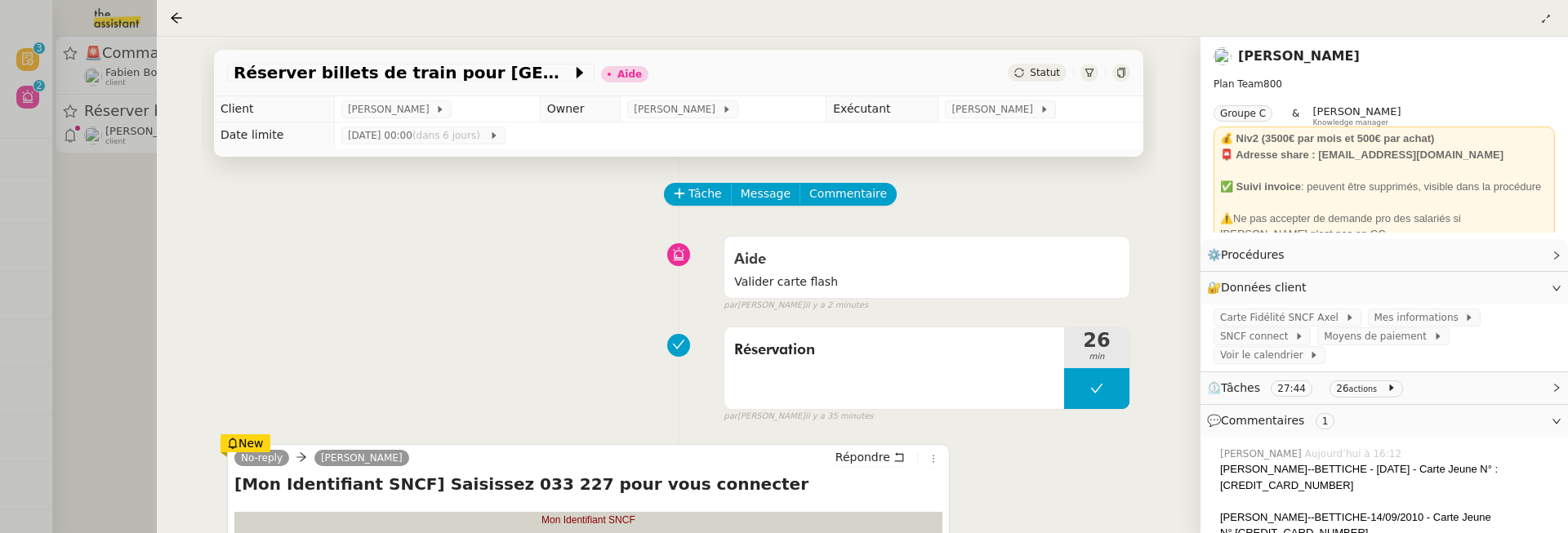
click at [1264, 59] on link "[PERSON_NAME]" at bounding box center [1299, 56] width 121 height 16
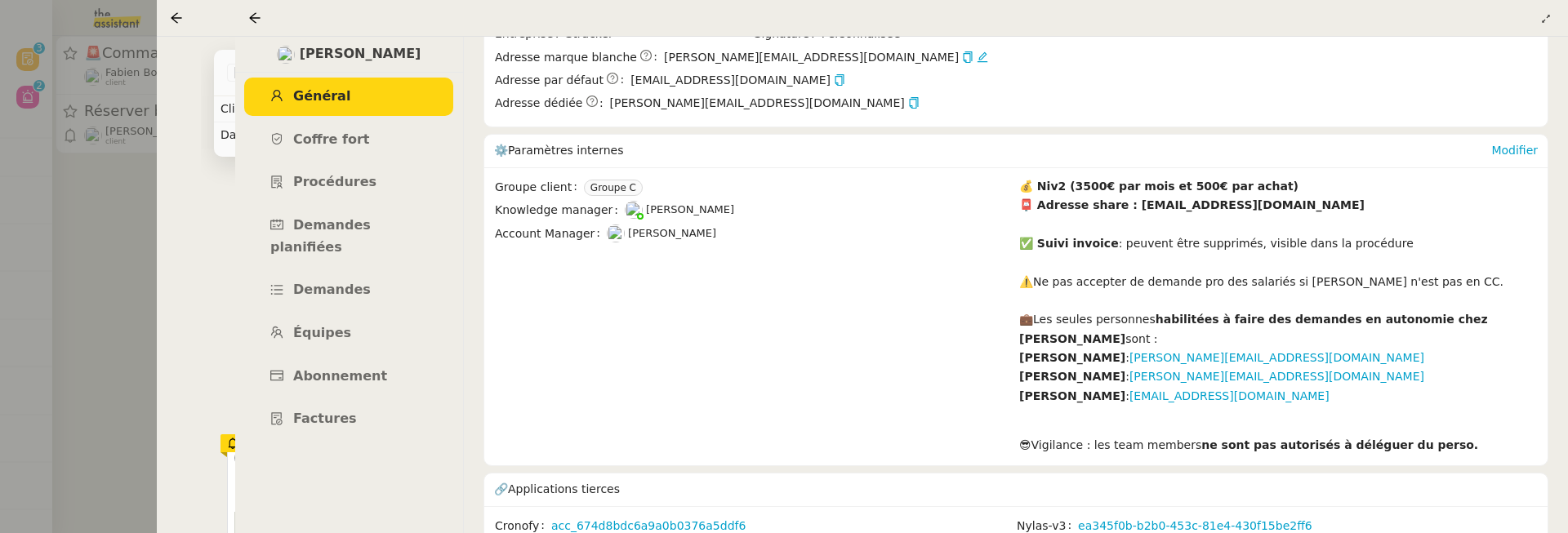
scroll to position [358, 0]
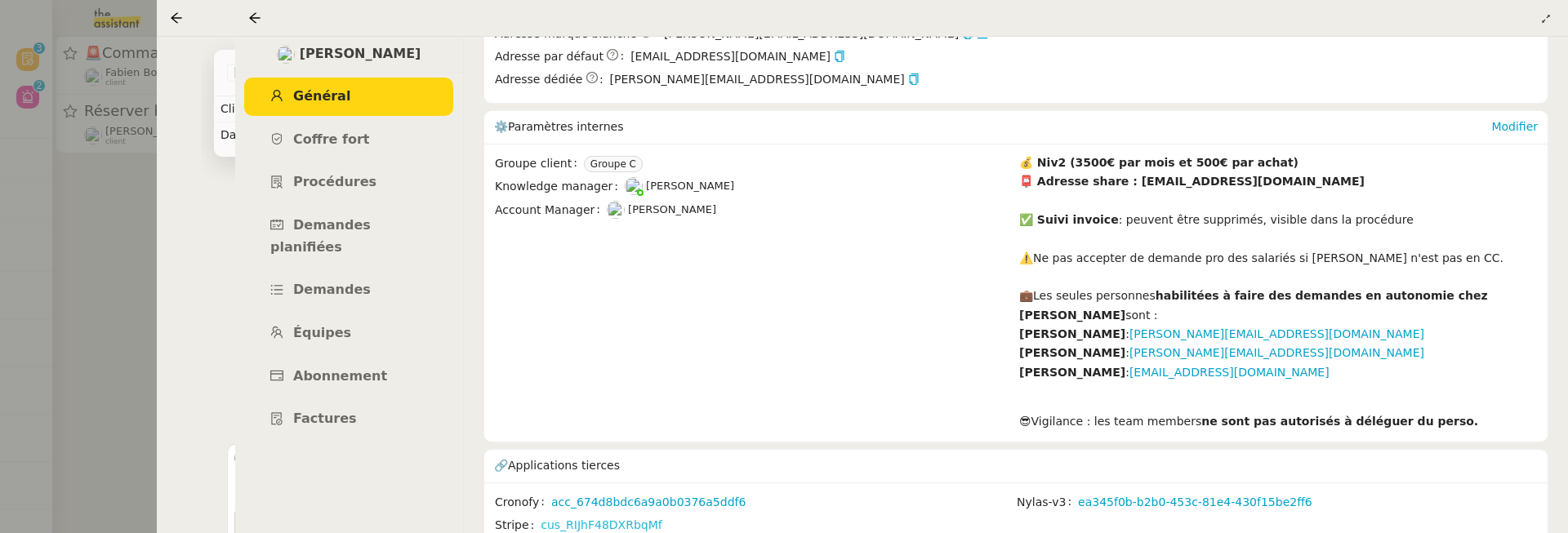
click at [642, 516] on link "cus_RIJhF48DXRbqMf" at bounding box center [601, 525] width 120 height 18
click at [244, 12] on nz-page-header at bounding box center [901, 18] width 1333 height 37
click at [253, 17] on icon at bounding box center [254, 18] width 13 height 13
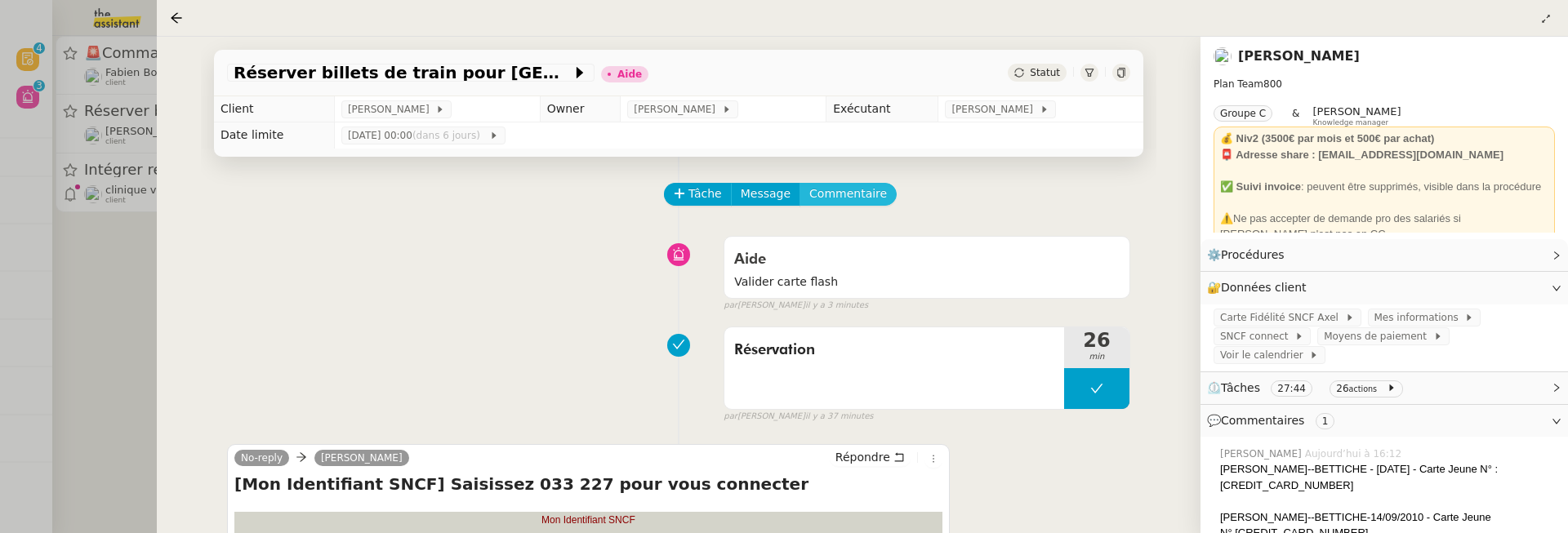
click at [838, 190] on span "Commentaire" at bounding box center [848, 193] width 77 height 18
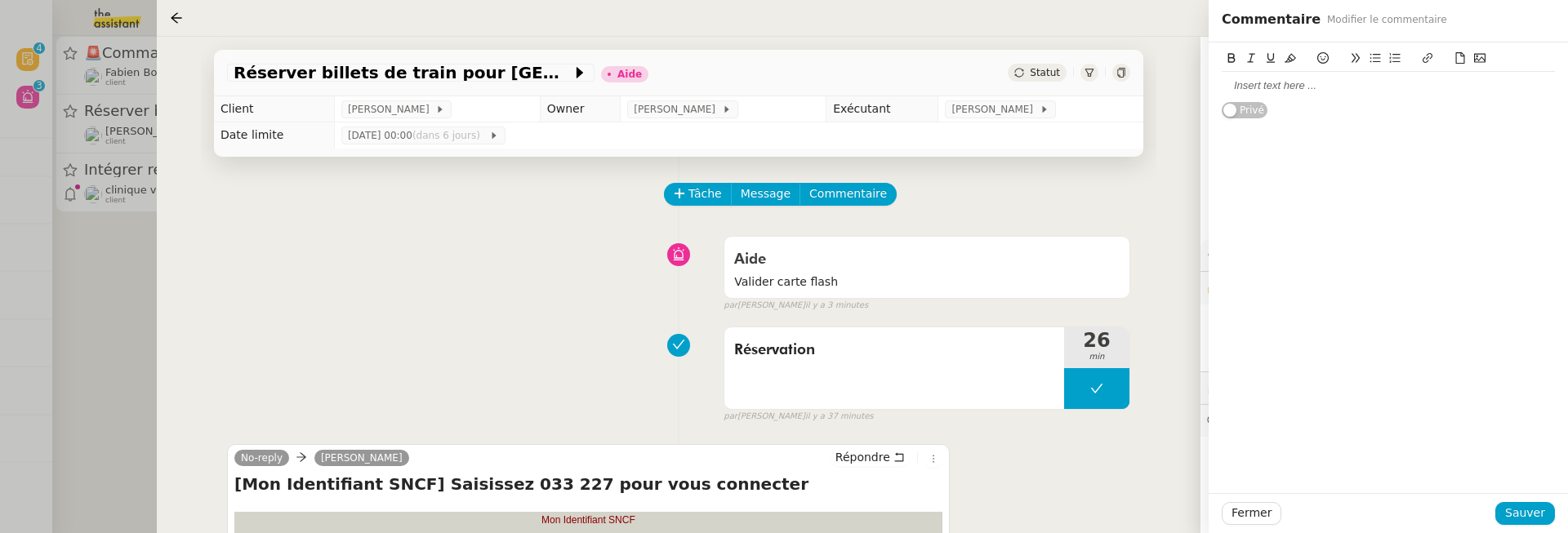
click at [1421, 87] on div at bounding box center [1388, 85] width 333 height 15
click at [1523, 515] on span "Sauver" at bounding box center [1525, 513] width 40 height 18
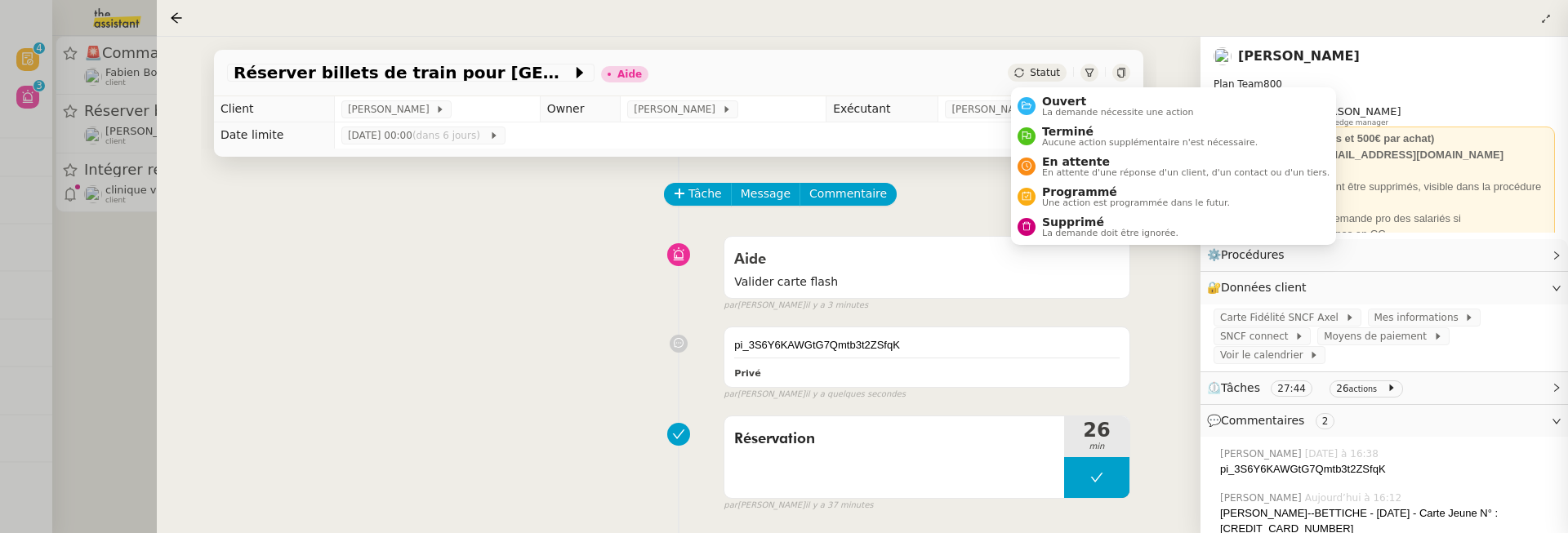
click at [1029, 70] on div "Statut" at bounding box center [1037, 72] width 59 height 18
click at [1065, 103] on span "Ouvert" at bounding box center [1118, 101] width 152 height 13
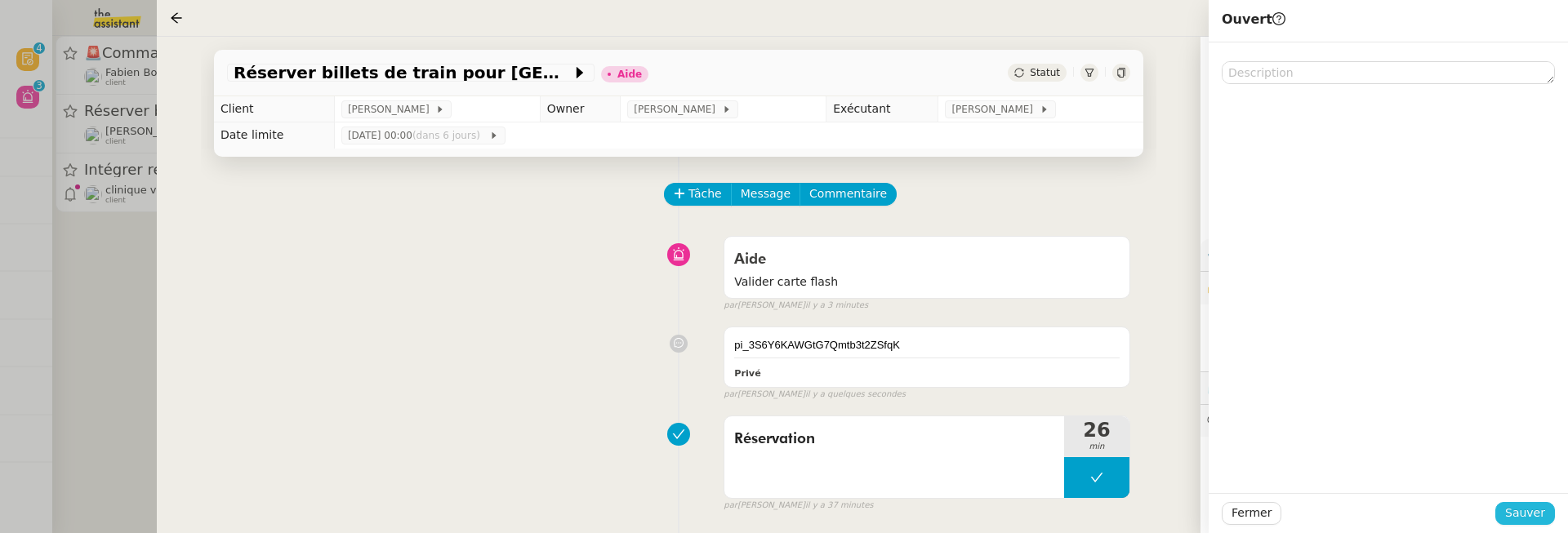
click at [1535, 518] on span "Sauver" at bounding box center [1525, 513] width 40 height 18
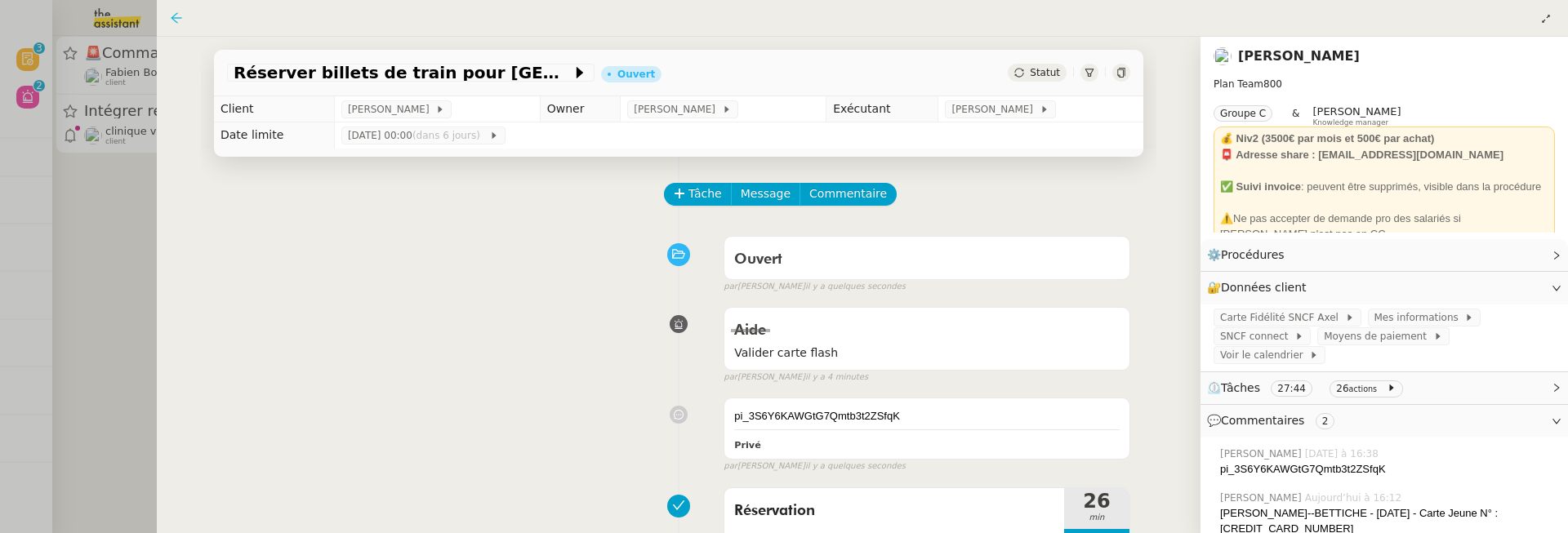
click at [178, 23] on icon at bounding box center [176, 18] width 11 height 11
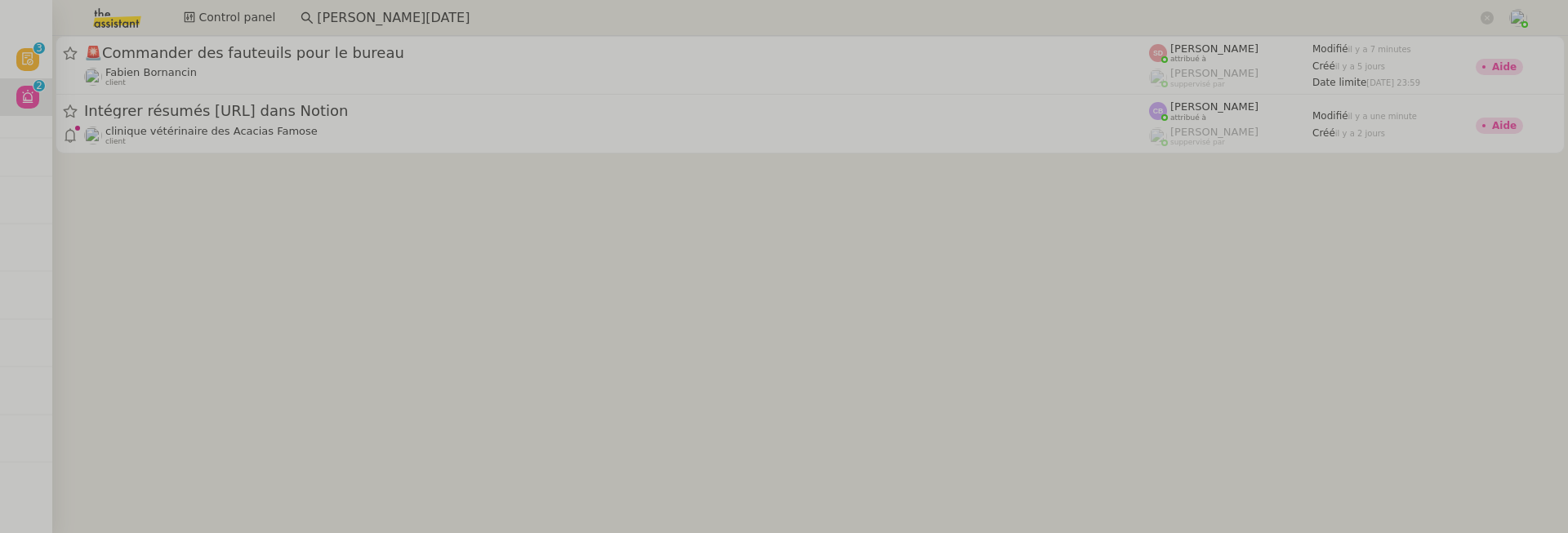
click at [317, 14] on input "[PERSON_NAME][DATE]" at bounding box center [897, 18] width 1161 height 22
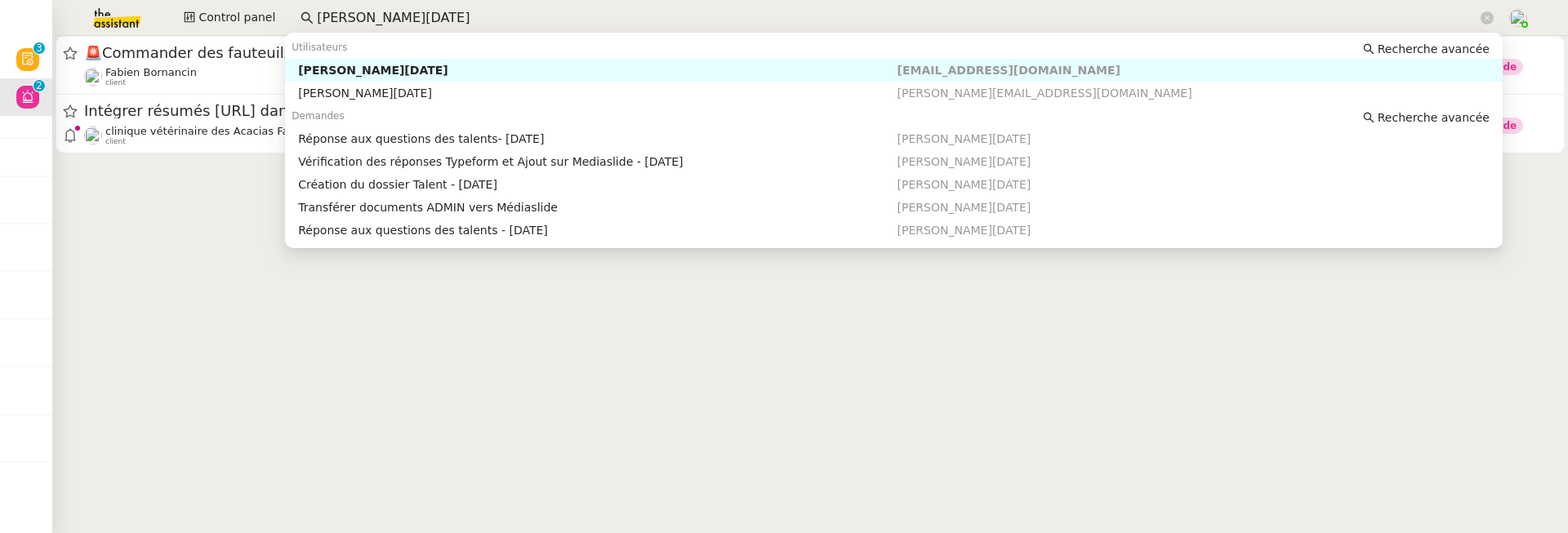
click at [317, 14] on input "[PERSON_NAME][DATE]" at bounding box center [897, 18] width 1161 height 22
paste input "WWWINVEST : Tenue comptable"
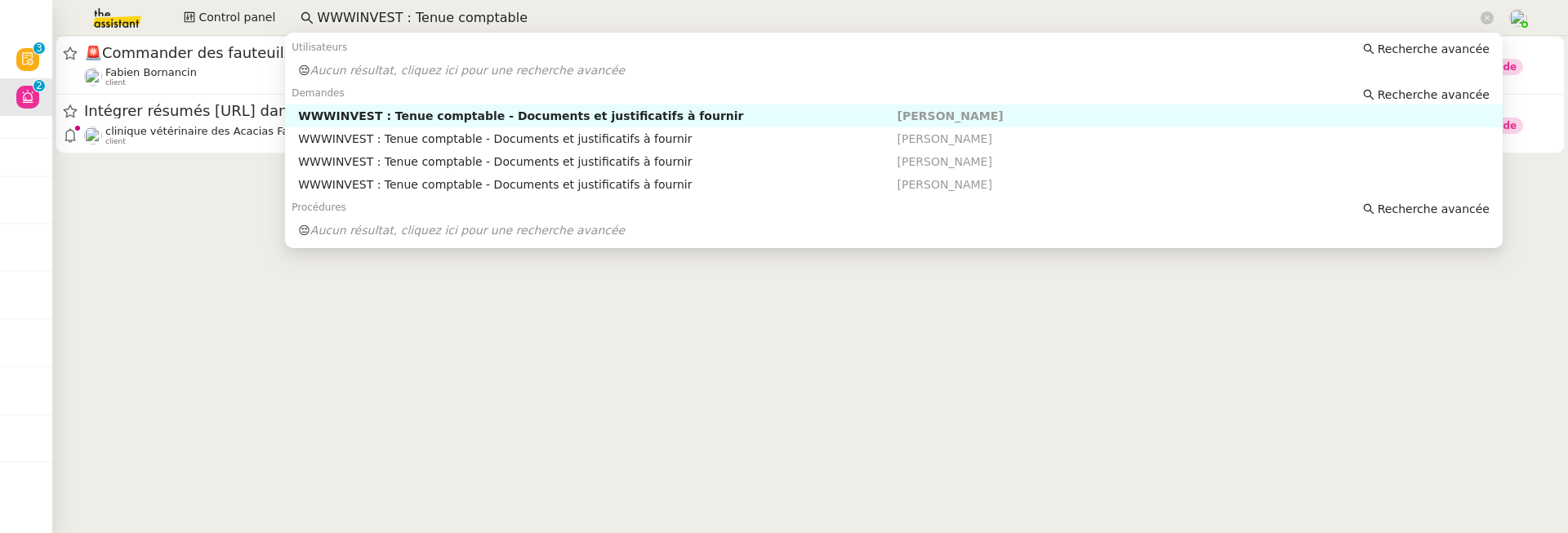
click at [548, 113] on div "WWWINVEST : Tenue comptable - Documents et justificatifs à fournir" at bounding box center [597, 116] width 599 height 15
type input "WWWINVEST : Tenue comptable"
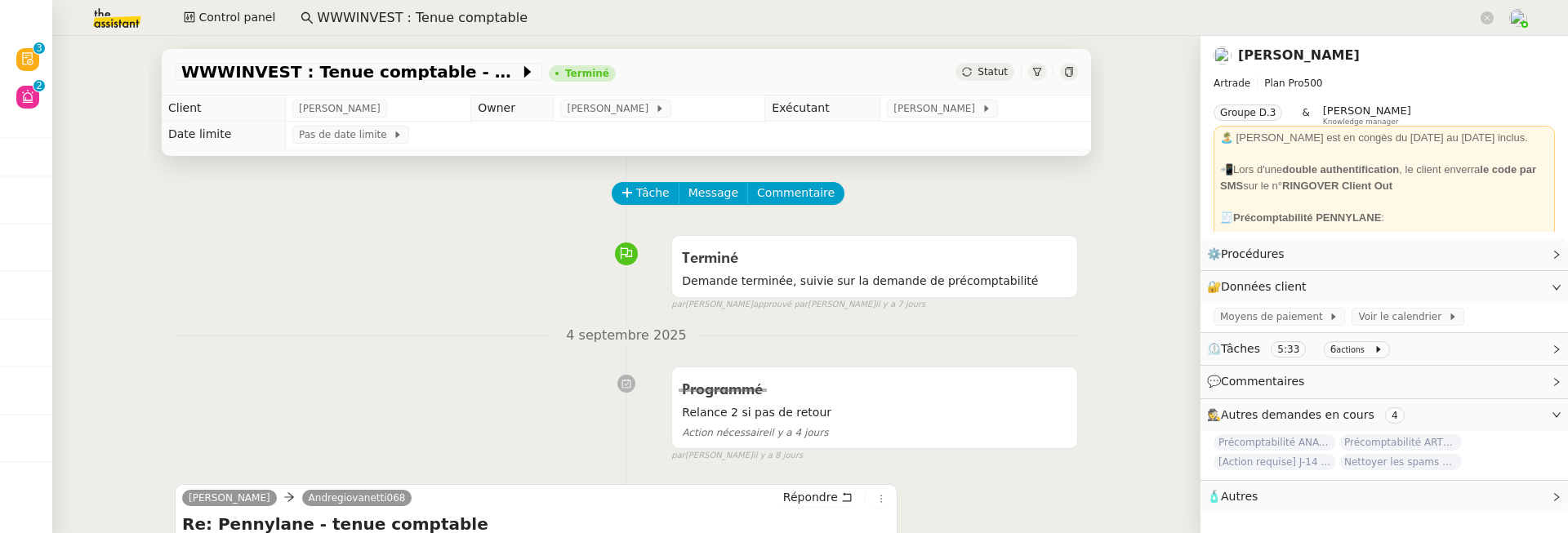
click at [987, 75] on span "Statut" at bounding box center [993, 71] width 30 height 11
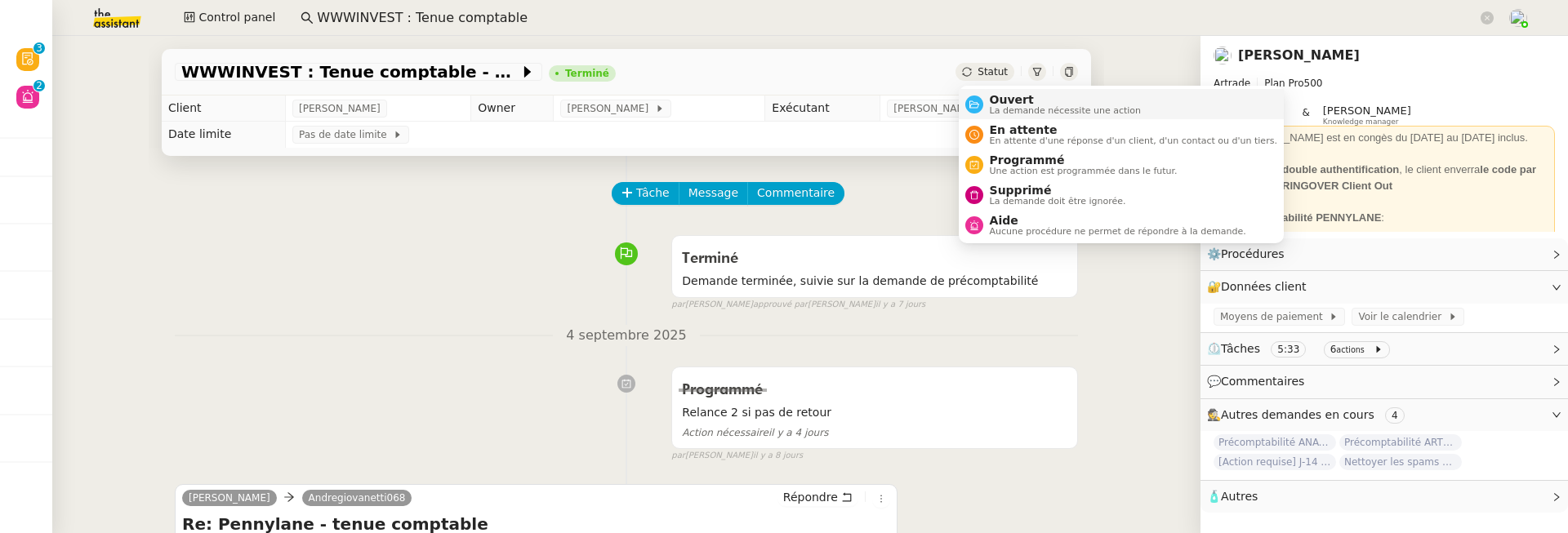
click at [1014, 100] on span "Ouvert" at bounding box center [1065, 99] width 152 height 13
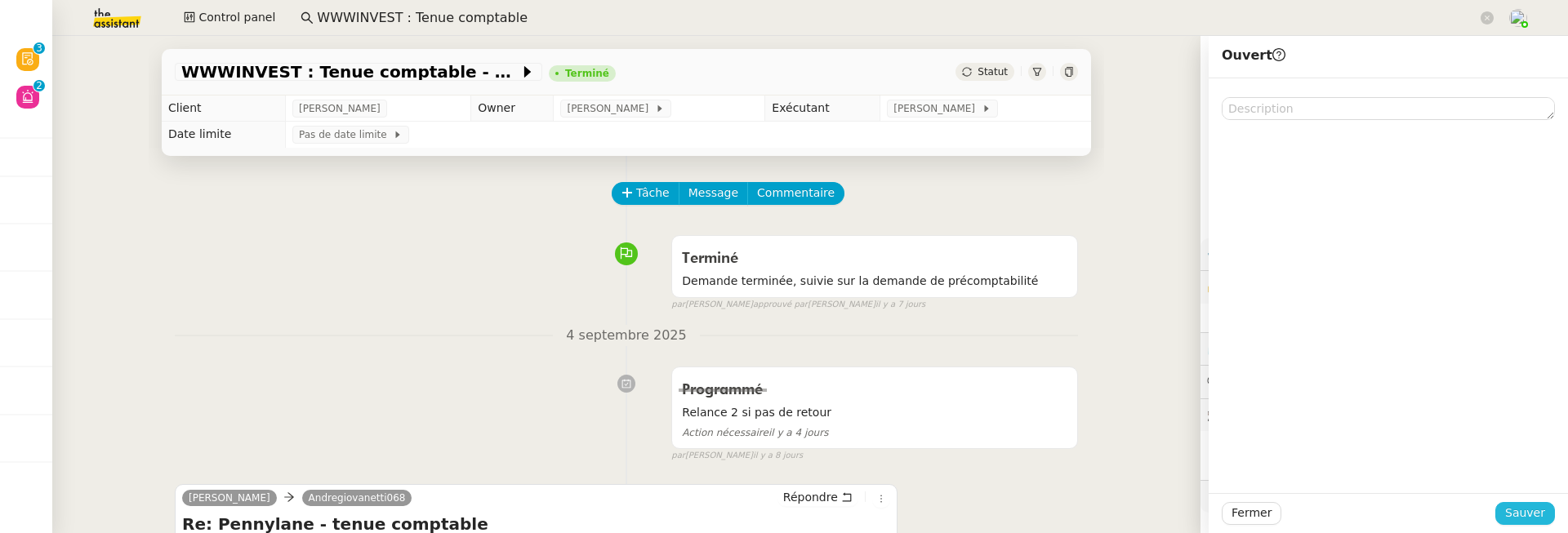
click at [1511, 515] on span "Sauver" at bounding box center [1525, 513] width 40 height 18
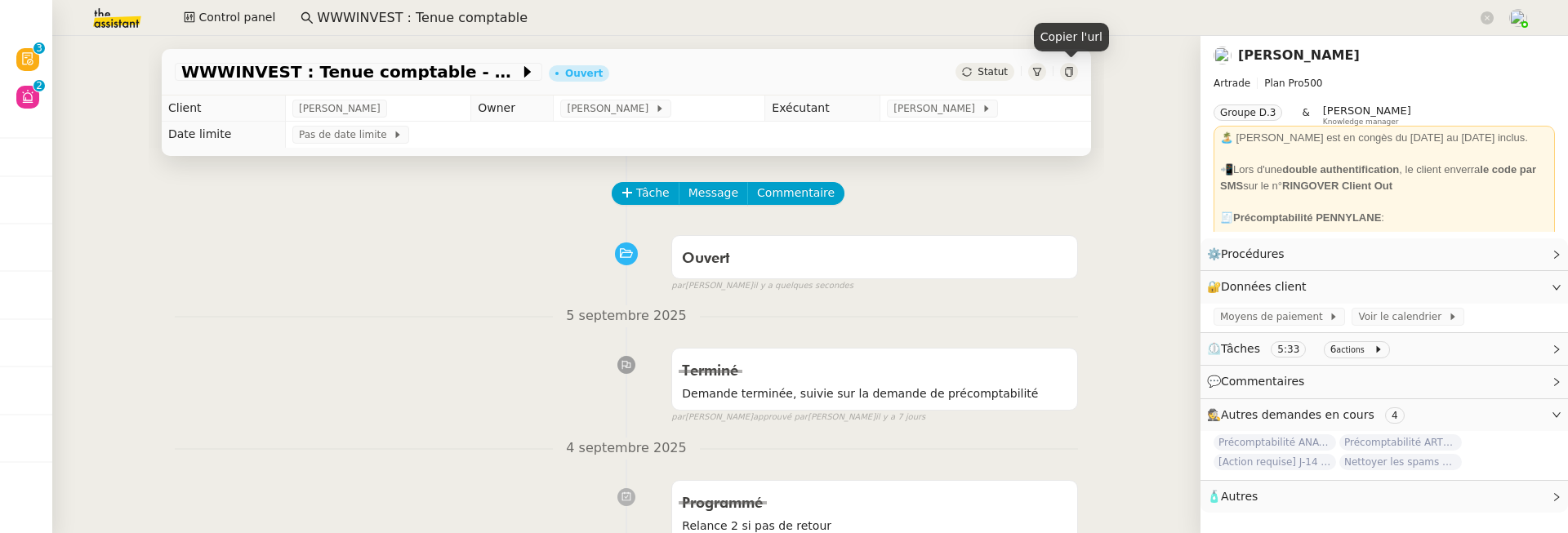
click at [1061, 65] on div at bounding box center [1068, 72] width 18 height 18
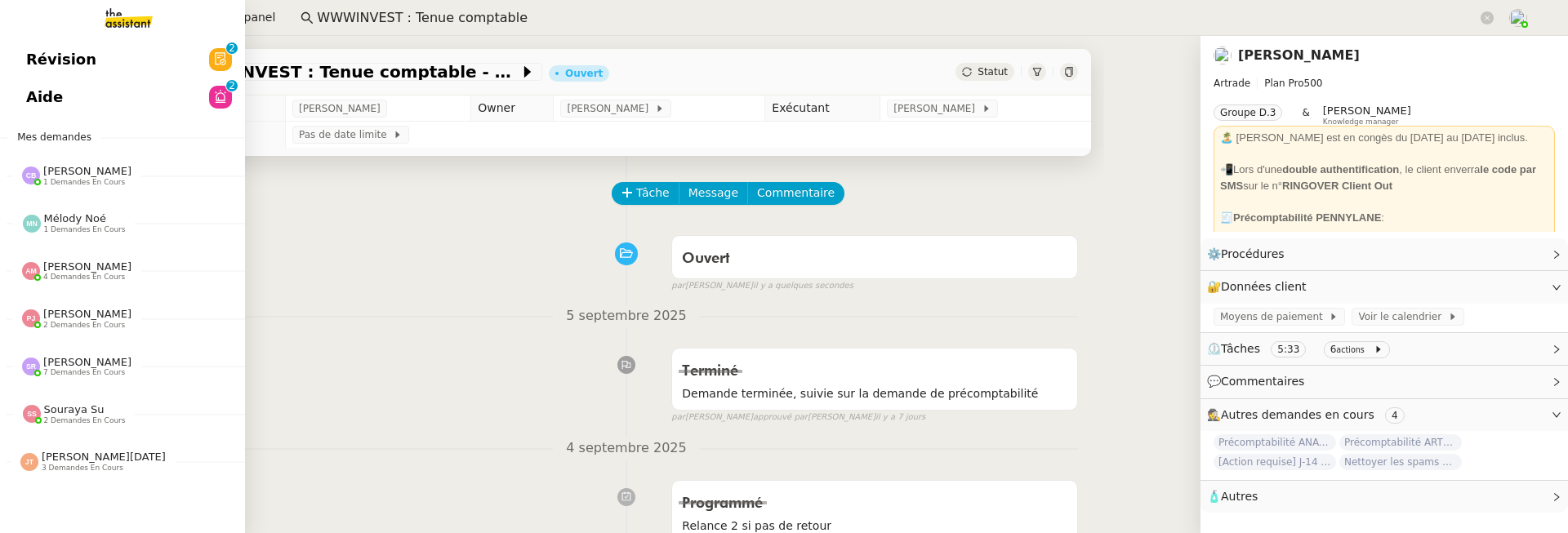
click at [26, 60] on span "Révision" at bounding box center [62, 60] width 70 height 25
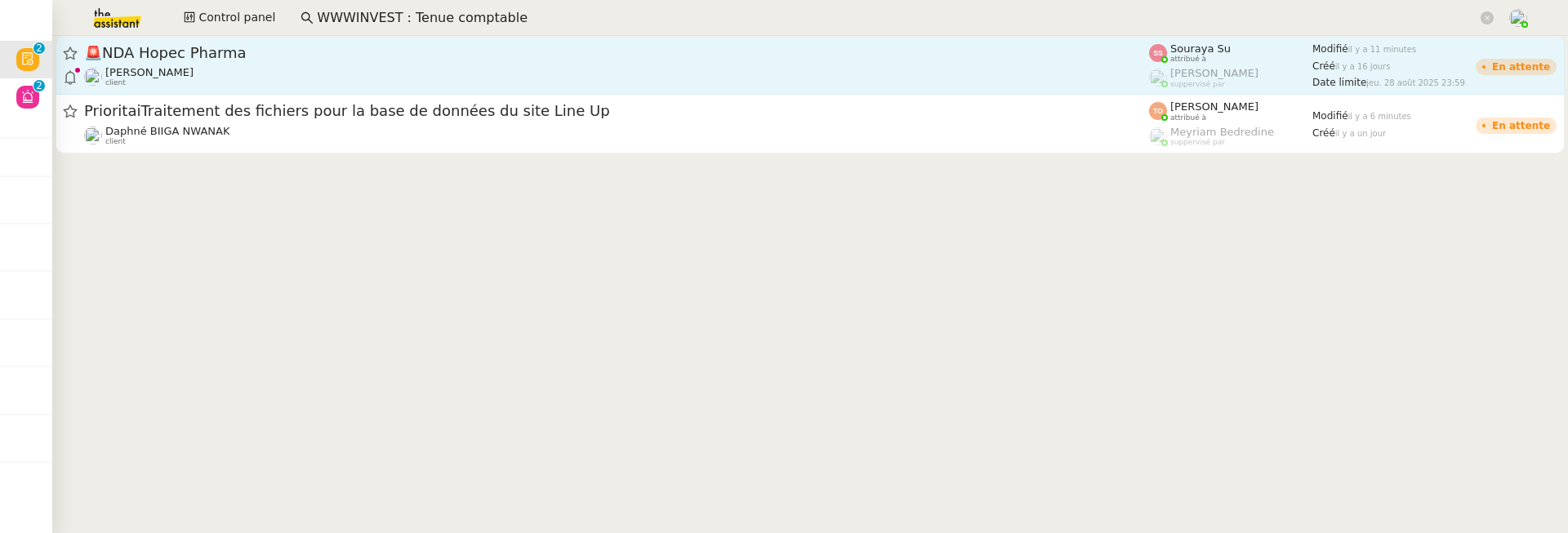
click at [413, 46] on span "🚨 NDA Hopec Pharma" at bounding box center [616, 53] width 1065 height 15
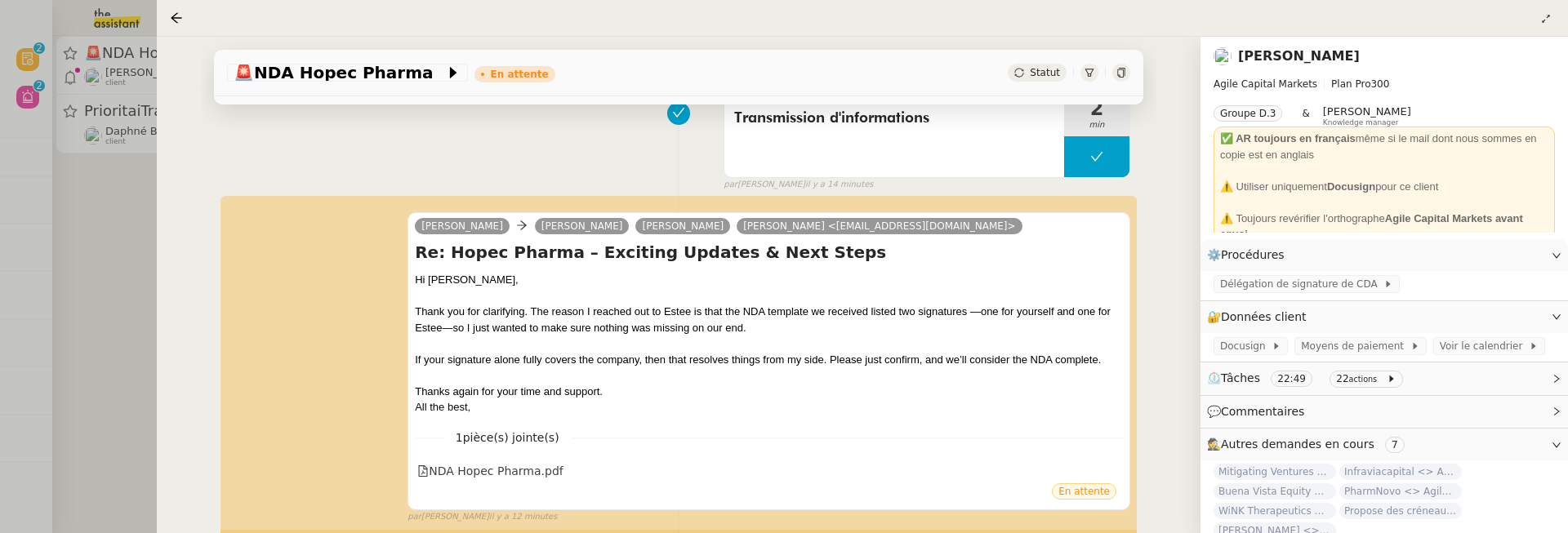
scroll to position [236, 0]
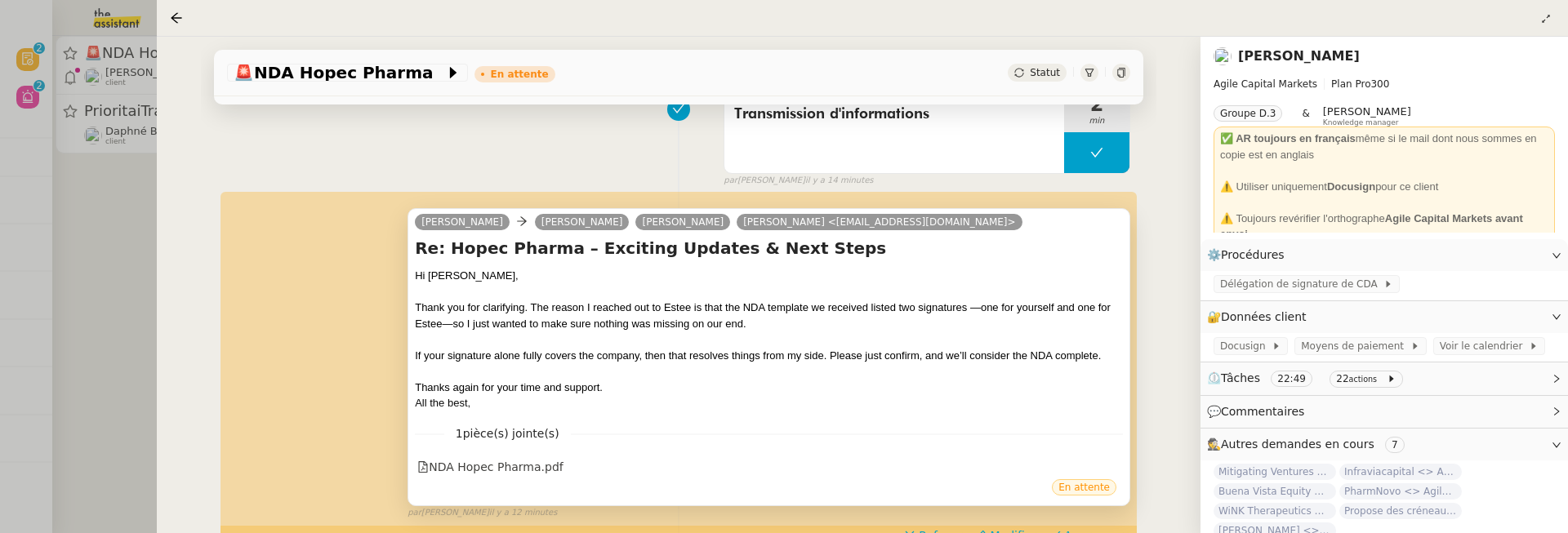
click at [517, 478] on div "En attente" at bounding box center [769, 490] width 708 height 25
click at [528, 467] on div "NDA Hopec Pharma.pdf" at bounding box center [491, 467] width 146 height 18
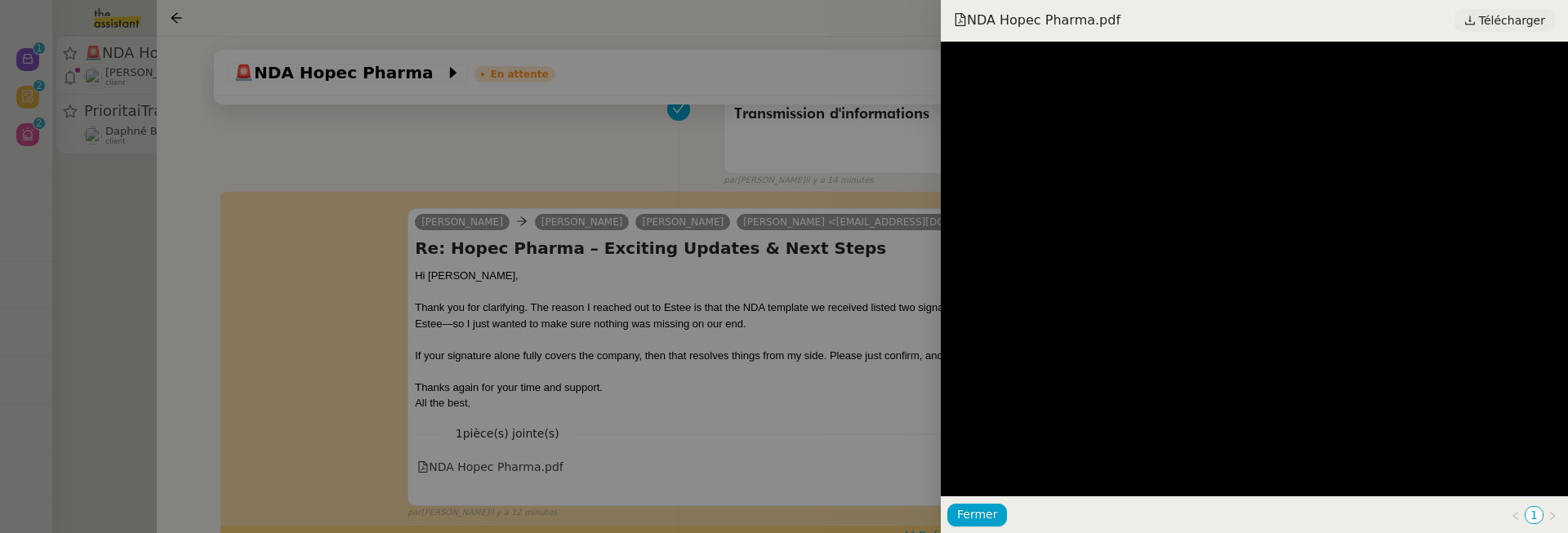
click at [1516, 20] on span "Télécharger" at bounding box center [1512, 20] width 66 height 21
click at [819, 288] on div at bounding box center [784, 266] width 1568 height 533
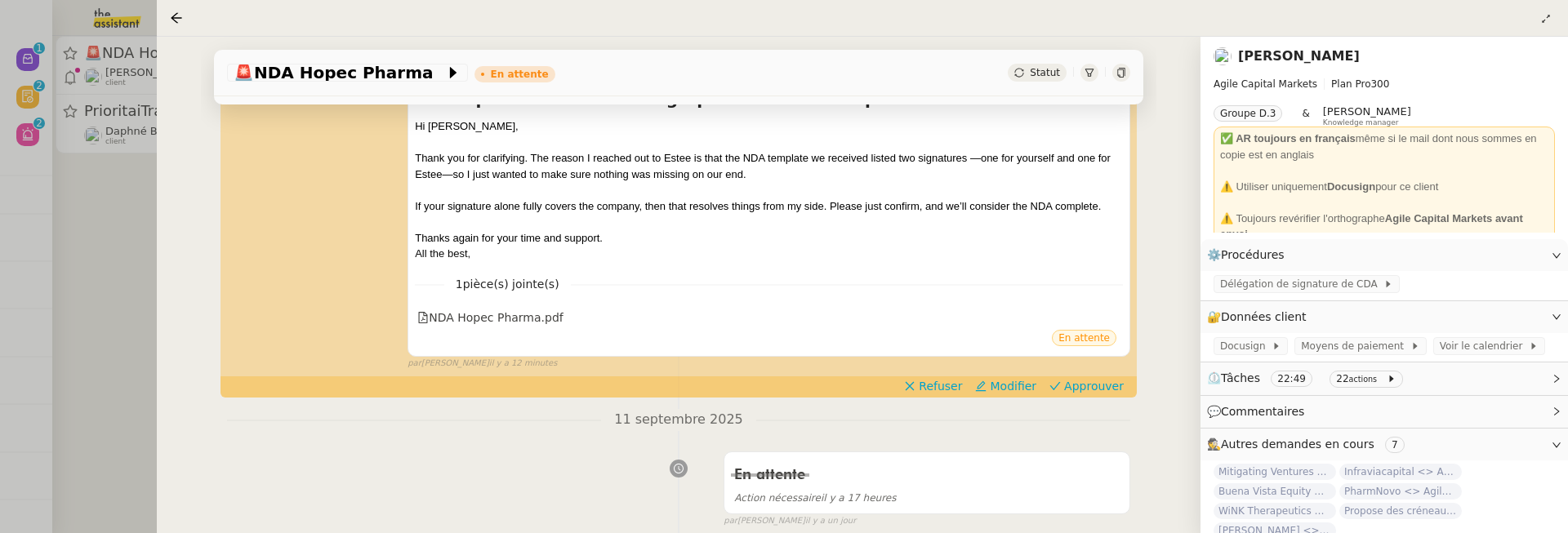
scroll to position [387, 0]
click at [1081, 380] on span "Approuver" at bounding box center [1094, 384] width 60 height 17
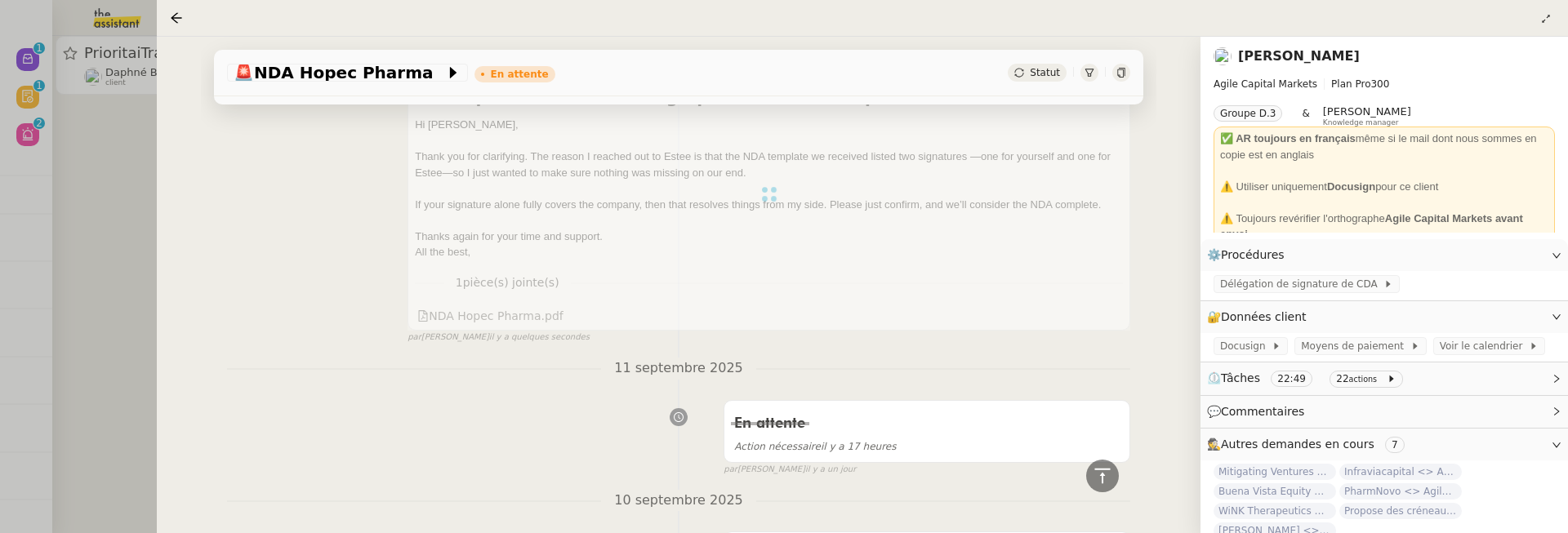
click at [123, 190] on div at bounding box center [784, 266] width 1568 height 533
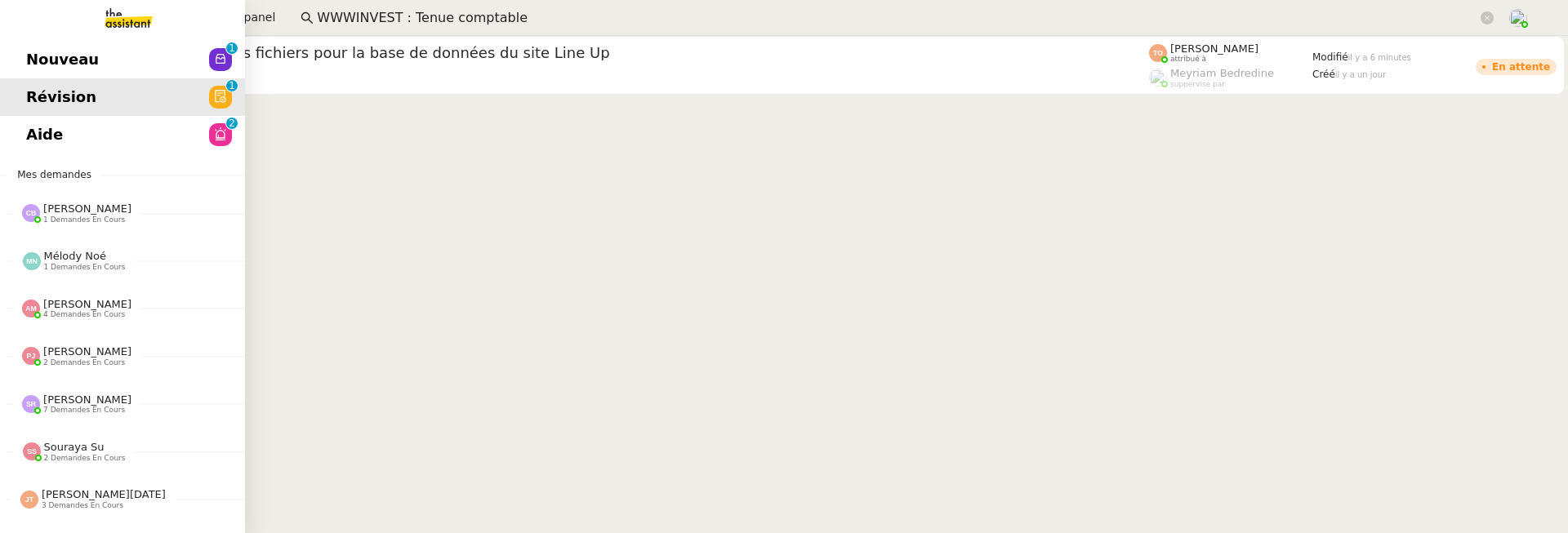
click at [35, 48] on span "Nouveau" at bounding box center [62, 60] width 73 height 25
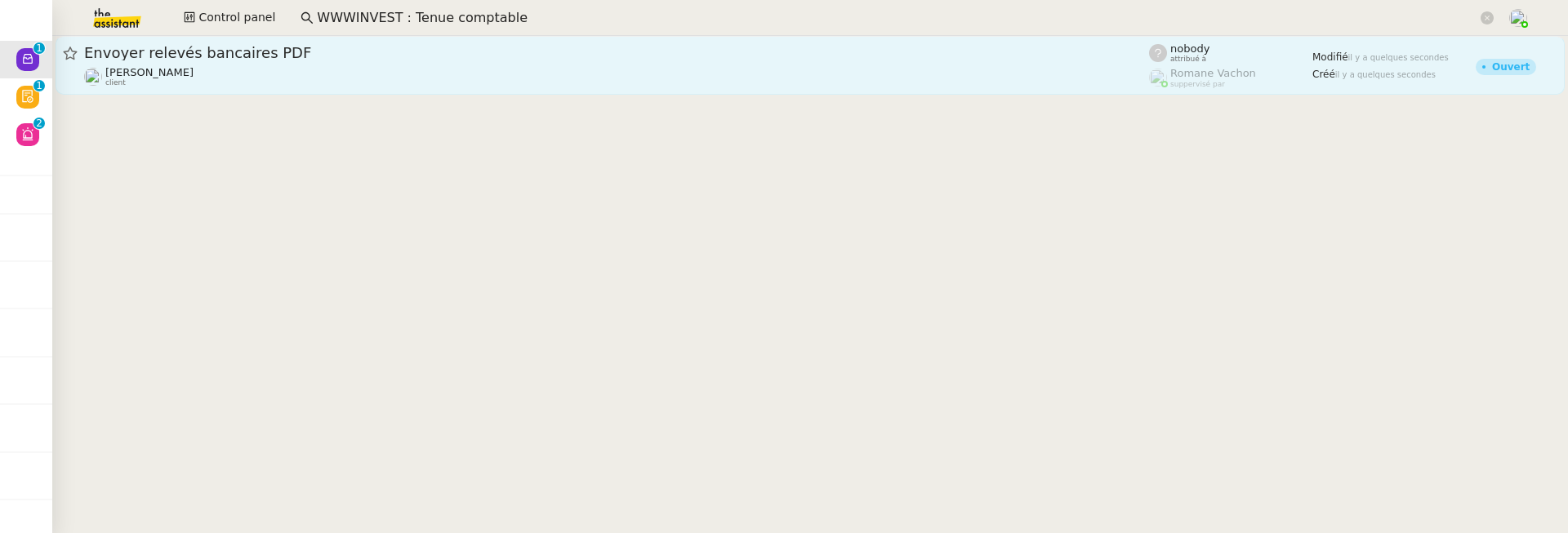
click at [354, 53] on span "Envoyer relevés bancaires PDF" at bounding box center [616, 53] width 1065 height 15
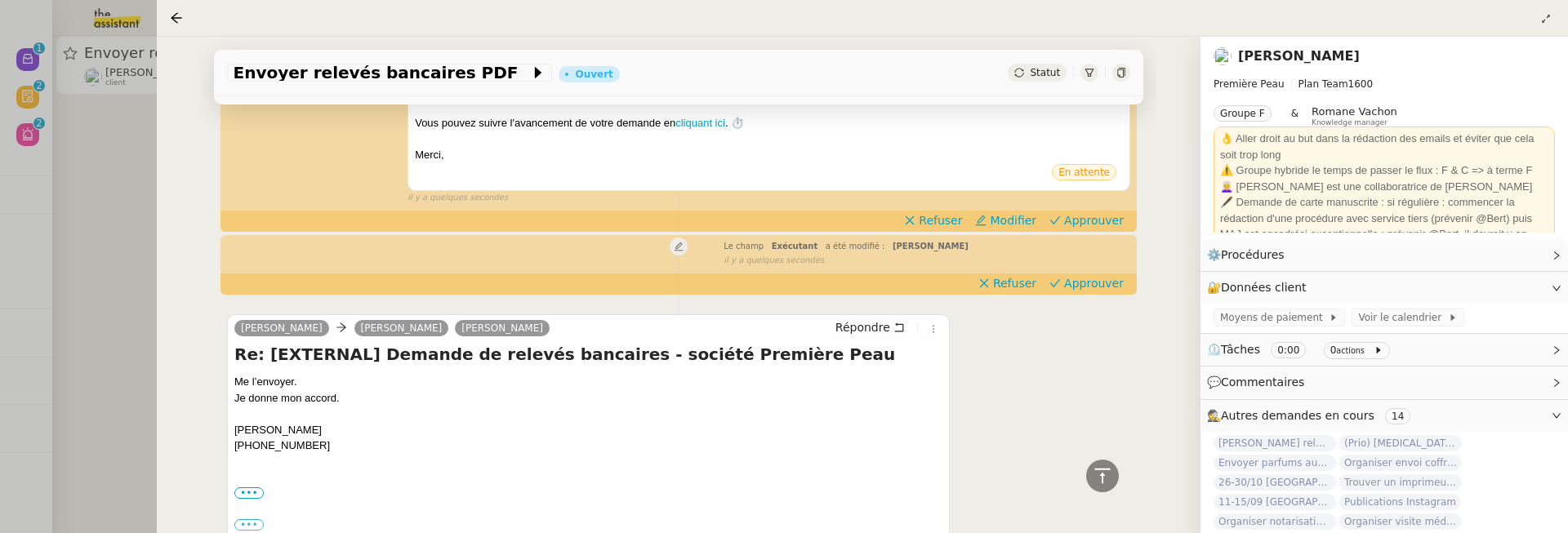
scroll to position [490, 0]
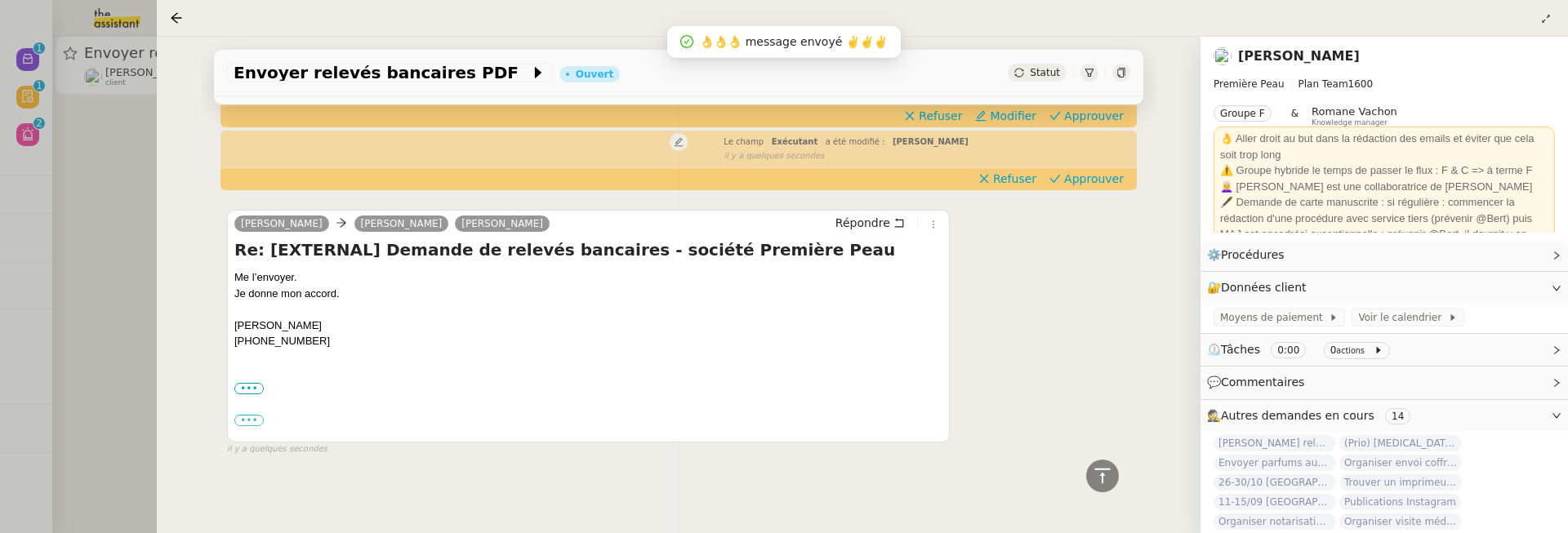
click at [92, 274] on div at bounding box center [784, 266] width 1568 height 533
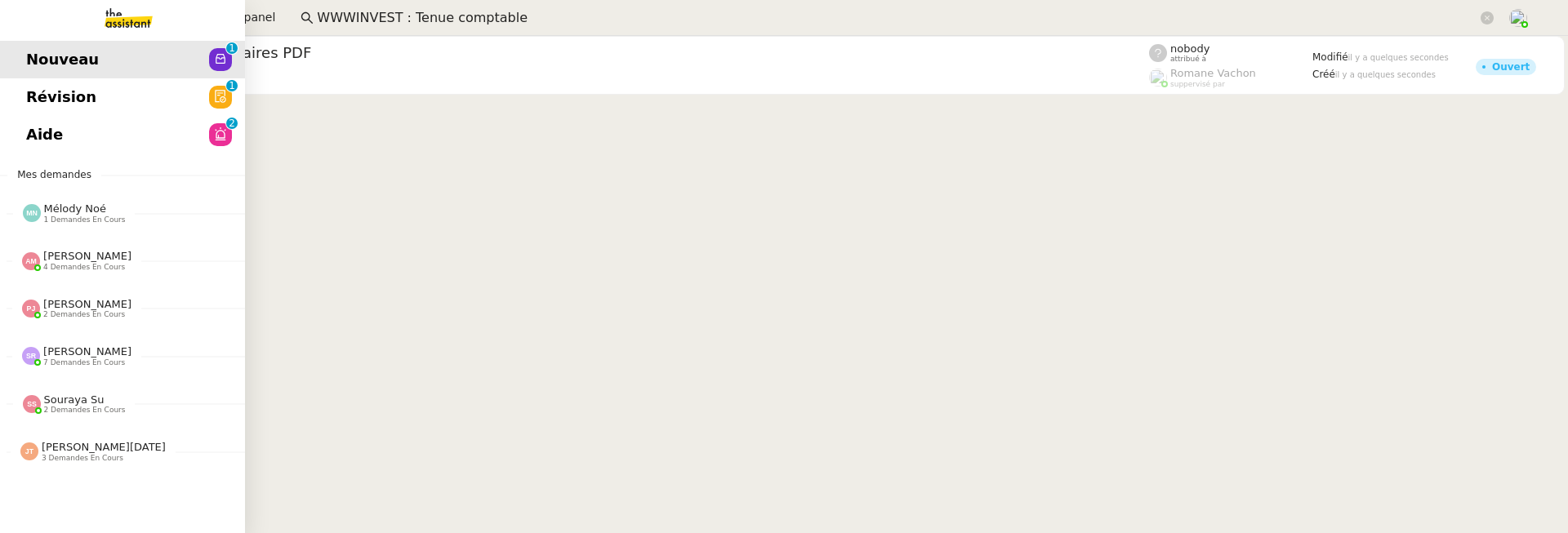
click at [63, 153] on link "Aide 0 1 2 3 4 5 6 7 8 9" at bounding box center [122, 135] width 245 height 38
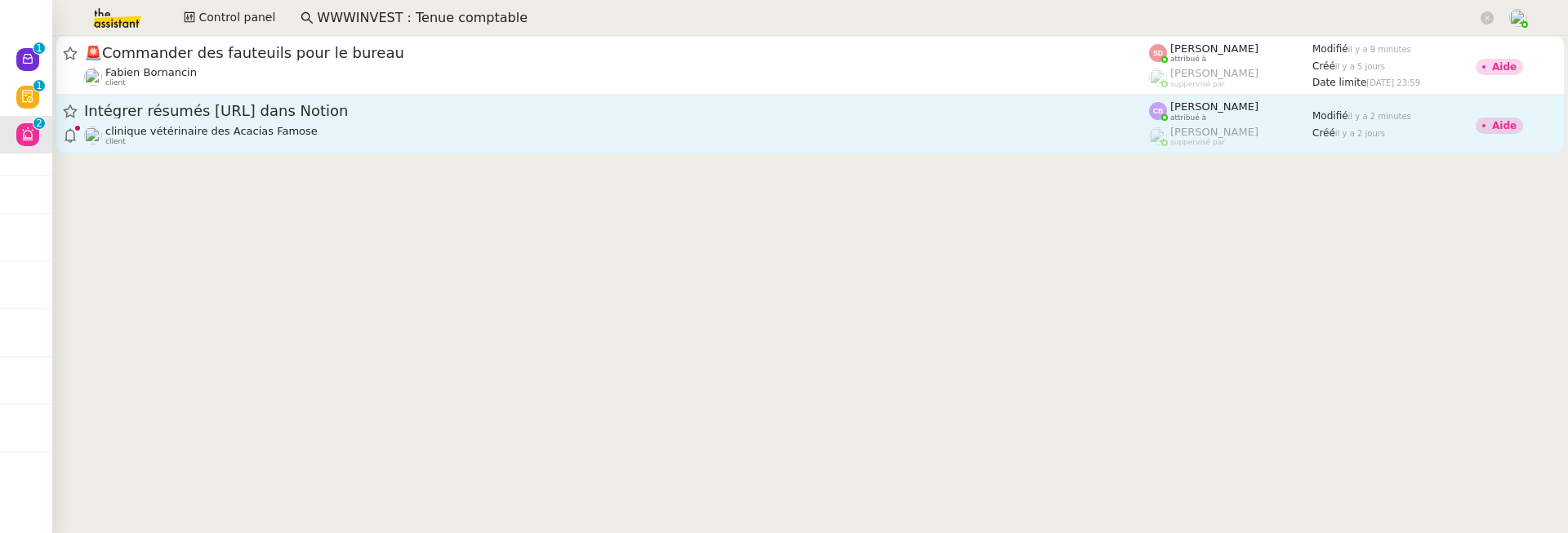
click at [661, 133] on div "clinique vétérinaire des Acacias Famose client" at bounding box center [616, 135] width 1065 height 21
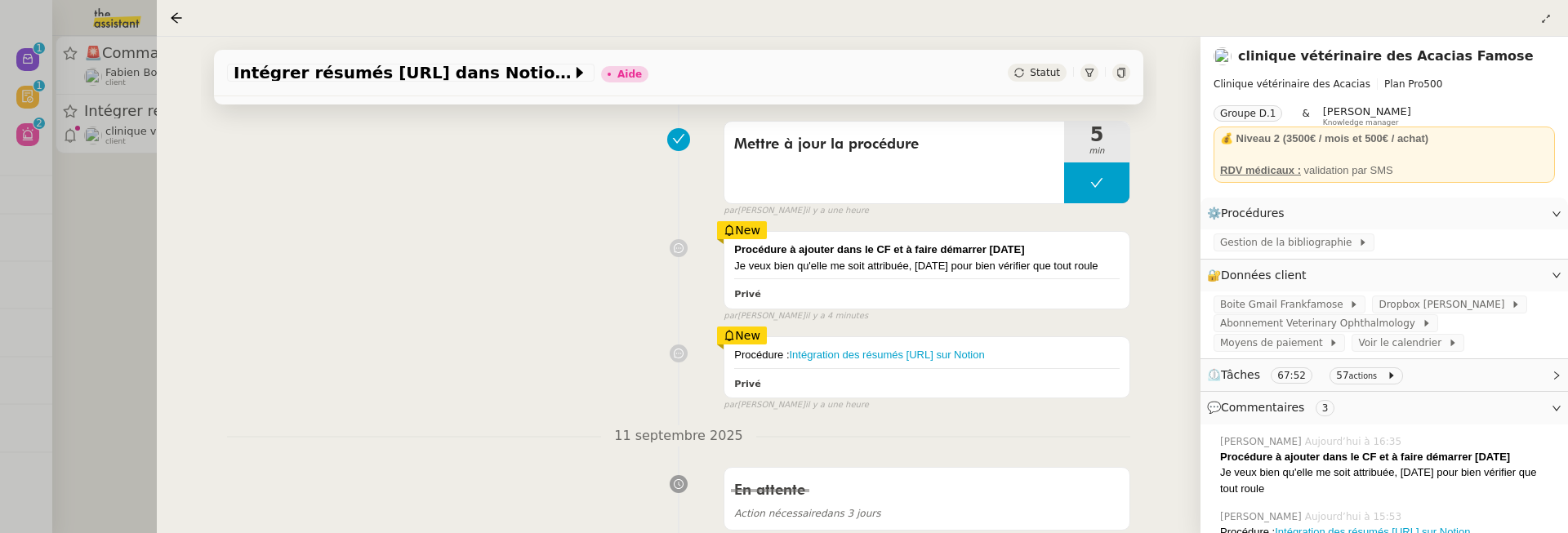
scroll to position [202, 0]
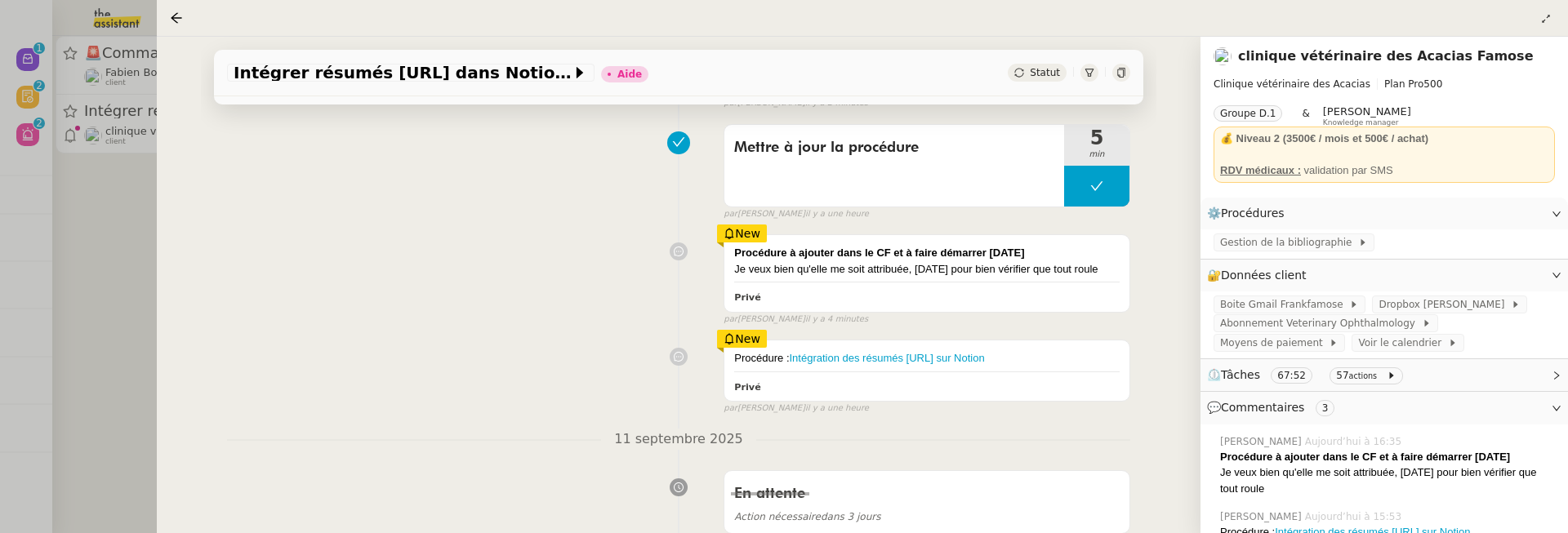
click at [130, 212] on div at bounding box center [784, 266] width 1568 height 533
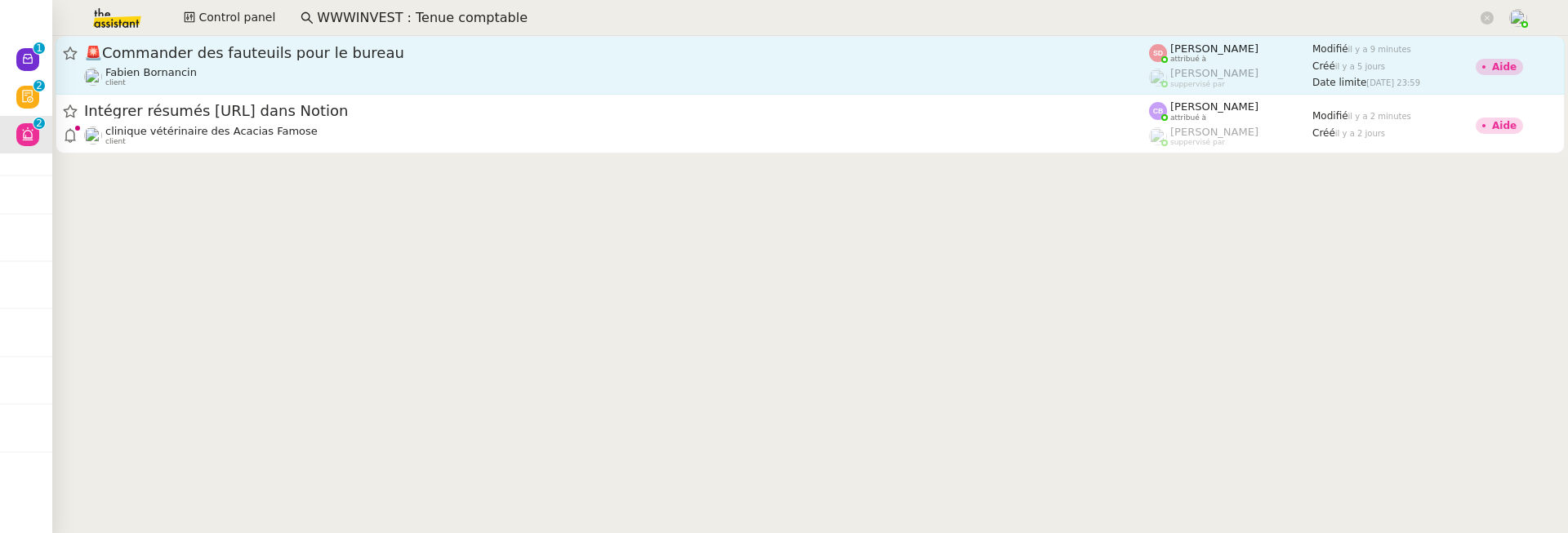
click at [328, 51] on span "🚨 Commander des fauteuils pour le bureau" at bounding box center [616, 53] width 1065 height 15
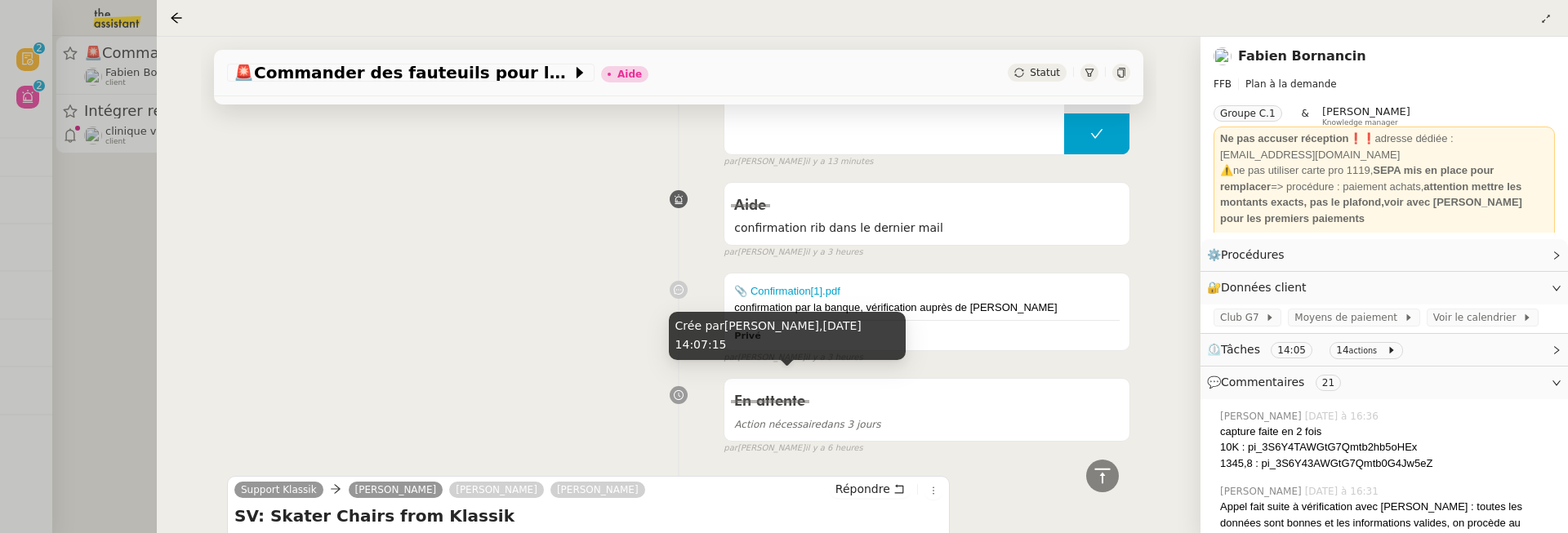
scroll to position [464, 0]
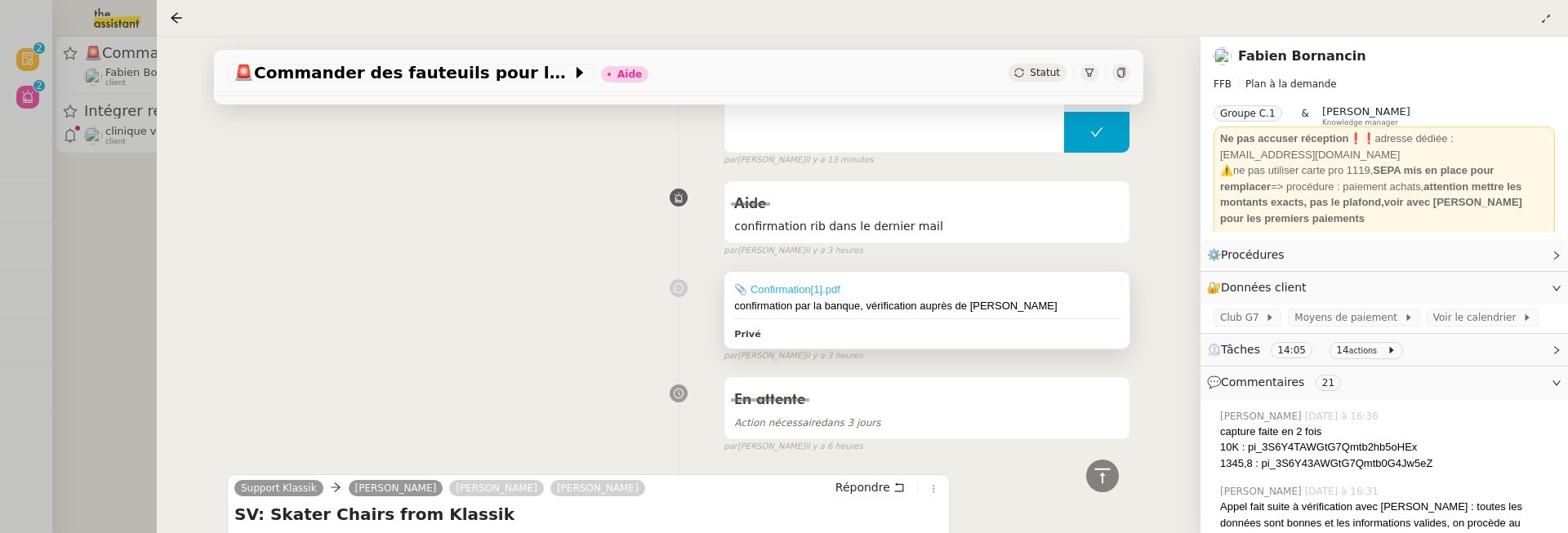
click at [810, 285] on link "📎 Confirmation[1].pdf" at bounding box center [787, 289] width 106 height 12
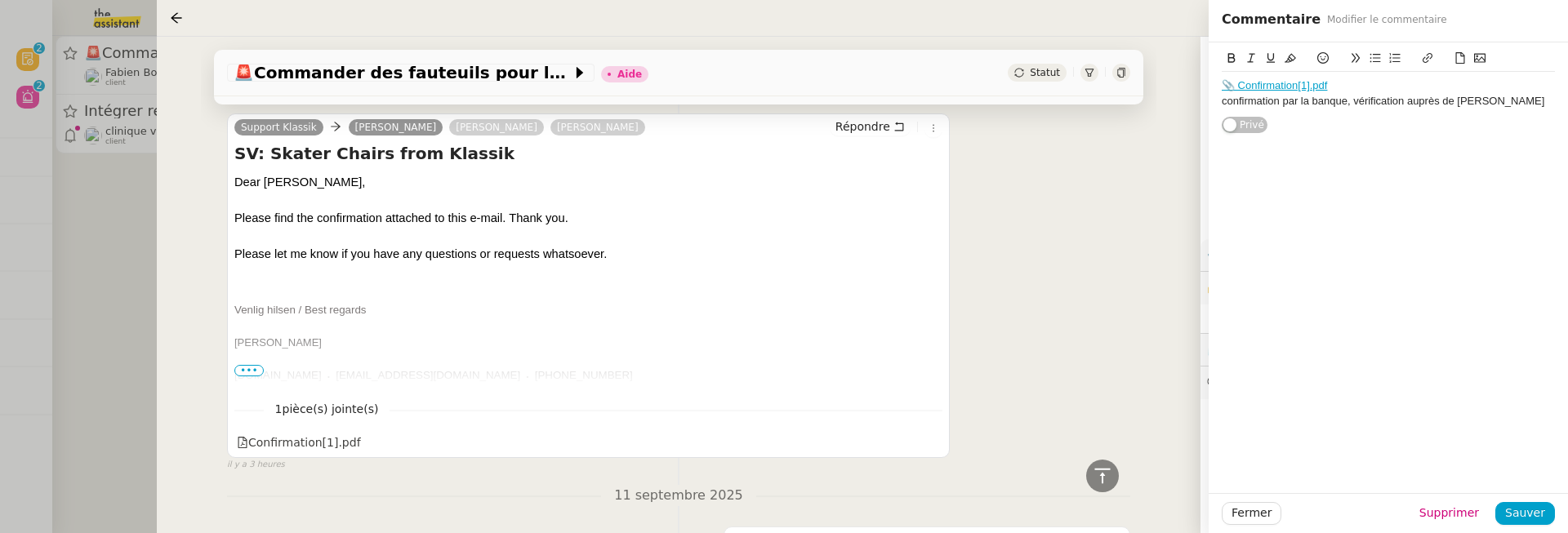
click at [1006, 420] on div "Support Klassik [PERSON_NAME] [PERSON_NAME] Répondre SV: Skater Chairs from Kla…" at bounding box center [678, 284] width 903 height 372
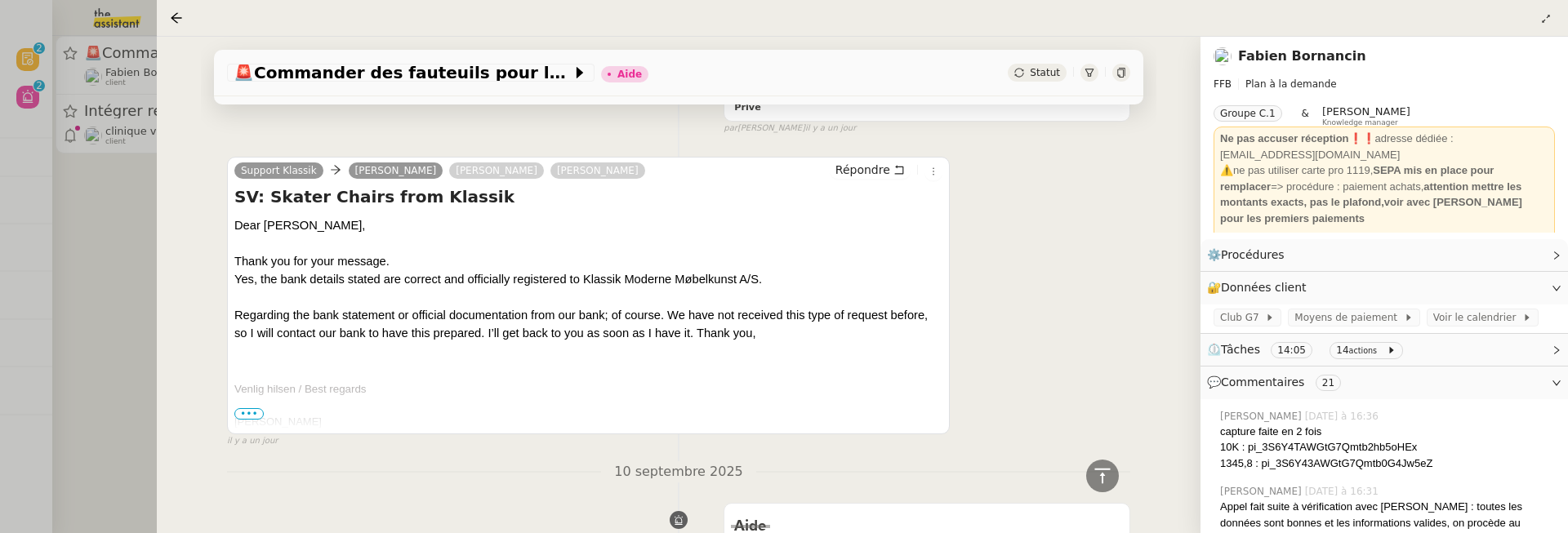
scroll to position [1546, 0]
click at [235, 399] on p "Venlig hilsen / Best regards [PERSON_NAME] [DOMAIN_NAME] • [EMAIL_ADDRESS][DOMA…" at bounding box center [588, 420] width 708 height 81
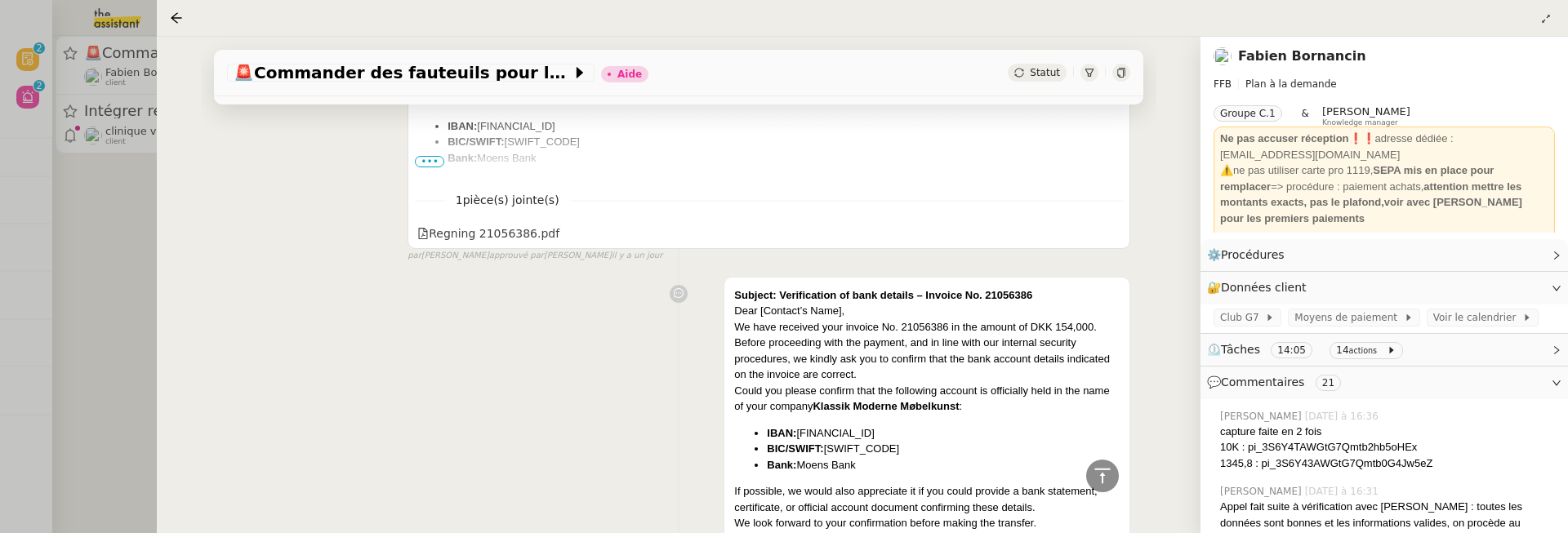
scroll to position [2333, 0]
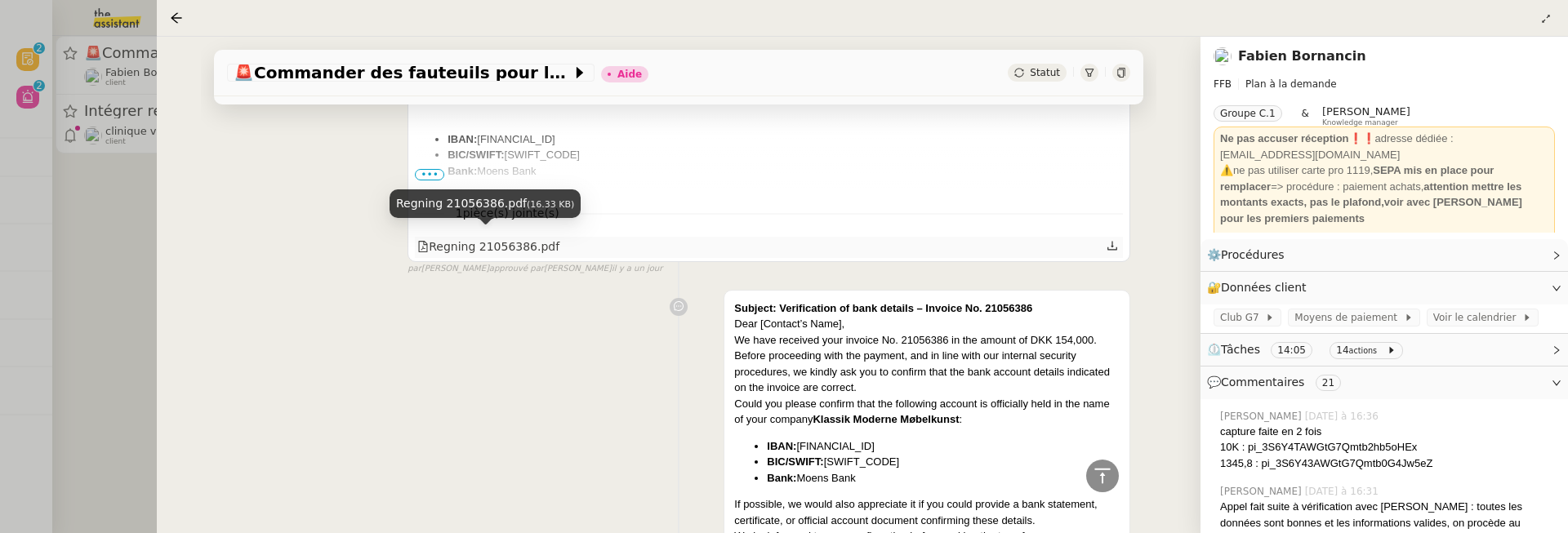
click at [529, 237] on div "Regning 21056386.pdf" at bounding box center [489, 246] width 142 height 18
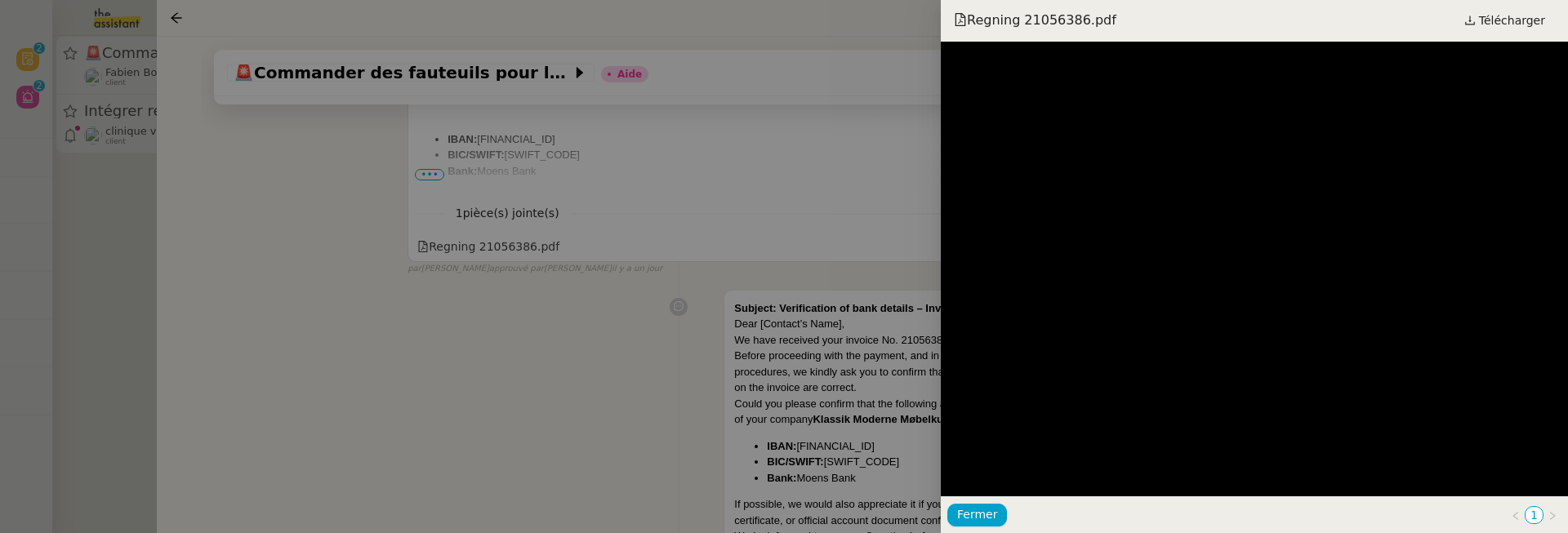
click at [648, 388] on div at bounding box center [784, 266] width 1568 height 533
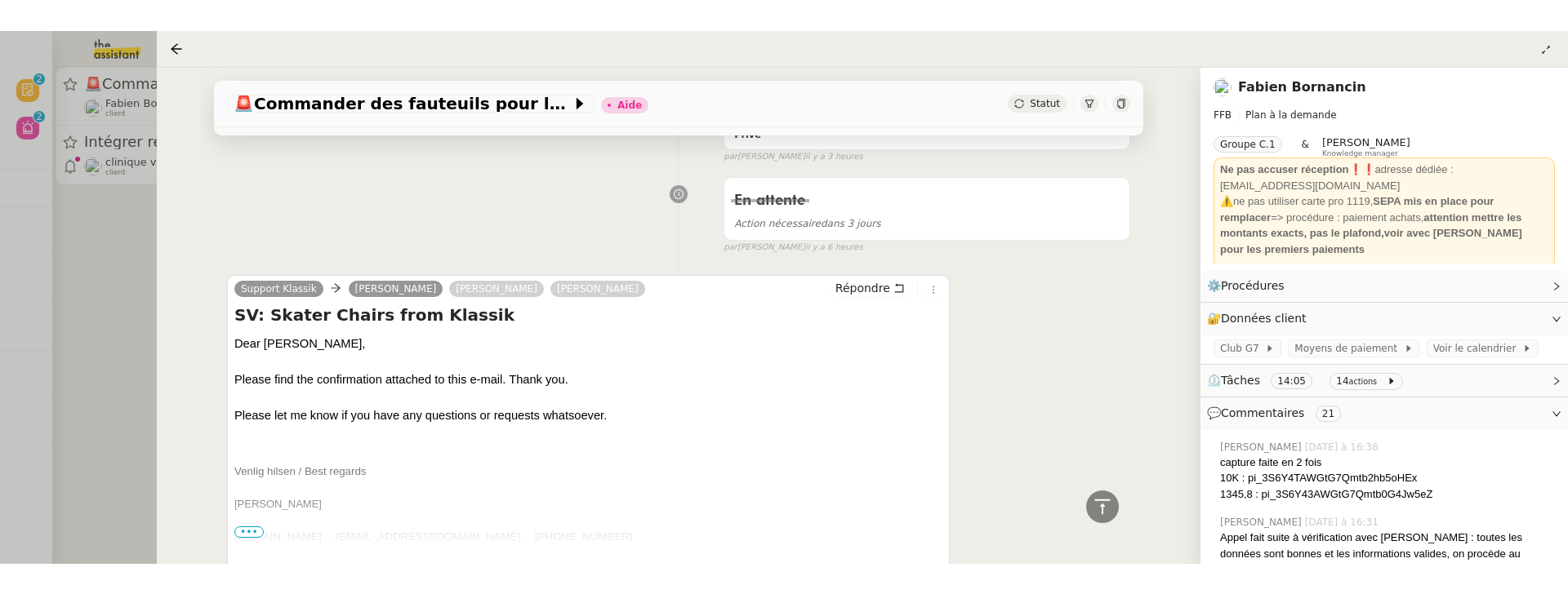
scroll to position [0, 0]
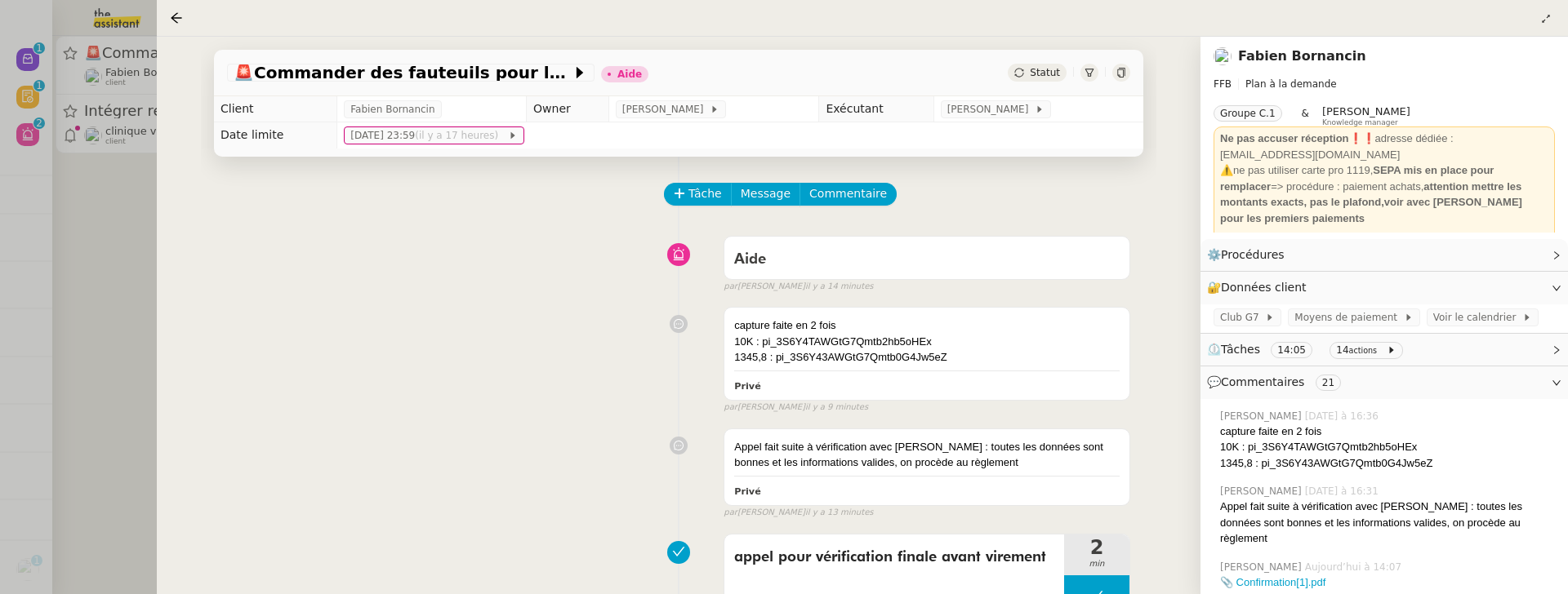
click at [852, 187] on span "Commentaire" at bounding box center [848, 193] width 77 height 18
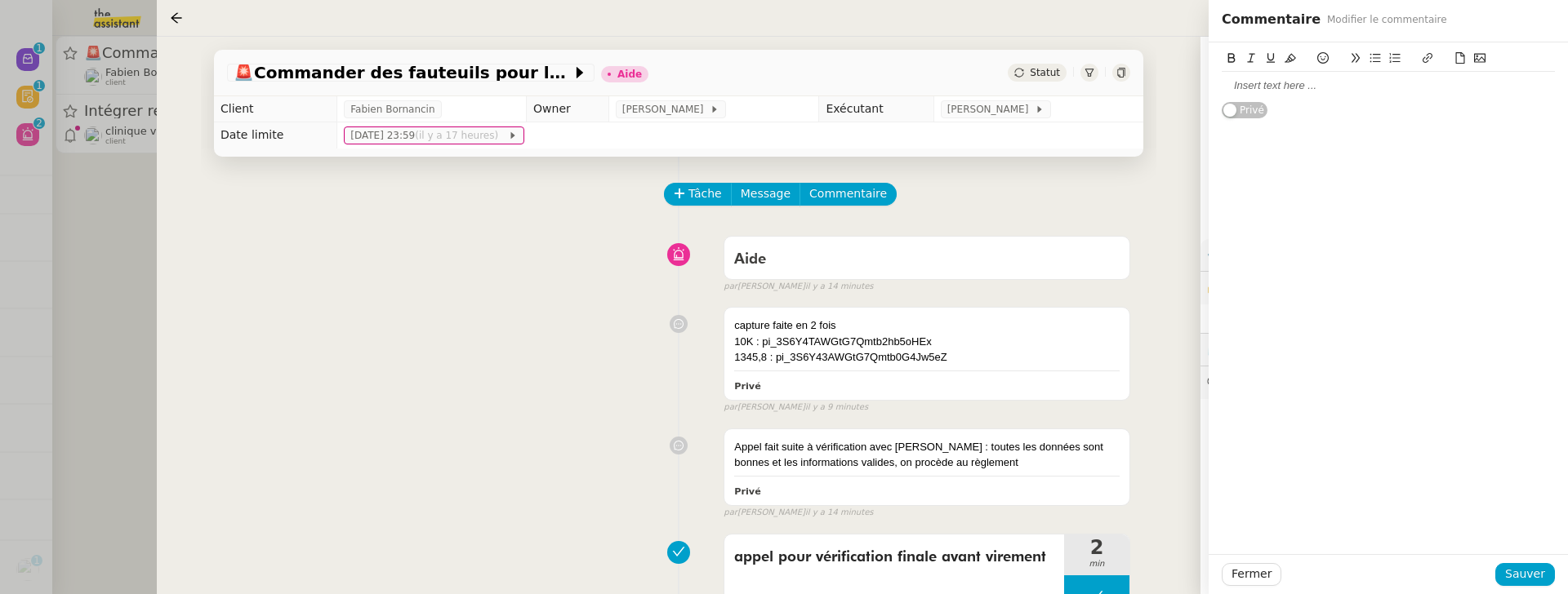
click at [1482, 62] on icon at bounding box center [1479, 57] width 11 height 11
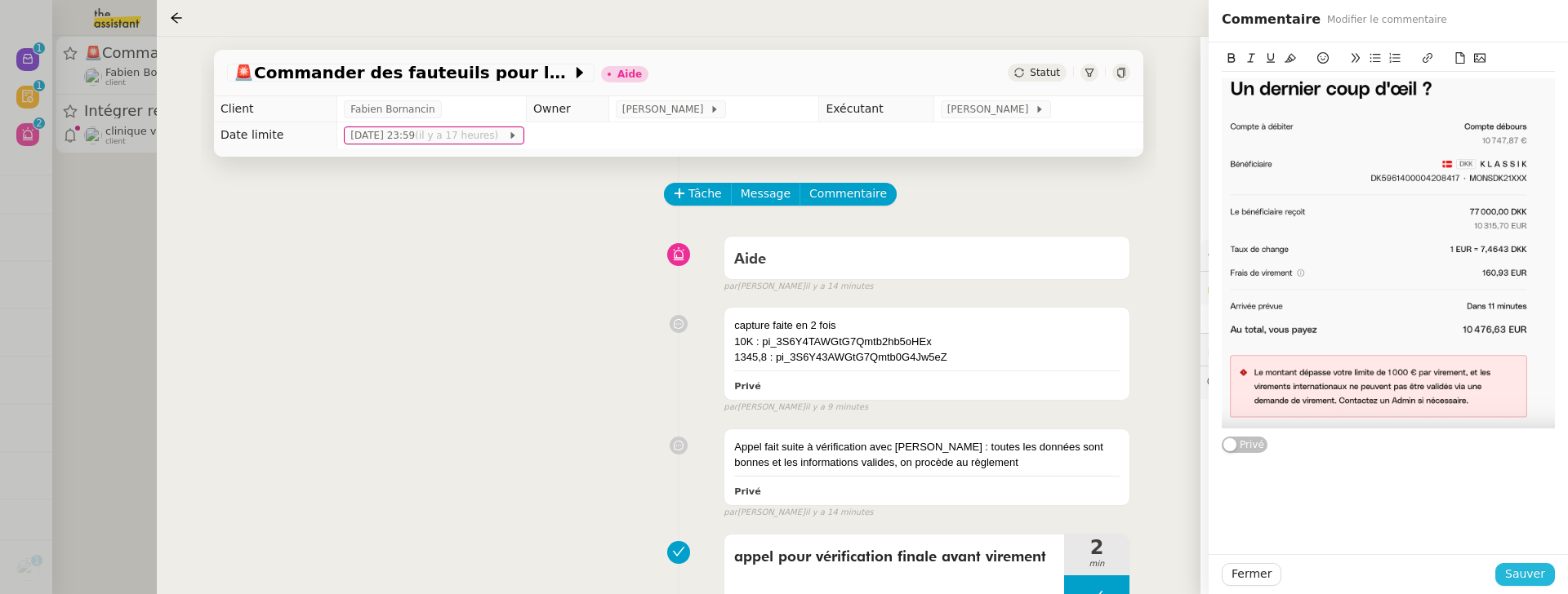
click at [1538, 532] on button "Sauver" at bounding box center [1525, 575] width 60 height 23
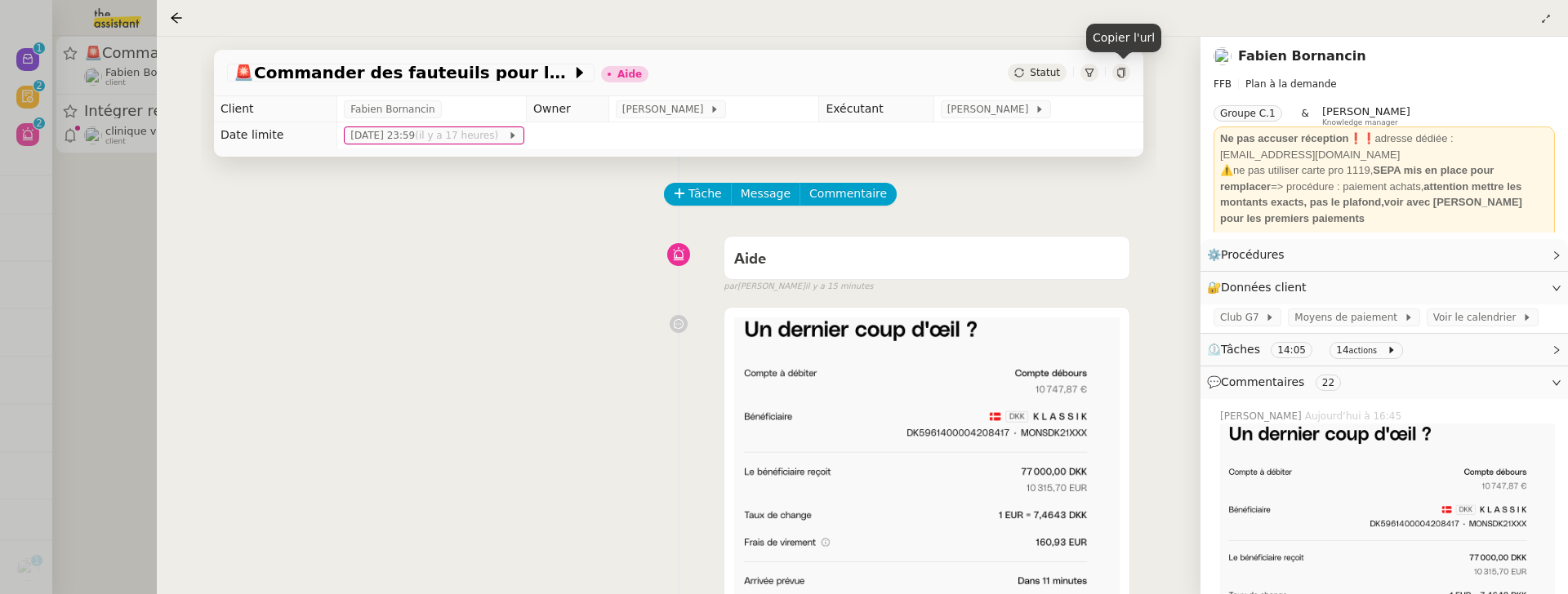
click at [1118, 77] on div at bounding box center [1121, 72] width 18 height 18
click at [136, 214] on div at bounding box center [784, 297] width 1568 height 594
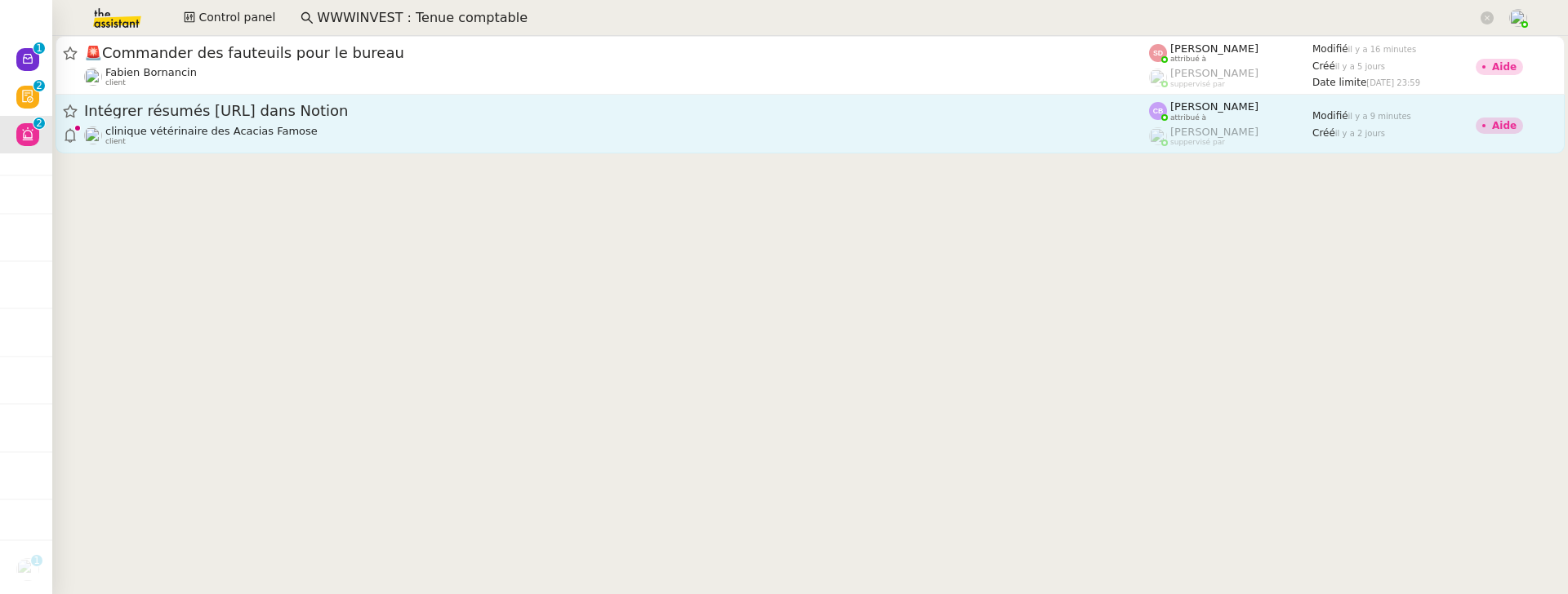
click at [361, 143] on div "clinique vétérinaire des Acacias Famose client" at bounding box center [616, 135] width 1065 height 21
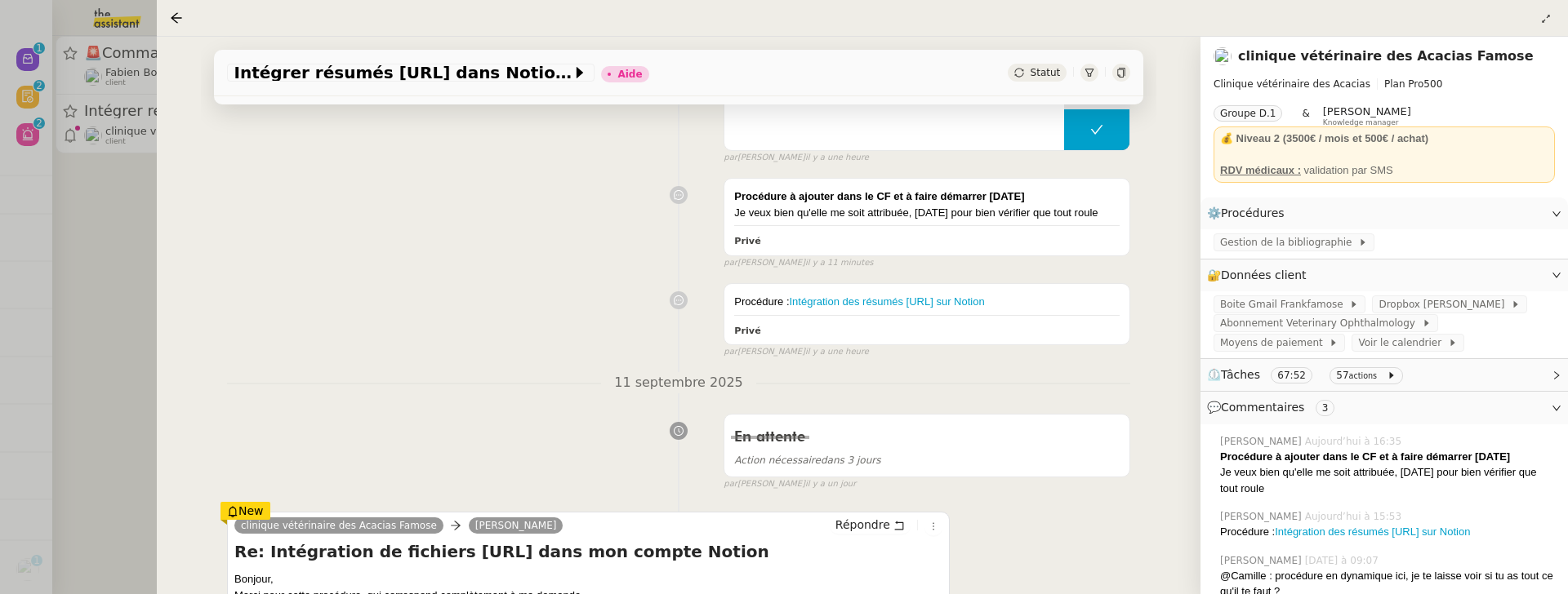
scroll to position [262, 0]
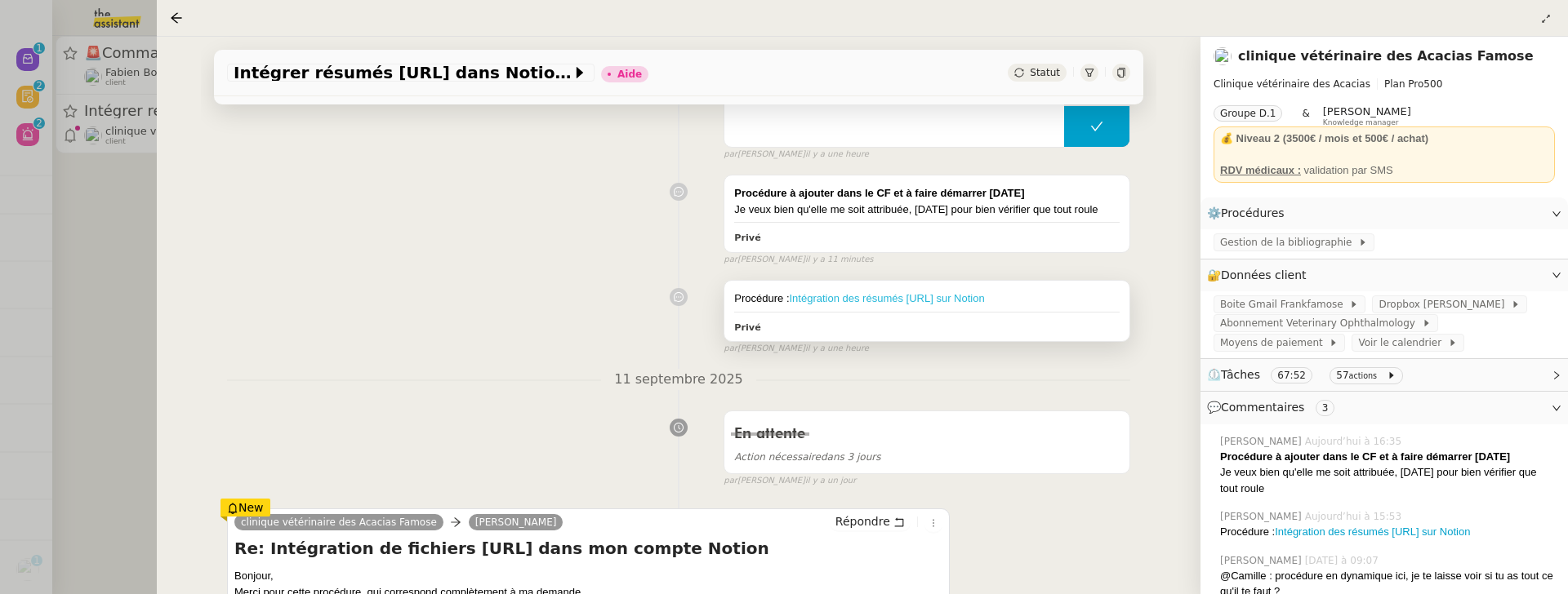
click at [930, 293] on link "Intégration des résumés [URL] sur Notion" at bounding box center [887, 298] width 195 height 12
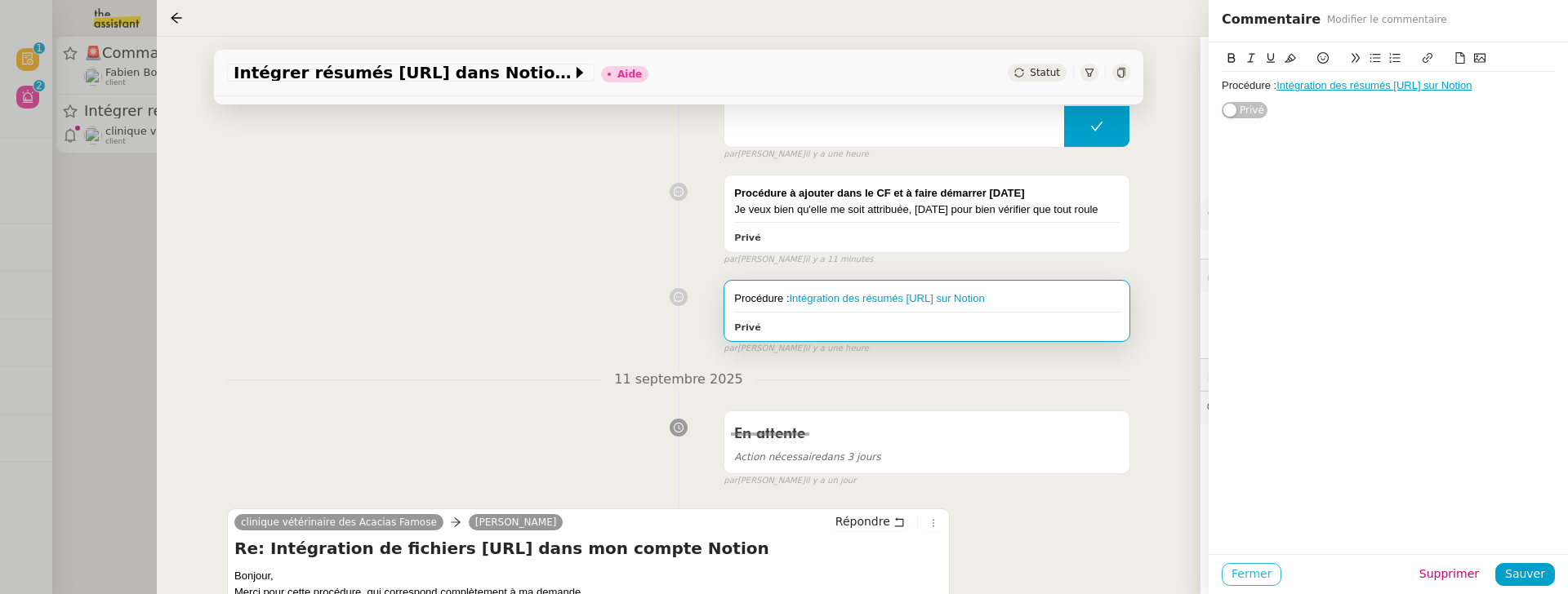
click at [1239, 532] on span "Fermer" at bounding box center [1251, 574] width 40 height 18
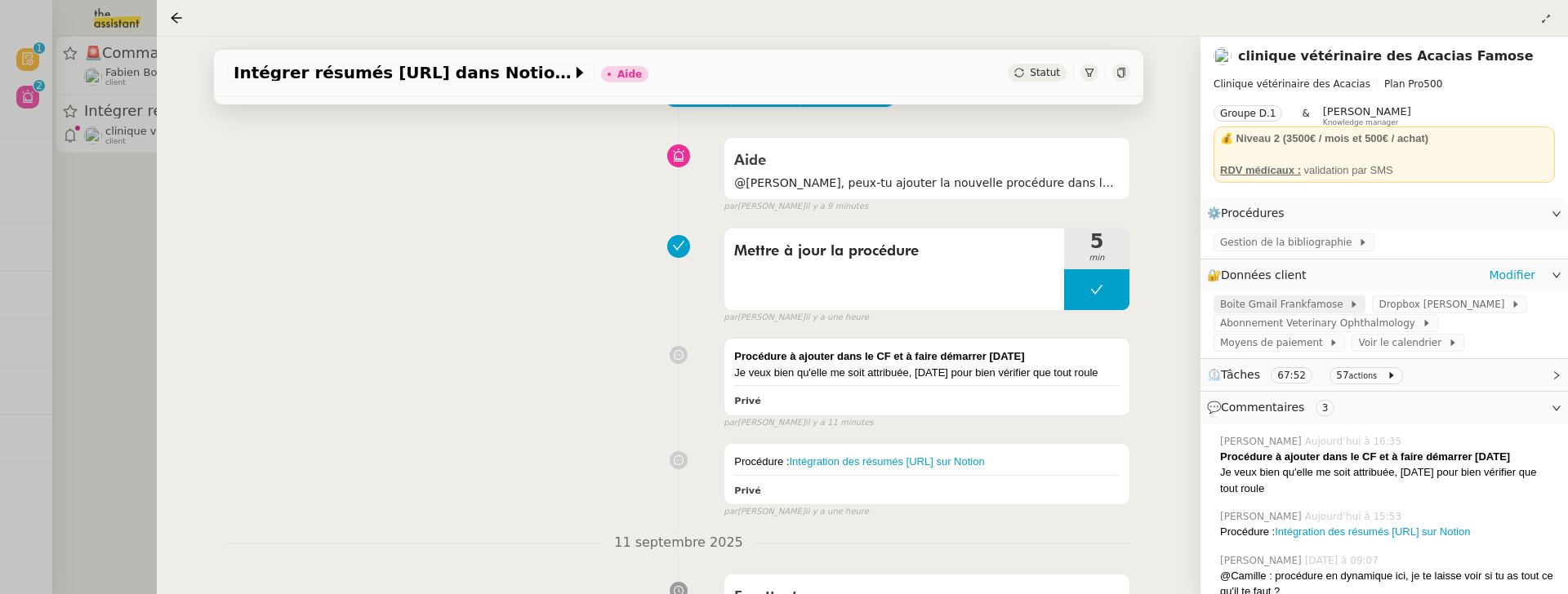
scroll to position [98, 0]
click at [1516, 215] on link "Modifier" at bounding box center [1512, 213] width 47 height 18
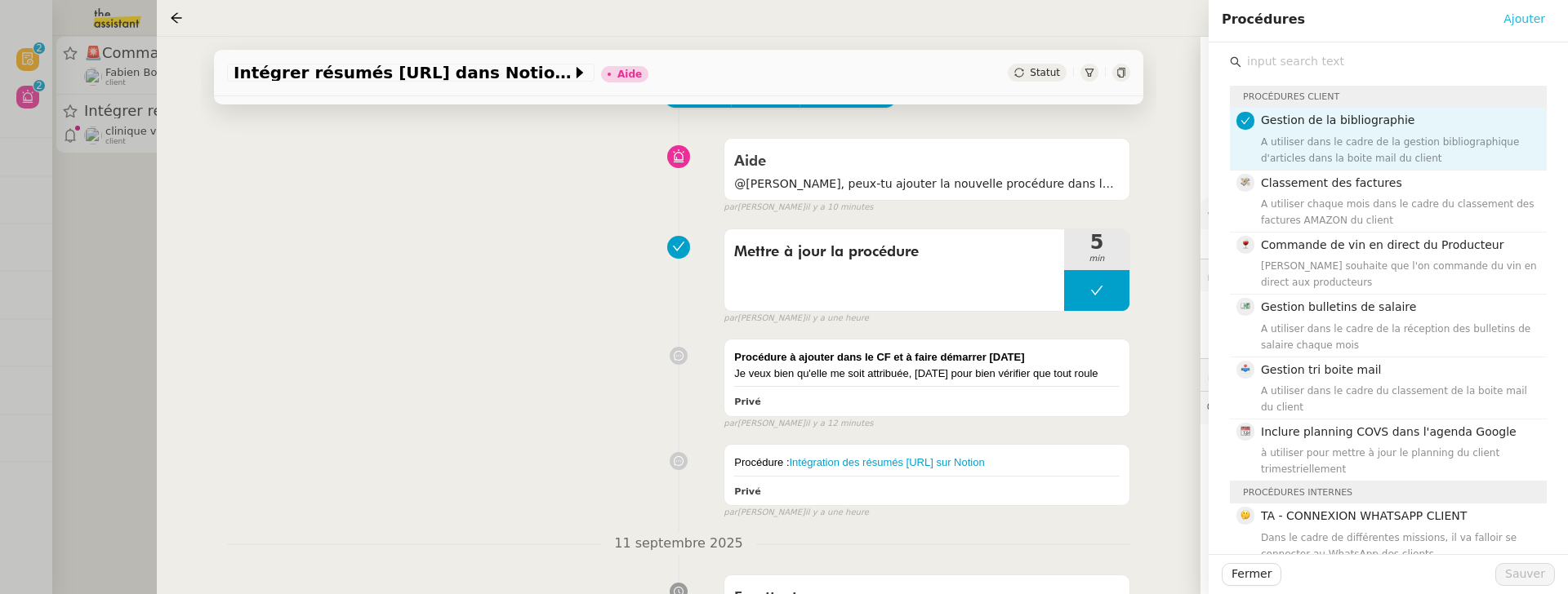
click at [1535, 19] on span "Ajouter" at bounding box center [1524, 18] width 41 height 18
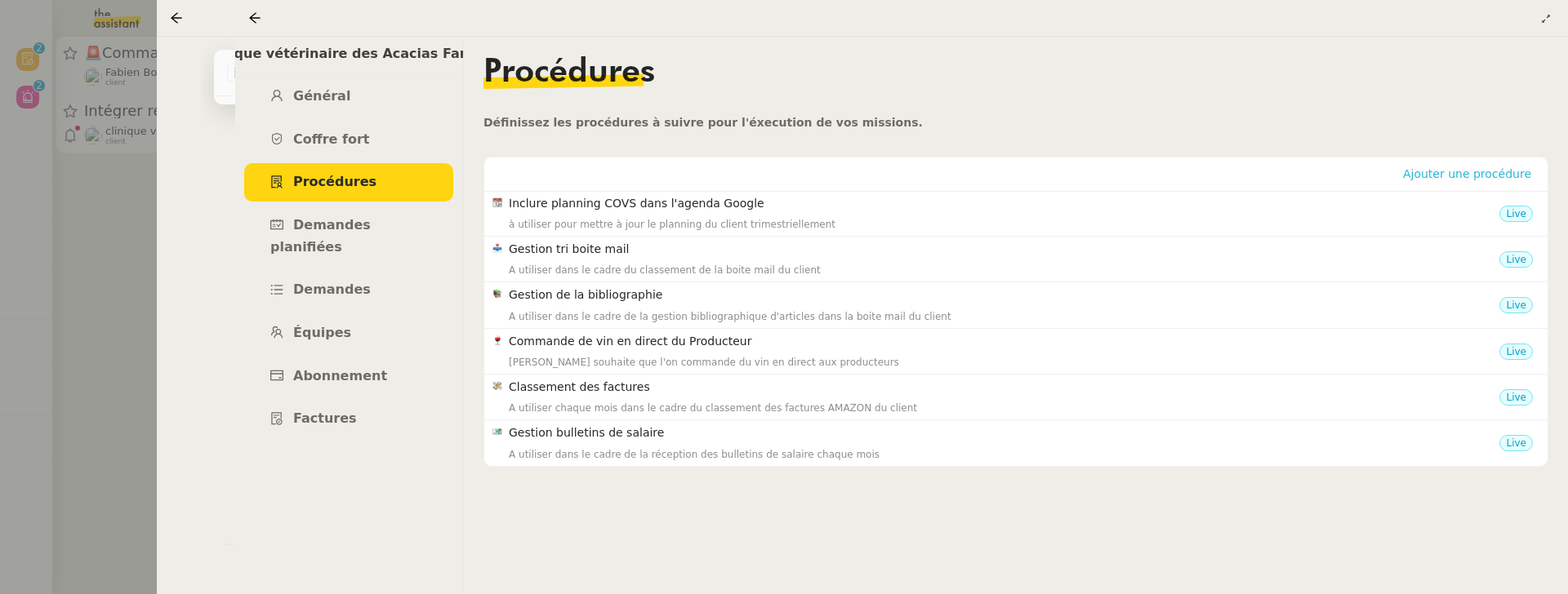
click at [1504, 173] on span "Ajouter une procédure" at bounding box center [1467, 174] width 128 height 17
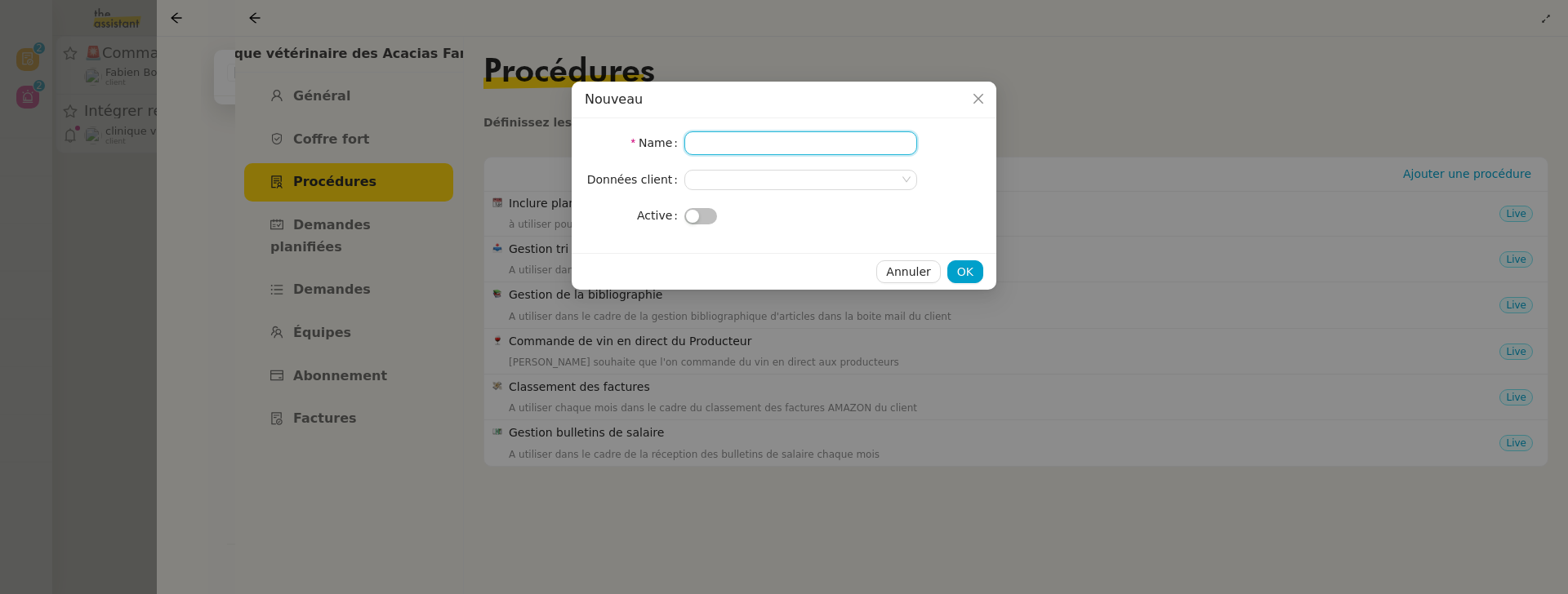
click at [748, 148] on input "Name" at bounding box center [800, 143] width 233 height 24
paste input "Intégration des résumés [URL] sur Notion"
type input "Intégration des résumés [URL] sur Notion"
click at [710, 215] on button "button" at bounding box center [700, 216] width 33 height 17
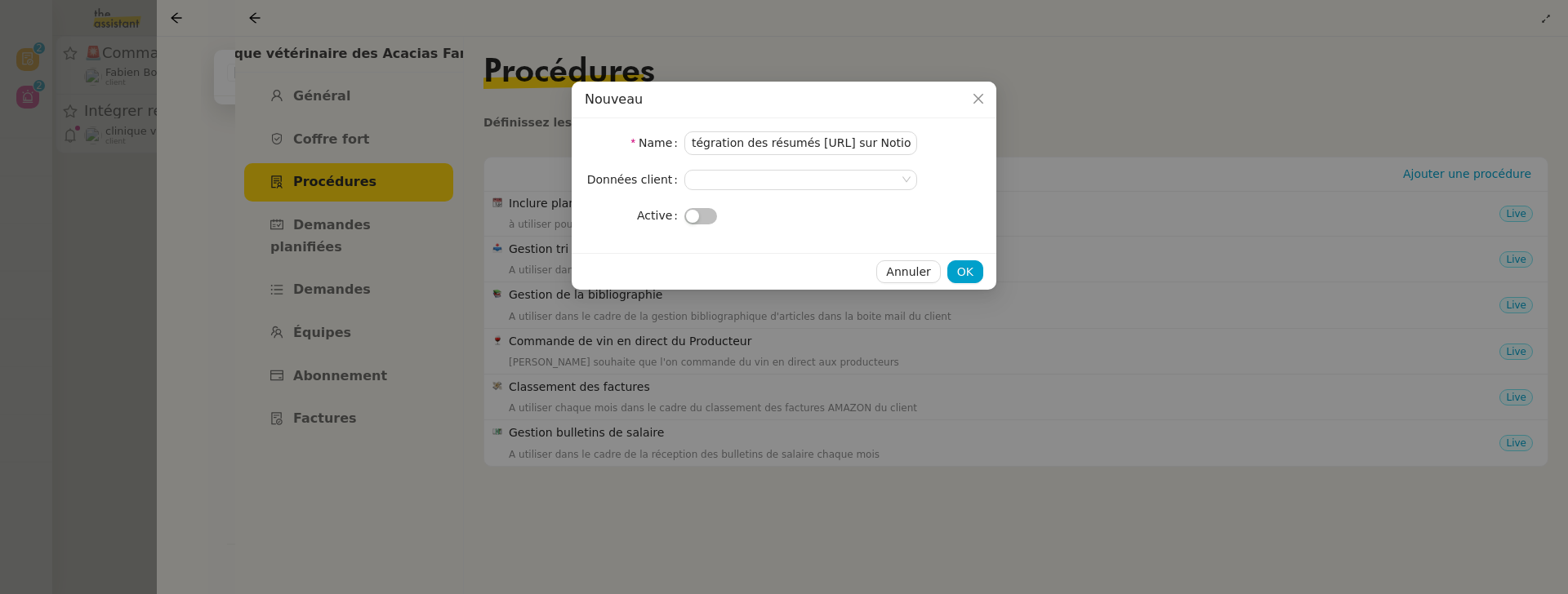
scroll to position [0, 0]
click at [973, 275] on span "OK" at bounding box center [965, 272] width 17 height 18
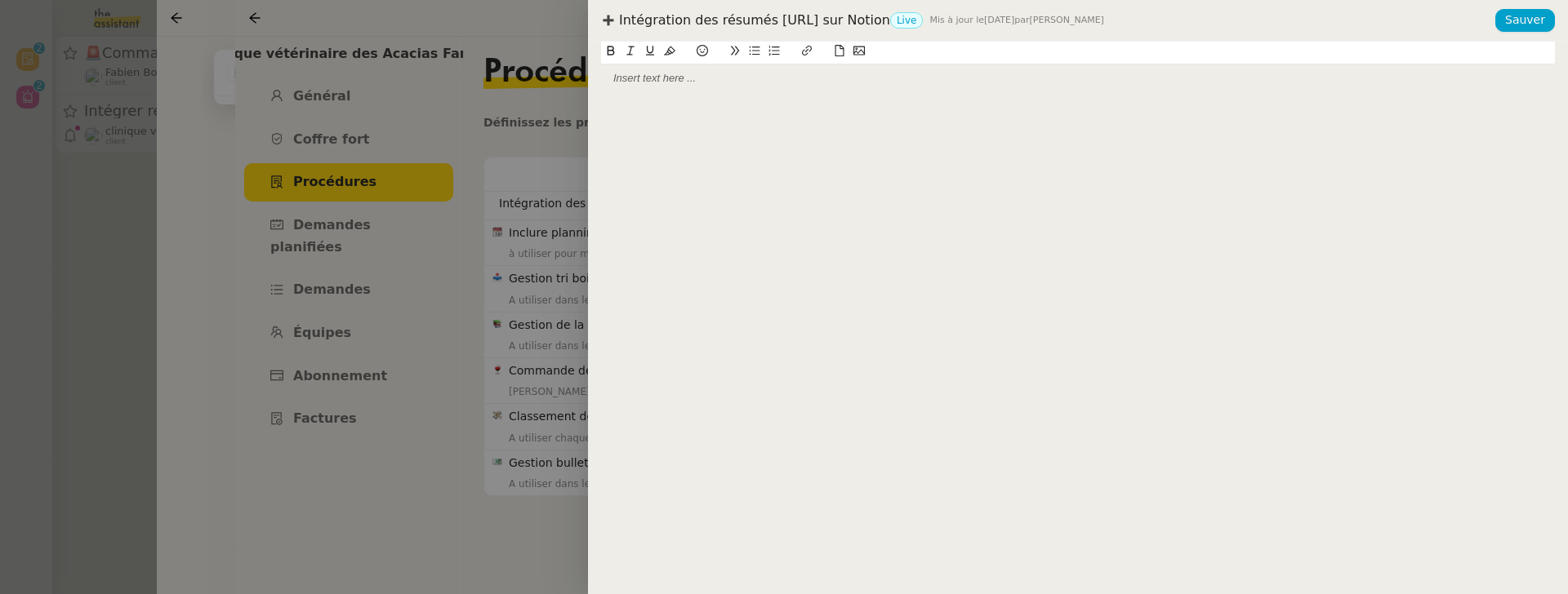
click at [708, 155] on div at bounding box center [1078, 317] width 980 height 553
click at [704, 98] on div at bounding box center [1078, 317] width 980 height 553
click at [705, 83] on div at bounding box center [1077, 78] width 954 height 15
drag, startPoint x: 813, startPoint y: 83, endPoint x: 589, endPoint y: 77, distance: 224.1
click at [589, 77] on div "Intégration des résumés Plaud.ai sur Notion" at bounding box center [1078, 317] width 980 height 553
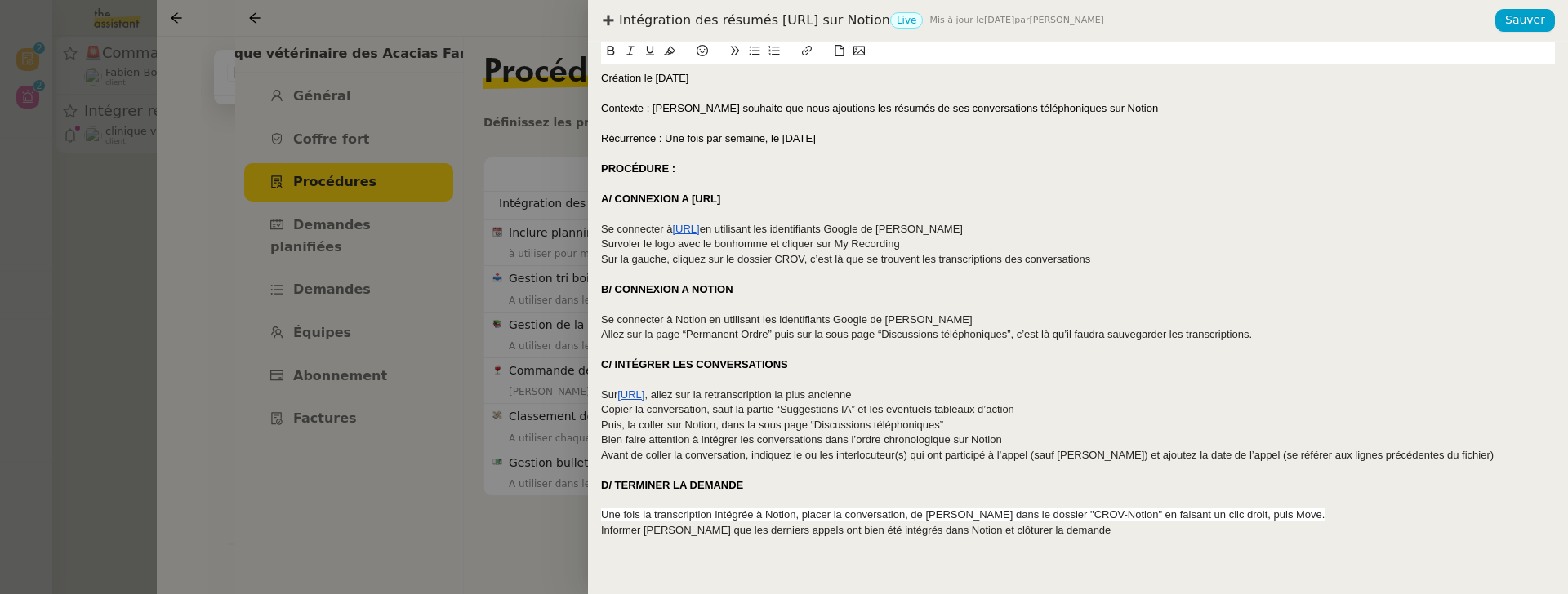
drag, startPoint x: 733, startPoint y: 76, endPoint x: 566, endPoint y: 77, distance: 167.0
click at [566, 77] on div "Intégration des résumés Plaud.ai sur Notion Live Mis à jour le 12 sept. 2025 pa…" at bounding box center [784, 297] width 1568 height 594
click at [671, 45] on icon at bounding box center [669, 50] width 11 height 11
click at [841, 197] on div "A/ CONNEXION A PLAUD.AI" at bounding box center [1077, 199] width 954 height 15
drag, startPoint x: 652, startPoint y: 108, endPoint x: 588, endPoint y: 107, distance: 64.0
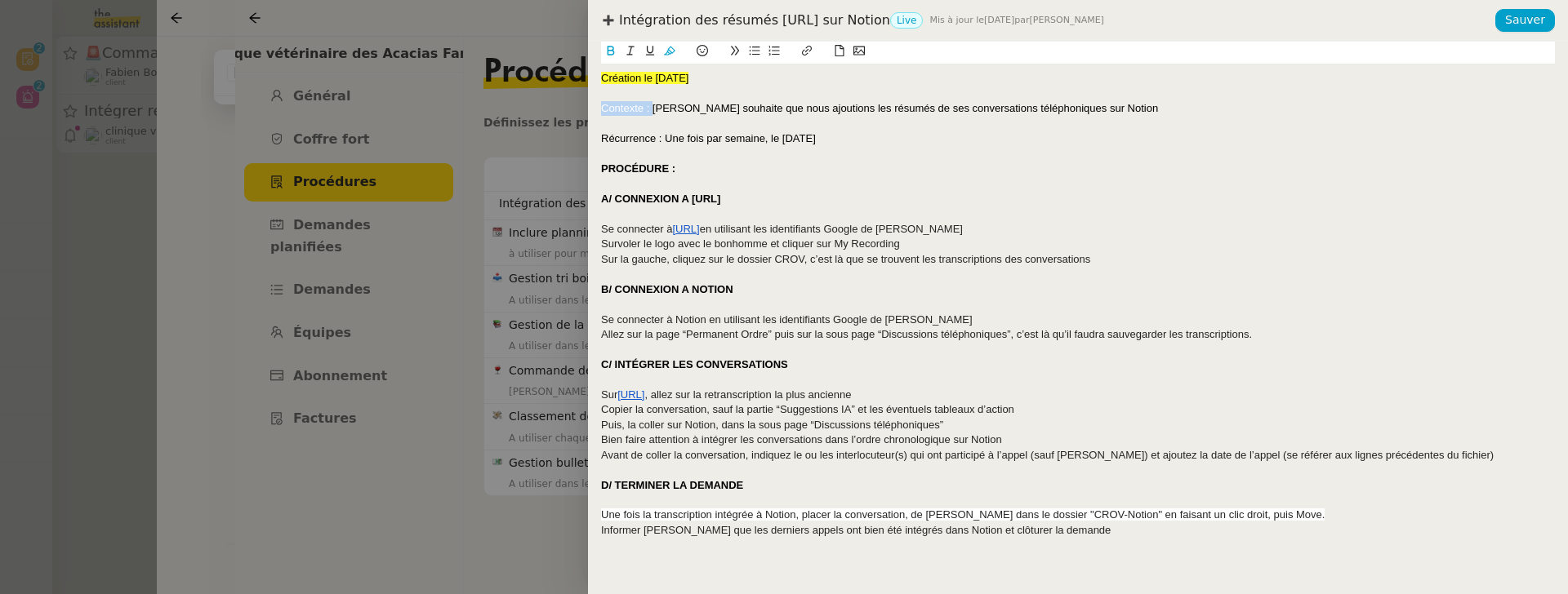
click at [588, 107] on div "Création le 11/09/2025 Contexte : Frank souhaite que nous ajoutions les résumés…" at bounding box center [1078, 317] width 980 height 553
click at [604, 47] on button at bounding box center [610, 50] width 19 height 18
click at [647, 52] on icon at bounding box center [650, 50] width 8 height 10
click at [673, 168] on strong "PROCÉDURE :" at bounding box center [638, 169] width 75 height 12
drag, startPoint x: 662, startPoint y: 142, endPoint x: 590, endPoint y: 141, distance: 72.0
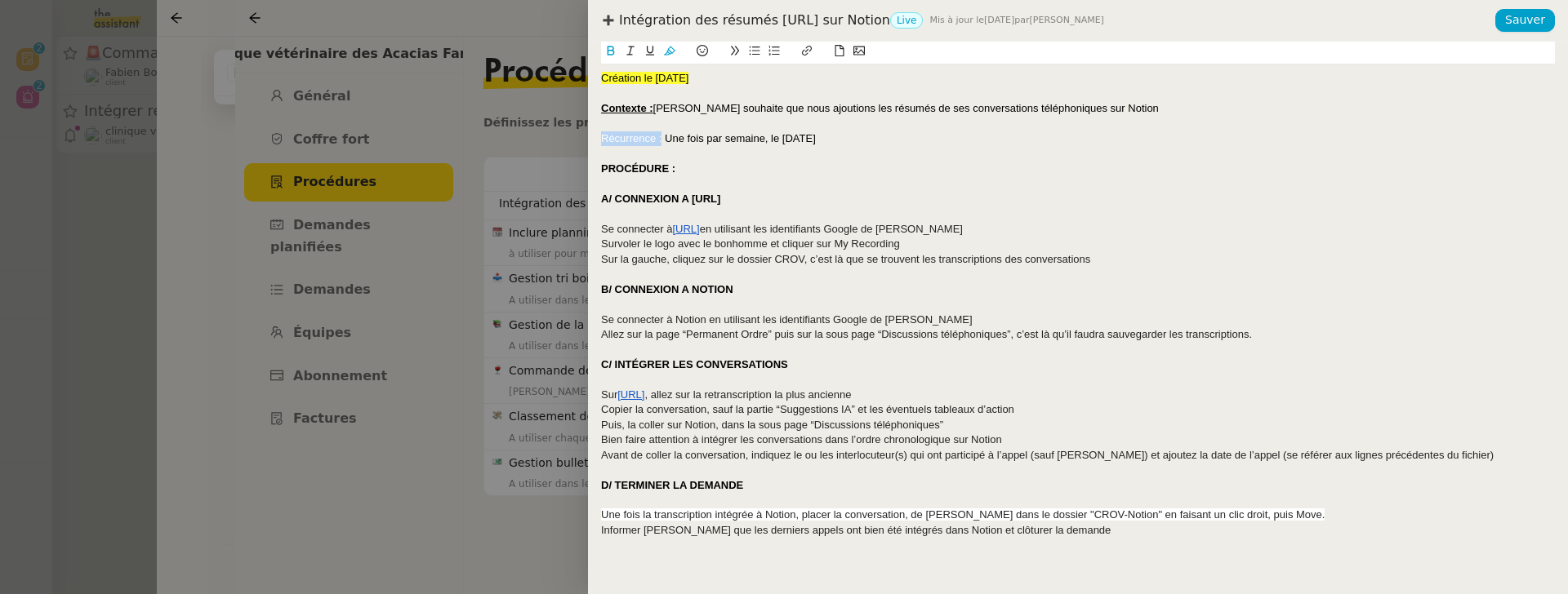
click at [590, 141] on div "Création le 11/09/2025 Contexte : Frank souhaite que nous ajoutions les résumés…" at bounding box center [1078, 317] width 980 height 553
click at [608, 52] on icon at bounding box center [611, 50] width 7 height 10
click at [649, 52] on icon at bounding box center [650, 50] width 11 height 11
drag, startPoint x: 690, startPoint y: 167, endPoint x: 556, endPoint y: 167, distance: 134.0
click at [556, 167] on div "Intégration des résumés Plaud.ai sur Notion Live Mis à jour le 12 sept. 2025 pa…" at bounding box center [784, 297] width 1568 height 594
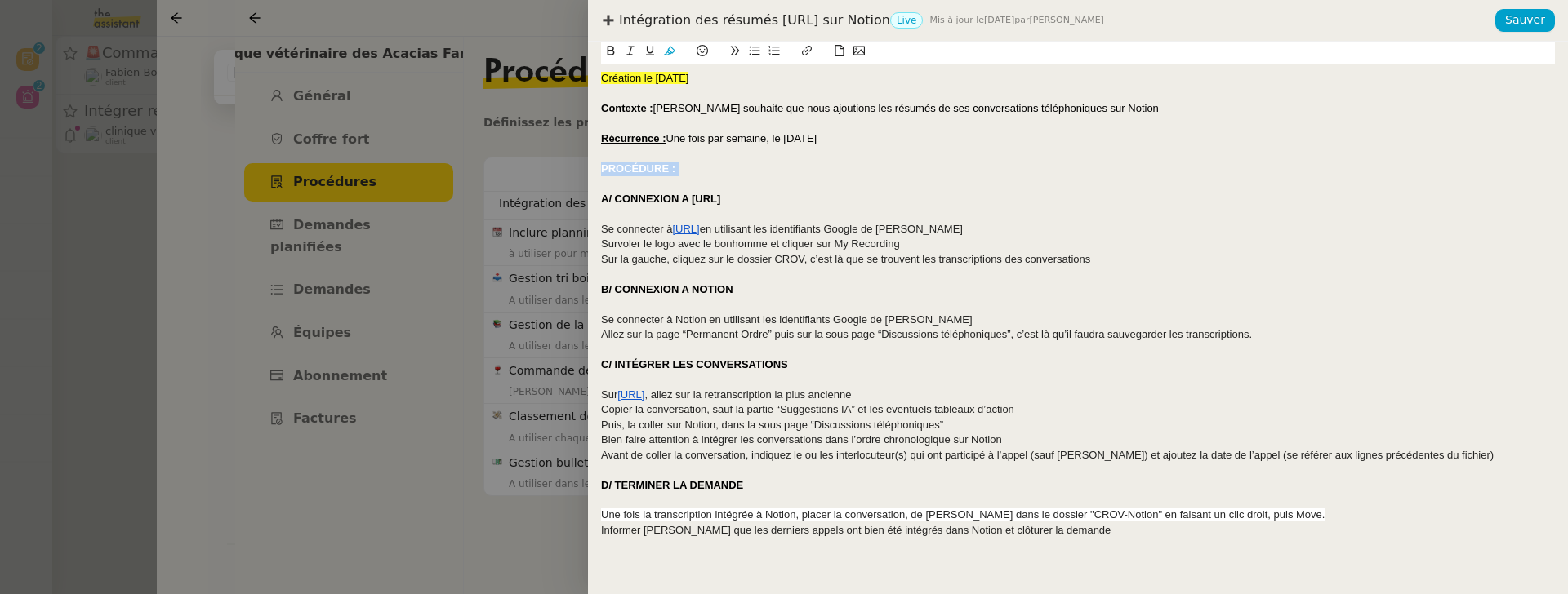
click at [649, 51] on icon at bounding box center [650, 50] width 11 height 11
drag, startPoint x: 769, startPoint y: 199, endPoint x: 585, endPoint y: 199, distance: 184.0
click at [585, 199] on div "Intégration des résumés Plaud.ai sur Notion Live Mis à jour le 12 sept. 2025 pa…" at bounding box center [784, 297] width 1568 height 594
click at [644, 46] on button at bounding box center [650, 50] width 19 height 18
drag, startPoint x: 746, startPoint y: 280, endPoint x: 581, endPoint y: 279, distance: 165.0
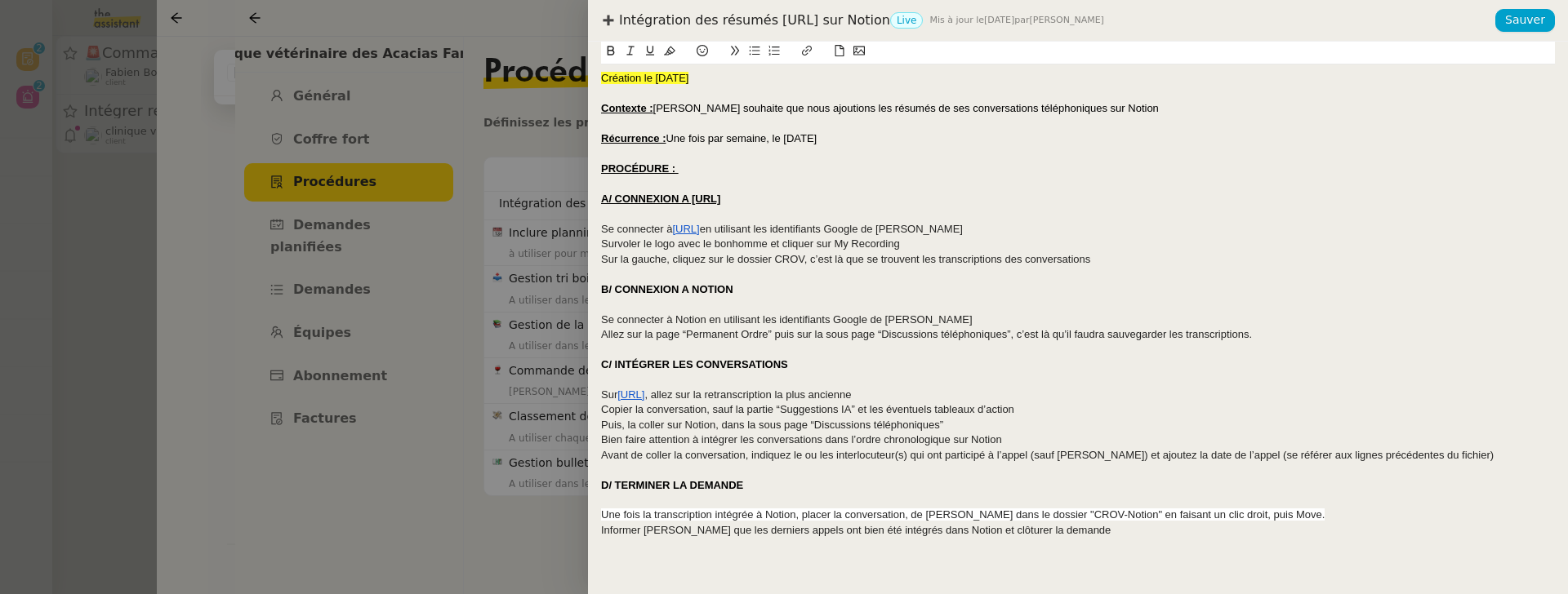
click at [581, 279] on div "Intégration des résumés Plaud.ai sur Notion Live Mis à jour le 12 sept. 2025 pa…" at bounding box center [784, 297] width 1568 height 594
click at [640, 287] on strong "B/ CONNEXION A NOTION" at bounding box center [667, 289] width 132 height 12
click at [651, 53] on icon at bounding box center [650, 50] width 11 height 11
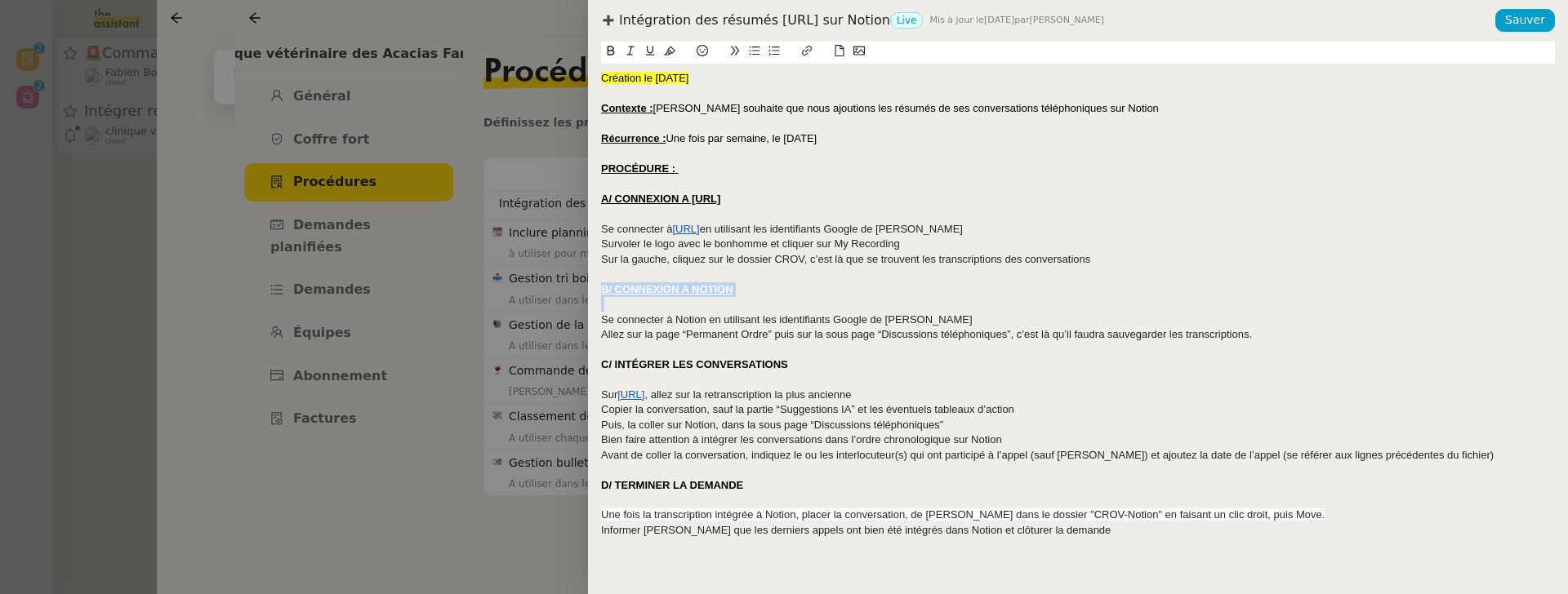
click at [704, 349] on div at bounding box center [1077, 349] width 954 height 15
click at [696, 361] on strong "C/ INTÉGRER LES CONVERSATIONS" at bounding box center [694, 365] width 187 height 12
click at [696, 361] on strong "C/ INTÉGRER LES CONVERSATIONS" at bounding box center [694, 365] width 187 height 12
click at [655, 48] on icon at bounding box center [650, 50] width 11 height 11
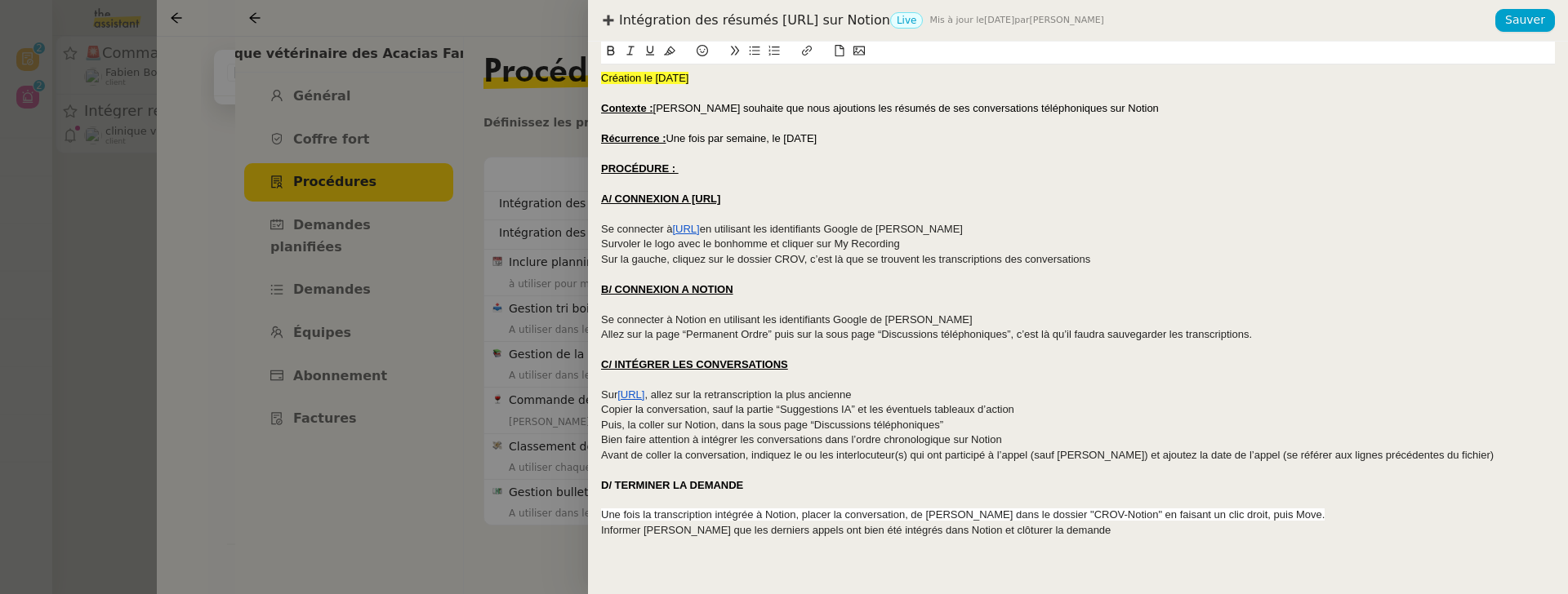
click at [687, 482] on strong "D/ TERMINER LA DEMANDE" at bounding box center [672, 485] width 142 height 12
click at [650, 50] on icon at bounding box center [650, 50] width 11 height 11
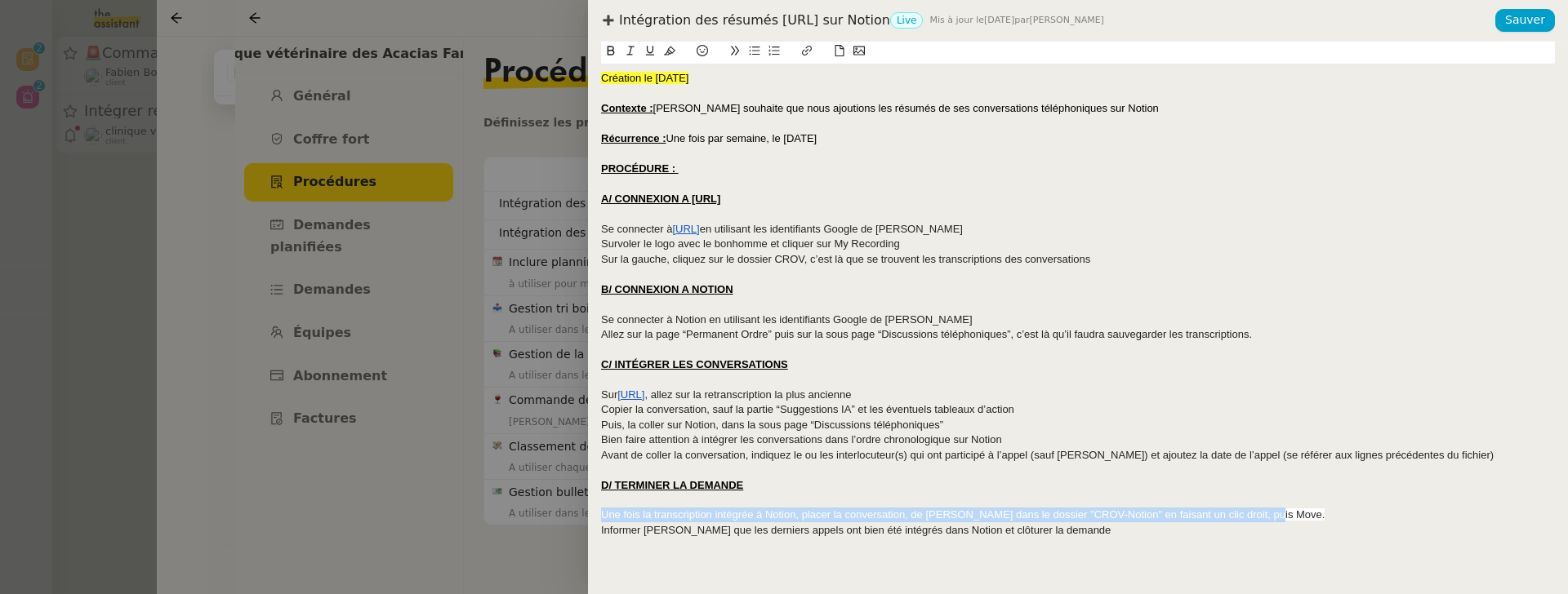
drag, startPoint x: 1277, startPoint y: 518, endPoint x: 588, endPoint y: 490, distance: 689.6
click at [577, 520] on div "Intégration des résumés Plaud.ai sur Notion Live Mis à jour le 12 sept. 2025 pa…" at bounding box center [784, 297] width 1568 height 594
click at [671, 46] on icon at bounding box center [669, 50] width 11 height 11
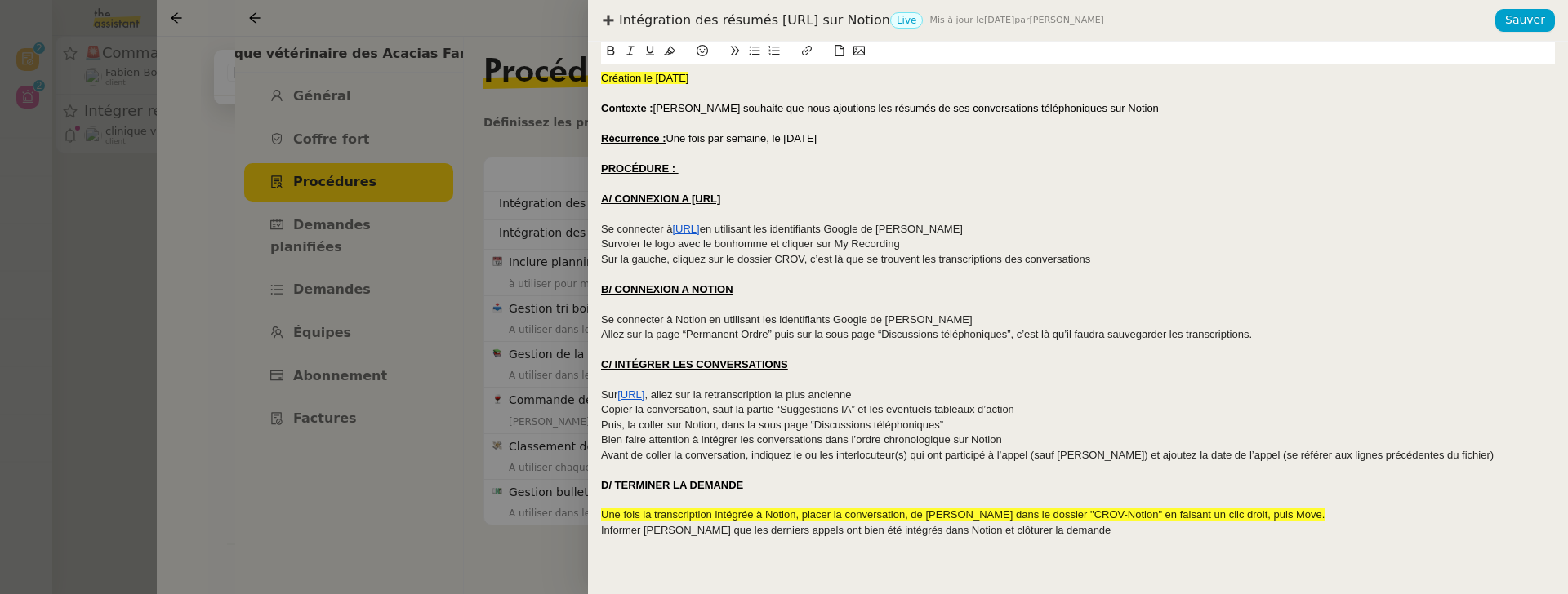
click at [912, 424] on span "Puis, la coller sur Notion, dans la sous page “Discussions téléphoniques”" at bounding box center [771, 424] width 342 height 12
click at [911, 518] on span "Une fois la transcription intégrée à Notion, placer la conversation, de Plaud d…" at bounding box center [962, 515] width 724 height 12
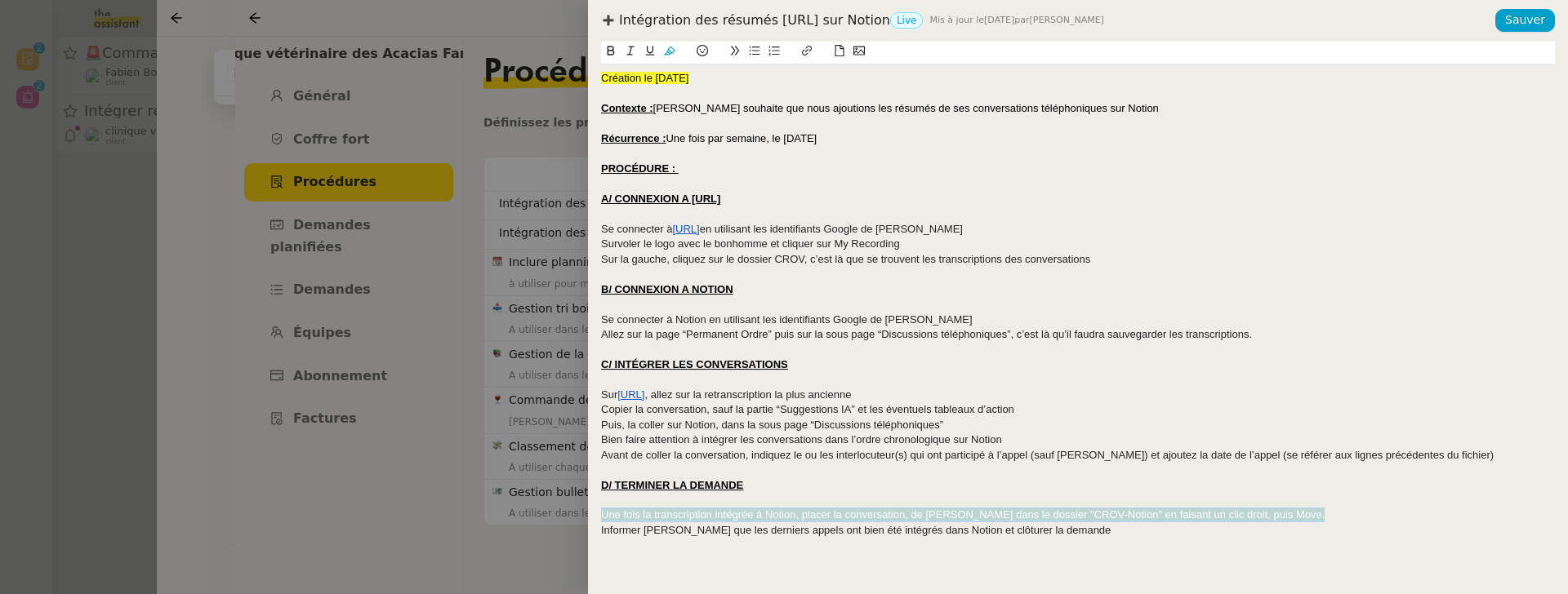
click at [911, 518] on span "Une fois la transcription intégrée à Notion, placer la conversation, de Plaud d…" at bounding box center [962, 515] width 724 height 12
click at [667, 50] on icon at bounding box center [669, 50] width 11 height 11
click at [950, 417] on div "Puis, la coller sur Notion, dans la sous page “Discussions téléphoniques”" at bounding box center [1077, 424] width 954 height 15
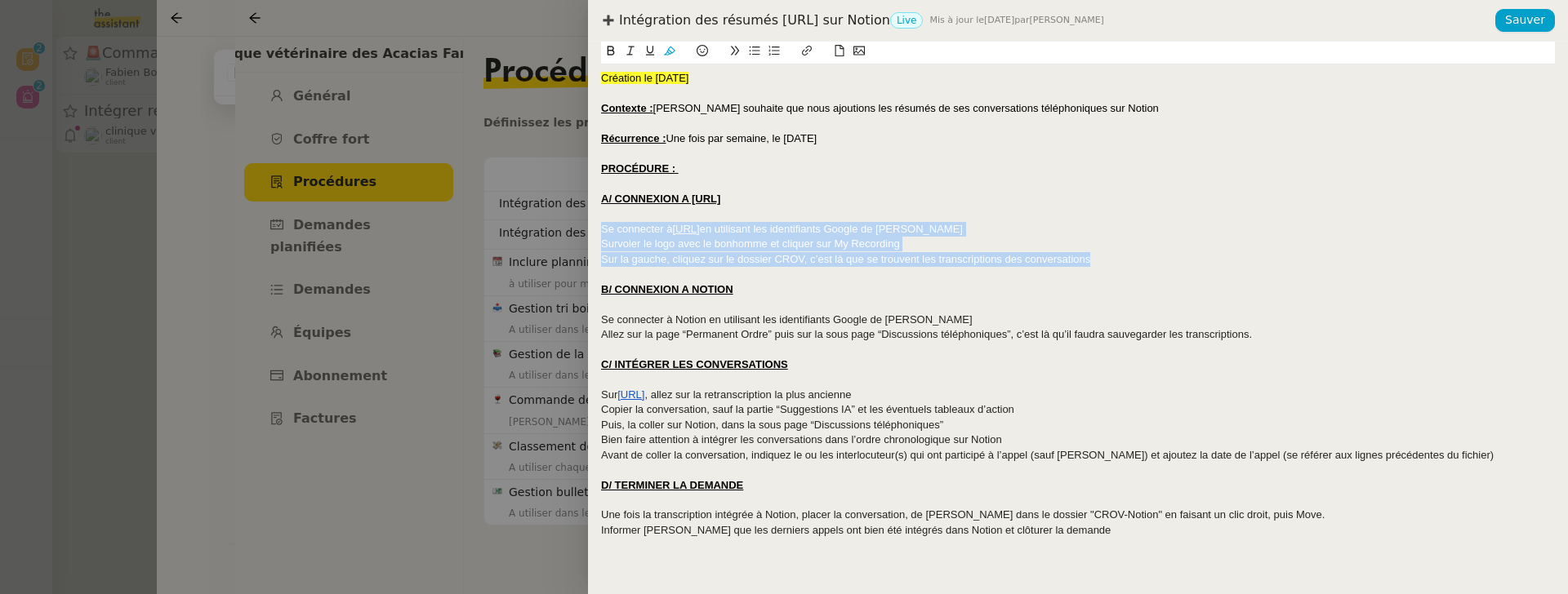
drag, startPoint x: 1119, startPoint y: 258, endPoint x: 596, endPoint y: 233, distance: 523.6
click at [596, 233] on div "Création le 11/09/2025 Contexte : Frank souhaite que nous ajoutions les résumés…" at bounding box center [1078, 317] width 980 height 553
click at [773, 49] on icon at bounding box center [774, 50] width 11 height 11
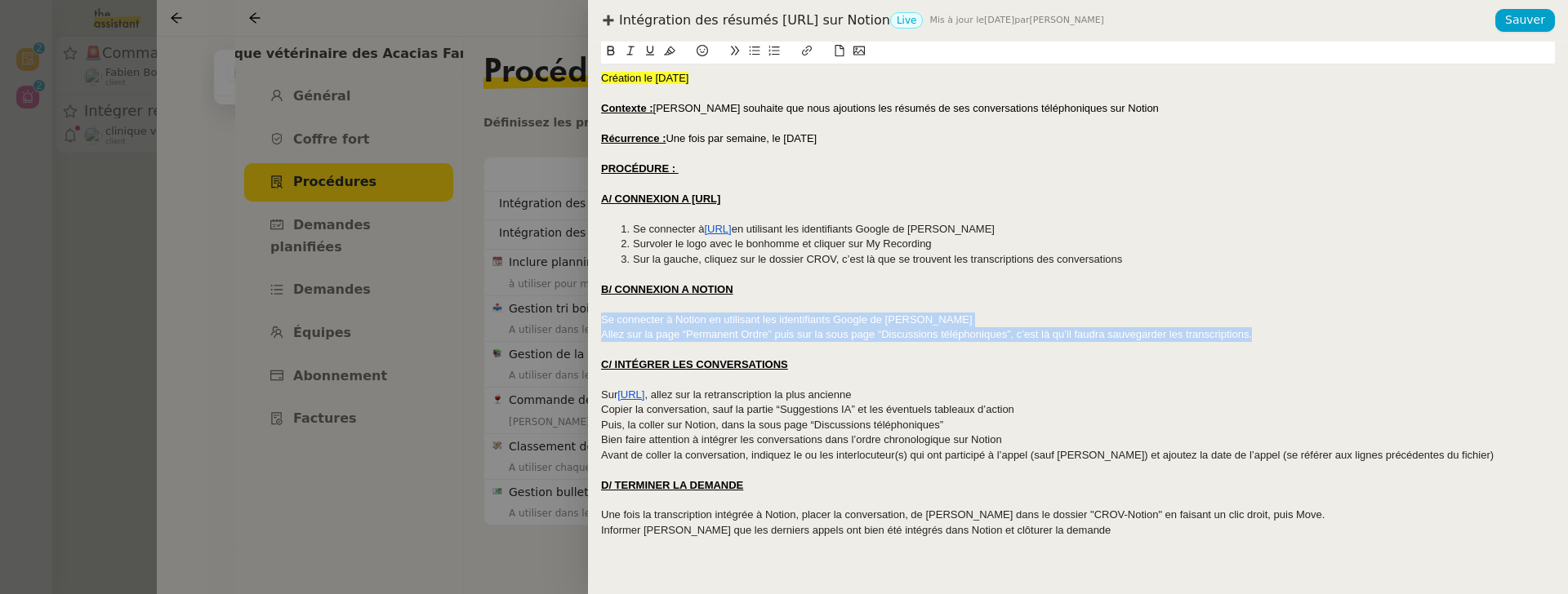
drag, startPoint x: 1266, startPoint y: 335, endPoint x: 598, endPoint y: 323, distance: 668.1
click at [598, 323] on div "Création le 11/09/2025 Contexte : Frank souhaite que nous ajoutions les résumés…" at bounding box center [1078, 317] width 980 height 553
click at [771, 52] on icon at bounding box center [774, 50] width 11 height 11
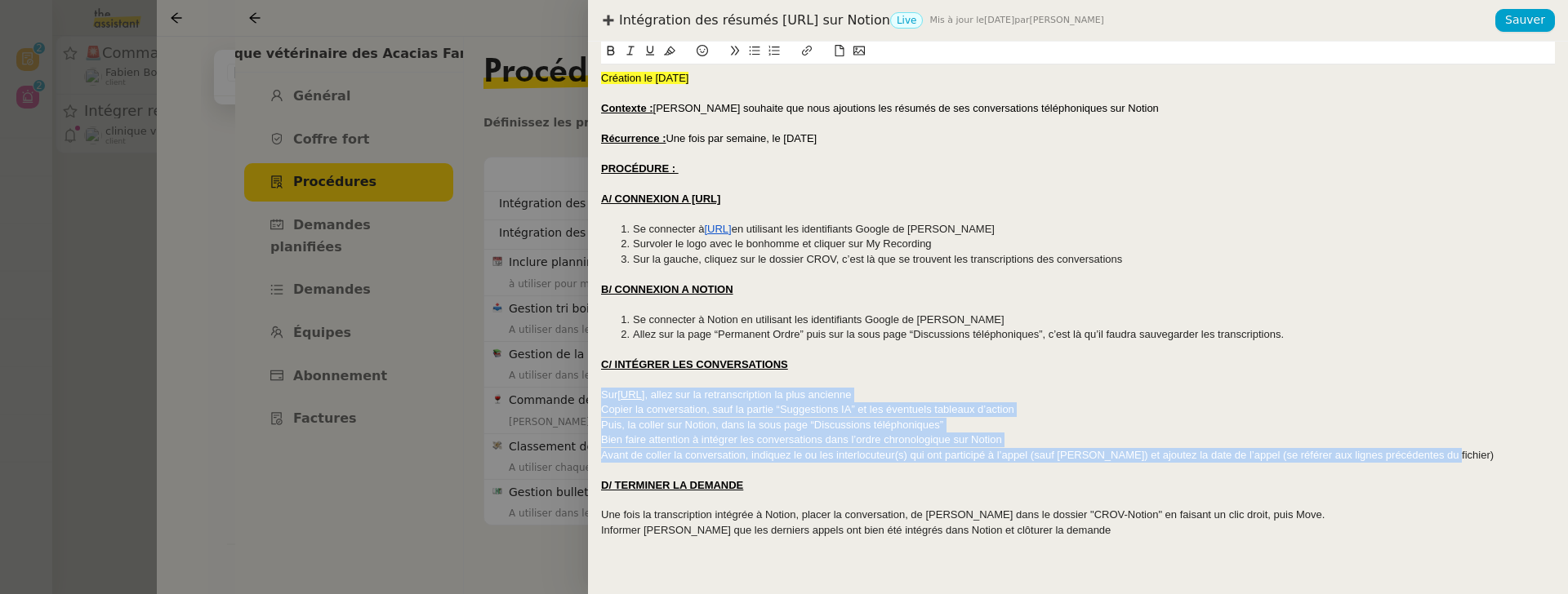
drag, startPoint x: 1450, startPoint y: 456, endPoint x: 561, endPoint y: 397, distance: 891.0
click at [561, 397] on div "Intégration des résumés Plaud.ai sur Notion Live Mis à jour le 12 sept. 2025 pa…" at bounding box center [784, 297] width 1568 height 594
click at [781, 54] on button at bounding box center [774, 50] width 19 height 18
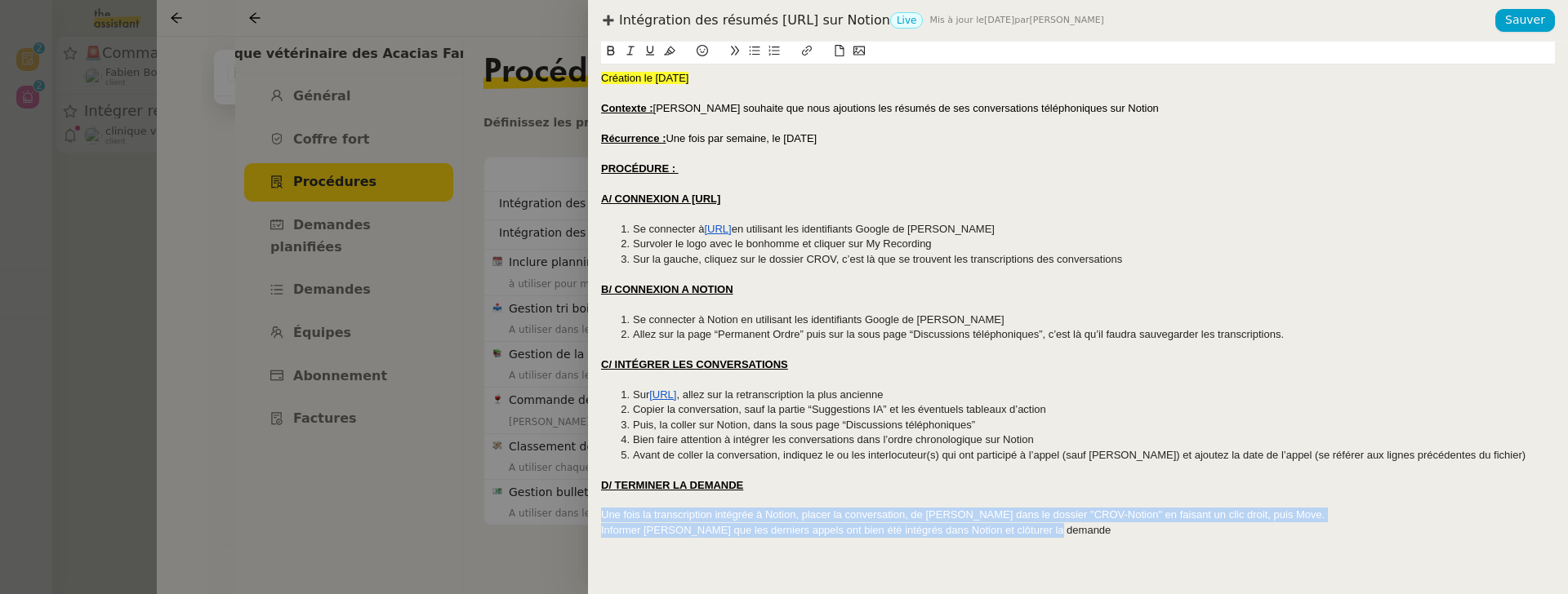
drag, startPoint x: 1083, startPoint y: 532, endPoint x: 586, endPoint y: 511, distance: 497.4
click at [586, 511] on div "Intégration des résumés Plaud.ai sur Notion Live Mis à jour le 12 sept. 2025 pa…" at bounding box center [784, 297] width 1568 height 594
click at [772, 51] on icon at bounding box center [774, 50] width 11 height 11
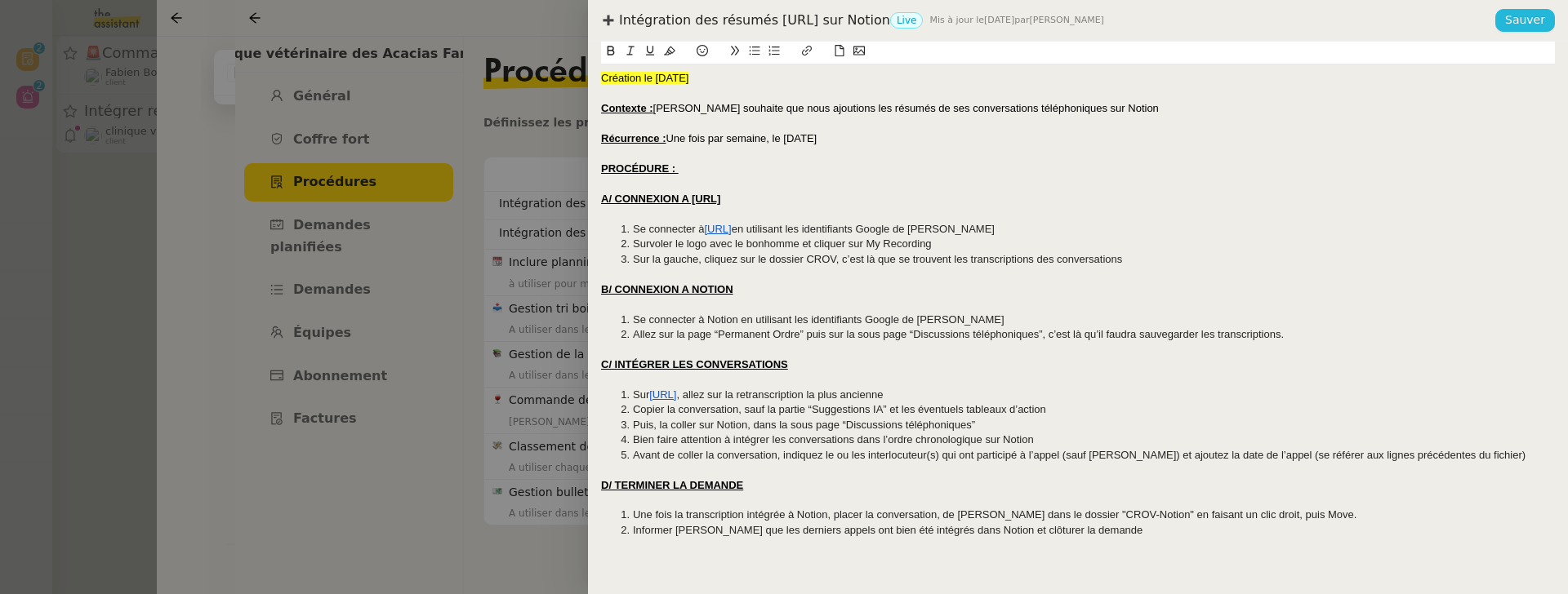
click at [1521, 16] on span "Sauver" at bounding box center [1525, 19] width 40 height 18
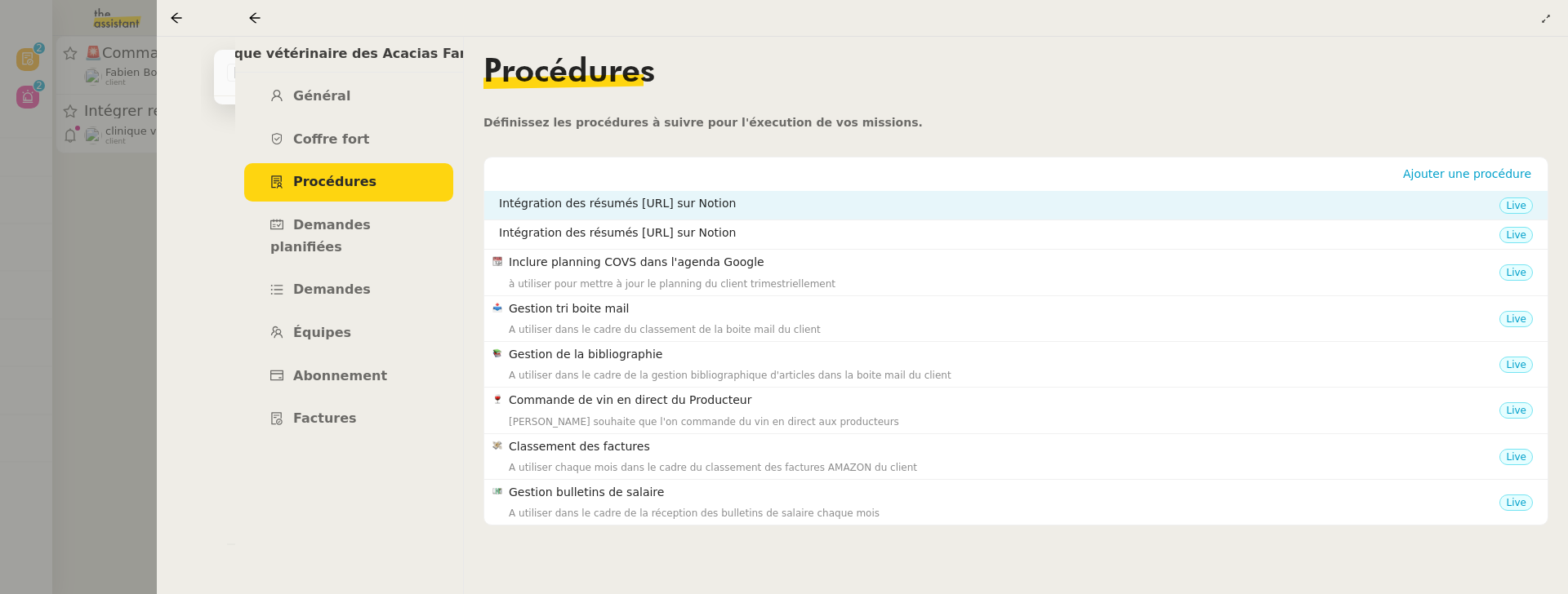
click at [689, 216] on nz-list-item "Intégration des résumés Plaud.ai sur Notion Live" at bounding box center [1016, 205] width 1063 height 29
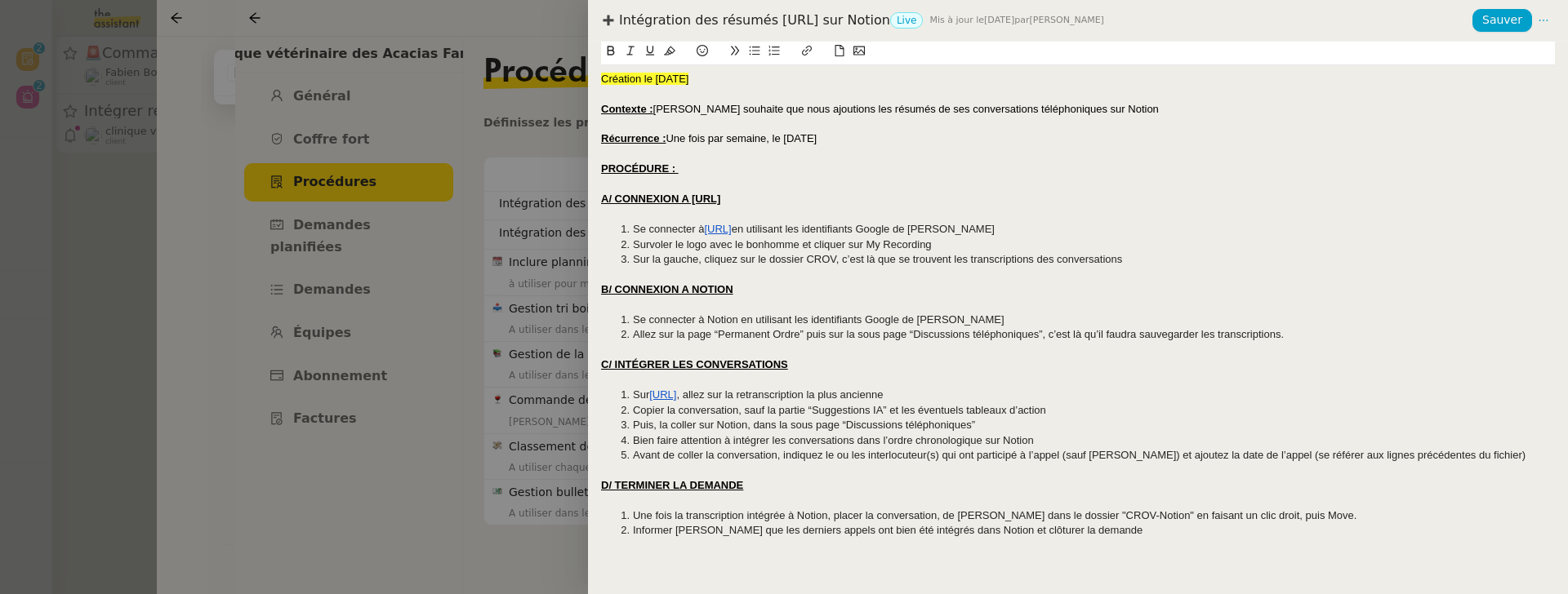
click at [725, 20] on div "Intégration des résumés Plaud.ai sur Notion Live Mis à jour le 12 sept. 2025 pa…" at bounding box center [1036, 20] width 872 height 18
click at [517, 257] on div at bounding box center [784, 297] width 1568 height 594
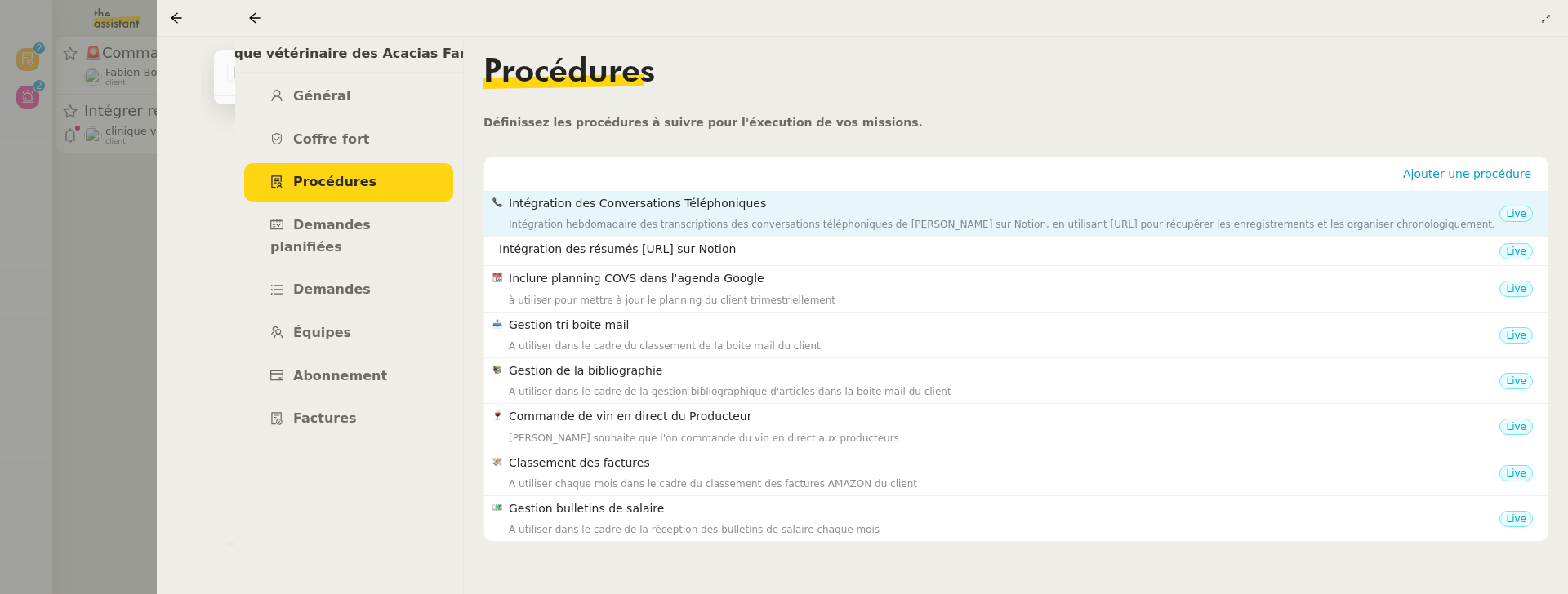
click at [723, 221] on div "Intégration hebdomadaire des transcriptions des conversations téléphoniques de …" at bounding box center [1004, 224] width 990 height 17
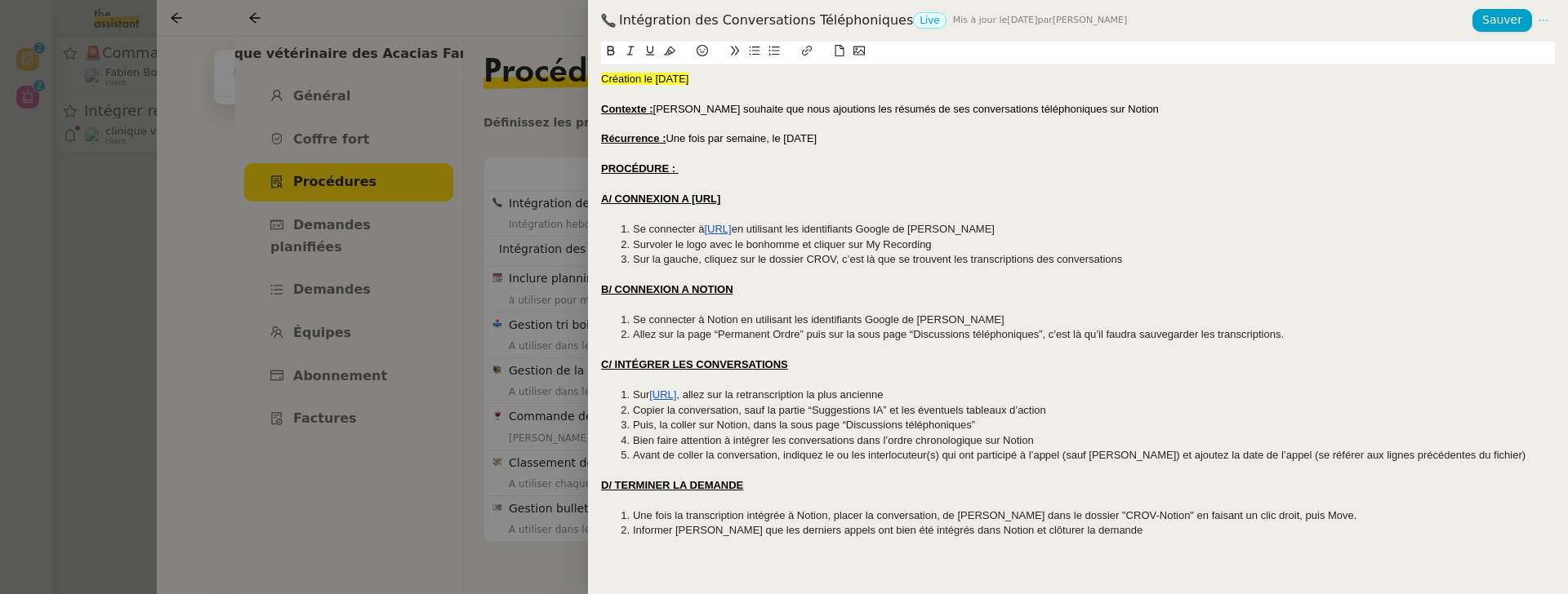
click at [1540, 18] on icon at bounding box center [1543, 20] width 11 height 11
click at [1535, 59] on span "Modifier" at bounding box center [1512, 52] width 47 height 15
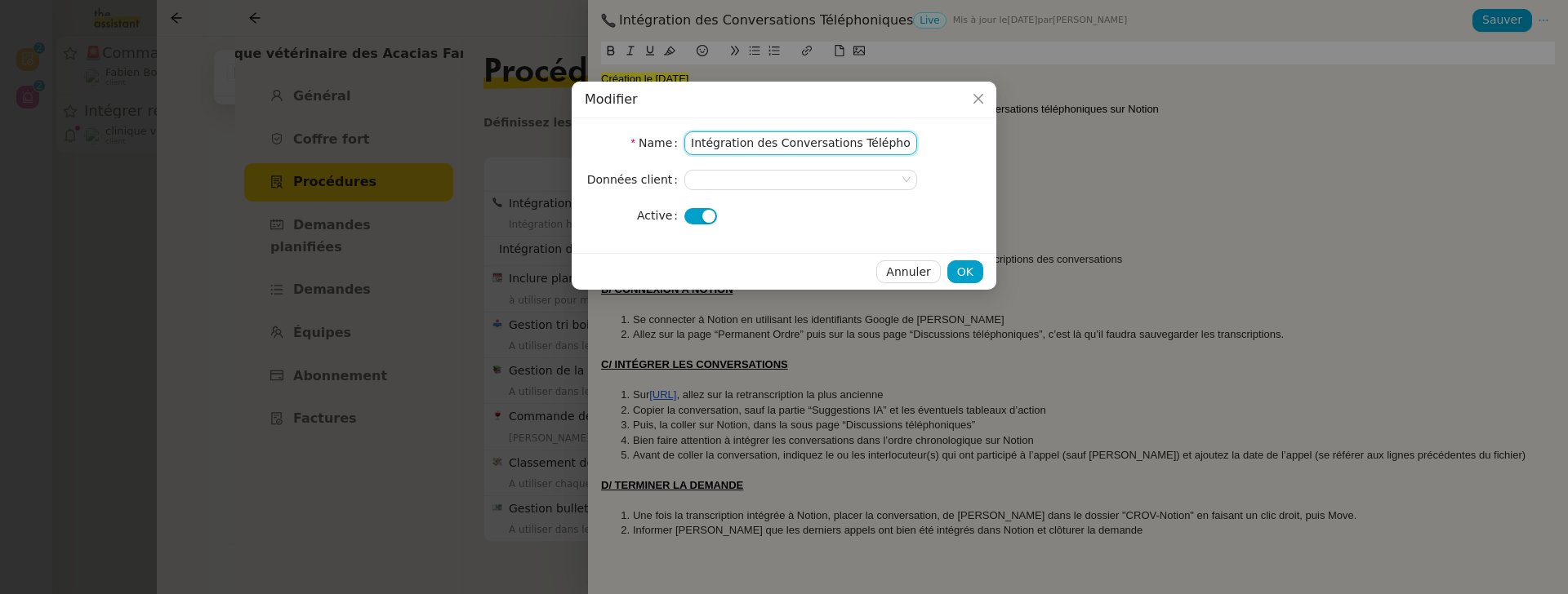
click at [722, 143] on input "Intégration des Conversations Téléphoniques" at bounding box center [800, 143] width 233 height 24
click at [721, 143] on input "Intégration des Conversations Téléphoniques" at bounding box center [800, 143] width 233 height 24
paste input "résumés Plaud.ai sur Notion"
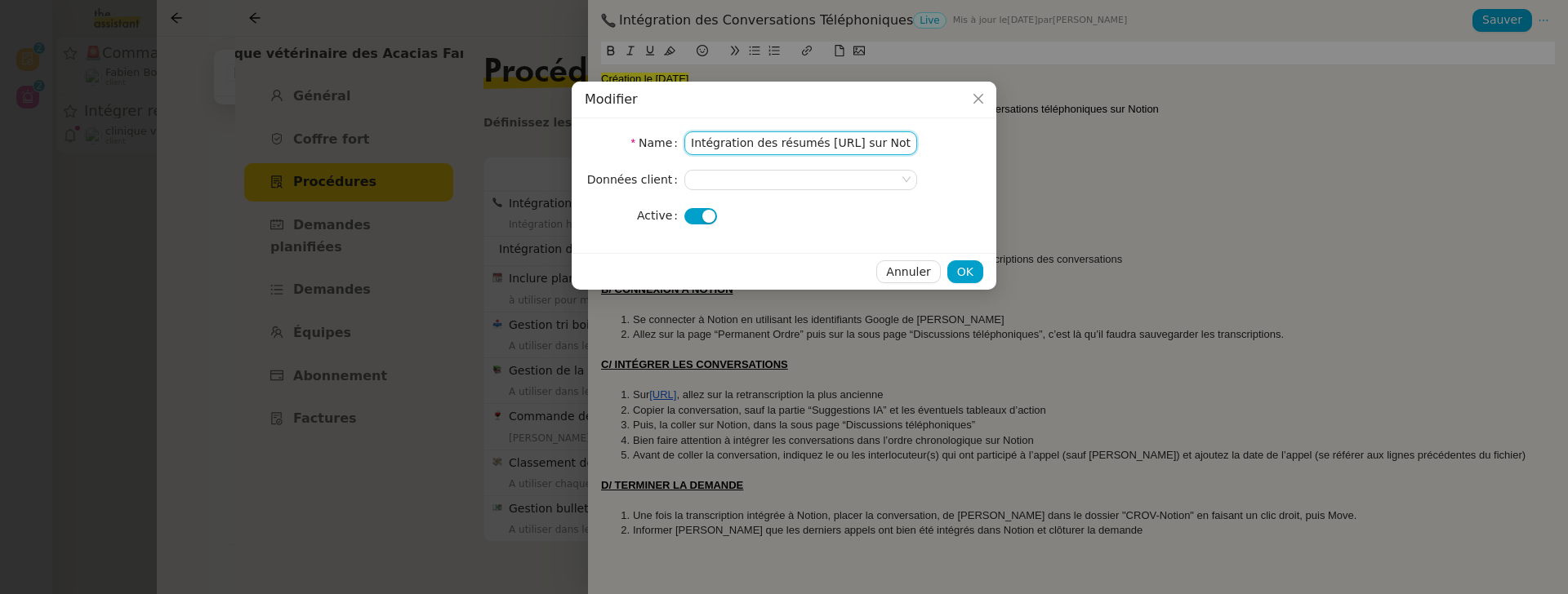
scroll to position [0, 10]
type input "Intégration des résumés Plaud.ai sur Notion"
click at [974, 283] on div "Annuler OK" at bounding box center [784, 272] width 425 height 37
click at [966, 272] on span "OK" at bounding box center [965, 272] width 17 height 18
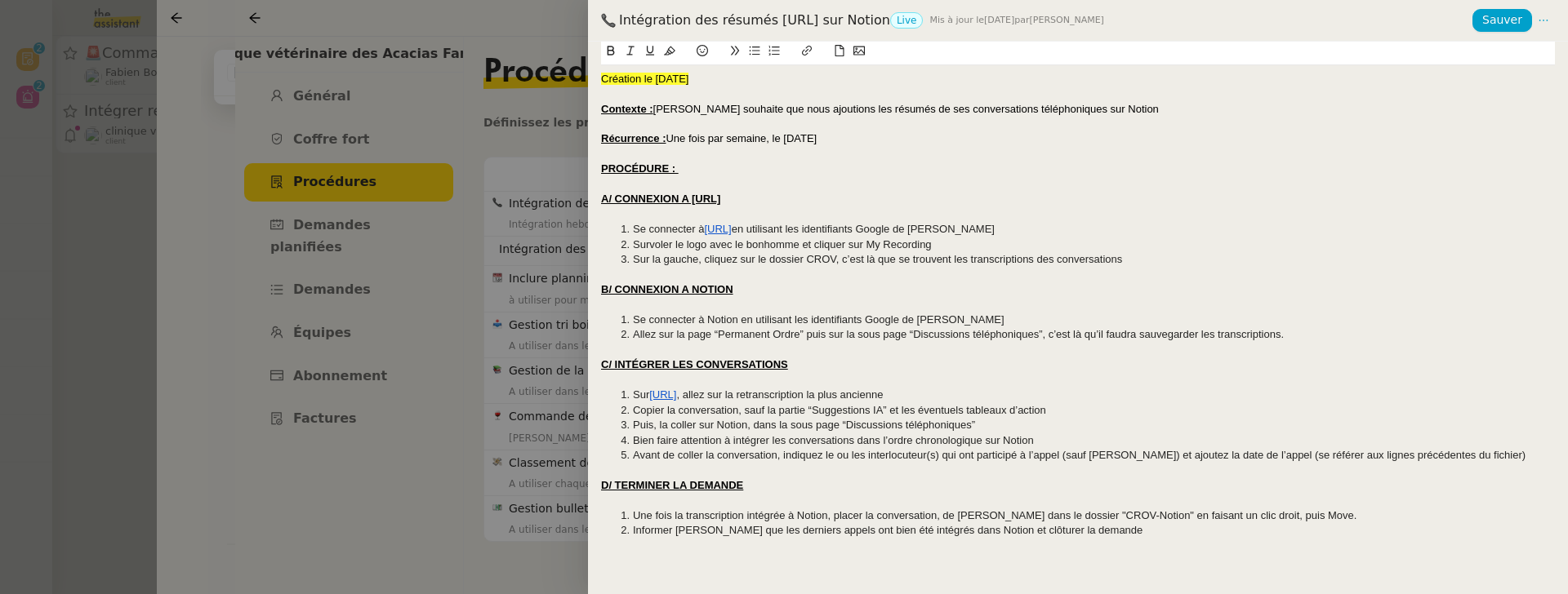
click at [494, 116] on div at bounding box center [784, 297] width 1568 height 594
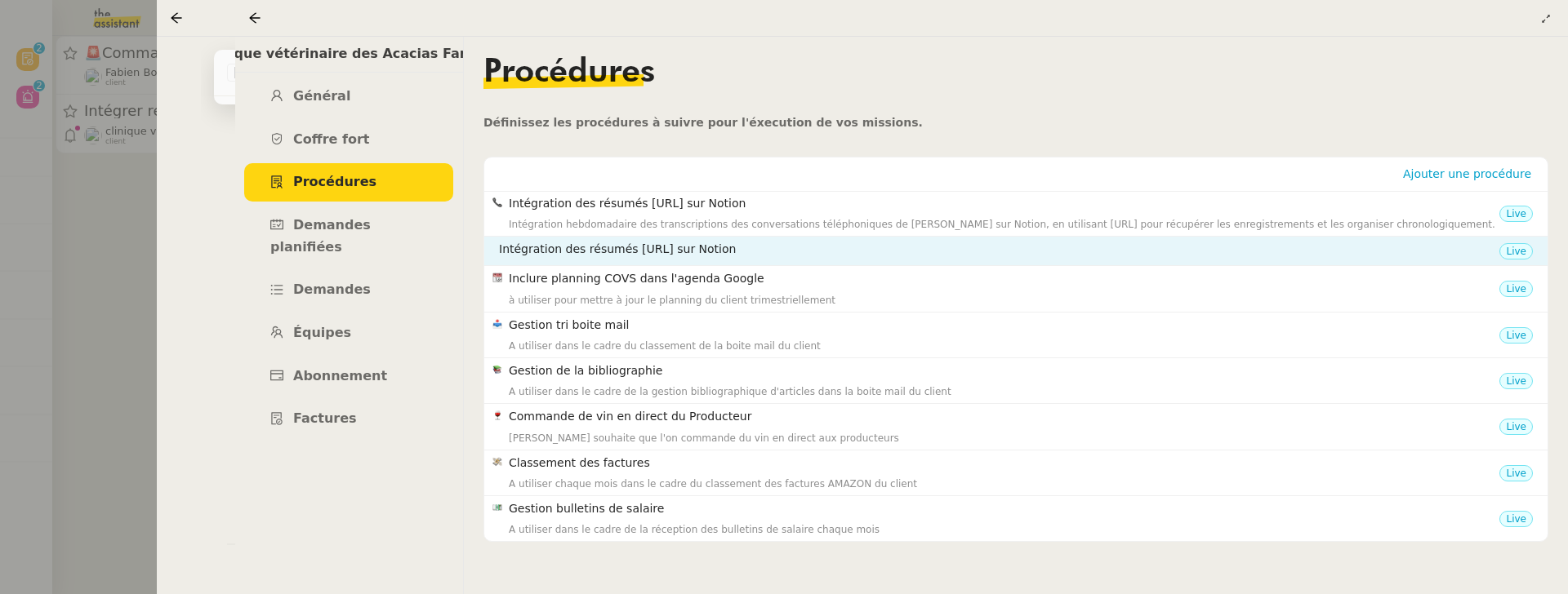
click at [650, 250] on h4 "Intégration des résumés Plaud.ai sur Notion" at bounding box center [999, 249] width 1001 height 18
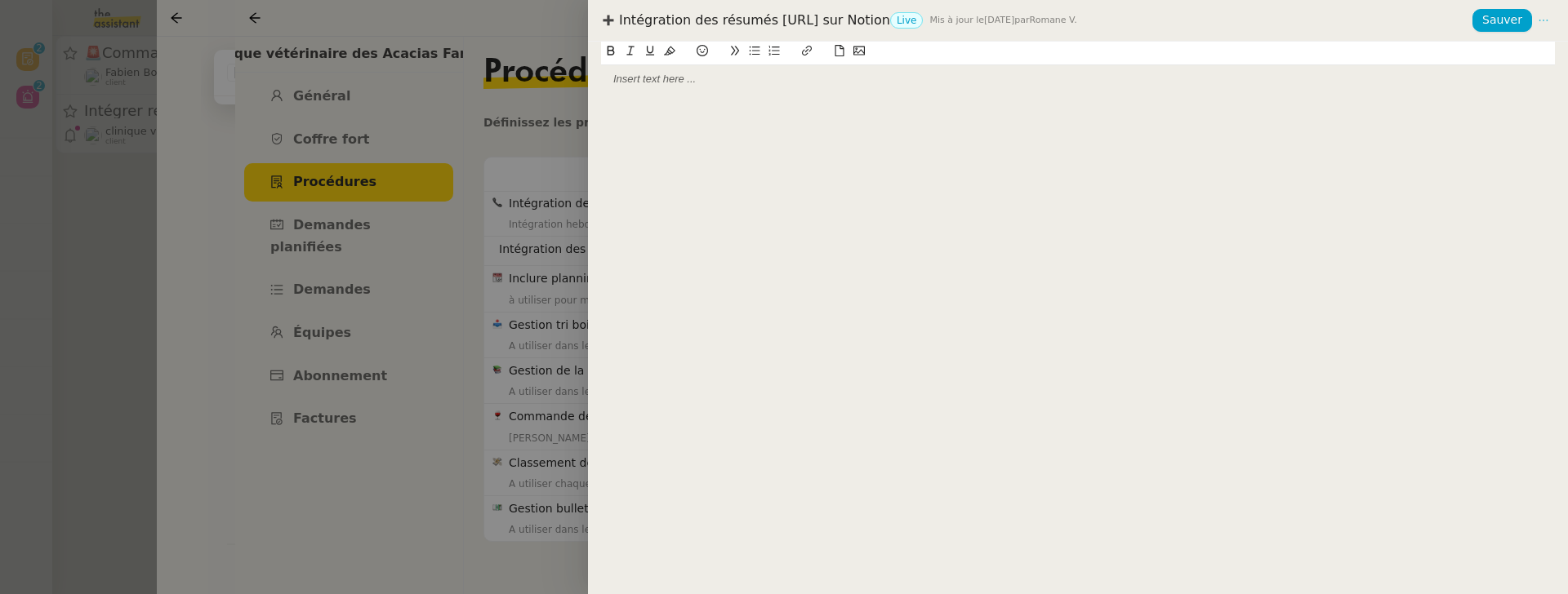
click at [1545, 22] on icon at bounding box center [1543, 20] width 11 height 11
click at [1529, 74] on div at bounding box center [1077, 79] width 954 height 15
click at [1546, 21] on icon at bounding box center [1543, 20] width 11 height 11
click at [1513, 75] on span "Supprimer" at bounding box center [1519, 75] width 60 height 15
click at [1452, 83] on span "OK" at bounding box center [1449, 89] width 17 height 17
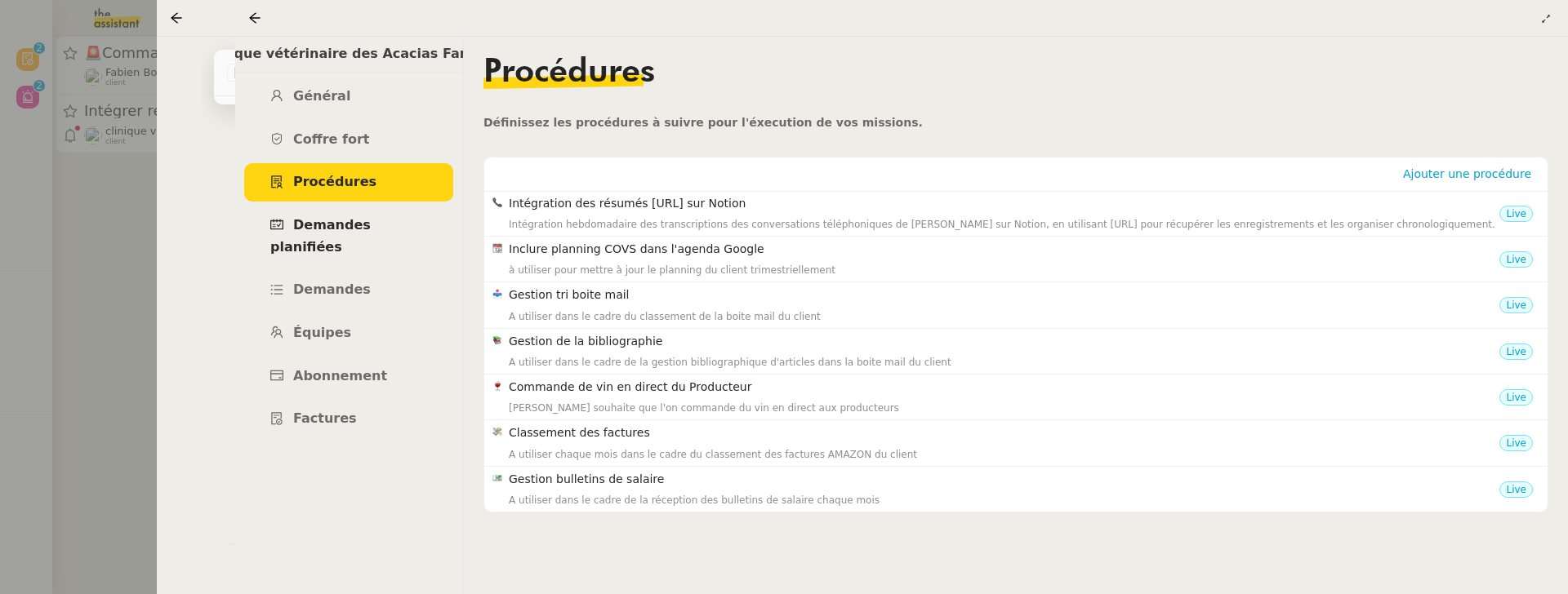
click at [343, 229] on span "Demandes planifiées" at bounding box center [320, 235] width 100 height 38
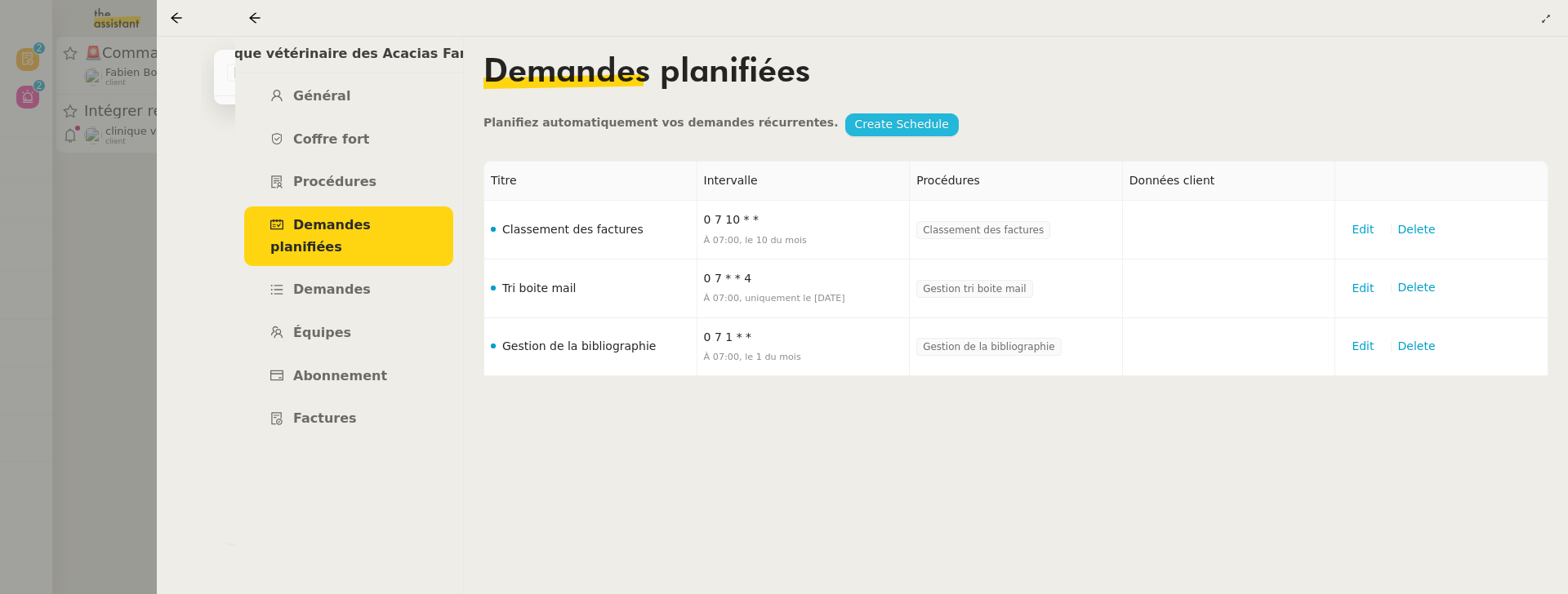
click at [880, 133] on span "Create Schedule" at bounding box center [901, 124] width 94 height 18
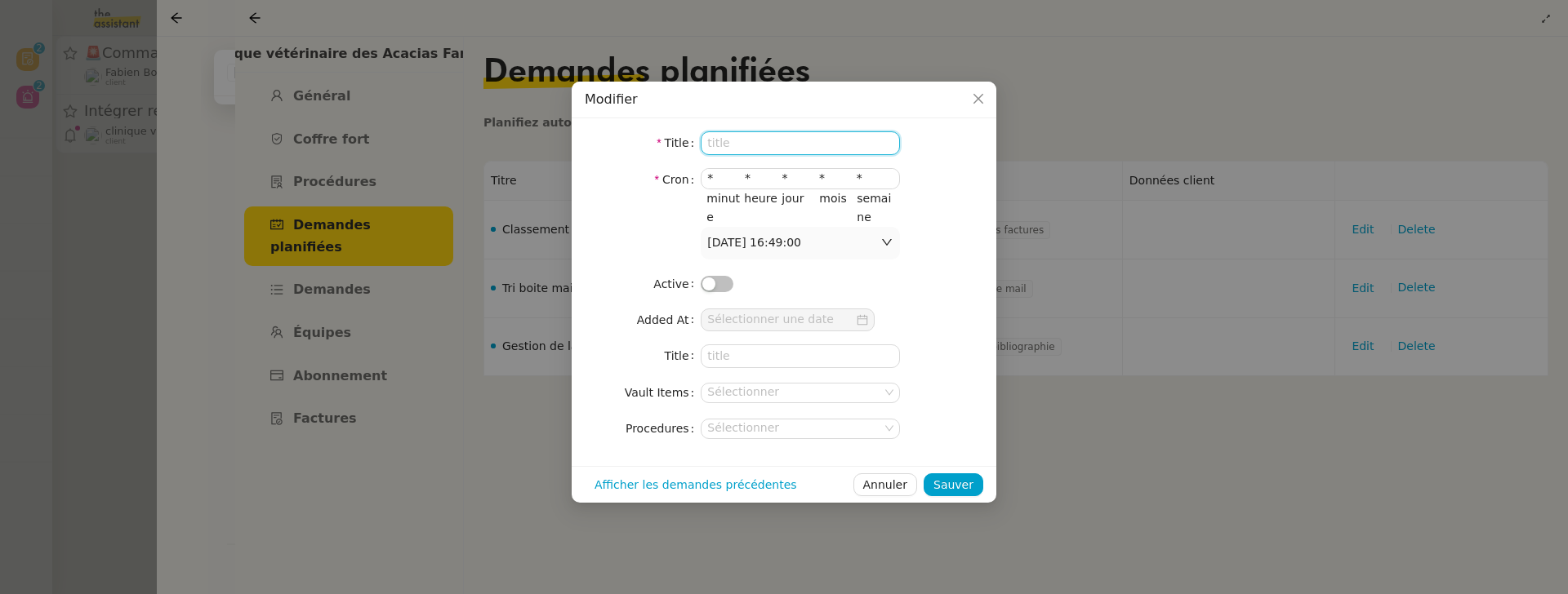
click at [812, 142] on input at bounding box center [800, 143] width 200 height 24
paste input "Intégration des résumés Plaud.ai sur Notion"
type input "Intégration des résumés Plaud.ai sur Notion"
click at [740, 360] on input at bounding box center [800, 356] width 200 height 24
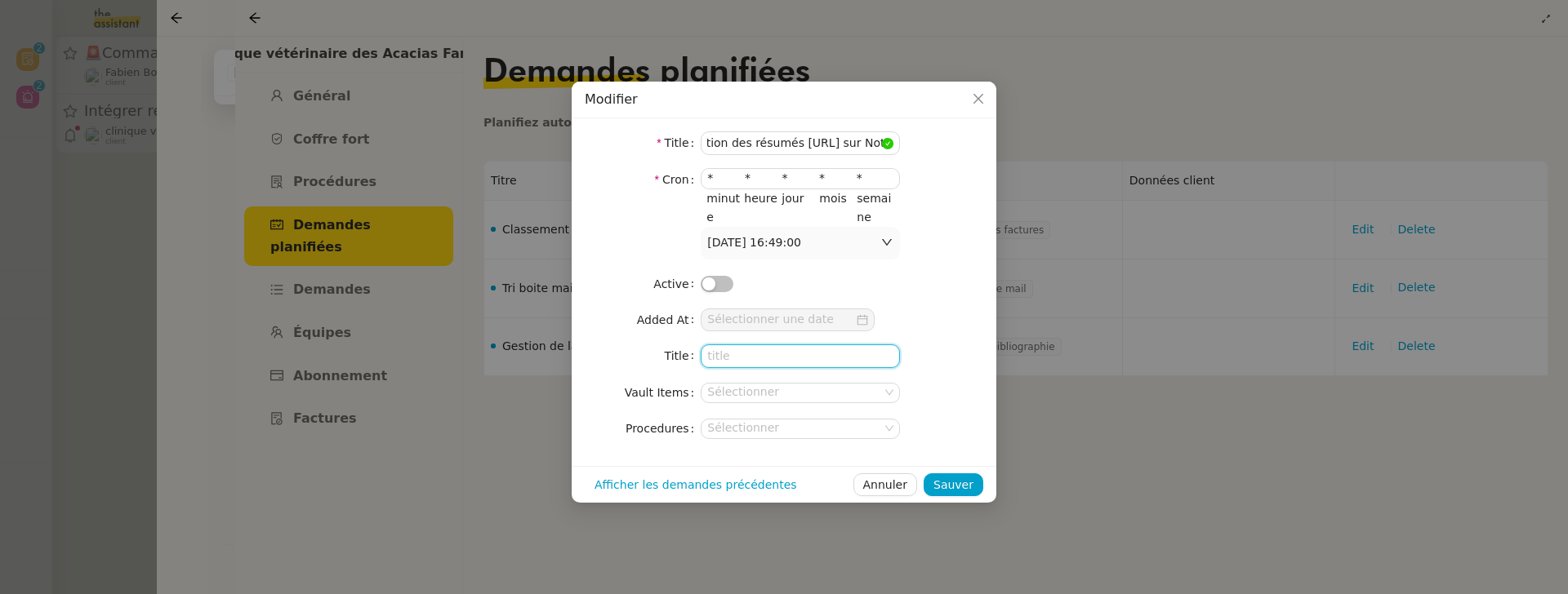
scroll to position [0, 0]
paste input "Intégration des résumés Plaud.ai sur Notion"
type input "Intégration des résumés Plaud.ai sur Notion"
click at [778, 423] on nz-select-top-control "Sélectionner" at bounding box center [800, 428] width 200 height 20
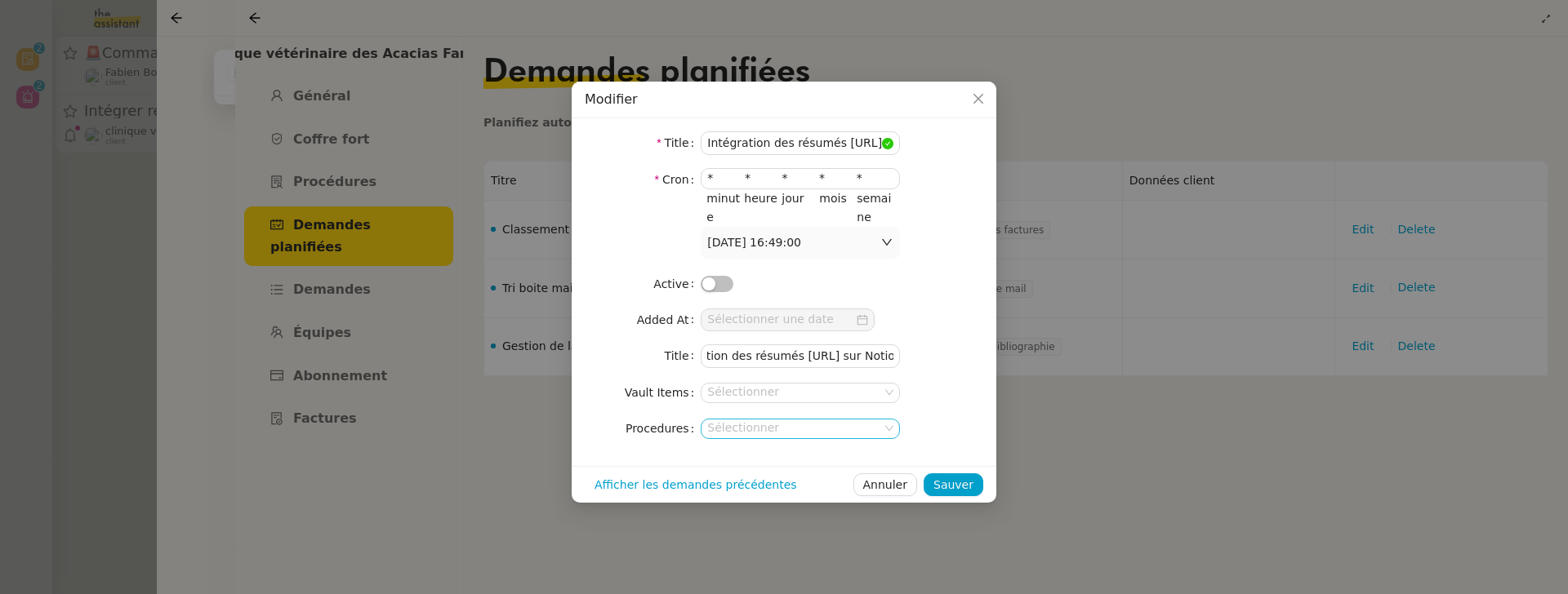
scroll to position [0, 0]
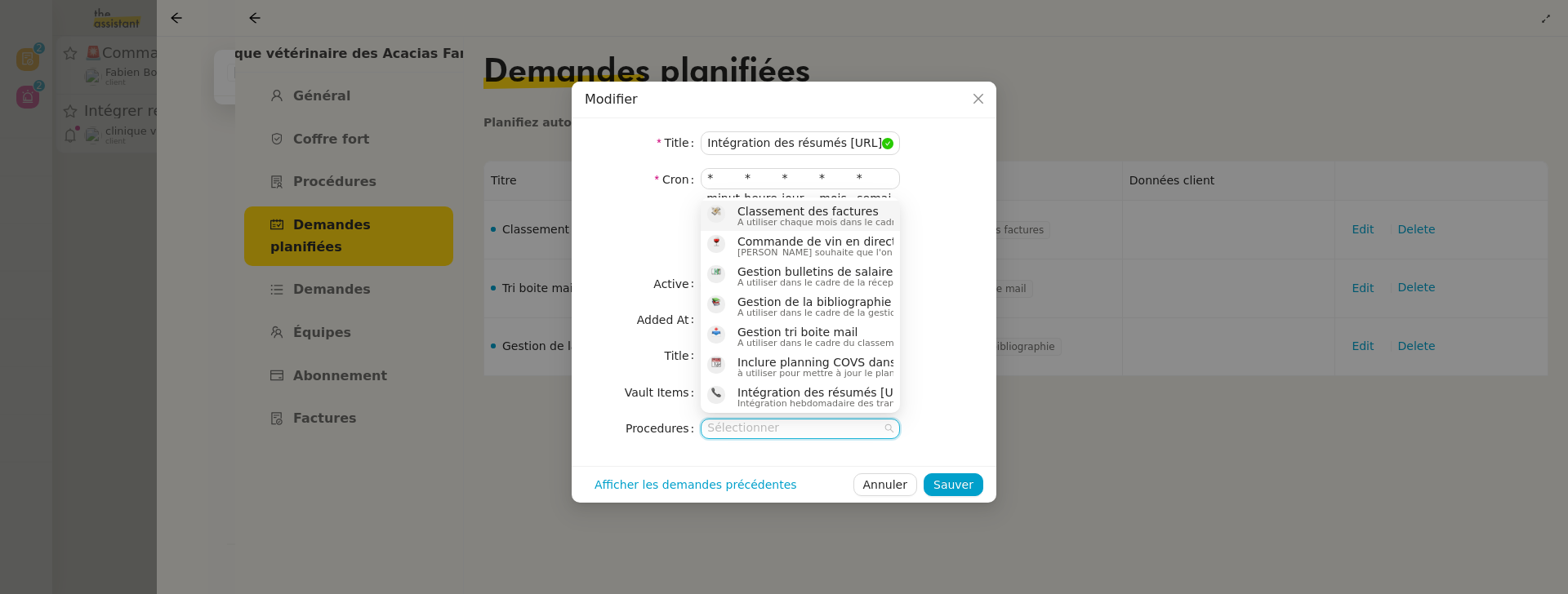
paste input "Intégration des résumés Plaud.ai sur Notion"
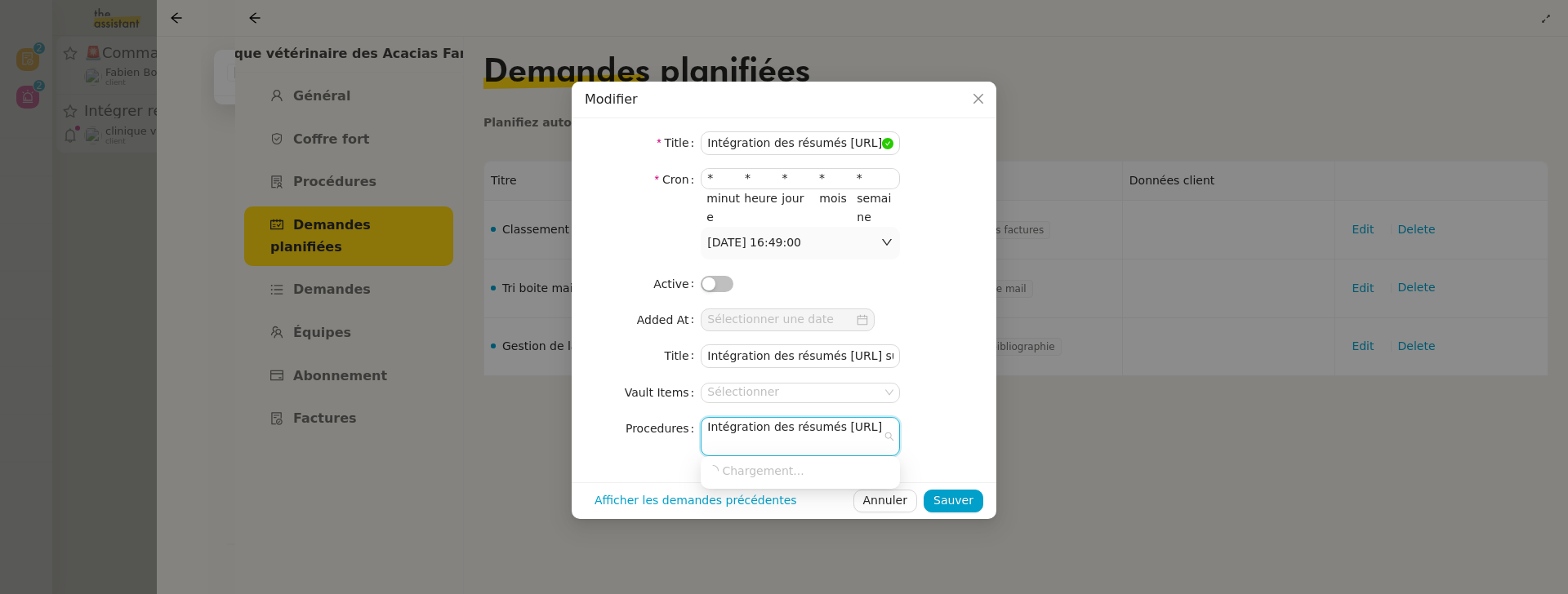
scroll to position [0, 53]
type input "Intégration des résumés Plaud.ai sur Notion"
click at [816, 463] on nz-option-item "Intégration des résumés Plaud.ai sur Notion Intégration hebdomadaire des transc…" at bounding box center [800, 474] width 200 height 30
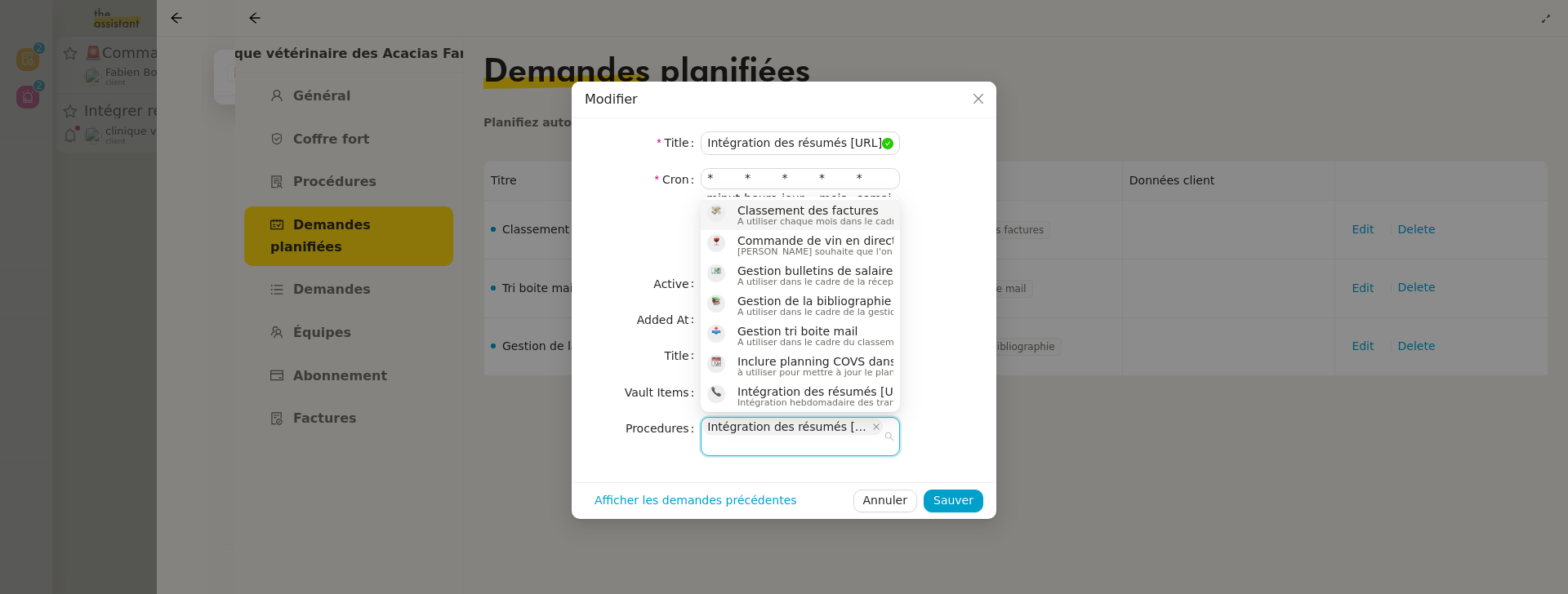
click at [945, 420] on nz-form-item "Procedures Intégration des résumés Plaud.ai sur Notion" at bounding box center [784, 437] width 398 height 39
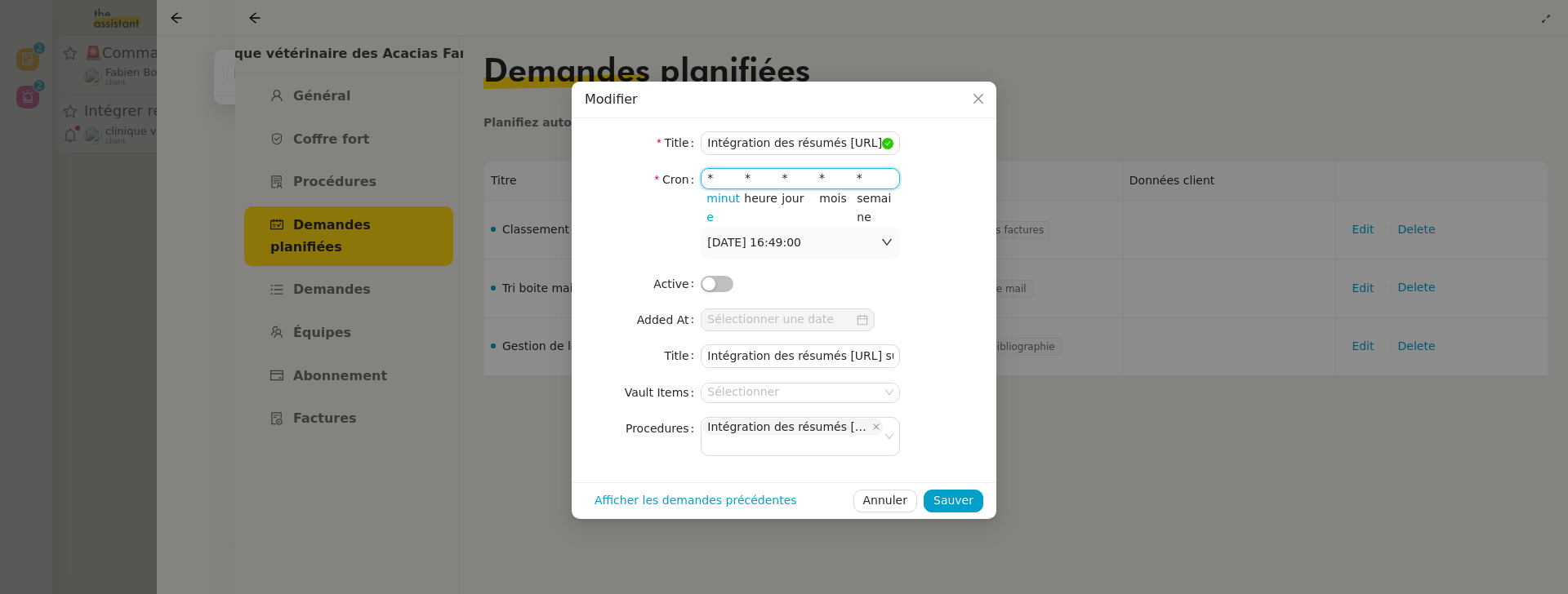
click at [709, 174] on input "*" at bounding box center [726, 177] width 38 height 18
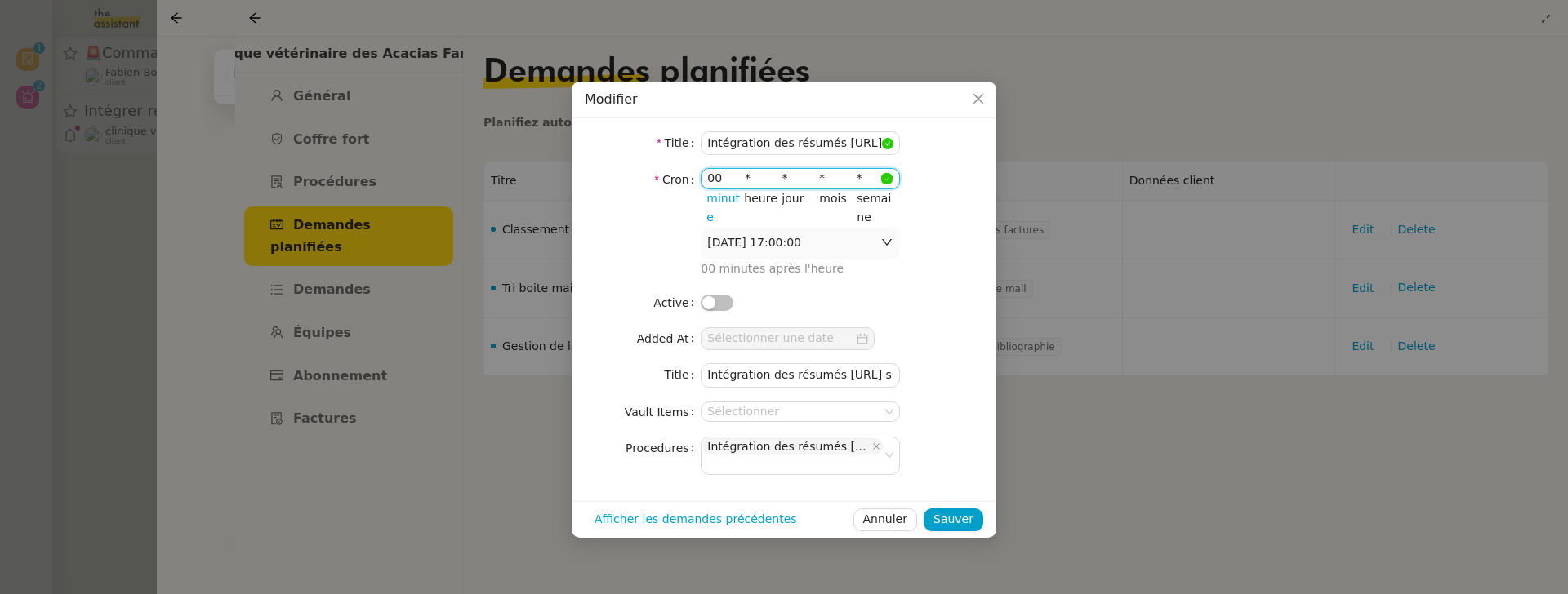
type input "00"
click at [748, 177] on input "*" at bounding box center [763, 177] width 38 height 18
type input "7"
click at [859, 177] on input "*" at bounding box center [875, 177] width 38 height 18
type input "2"
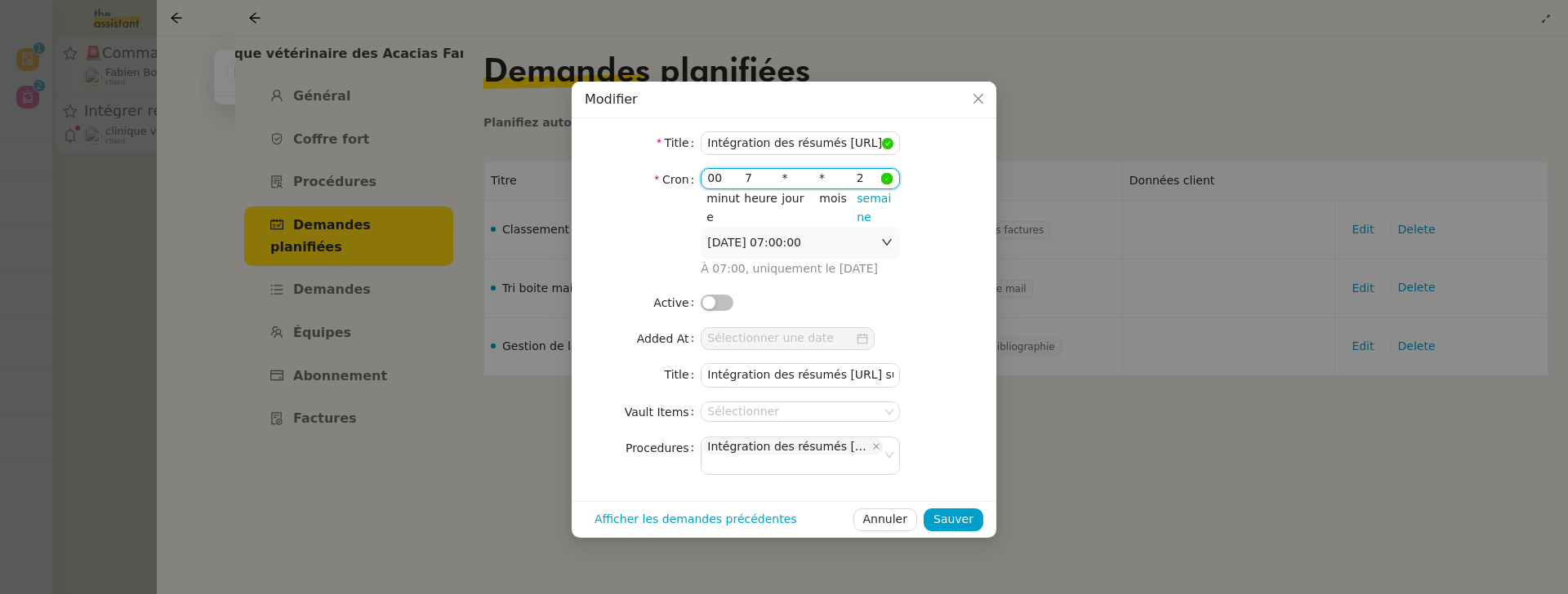
click at [712, 298] on span "button" at bounding box center [709, 302] width 13 height 13
click at [872, 373] on input "Intégration des résumés Plaud.ai sur Notion" at bounding box center [800, 374] width 200 height 24
drag, startPoint x: 881, startPoint y: 373, endPoint x: 923, endPoint y: 377, distance: 42.2
click at [923, 377] on nz-form-item "Title Intégration des résumés Plaud.ai sur Notion" at bounding box center [784, 374] width 398 height 24
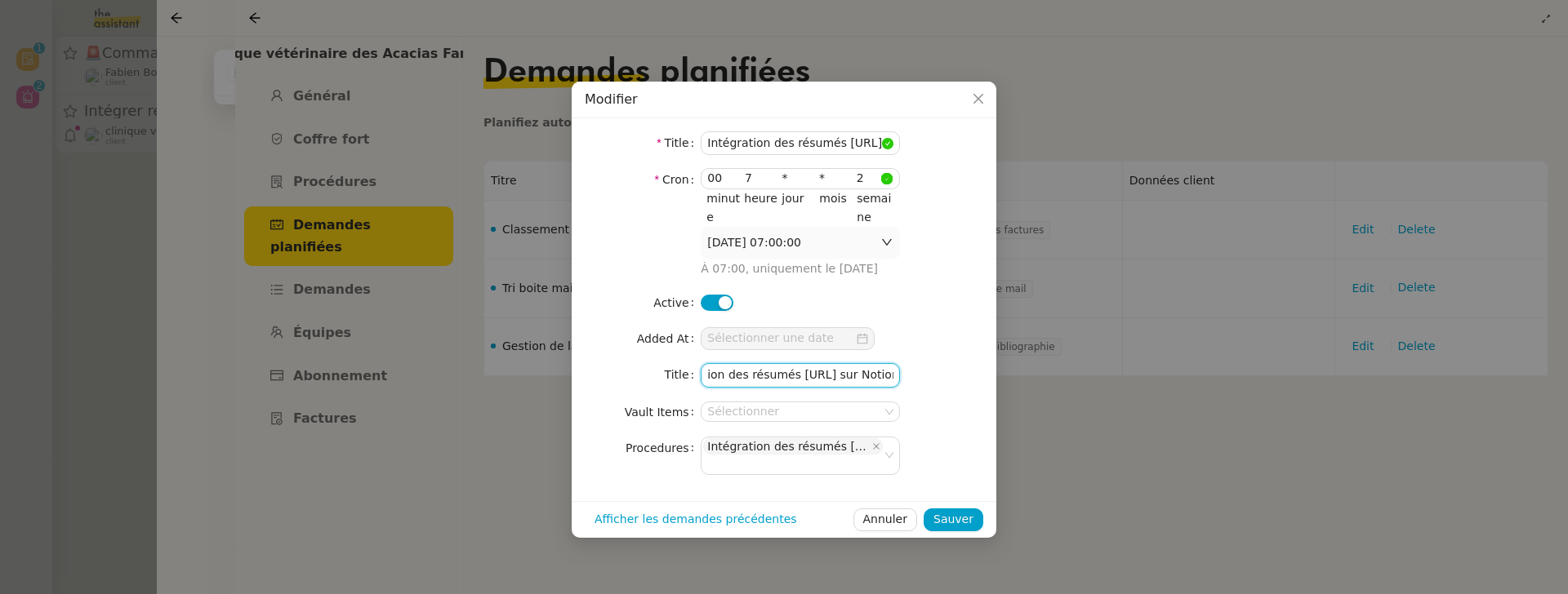
paste input "- {{#date}}d LLLL yyyy{{/date}}"
type input "Intégration des résumés Plaud.ai sur Notion - {{#date}}d LLLL yyyy{{/date}}"
click at [959, 522] on span "Sauver" at bounding box center [953, 518] width 40 height 18
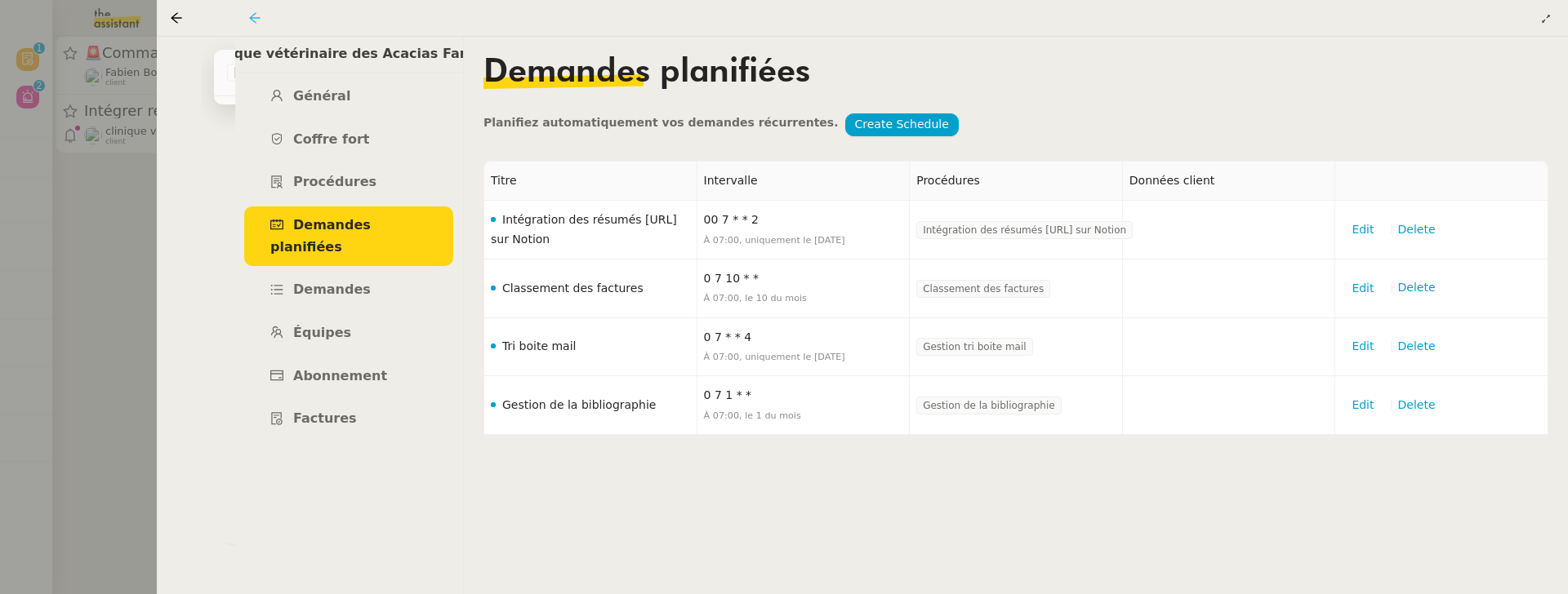
click at [255, 17] on icon at bounding box center [254, 18] width 13 height 13
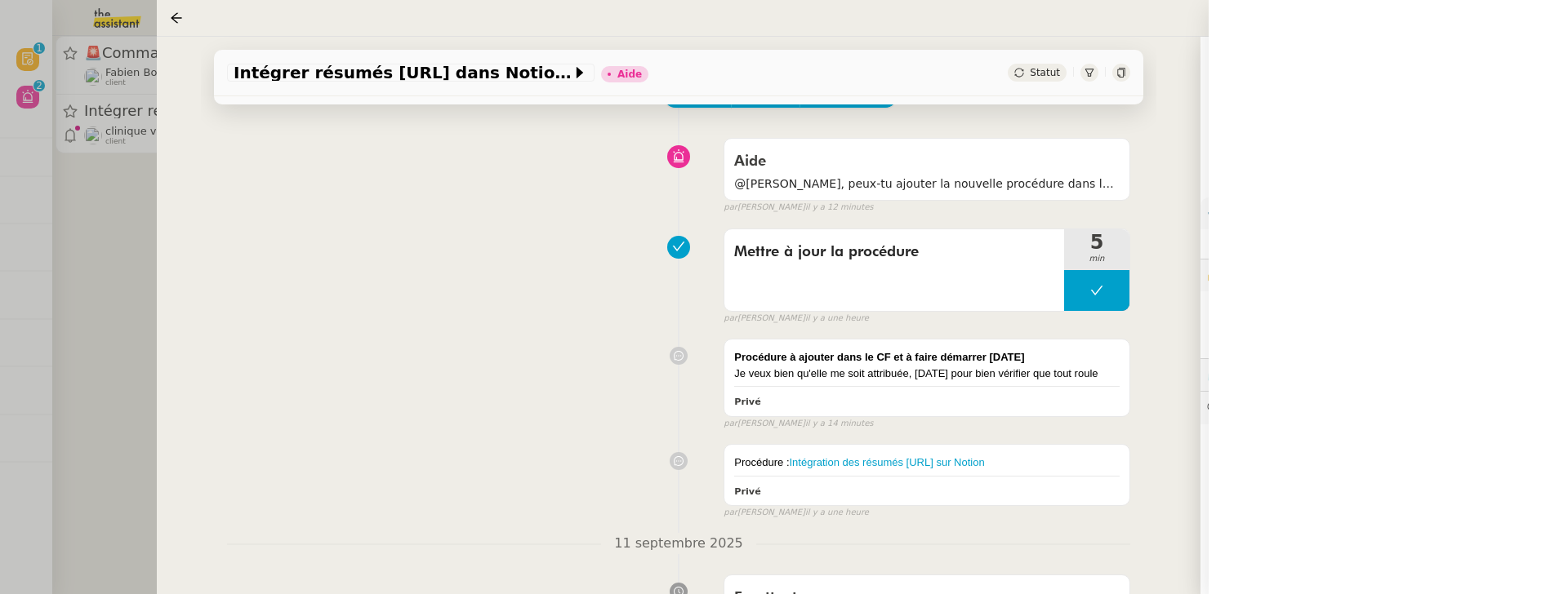
click at [523, 411] on div "Procédure à ajouter dans le CF et à faire démarrer mardi 16 septembre Je veux b…" at bounding box center [678, 380] width 903 height 98
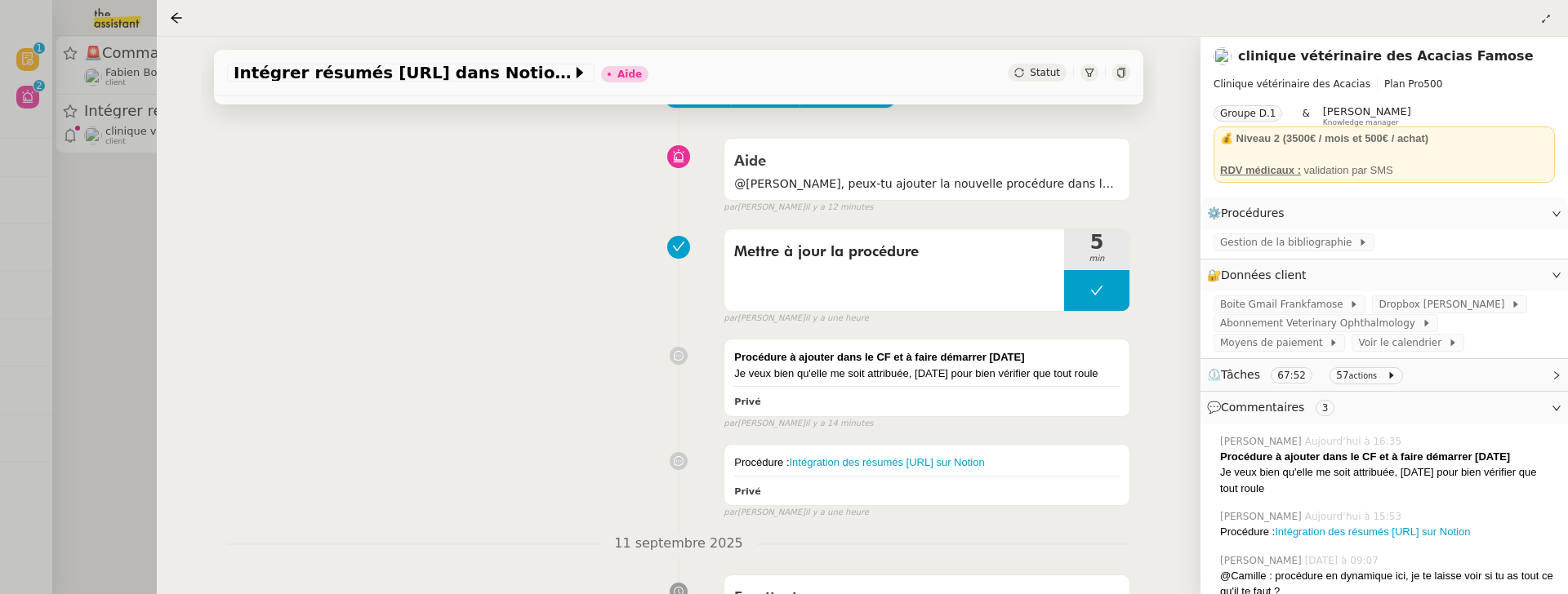
click at [1343, 55] on link "clinique vétérinaire des Acacias Famose" at bounding box center [1385, 56] width 295 height 16
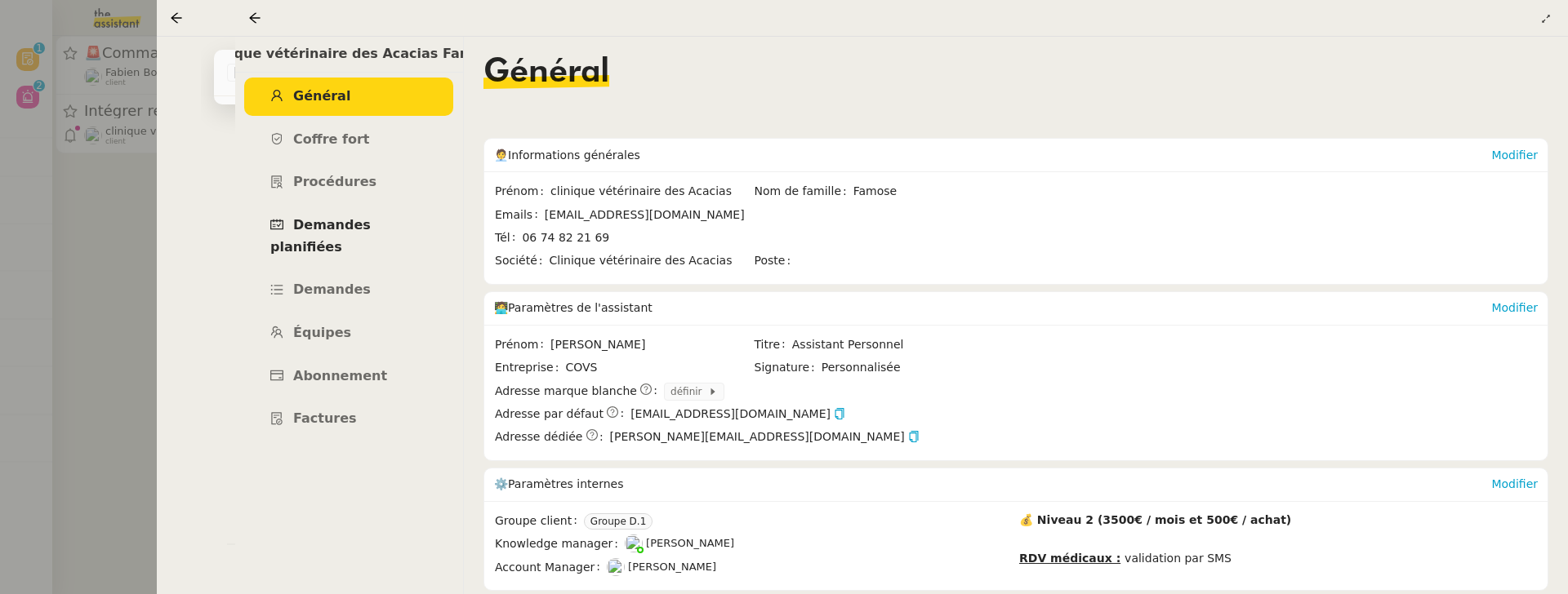
click at [347, 228] on span "Demandes planifiées" at bounding box center [320, 235] width 100 height 38
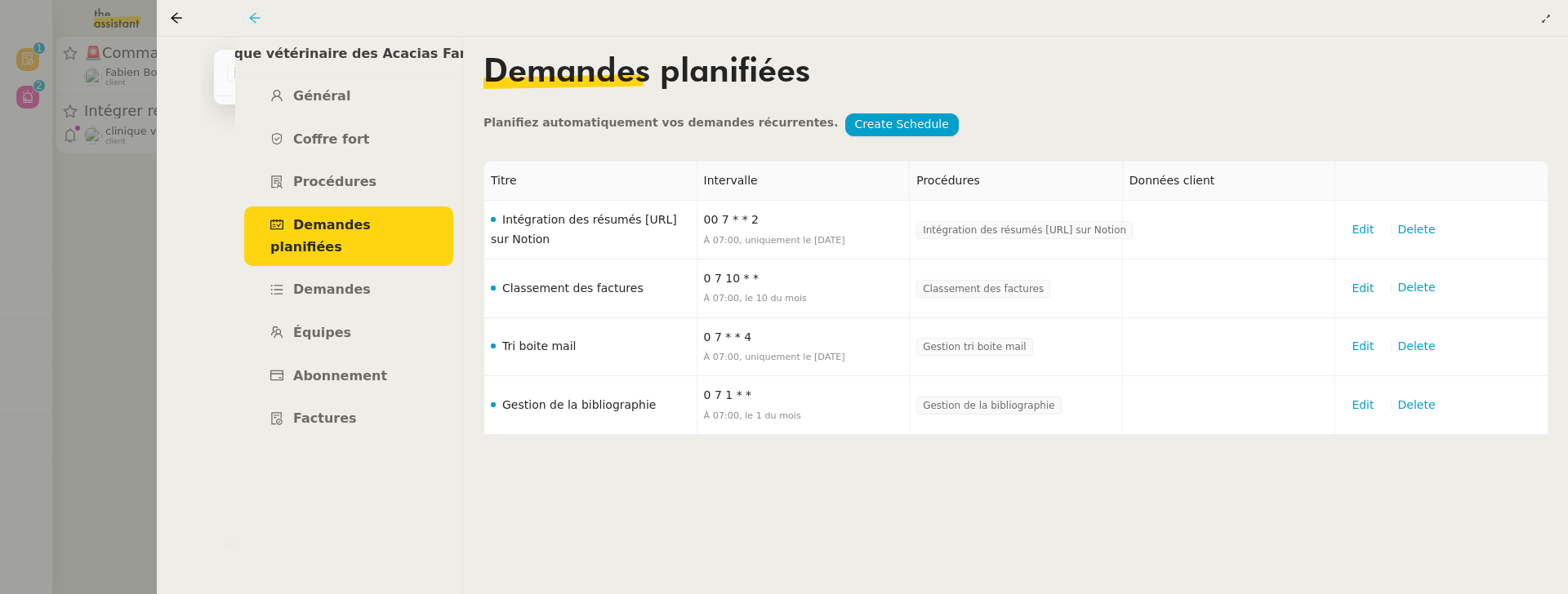
click at [258, 21] on icon at bounding box center [254, 18] width 13 height 13
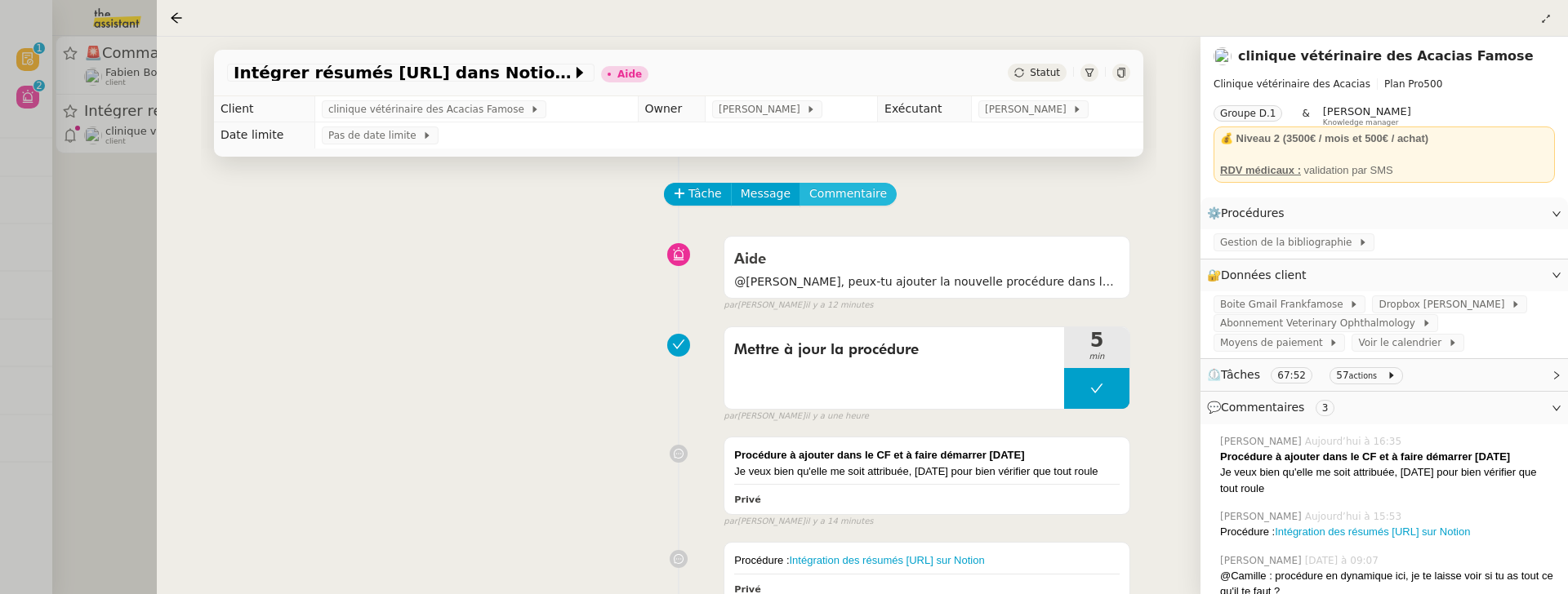
click at [849, 200] on span "Commentaire" at bounding box center [848, 193] width 77 height 18
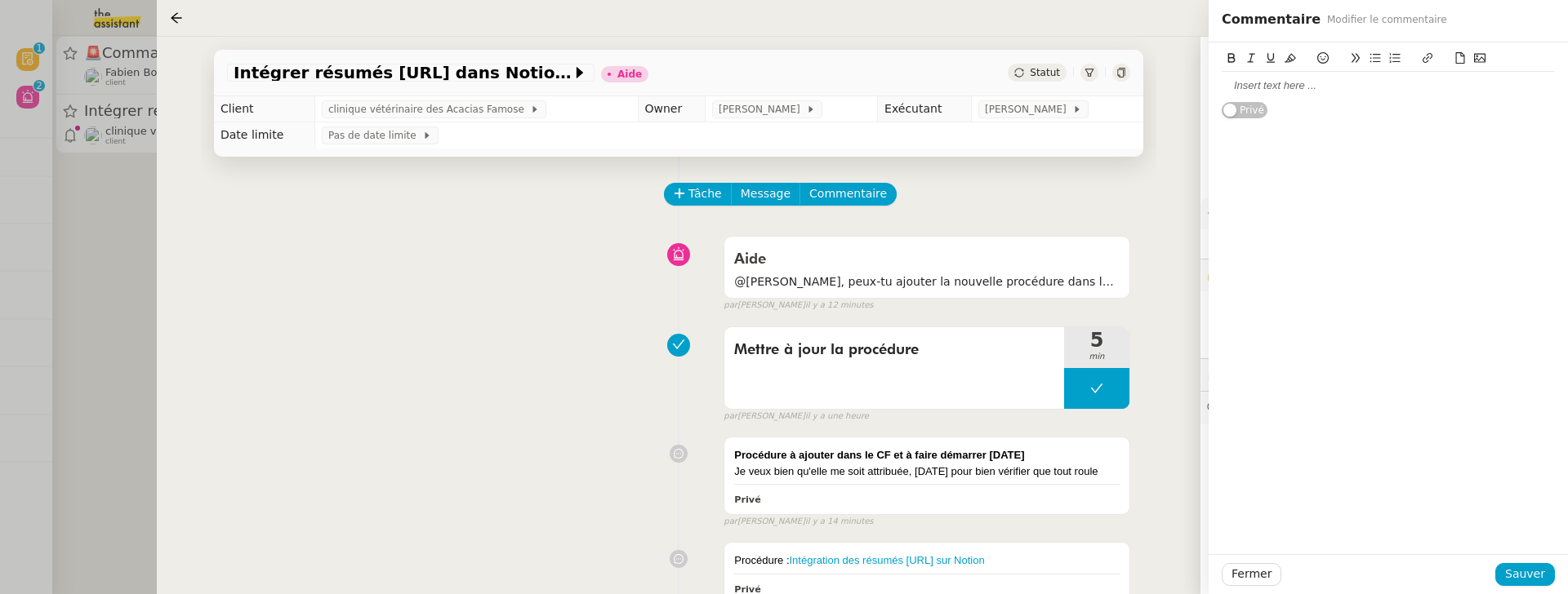
click at [1391, 78] on div at bounding box center [1388, 85] width 333 height 15
click at [1540, 532] on span "Sauver" at bounding box center [1525, 574] width 40 height 18
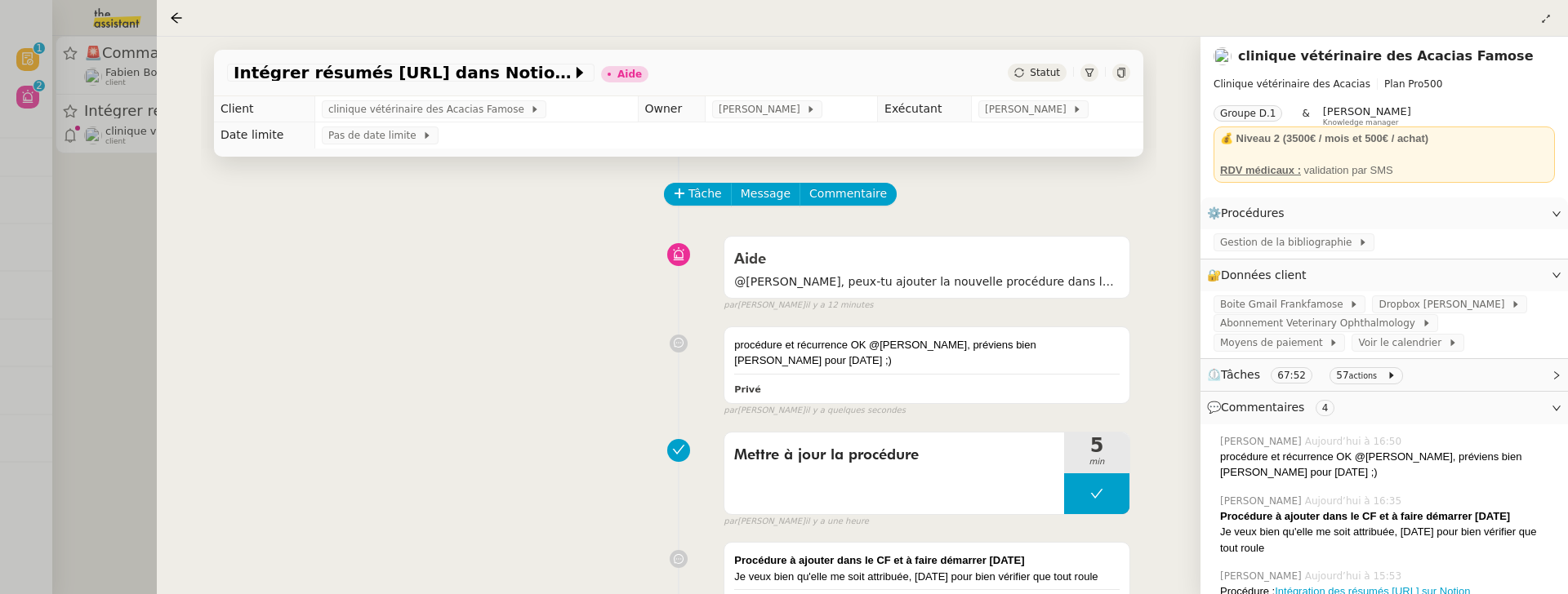
click at [1031, 69] on span "Statut" at bounding box center [1045, 72] width 30 height 11
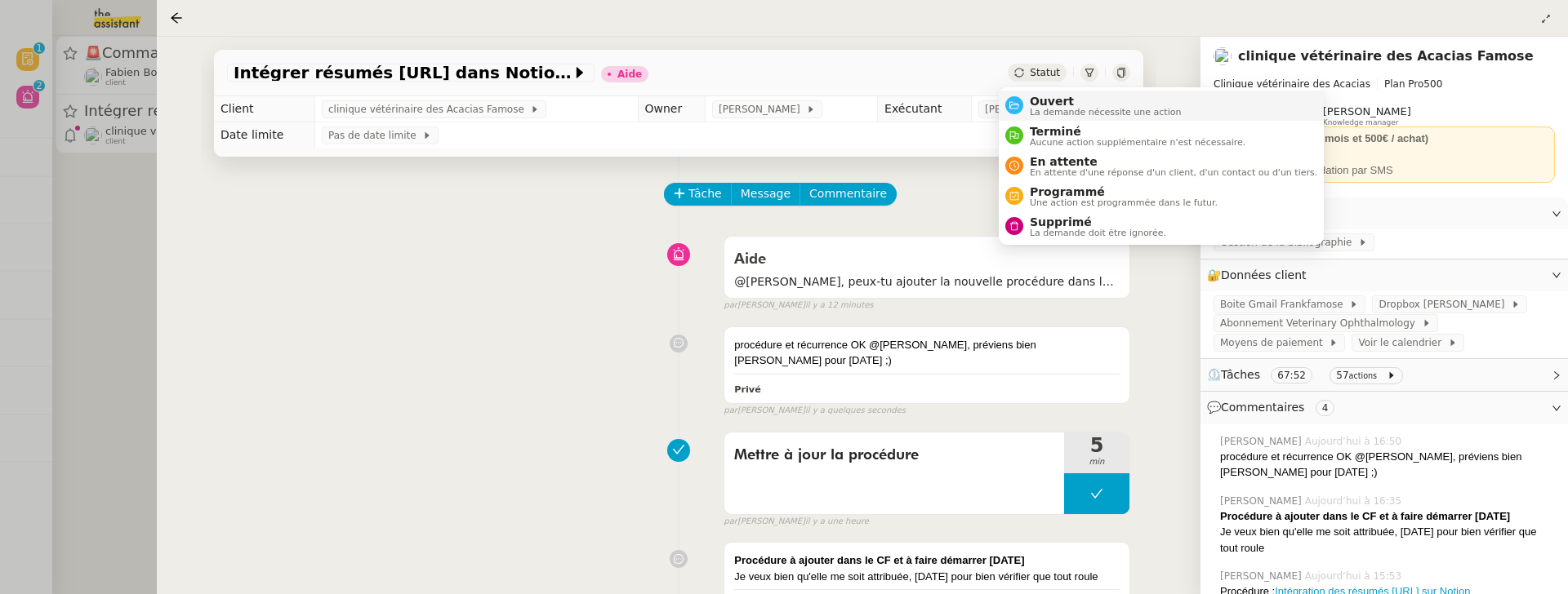
click at [1042, 92] on li "Ouvert La demande nécessite une action" at bounding box center [1162, 105] width 325 height 30
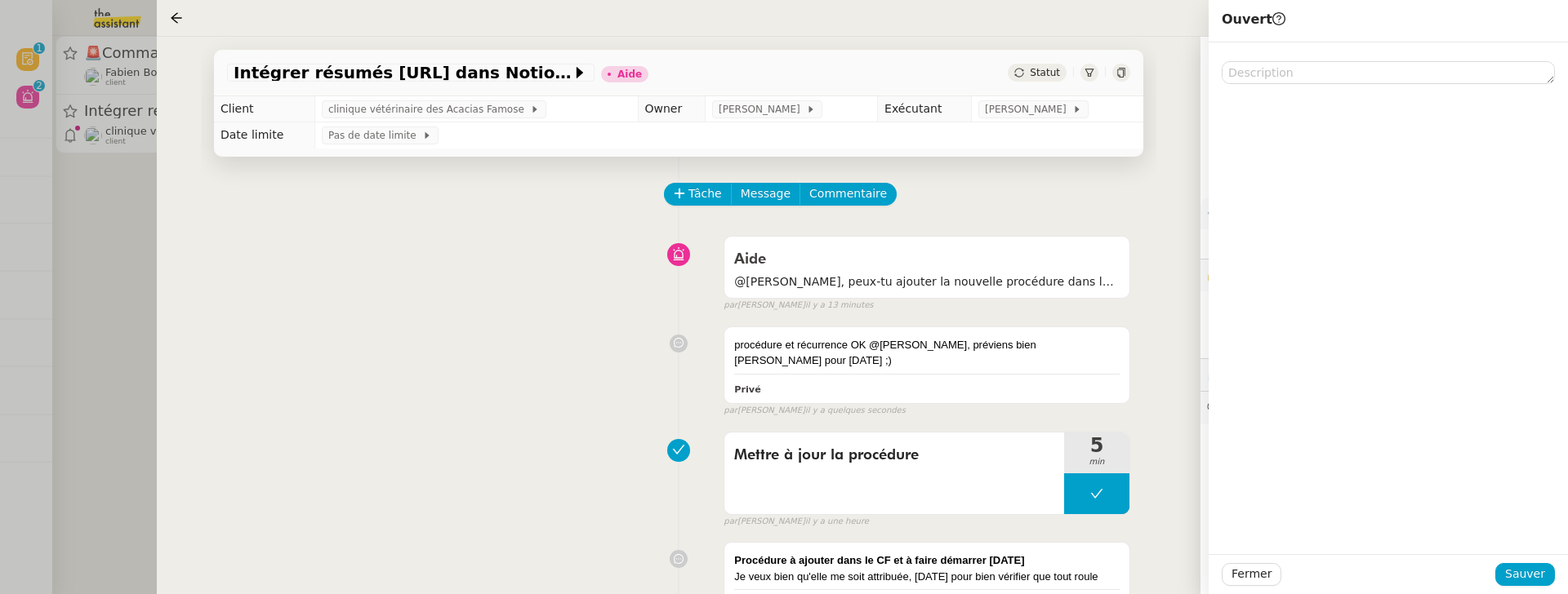
click at [1535, 532] on div "Fermer Sauver" at bounding box center [1388, 575] width 360 height 40
click at [1535, 532] on span "Sauver" at bounding box center [1525, 574] width 40 height 18
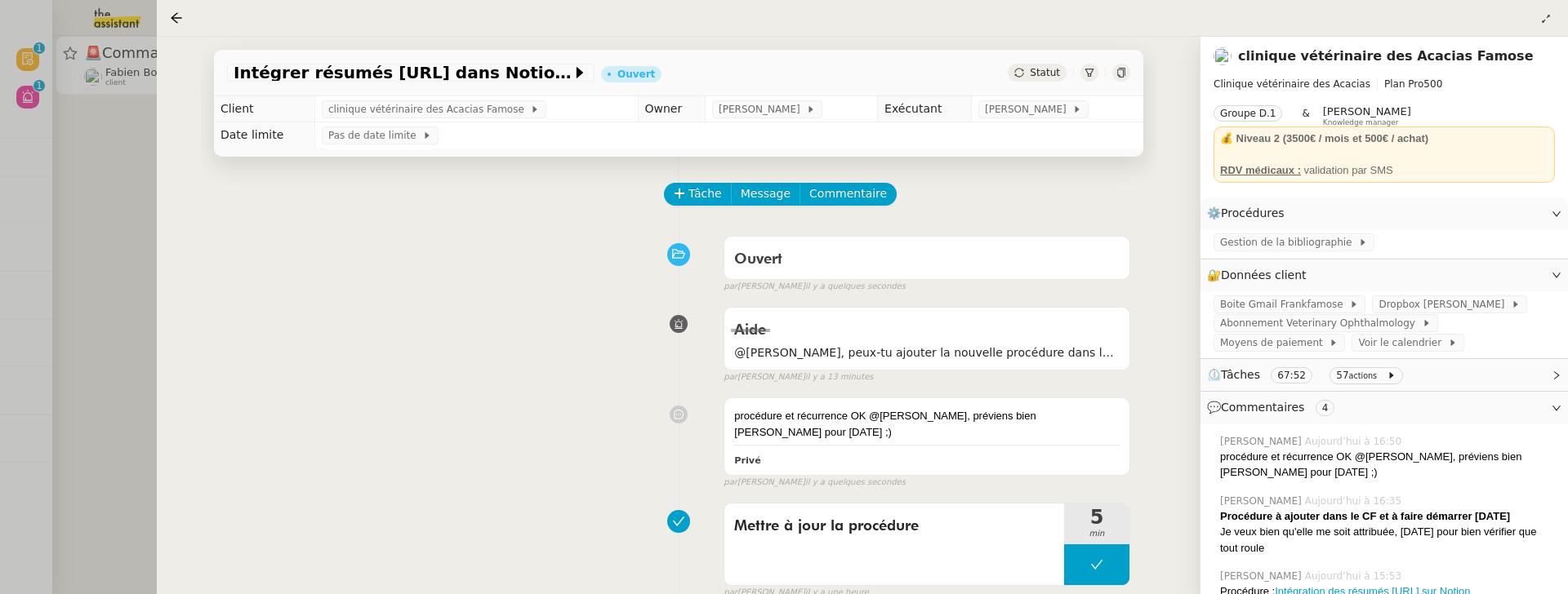
click at [120, 240] on div at bounding box center [784, 297] width 1568 height 594
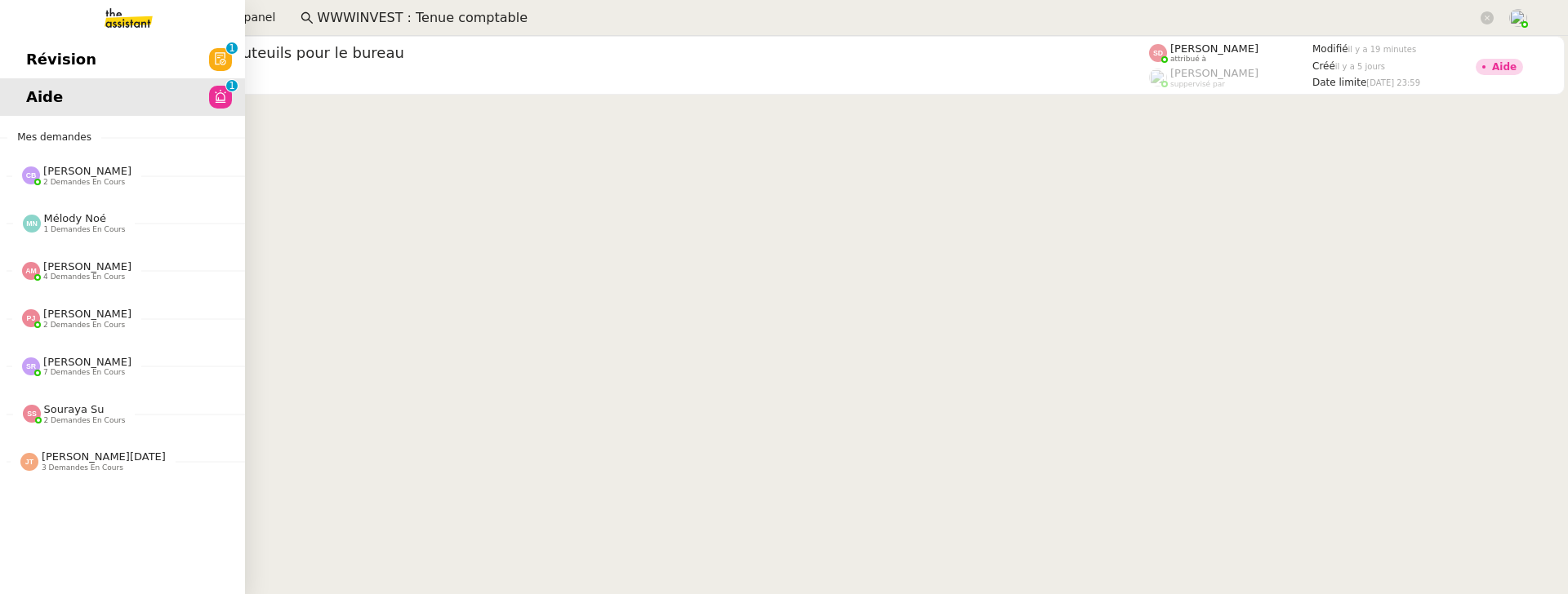
click at [41, 68] on span "Révision" at bounding box center [62, 60] width 70 height 25
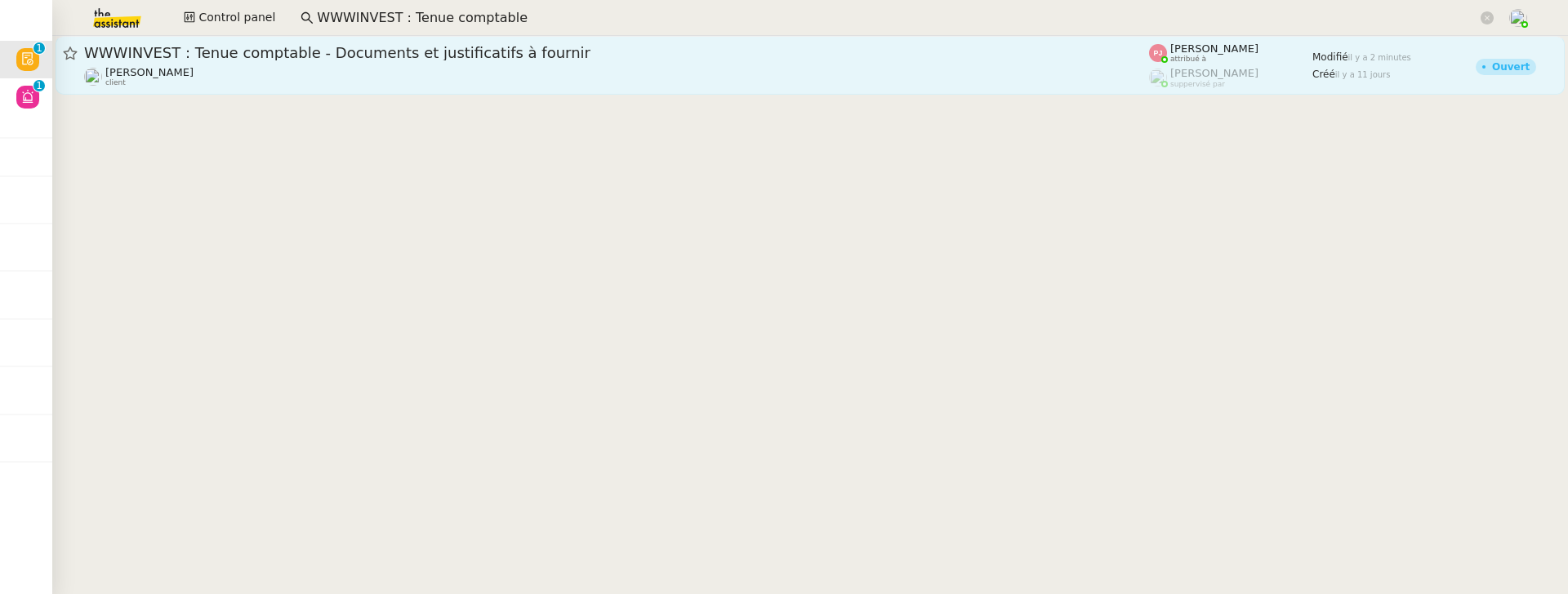
click at [400, 93] on link "WWWINVEST : Tenue comptable - Documents et justificatifs à fournir Paul WEIBEL …" at bounding box center [810, 65] width 1509 height 59
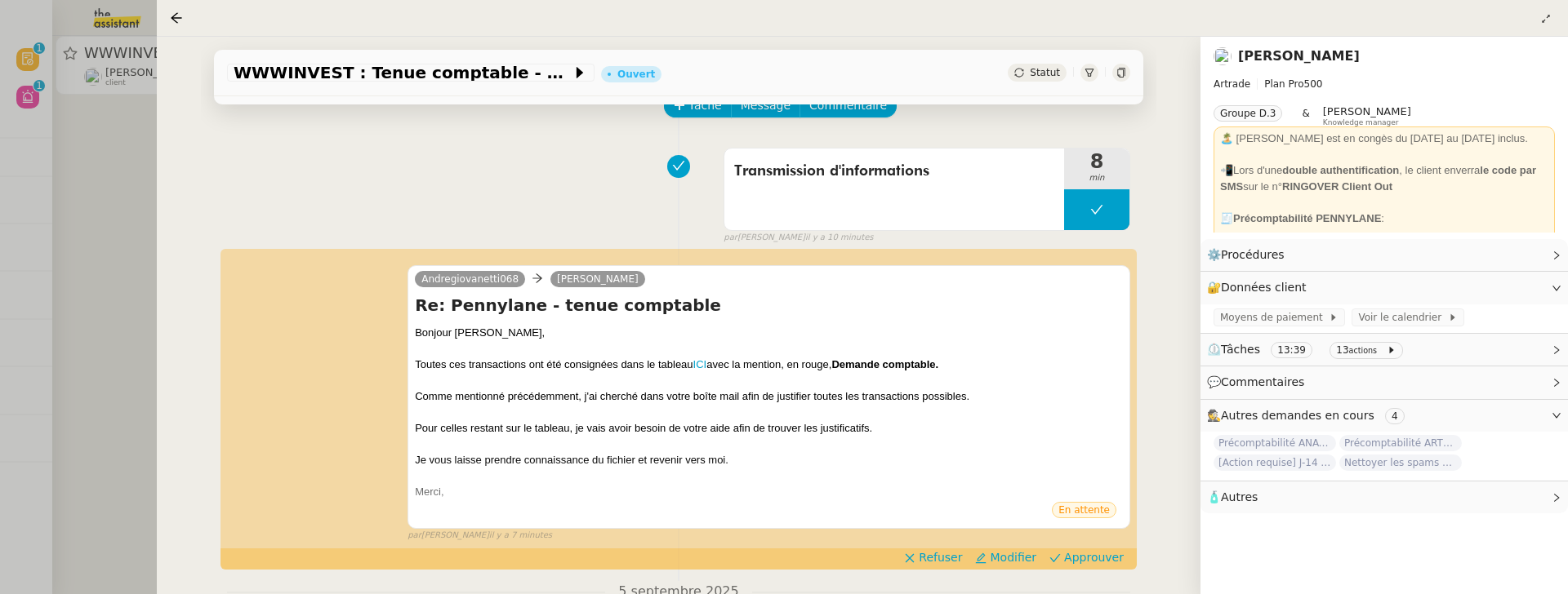
scroll to position [203, 0]
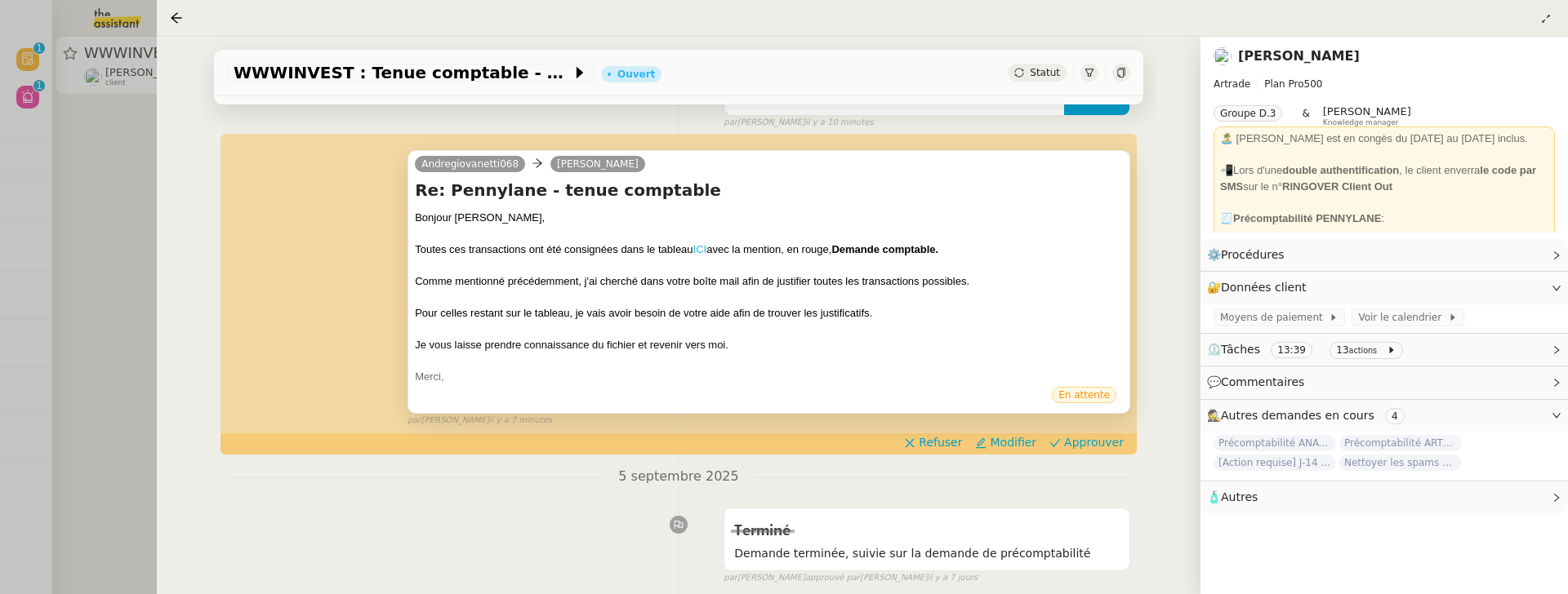
click at [695, 247] on link "ICI" at bounding box center [700, 250] width 14 height 12
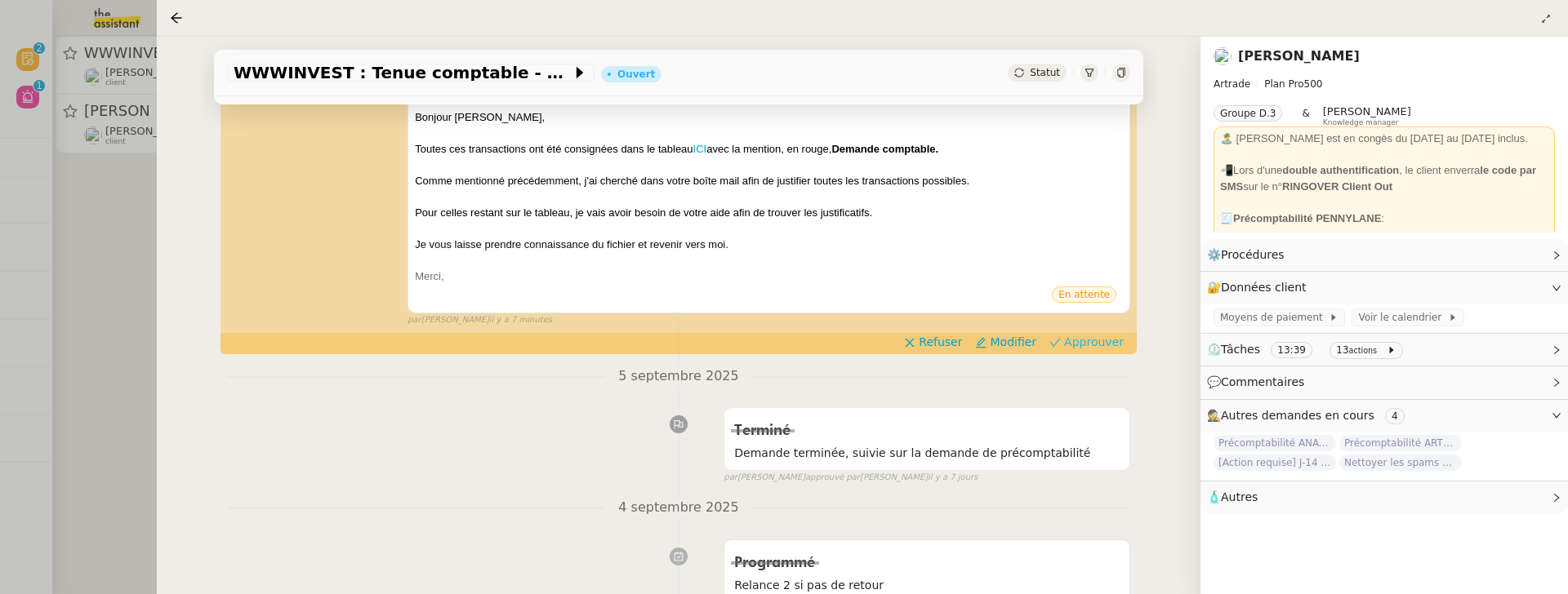
click at [1097, 339] on span "Approuver" at bounding box center [1094, 342] width 60 height 17
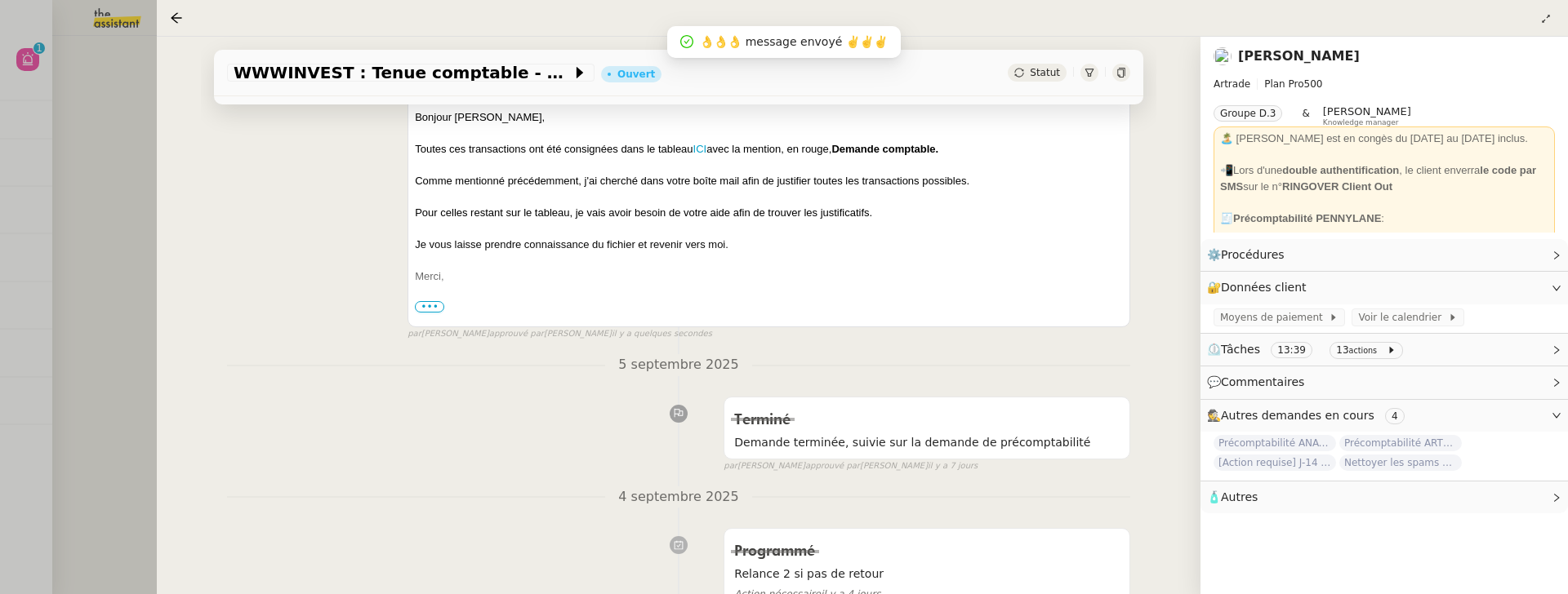
click at [85, 86] on div at bounding box center [784, 297] width 1568 height 594
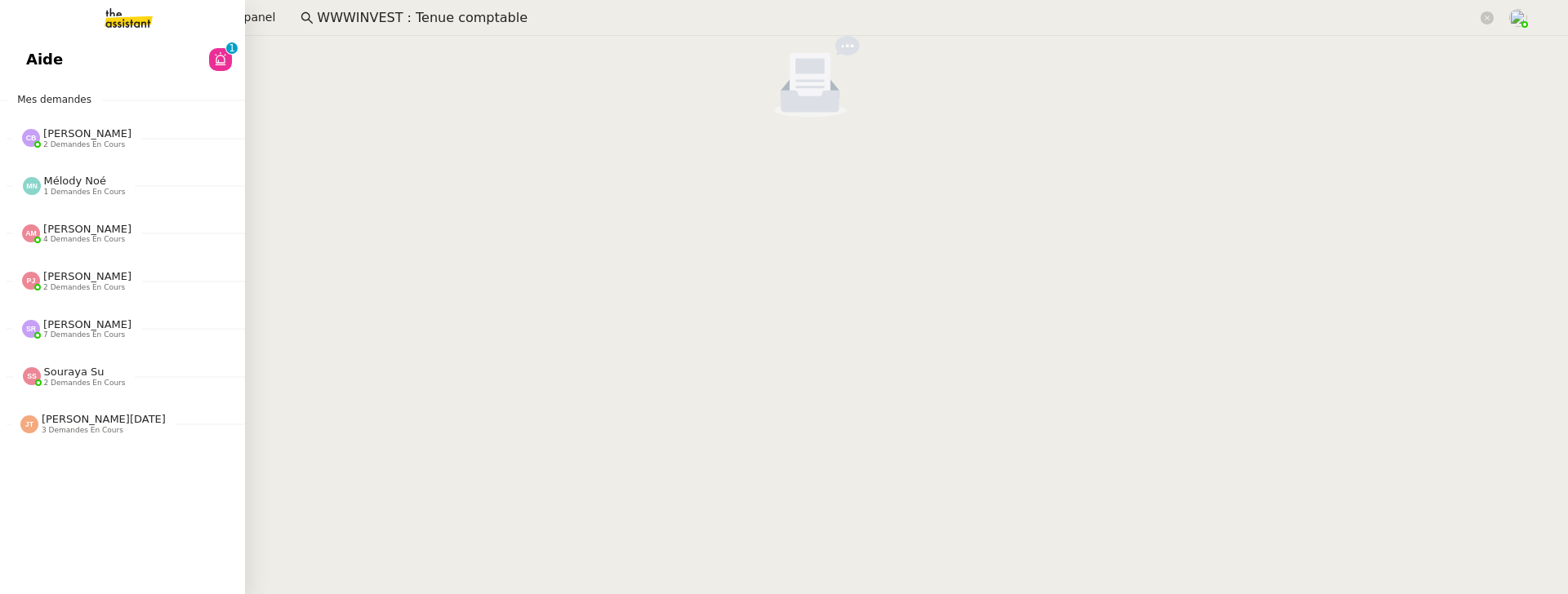
click at [31, 56] on span "Aide" at bounding box center [45, 60] width 37 height 25
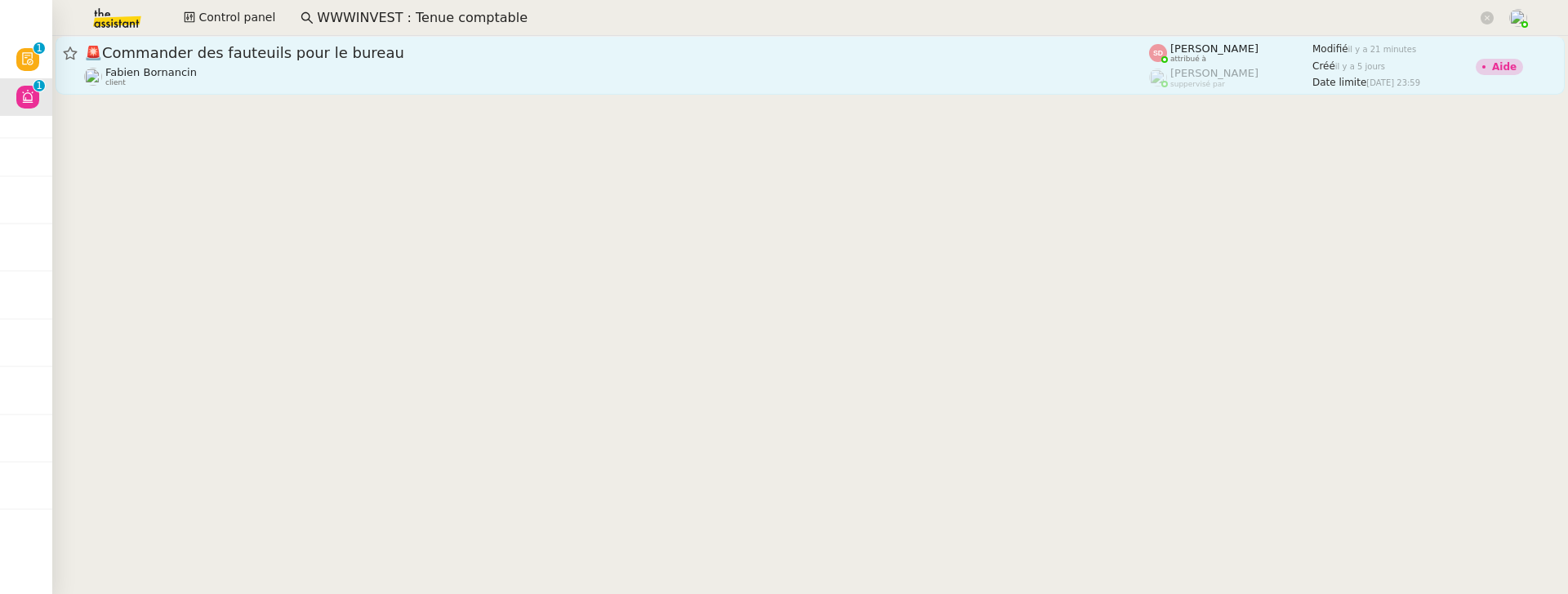
click at [962, 78] on div "Fabien Bornancin client" at bounding box center [616, 76] width 1065 height 21
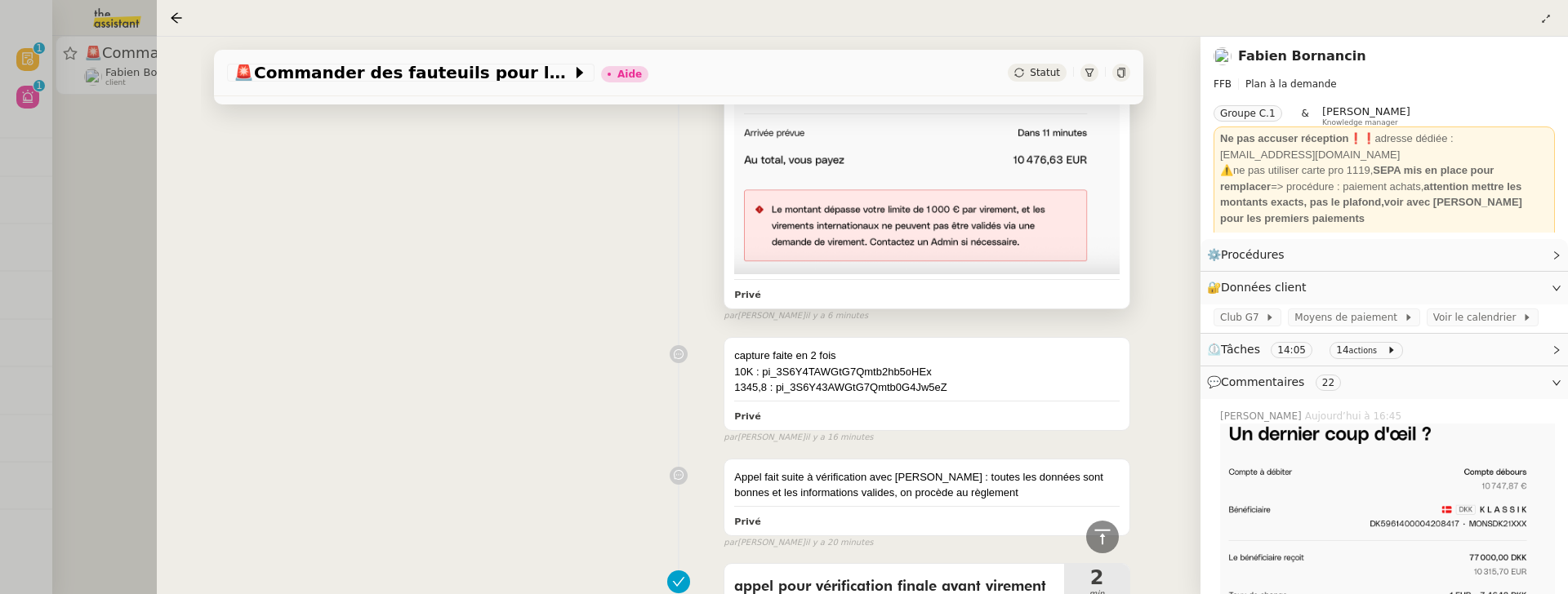
scroll to position [462, 0]
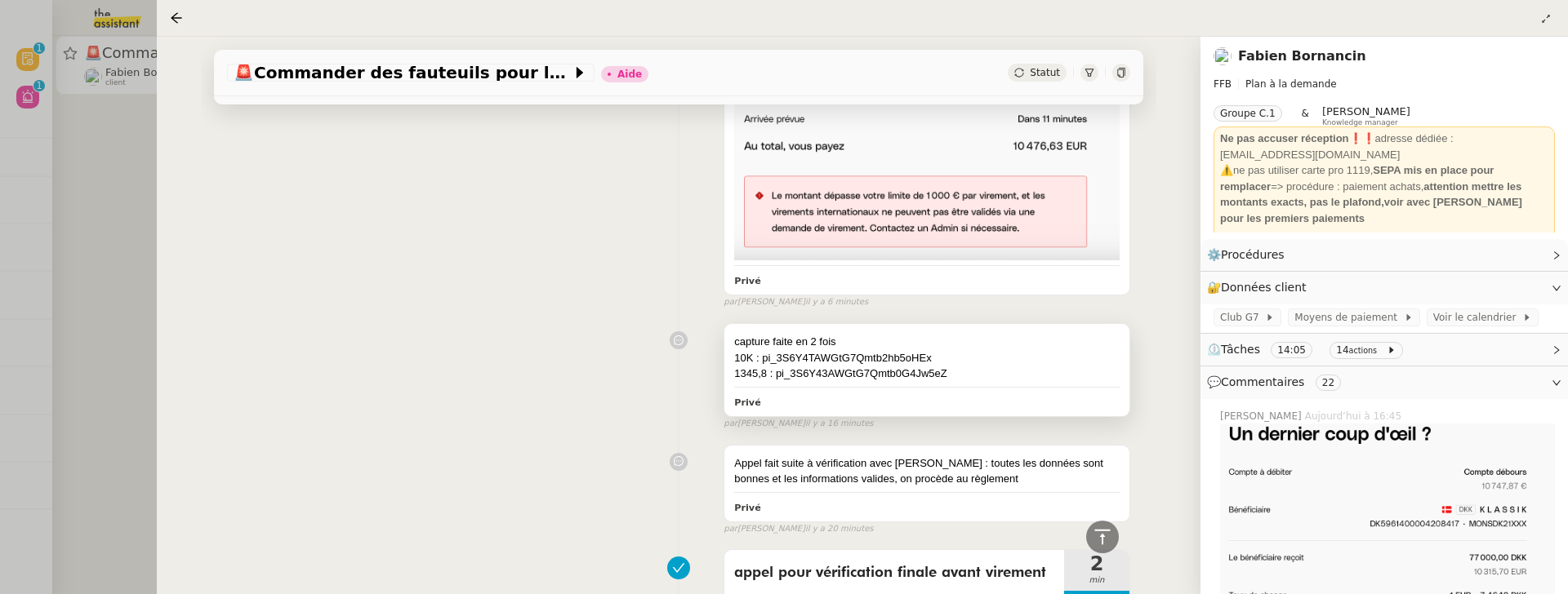
click at [961, 366] on div "1345,8 : pi_3S6Y43AWGtG7Qmtb0G4Jw5eZ" at bounding box center [927, 373] width 385 height 17
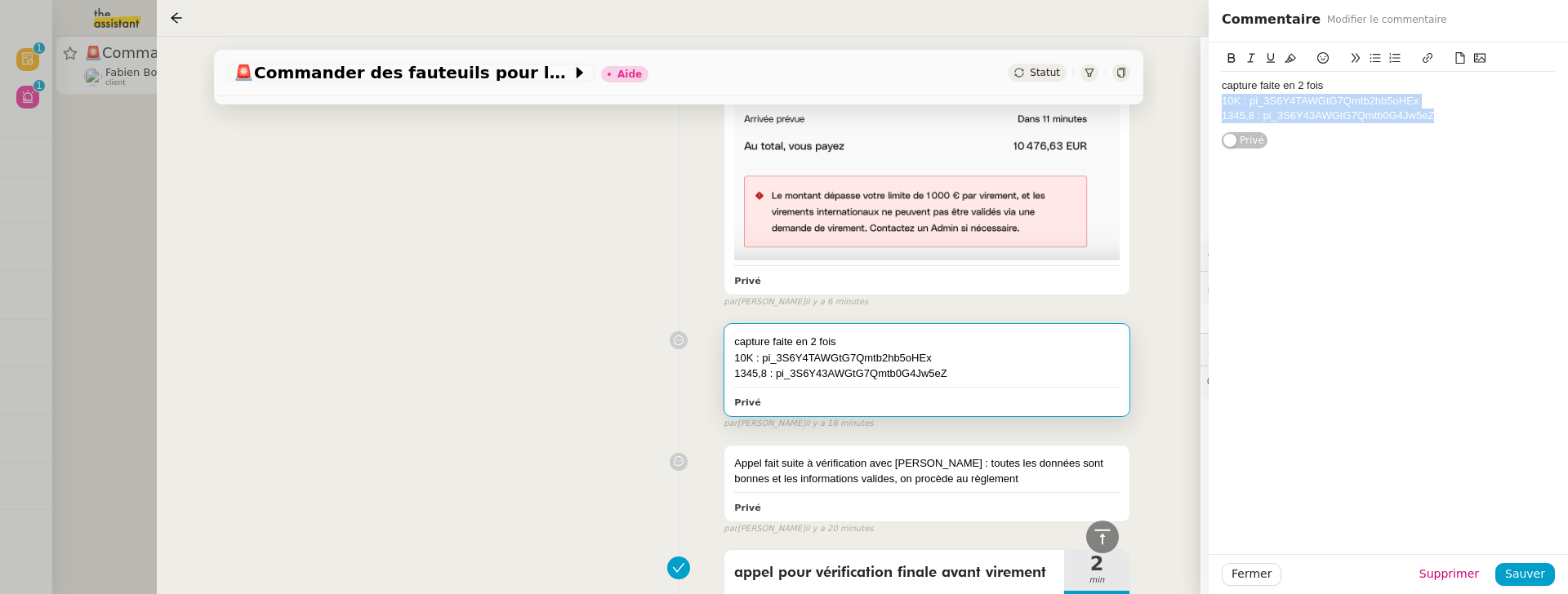
drag, startPoint x: 1443, startPoint y: 118, endPoint x: 1222, endPoint y: 106, distance: 221.3
click at [1222, 106] on div "capture faite en 2 fois 10K : pi_3S6Y4TAWGtG7Qmtb2hb5oHEx 1345,8 : pi_3S6Y43AWG…" at bounding box center [1388, 101] width 333 height 58
copy div "10K : pi_3S6Y4TAWGtG7Qmtb2hb5oHEx 1345,8 : pi_3S6Y43AWGtG7Qmtb0G4Jw5eZ"
click at [502, 229] on div "Privé false par Frédérique A. il y a 15 minutes" at bounding box center [678, 73] width 903 height 472
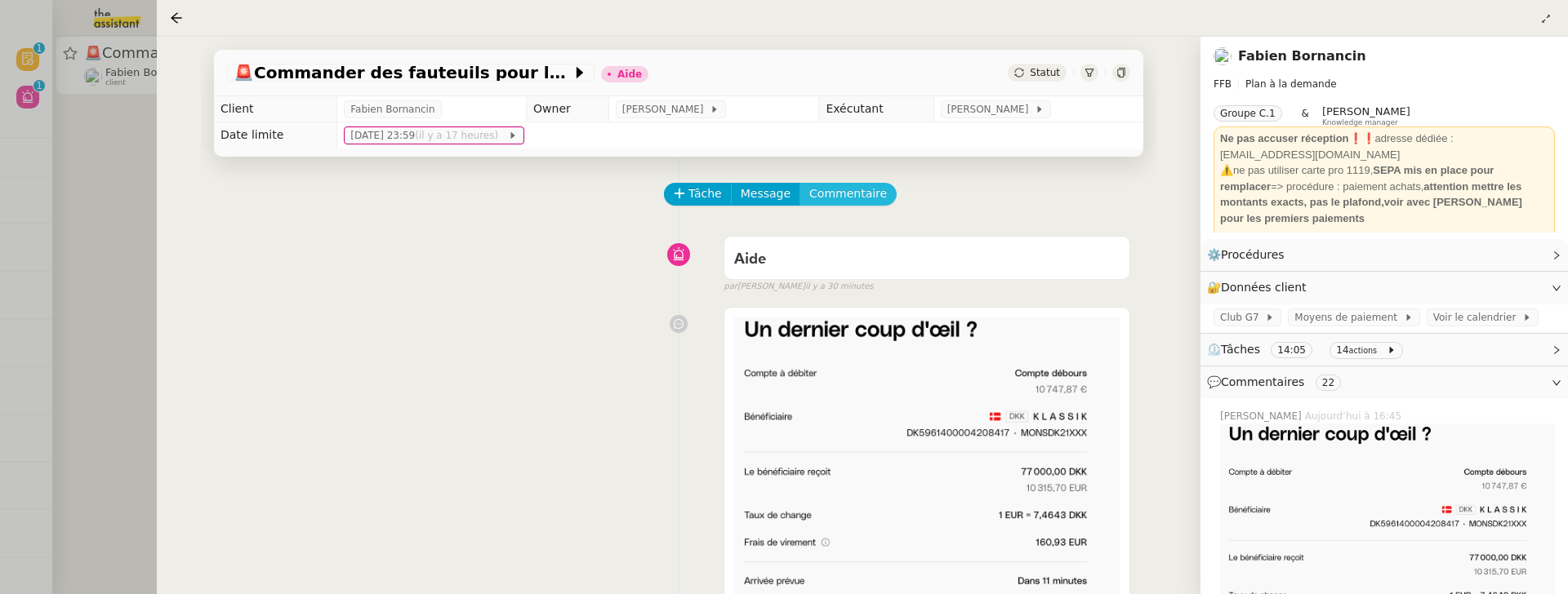
click at [864, 194] on span "Commentaire" at bounding box center [848, 193] width 77 height 18
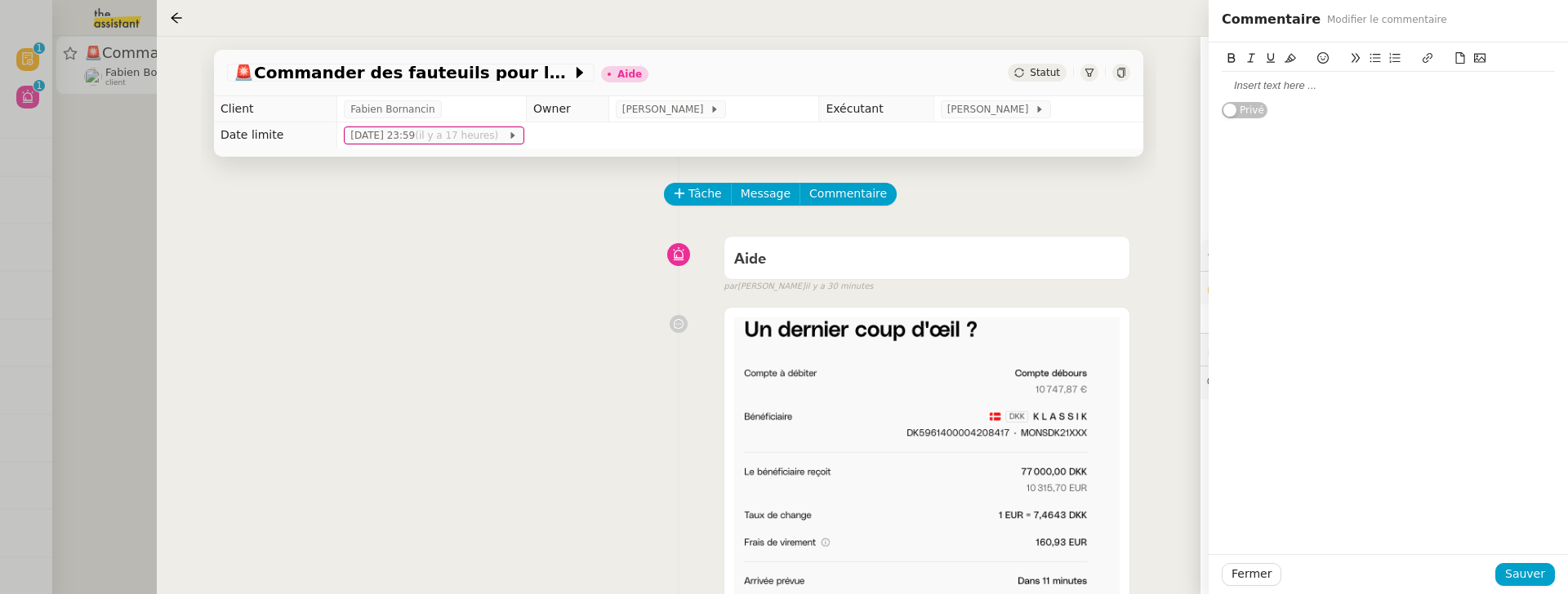
click at [1282, 89] on div at bounding box center [1388, 85] width 333 height 15
click at [1531, 532] on span "Sauver" at bounding box center [1525, 574] width 40 height 18
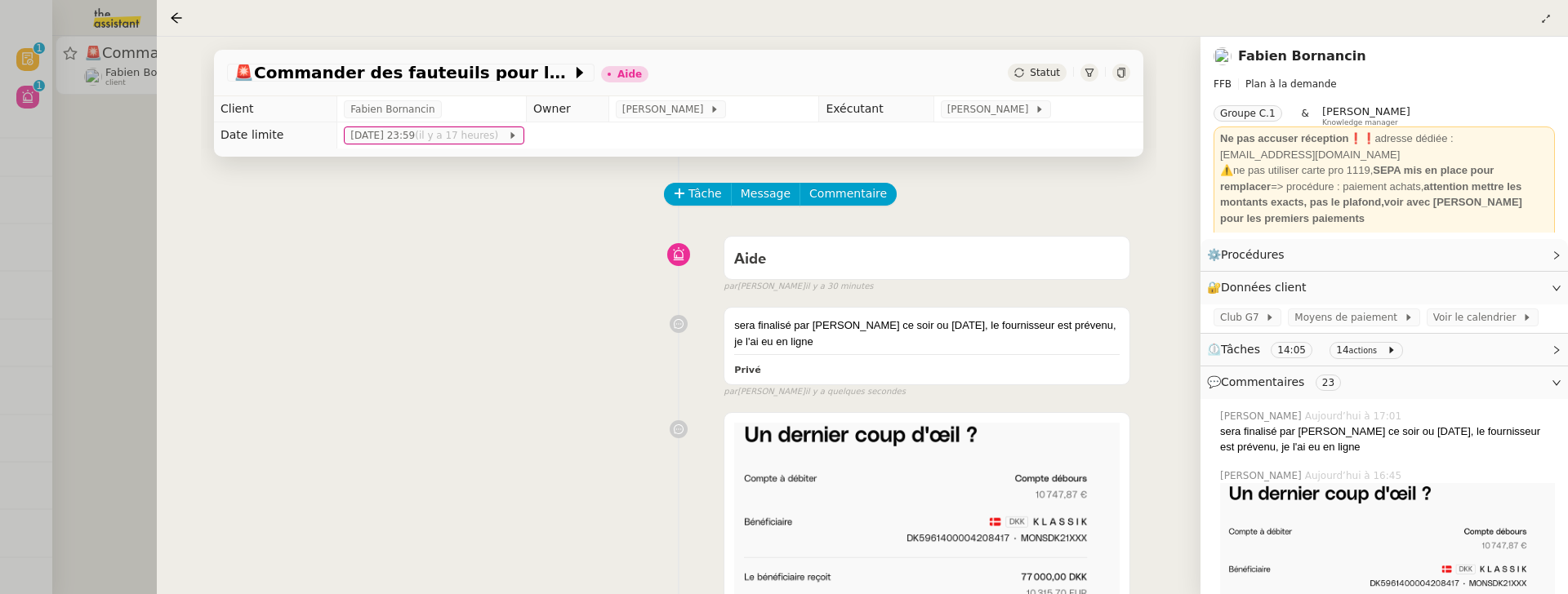
click at [109, 140] on div at bounding box center [784, 297] width 1568 height 594
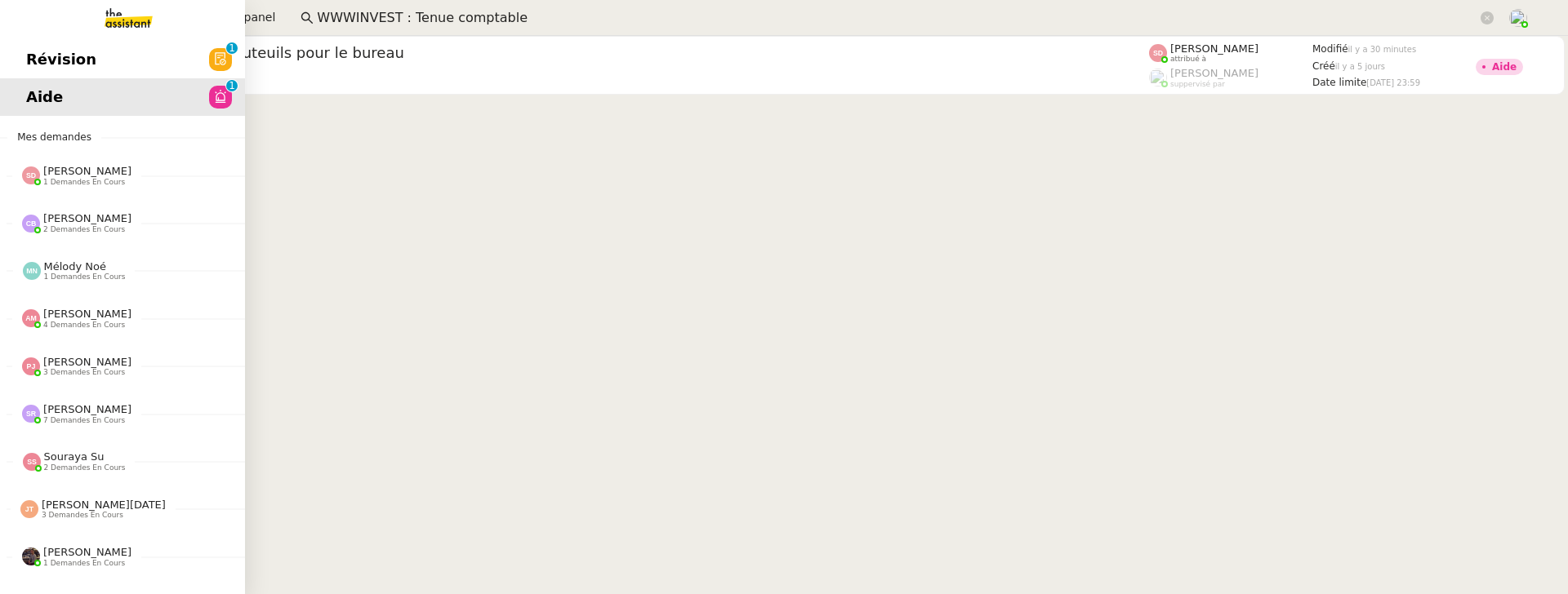
click at [26, 64] on link "Révision 0 1 2 3 4 5 6 7 8 9" at bounding box center [122, 59] width 245 height 38
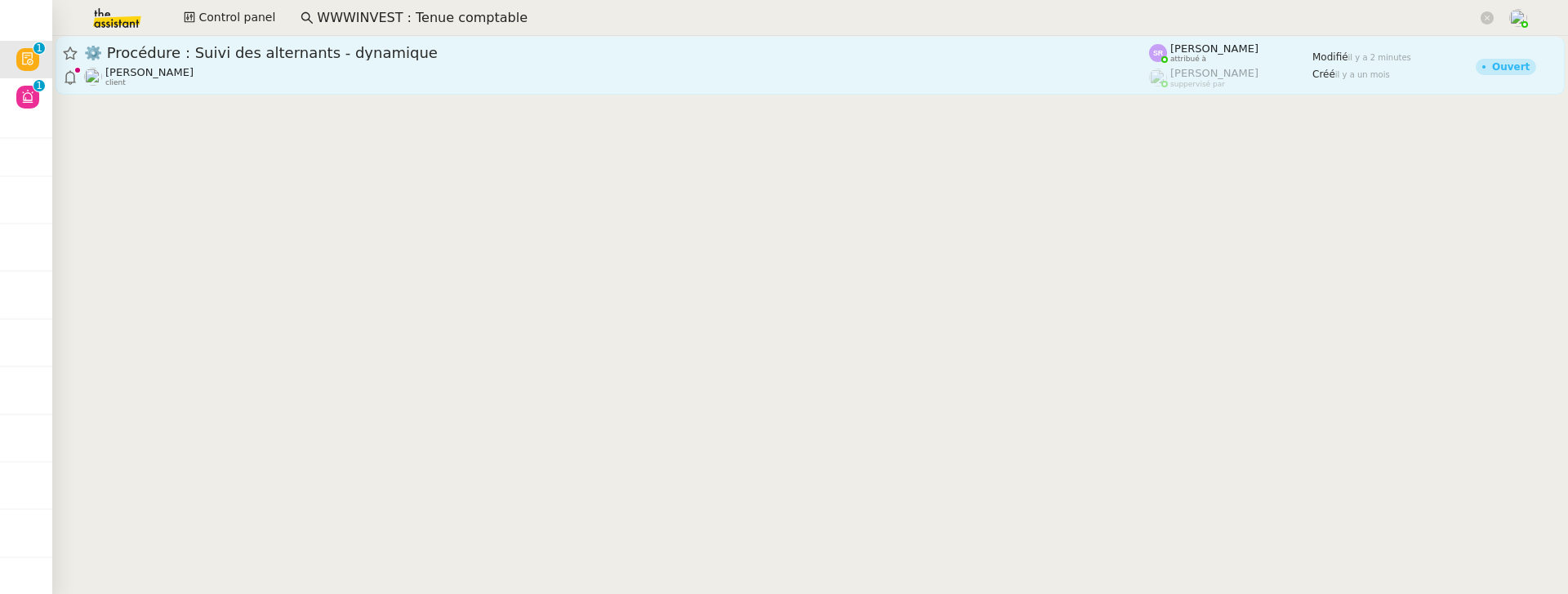
click at [341, 61] on div "⚙️ Procédure : Suivi des alternants - dynamique" at bounding box center [616, 53] width 1065 height 19
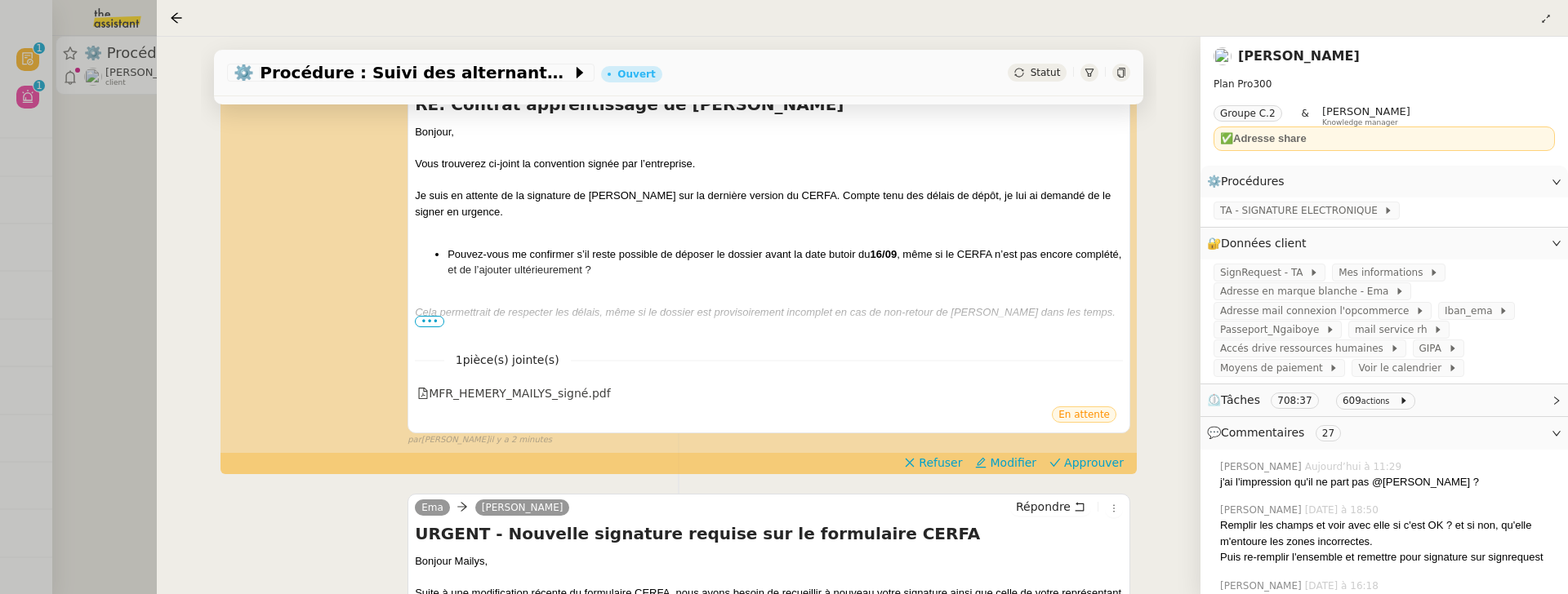
scroll to position [302, 0]
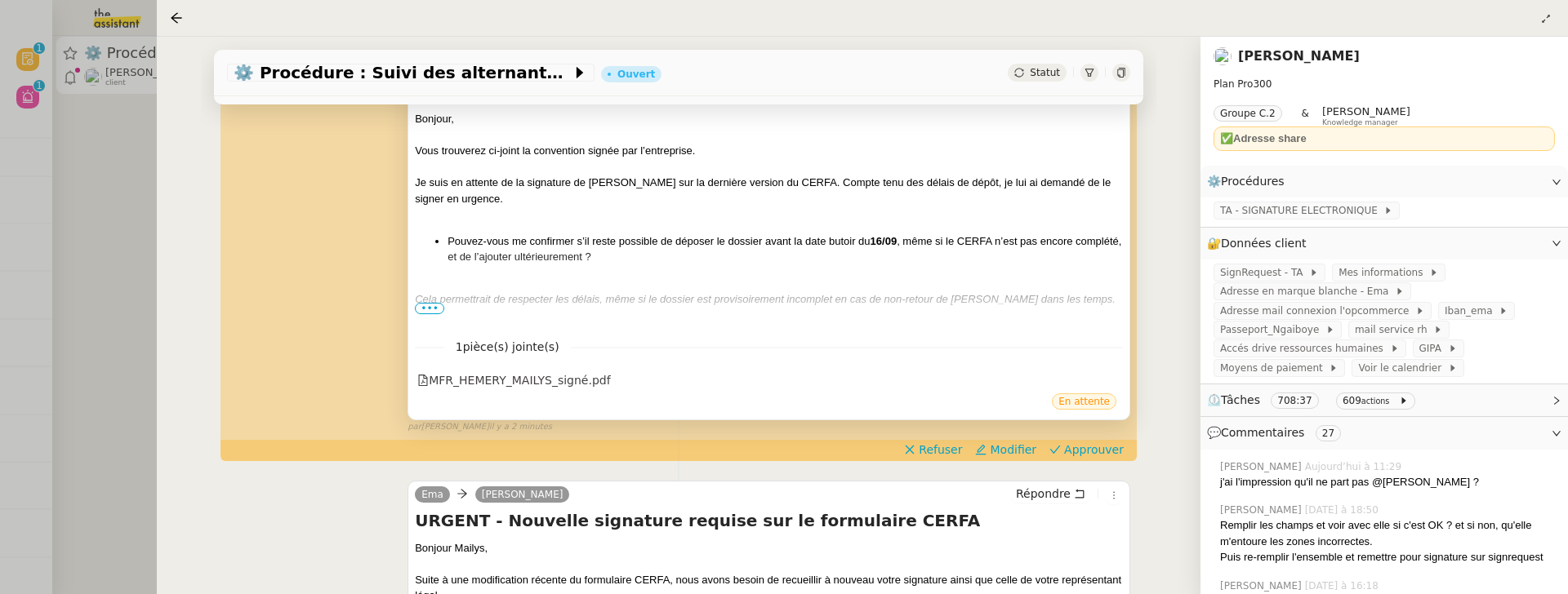
click at [427, 306] on span "•••" at bounding box center [429, 308] width 29 height 11
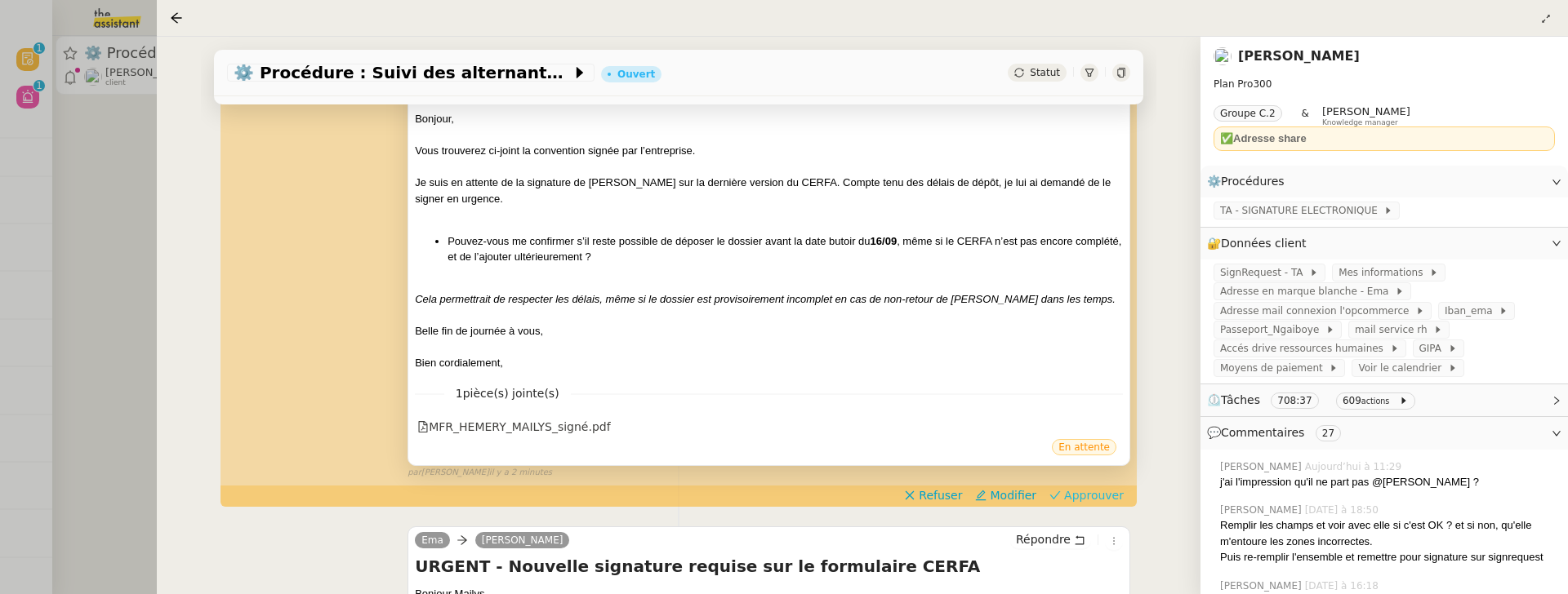
click at [1105, 495] on span "Approuver" at bounding box center [1094, 495] width 60 height 17
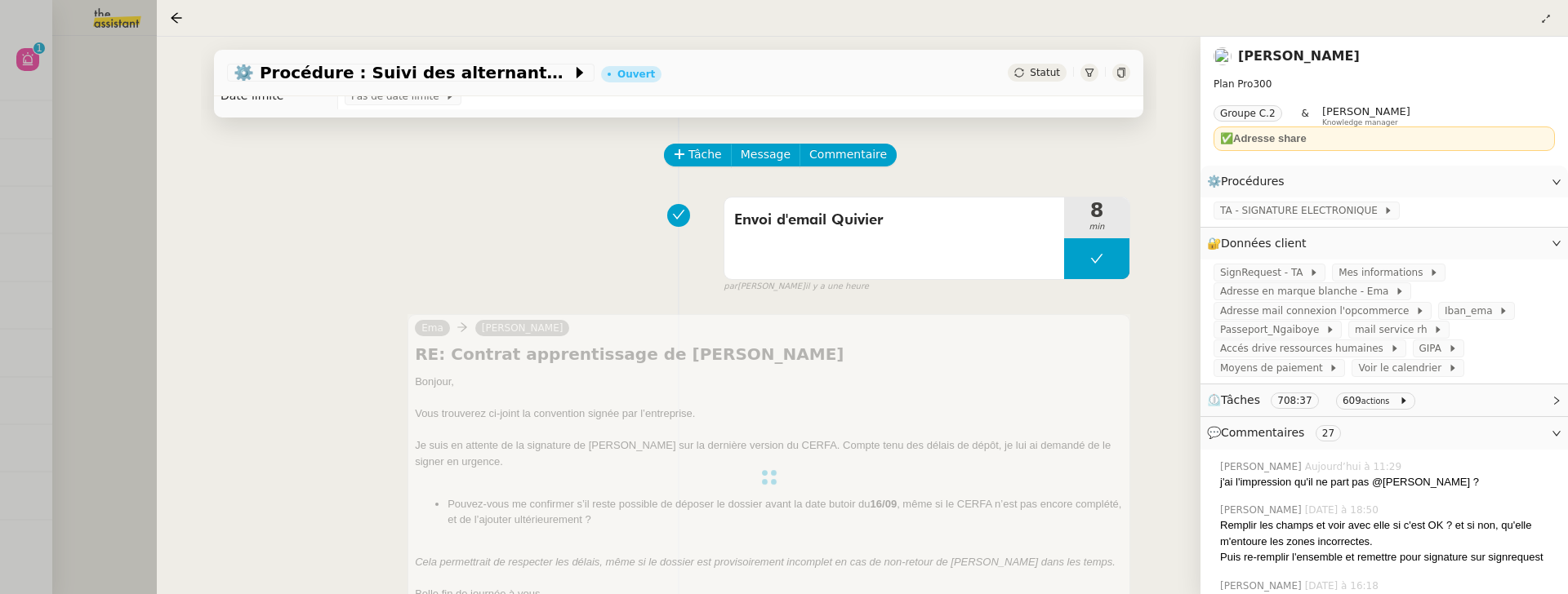
scroll to position [19, 0]
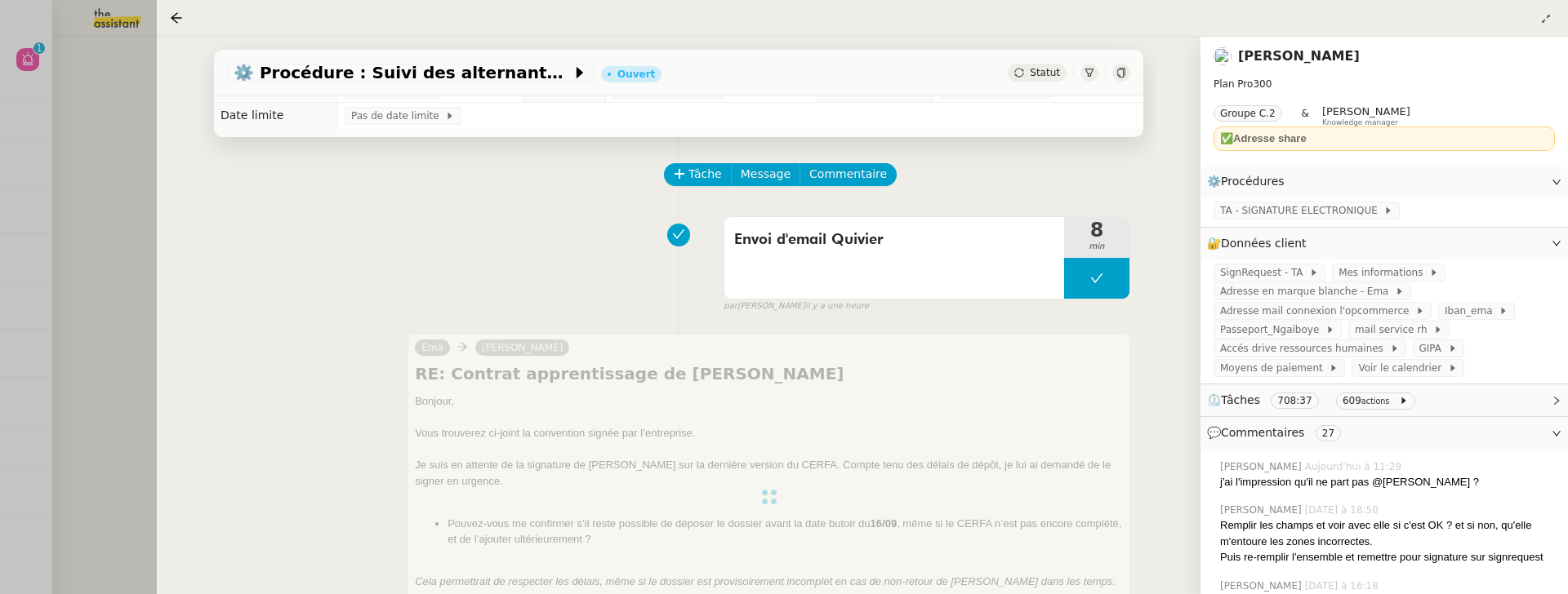
click at [124, 178] on div at bounding box center [784, 297] width 1568 height 594
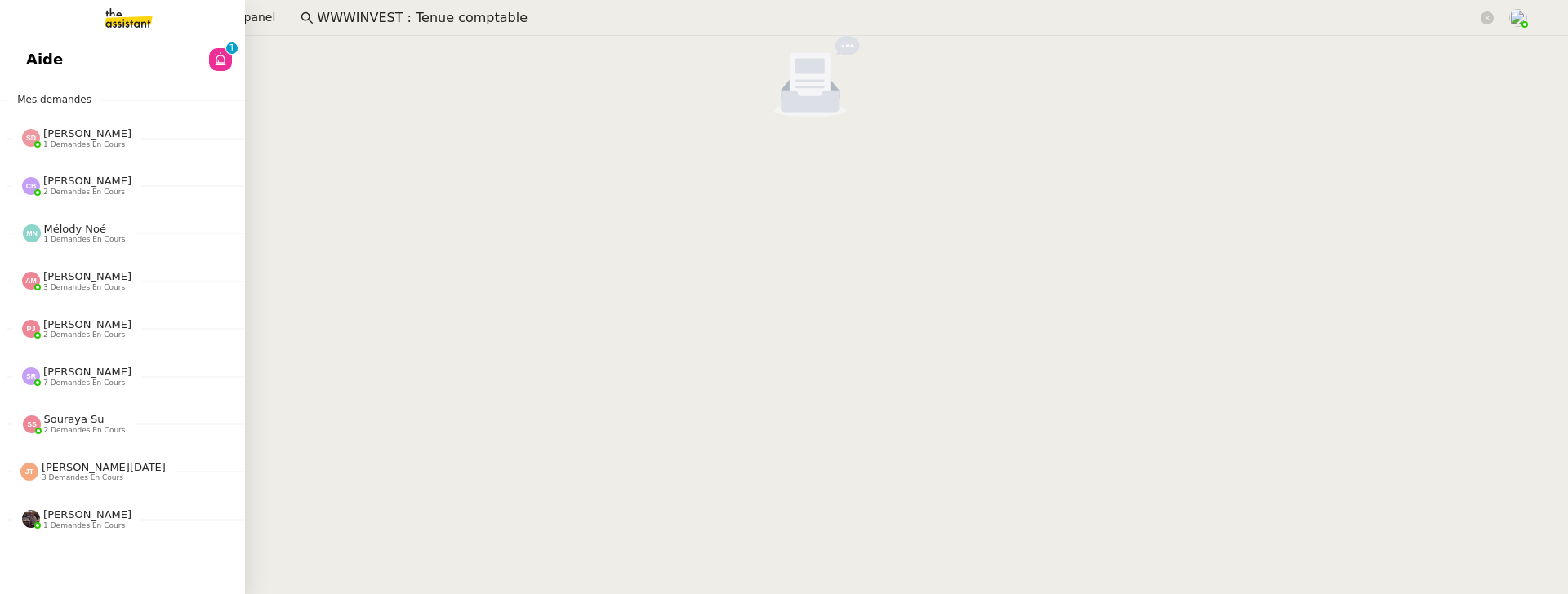
click at [35, 62] on span "Aide" at bounding box center [45, 60] width 37 height 25
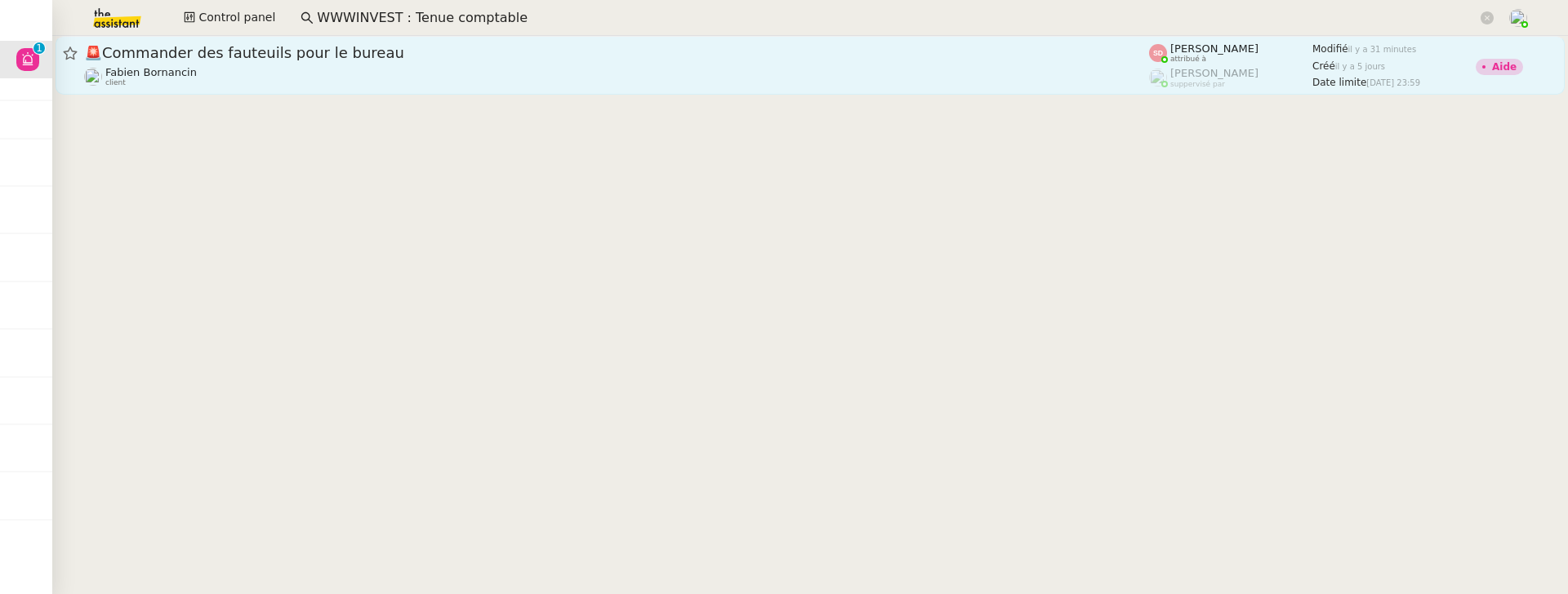
click at [743, 83] on div "Fabien Bornancin client" at bounding box center [616, 76] width 1065 height 21
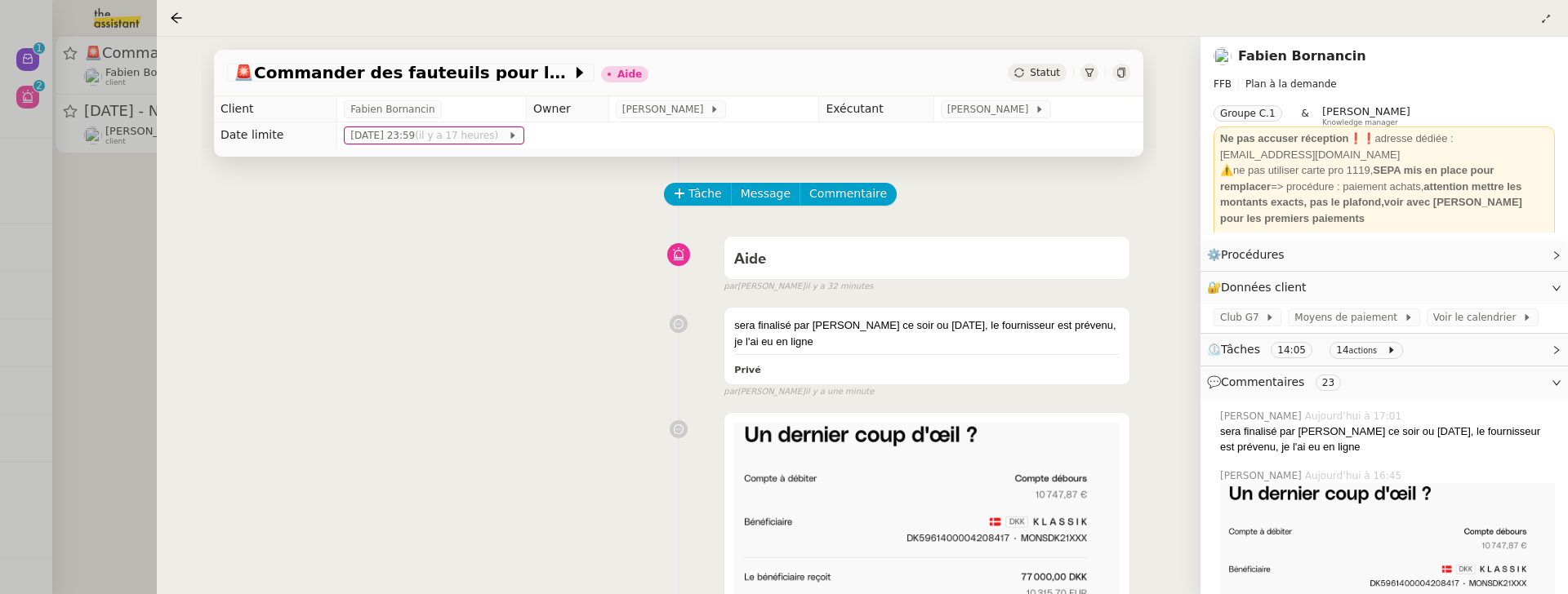
click at [104, 231] on div at bounding box center [784, 297] width 1568 height 594
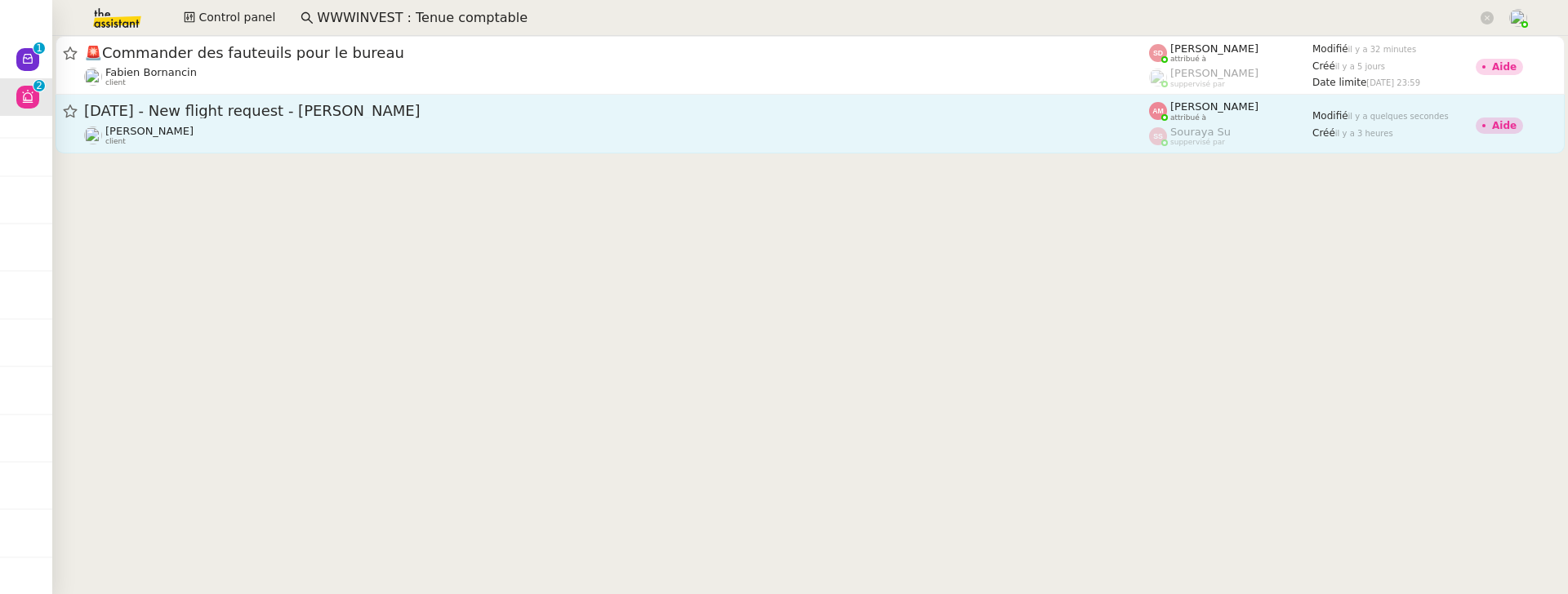
click at [325, 112] on span "27th December 2025 - New flight request - Jasmiina Turunen" at bounding box center [616, 111] width 1065 height 15
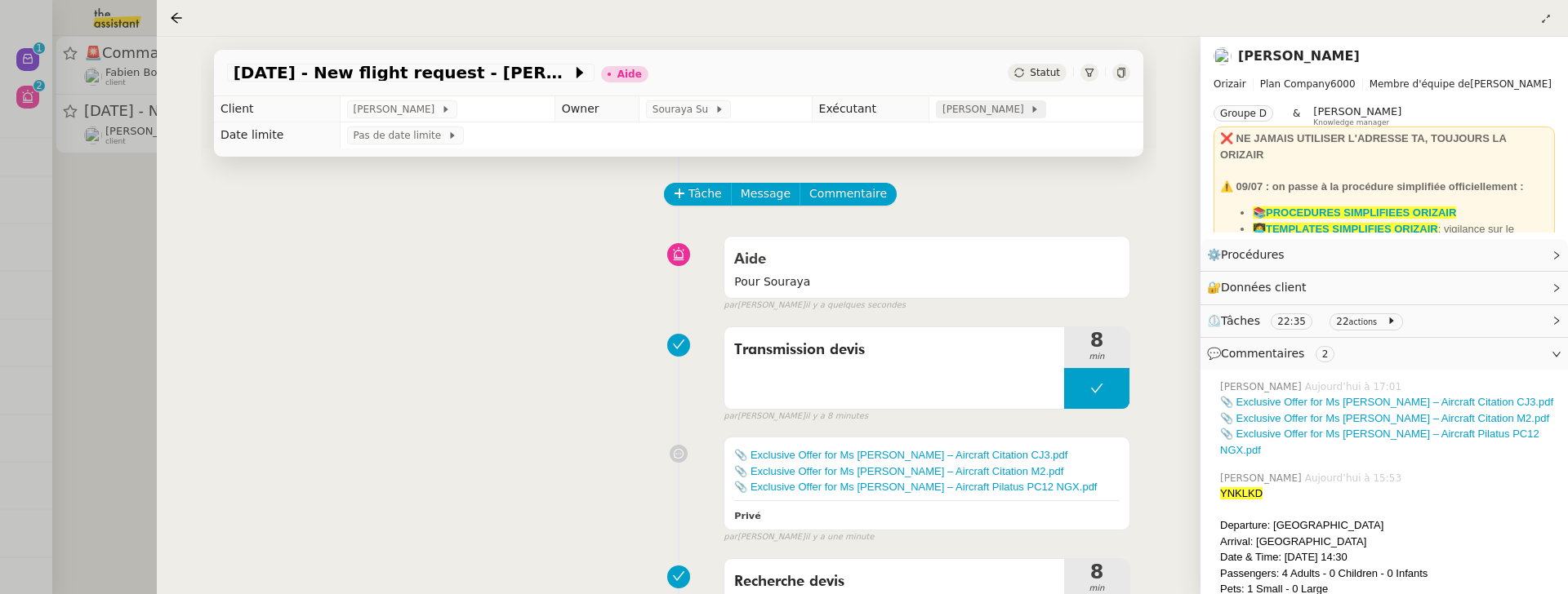
click at [978, 113] on span "[PERSON_NAME]" at bounding box center [986, 109] width 87 height 17
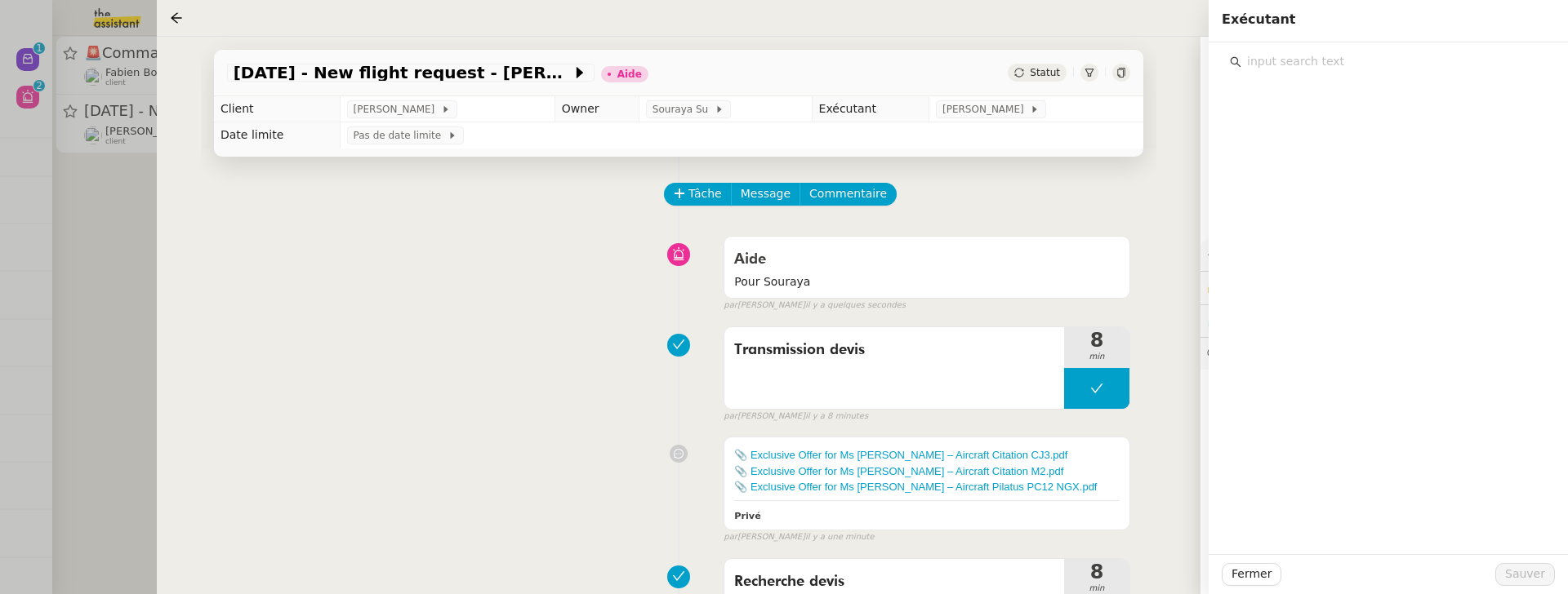
click at [1367, 65] on input "text" at bounding box center [1394, 62] width 305 height 22
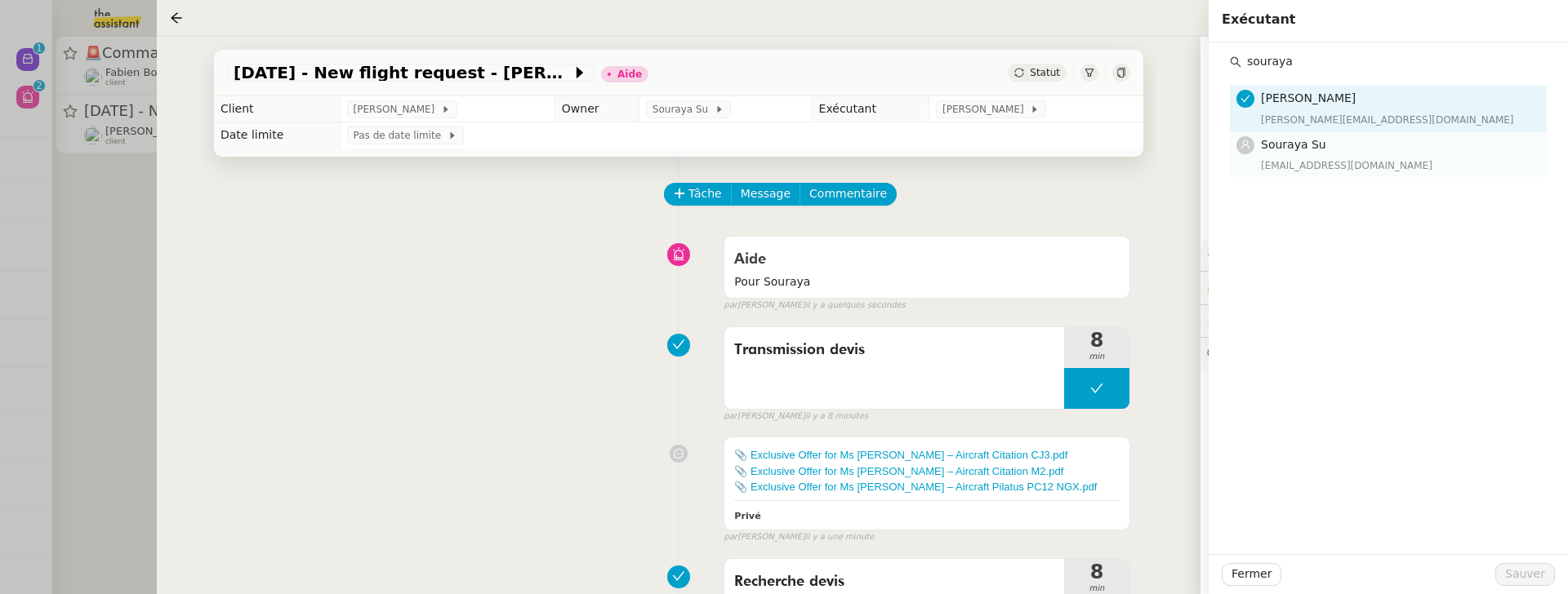
type input "souraya"
click at [1391, 155] on div "Souraya Su souraya@team.theassistant.com" at bounding box center [1399, 155] width 276 height 39
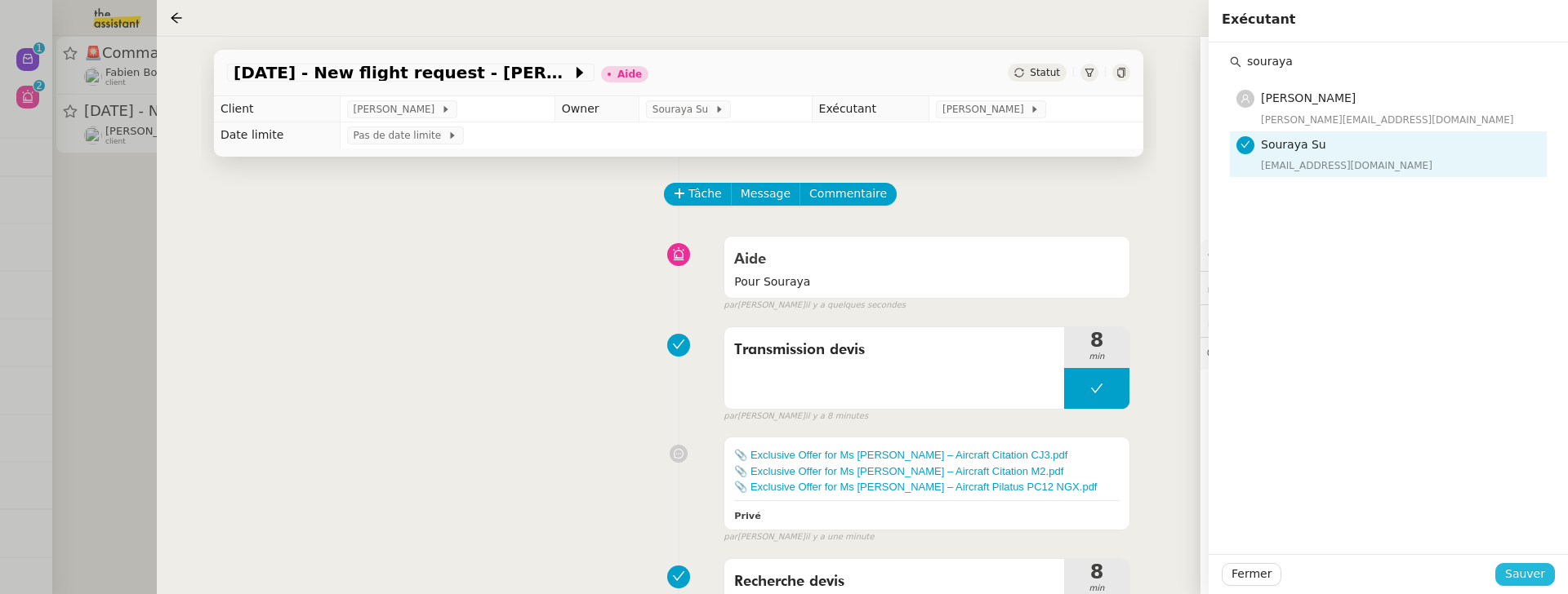
click at [1523, 532] on span "Sauver" at bounding box center [1525, 574] width 40 height 18
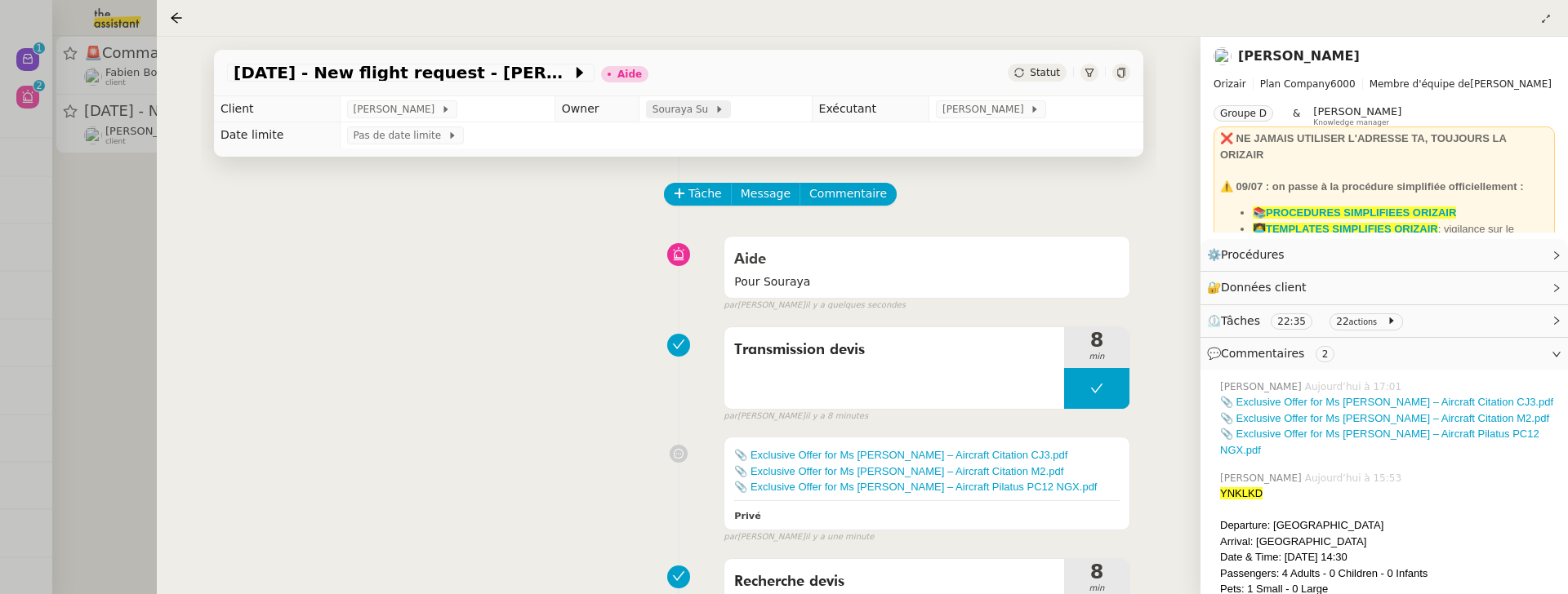
click at [667, 109] on span "Souraya Su" at bounding box center [683, 109] width 62 height 17
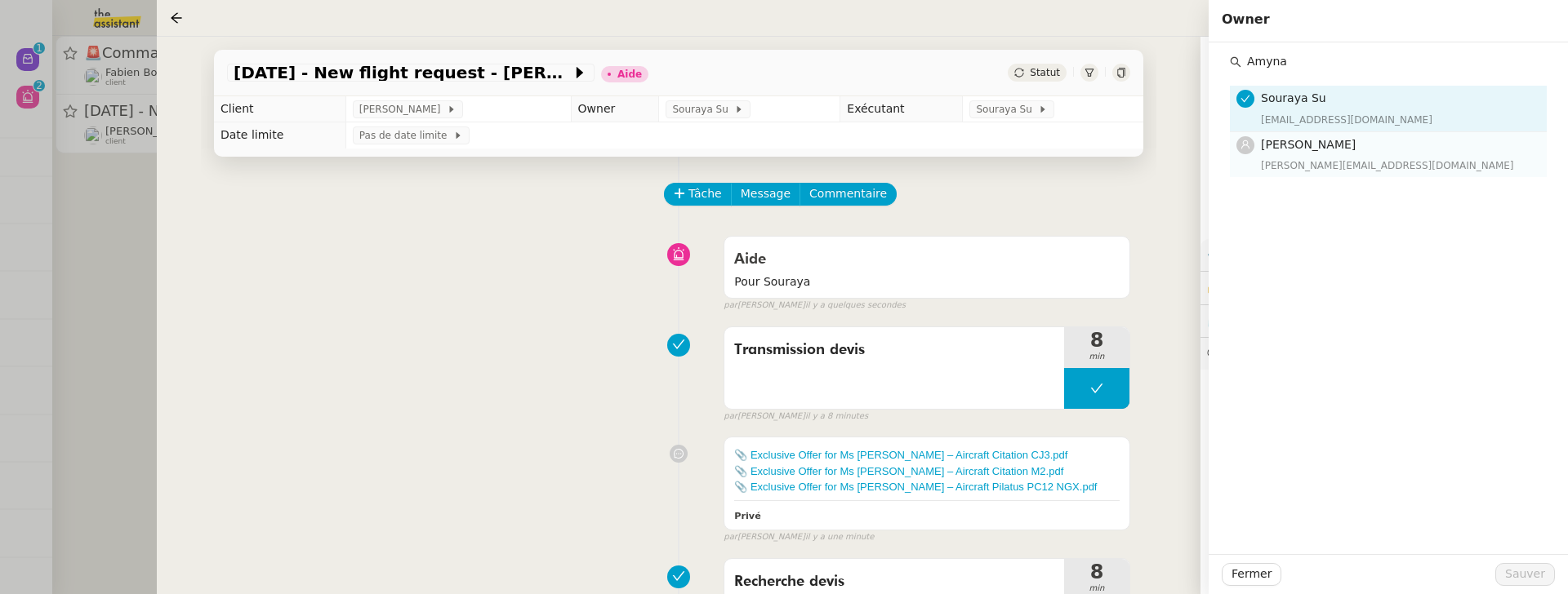
type input "Amyna"
click at [1337, 154] on div "Amyna Mehrez amyna@team.theassistant.com" at bounding box center [1399, 155] width 276 height 39
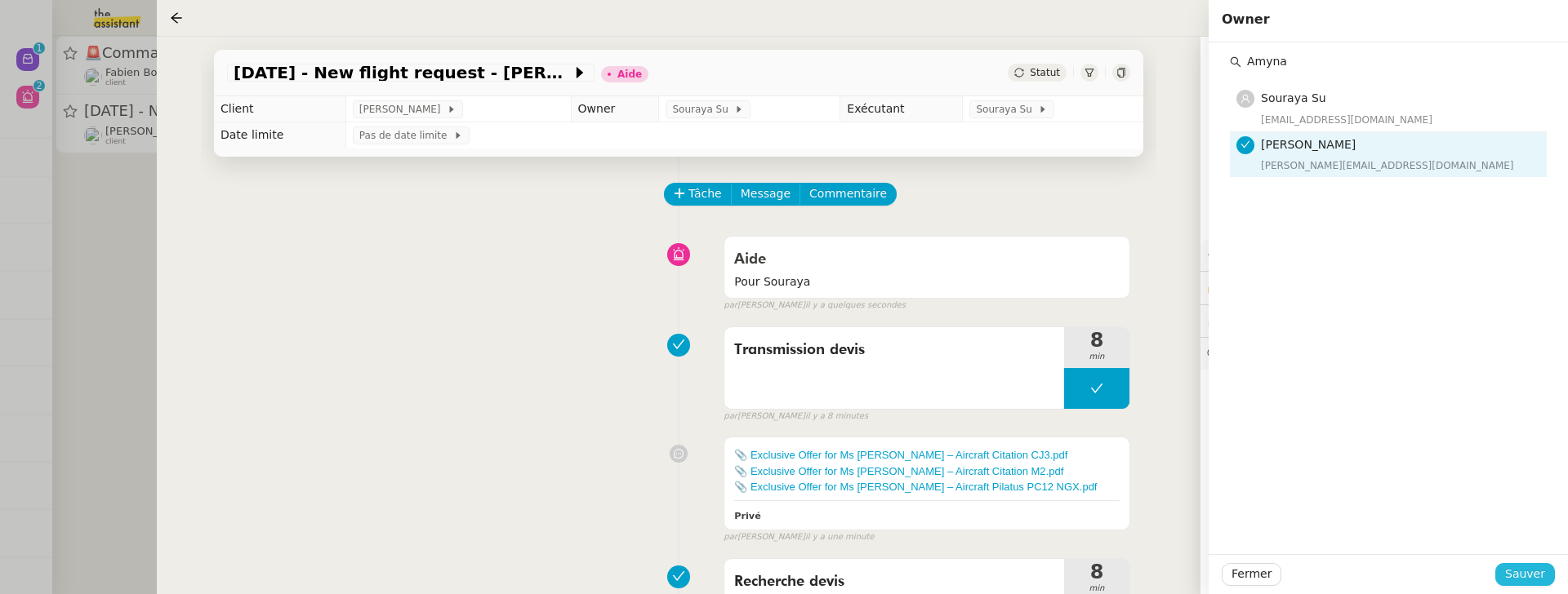
click at [1527, 532] on span "Sauver" at bounding box center [1525, 574] width 40 height 18
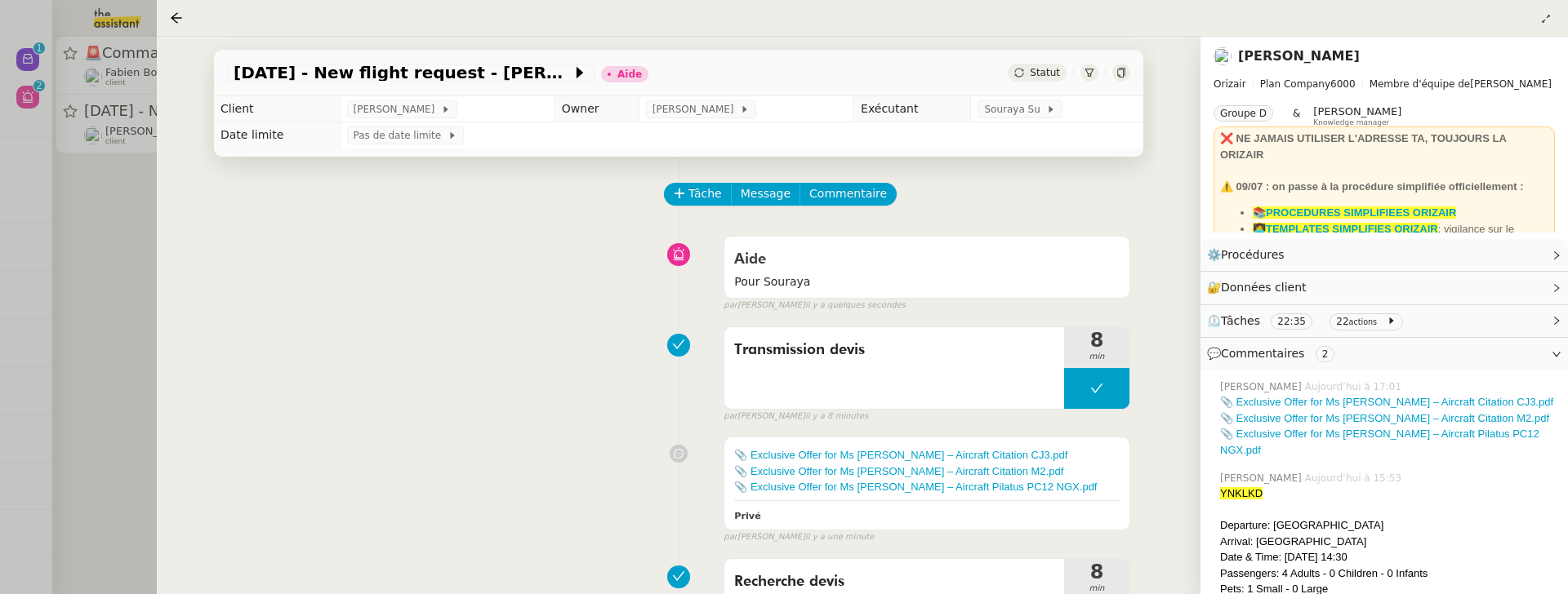
click at [1045, 73] on span "Statut" at bounding box center [1045, 72] width 30 height 11
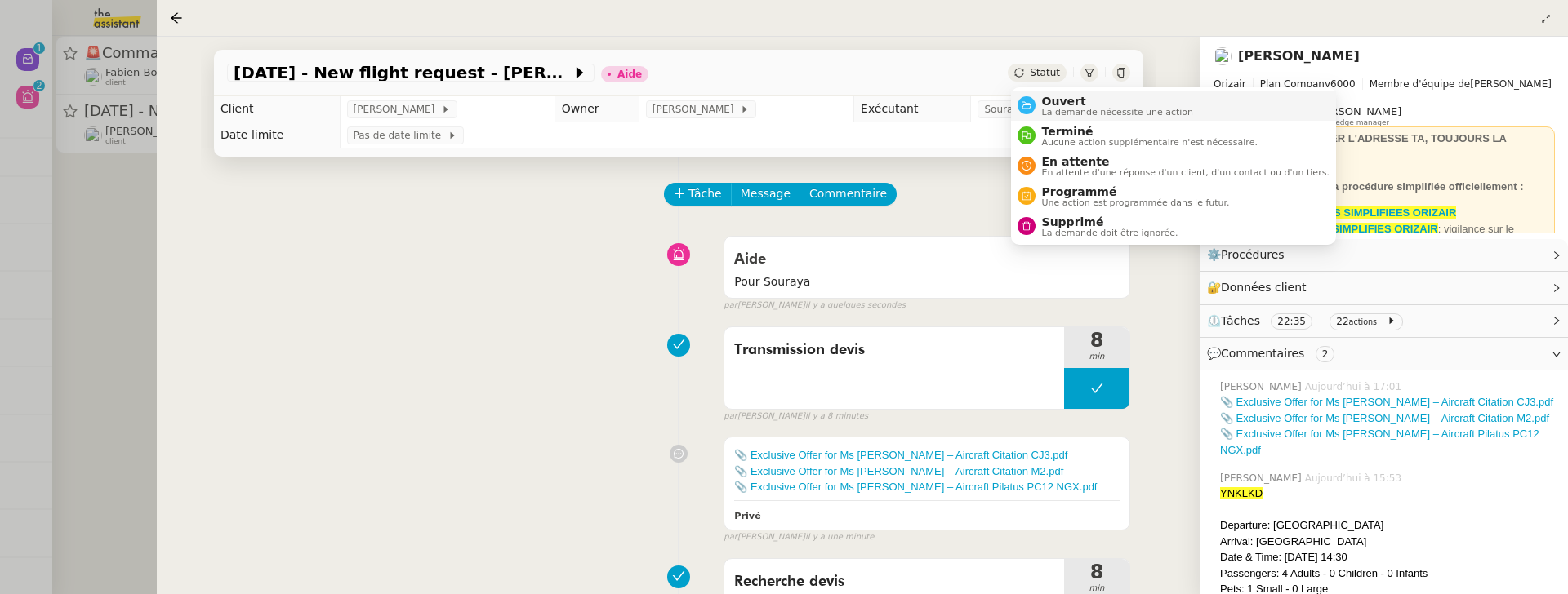
click at [1091, 117] on li "Ouvert La demande nécessite une action" at bounding box center [1174, 105] width 325 height 30
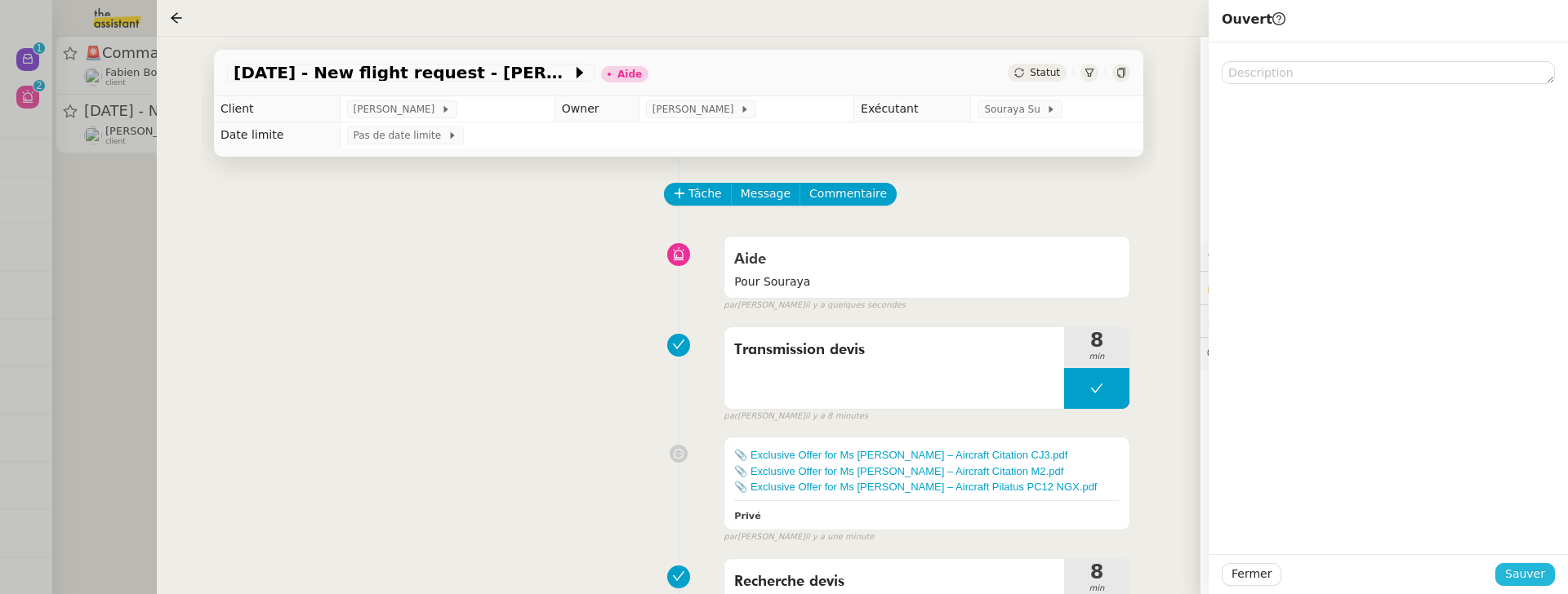
click at [1538, 532] on span "Sauver" at bounding box center [1525, 574] width 40 height 18
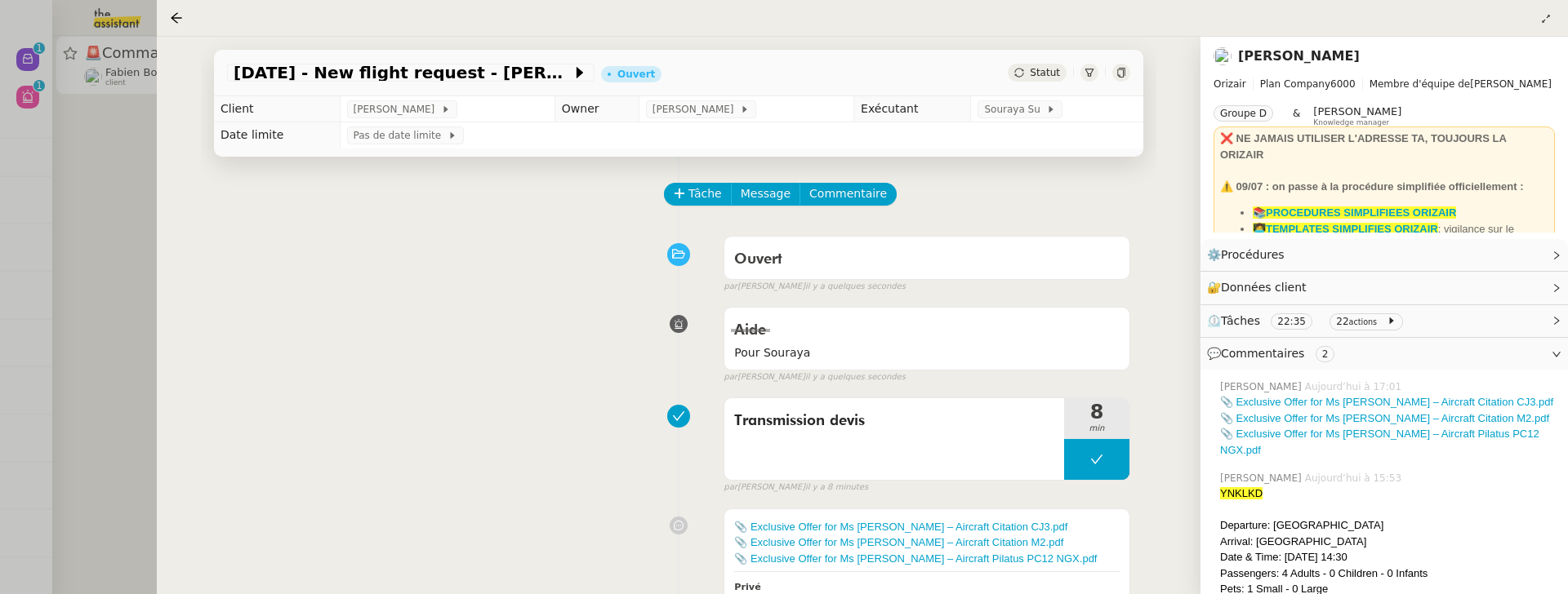
click at [120, 257] on div at bounding box center [784, 297] width 1568 height 594
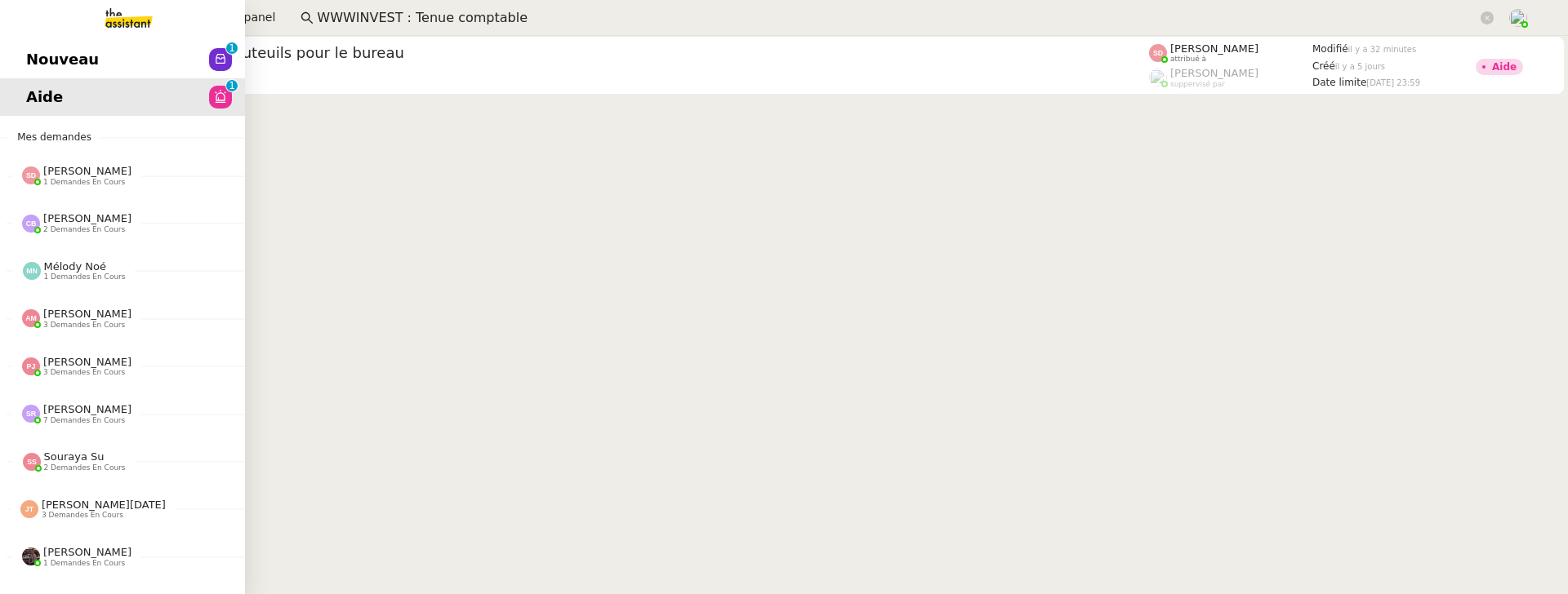
click at [43, 62] on span "Nouveau" at bounding box center [62, 60] width 73 height 25
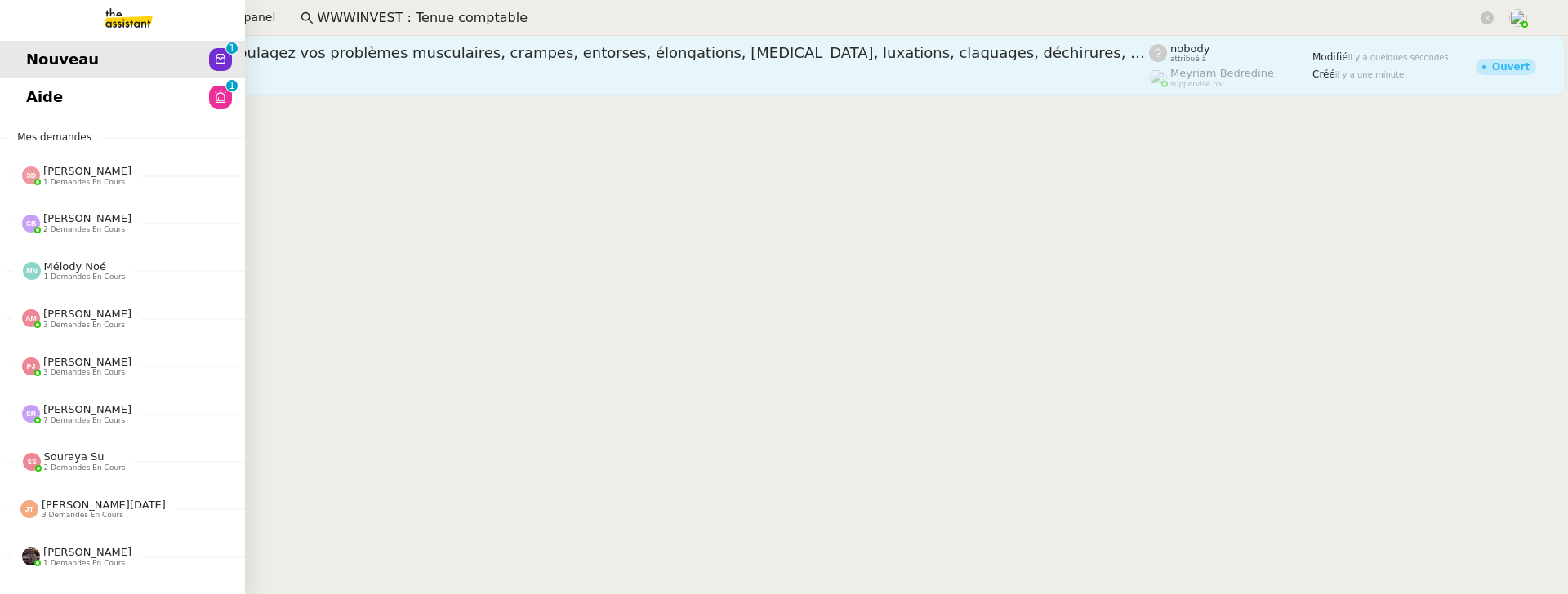
click at [383, 62] on div "Prévenez et soulagez vos problèmes musculaires, crampes, entorses, élongations,…" at bounding box center [616, 53] width 1065 height 19
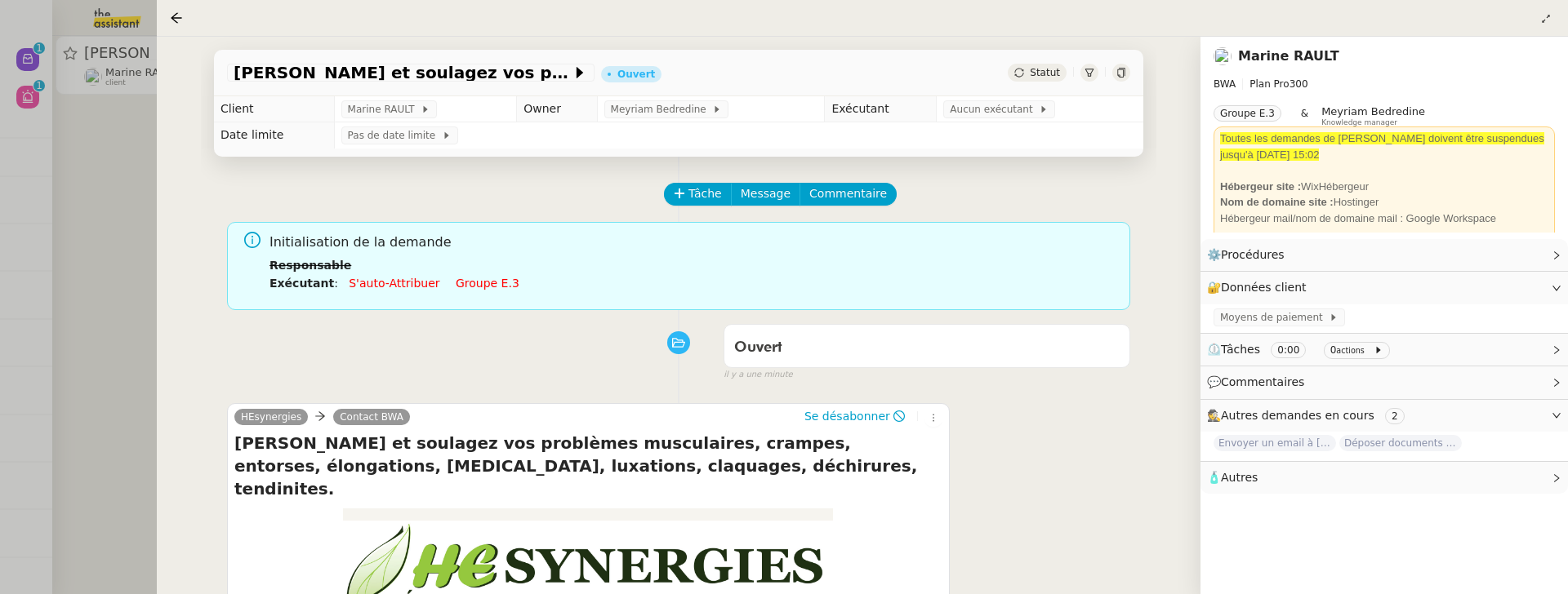
click at [126, 163] on div at bounding box center [784, 297] width 1568 height 594
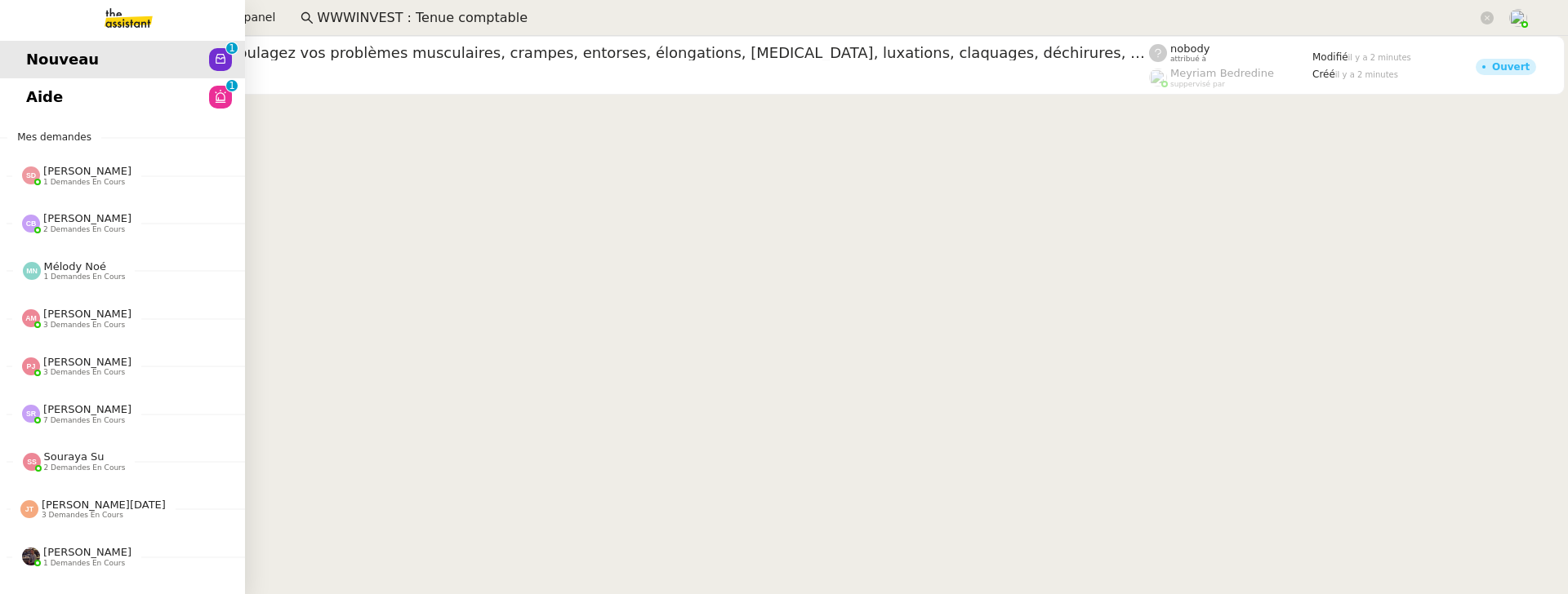
click at [35, 93] on span "Aide" at bounding box center [45, 98] width 37 height 25
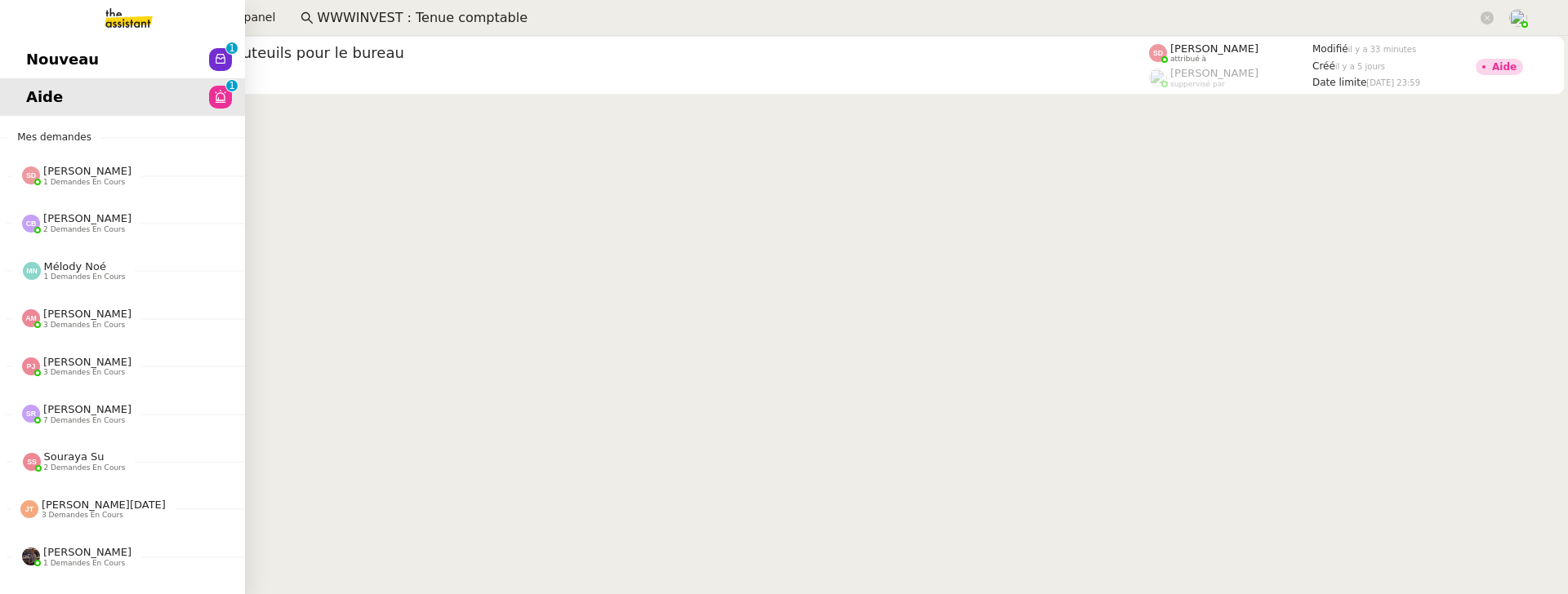
click at [41, 61] on span "Nouveau" at bounding box center [62, 60] width 73 height 25
